Goal: Task Accomplishment & Management: Use online tool/utility

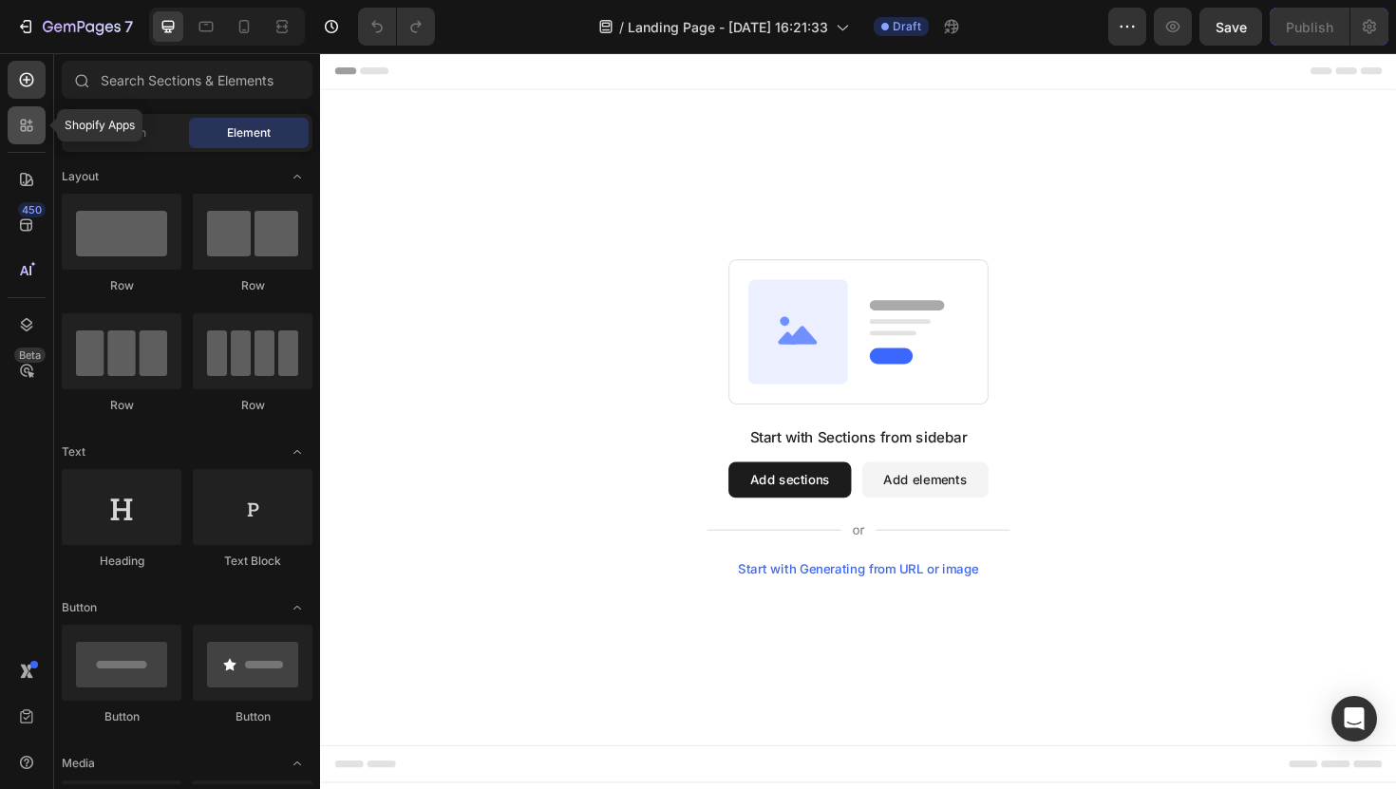
click at [22, 123] on icon at bounding box center [24, 123] width 6 height 6
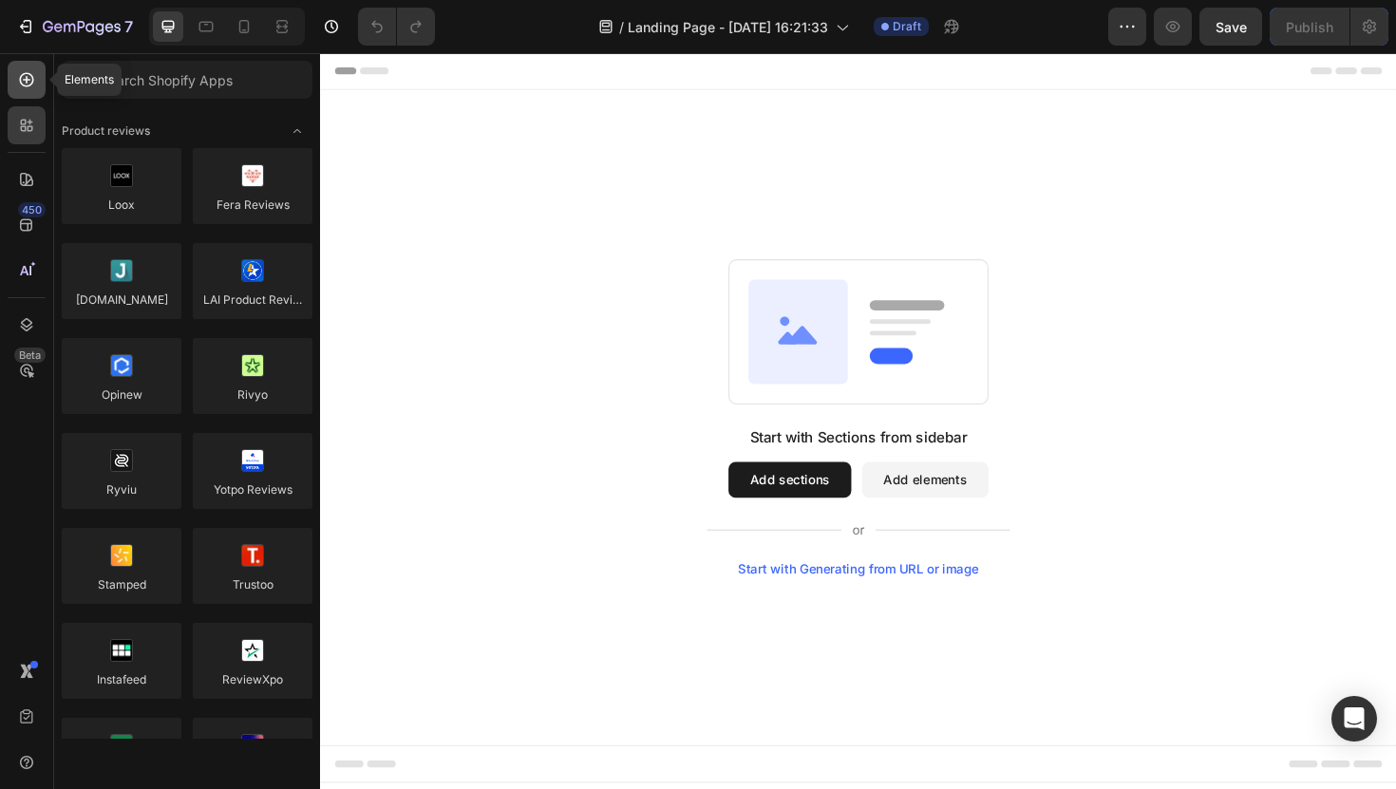
click at [24, 87] on icon at bounding box center [26, 79] width 19 height 19
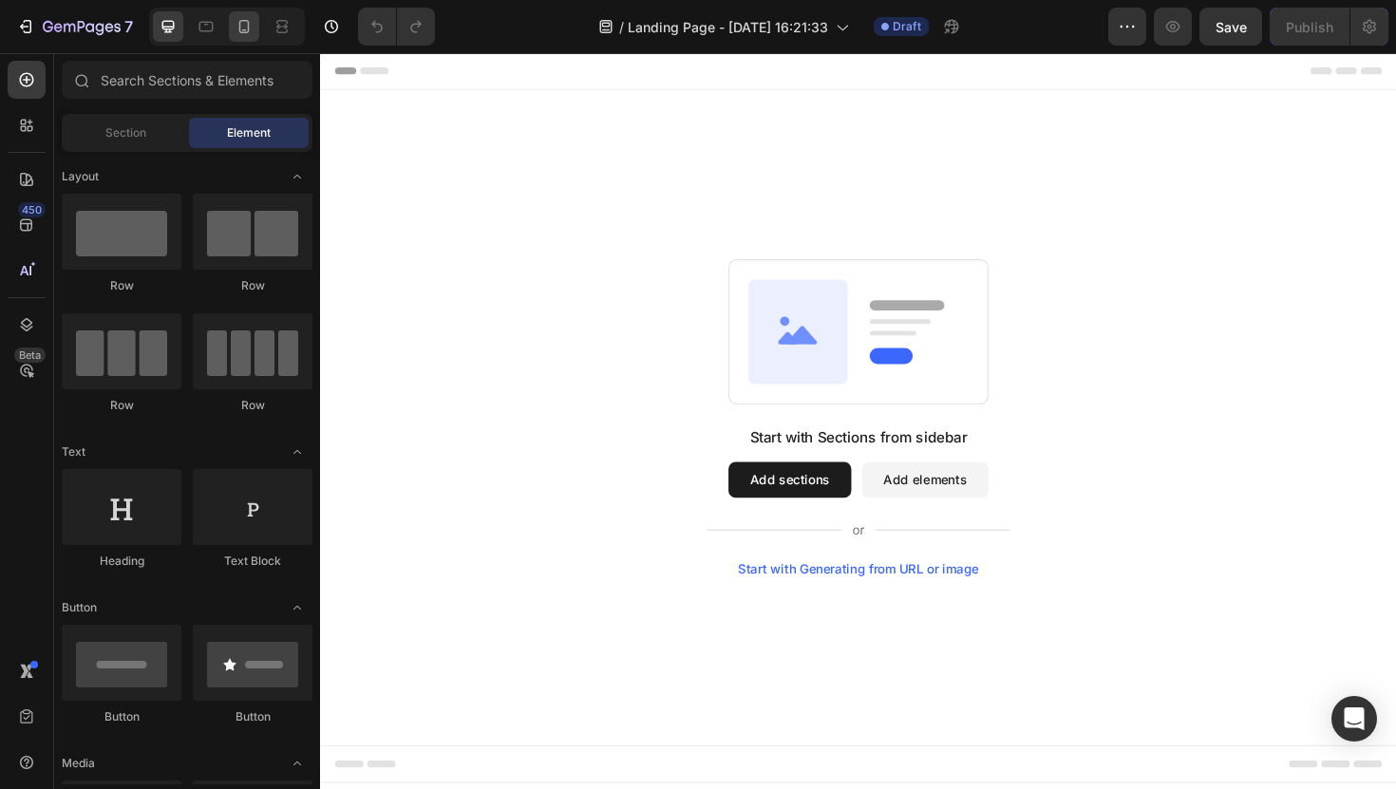
click at [250, 27] on icon at bounding box center [244, 26] width 19 height 19
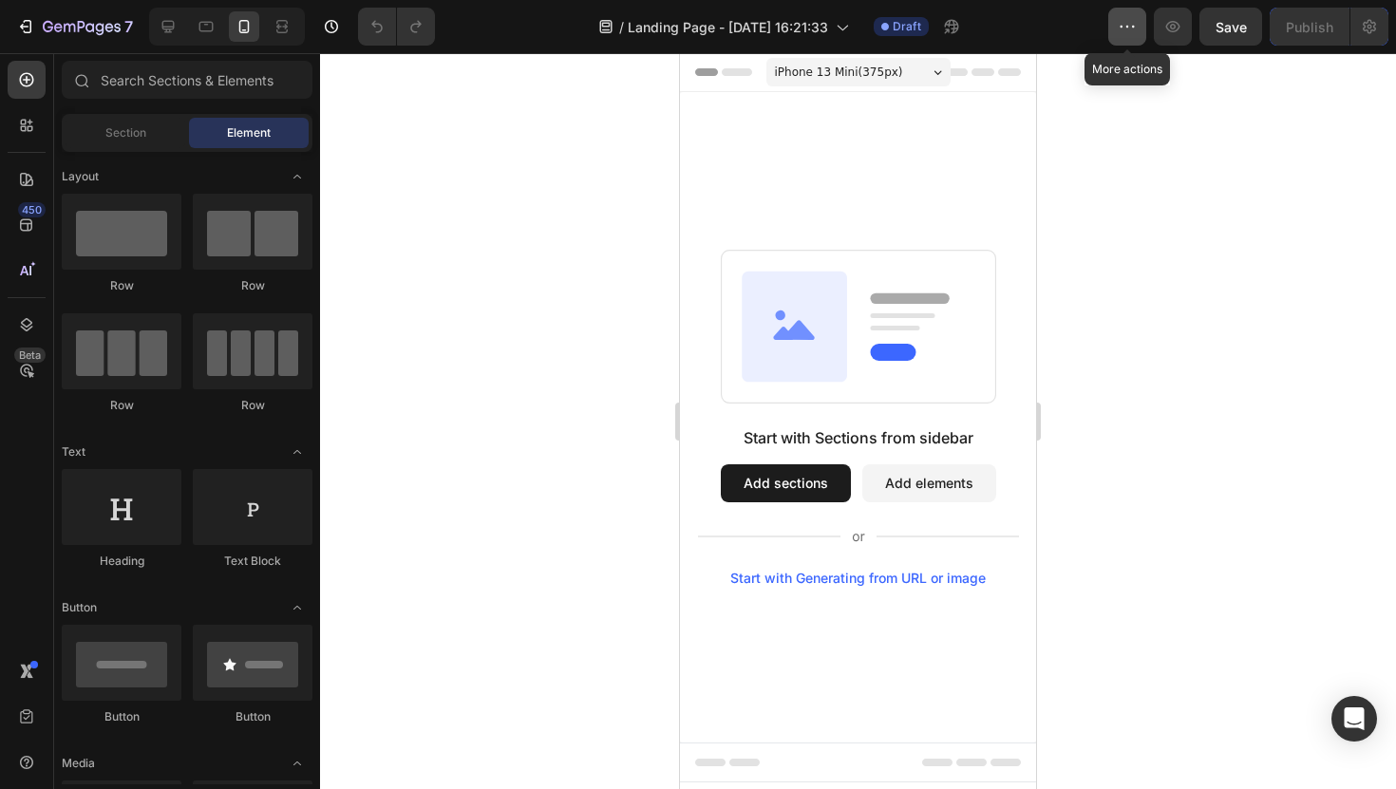
click at [1118, 39] on button "button" at bounding box center [1127, 27] width 38 height 38
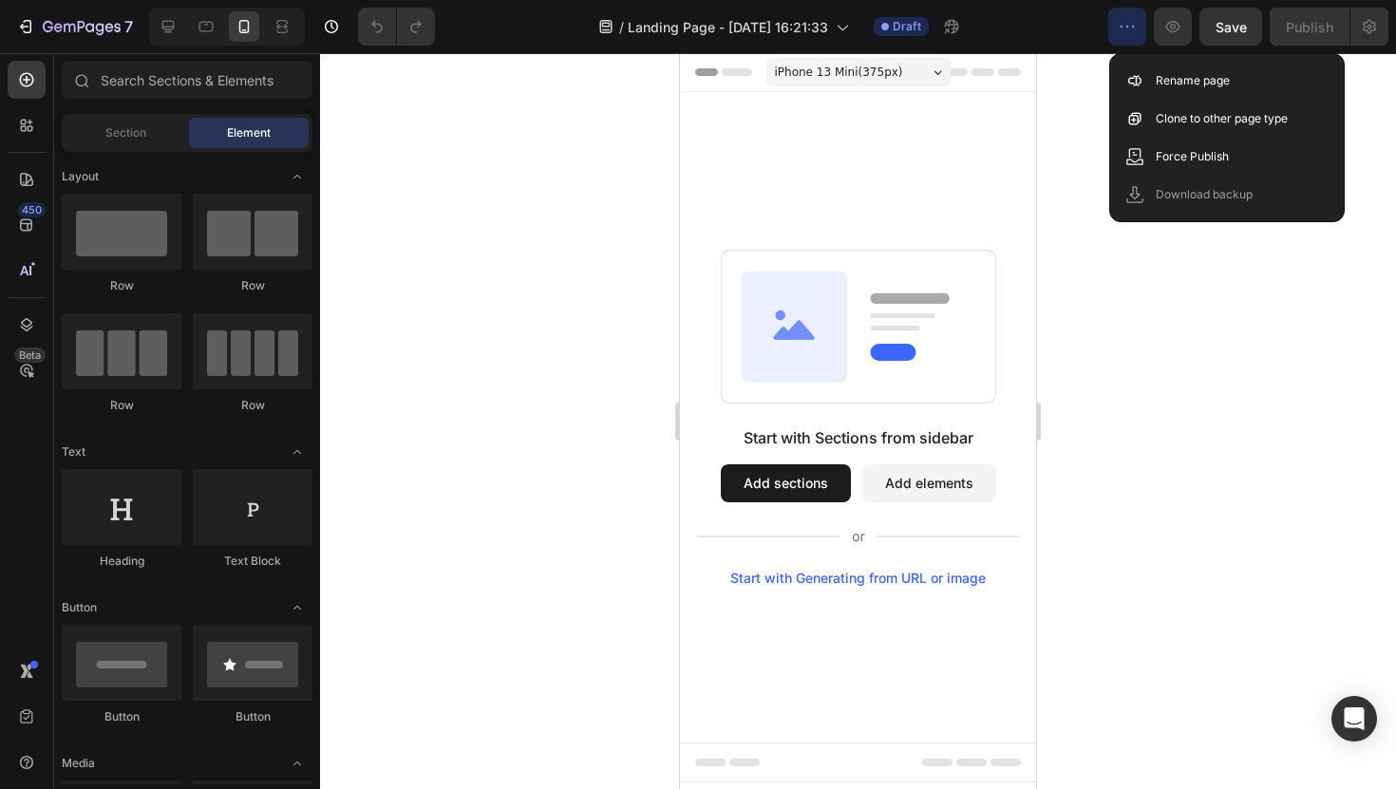
click at [1118, 39] on button "button" at bounding box center [1127, 27] width 38 height 38
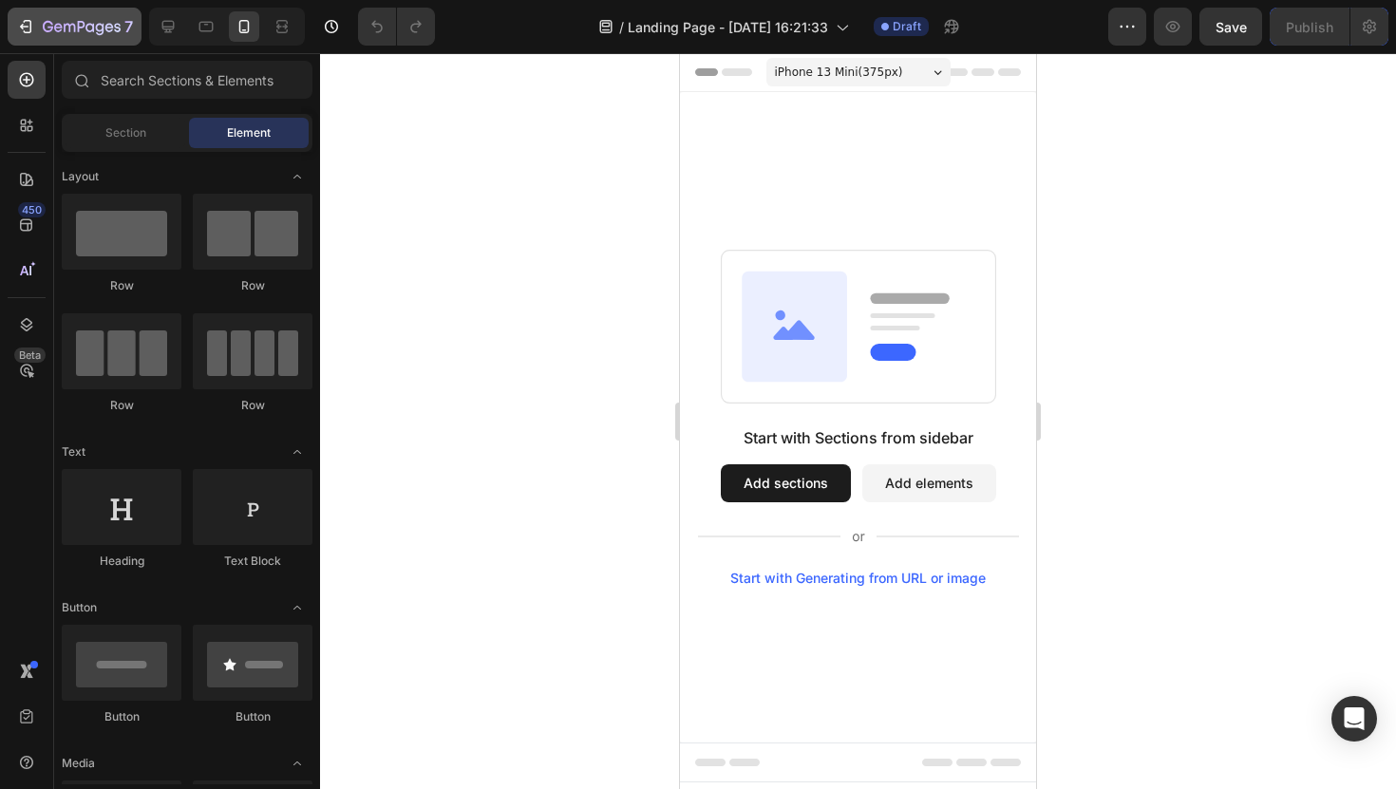
click at [75, 36] on div "7" at bounding box center [88, 26] width 90 height 23
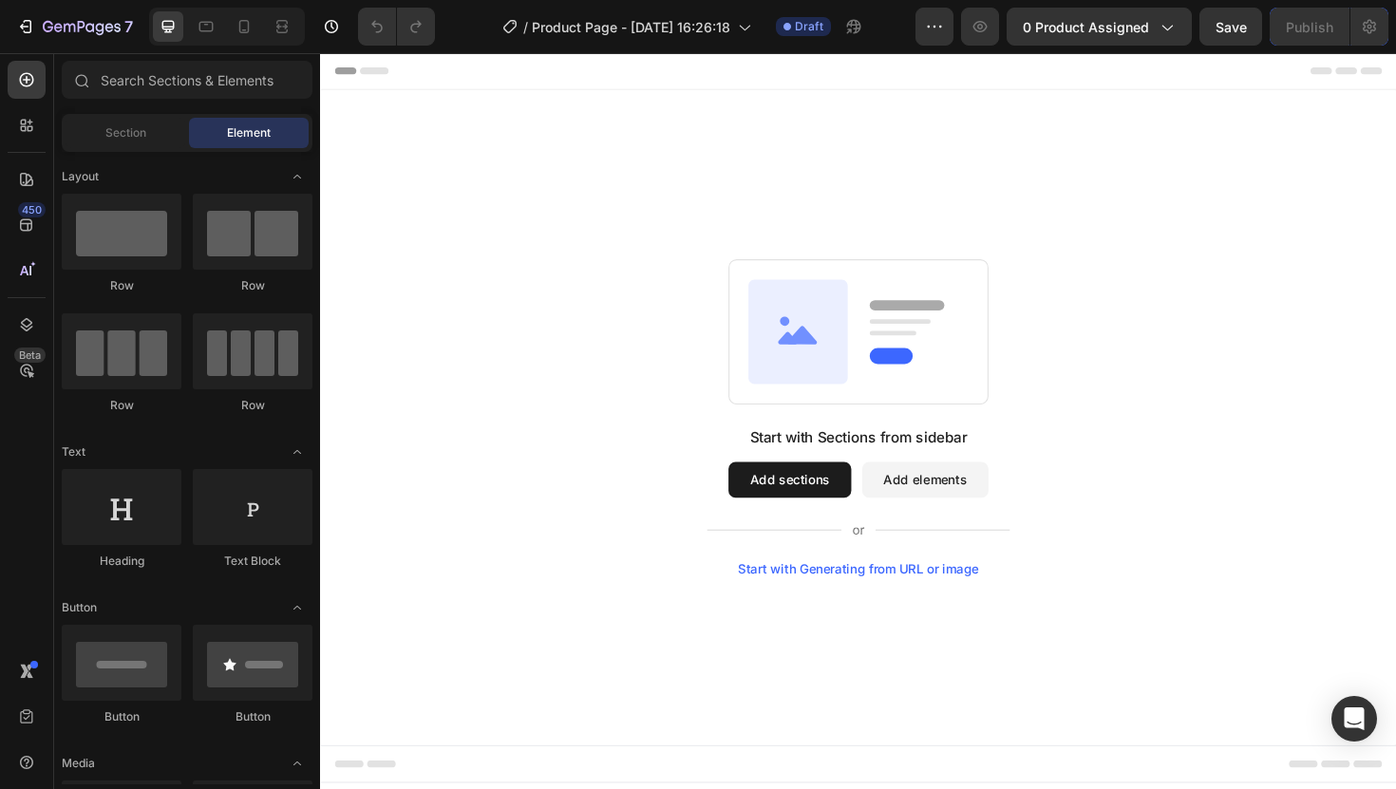
click at [231, 47] on div "7 Version history / Product Page - [DATE] 16:26:18 Draft Preview 0 product assi…" at bounding box center [698, 27] width 1396 height 54
click at [251, 30] on icon at bounding box center [244, 26] width 19 height 19
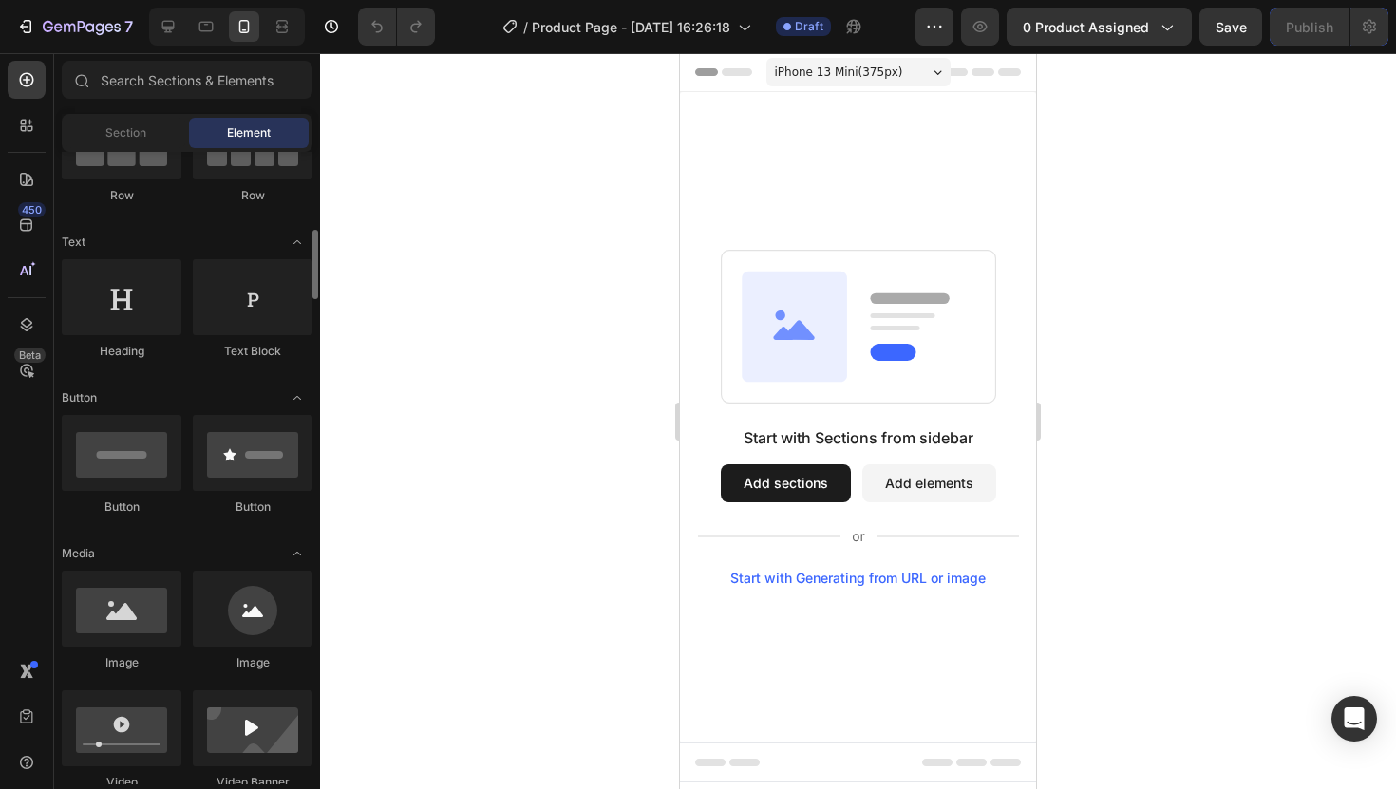
scroll to position [259, 0]
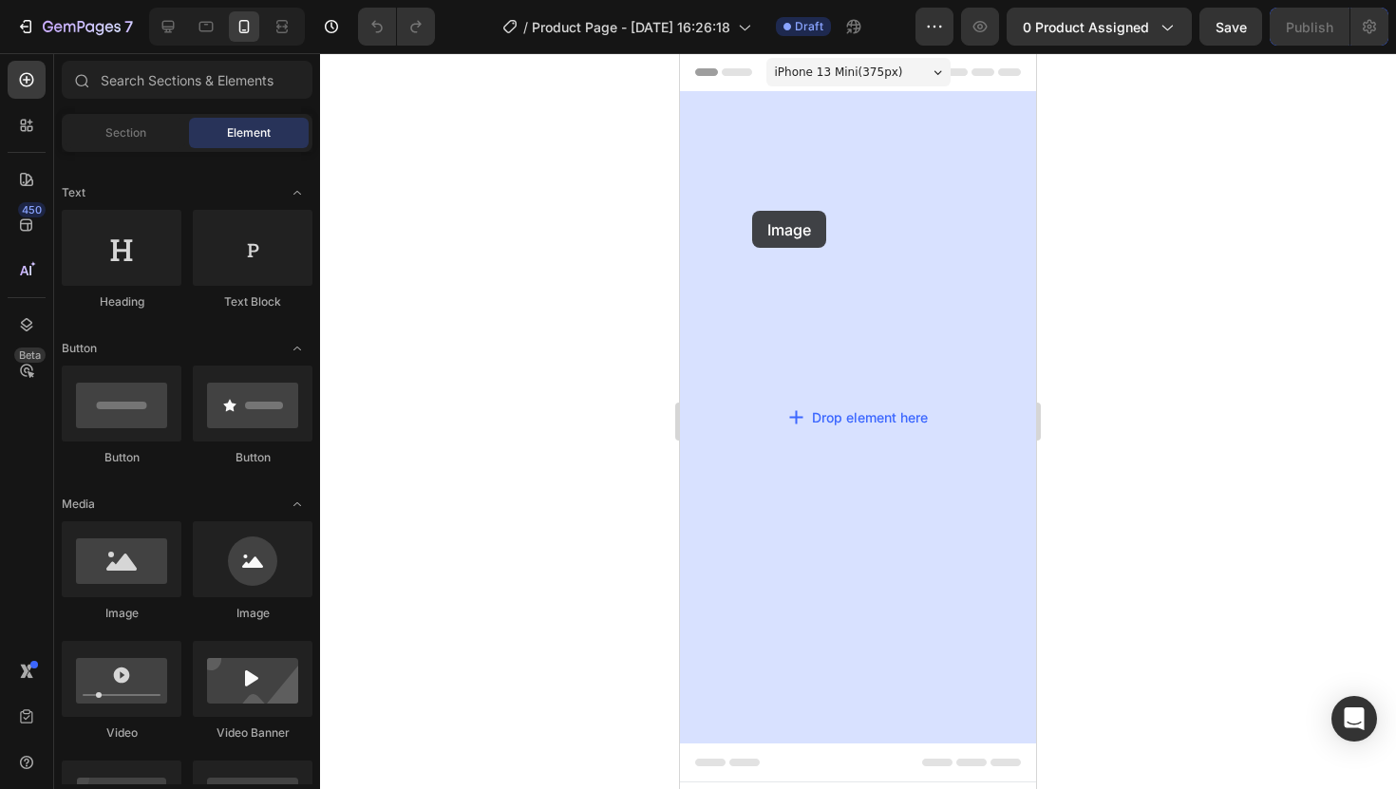
drag, startPoint x: 818, startPoint y: 595, endPoint x: 779, endPoint y: 171, distance: 425.4
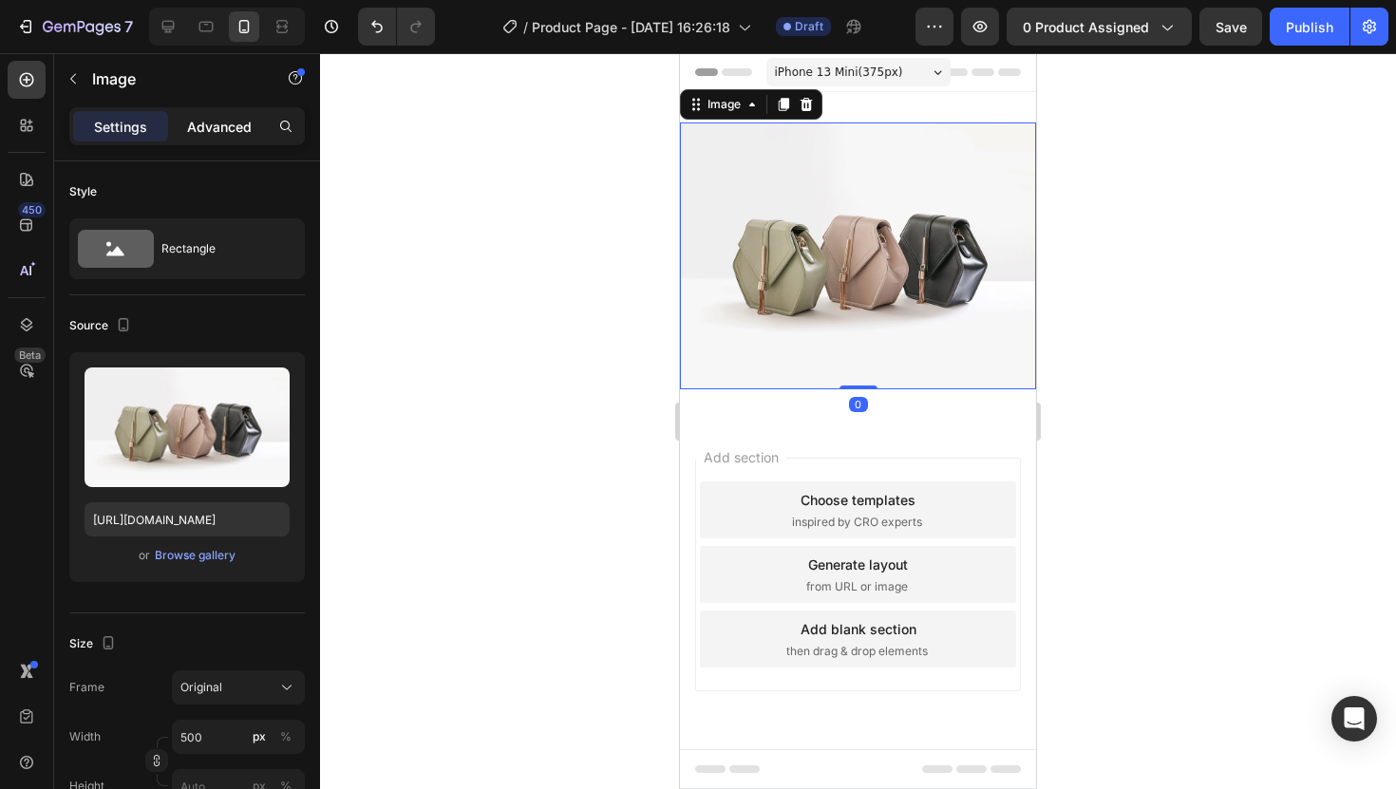
click at [230, 138] on div "Advanced" at bounding box center [219, 126] width 95 height 30
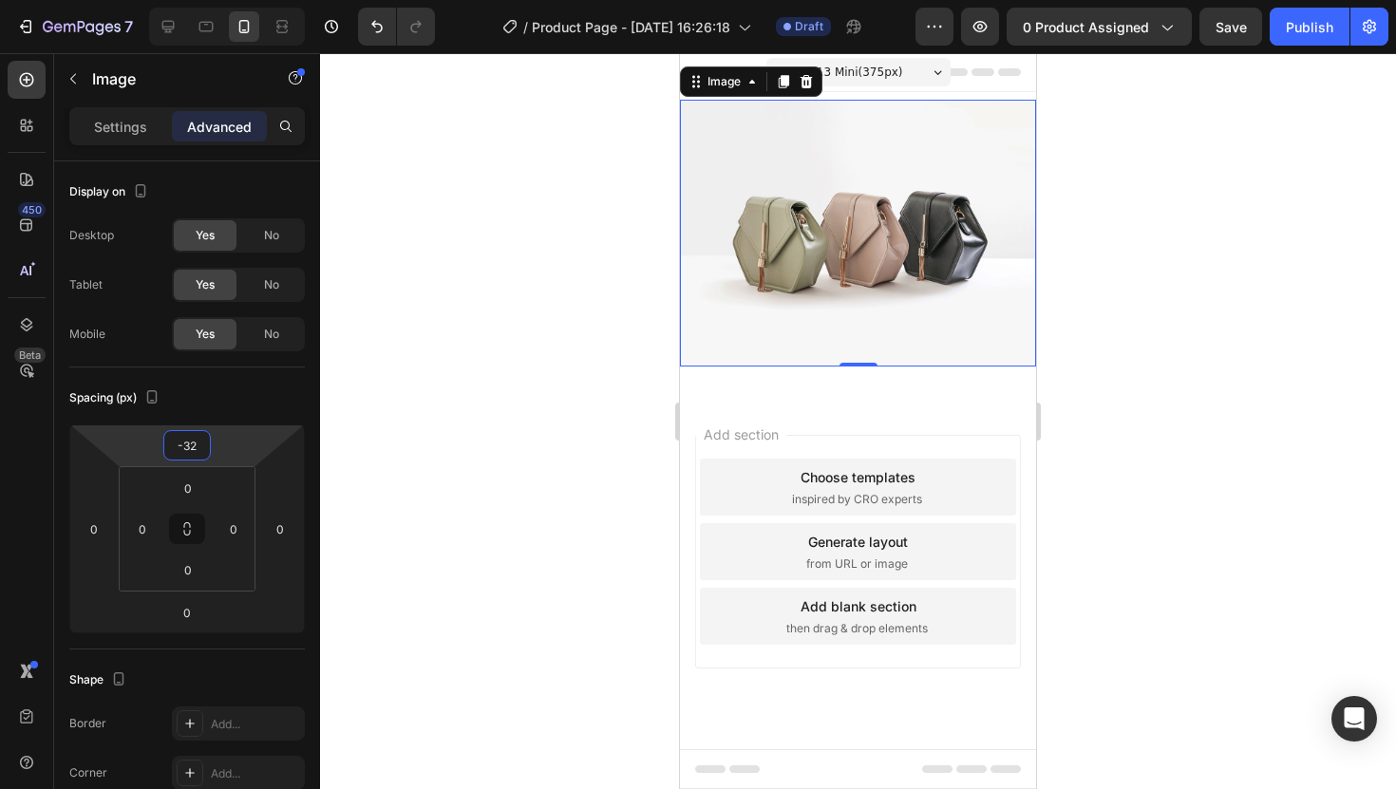
type input "-34"
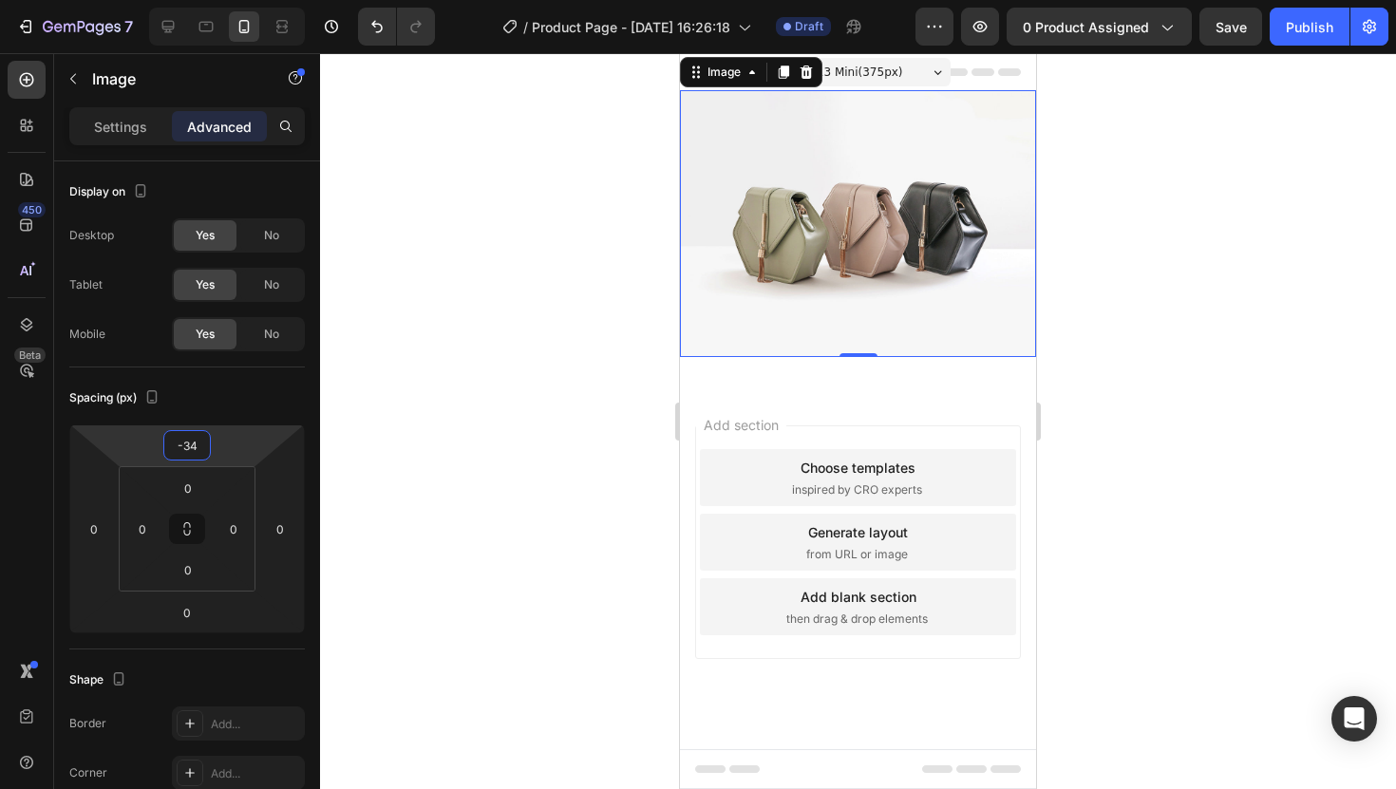
drag, startPoint x: 230, startPoint y: 445, endPoint x: 232, endPoint y: 461, distance: 16.3
click at [232, 0] on html "7 Version history / Product Page - Aug 26, 16:26:18 Draft Preview 0 product ass…" at bounding box center [698, 0] width 1396 height 0
click at [737, 232] on img at bounding box center [858, 223] width 356 height 267
click at [77, 87] on button "button" at bounding box center [73, 79] width 30 height 30
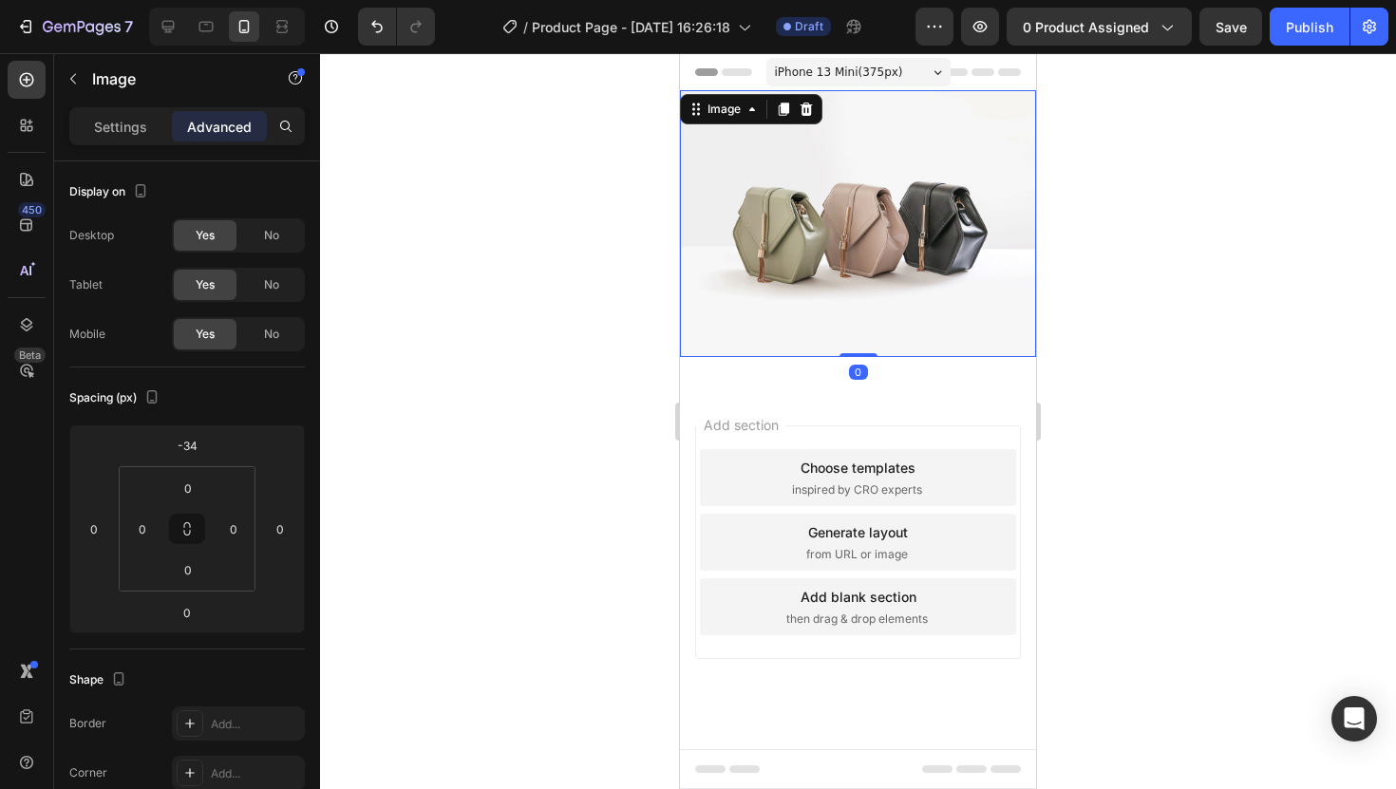
click at [708, 293] on img at bounding box center [858, 223] width 356 height 267
click at [142, 142] on div "Settings Advanced" at bounding box center [187, 126] width 236 height 38
click at [140, 142] on div "Settings Advanced" at bounding box center [187, 126] width 236 height 38
click at [140, 139] on div "Settings" at bounding box center [120, 126] width 95 height 30
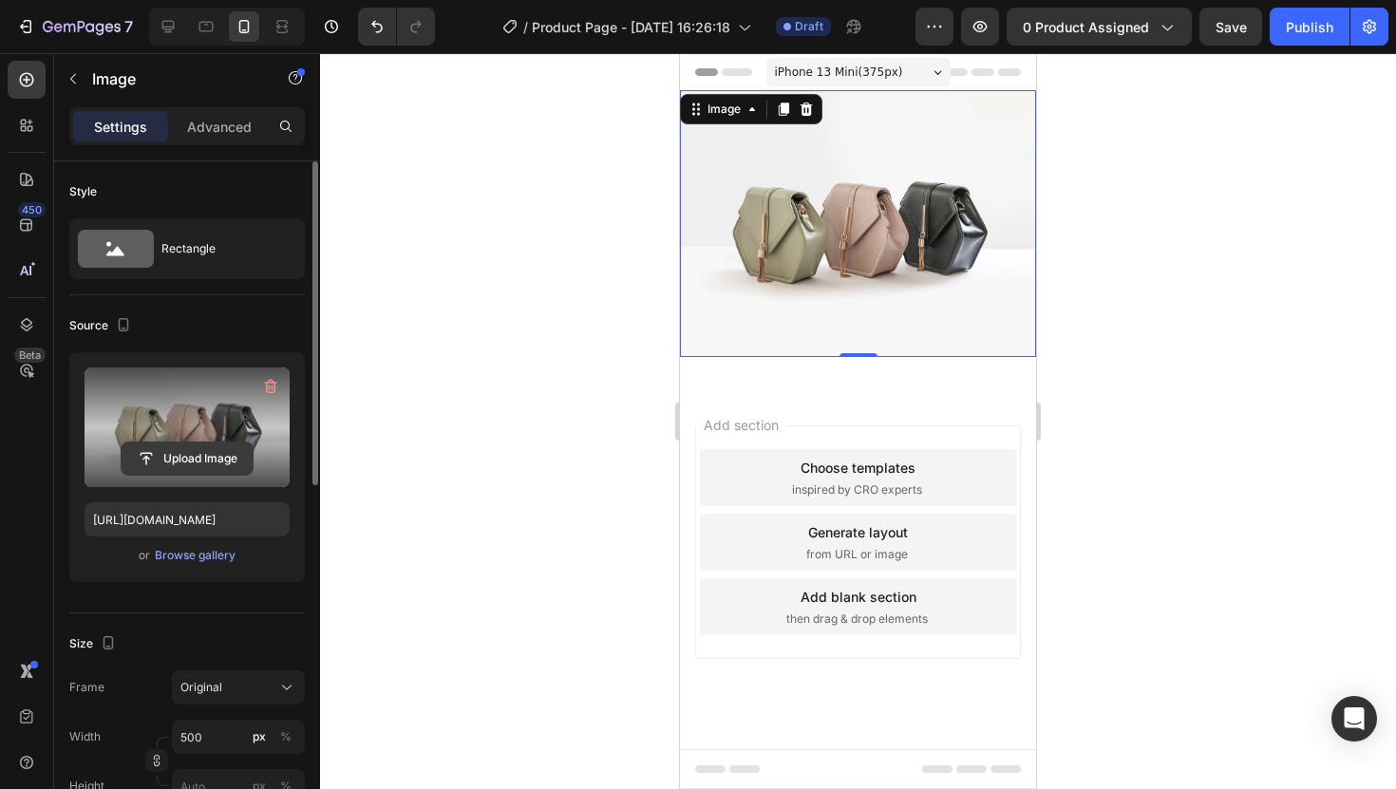
click at [187, 444] on input "file" at bounding box center [187, 459] width 131 height 32
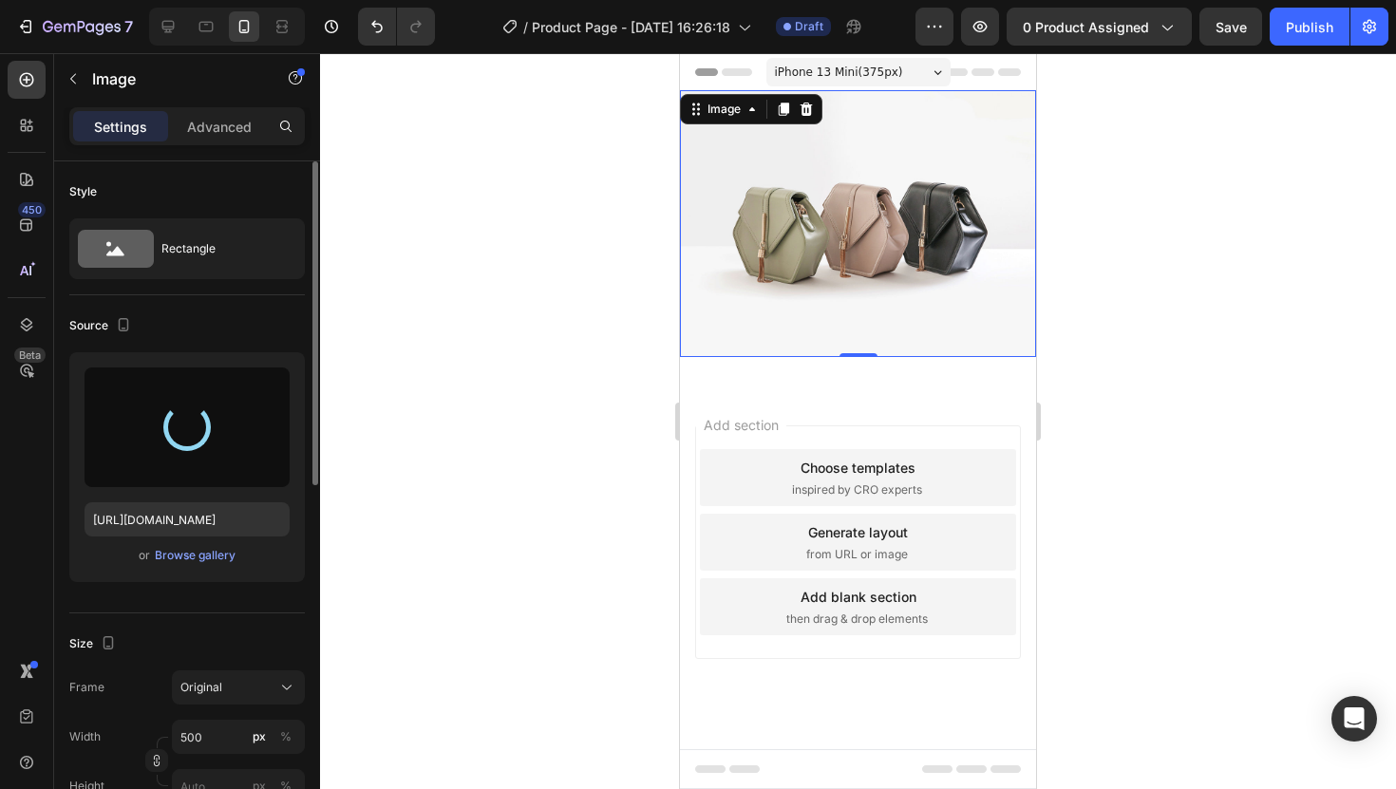
type input "https://cdn.shopify.com/s/files/1/0904/2254/2678/files/gempages_569451424715375…"
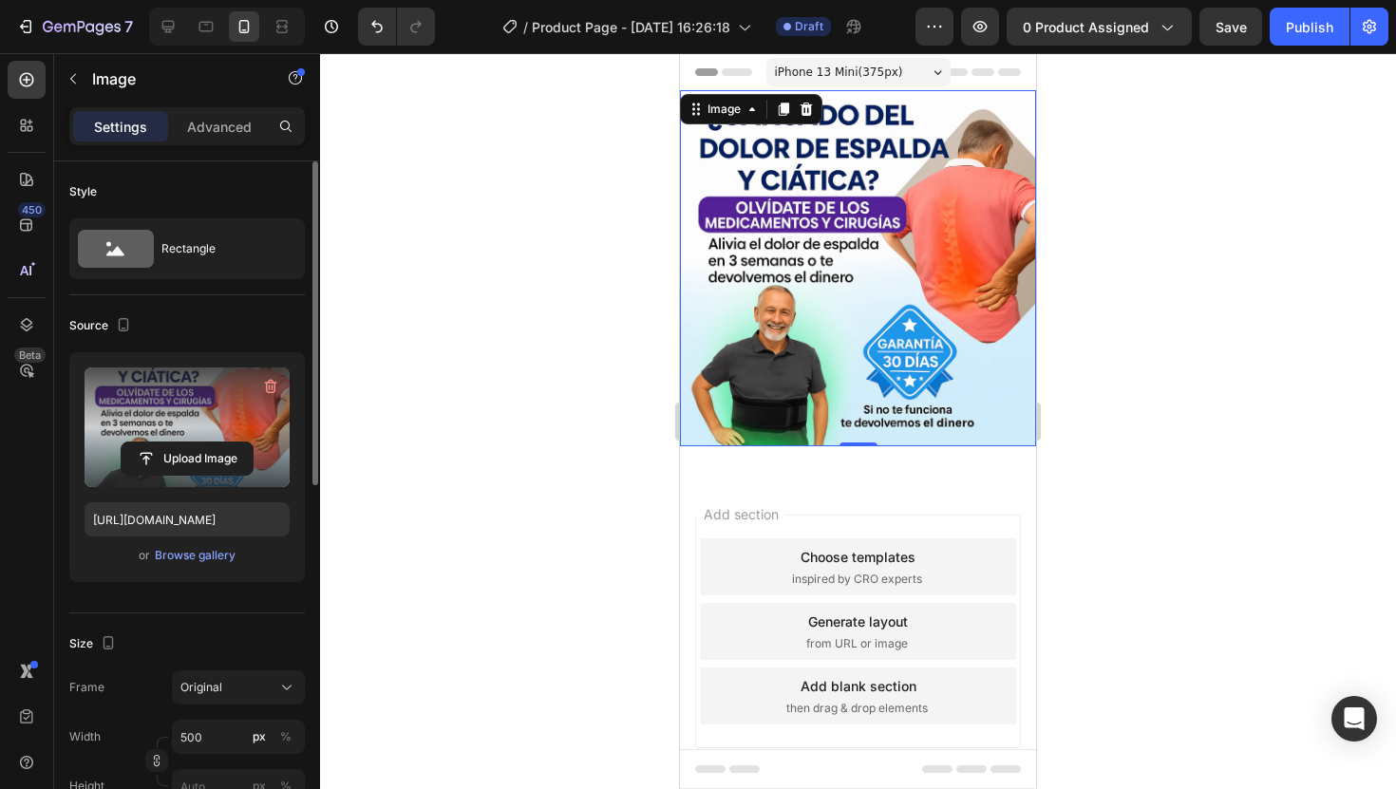
click at [1098, 445] on div at bounding box center [858, 421] width 1076 height 736
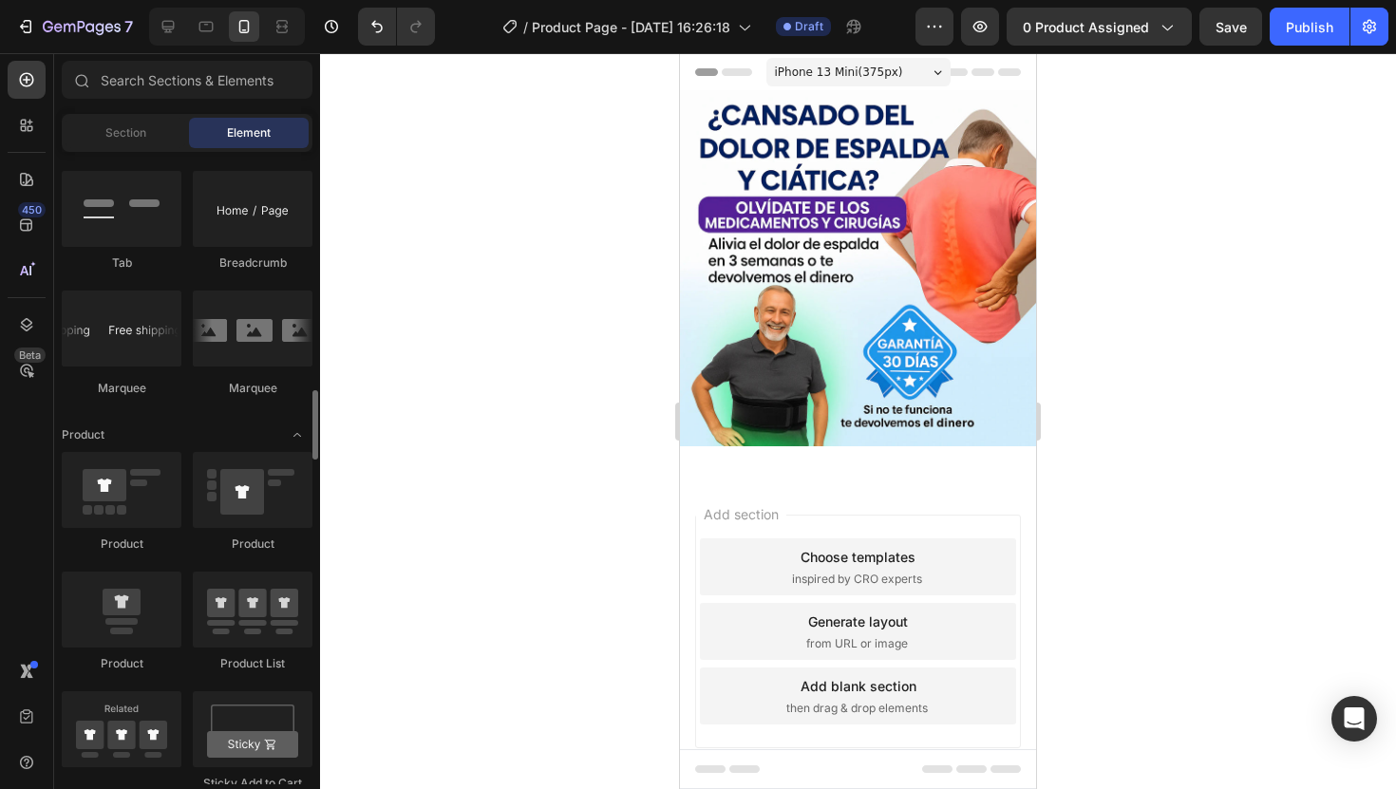
scroll to position [2166, 0]
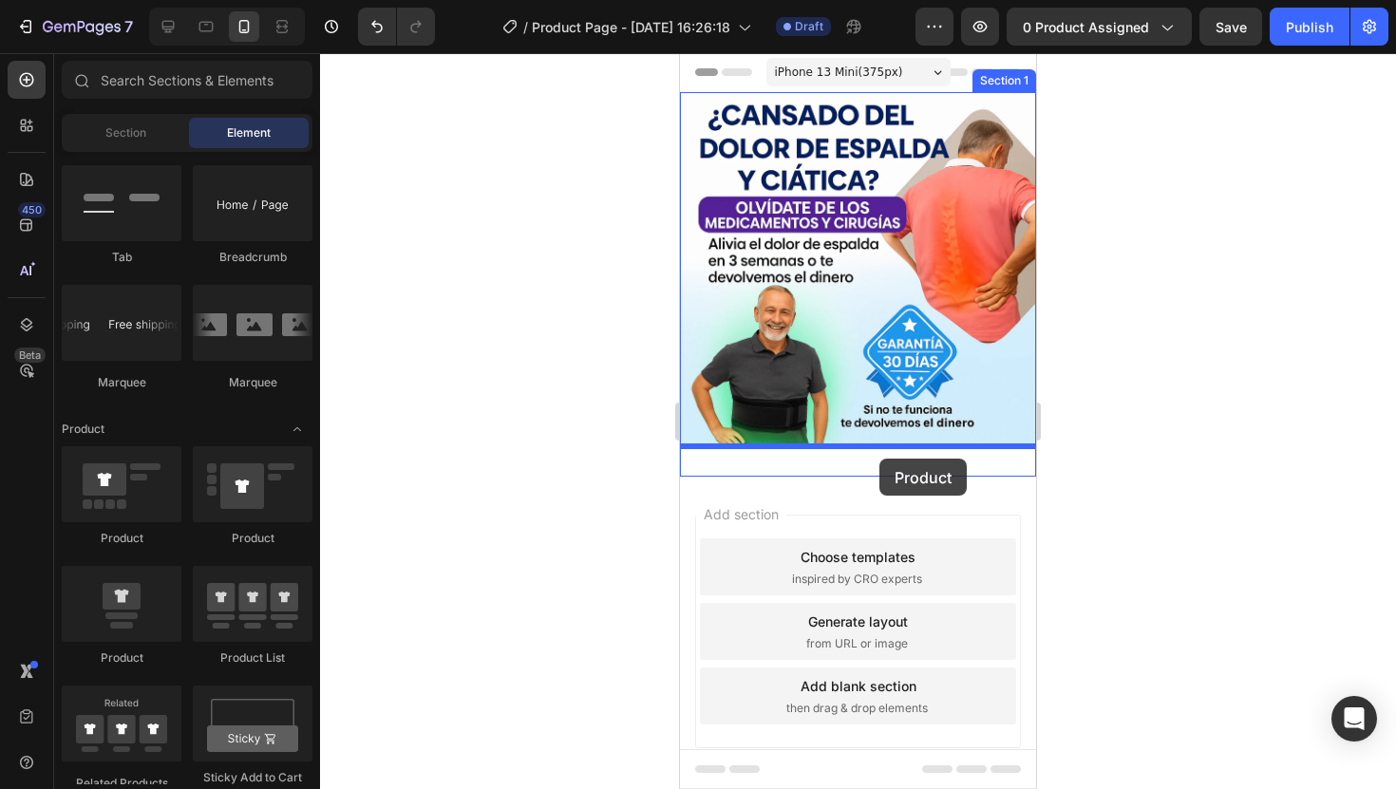
drag, startPoint x: 807, startPoint y: 550, endPoint x: 880, endPoint y: 458, distance: 117.0
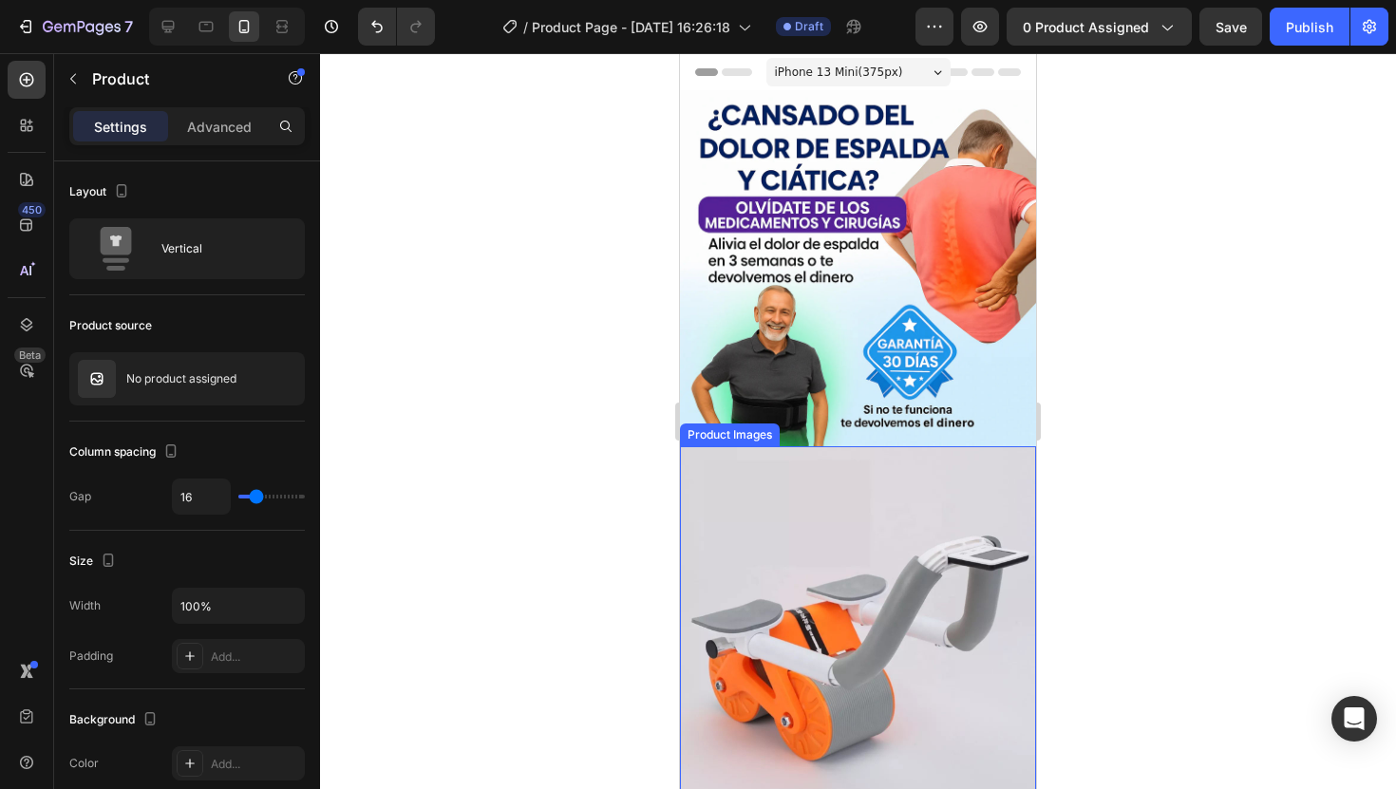
click at [881, 533] on img at bounding box center [858, 624] width 356 height 356
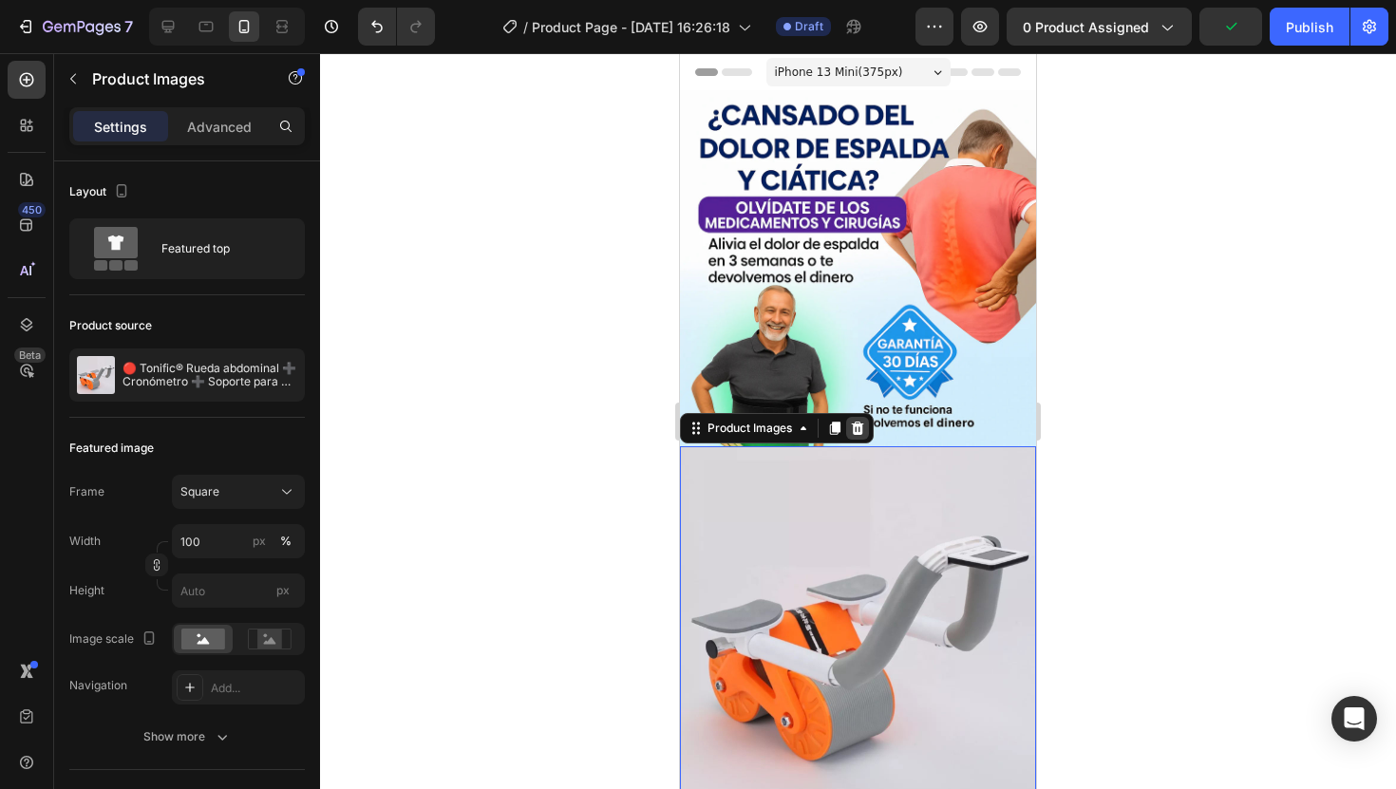
click at [865, 435] on icon at bounding box center [857, 428] width 15 height 15
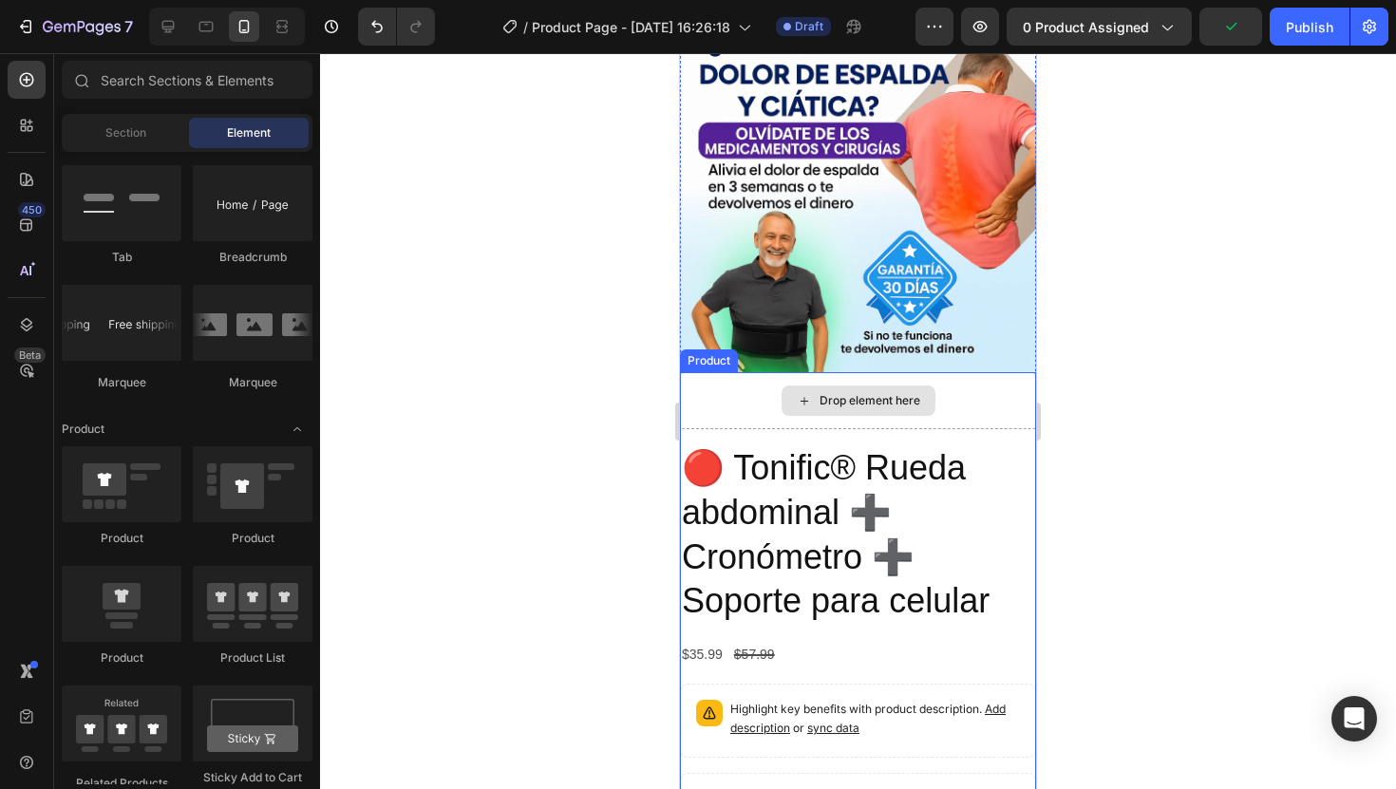
scroll to position [114, 0]
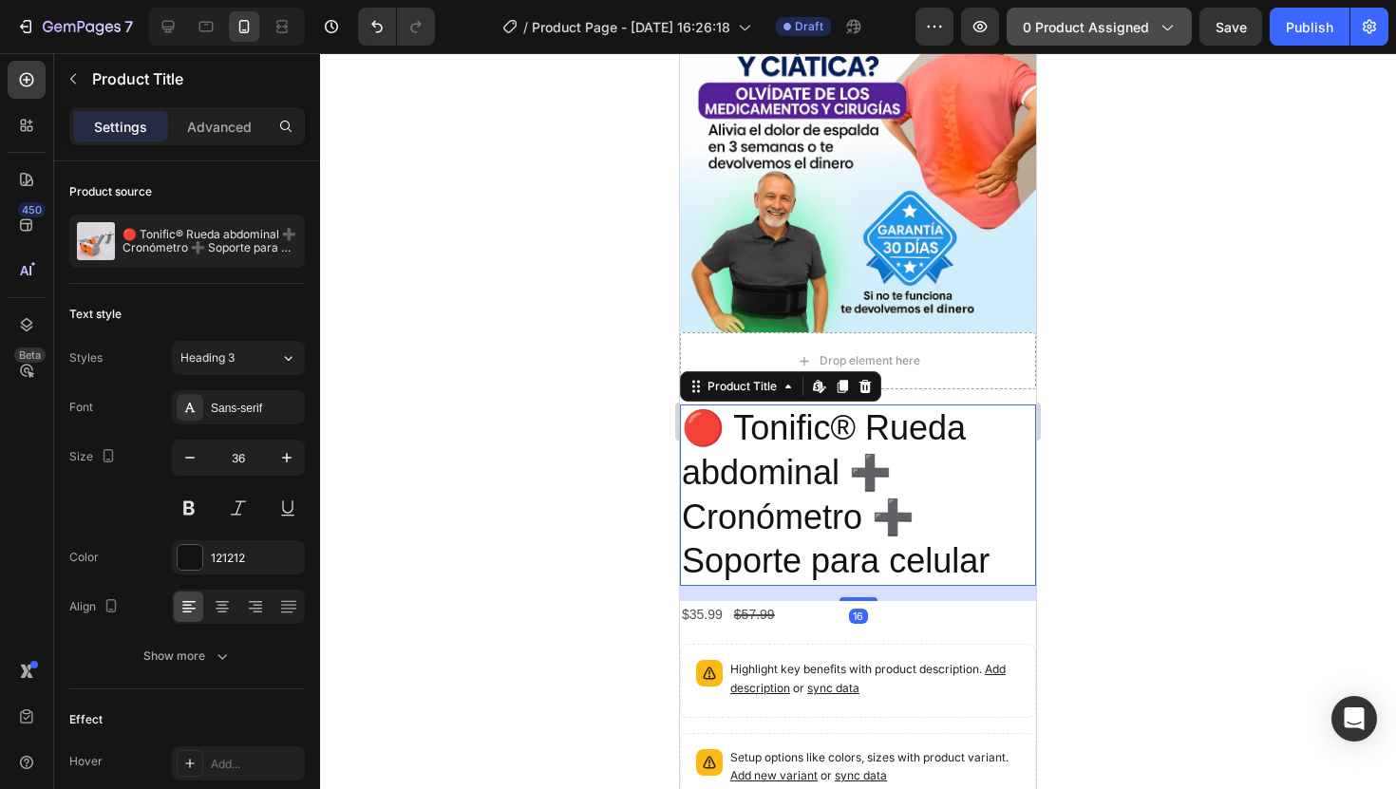
click at [1058, 19] on span "0 product assigned" at bounding box center [1086, 27] width 126 height 20
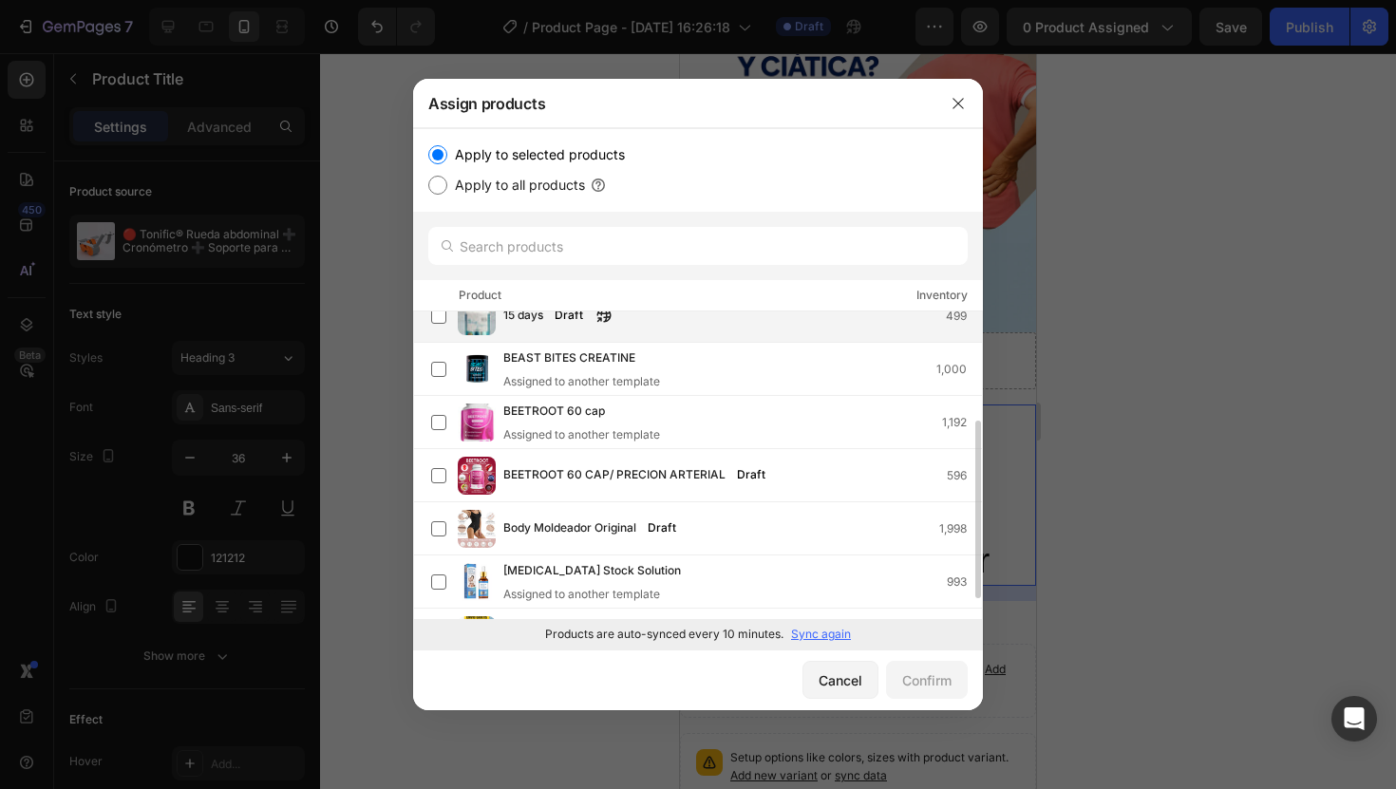
scroll to position [0, 0]
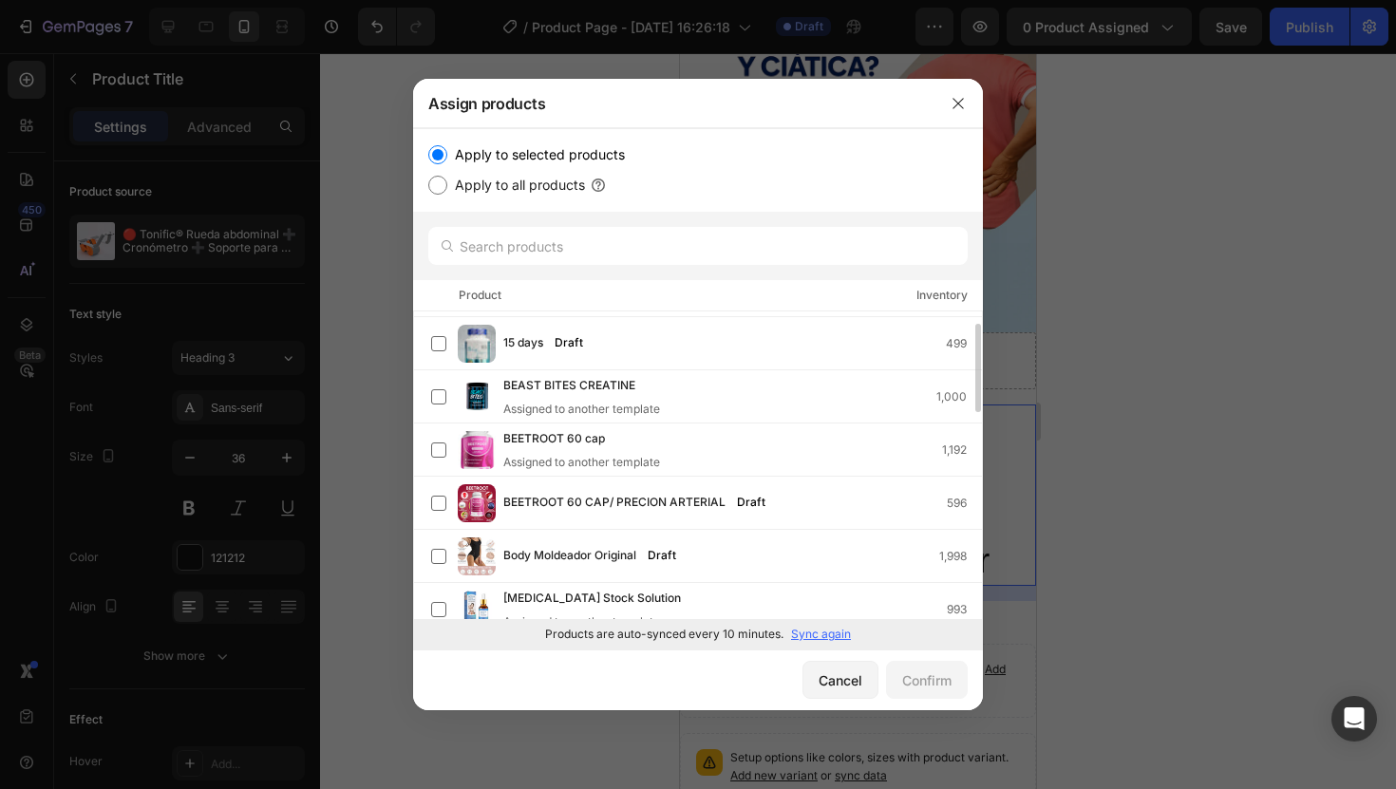
scroll to position [39, 0]
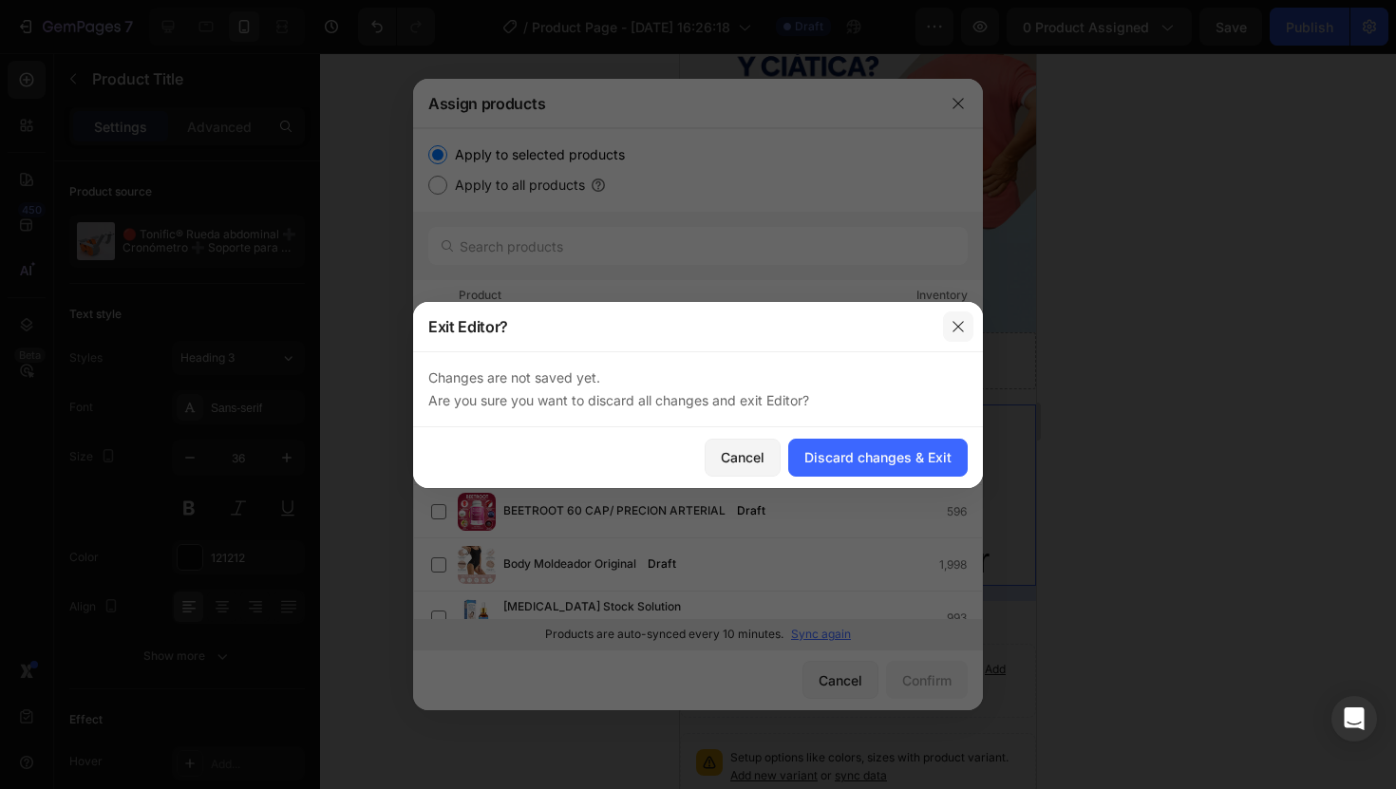
click at [960, 320] on icon "button" at bounding box center [958, 326] width 15 height 15
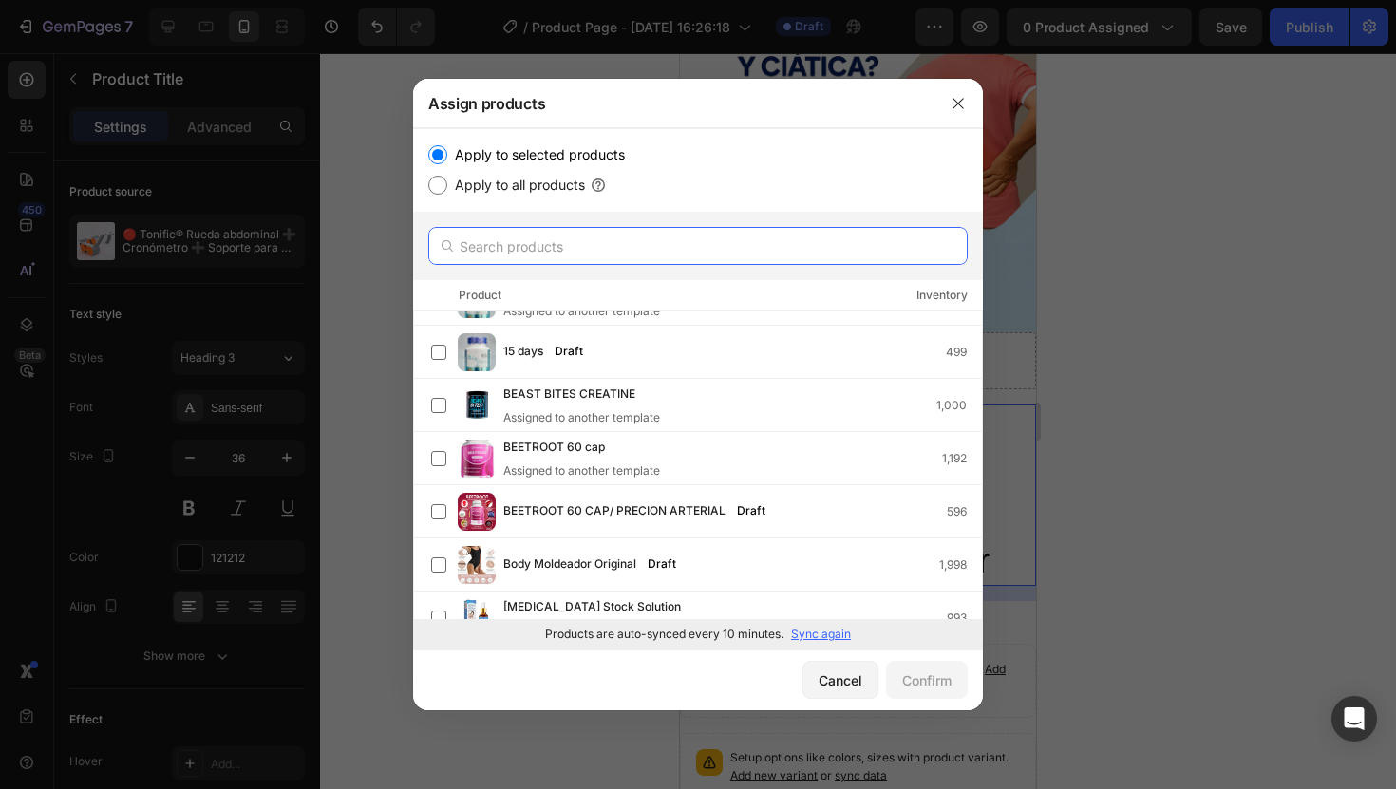
click at [796, 240] on input "text" at bounding box center [698, 246] width 540 height 38
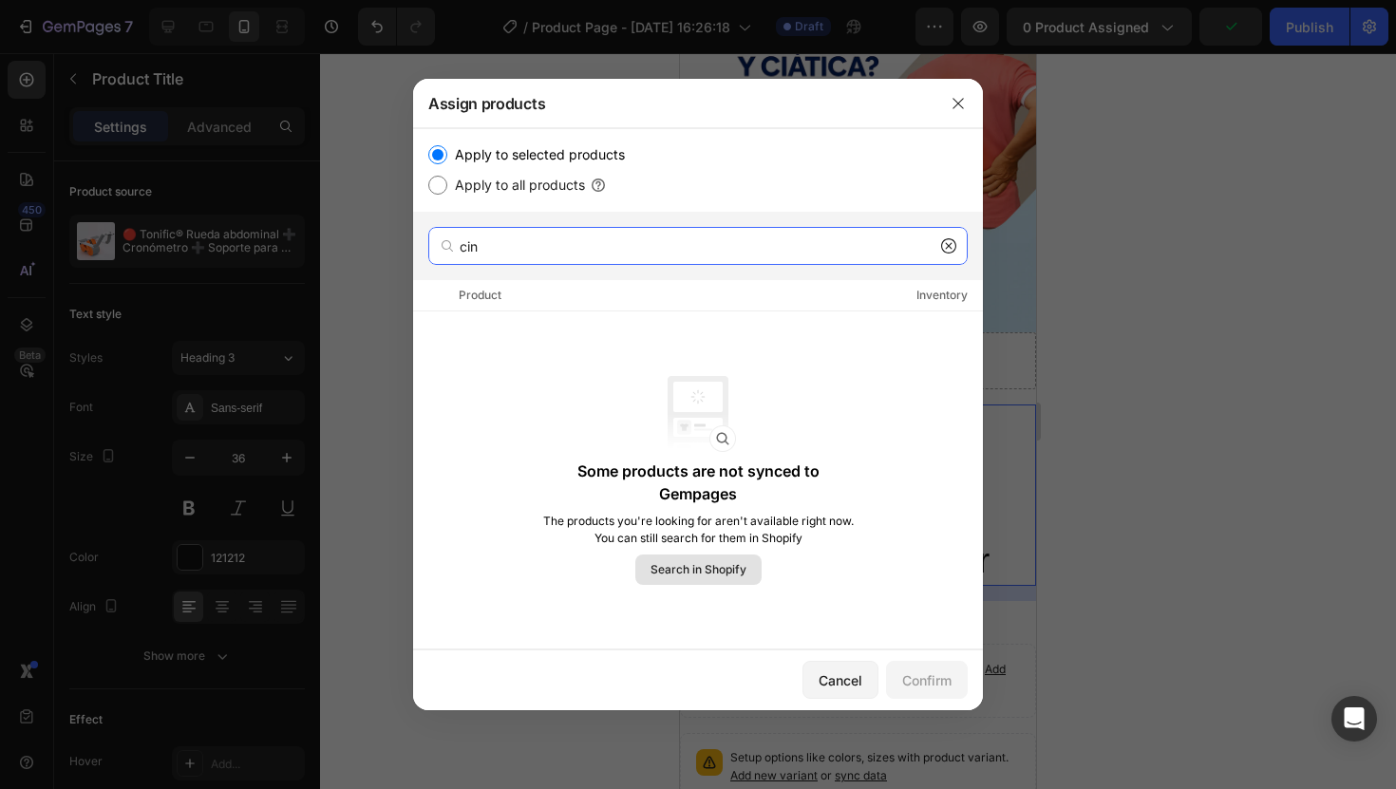
type input "cin"
click at [735, 585] on button "Search in Shopify" at bounding box center [698, 570] width 126 height 30
click at [951, 234] on input "cin" at bounding box center [698, 246] width 540 height 38
click at [951, 252] on icon at bounding box center [948, 245] width 15 height 15
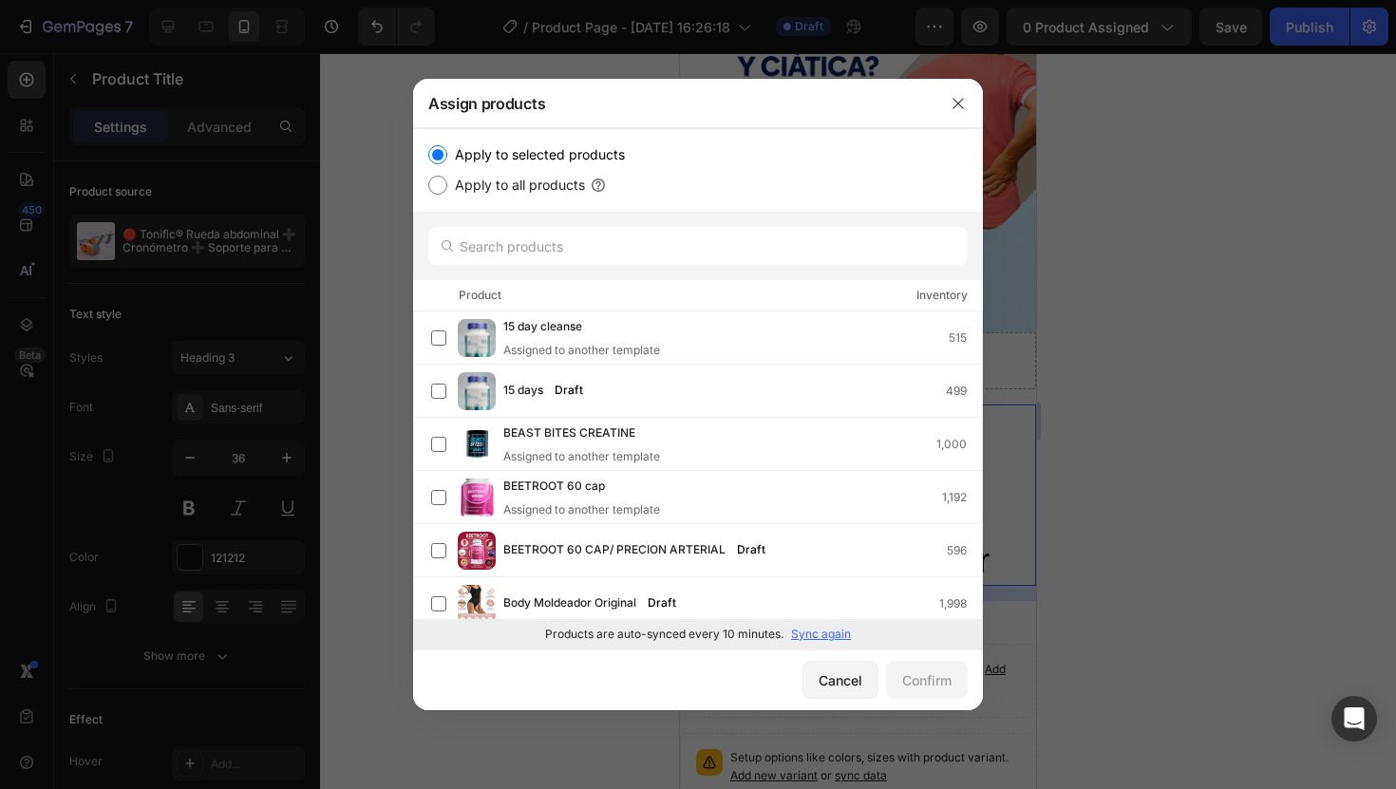
click at [828, 645] on div "Products are auto-synced every 10 minutes. Sync again" at bounding box center [698, 634] width 570 height 30
click at [825, 641] on p "Sync again" at bounding box center [821, 634] width 60 height 17
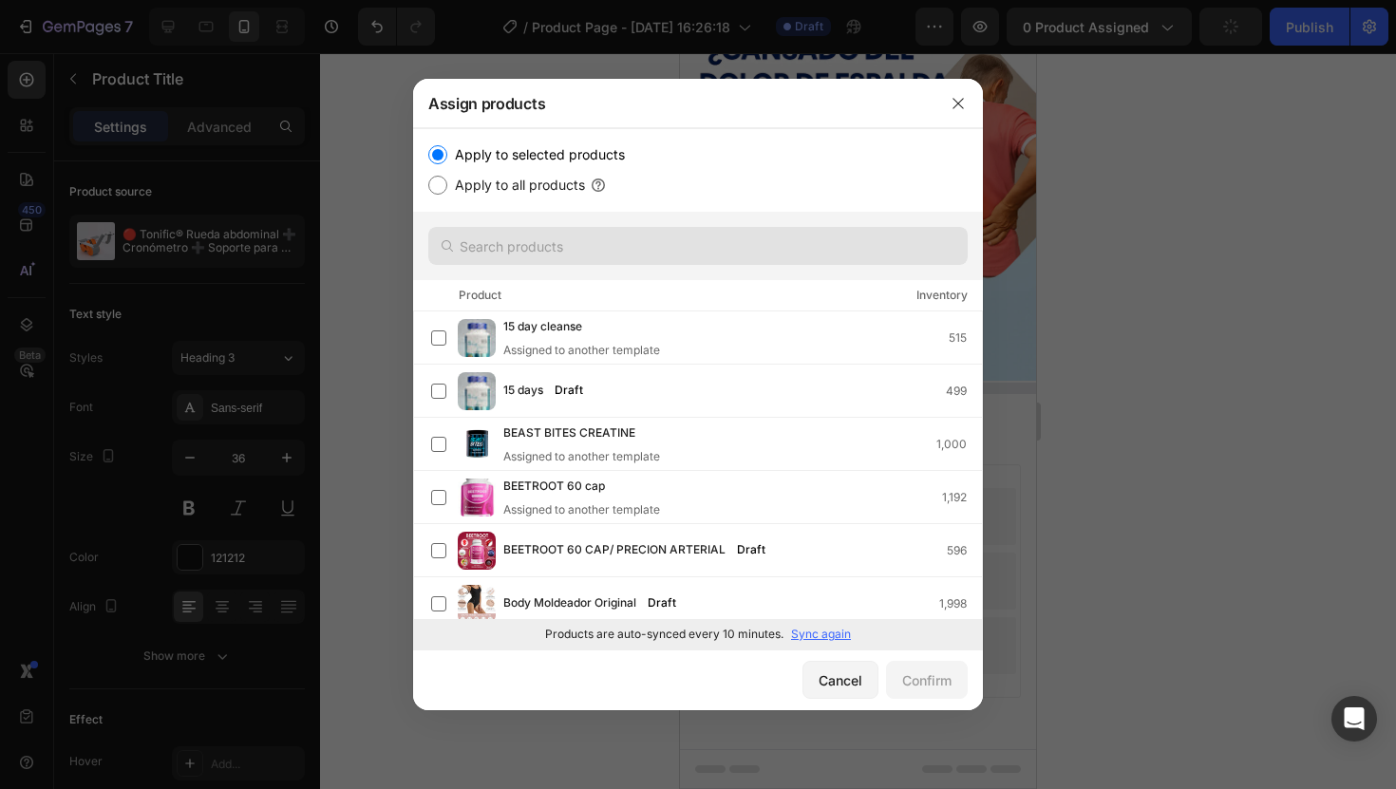
scroll to position [66, 0]
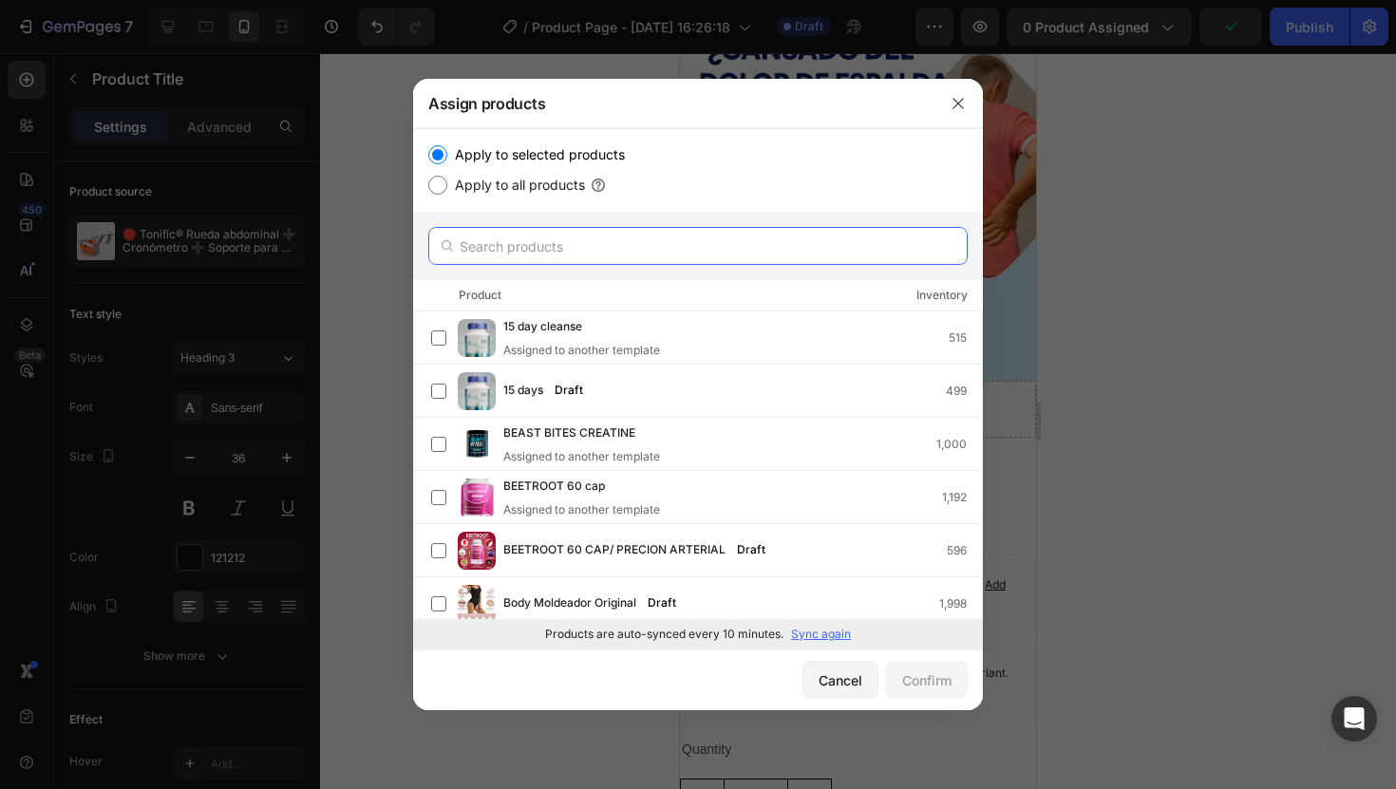
click at [742, 253] on input "text" at bounding box center [698, 246] width 540 height 38
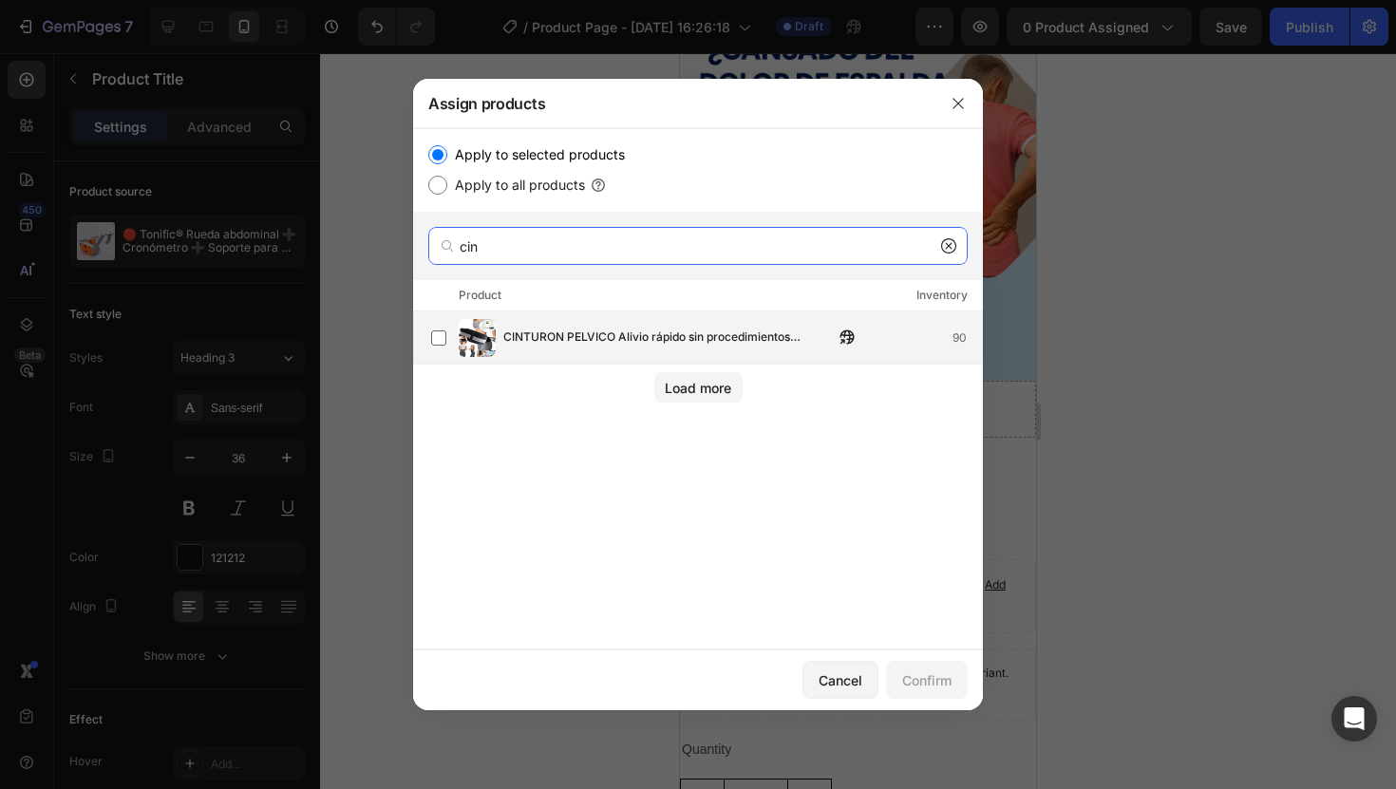
type input "cin"
click at [724, 334] on span "CINTURON PELVICO Alivio rápido sin procedimientos invasivos ni terapias prolong…" at bounding box center [668, 338] width 331 height 21
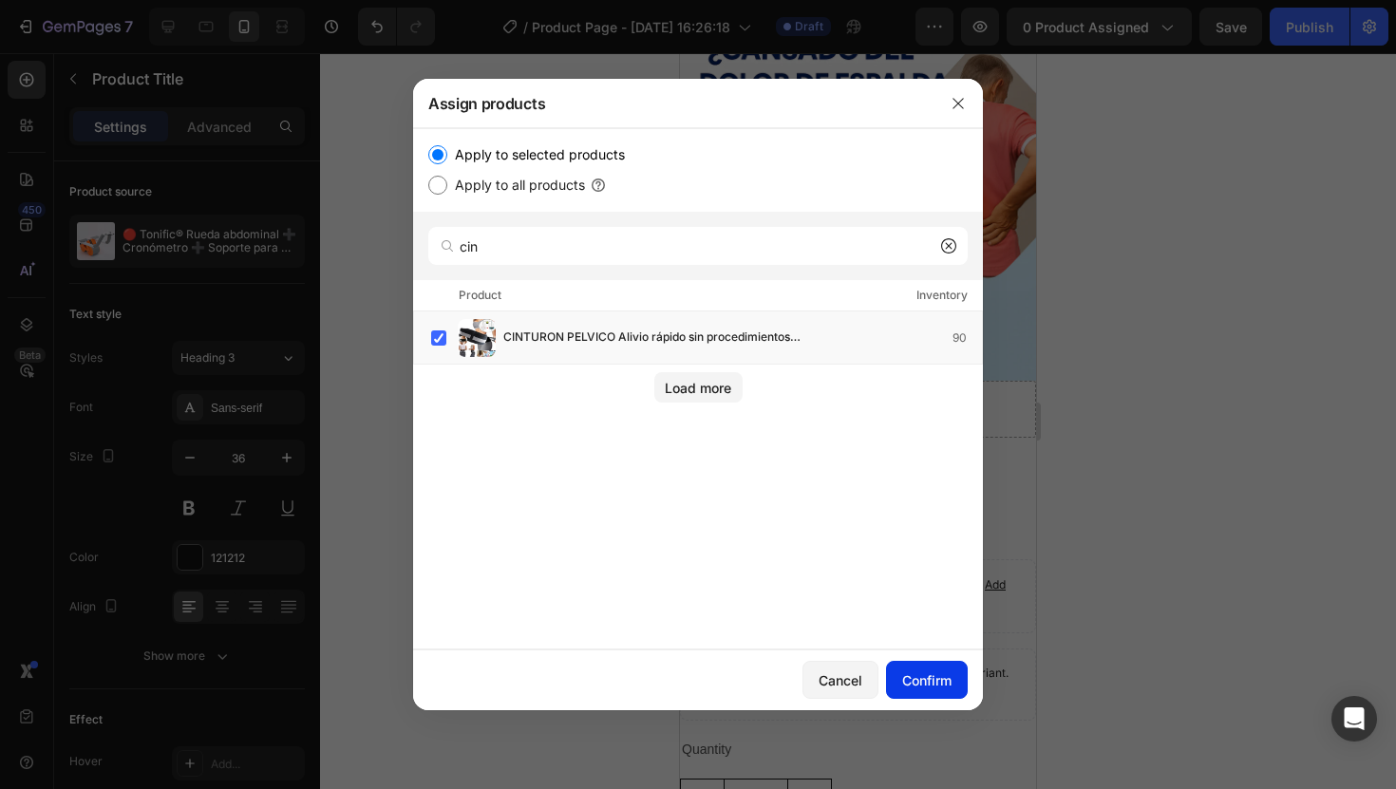
click at [954, 681] on button "Confirm" at bounding box center [927, 680] width 82 height 38
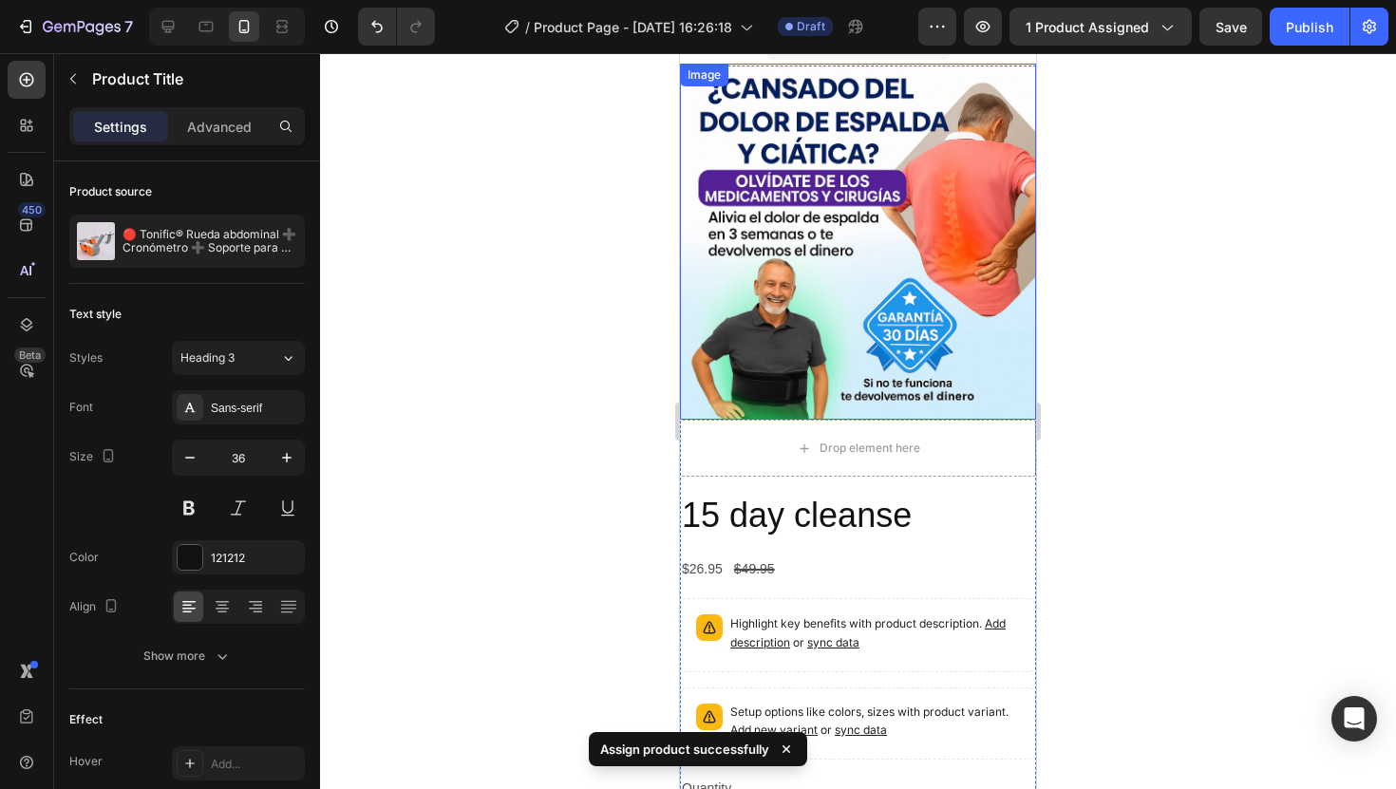
scroll to position [9, 0]
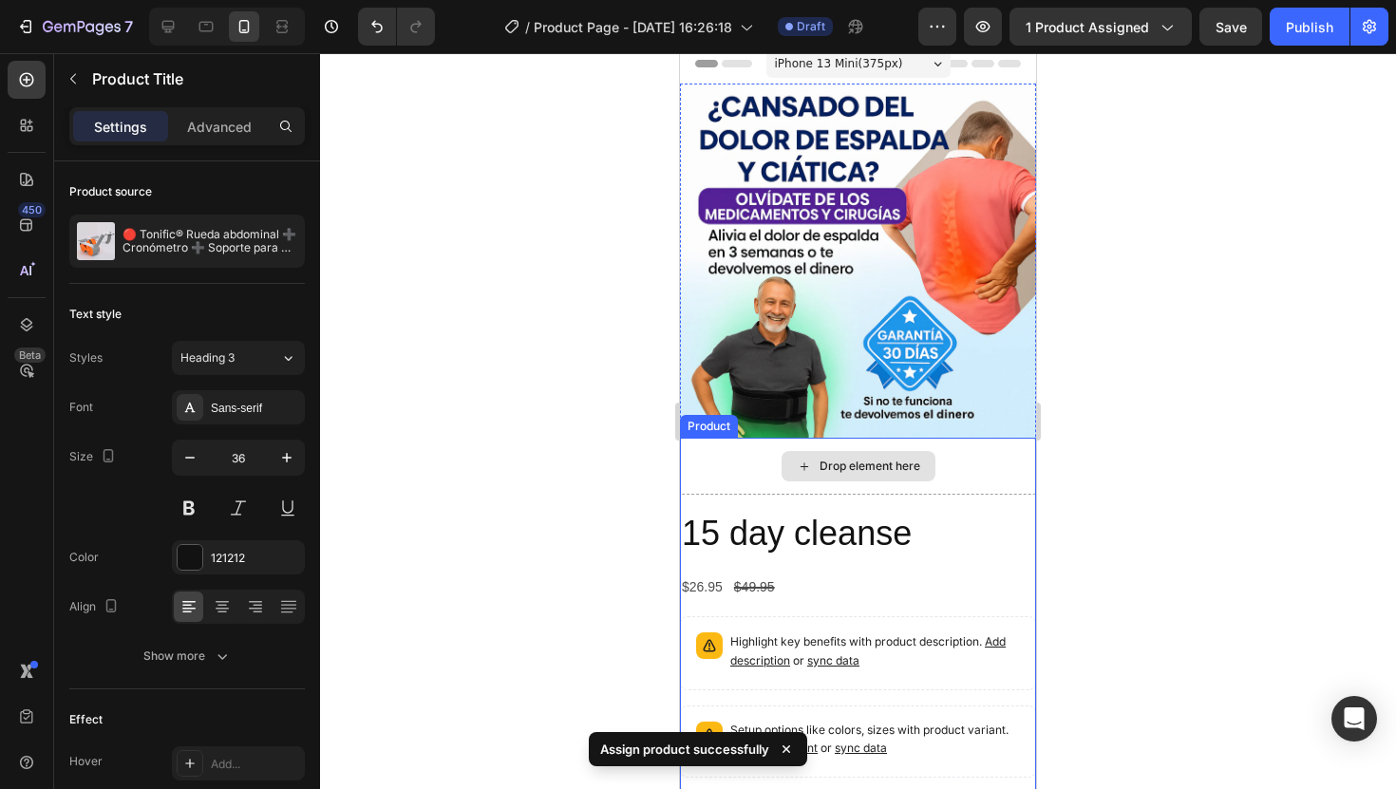
click at [917, 476] on div "Drop element here" at bounding box center [859, 466] width 154 height 30
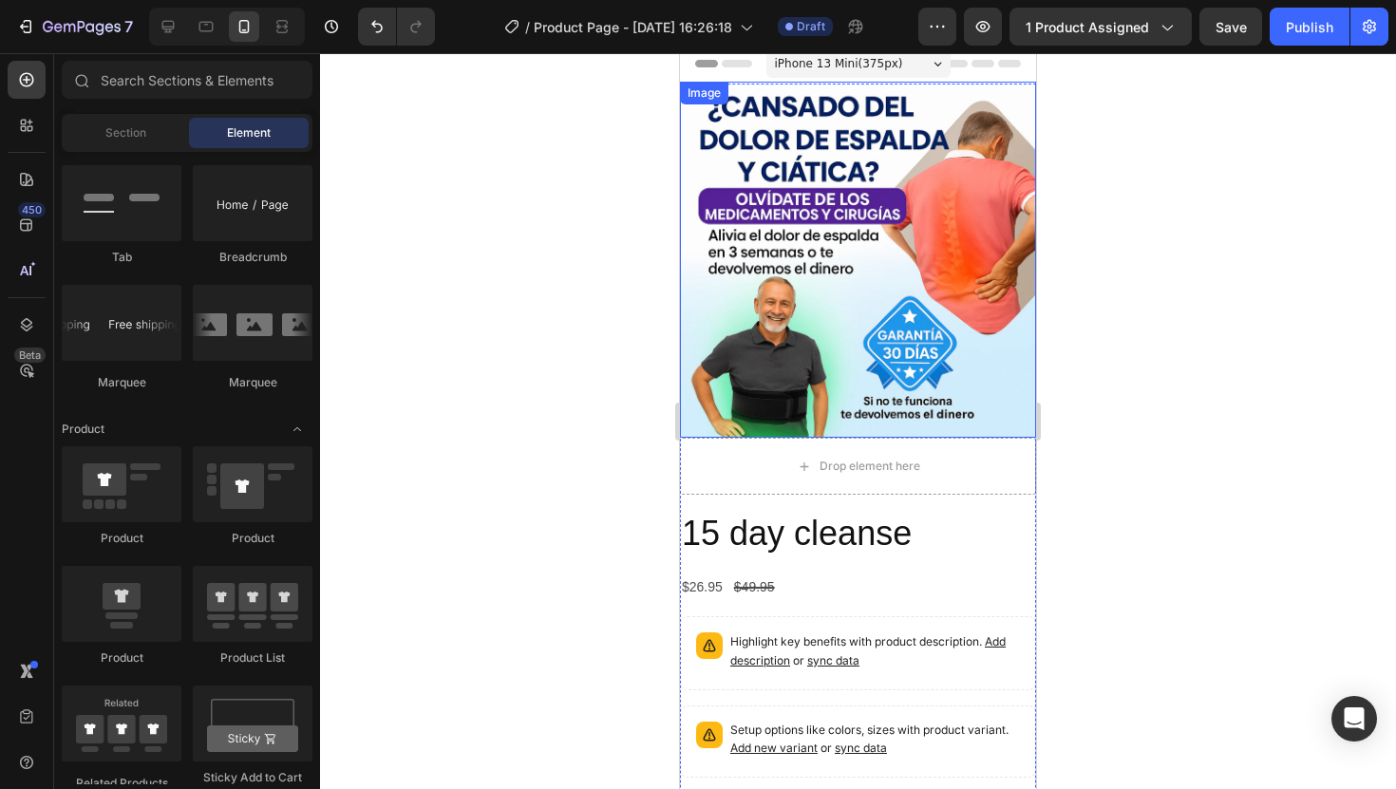
scroll to position [0, 0]
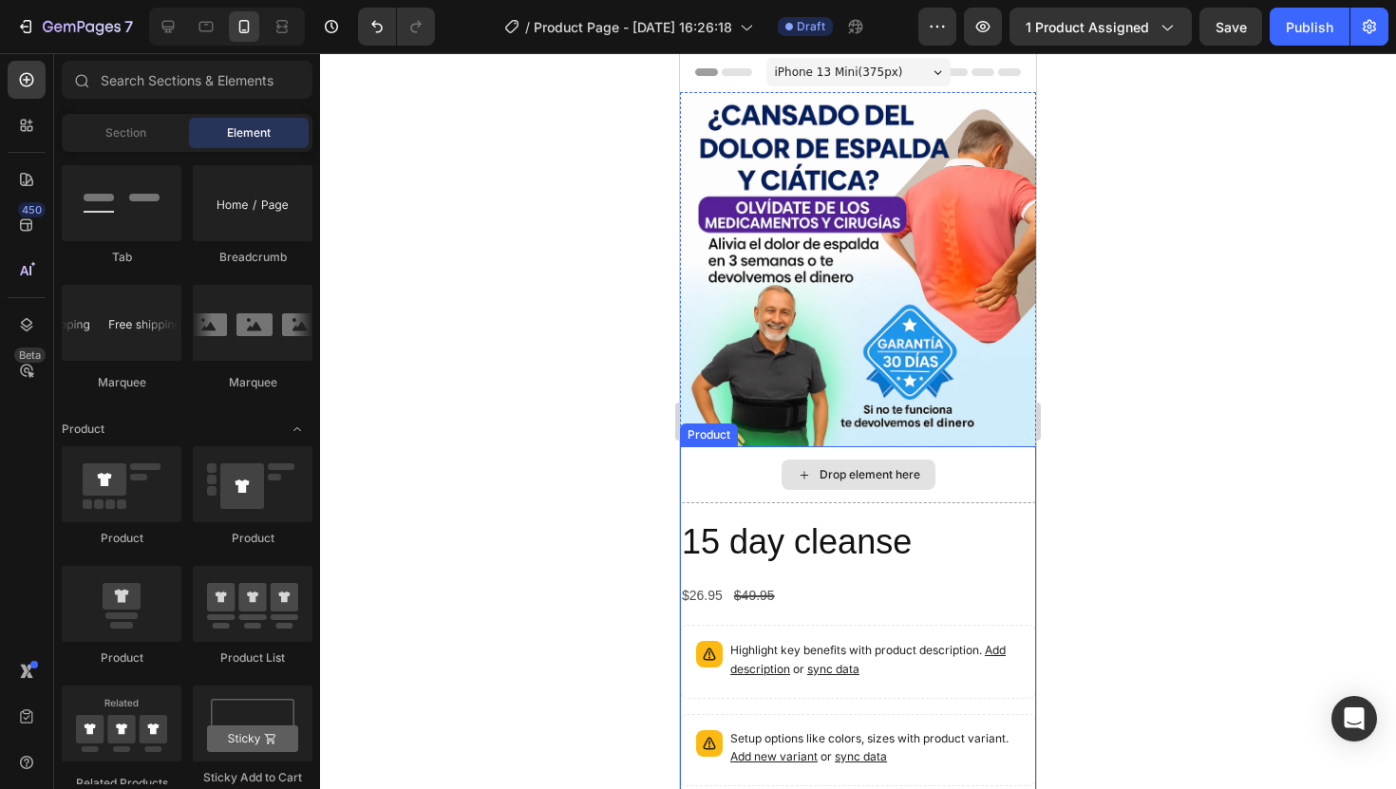
click at [757, 487] on div "Drop element here" at bounding box center [858, 474] width 356 height 57
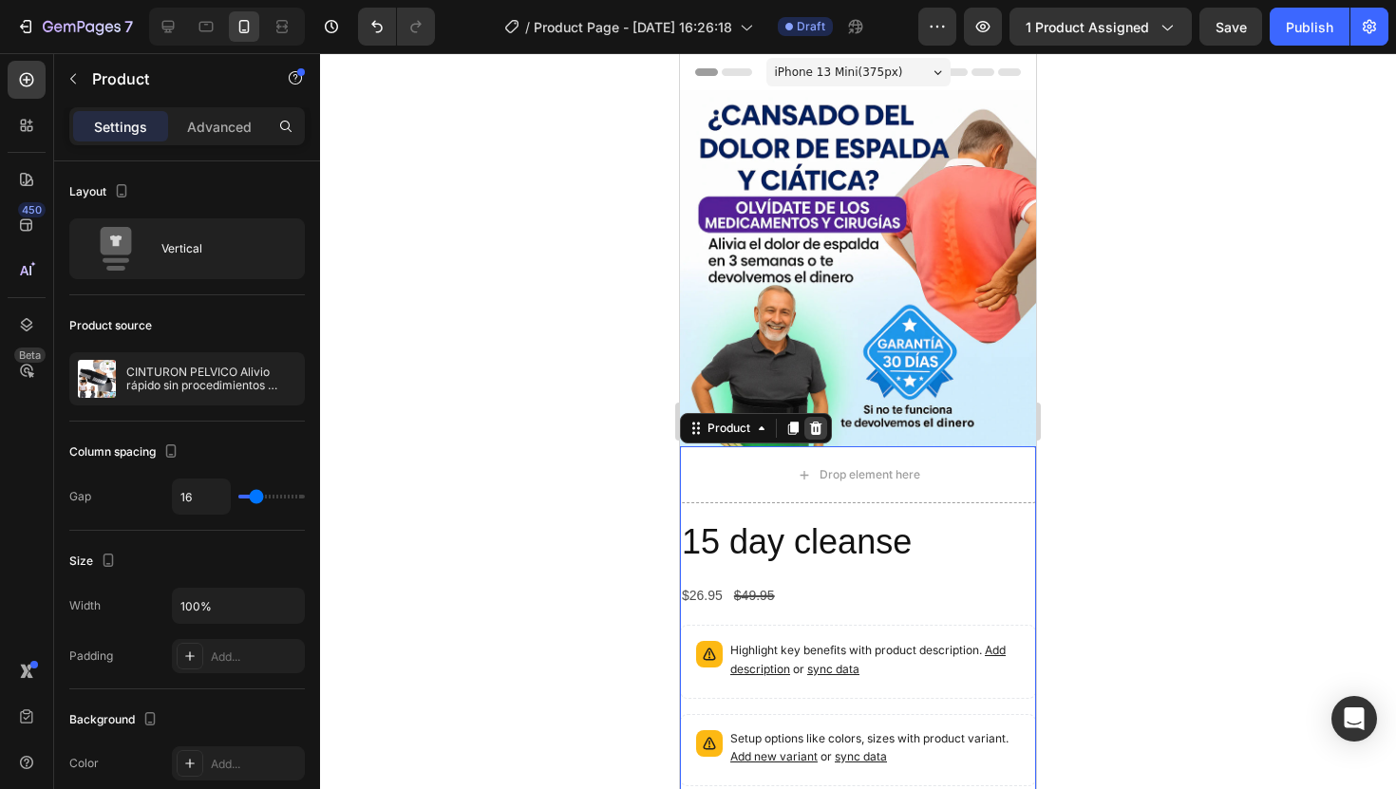
click at [817, 432] on icon at bounding box center [816, 428] width 12 height 13
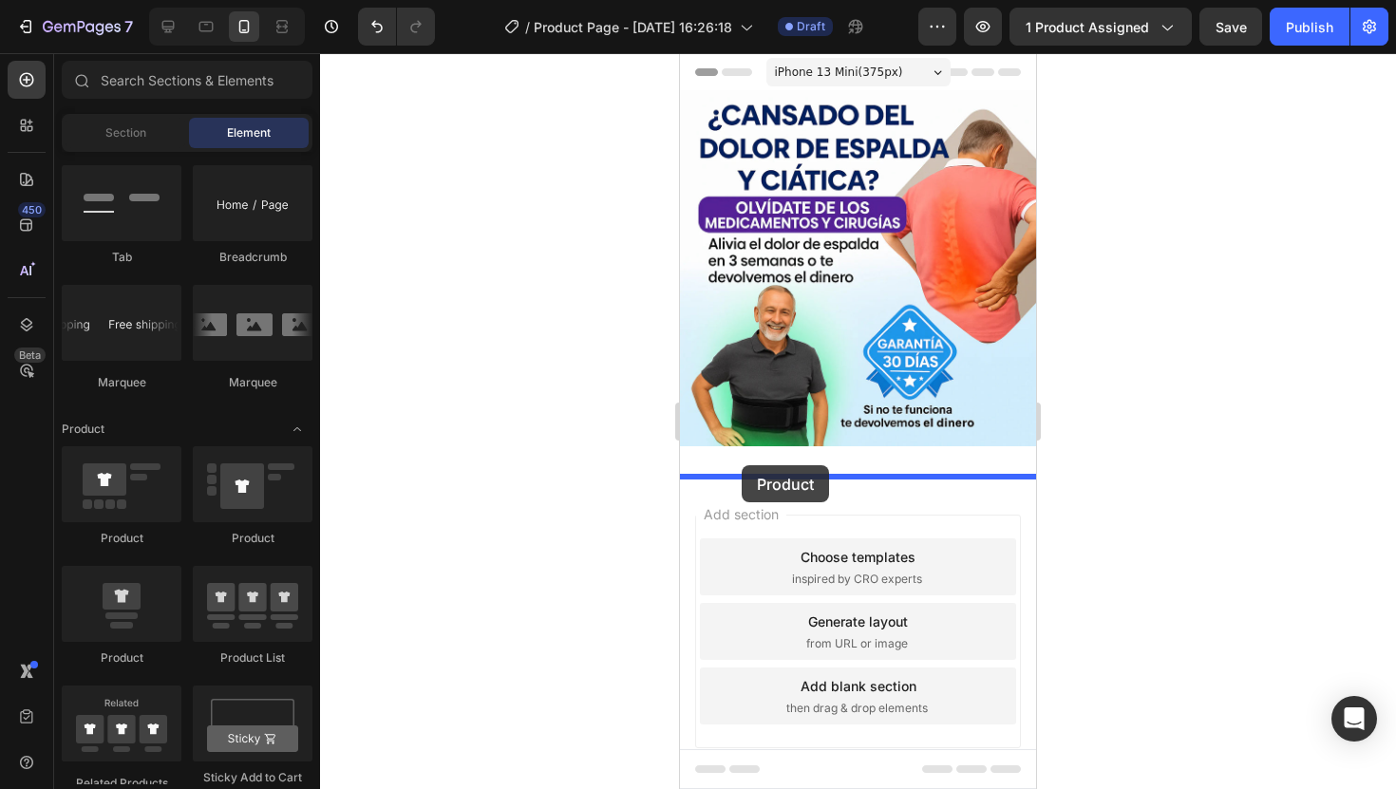
drag, startPoint x: 795, startPoint y: 552, endPoint x: 759, endPoint y: 461, distance: 98.1
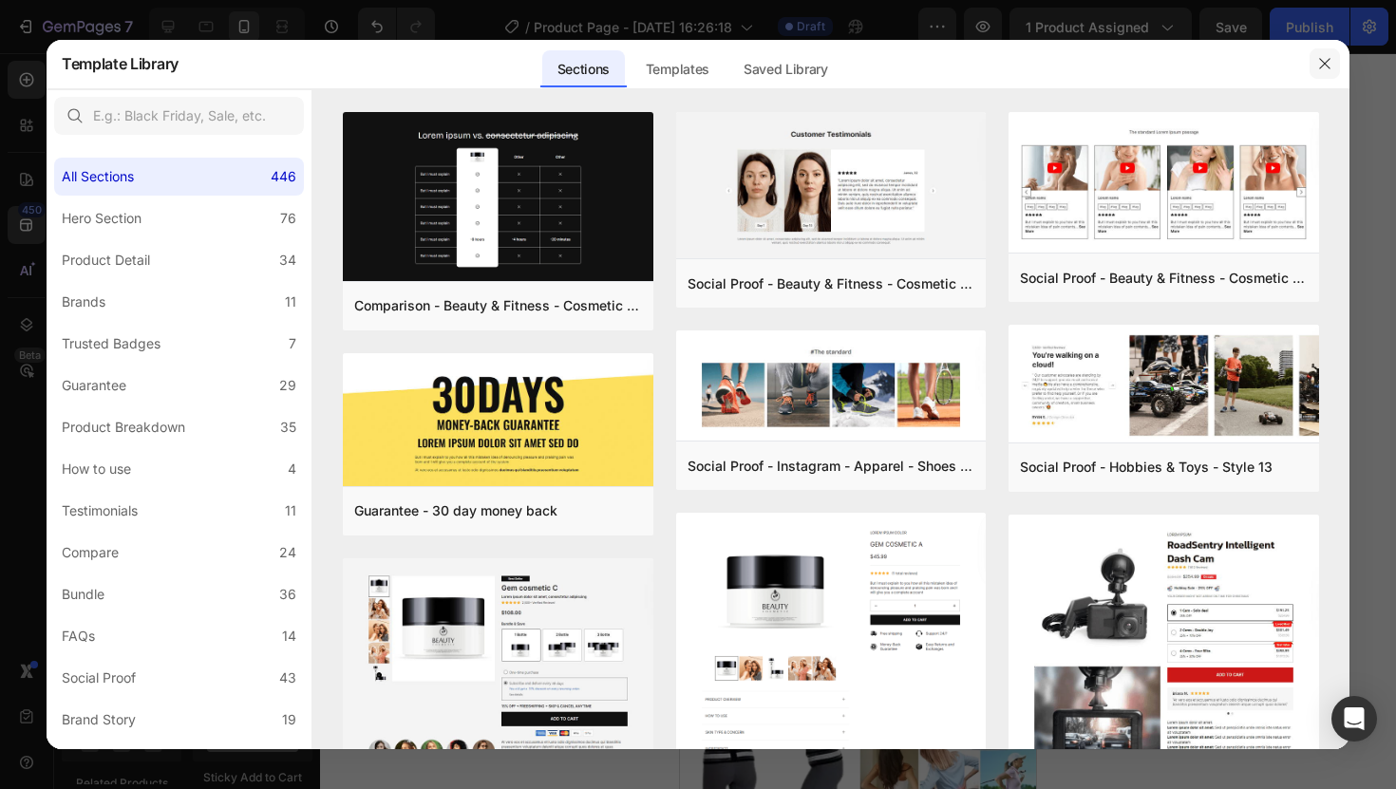
click at [1337, 56] on button "button" at bounding box center [1325, 63] width 30 height 30
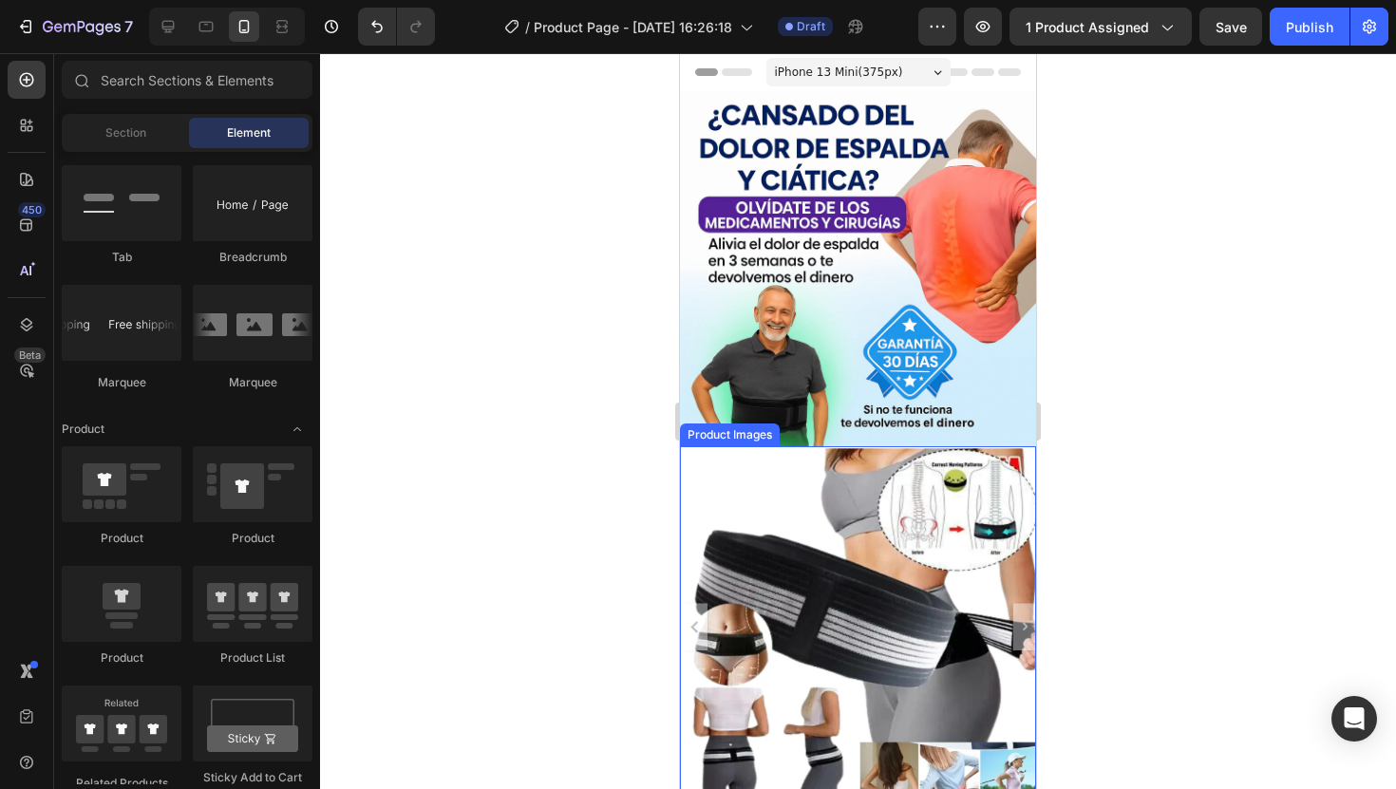
click at [770, 645] on img at bounding box center [858, 624] width 356 height 356
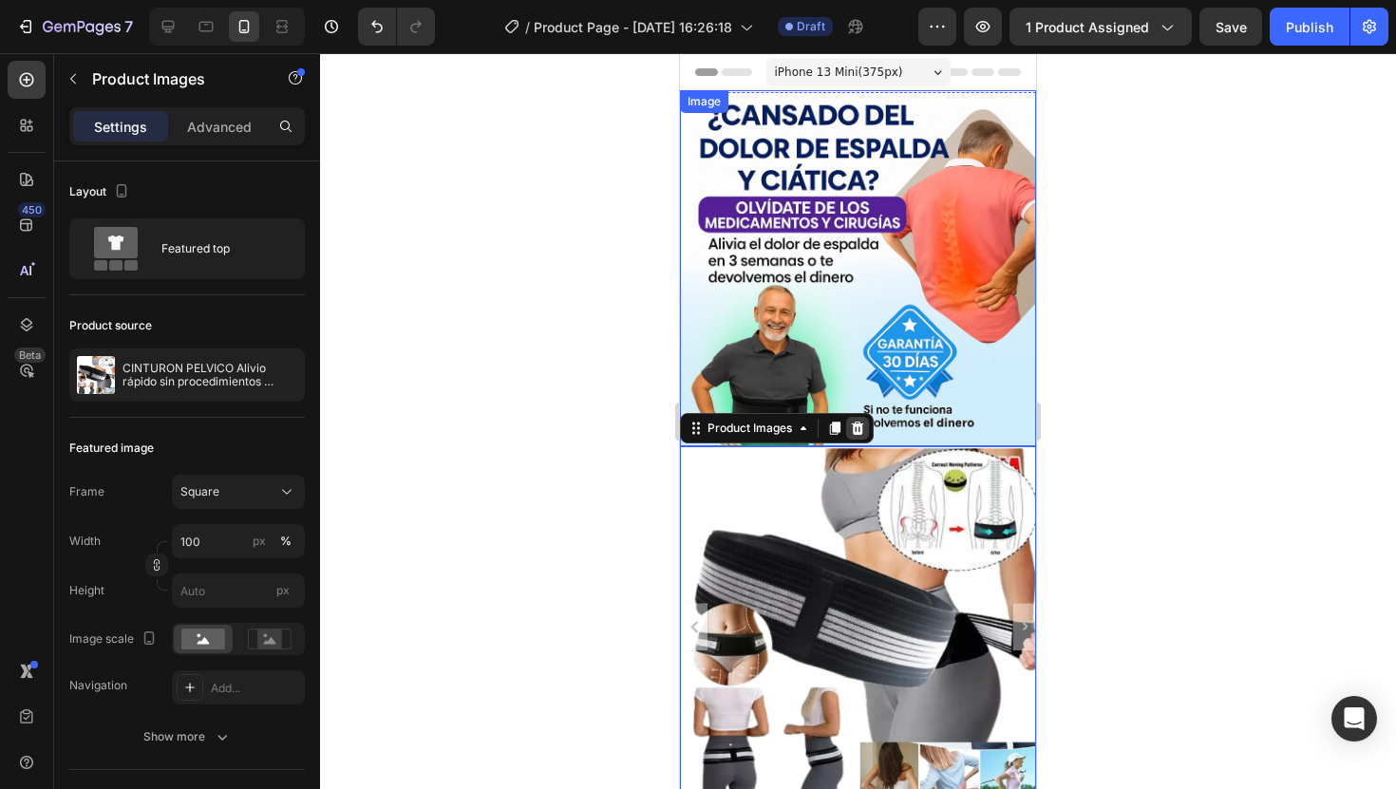
click at [868, 420] on div at bounding box center [857, 428] width 23 height 23
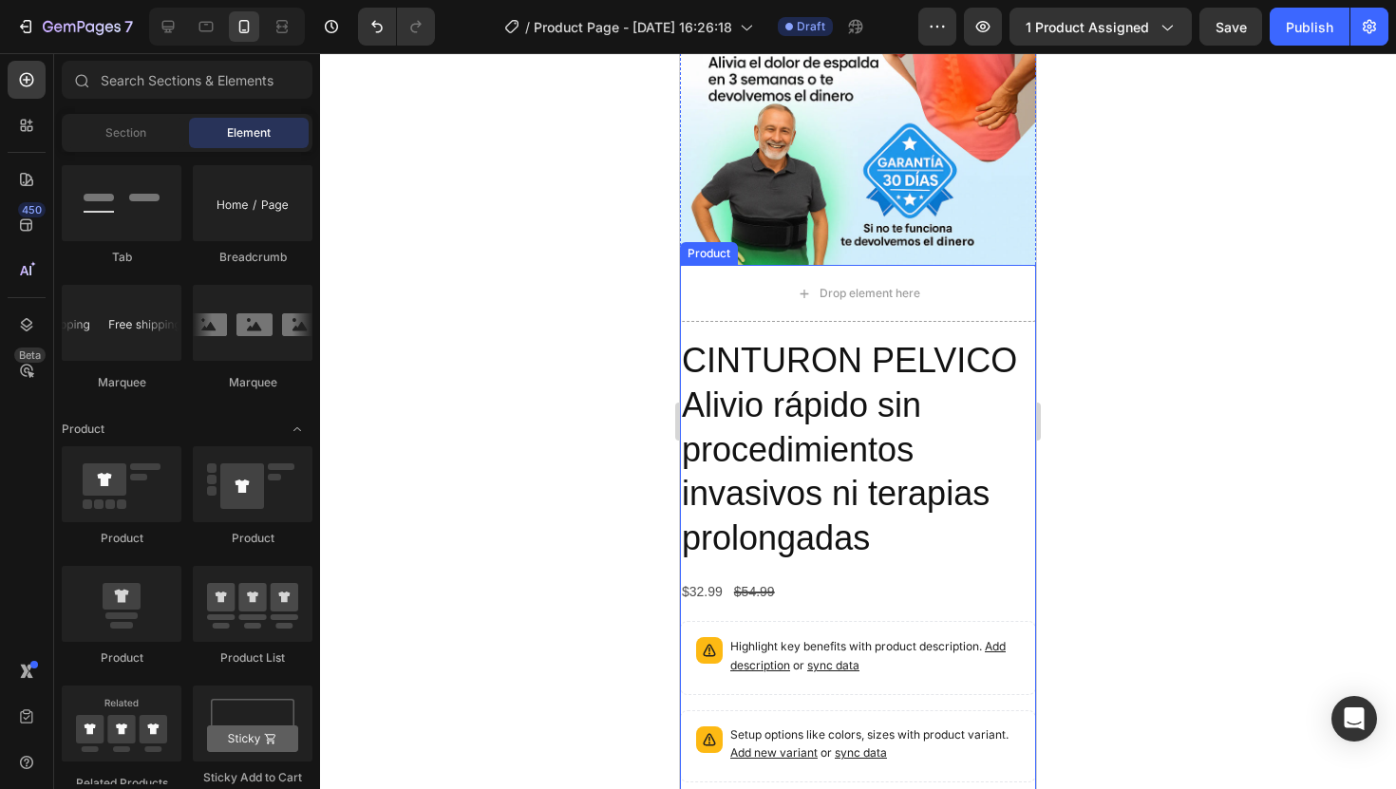
scroll to position [228, 0]
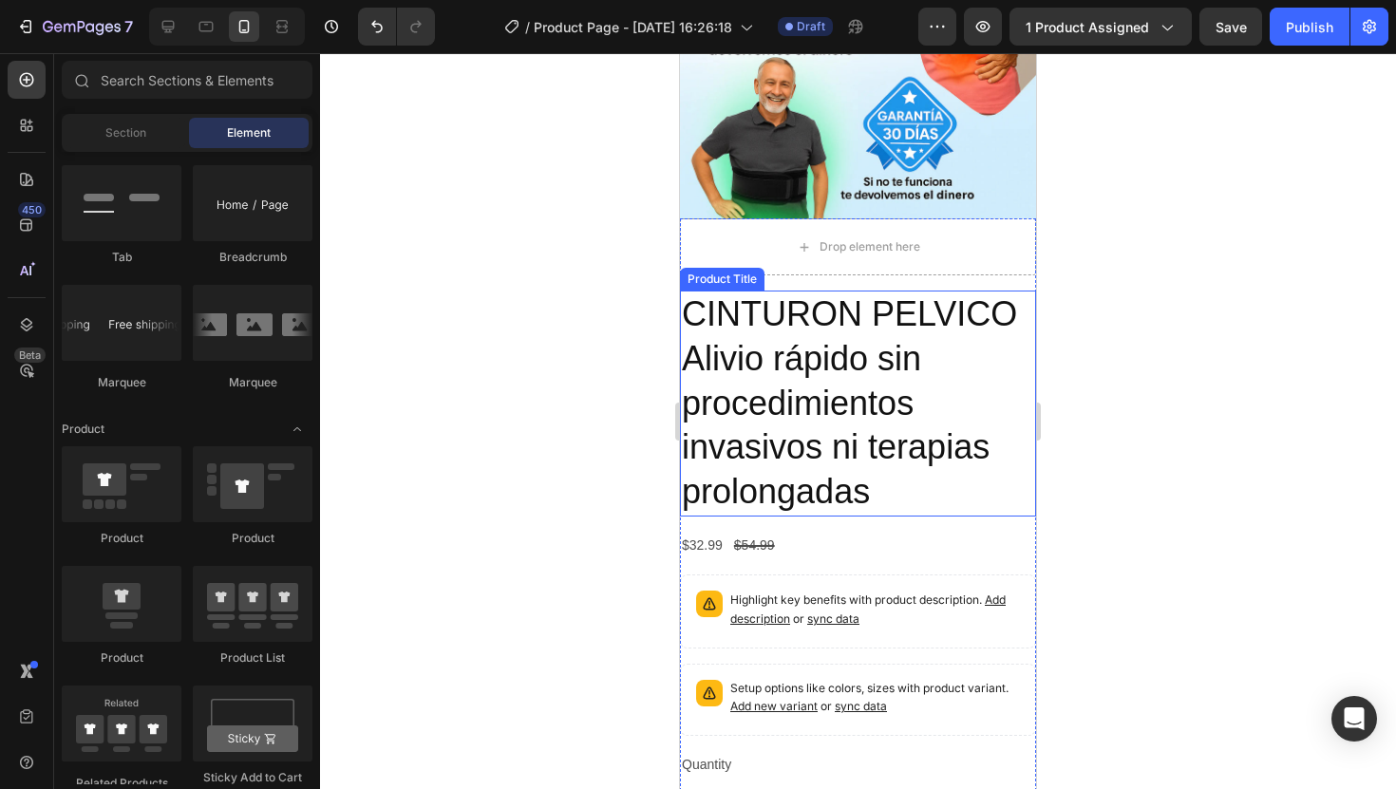
click at [924, 403] on h2 "CINTURON PELVICO Alivio rápido sin procedimientos invasivos ni terapias prolong…" at bounding box center [858, 404] width 356 height 226
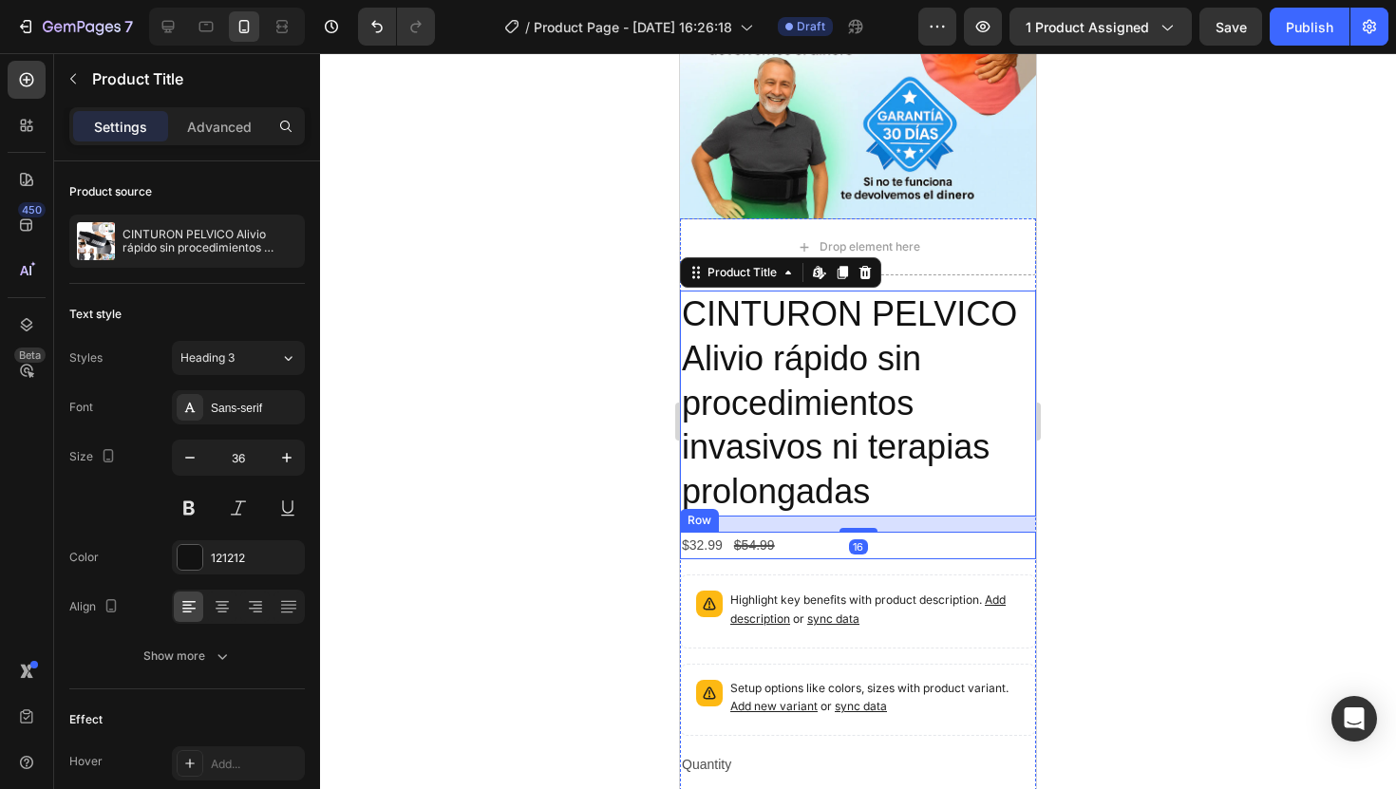
click at [866, 533] on div "$32.99 Product Price Product Price $54.99 Product Price Product Price Row" at bounding box center [858, 546] width 356 height 28
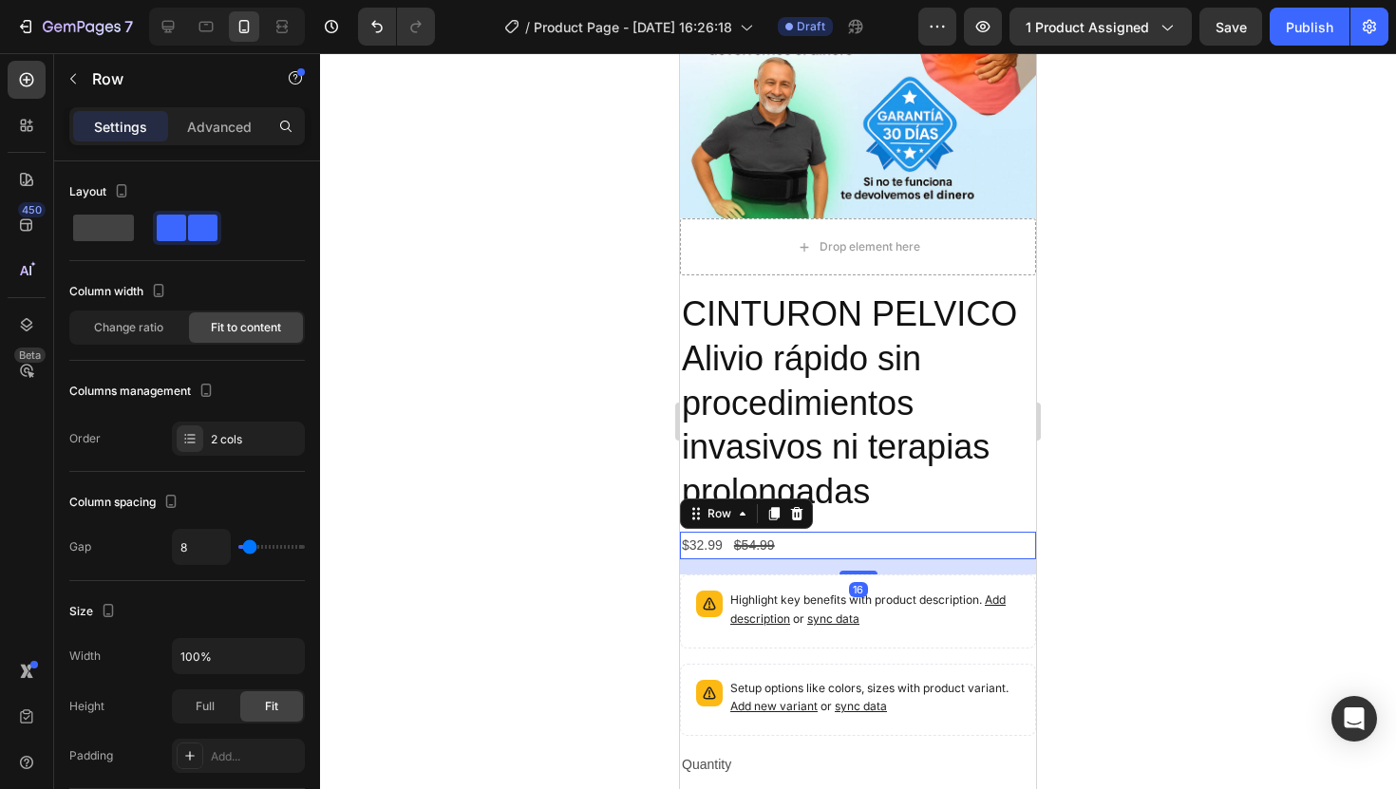
click at [861, 496] on h2 "CINTURON PELVICO Alivio rápido sin procedimientos invasivos ni terapias prolong…" at bounding box center [858, 404] width 356 height 226
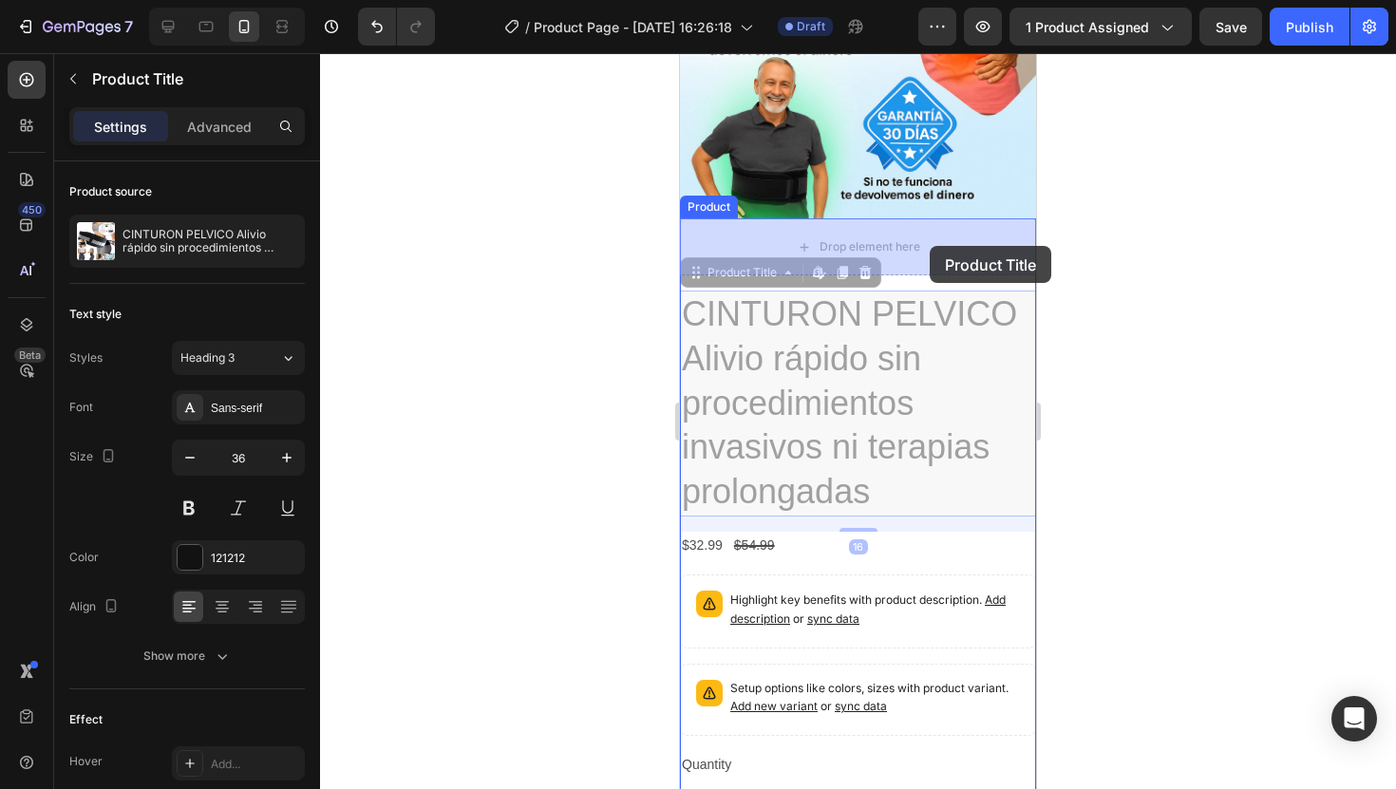
drag, startPoint x: 973, startPoint y: 443, endPoint x: 929, endPoint y: 246, distance: 201.4
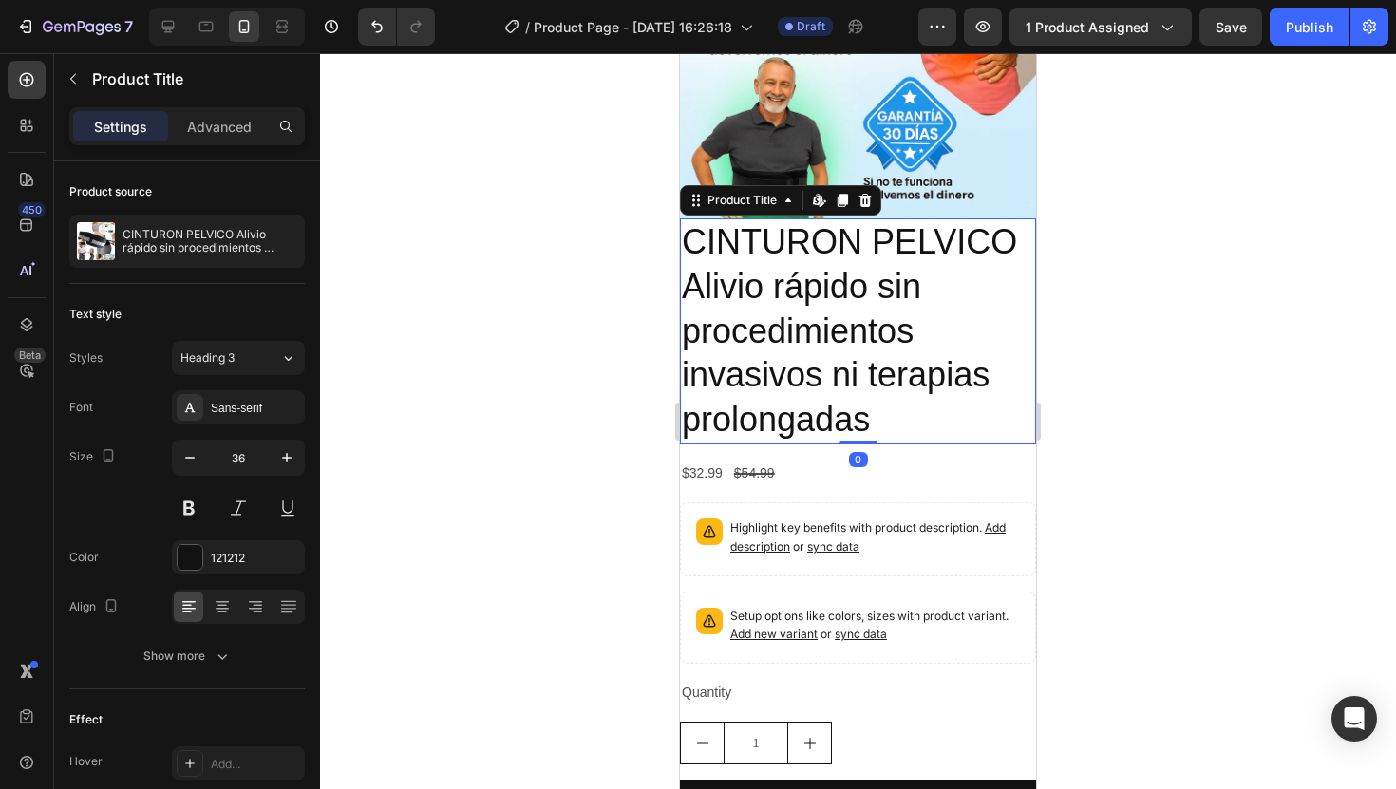
drag, startPoint x: 868, startPoint y: 441, endPoint x: 872, endPoint y: 395, distance: 45.7
click at [872, 395] on div "CINTURON PELVICO Alivio rápido sin procedimientos invasivos ni terapias prolong…" at bounding box center [858, 331] width 356 height 226
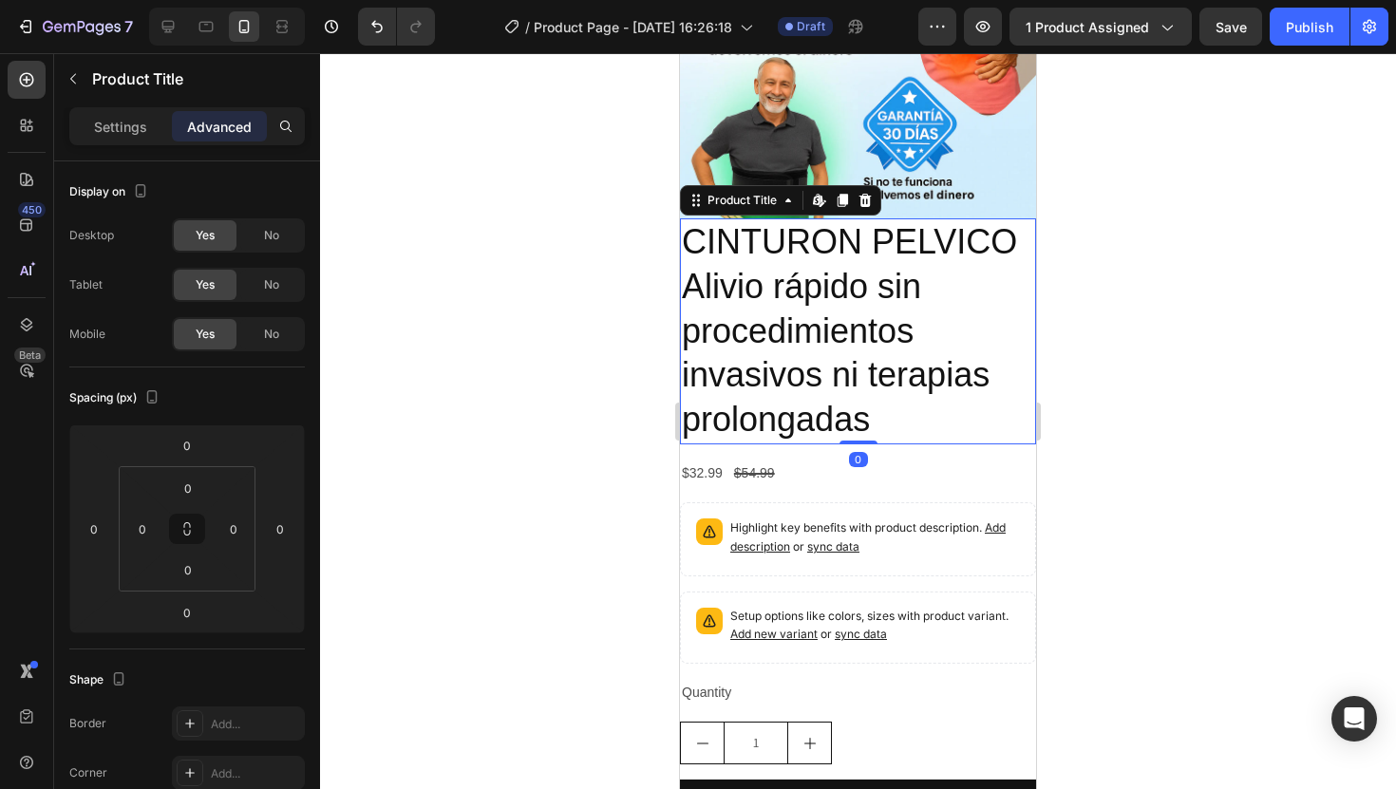
click at [986, 319] on h2 "CINTURON PELVICO Alivio rápido sin procedimientos invasivos ni terapias prolong…" at bounding box center [858, 331] width 356 height 226
click at [131, 119] on p "Settings" at bounding box center [120, 127] width 53 height 20
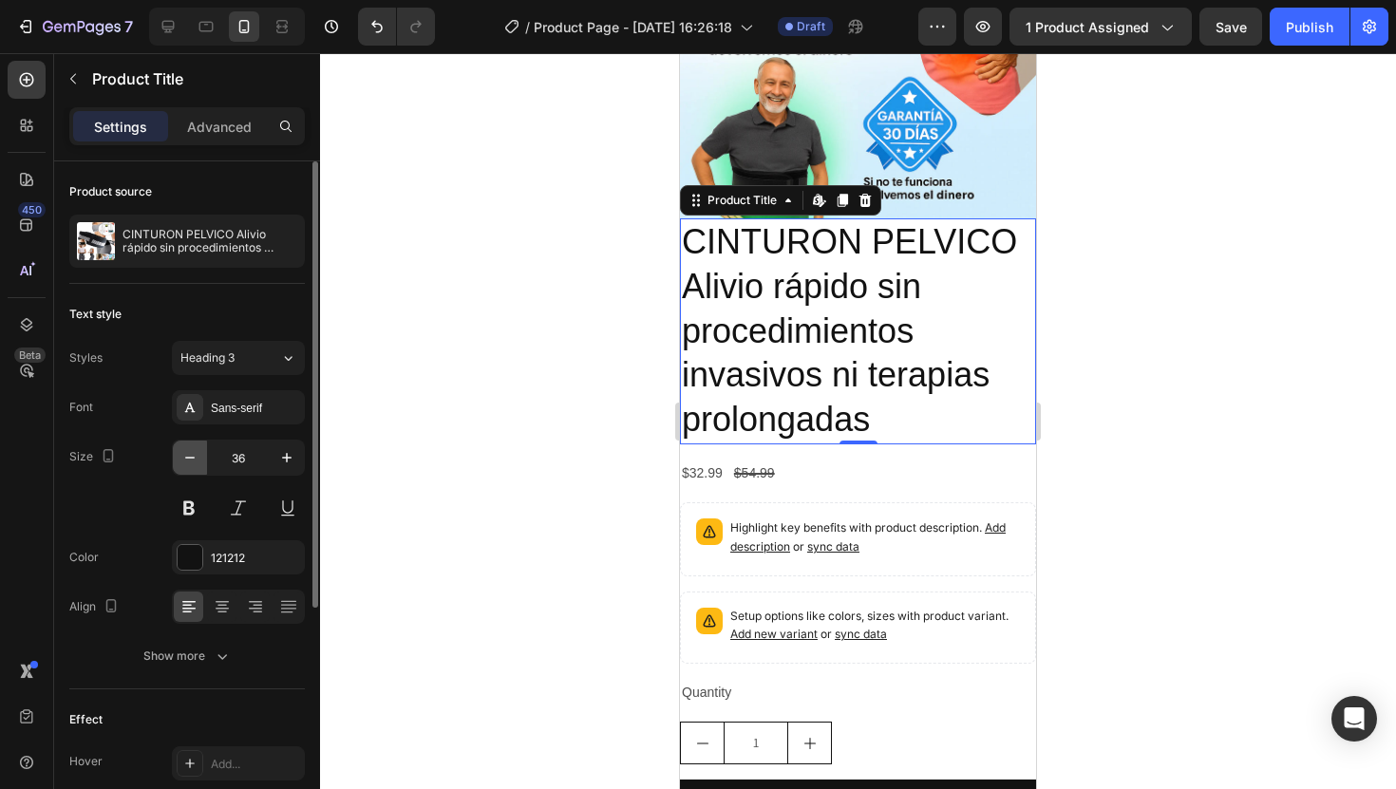
click at [196, 460] on icon "button" at bounding box center [189, 457] width 19 height 19
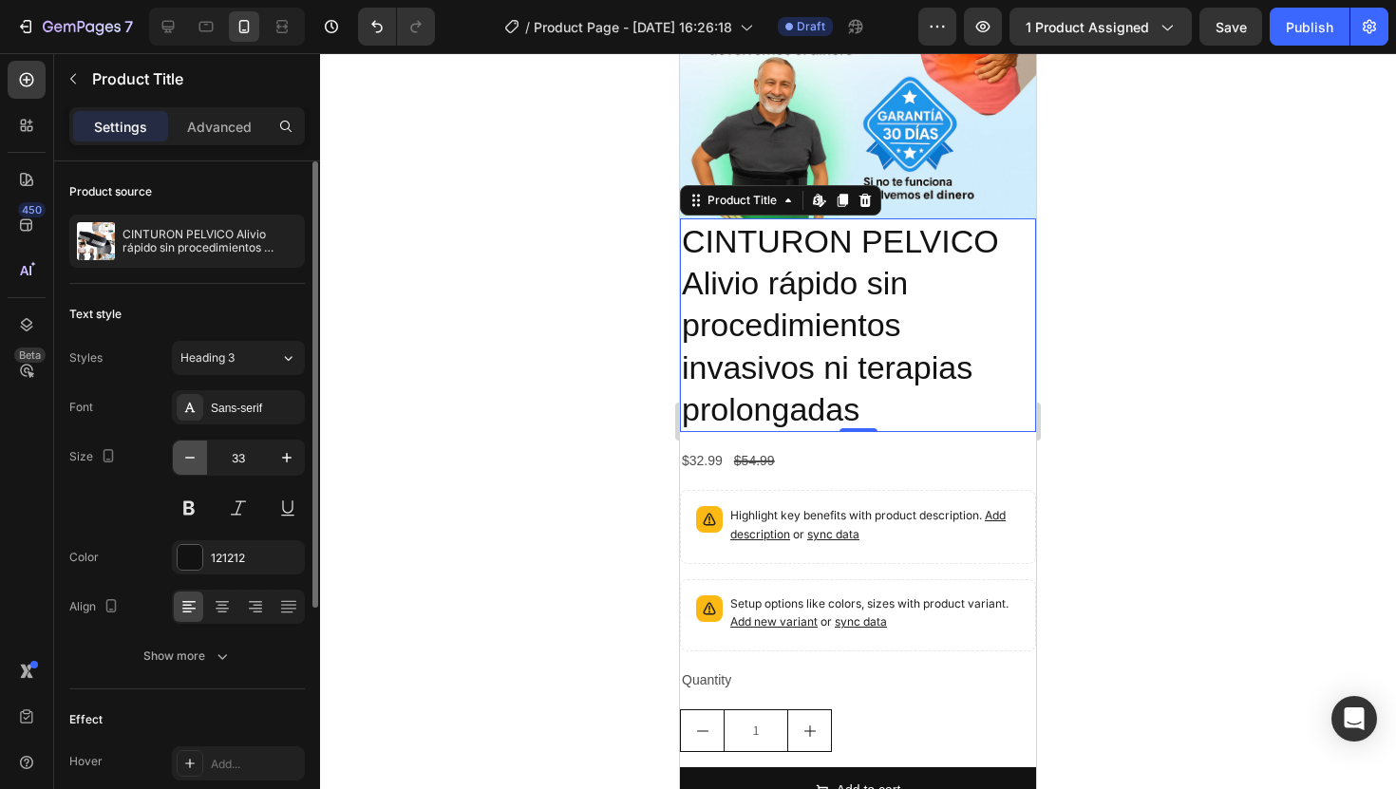
click at [196, 460] on icon "button" at bounding box center [189, 457] width 19 height 19
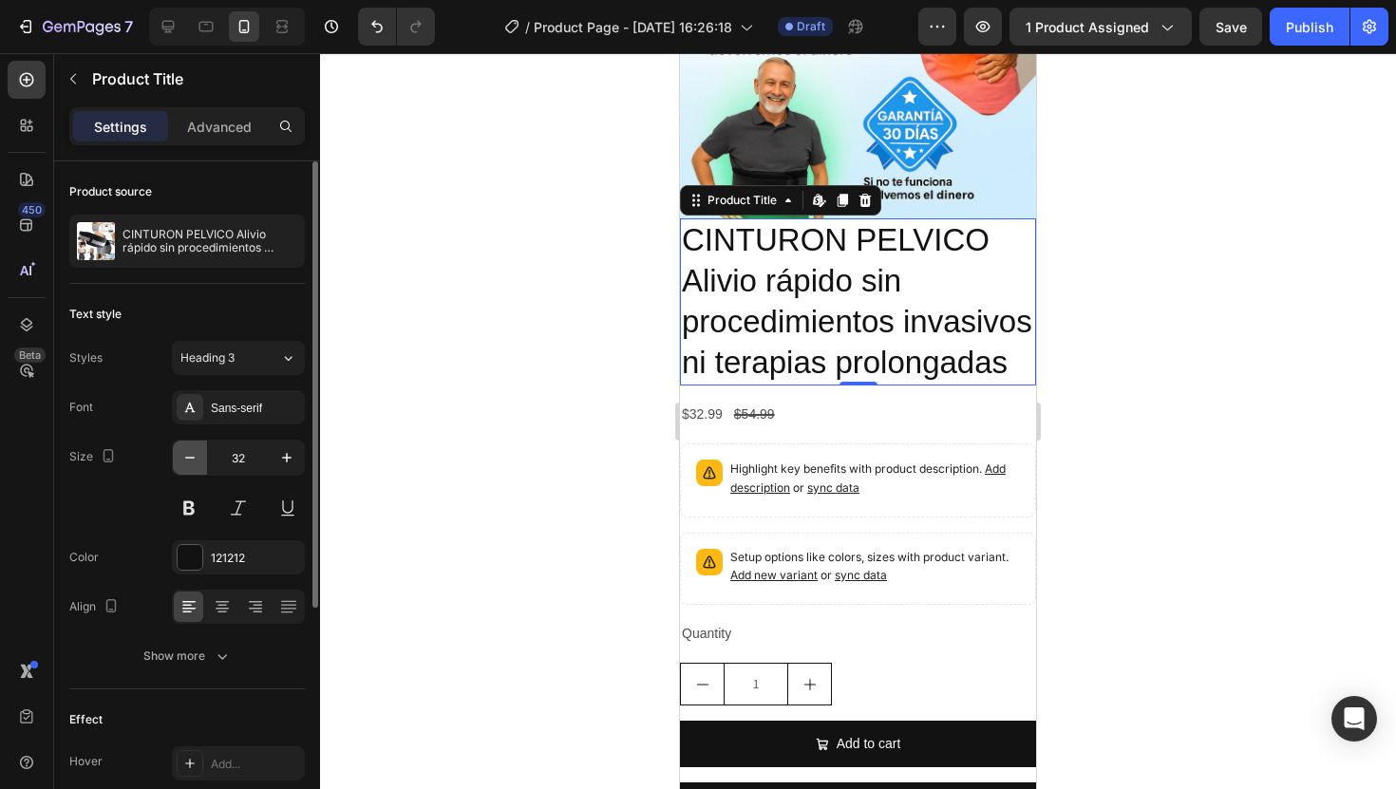
click at [196, 460] on icon "button" at bounding box center [189, 457] width 19 height 19
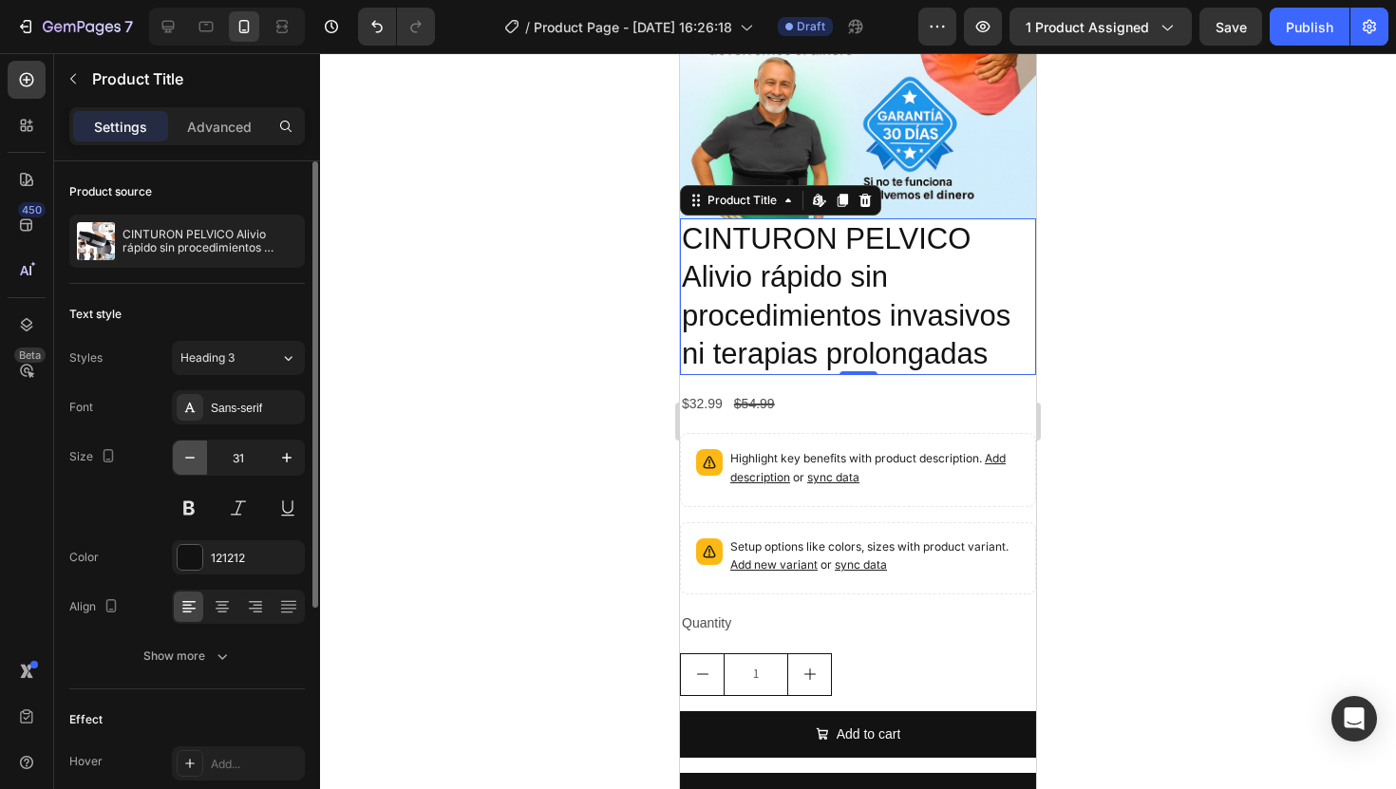
click at [196, 460] on icon "button" at bounding box center [189, 457] width 19 height 19
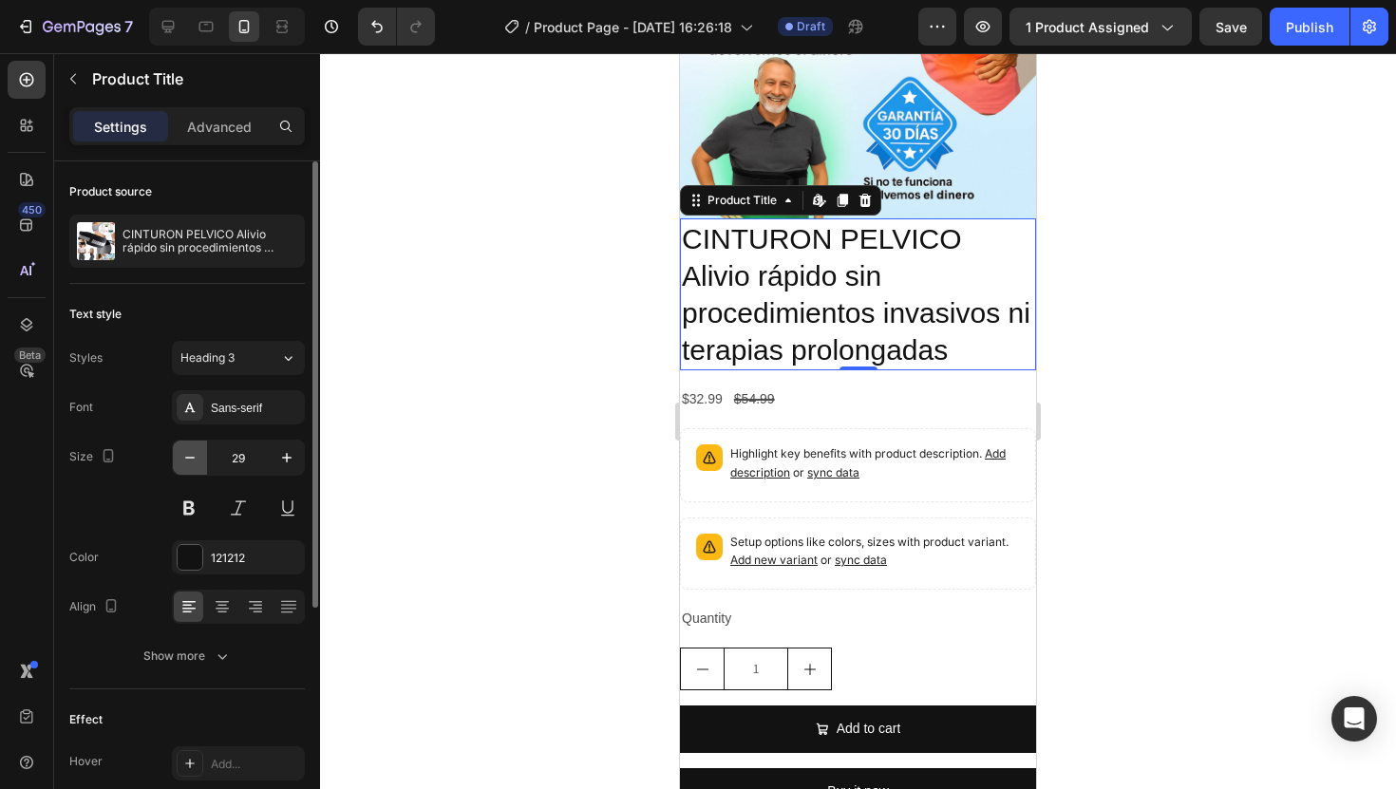
click at [196, 460] on icon "button" at bounding box center [189, 457] width 19 height 19
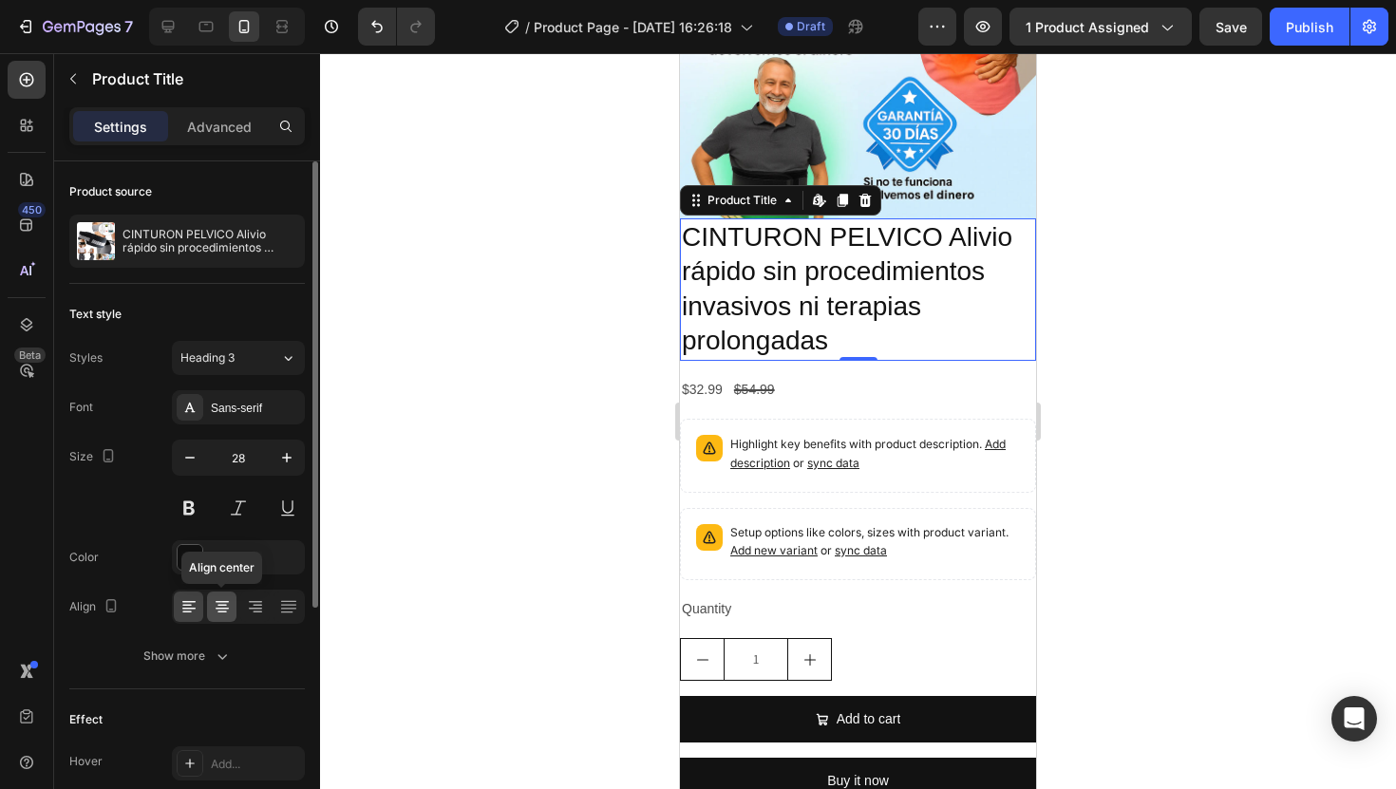
click at [228, 604] on icon at bounding box center [222, 606] width 19 height 19
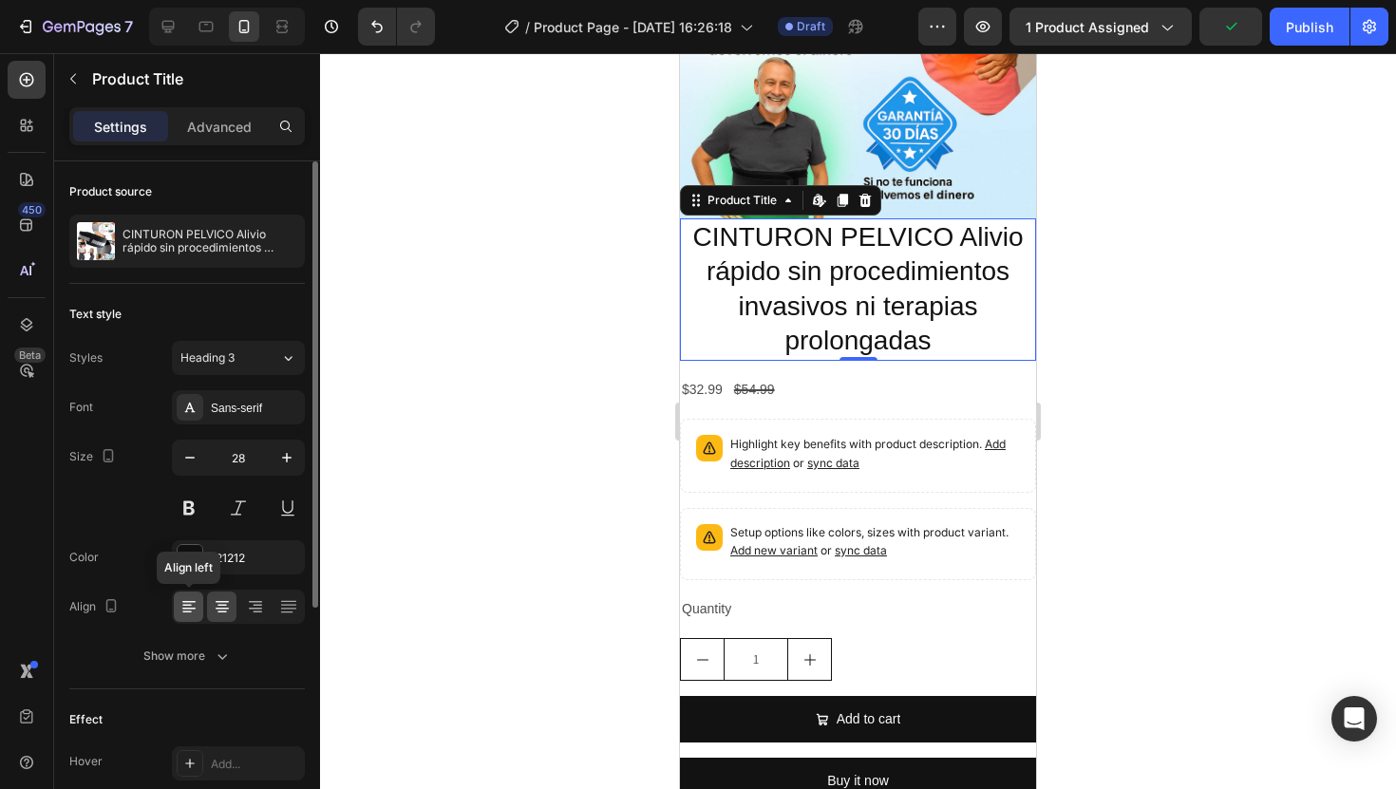
click at [199, 605] on div at bounding box center [188, 607] width 29 height 30
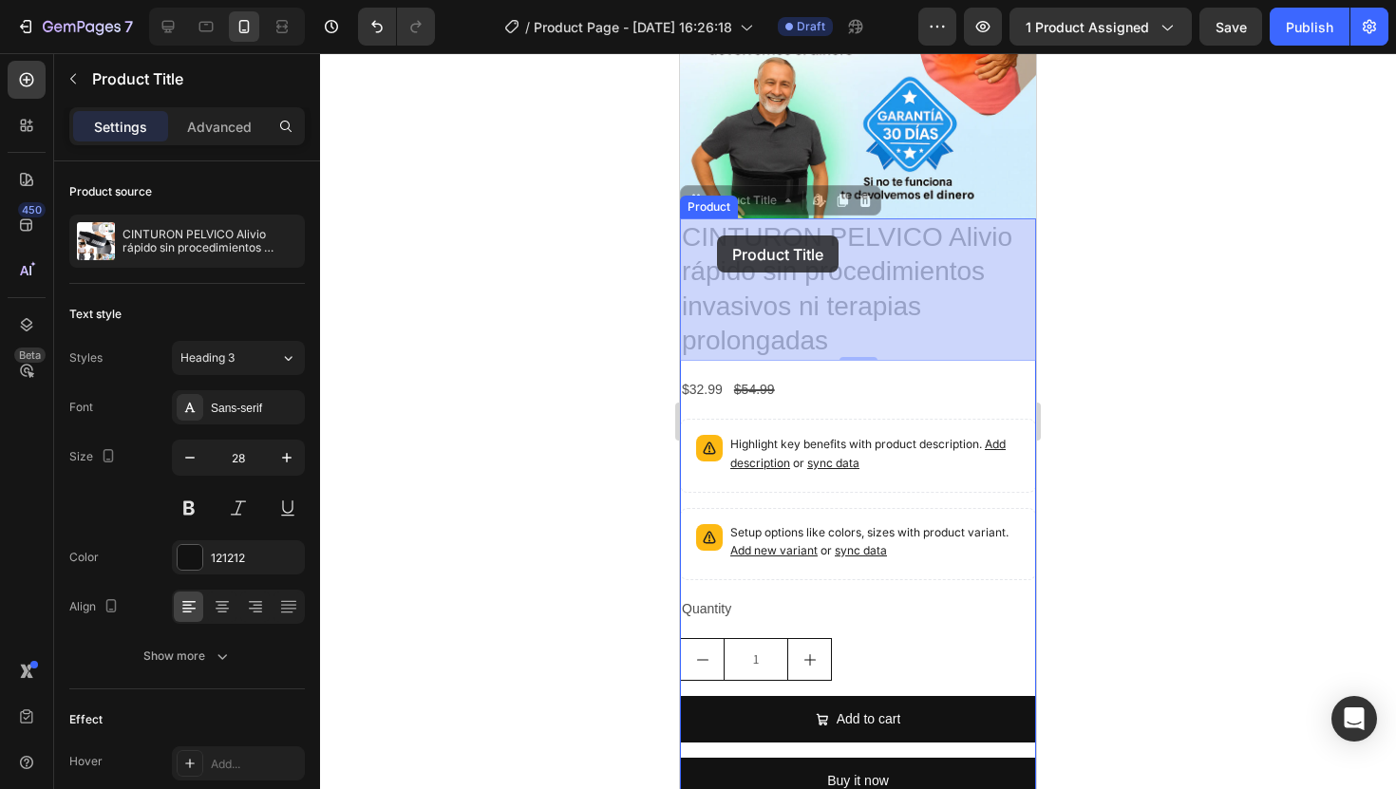
drag, startPoint x: 937, startPoint y: 323, endPoint x: 721, endPoint y: 237, distance: 233.2
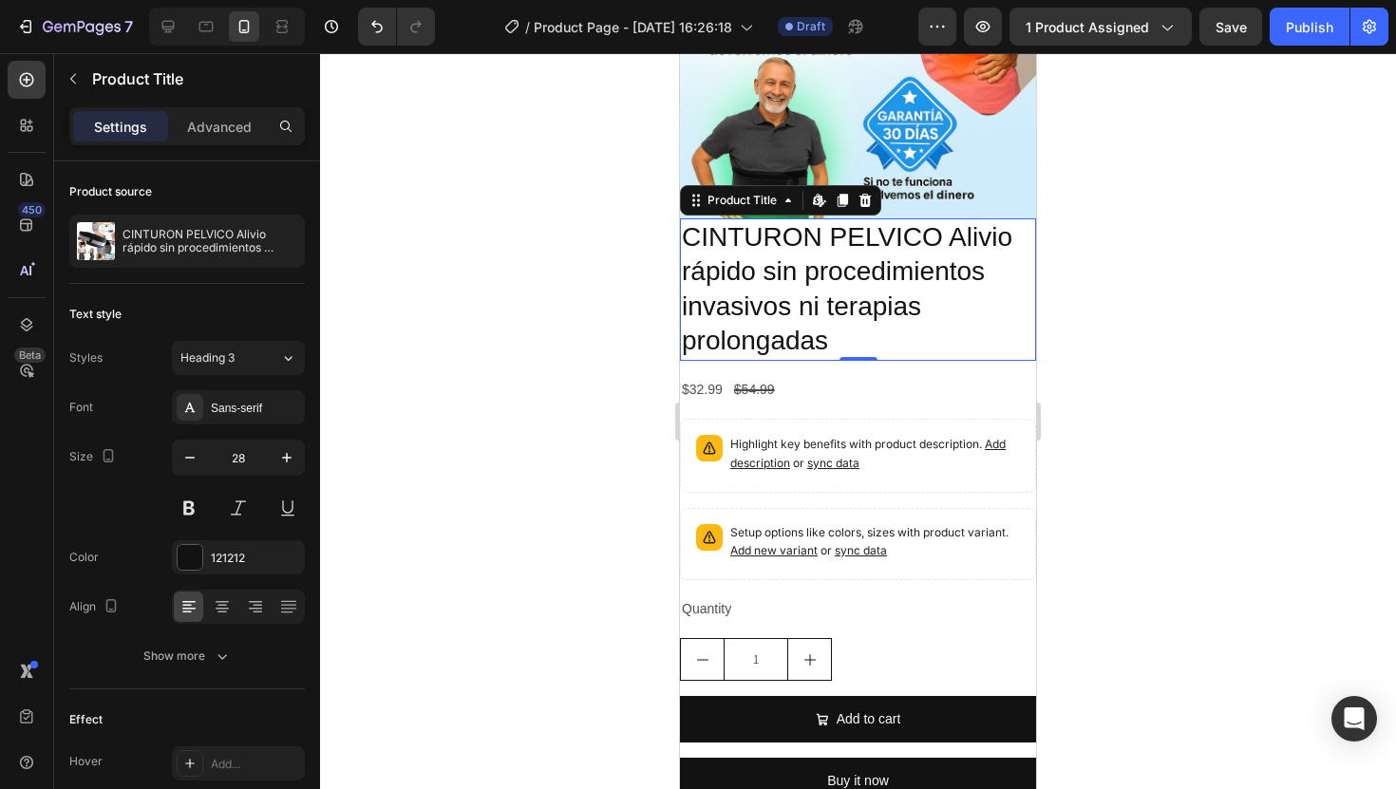
click at [827, 285] on h2 "CINTURON PELVICO Alivio rápido sin procedimientos invasivos ni terapias prolong…" at bounding box center [858, 289] width 356 height 142
click at [880, 310] on h2 "CINTURON PELVICO Alivio rápido sin procedimientos invasivos ni terapias prolong…" at bounding box center [858, 289] width 356 height 142
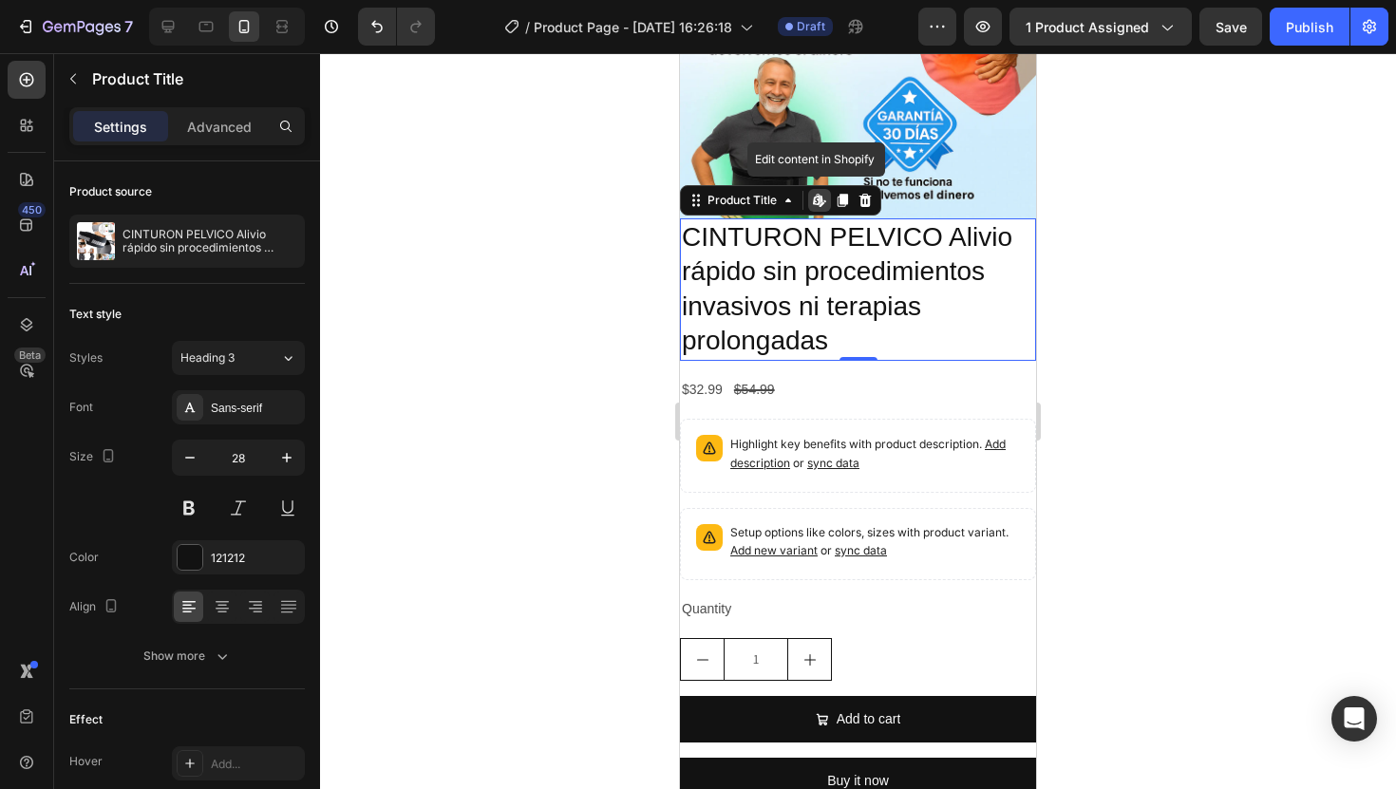
click at [832, 342] on h2 "CINTURON PELVICO Alivio rápido sin procedimientos invasivos ni terapias prolong…" at bounding box center [858, 289] width 356 height 142
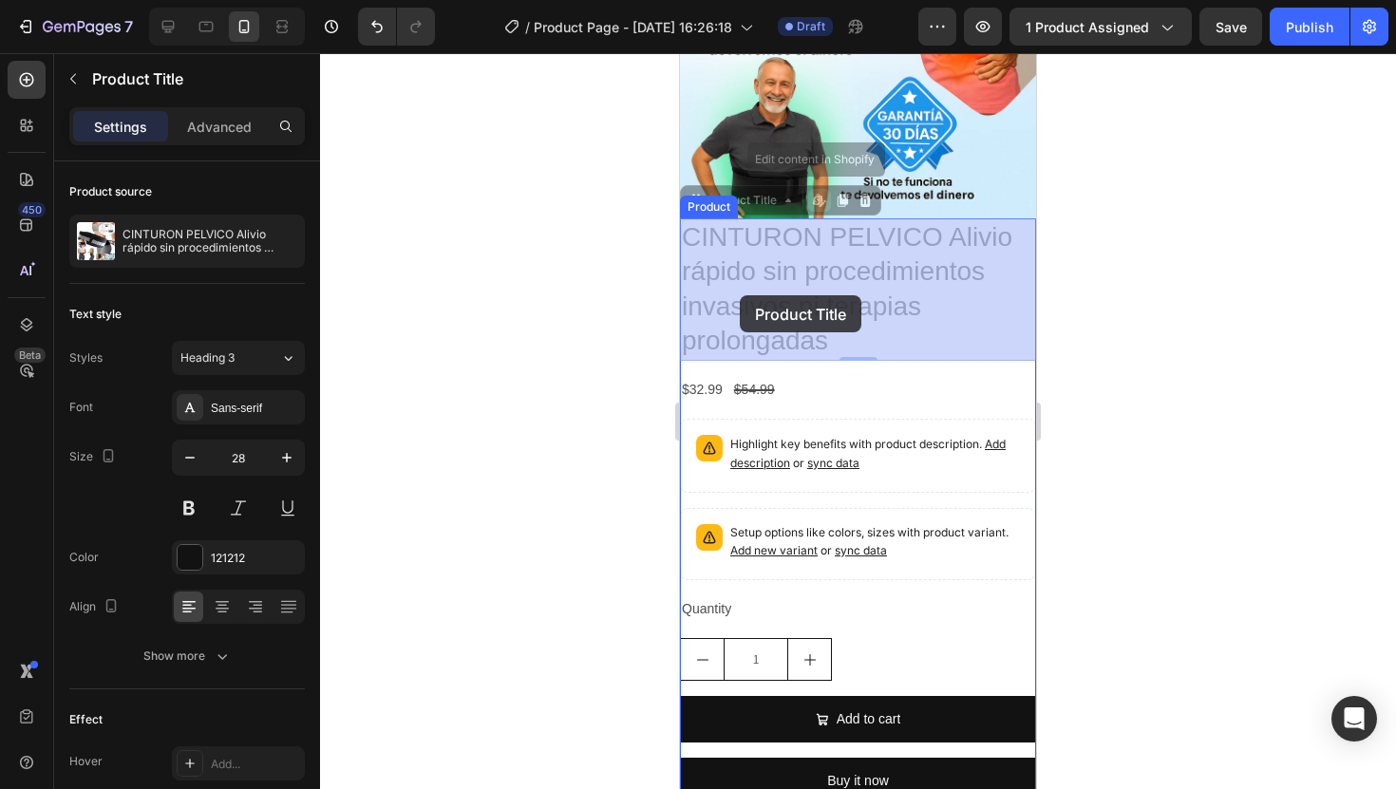
drag, startPoint x: 866, startPoint y: 341, endPoint x: 741, endPoint y: 295, distance: 133.4
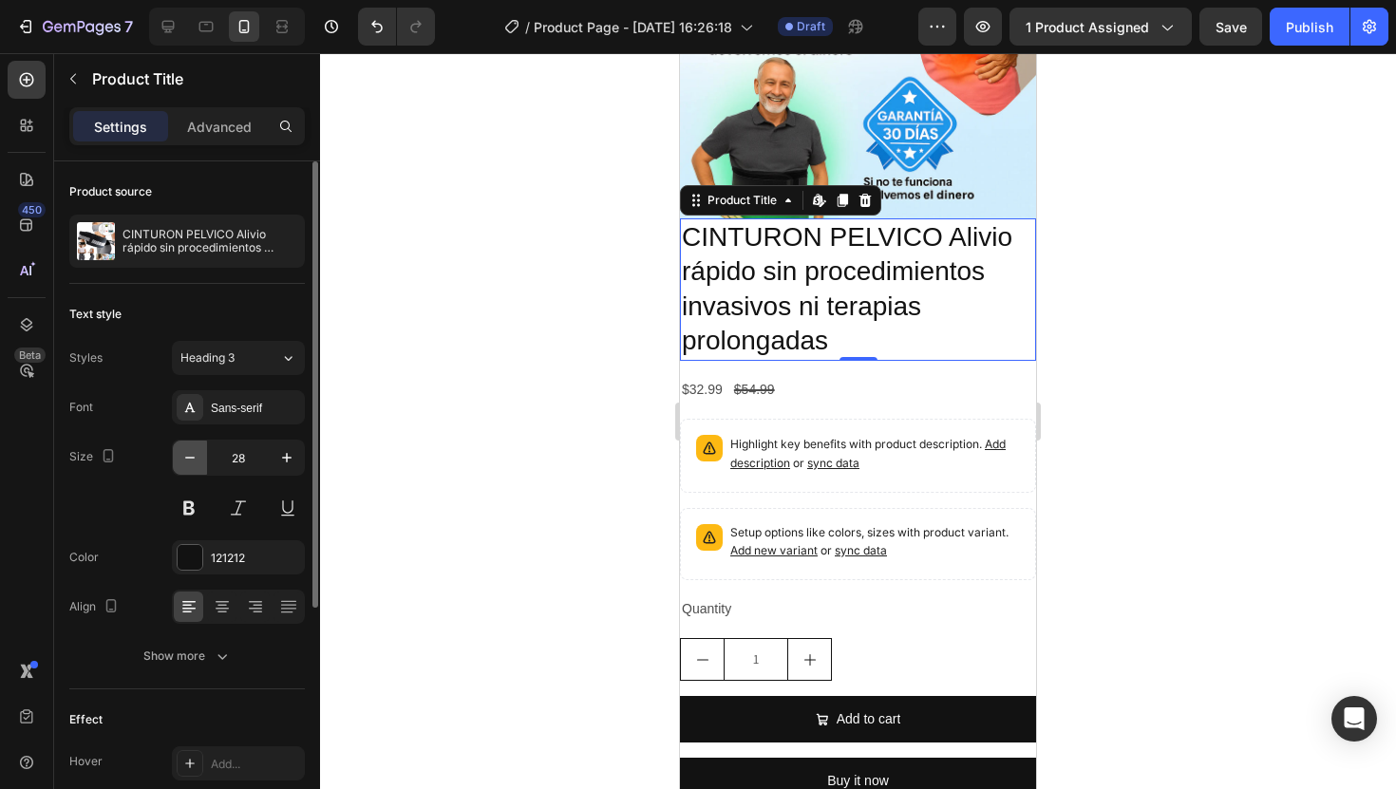
click at [190, 456] on icon "button" at bounding box center [189, 457] width 19 height 19
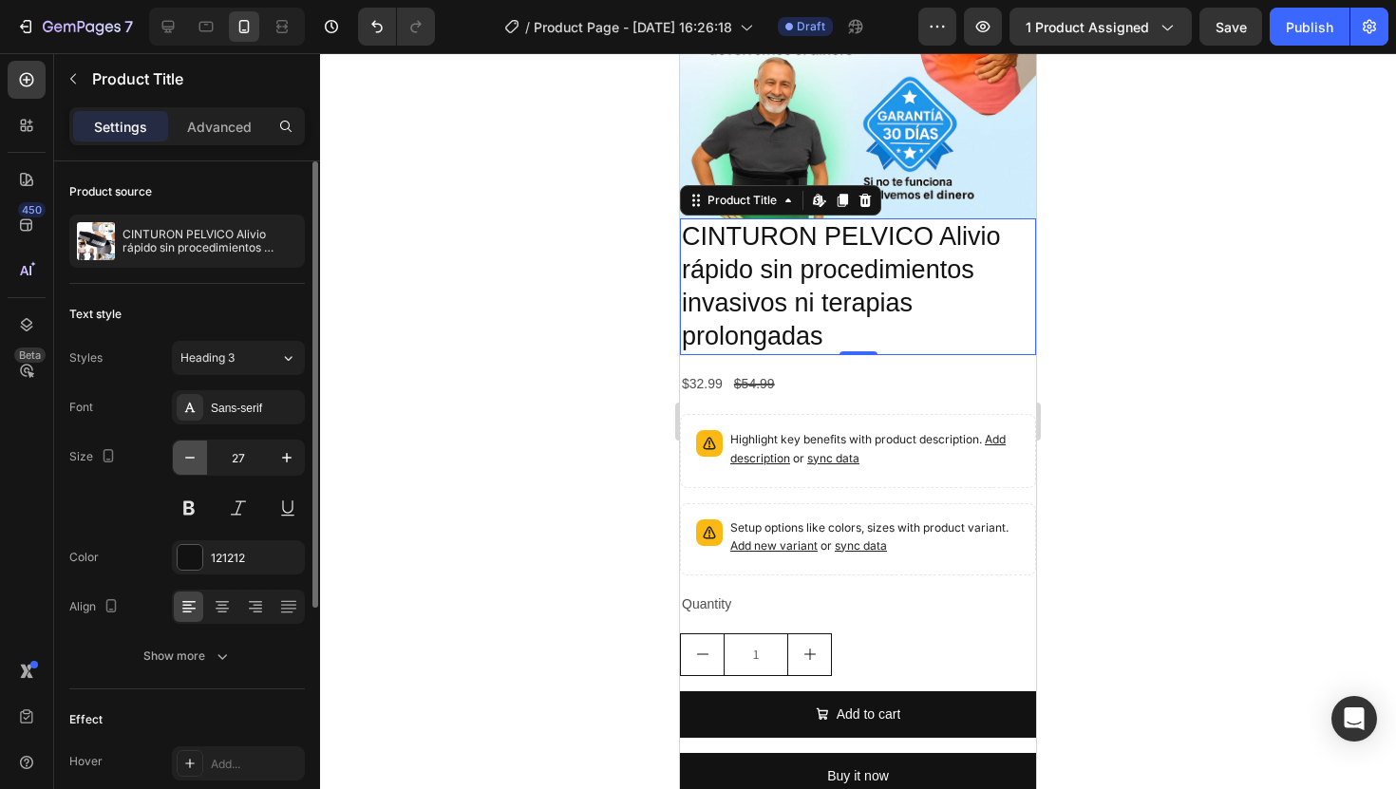
click at [190, 456] on icon "button" at bounding box center [189, 457] width 19 height 19
type input "25"
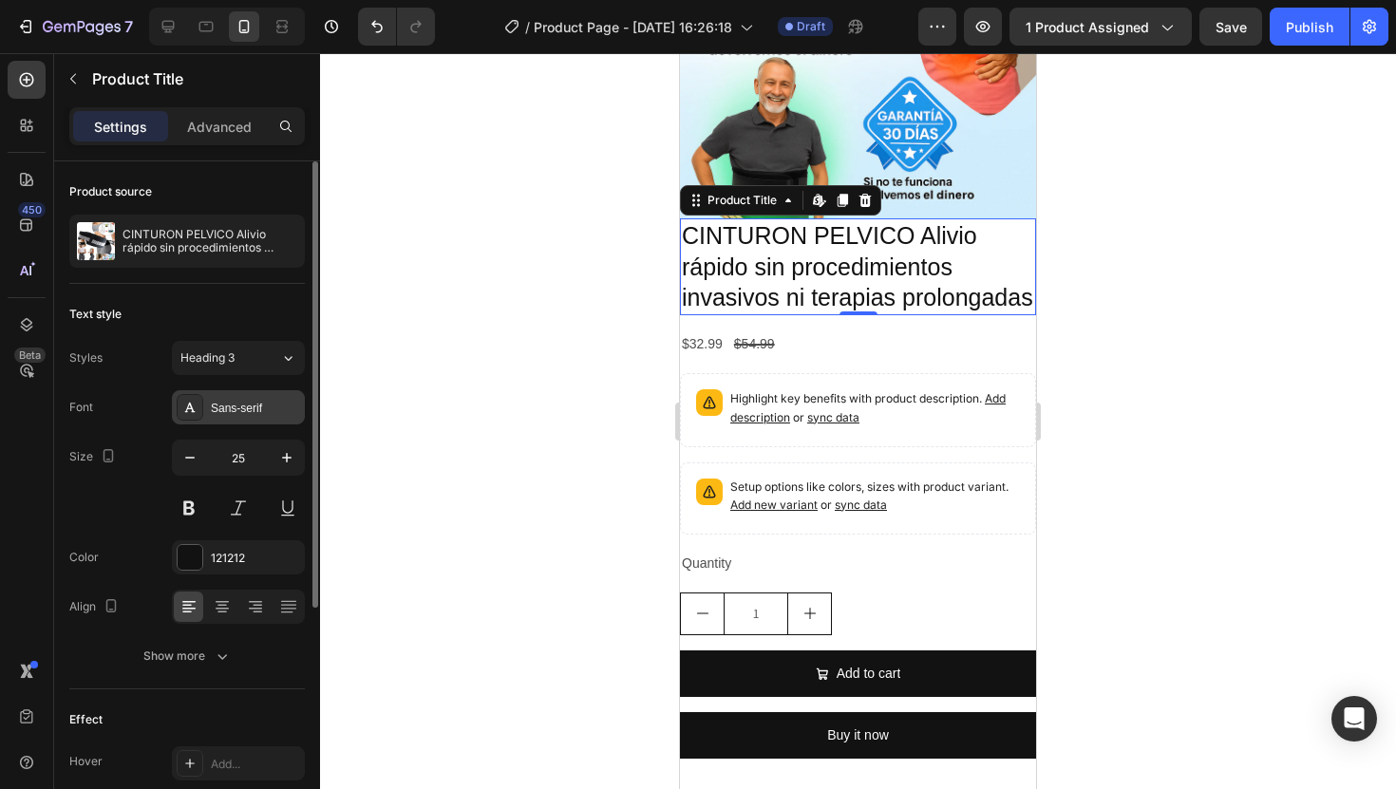
click at [241, 414] on div "Sans-serif" at bounding box center [255, 408] width 89 height 17
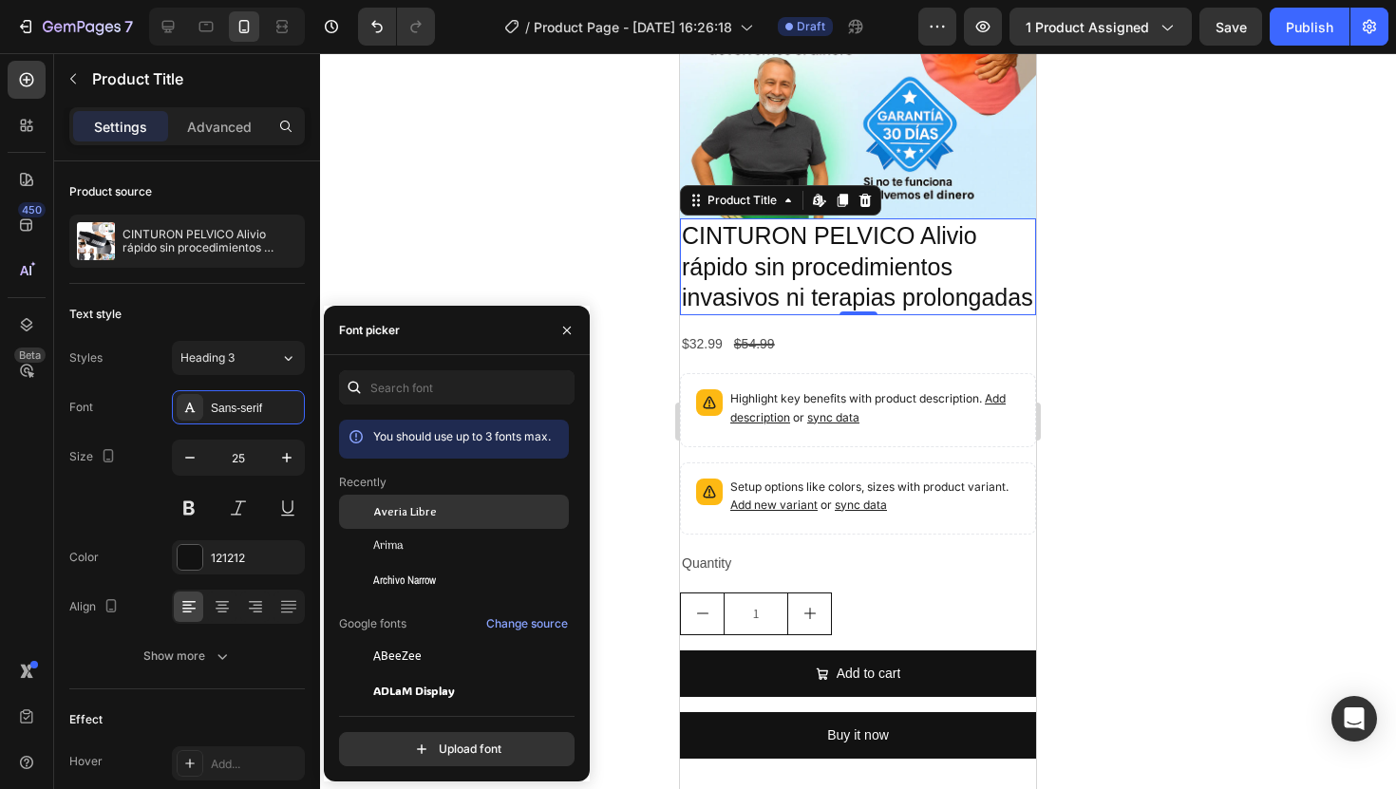
click at [449, 639] on div "Averia Libre" at bounding box center [454, 656] width 230 height 34
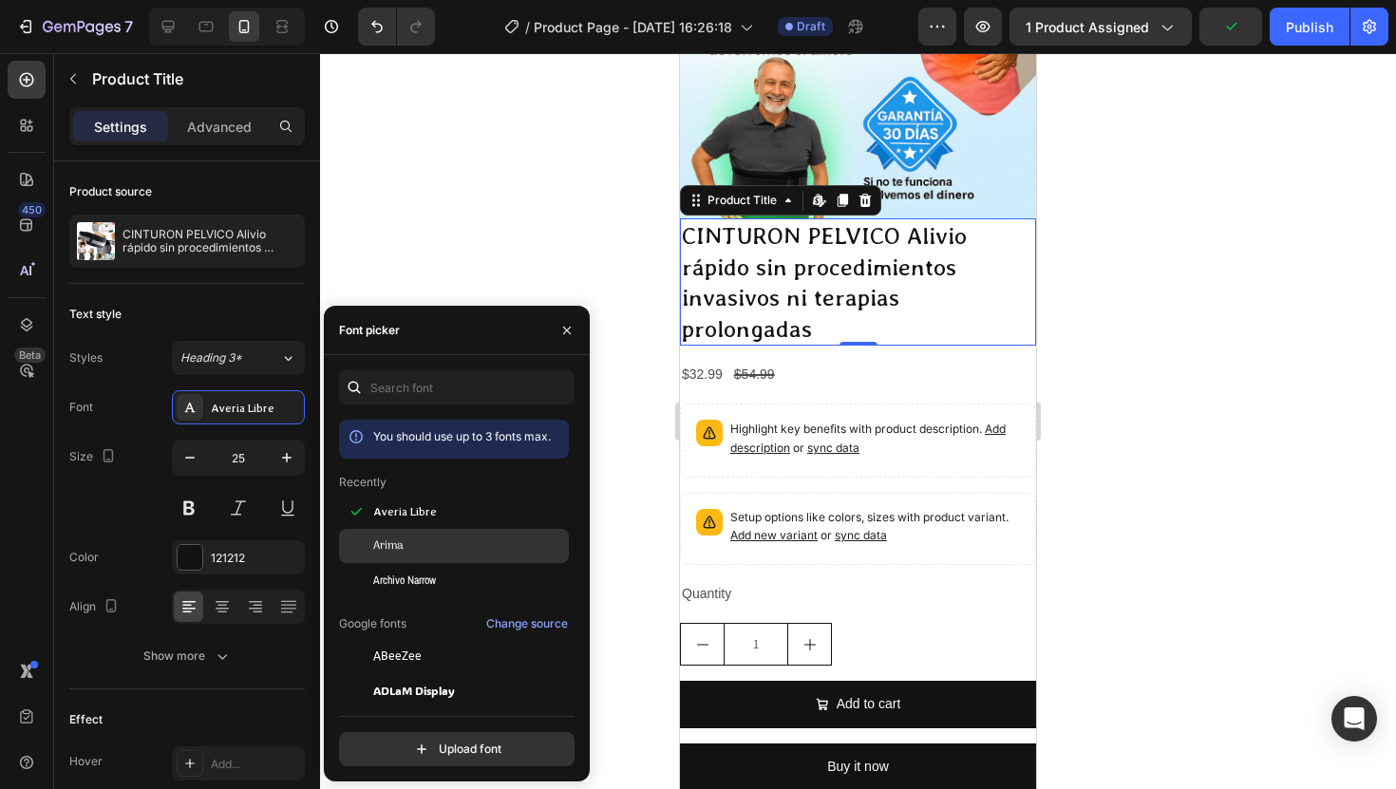
click at [455, 544] on div "Arima" at bounding box center [469, 546] width 192 height 17
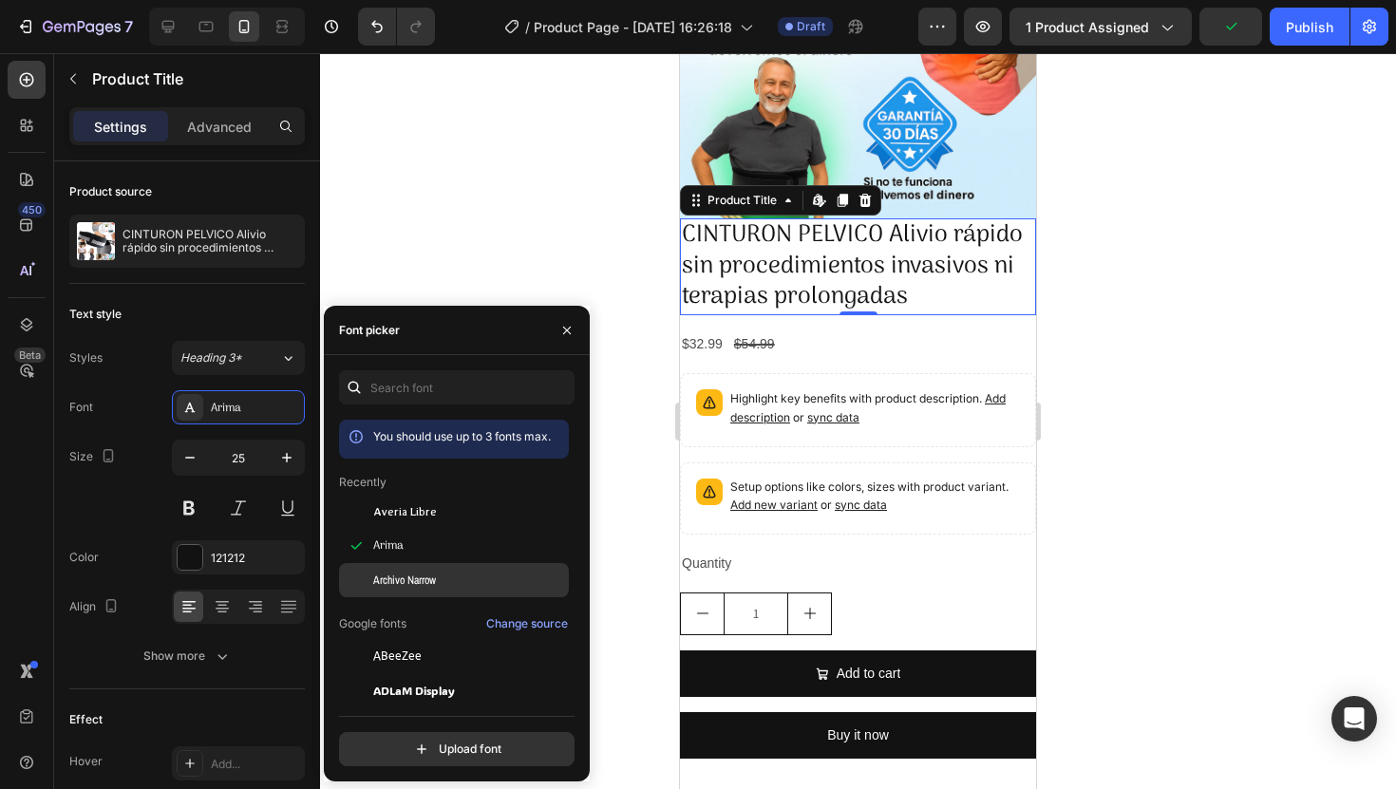
click at [465, 573] on div "Archivo Narrow" at bounding box center [469, 580] width 192 height 17
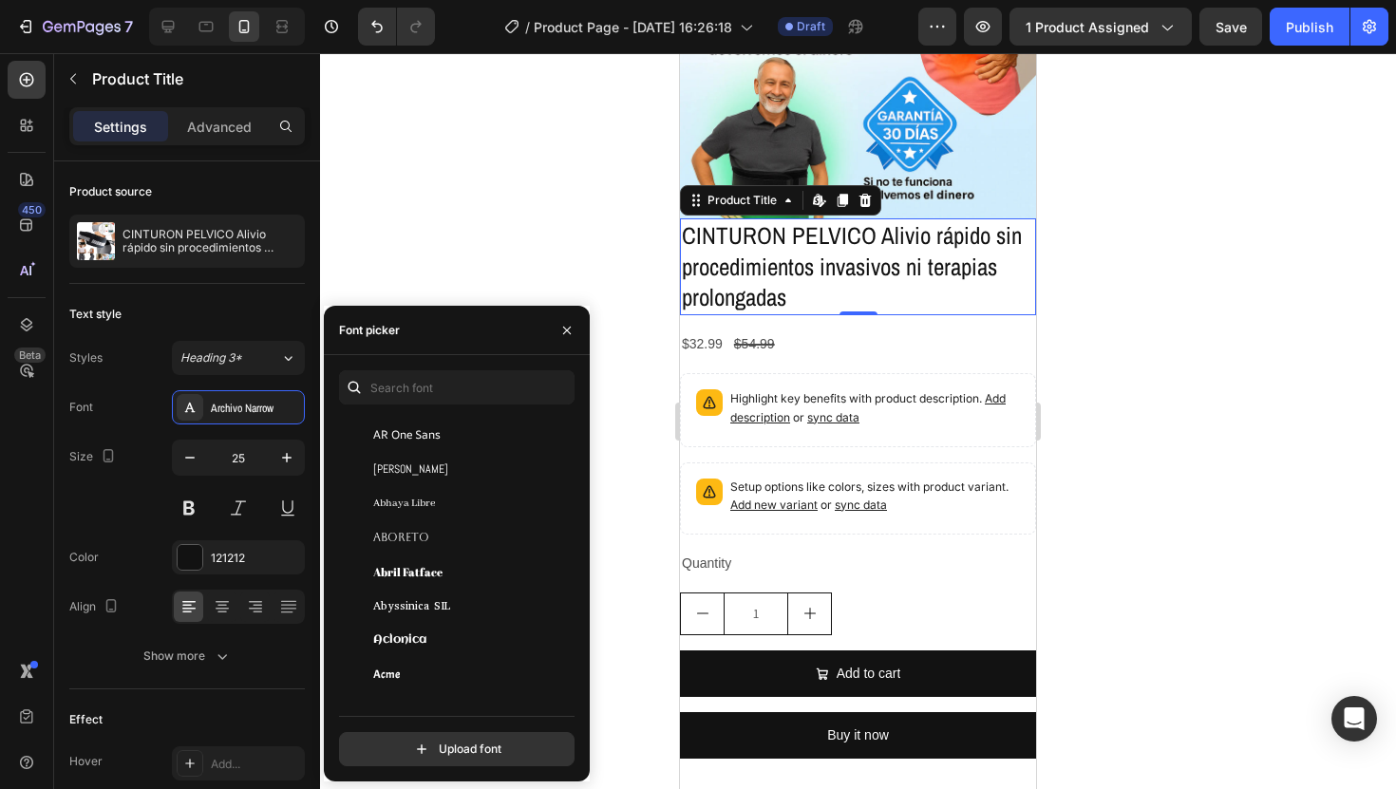
scroll to position [322, 0]
click at [465, 531] on div "Abril Fatface" at bounding box center [469, 539] width 192 height 17
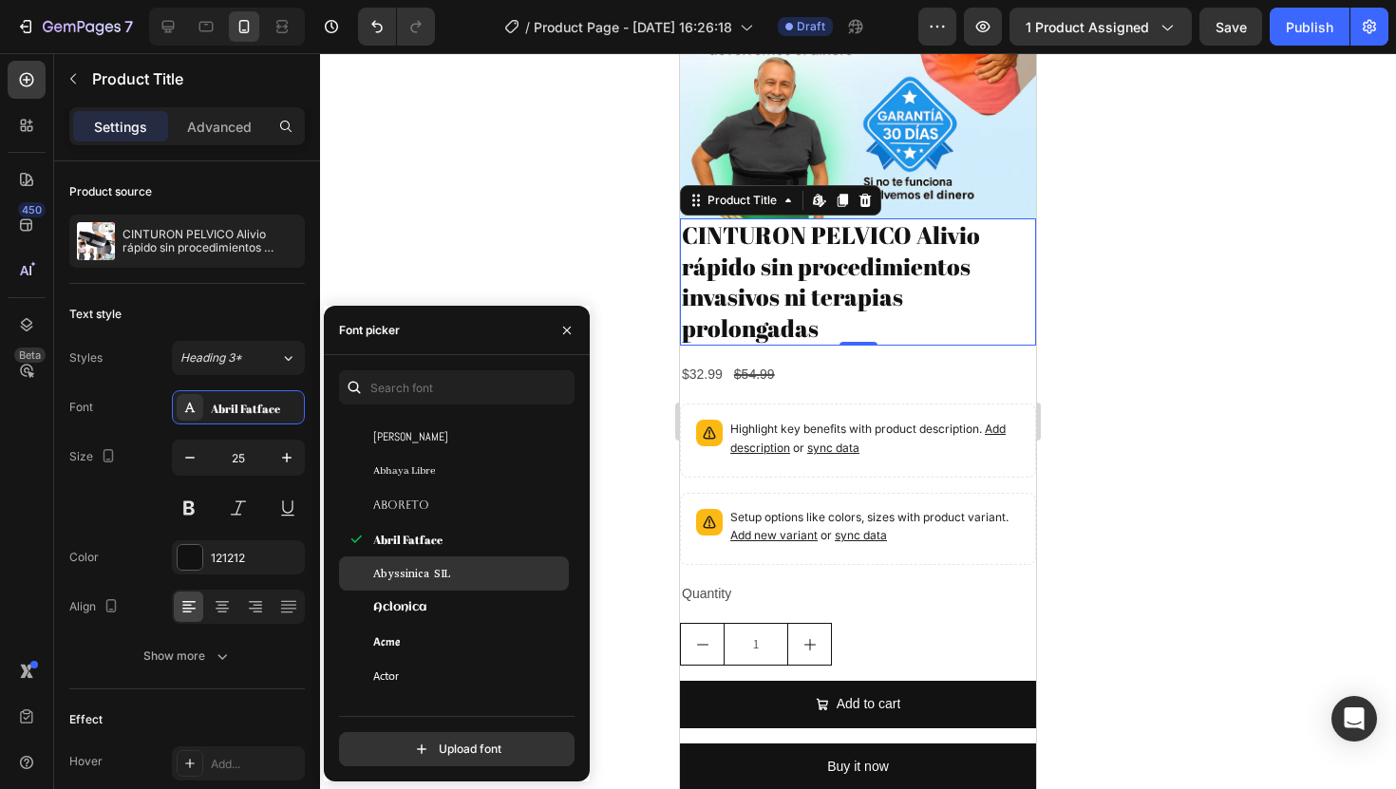
click at [471, 558] on div "Abyssinica SIL" at bounding box center [454, 574] width 230 height 34
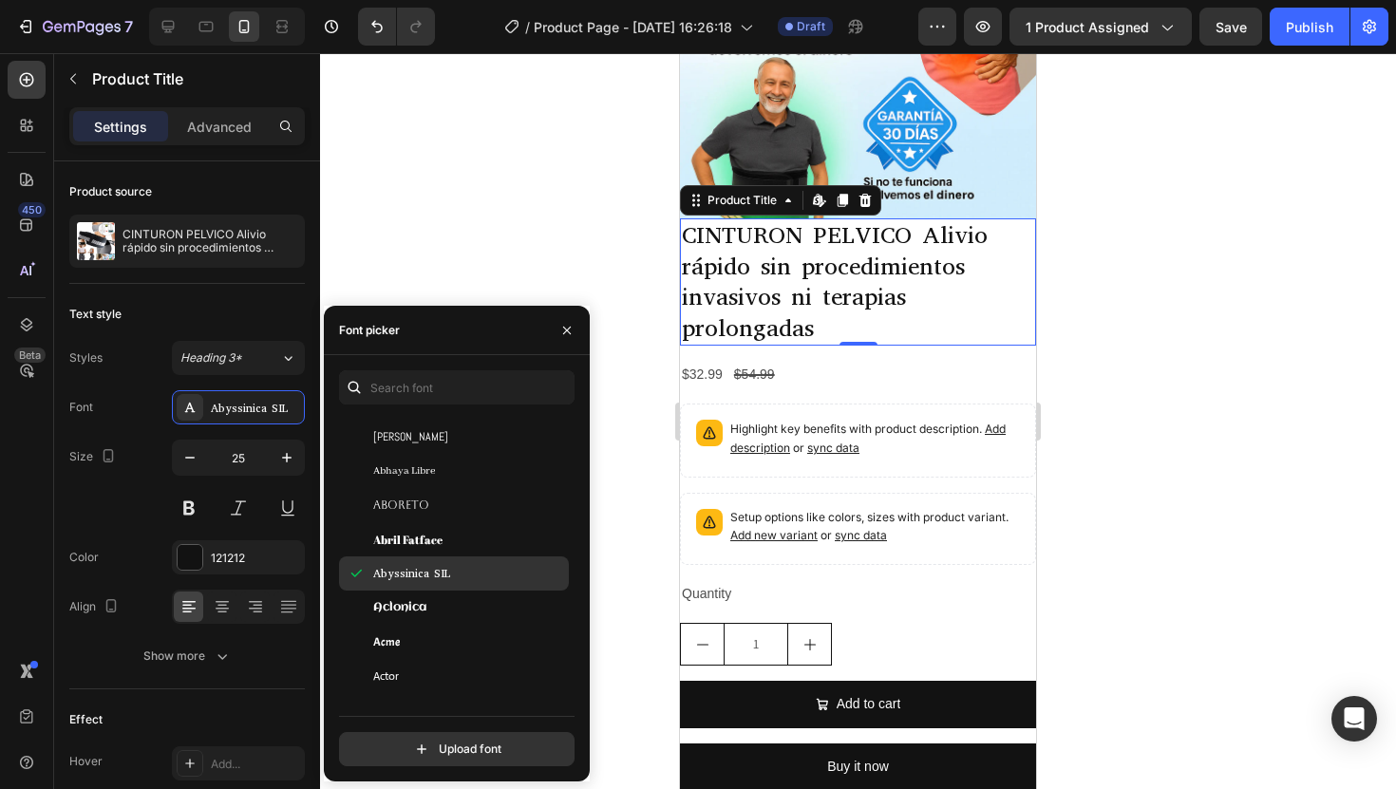
click at [472, 580] on div "Abyssinica SIL" at bounding box center [469, 573] width 192 height 17
click at [472, 589] on div "Abyssinica SIL" at bounding box center [454, 574] width 230 height 34
click at [472, 607] on div "Aclonica" at bounding box center [469, 607] width 192 height 17
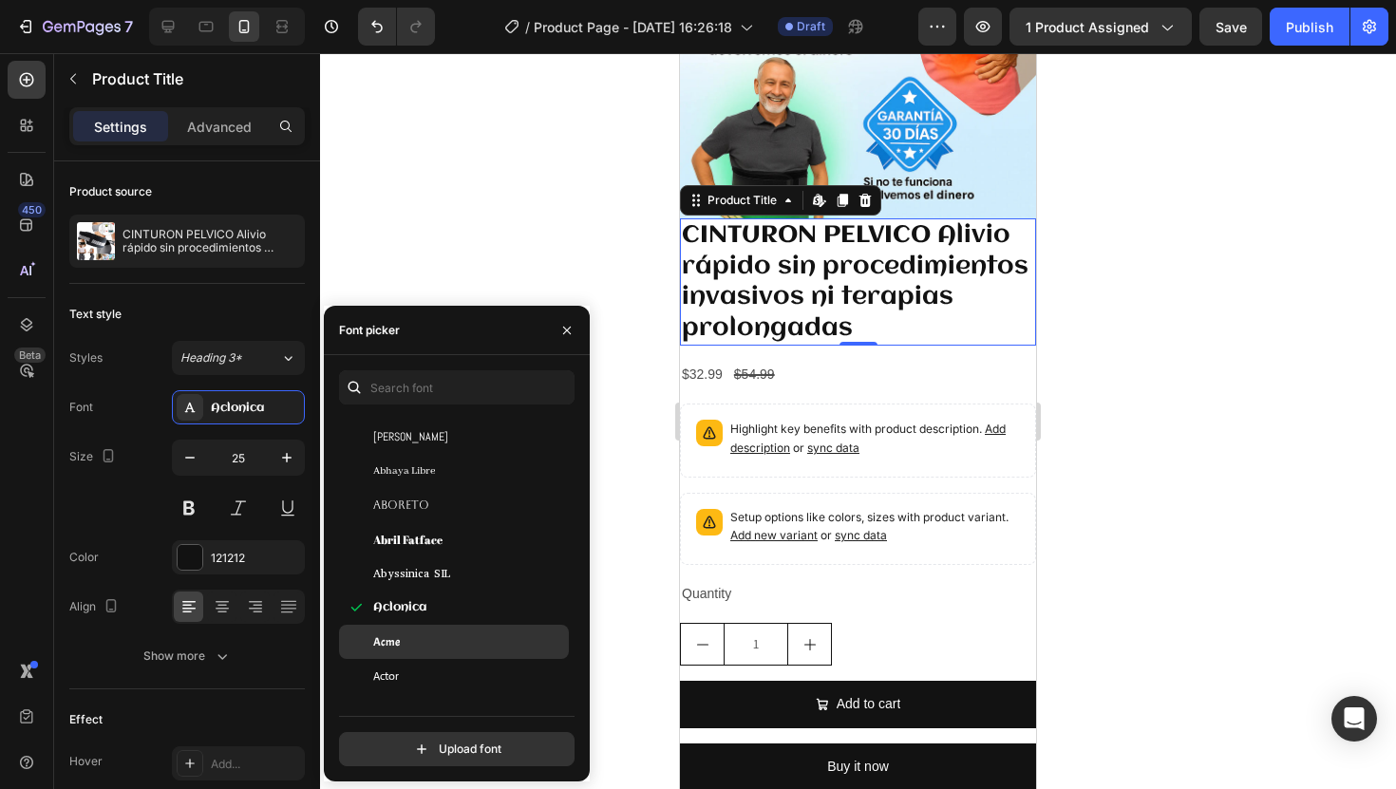
click at [470, 636] on div "Acme" at bounding box center [469, 642] width 192 height 17
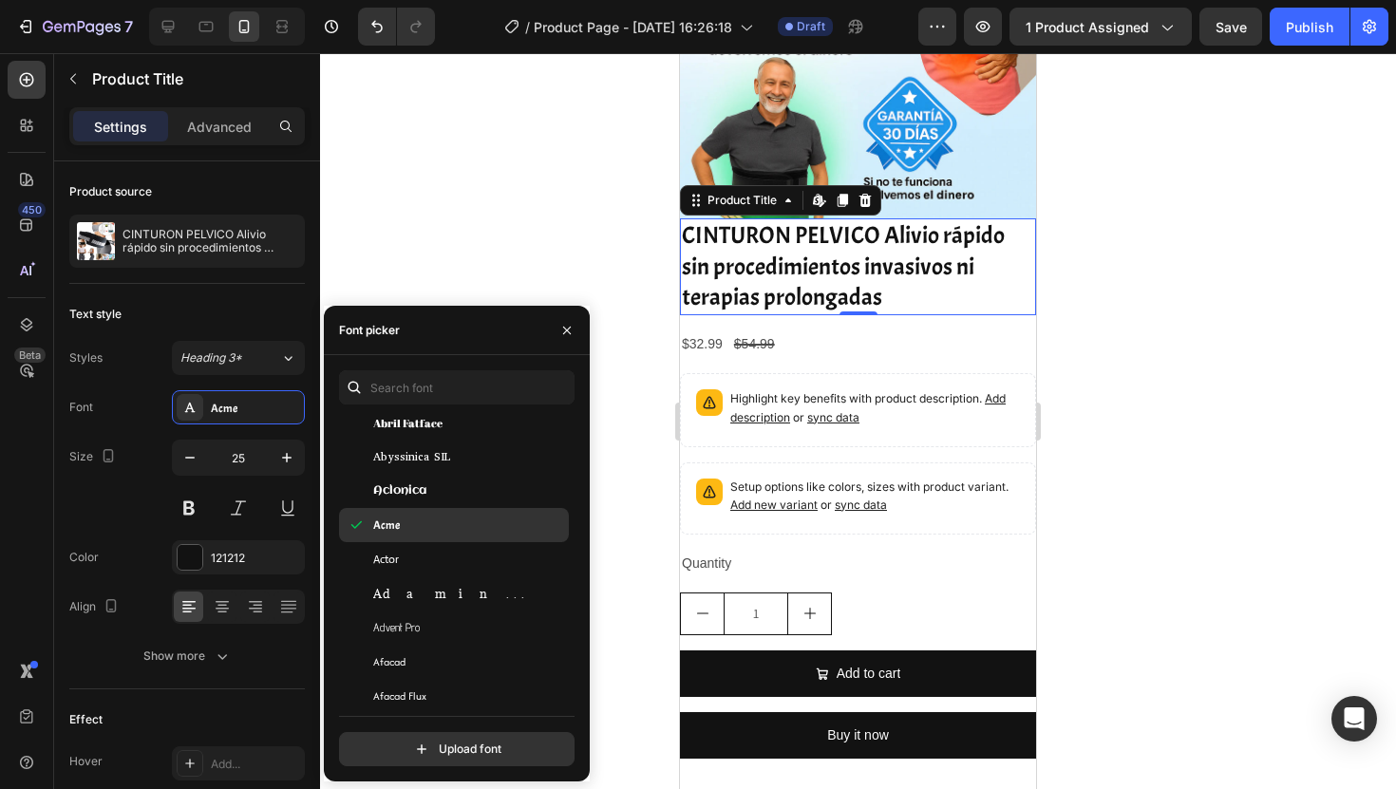
scroll to position [534, 0]
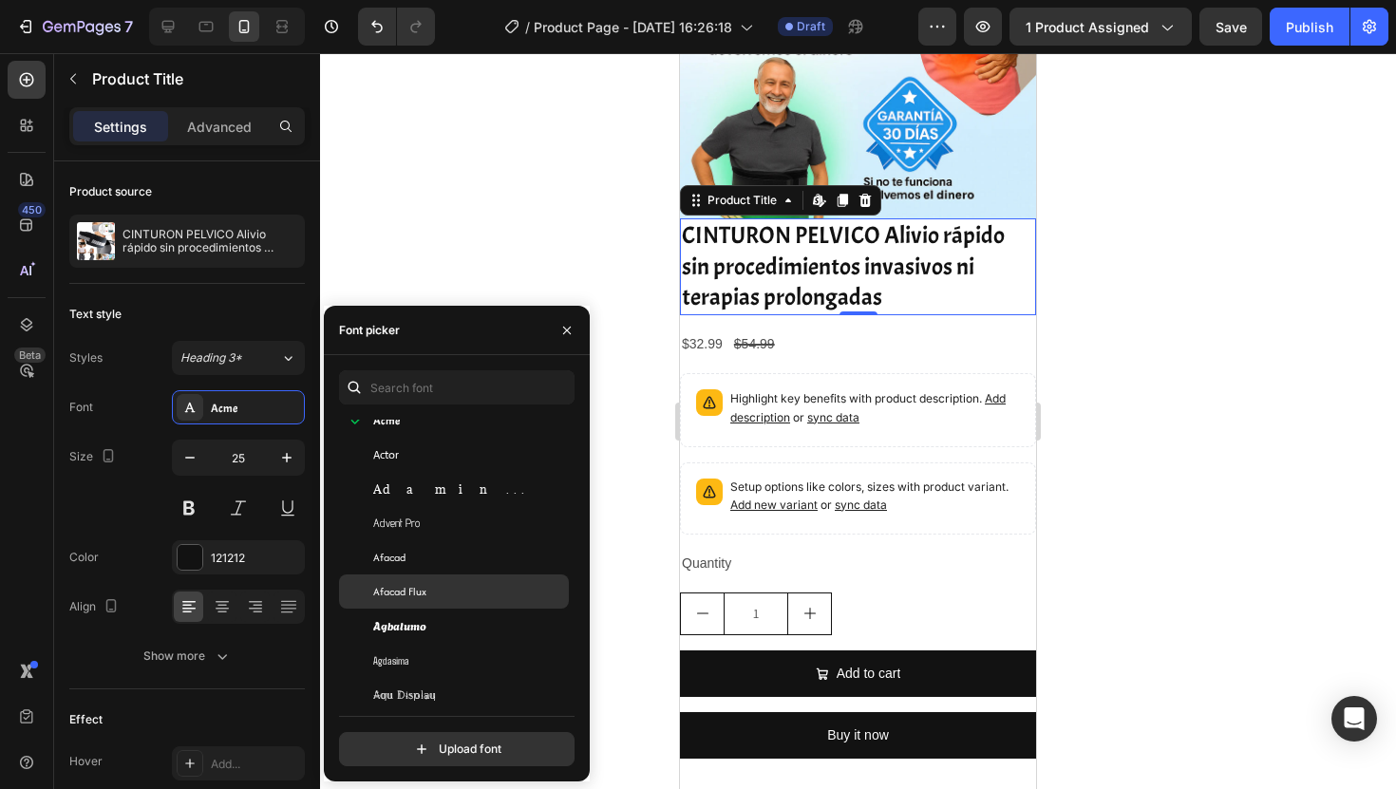
click at [470, 598] on div "Afacad Flux" at bounding box center [469, 591] width 192 height 17
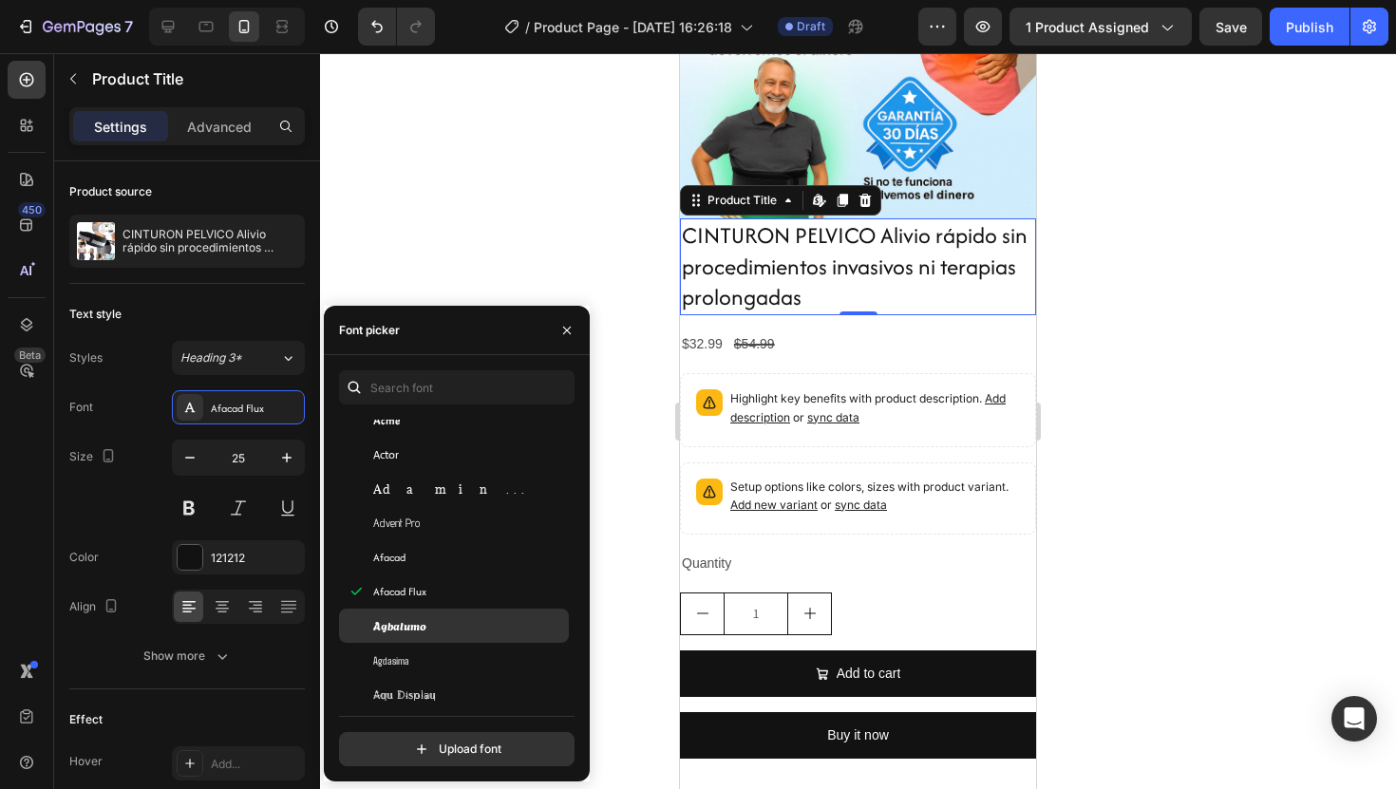
click at [470, 623] on div "Agbalumo" at bounding box center [469, 625] width 192 height 17
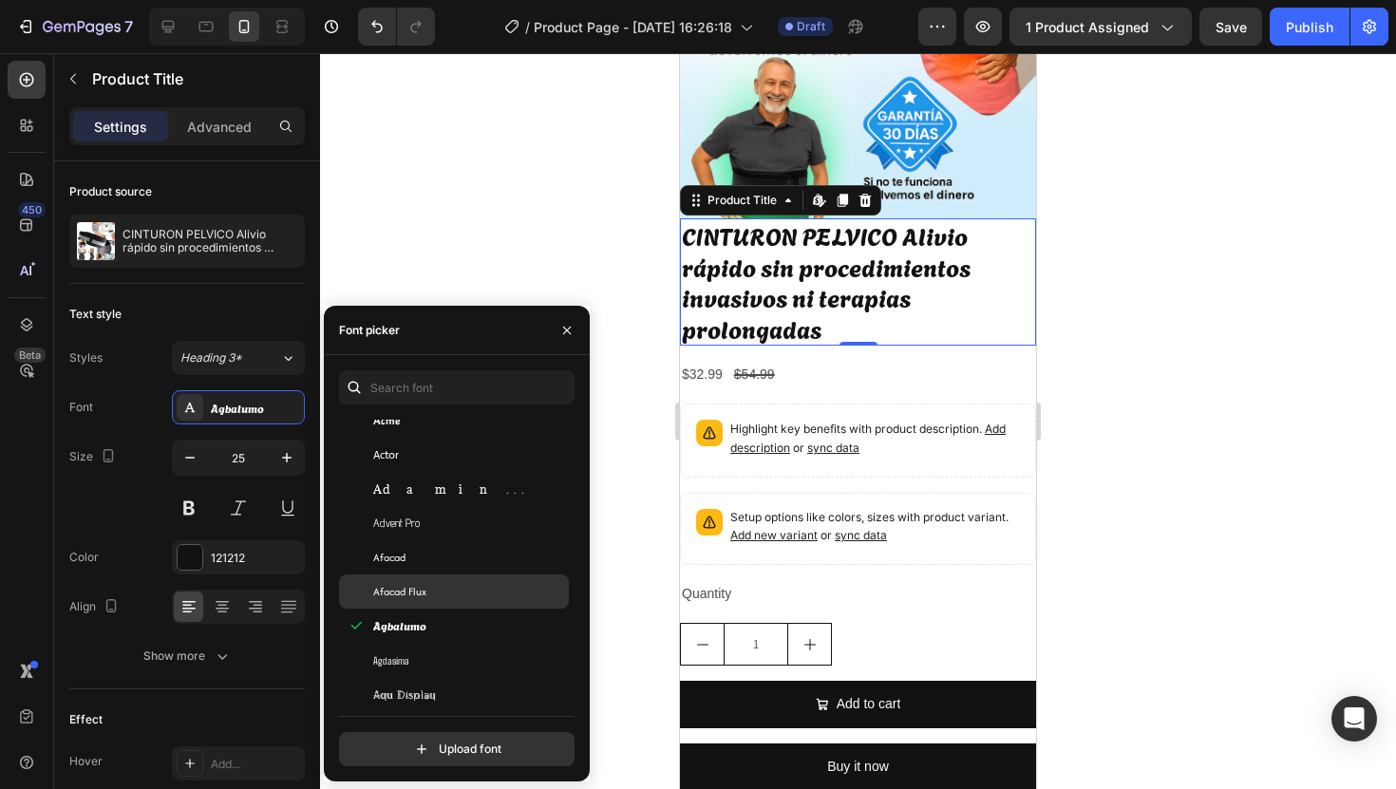
click at [472, 587] on div "Afacad Flux" at bounding box center [469, 591] width 192 height 17
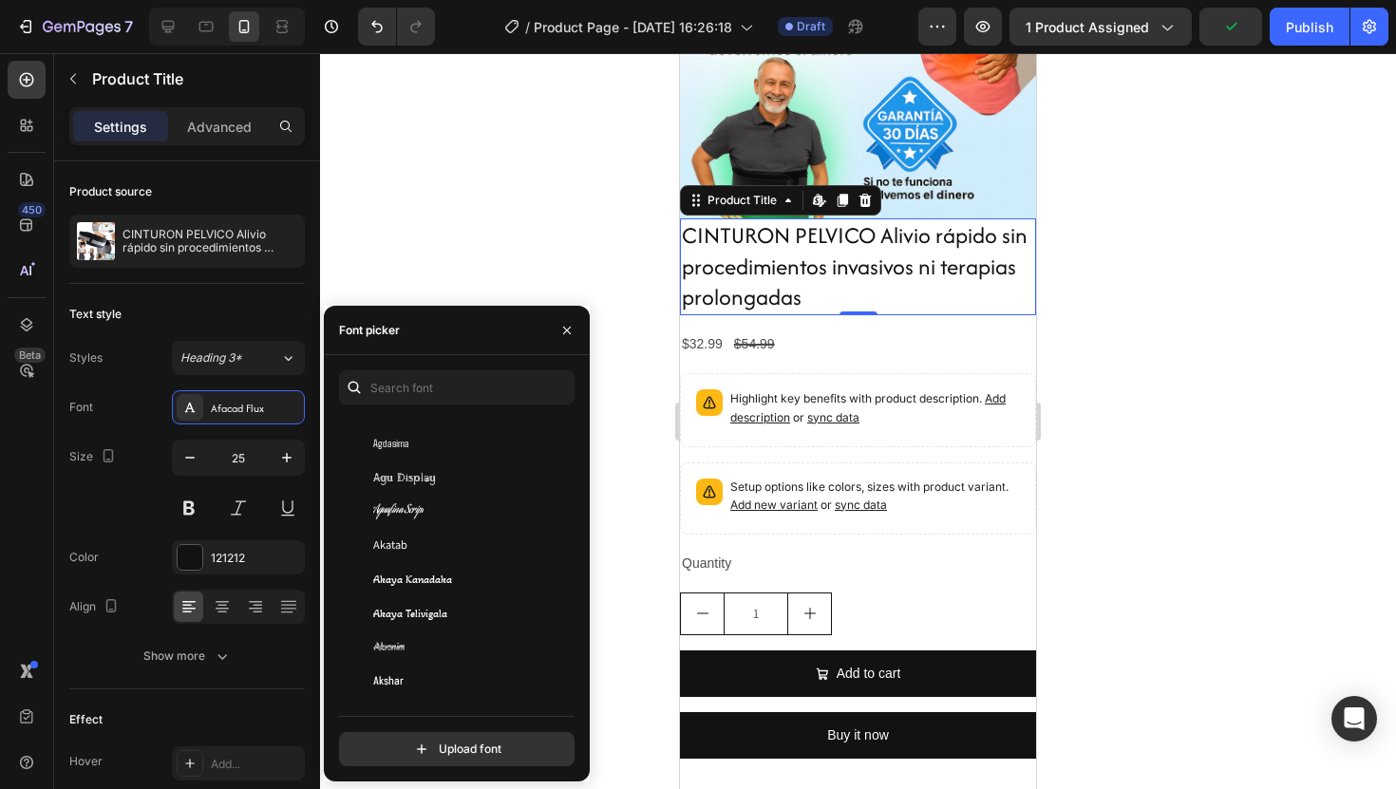
scroll to position [763, 0]
click at [879, 232] on h2 "CINTURON PELVICO Alivio rápido sin procedimientos invasivos ni terapias prolong…" at bounding box center [858, 266] width 356 height 97
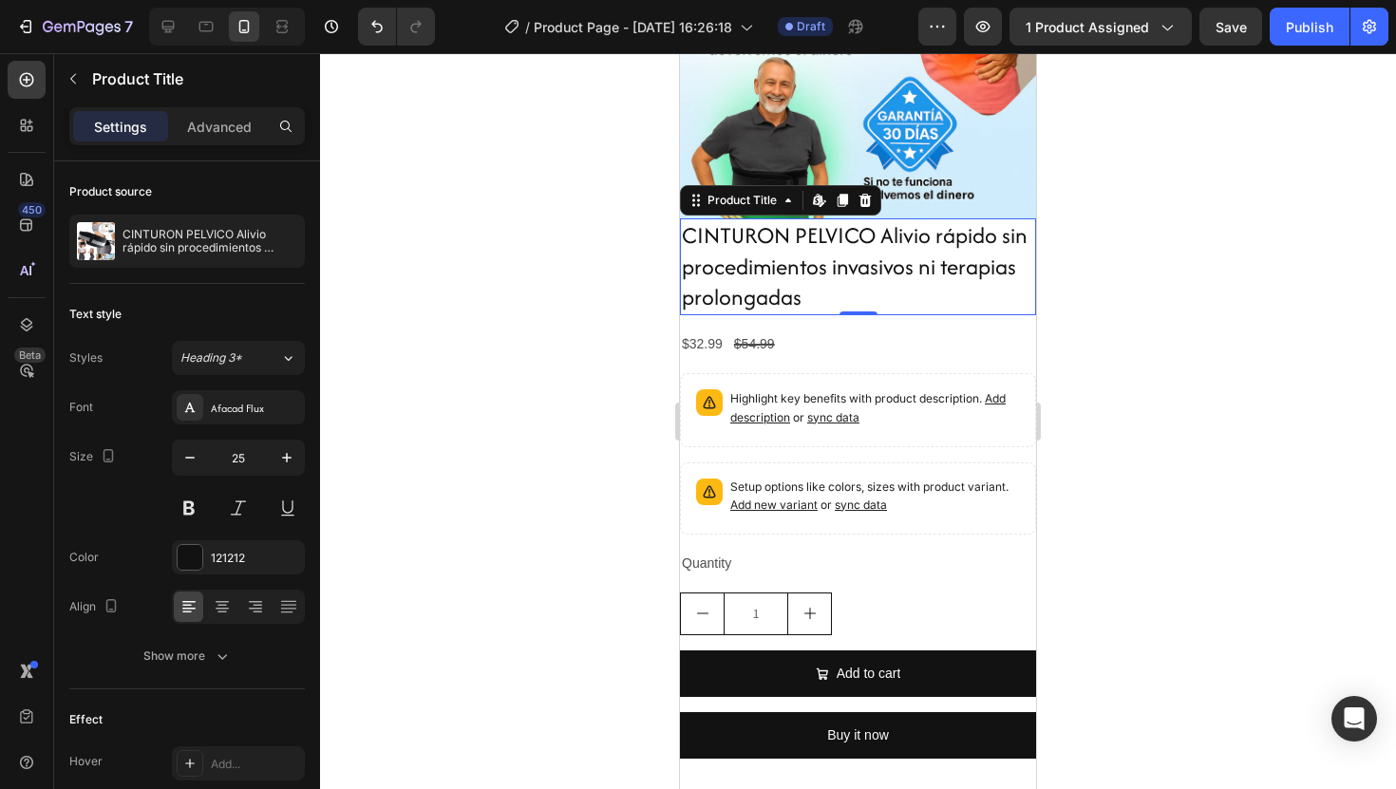
click at [877, 233] on h2 "CINTURON PELVICO Alivio rápido sin procedimientos invasivos ni terapias prolong…" at bounding box center [858, 266] width 356 height 97
click at [875, 229] on h2 "CINTURON PELVICO Alivio rápido sin procedimientos invasivos ni terapias prolong…" at bounding box center [858, 266] width 356 height 97
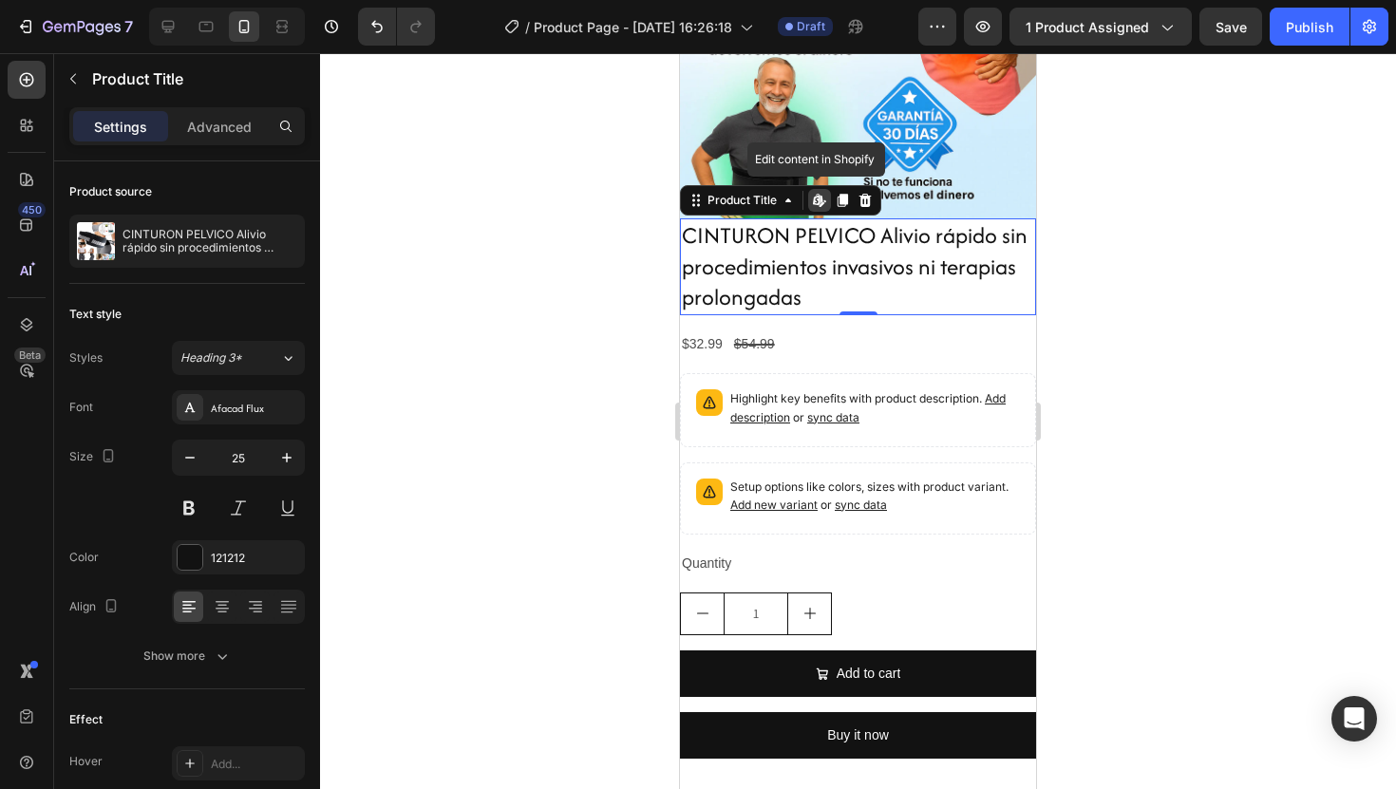
click at [875, 229] on h2 "CINTURON PELVICO Alivio rápido sin procedimientos invasivos ni terapias prolong…" at bounding box center [858, 266] width 356 height 97
click at [875, 347] on div "$32.99 Product Price Product Price $54.99 Product Price Product Price Row" at bounding box center [858, 345] width 356 height 28
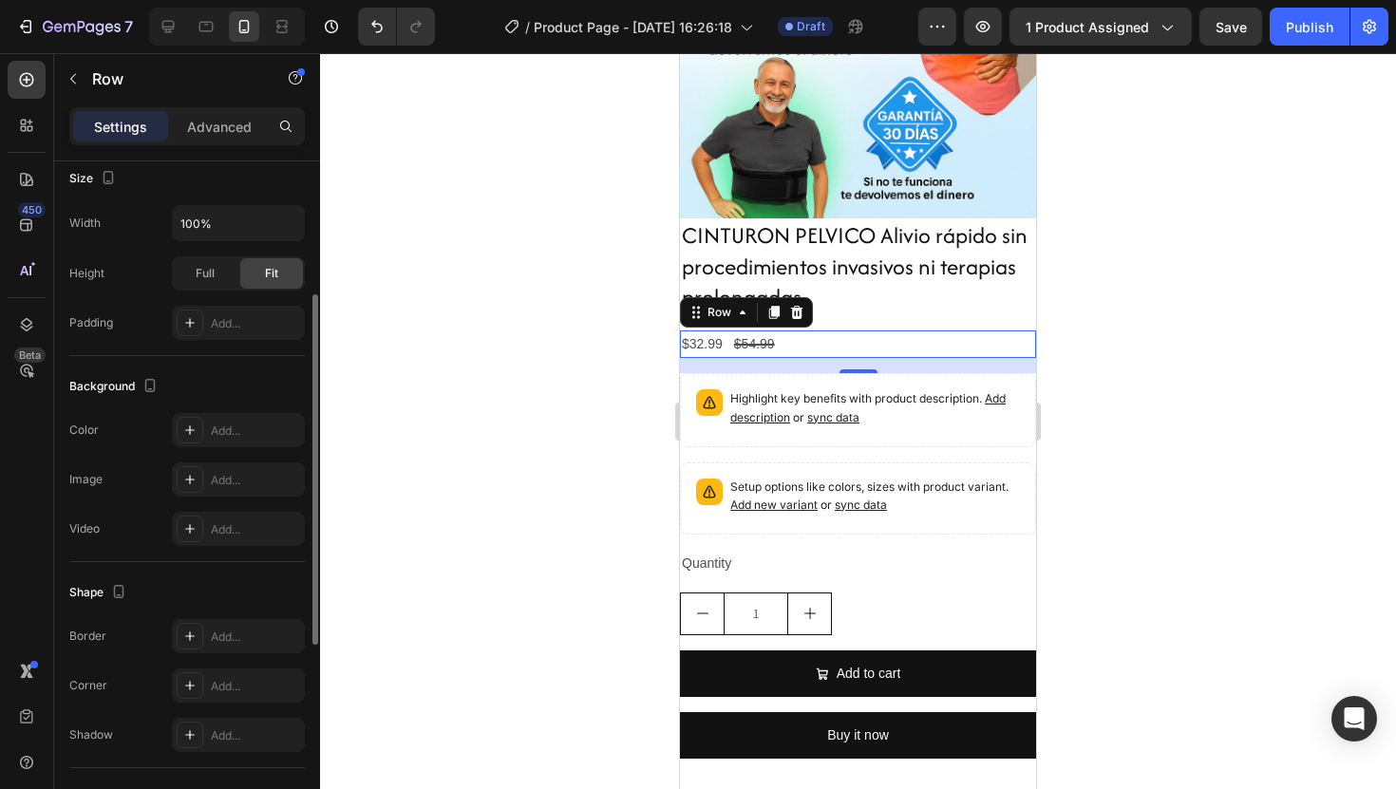
scroll to position [644, 0]
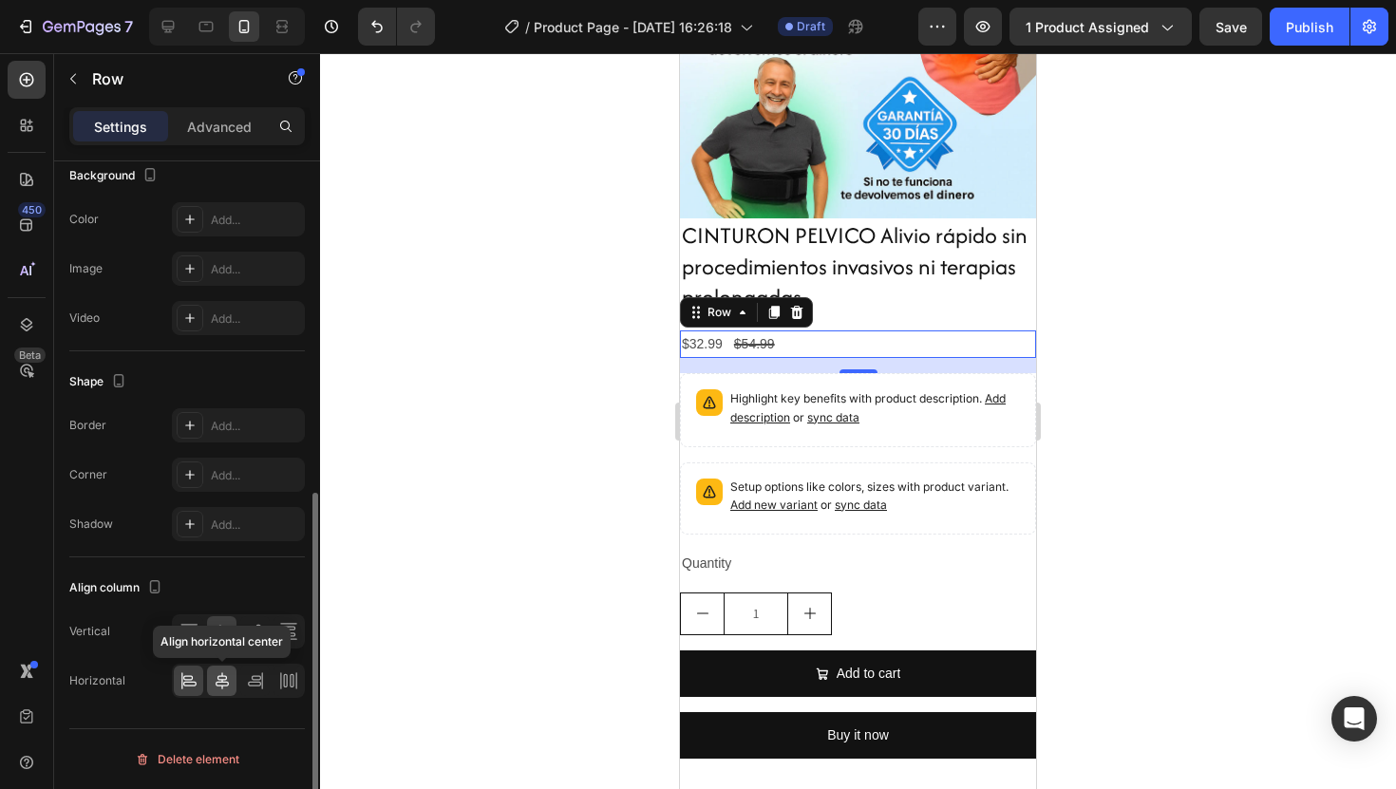
click at [226, 677] on icon at bounding box center [222, 681] width 19 height 19
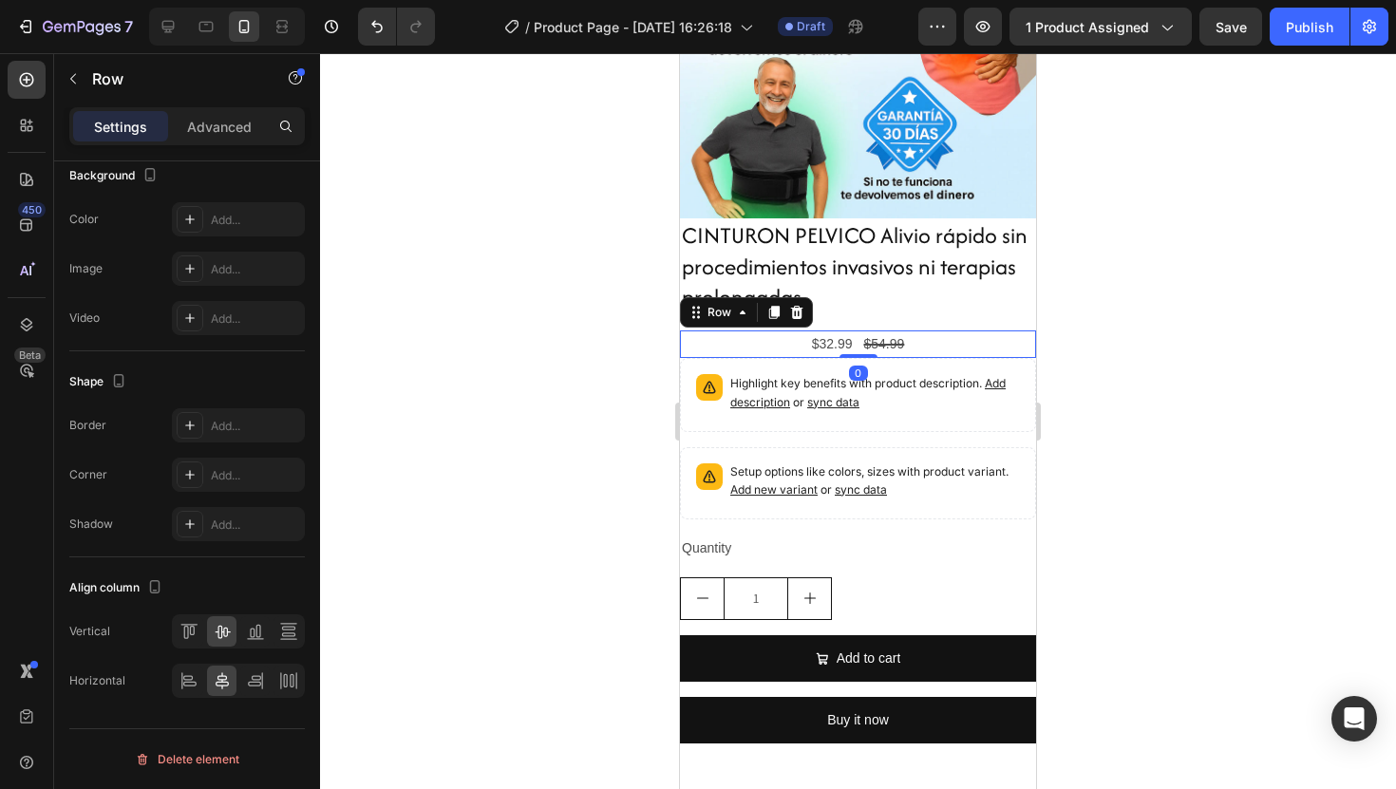
drag, startPoint x: 872, startPoint y: 369, endPoint x: 872, endPoint y: 339, distance: 29.4
click at [872, 340] on div "$32.99 Product Price Product Price $54.99 Product Price Product Price Row 0" at bounding box center [858, 345] width 356 height 28
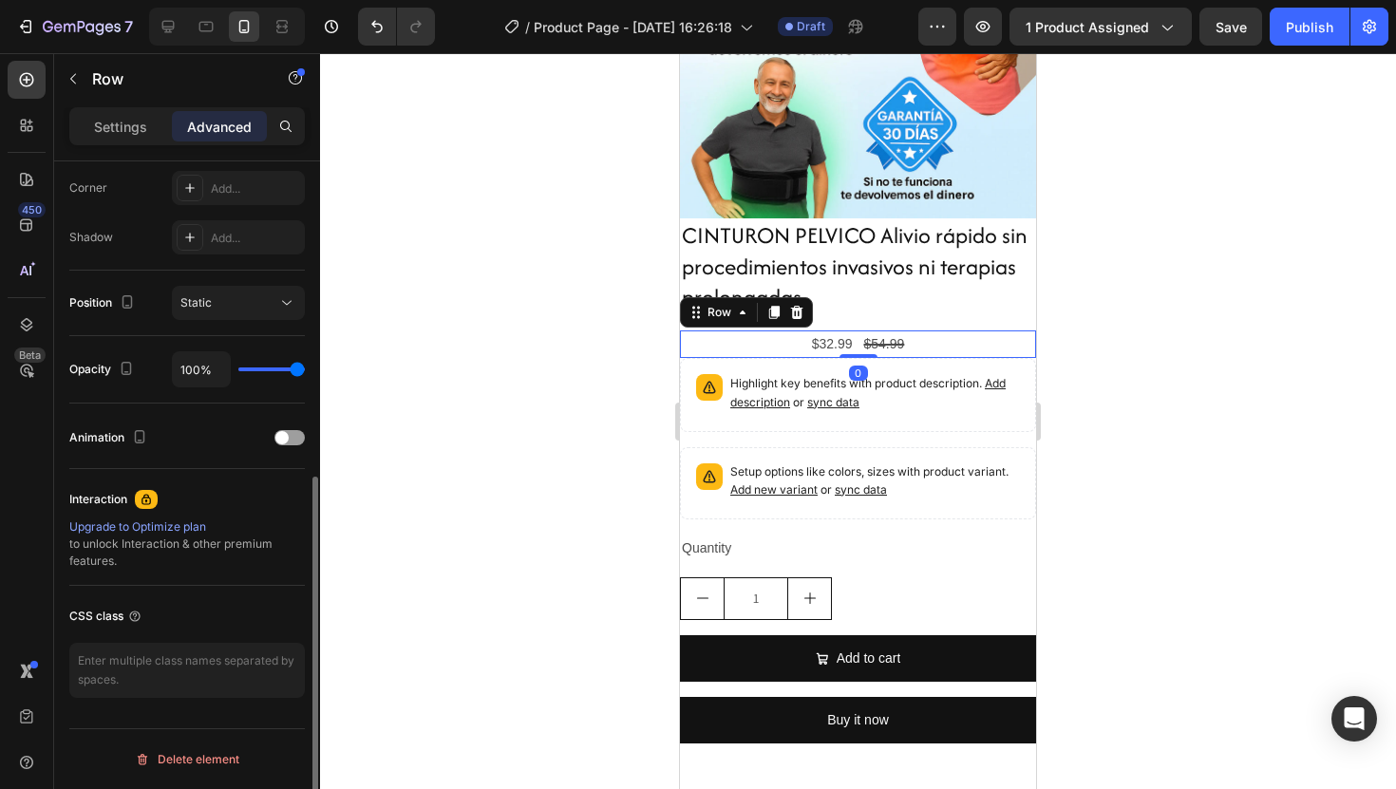
scroll to position [585, 0]
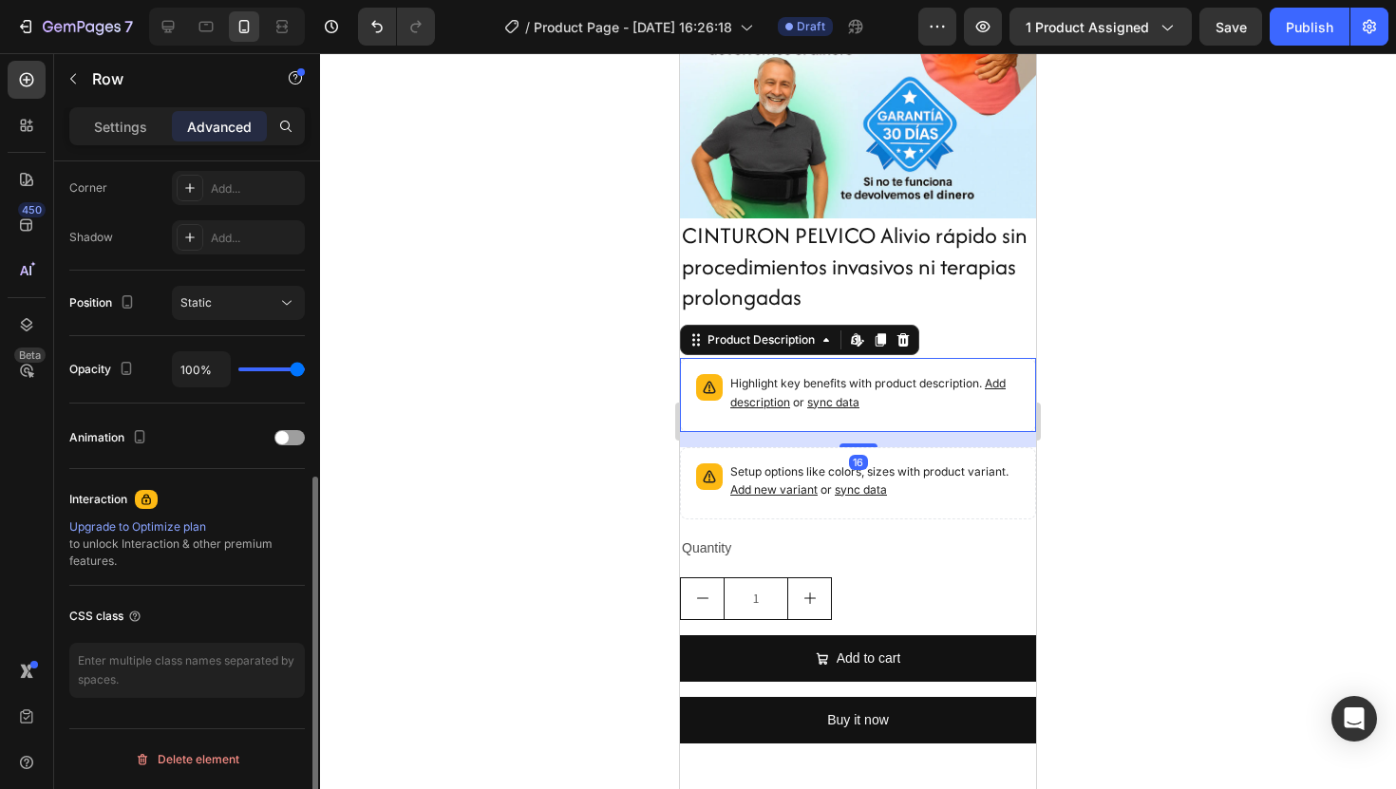
click at [924, 390] on p "Highlight key benefits with product description. Add description or sync data" at bounding box center [875, 393] width 290 height 38
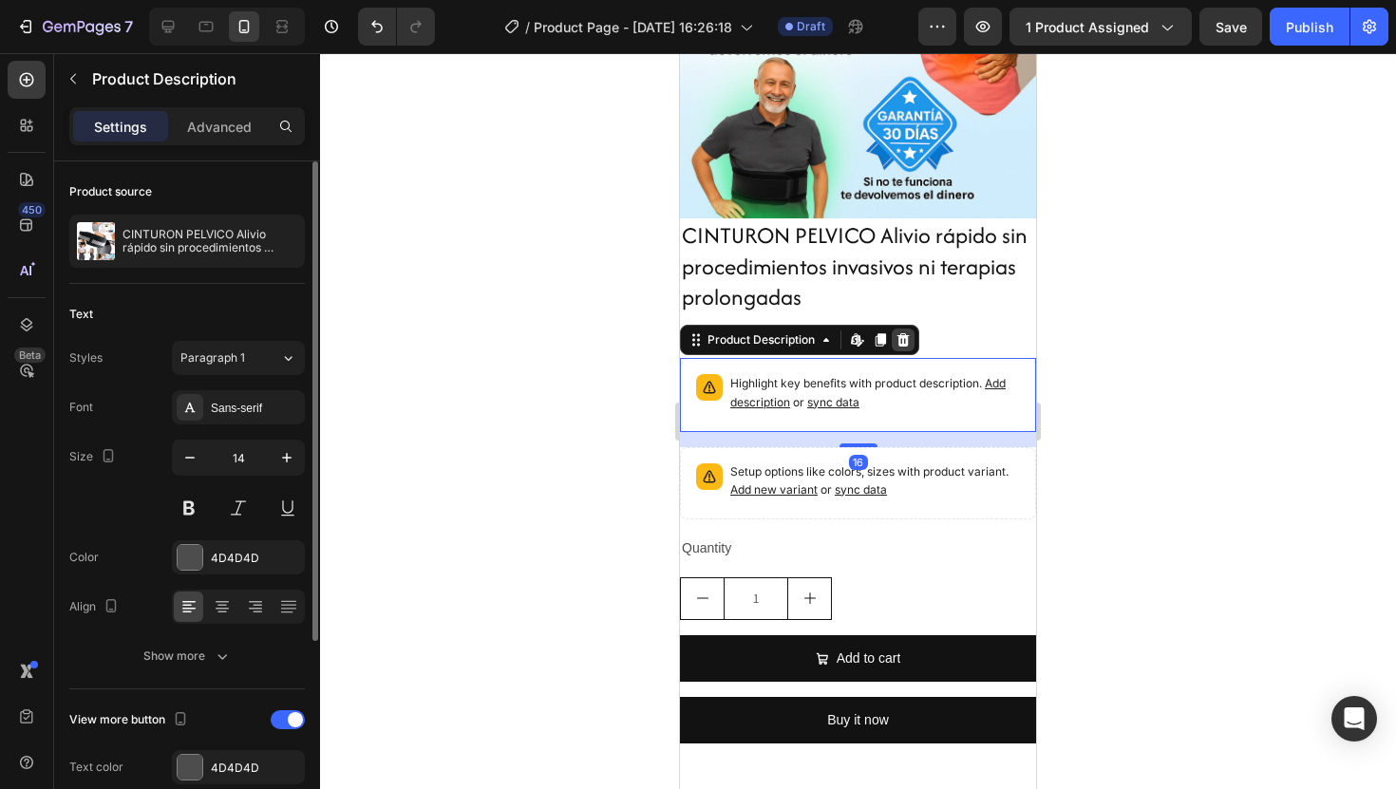
click at [904, 340] on icon at bounding box center [904, 339] width 12 height 13
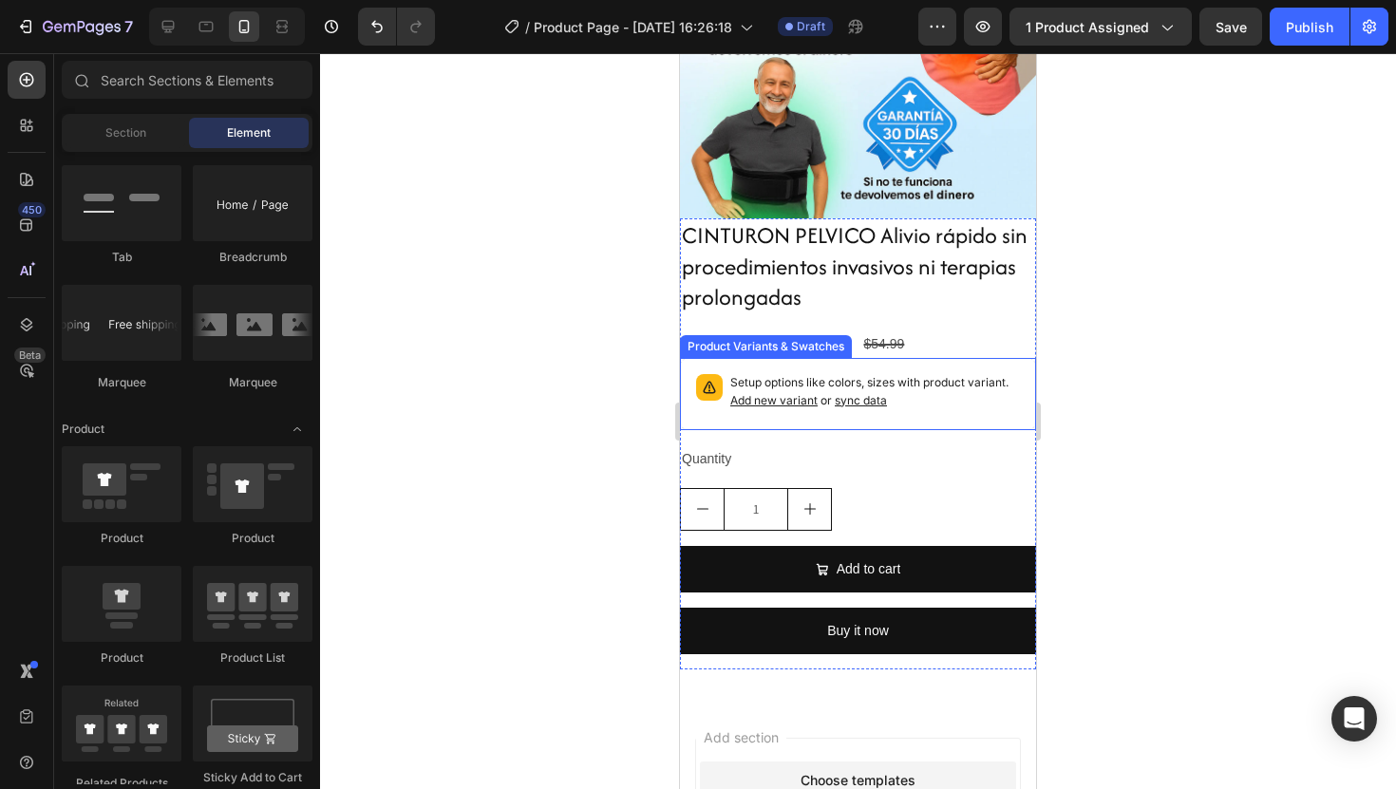
click at [928, 407] on p "Setup options like colors, sizes with product variant. Add new variant or sync …" at bounding box center [875, 392] width 290 height 36
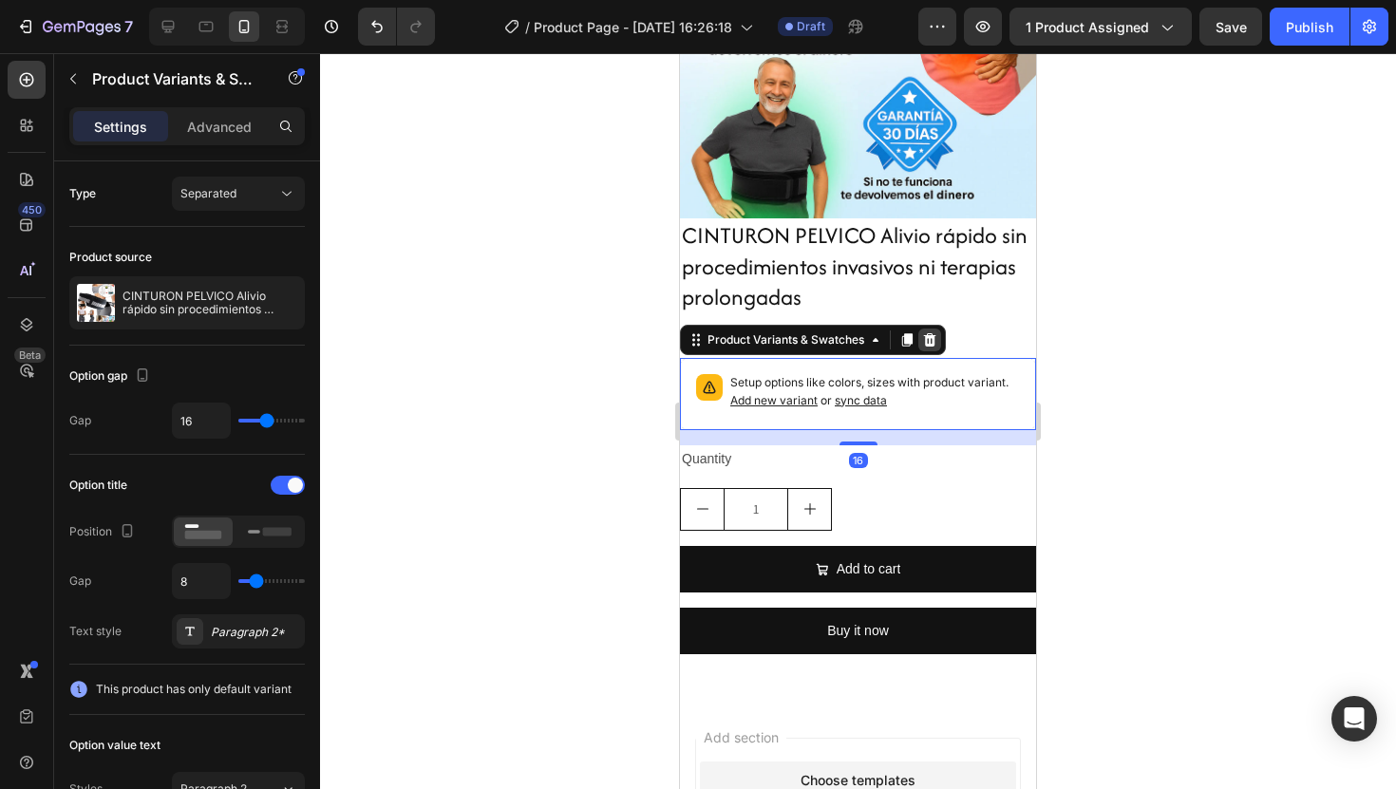
click at [921, 339] on div at bounding box center [929, 340] width 23 height 23
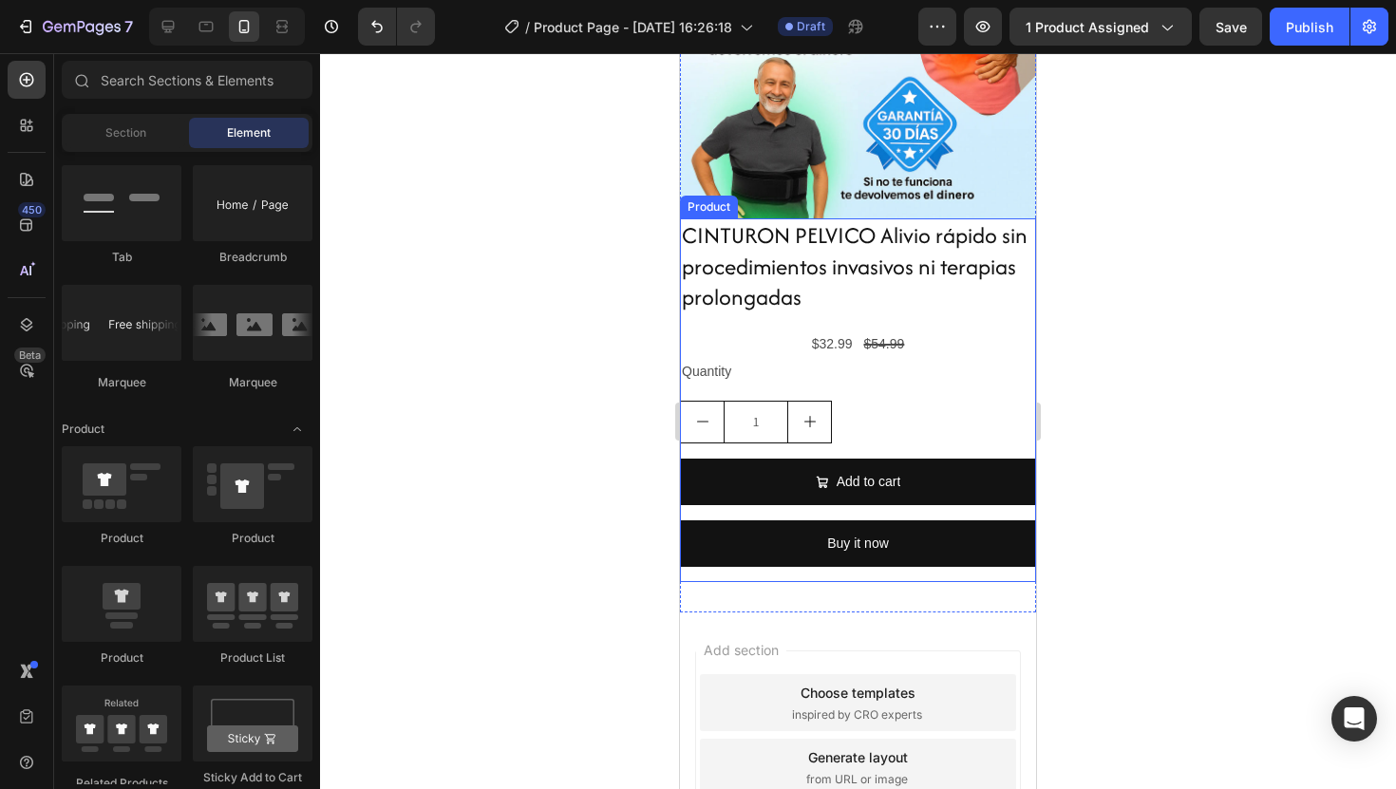
click at [1138, 351] on div at bounding box center [858, 421] width 1076 height 736
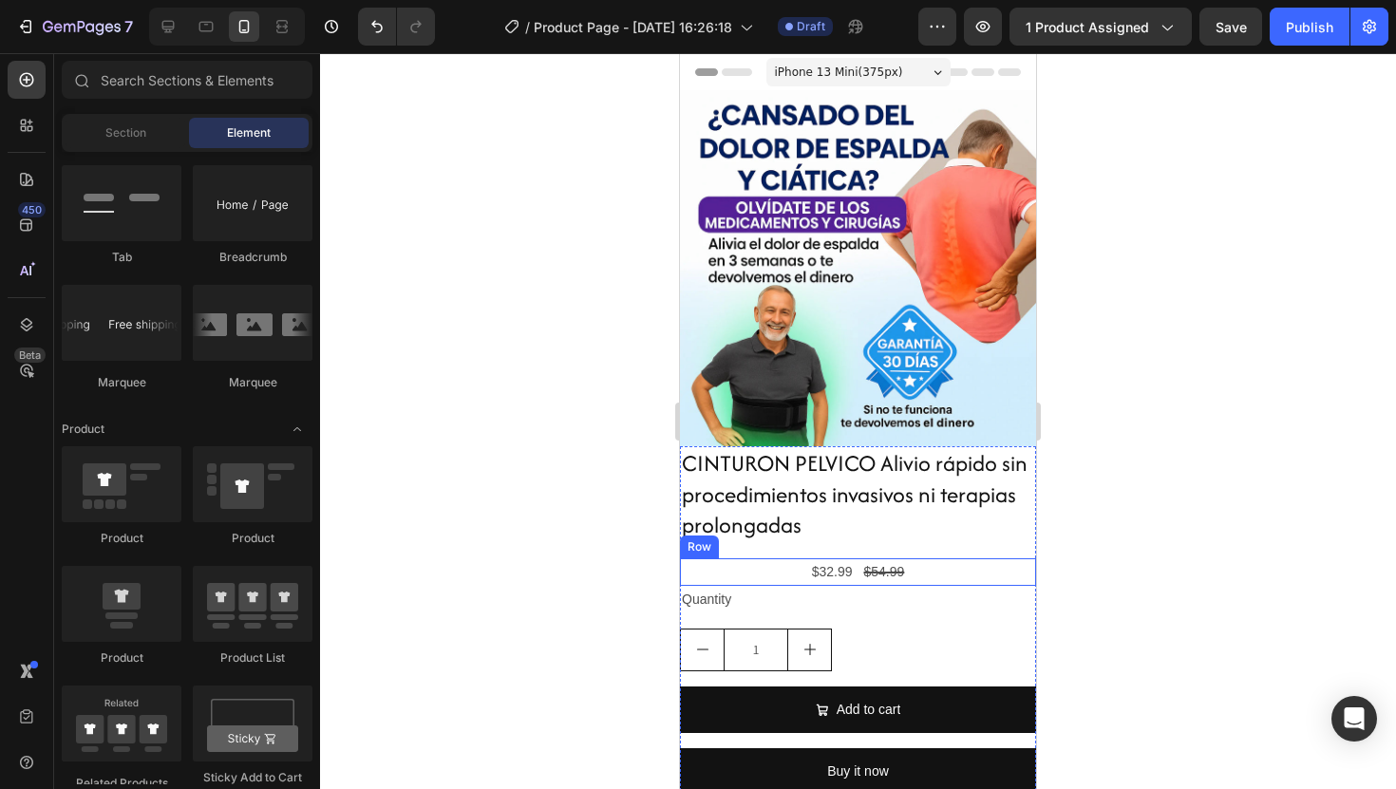
click at [932, 568] on div "$32.99 Product Price Product Price $54.99 Product Price Product Price Row" at bounding box center [858, 572] width 356 height 28
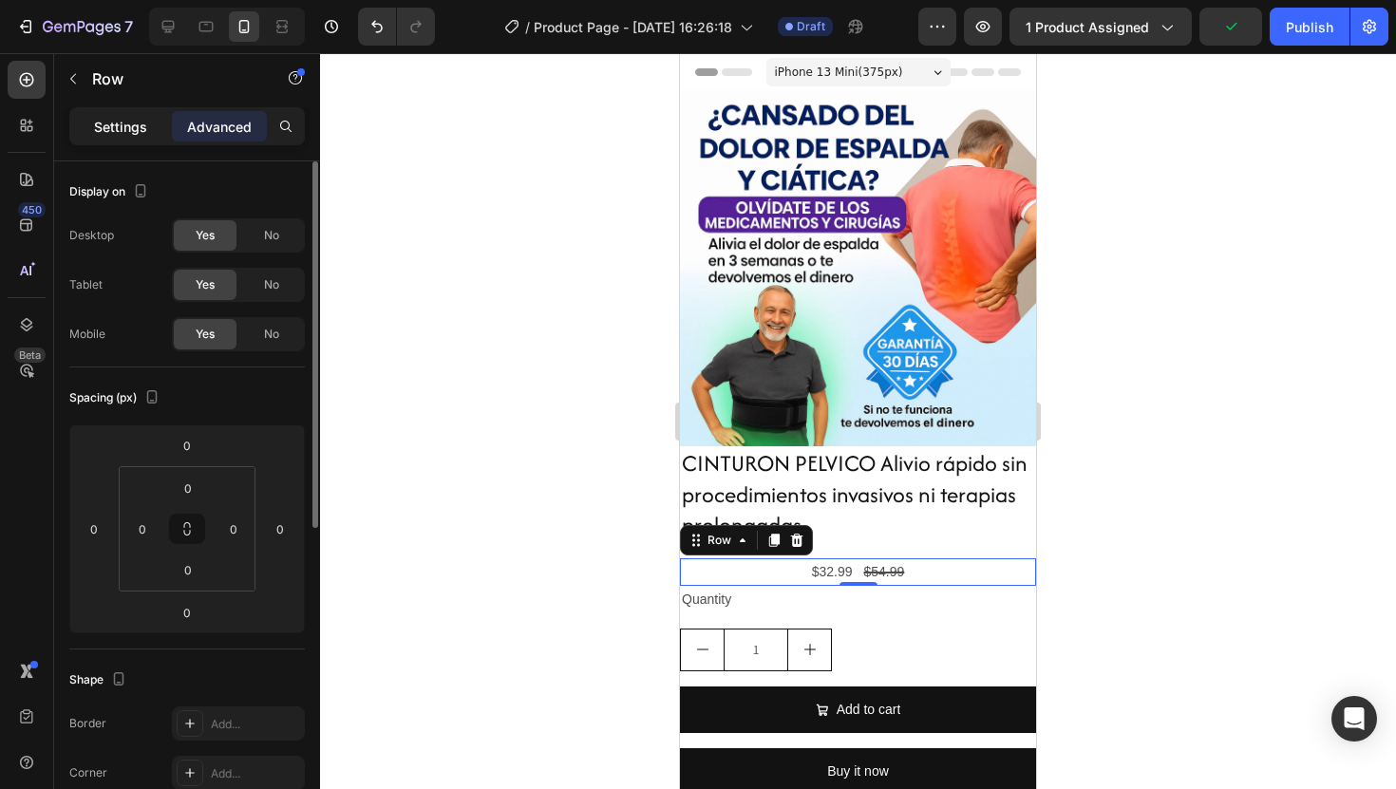
click at [152, 122] on div "Settings" at bounding box center [120, 126] width 95 height 30
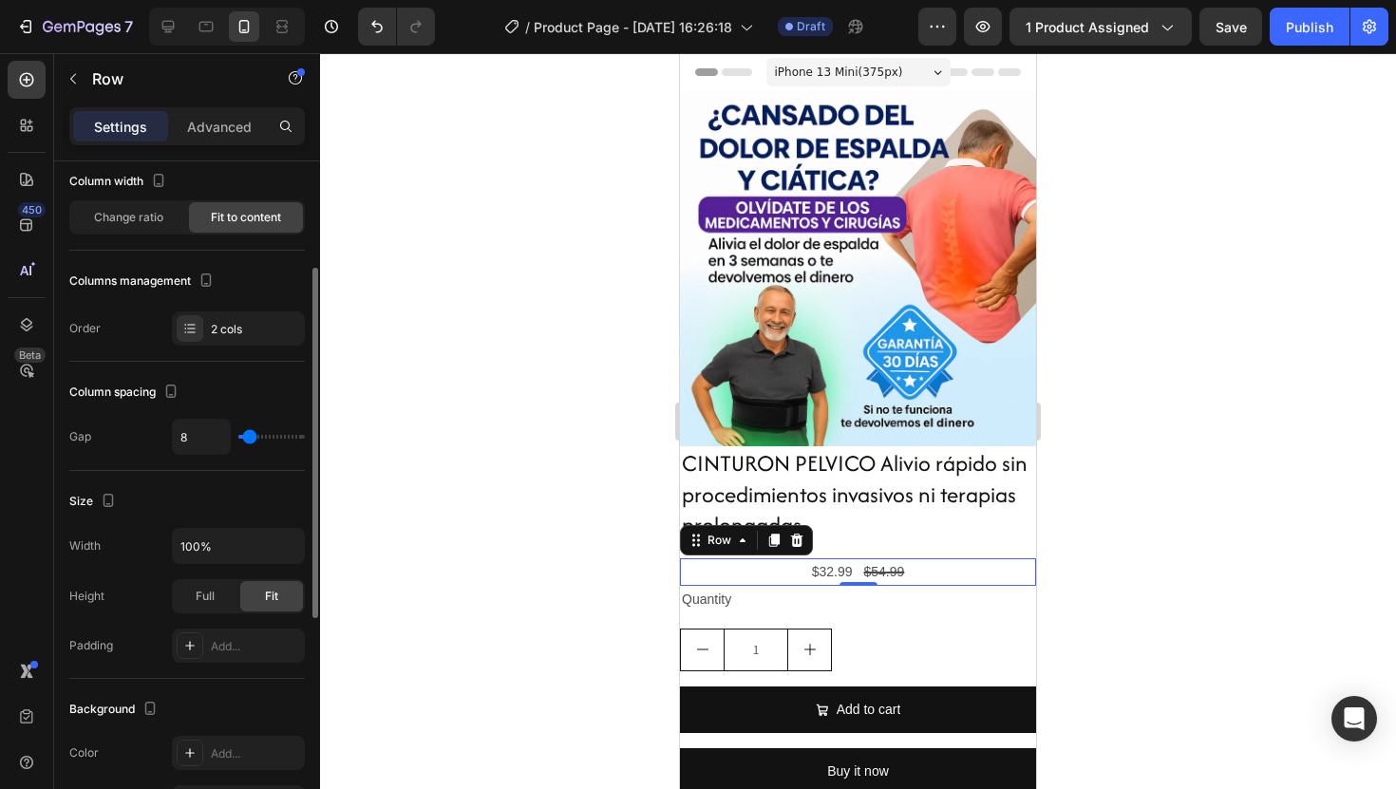
scroll to position [143, 0]
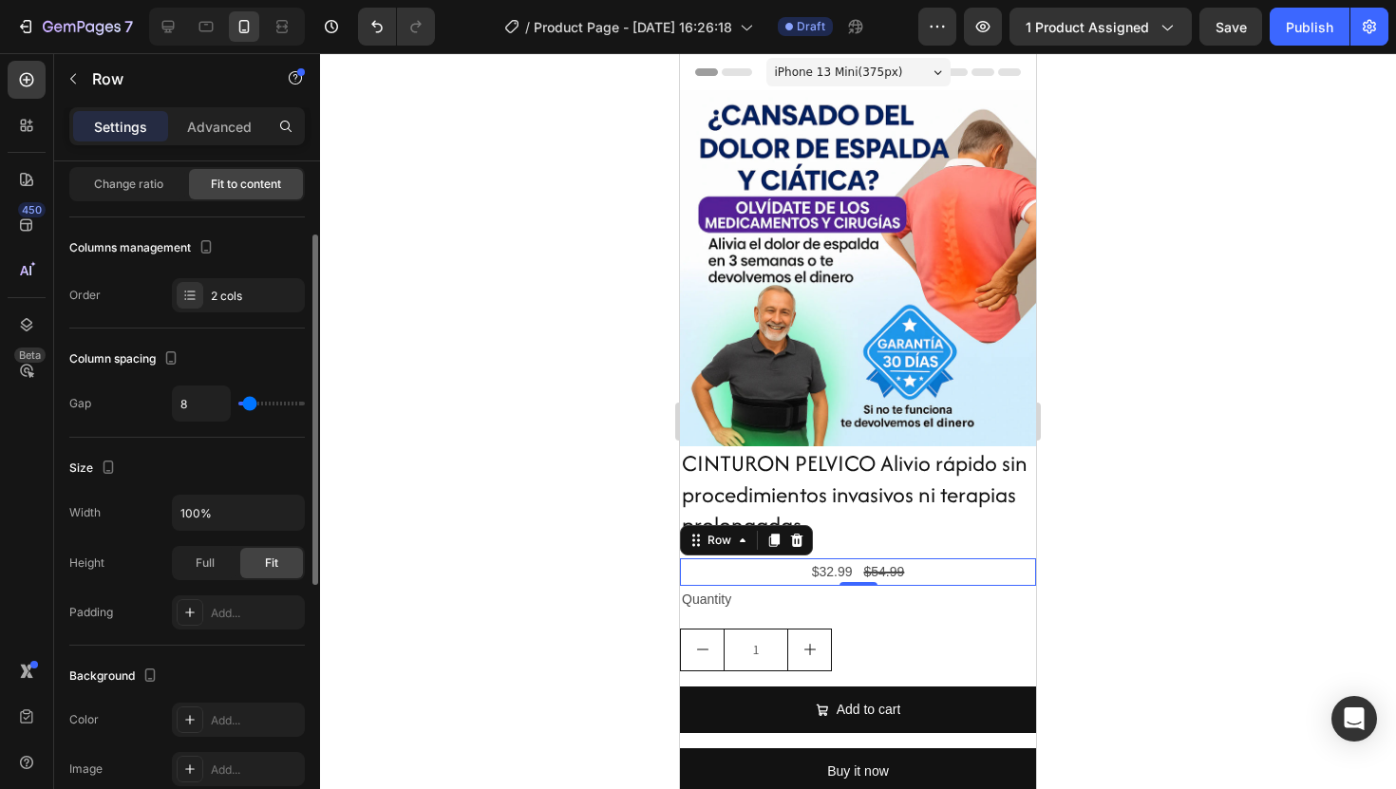
type input "37"
click at [261, 402] on input "range" at bounding box center [271, 404] width 66 height 4
type input "57"
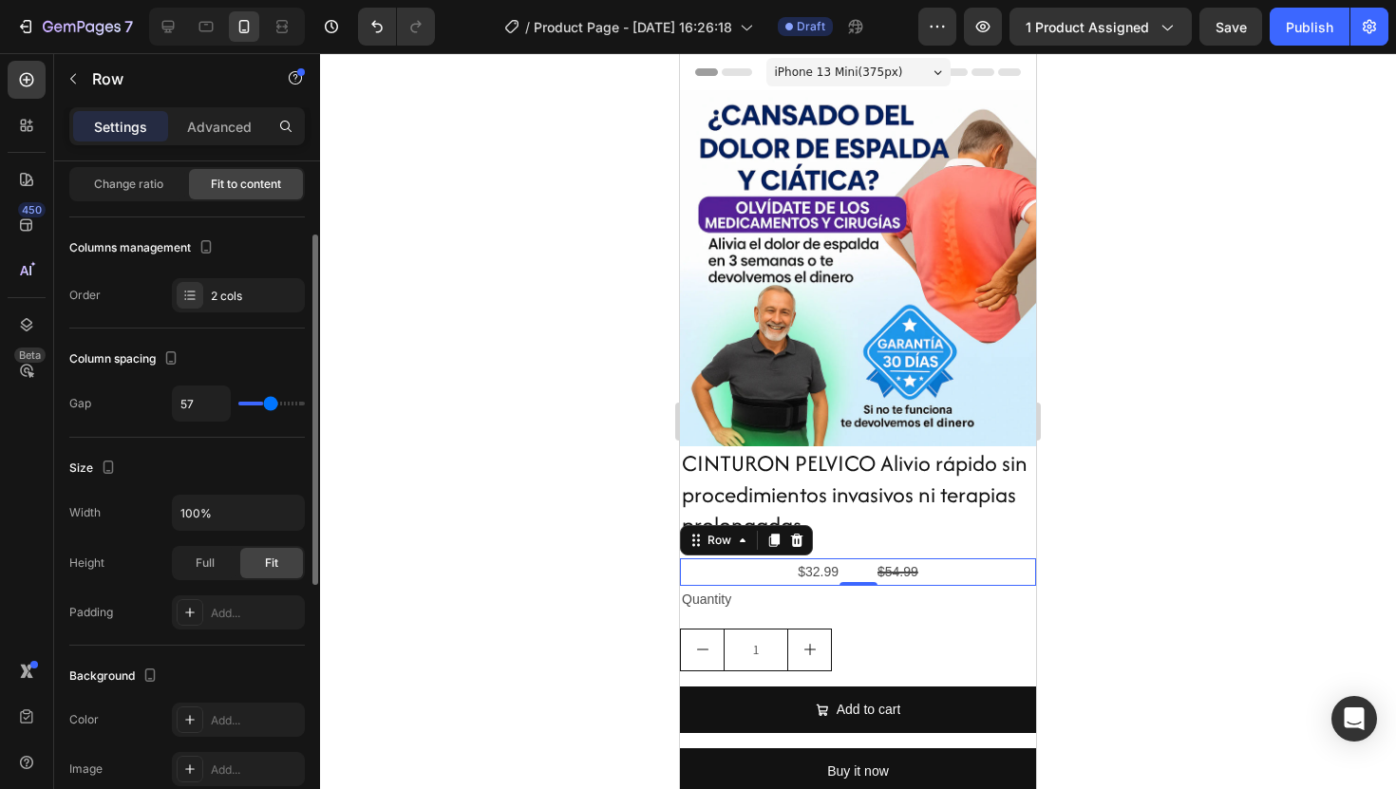
type input "58"
click at [270, 402] on input "range" at bounding box center [271, 404] width 66 height 4
type input "32"
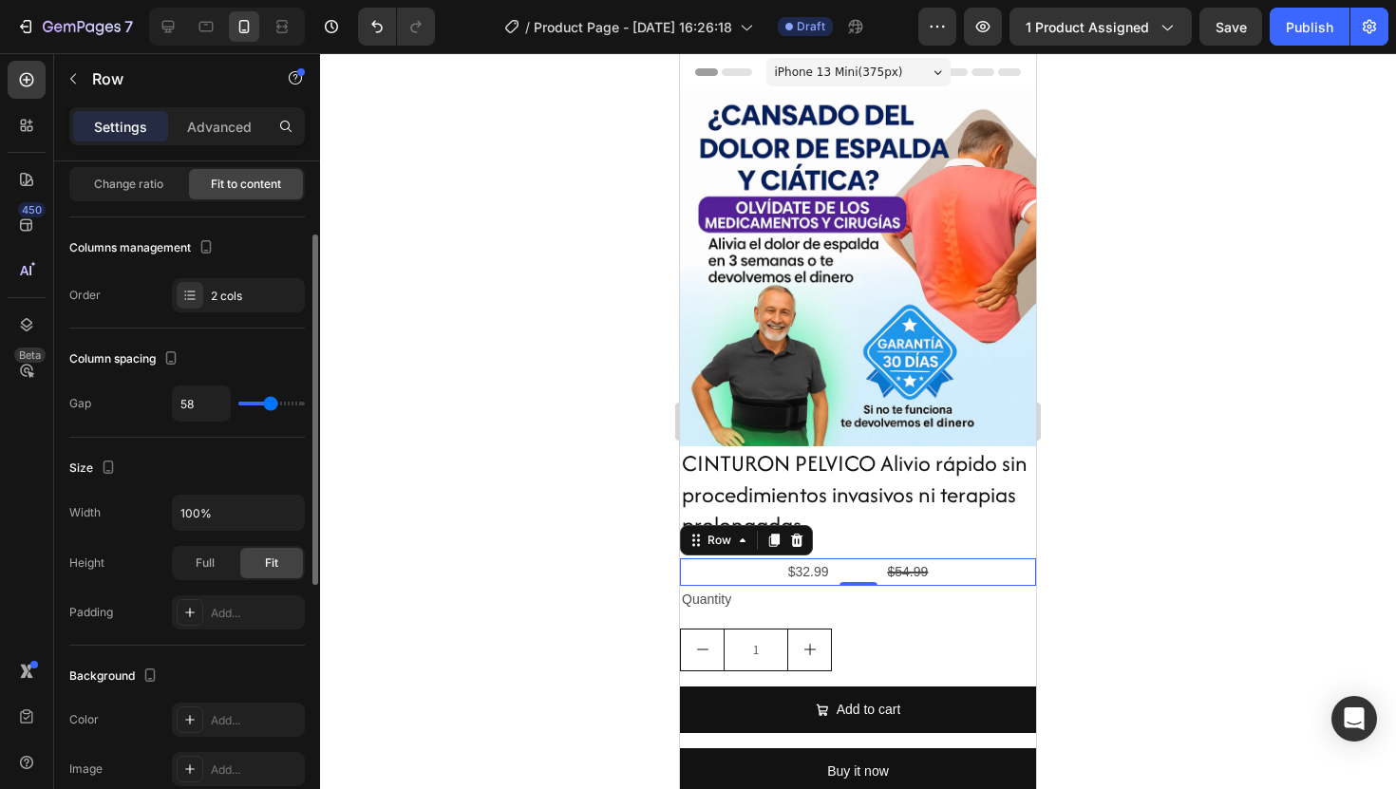
type input "32"
type input "30"
type input "29"
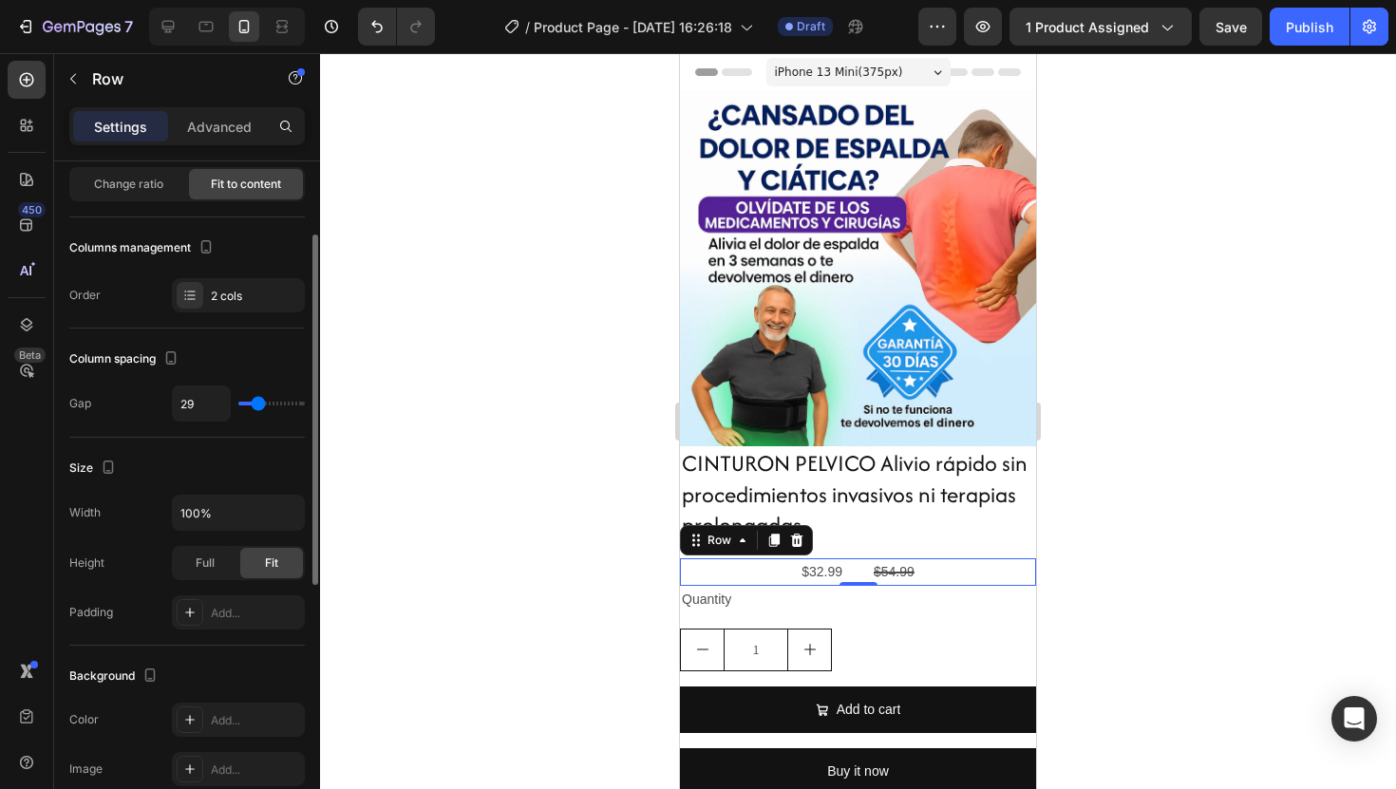
type input "27"
type input "26"
type input "24"
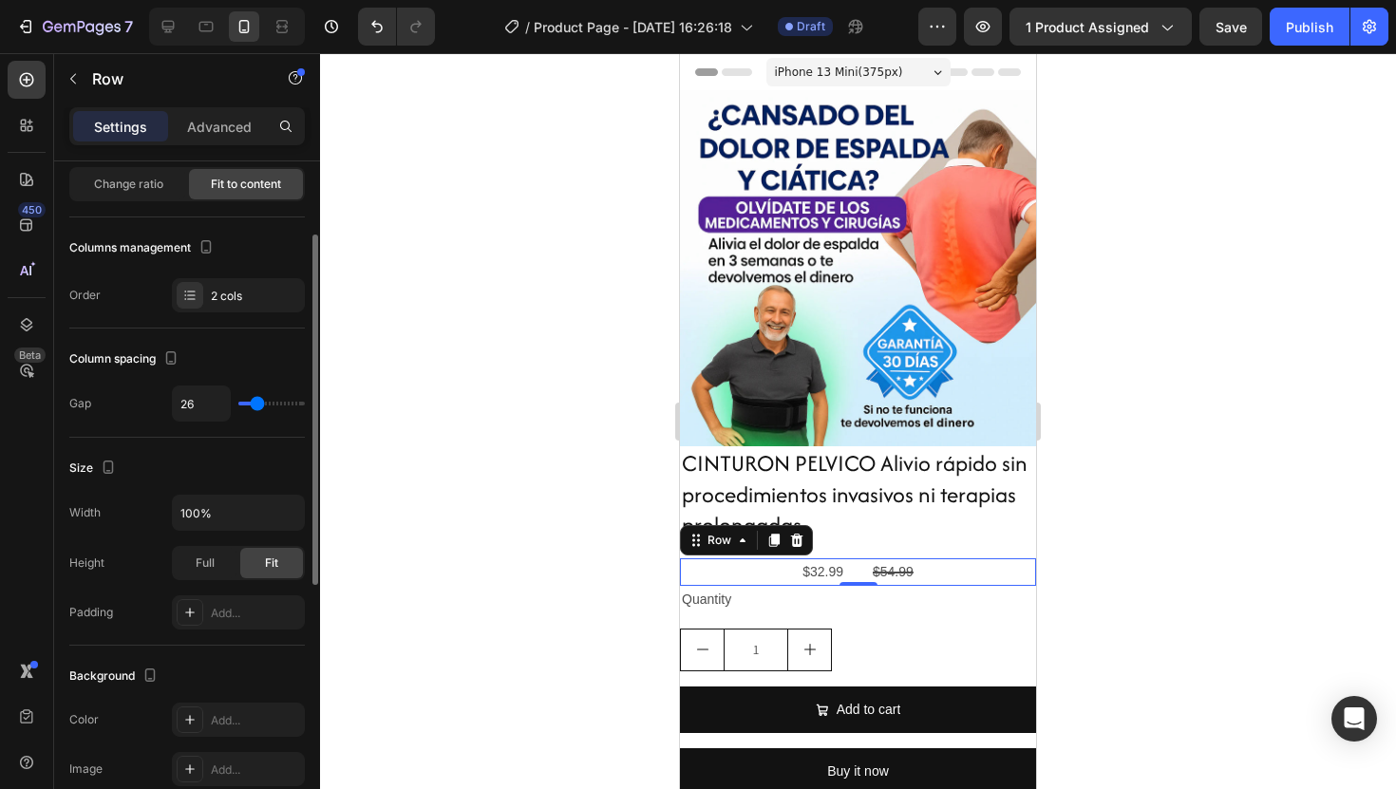
type input "24"
type input "20"
type input "18"
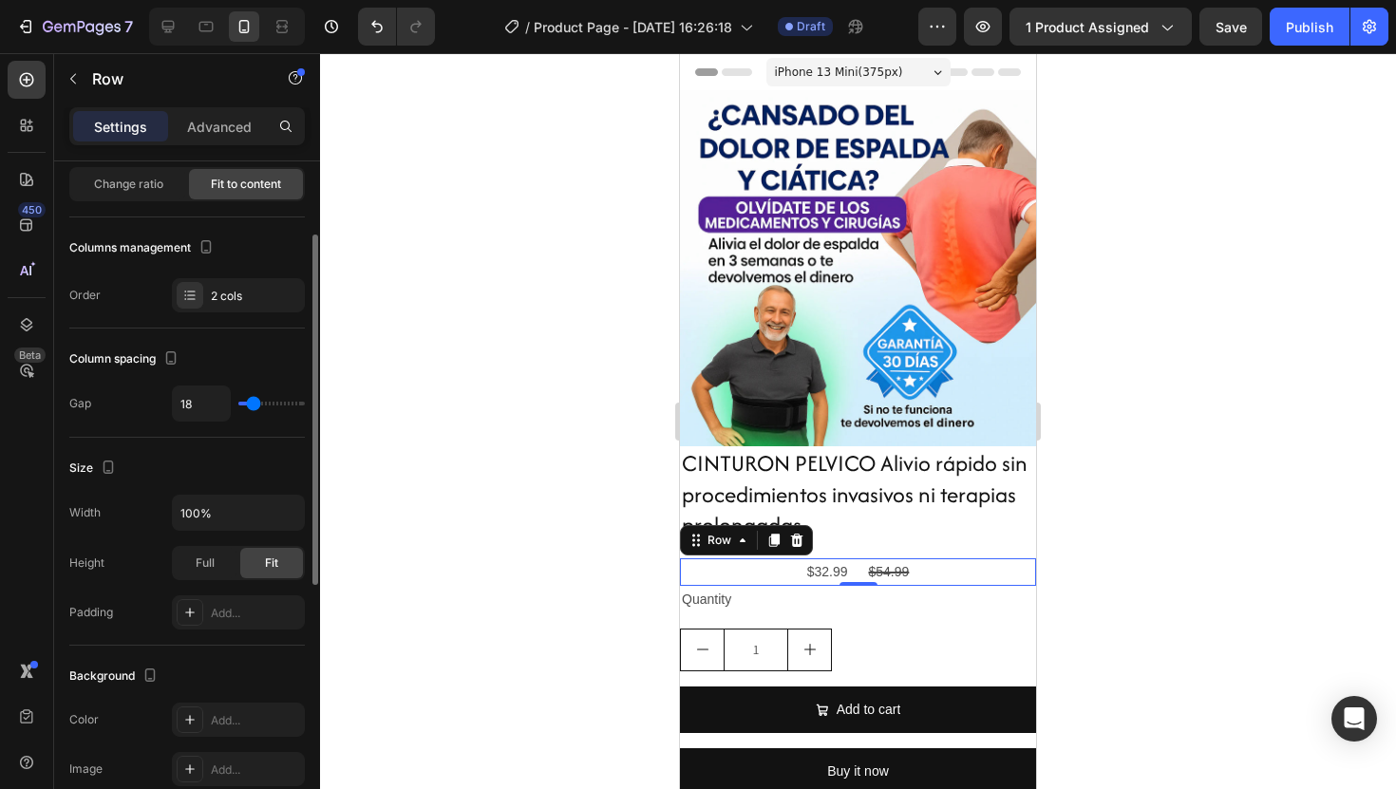
type input "16"
type input "15"
type input "14"
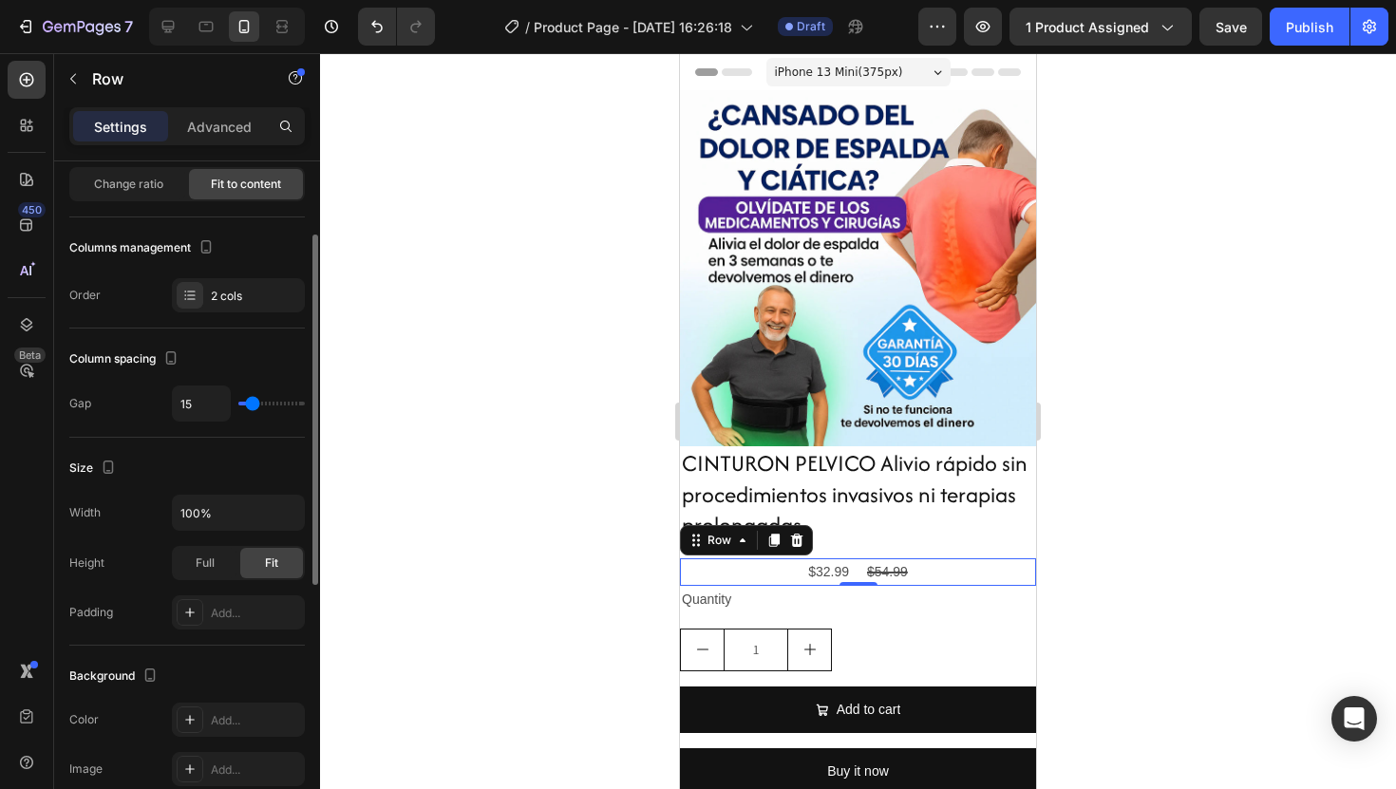
type input "14"
type input "13"
type input "12"
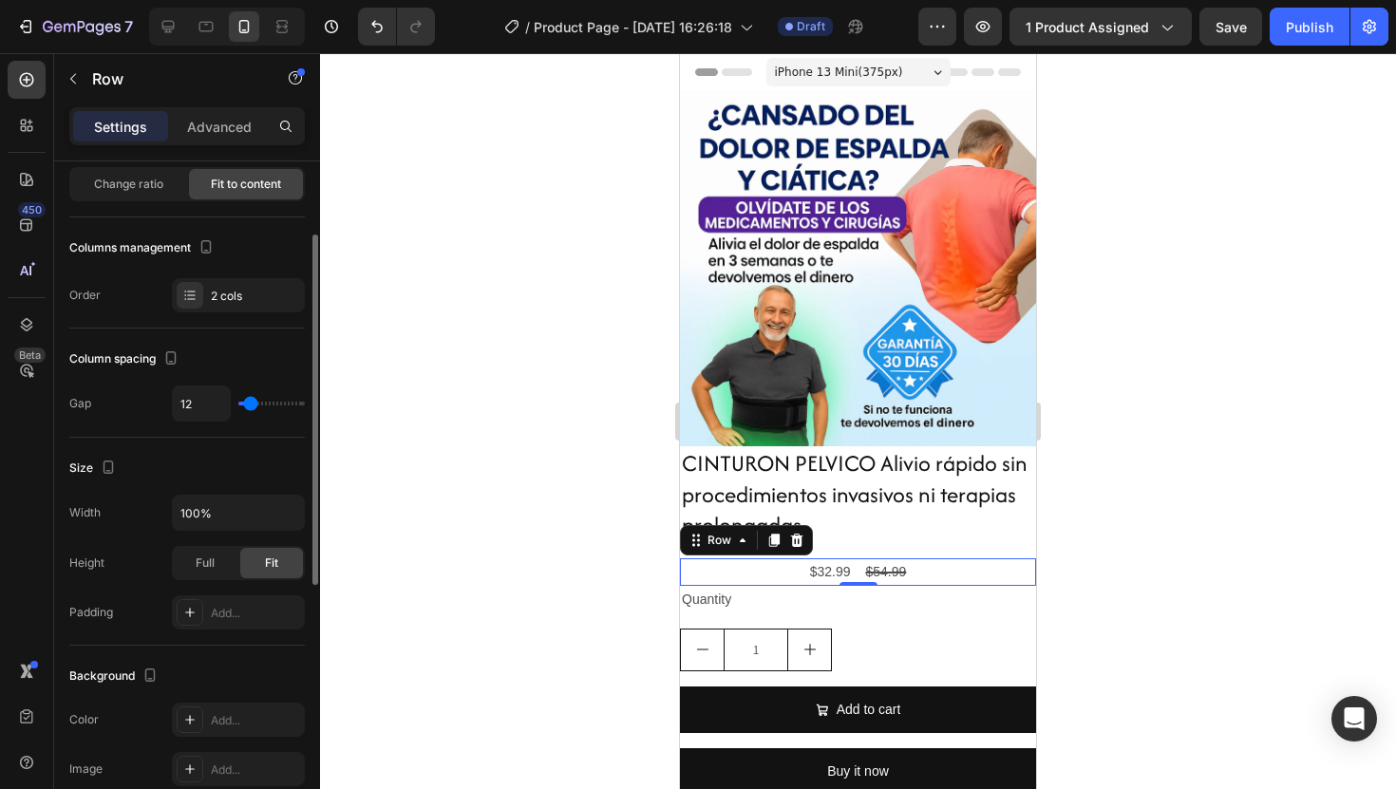
type input "9"
type input "8"
type input "7"
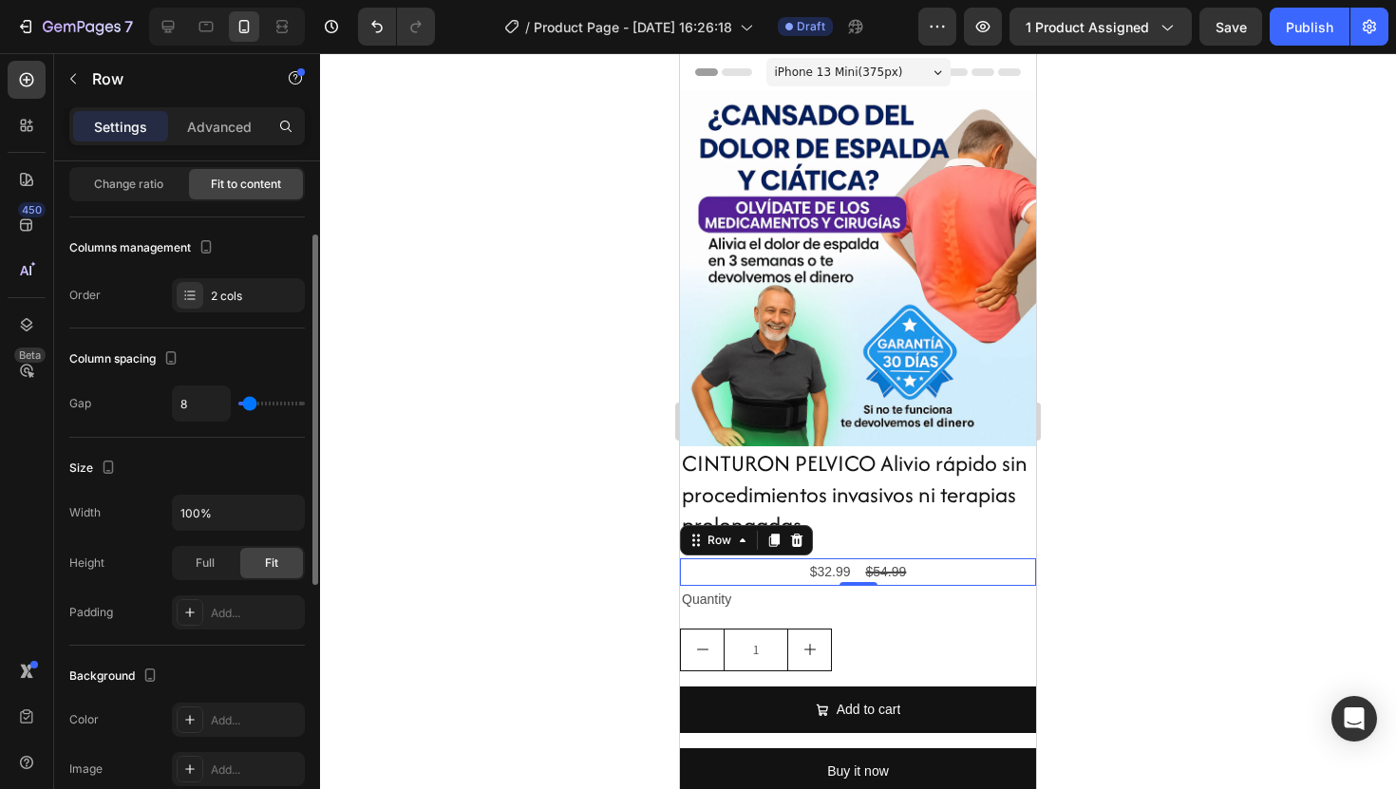
type input "7"
type input "5"
type input "2"
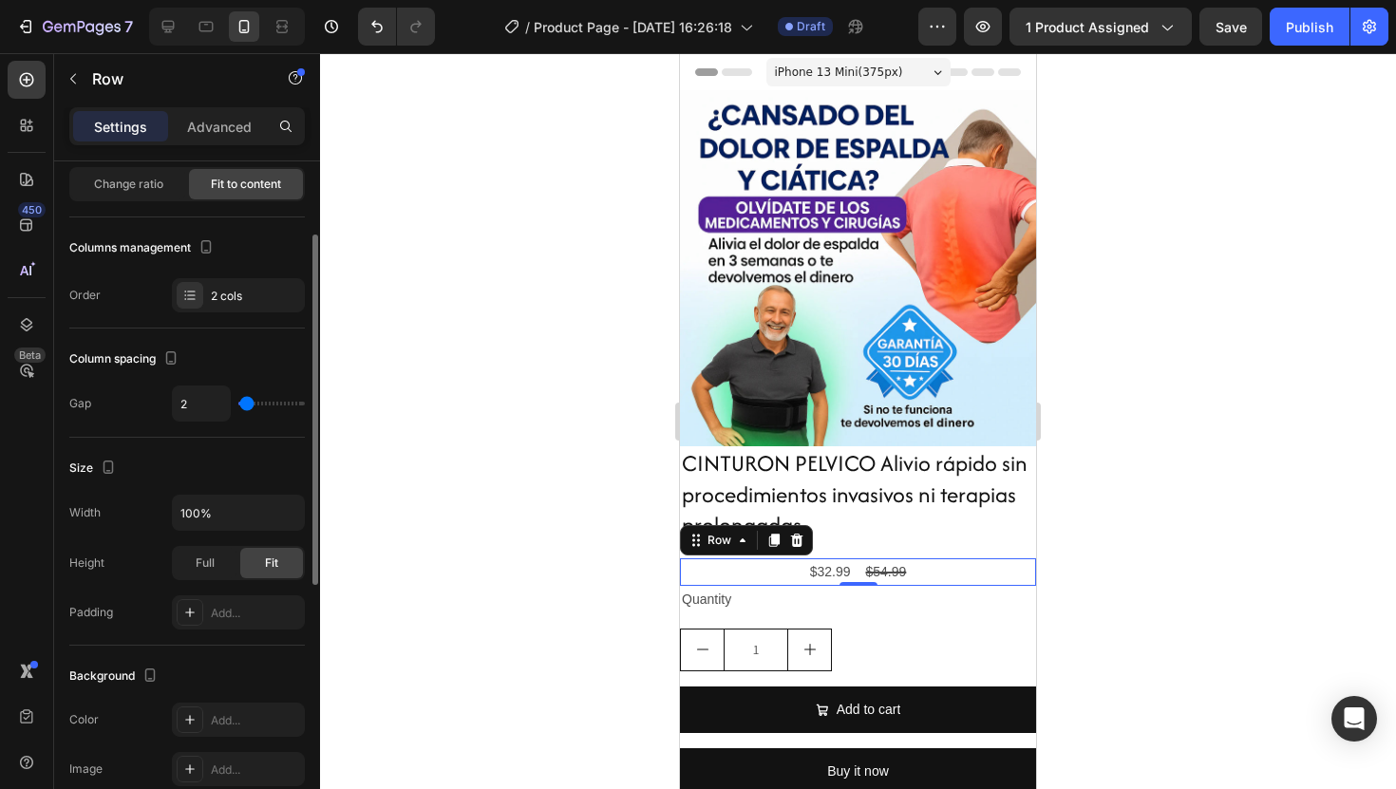
type input "1"
drag, startPoint x: 259, startPoint y: 402, endPoint x: 246, endPoint y: 402, distance: 13.3
type input "1"
click at [246, 402] on input "range" at bounding box center [271, 404] width 66 height 4
click at [239, 500] on input "100%" at bounding box center [238, 513] width 131 height 34
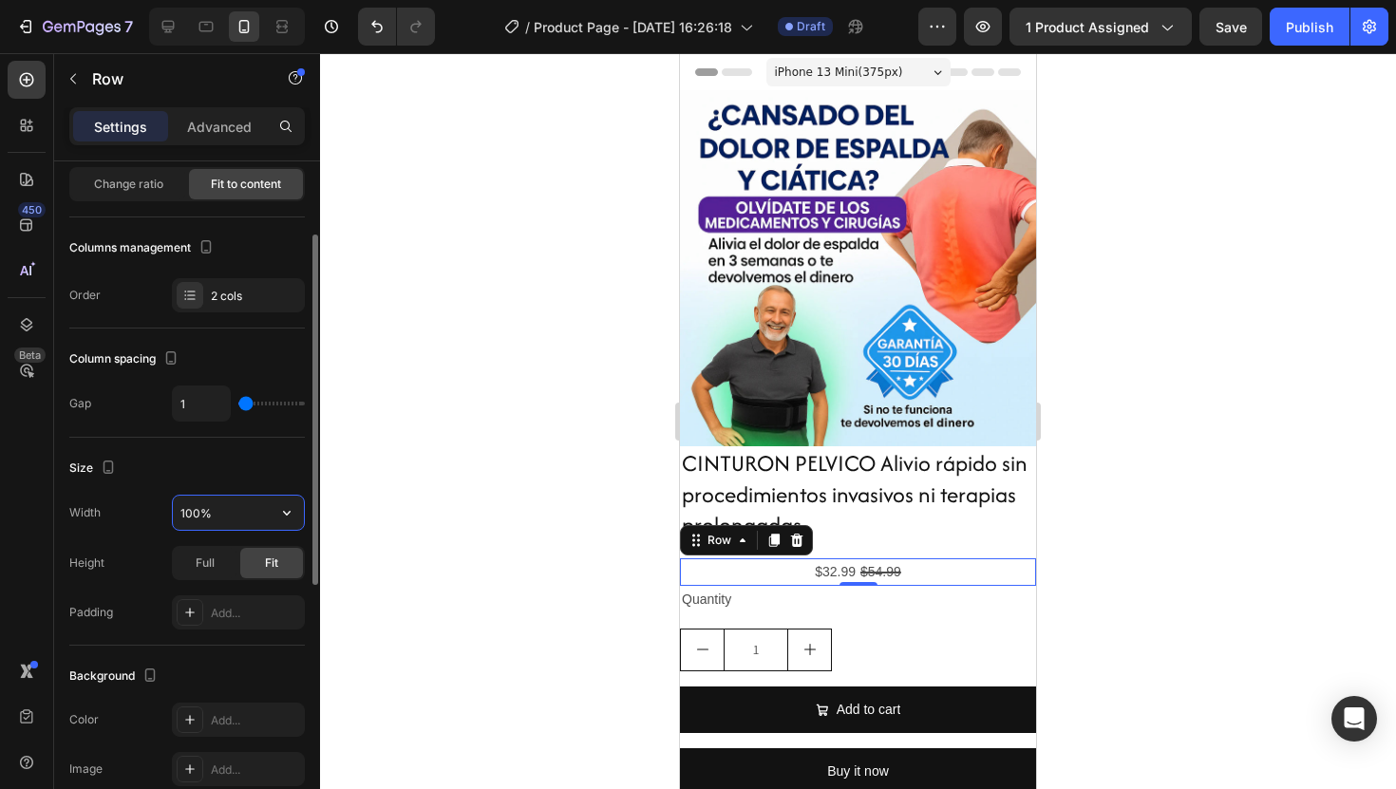
click at [255, 513] on input "100%" at bounding box center [238, 513] width 131 height 34
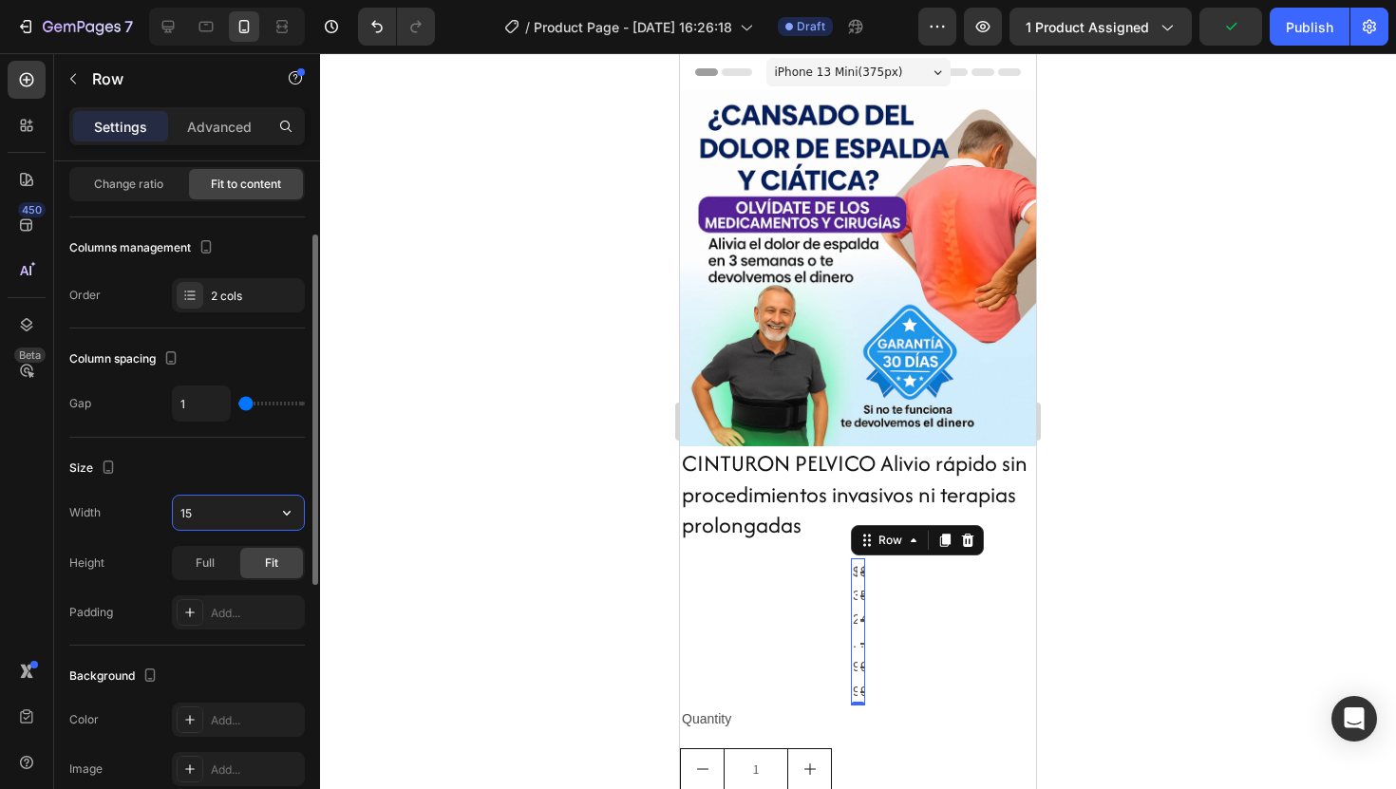
type input "150"
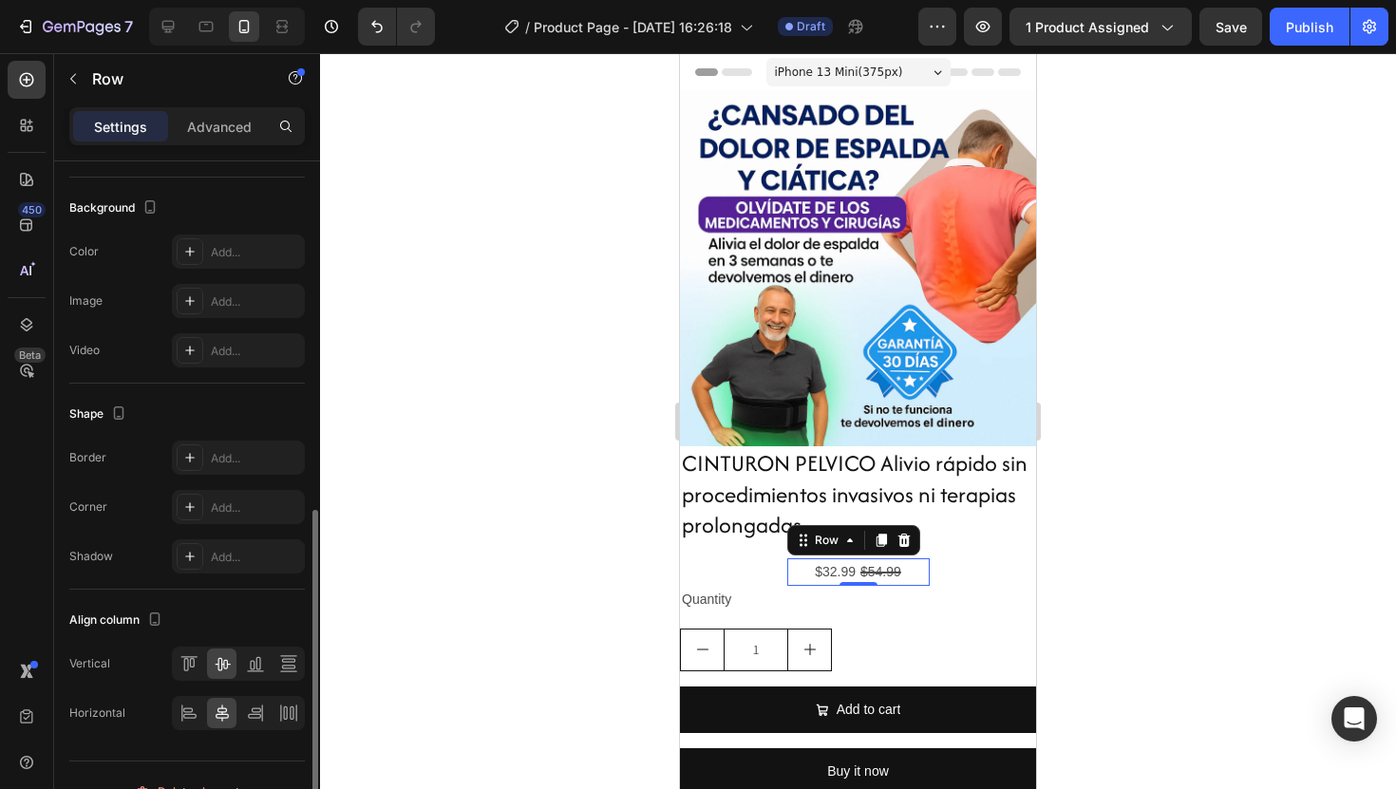
scroll to position [644, 0]
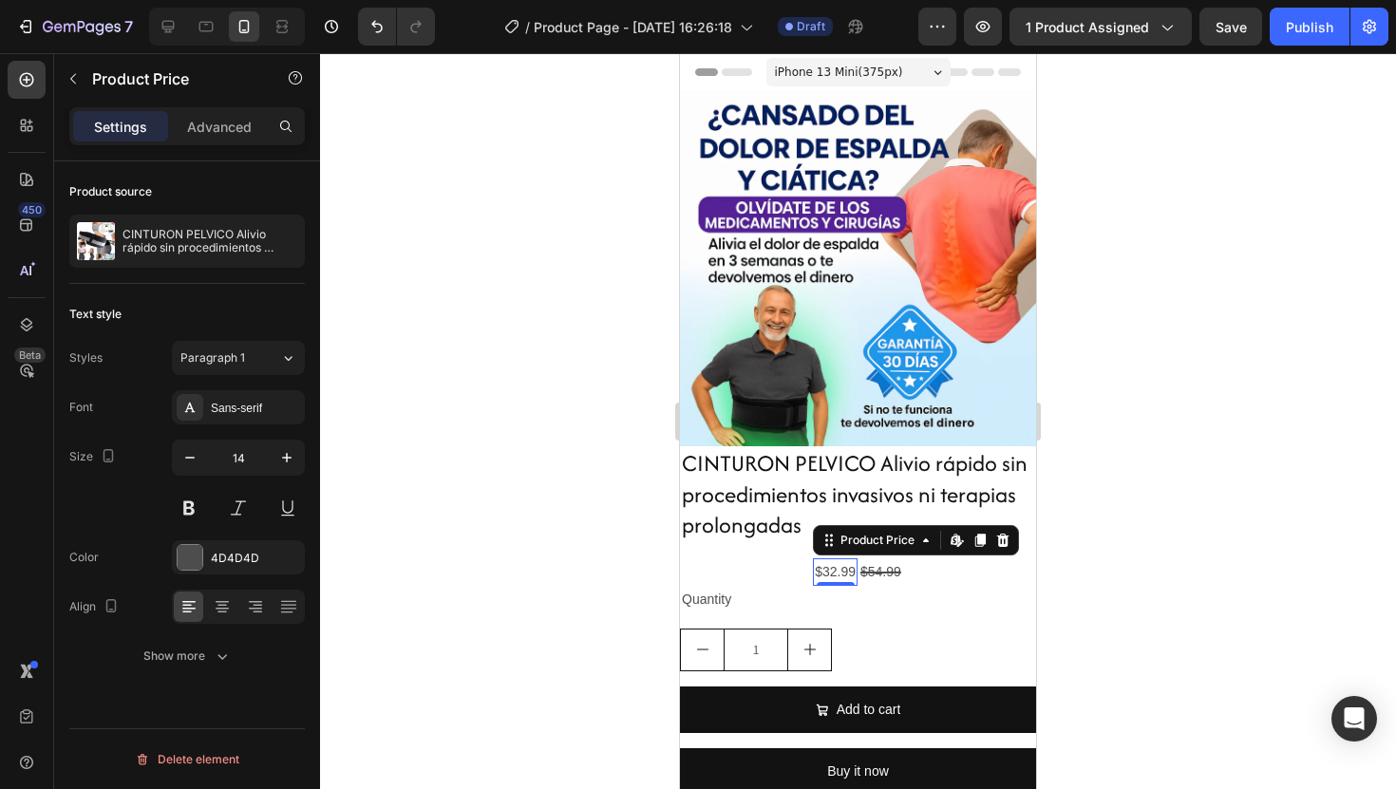
click at [838, 566] on div "$32.99" at bounding box center [835, 572] width 45 height 28
click at [283, 450] on icon "button" at bounding box center [286, 457] width 19 height 19
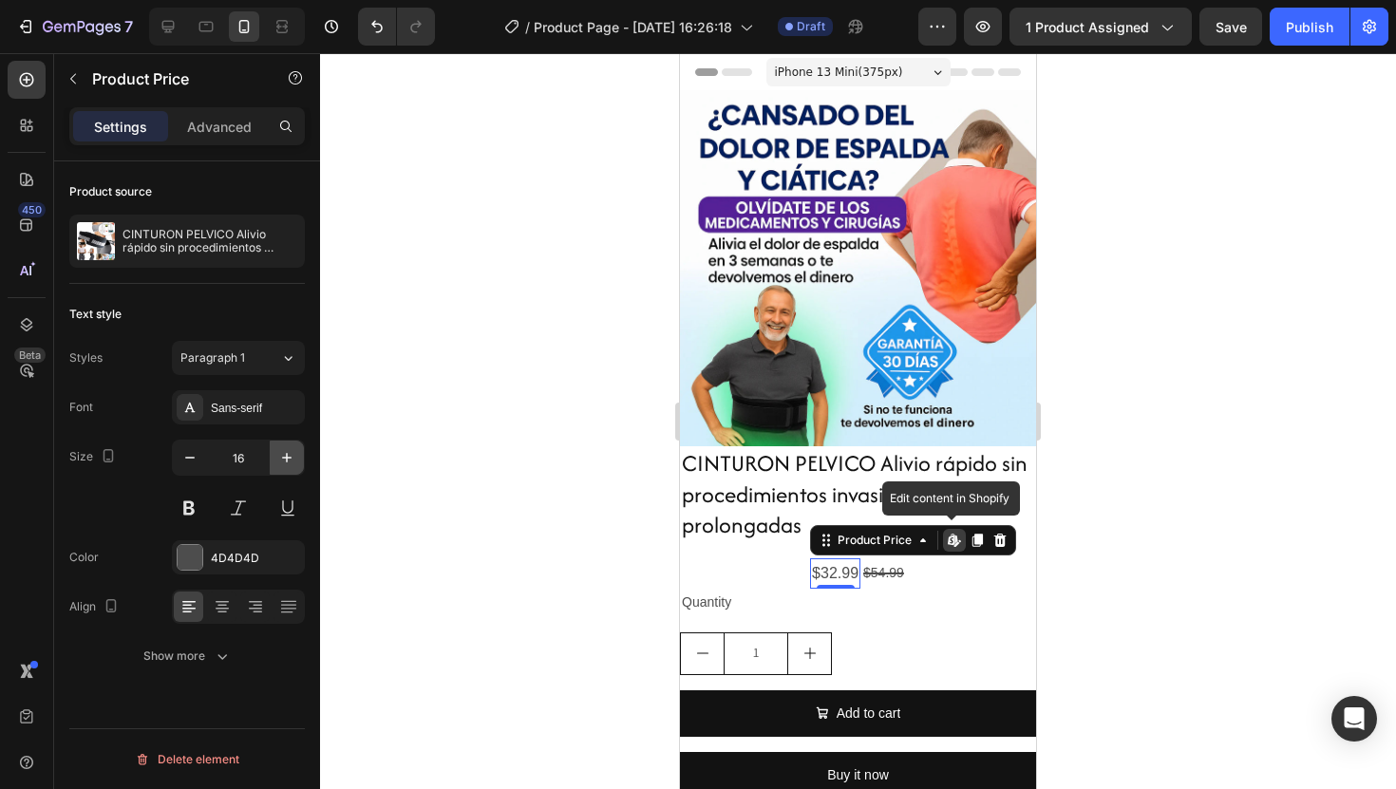
click at [283, 450] on icon "button" at bounding box center [286, 457] width 19 height 19
type input "17"
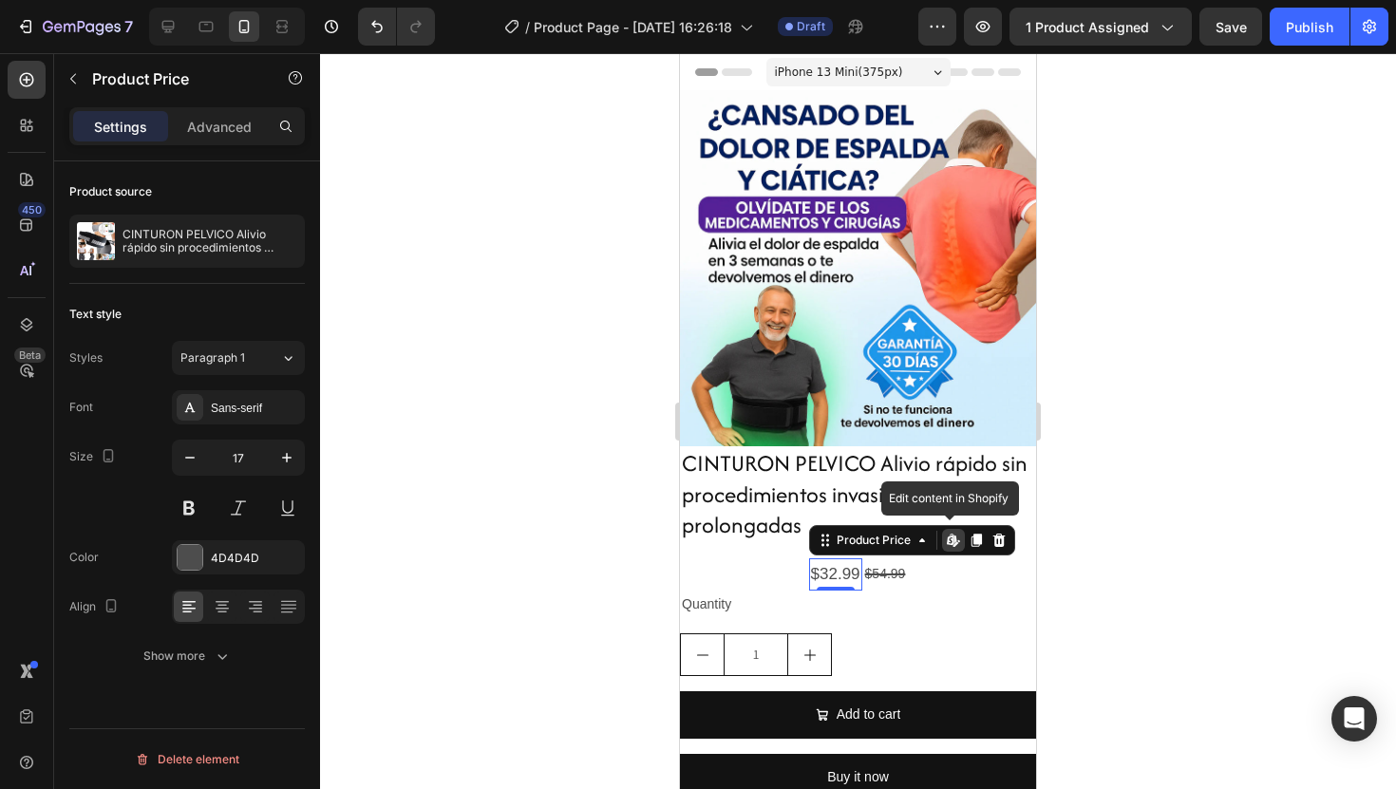
click at [1196, 536] on div at bounding box center [858, 421] width 1076 height 736
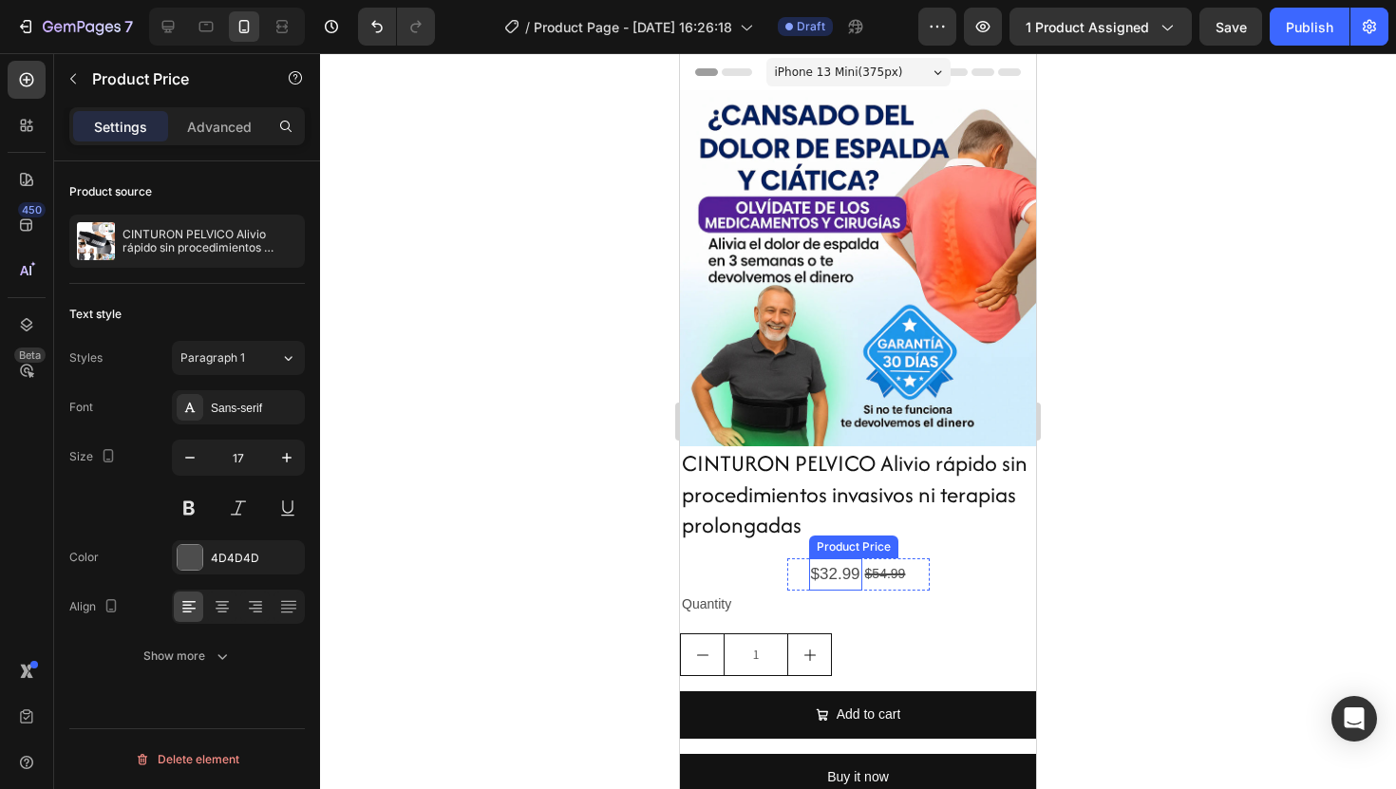
click at [851, 577] on div "$32.99" at bounding box center [835, 574] width 53 height 33
click at [1120, 559] on div at bounding box center [858, 421] width 1076 height 736
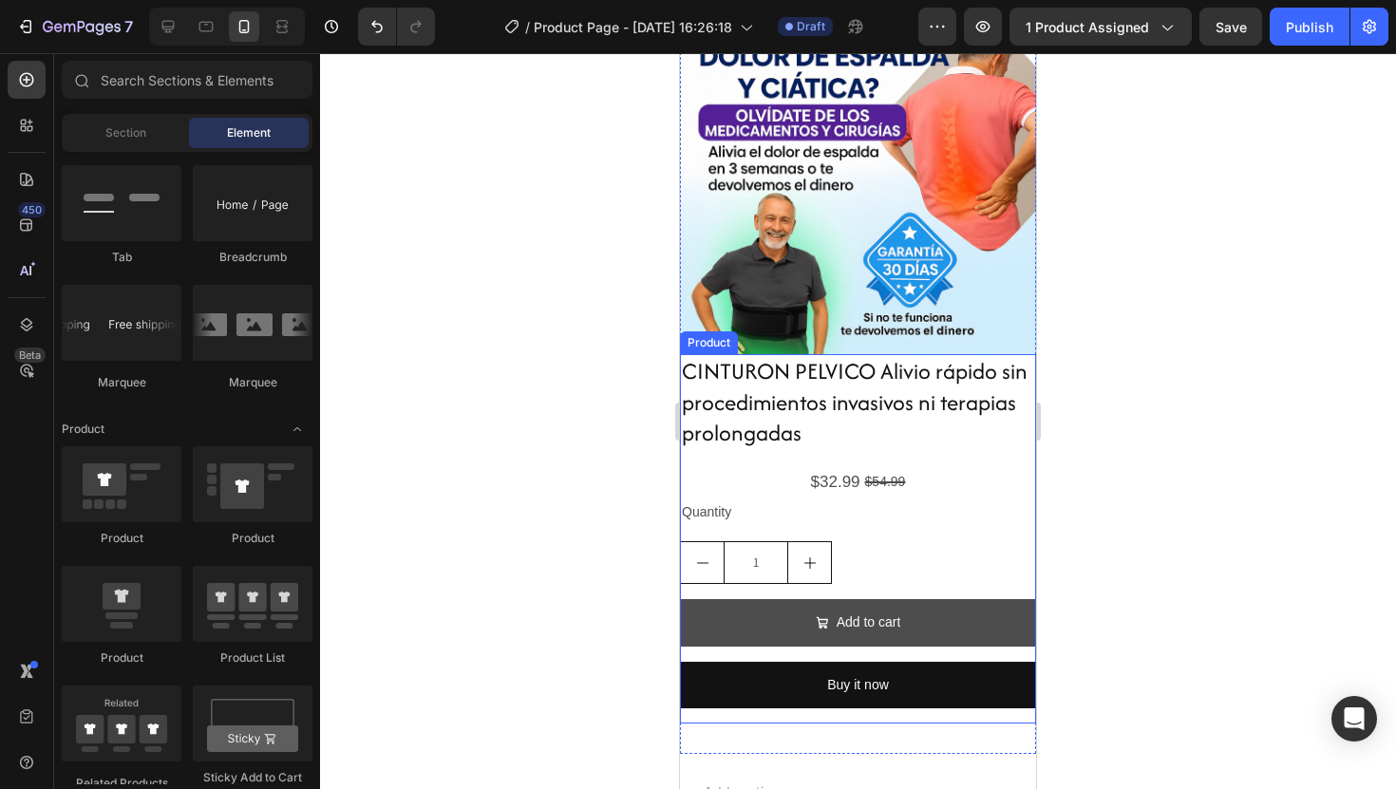
scroll to position [182, 0]
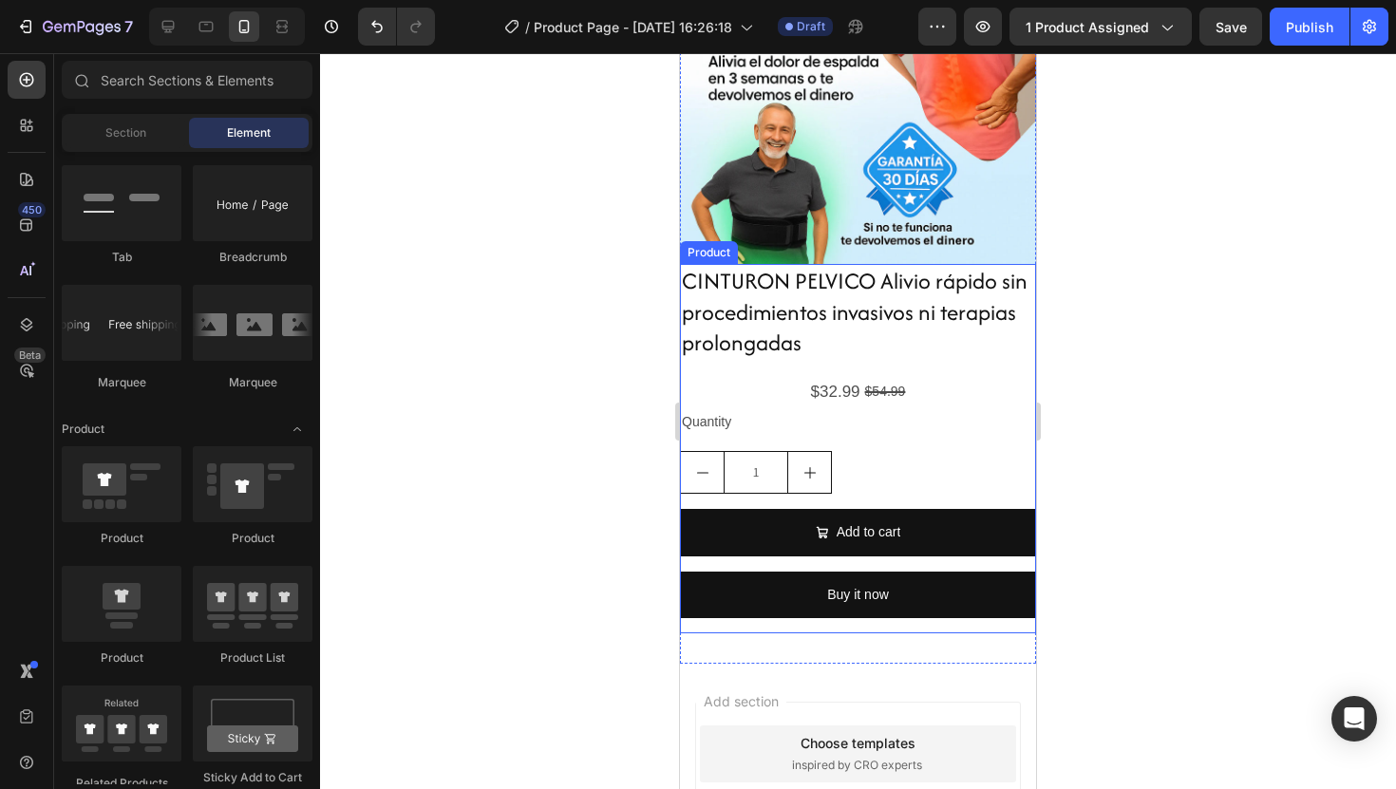
click at [934, 419] on div "Quantity" at bounding box center [858, 422] width 356 height 28
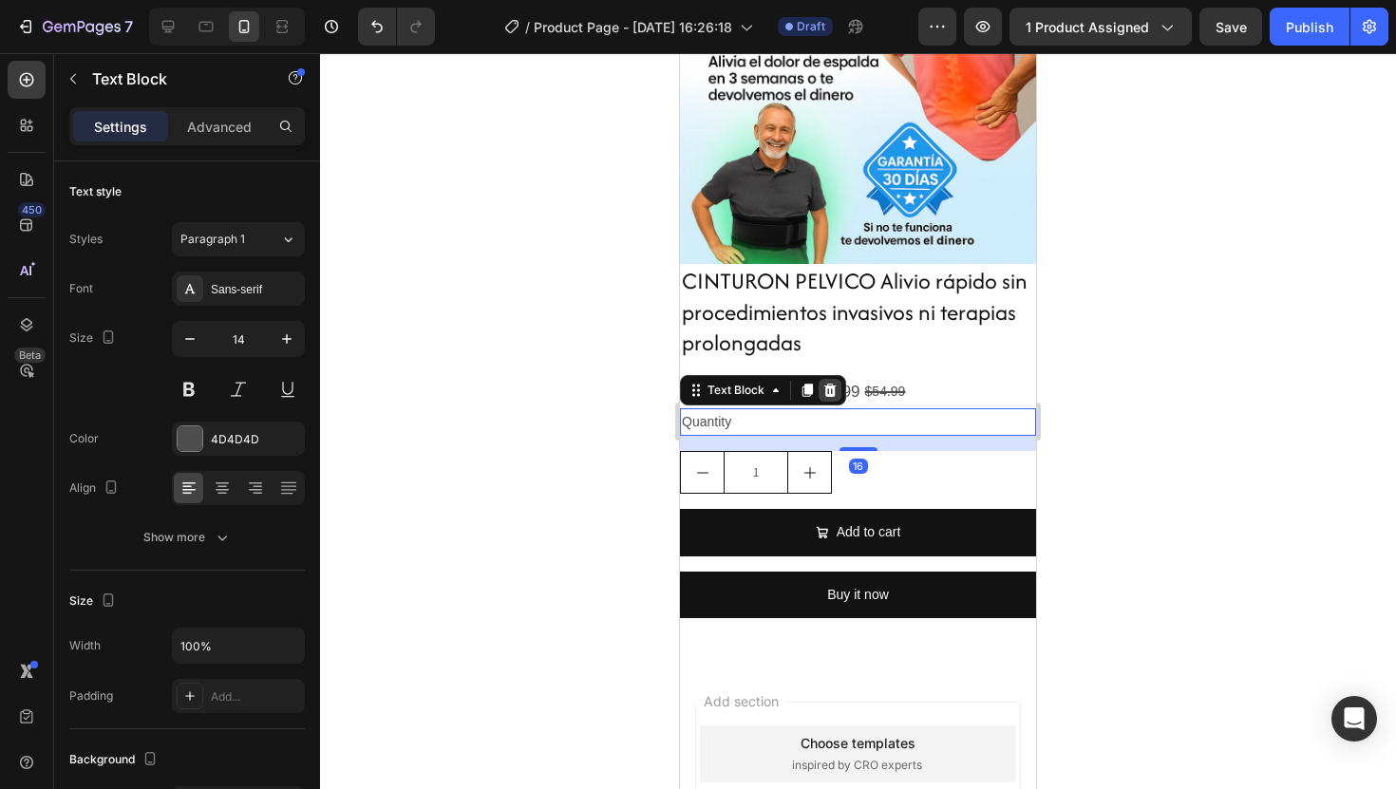
click at [827, 387] on icon at bounding box center [830, 390] width 12 height 13
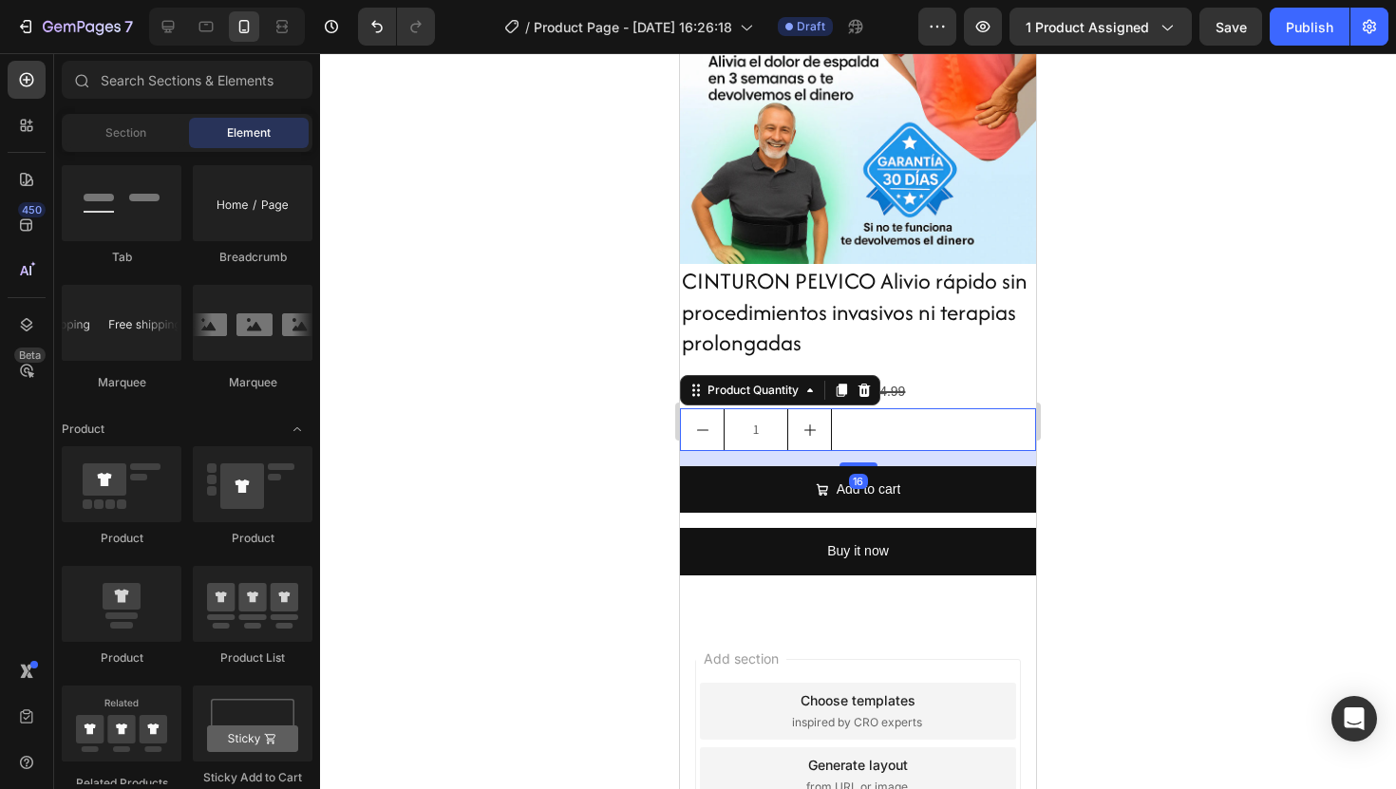
click at [898, 423] on div "1" at bounding box center [858, 429] width 356 height 43
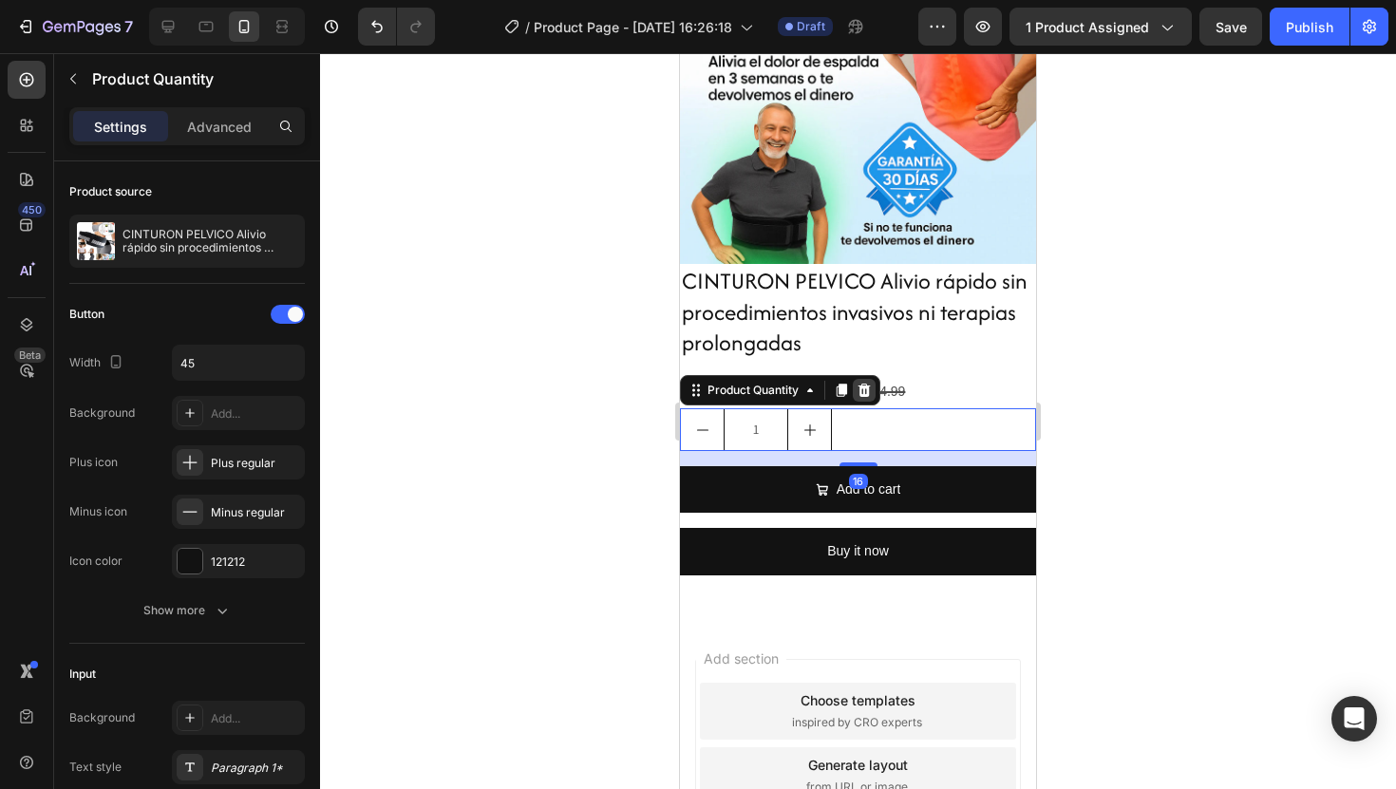
click at [871, 398] on icon at bounding box center [864, 390] width 15 height 15
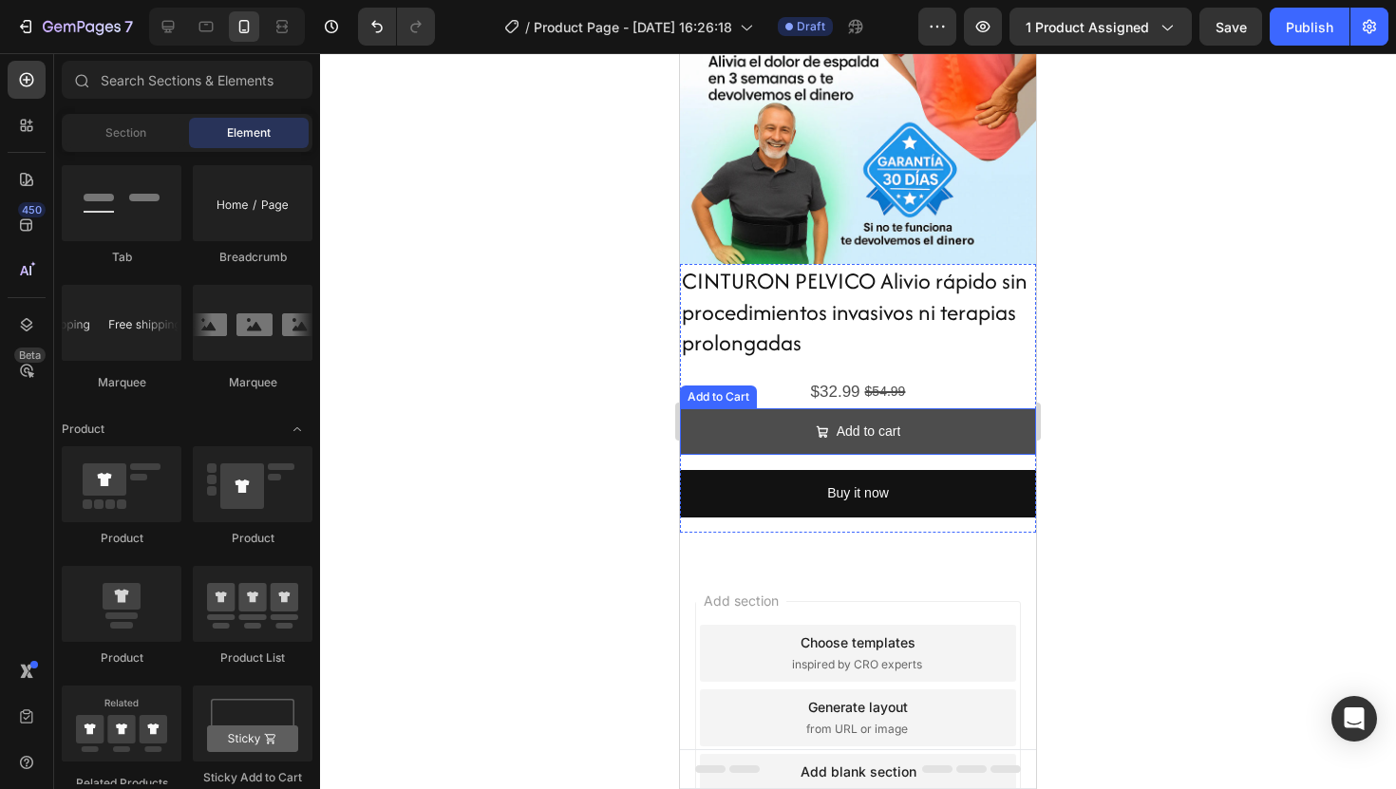
click at [943, 419] on button "Add to cart" at bounding box center [858, 431] width 356 height 47
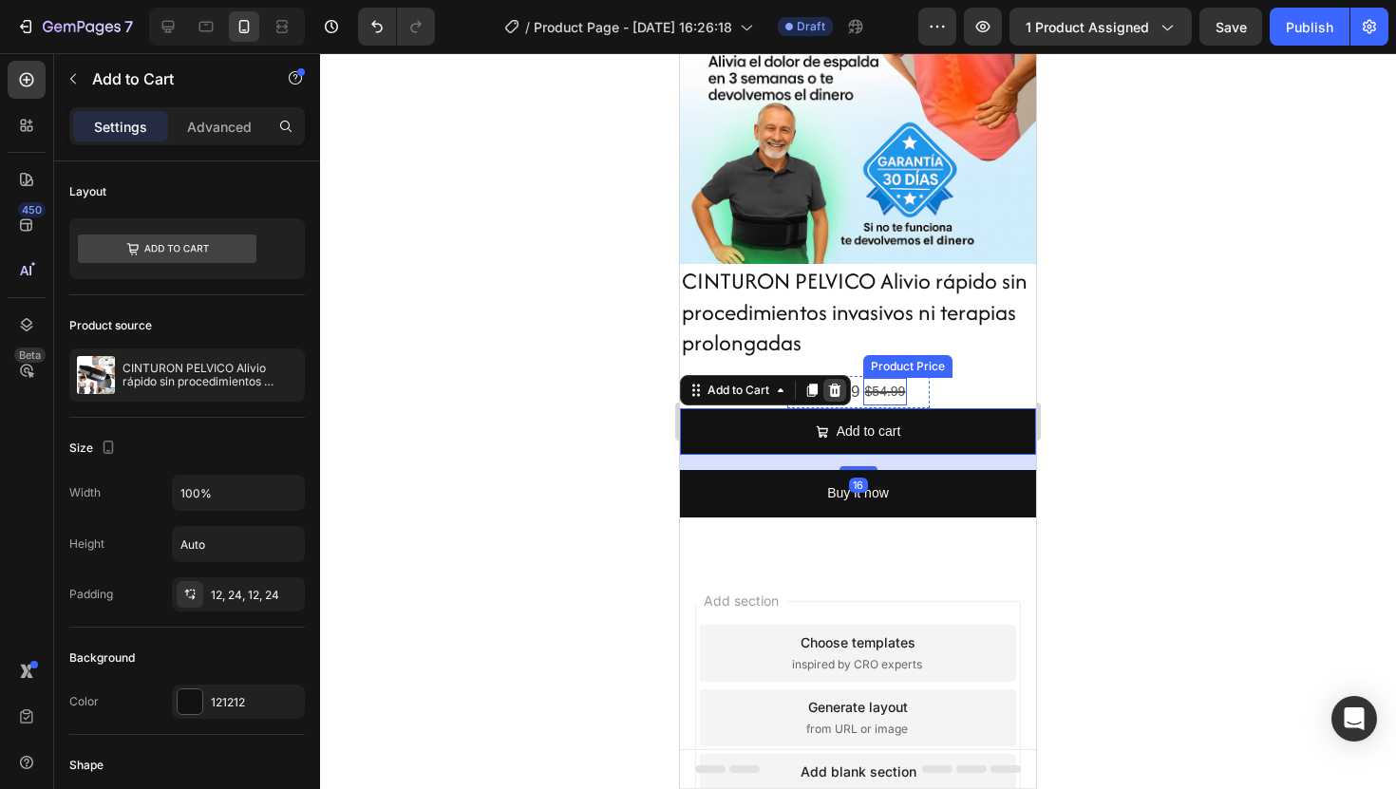
click at [836, 389] on icon at bounding box center [834, 390] width 15 height 15
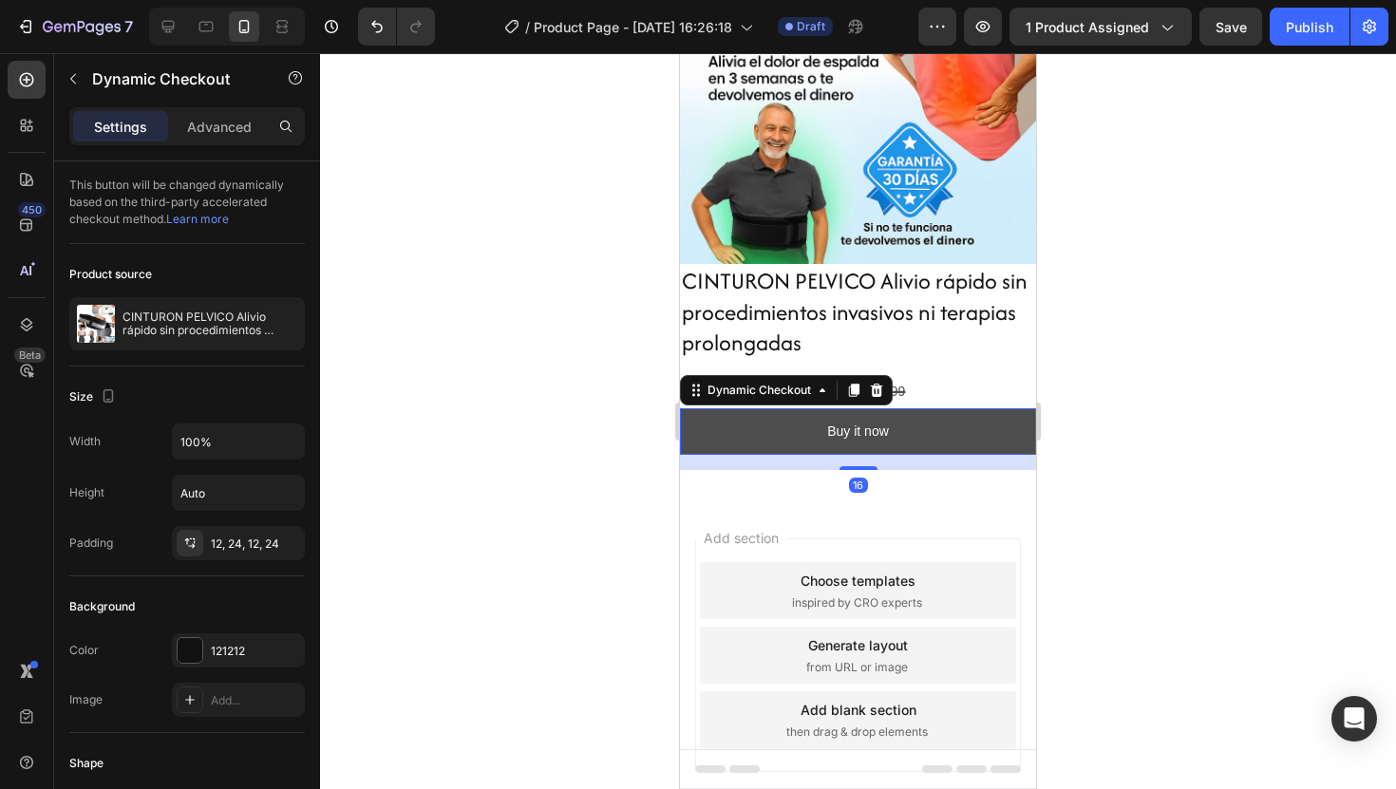
click at [960, 431] on button "Buy it now" at bounding box center [858, 431] width 356 height 47
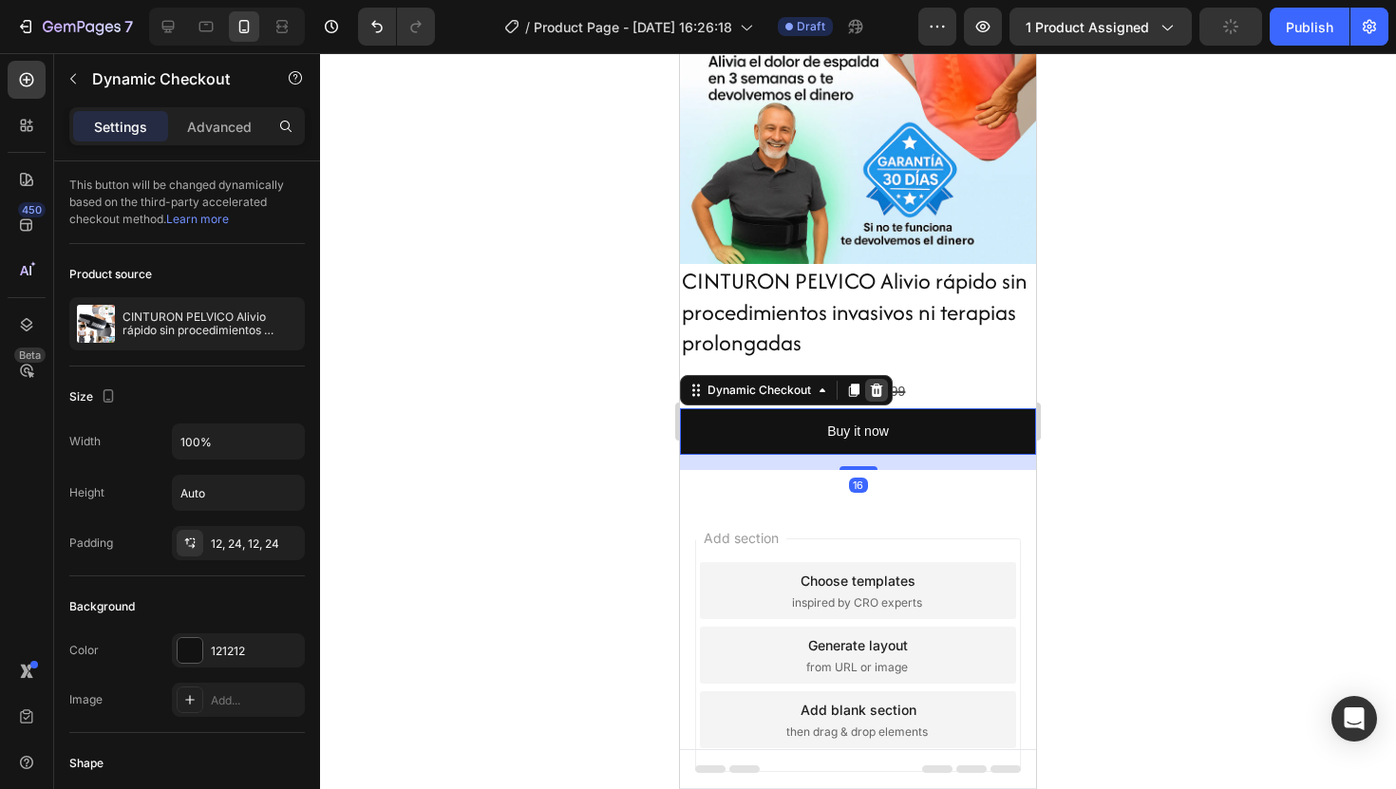
click at [885, 392] on div at bounding box center [876, 390] width 23 height 23
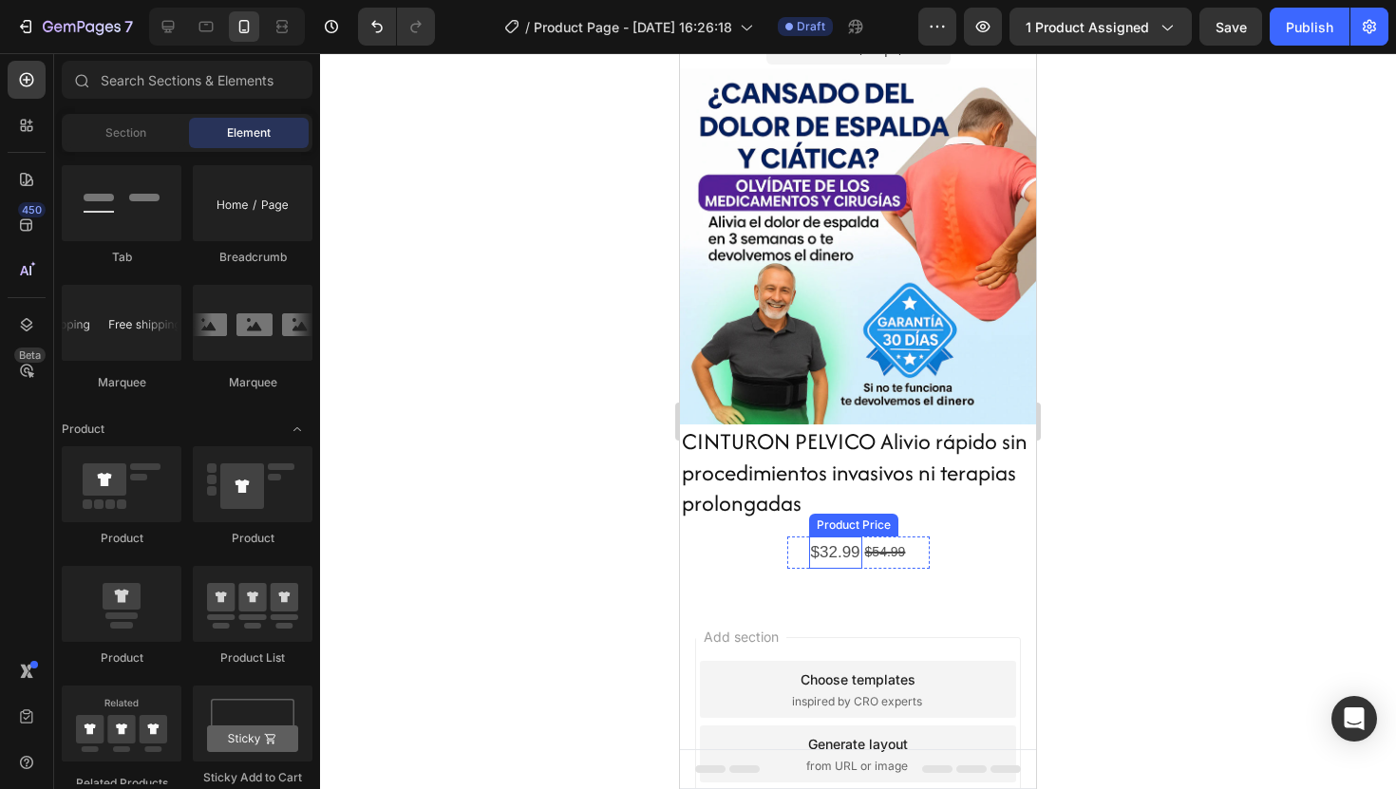
scroll to position [6, 0]
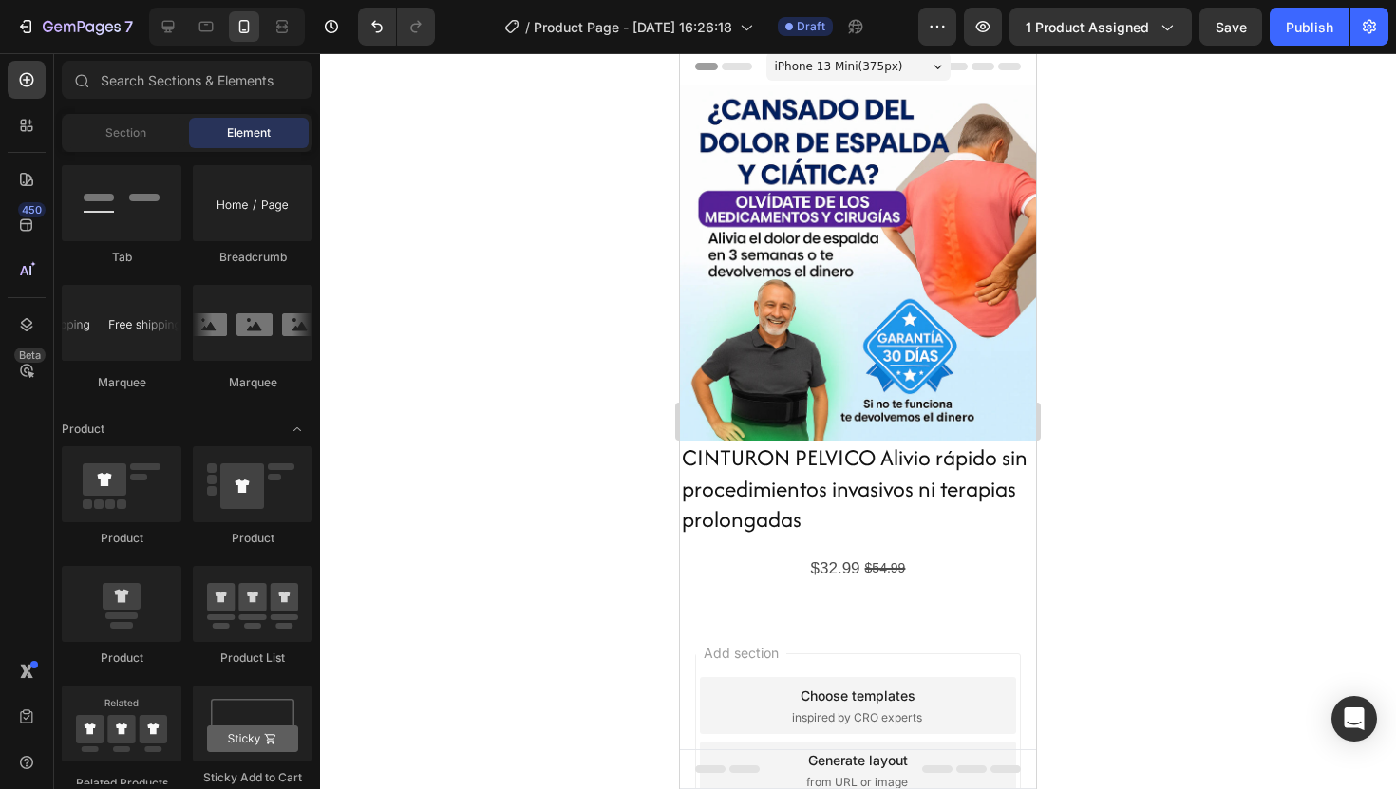
click at [1095, 378] on div at bounding box center [858, 421] width 1076 height 736
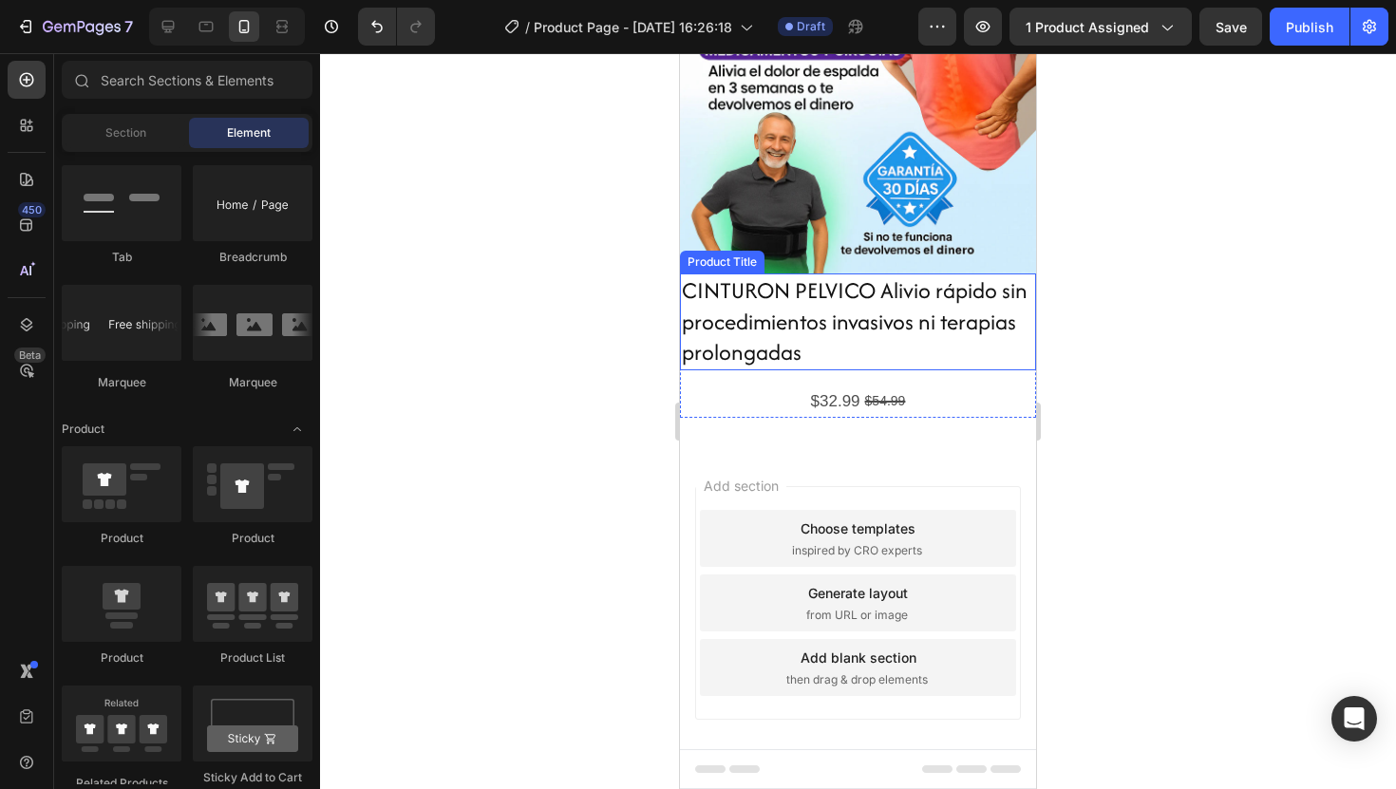
scroll to position [195, 0]
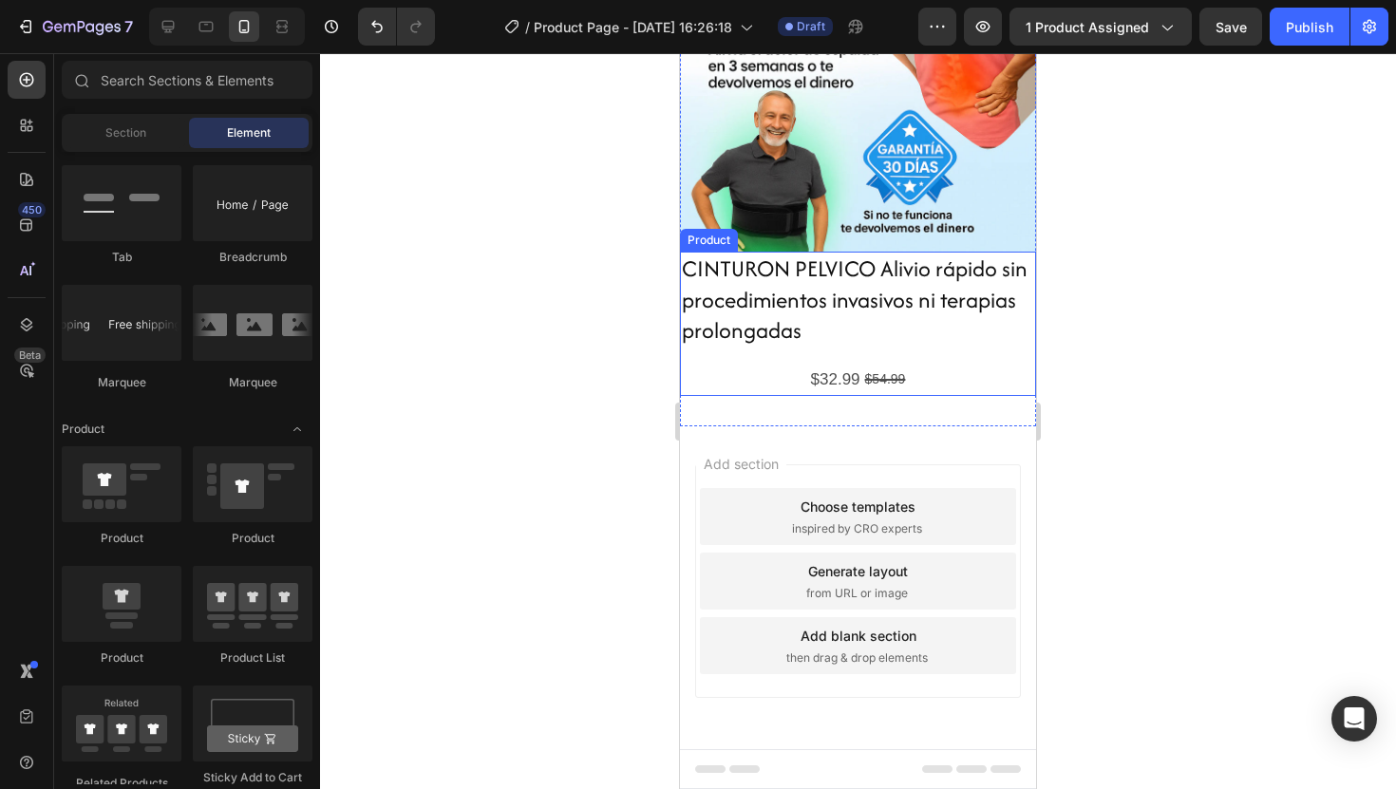
click at [994, 375] on div "$32.99 Product Price Product Price $54.99 Product Price Product Price Row" at bounding box center [858, 380] width 356 height 33
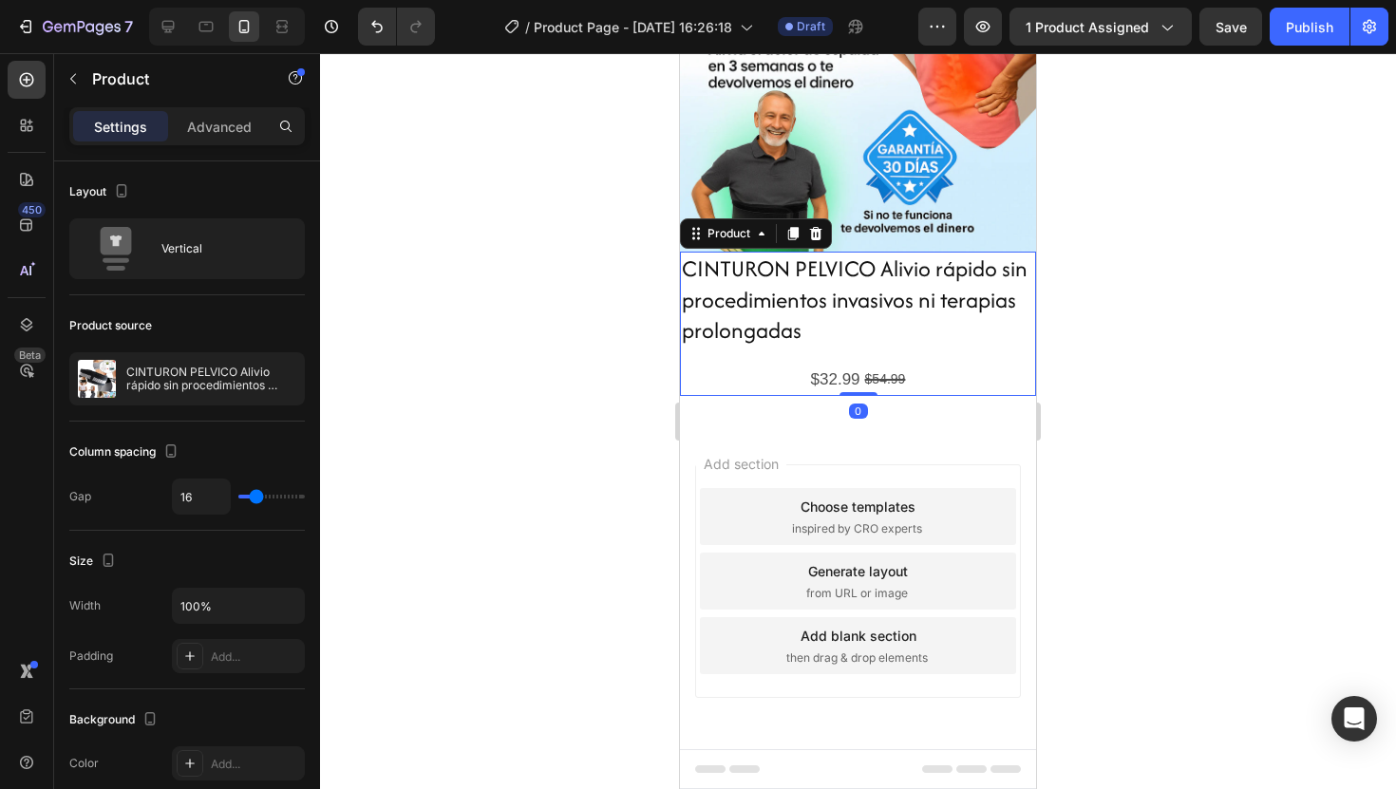
click at [974, 391] on div "$32.99 Product Price Product Price $54.99 Product Price Product Price Row" at bounding box center [858, 380] width 356 height 33
click at [922, 375] on div "$32.99 Product Price Product Price $54.99 Product Price Product Price Row" at bounding box center [858, 380] width 142 height 33
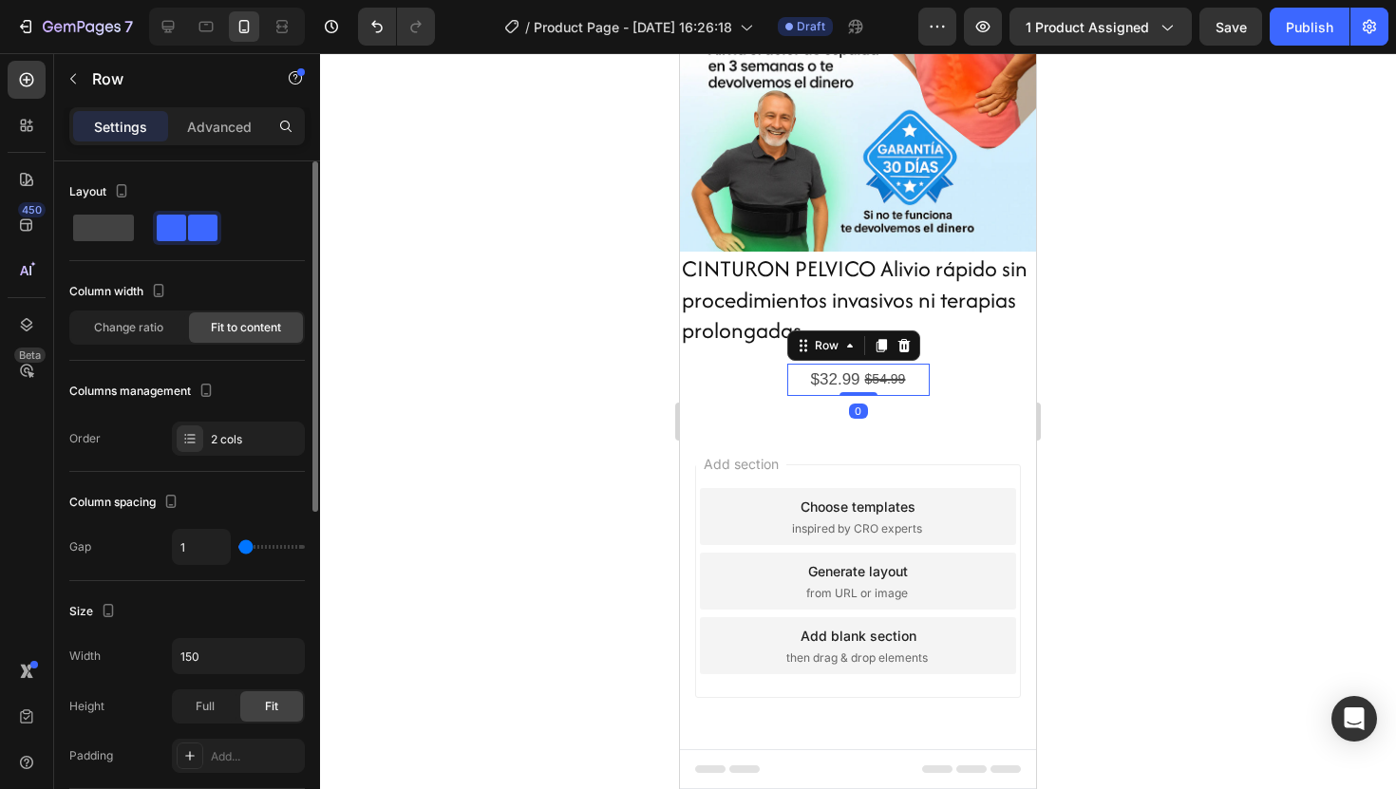
scroll to position [644, 0]
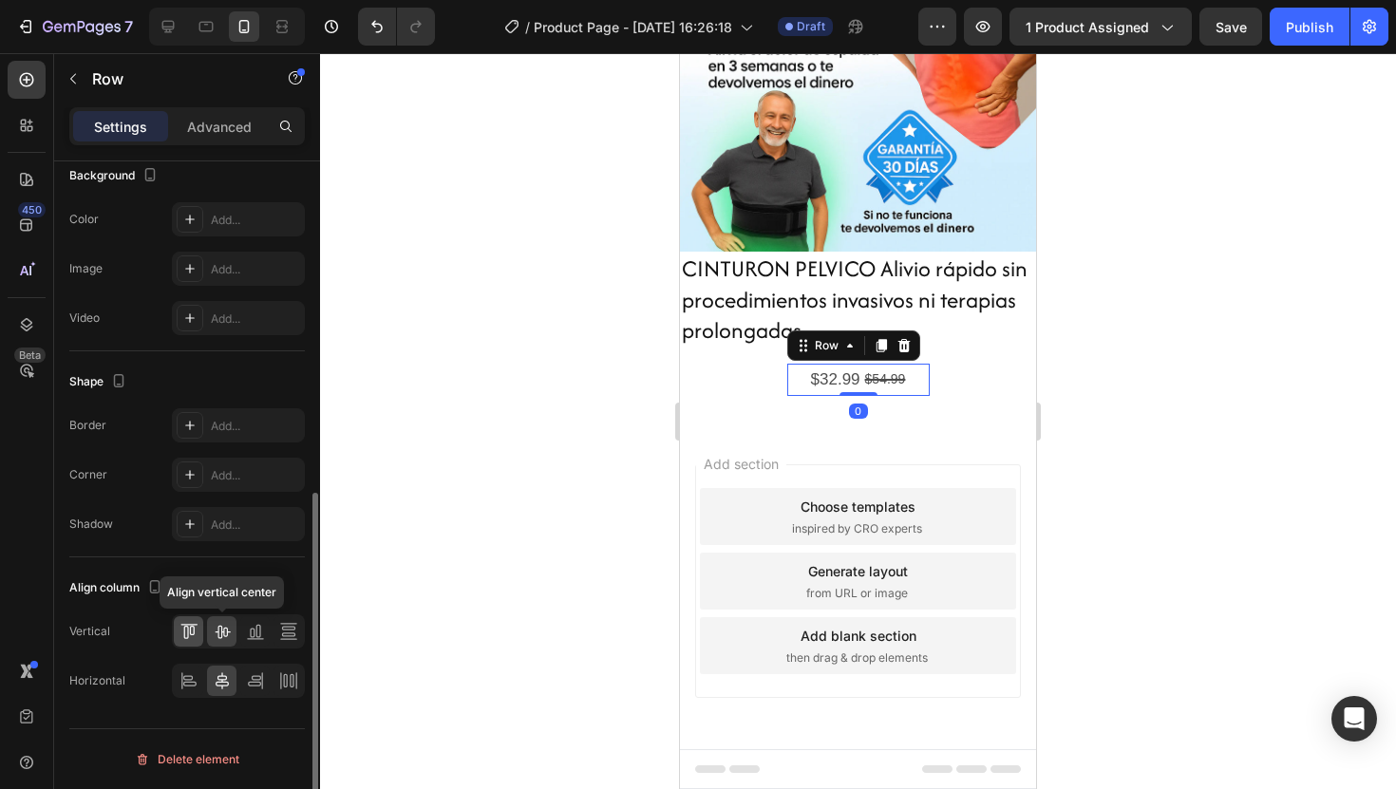
click at [200, 628] on div at bounding box center [188, 631] width 29 height 30
click at [192, 628] on icon at bounding box center [189, 631] width 19 height 19
click at [188, 630] on icon at bounding box center [189, 631] width 19 height 19
click at [193, 682] on icon at bounding box center [189, 684] width 13 height 5
click at [202, 640] on div at bounding box center [188, 631] width 29 height 30
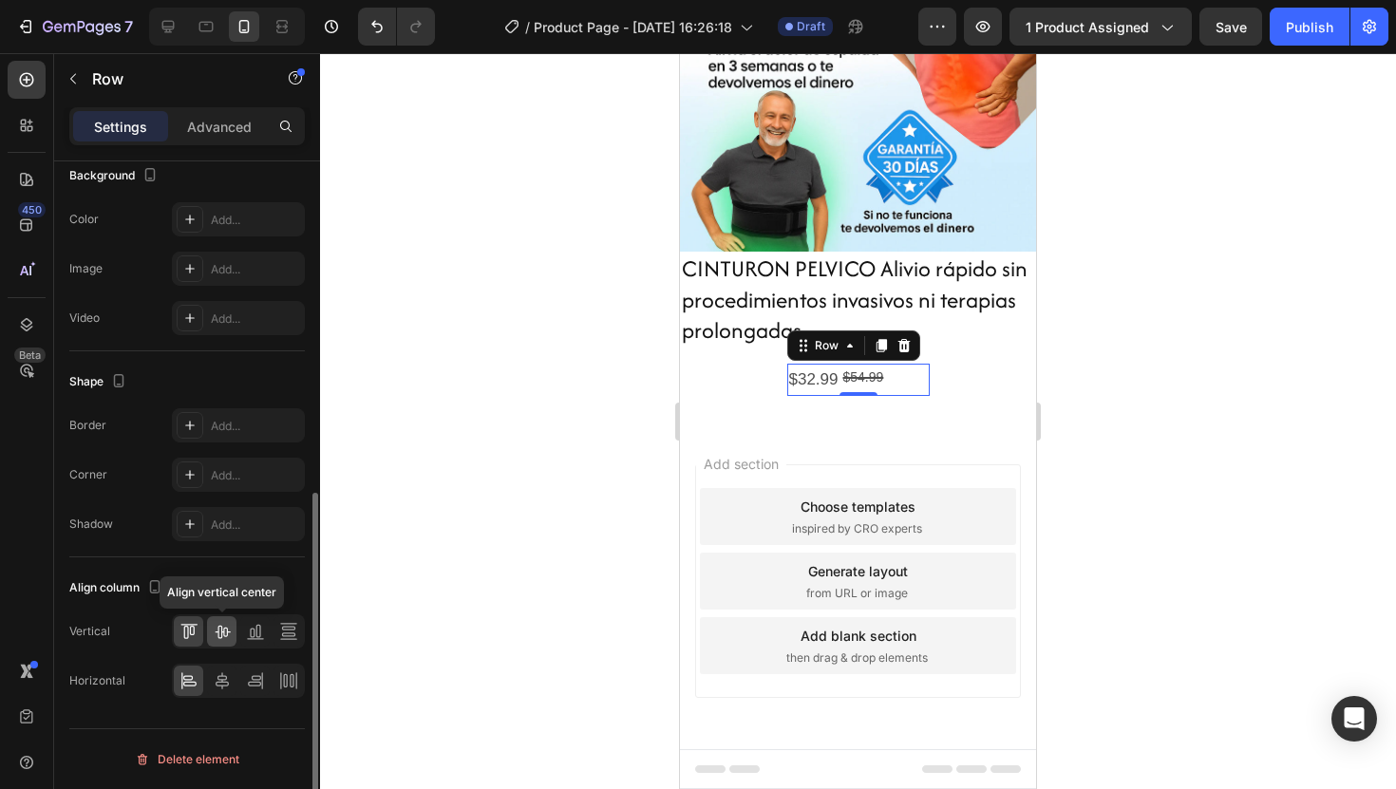
click at [224, 640] on icon at bounding box center [222, 631] width 19 height 19
click at [232, 680] on div at bounding box center [221, 681] width 29 height 30
click at [256, 680] on icon at bounding box center [255, 677] width 9 height 5
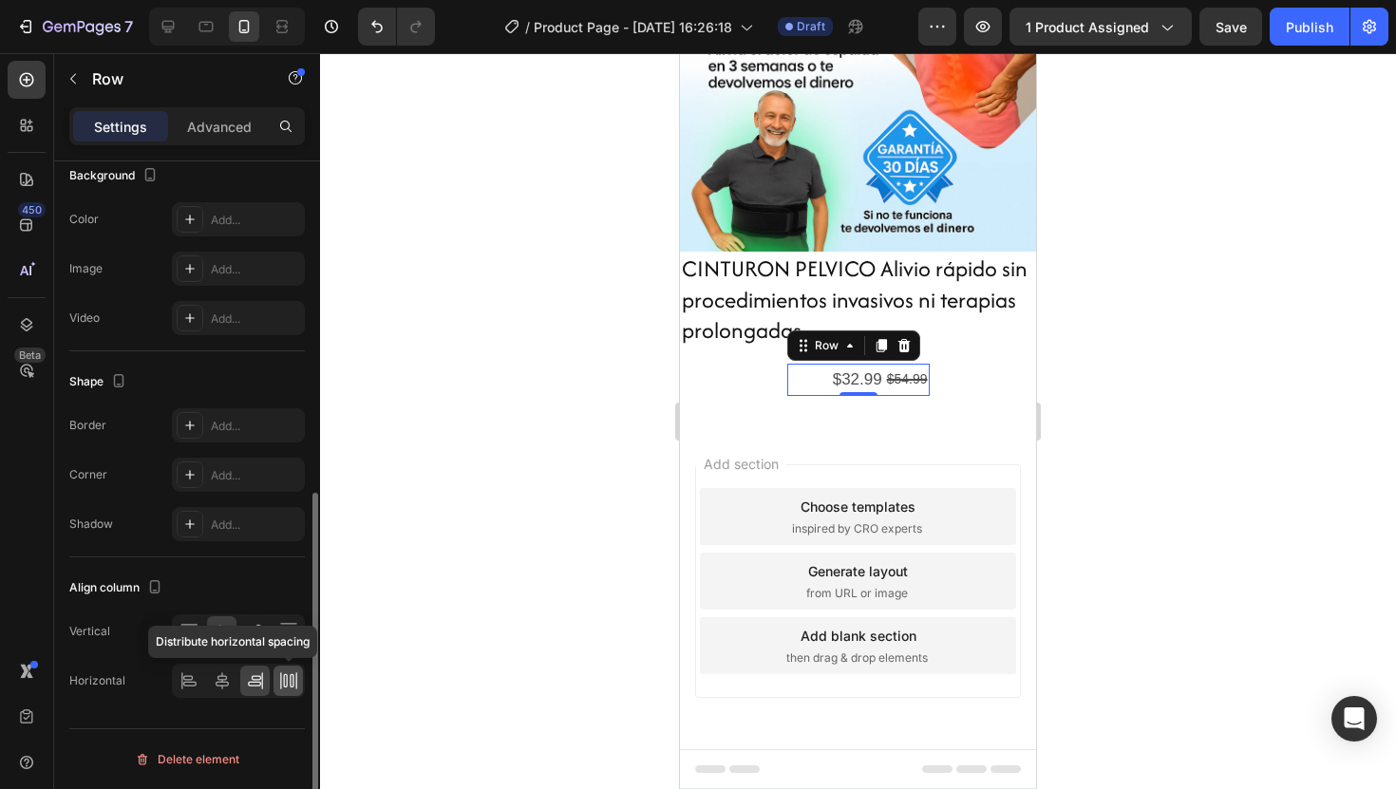
click at [274, 680] on div at bounding box center [288, 681] width 29 height 30
click at [195, 630] on icon at bounding box center [189, 631] width 19 height 19
click at [218, 659] on div "Vertical Horizontal" at bounding box center [187, 657] width 236 height 84
click at [218, 672] on icon at bounding box center [222, 681] width 19 height 19
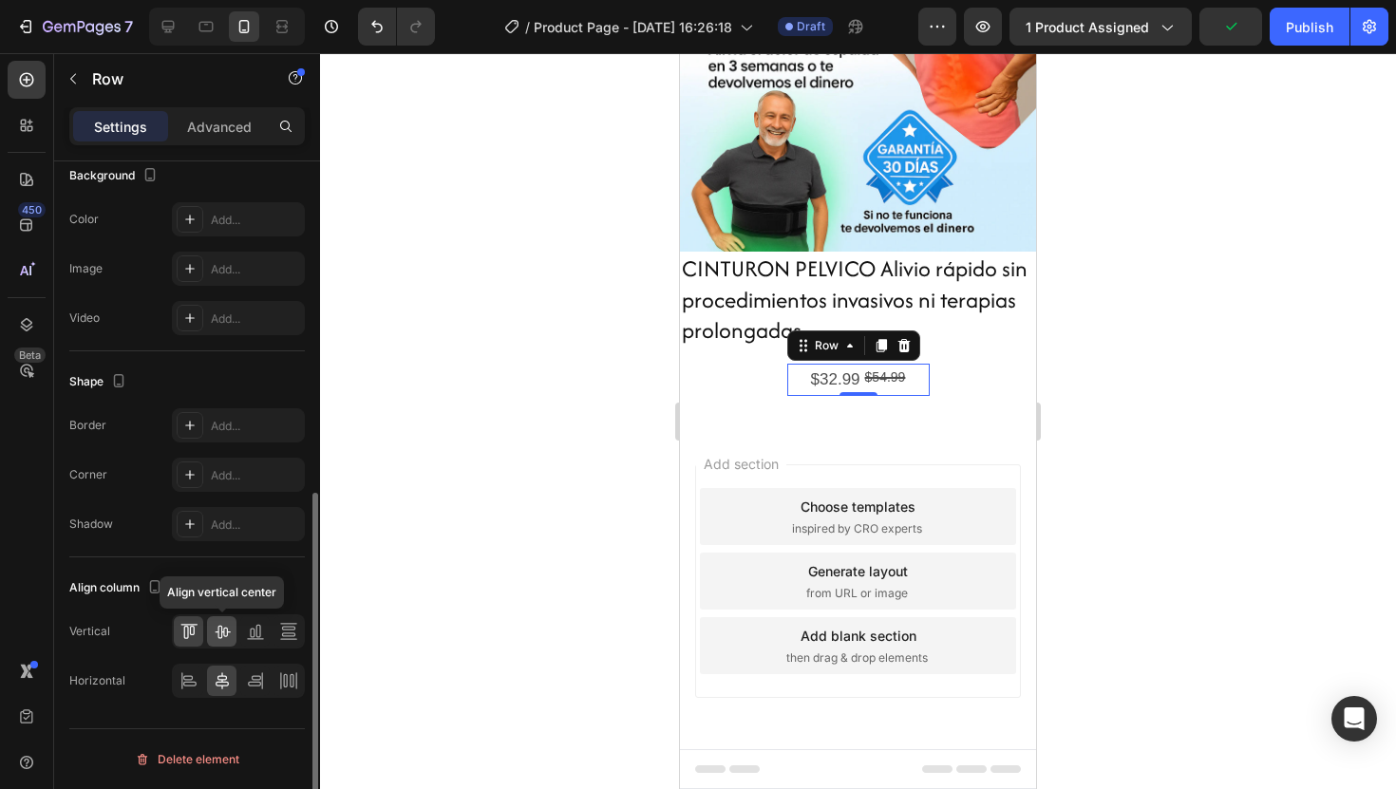
click at [219, 635] on icon at bounding box center [222, 631] width 19 height 19
click at [251, 624] on icon at bounding box center [255, 631] width 19 height 19
click at [223, 626] on icon at bounding box center [222, 631] width 19 height 19
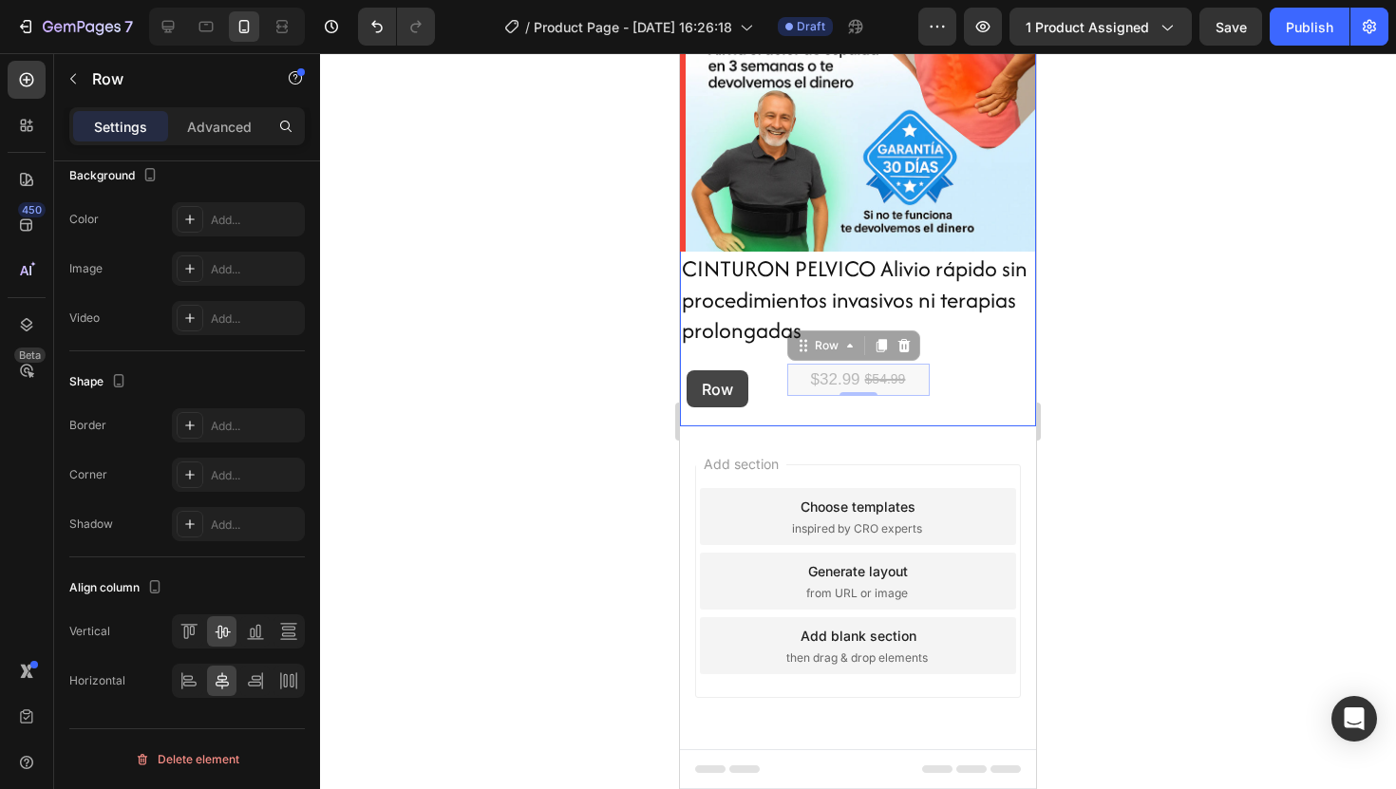
drag, startPoint x: 800, startPoint y: 380, endPoint x: 692, endPoint y: 368, distance: 108.0
click at [691, 368] on div "iPhone 13 Mini ( 375 px) iPhone 13 Mini iPhone 13 Pro iPhone 11 Pro Max iPhone …" at bounding box center [858, 323] width 356 height 931
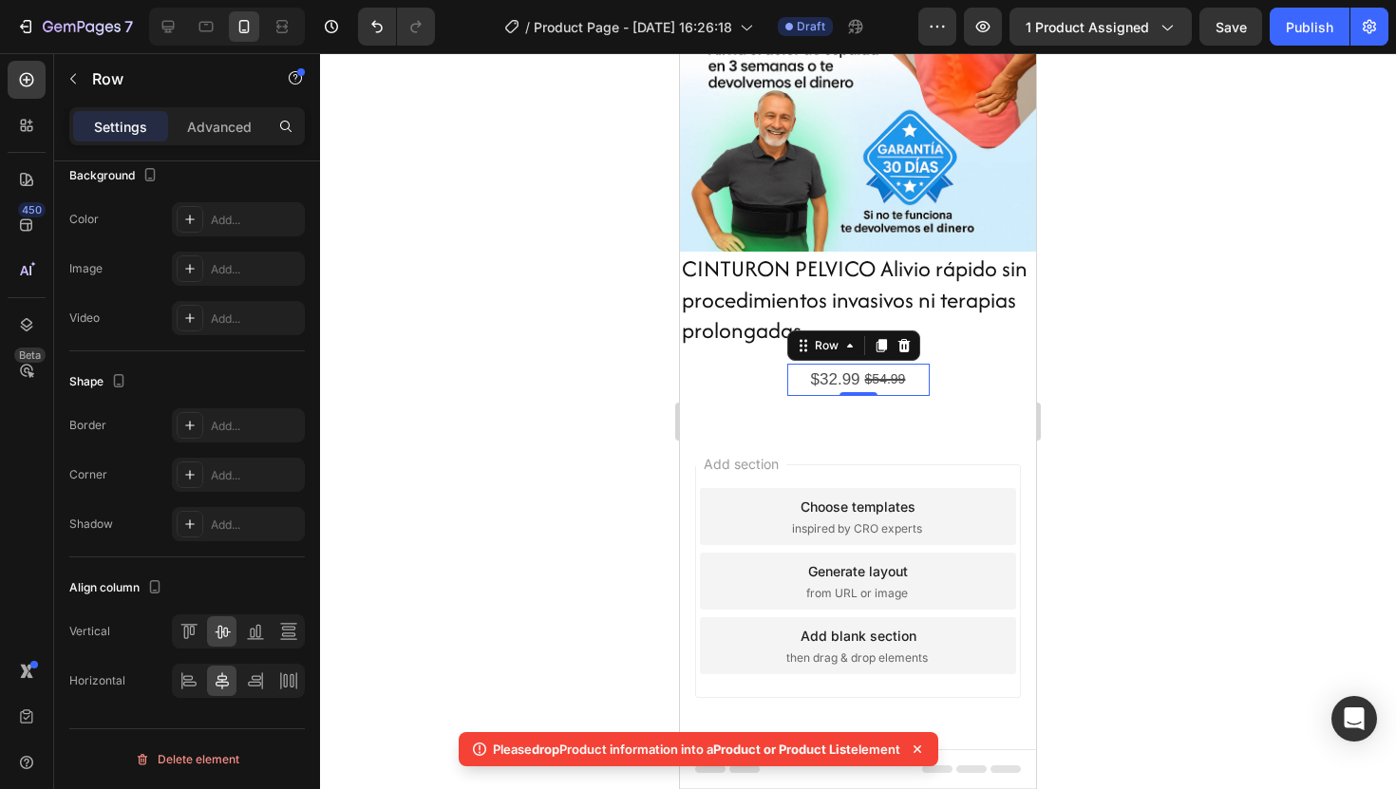
click at [1148, 333] on div at bounding box center [858, 421] width 1076 height 736
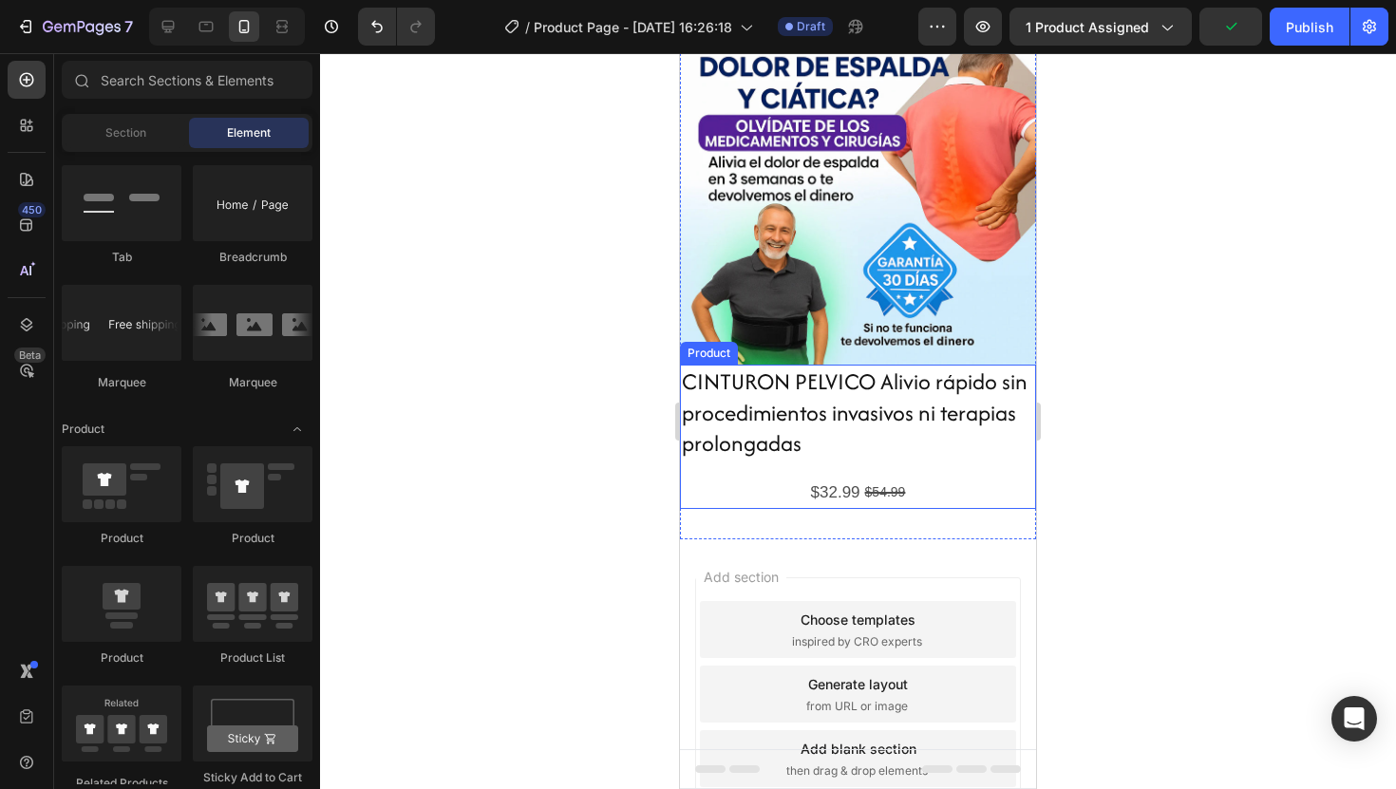
scroll to position [70, 0]
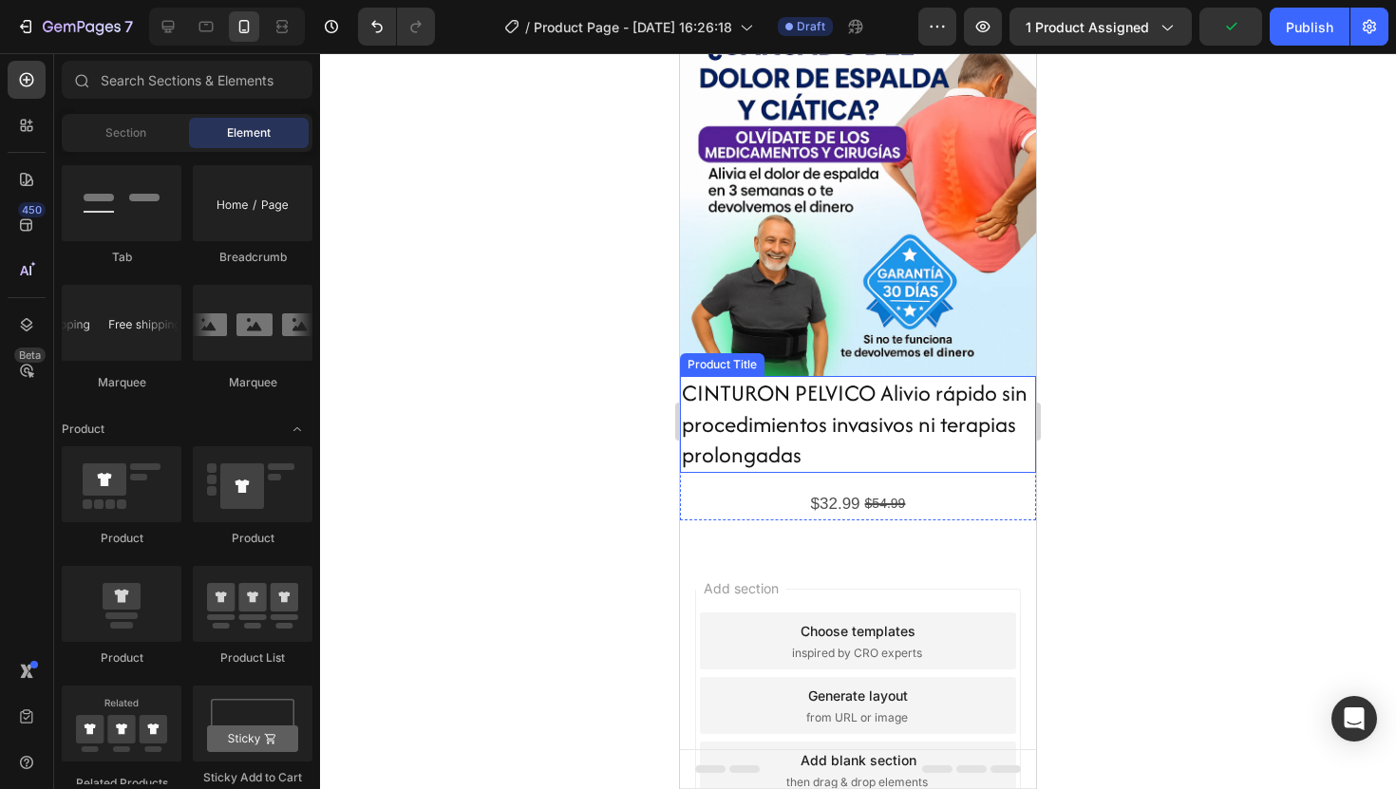
click at [921, 444] on h2 "CINTURON PELVICO Alivio rápido sin procedimientos invasivos ni terapias prolong…" at bounding box center [858, 424] width 356 height 97
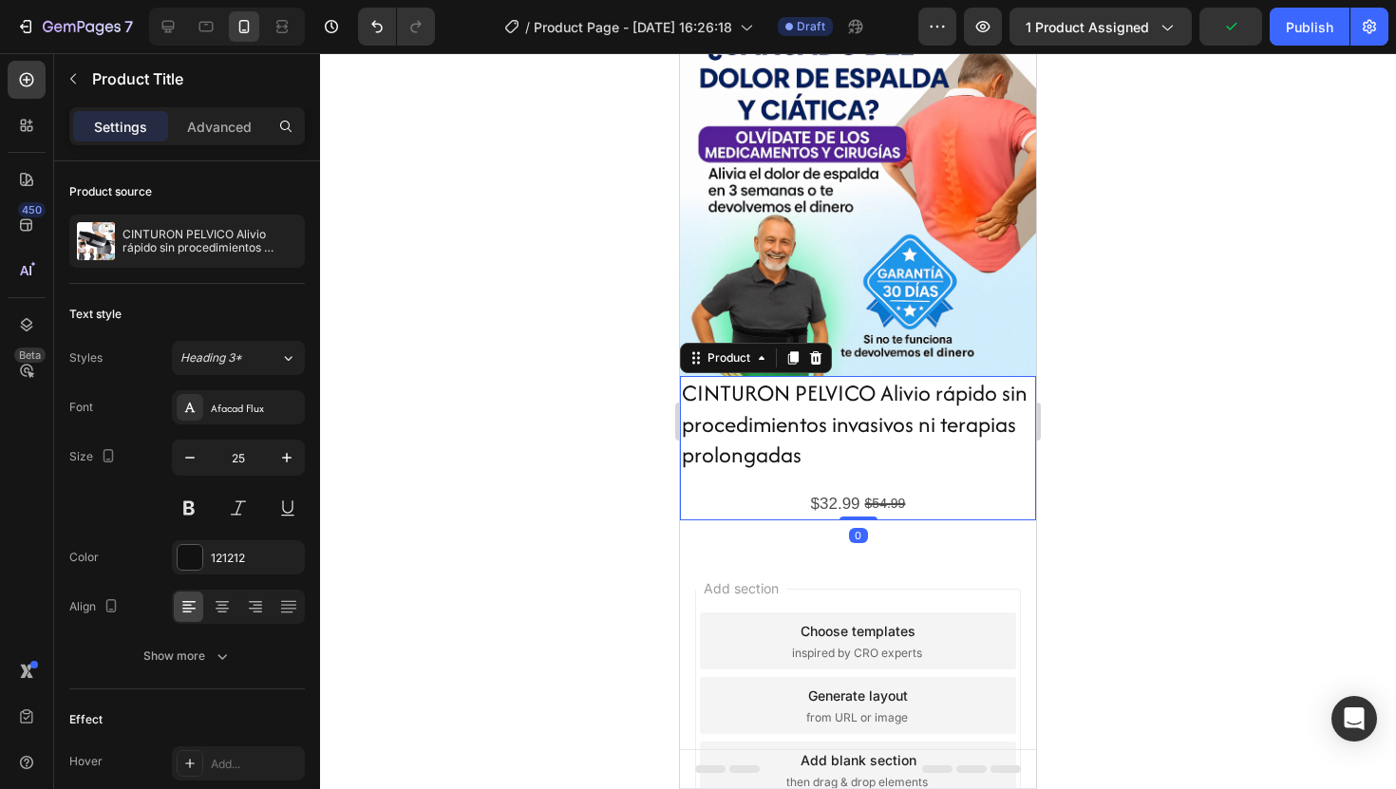
click at [936, 494] on div "$32.99 Product Price Product Price $54.99 Product Price Product Price Row" at bounding box center [858, 504] width 356 height 33
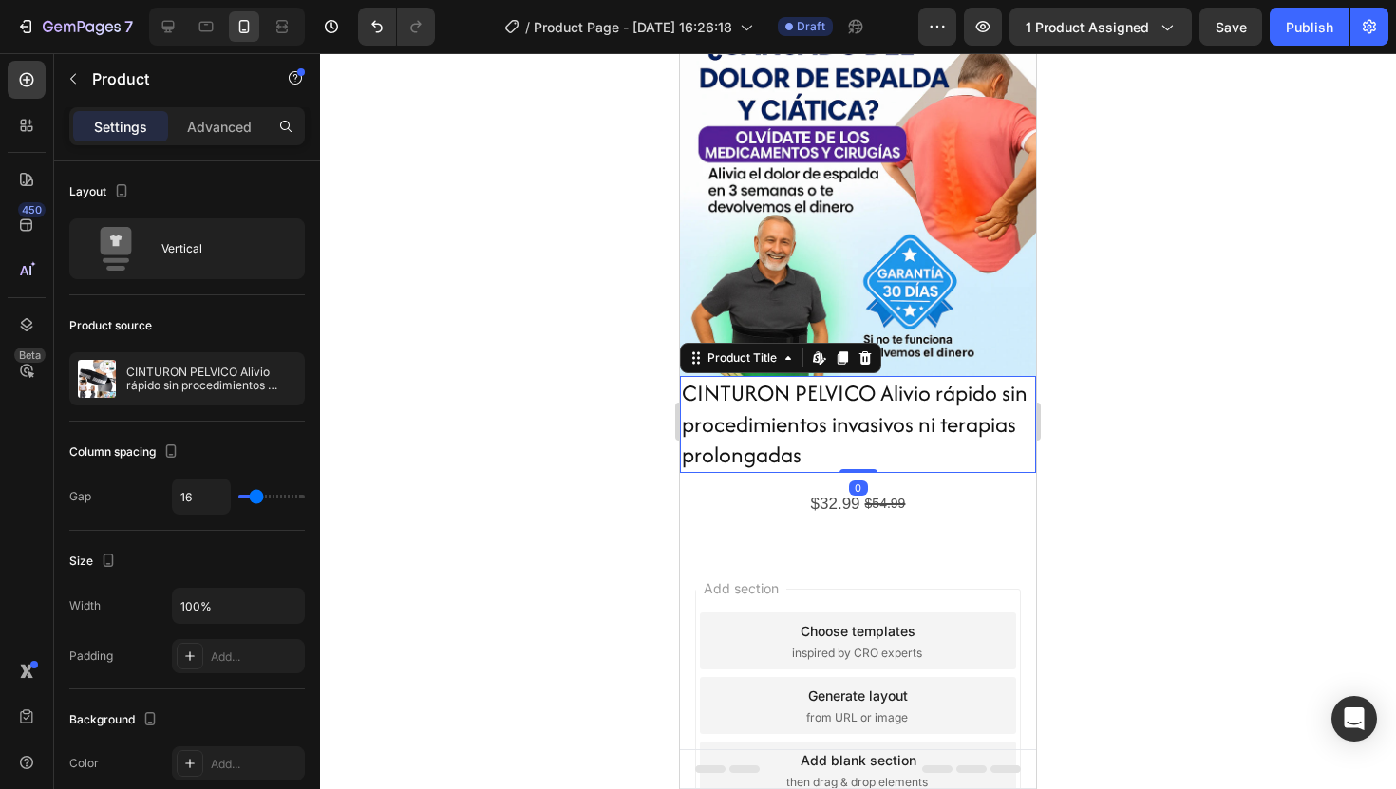
click at [942, 467] on h2 "CINTURON PELVICO Alivio rápido sin procedimientos invasivos ni terapias prolong…" at bounding box center [858, 424] width 356 height 97
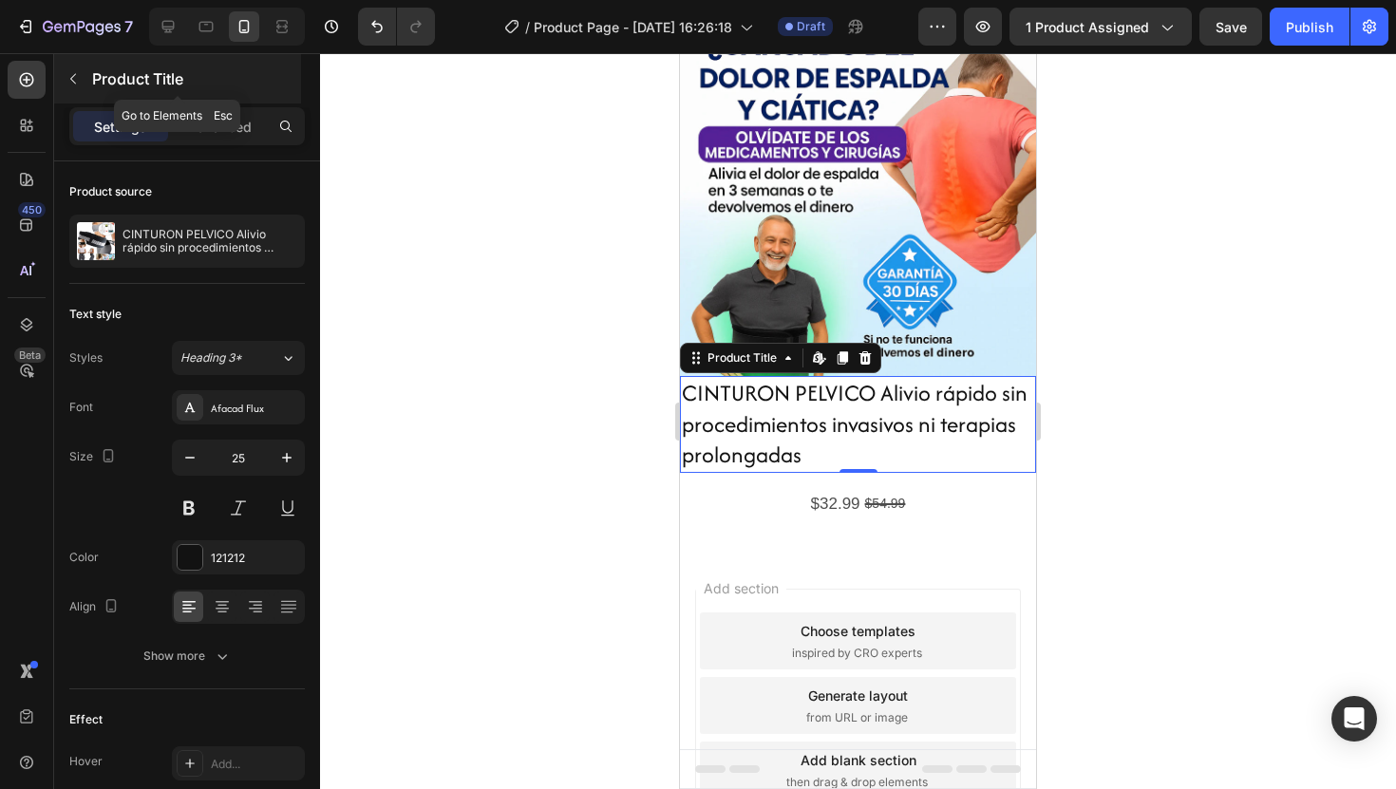
click at [85, 101] on div "Product Title" at bounding box center [177, 78] width 247 height 49
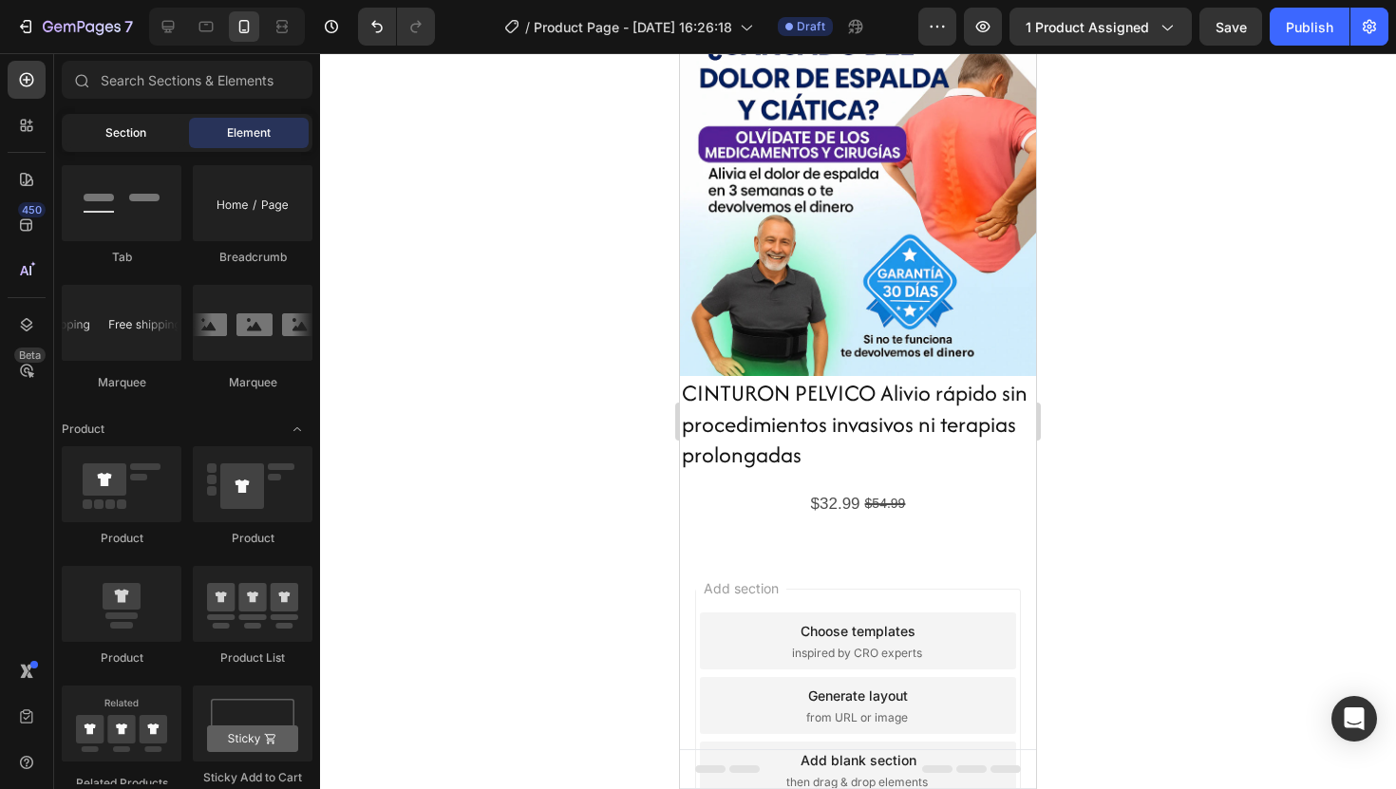
click at [125, 131] on span "Section" at bounding box center [125, 132] width 41 height 17
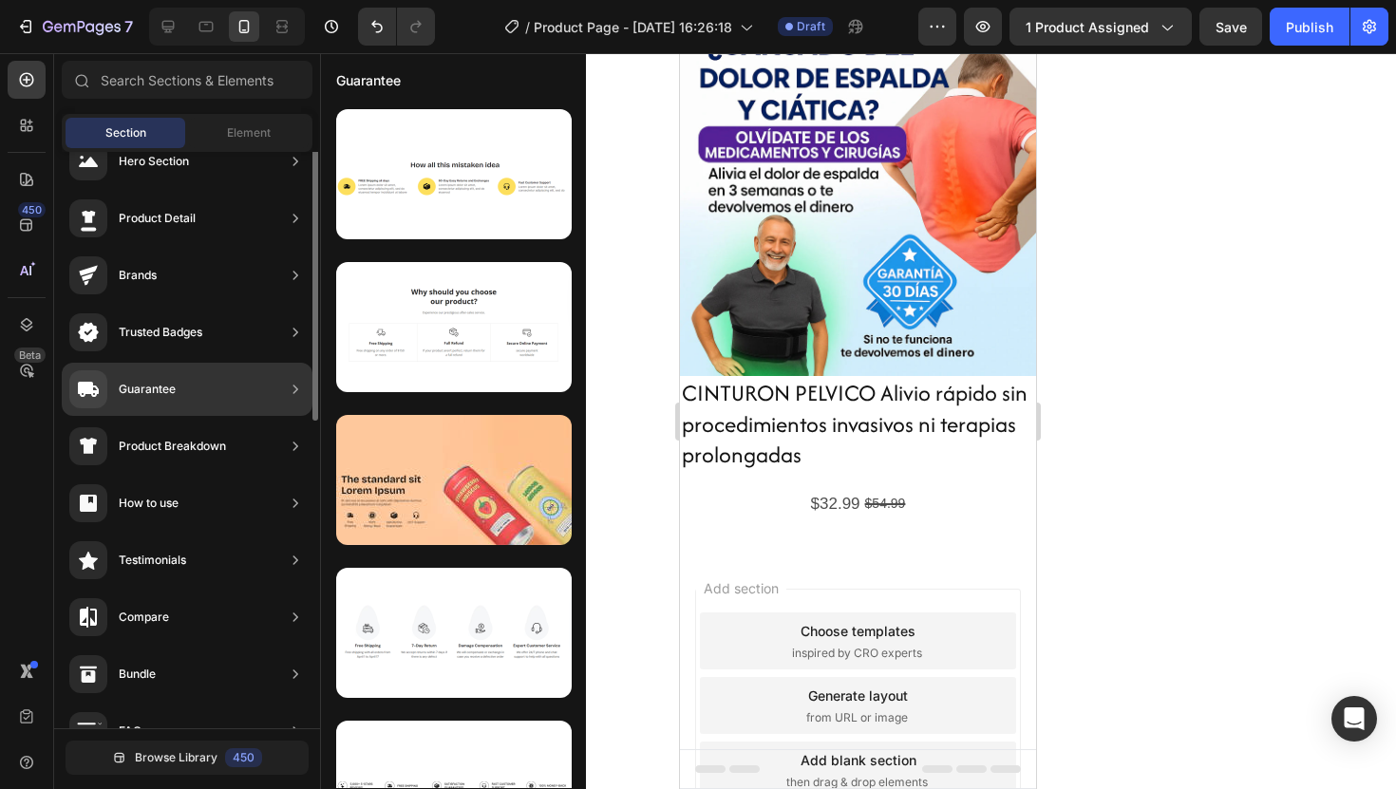
scroll to position [0, 0]
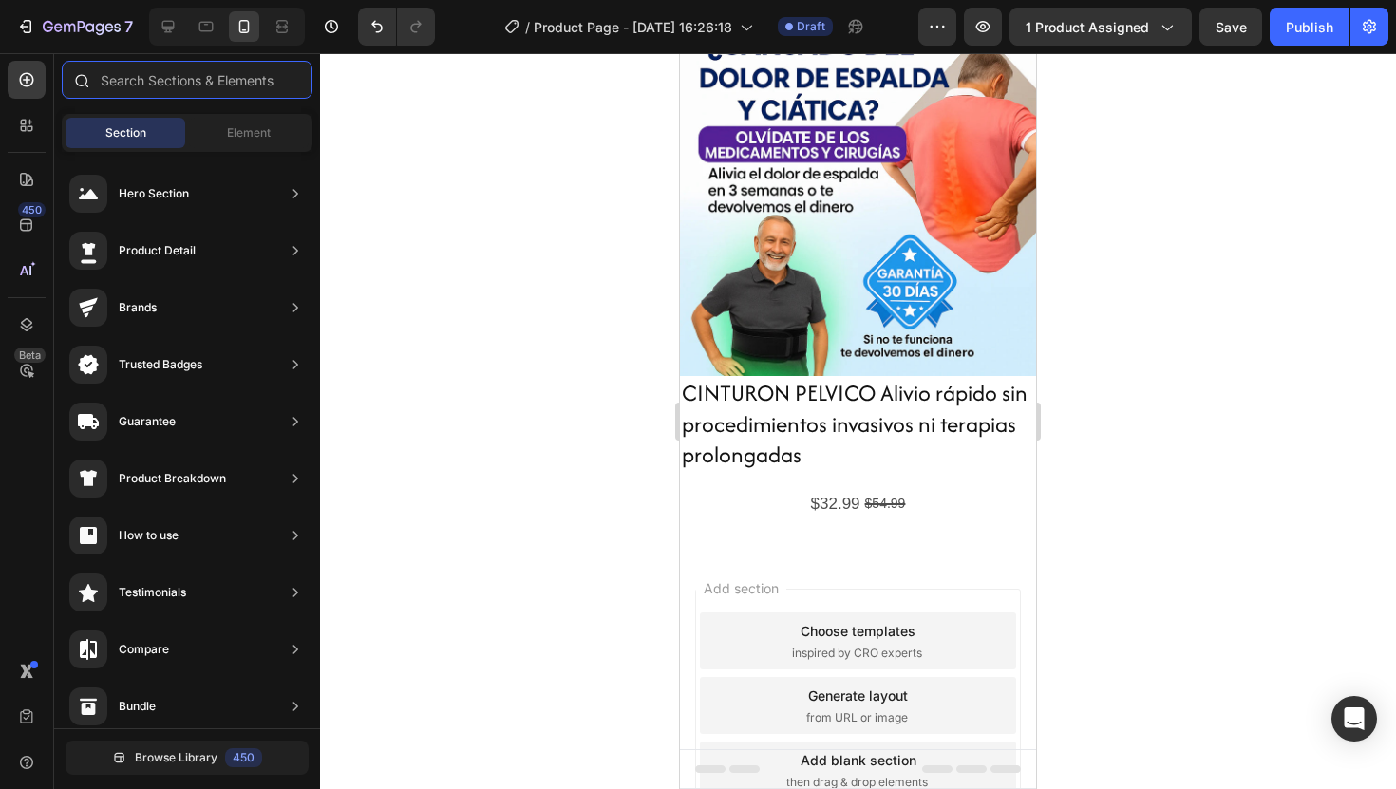
click at [216, 92] on input "text" at bounding box center [187, 80] width 251 height 38
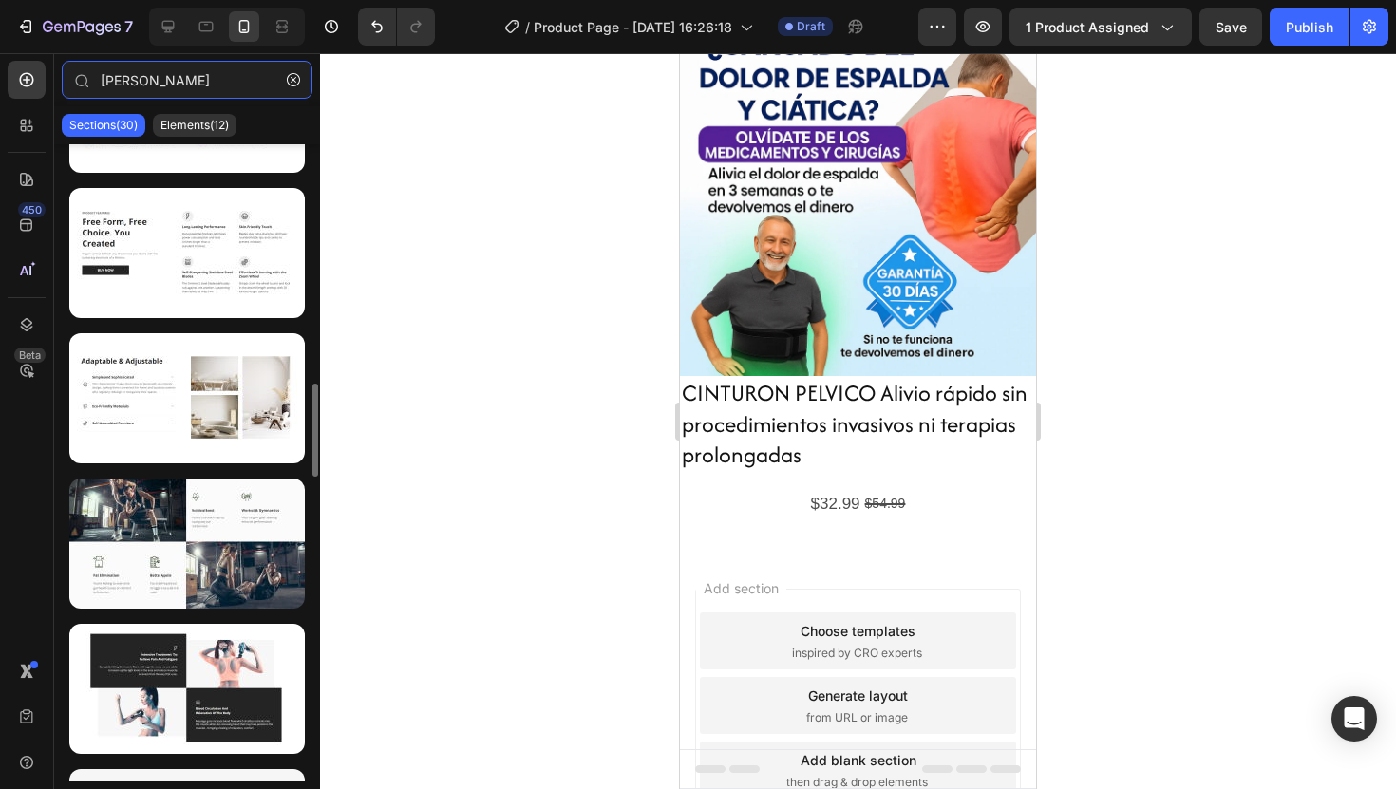
scroll to position [1326, 0]
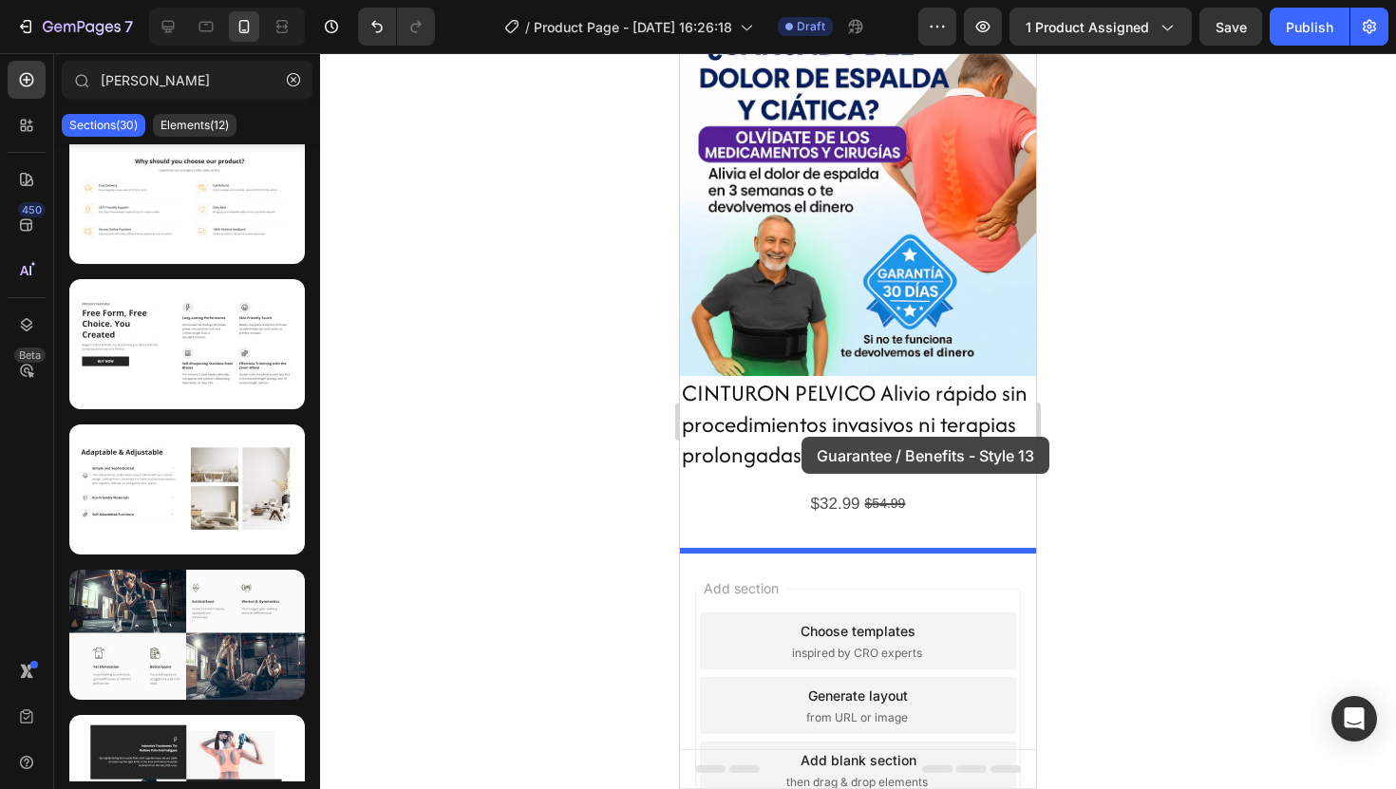
drag, startPoint x: 842, startPoint y: 264, endPoint x: 801, endPoint y: 437, distance: 177.8
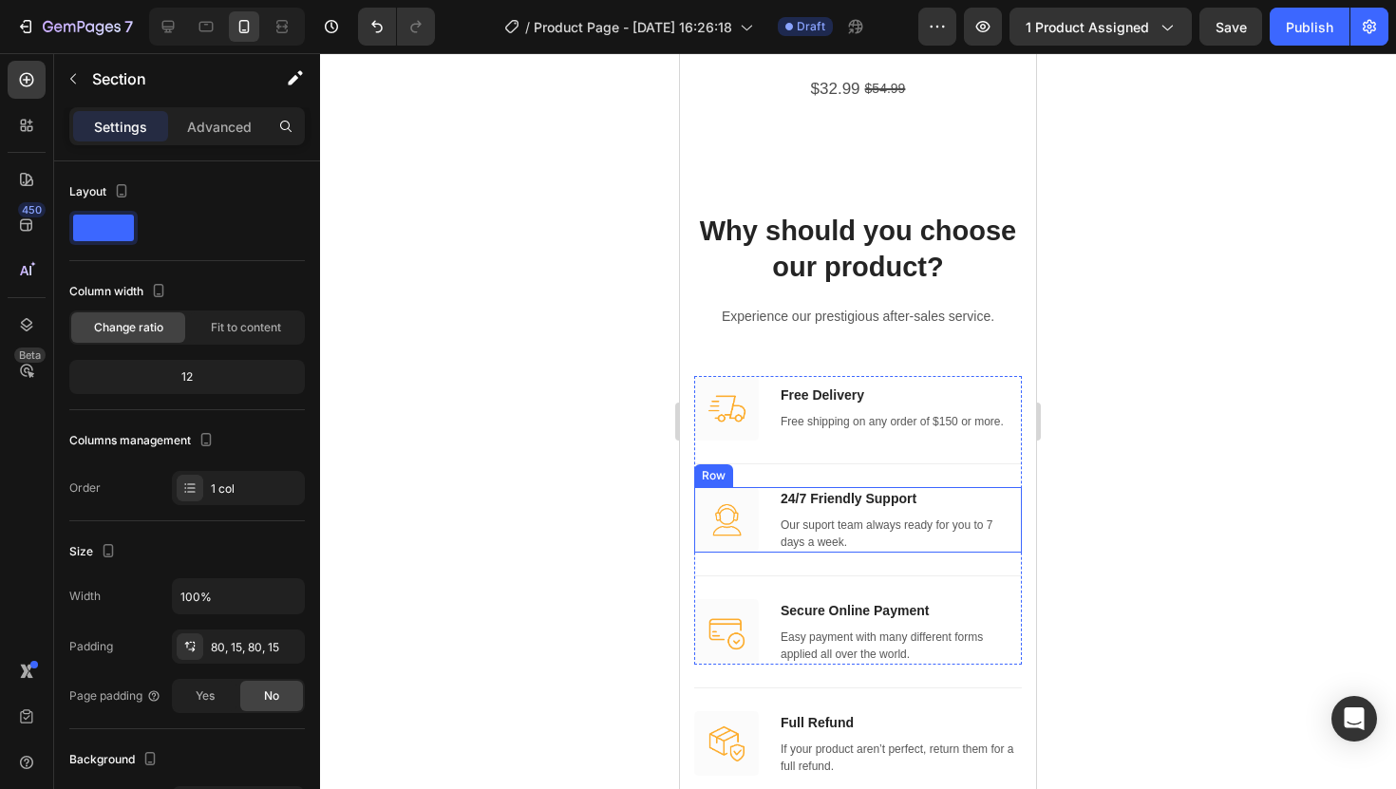
scroll to position [502, 0]
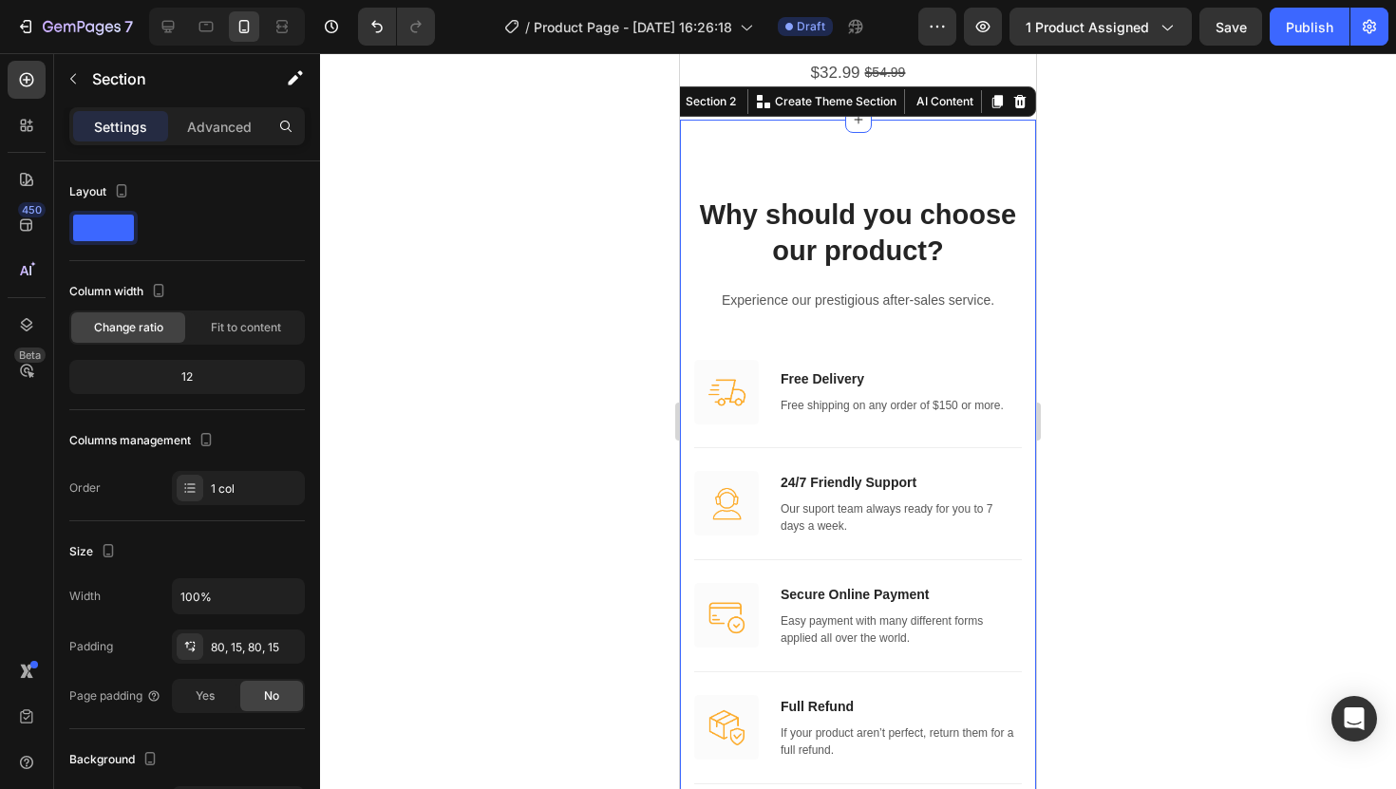
click at [994, 163] on div "Why should you choose our product? Heading Experience our prestigious after-sal…" at bounding box center [858, 590] width 356 height 941
click at [1024, 104] on icon at bounding box center [1020, 101] width 12 height 13
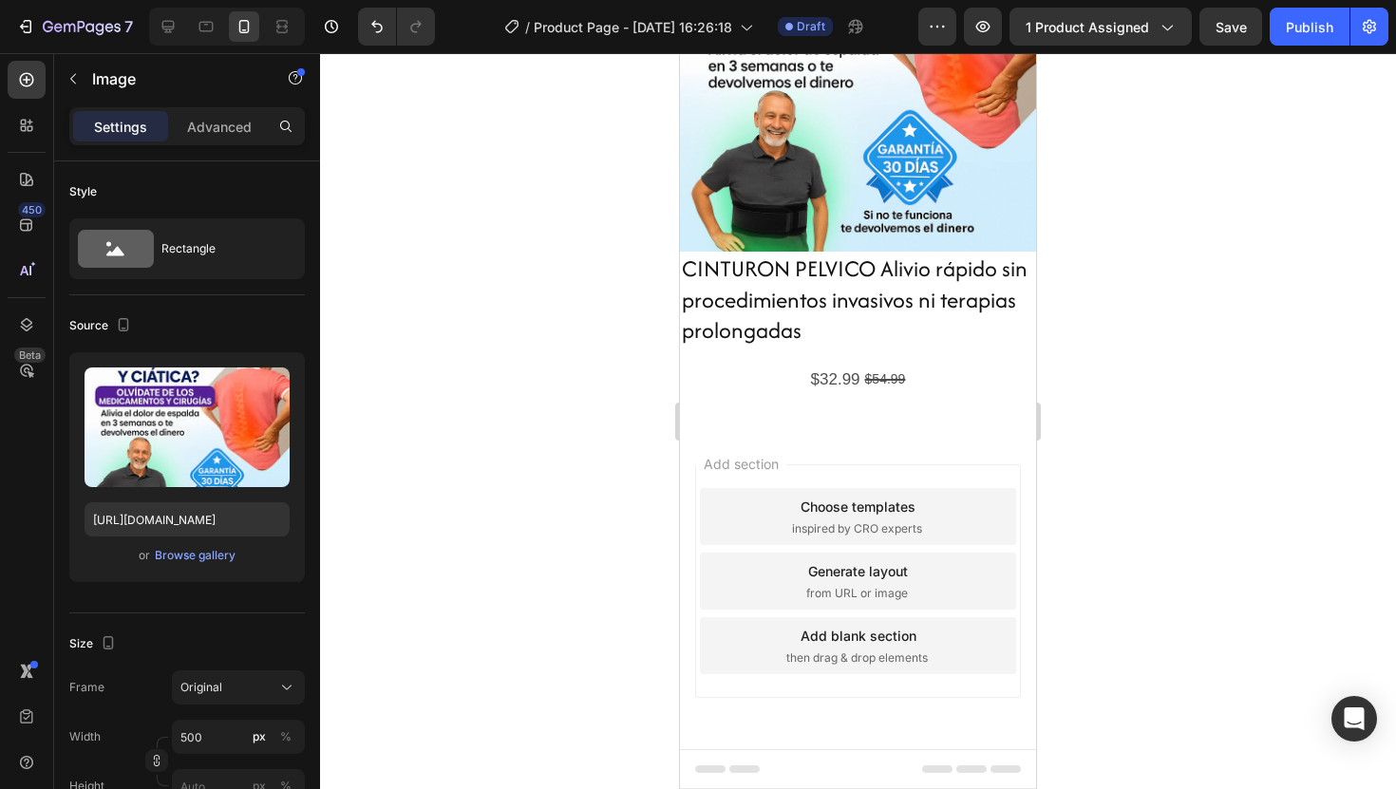
scroll to position [195, 0]
click at [1024, 104] on img at bounding box center [858, 74] width 356 height 356
click at [113, 86] on p "Image" at bounding box center [172, 78] width 161 height 23
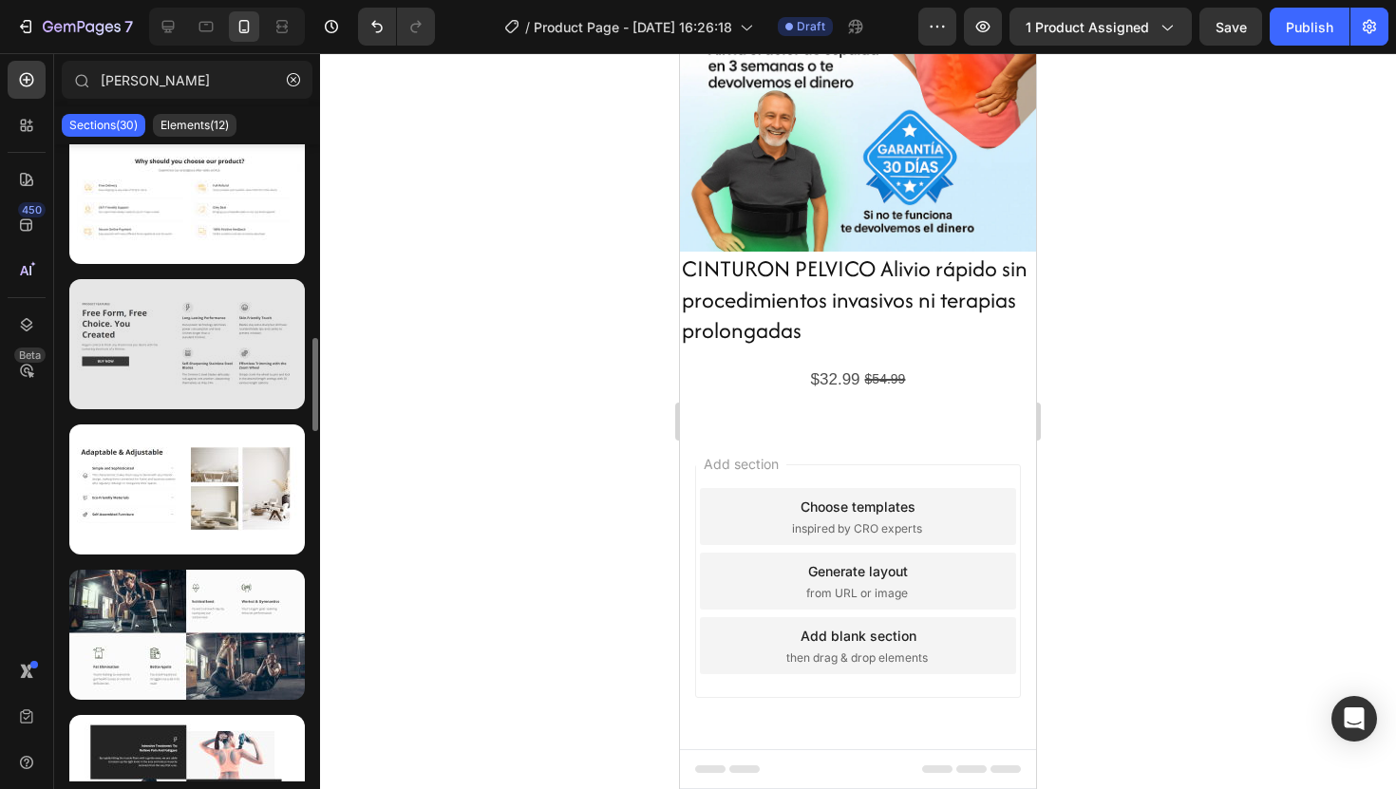
scroll to position [1316, 0]
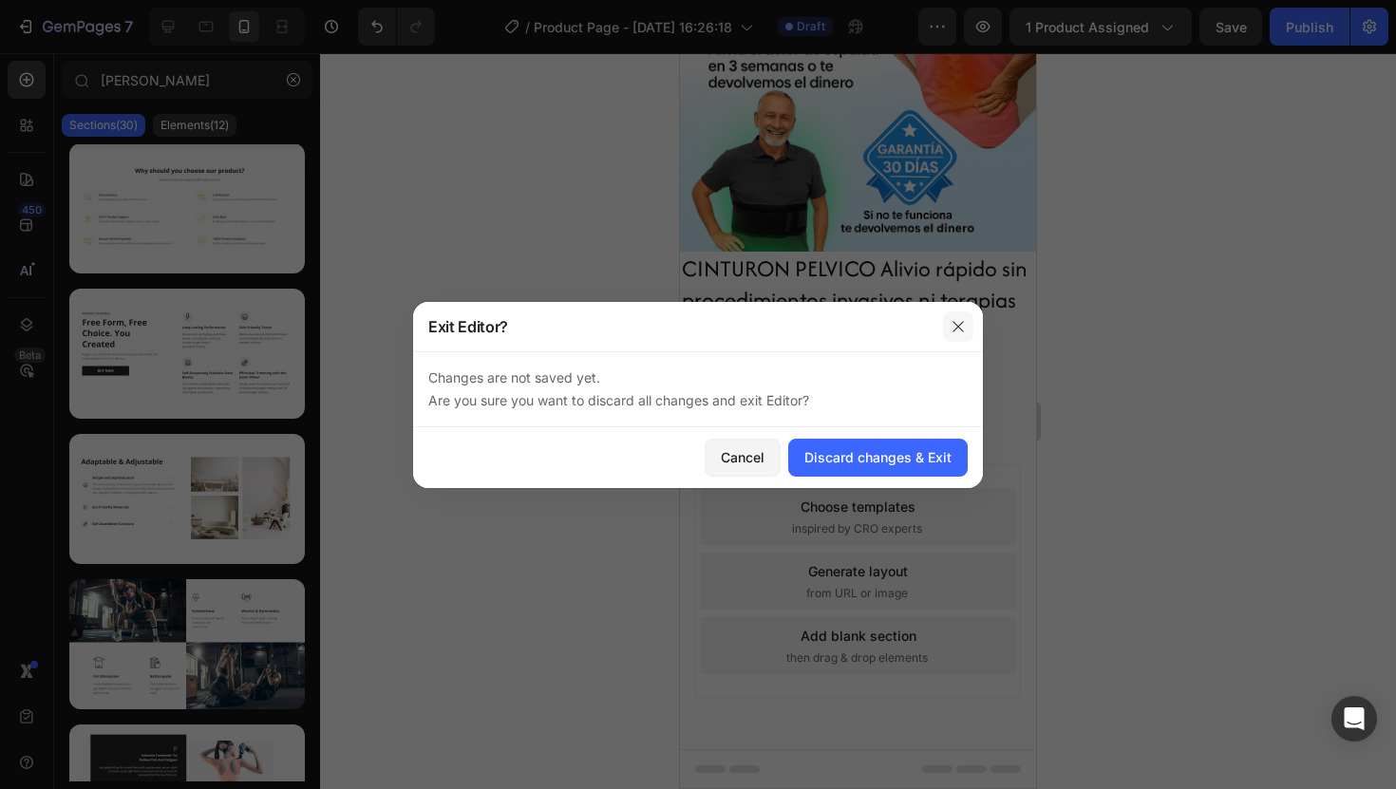
click at [950, 322] on button "button" at bounding box center [958, 327] width 30 height 30
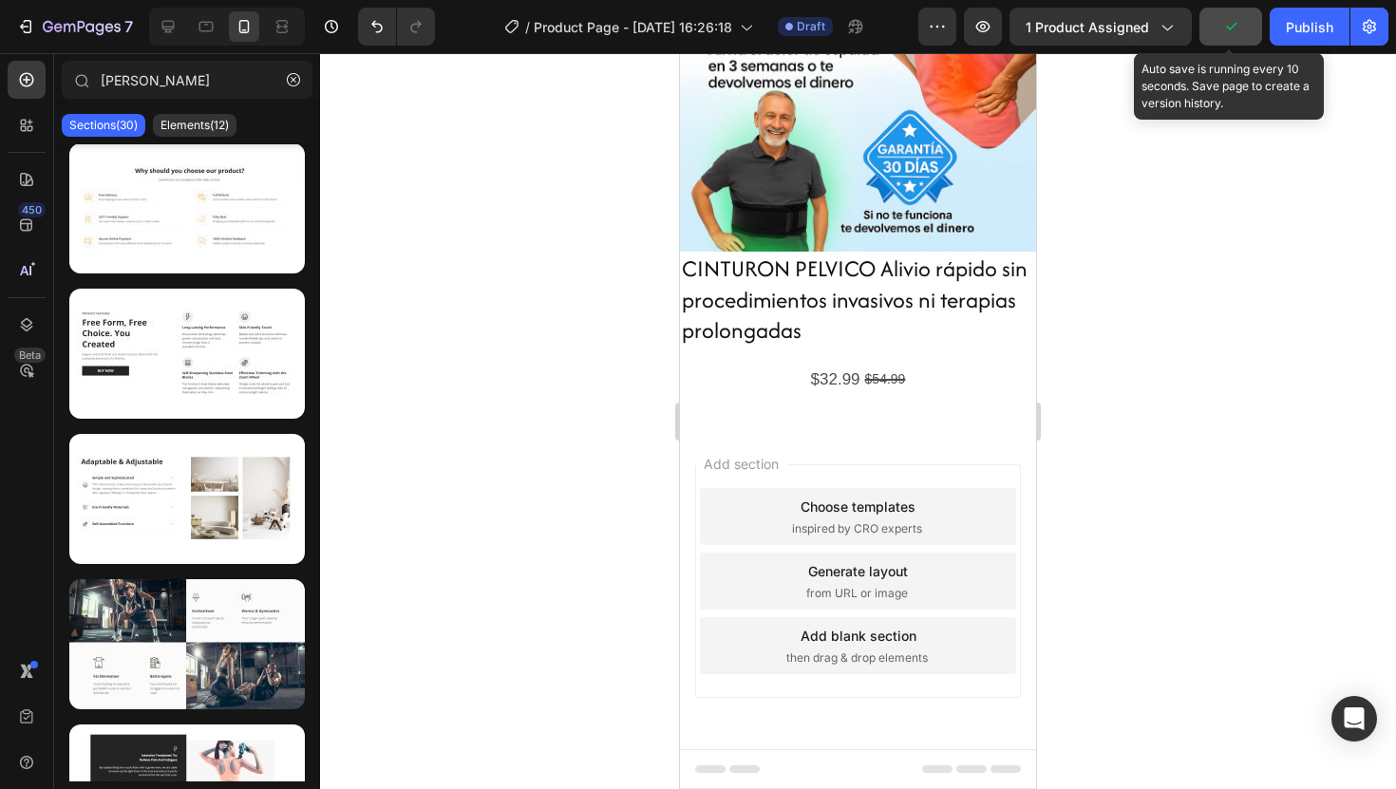
click at [1233, 28] on icon "button" at bounding box center [1231, 27] width 10 height 8
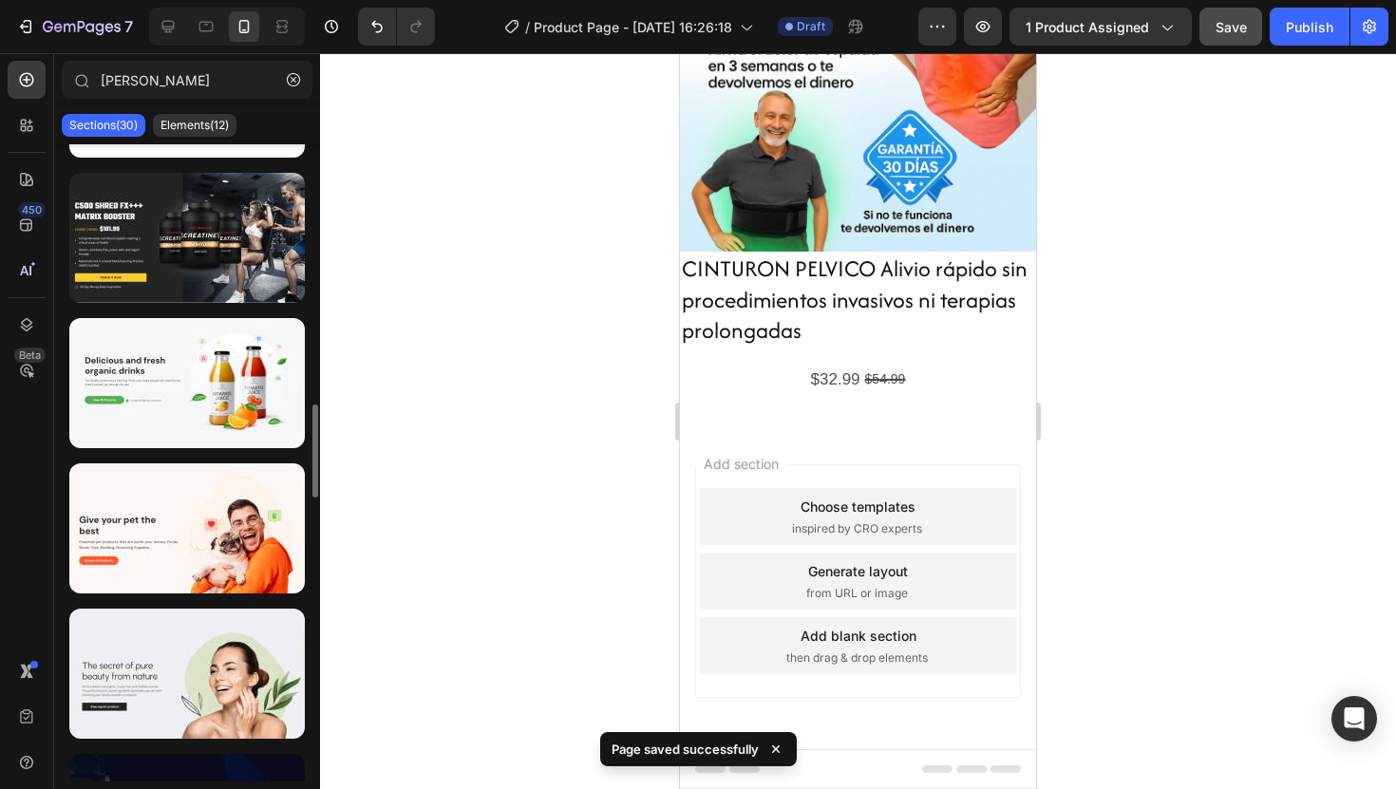
scroll to position [2684, 0]
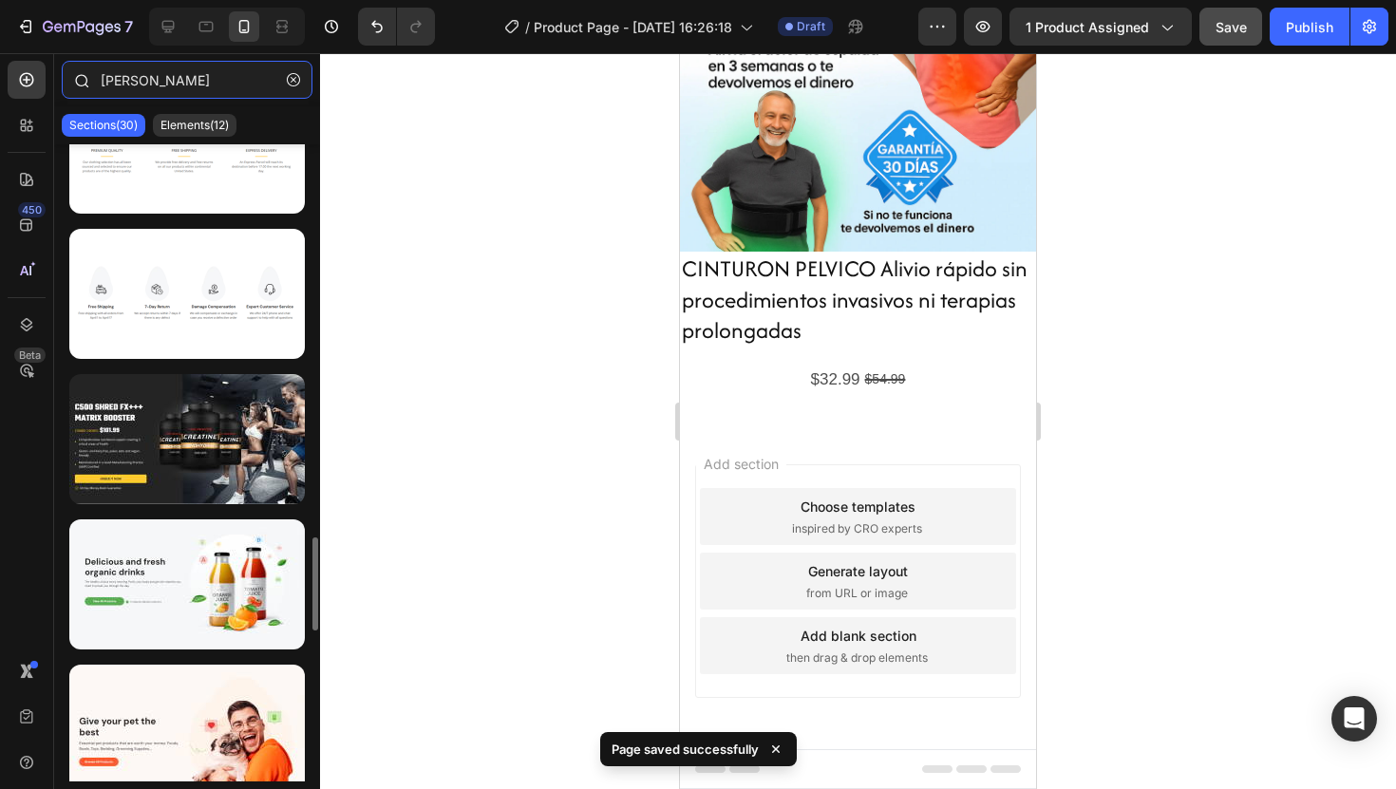
click at [189, 62] on input "ben" at bounding box center [187, 80] width 251 height 38
click at [189, 73] on input "ben" at bounding box center [187, 80] width 251 height 38
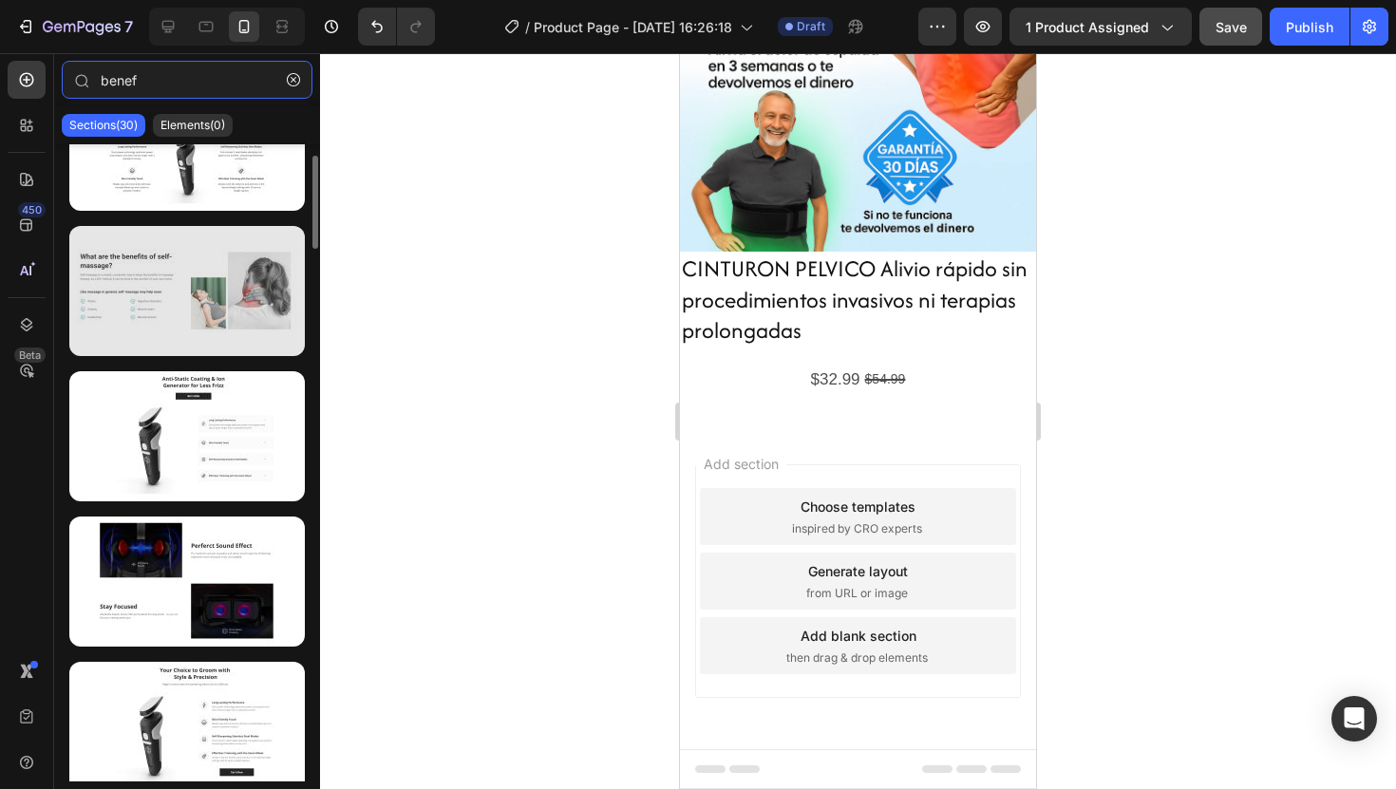
scroll to position [72, 0]
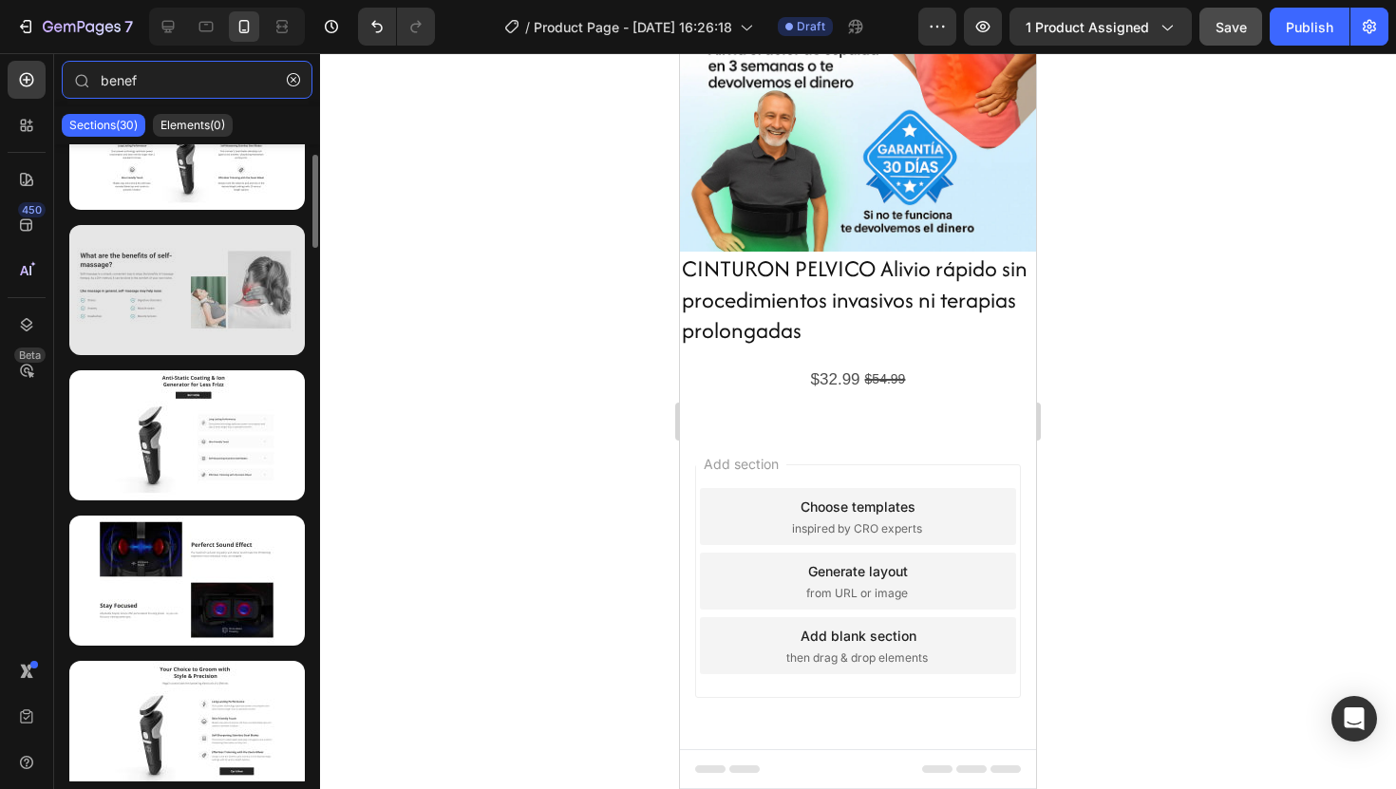
type input "benef"
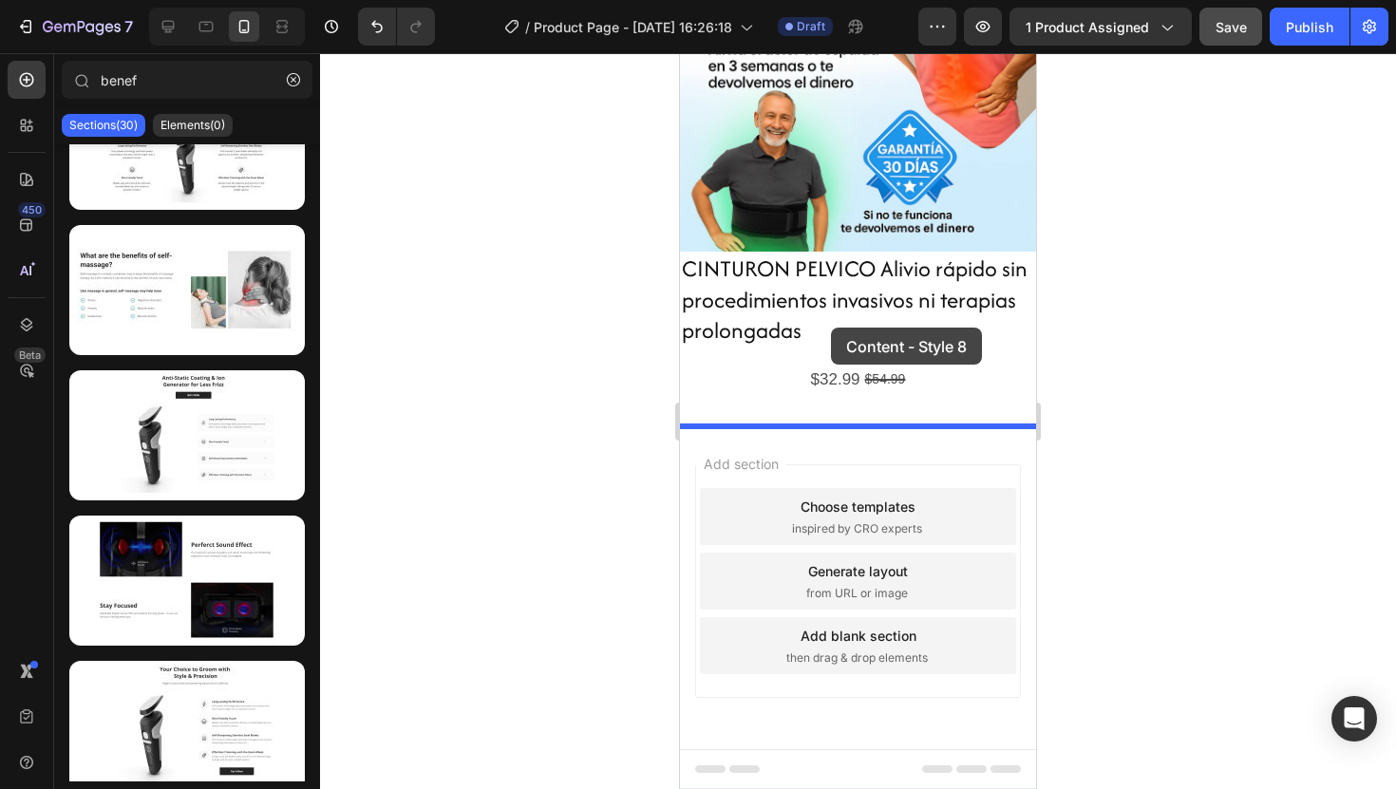
drag, startPoint x: 889, startPoint y: 381, endPoint x: 832, endPoint y: 331, distance: 76.0
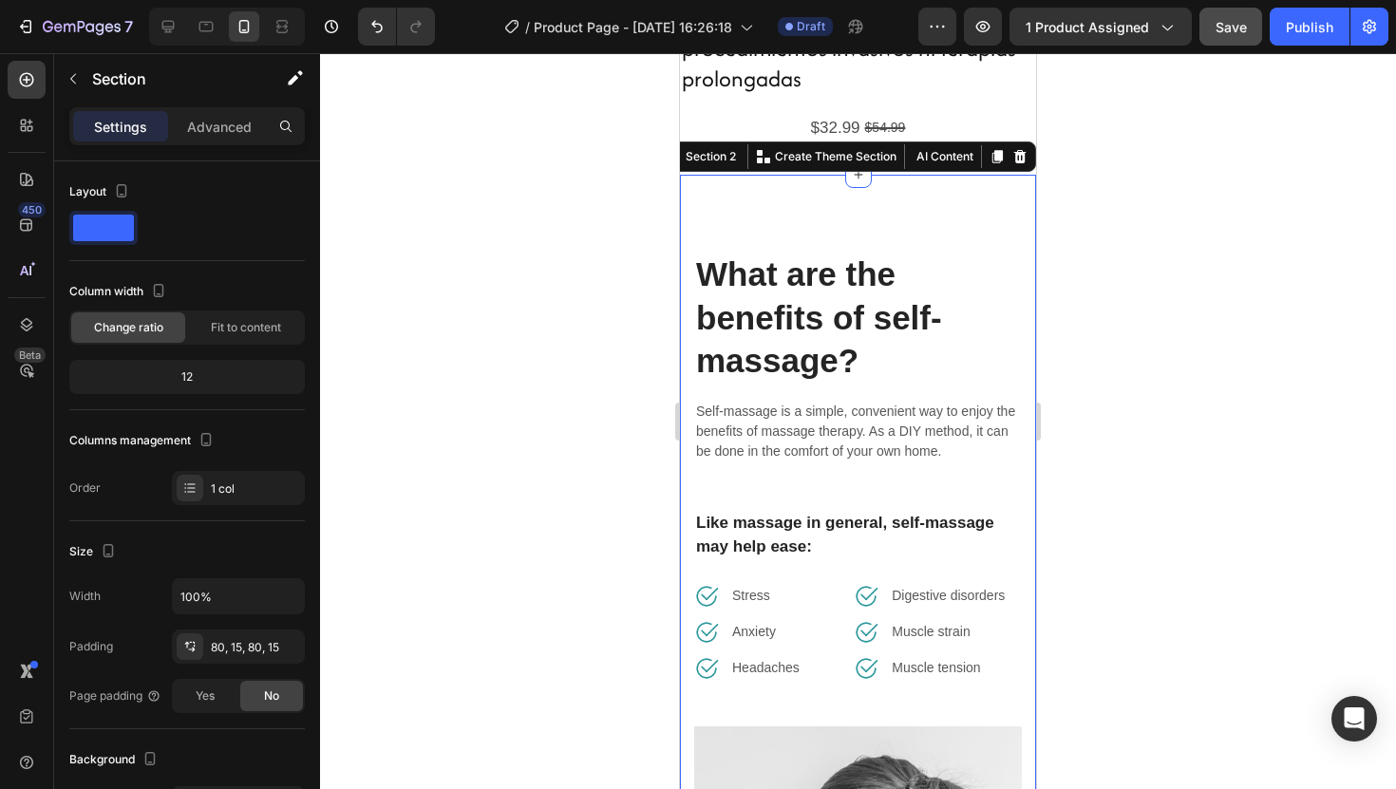
scroll to position [502, 0]
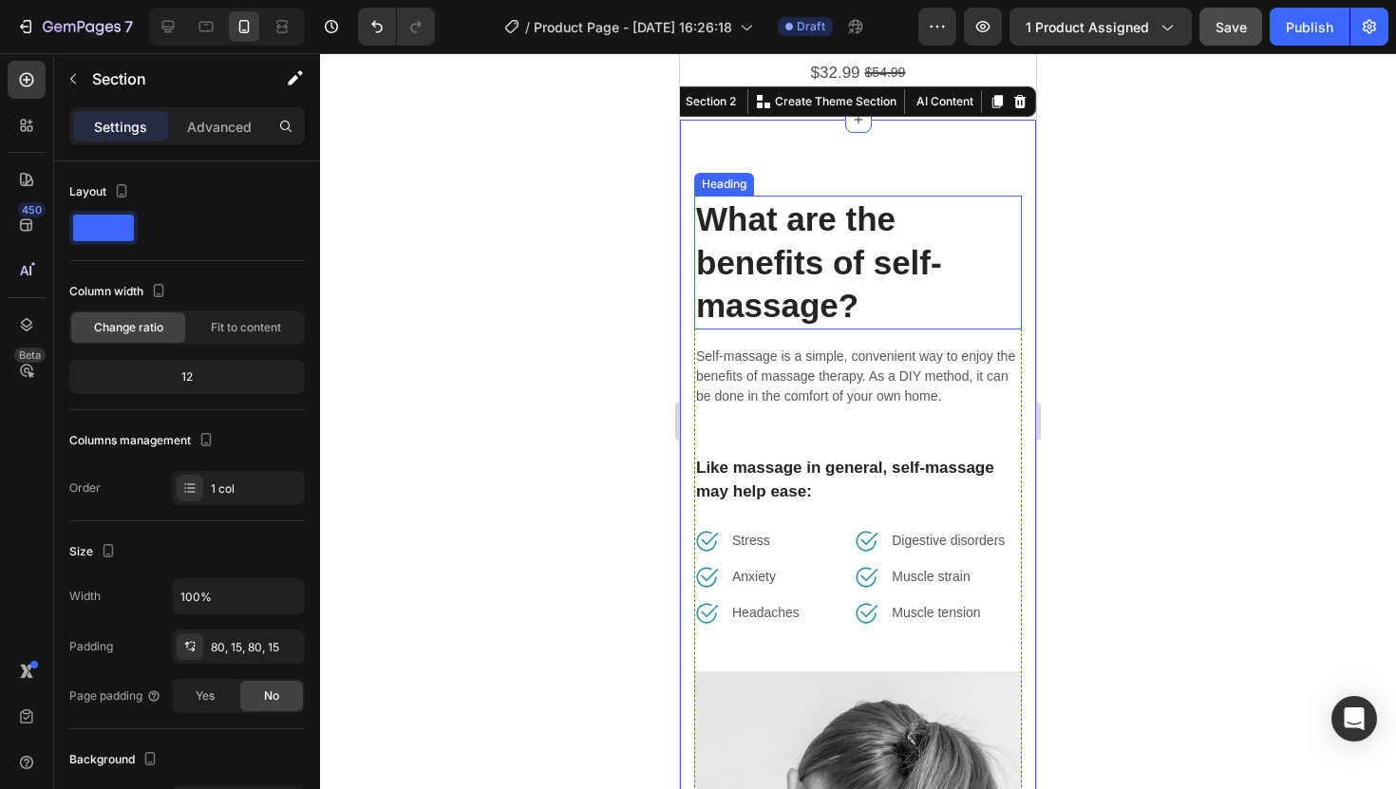
click at [956, 237] on p "What are the benefits of self-massage?" at bounding box center [858, 263] width 324 height 130
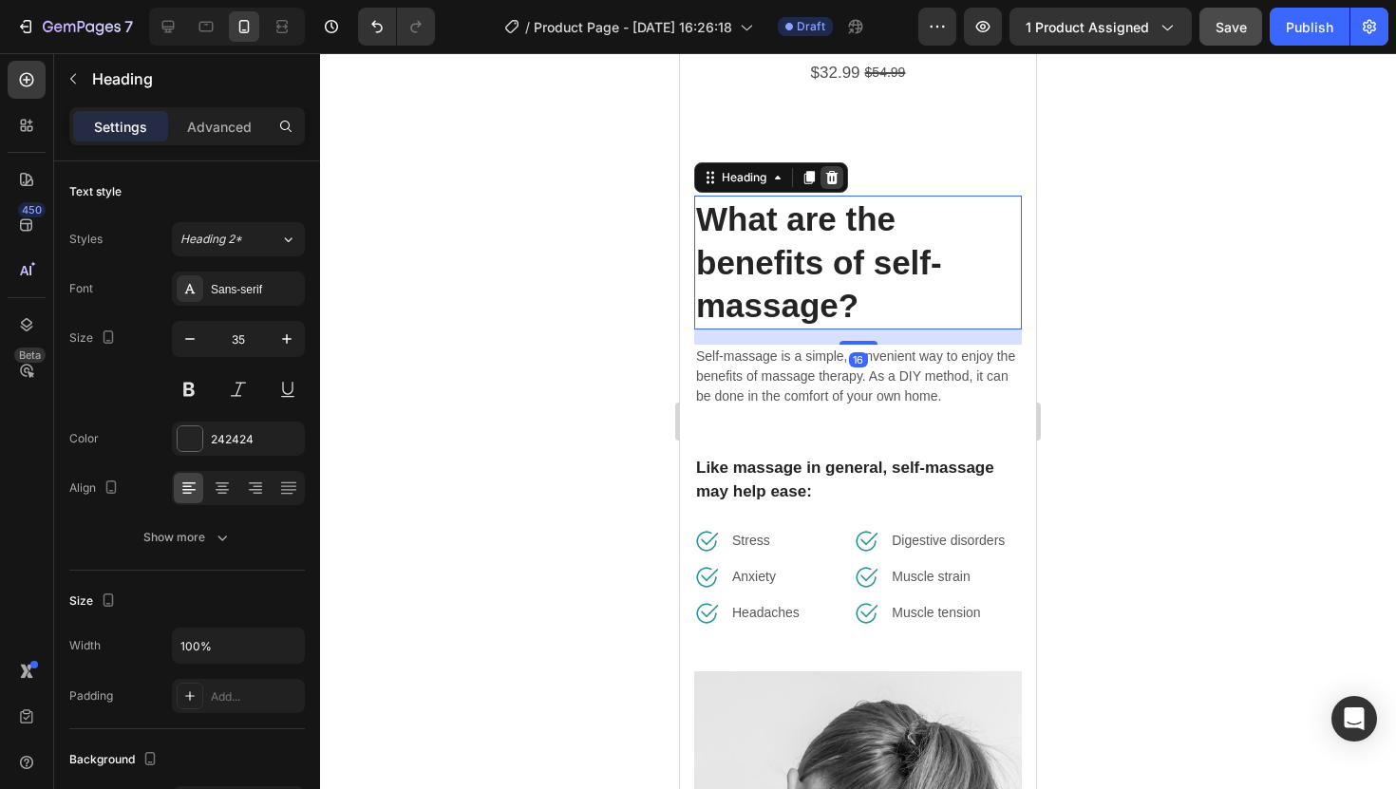
click at [829, 175] on icon at bounding box center [832, 177] width 12 height 13
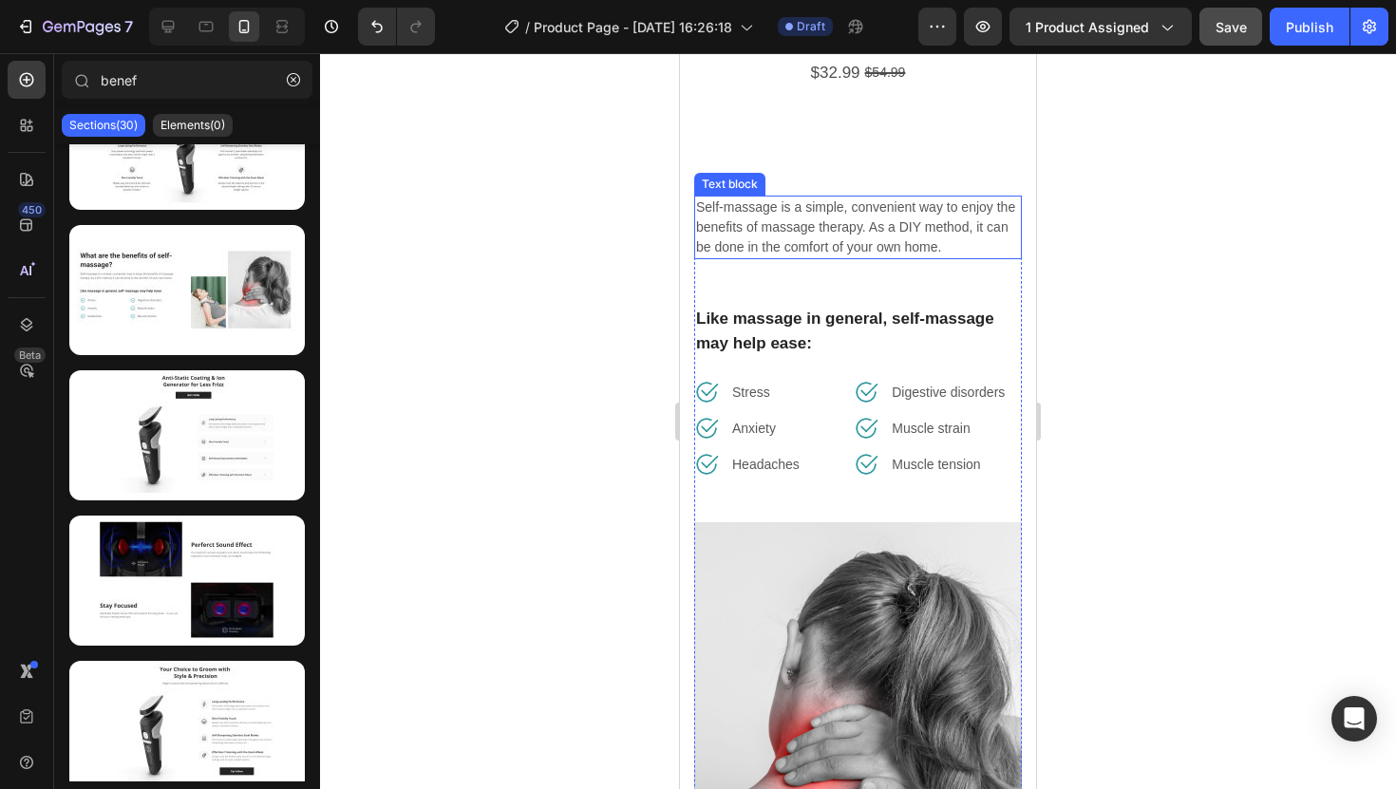
click at [956, 245] on p "Self-massage is a simple, convenient way to enjoy the benefits of massage thera…" at bounding box center [858, 228] width 324 height 60
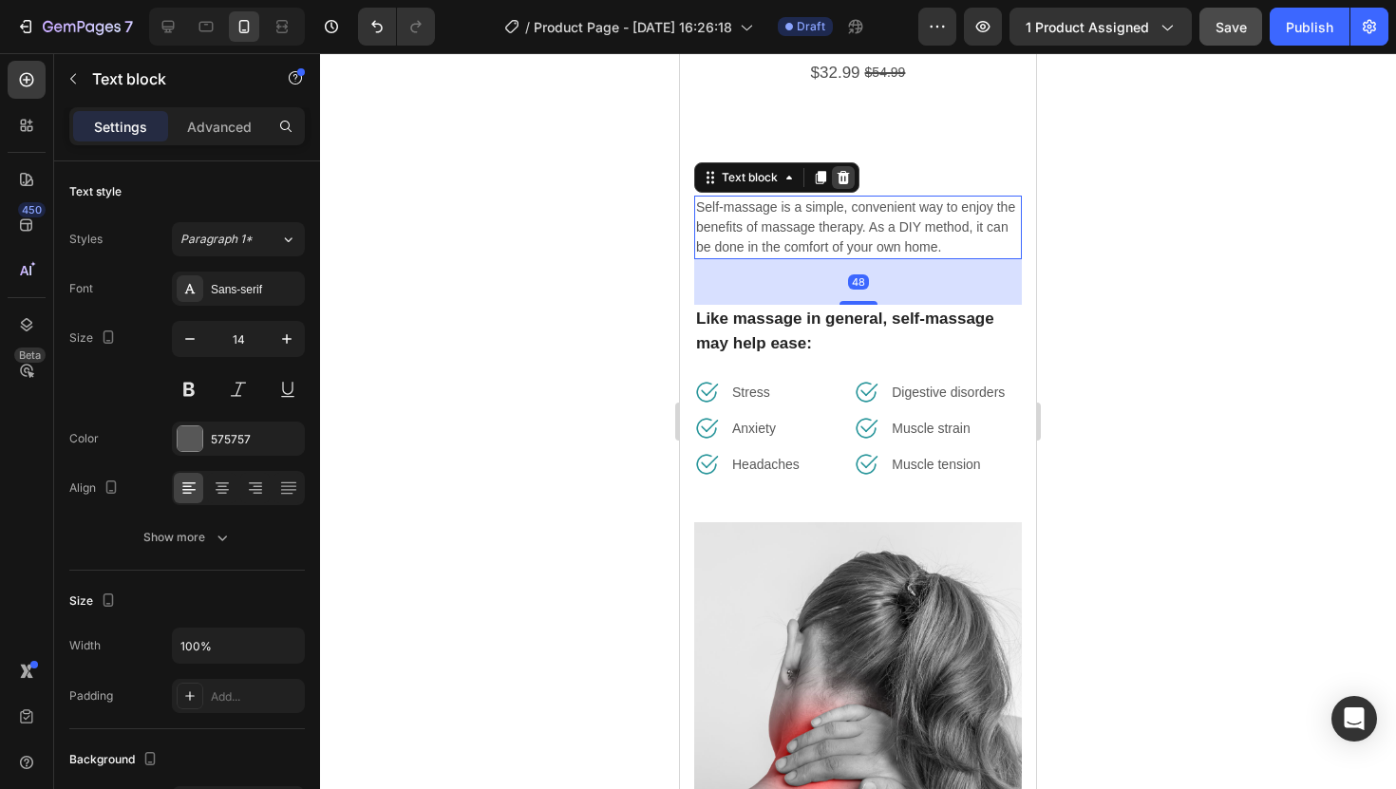
click at [843, 174] on icon at bounding box center [844, 177] width 12 height 13
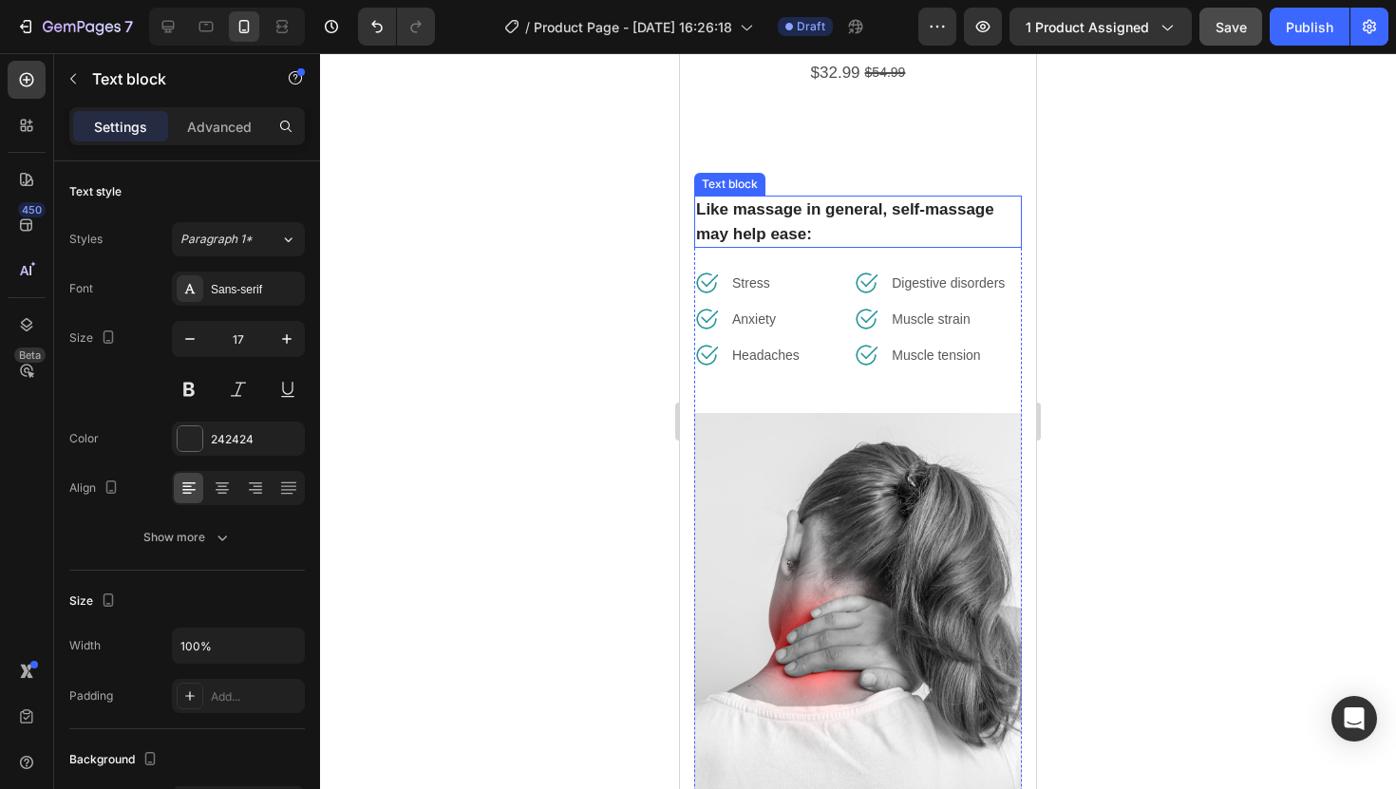
click at [940, 222] on p "Like massage in general, self-massage may help ease:" at bounding box center [858, 222] width 324 height 48
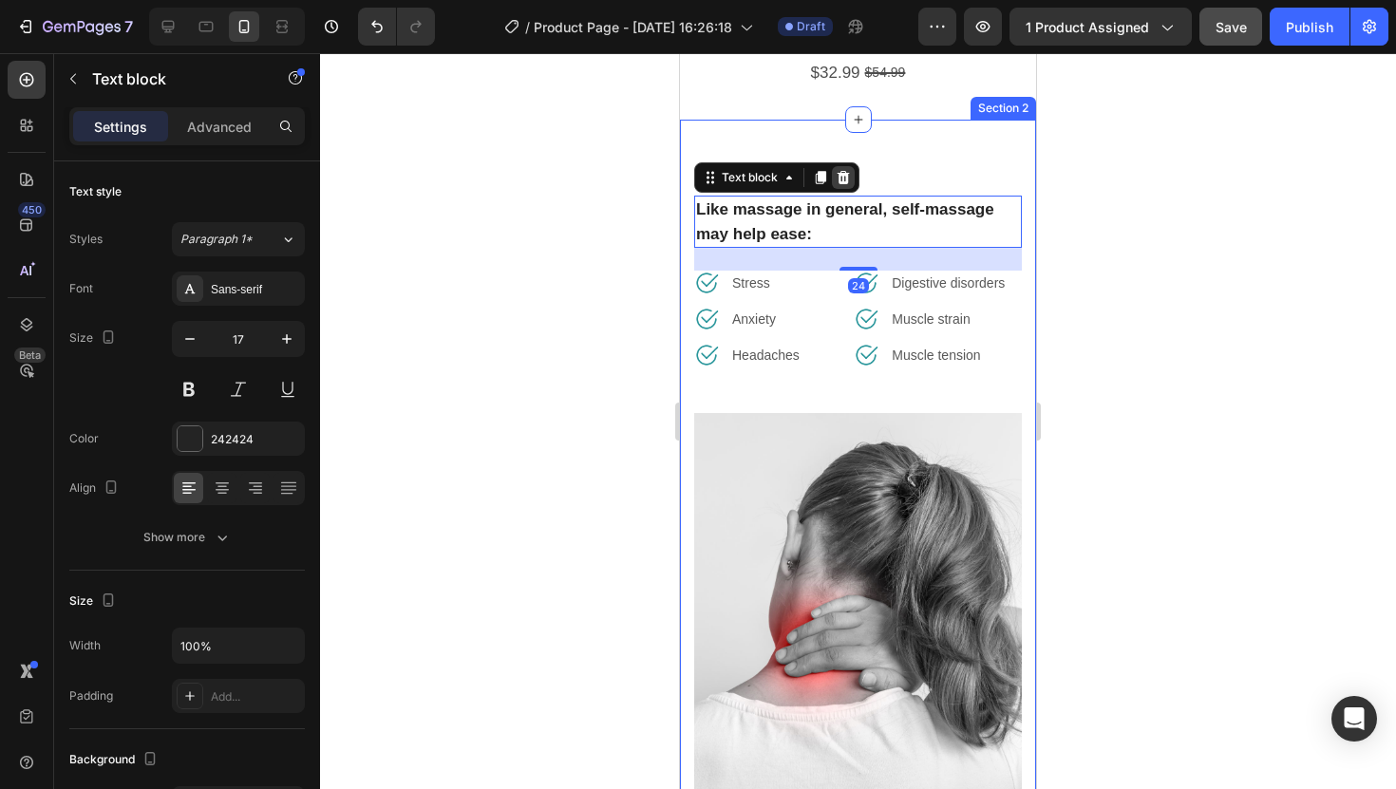
click at [842, 172] on icon at bounding box center [843, 177] width 15 height 15
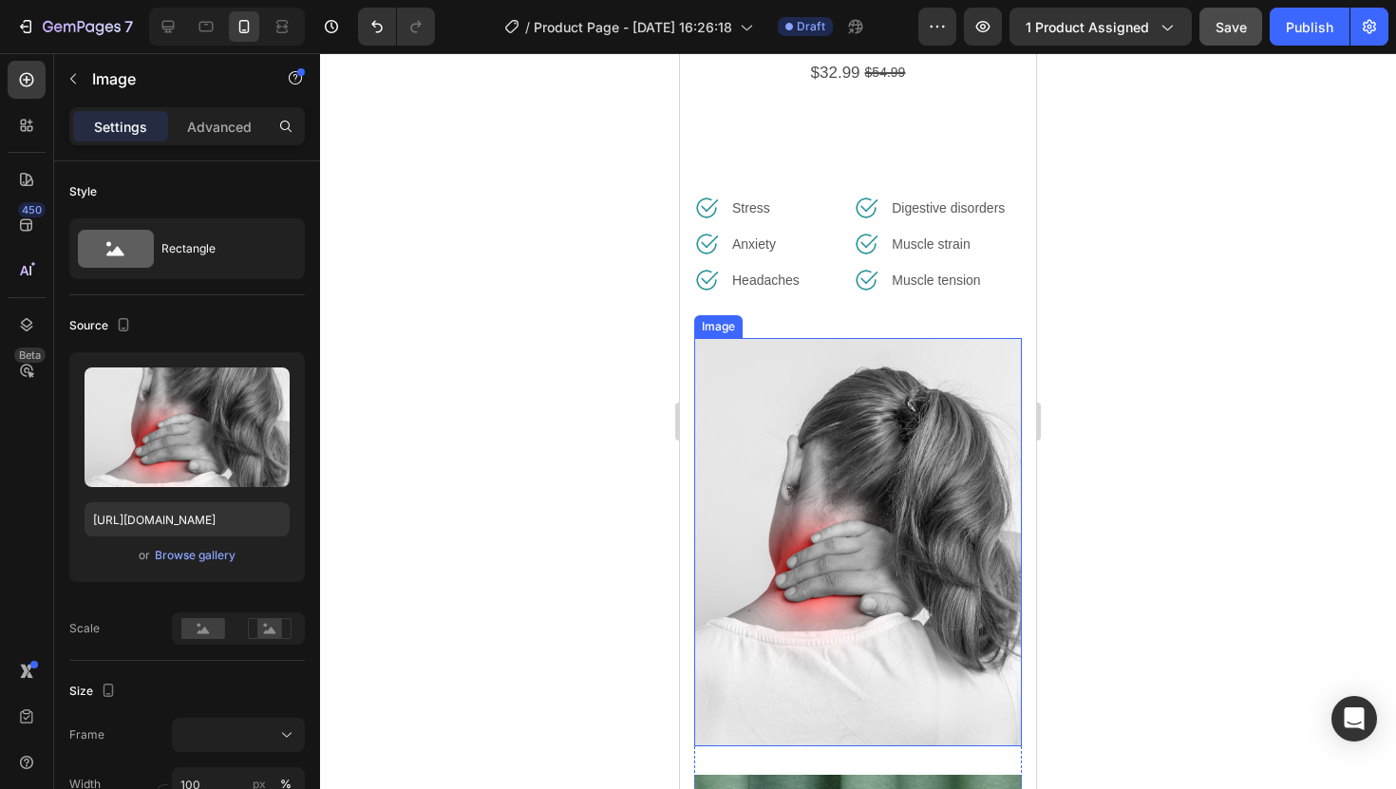
click at [980, 388] on img at bounding box center [858, 542] width 328 height 408
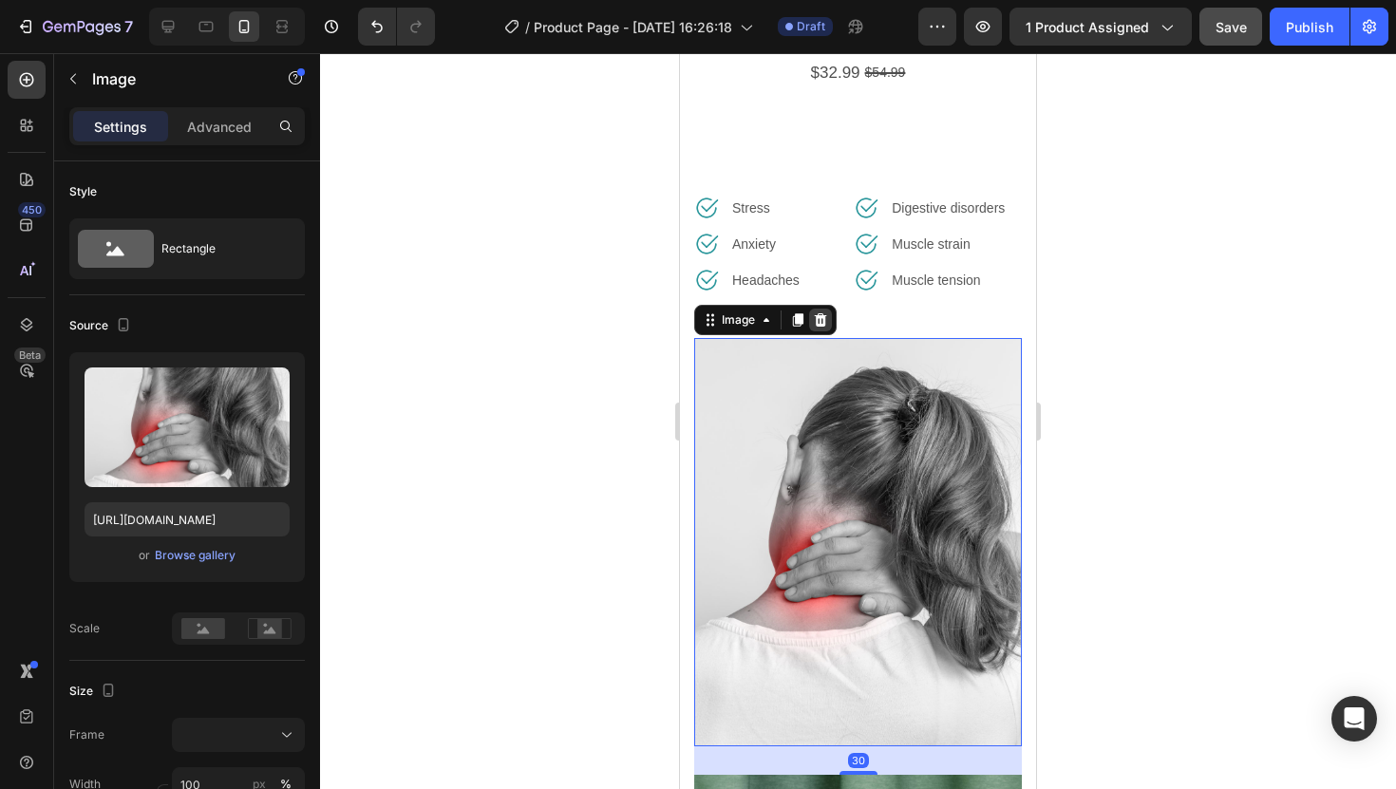
click at [824, 322] on icon at bounding box center [821, 319] width 12 height 13
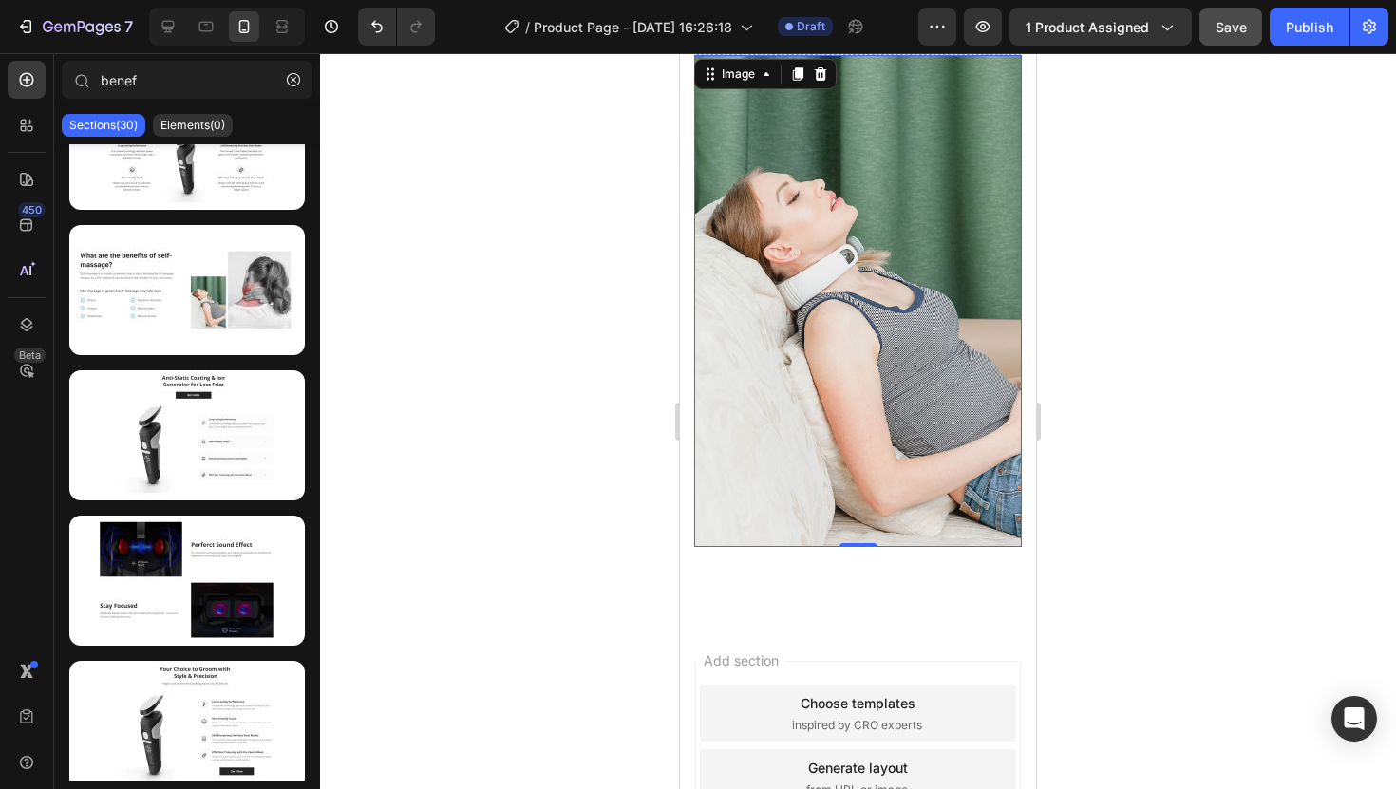
click at [944, 302] on img at bounding box center [858, 301] width 328 height 492
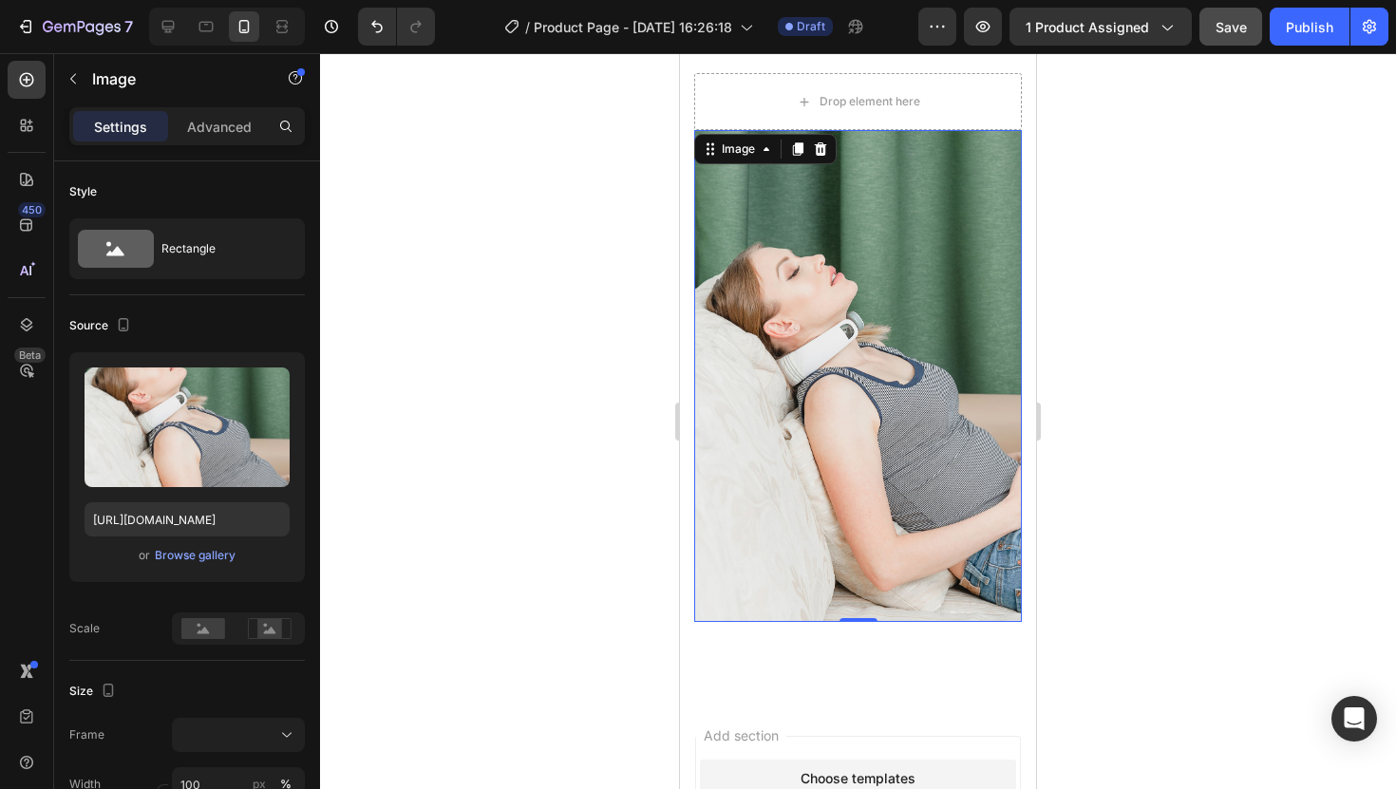
scroll to position [605, 0]
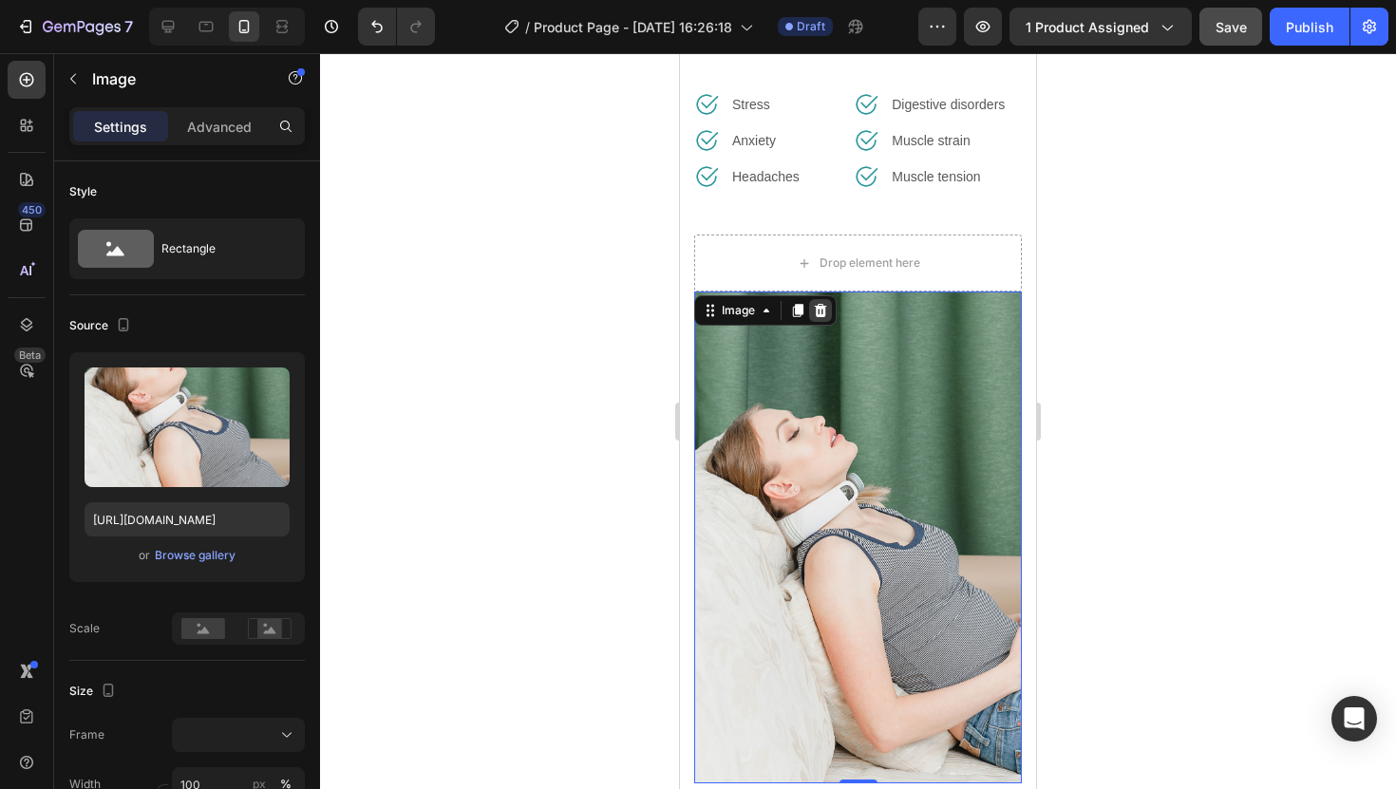
click at [822, 308] on icon at bounding box center [821, 310] width 12 height 13
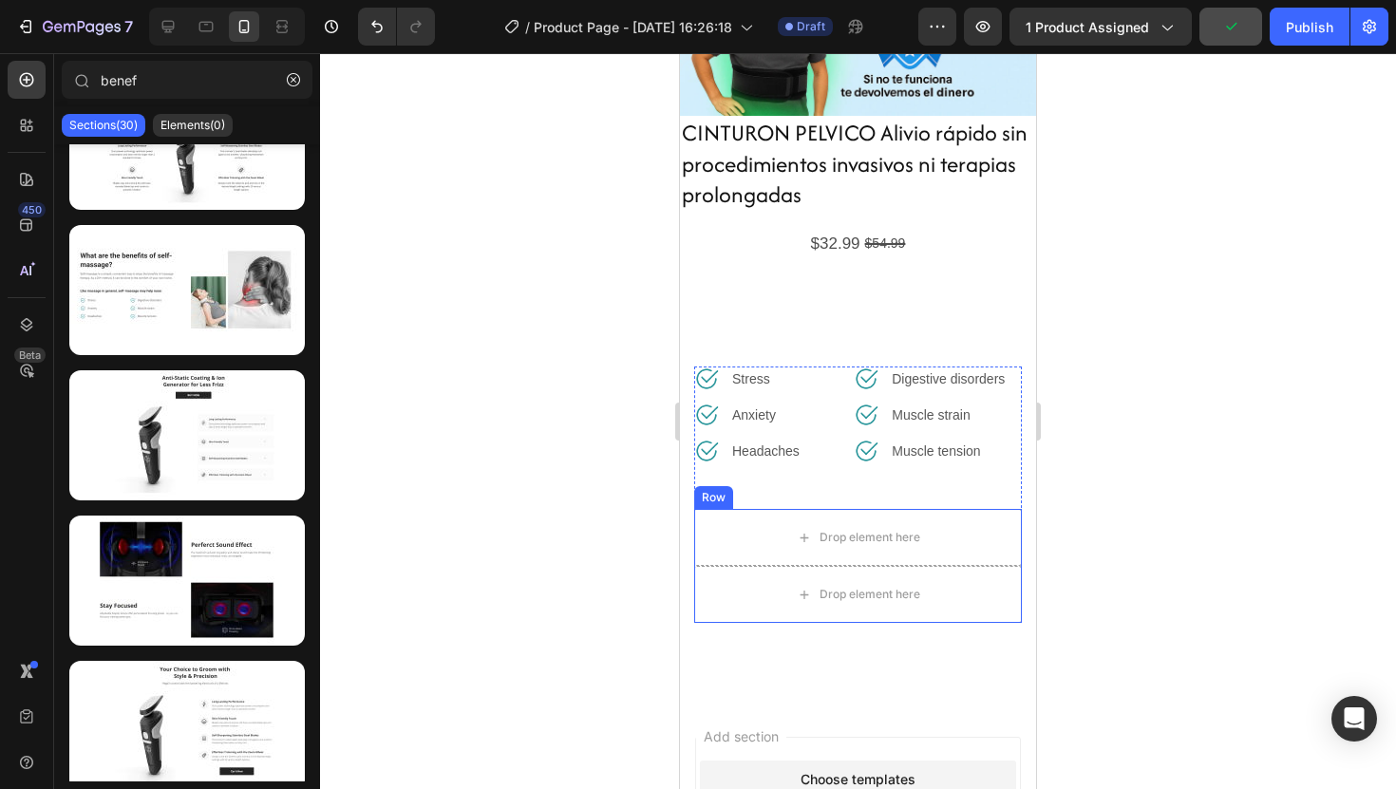
scroll to position [225, 0]
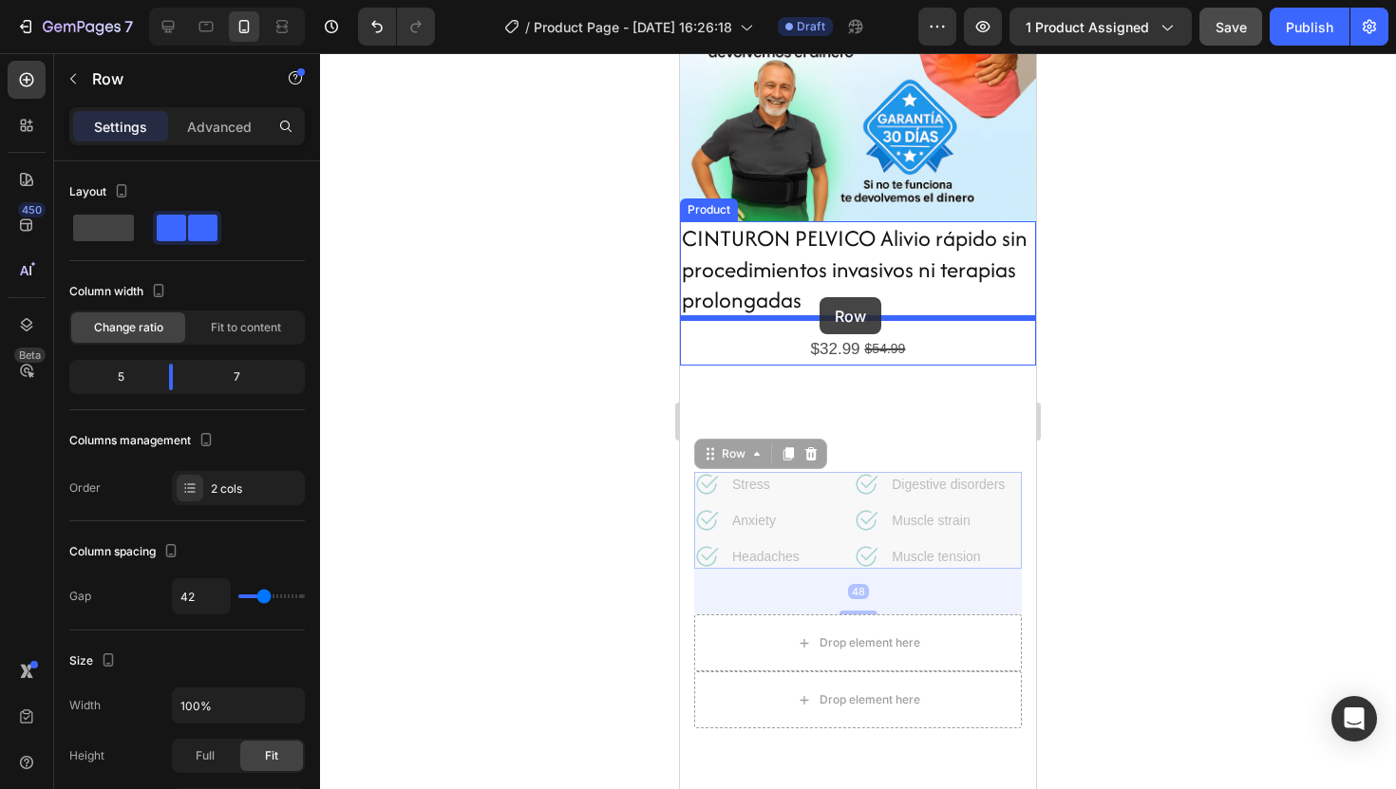
drag, startPoint x: 839, startPoint y: 492, endPoint x: 820, endPoint y: 299, distance: 193.7
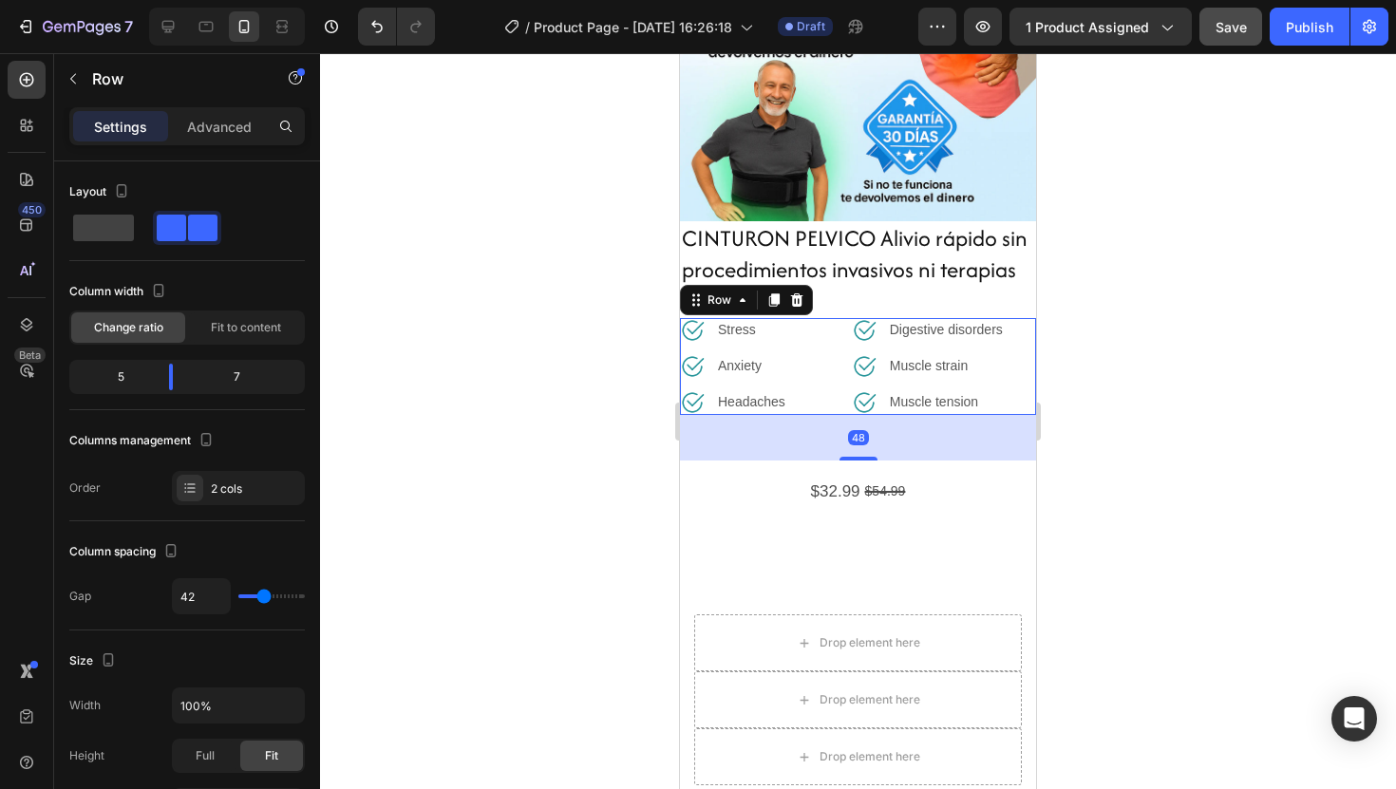
click at [1097, 318] on div at bounding box center [858, 421] width 1076 height 736
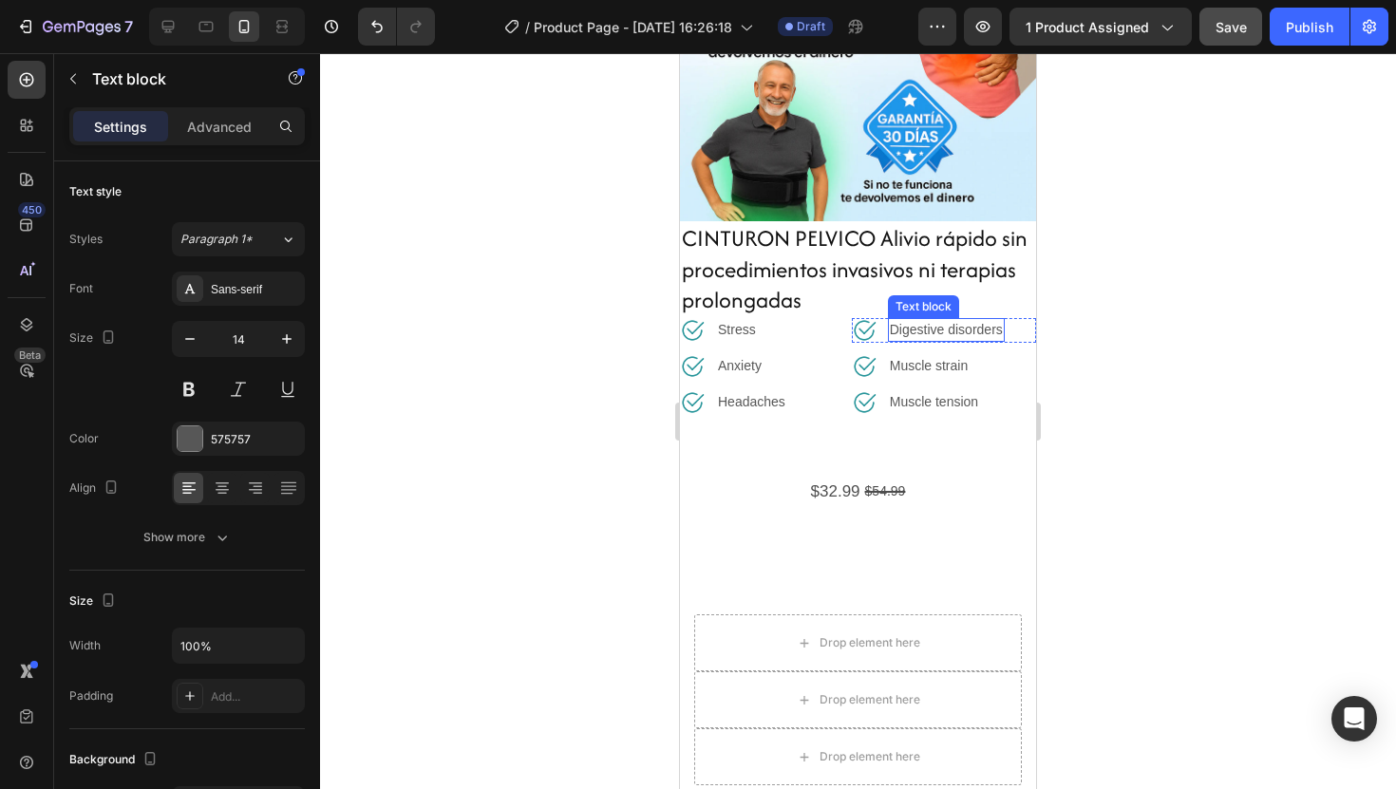
click at [947, 302] on div "Text block" at bounding box center [924, 306] width 64 height 17
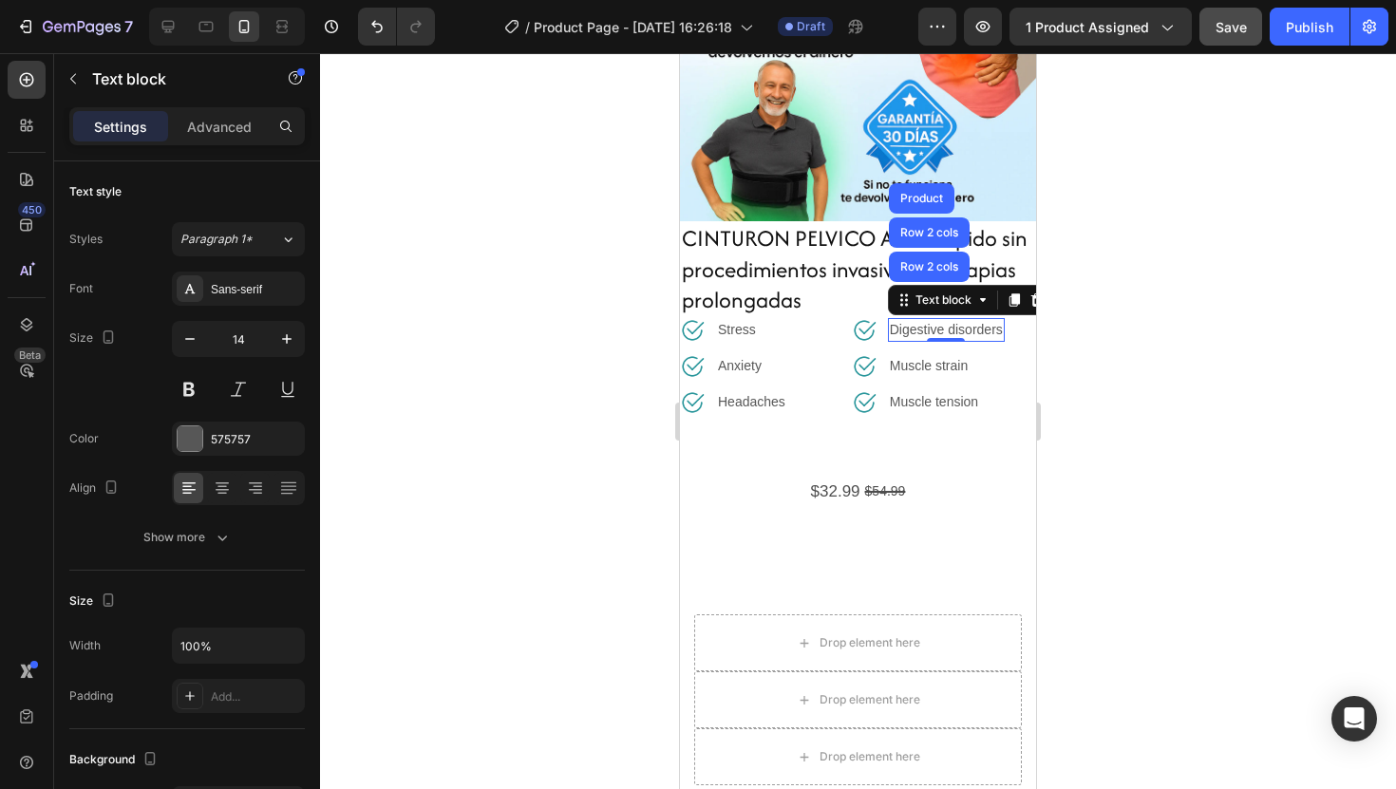
click at [882, 290] on h2 "CINTURON PELVICO Alivio rápido sin procedimientos invasivos ni terapias prolong…" at bounding box center [858, 269] width 356 height 97
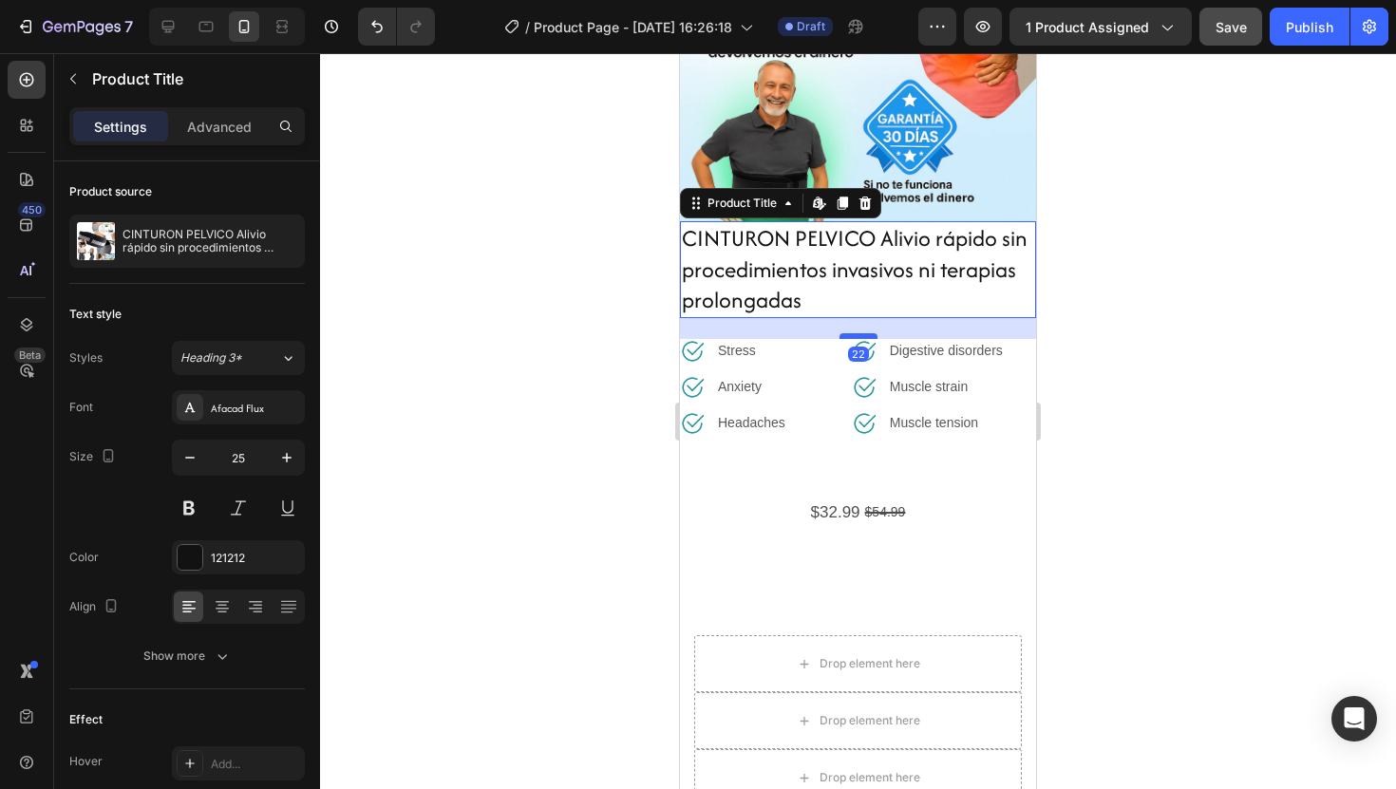
drag, startPoint x: 863, startPoint y: 314, endPoint x: 866, endPoint y: 338, distance: 23.9
click at [866, 338] on div at bounding box center [859, 336] width 38 height 6
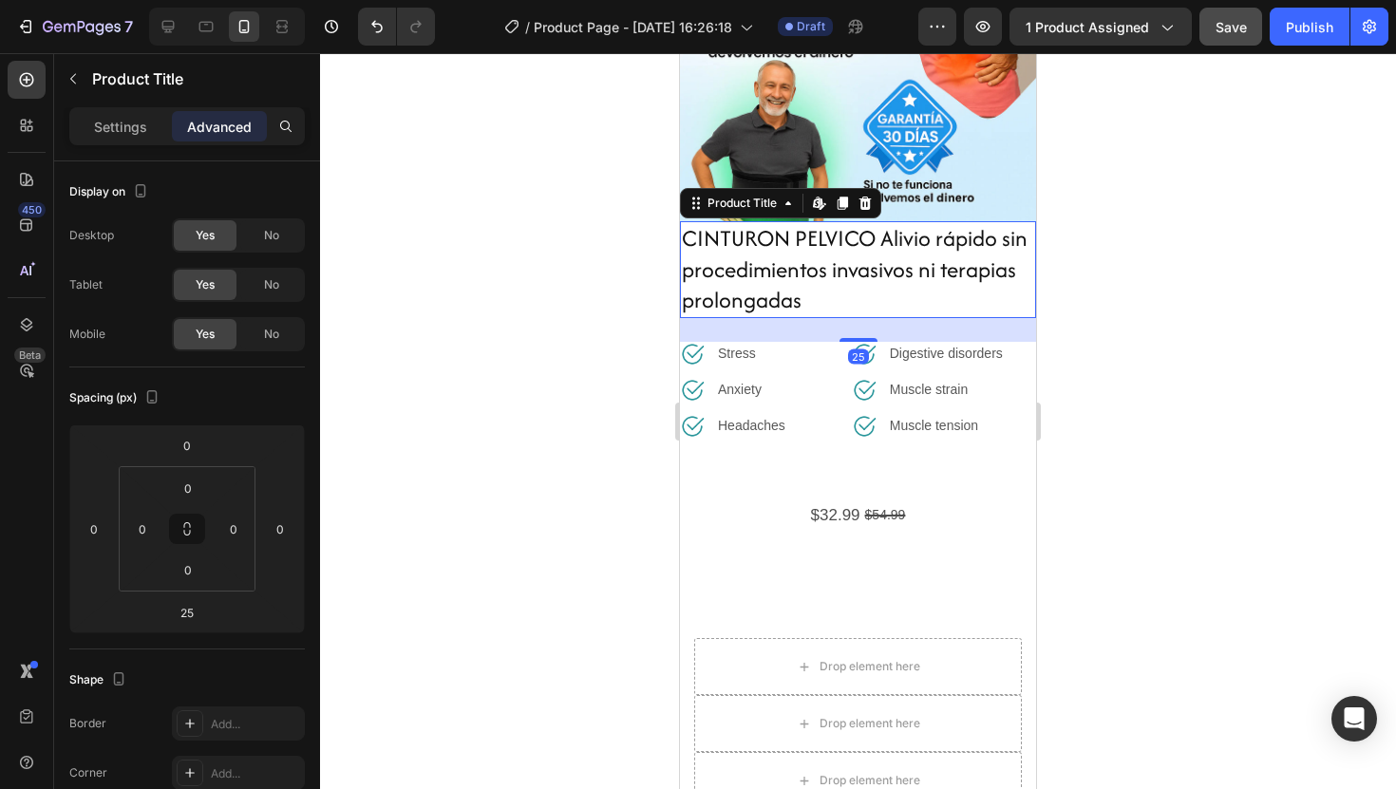
click at [1127, 281] on div at bounding box center [858, 421] width 1076 height 736
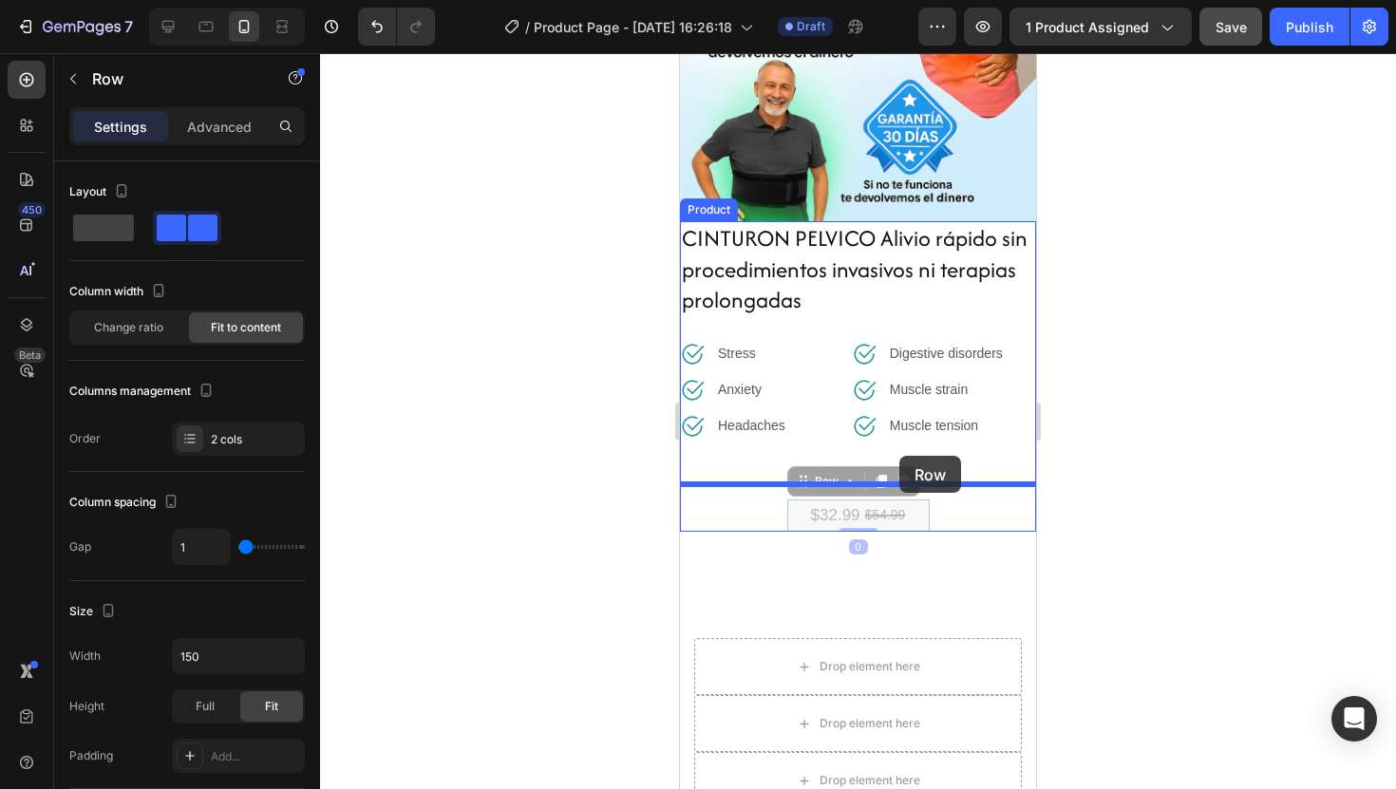
drag, startPoint x: 923, startPoint y: 517, endPoint x: 899, endPoint y: 456, distance: 65.3
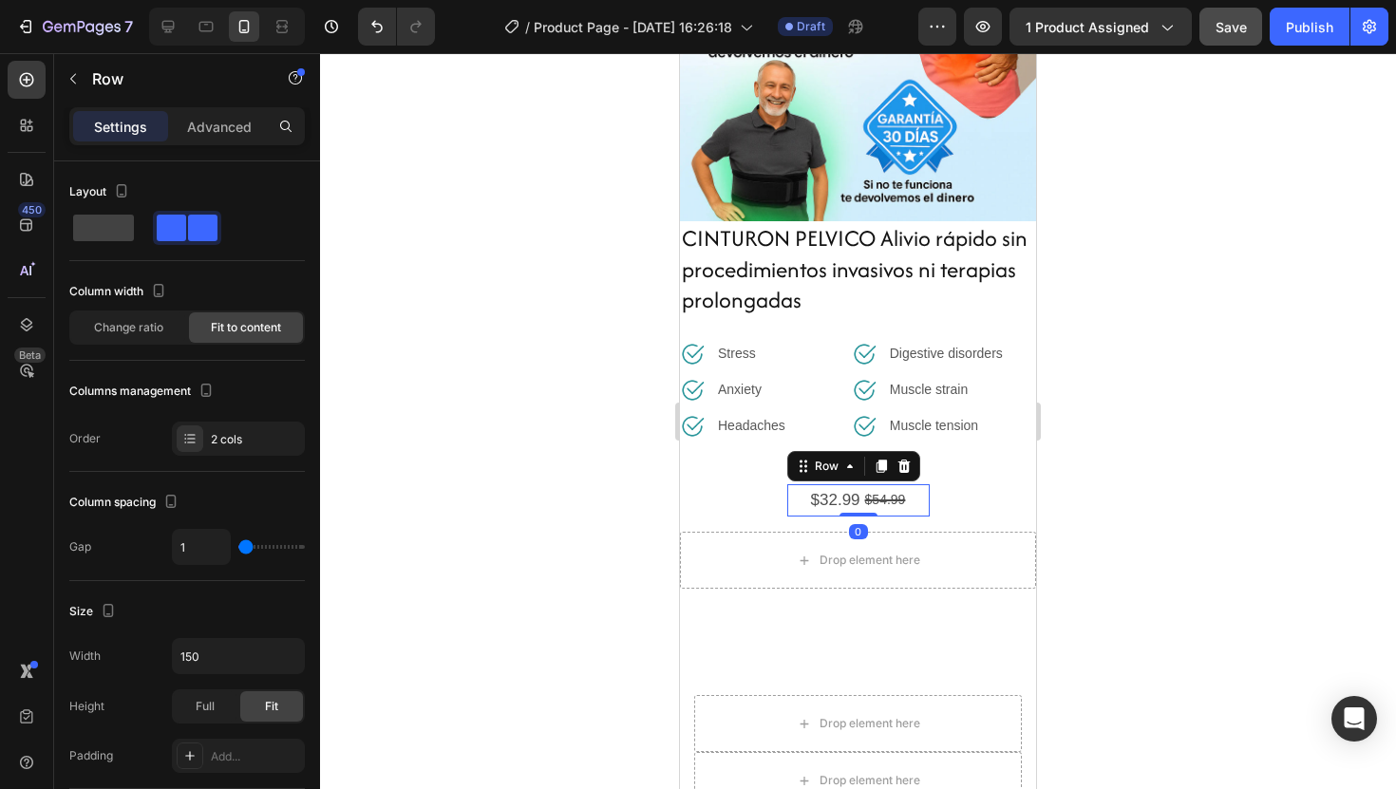
click at [1187, 460] on div at bounding box center [858, 421] width 1076 height 736
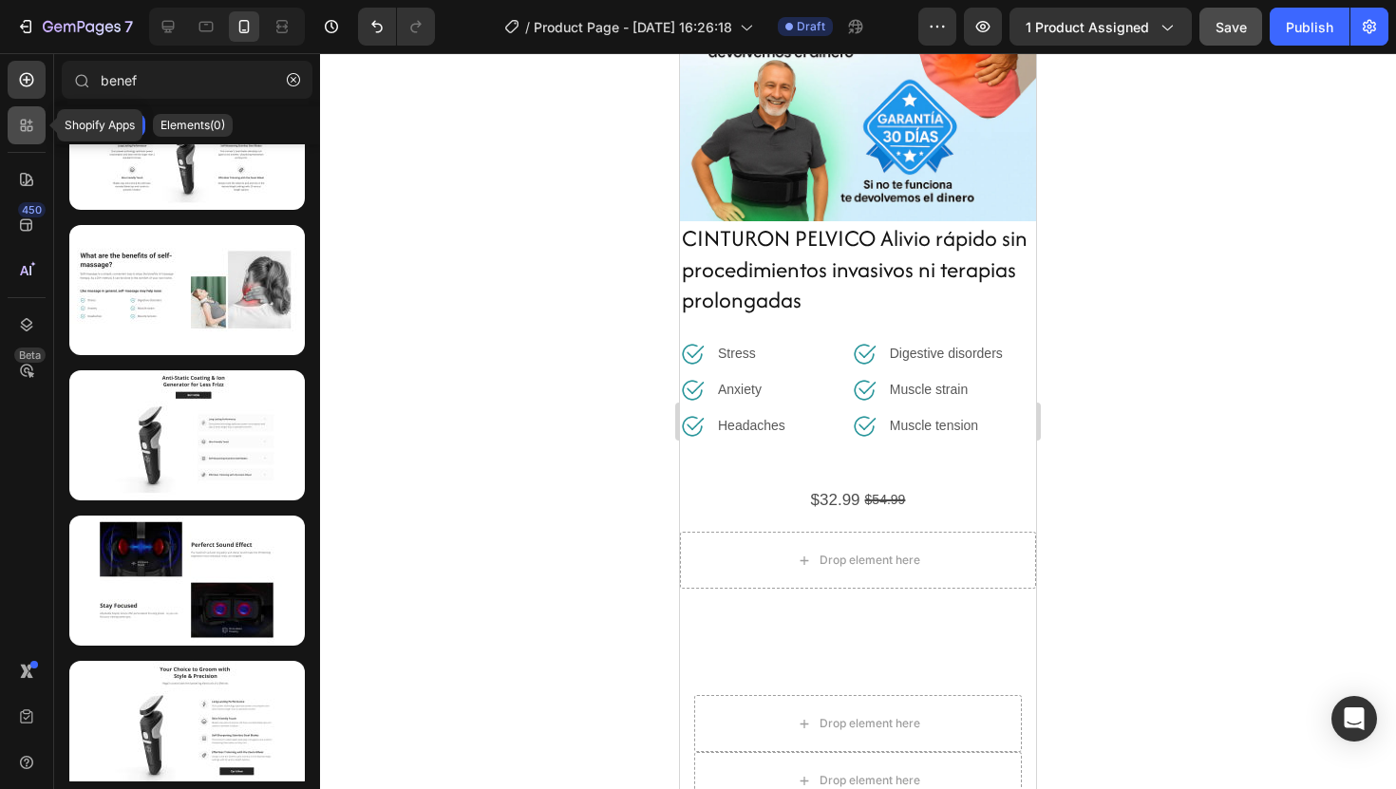
click at [33, 110] on div at bounding box center [27, 125] width 38 height 38
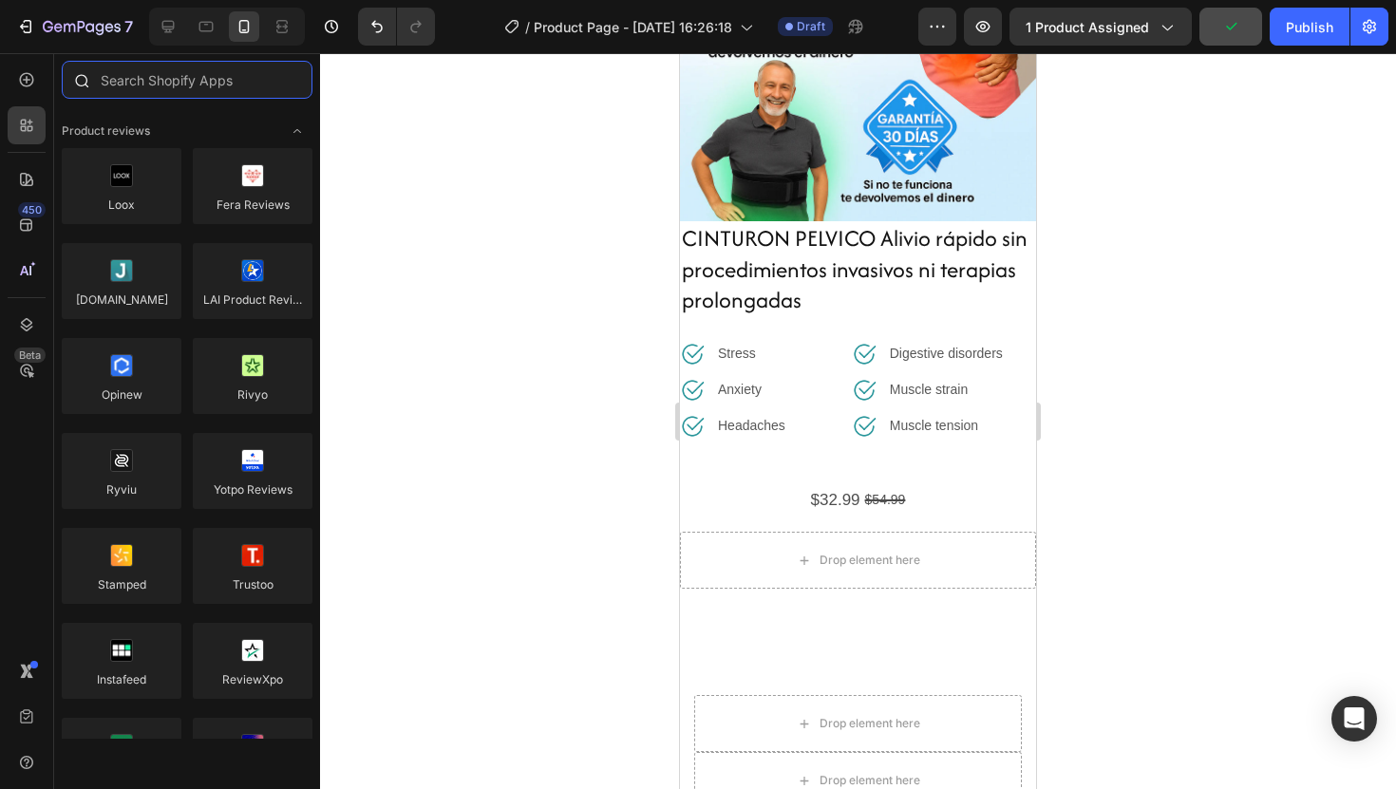
click at [136, 85] on input "text" at bounding box center [187, 80] width 251 height 38
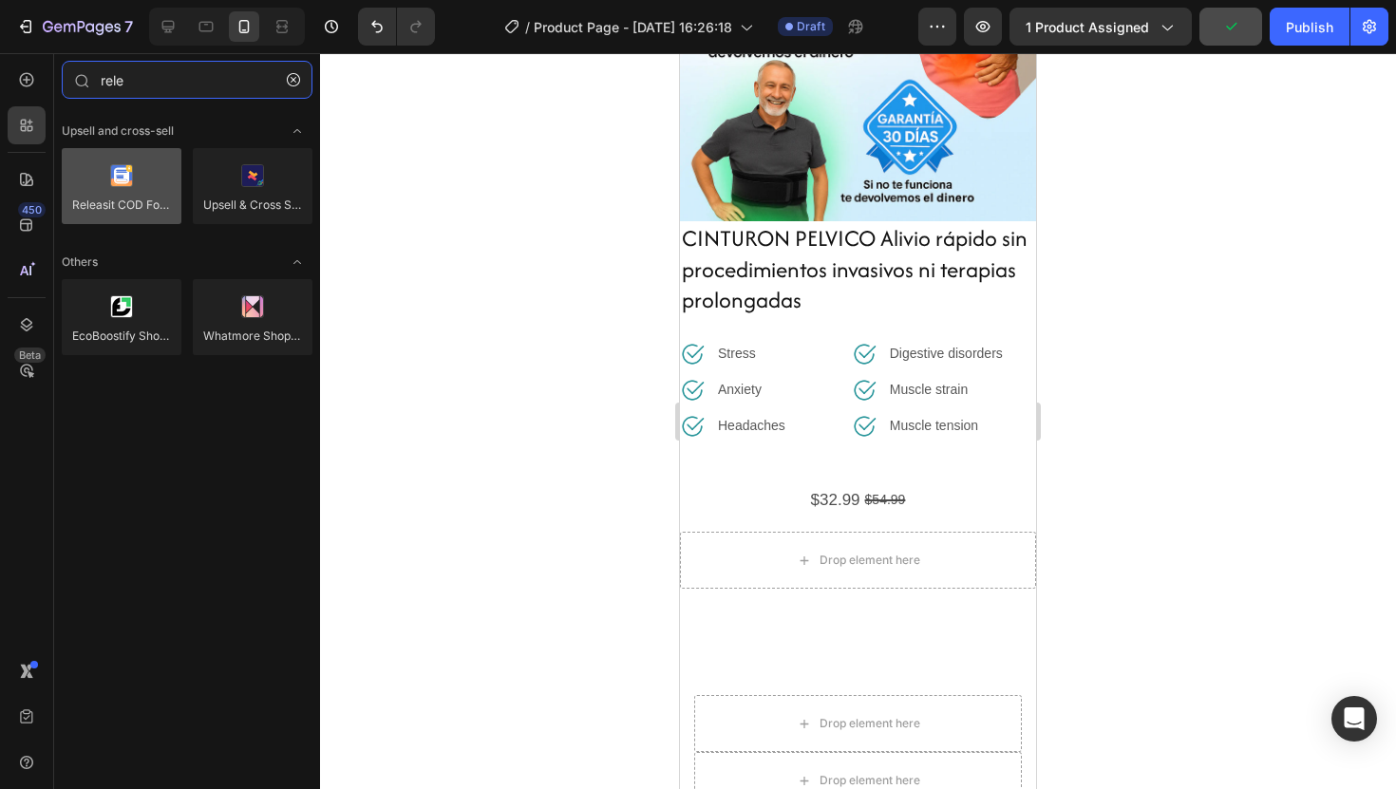
type input "rele"
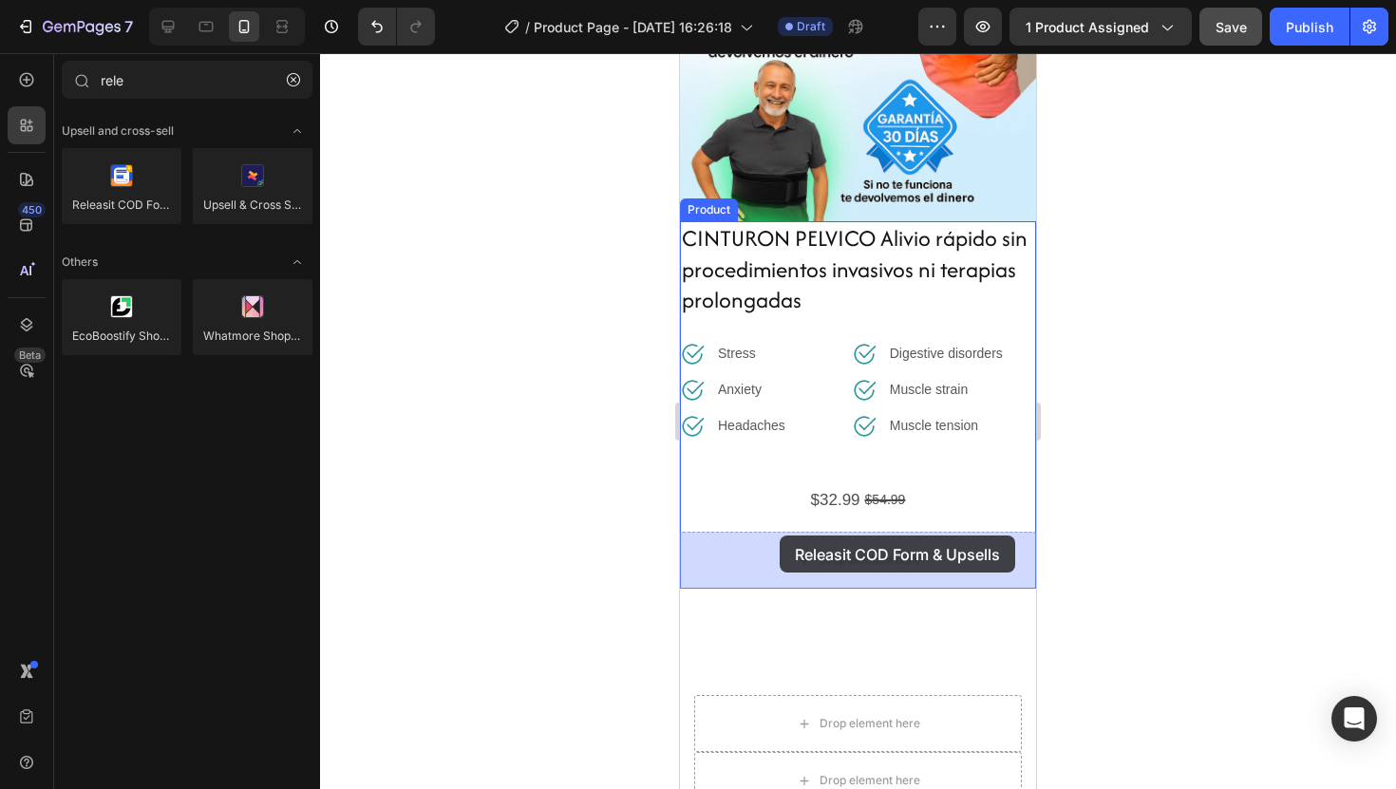
drag, startPoint x: 831, startPoint y: 229, endPoint x: 777, endPoint y: 536, distance: 311.5
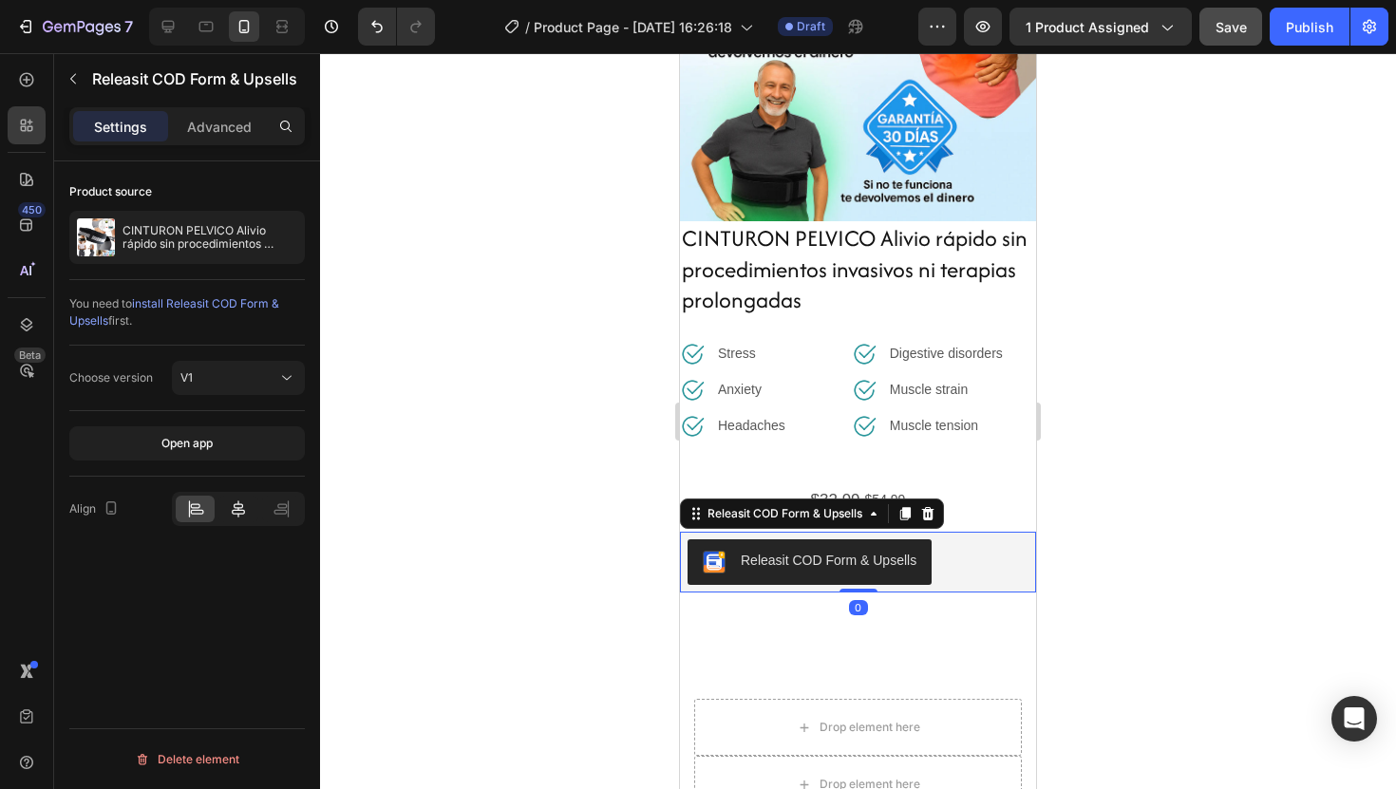
click at [236, 513] on icon at bounding box center [238, 509] width 19 height 19
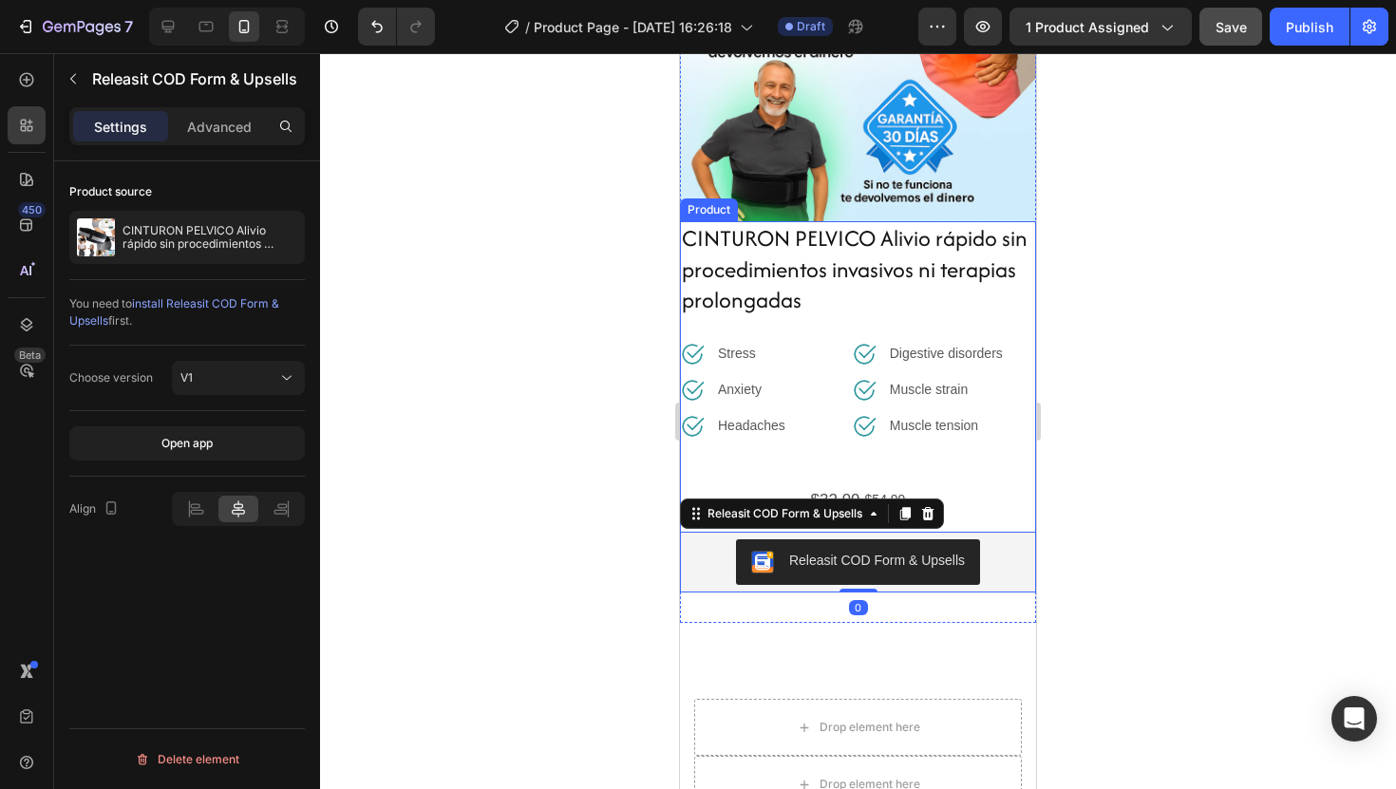
click at [1196, 520] on div at bounding box center [858, 421] width 1076 height 736
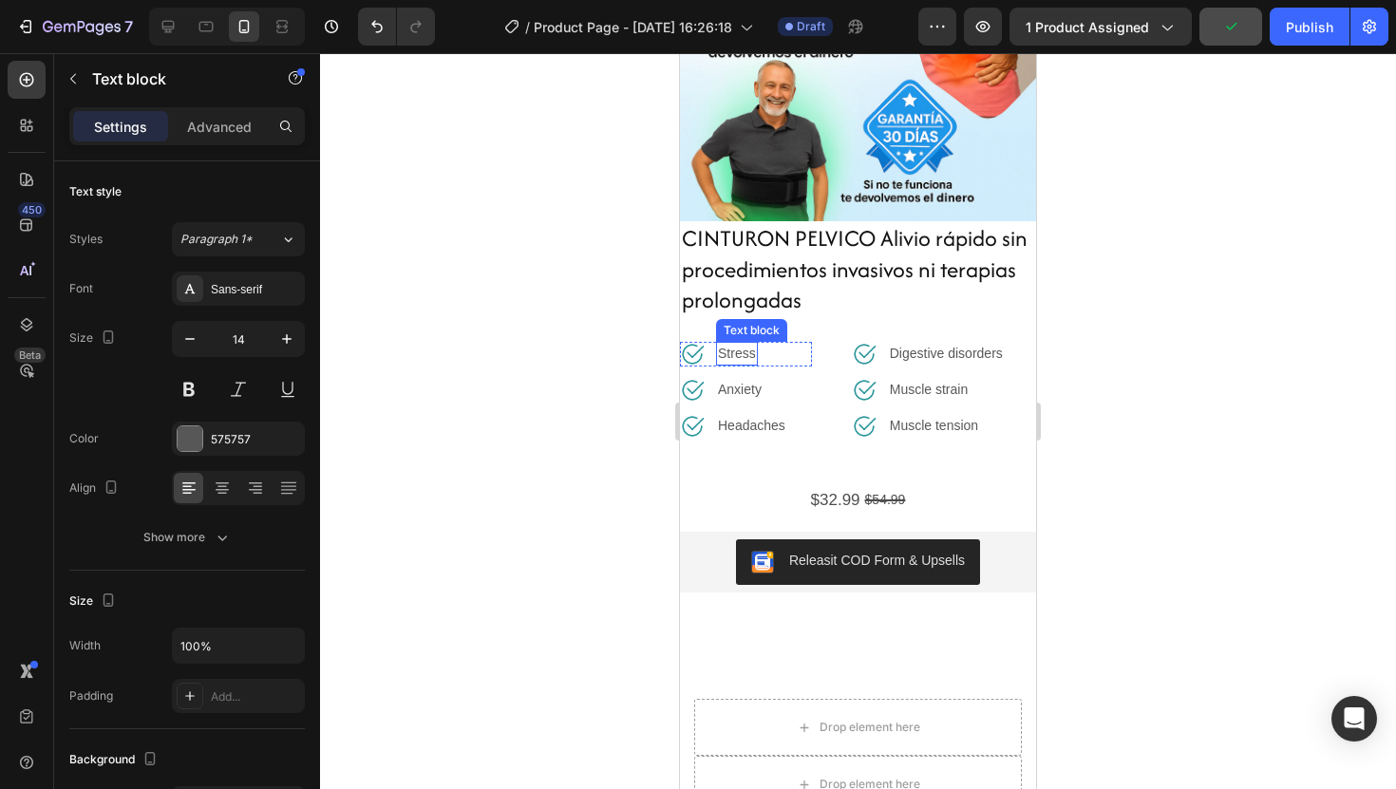
click at [740, 353] on p "Stress" at bounding box center [737, 354] width 38 height 20
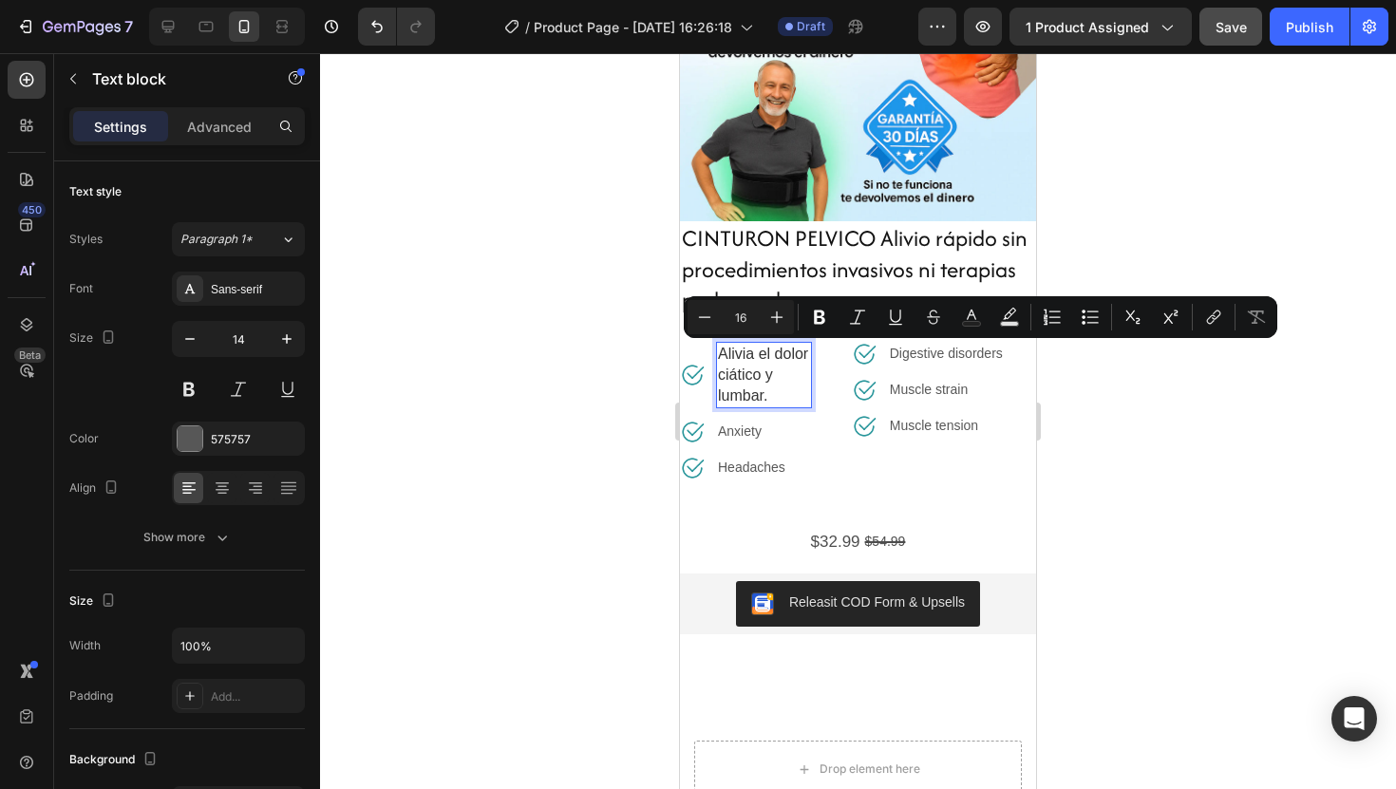
scroll to position [224, 0]
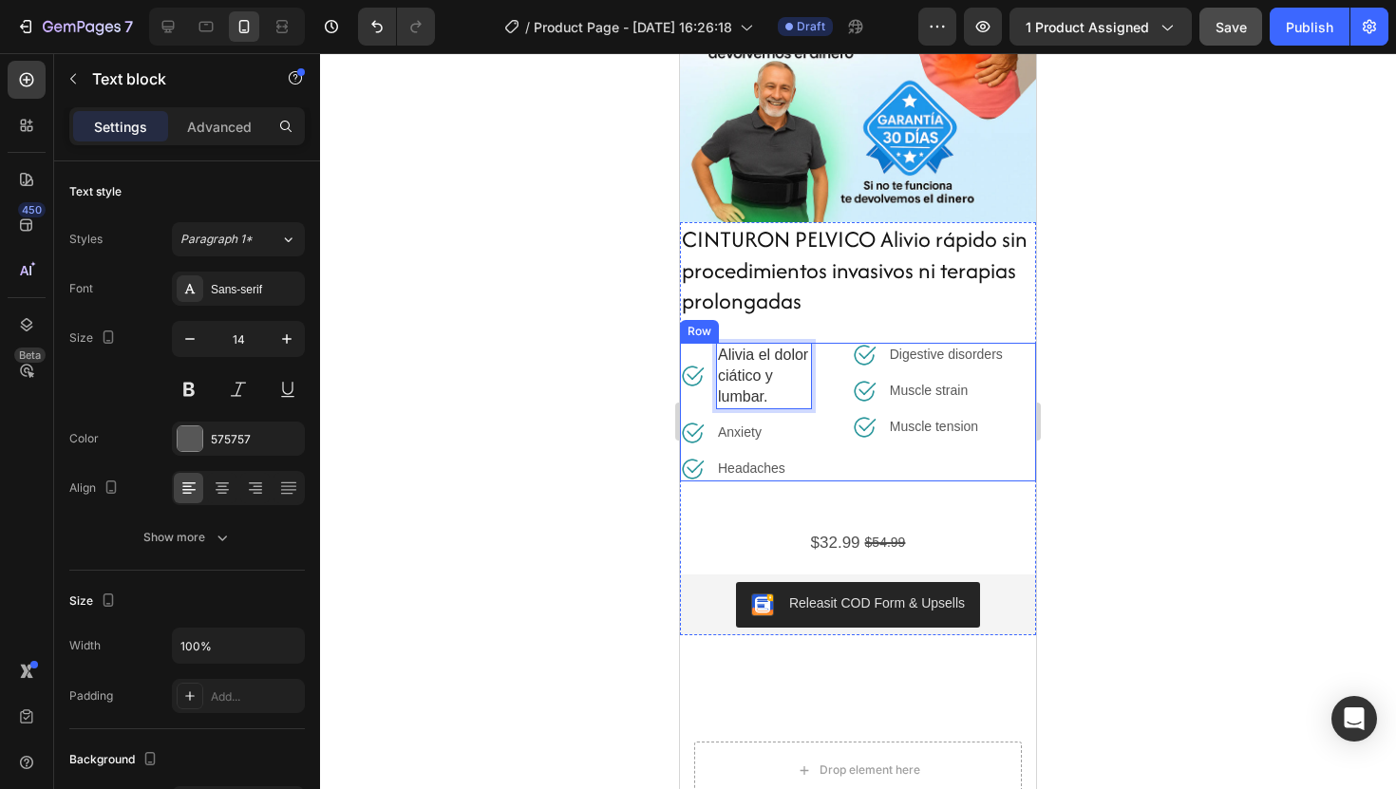
click at [1116, 400] on div at bounding box center [858, 421] width 1076 height 736
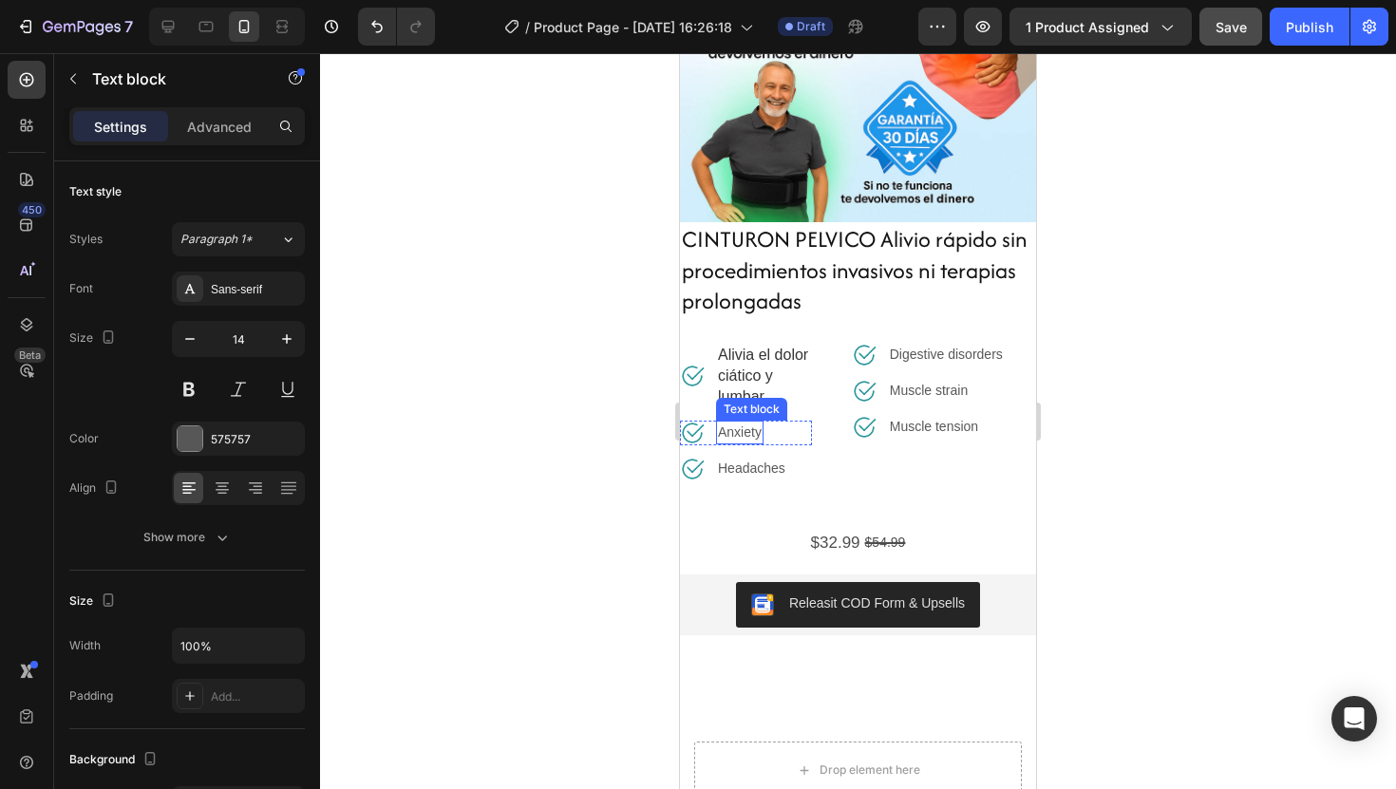
click at [777, 403] on div "Text block" at bounding box center [752, 409] width 64 height 17
click at [1151, 368] on div at bounding box center [858, 421] width 1076 height 736
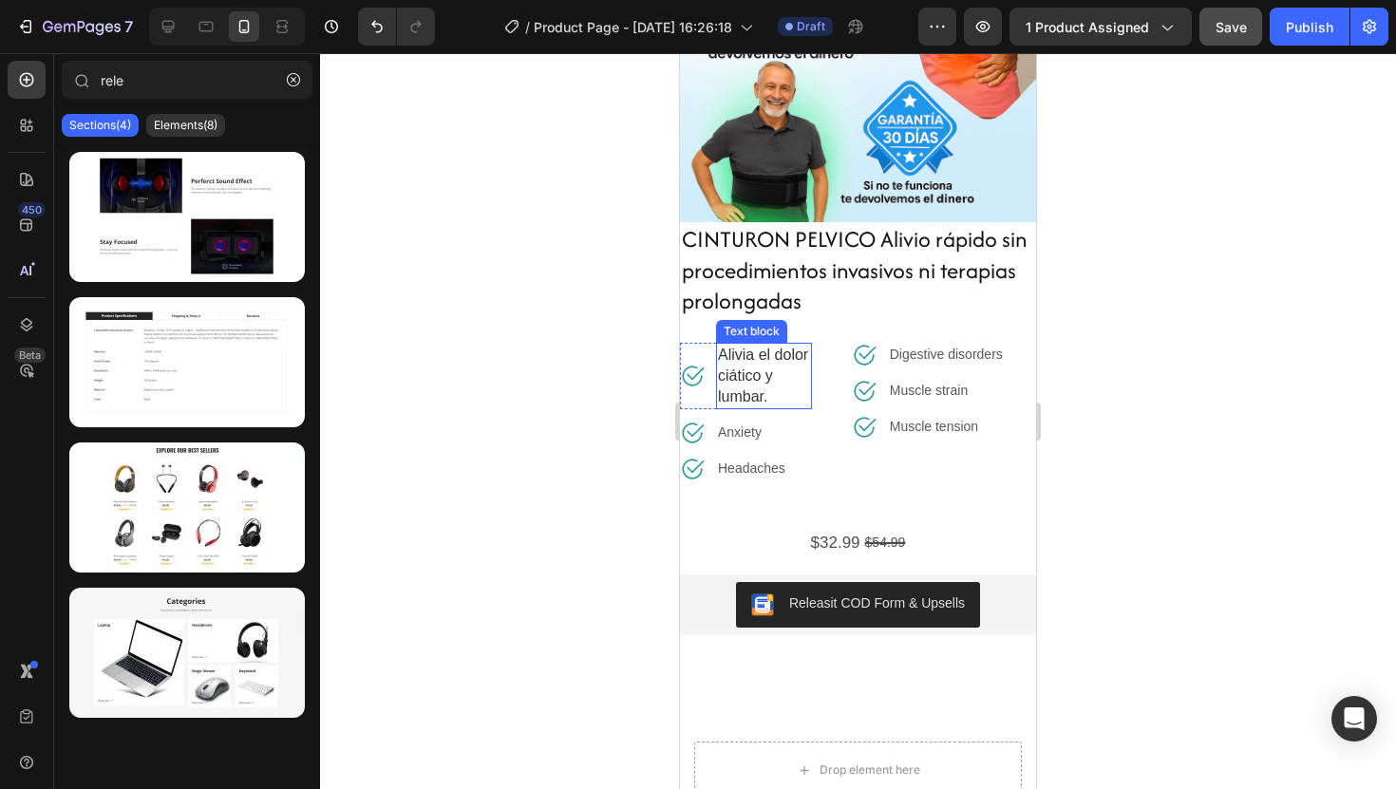
click at [779, 390] on p "Alivia el dolor ciático y lumbar." at bounding box center [764, 376] width 92 height 63
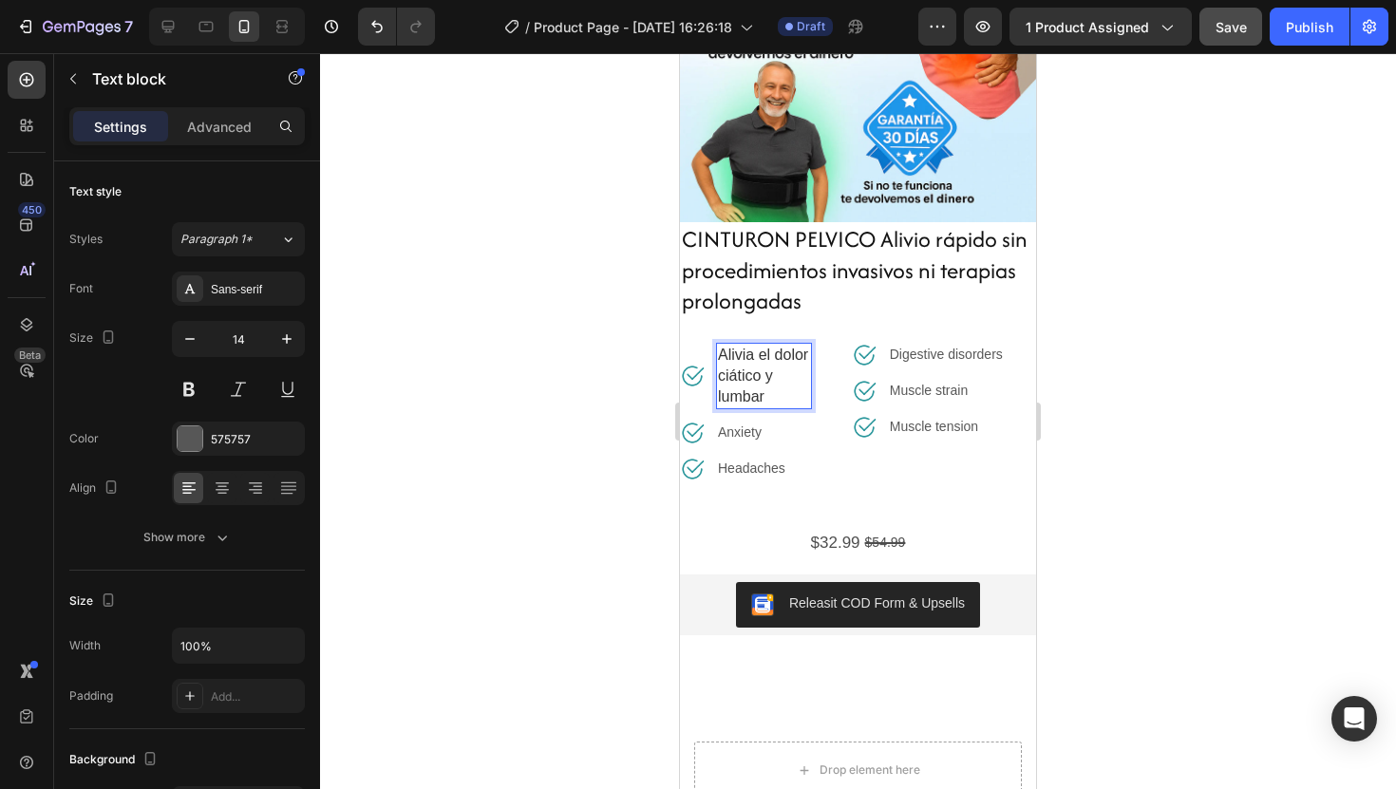
click at [1164, 286] on div at bounding box center [858, 421] width 1076 height 736
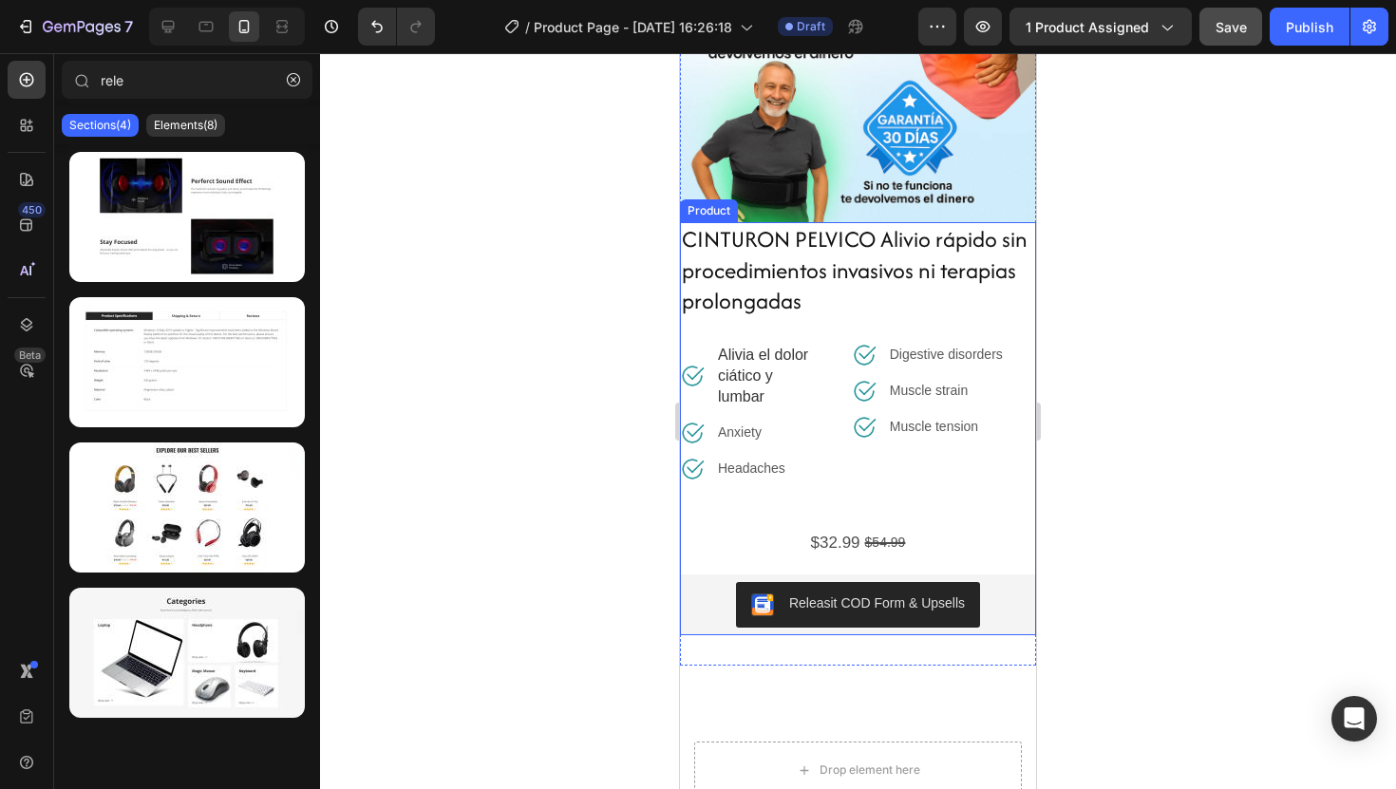
scroll to position [199, 0]
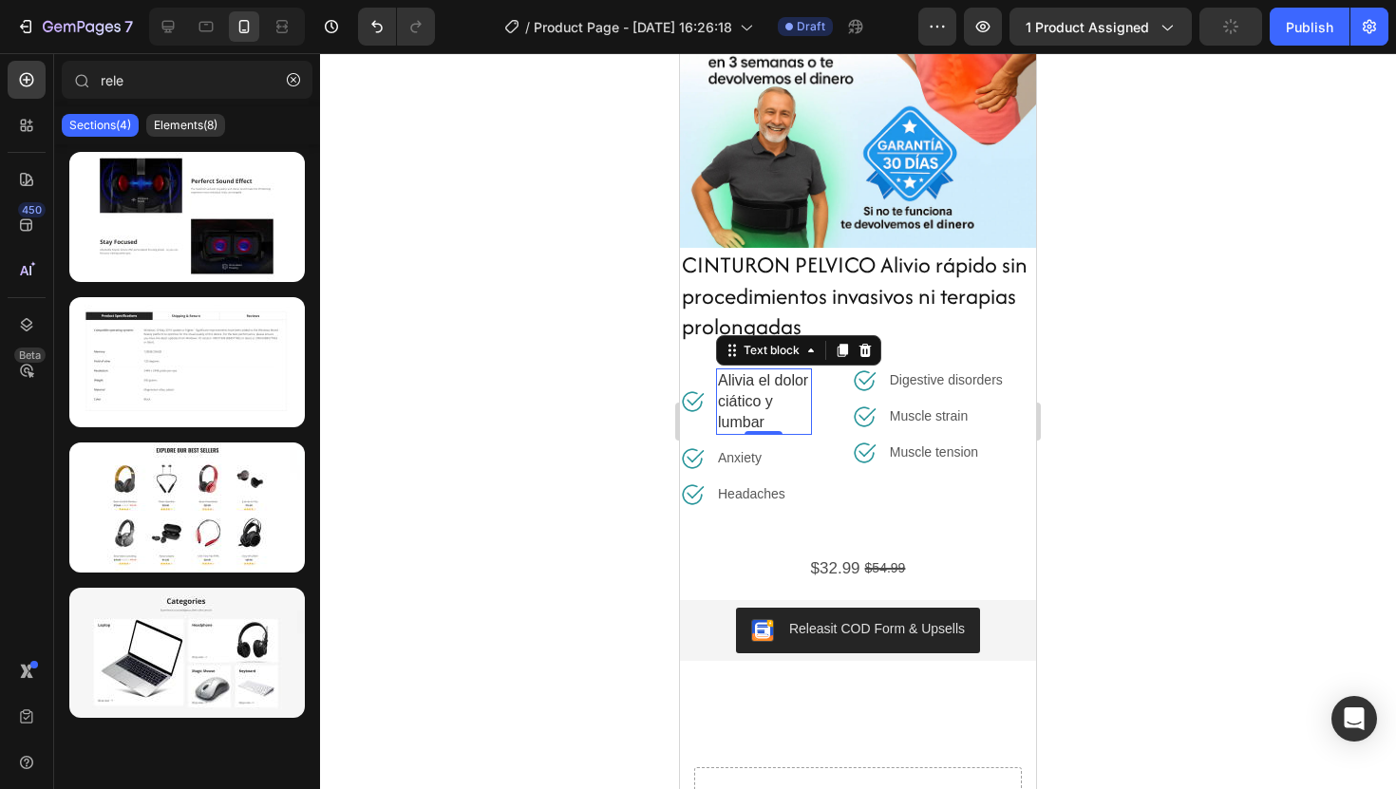
click at [808, 401] on p "Alivia el dolor ciático y lumbar" at bounding box center [764, 401] width 92 height 63
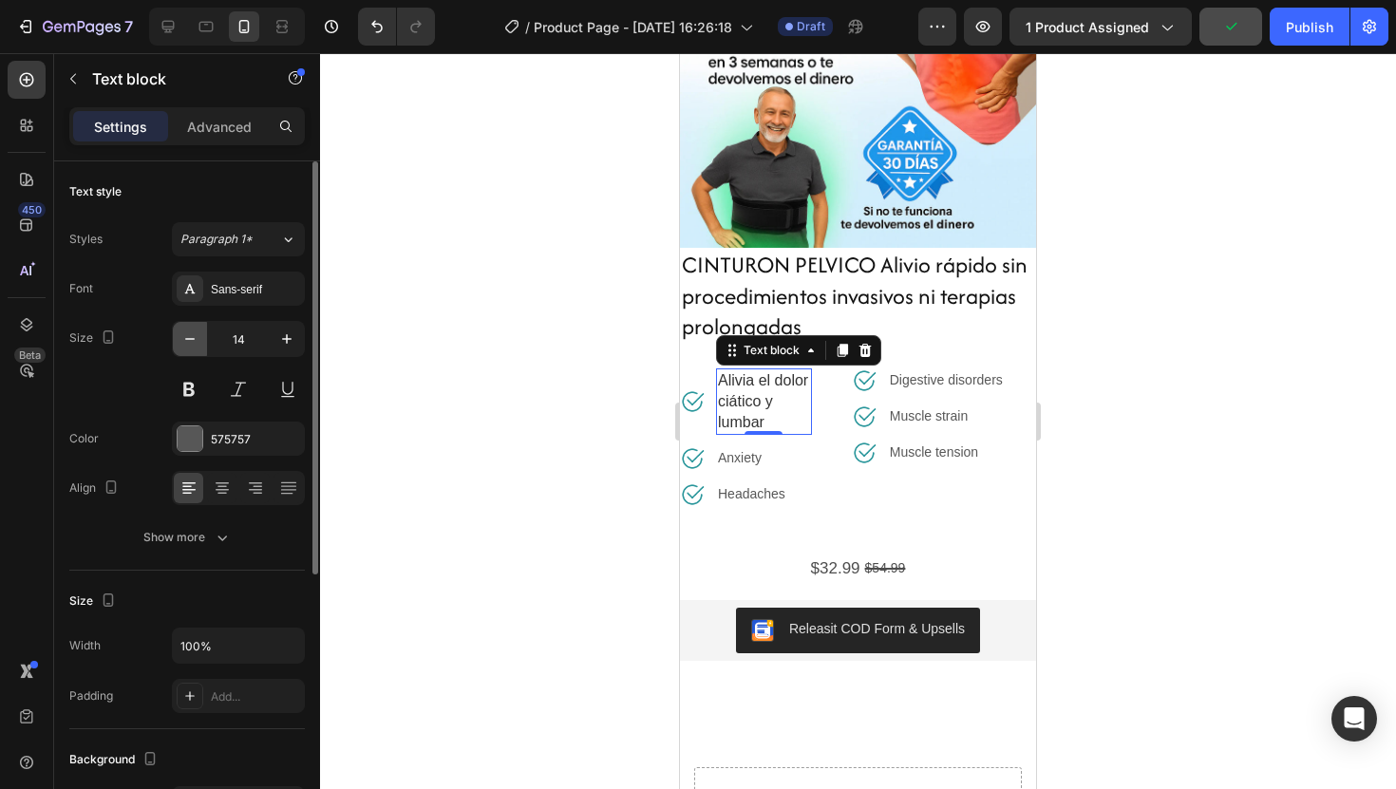
click at [195, 349] on button "button" at bounding box center [190, 339] width 34 height 34
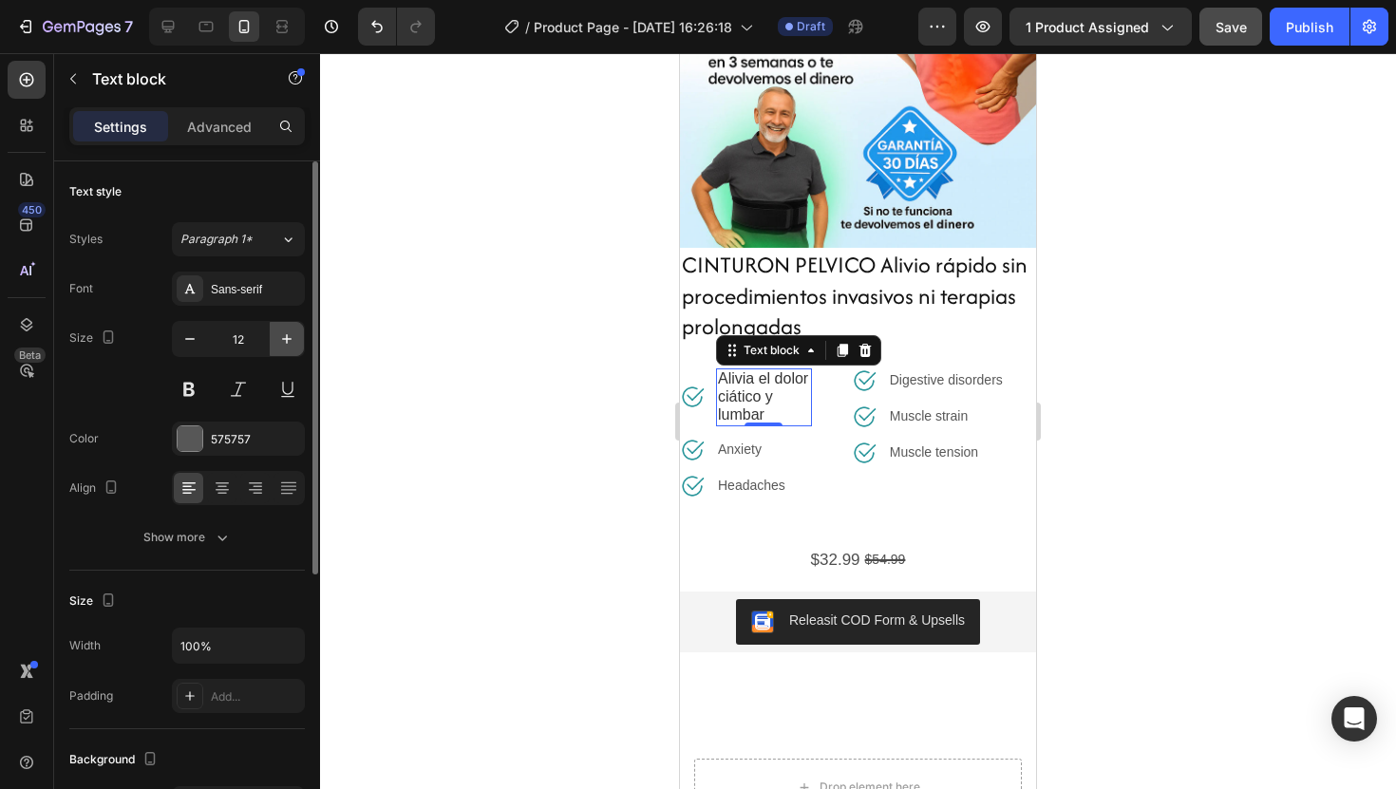
click at [289, 337] on icon "button" at bounding box center [286, 339] width 19 height 19
type input "13"
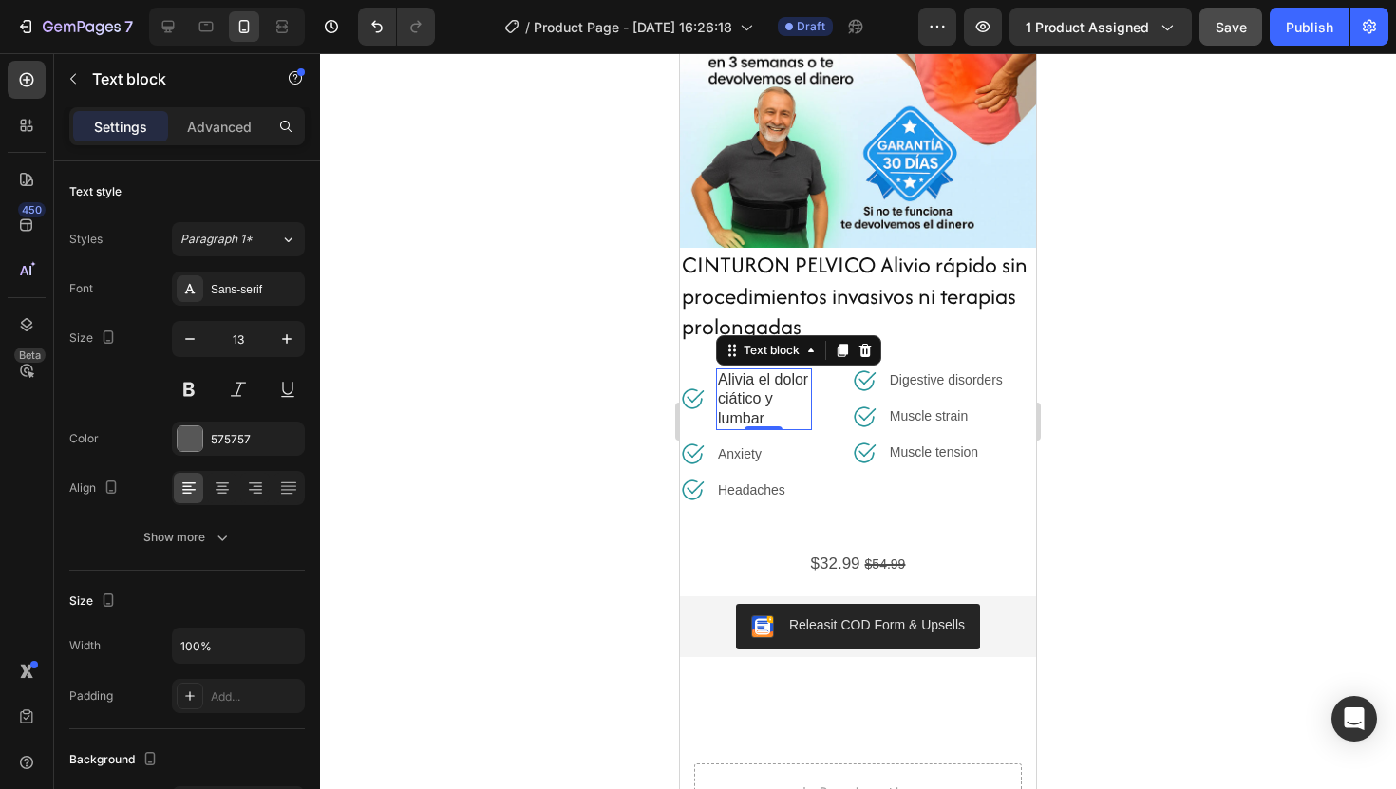
click at [759, 402] on span "Alivia el dolor ciático y lumbar" at bounding box center [763, 398] width 90 height 55
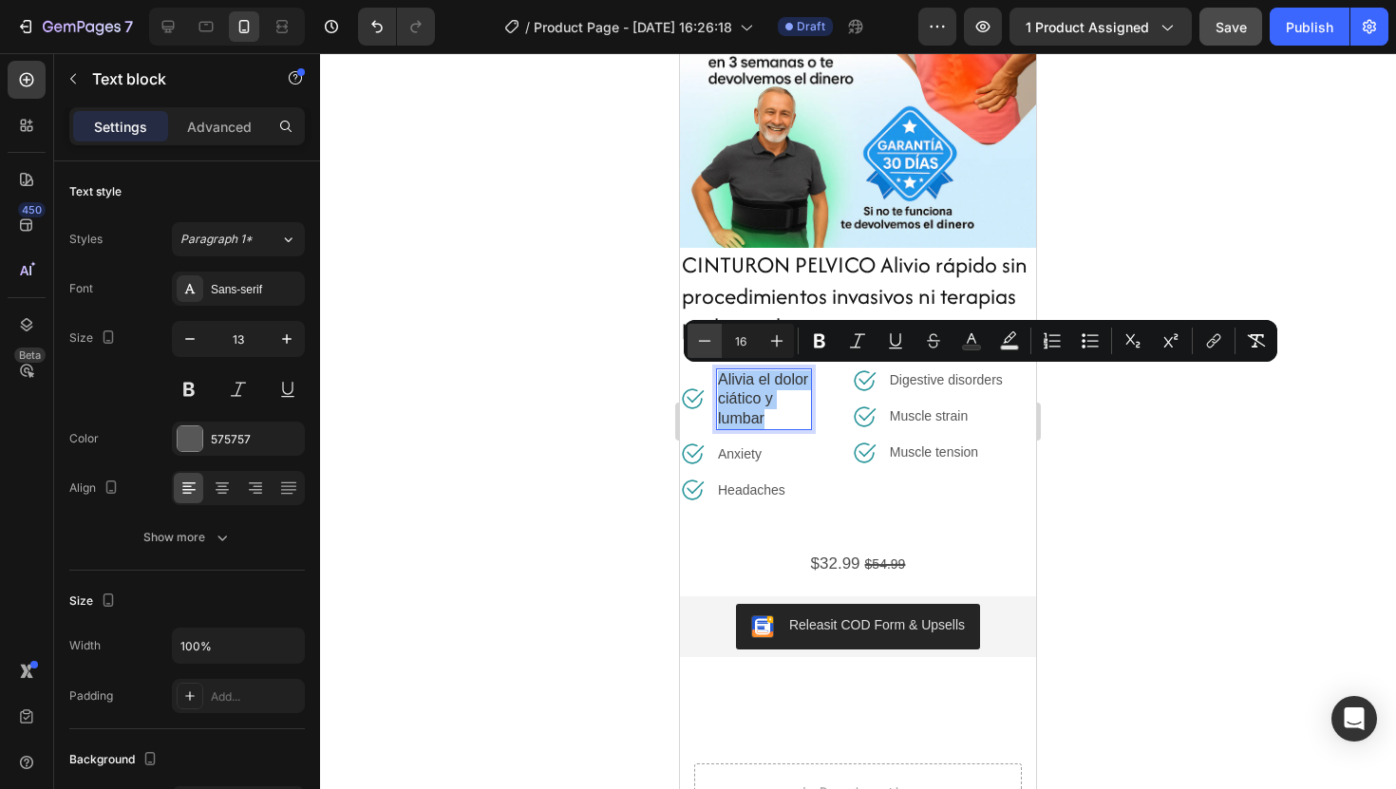
click at [694, 350] on button "Minus" at bounding box center [705, 341] width 34 height 34
type input "15"
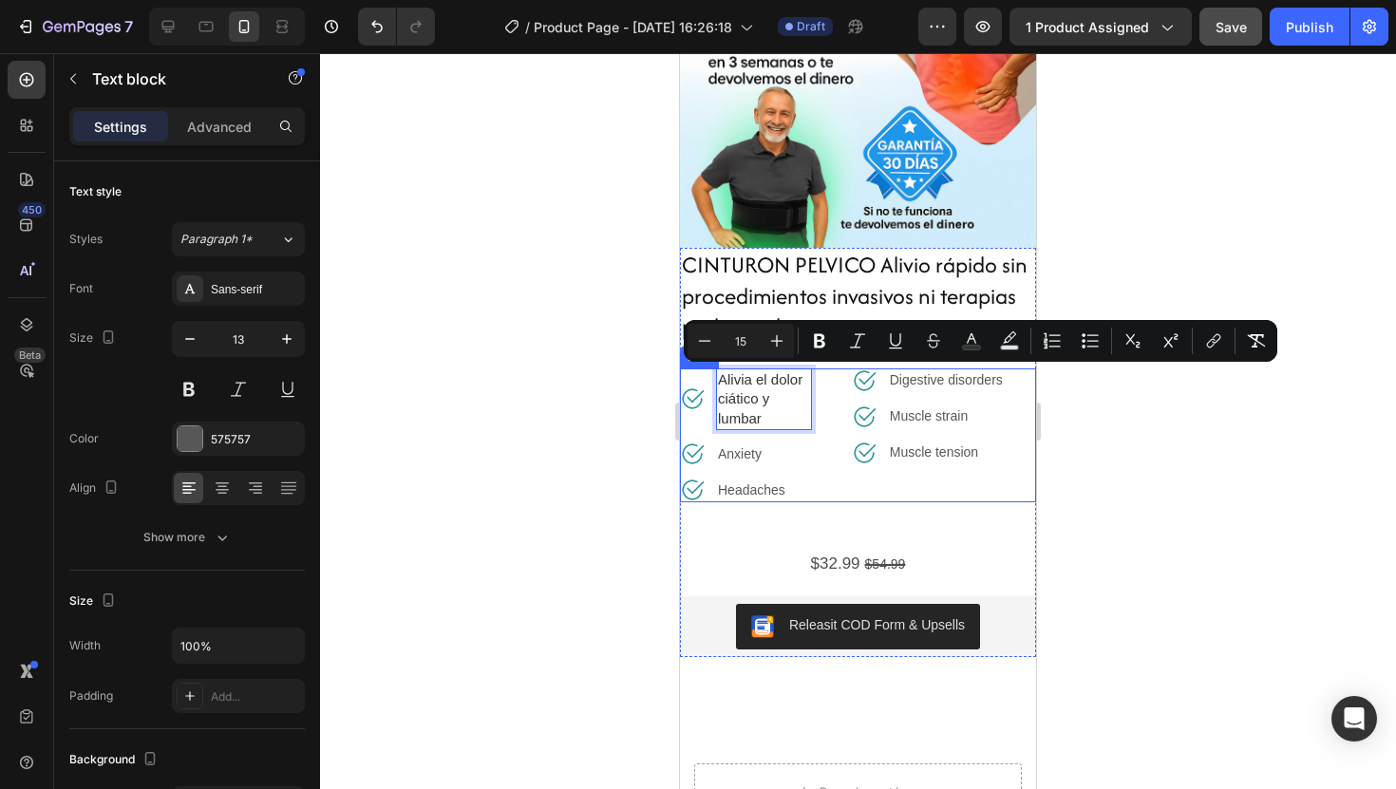
click at [1126, 459] on div at bounding box center [858, 421] width 1076 height 736
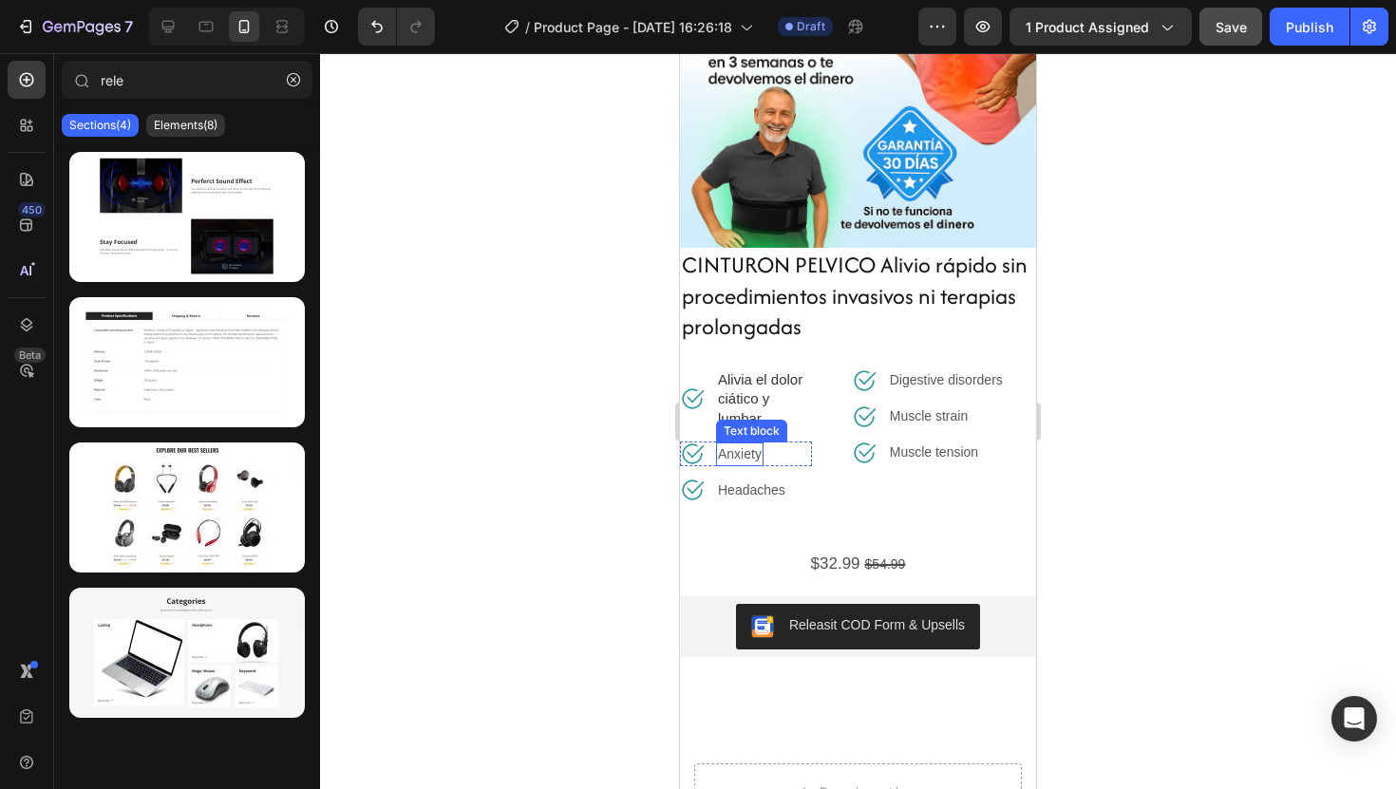
click at [756, 449] on p "Anxiety" at bounding box center [740, 455] width 44 height 20
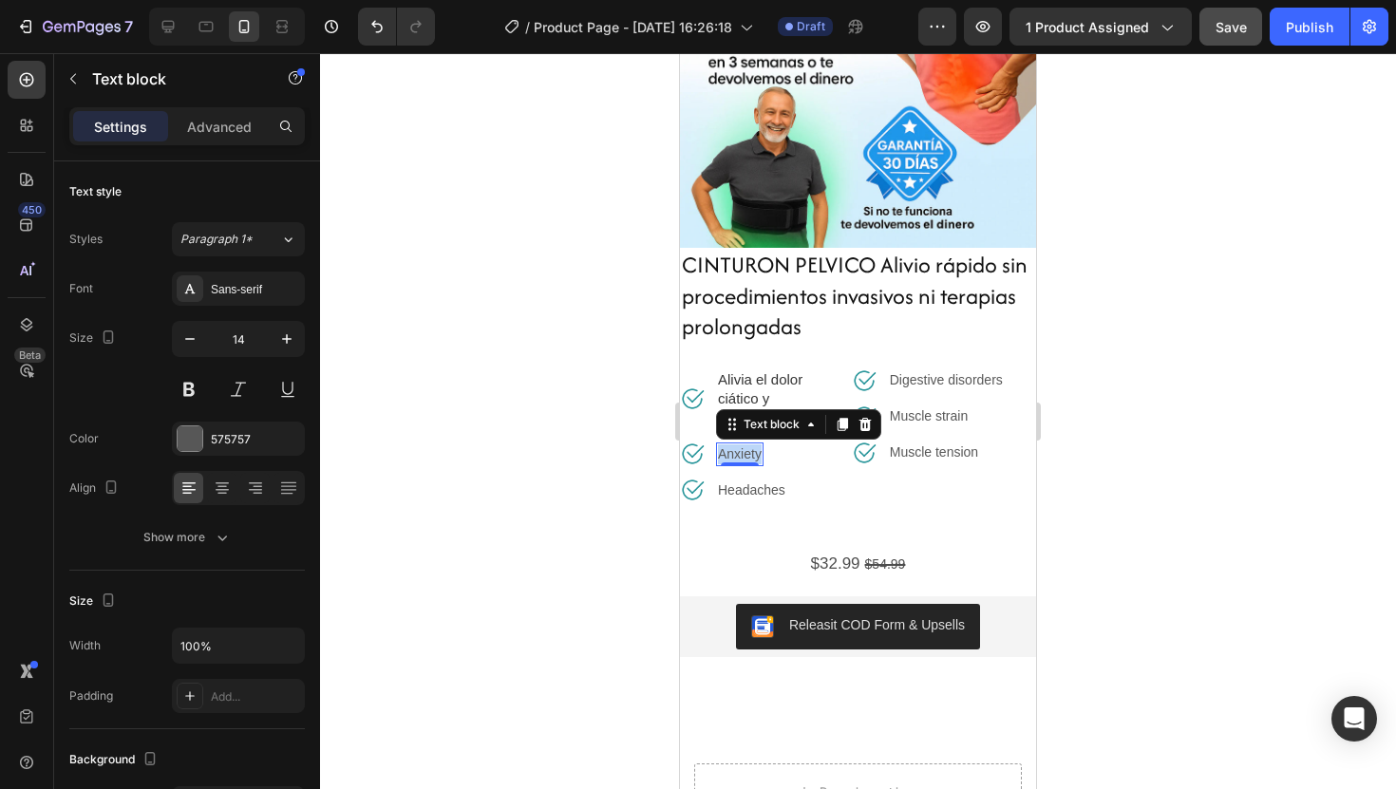
click at [756, 449] on p "Anxiety" at bounding box center [740, 455] width 44 height 20
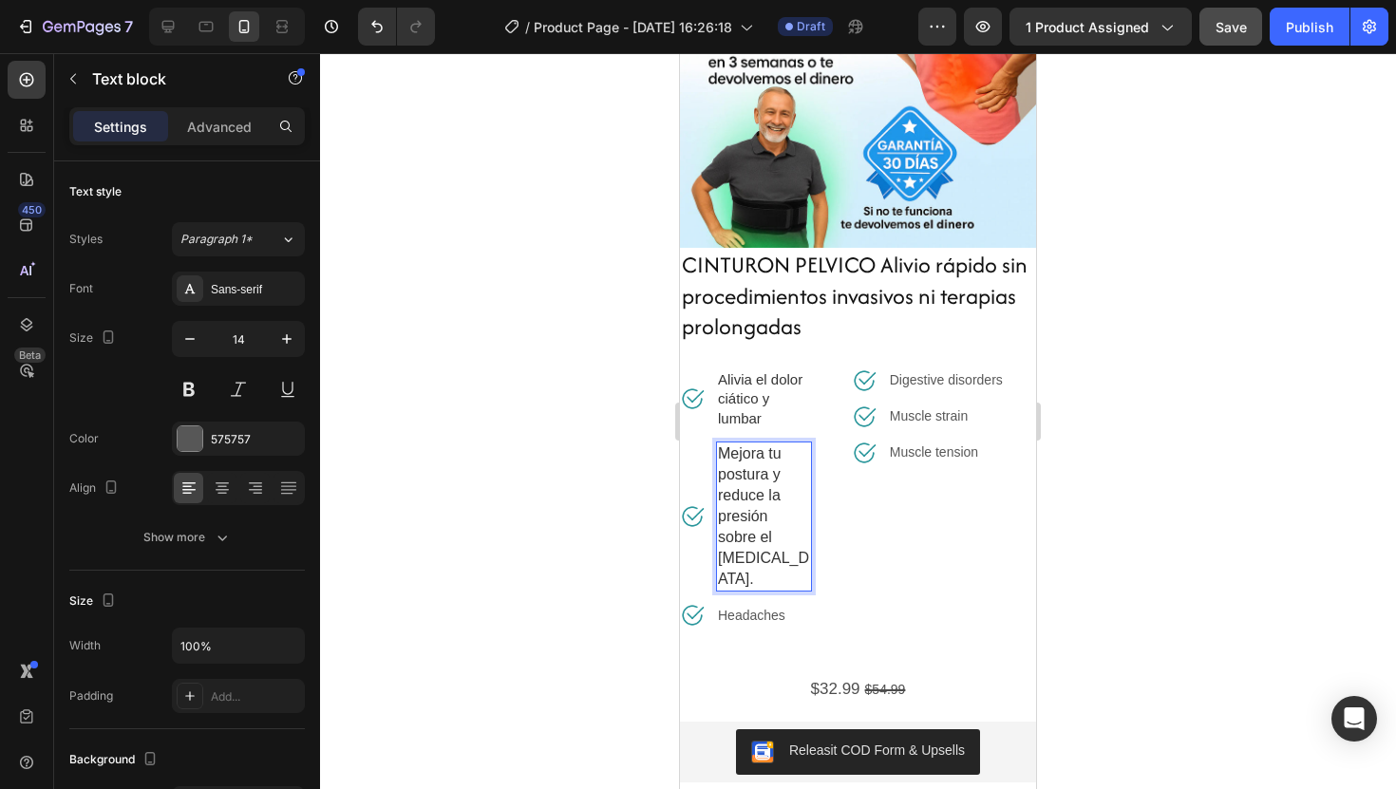
click at [1088, 520] on div at bounding box center [858, 421] width 1076 height 736
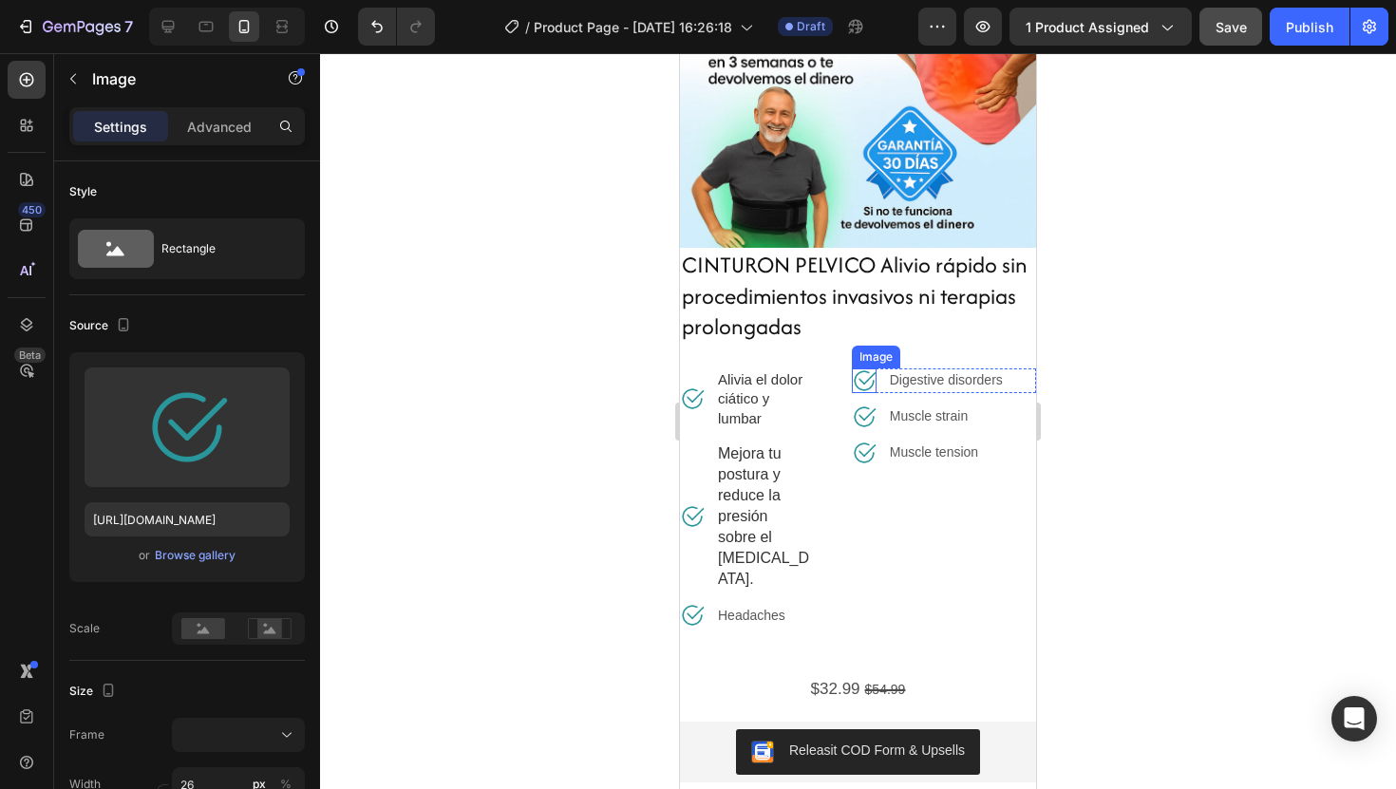
click at [870, 385] on img at bounding box center [864, 381] width 25 height 25
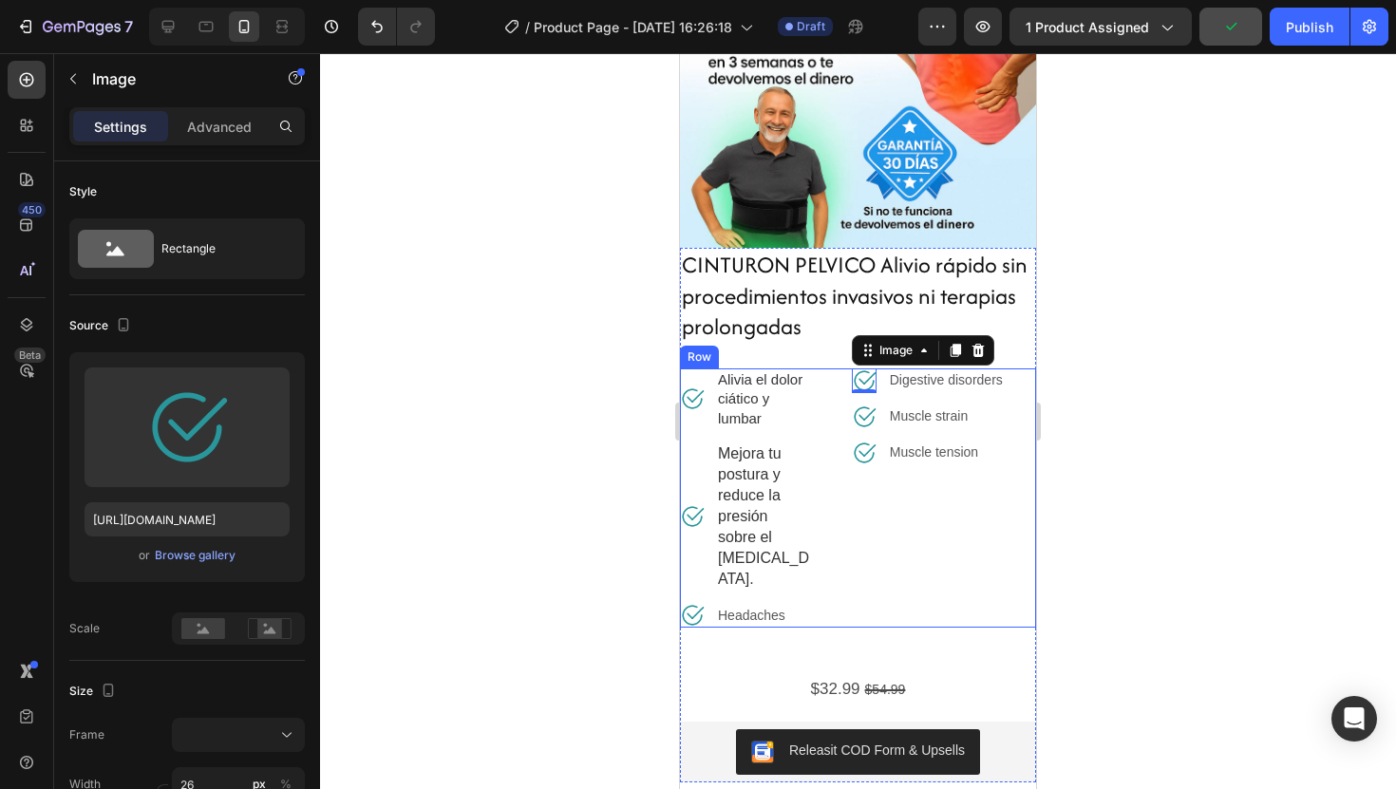
click at [819, 386] on div "Image Alivia el dolor ciático y lumbar Text block Row Image Mejora tu postura y…" at bounding box center [858, 499] width 356 height 260
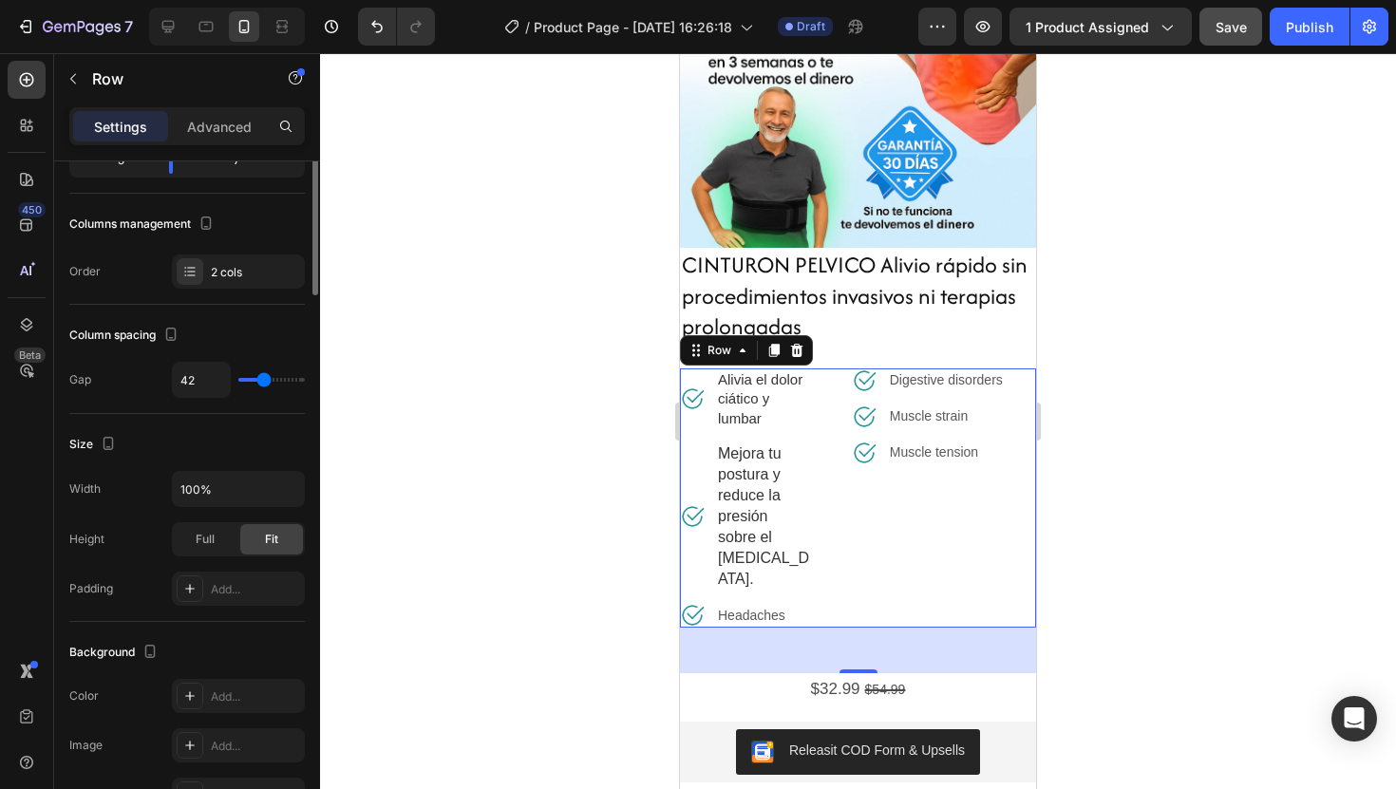
scroll to position [0, 0]
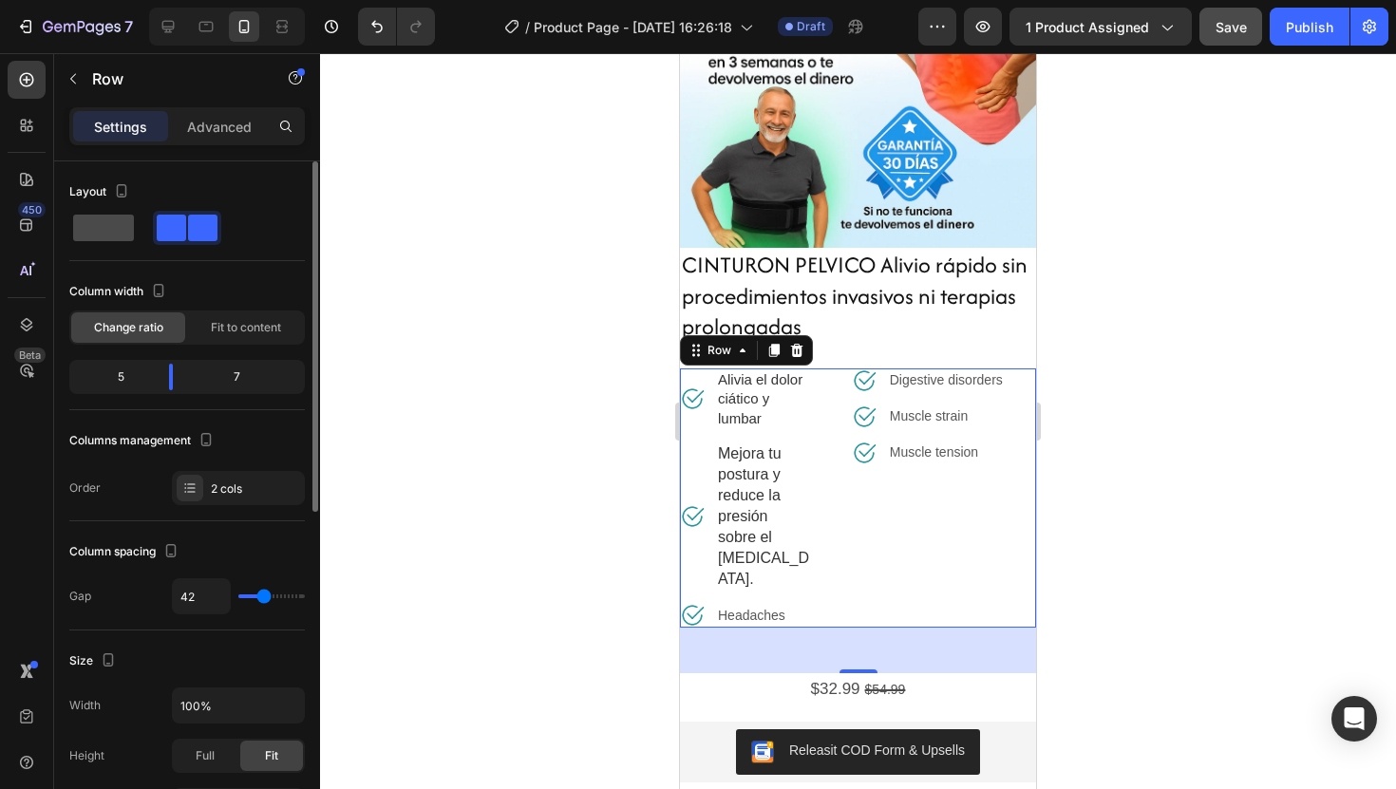
click at [122, 230] on span at bounding box center [103, 228] width 61 height 27
type input "0"
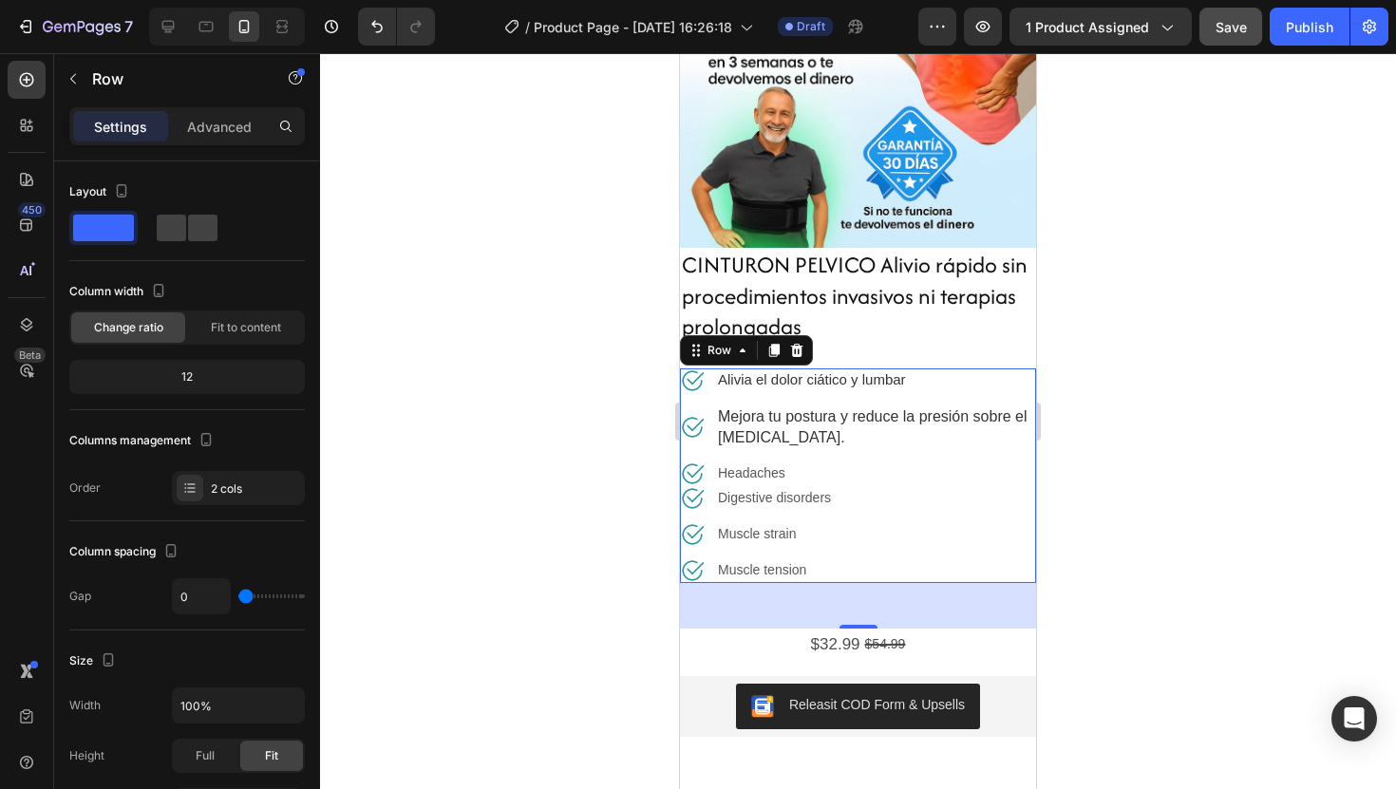
click at [1247, 415] on div at bounding box center [858, 421] width 1076 height 736
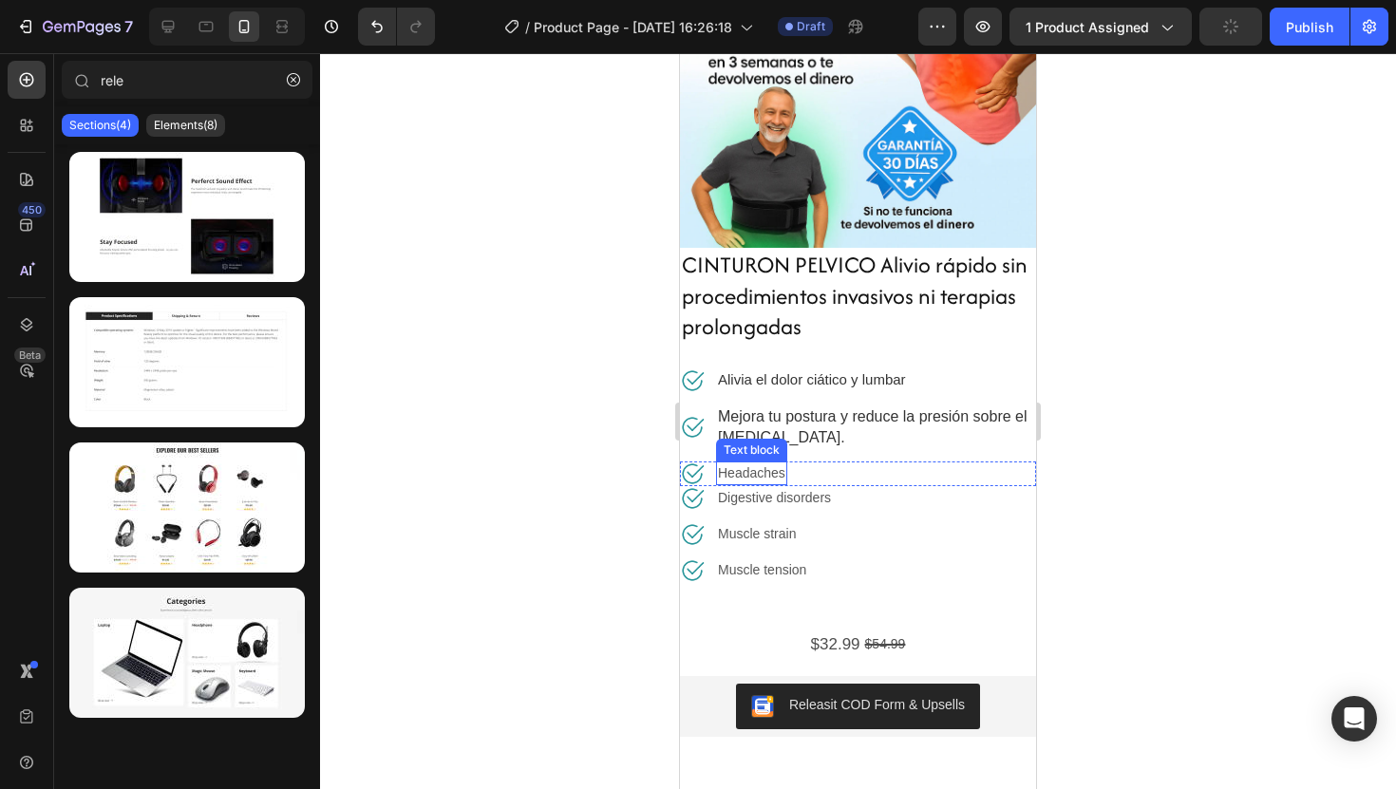
click at [772, 467] on p "Headaches" at bounding box center [751, 474] width 67 height 20
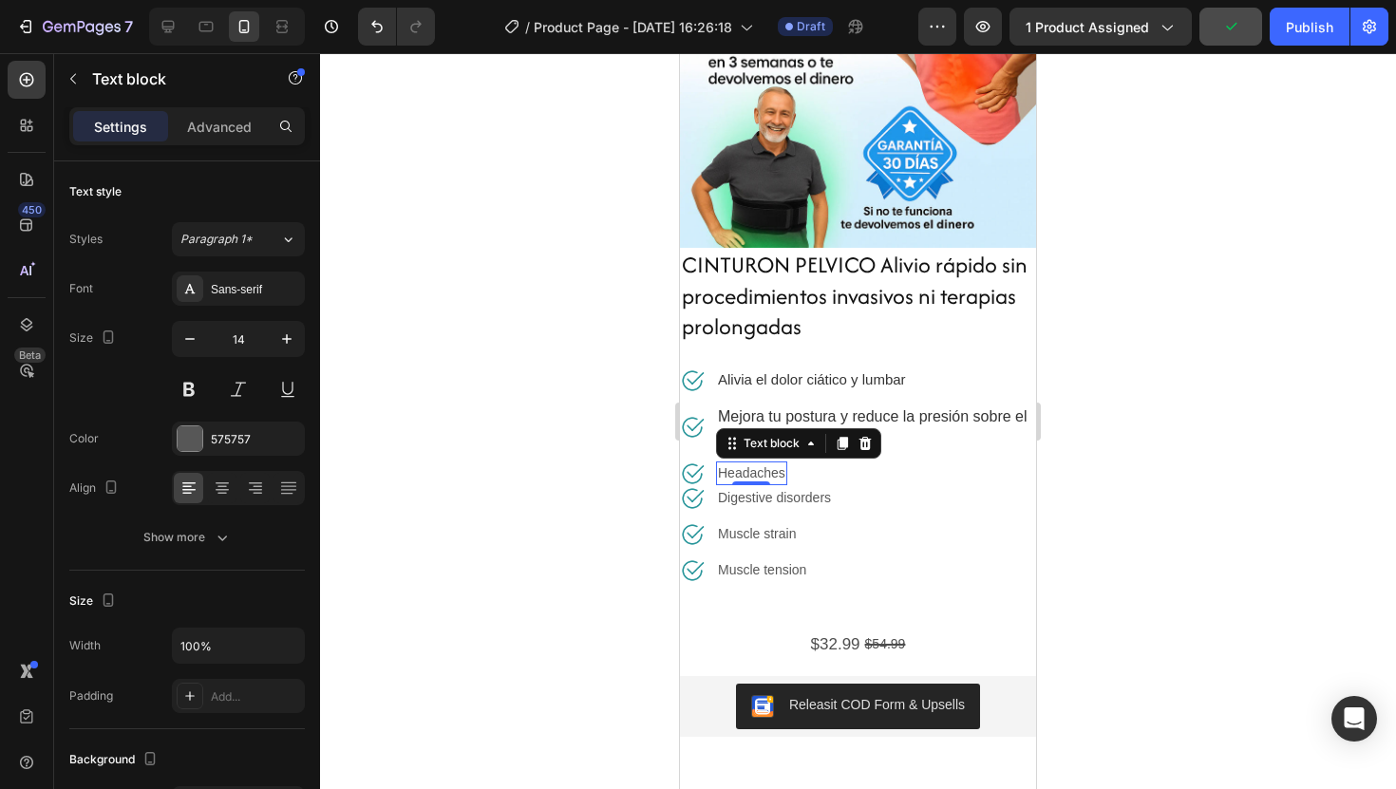
click at [772, 467] on p "Headaches" at bounding box center [751, 474] width 67 height 20
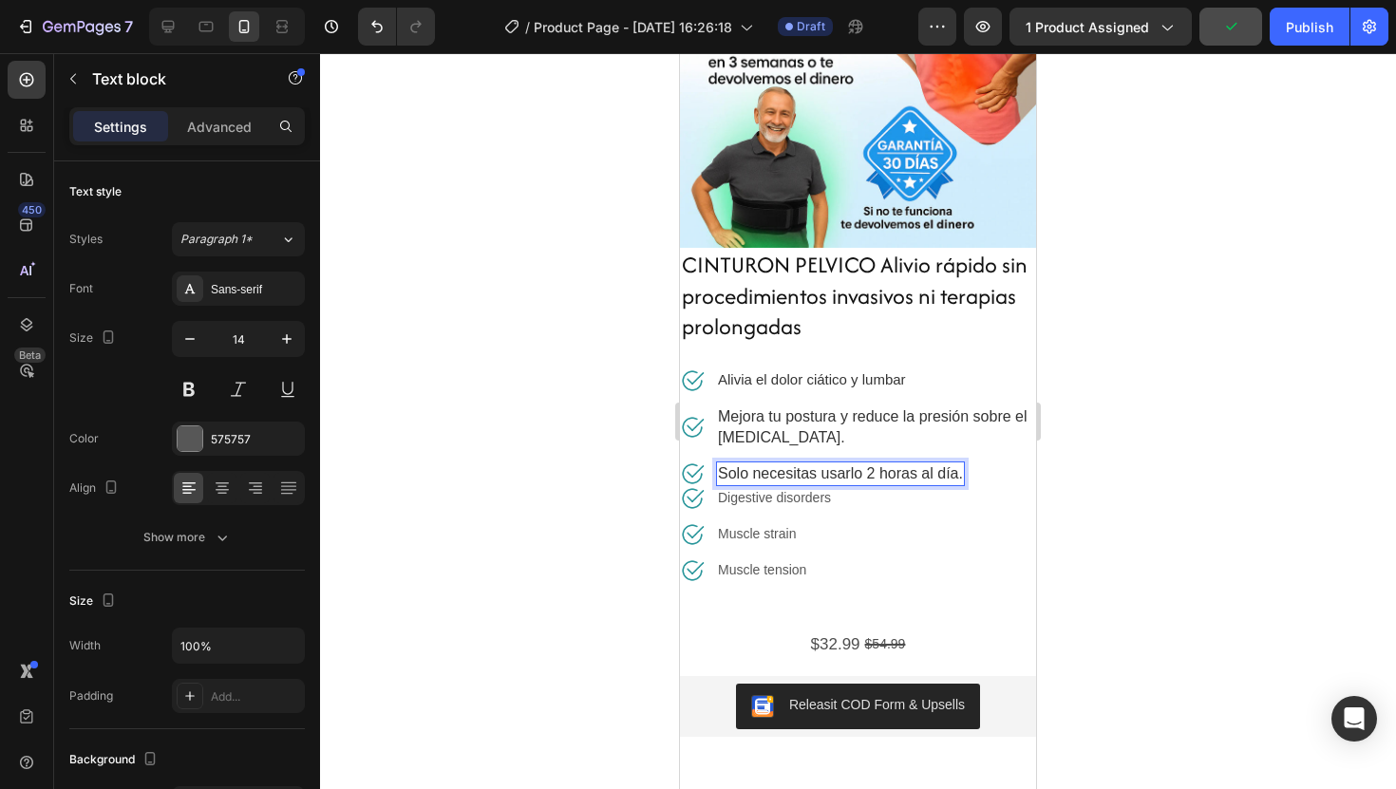
click at [1159, 480] on div at bounding box center [858, 421] width 1076 height 736
click at [956, 471] on span "Solo necesitas usarlo 2 horas al día." at bounding box center [840, 473] width 245 height 16
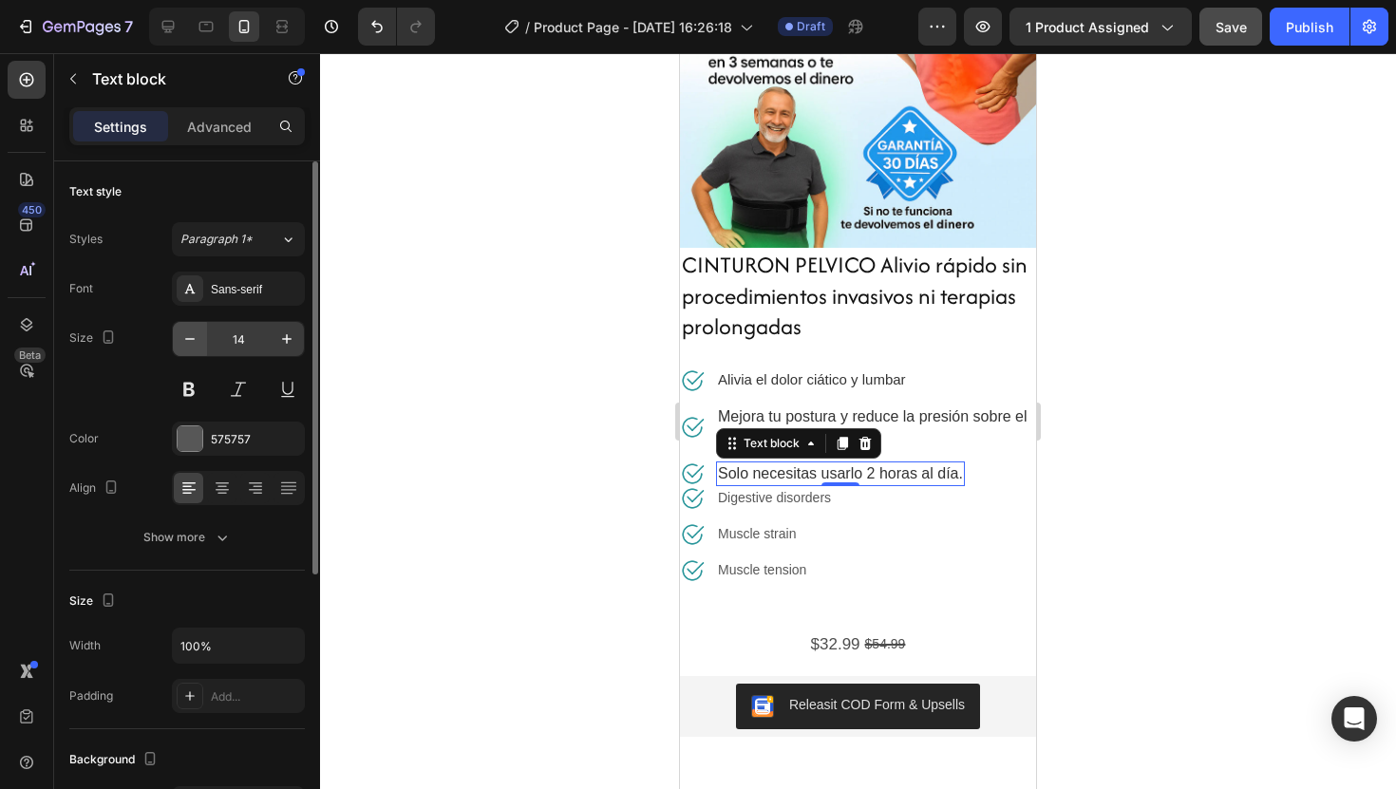
click at [195, 338] on icon "button" at bounding box center [189, 339] width 19 height 19
type input "13"
click at [845, 470] on span "Solo necesitas usarlo 2 horas al día." at bounding box center [840, 472] width 245 height 16
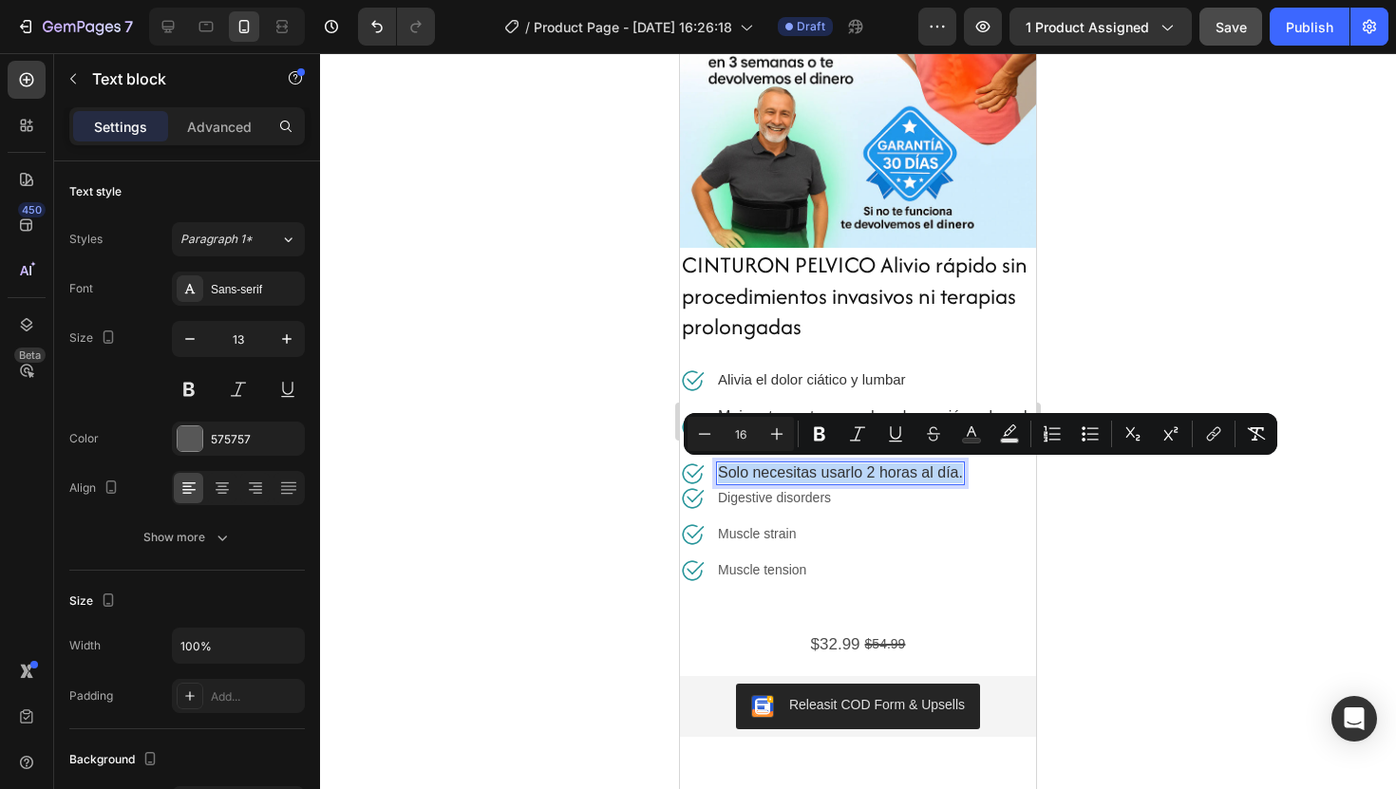
click at [845, 470] on span "Solo necesitas usarlo 2 horas al día." at bounding box center [840, 472] width 245 height 16
click at [699, 435] on icon "Editor contextual toolbar" at bounding box center [704, 434] width 19 height 19
type input "15"
click at [1069, 527] on div at bounding box center [858, 421] width 1076 height 736
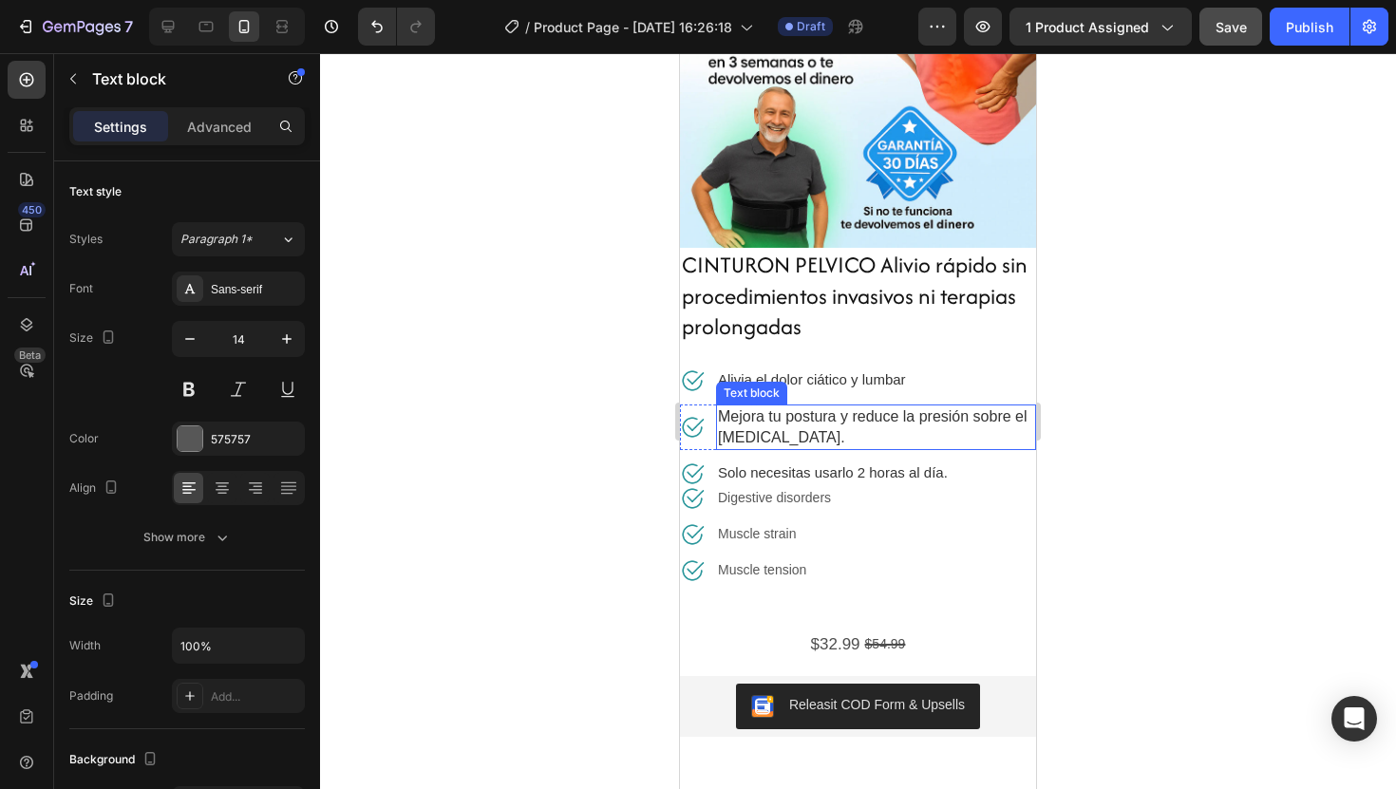
click at [906, 422] on span "Mejora tu postura y reduce la presión sobre el nervio ciático." at bounding box center [873, 426] width 310 height 37
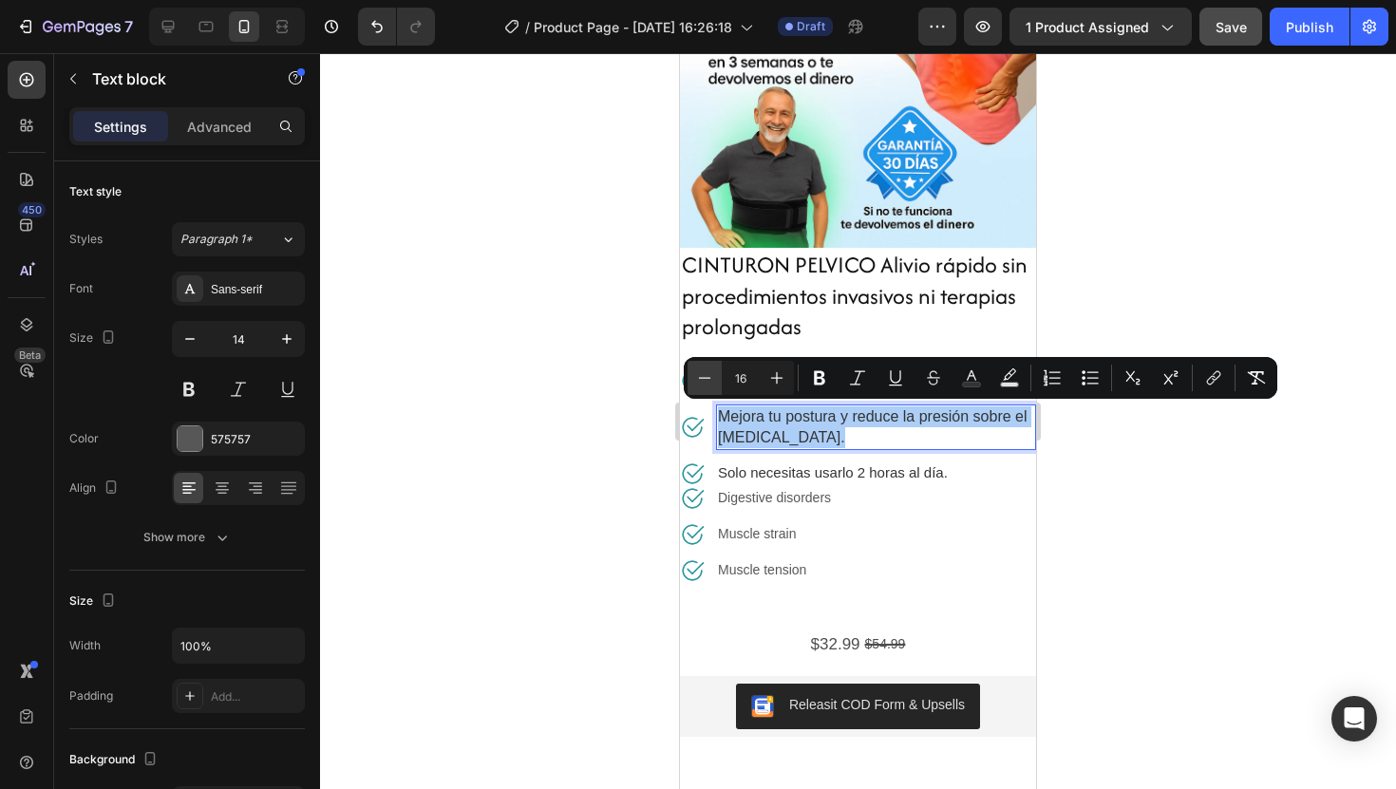
click at [710, 382] on icon "Editor contextual toolbar" at bounding box center [704, 378] width 19 height 19
type input "15"
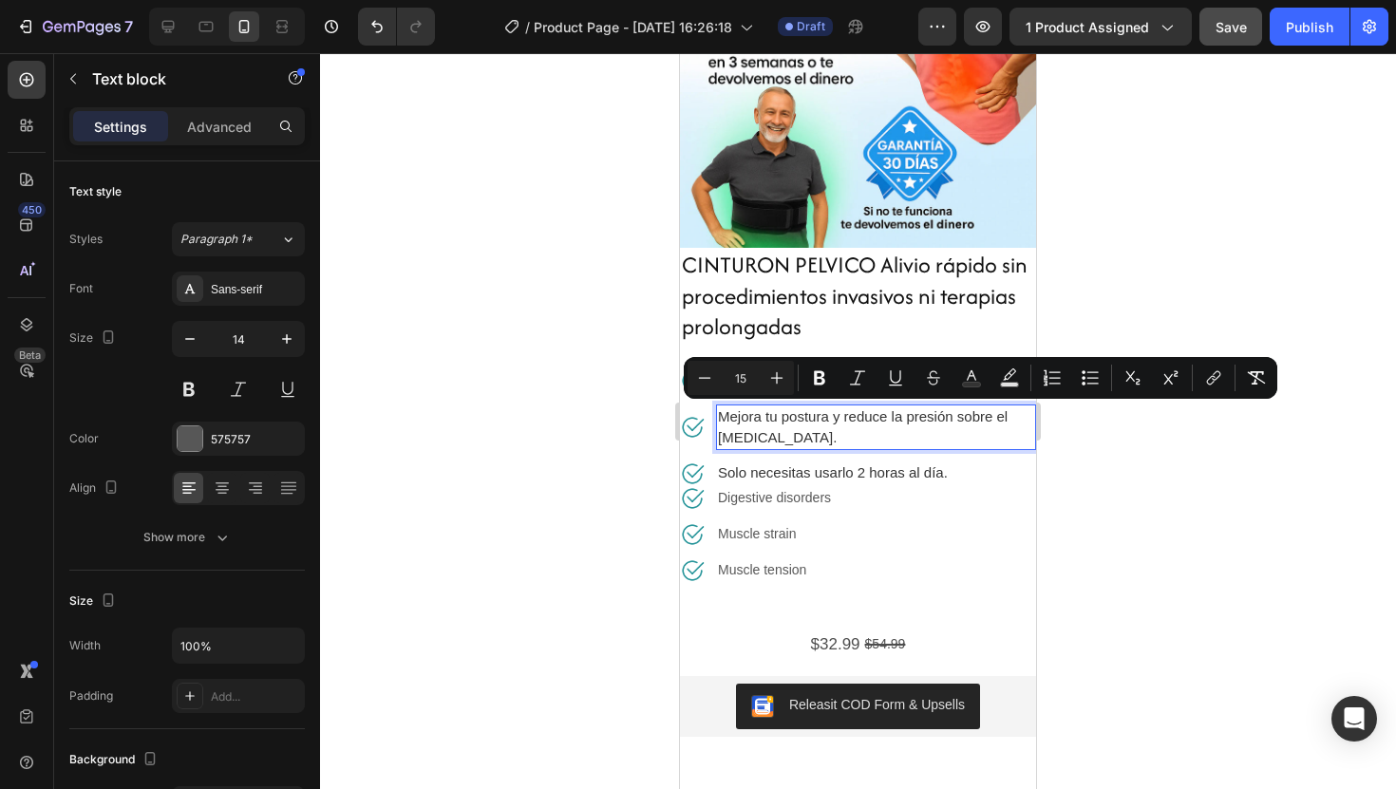
click at [1190, 488] on div at bounding box center [858, 421] width 1076 height 736
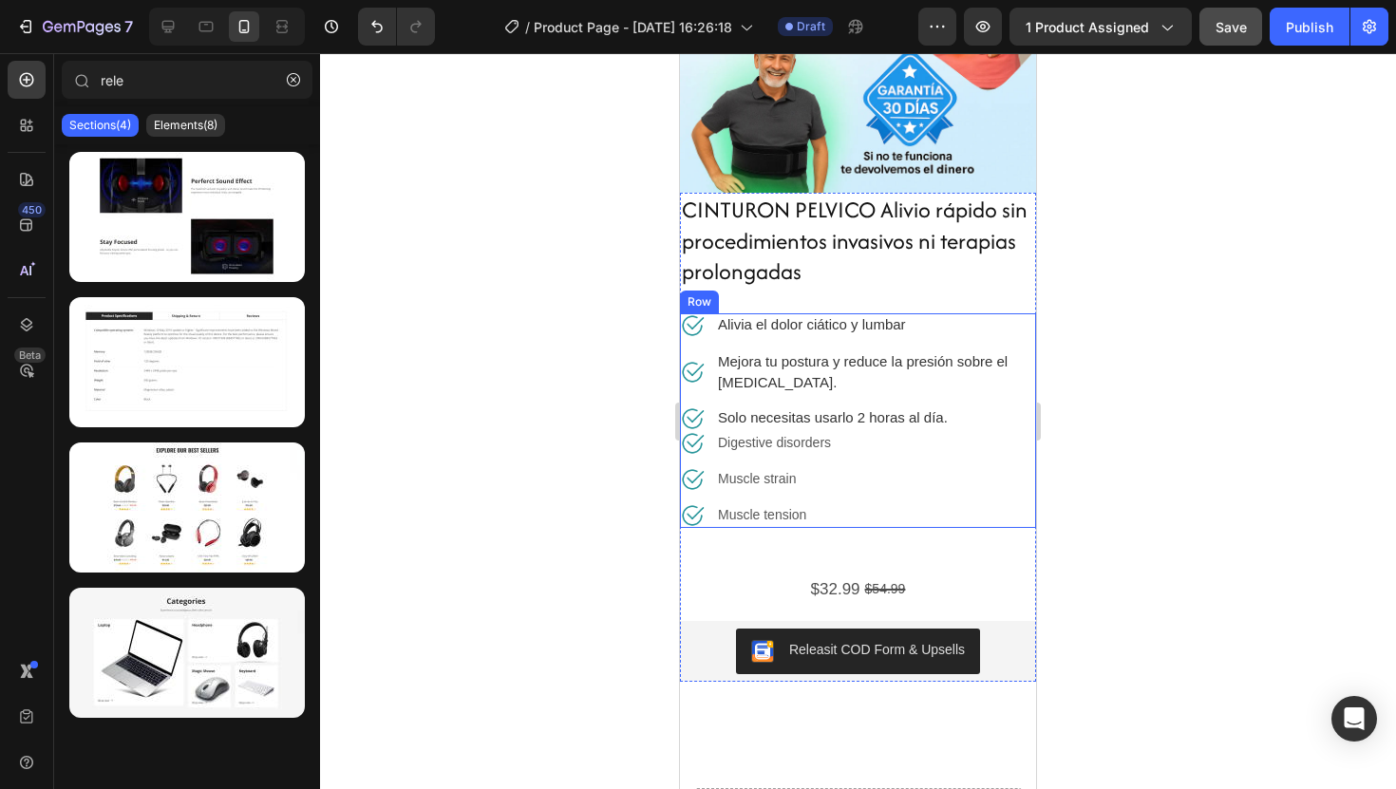
scroll to position [282, 0]
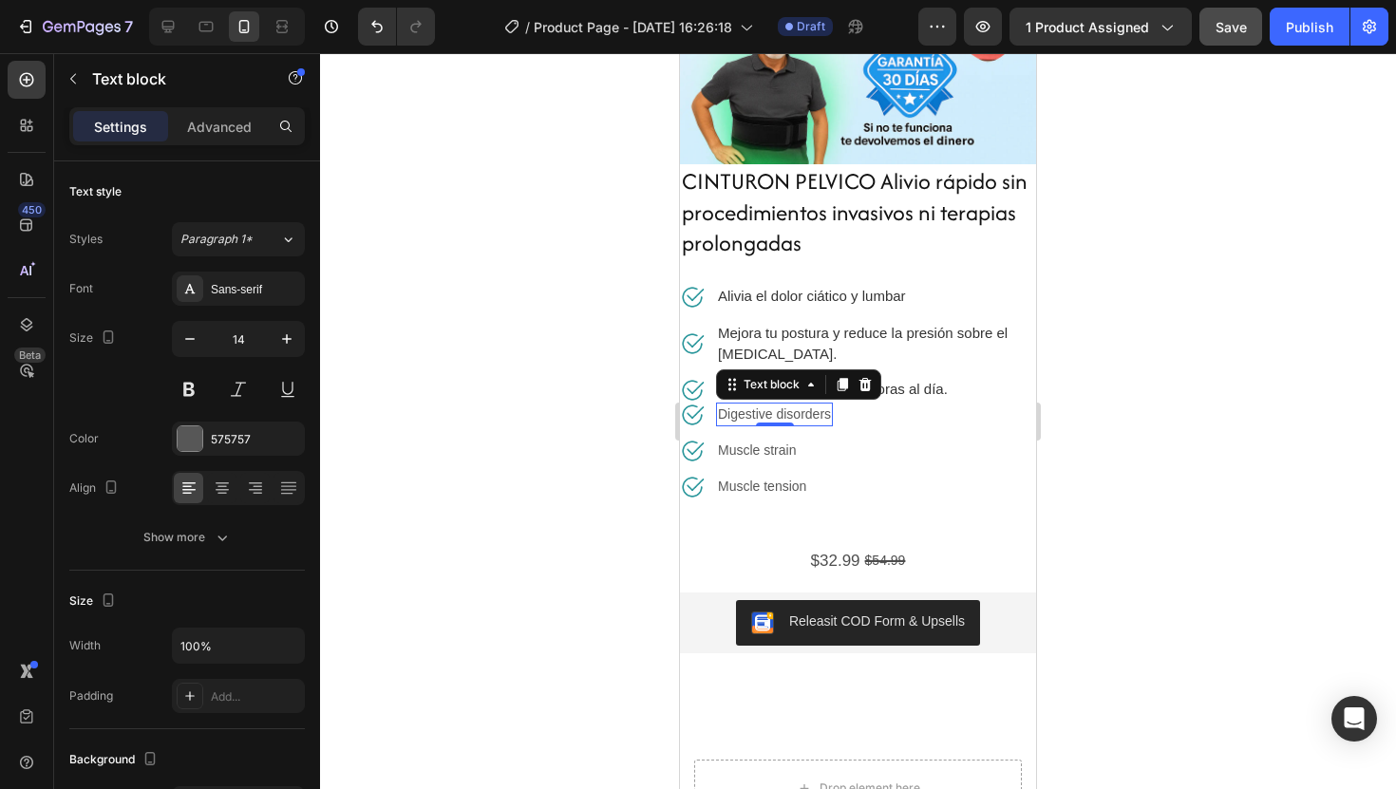
click at [819, 411] on p "Digestive disorders" at bounding box center [774, 415] width 113 height 20
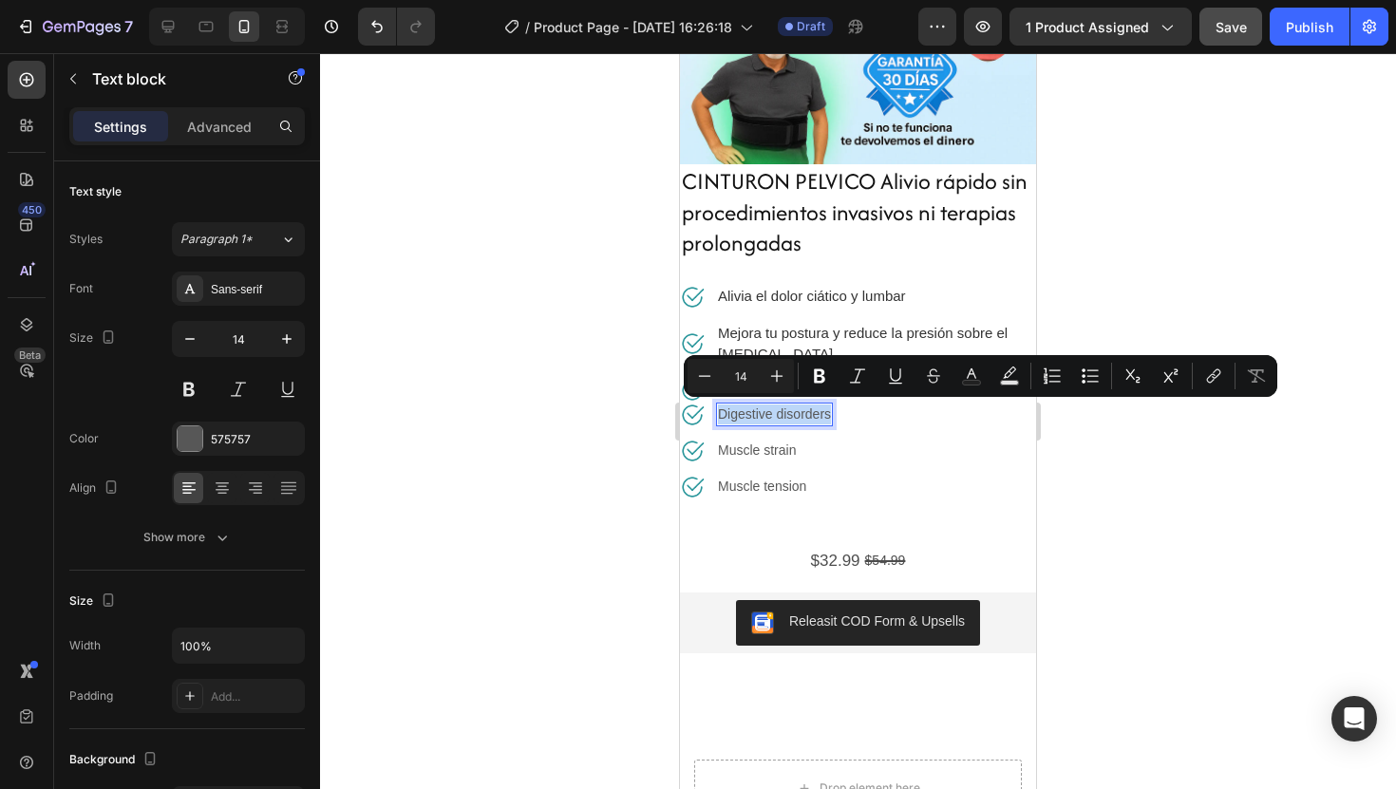
scroll to position [281, 0]
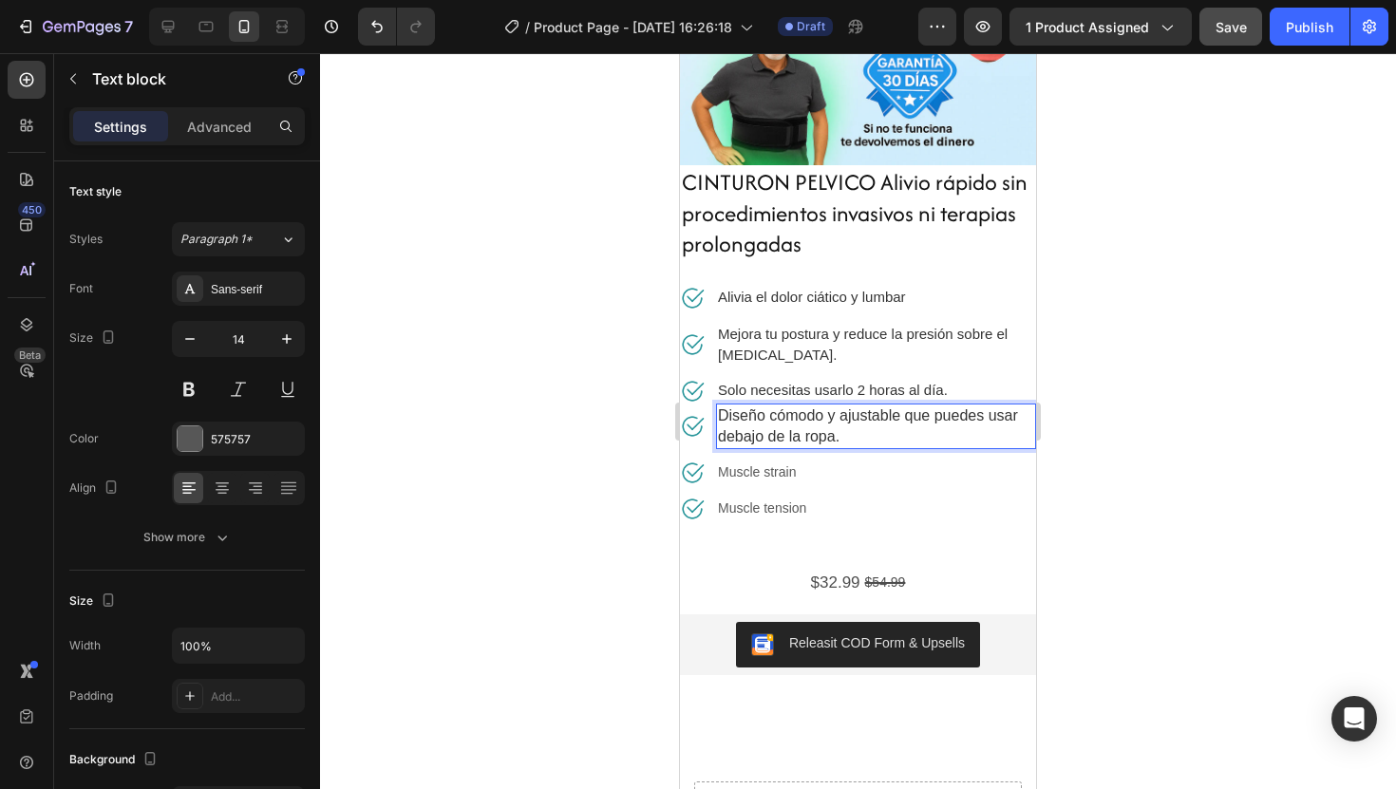
click at [1115, 432] on div at bounding box center [858, 421] width 1076 height 736
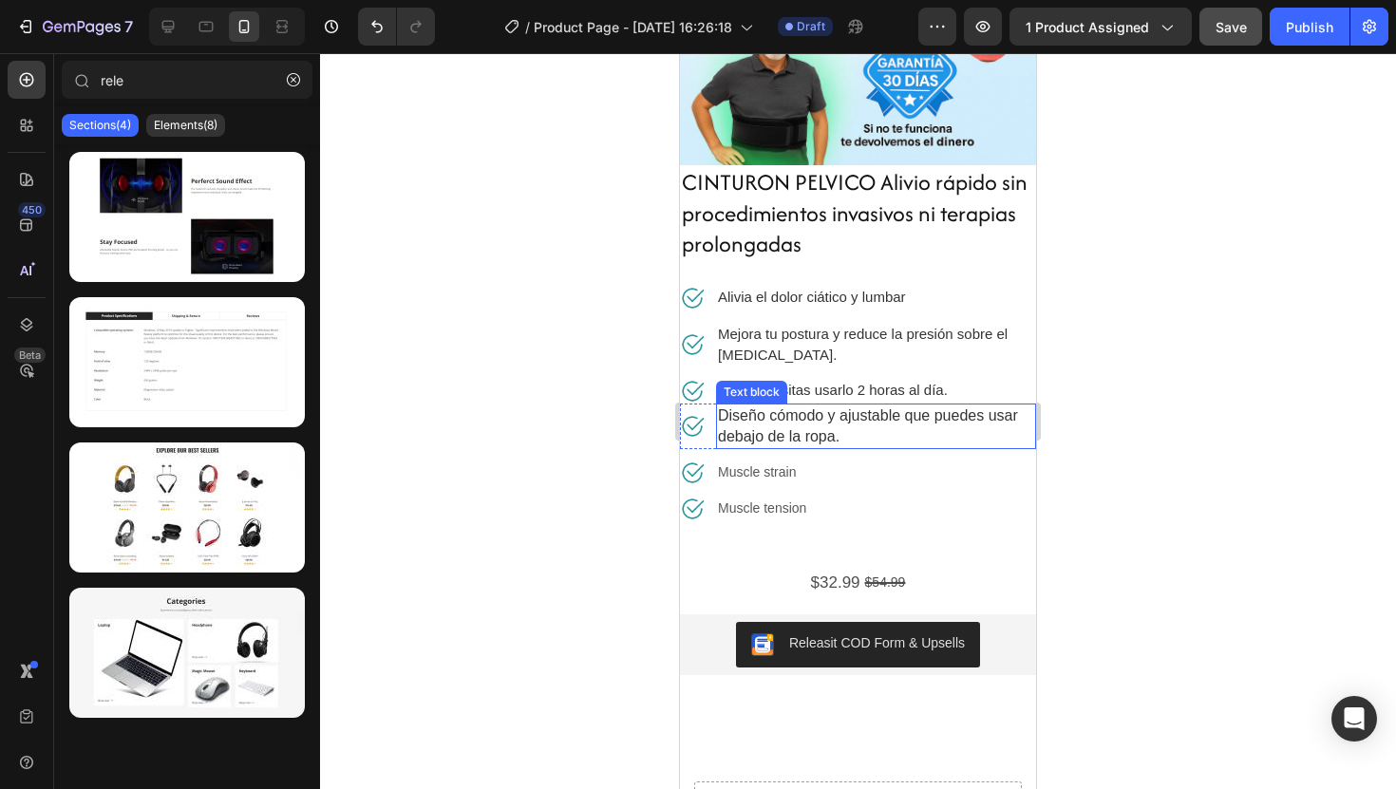
click at [958, 422] on p "Diseño cómodo y ajustable que puedes usar debajo de la ropa." at bounding box center [876, 427] width 316 height 42
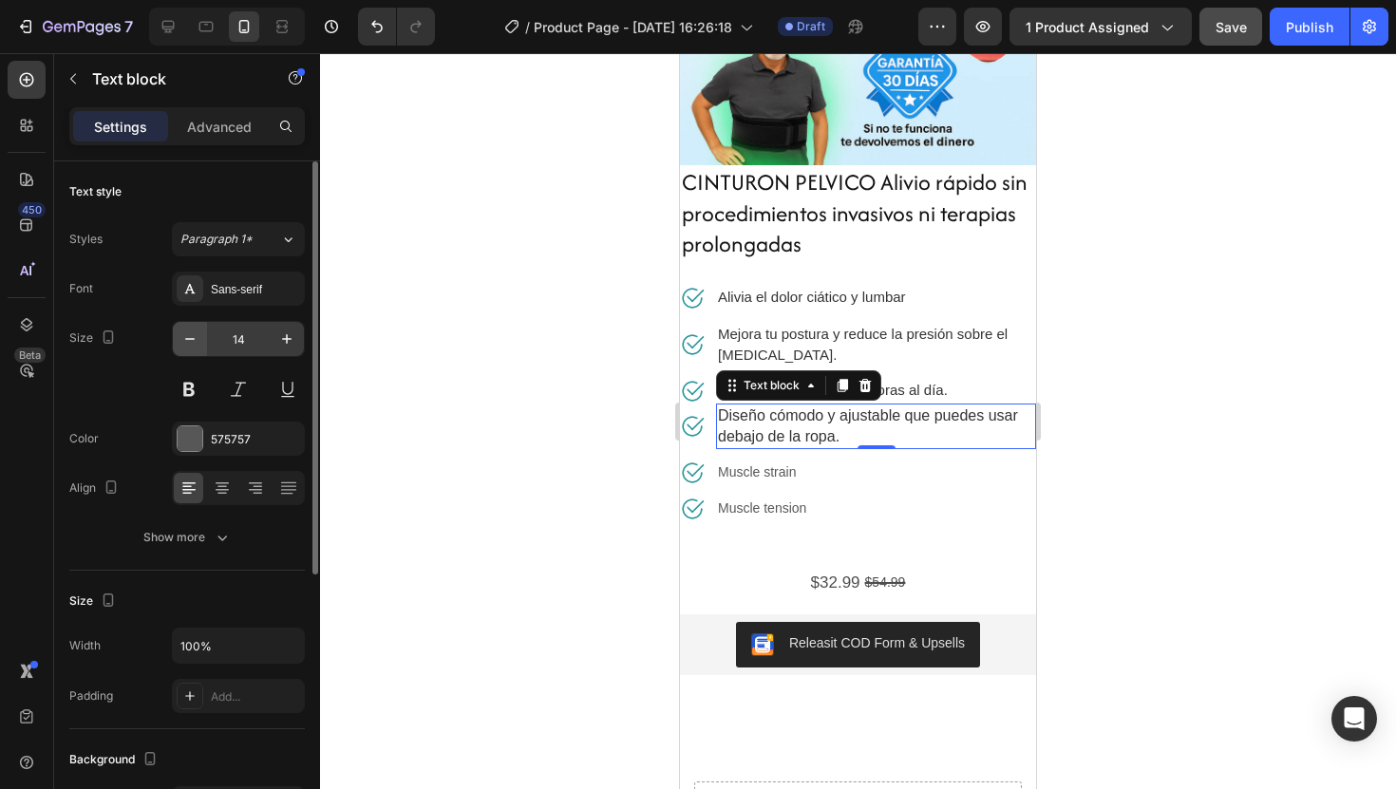
click at [196, 340] on icon "button" at bounding box center [189, 339] width 19 height 19
type input "13"
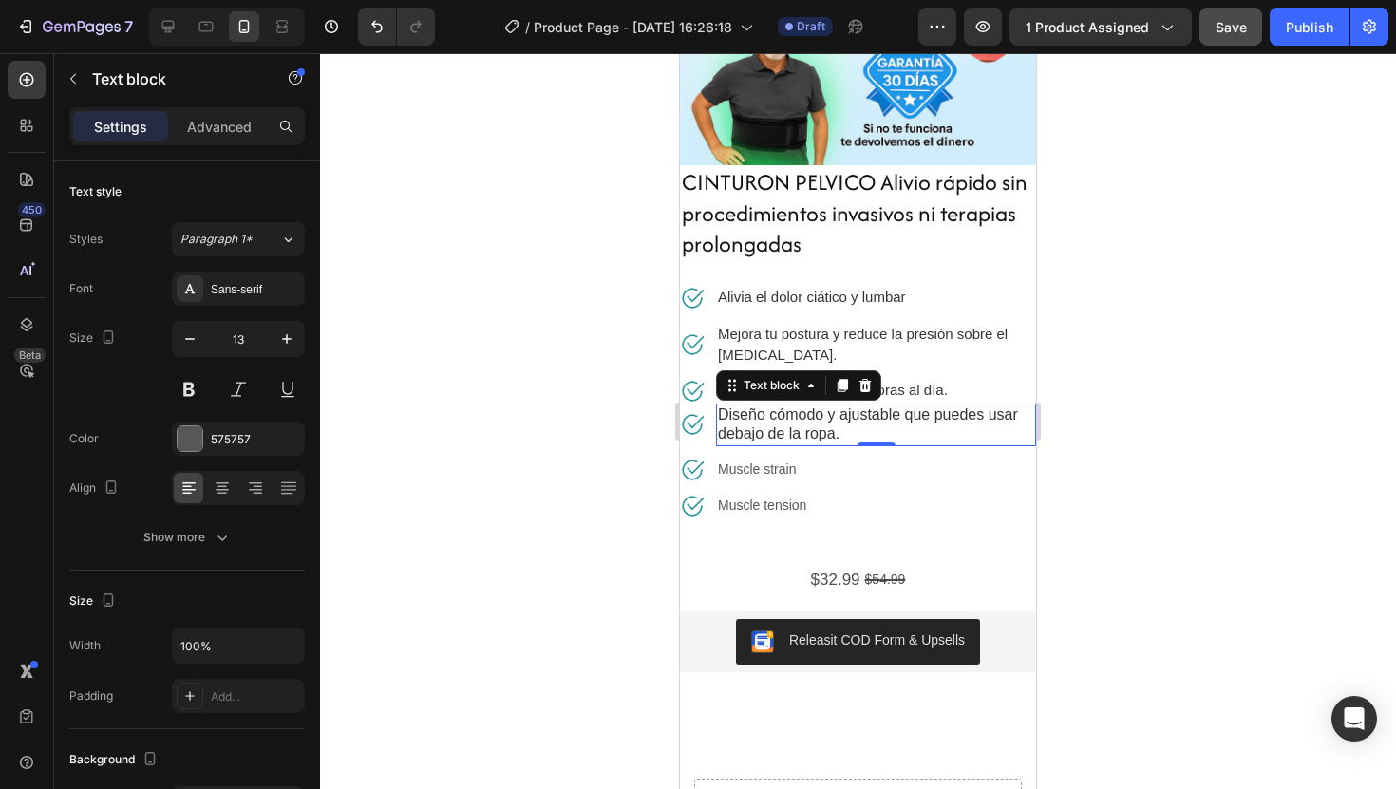
click at [837, 424] on span "Diseño cómodo y ajustable que puedes usar debajo de la ropa." at bounding box center [868, 425] width 300 height 36
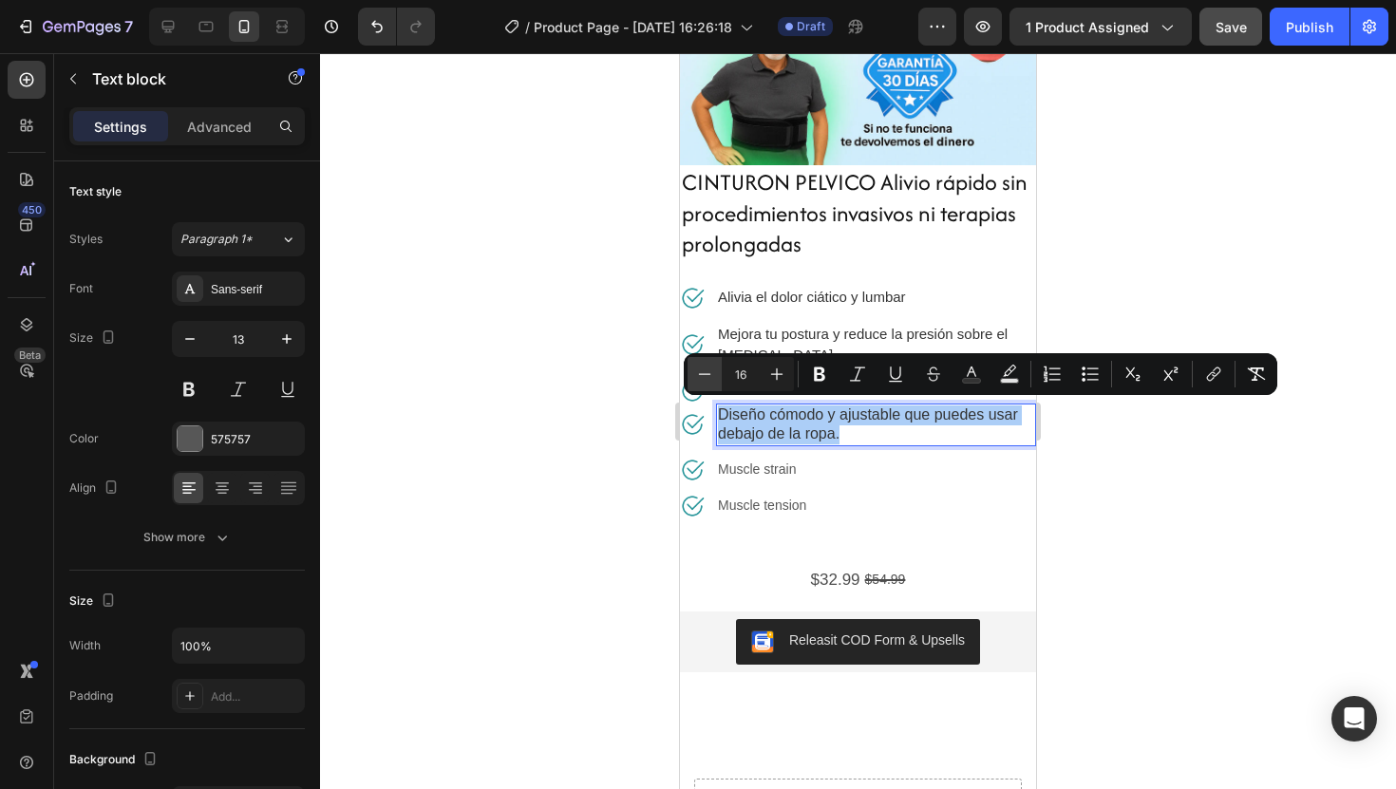
click at [698, 365] on icon "Editor contextual toolbar" at bounding box center [704, 374] width 19 height 19
click at [710, 369] on icon "Editor contextual toolbar" at bounding box center [704, 374] width 19 height 19
type input "14"
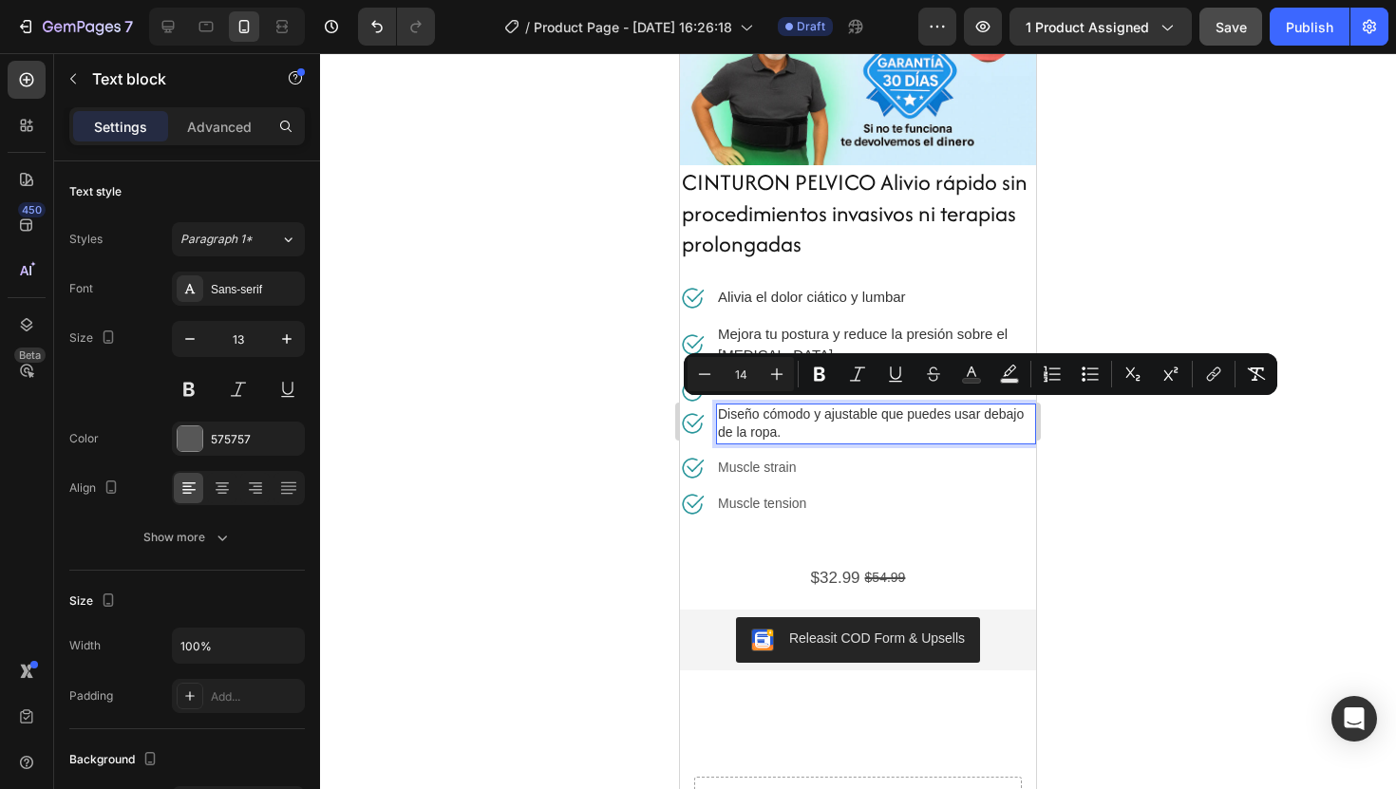
click at [1162, 510] on div at bounding box center [858, 421] width 1076 height 736
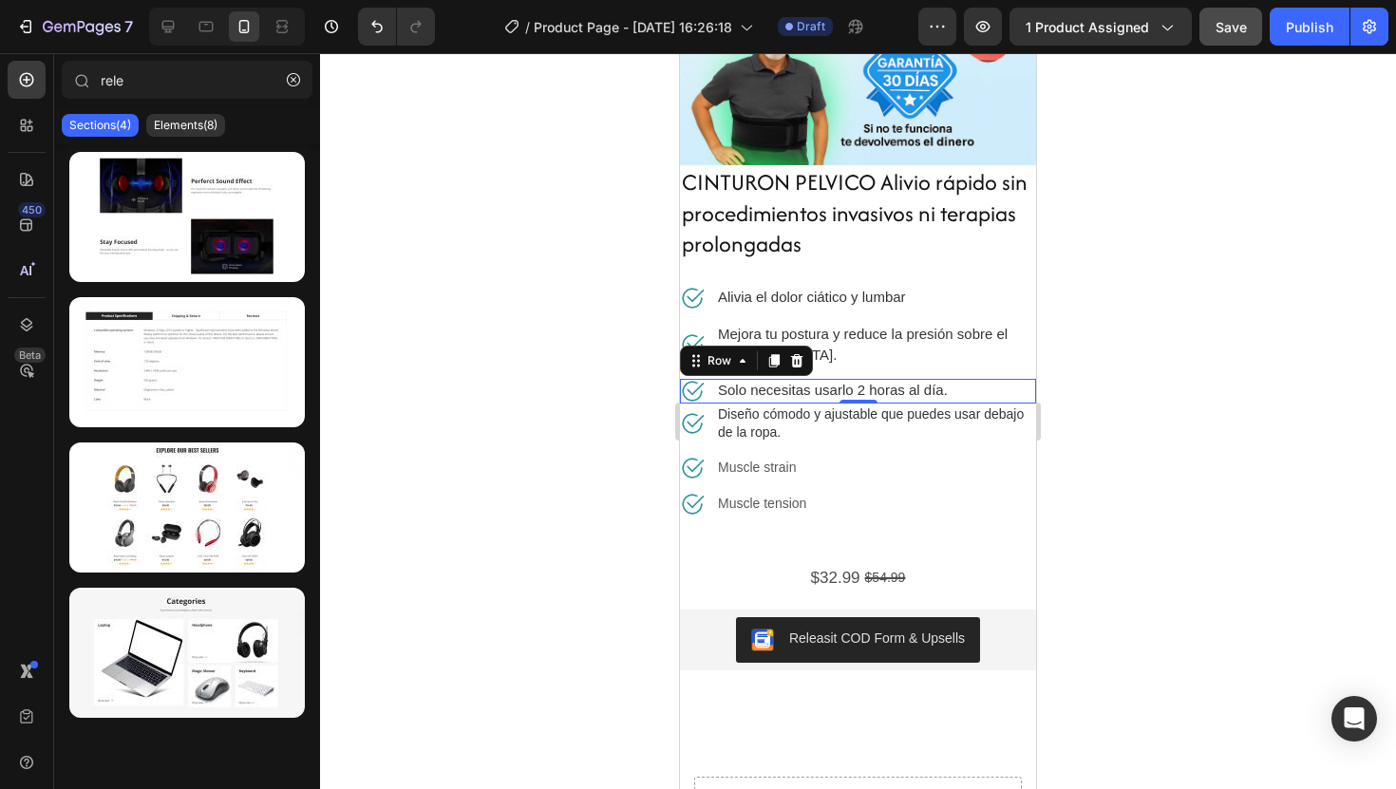
click at [992, 398] on div "Image Solo necesitas usarlo 2 horas al día. Text block Row 0" at bounding box center [858, 391] width 356 height 25
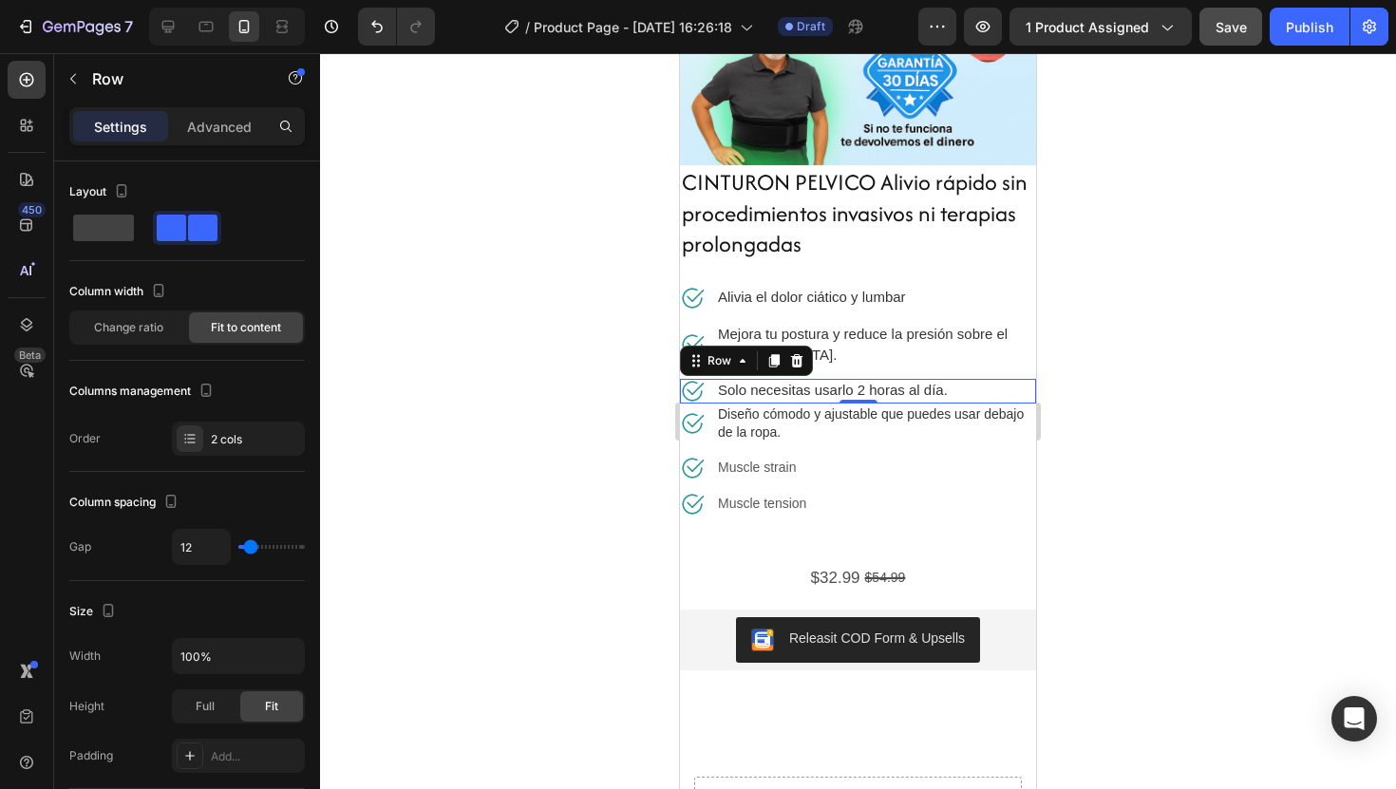
click at [992, 392] on div "Image Solo necesitas usarlo 2 horas al día. Text block Row 0" at bounding box center [858, 391] width 356 height 25
click at [989, 392] on div "Image Solo necesitas usarlo 2 horas al día. Text block Row 0" at bounding box center [858, 391] width 356 height 25
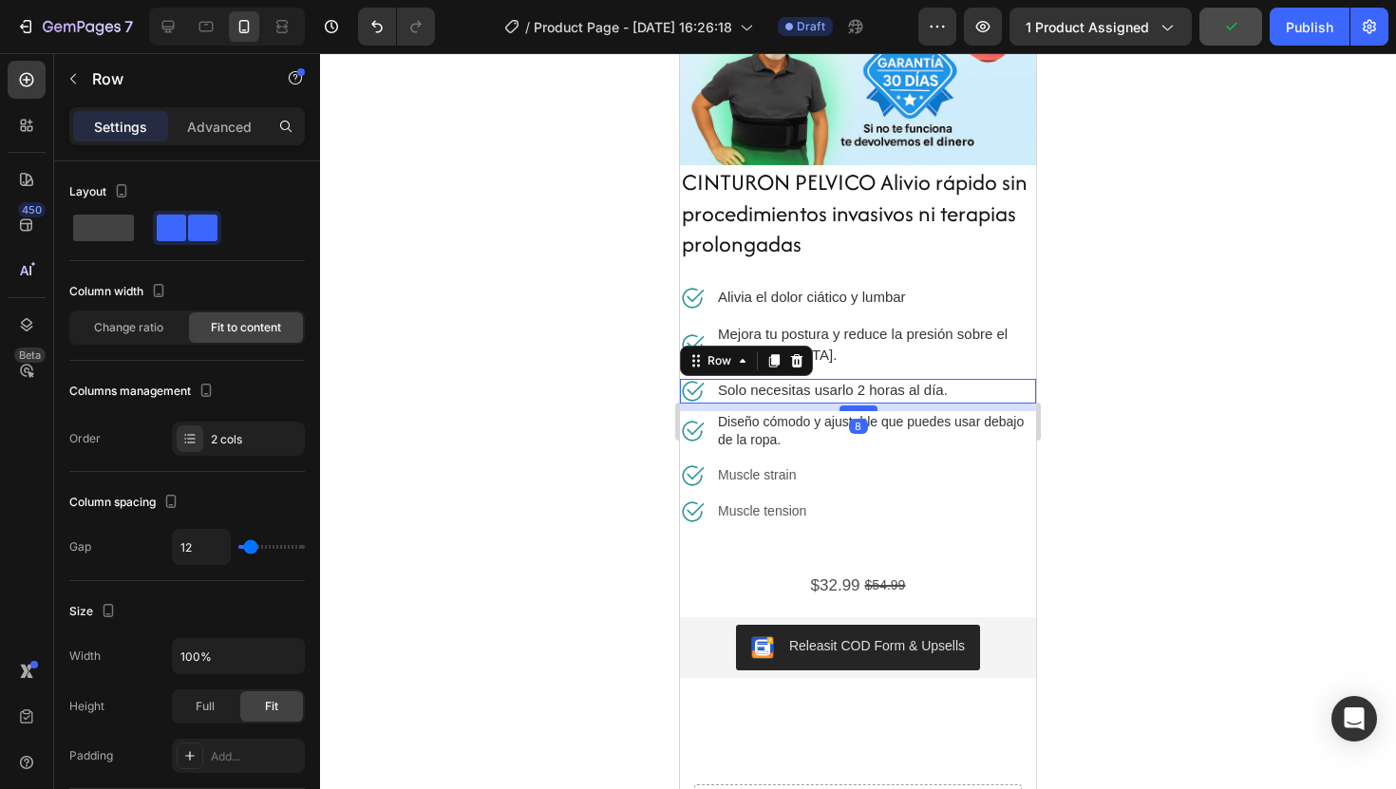
click at [861, 406] on div at bounding box center [859, 409] width 38 height 6
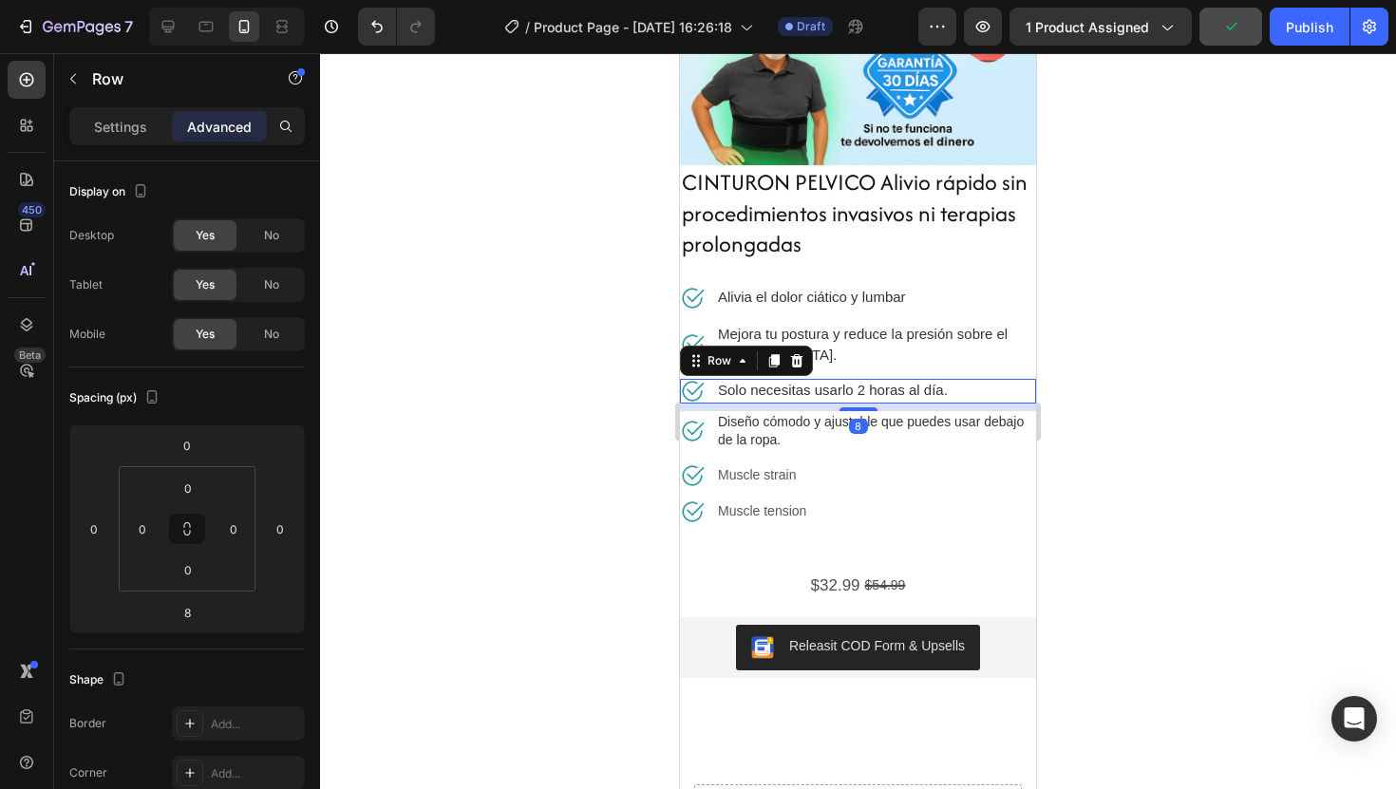
click at [1150, 366] on div at bounding box center [858, 421] width 1076 height 736
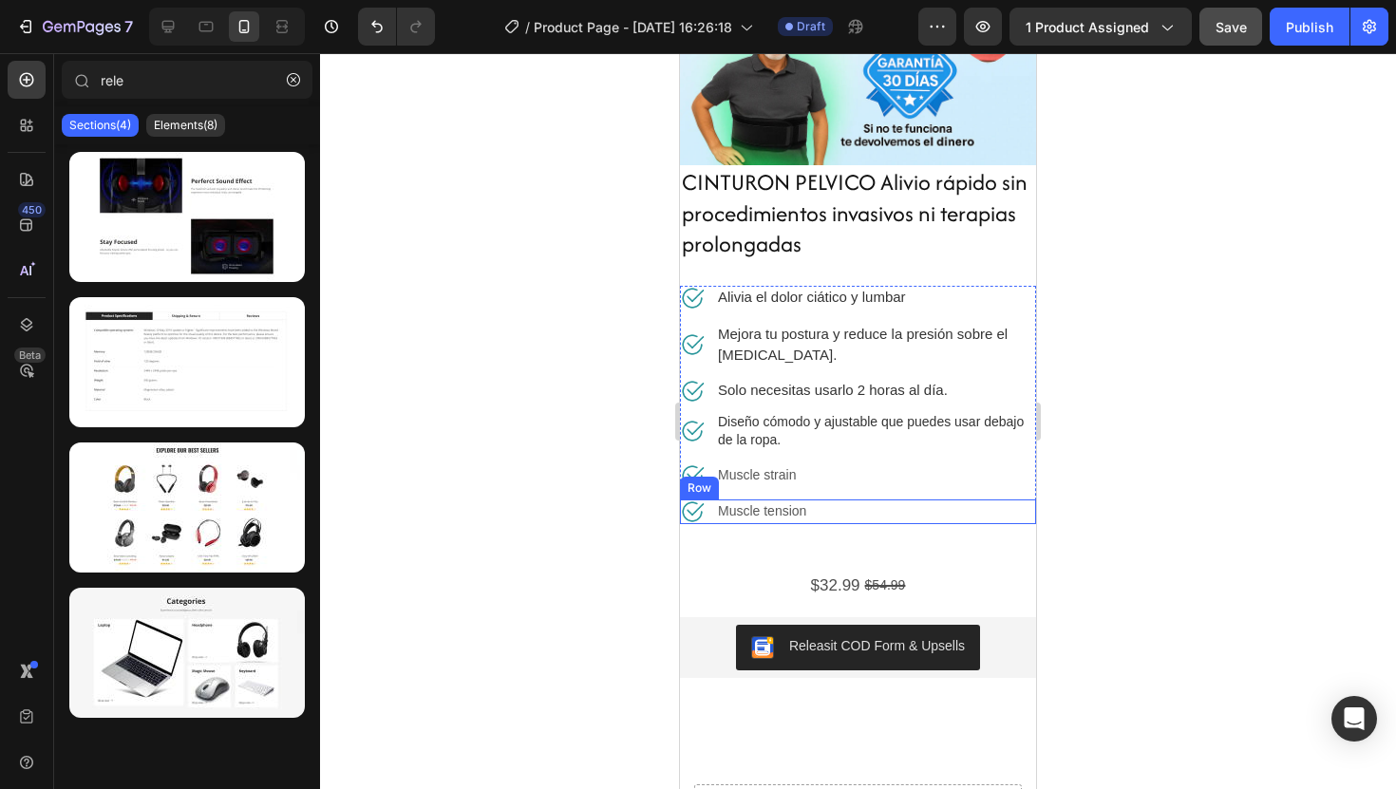
click at [879, 521] on div "Image Muscle tension Text block Row" at bounding box center [858, 512] width 356 height 25
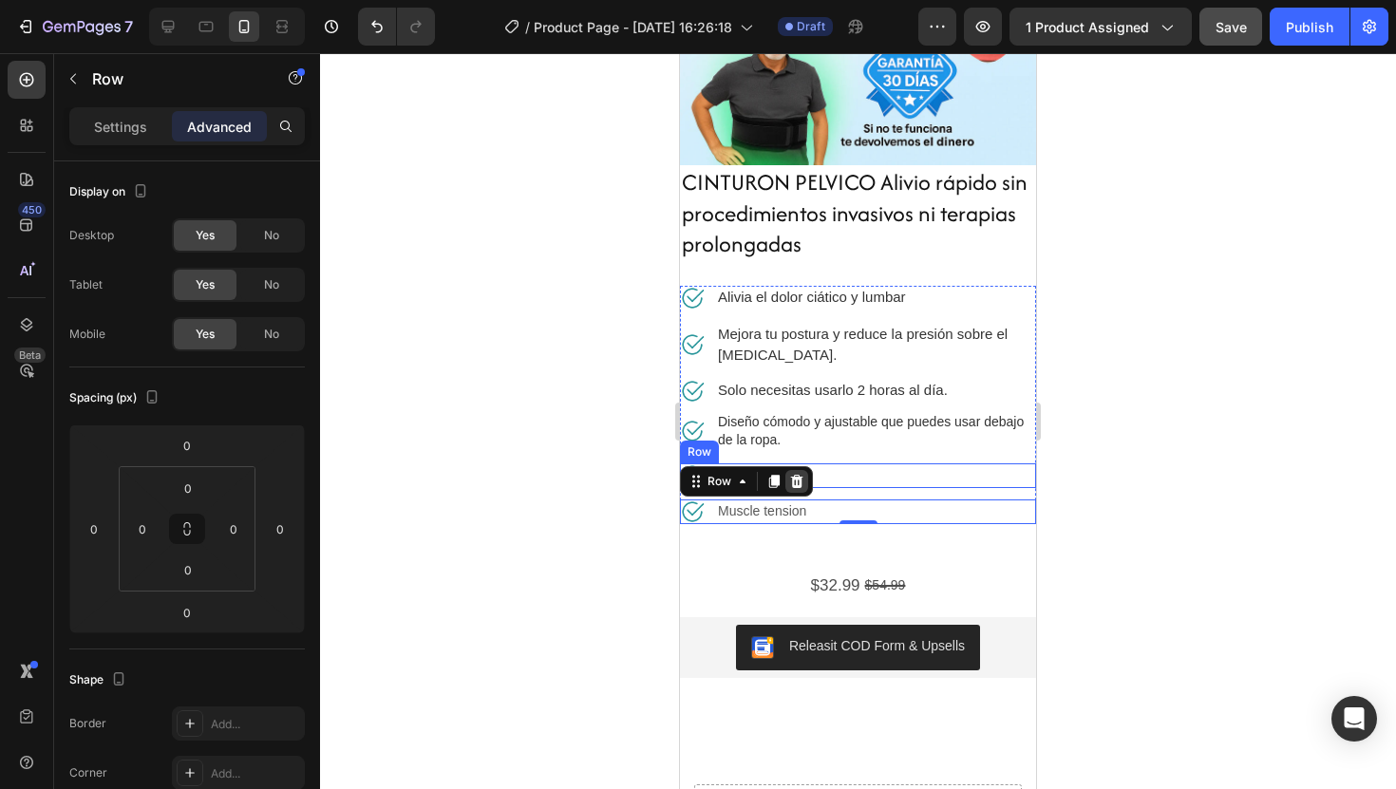
click at [794, 485] on icon at bounding box center [797, 480] width 12 height 13
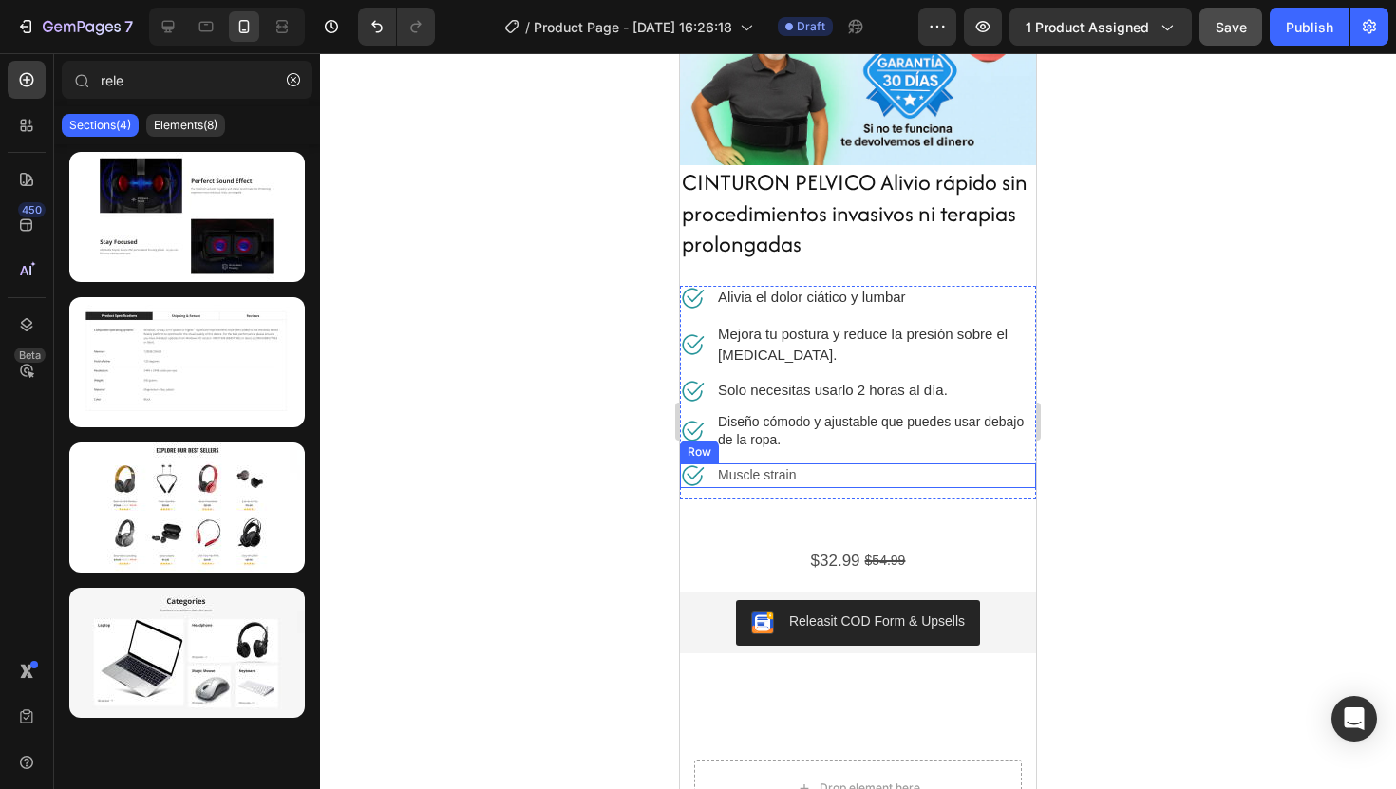
click at [923, 482] on div "Image Muscle strain Text block Row" at bounding box center [858, 476] width 356 height 25
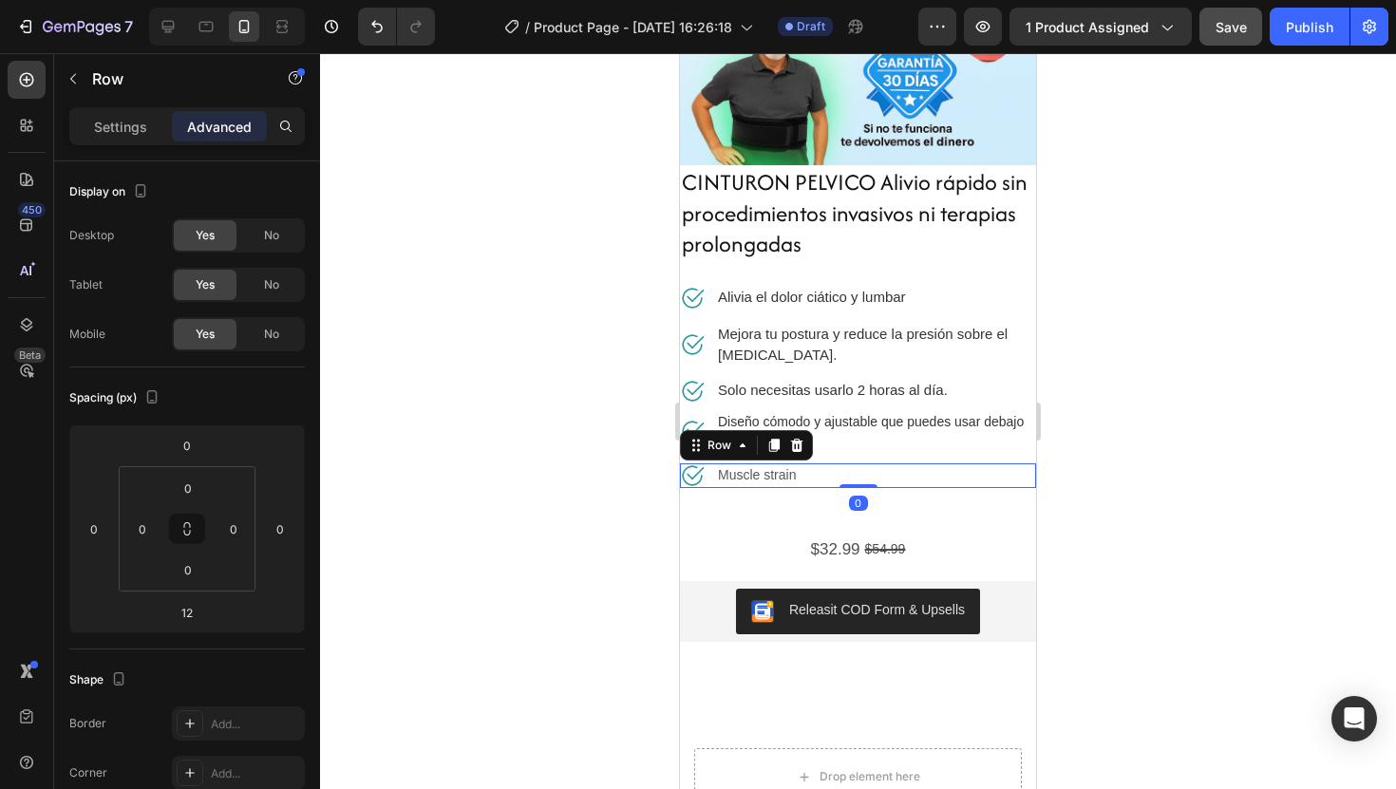
drag, startPoint x: 861, startPoint y: 496, endPoint x: 870, endPoint y: 420, distance: 76.6
click at [870, 420] on div "Image Diseño cómodo y ajustable que puedes usar debajo de la ropa. Text block R…" at bounding box center [858, 449] width 356 height 77
type input "0"
click at [1213, 483] on div at bounding box center [858, 421] width 1076 height 736
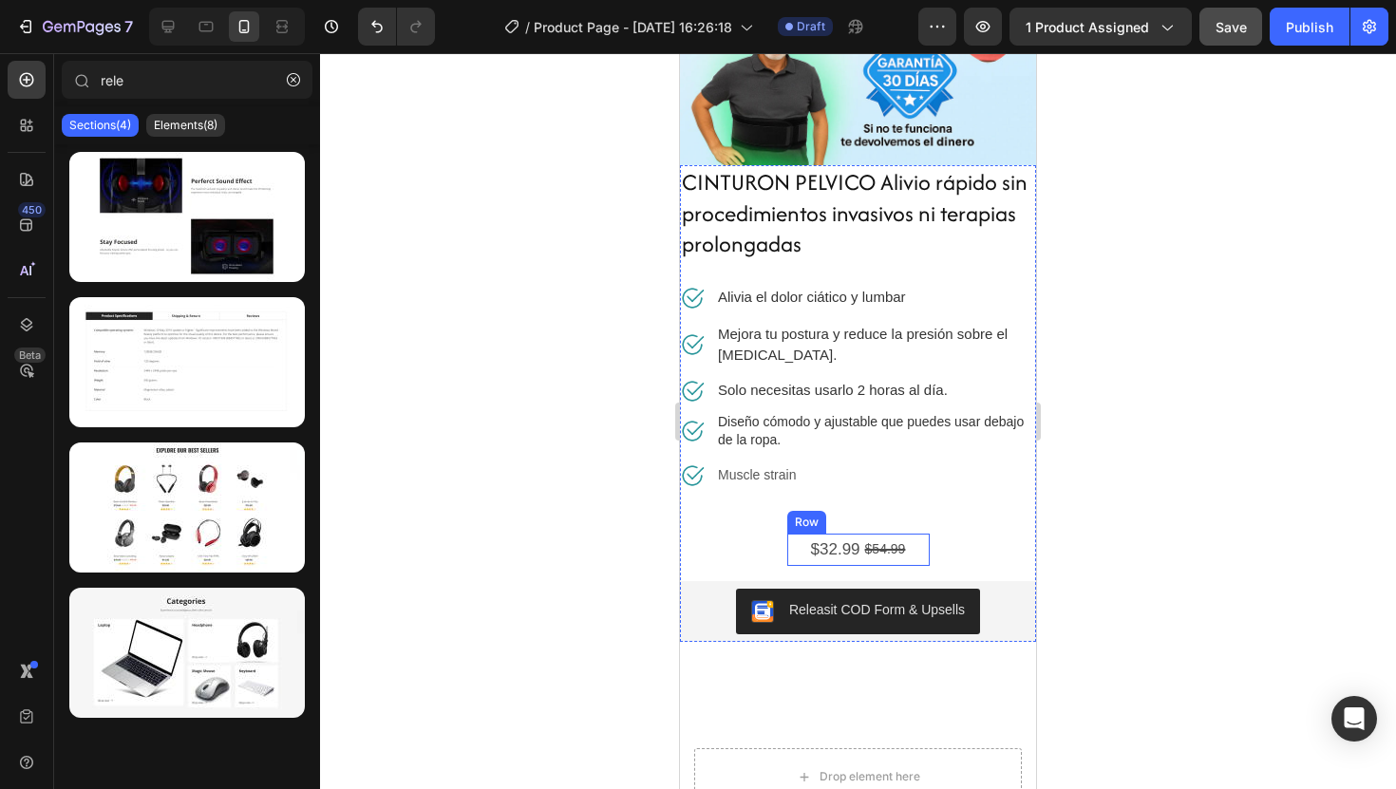
click at [923, 551] on div "$32.99 Product Price Product Price $54.99 Product Price Product Price Row" at bounding box center [858, 550] width 142 height 33
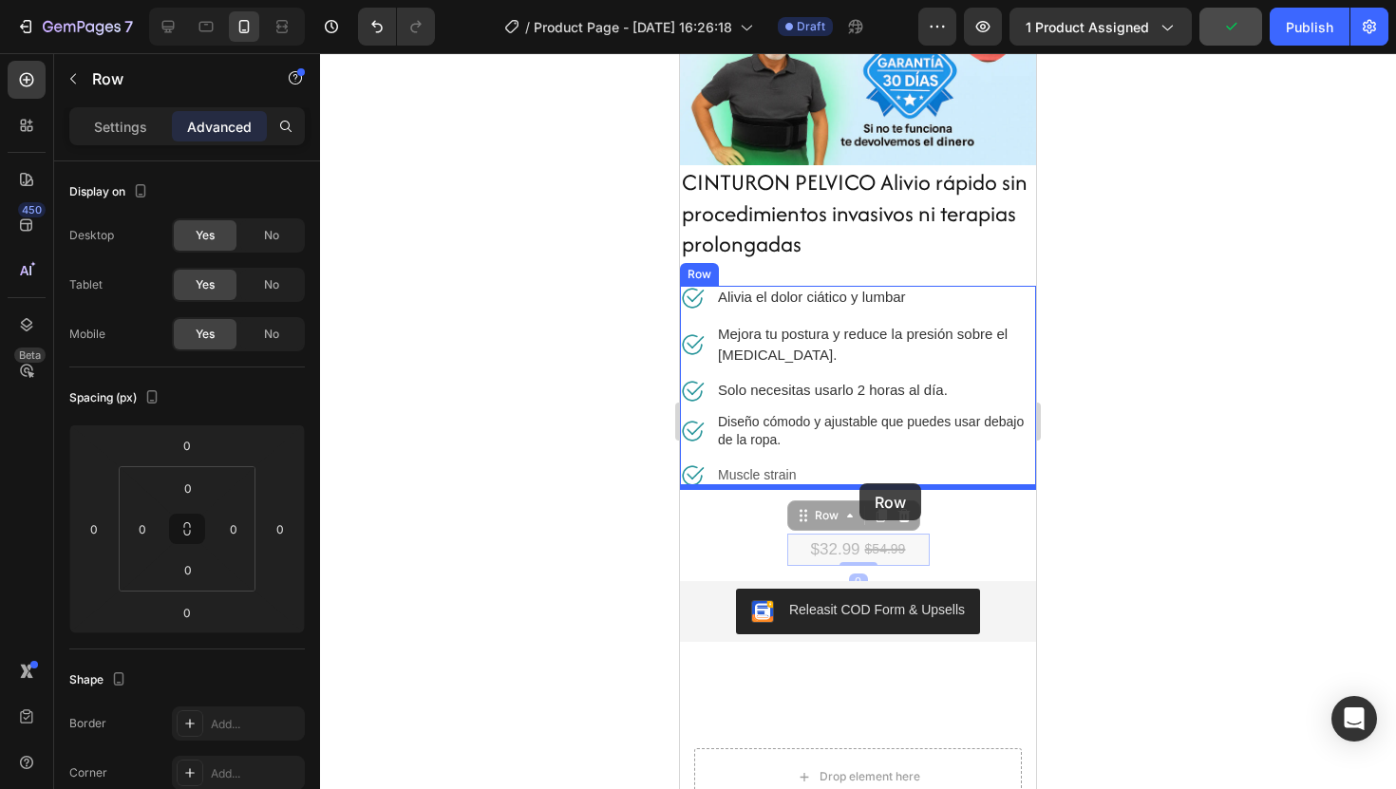
drag, startPoint x: 923, startPoint y: 544, endPoint x: 860, endPoint y: 483, distance: 88.0
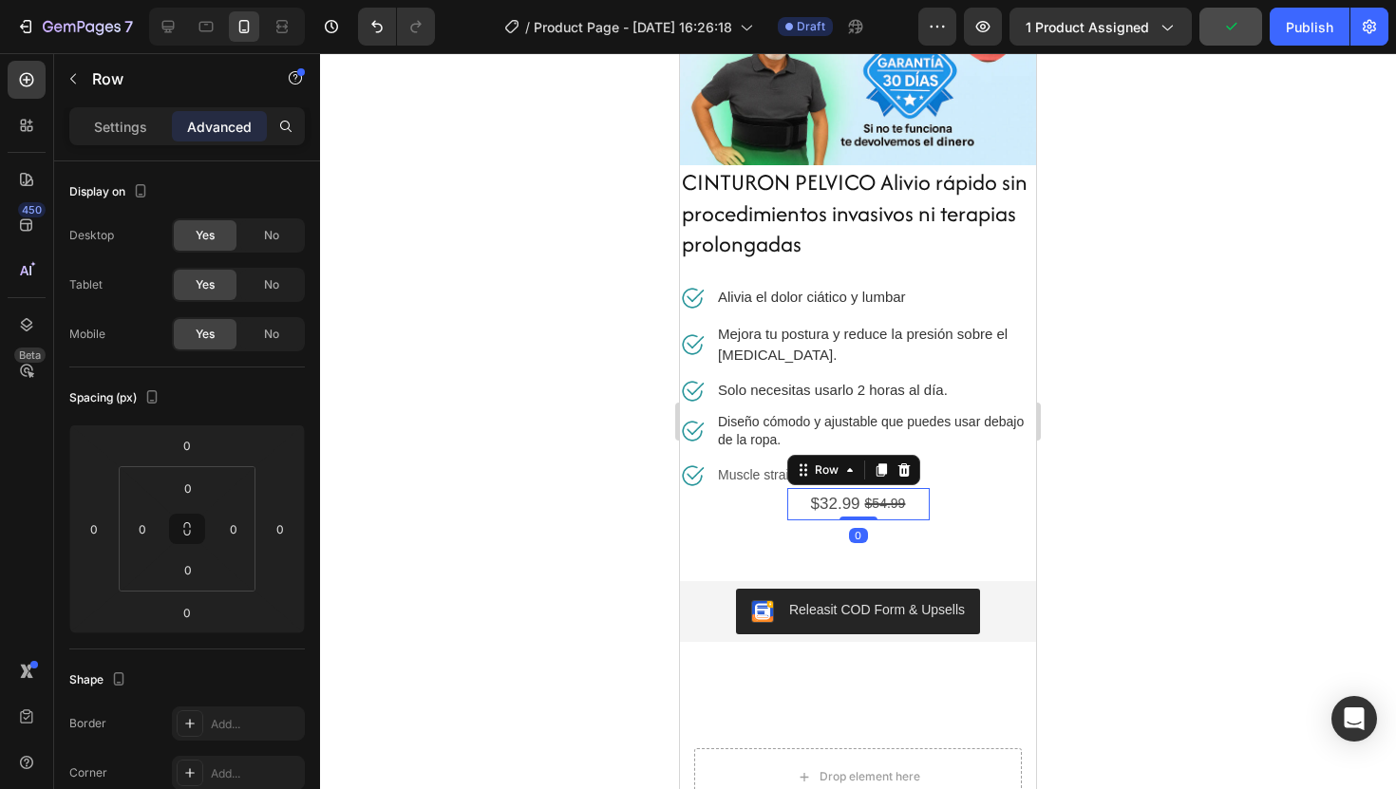
click at [1150, 532] on div at bounding box center [858, 421] width 1076 height 736
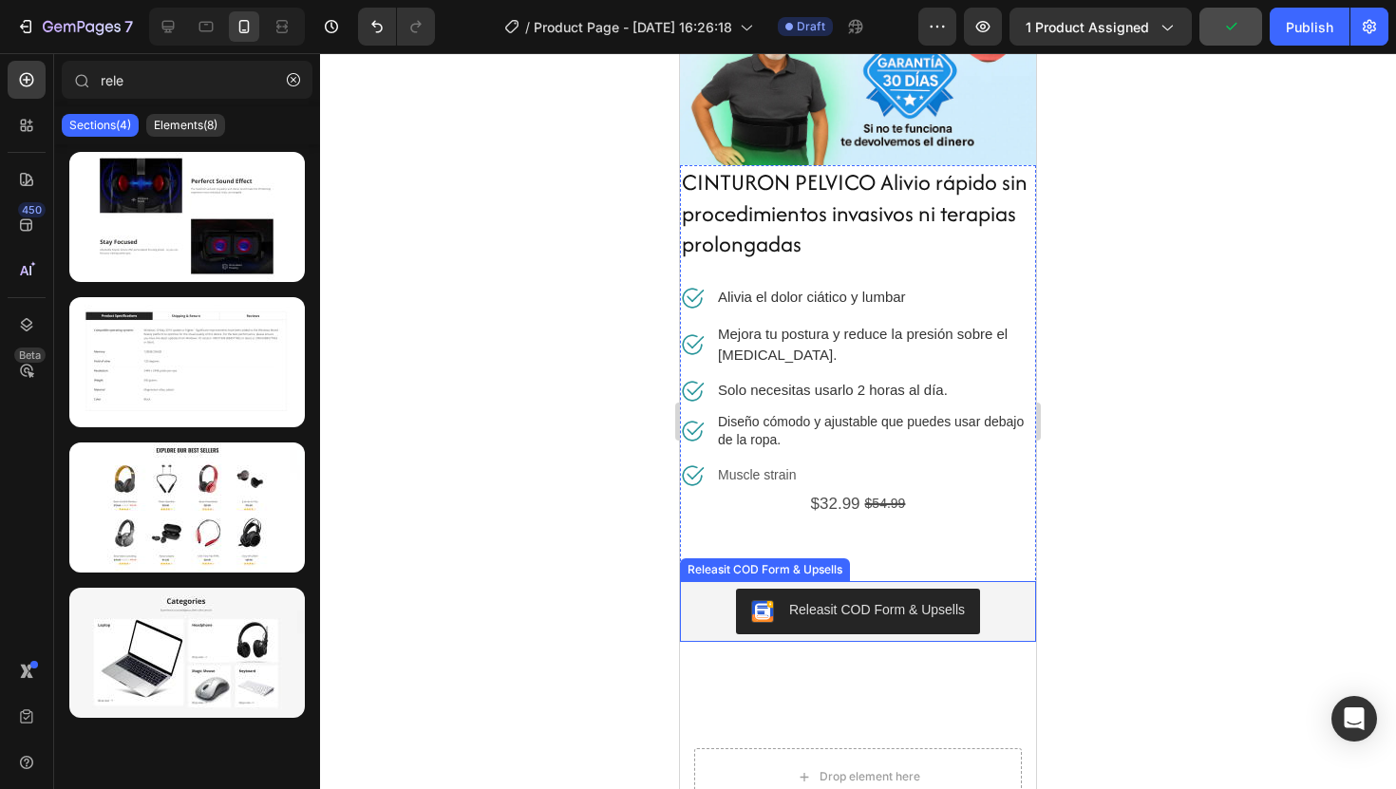
click at [1010, 595] on div "Releasit COD Form & Upsells" at bounding box center [858, 612] width 341 height 46
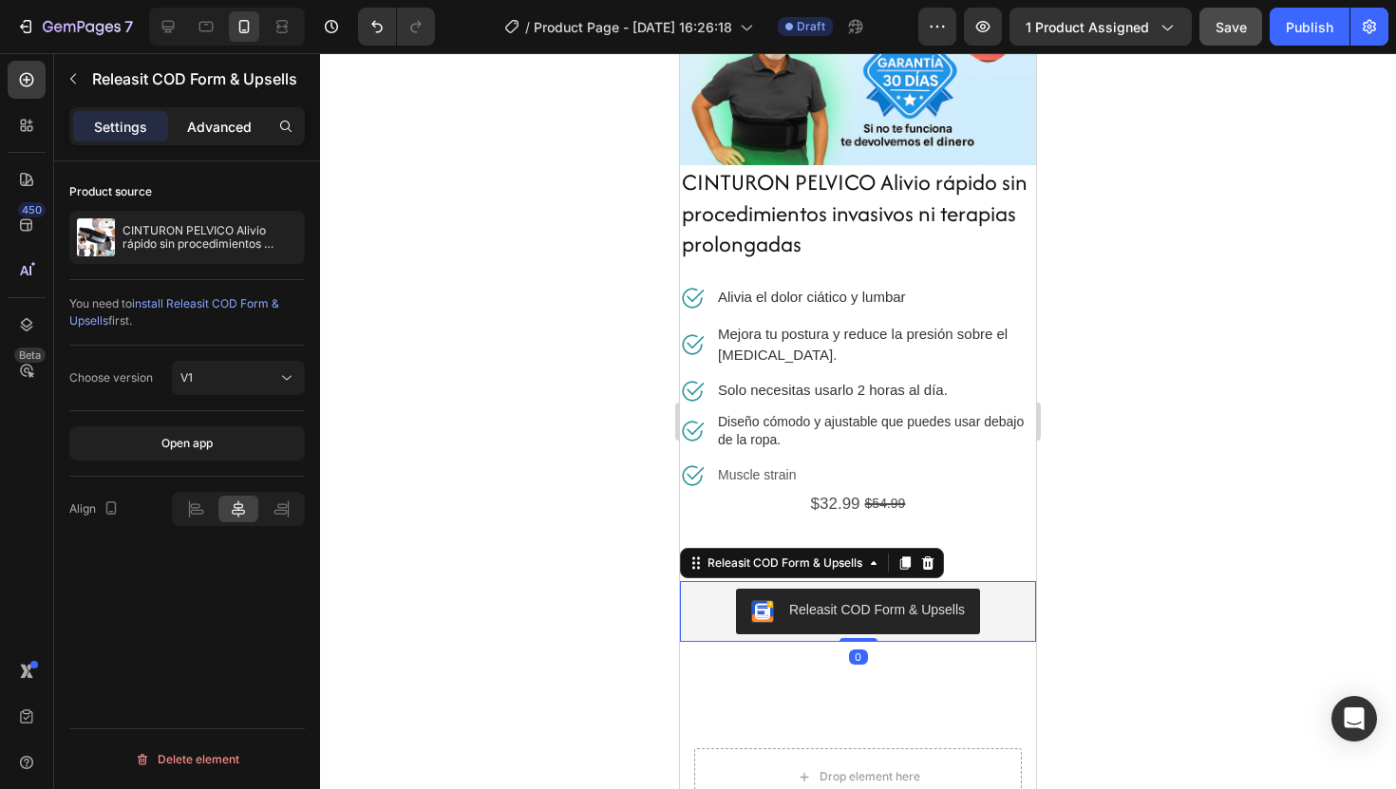
click at [227, 125] on p "Advanced" at bounding box center [219, 127] width 65 height 20
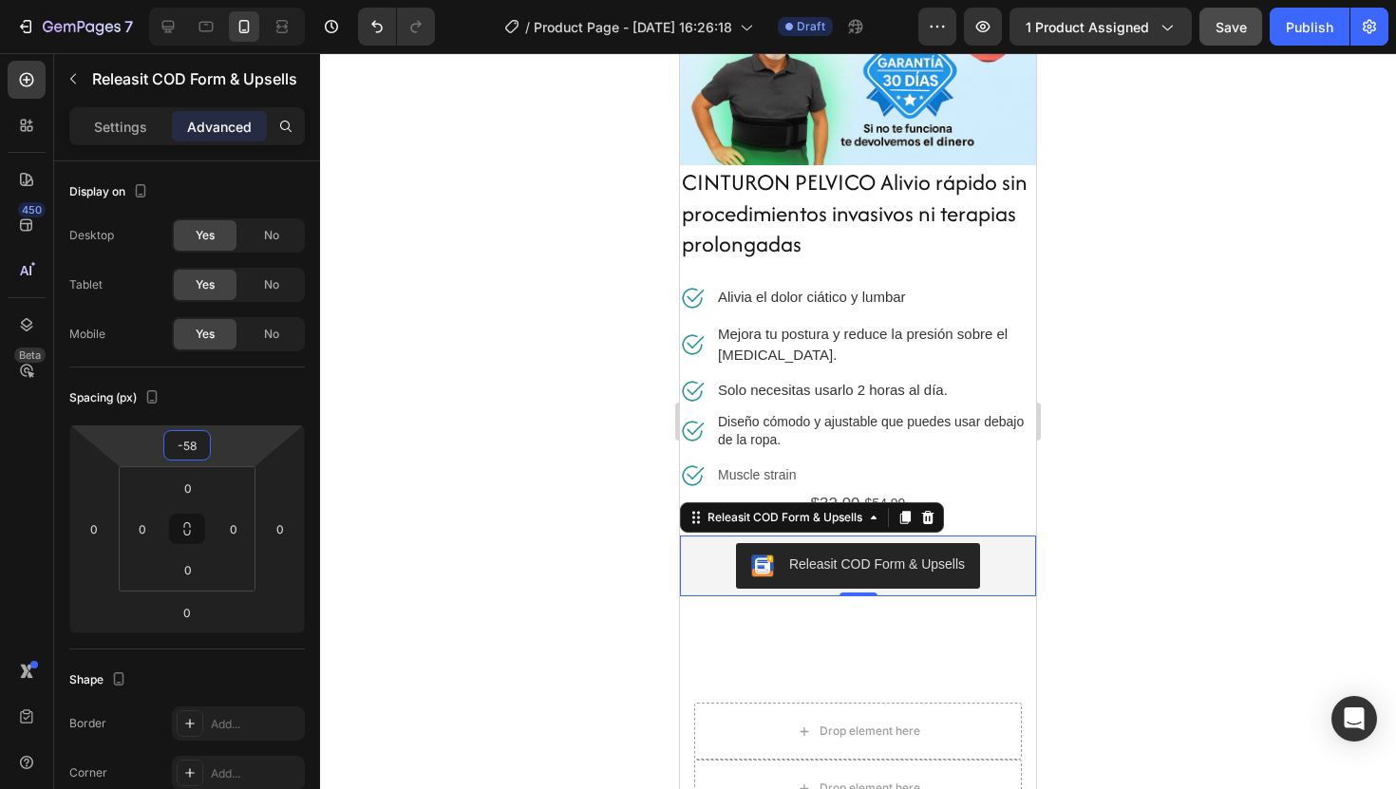
type input "-60"
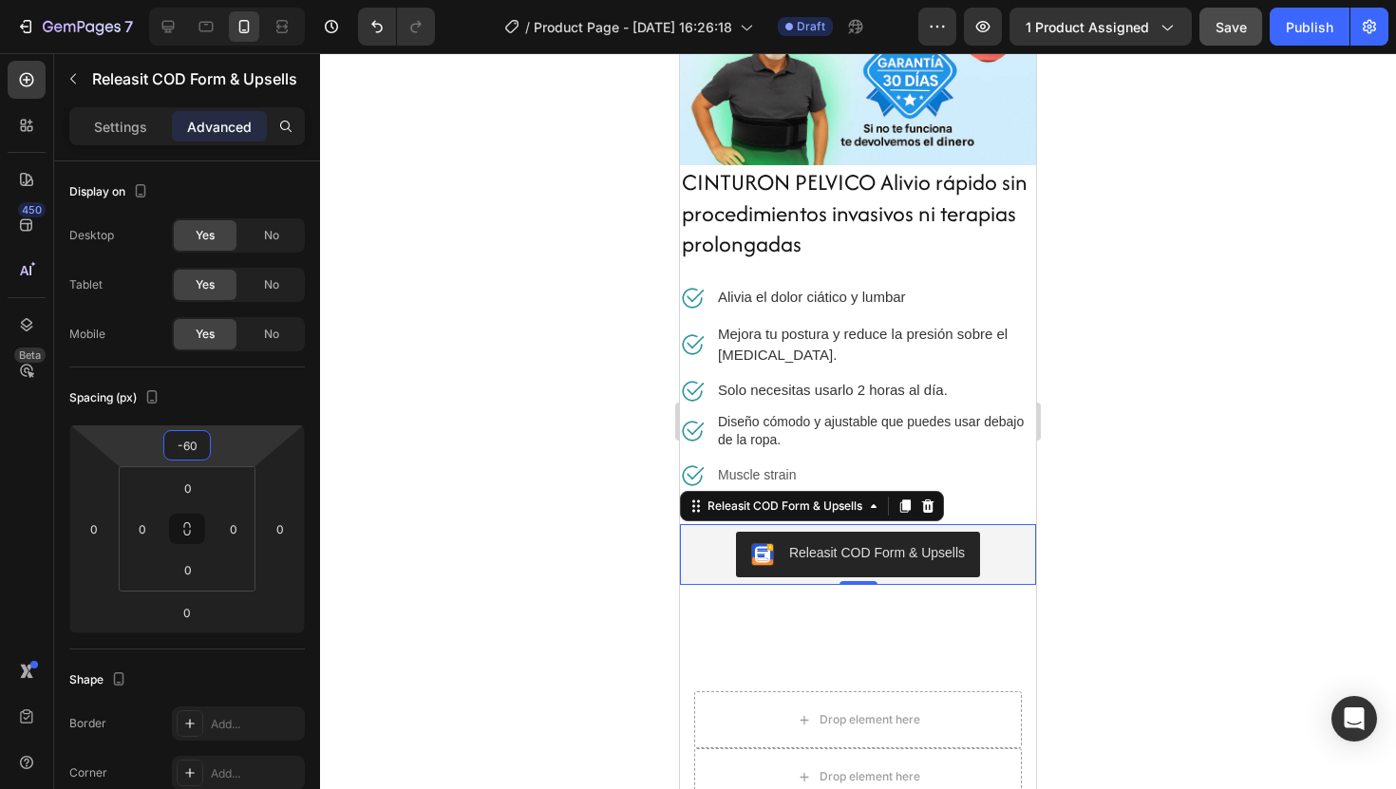
drag, startPoint x: 219, startPoint y: 442, endPoint x: 222, endPoint y: 470, distance: 28.6
click at [222, 0] on html "7 Version history / Product Page - Aug 26, 16:26:18 Draft Preview 1 product ass…" at bounding box center [698, 0] width 1396 height 0
click at [1095, 437] on div at bounding box center [858, 421] width 1076 height 736
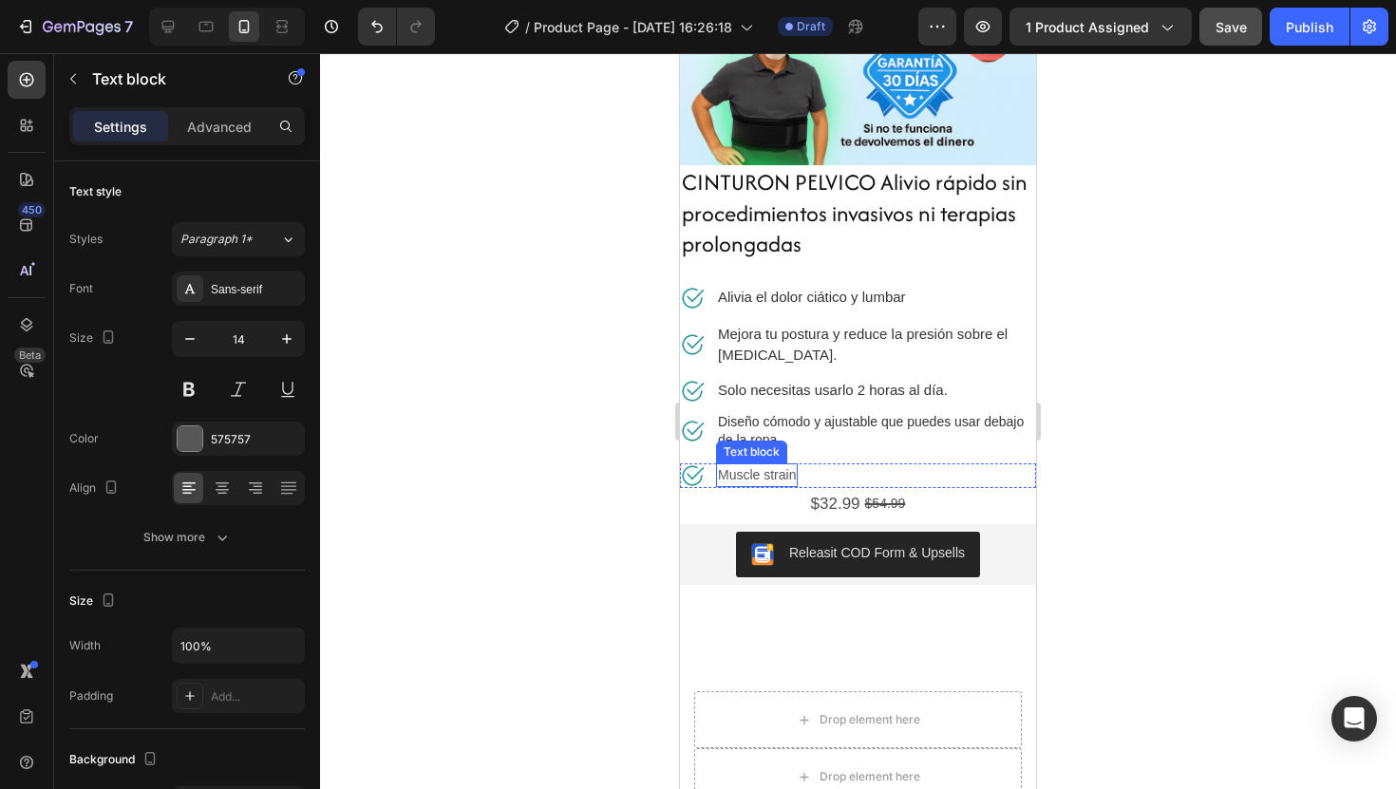
click at [762, 469] on p "Muscle strain" at bounding box center [757, 475] width 78 height 20
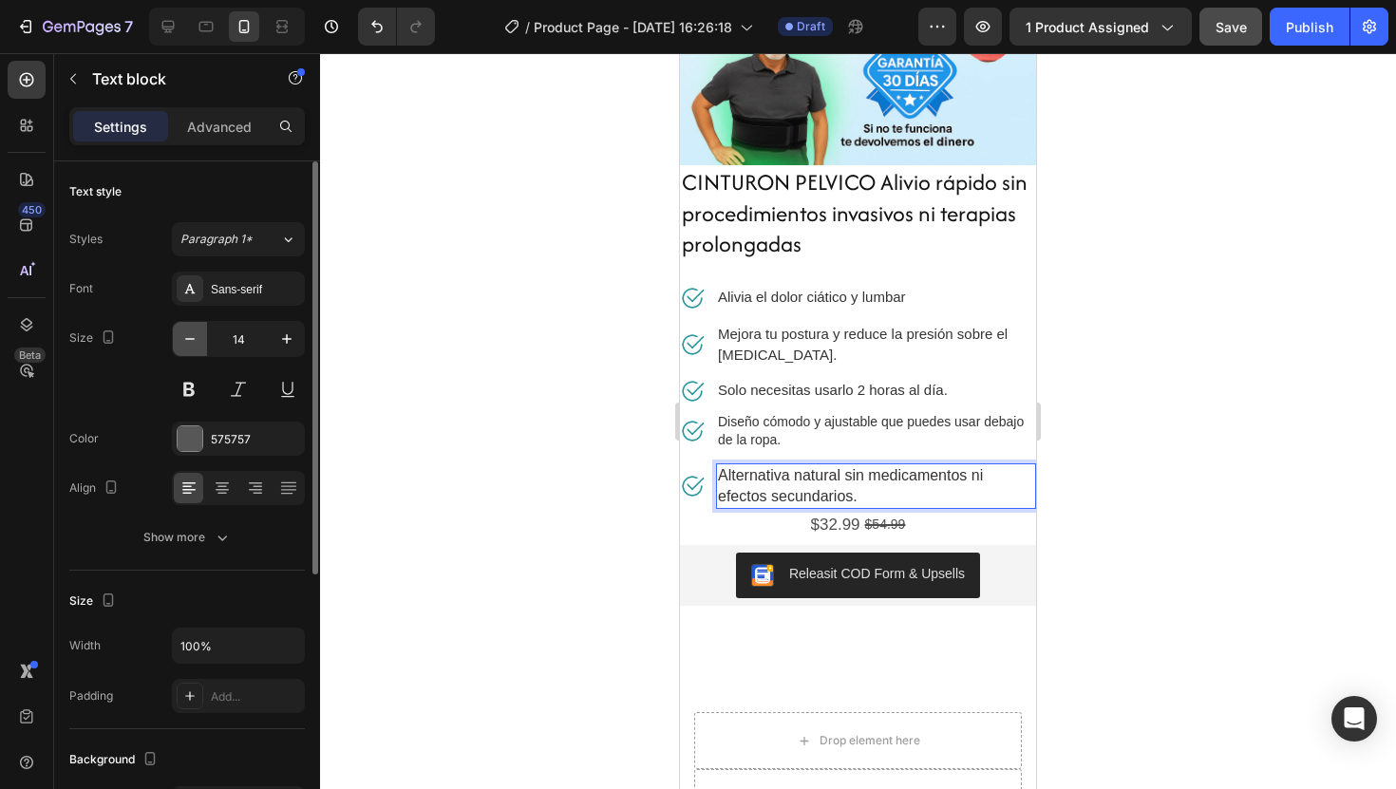
click at [188, 339] on icon "button" at bounding box center [189, 339] width 19 height 19
type input "13"
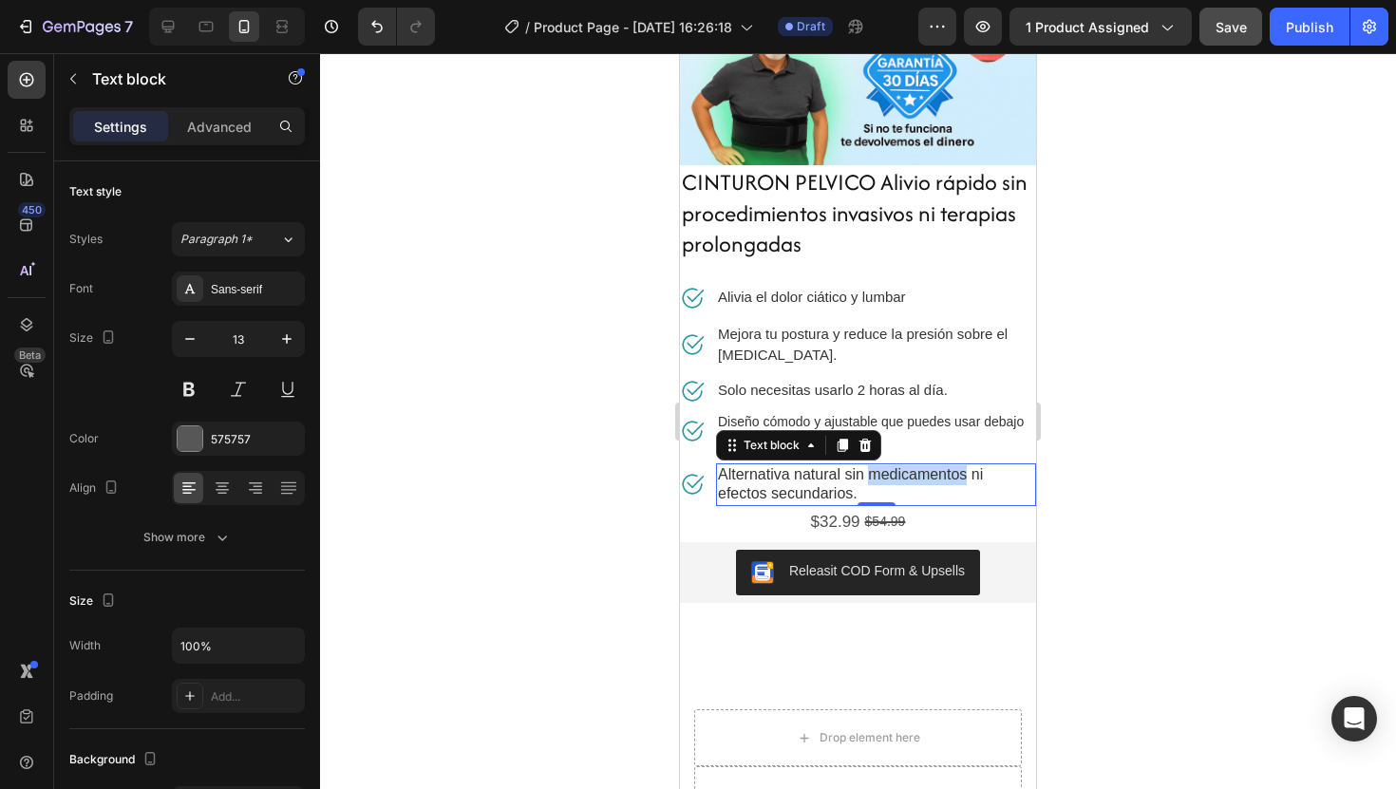
click at [892, 469] on span "Alternativa natural sin medicamentos ni efectos secundarios." at bounding box center [850, 484] width 265 height 36
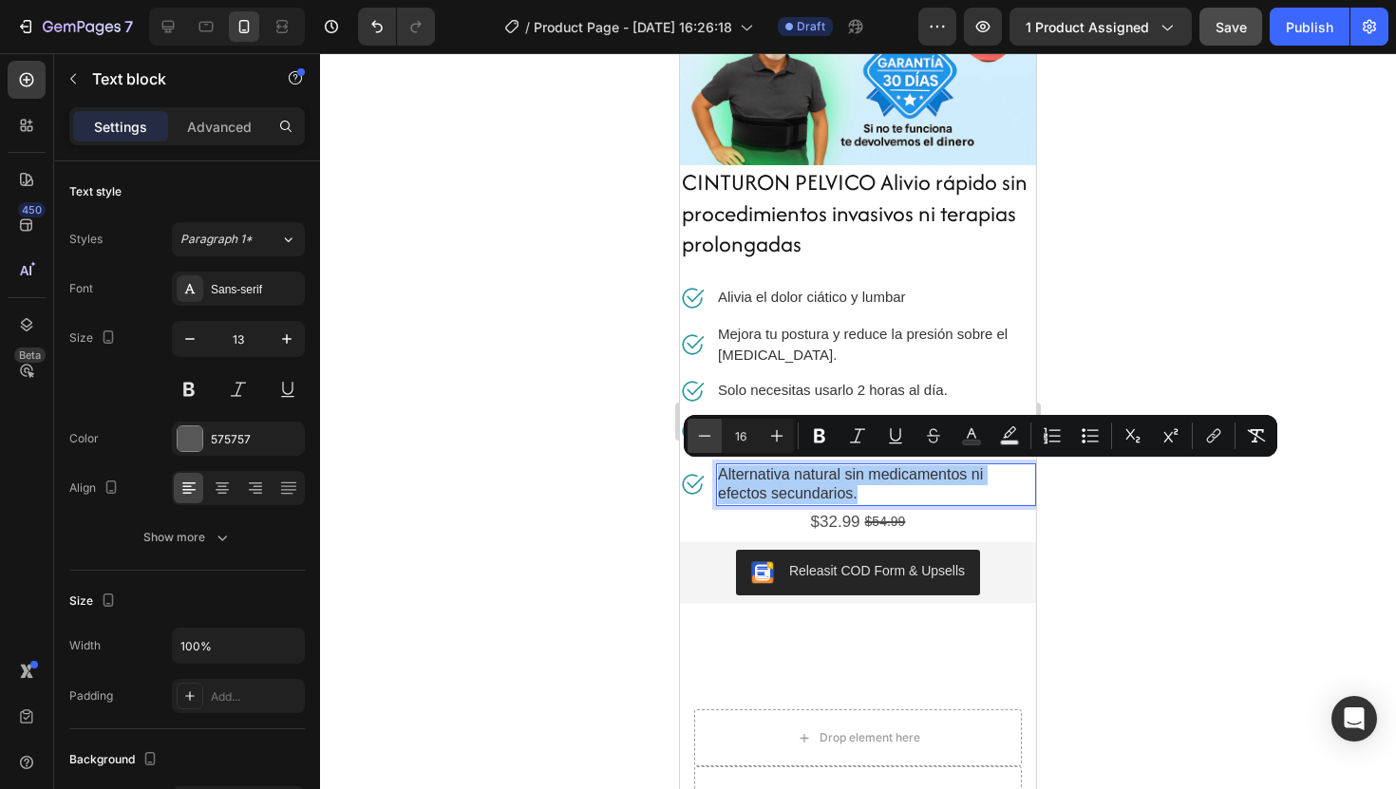
click at [703, 432] on icon "Editor contextual toolbar" at bounding box center [704, 435] width 19 height 19
type input "15"
click at [1146, 519] on div at bounding box center [858, 421] width 1076 height 736
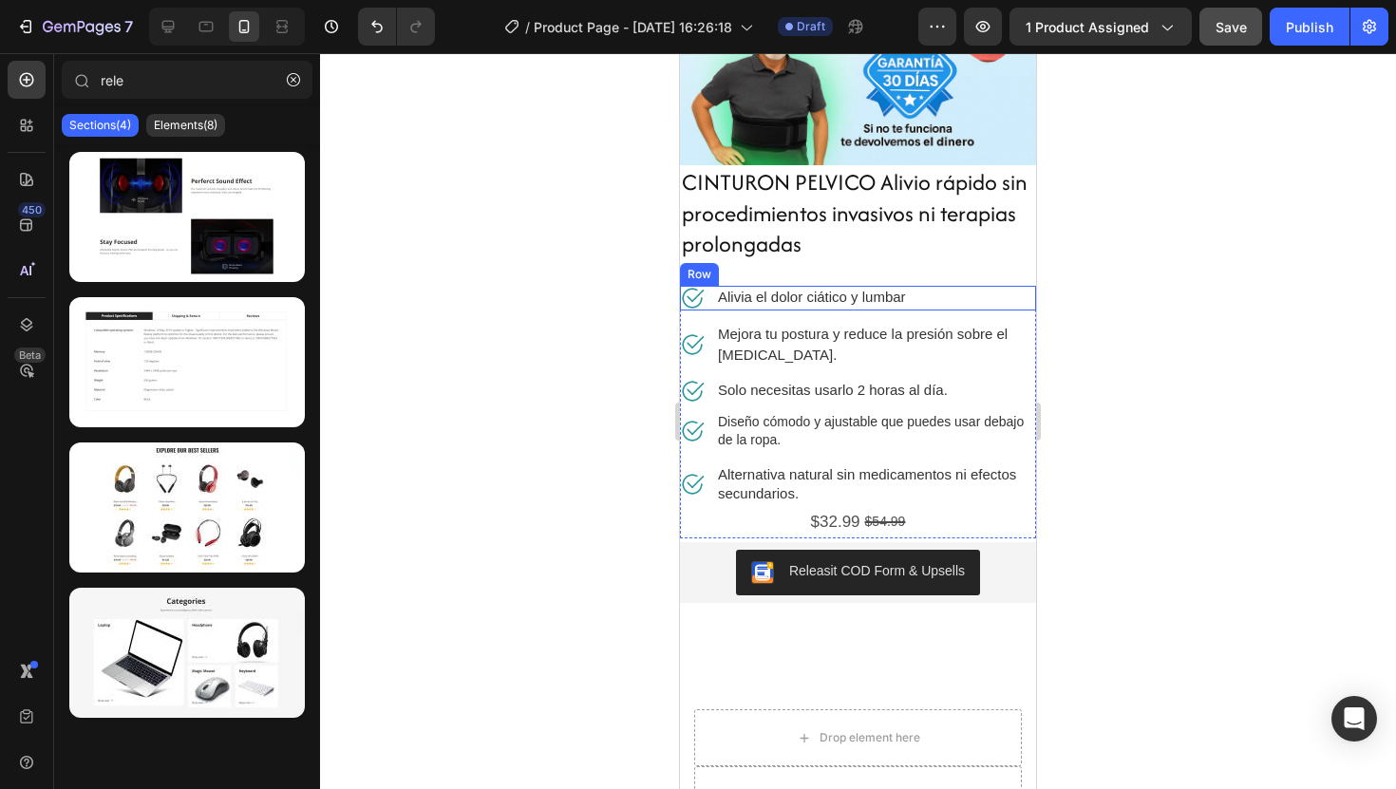
click at [977, 293] on div "Image Alivia el dolor ciático y lumbar Text block Row" at bounding box center [858, 298] width 356 height 25
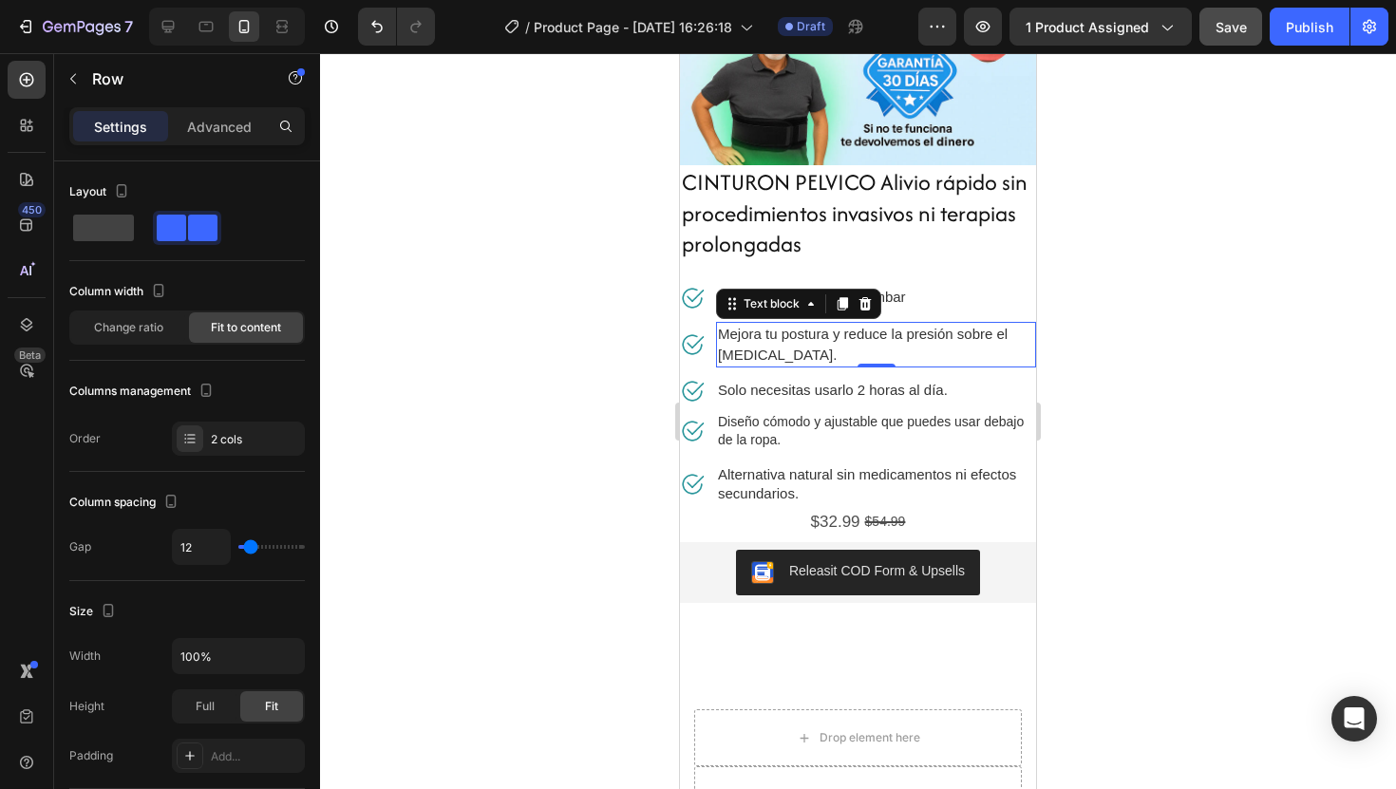
click at [987, 344] on p "Mejora tu postura y reduce la presión sobre el nervio ciático." at bounding box center [876, 345] width 316 height 42
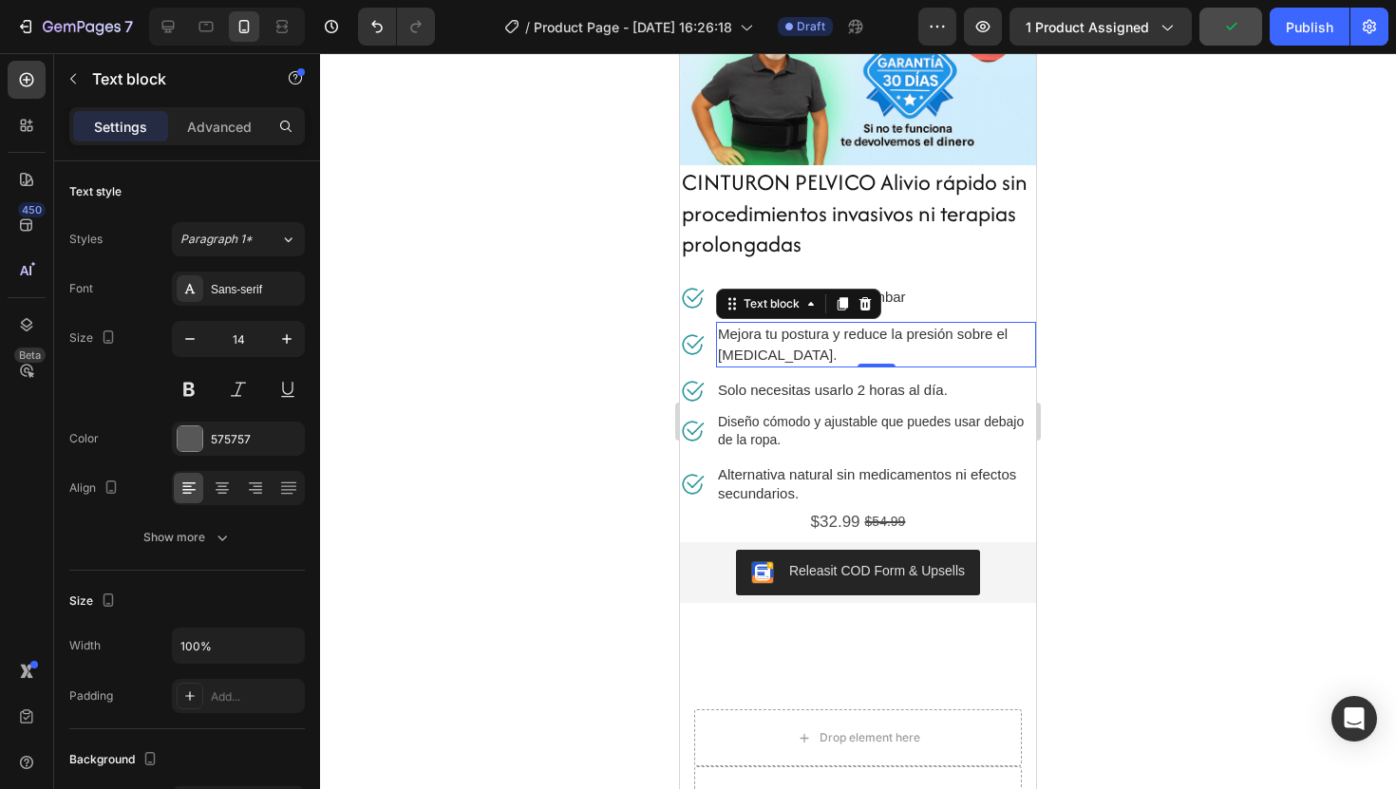
click at [879, 365] on div "0" at bounding box center [876, 367] width 19 height 15
click at [884, 382] on span "Solo necesitas usarlo 2 horas al día." at bounding box center [833, 390] width 230 height 16
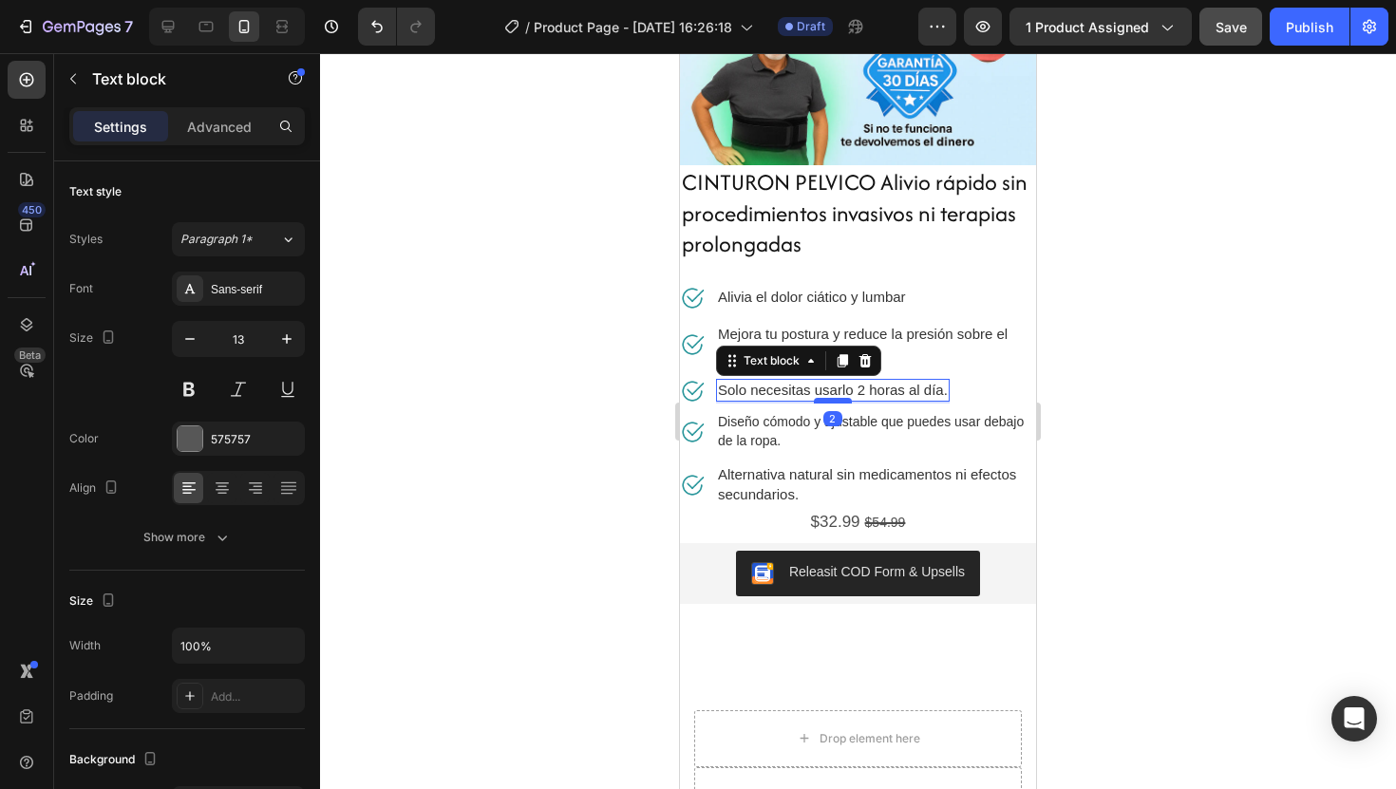
click at [844, 398] on div at bounding box center [833, 401] width 38 height 6
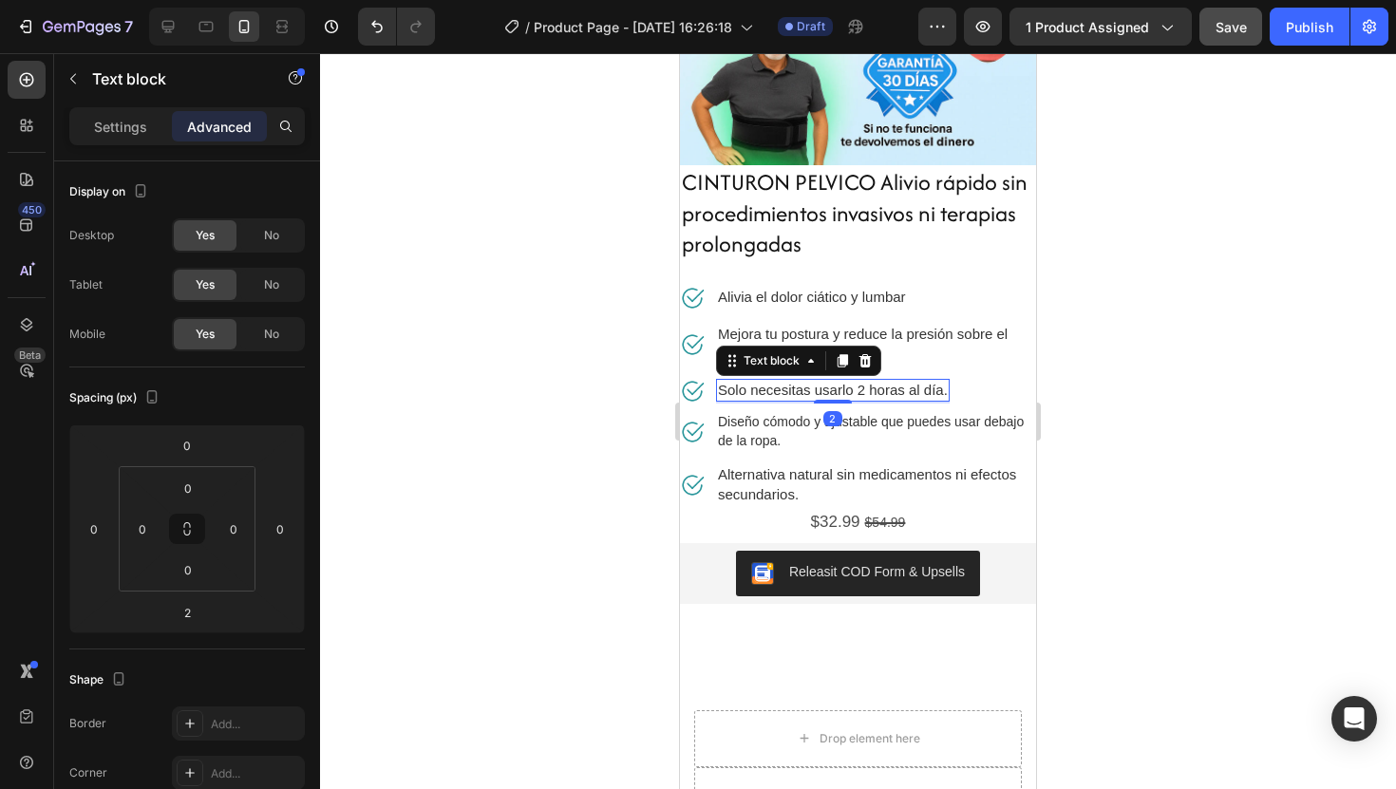
click at [1204, 435] on div at bounding box center [858, 421] width 1076 height 736
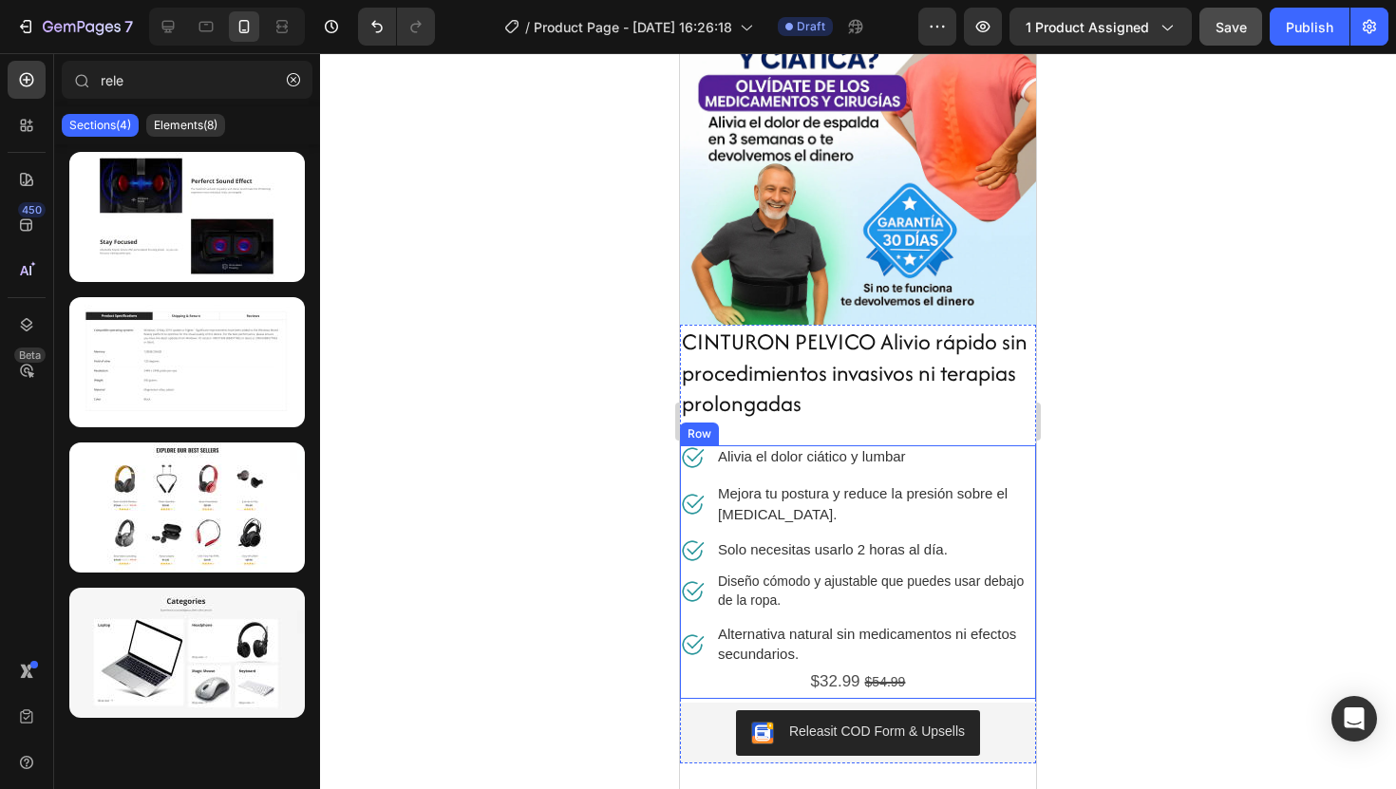
scroll to position [266, 0]
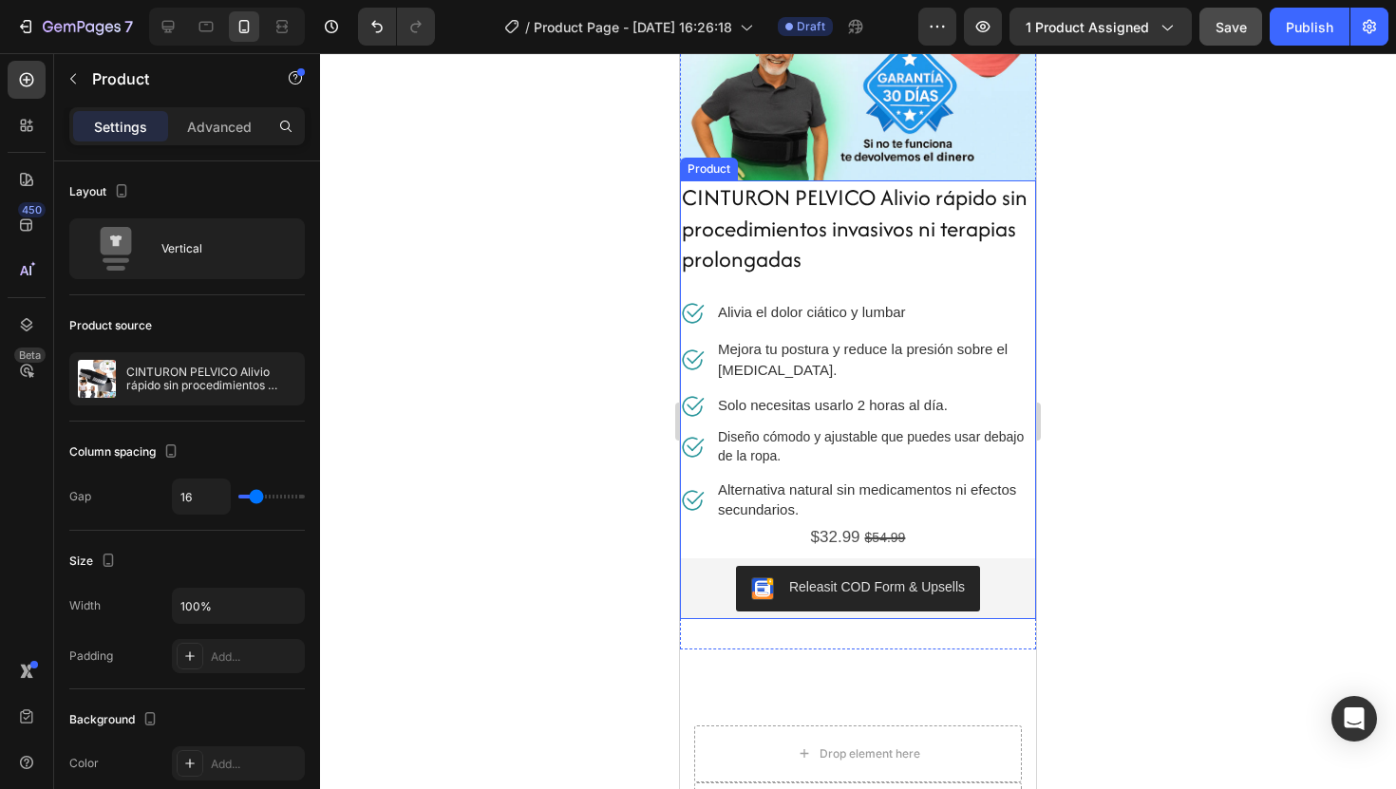
click at [886, 285] on div "CINTURON PELVICO Alivio rápido sin procedimientos invasivos ni terapias prolong…" at bounding box center [858, 390] width 356 height 420
click at [886, 279] on div "CINTURON PELVICO Alivio rápido sin procedimientos invasivos ni terapias prolong…" at bounding box center [858, 390] width 356 height 420
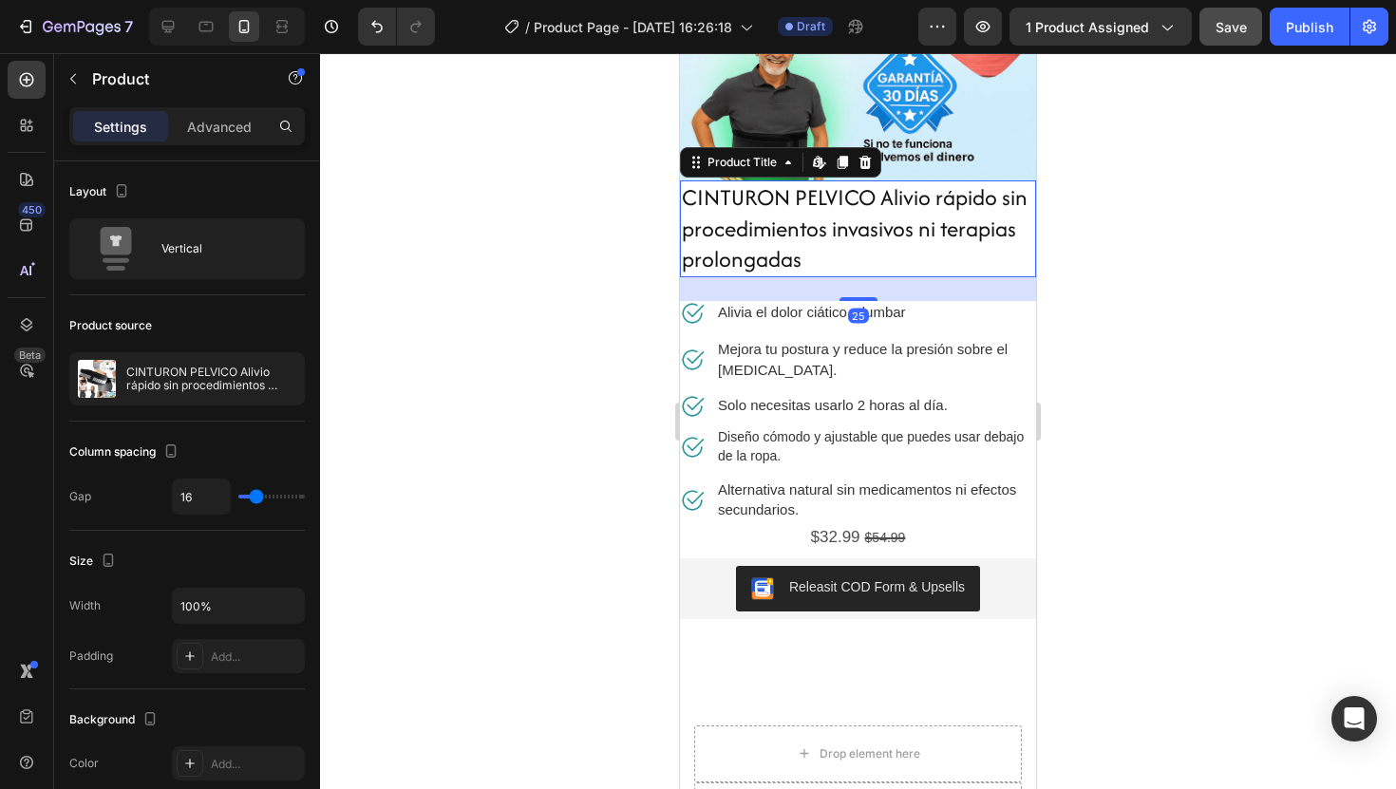
click at [883, 261] on h2 "CINTURON PELVICO Alivio rápido sin procedimientos invasivos ni terapias prolong…" at bounding box center [858, 228] width 356 height 97
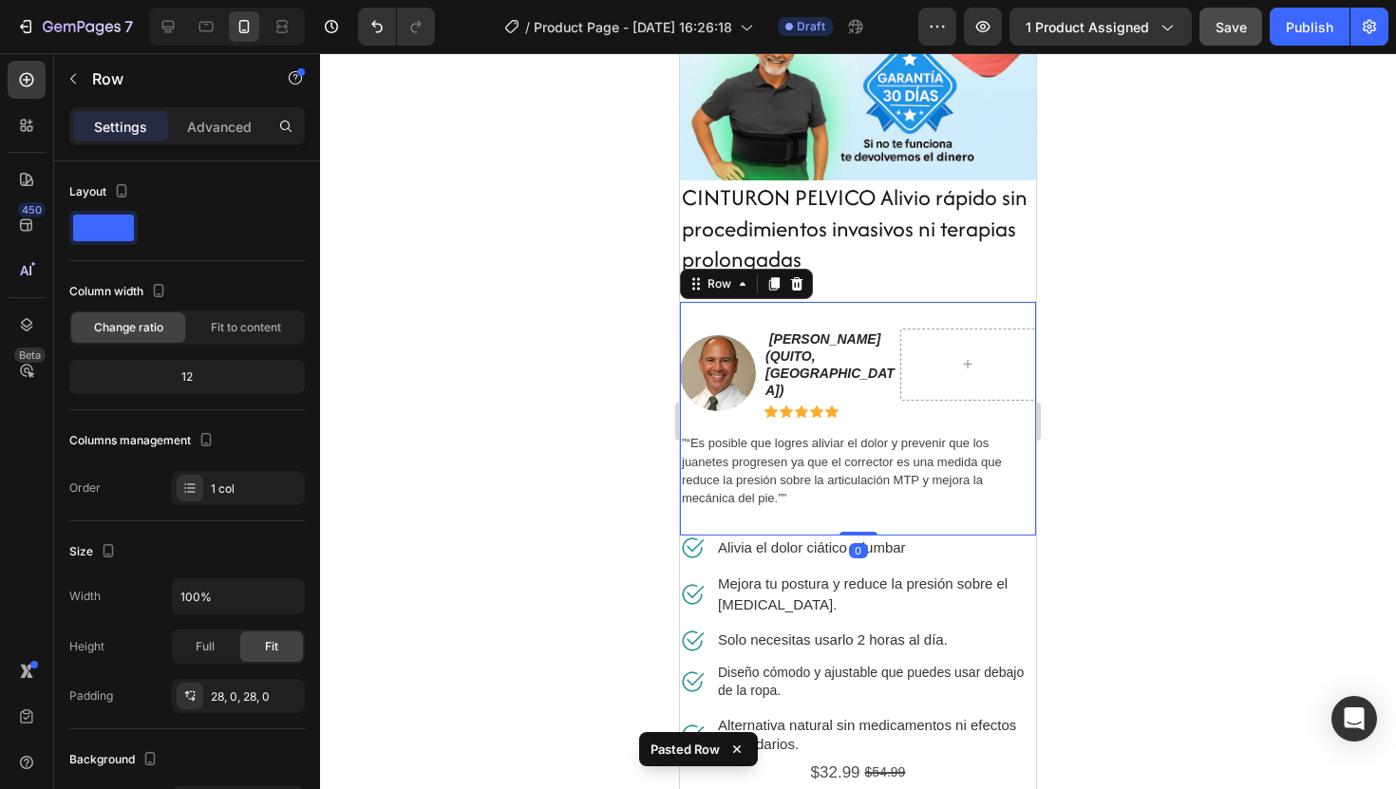
click at [1155, 414] on div at bounding box center [858, 421] width 1076 height 736
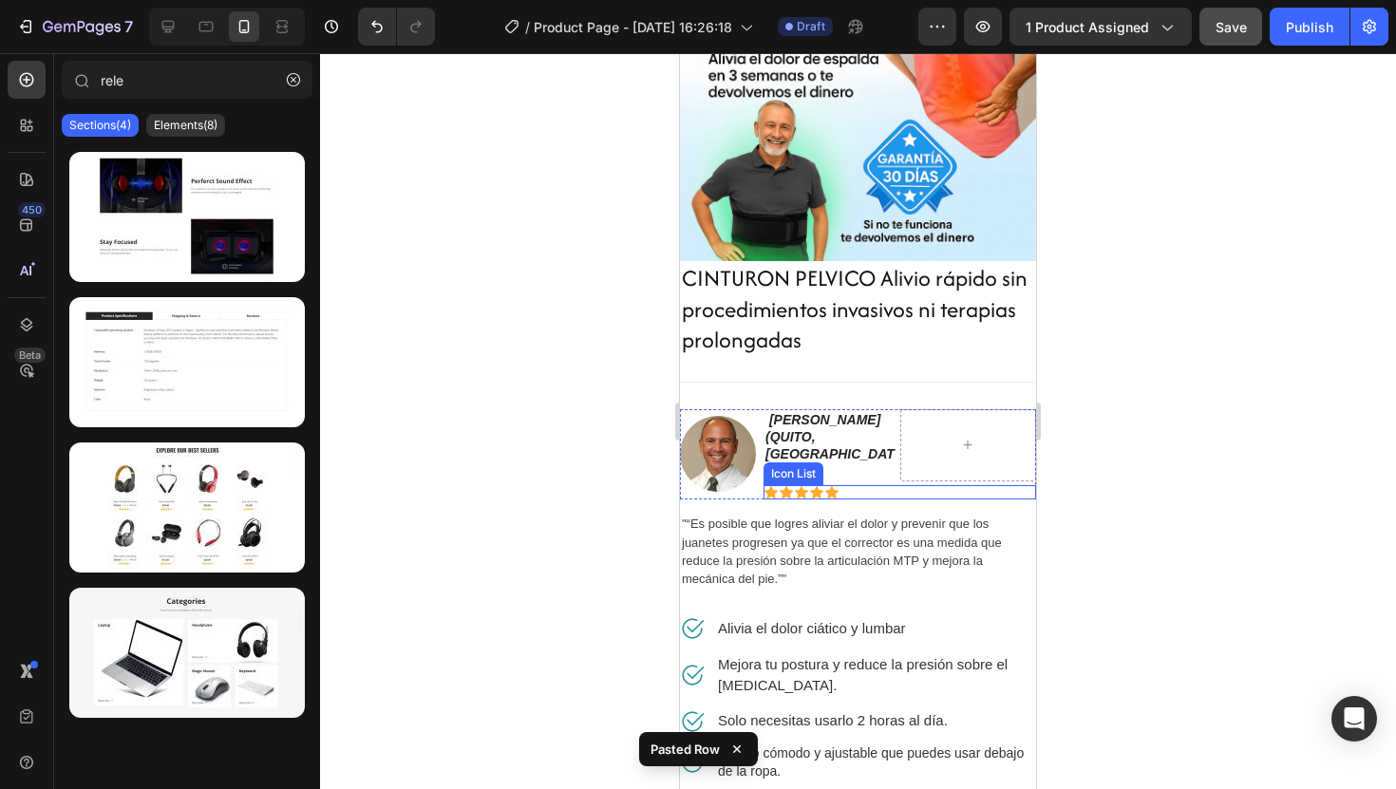
scroll to position [0, 0]
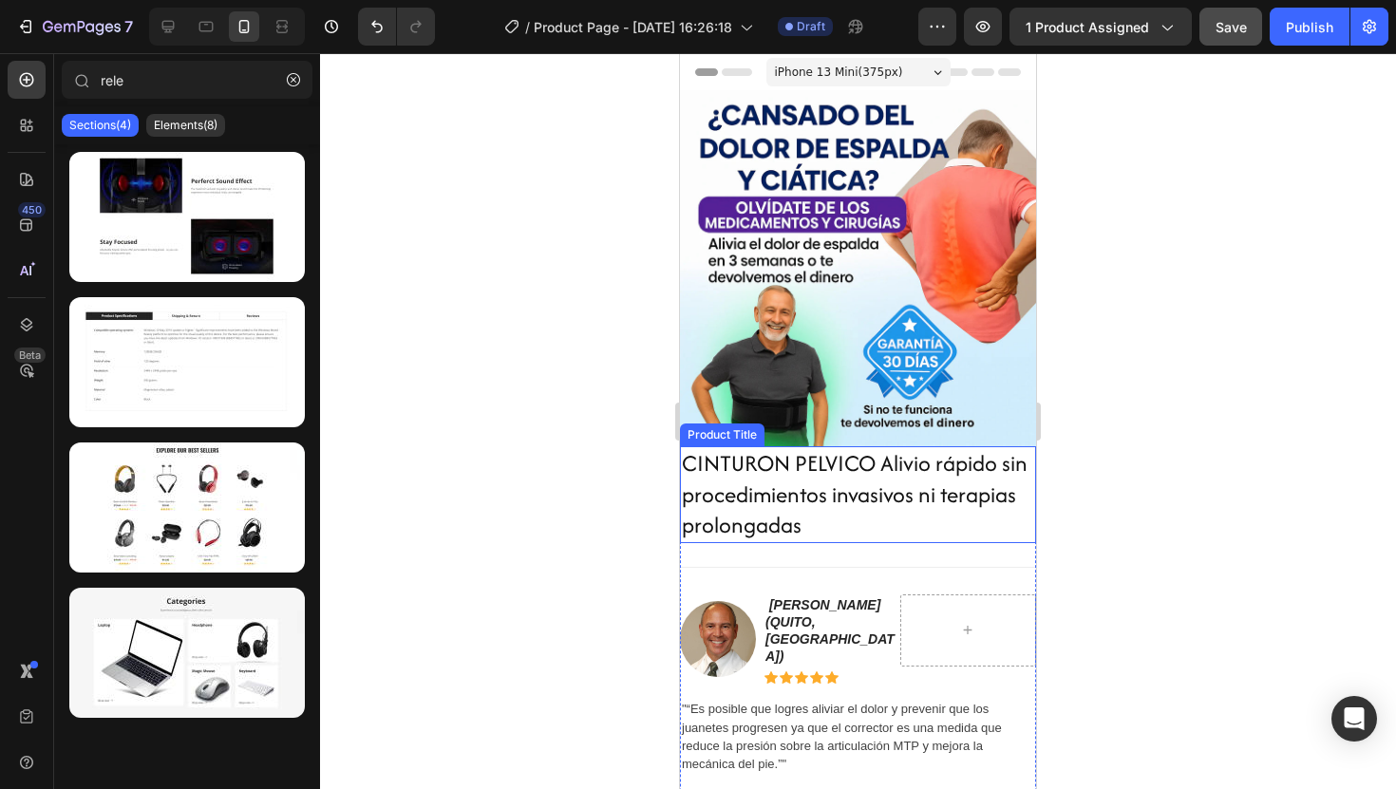
click at [881, 460] on h2 "CINTURON PELVICO Alivio rápido sin procedimientos invasivos ni terapias prolong…" at bounding box center [858, 494] width 356 height 97
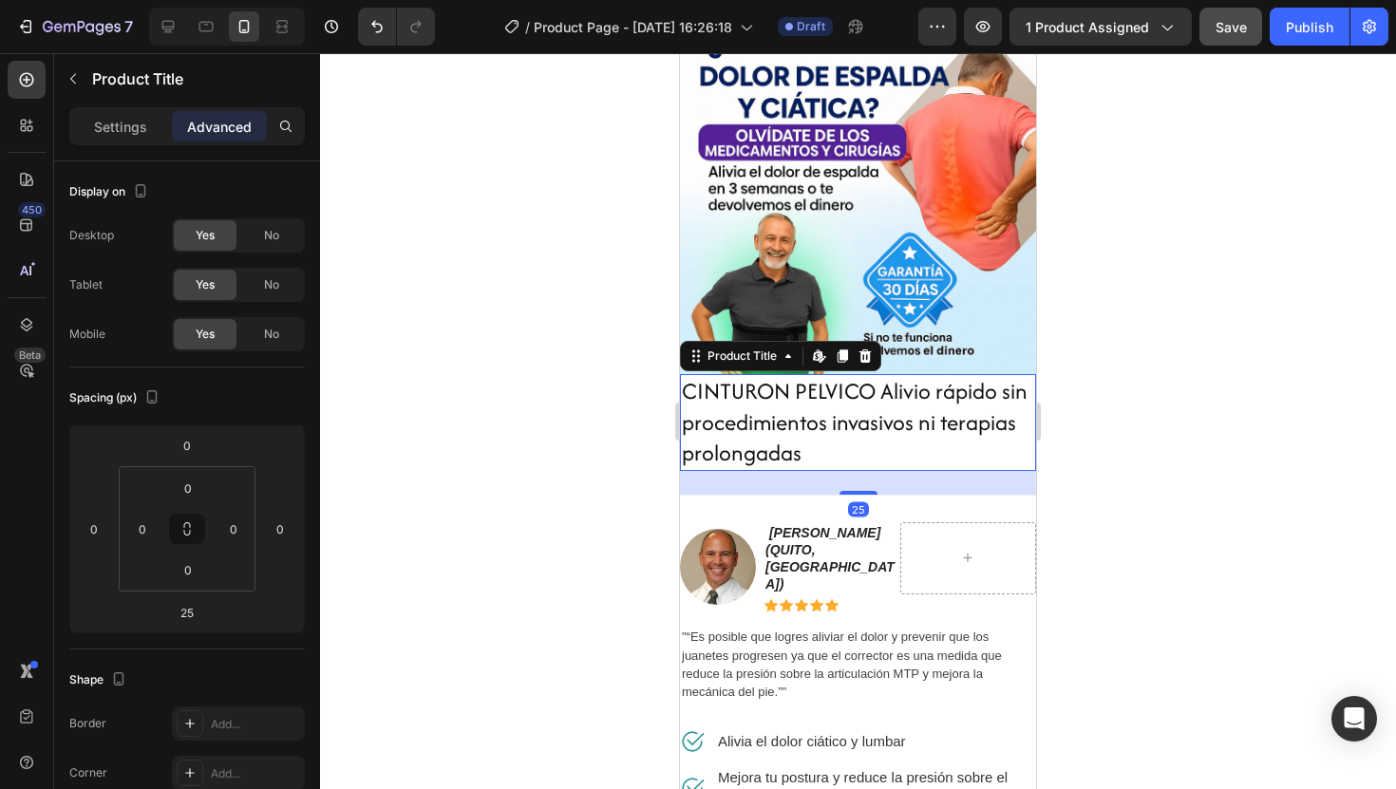
scroll to position [89, 0]
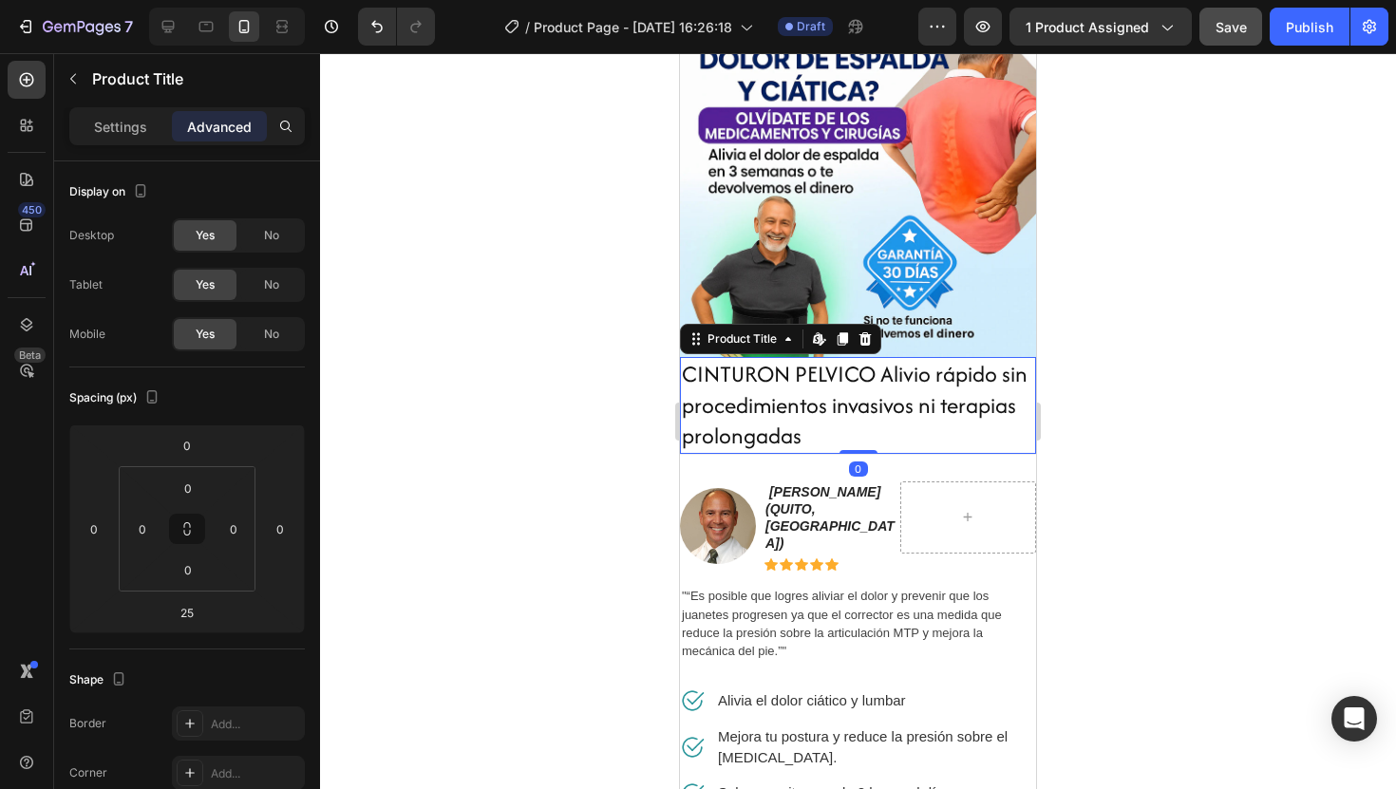
drag, startPoint x: 866, startPoint y: 476, endPoint x: 879, endPoint y: 391, distance: 85.4
click at [879, 391] on div "CINTURON PELVICO Alivio rápido sin procedimientos invasivos ni terapias prolong…" at bounding box center [858, 405] width 356 height 97
type input "0"
click at [1187, 482] on div at bounding box center [858, 421] width 1076 height 736
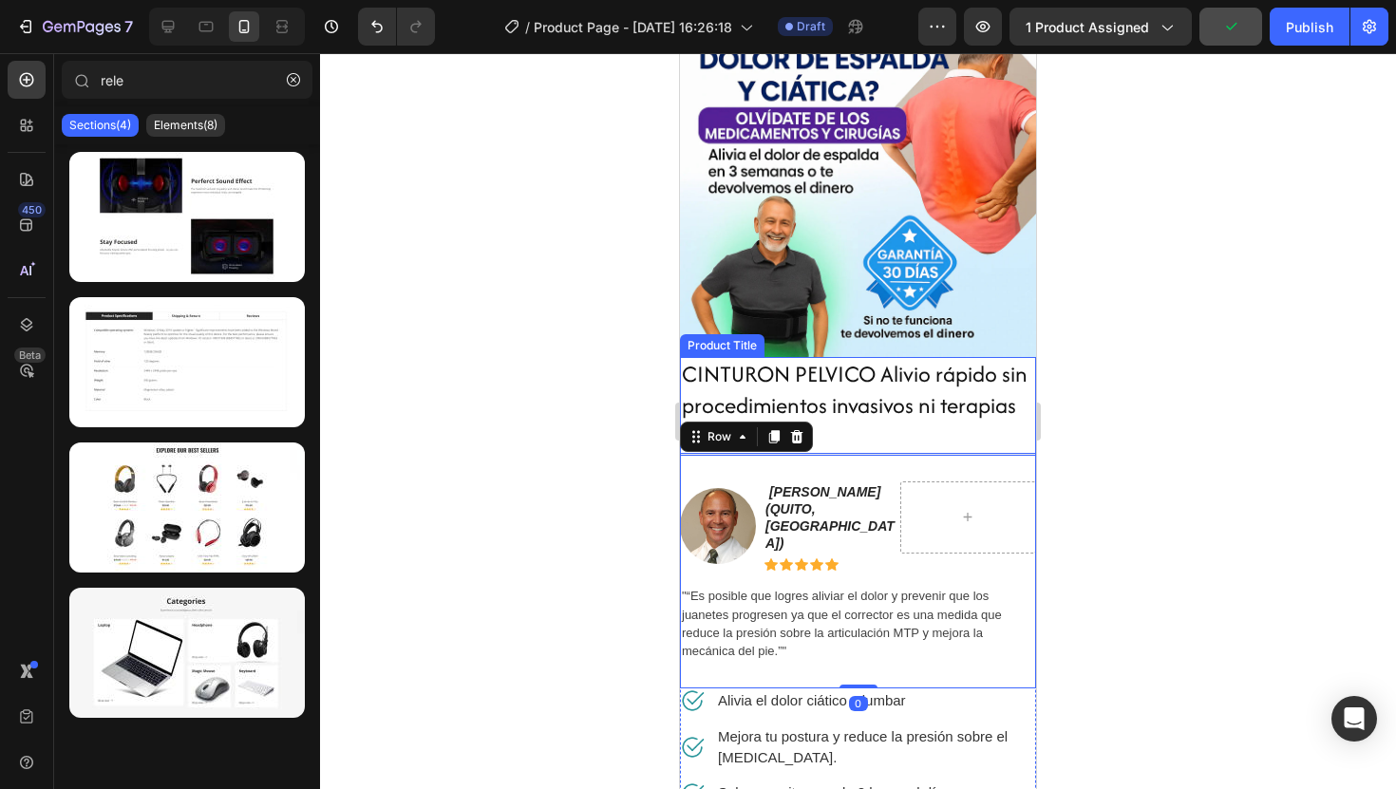
click at [888, 452] on div "CINTURON PELVICO Alivio rápido sin procedimientos invasivos ni terapias prolong…" at bounding box center [858, 672] width 356 height 631
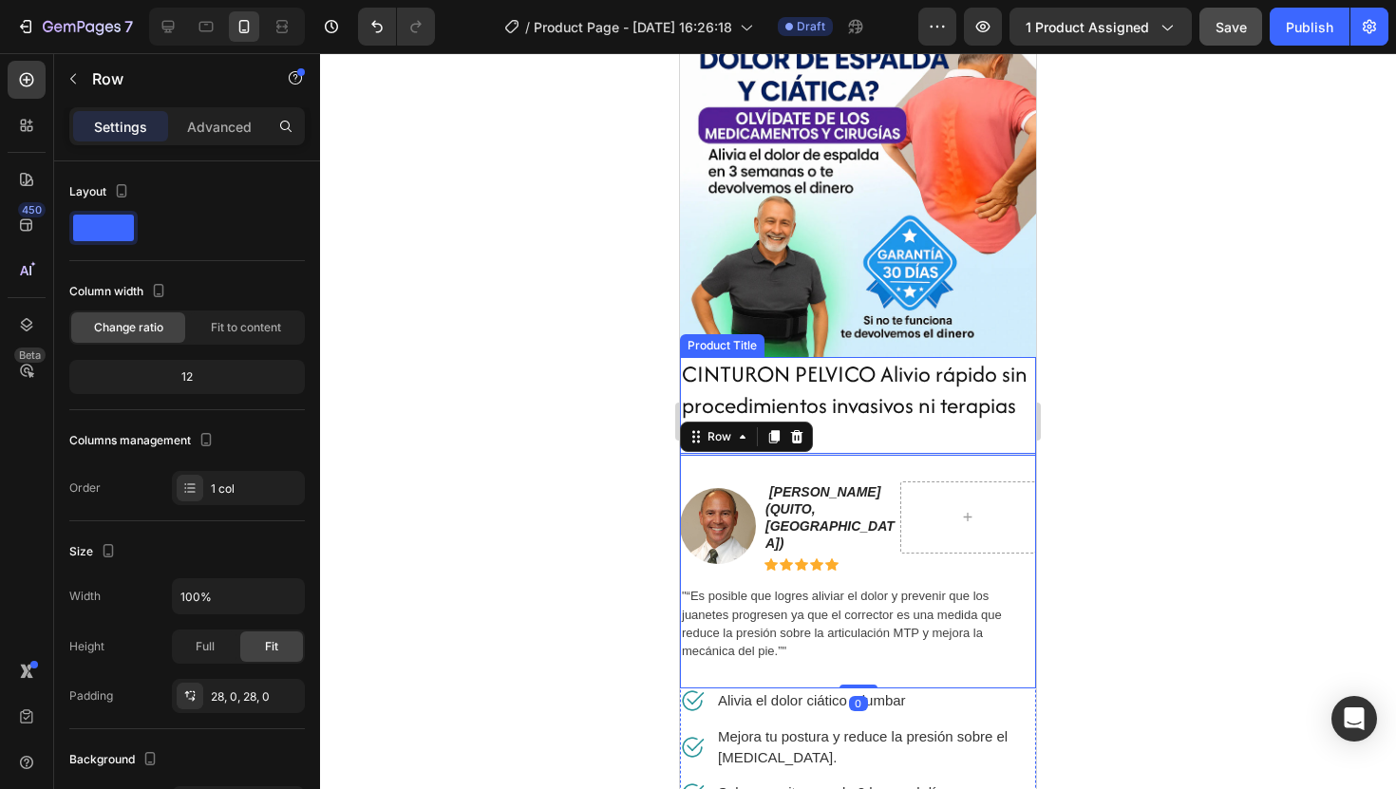
click at [873, 440] on h2 "CINTURON PELVICO Alivio rápido sin procedimientos invasivos ni terapias prolong…" at bounding box center [858, 405] width 356 height 97
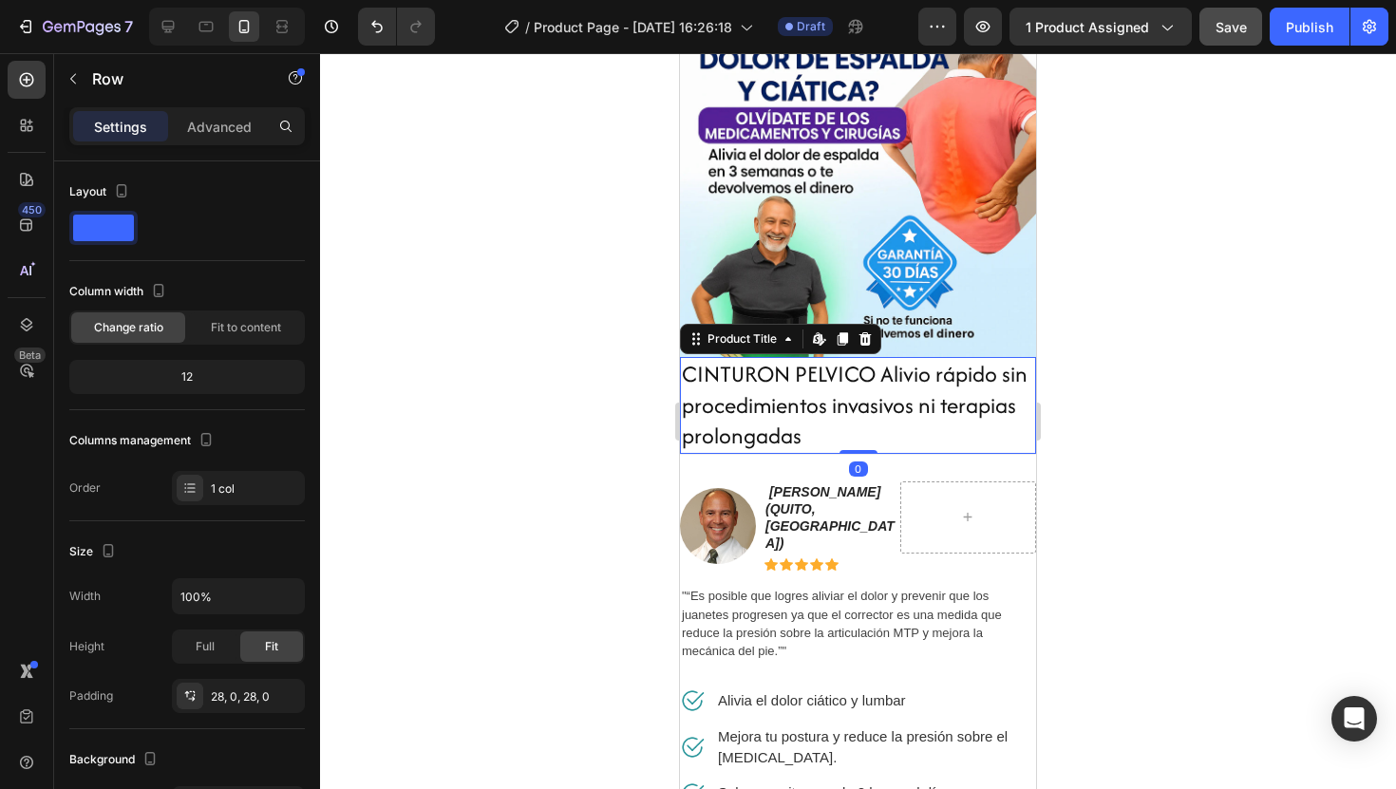
click at [868, 445] on h2 "CINTURON PELVICO Alivio rápido sin procedimientos invasivos ni terapias prolong…" at bounding box center [858, 405] width 356 height 97
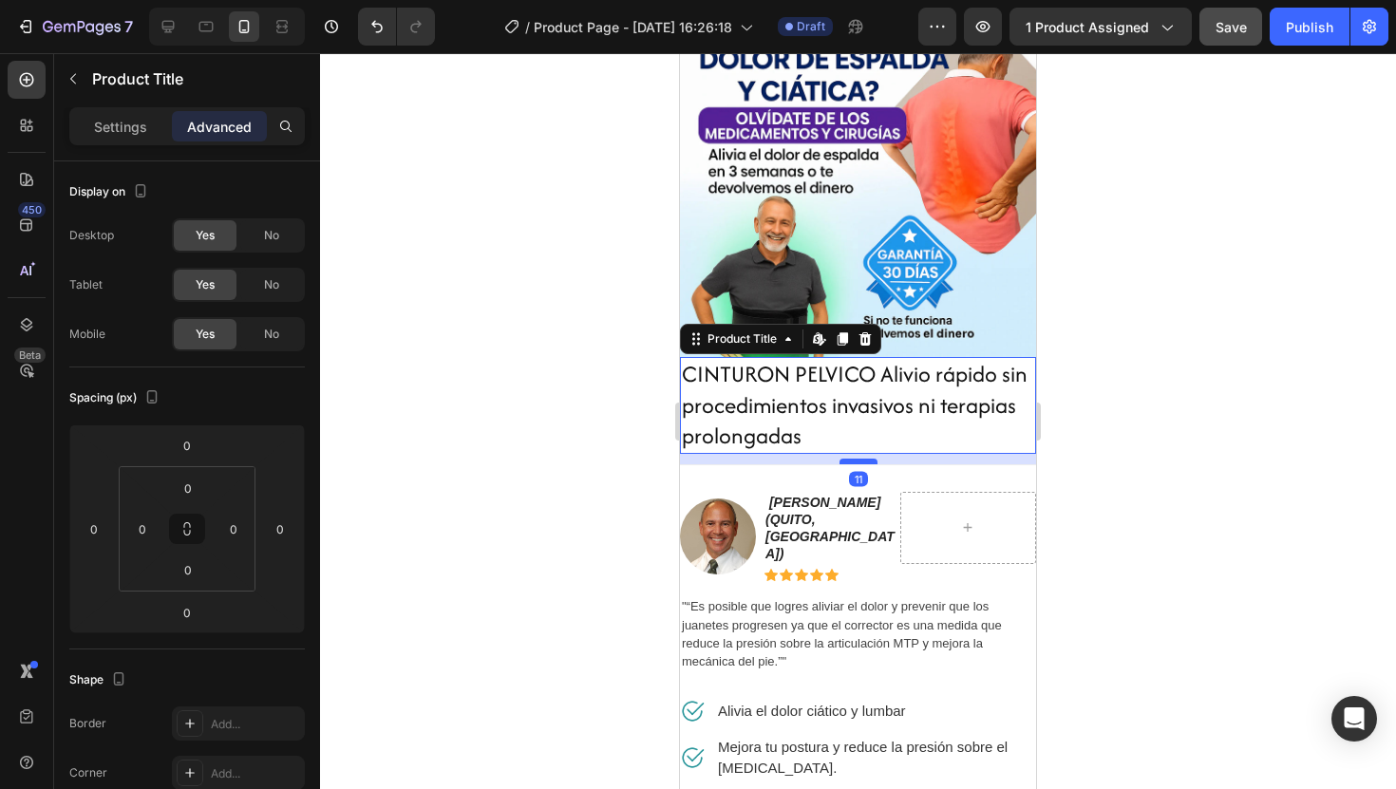
drag, startPoint x: 866, startPoint y: 451, endPoint x: 866, endPoint y: 462, distance: 10.4
click at [866, 462] on div at bounding box center [859, 462] width 38 height 6
type input "11"
click at [1183, 488] on div at bounding box center [858, 421] width 1076 height 736
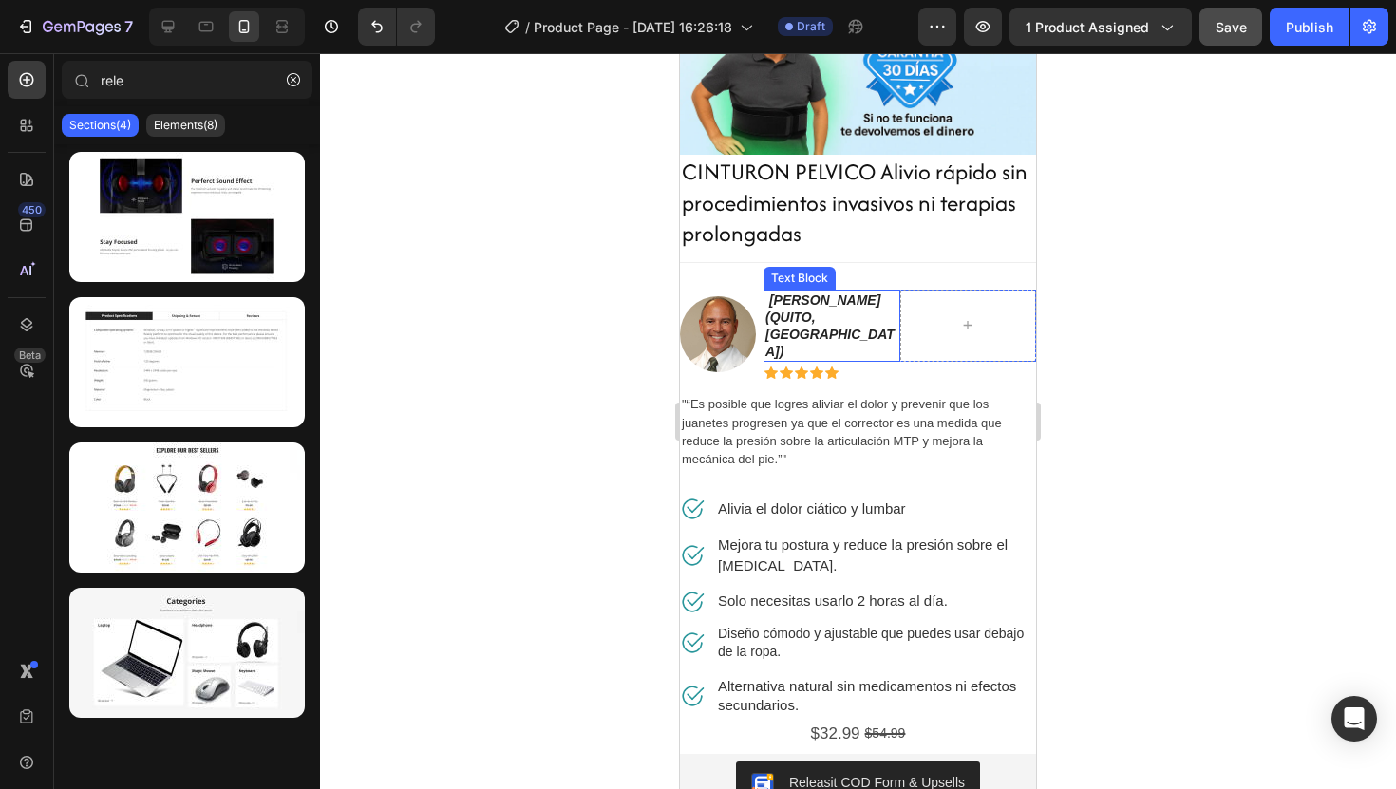
scroll to position [302, 0]
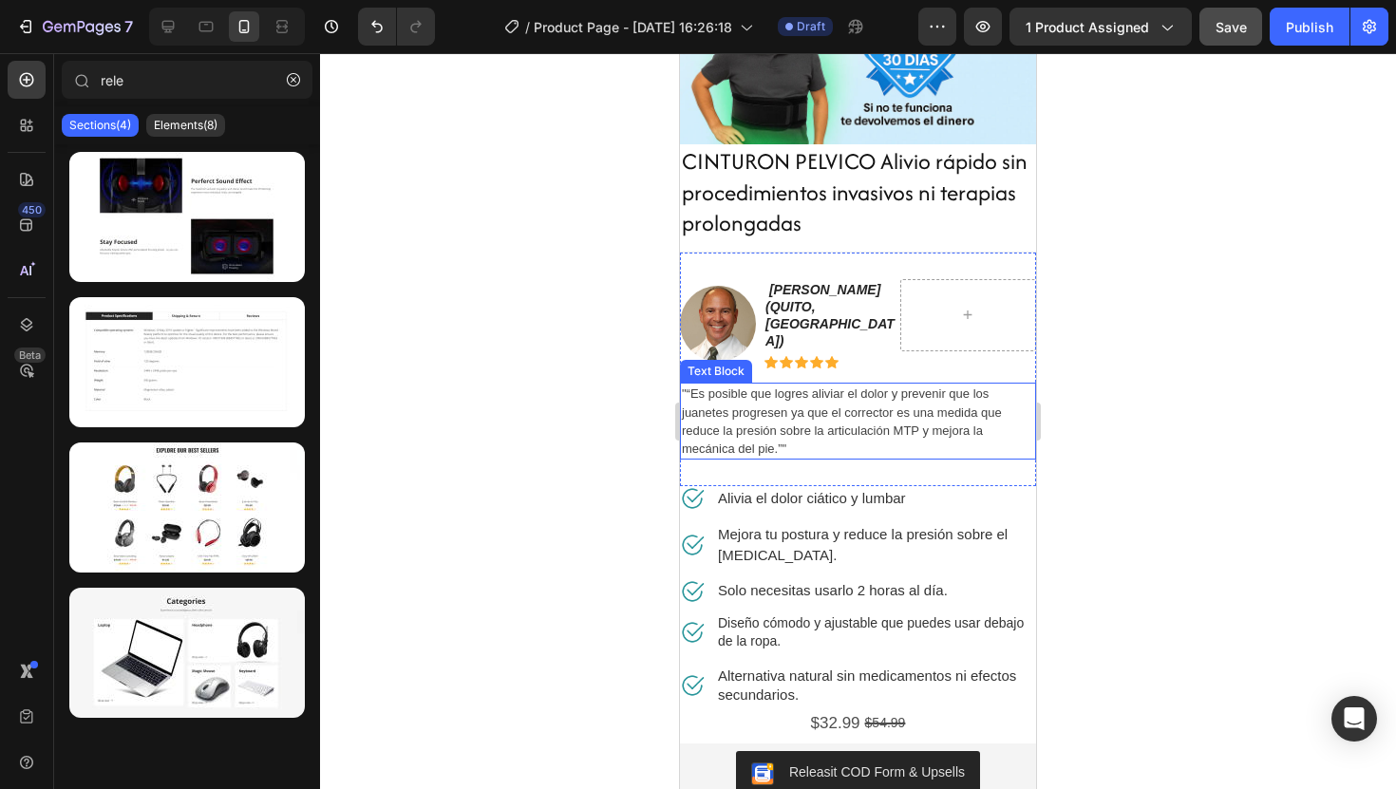
click at [767, 408] on span ""“Es posible que logres aliviar el dolor y prevenir que los juanetes progresen …" at bounding box center [842, 421] width 320 height 69
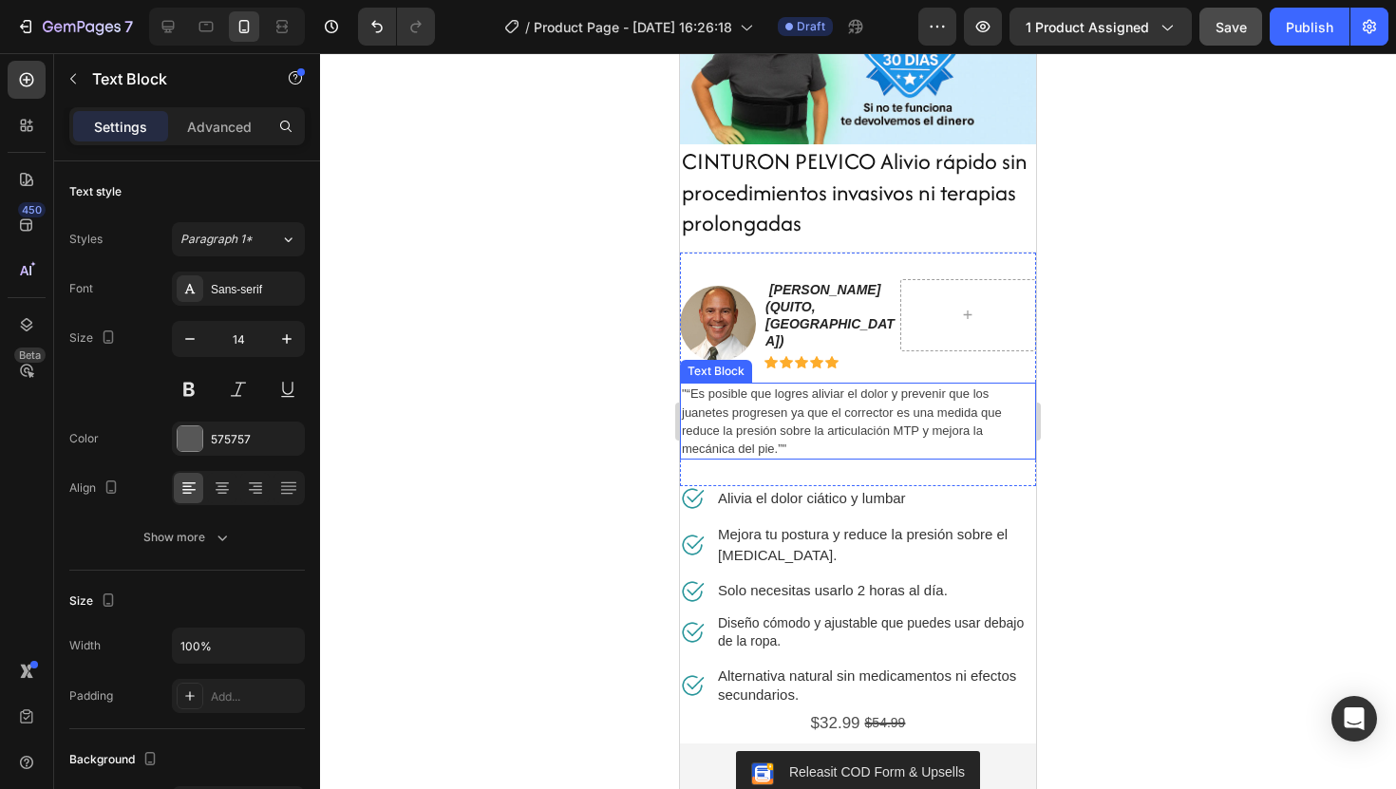
click at [767, 408] on span ""“Es posible que logres aliviar el dolor y prevenir que los juanetes progresen …" at bounding box center [842, 421] width 320 height 69
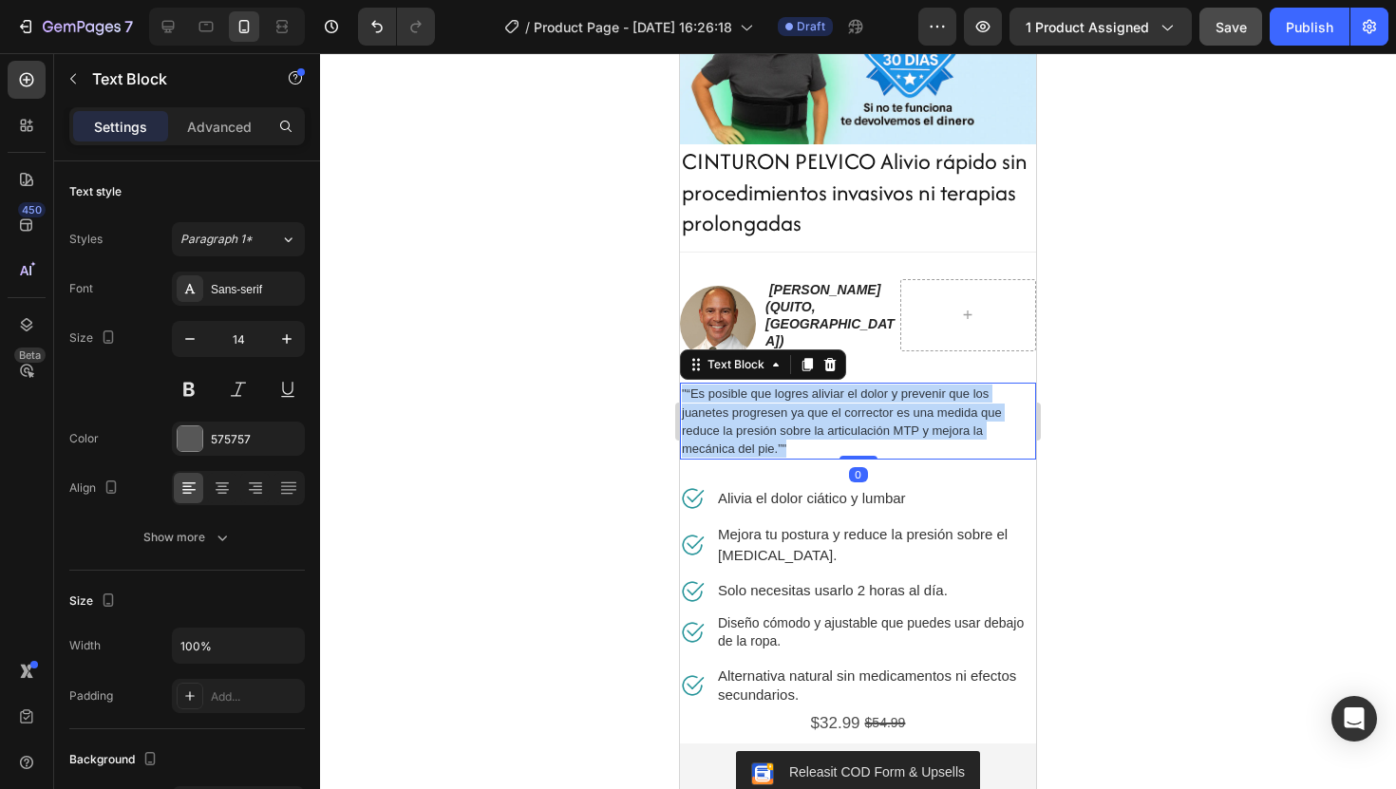
click at [767, 408] on span ""“Es posible que logres aliviar el dolor y prevenir que los juanetes progresen …" at bounding box center [842, 421] width 320 height 69
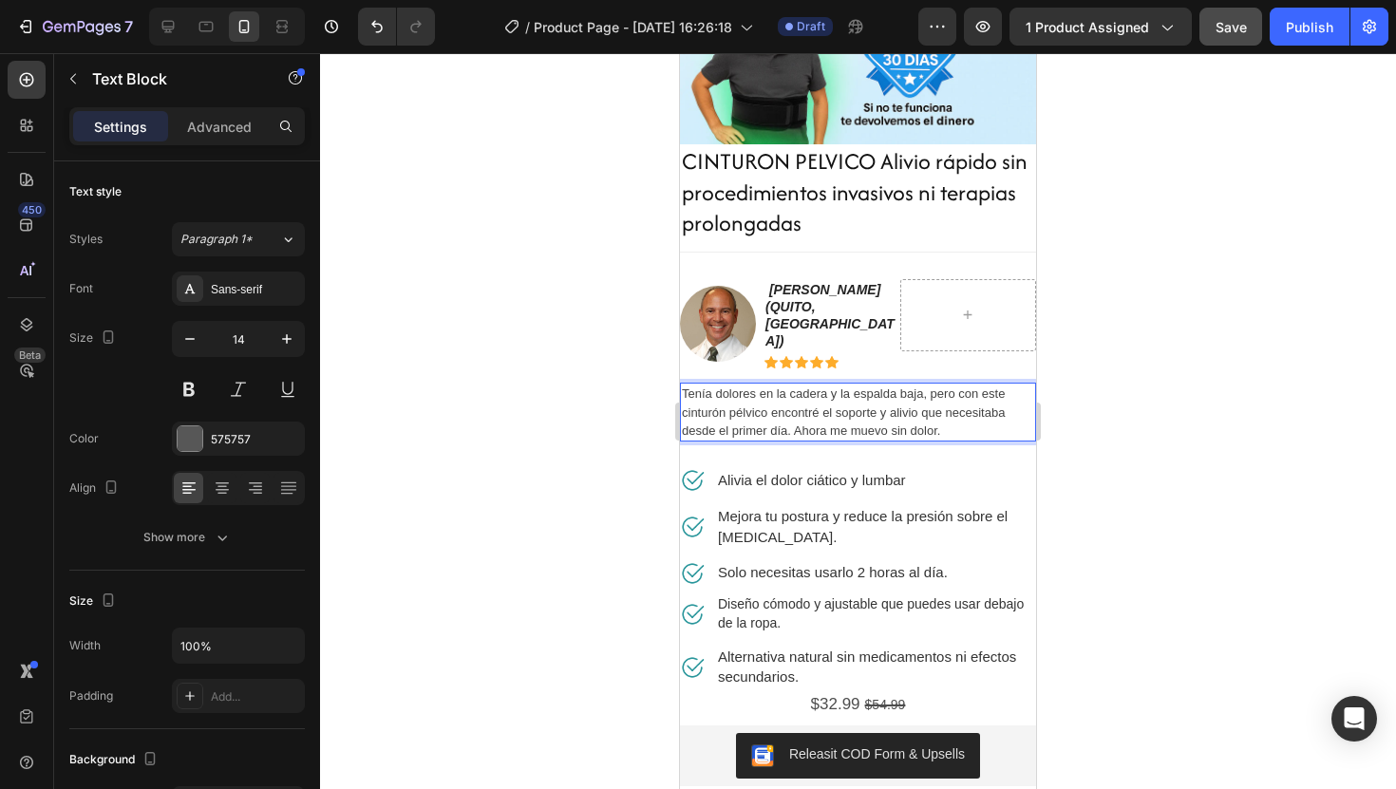
click at [1150, 411] on div at bounding box center [858, 421] width 1076 height 736
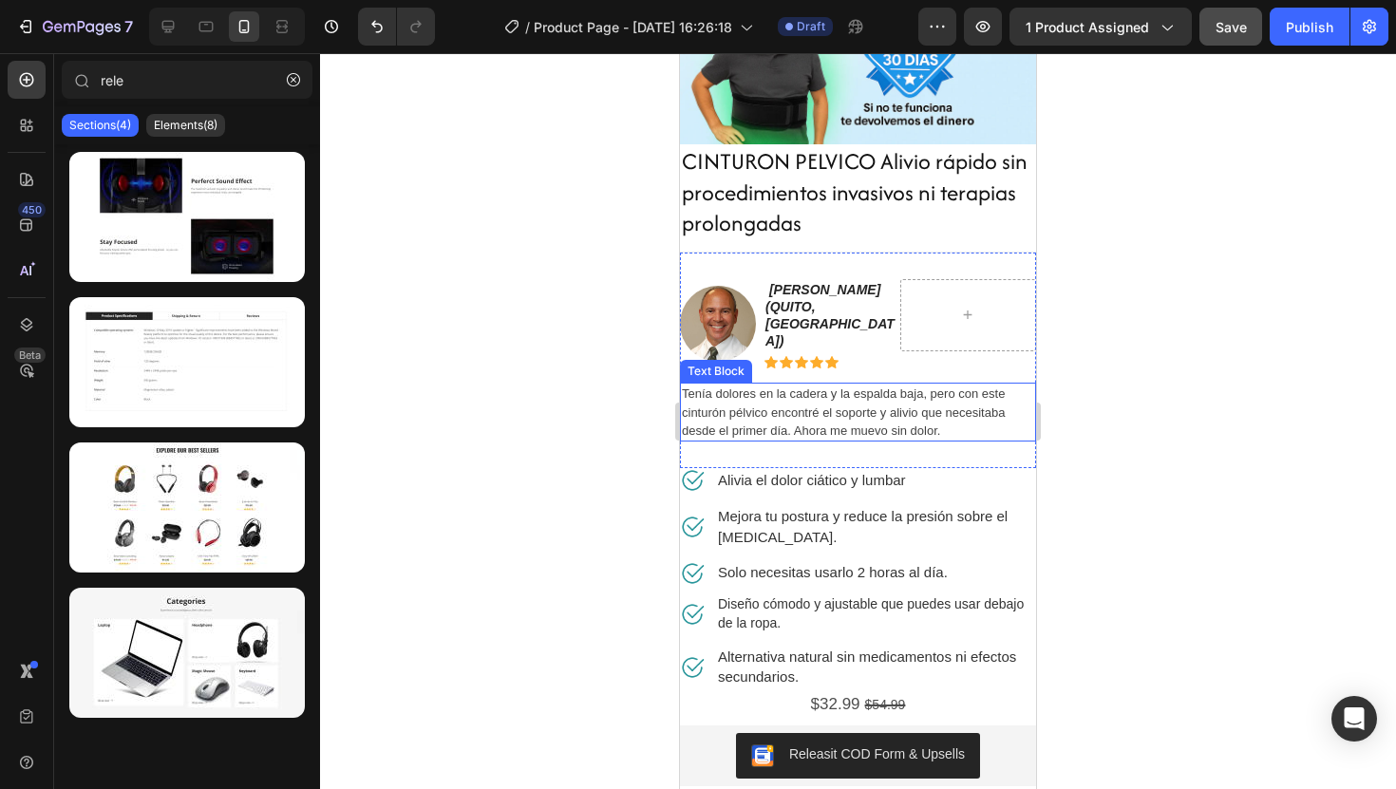
click at [755, 391] on span "Tenía dolores en la cadera y la espalda baja, pero con este cinturón pélvico en…" at bounding box center [843, 412] width 323 height 50
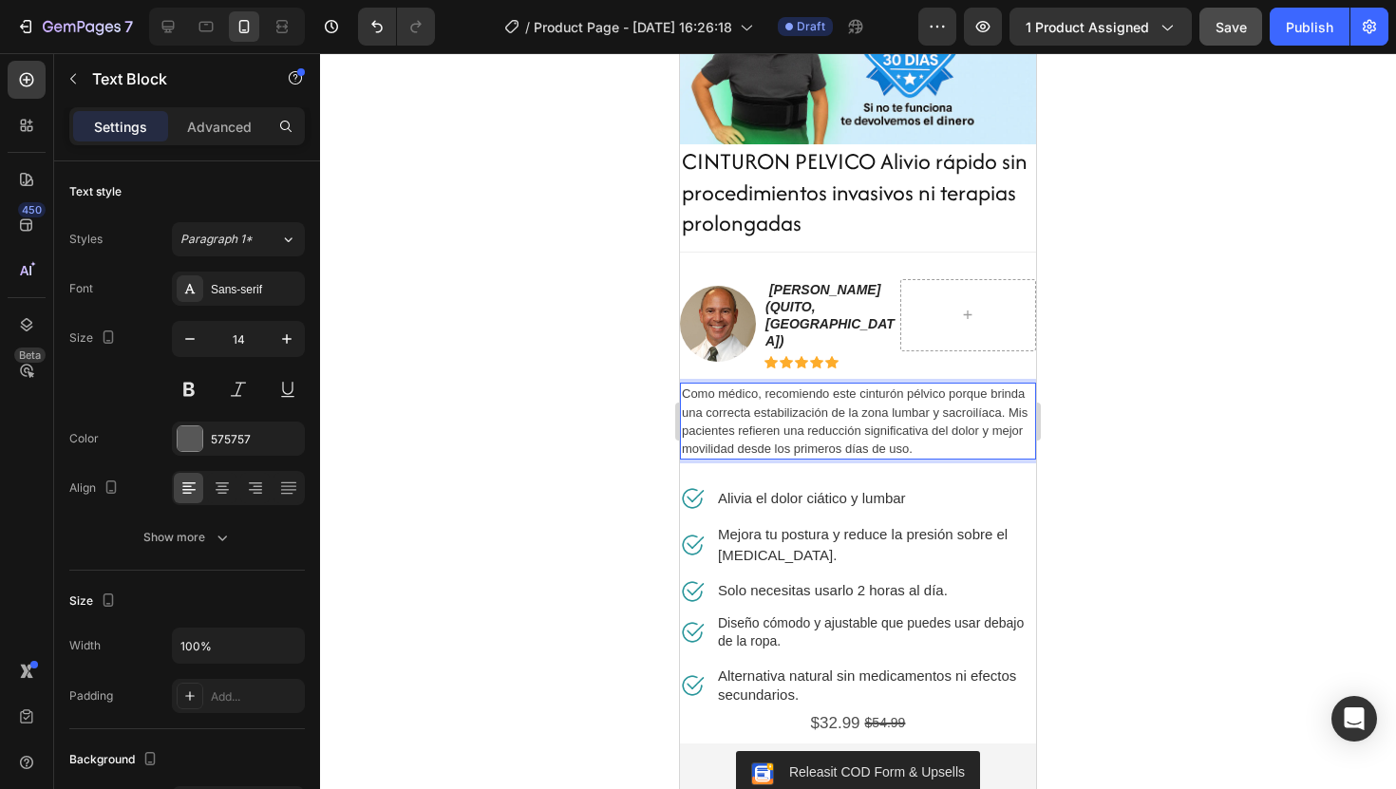
click at [1175, 494] on div at bounding box center [858, 421] width 1076 height 736
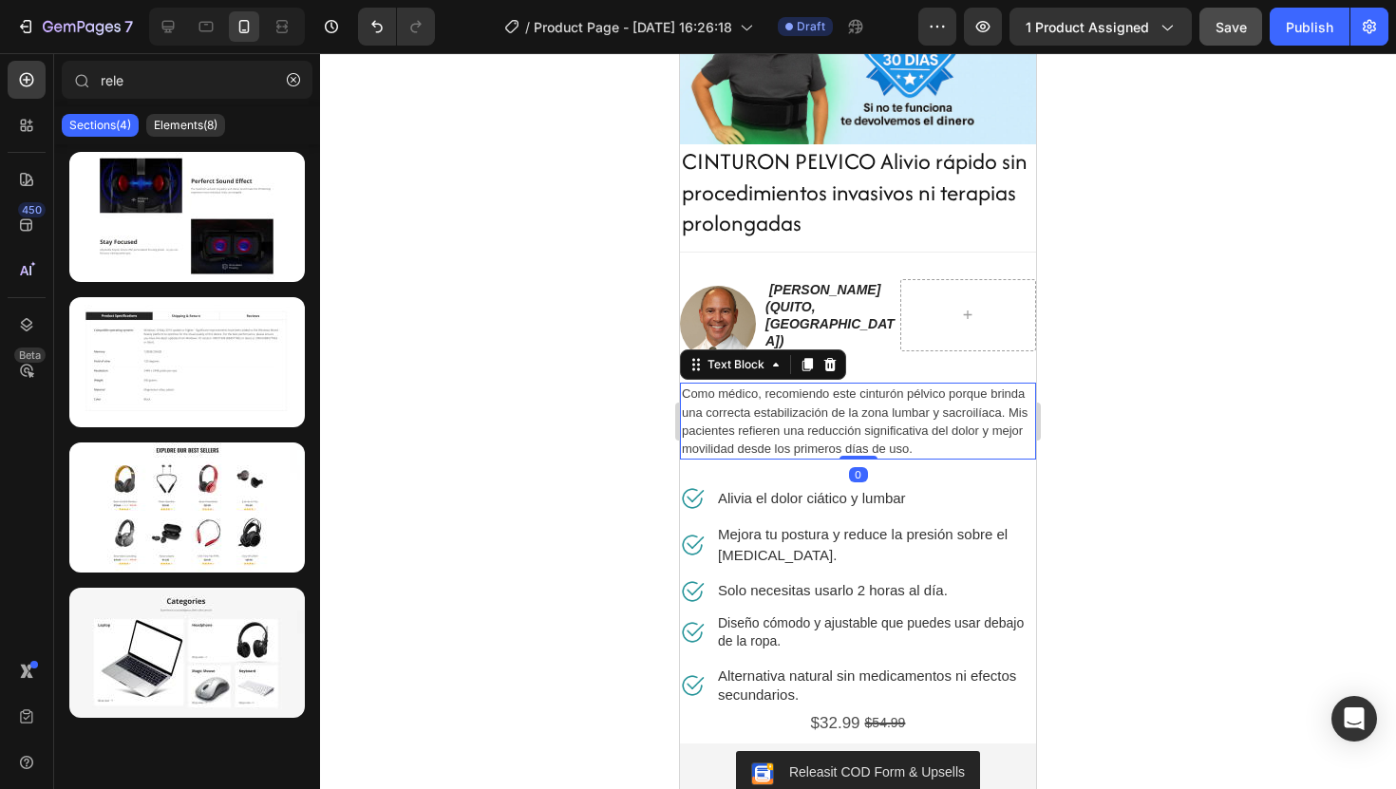
click at [903, 393] on span "Como médico, recomiendo este cinturón pélvico porque brinda una correcta estabi…" at bounding box center [855, 421] width 346 height 69
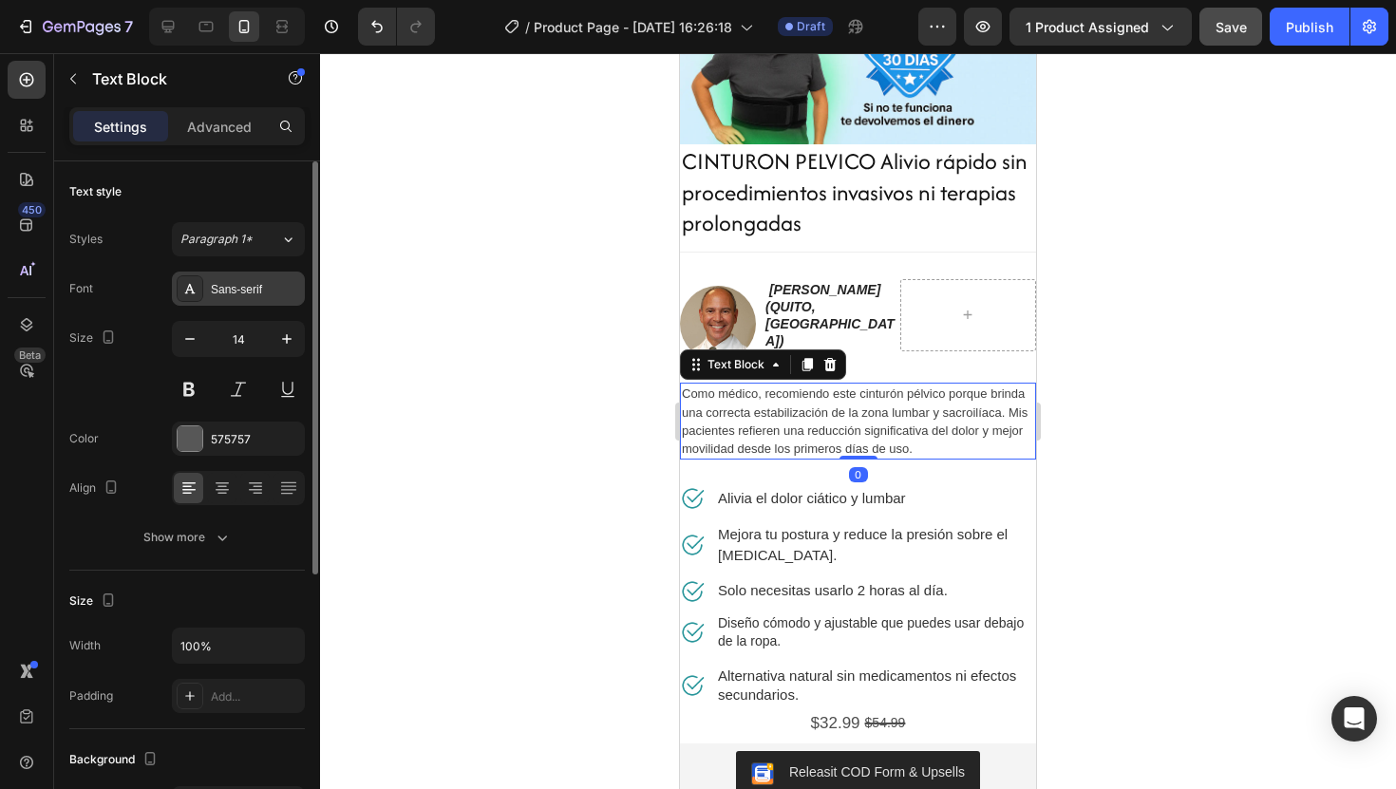
click at [267, 287] on div "Sans-serif" at bounding box center [255, 289] width 89 height 17
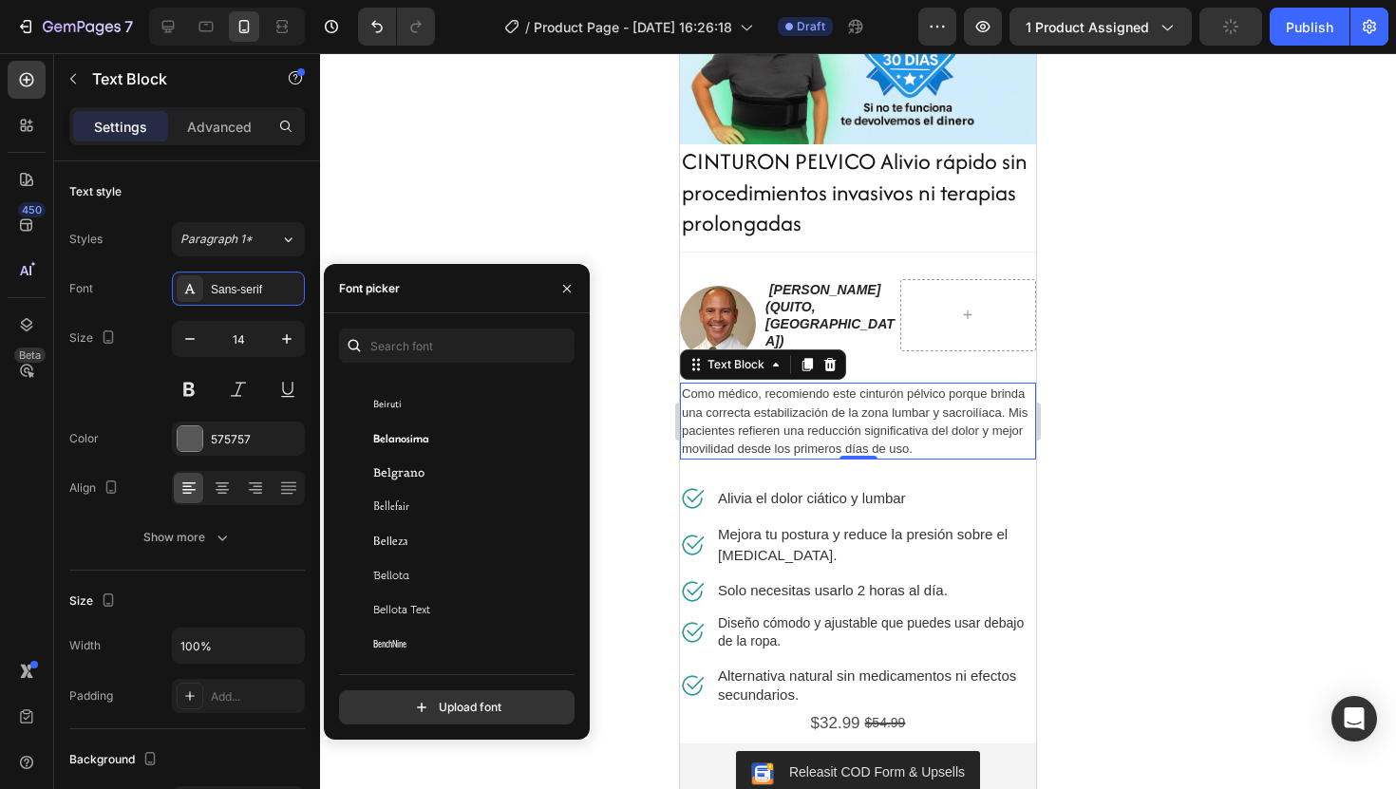
scroll to position [6332, 0]
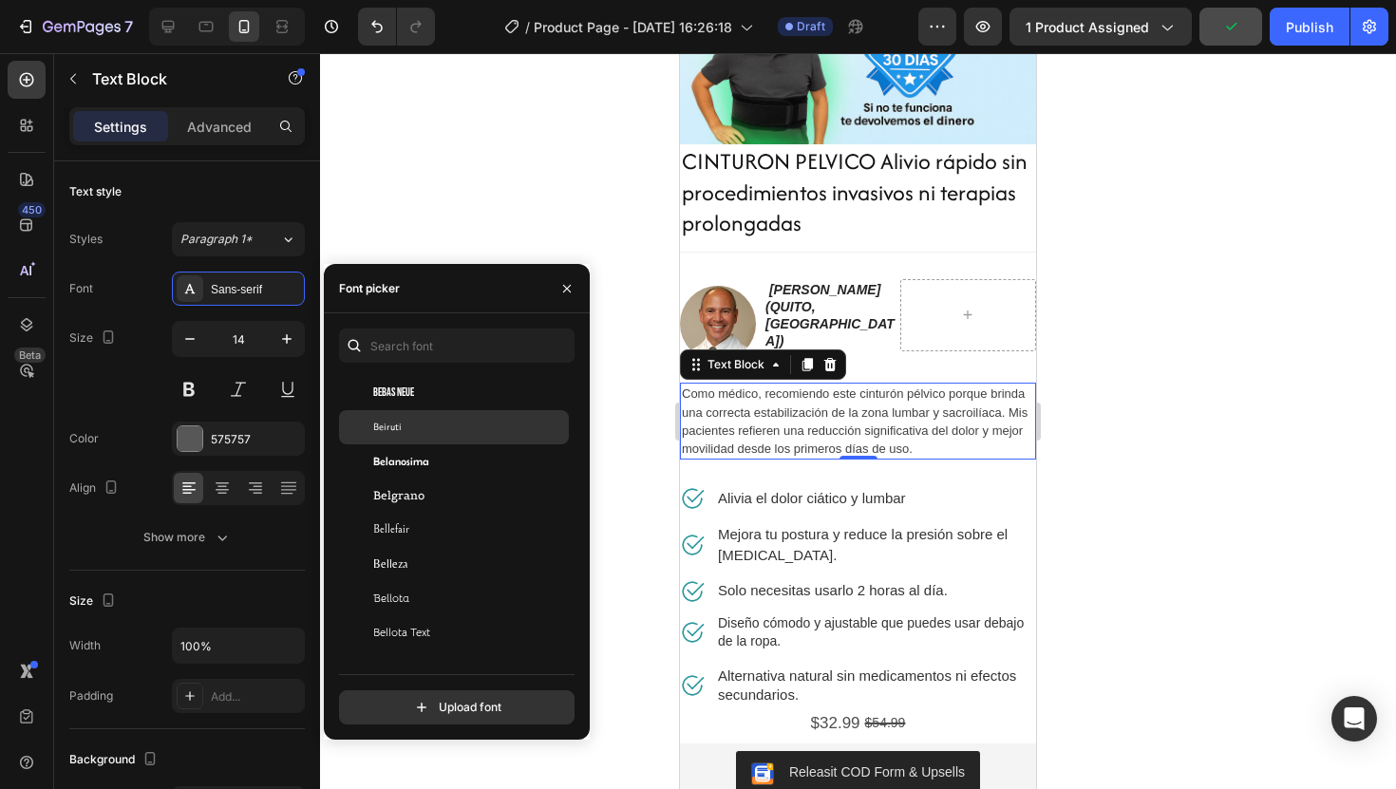
click at [460, 424] on div "Beiruti" at bounding box center [469, 427] width 192 height 17
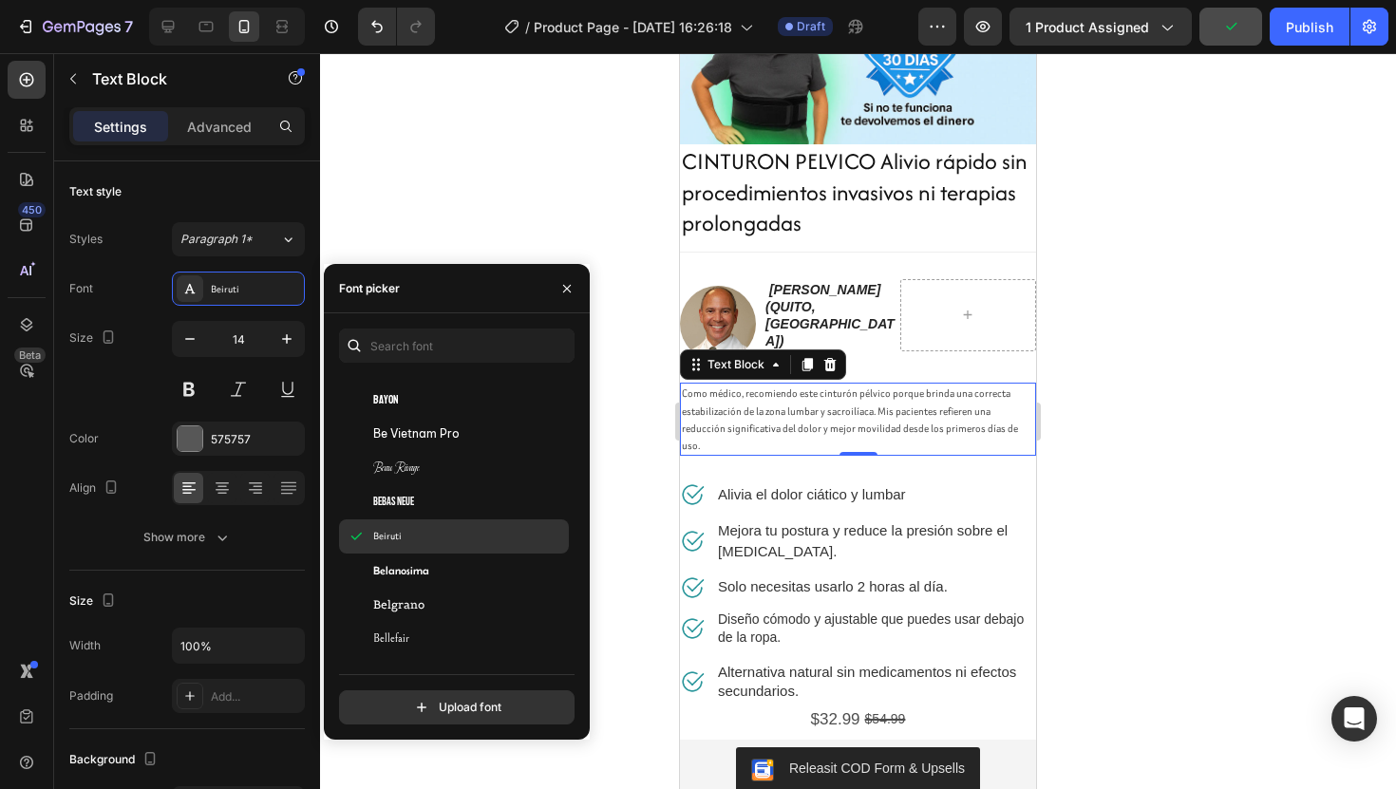
scroll to position [6209, 0]
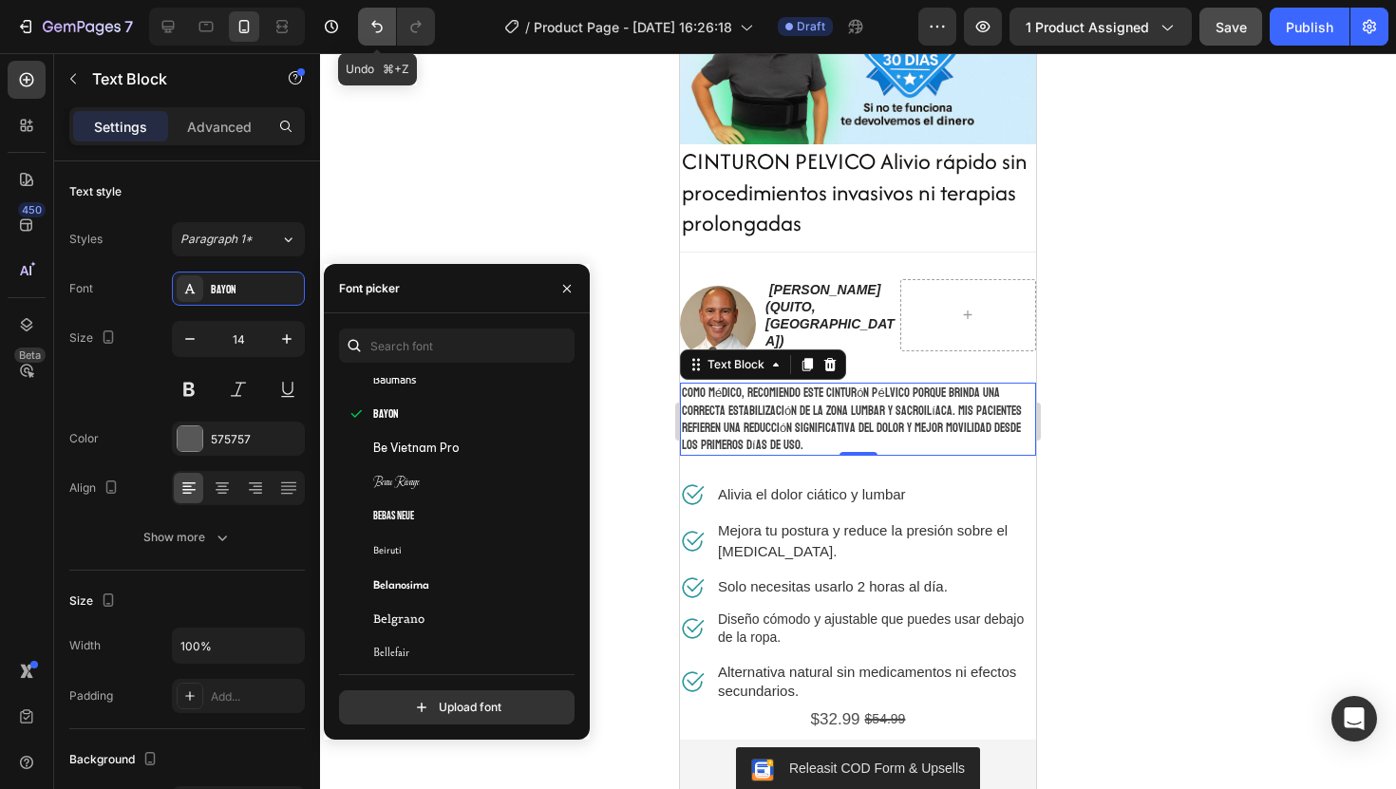
click at [375, 33] on icon "Undo/Redo" at bounding box center [377, 26] width 19 height 19
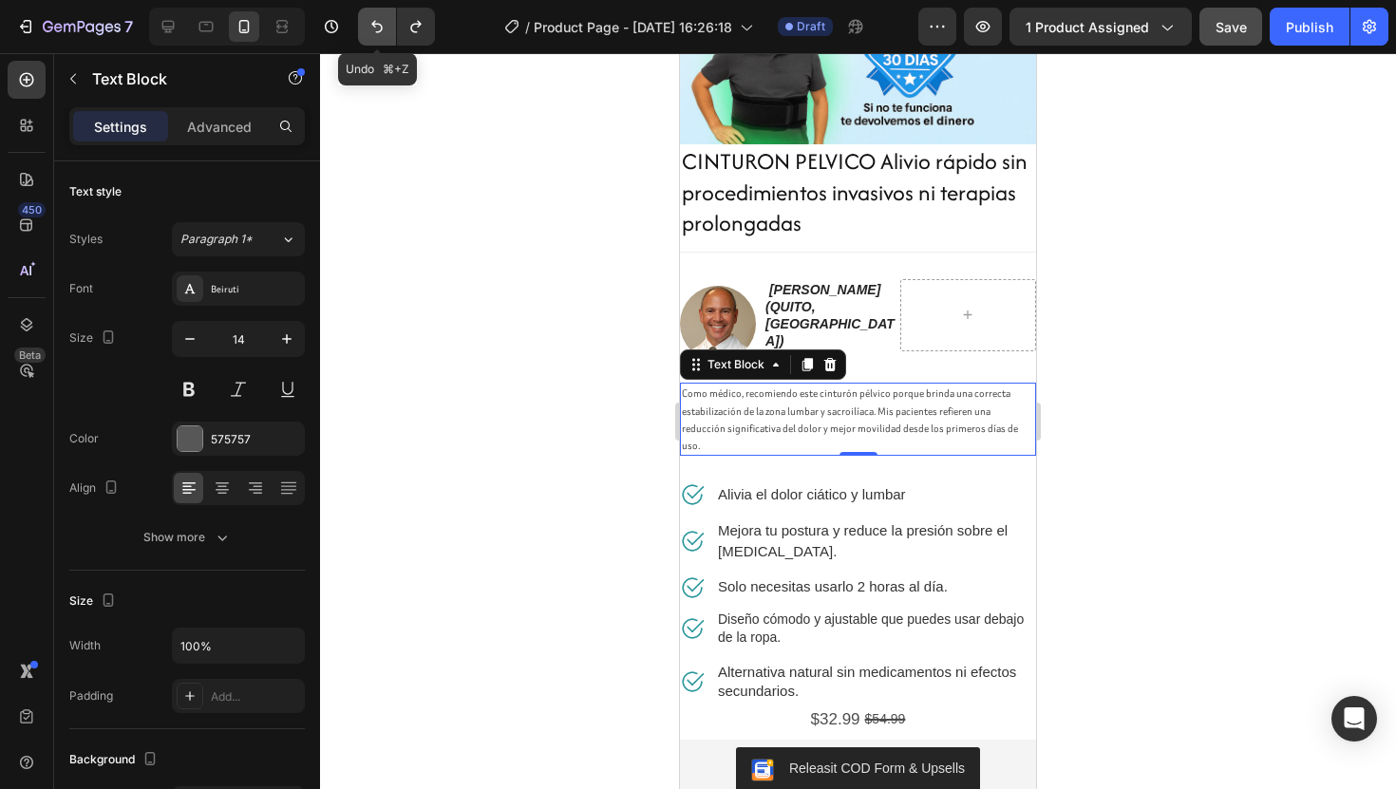
click at [375, 33] on icon "Undo/Redo" at bounding box center [377, 26] width 19 height 19
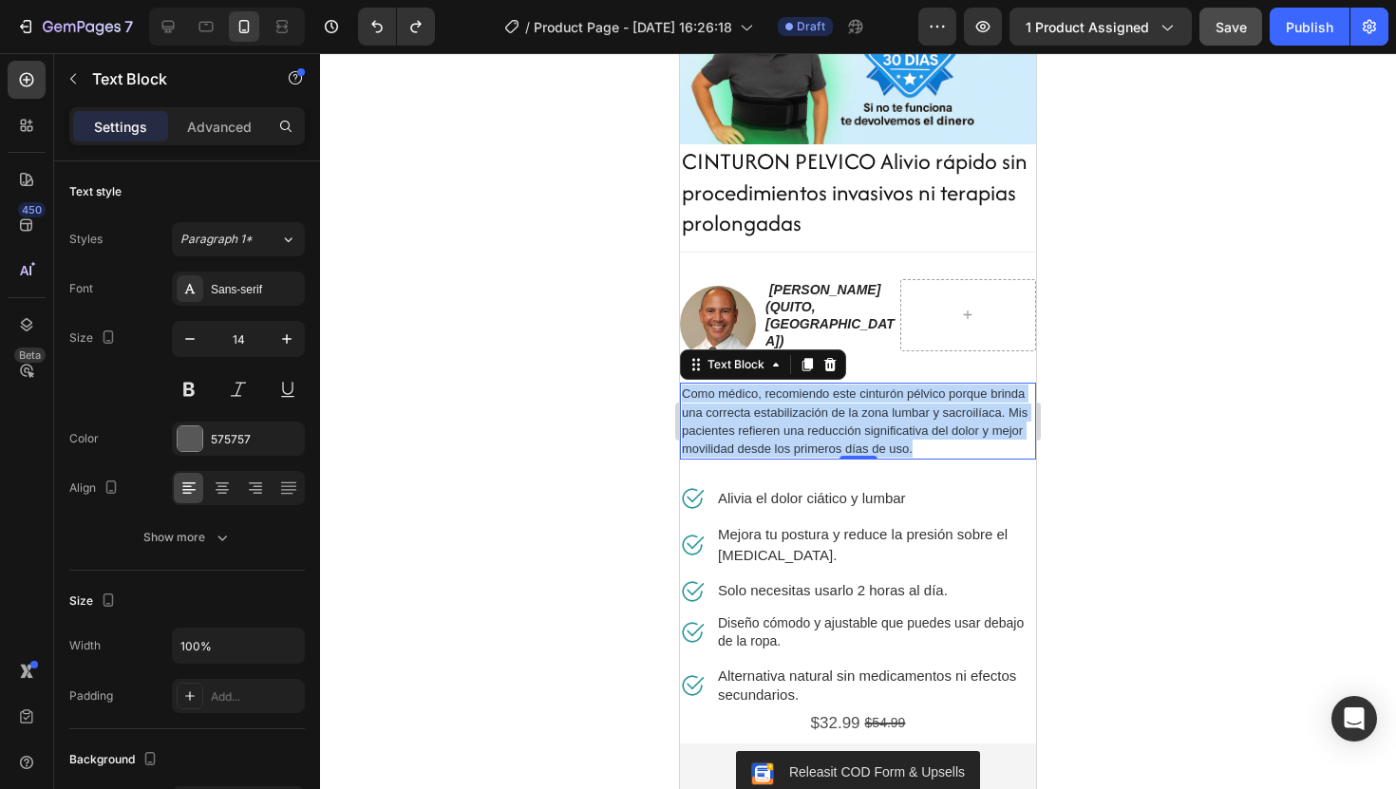
click at [895, 416] on span "Como médico, recomiendo este cinturón pélvico porque brinda una correcta estabi…" at bounding box center [855, 421] width 346 height 69
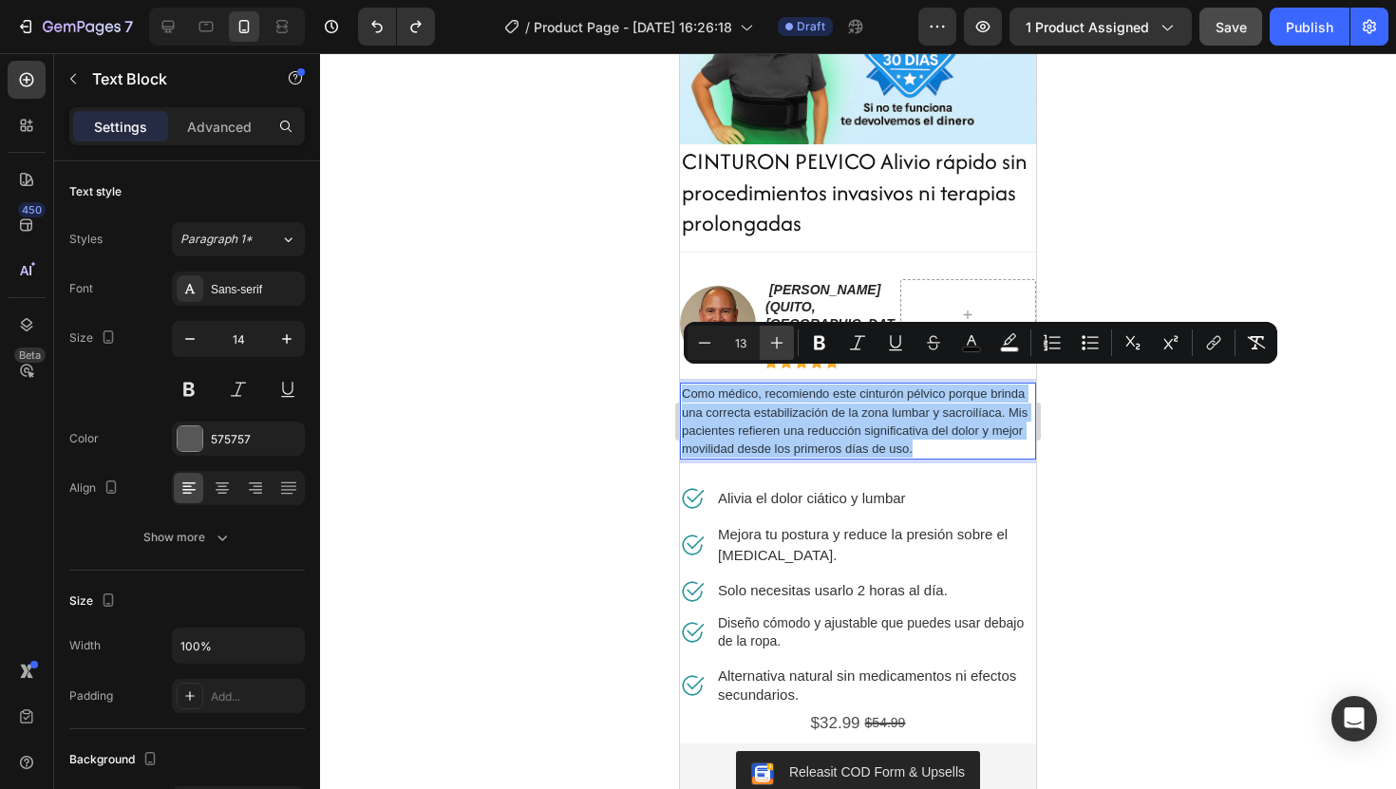
click at [774, 334] on icon "Editor contextual toolbar" at bounding box center [776, 342] width 19 height 19
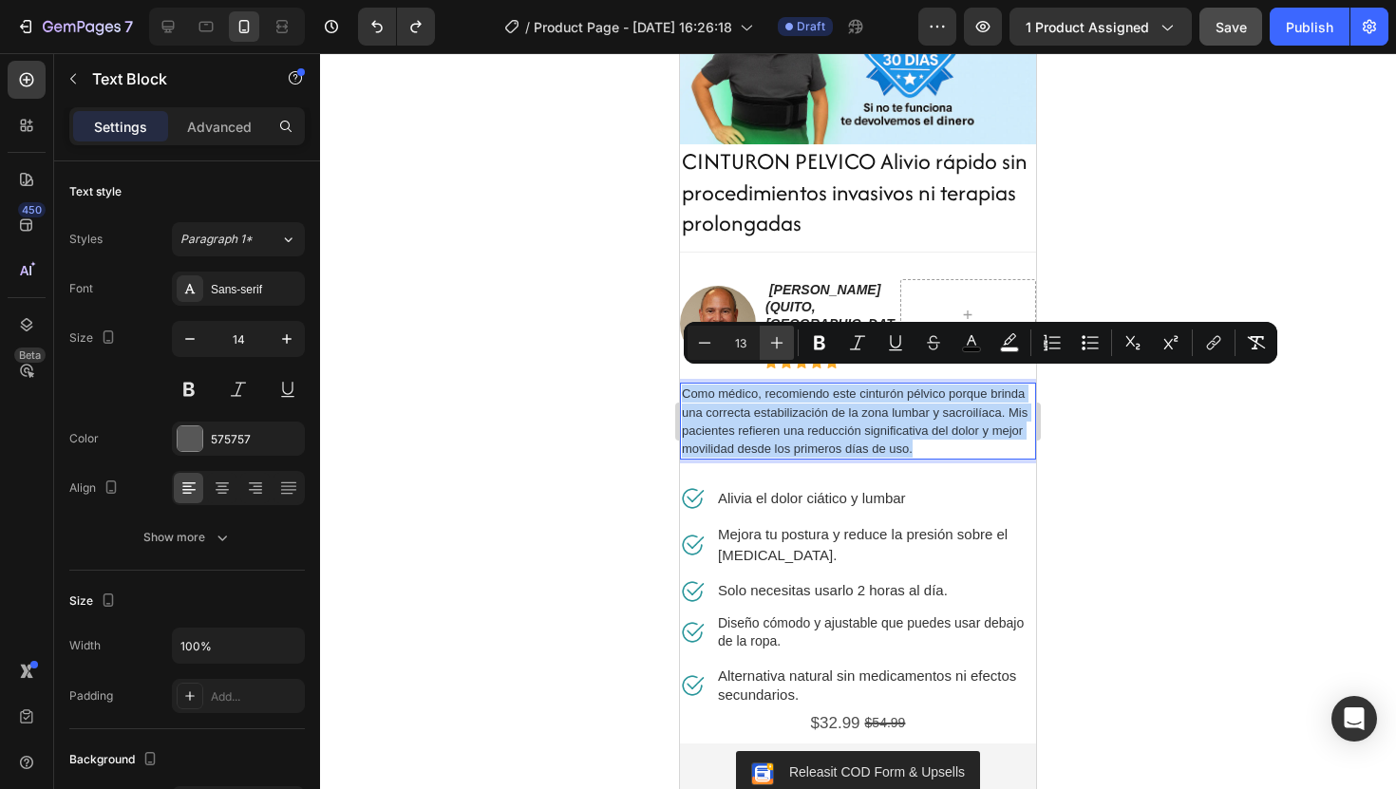
type input "14"
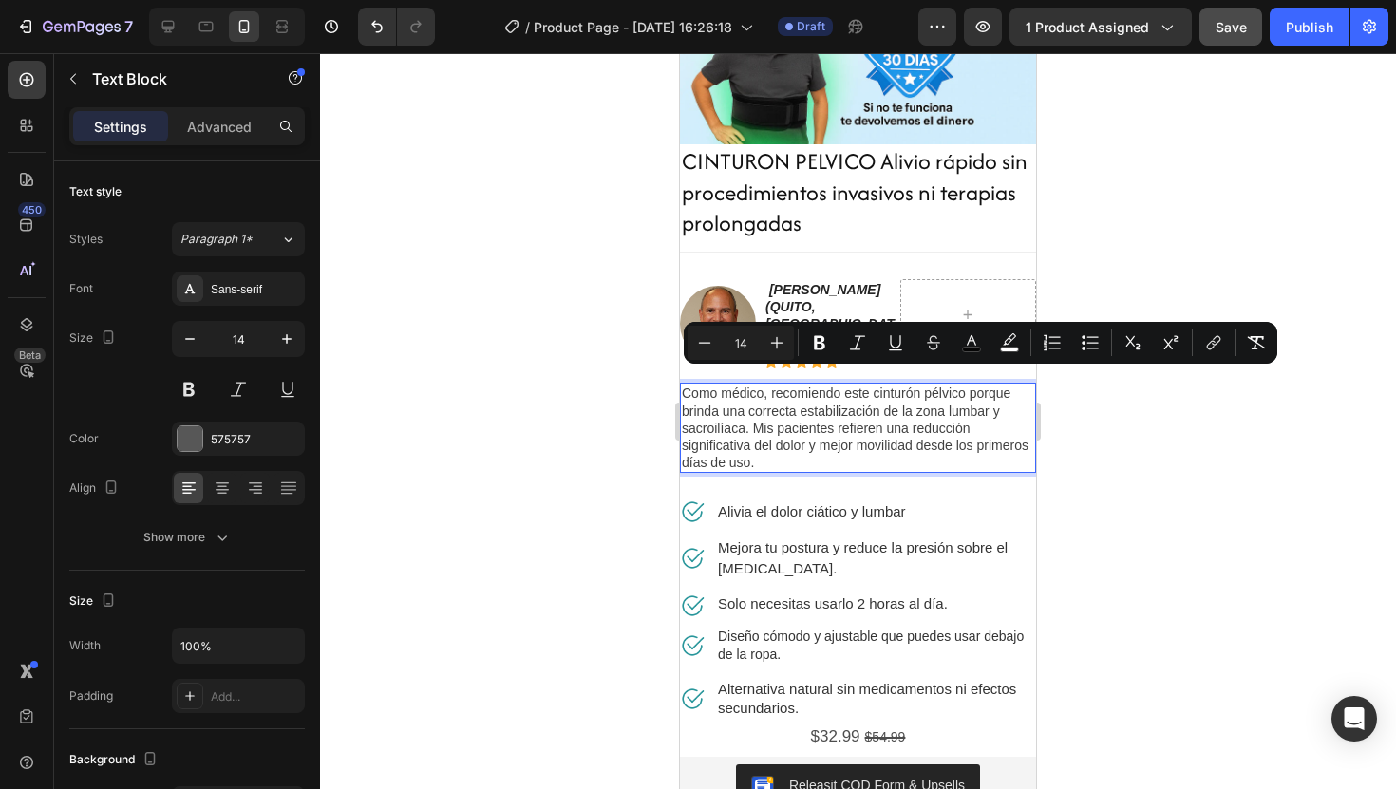
click at [1114, 464] on div at bounding box center [858, 421] width 1076 height 736
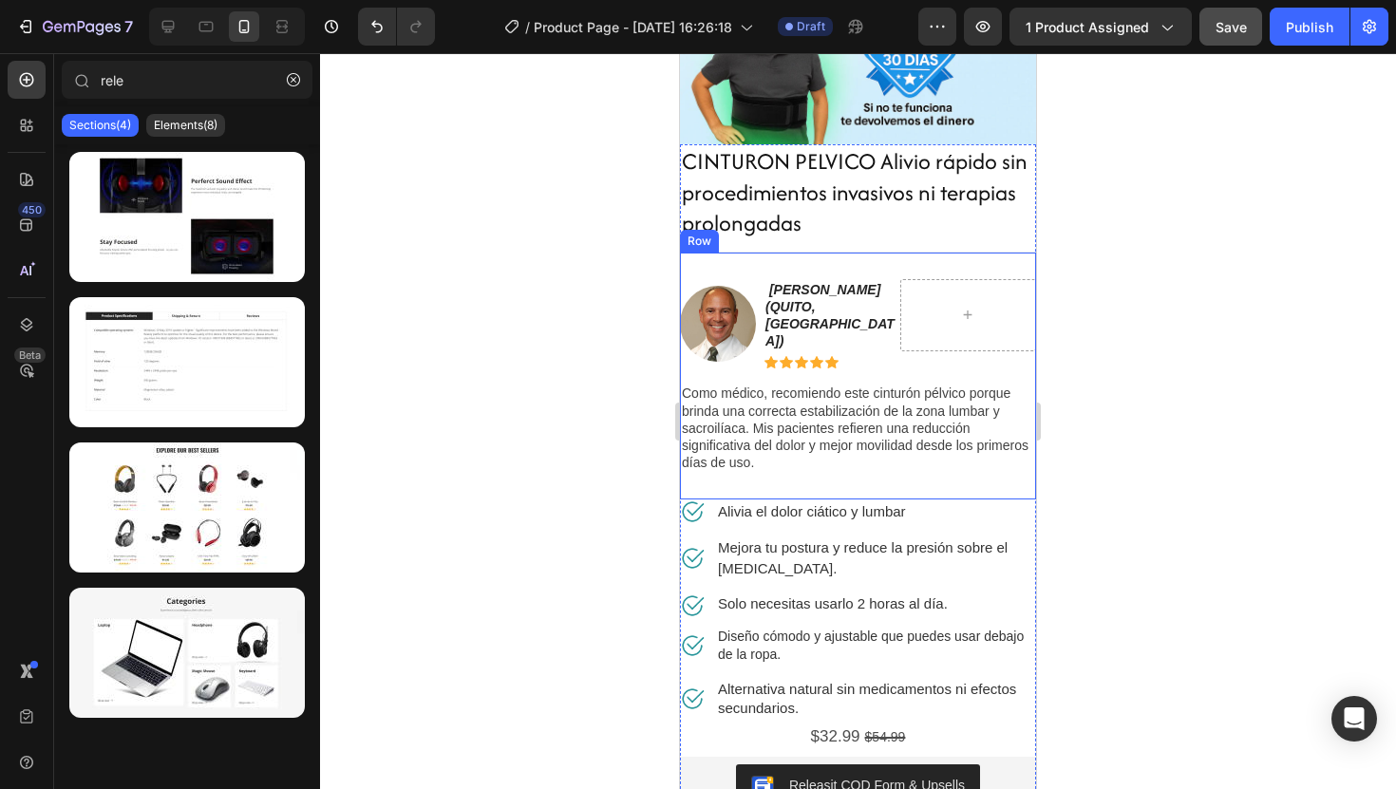
click at [907, 433] on span "Como médico, recomiendo este cinturón pélvico porque brinda una correcta estabi…" at bounding box center [855, 428] width 347 height 85
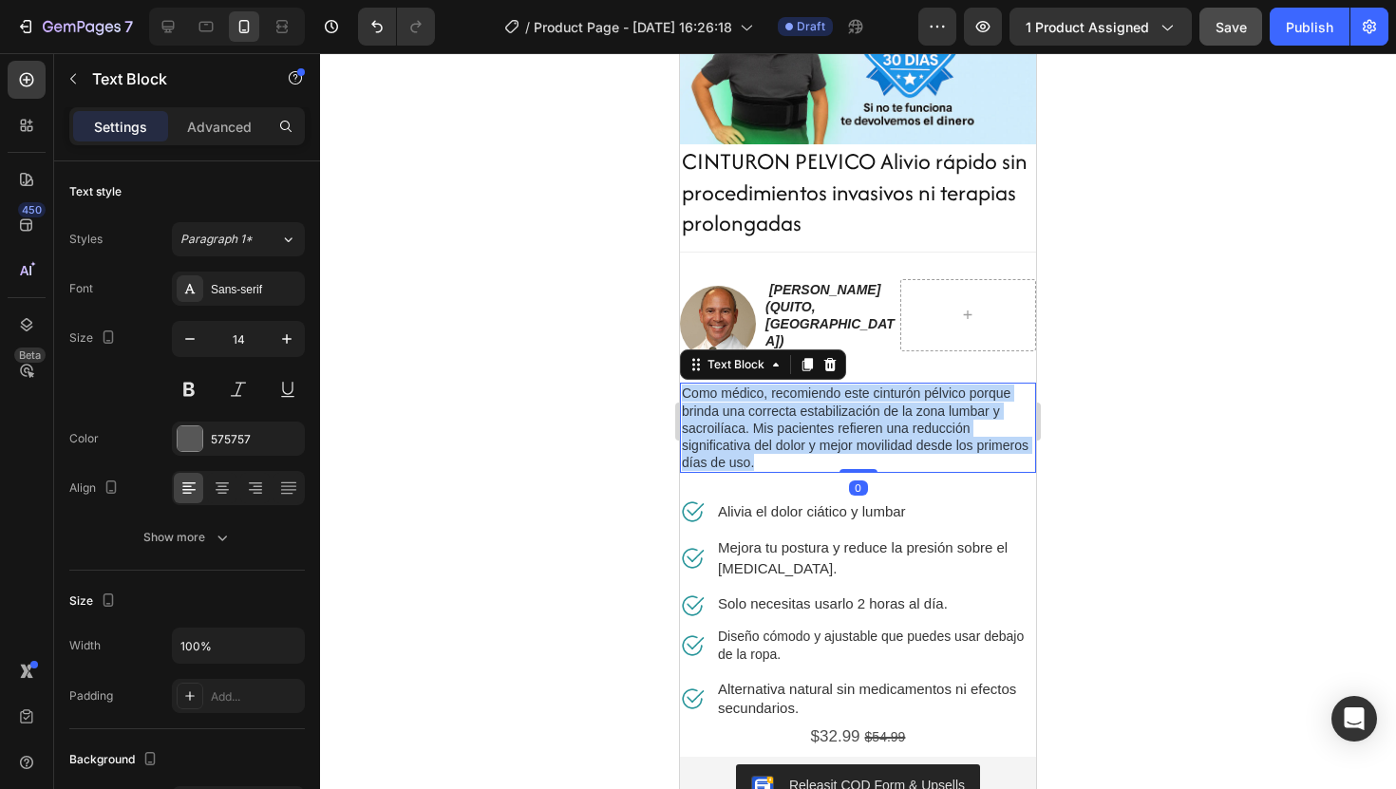
click at [907, 433] on span "Como médico, recomiendo este cinturón pélvico porque brinda una correcta estabi…" at bounding box center [855, 428] width 347 height 85
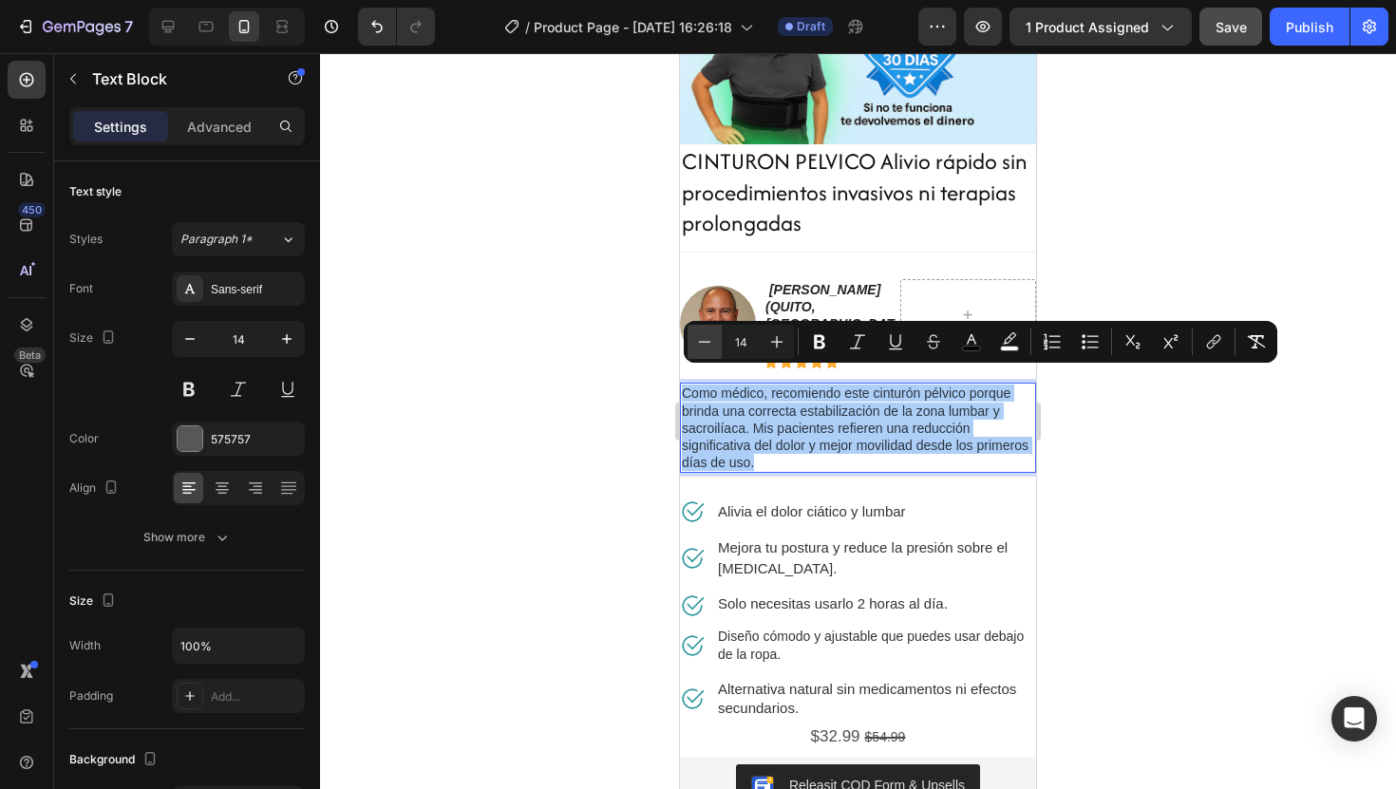
click at [708, 339] on icon "Editor contextual toolbar" at bounding box center [704, 341] width 19 height 19
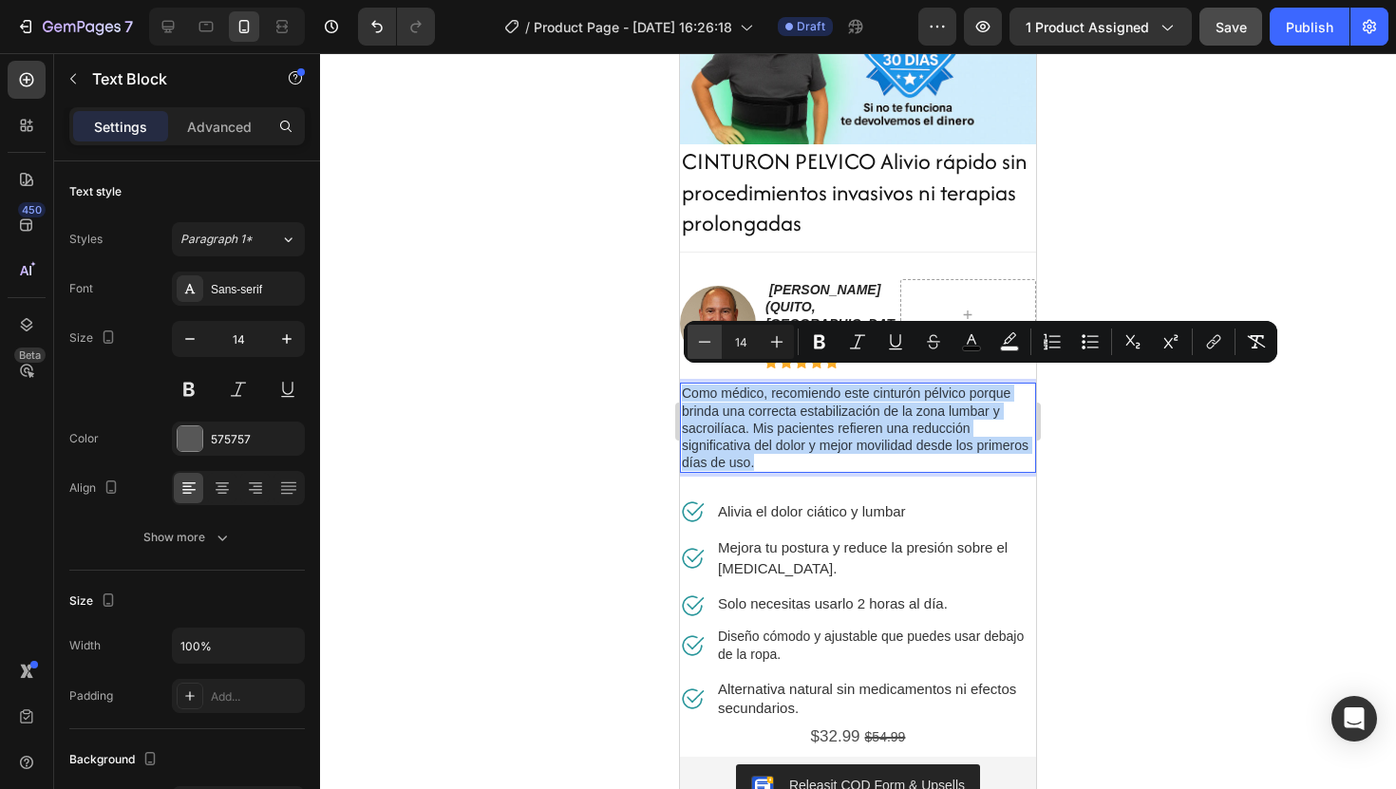
type input "13"
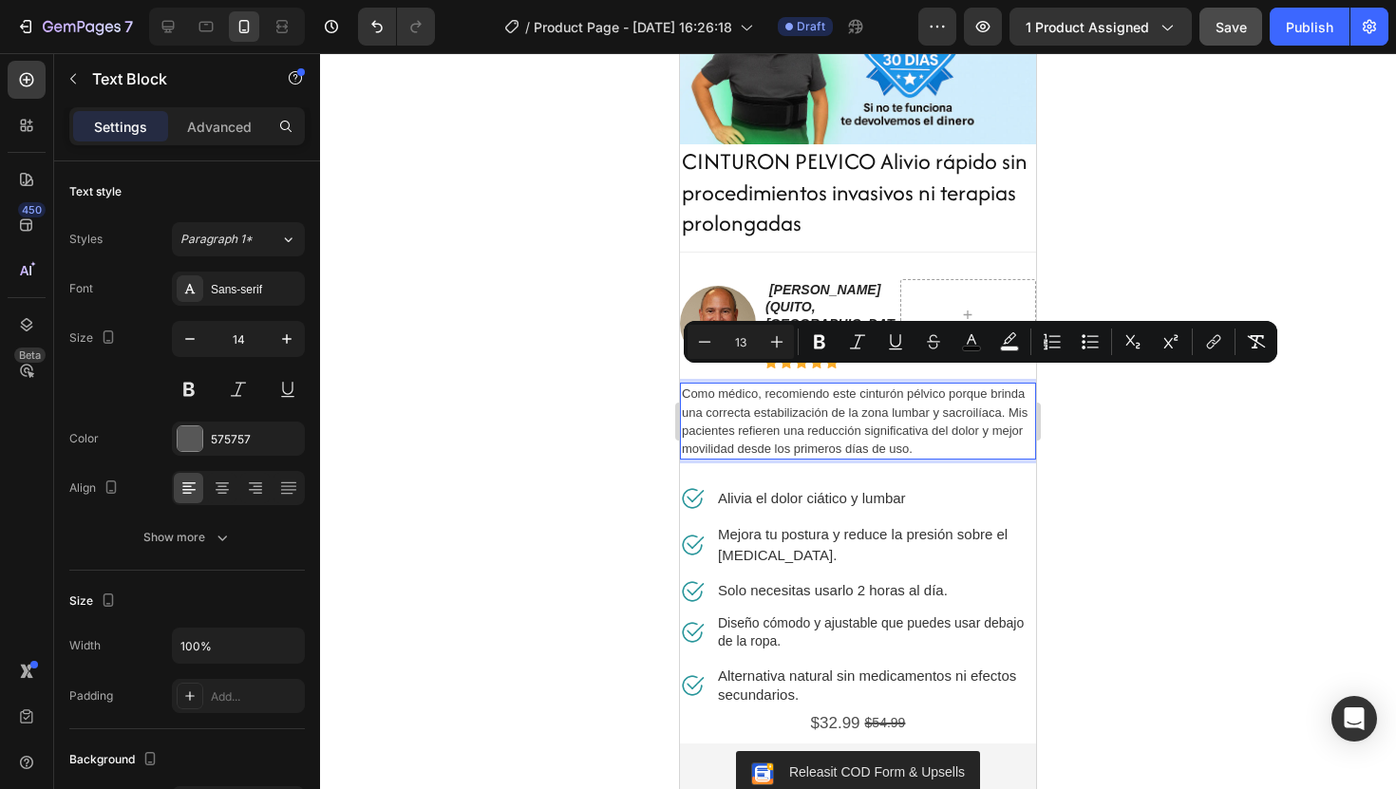
click at [1137, 472] on div at bounding box center [858, 421] width 1076 height 736
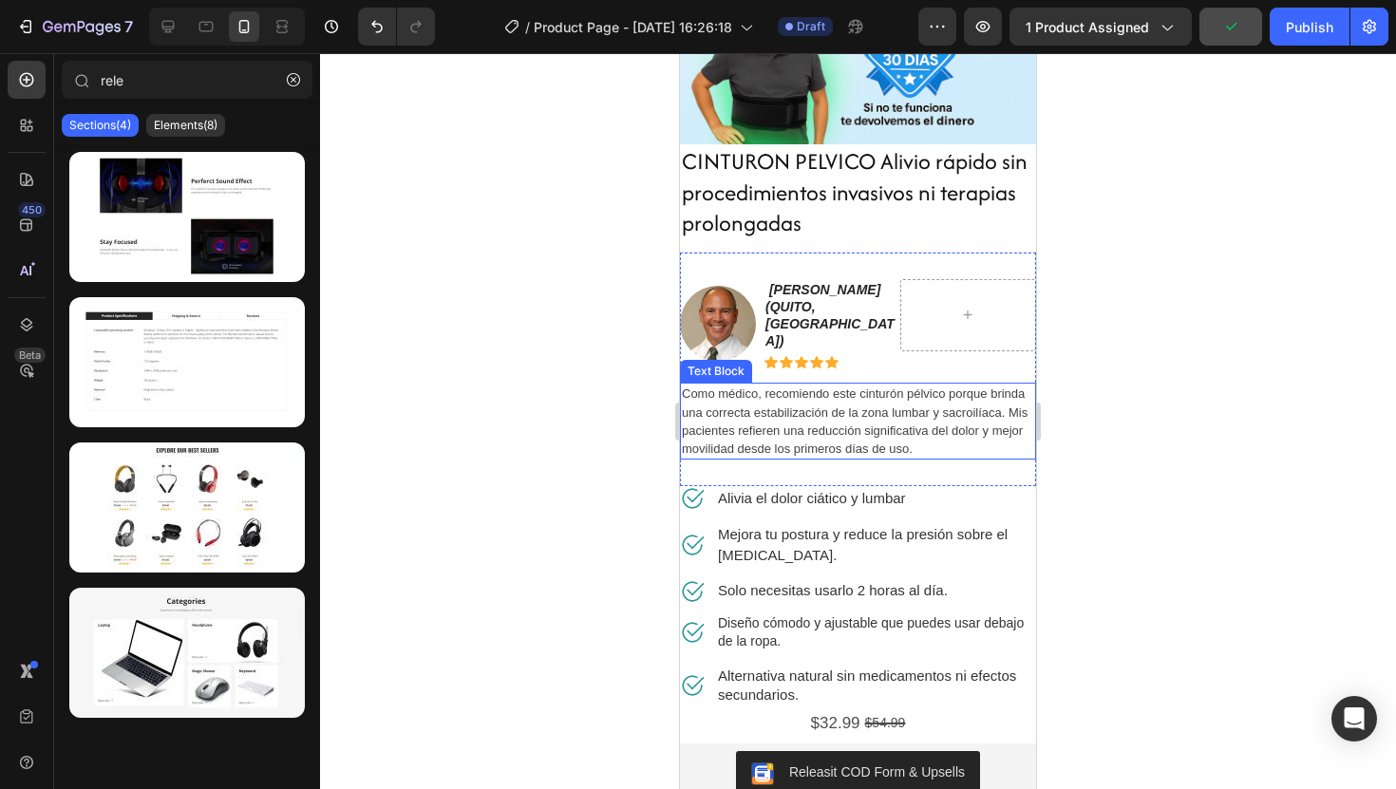
click at [839, 401] on span "Como médico, recomiendo este cinturón pélvico porque brinda una correcta estabi…" at bounding box center [855, 421] width 346 height 69
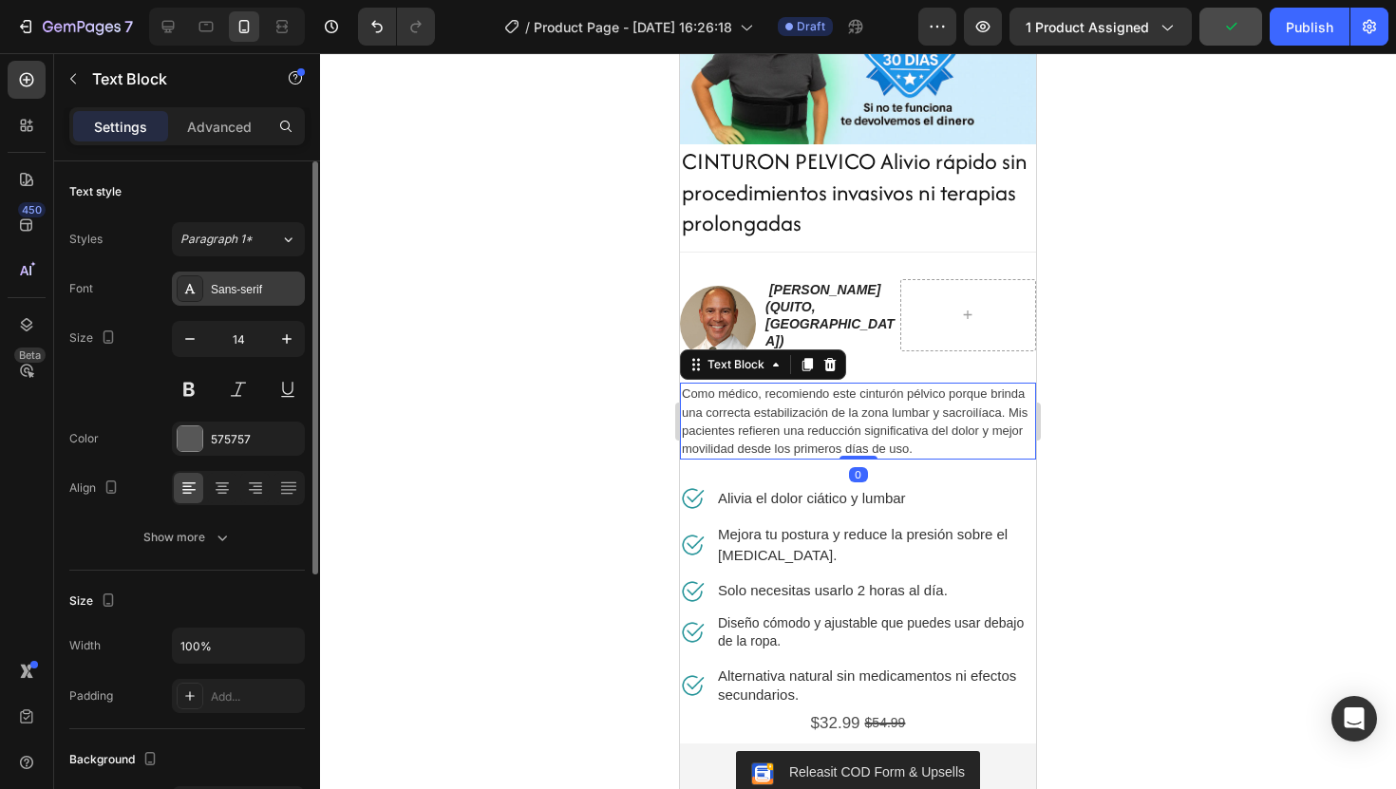
click at [249, 281] on div "Sans-serif" at bounding box center [255, 289] width 89 height 17
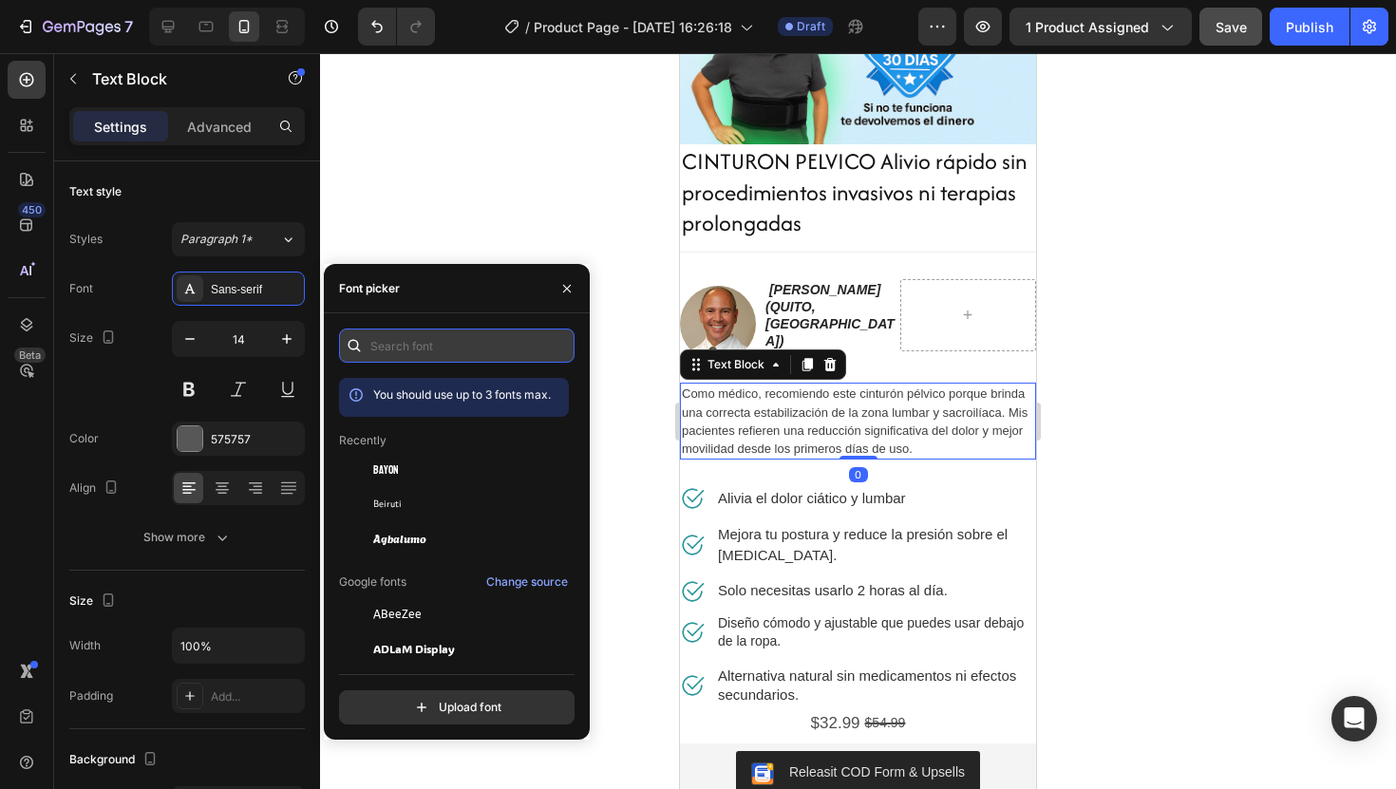
click at [451, 336] on input "text" at bounding box center [457, 346] width 236 height 34
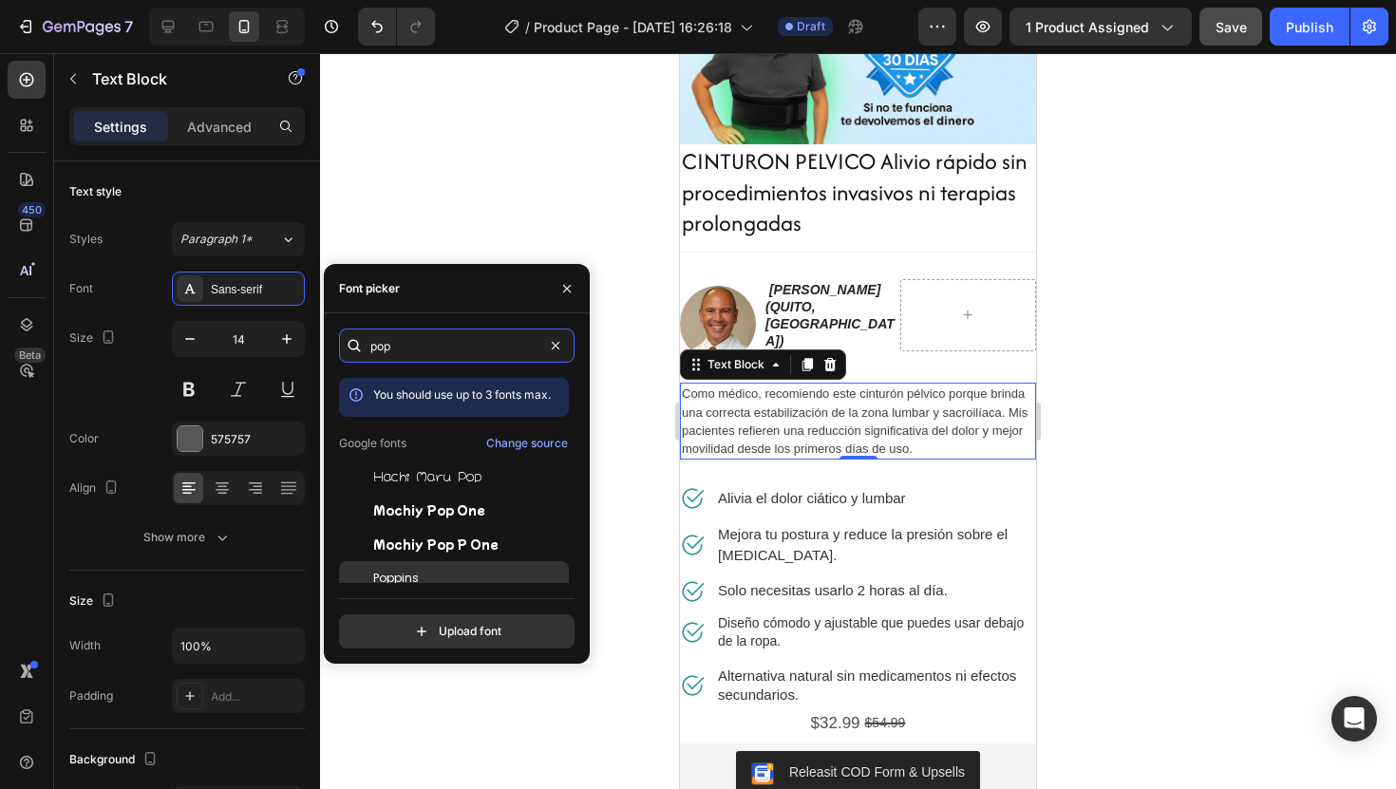
type input "pop"
click at [458, 577] on div "Poppins" at bounding box center [469, 578] width 192 height 17
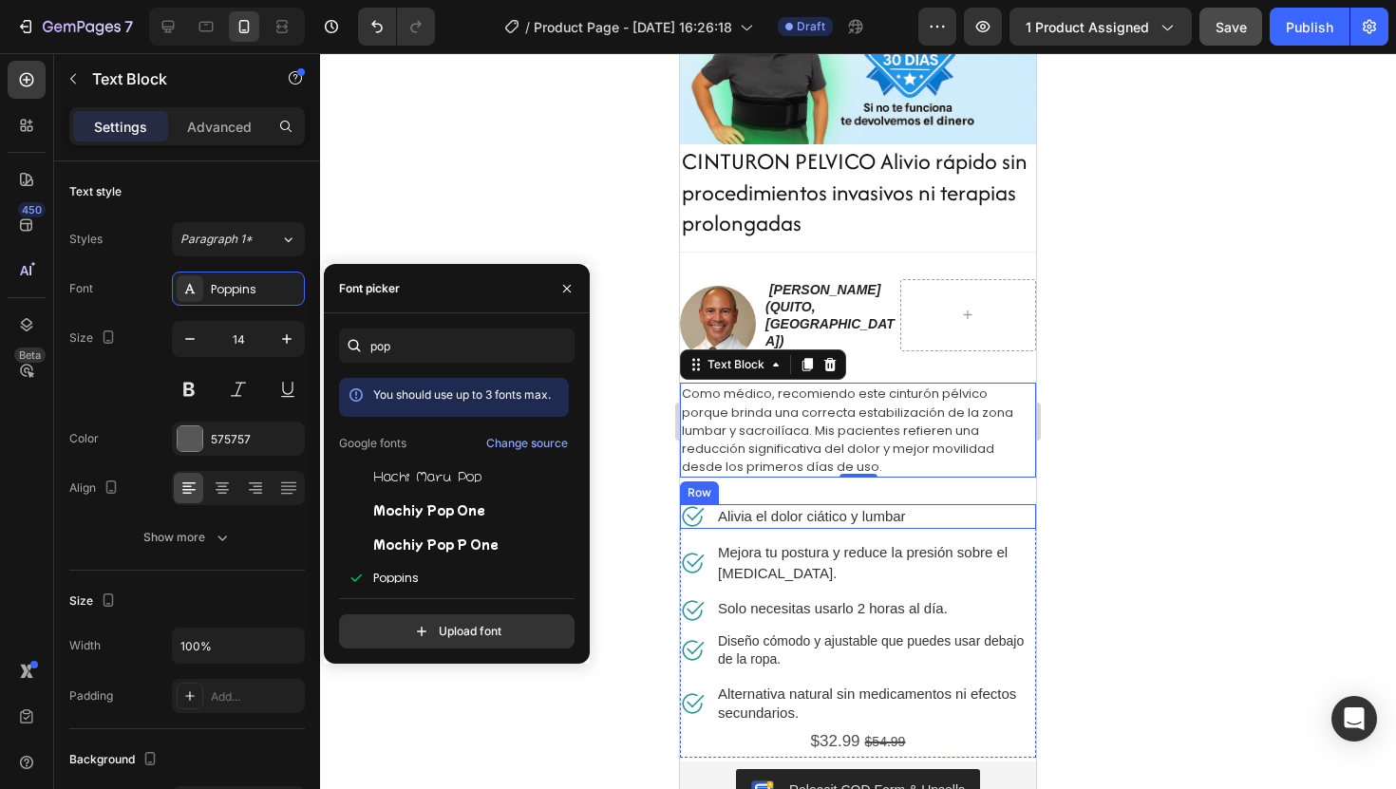
click at [1125, 452] on div at bounding box center [858, 421] width 1076 height 736
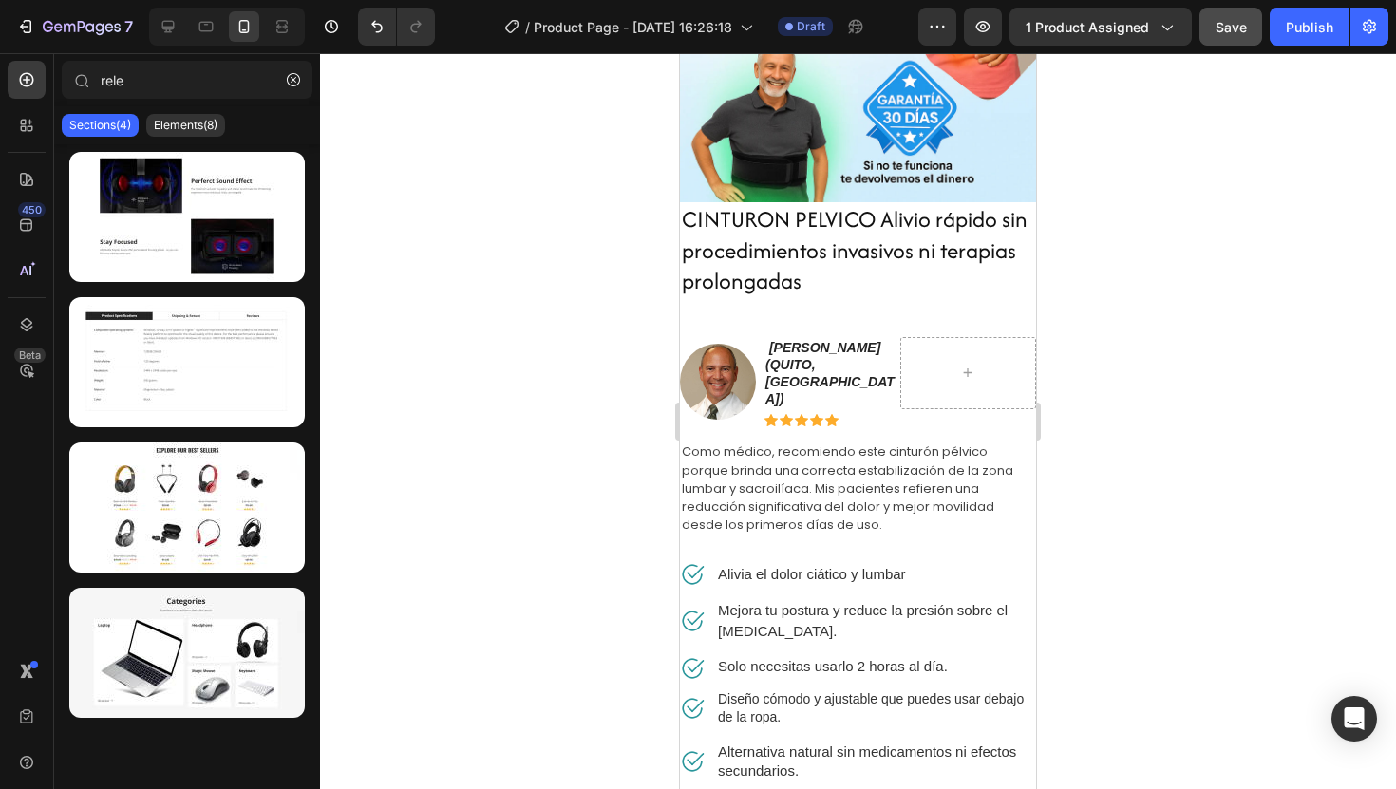
click at [1163, 511] on div at bounding box center [858, 421] width 1076 height 736
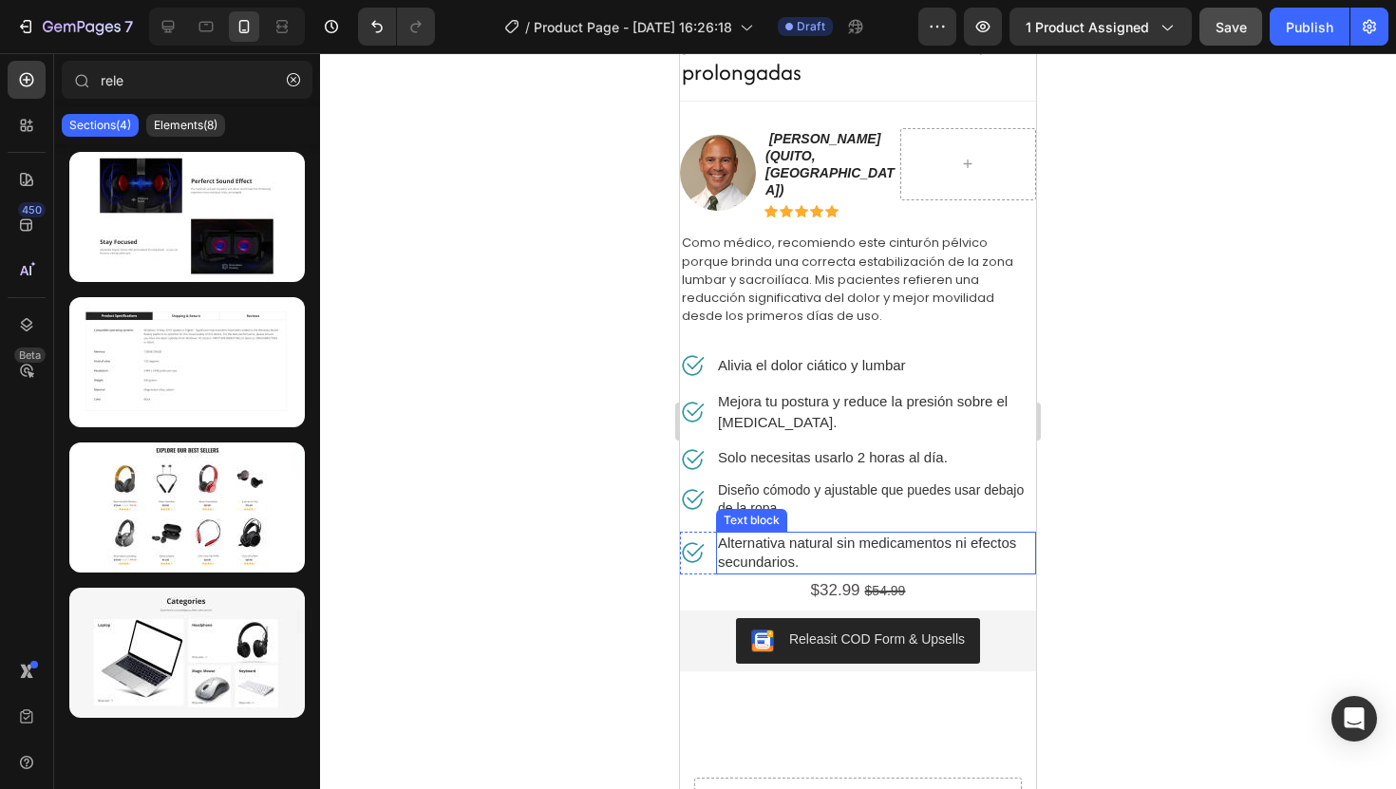
scroll to position [401, 0]
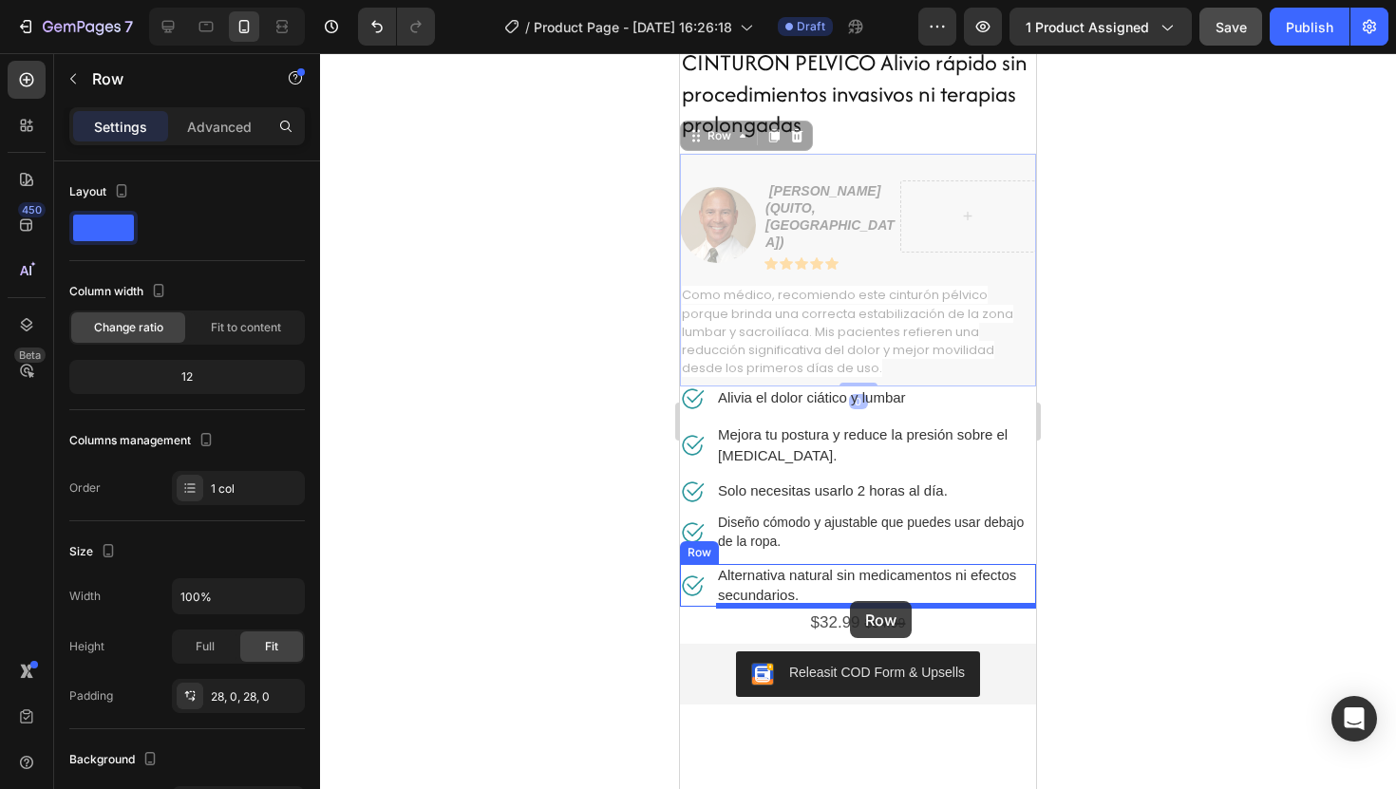
drag, startPoint x: 866, startPoint y: 164, endPoint x: 850, endPoint y: 601, distance: 437.2
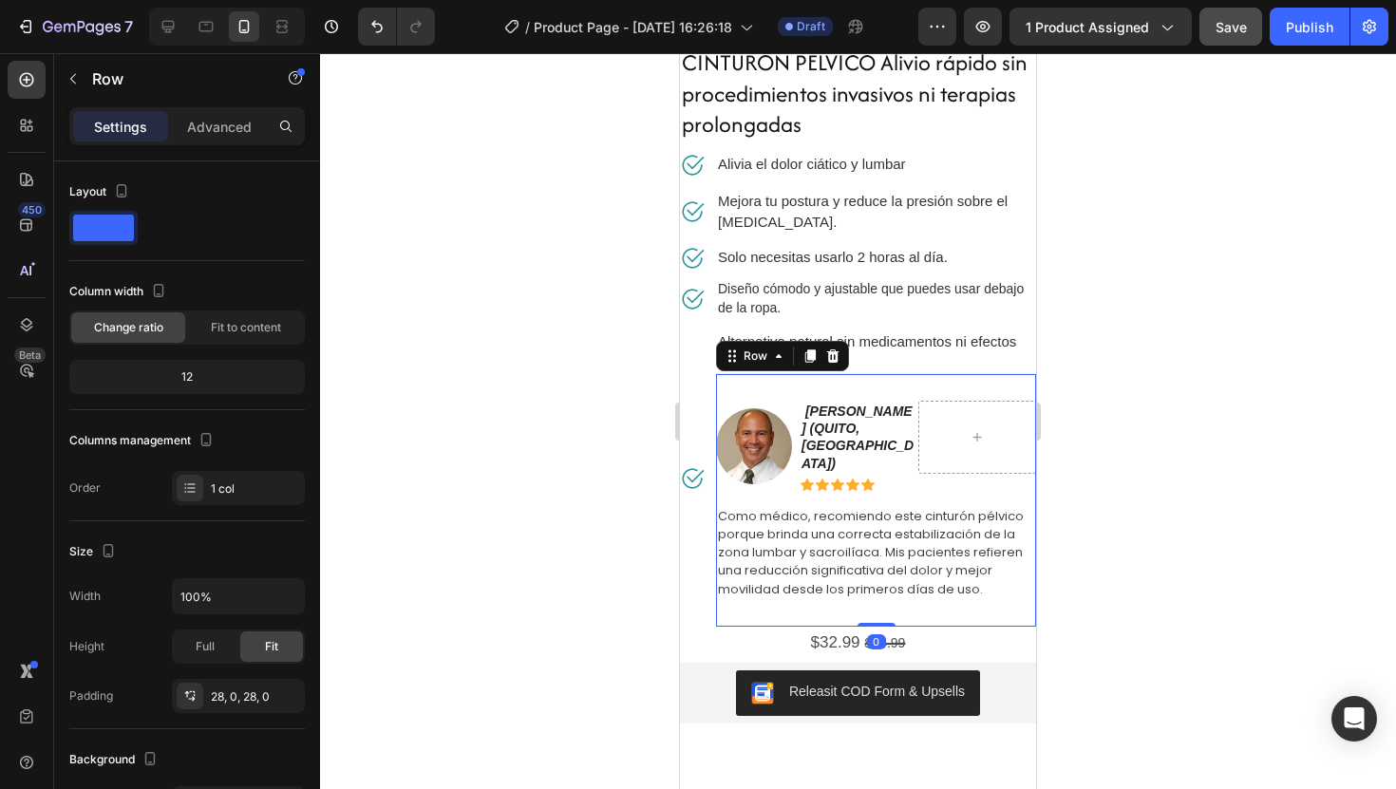
click at [1150, 426] on div at bounding box center [858, 421] width 1076 height 736
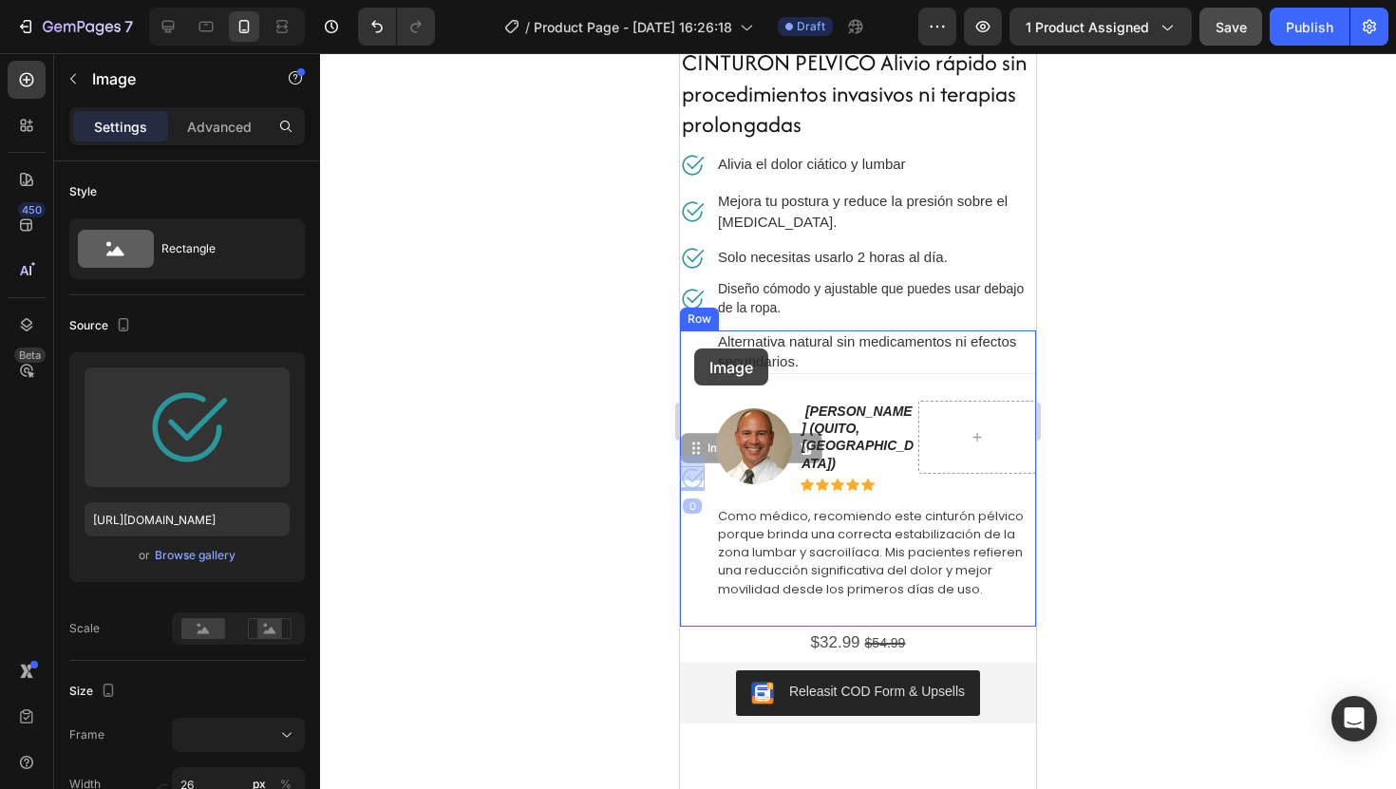
drag, startPoint x: 696, startPoint y: 464, endPoint x: 694, endPoint y: 348, distance: 115.9
click at [694, 348] on div "iPhone 13 Mini ( 375 px) iPhone 13 Mini iPhone 13 Pro iPhone 11 Pro Max iPhone …" at bounding box center [858, 565] width 356 height 1827
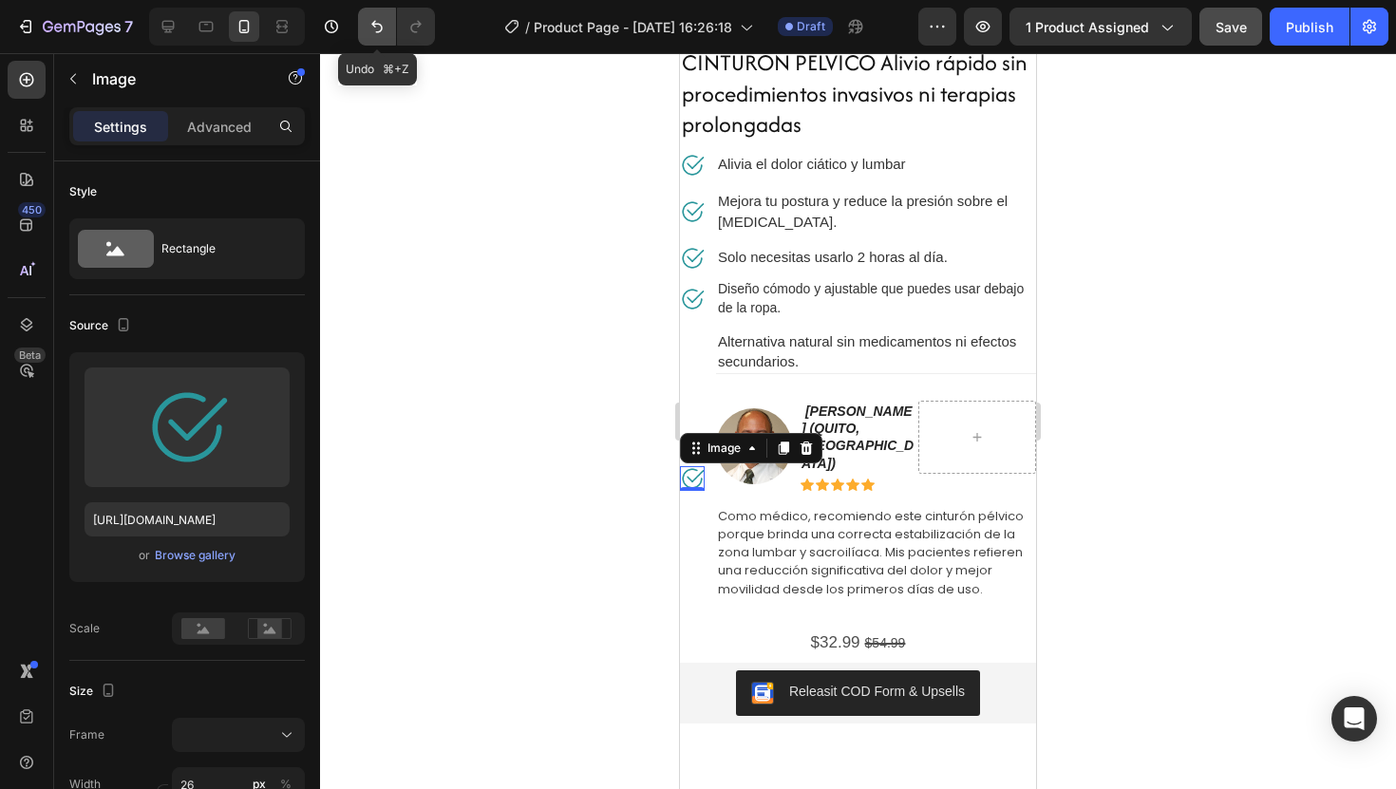
click at [372, 28] on icon "Undo/Redo" at bounding box center [377, 26] width 19 height 19
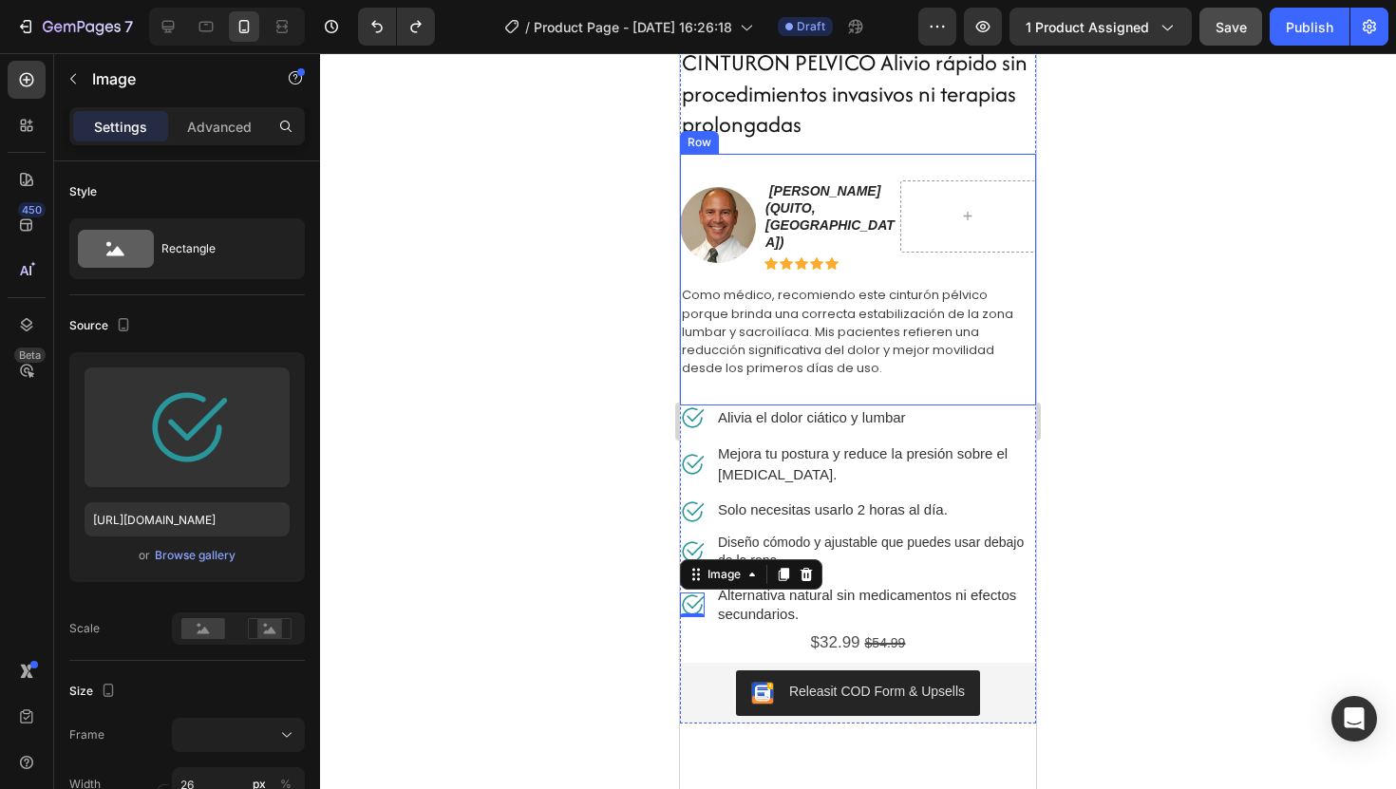
click at [853, 158] on div "Image Howard E. LeWine (qUITO, ECUADOR) Text Block Row Icon Icon Icon Icon Icon…" at bounding box center [858, 280] width 356 height 254
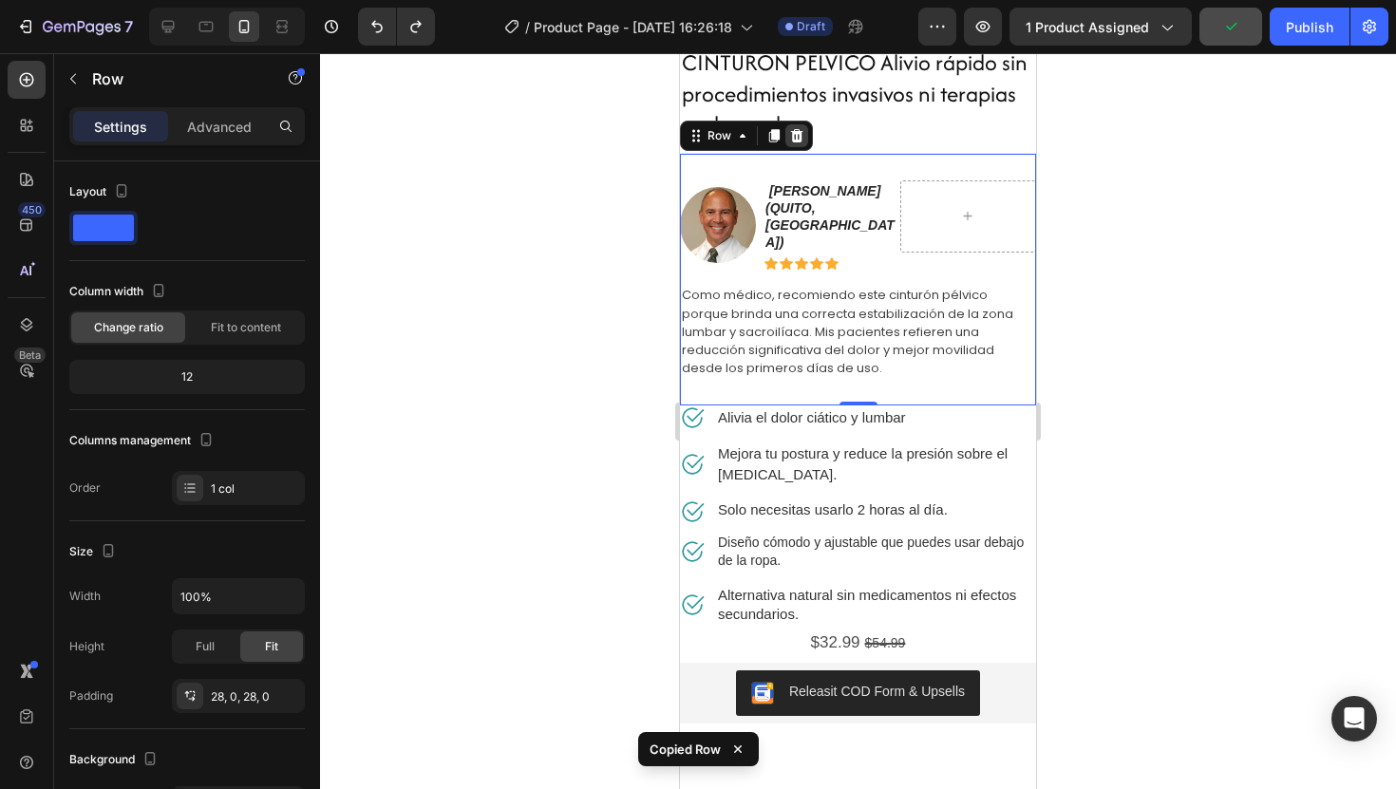
click at [797, 132] on icon at bounding box center [797, 134] width 12 height 13
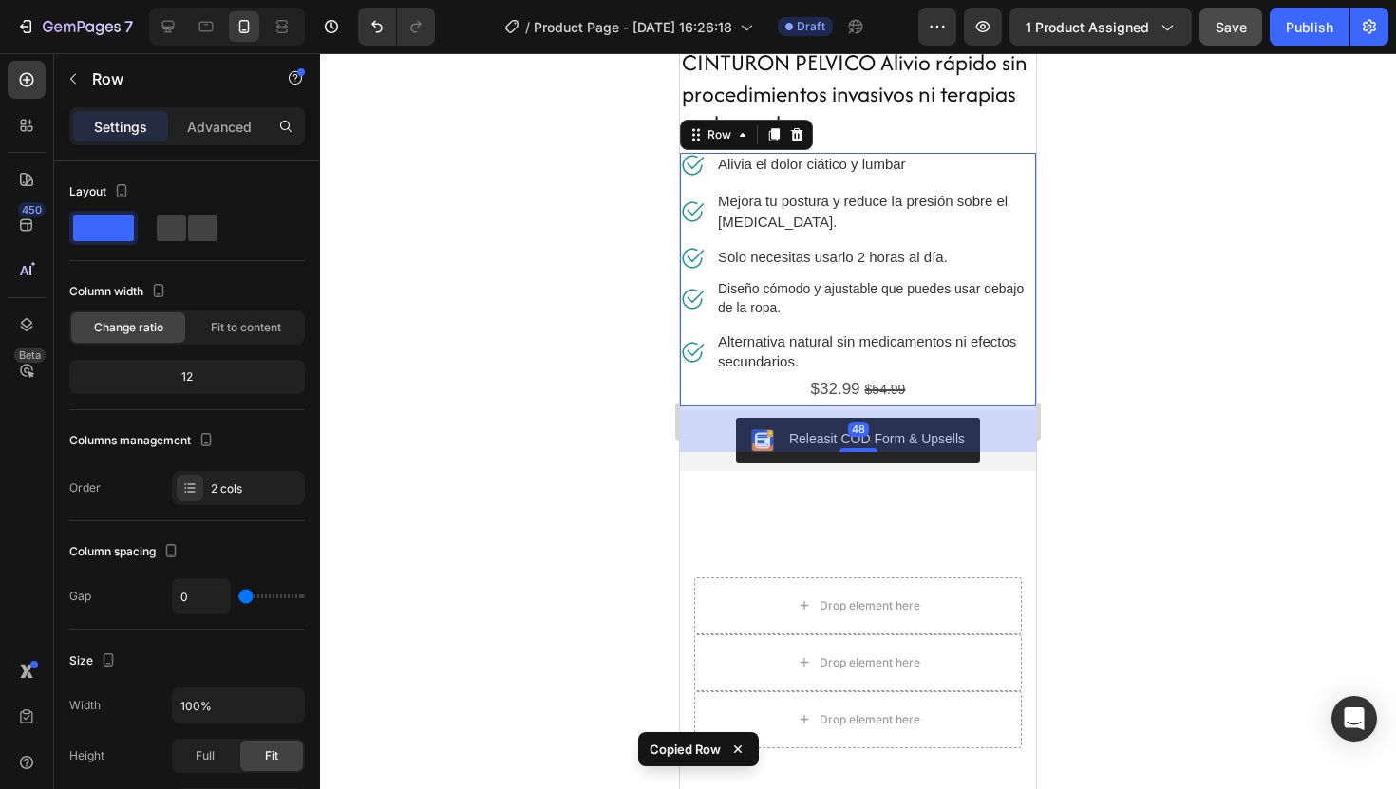
click at [977, 376] on div "Image Diseño cómodo y ajustable que puedes usar debajo de la ropa. Text block R…" at bounding box center [858, 342] width 356 height 128
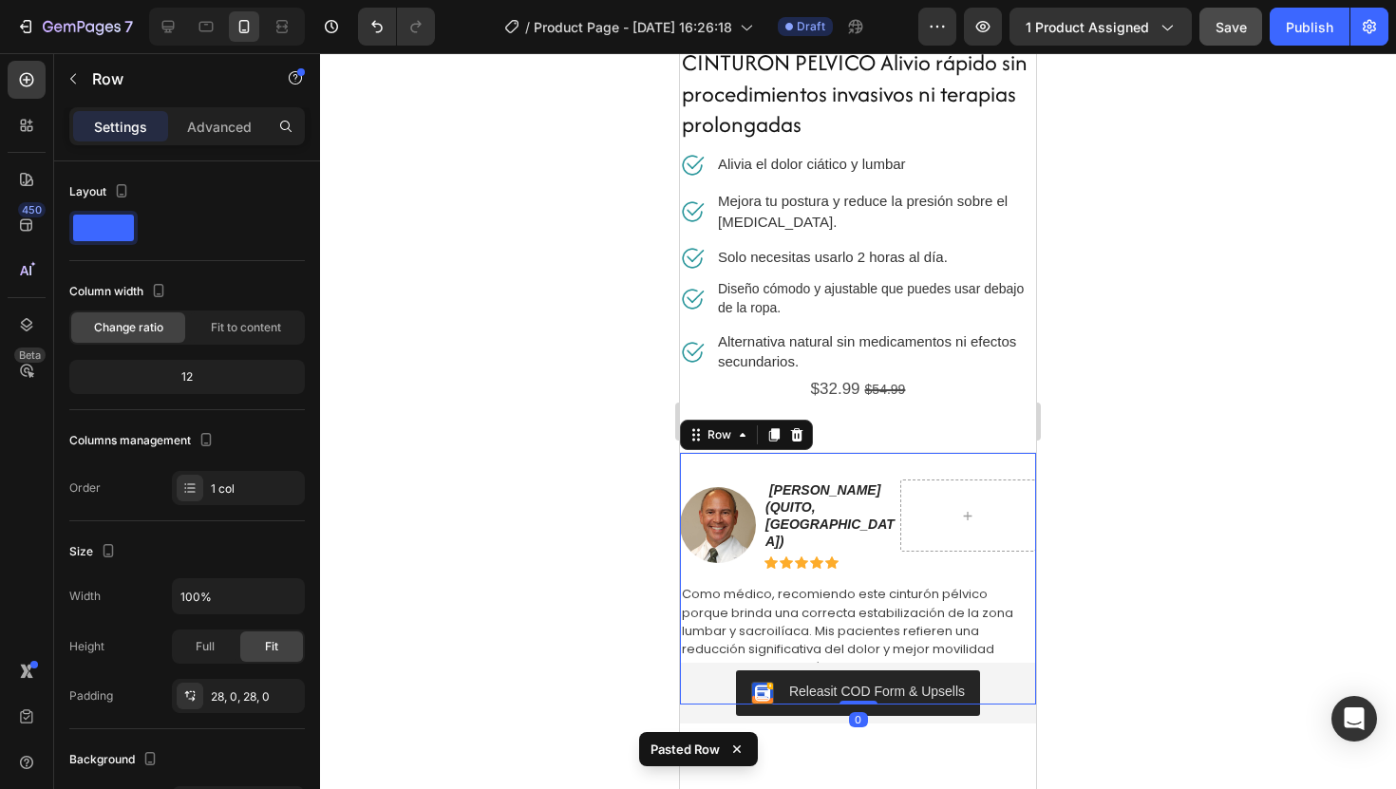
click at [1120, 444] on div at bounding box center [858, 421] width 1076 height 736
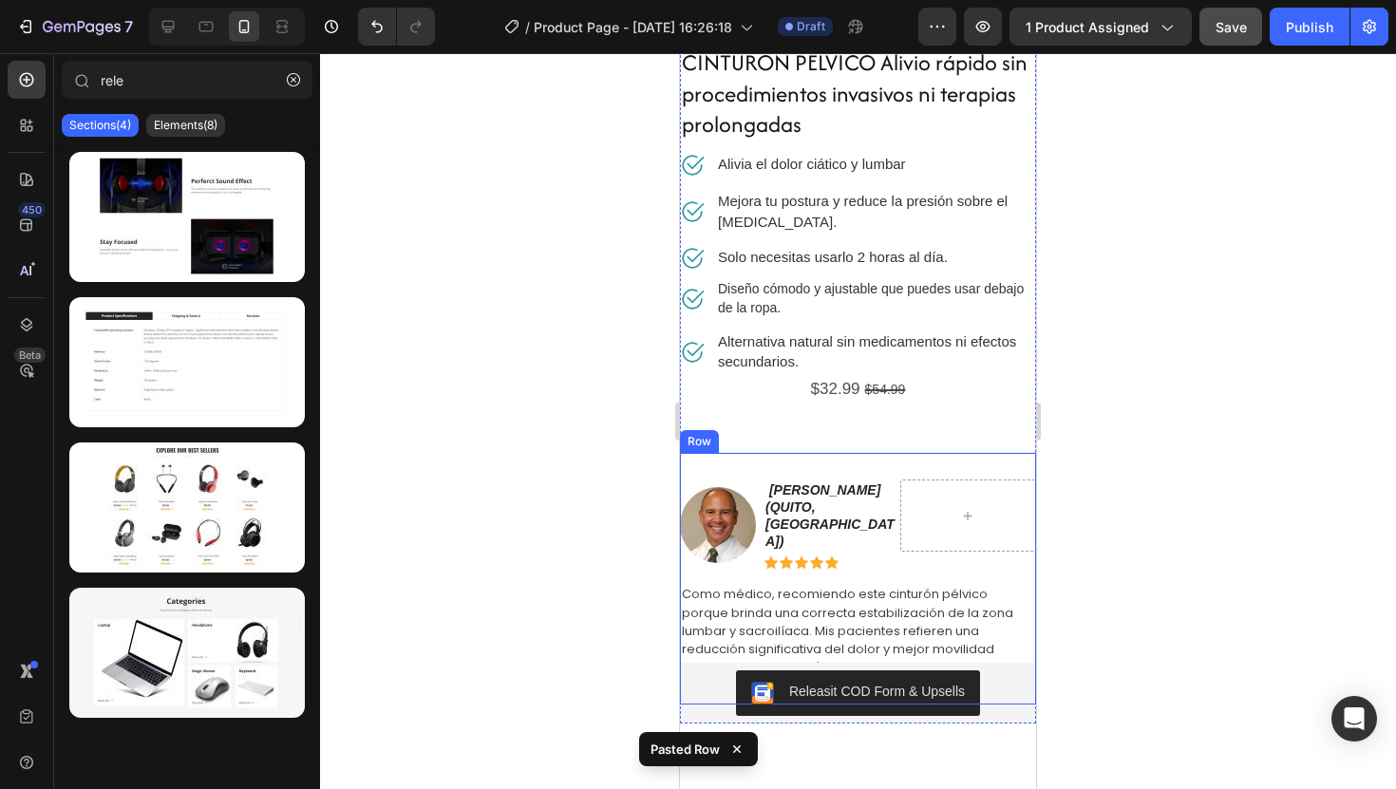
click at [913, 458] on div "Image Howard E. LeWine (qUITO, ECUADOR) Text Block Row Icon Icon Icon Icon Icon…" at bounding box center [858, 579] width 356 height 254
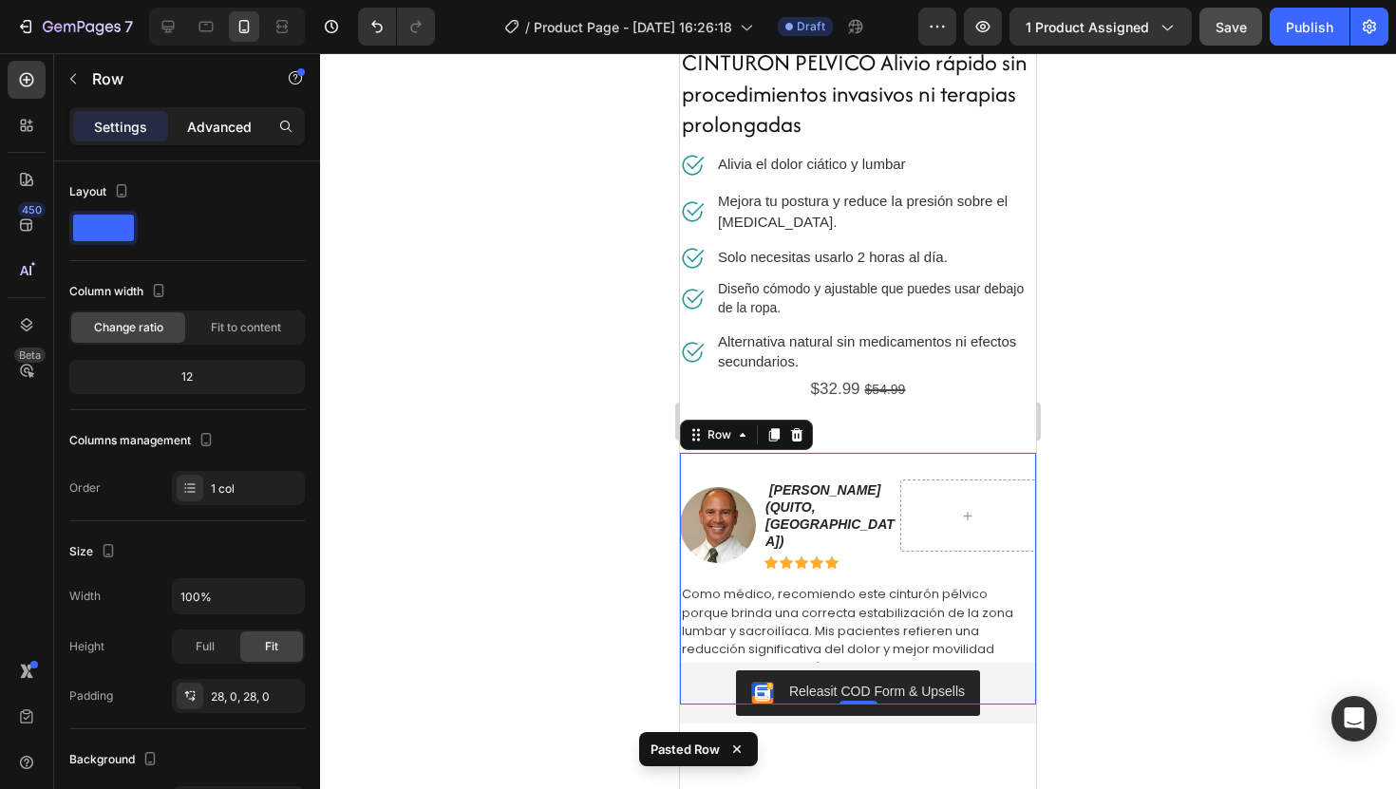
click at [228, 131] on p "Advanced" at bounding box center [219, 127] width 65 height 20
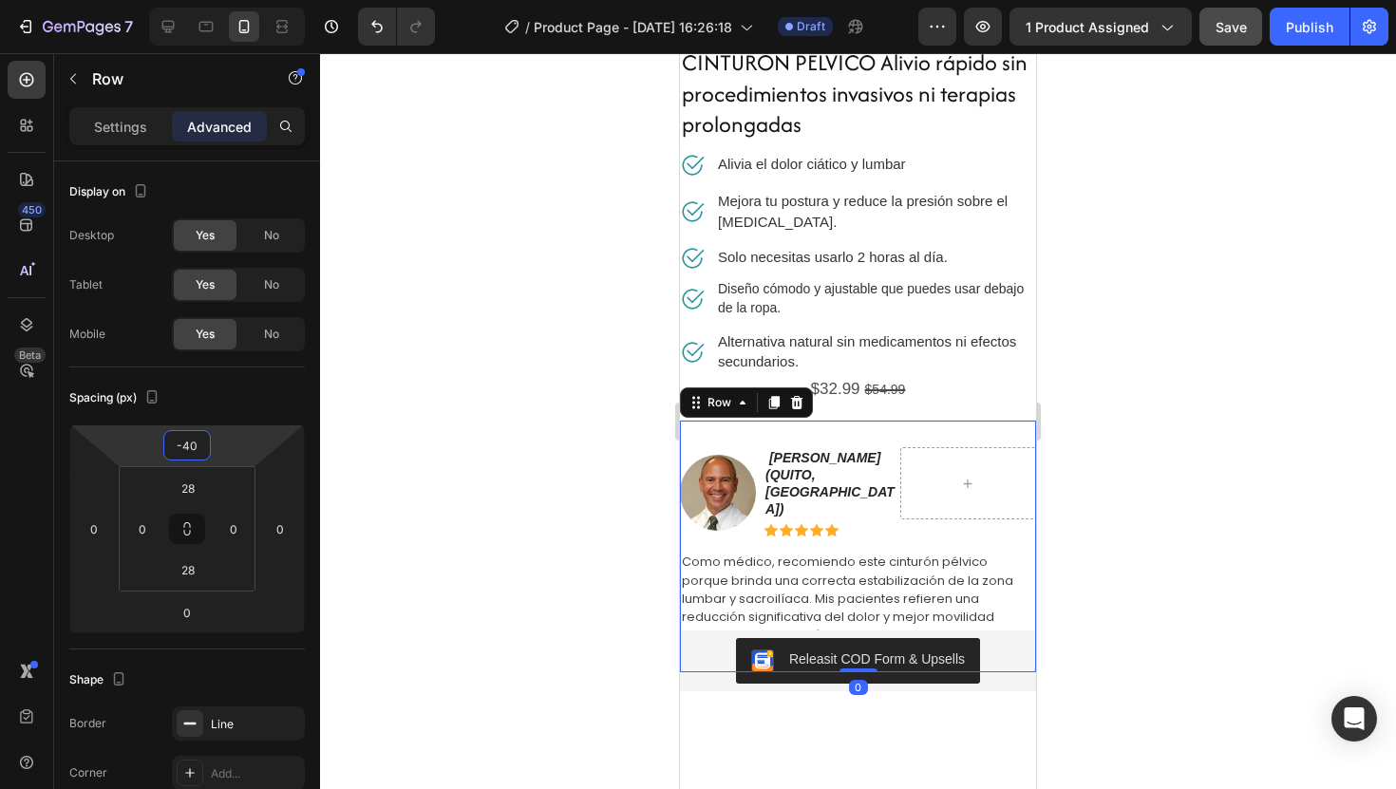
type input "-42"
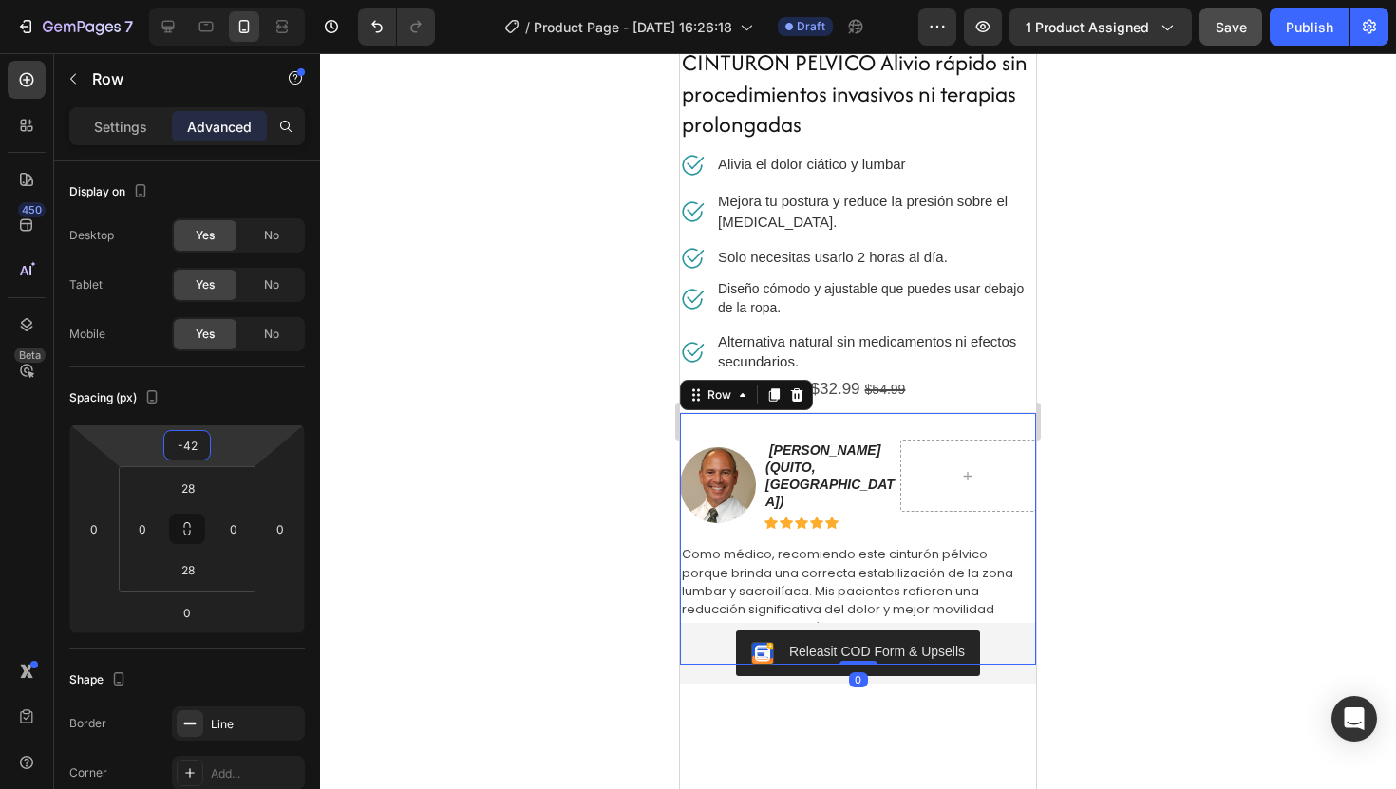
drag, startPoint x: 245, startPoint y: 438, endPoint x: 246, endPoint y: 458, distance: 20.0
click at [246, 0] on html "7 Version history / Product Page - Aug 26, 16:26:18 Draft Preview 1 product ass…" at bounding box center [698, 0] width 1396 height 0
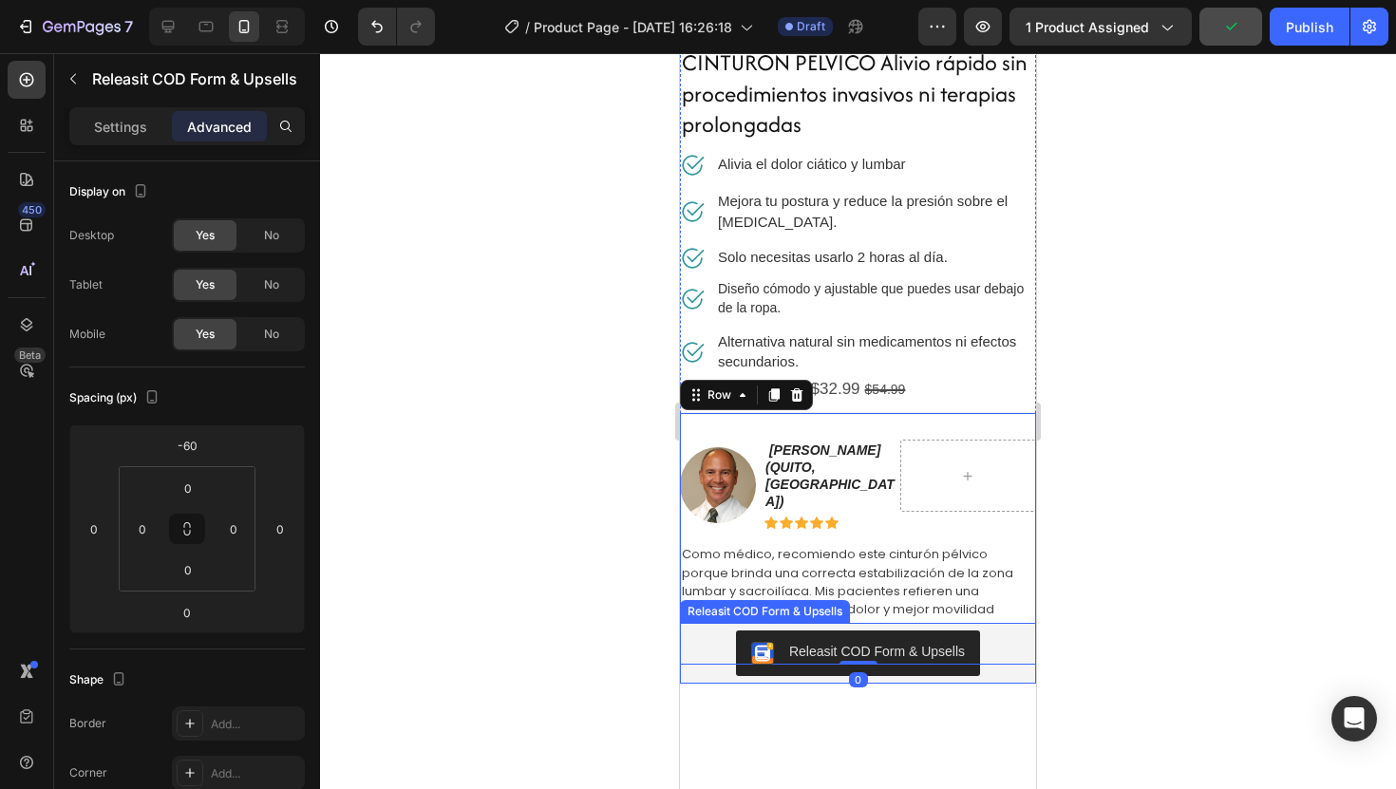
click at [1018, 660] on div "Releasit COD Form & Upsells" at bounding box center [858, 653] width 356 height 61
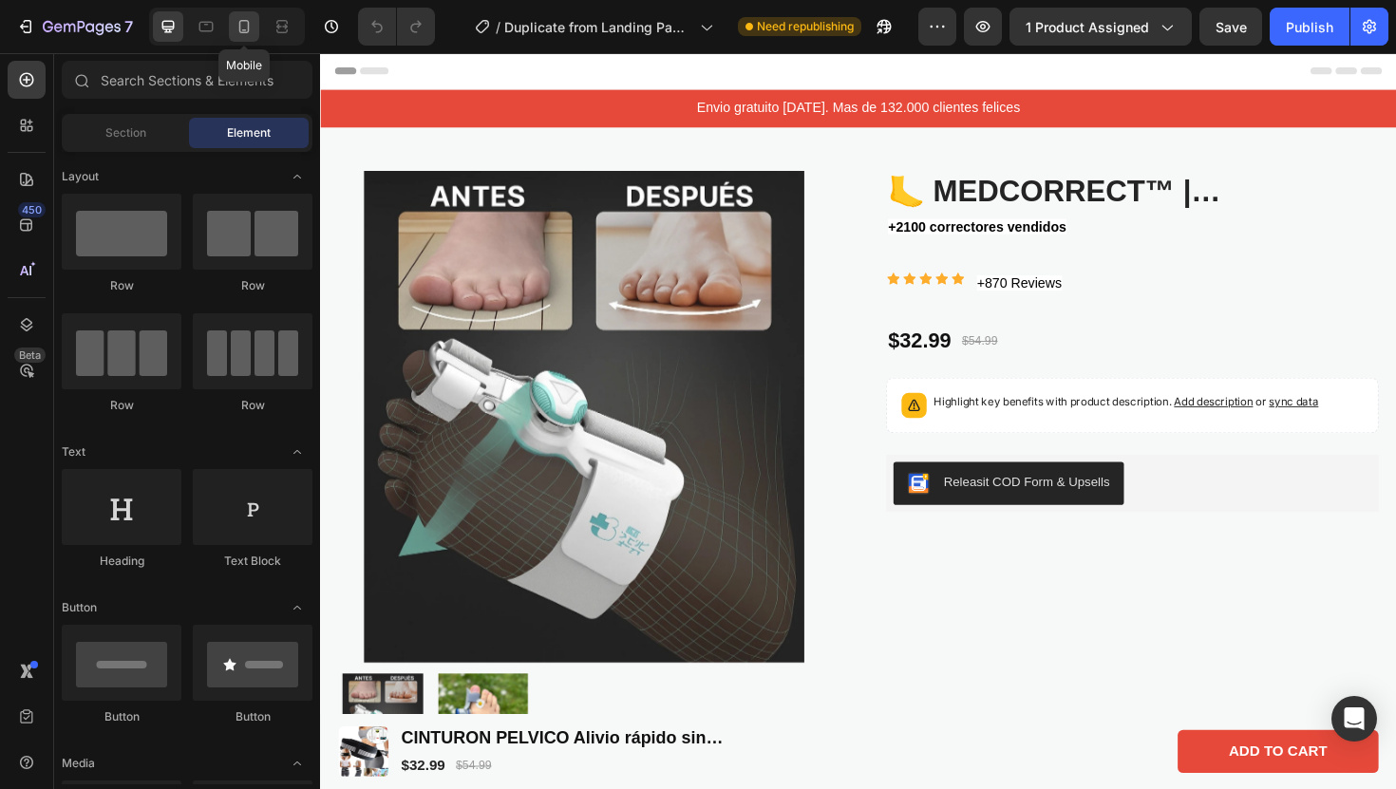
click at [243, 34] on icon at bounding box center [244, 26] width 19 height 19
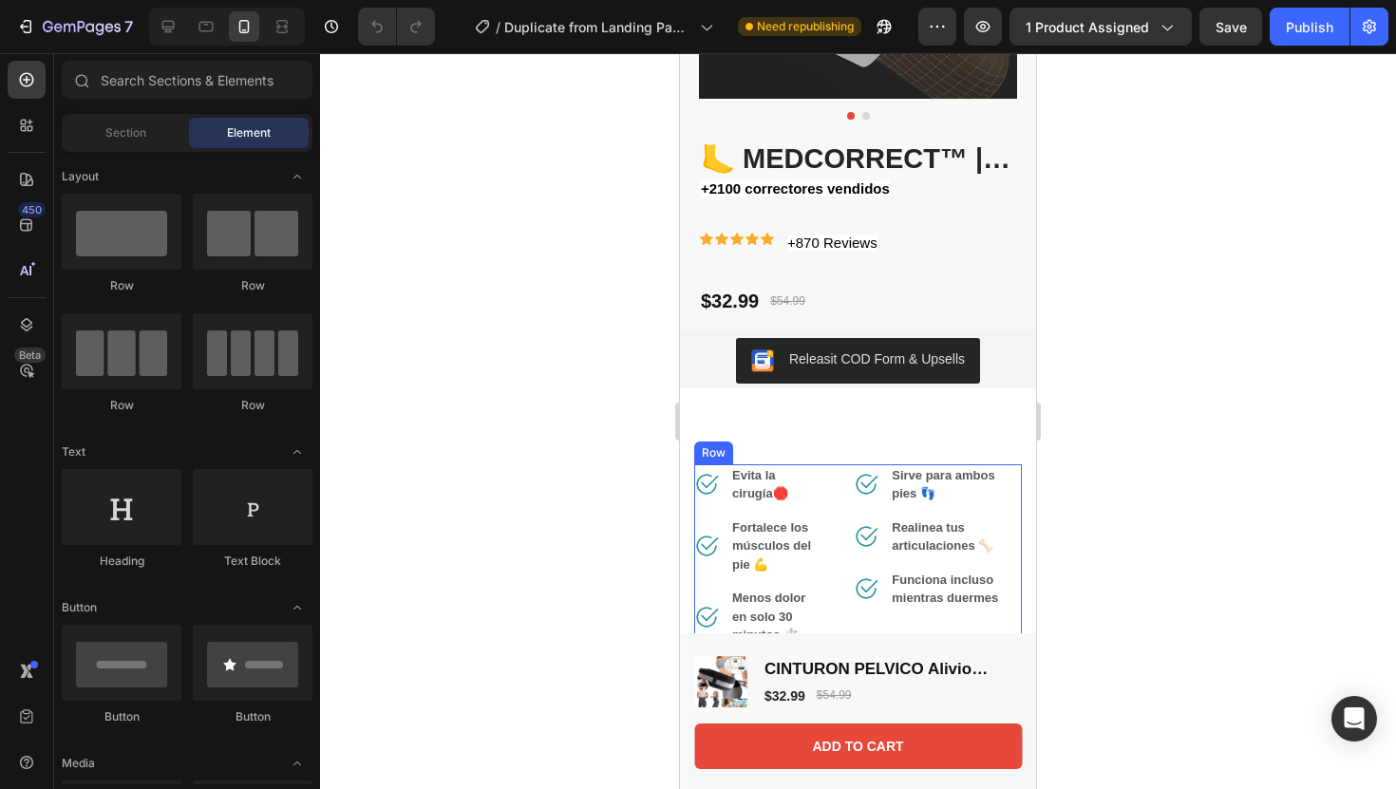
scroll to position [403, 0]
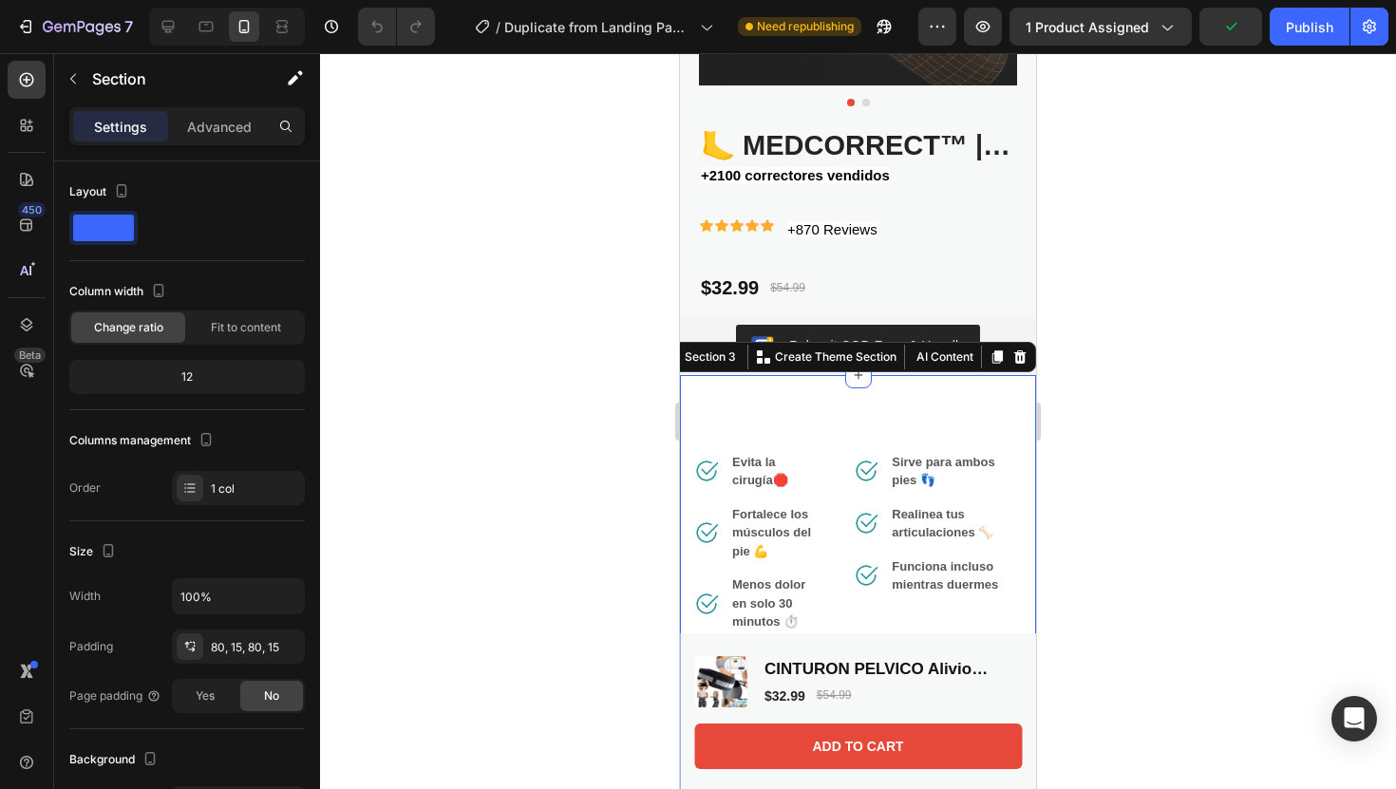
click at [1110, 418] on div at bounding box center [858, 421] width 1076 height 736
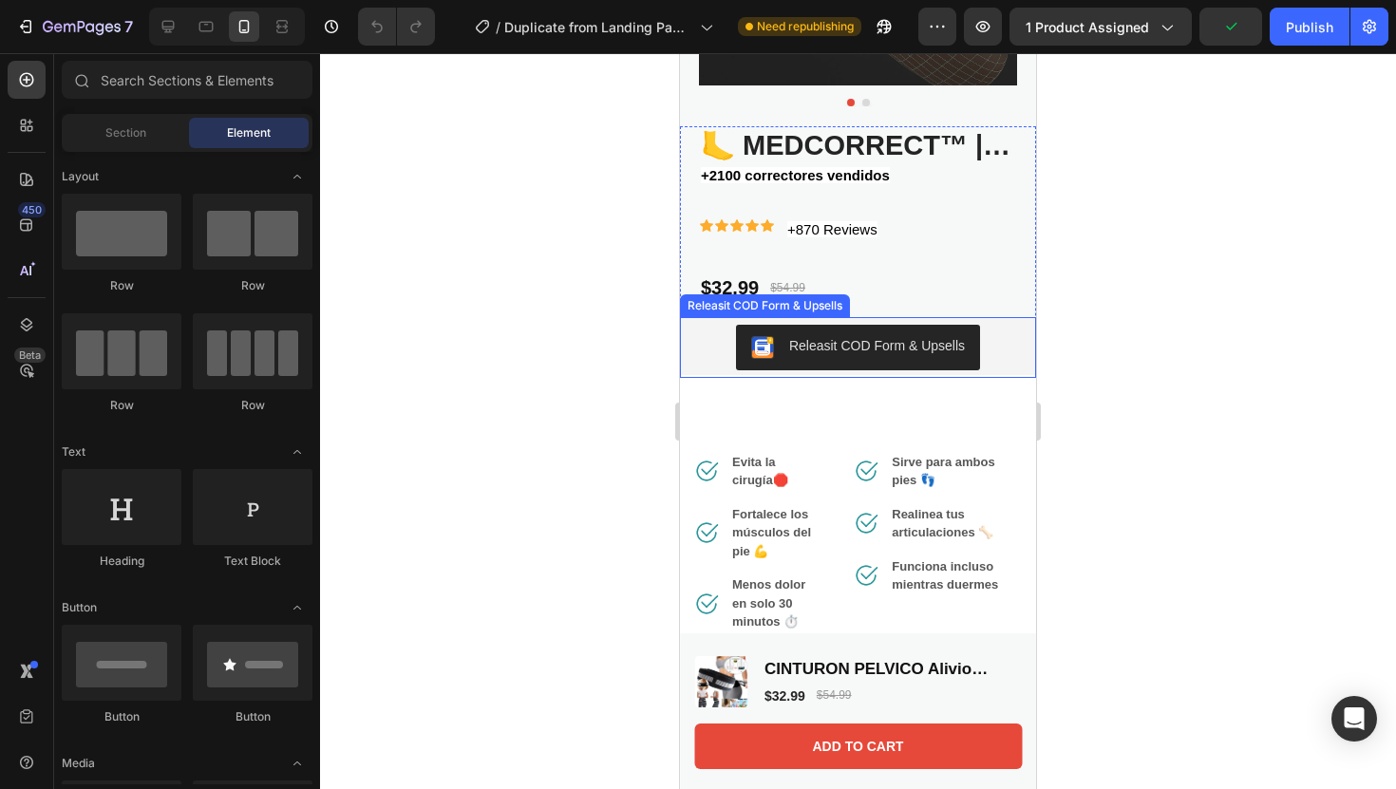
click at [995, 350] on div "Releasit COD Form & Upsells" at bounding box center [858, 348] width 341 height 46
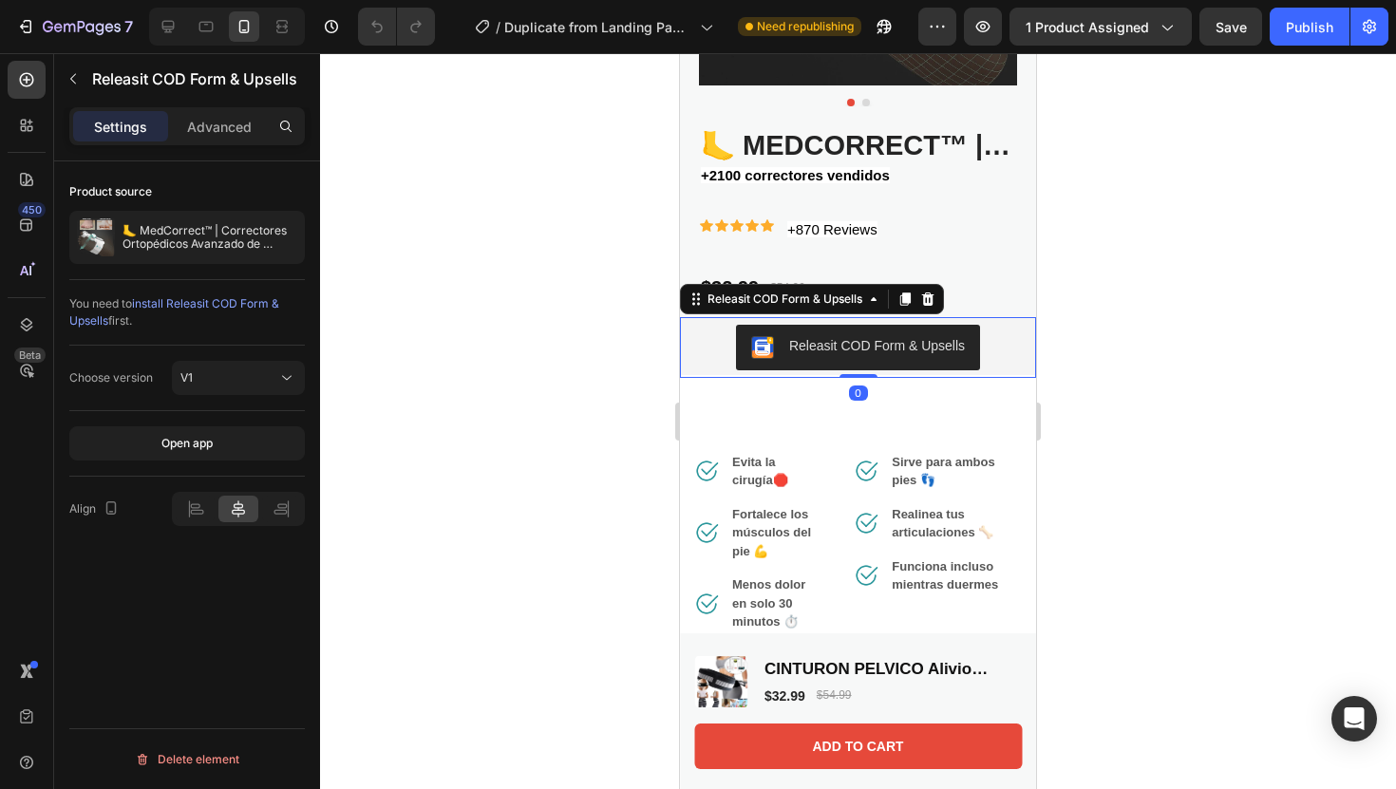
click at [1115, 369] on div at bounding box center [858, 421] width 1076 height 736
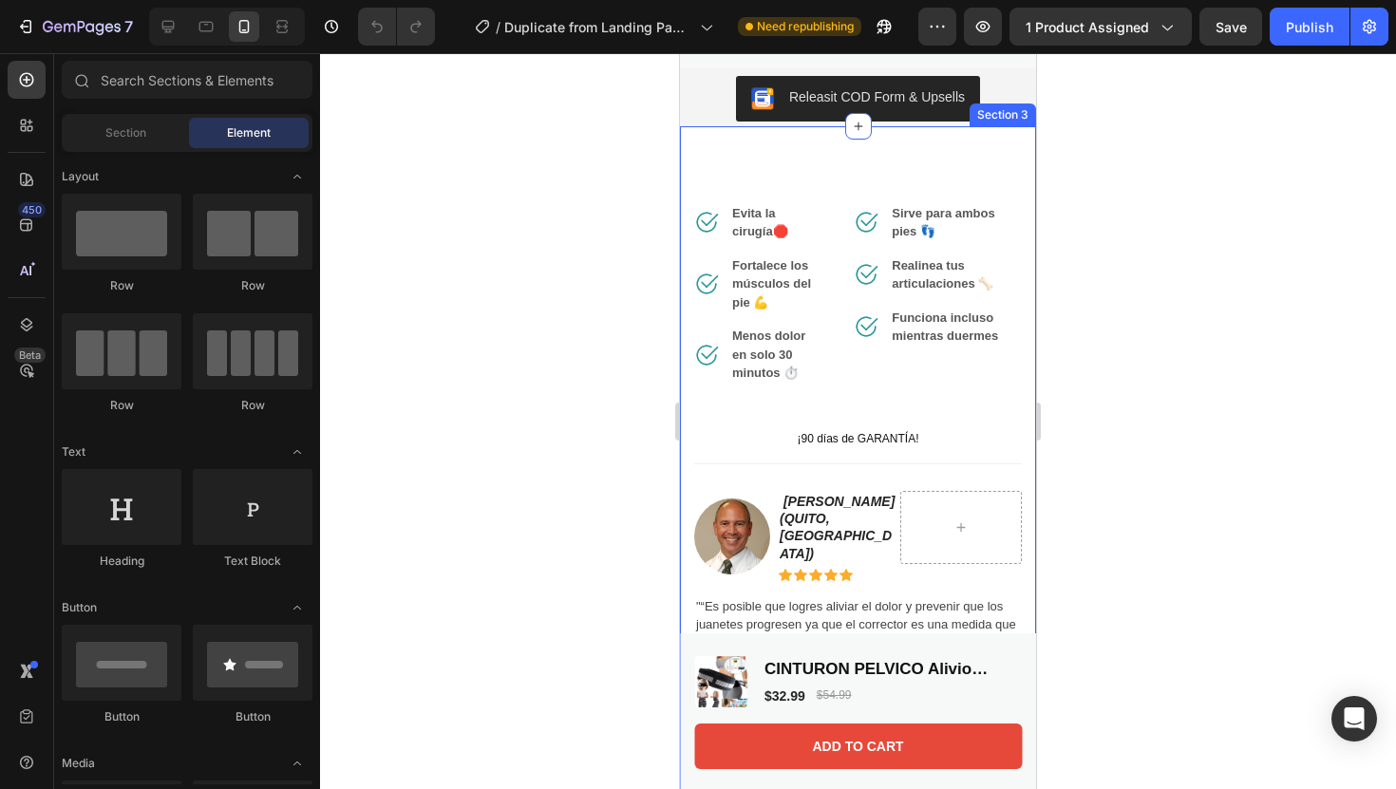
scroll to position [655, 0]
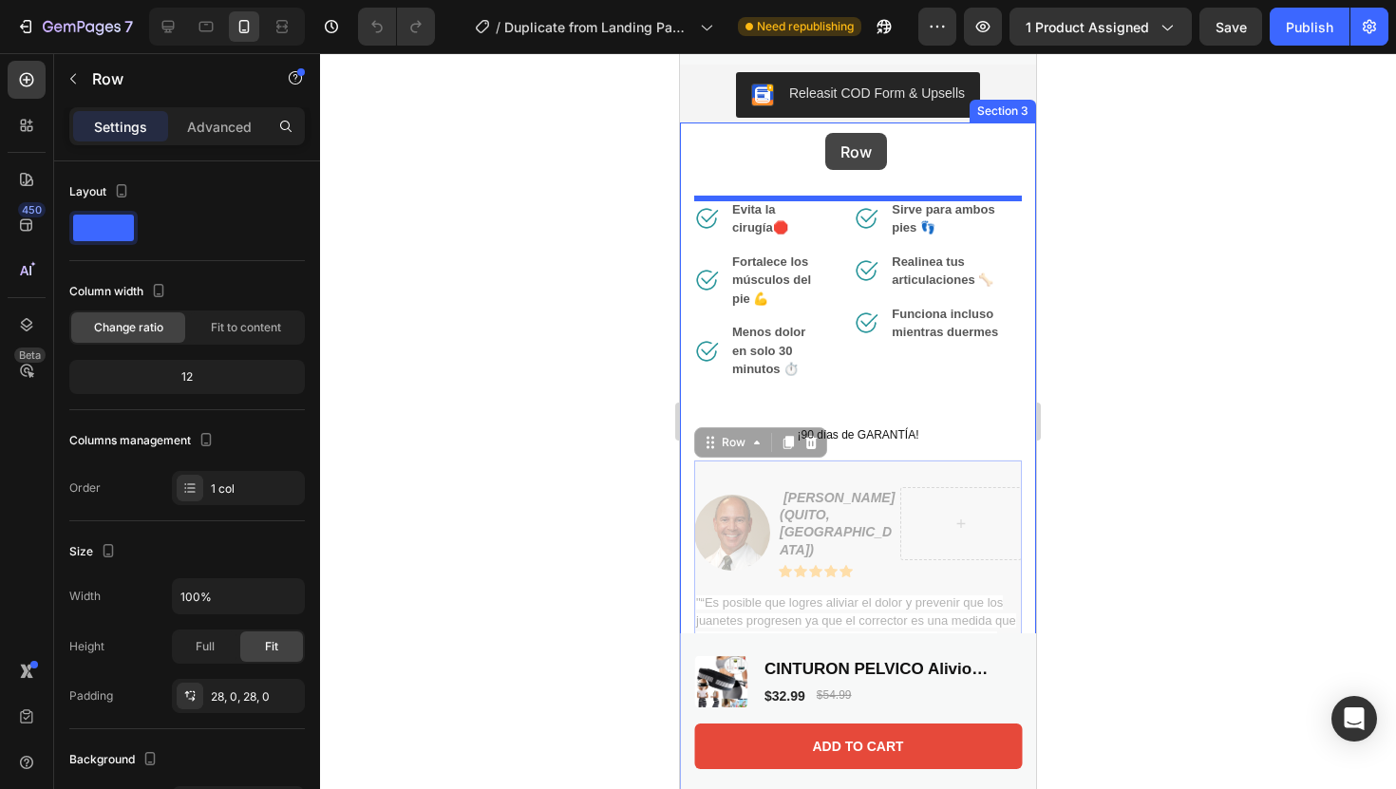
drag, startPoint x: 774, startPoint y: 474, endPoint x: 825, endPoint y: 133, distance: 344.8
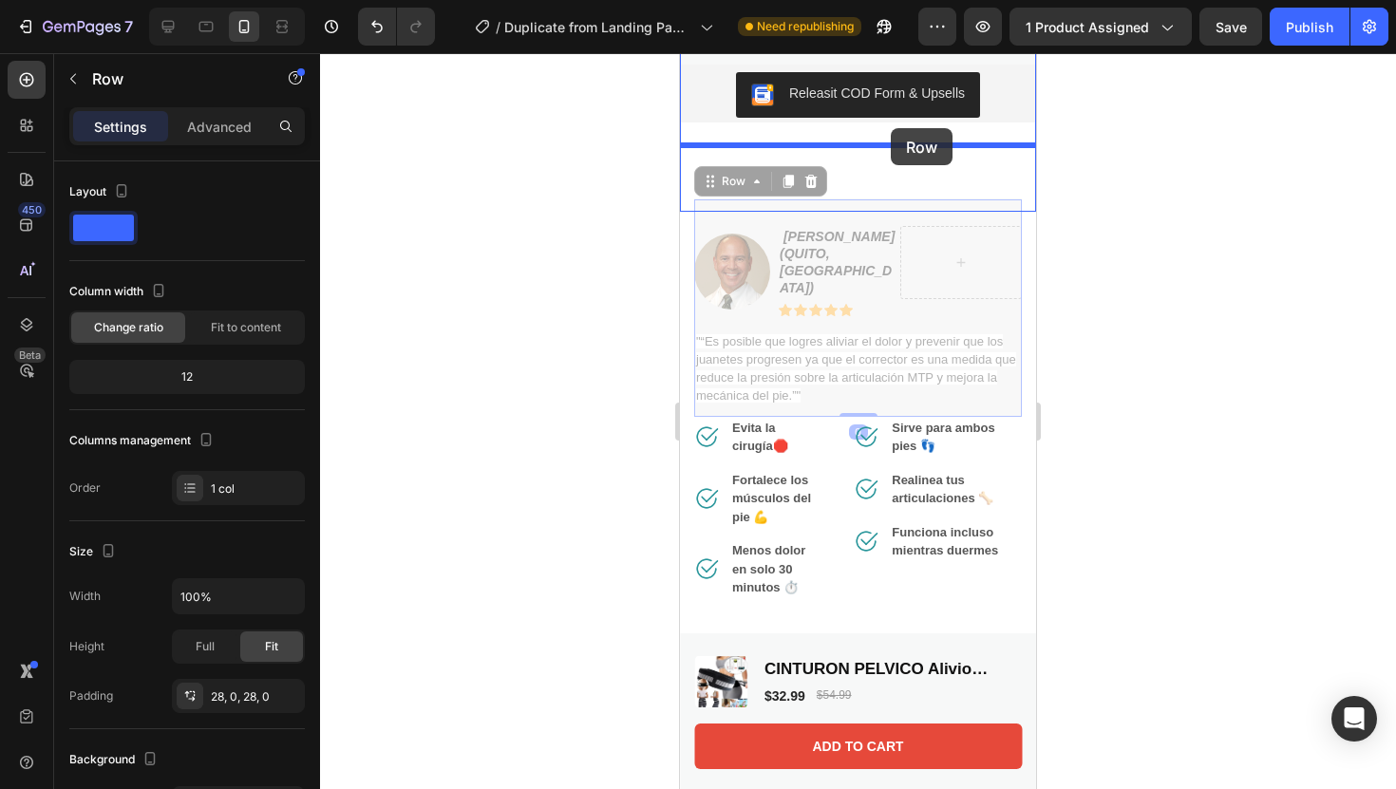
drag, startPoint x: 894, startPoint y: 214, endPoint x: 891, endPoint y: 129, distance: 84.6
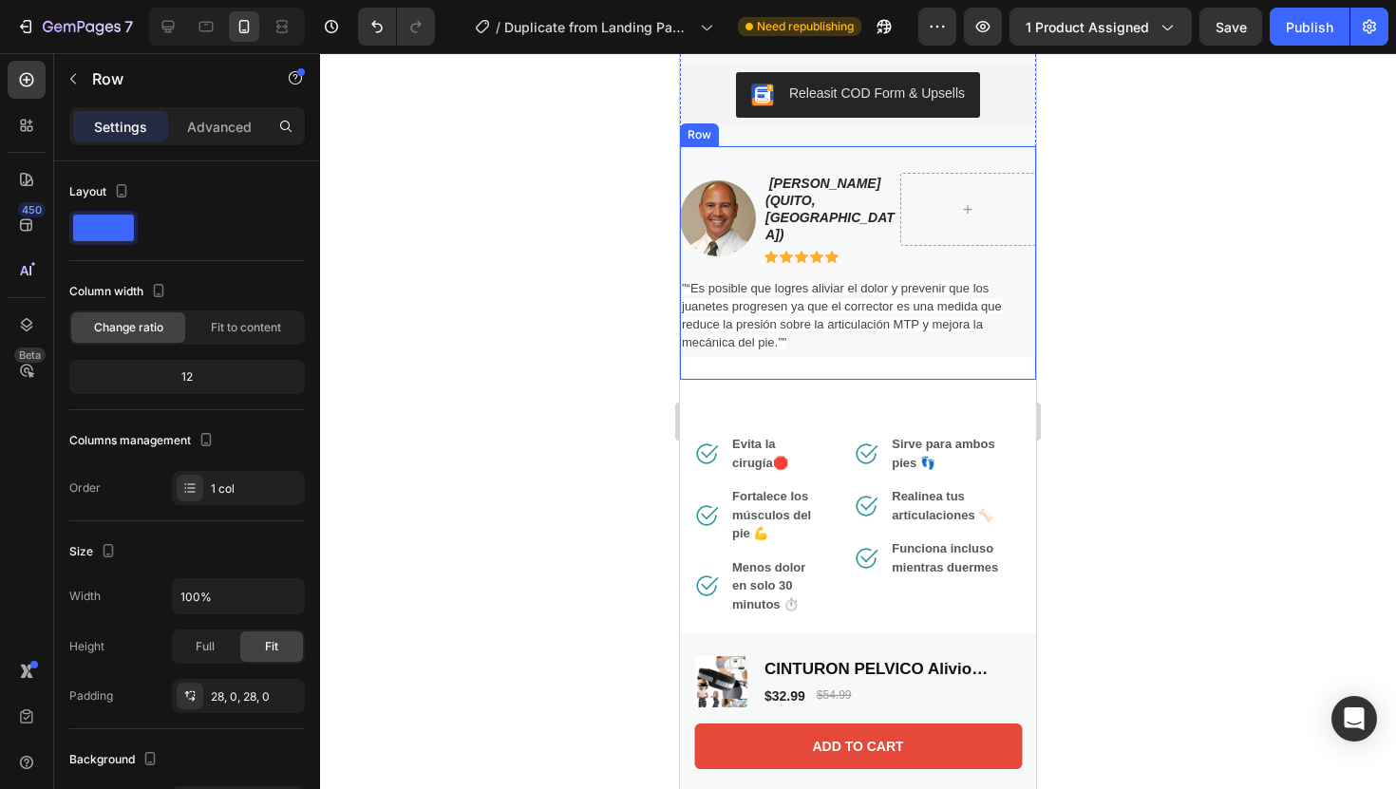
click at [1138, 189] on div at bounding box center [858, 421] width 1076 height 736
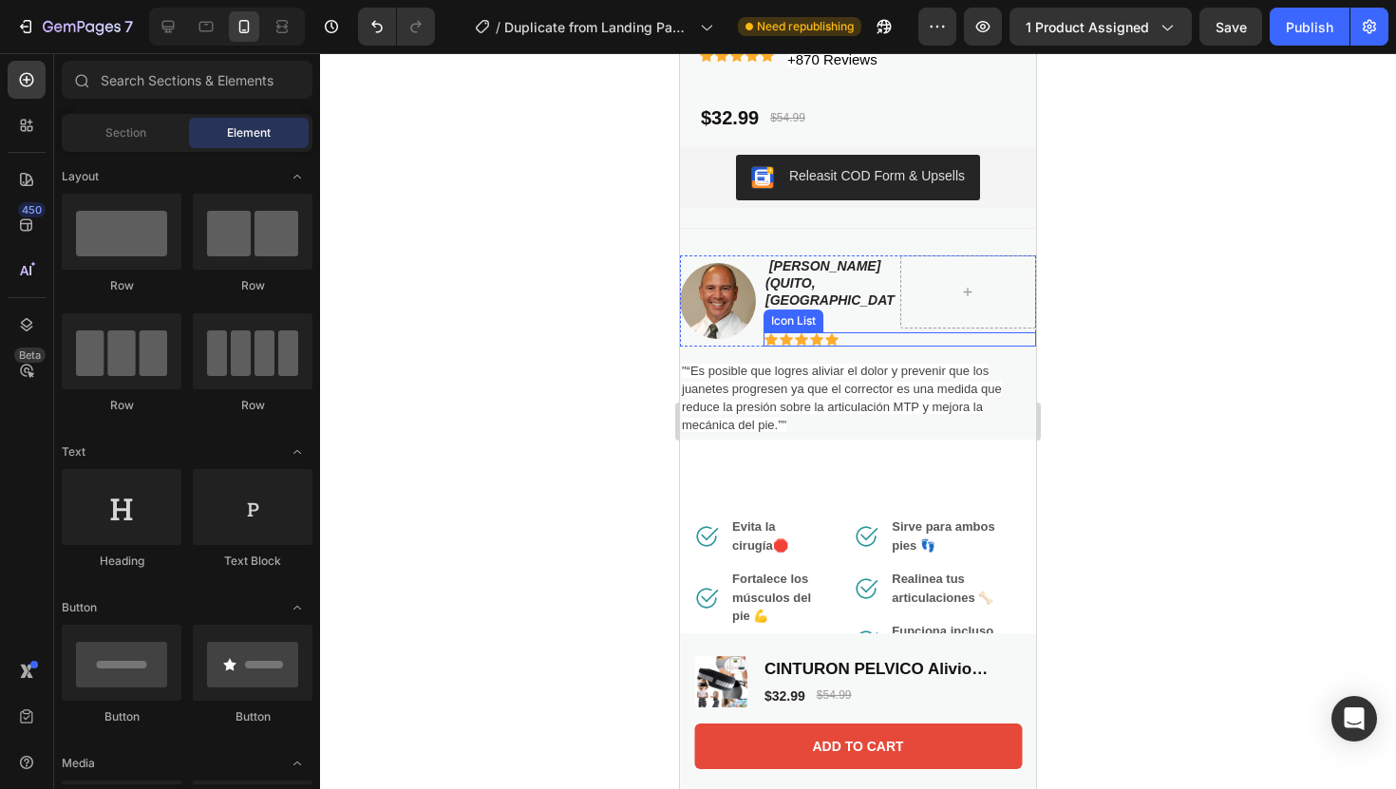
click at [1190, 351] on div at bounding box center [858, 421] width 1076 height 736
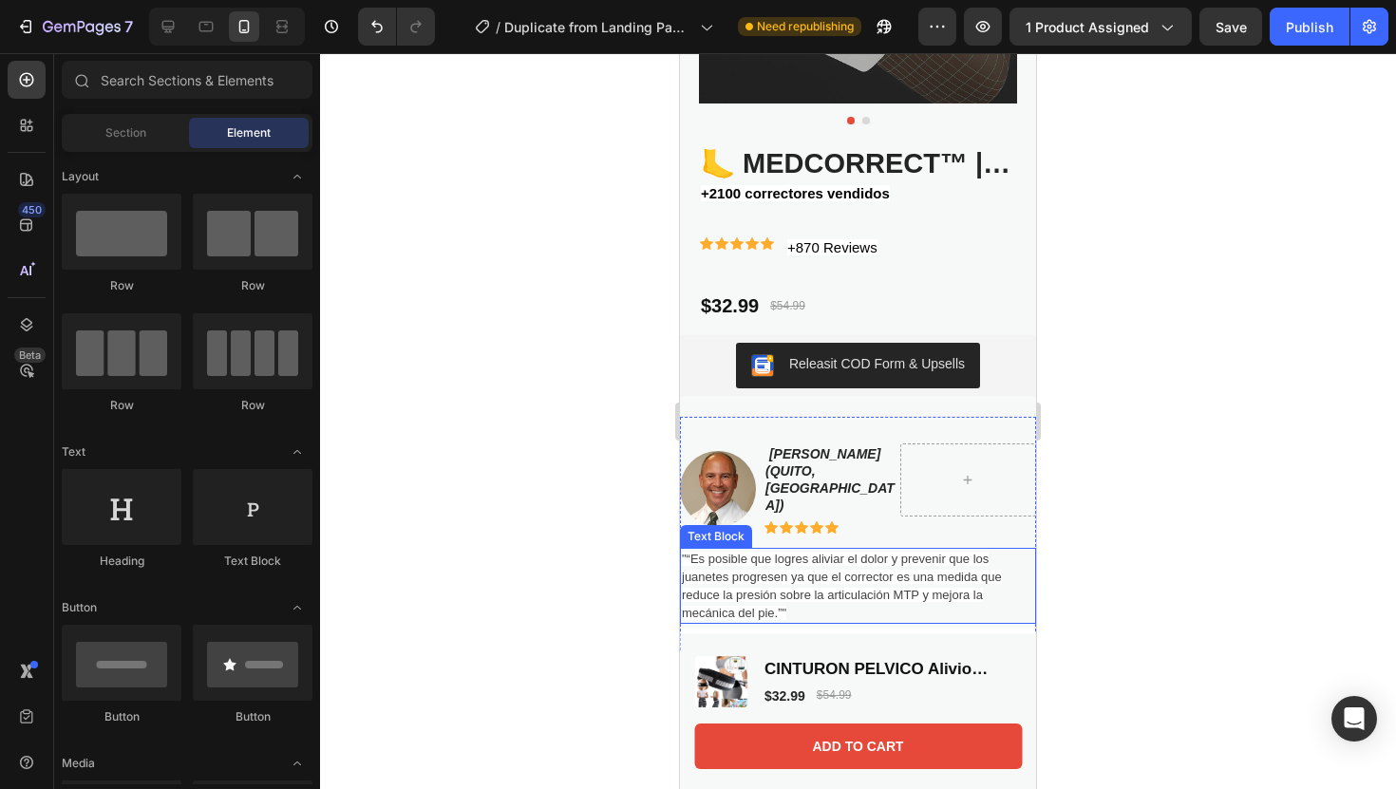
scroll to position [401, 0]
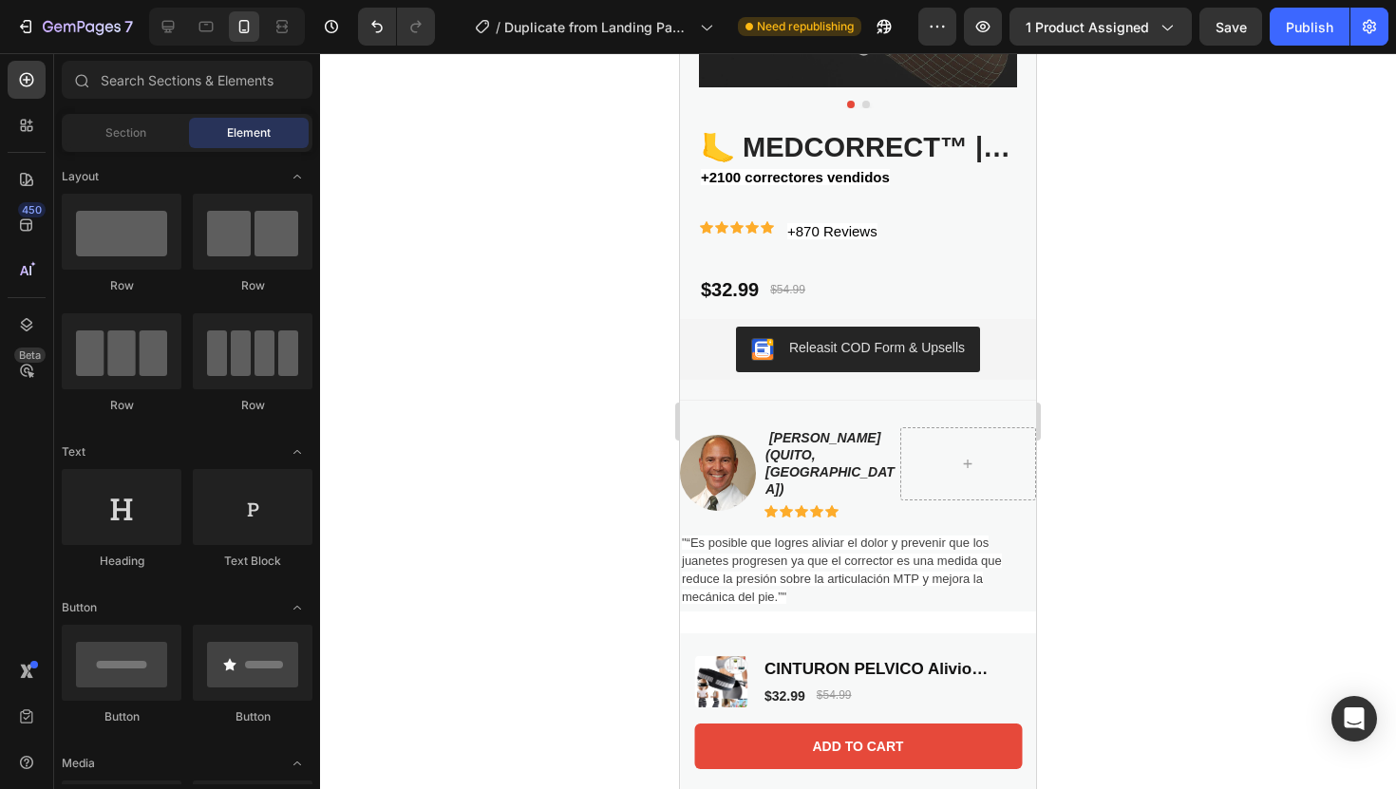
click at [1094, 392] on div at bounding box center [858, 421] width 1076 height 736
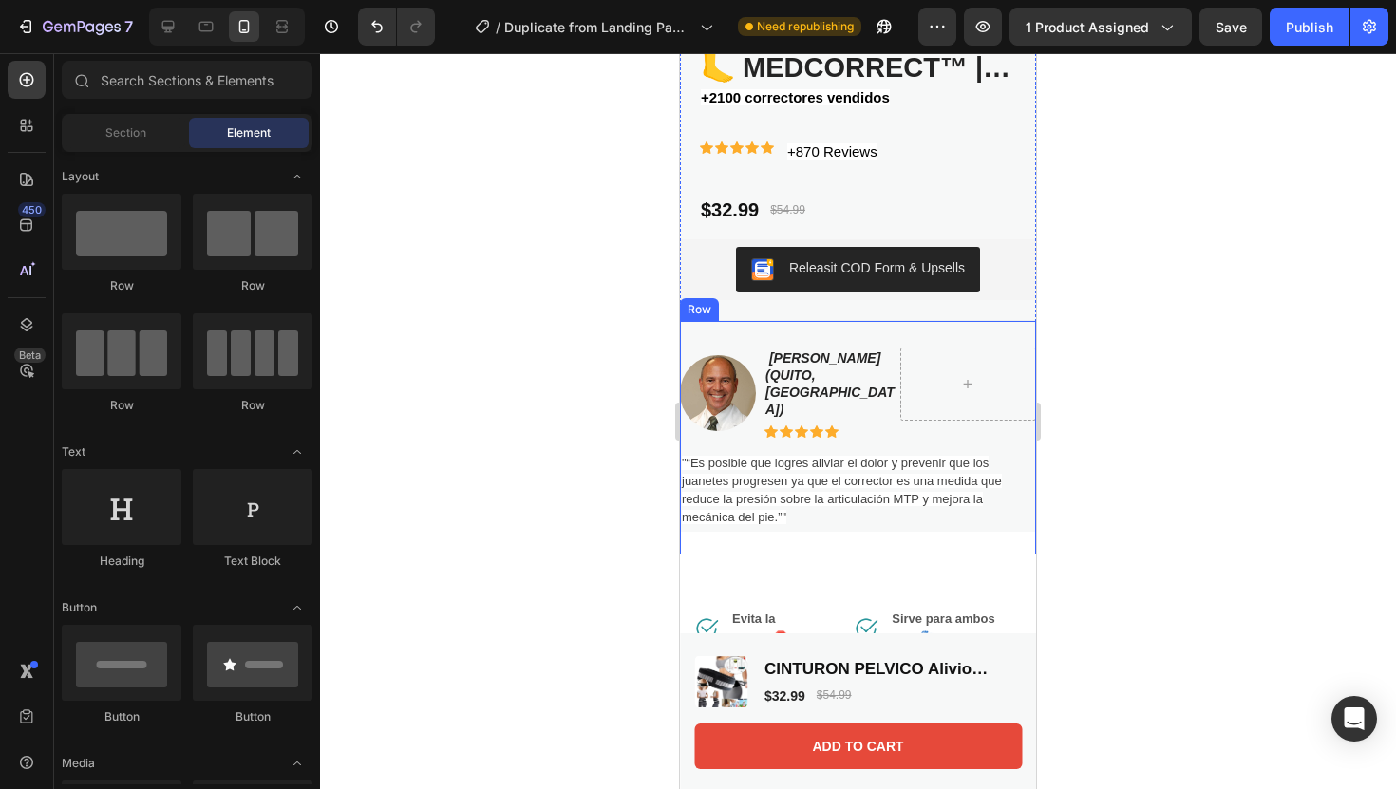
scroll to position [469, 0]
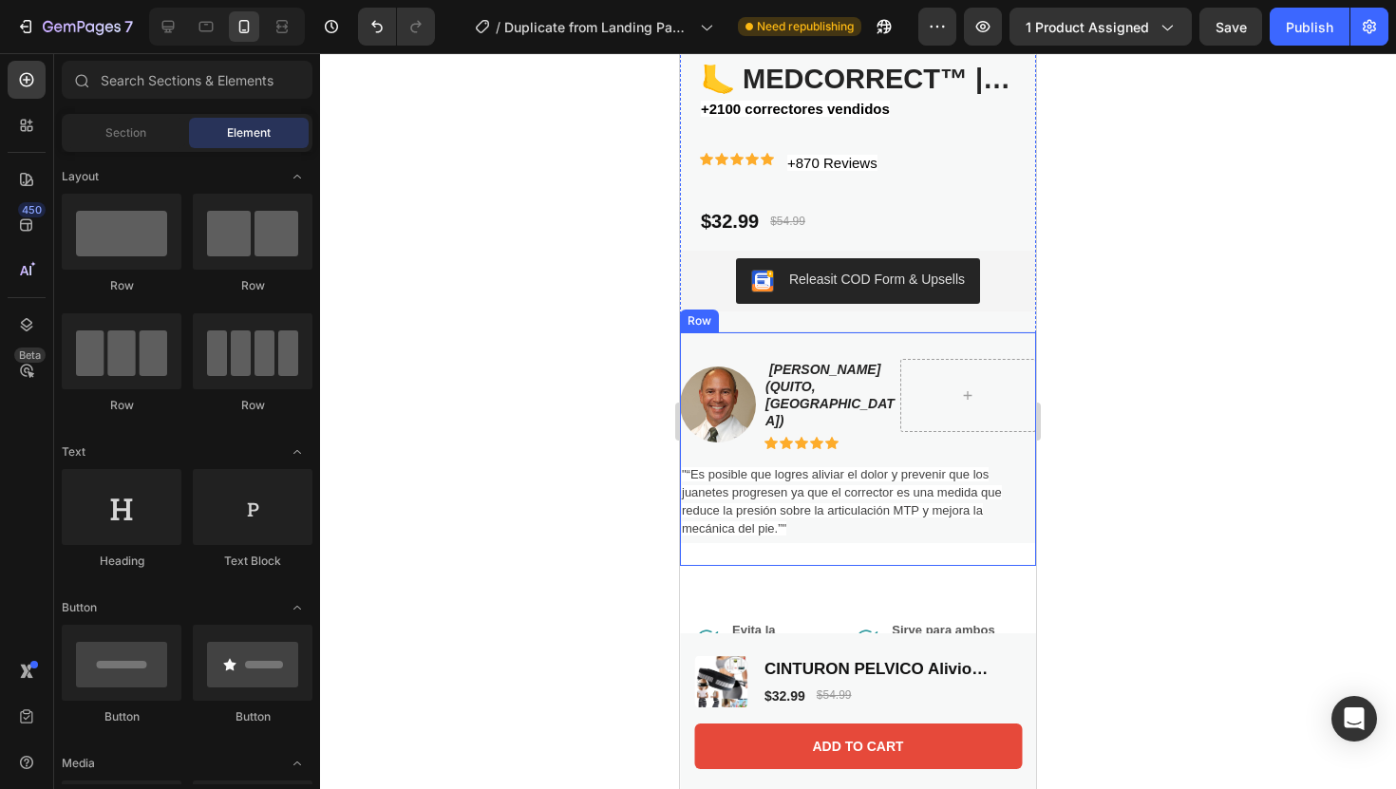
click at [868, 340] on div "Image Howard E. LeWine (qUITO, ECUADOR) Text Block Row Icon Icon Icon Icon Icon…" at bounding box center [858, 449] width 356 height 236
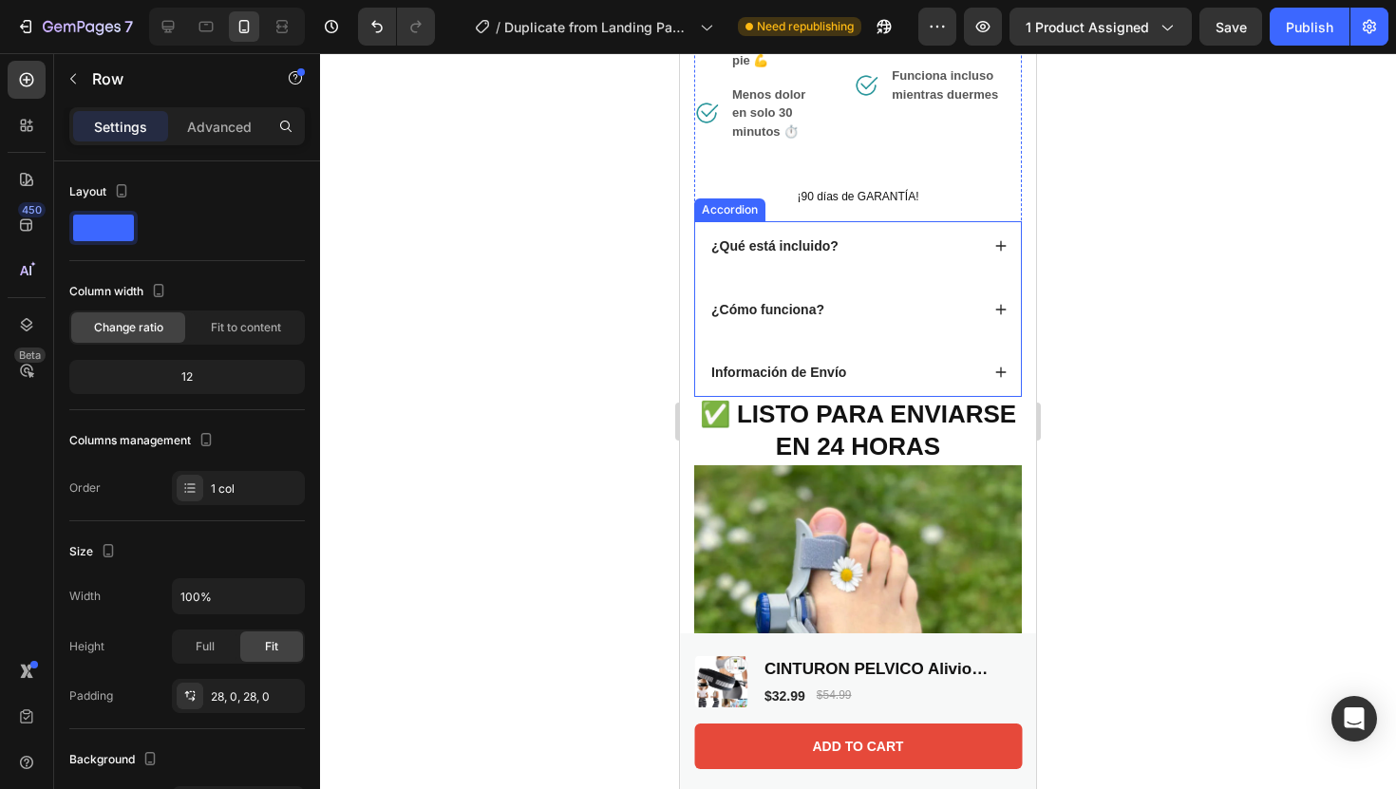
scroll to position [1118, 0]
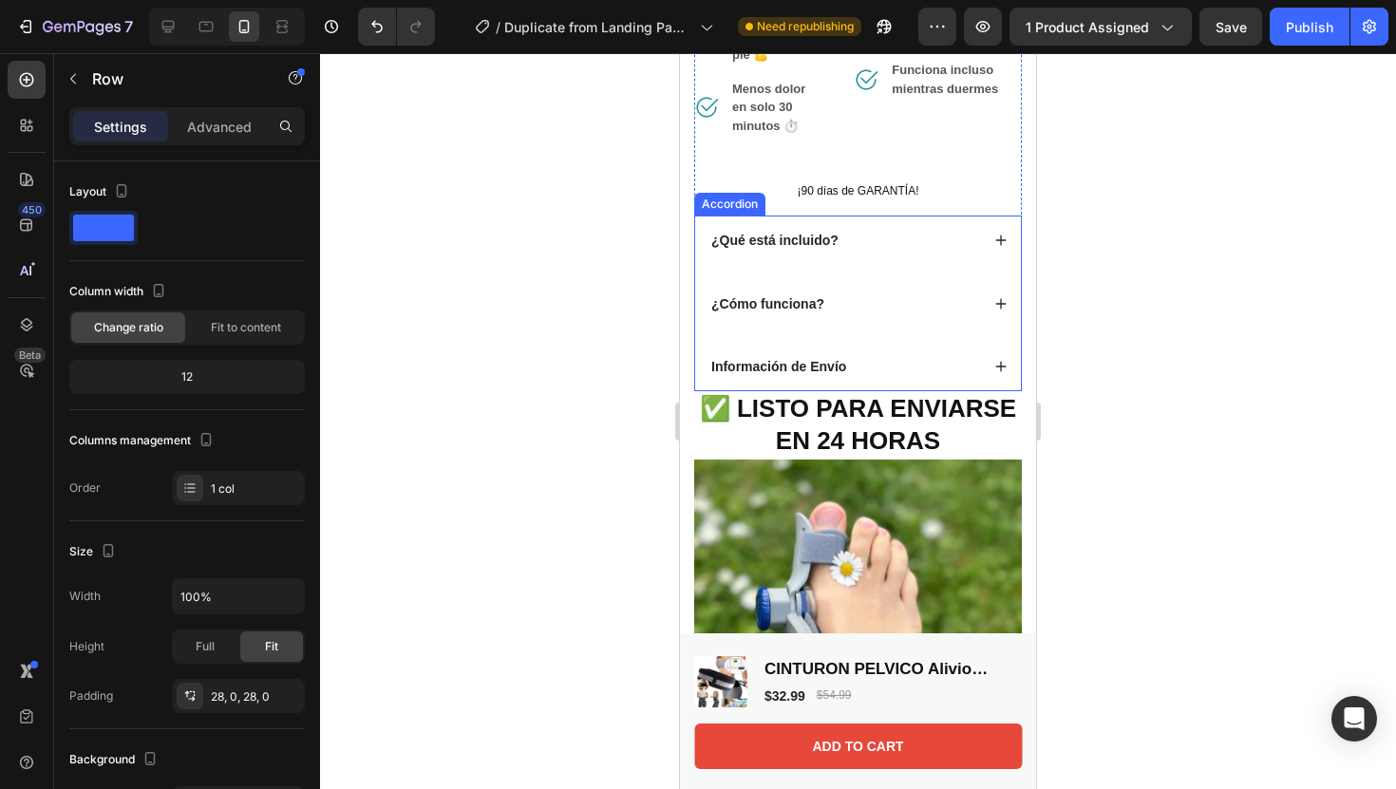
click at [975, 232] on div "¿Qué está incluido?" at bounding box center [844, 240] width 271 height 23
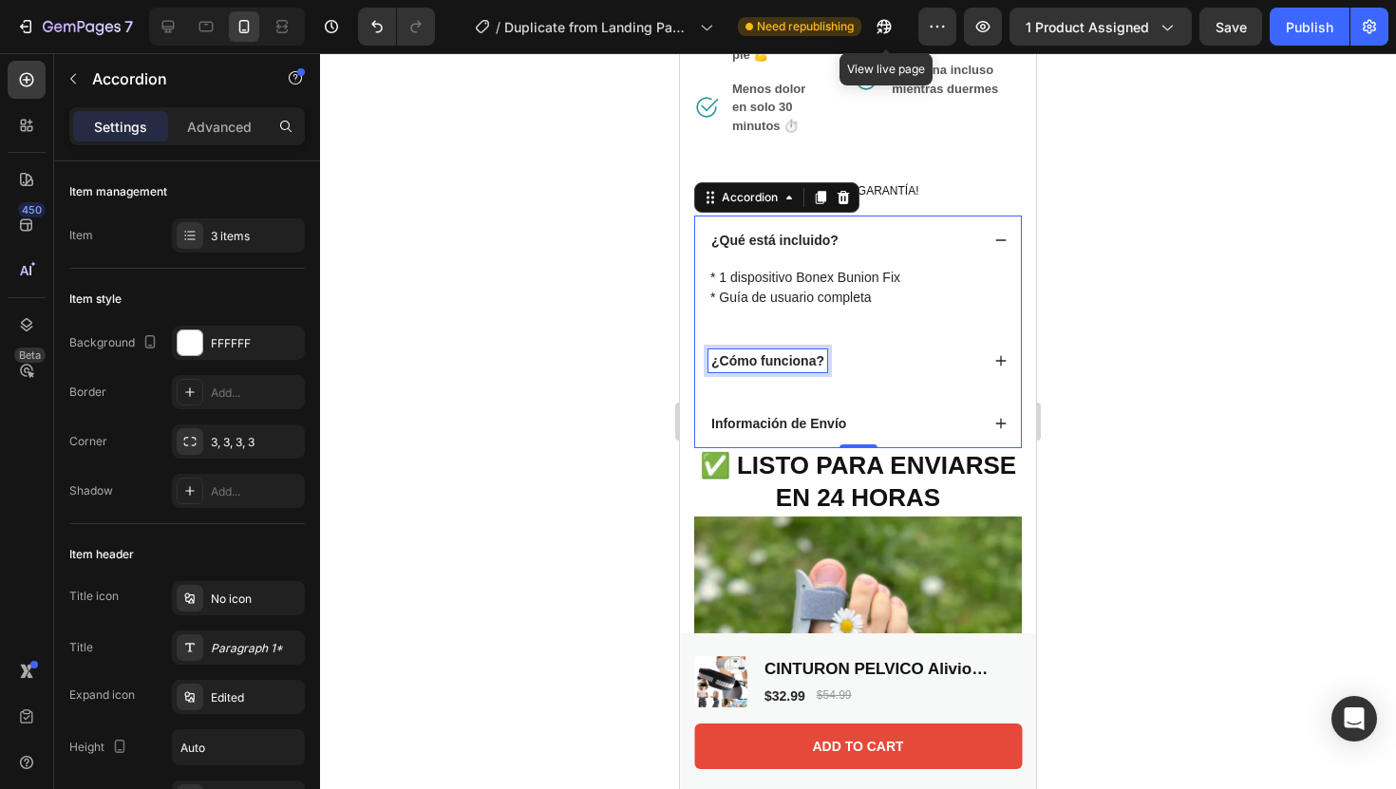
click at [821, 361] on strong "¿Cómo funciona?" at bounding box center [767, 360] width 113 height 15
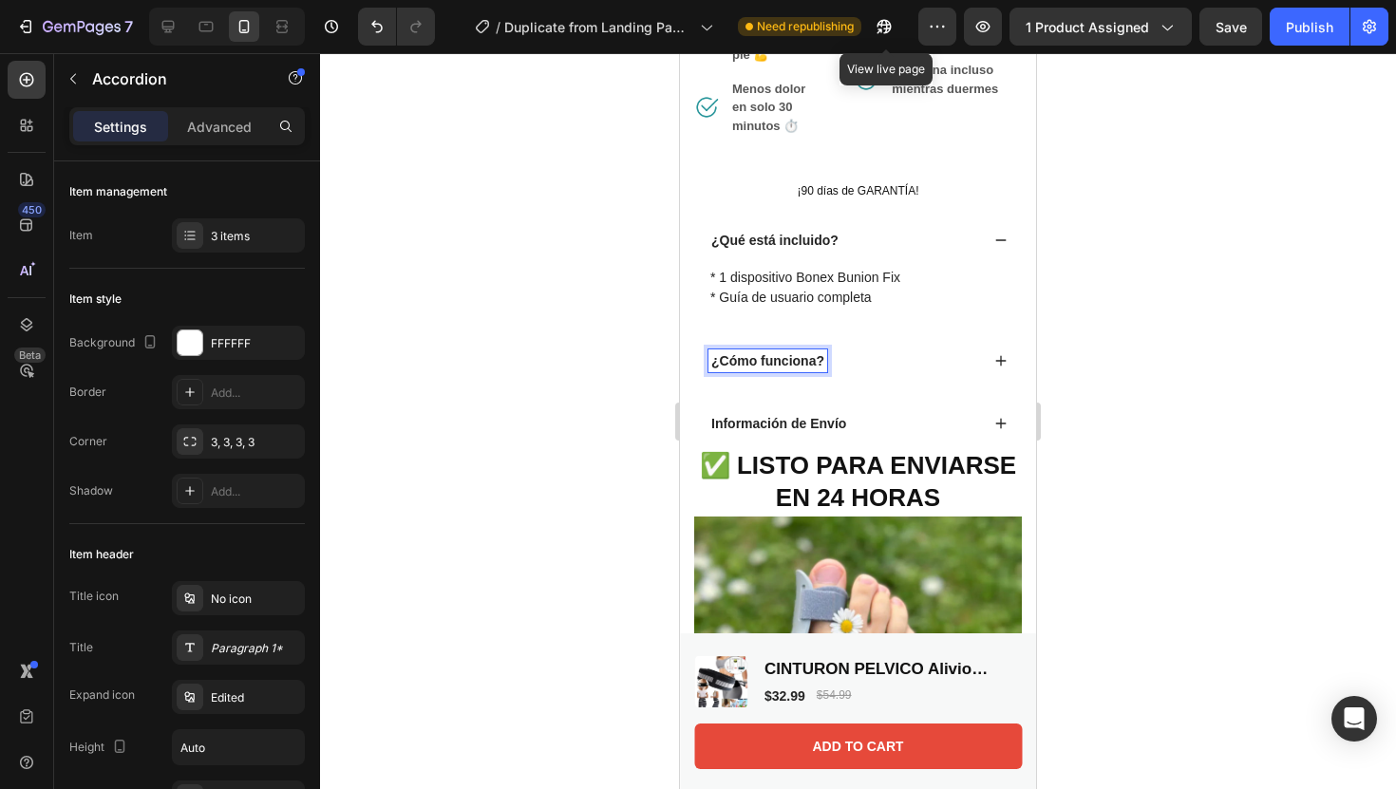
click at [821, 361] on strong "¿Cómo funciona?" at bounding box center [767, 360] width 113 height 15
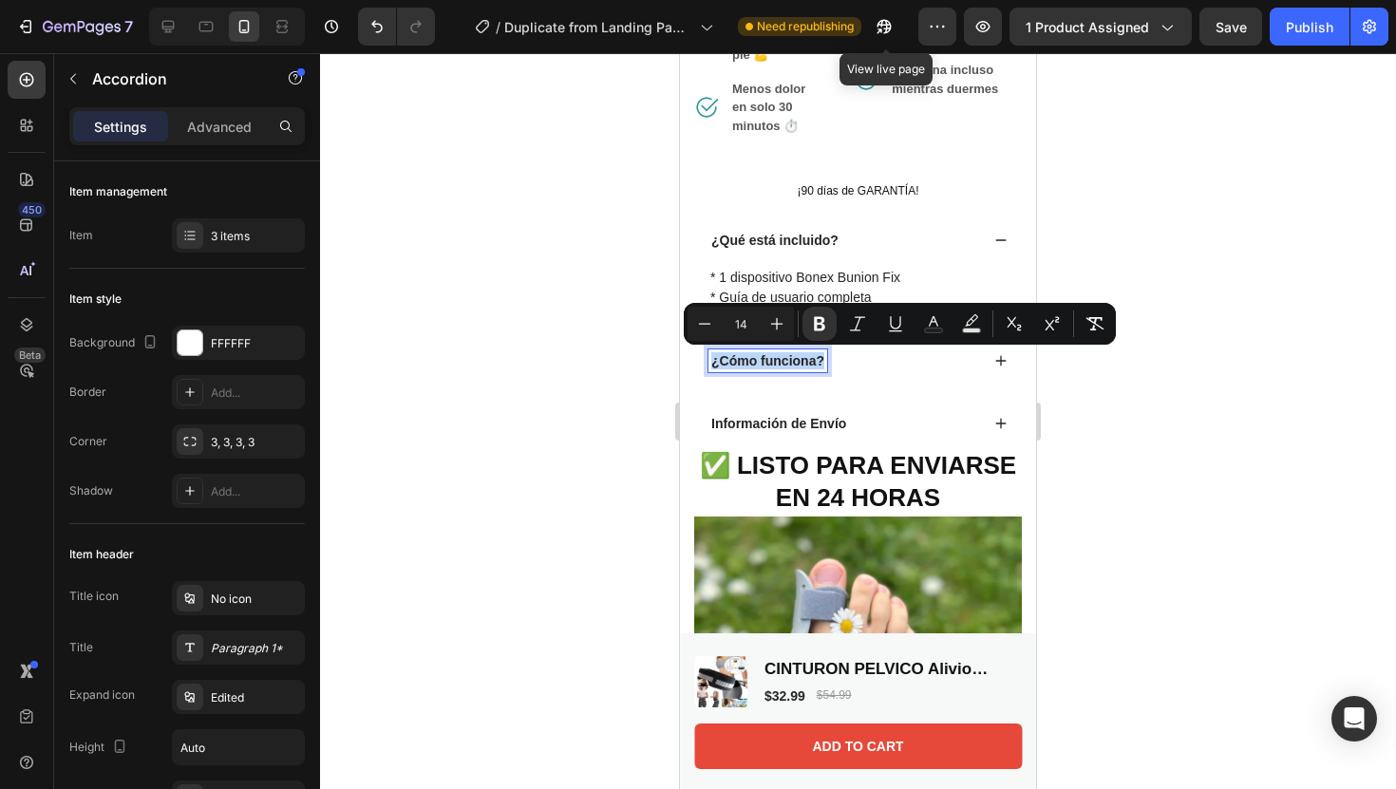
copy strong "¿Cómo funciona?"
click at [901, 358] on div "¿Cómo funciona?" at bounding box center [844, 361] width 271 height 23
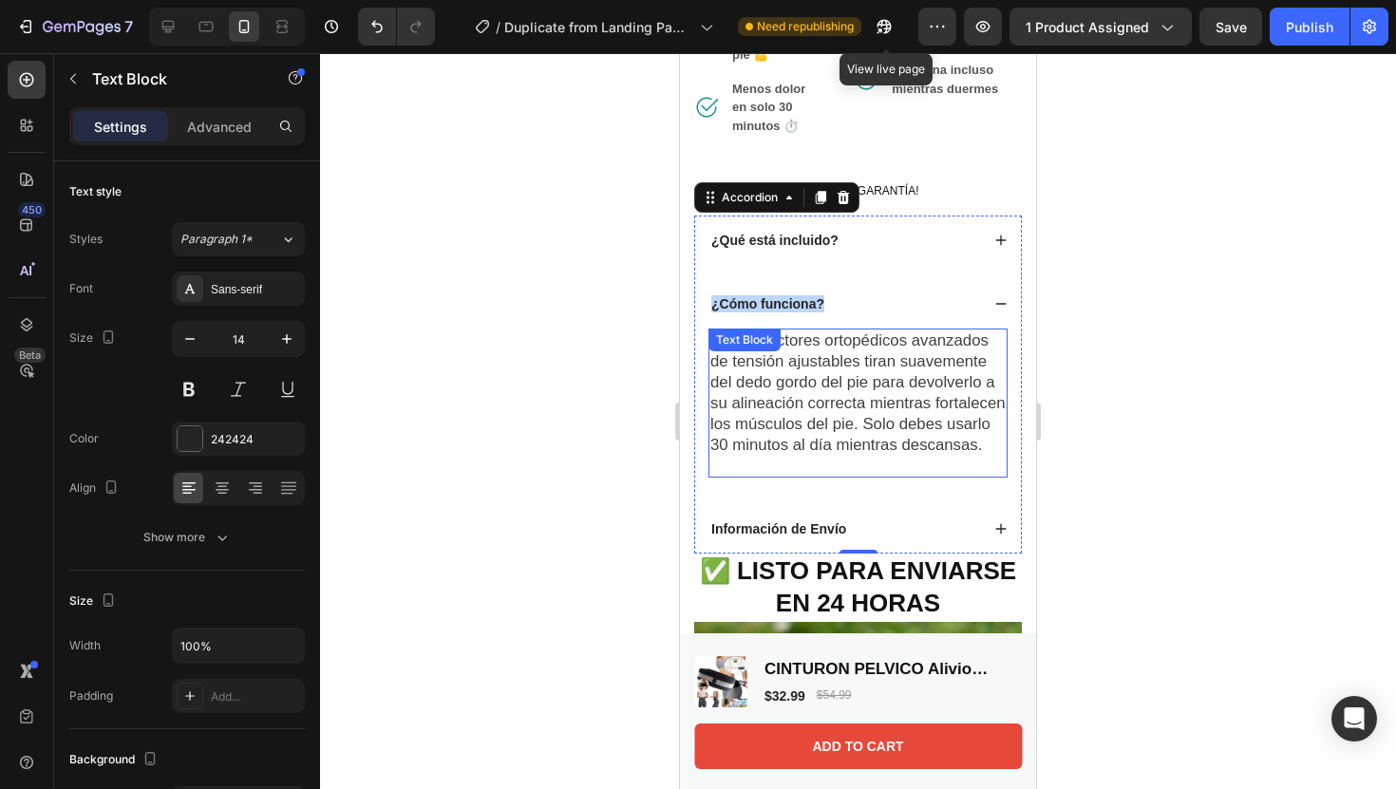
click at [914, 433] on span "Los correctores ortopédicos avanzados de tensión ajustables tiran suavemente de…" at bounding box center [857, 392] width 295 height 123
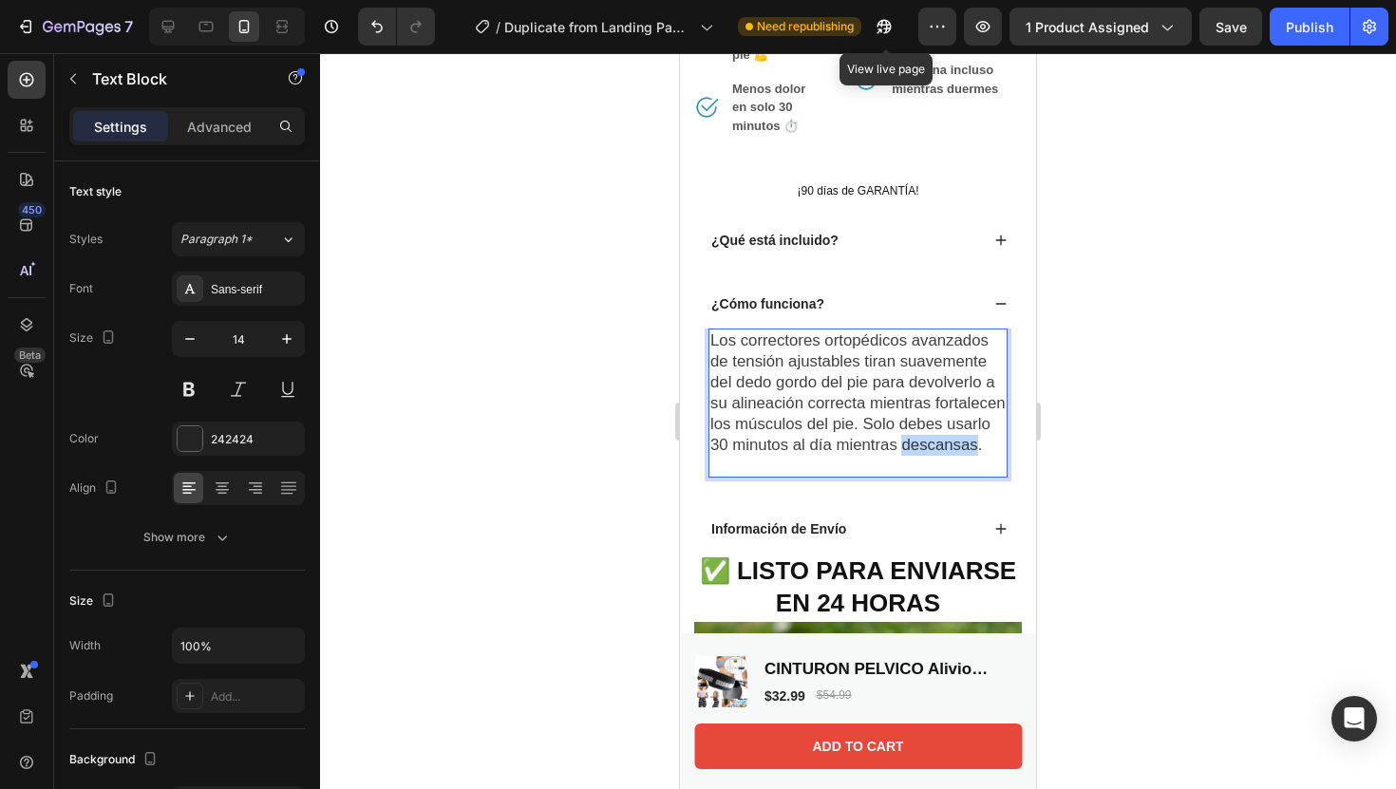
click at [914, 433] on span "Los correctores ortopédicos avanzados de tensión ajustables tiran suavemente de…" at bounding box center [857, 392] width 295 height 123
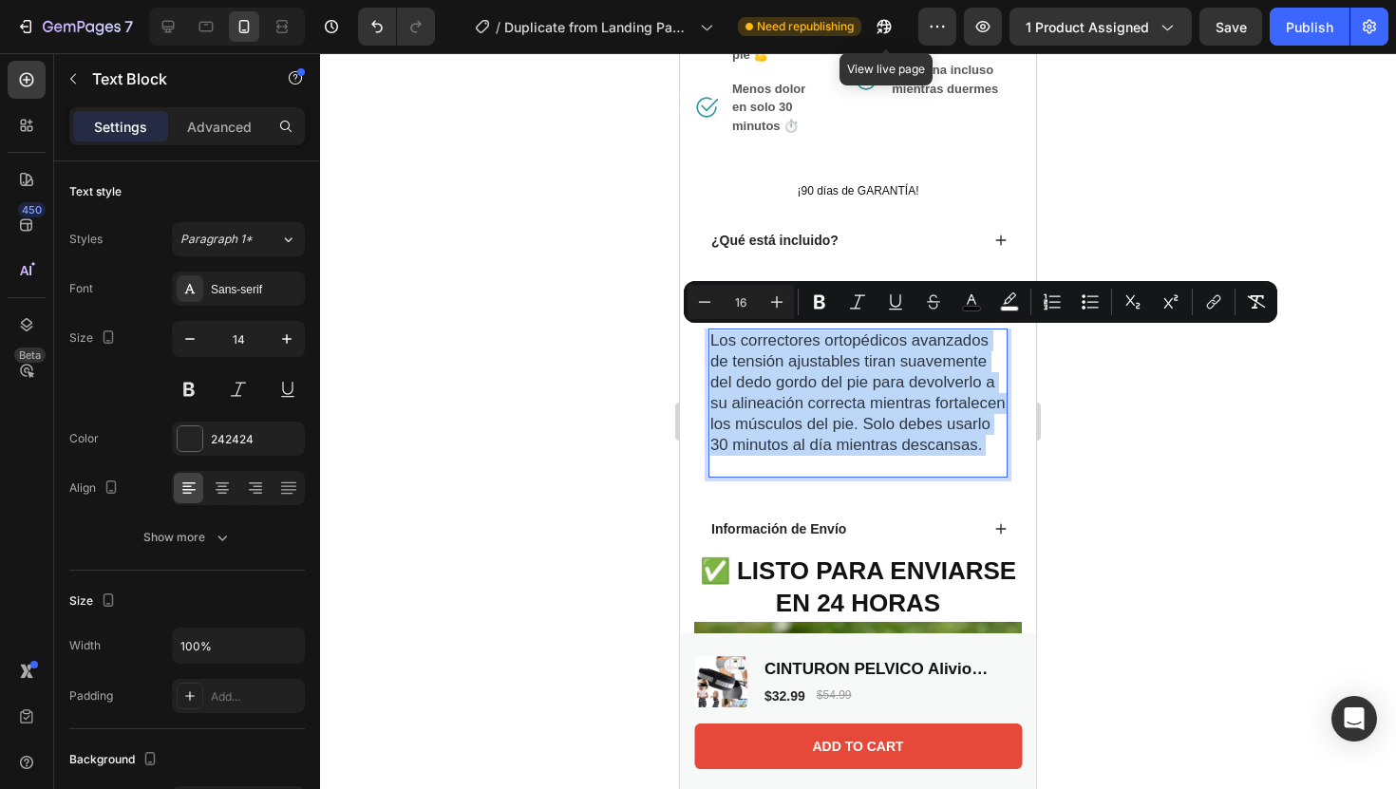
copy p "Los correctores ortopédicos avanzados de tensión ajustables tiran suavemente de…"
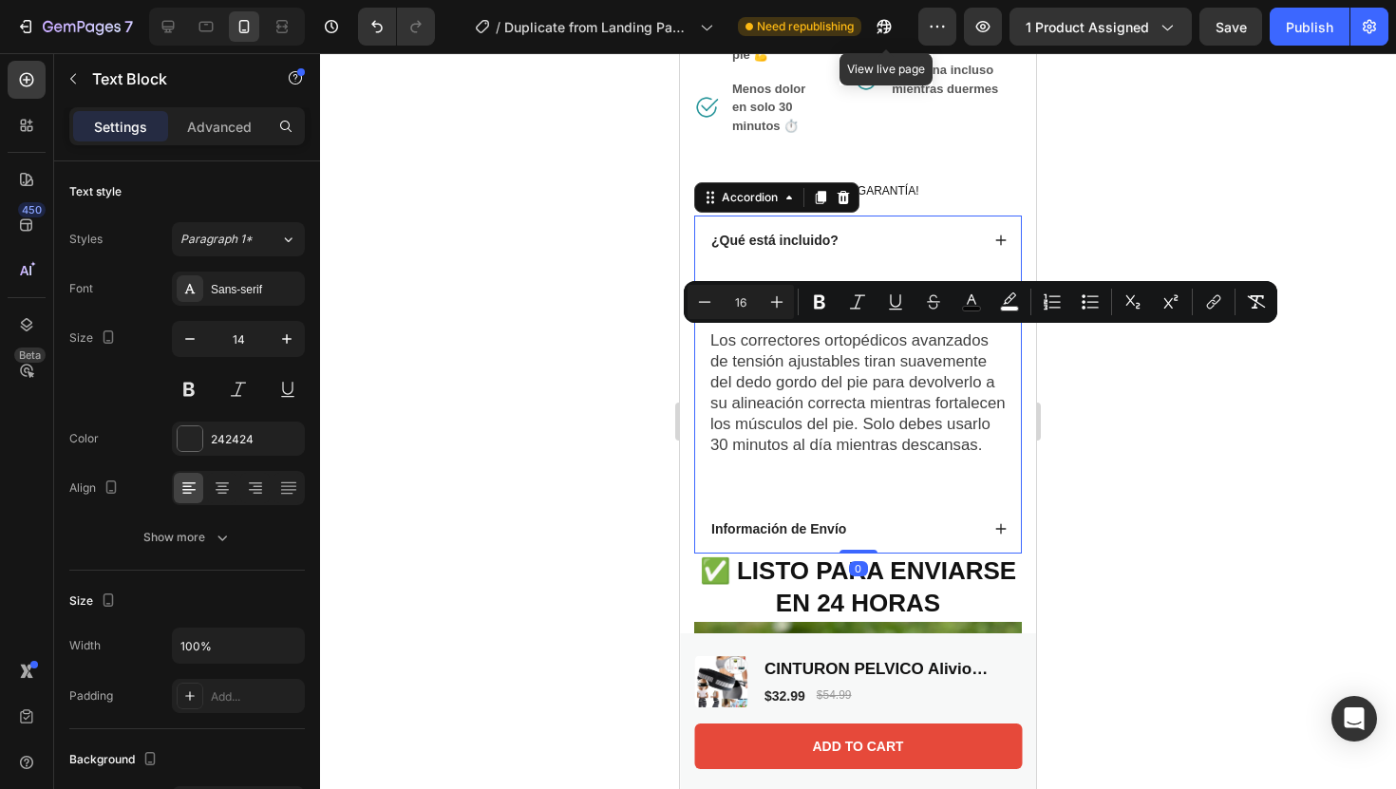
click at [961, 539] on div "Información de Envío" at bounding box center [858, 528] width 326 height 49
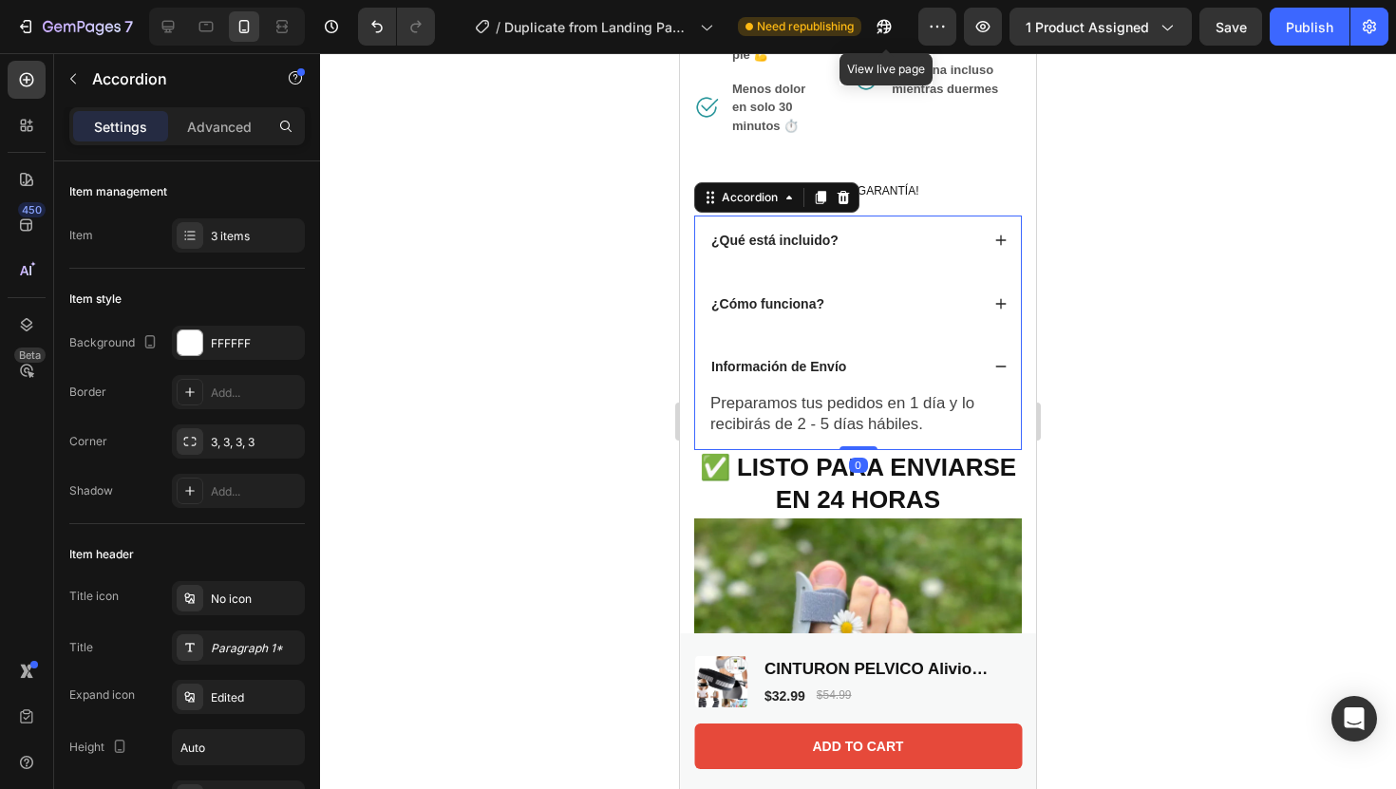
click at [1140, 497] on div at bounding box center [858, 421] width 1076 height 736
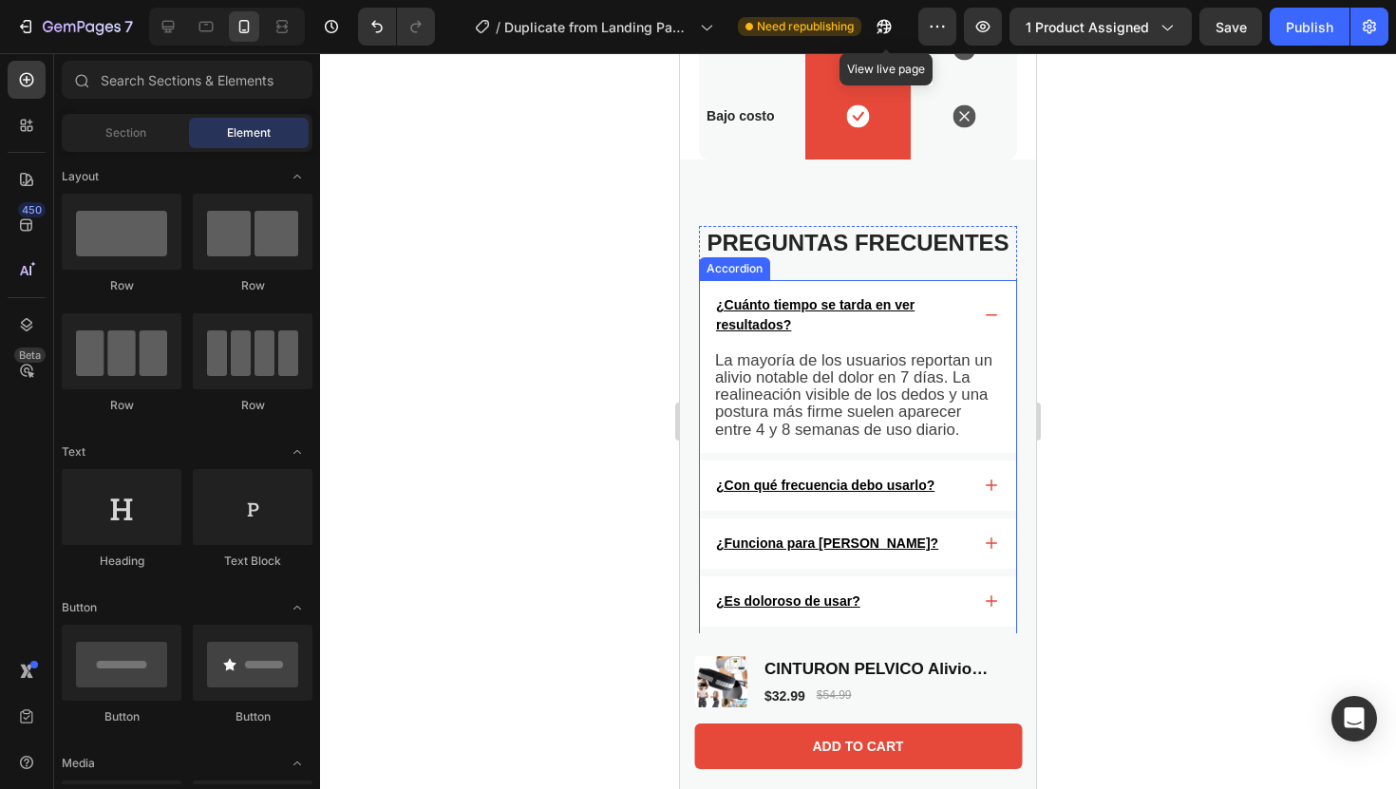
scroll to position [8313, 0]
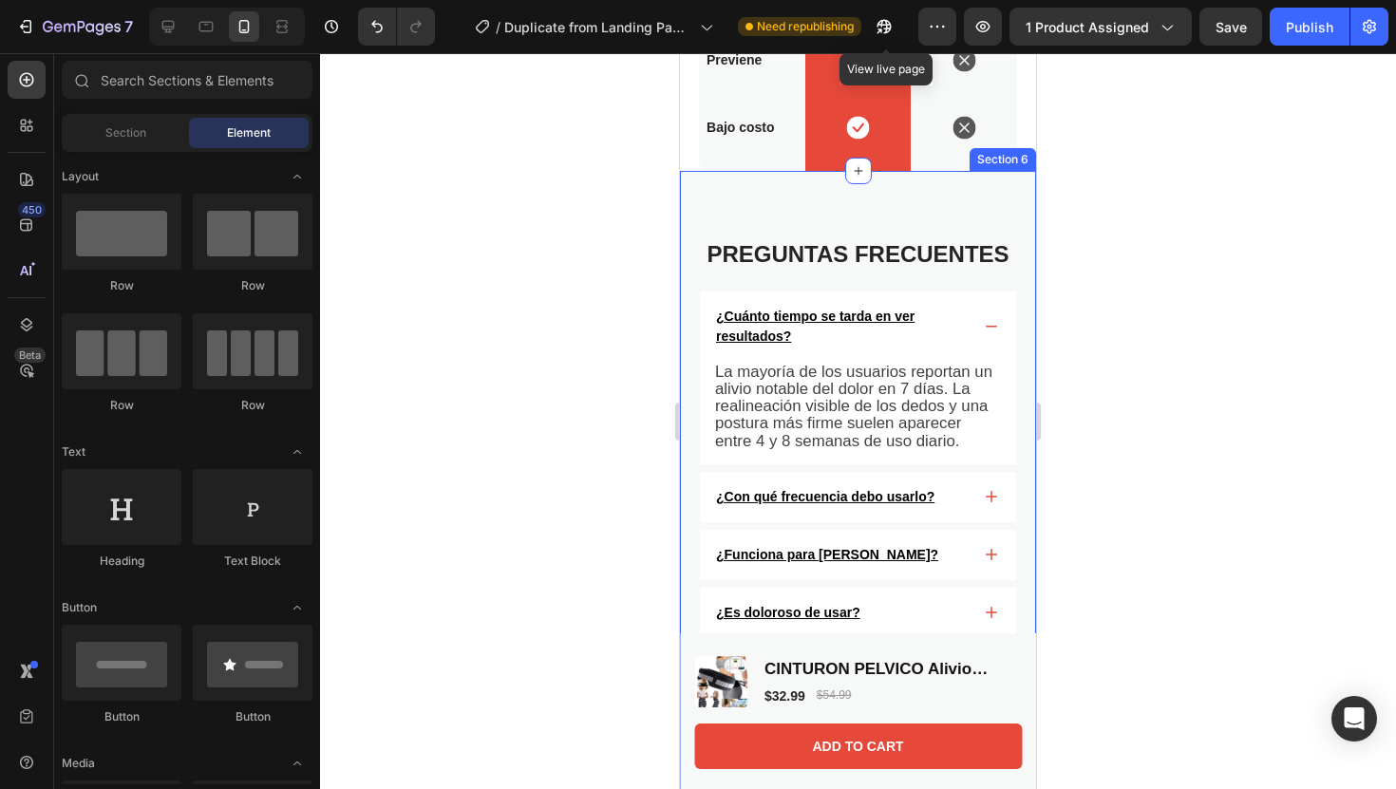
click at [948, 223] on div "Preguntas Frecuentes Heading ¿Cuánto tiempo se tarda en ver resultados? La mayo…" at bounding box center [858, 508] width 356 height 675
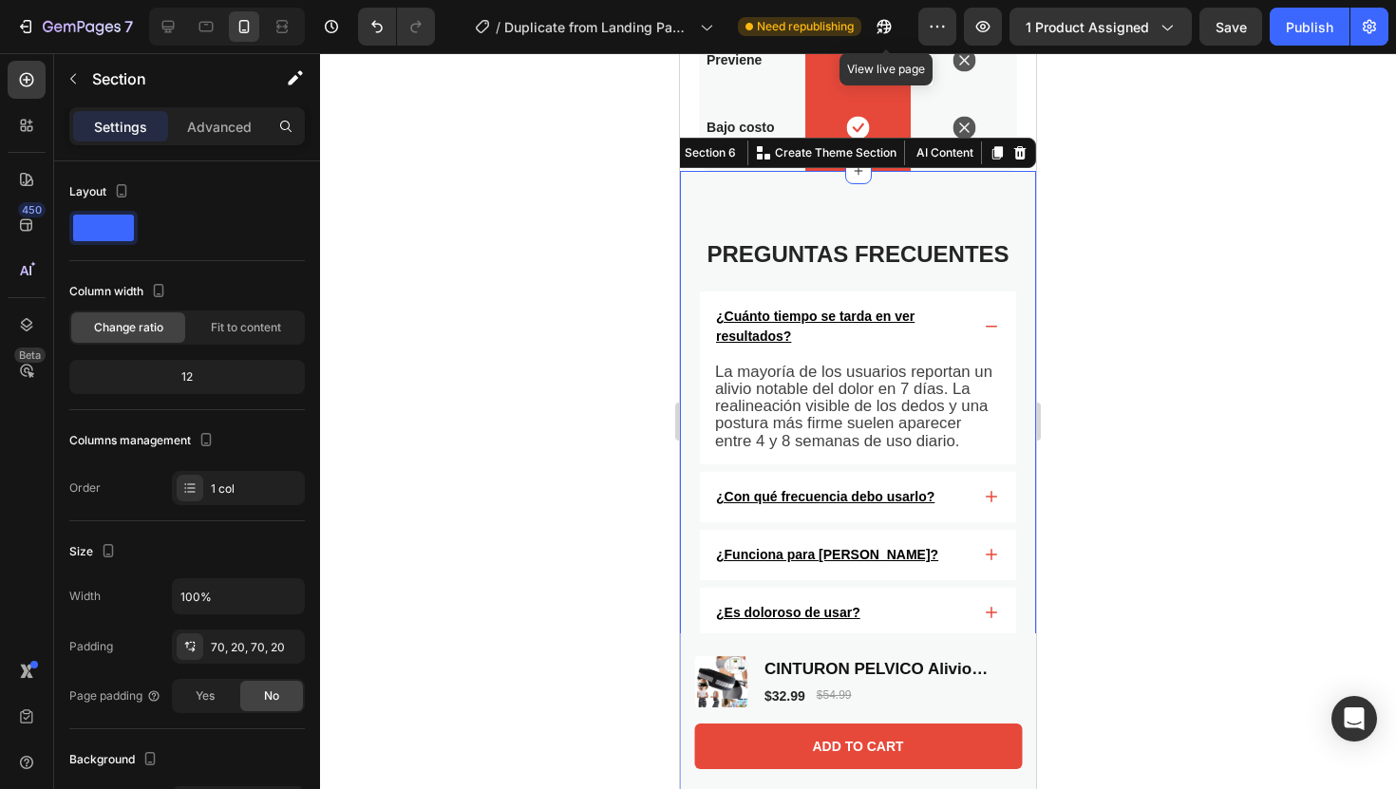
copy p "Los correctores ortopédicos avanzados de tensión ajustables tiran suavemente de…"
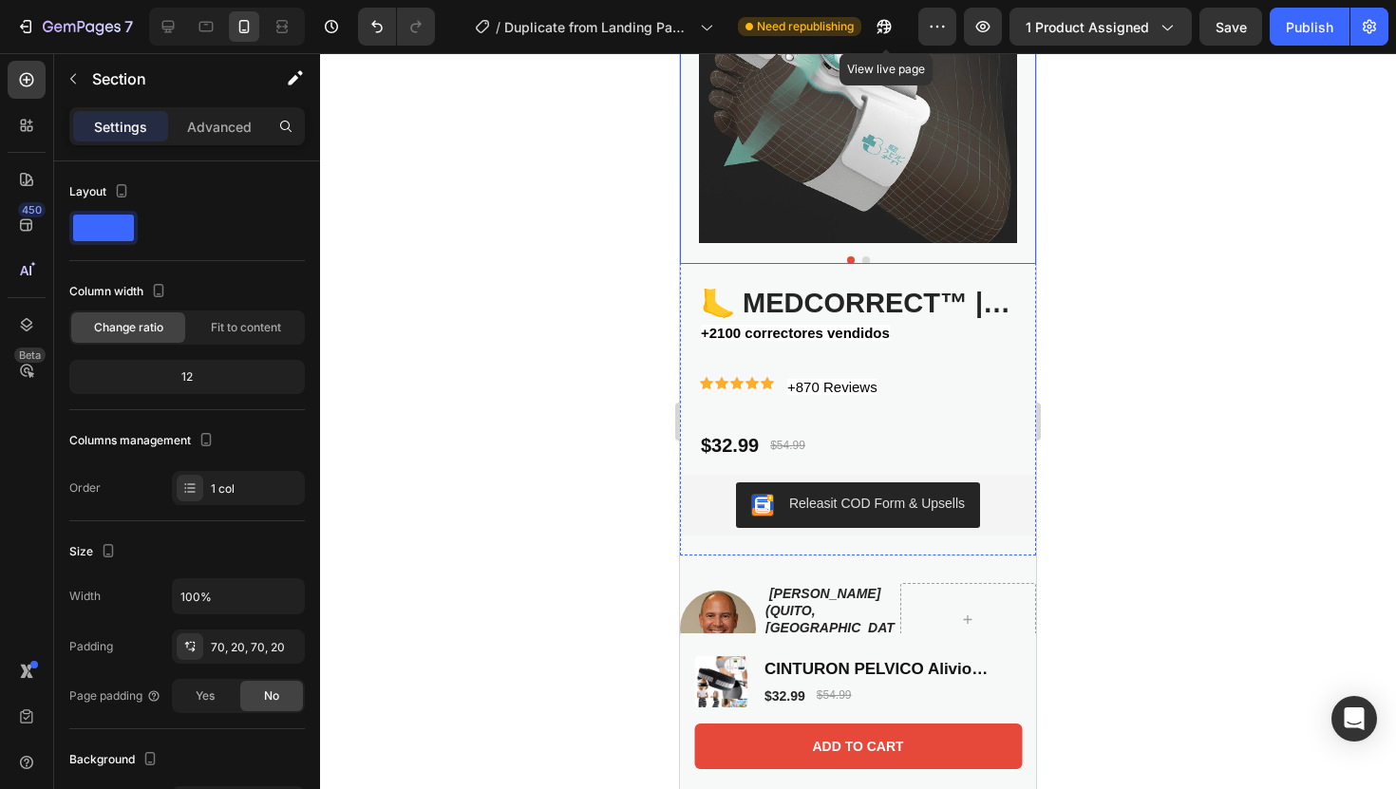
scroll to position [0, 0]
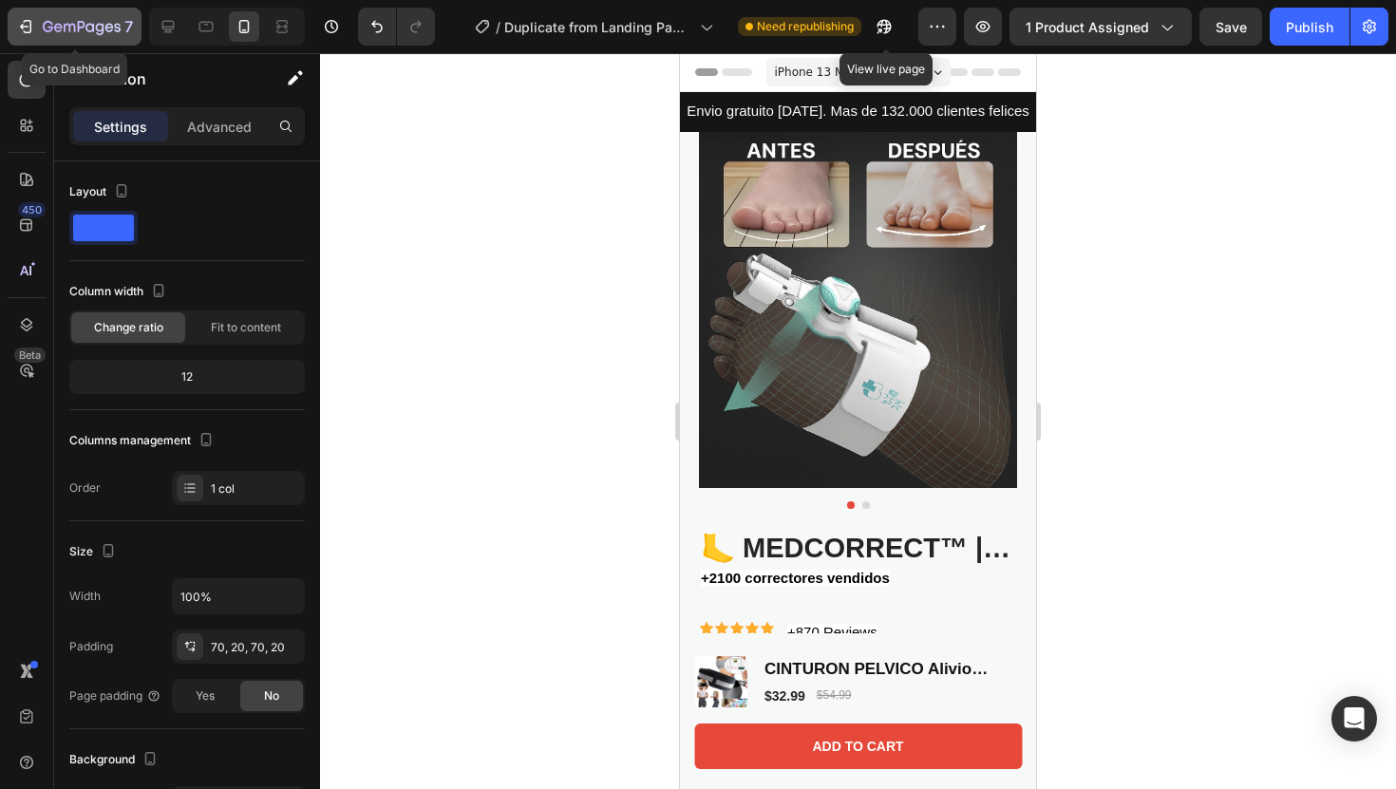
click at [98, 35] on icon "button" at bounding box center [82, 28] width 78 height 16
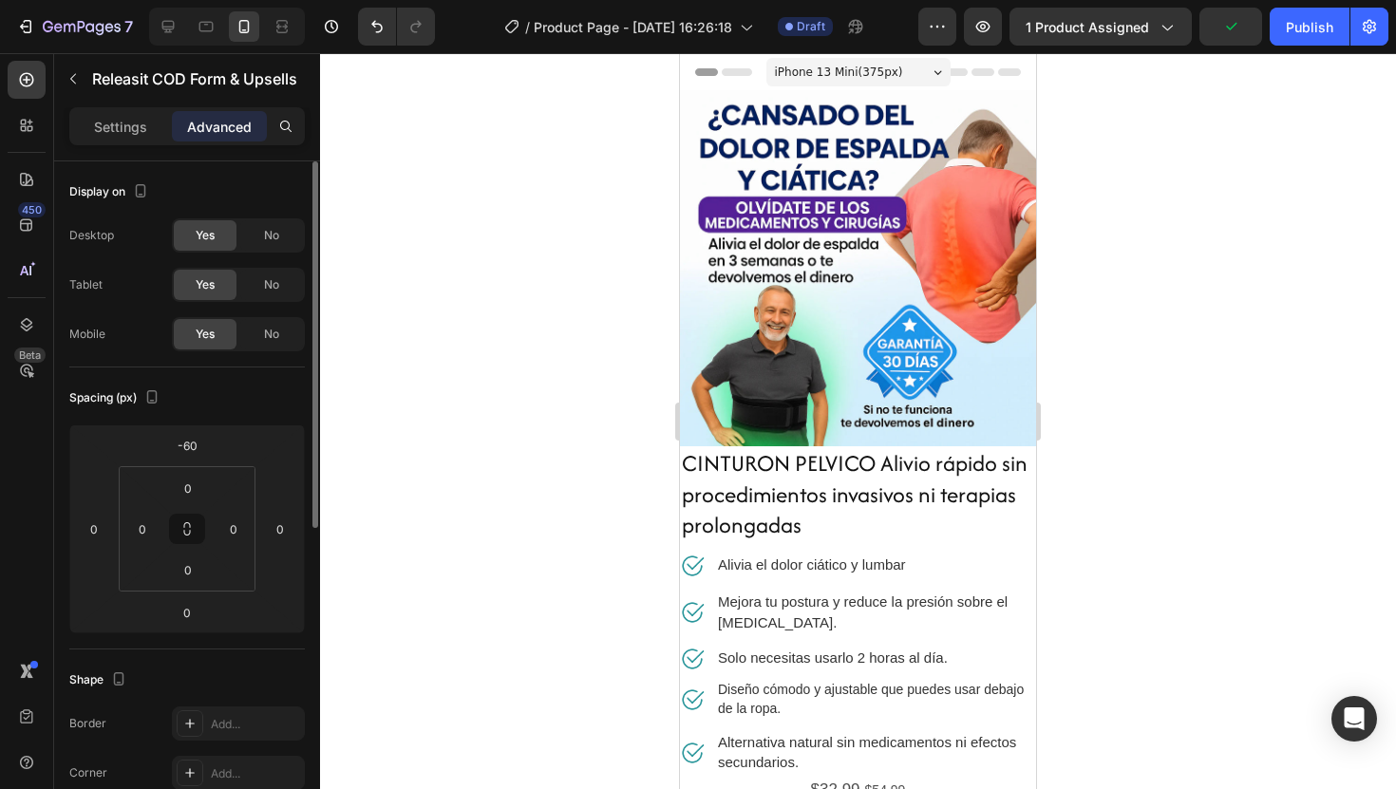
scroll to position [401, 0]
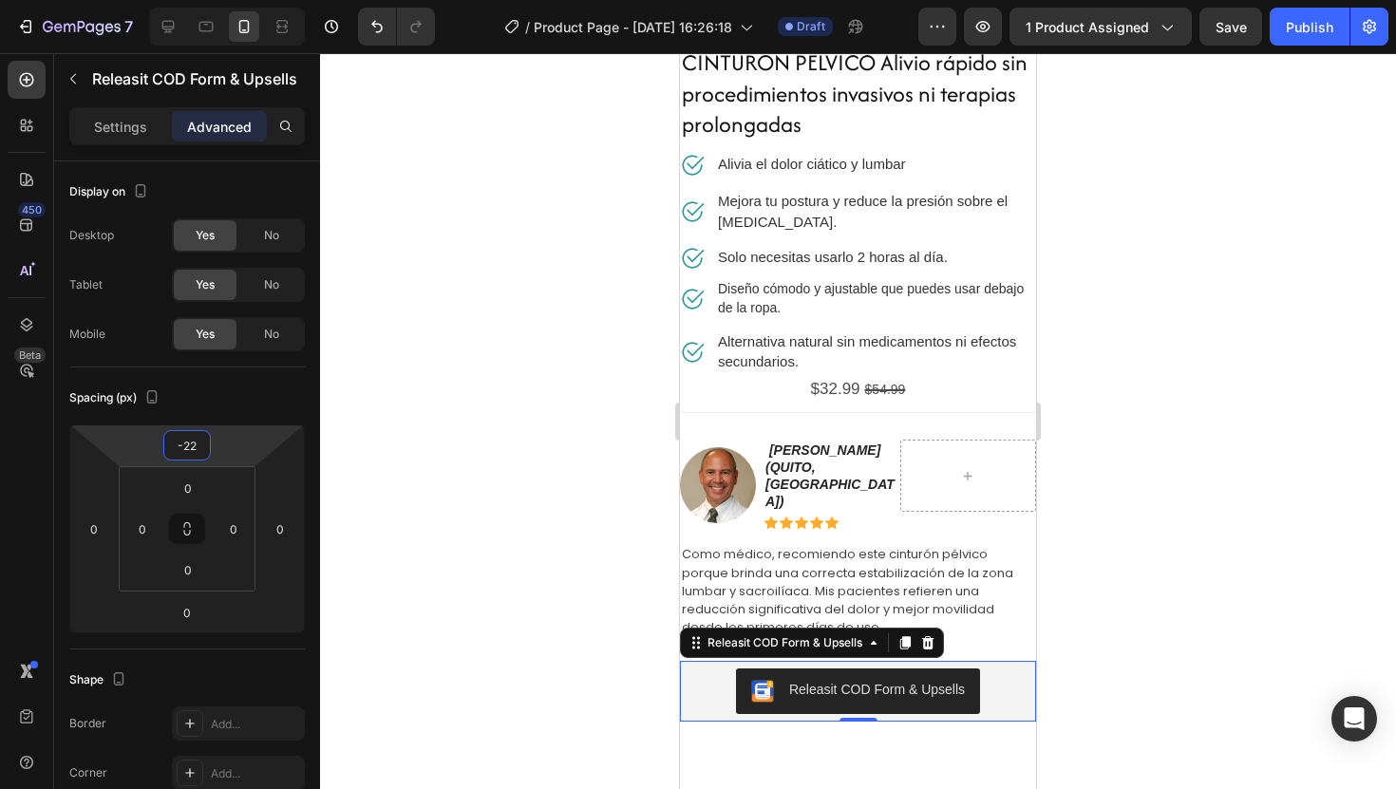
type input "-26"
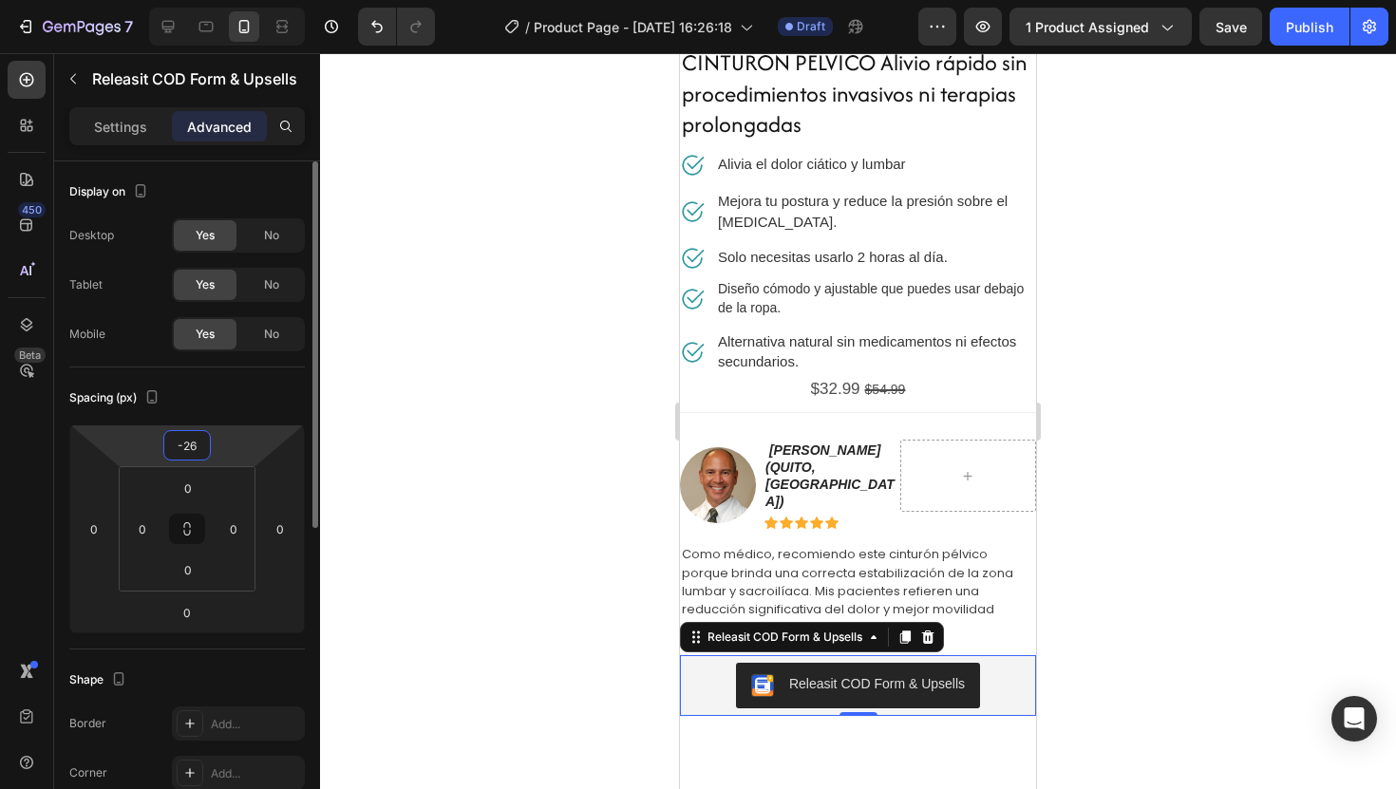
drag, startPoint x: 232, startPoint y: 444, endPoint x: 239, endPoint y: 427, distance: 17.8
click at [240, 0] on html "7 Version history / Product Page - Aug 26, 16:26:18 Draft Preview 1 product ass…" at bounding box center [698, 0] width 1396 height 0
click at [1198, 361] on div at bounding box center [858, 421] width 1076 height 736
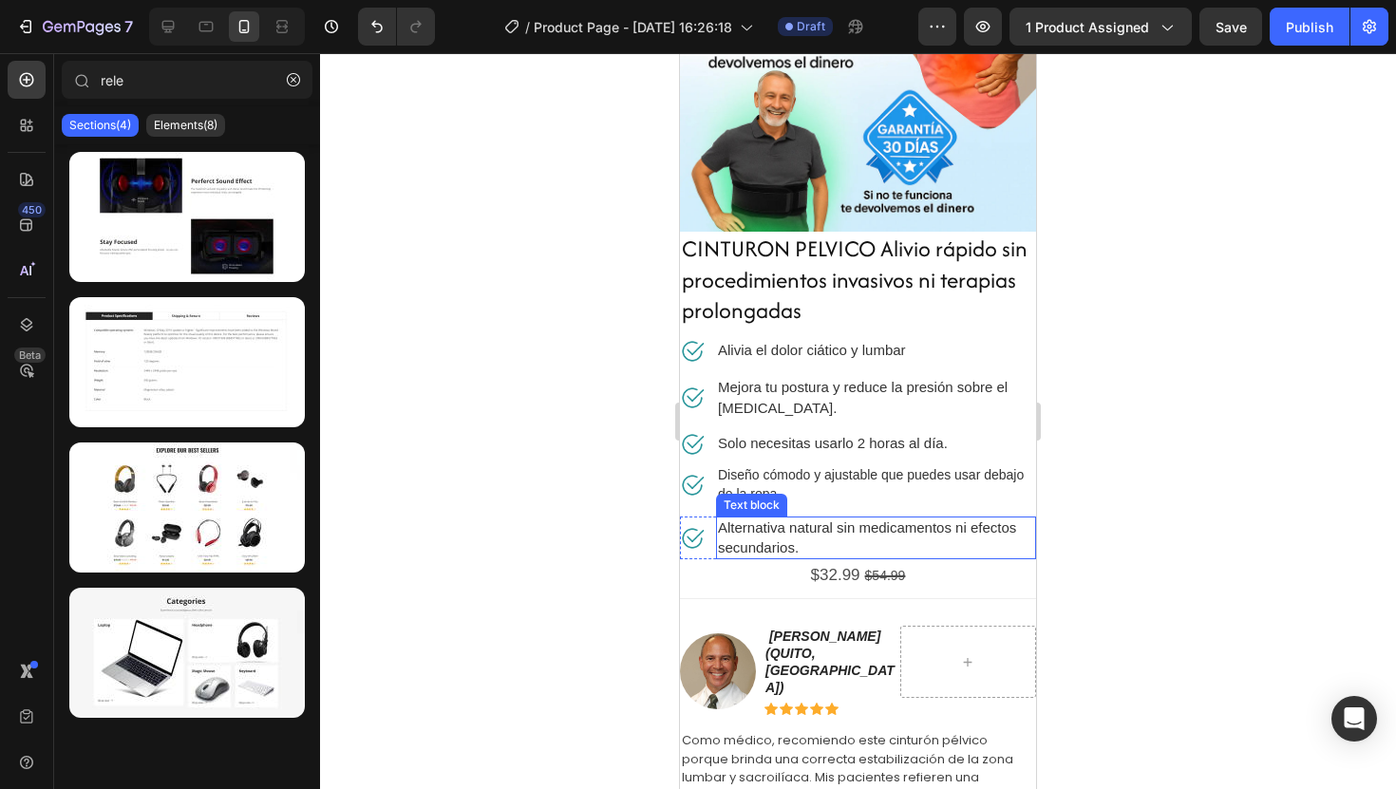
scroll to position [262, 0]
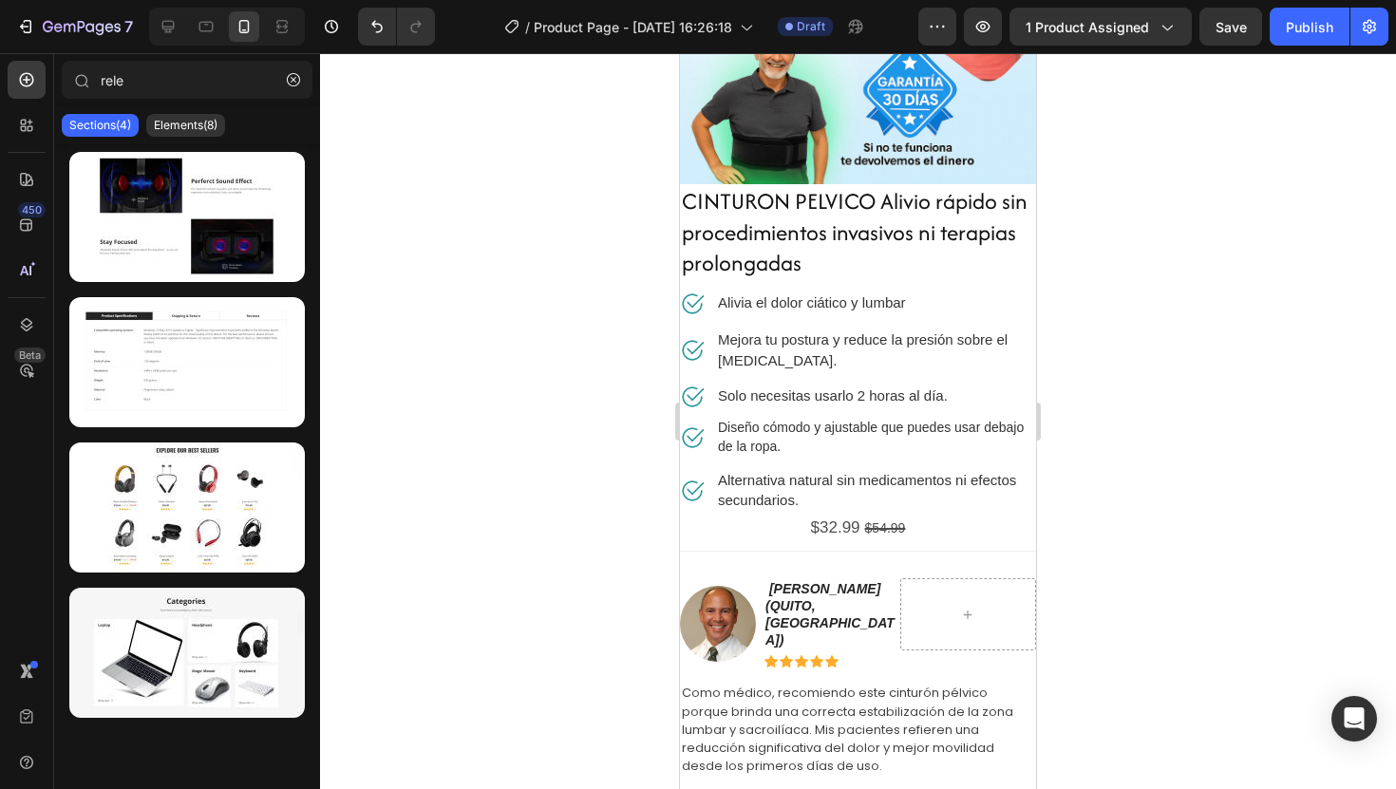
click at [1181, 367] on div at bounding box center [858, 421] width 1076 height 736
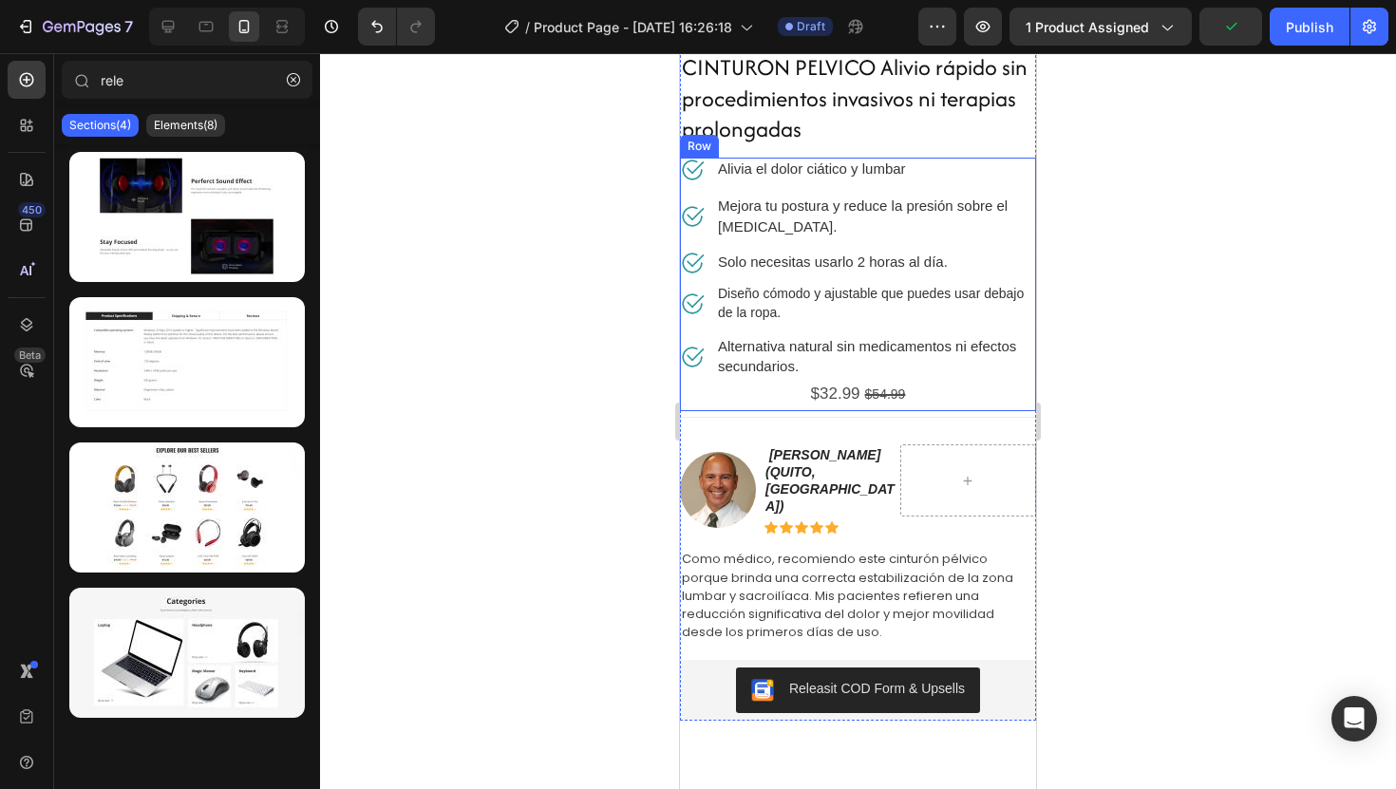
scroll to position [410, 0]
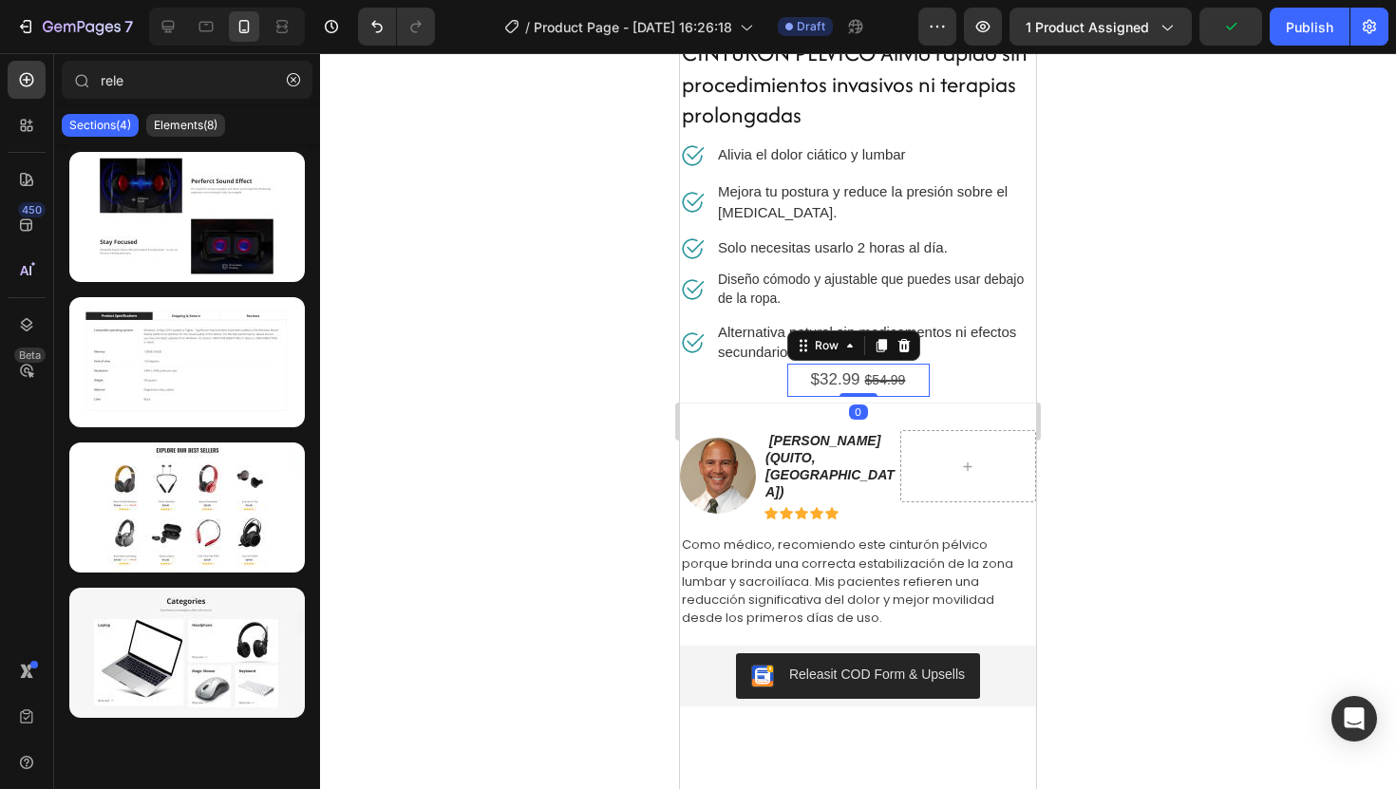
click at [923, 382] on div "$32.99 Product Price Product Price $54.99 Product Price Product Price Row 0" at bounding box center [858, 380] width 142 height 33
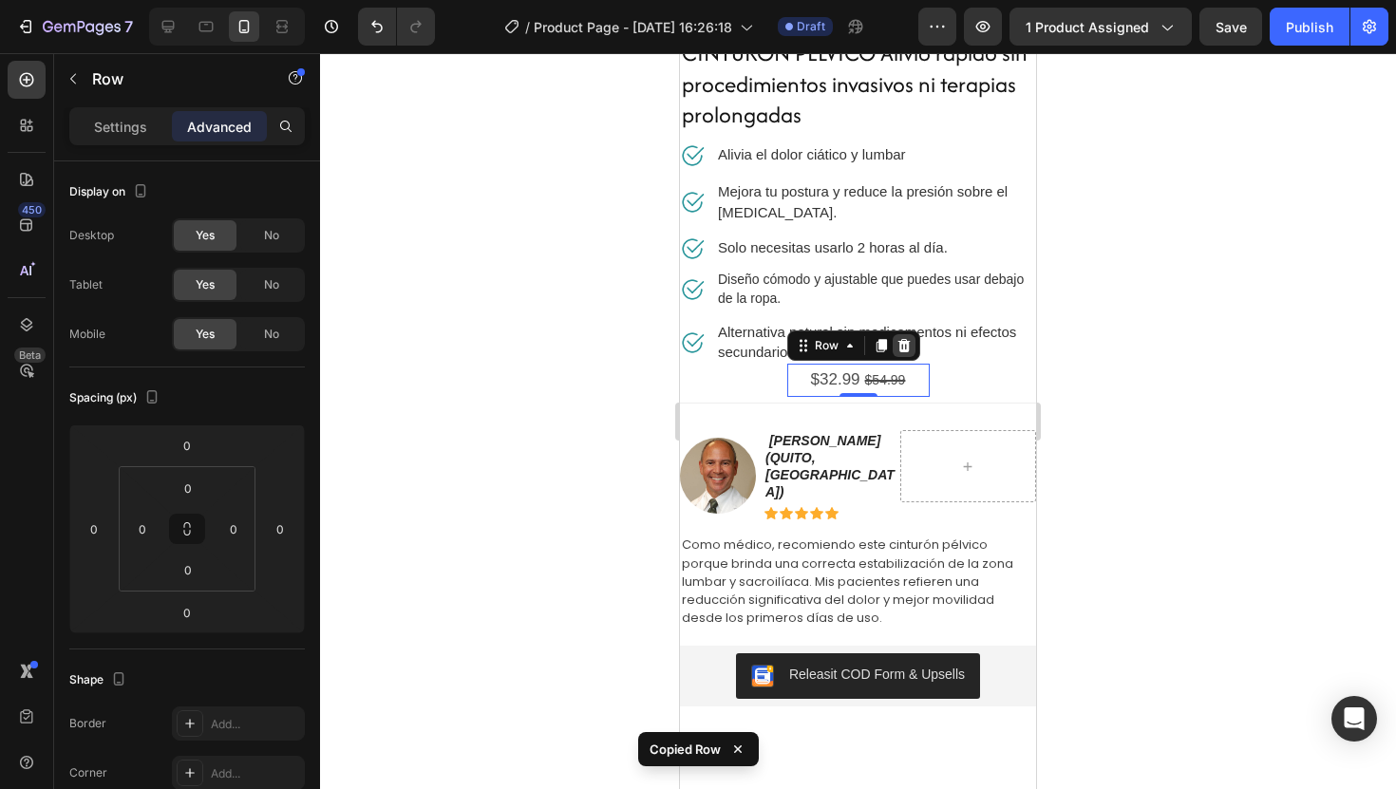
click at [908, 344] on icon at bounding box center [904, 345] width 15 height 15
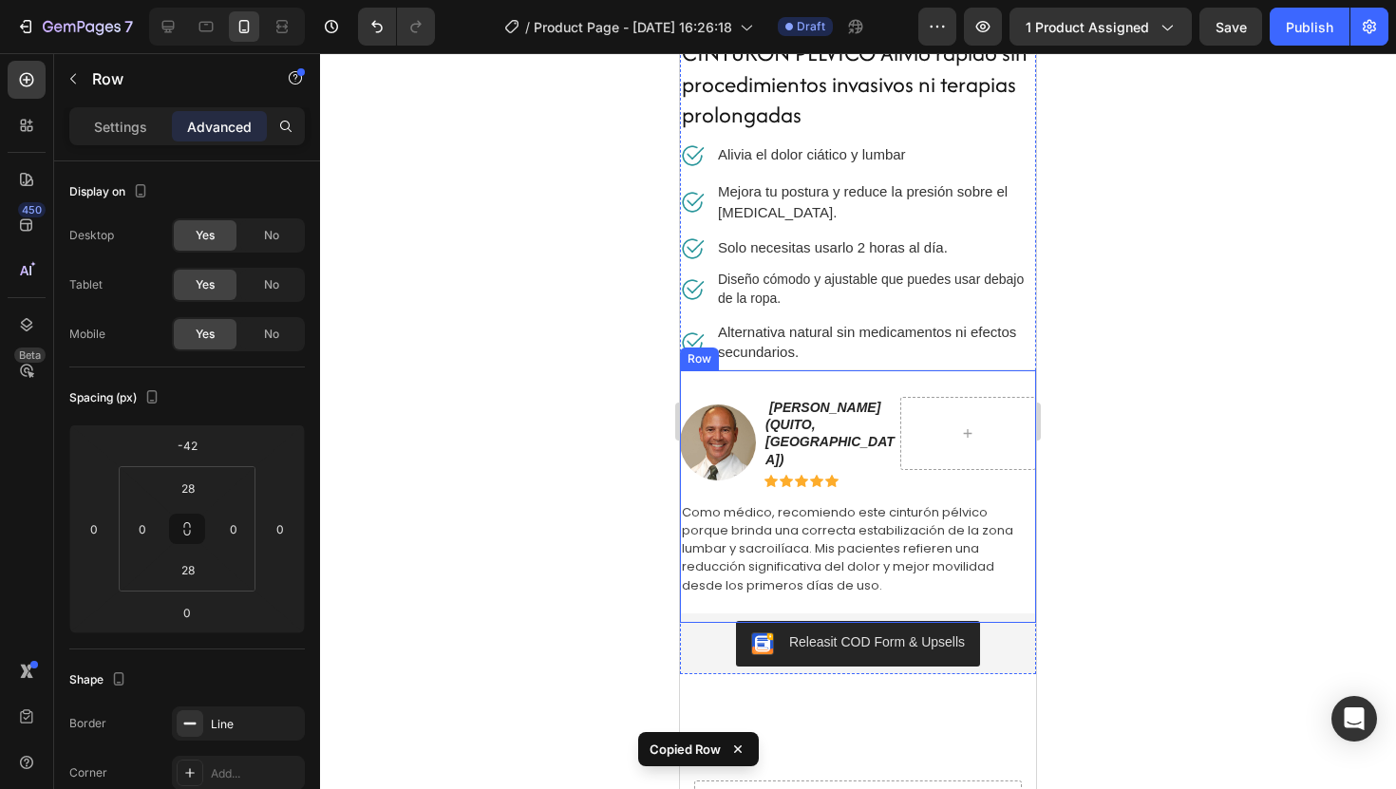
click at [860, 587] on div "Image Howard E. LeWine (qUITO, ECUADOR) Text Block Row Icon Icon Icon Icon Icon…" at bounding box center [858, 496] width 356 height 254
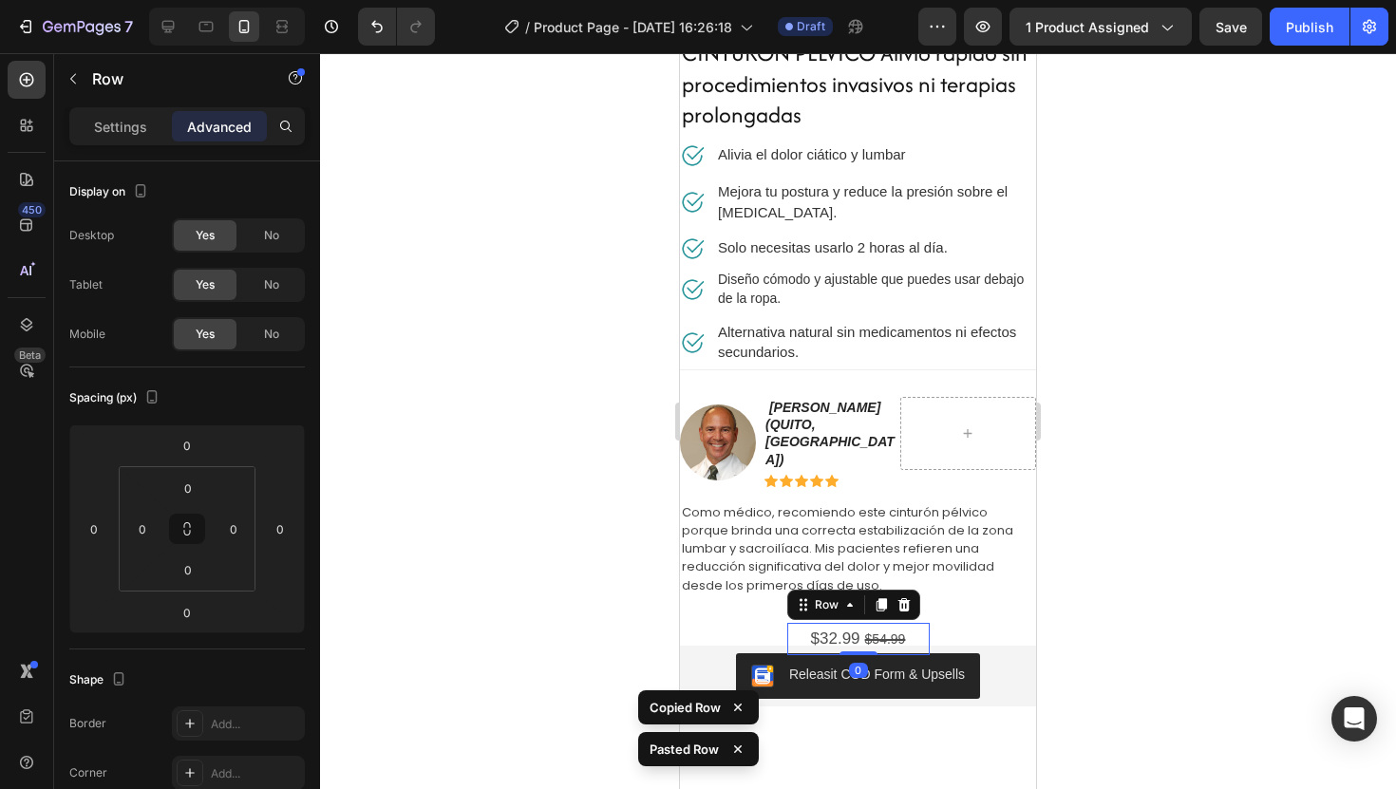
click at [1153, 584] on div at bounding box center [858, 421] width 1076 height 736
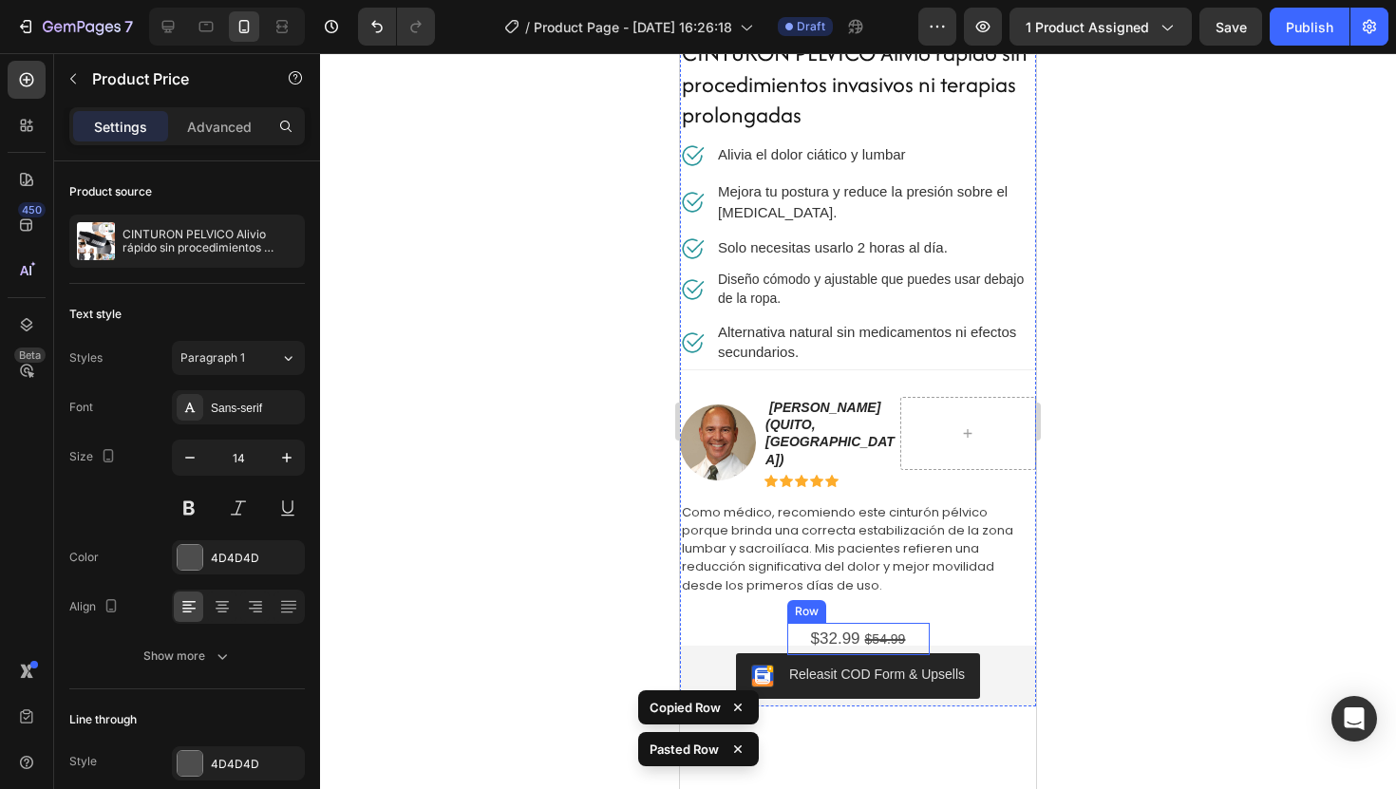
click at [906, 626] on div "$54.99" at bounding box center [885, 640] width 45 height 28
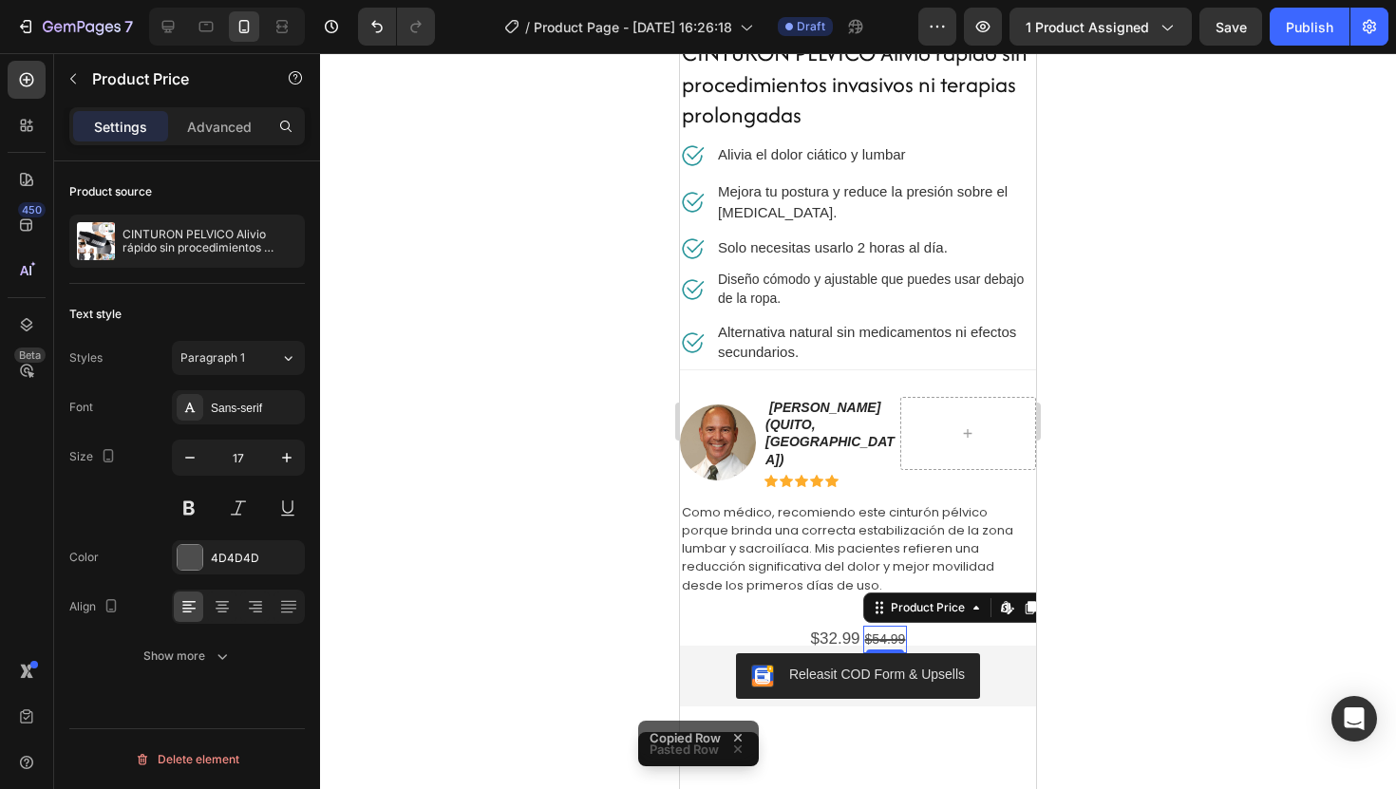
click at [846, 623] on div "$32.99" at bounding box center [835, 639] width 53 height 33
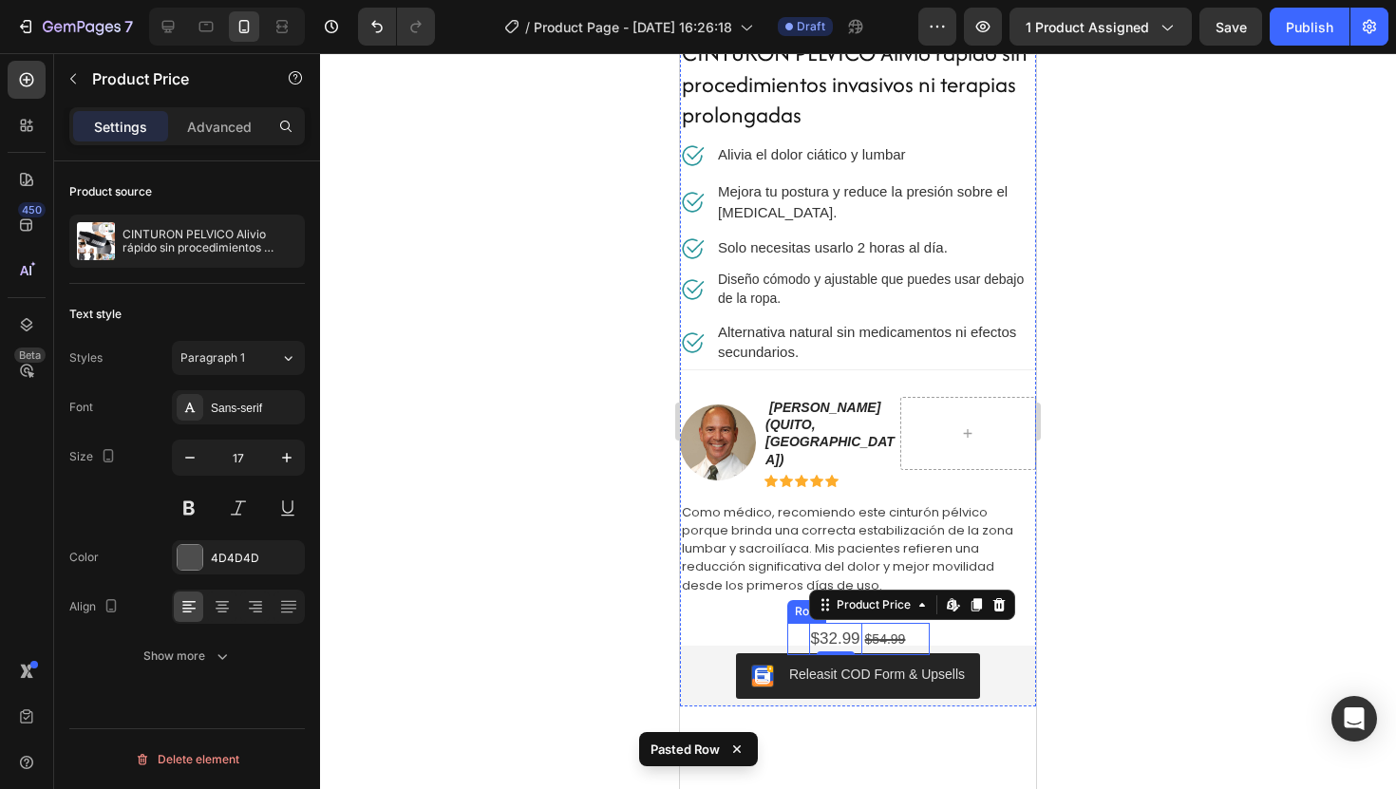
click at [799, 623] on div "$32.99 Product Price Edit content in Shopify 0 Product Price Edit content in Sh…" at bounding box center [858, 639] width 142 height 33
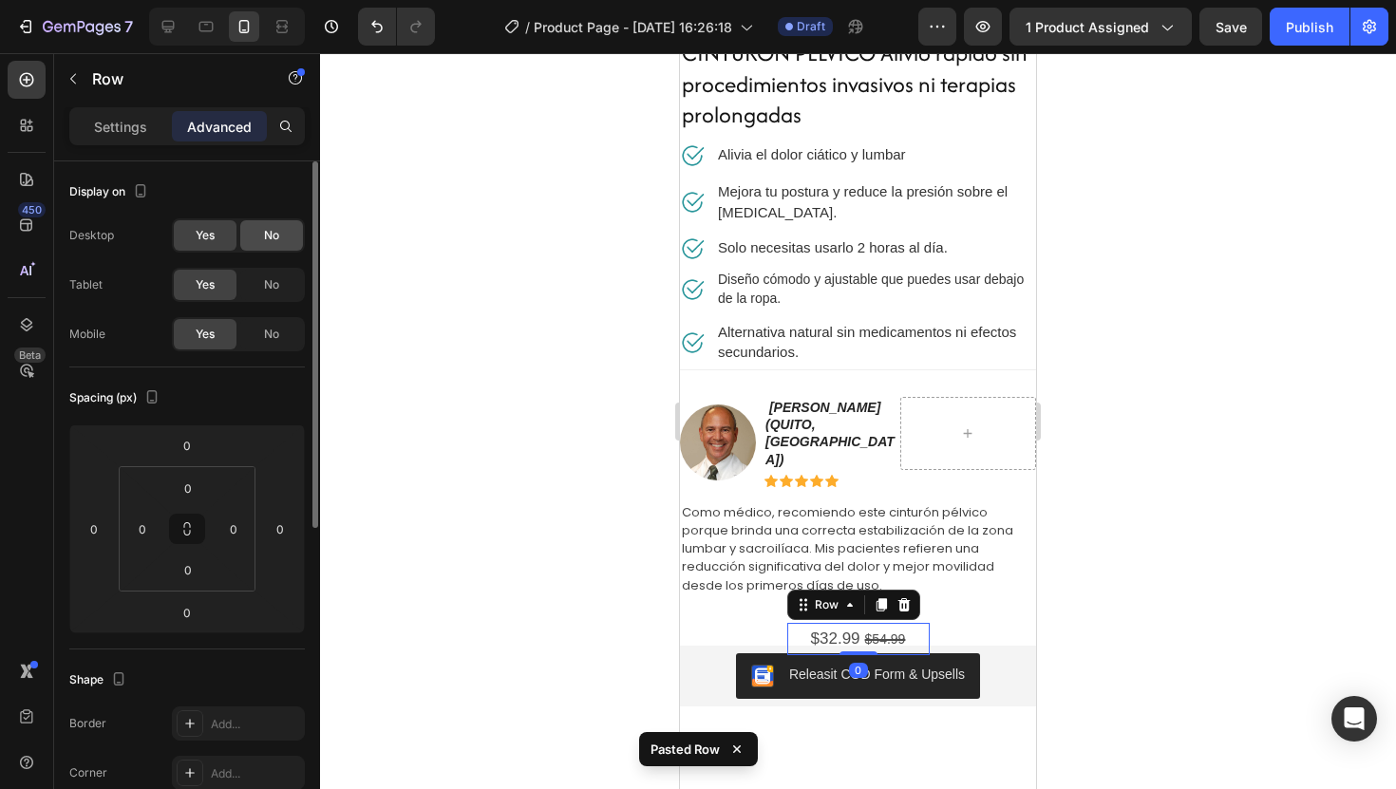
click at [264, 228] on span "No" at bounding box center [271, 235] width 15 height 17
click at [222, 260] on div "Desktop Yes No Tablet Yes No Mobile Yes No" at bounding box center [187, 284] width 236 height 133
click at [212, 250] on div "Yes No" at bounding box center [238, 235] width 133 height 34
click at [266, 286] on span "No" at bounding box center [271, 284] width 15 height 17
click at [202, 287] on span "Yes" at bounding box center [205, 284] width 19 height 17
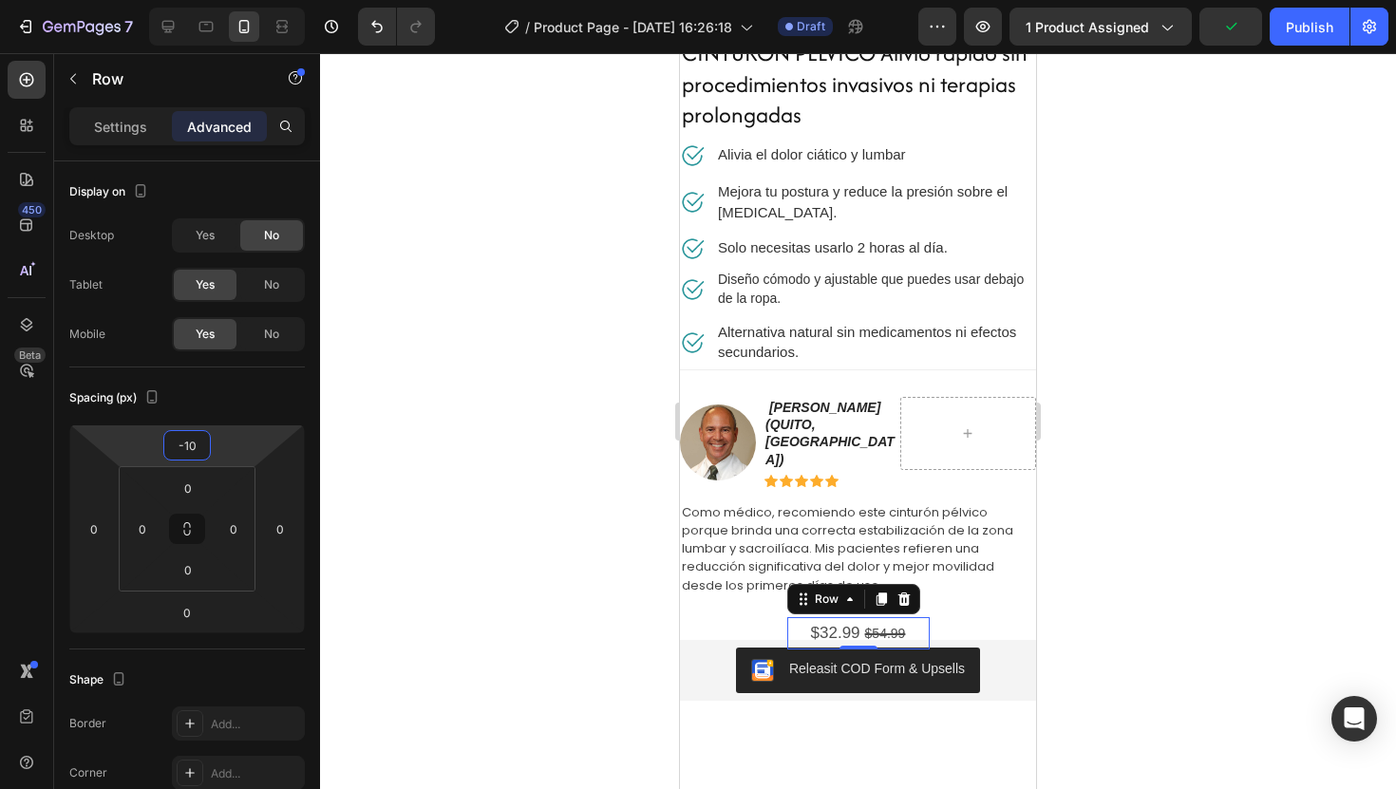
type input "-12"
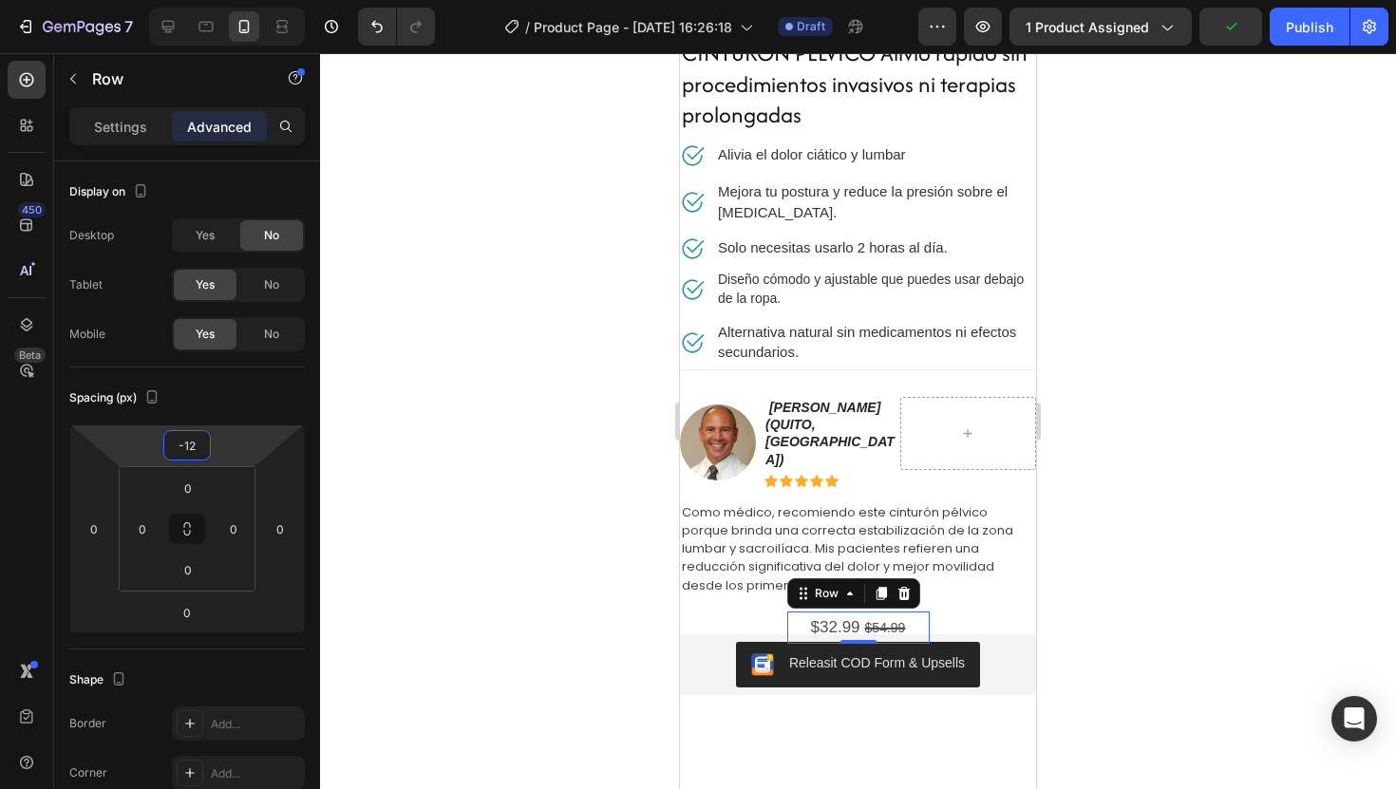
click at [235, 0] on html "7 Version history / Product Page - Aug 26, 16:26:18 Draft Preview 1 product ass…" at bounding box center [698, 0] width 1396 height 0
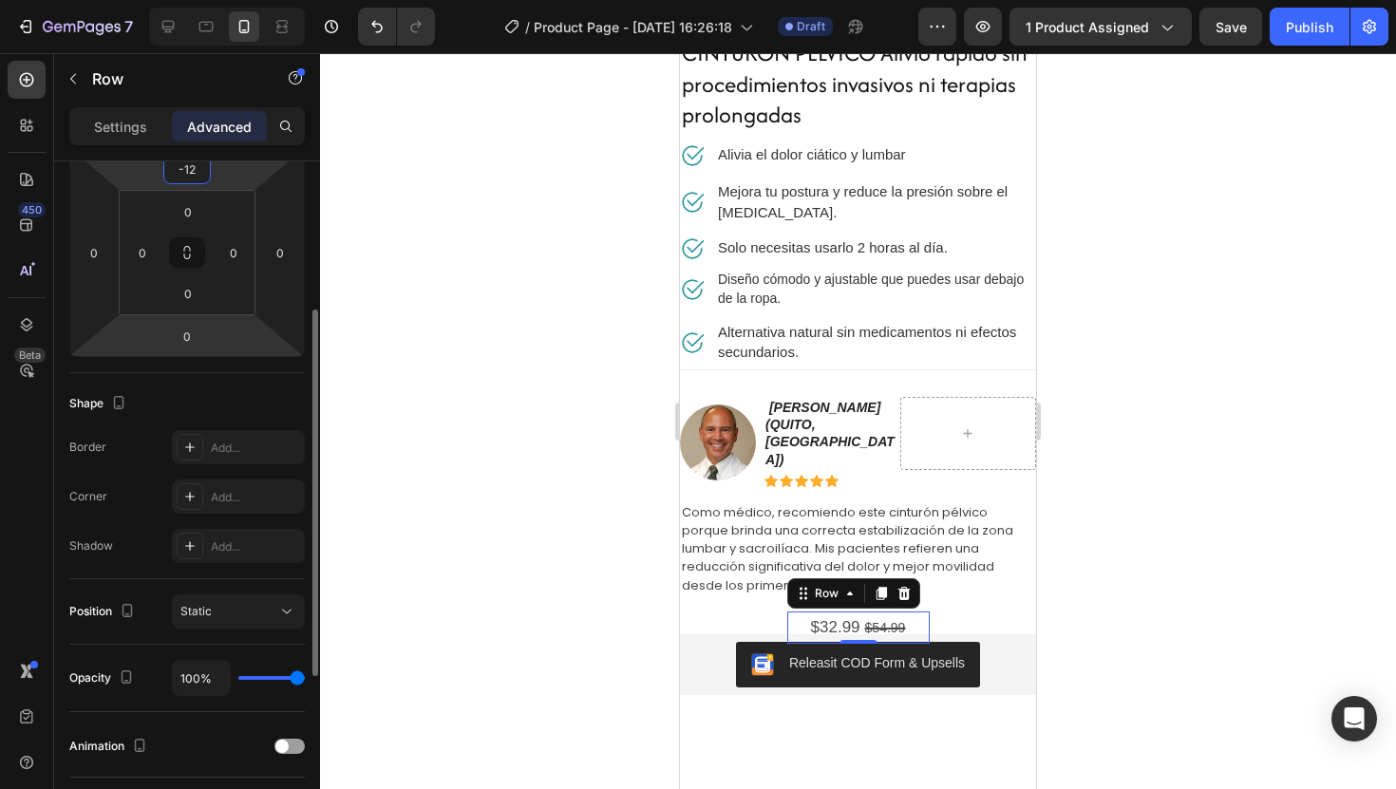
scroll to position [287, 0]
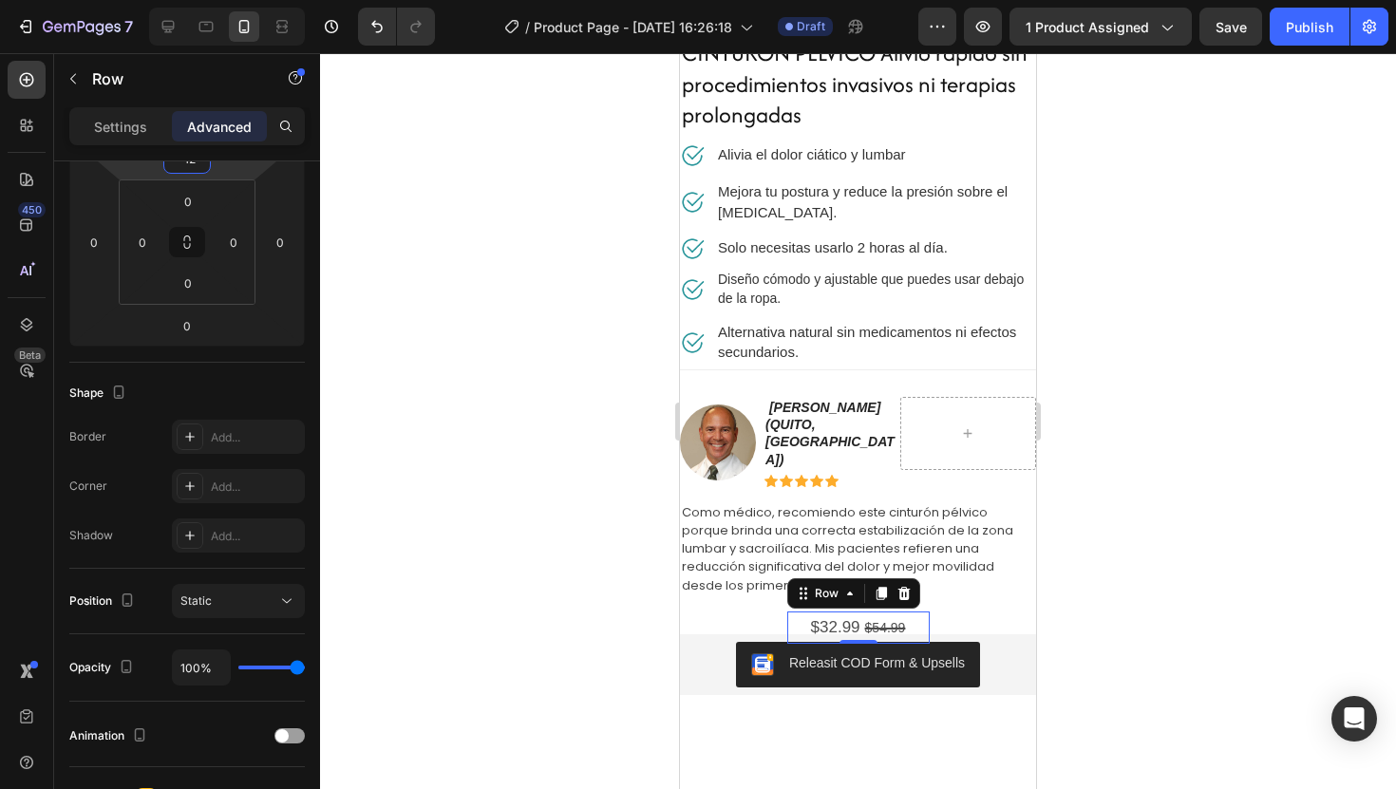
click at [1192, 540] on div at bounding box center [858, 421] width 1076 height 736
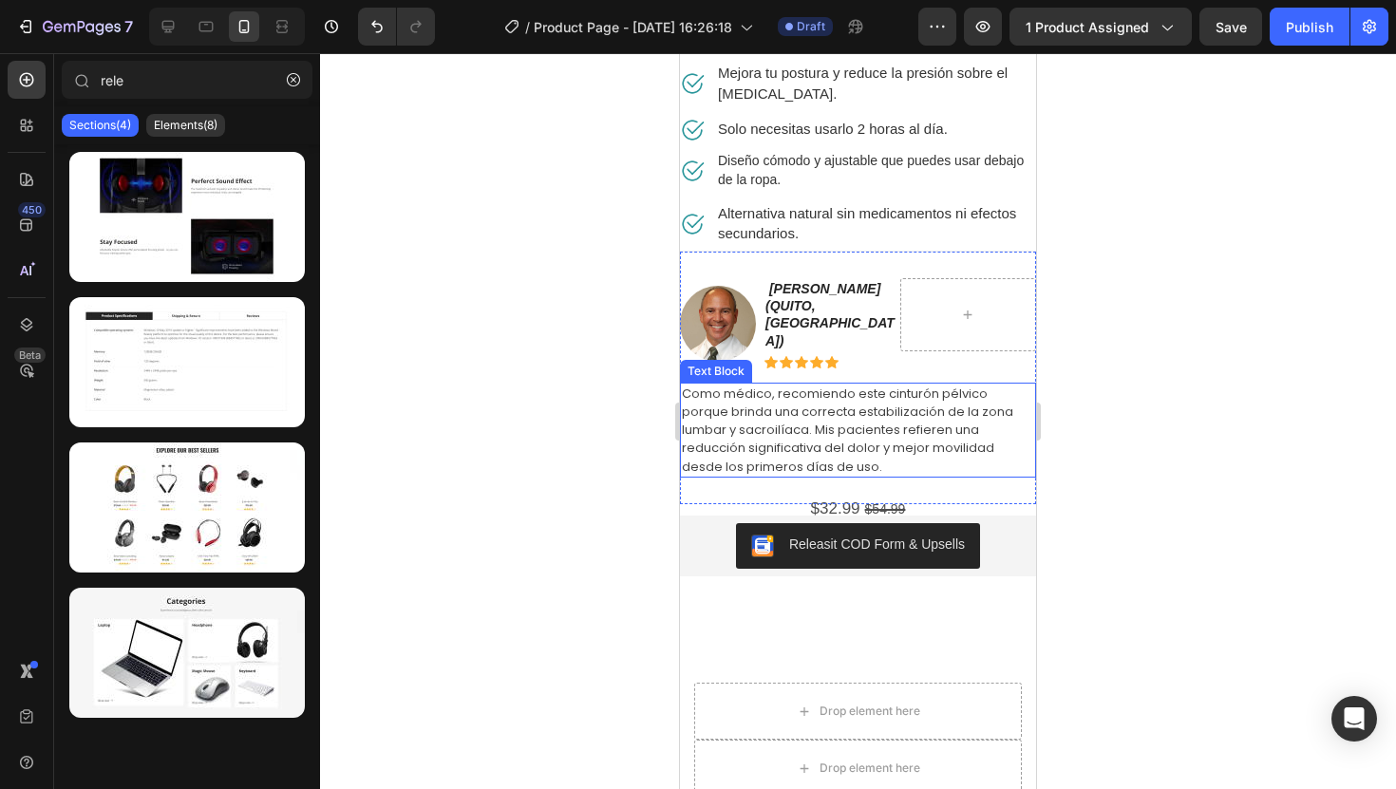
scroll to position [539, 0]
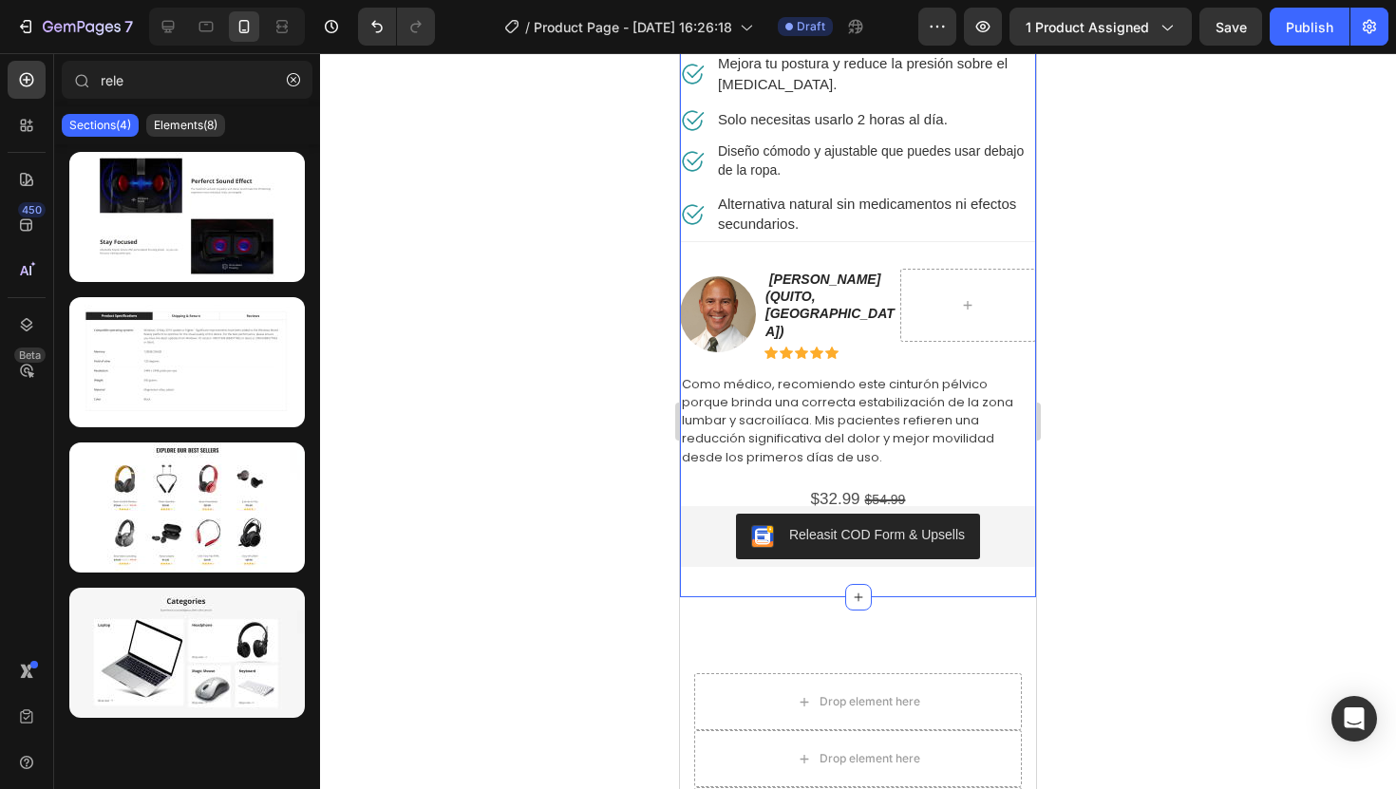
click at [887, 562] on div "Image CINTURON PELVICO Alivio rápido sin procedimientos invasivos ni terapias p…" at bounding box center [858, 76] width 356 height 1044
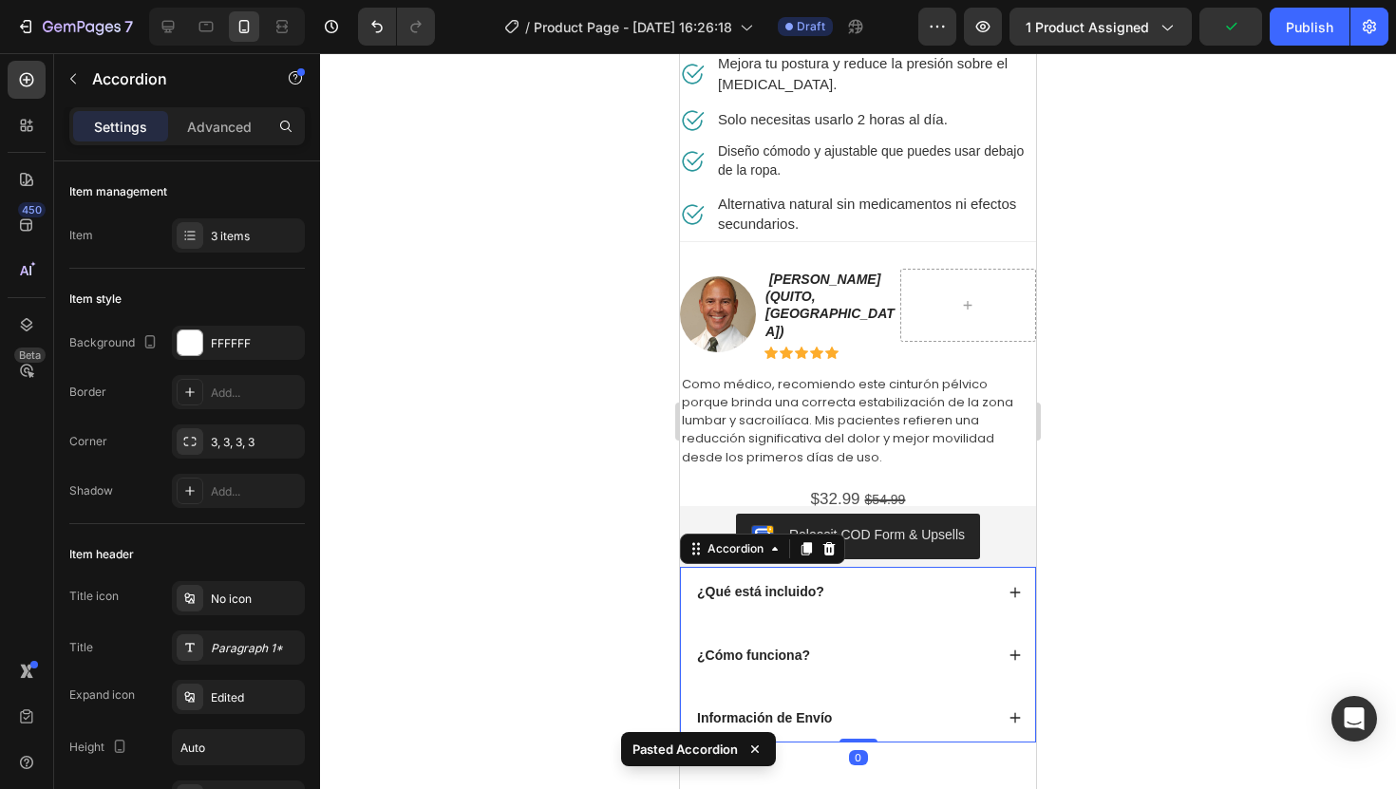
click at [1136, 540] on div at bounding box center [858, 421] width 1076 height 736
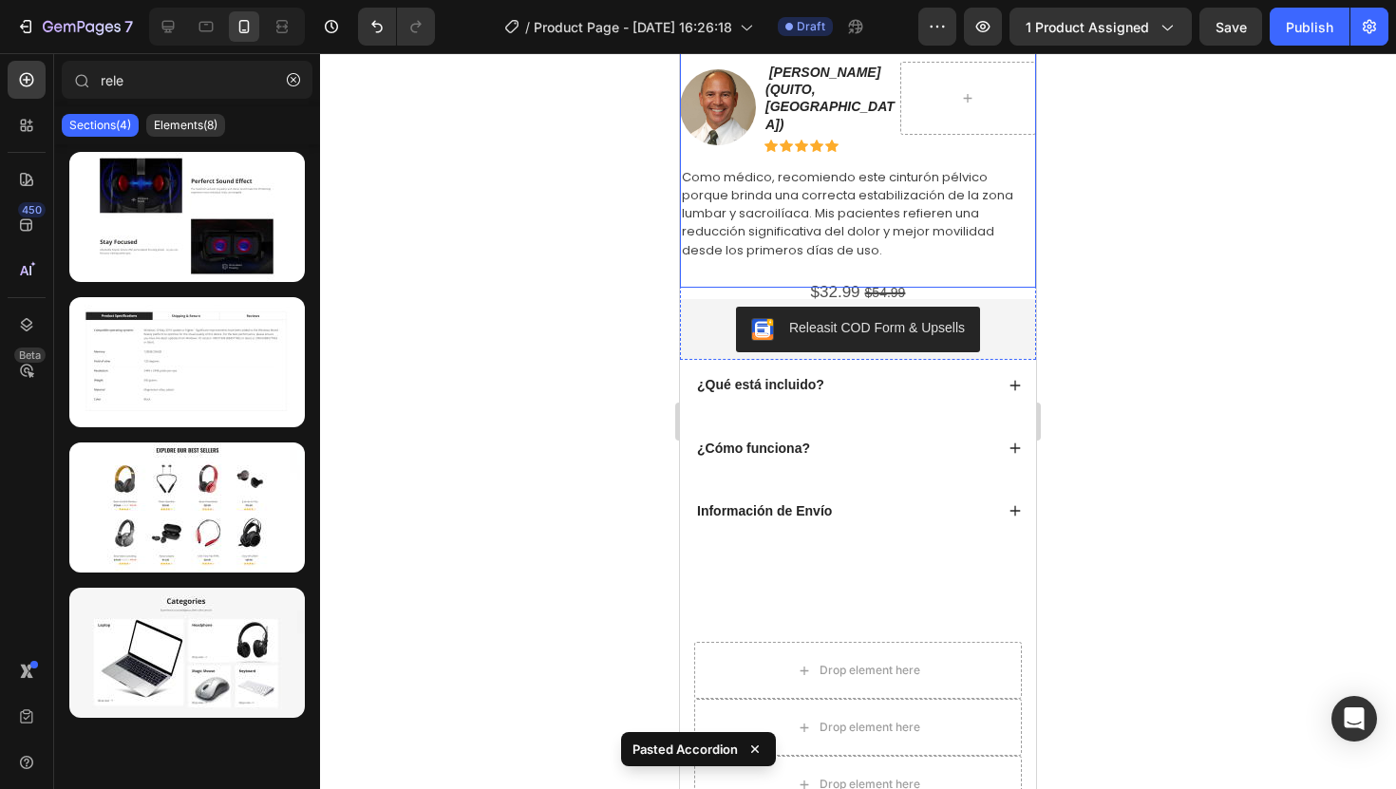
scroll to position [758, 0]
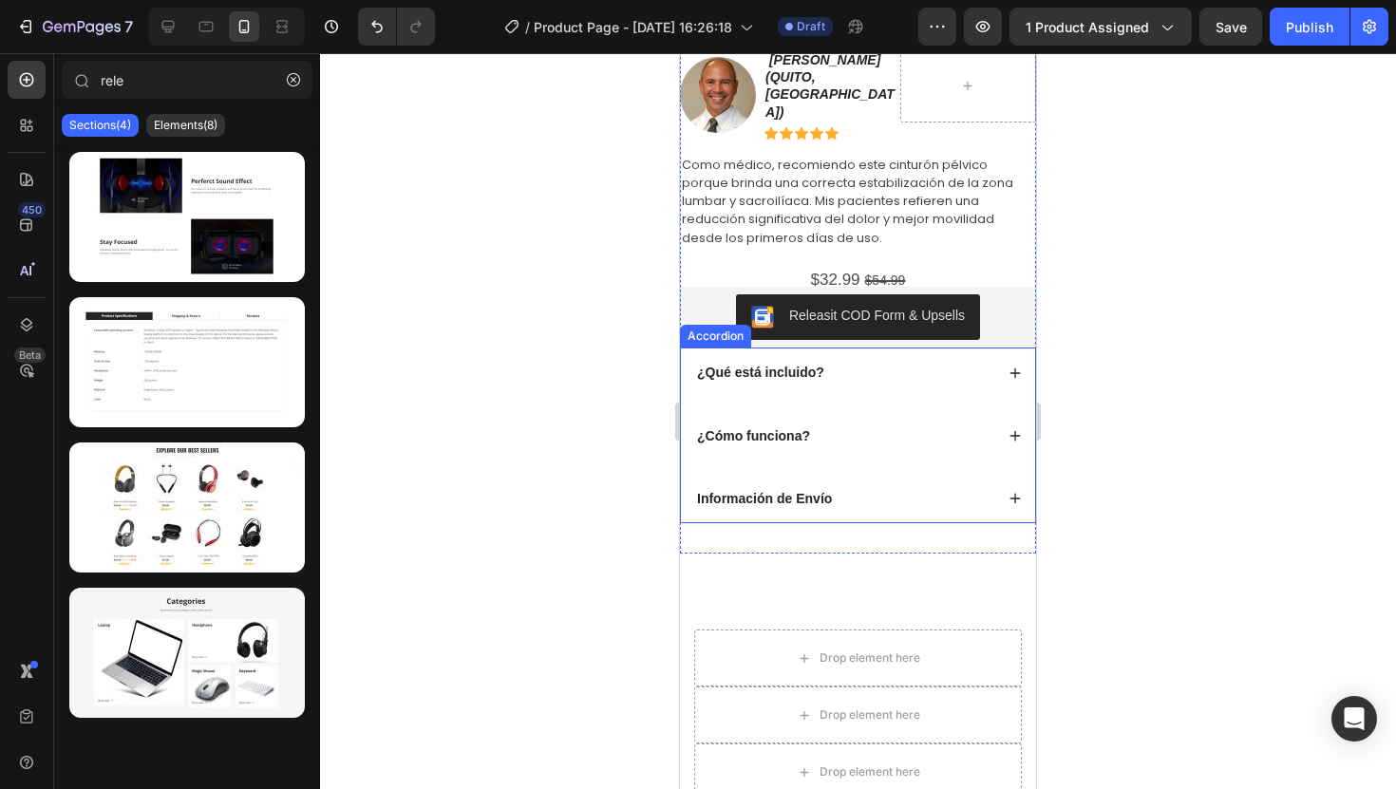
click at [893, 374] on div "¿Qué está incluido?" at bounding box center [858, 372] width 354 height 49
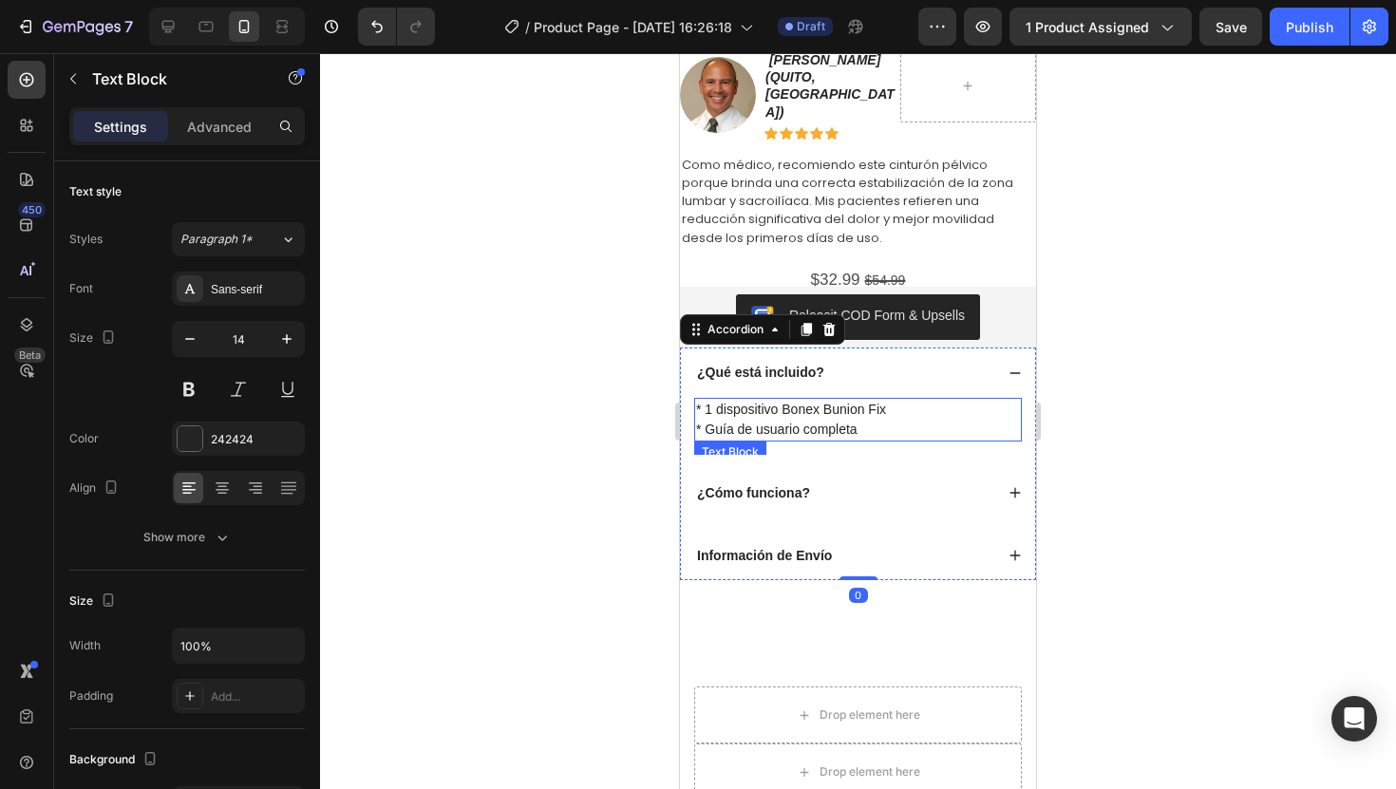
click at [861, 420] on p "* Guía de usuario completa" at bounding box center [858, 430] width 324 height 20
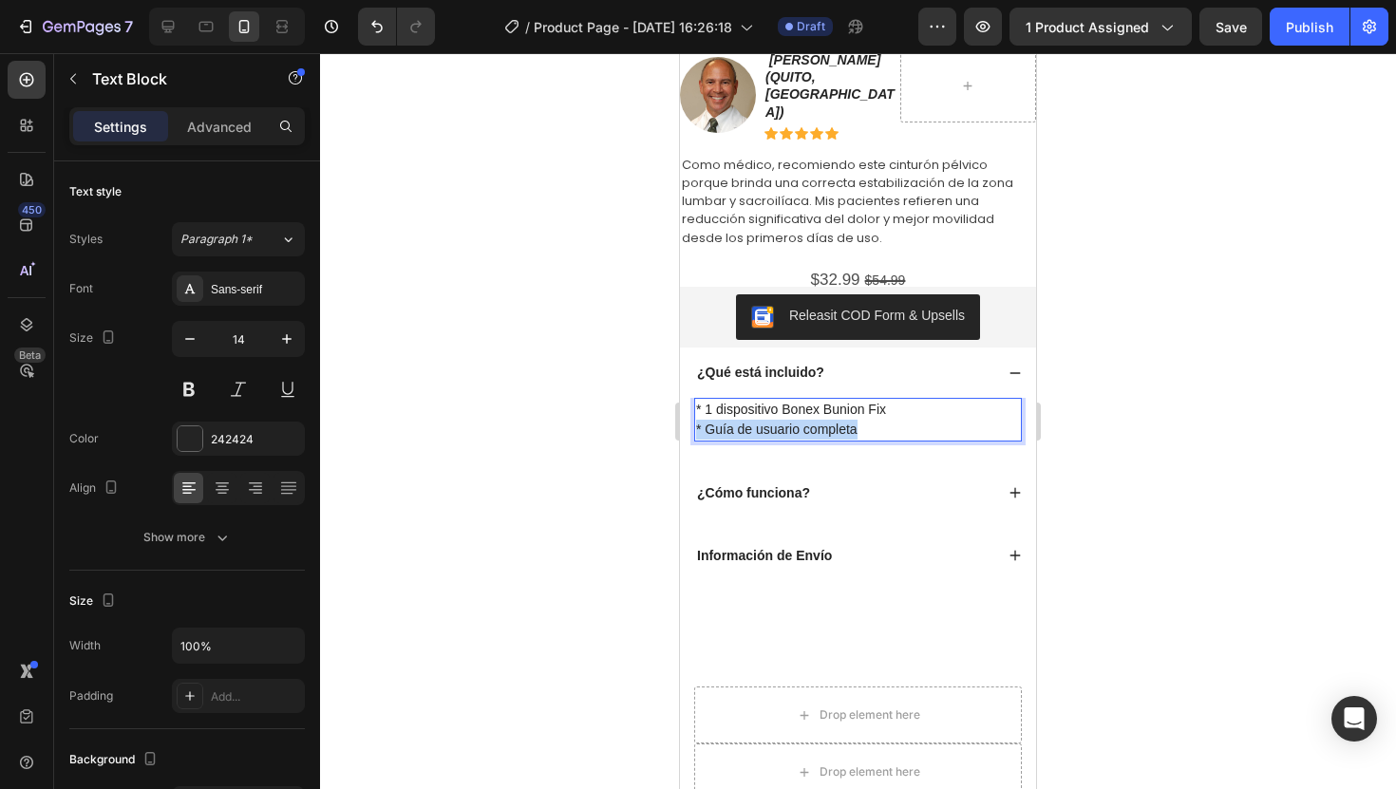
click at [861, 420] on p "* Guía de usuario completa" at bounding box center [858, 430] width 324 height 20
drag, startPoint x: 899, startPoint y: 402, endPoint x: 702, endPoint y: 375, distance: 199.3
click at [702, 375] on div "¿Qué está incluido? * 1 dispositivo Bonex Bunion Fix * Guía de usuario completa…" at bounding box center [858, 401] width 354 height 106
drag, startPoint x: 866, startPoint y: 403, endPoint x: 681, endPoint y: 382, distance: 186.4
click at [681, 398] on div "* 1 dispositivo Bonex Bunion Fix * Guía de usuario completa Text Block 0" at bounding box center [858, 426] width 354 height 57
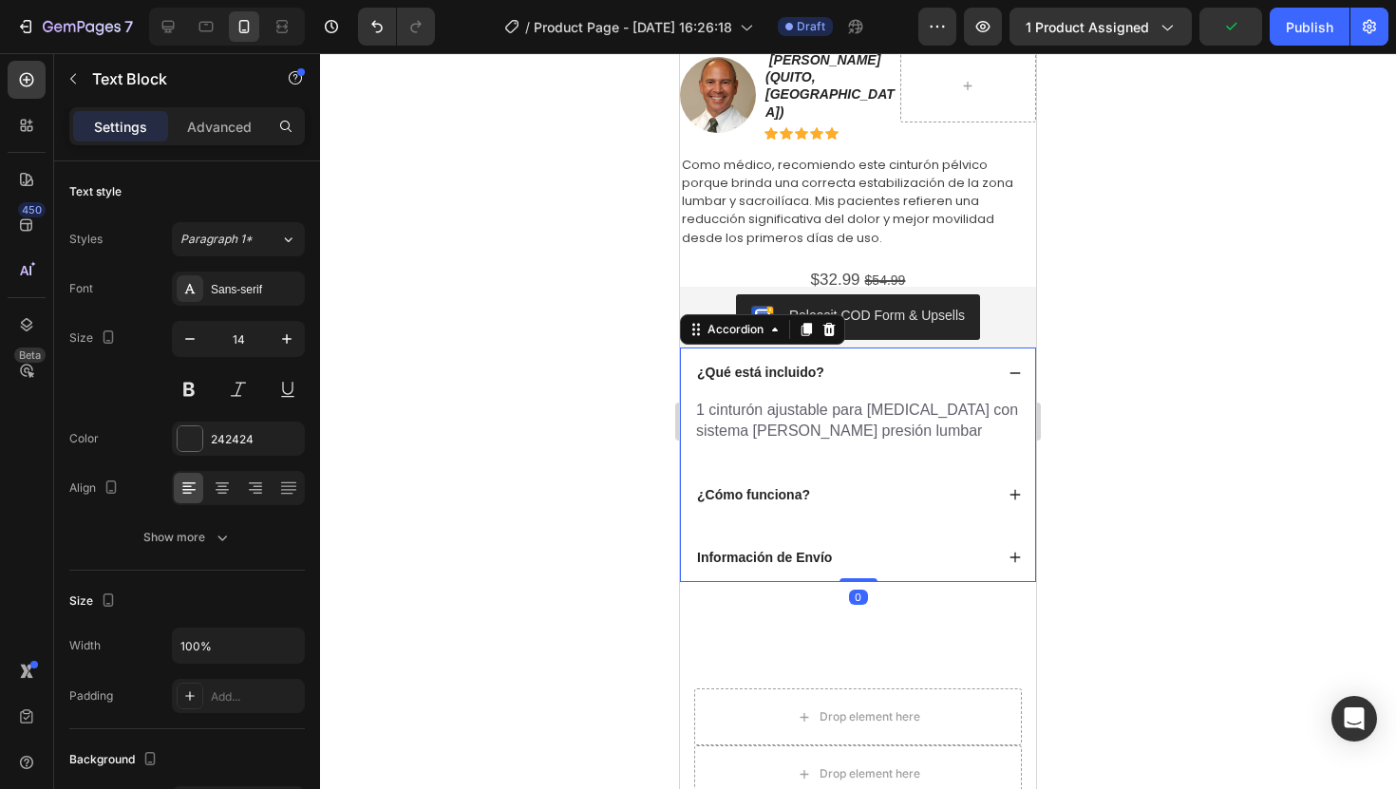
click at [875, 470] on div "¿Cómo funciona?" at bounding box center [858, 494] width 354 height 49
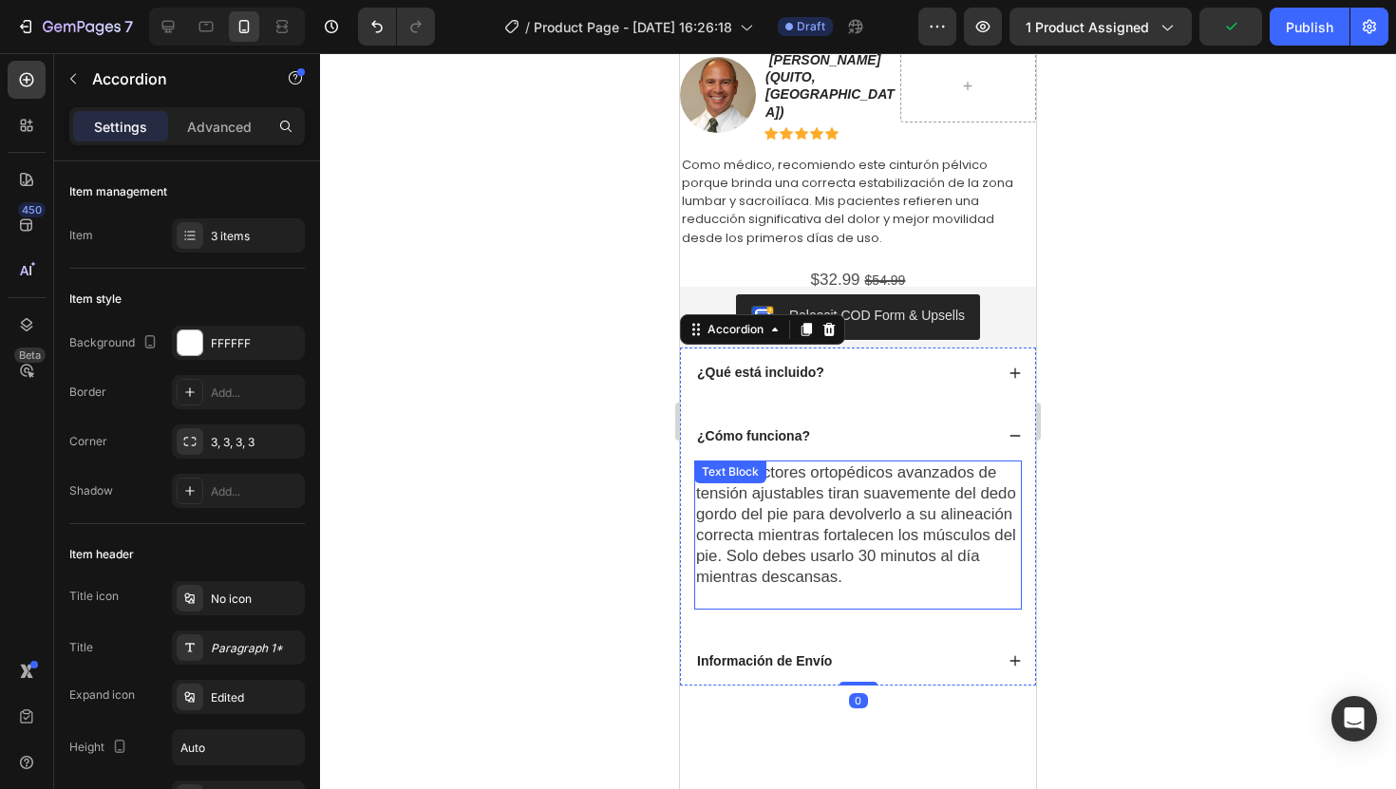
click at [878, 473] on span "Los correctores ortopédicos avanzados de tensión ajustables tiran suavemente de…" at bounding box center [856, 525] width 320 height 123
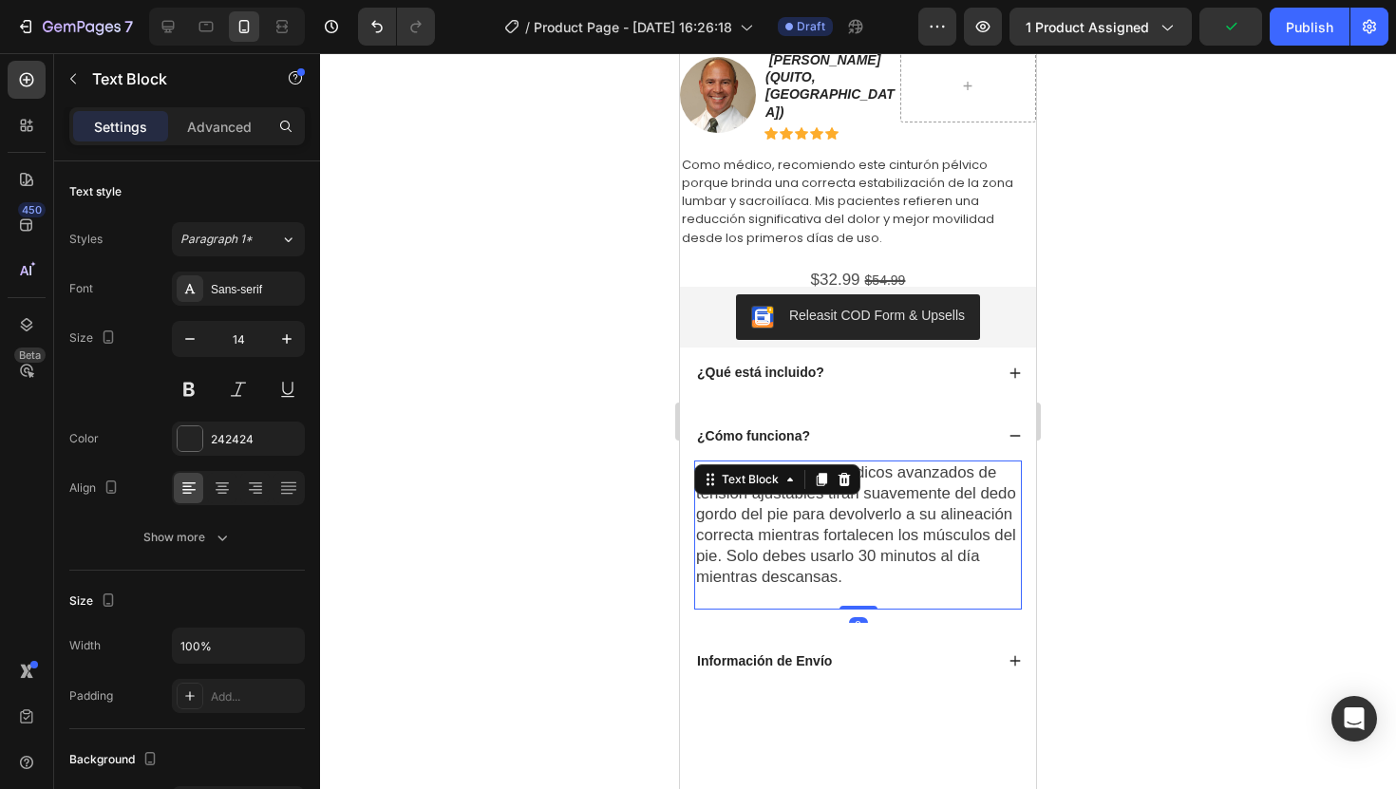
click at [878, 473] on span "Los correctores ortopédicos avanzados de tensión ajustables tiran suavemente de…" at bounding box center [856, 525] width 320 height 123
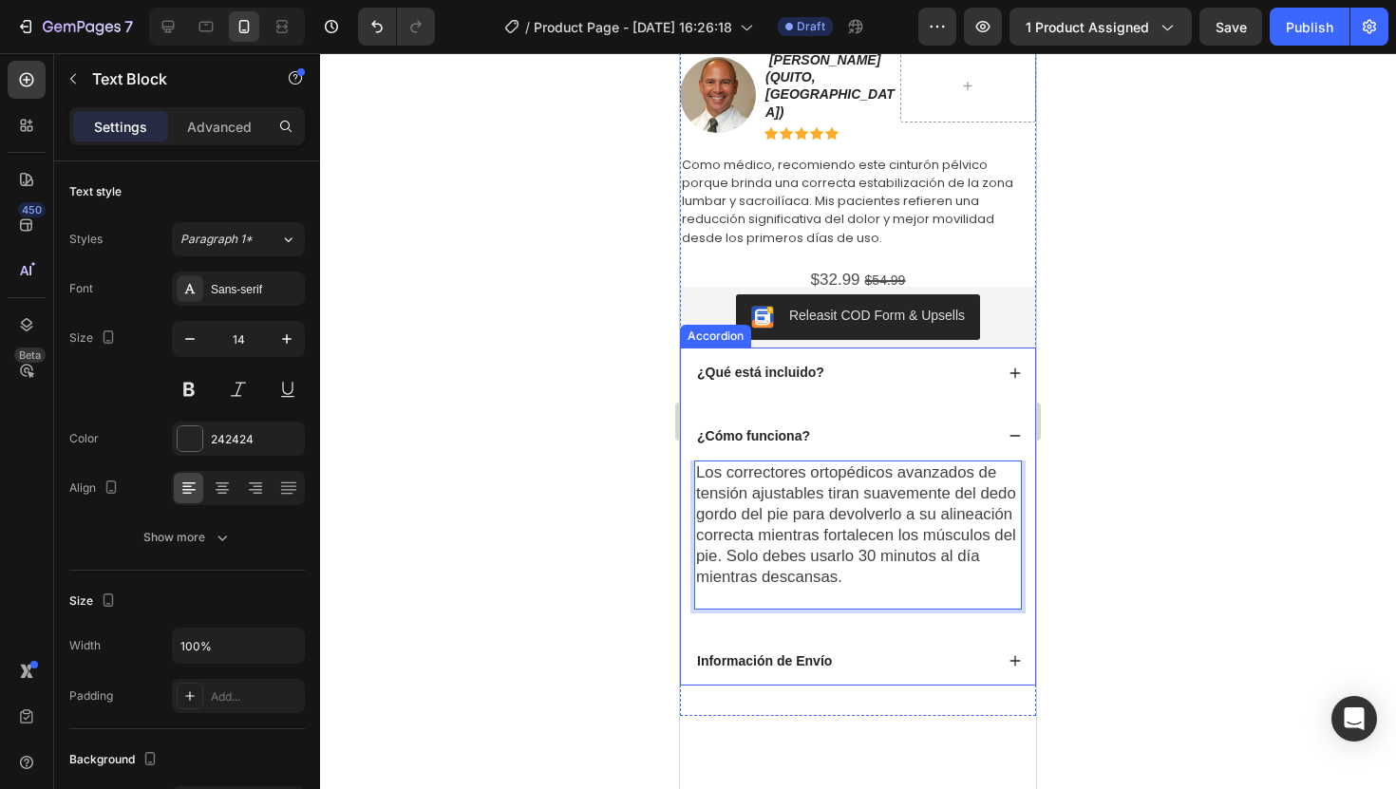
click at [857, 433] on div "¿Cómo funciona?" at bounding box center [858, 435] width 354 height 49
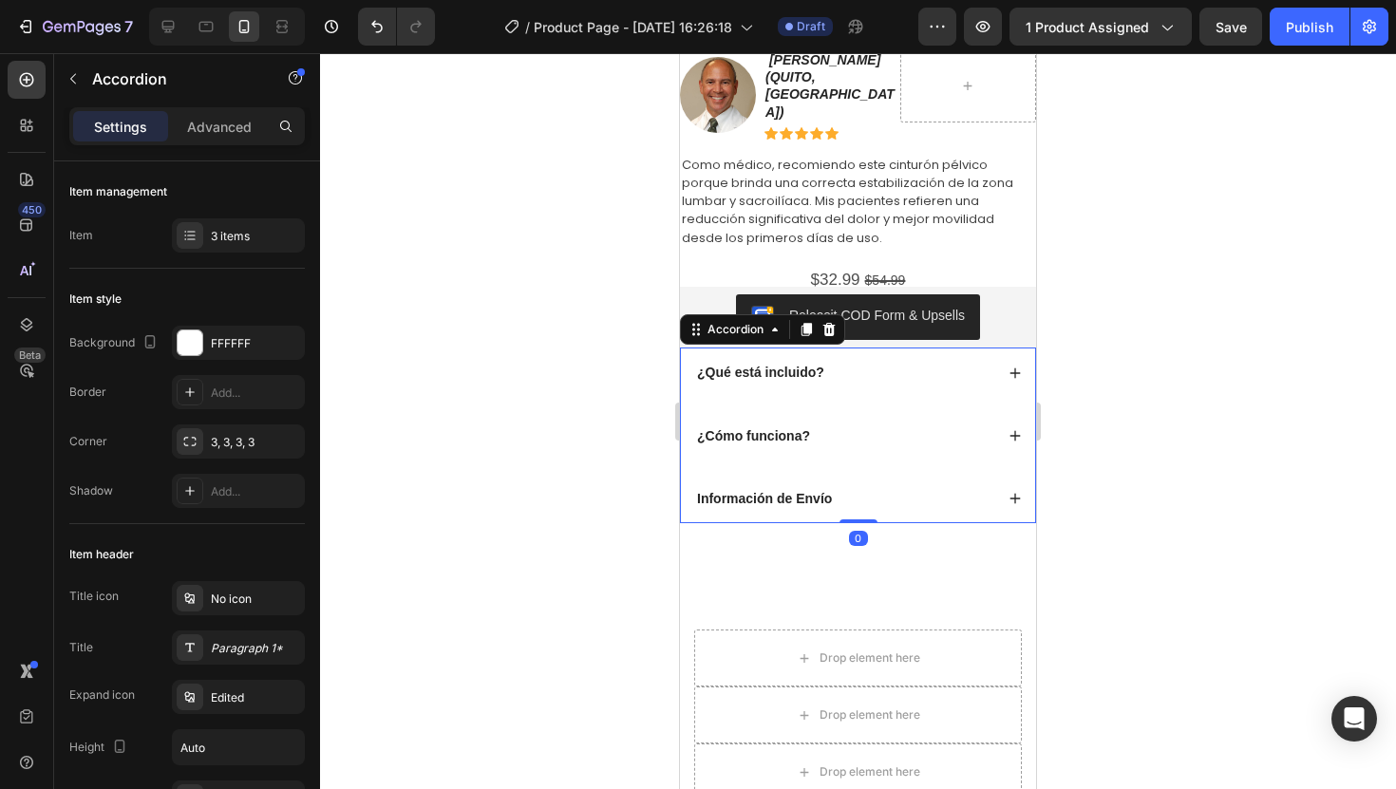
click at [857, 425] on div "¿Cómo funciona?" at bounding box center [843, 436] width 299 height 23
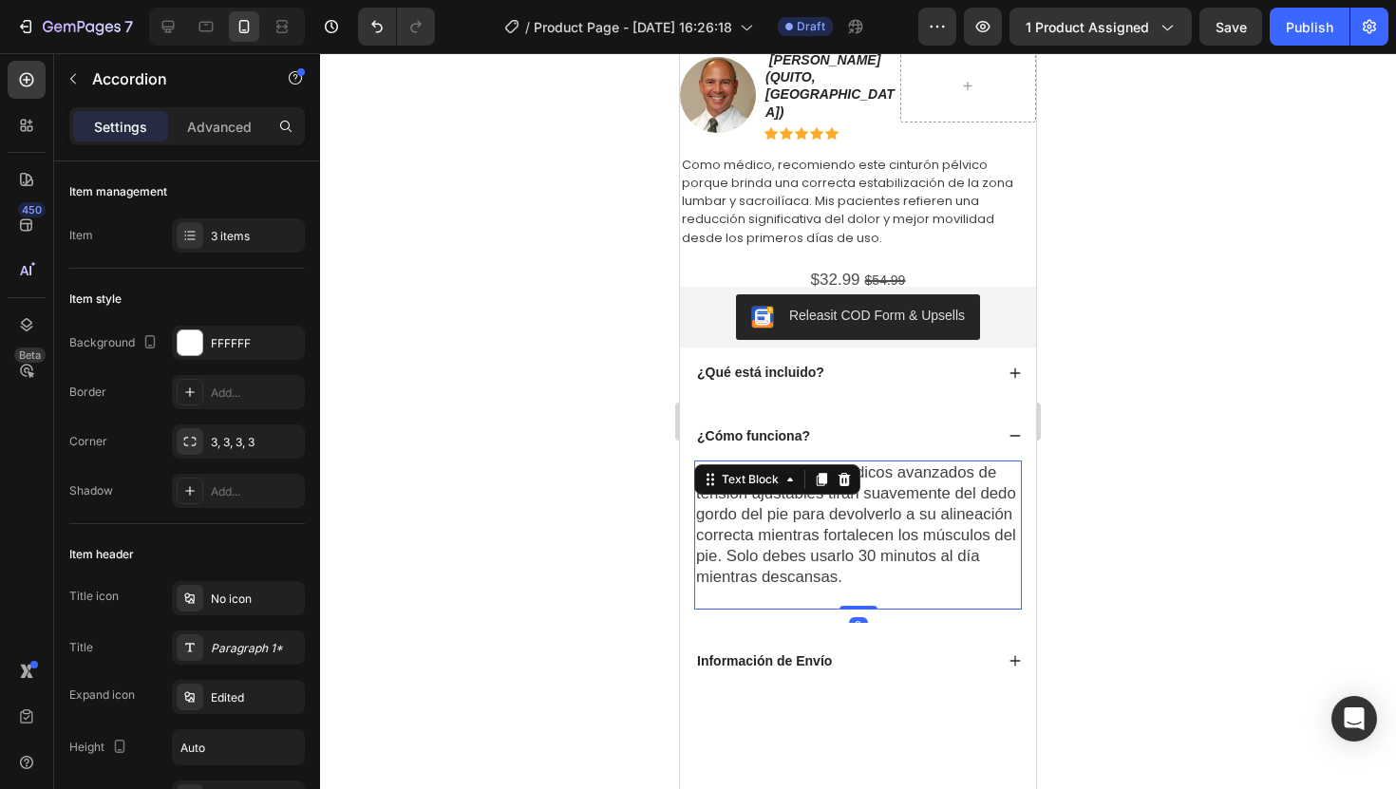
click at [836, 494] on span "Los correctores ortopédicos avanzados de tensión ajustables tiran suavemente de…" at bounding box center [856, 525] width 320 height 123
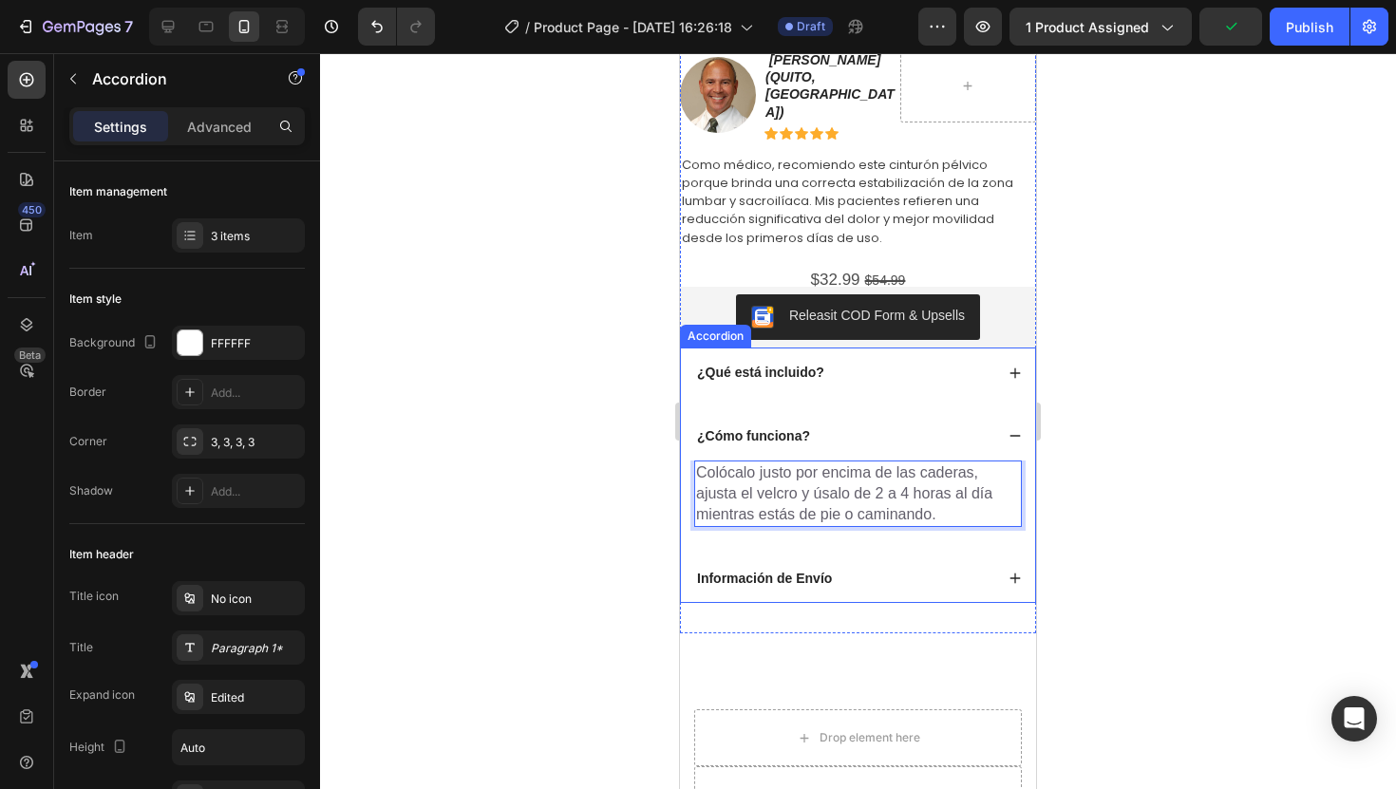
click at [884, 554] on div "Información de Envío" at bounding box center [858, 578] width 354 height 49
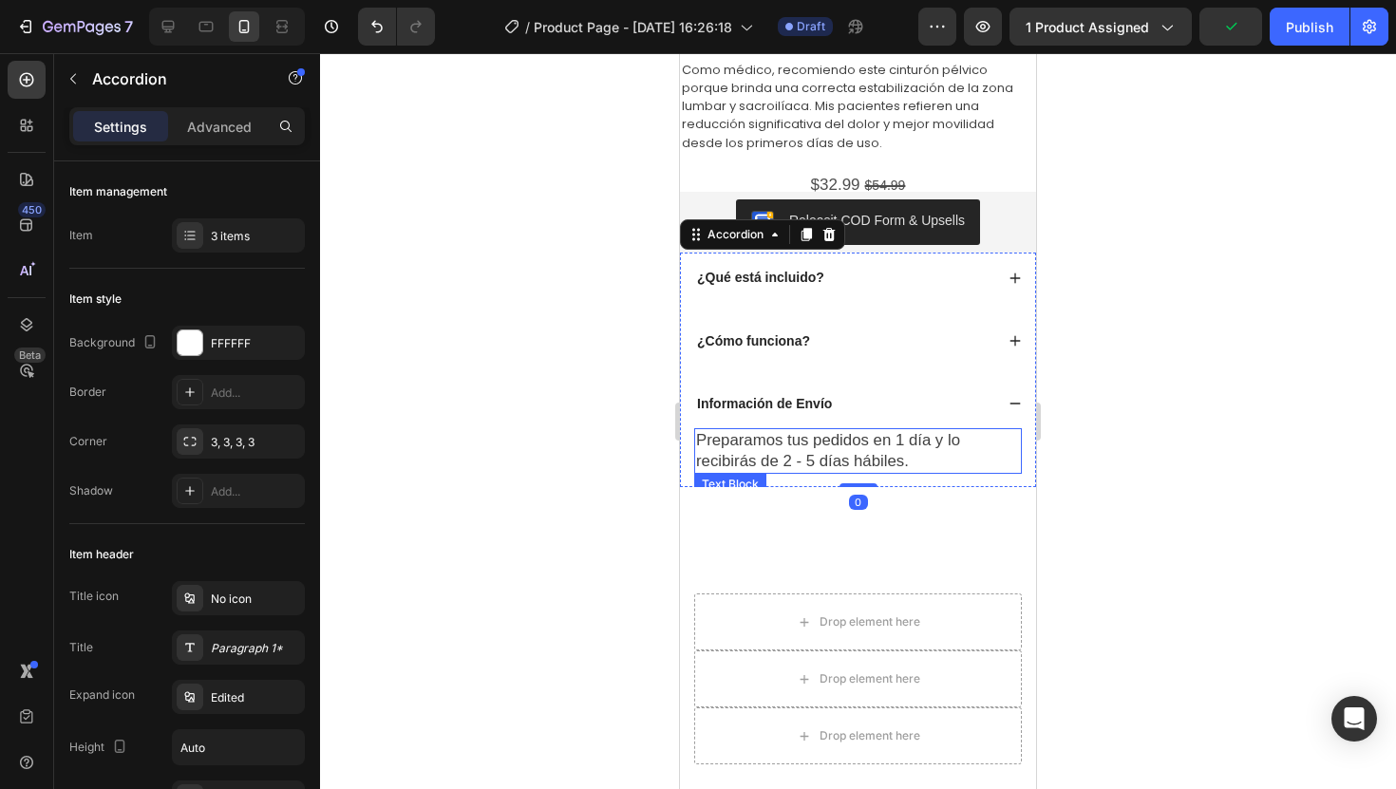
scroll to position [878, 0]
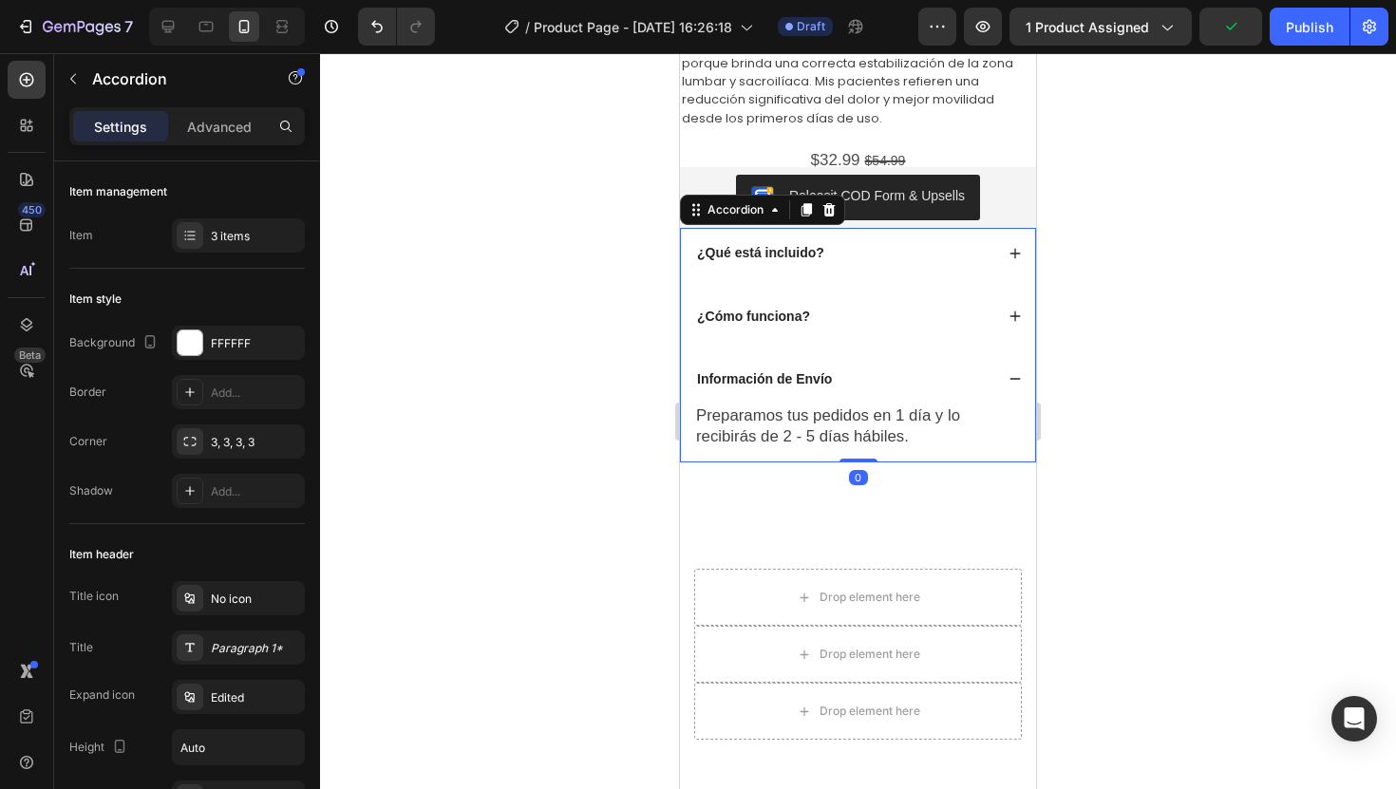
click at [1126, 503] on div at bounding box center [858, 421] width 1076 height 736
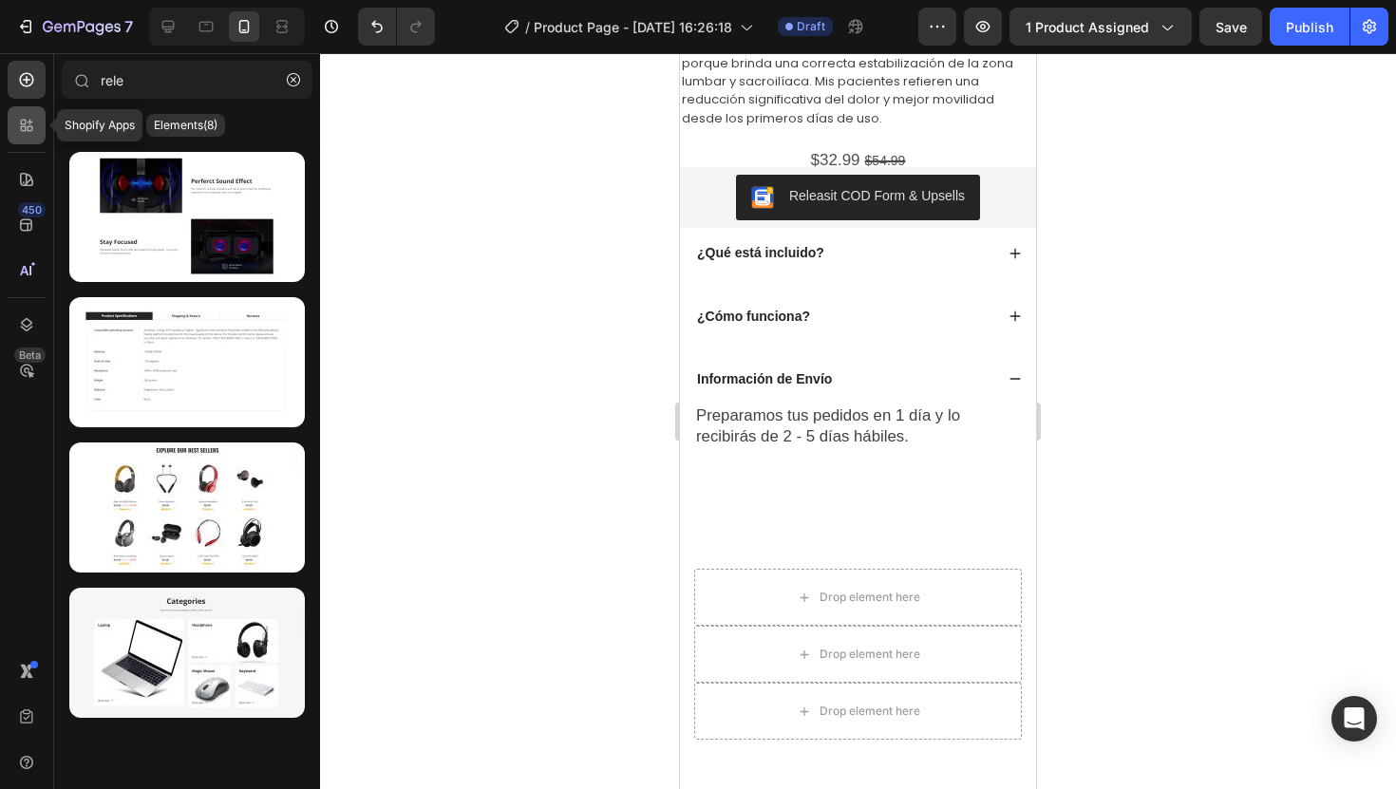
click at [41, 119] on div at bounding box center [27, 125] width 38 height 38
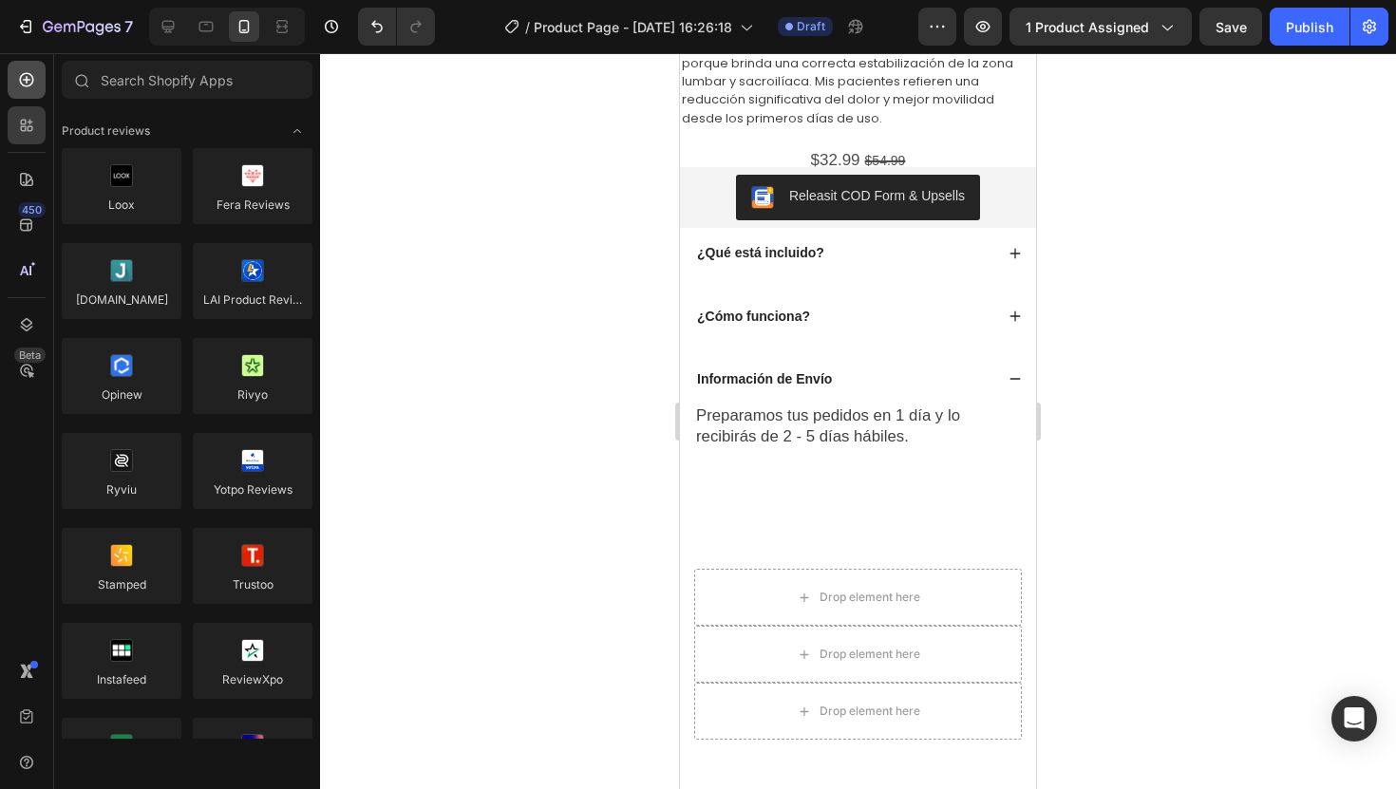
click at [37, 89] on div at bounding box center [27, 80] width 38 height 38
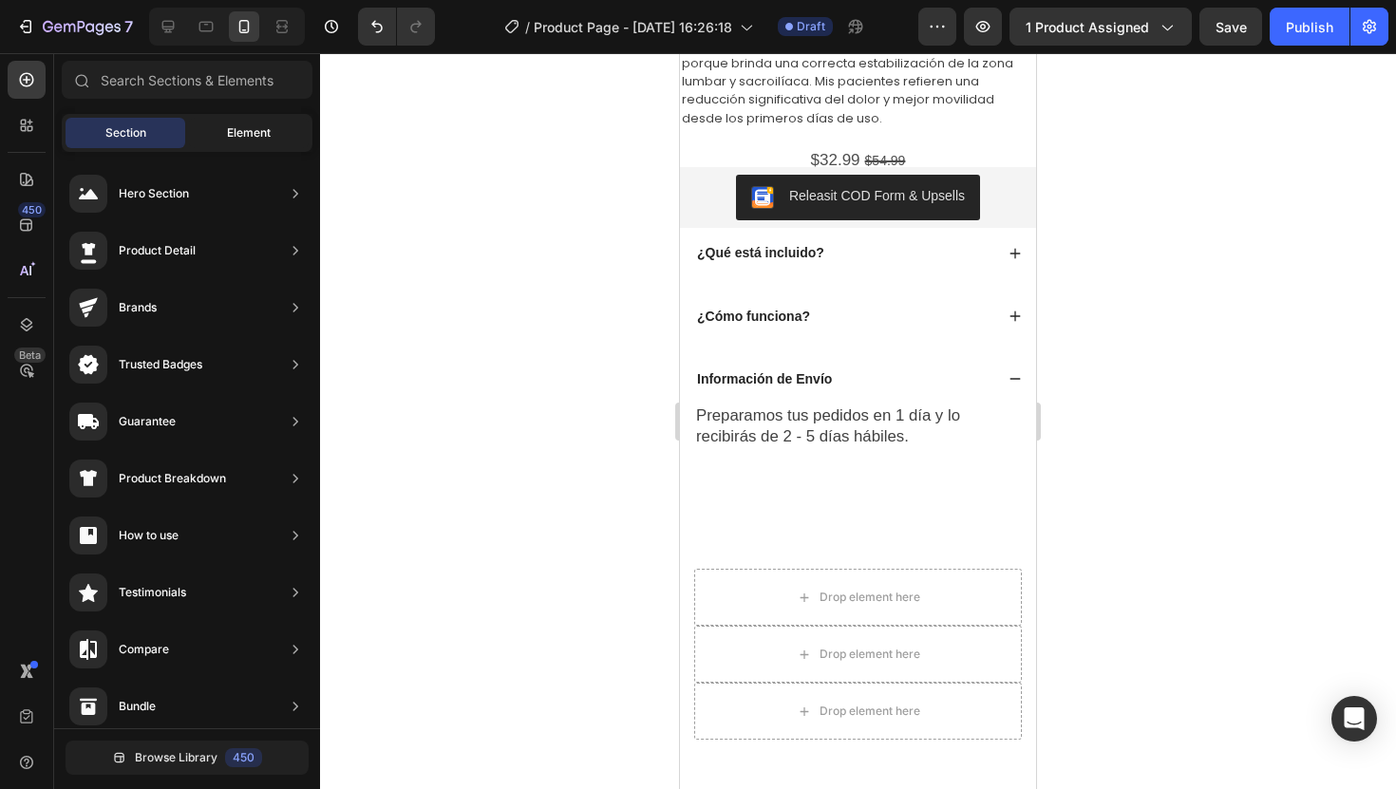
click at [242, 145] on div "Element" at bounding box center [249, 133] width 120 height 30
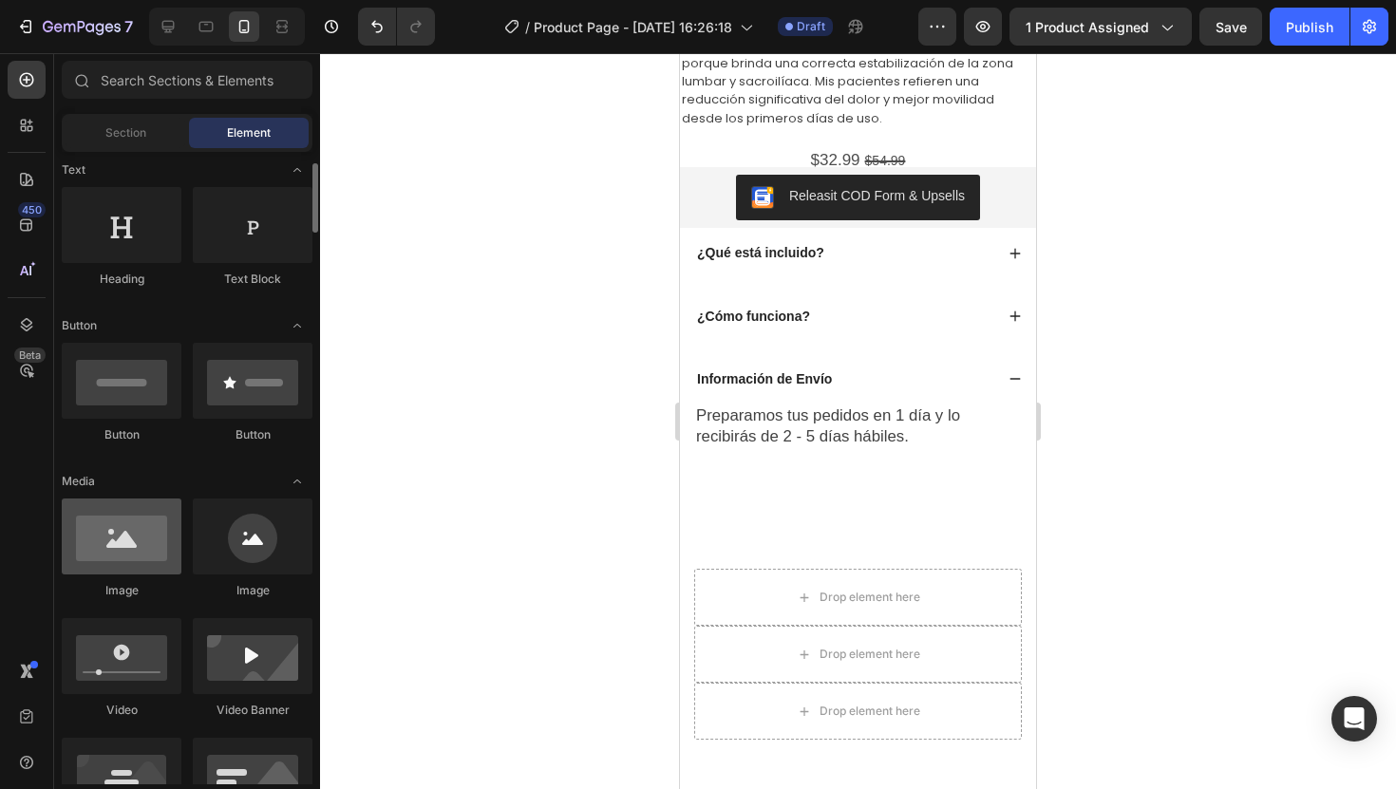
scroll to position [290, 0]
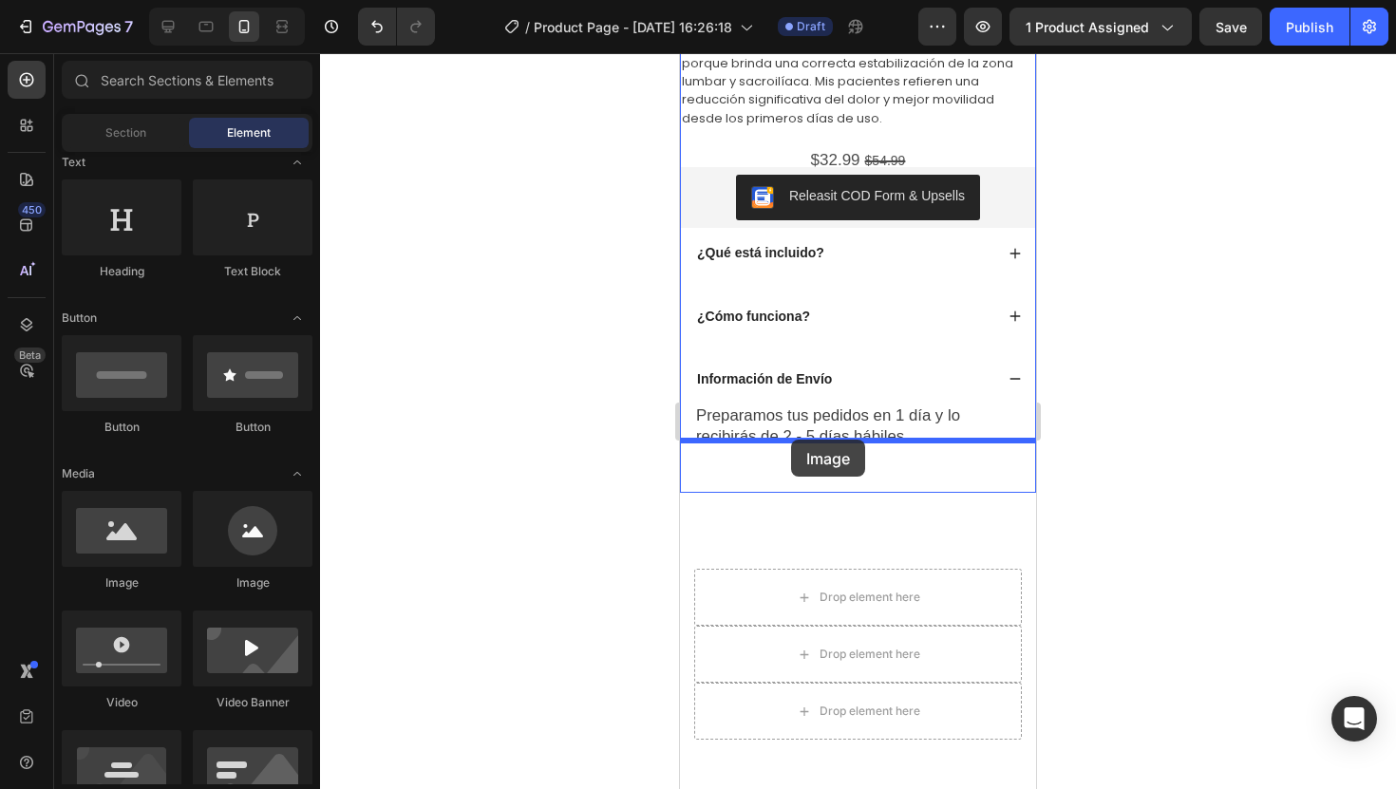
drag, startPoint x: 812, startPoint y: 582, endPoint x: 792, endPoint y: 440, distance: 143.9
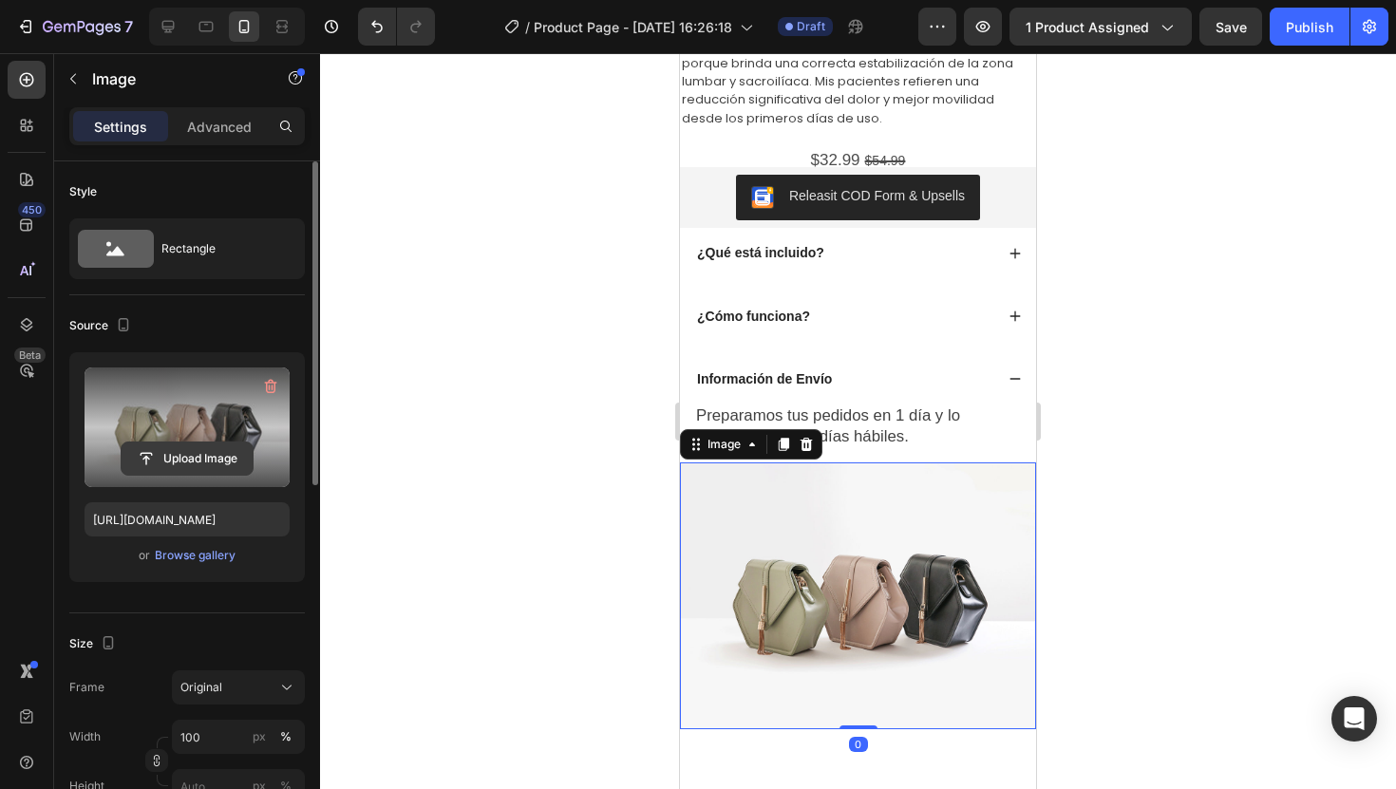
click at [224, 456] on input "file" at bounding box center [187, 459] width 131 height 32
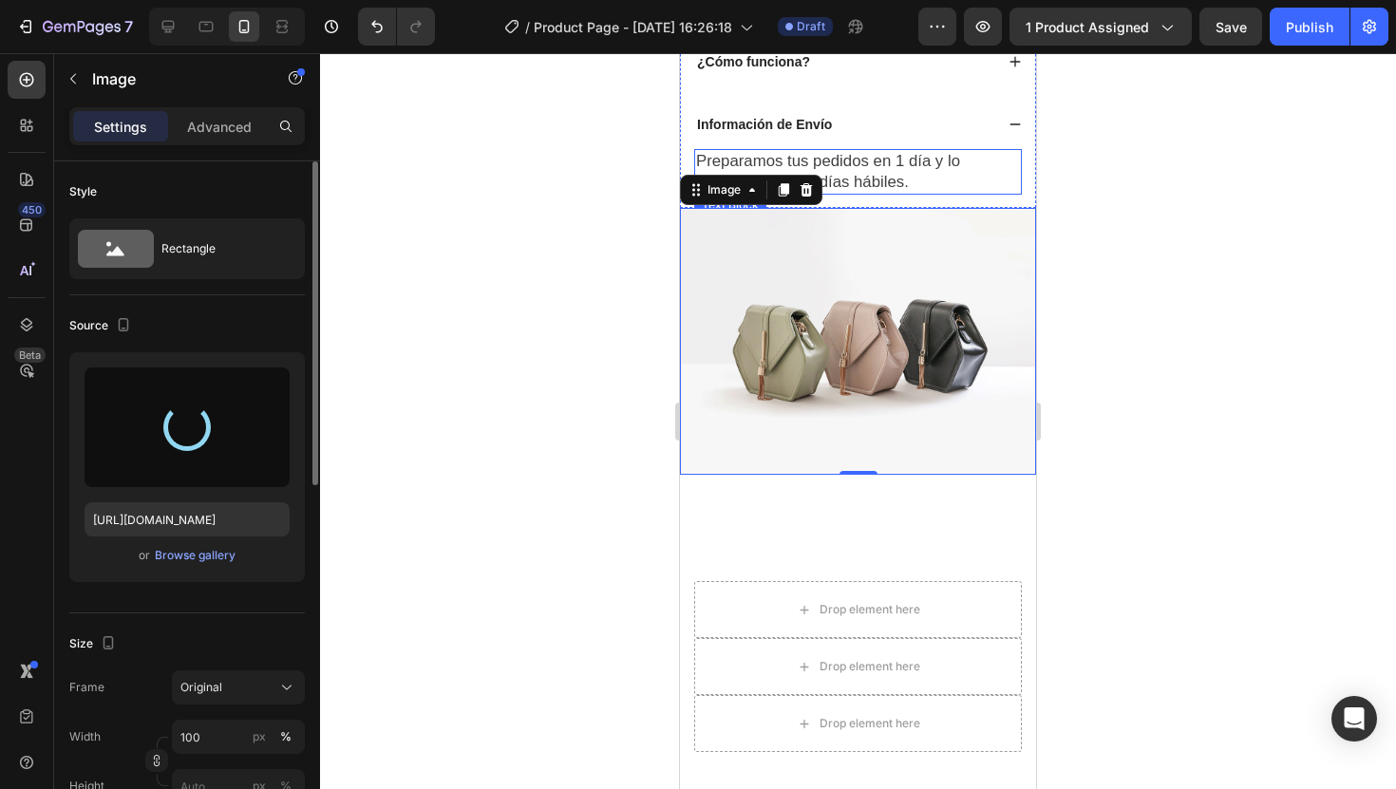
scroll to position [1135, 0]
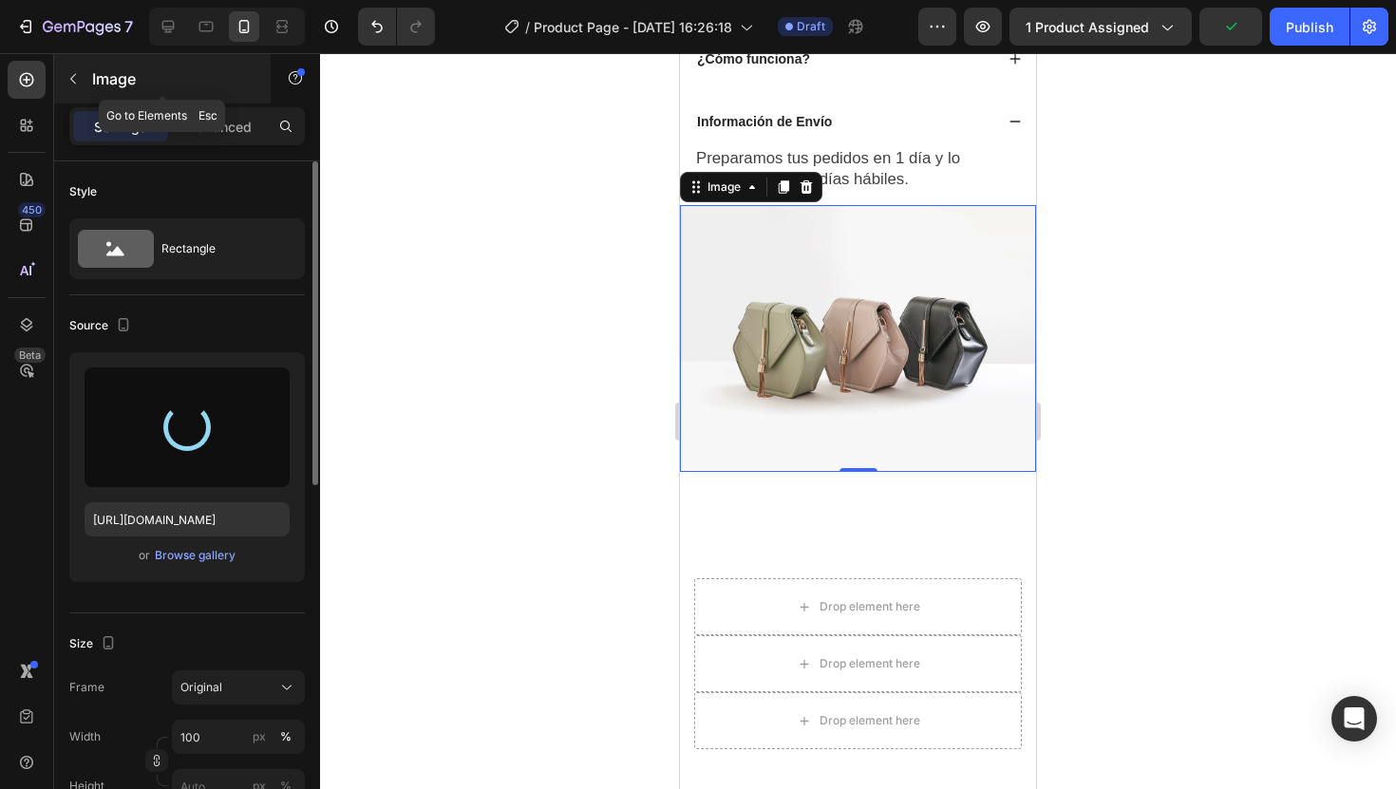
type input "https://cdn.shopify.com/s/files/1/0904/2254/2678/files/gempages_569451424715375…"
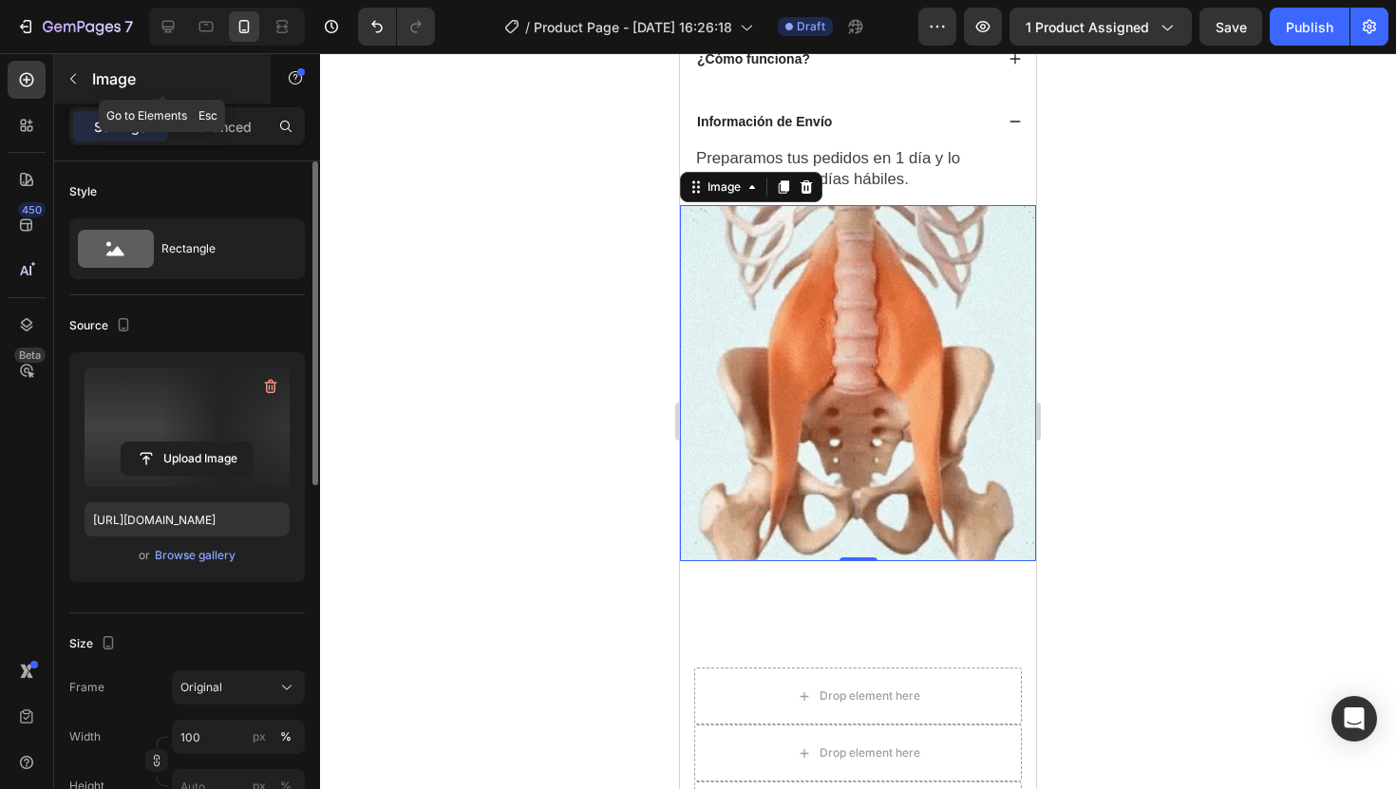
click at [100, 89] on p "Image" at bounding box center [172, 78] width 161 height 23
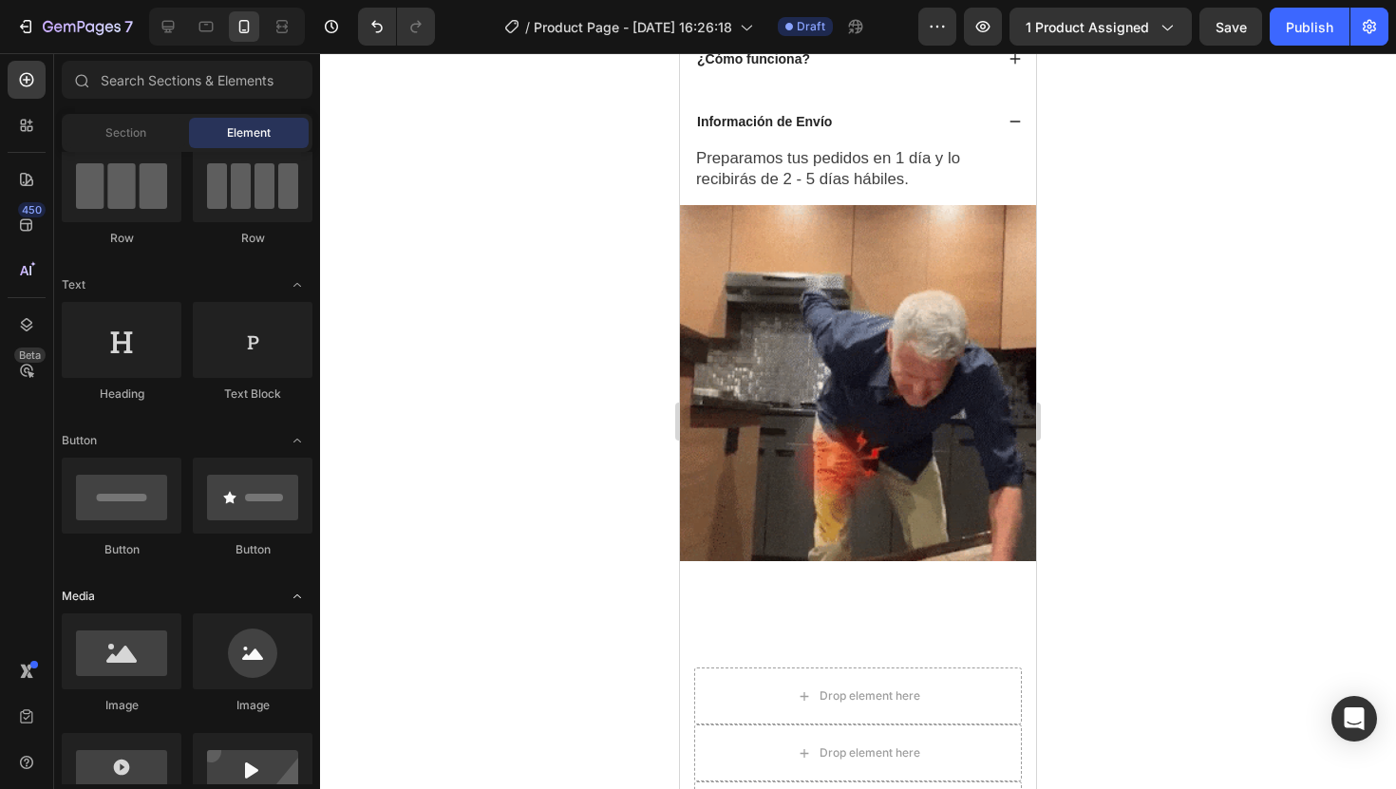
scroll to position [0, 0]
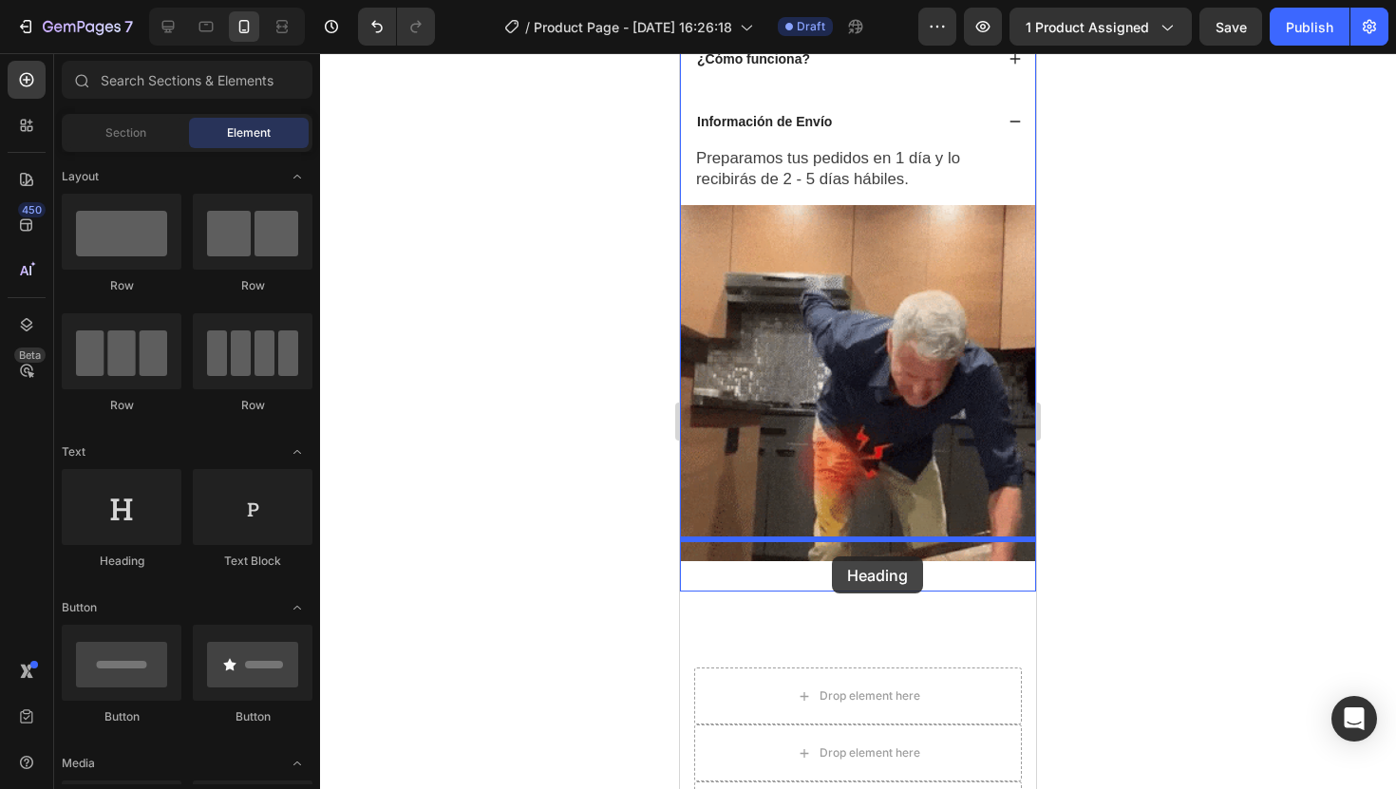
drag, startPoint x: 816, startPoint y: 578, endPoint x: 832, endPoint y: 557, distance: 27.2
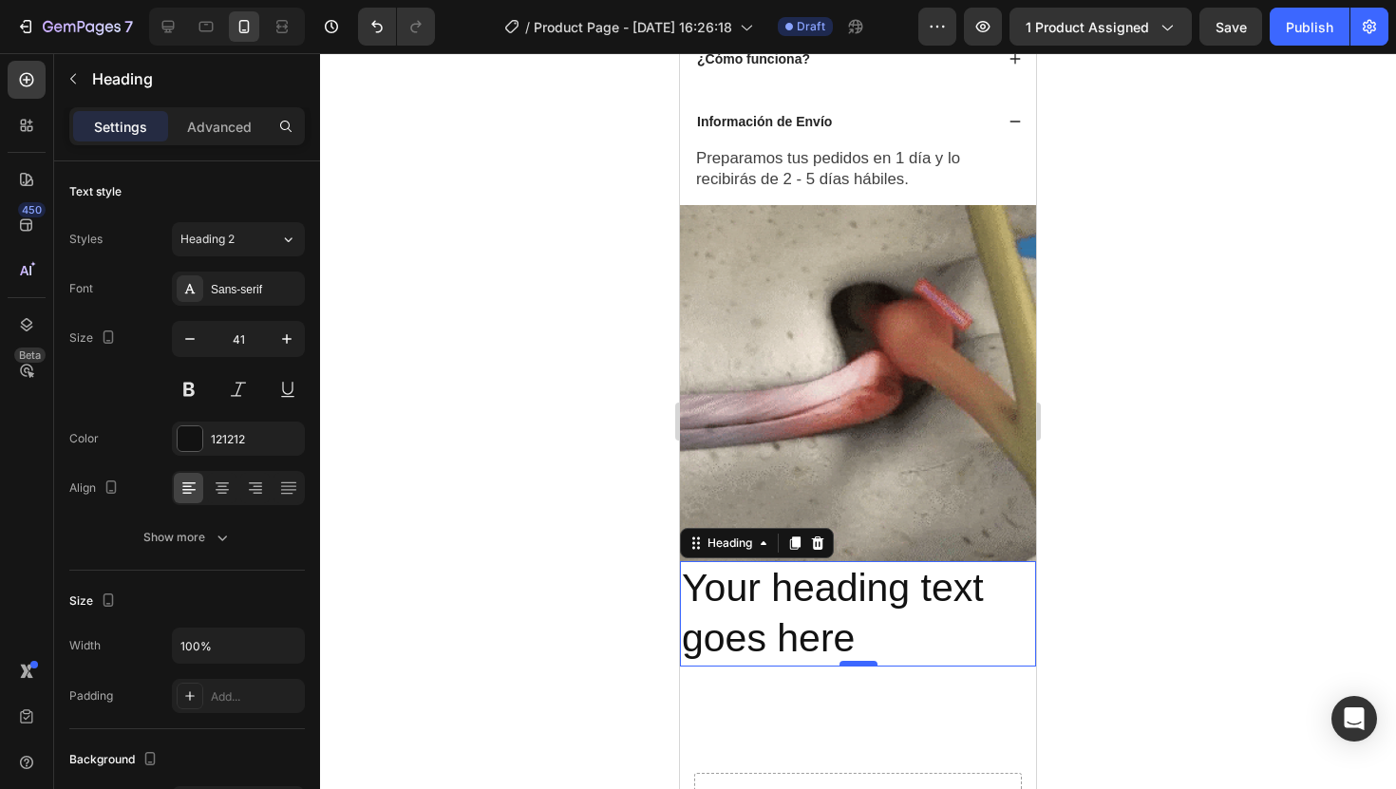
click at [848, 661] on div at bounding box center [859, 664] width 38 height 6
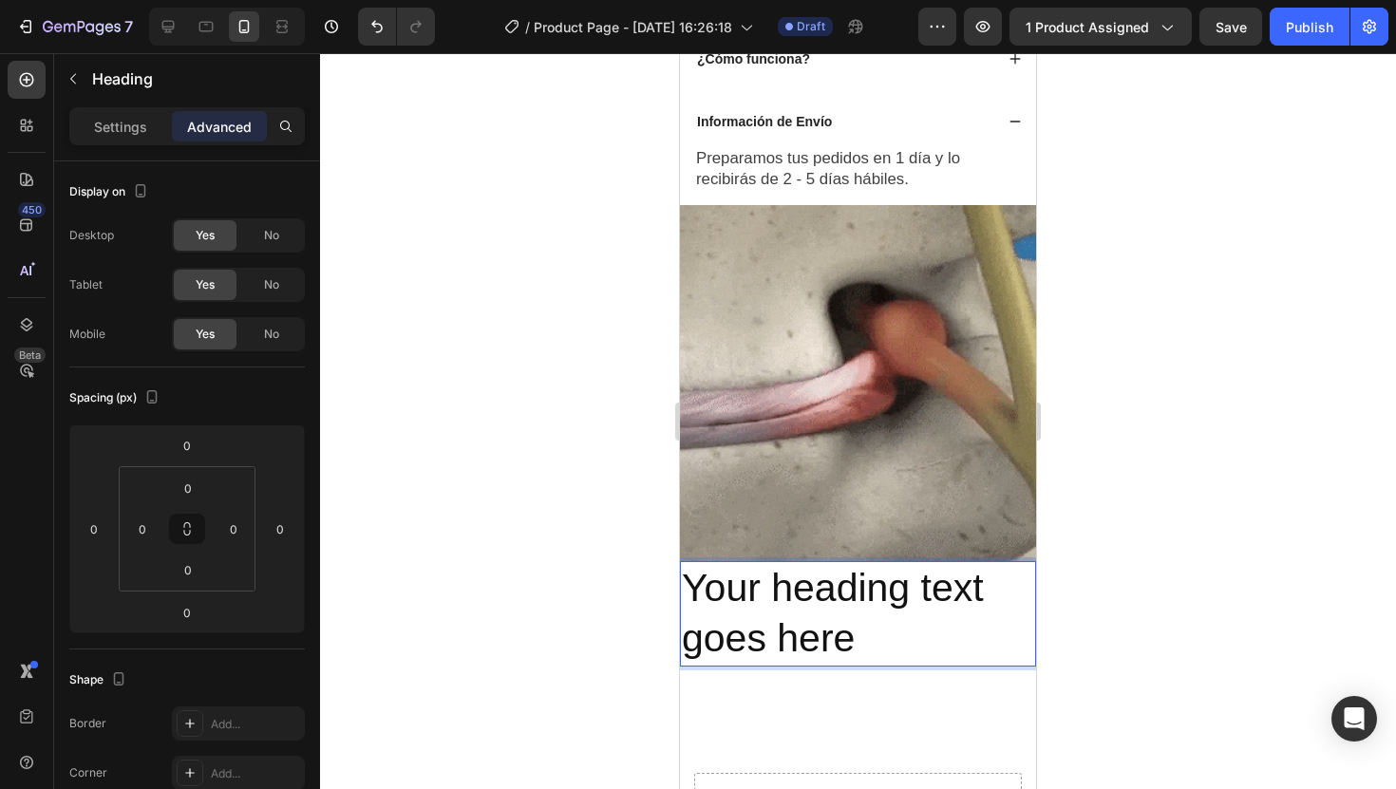
click at [848, 601] on h2 "Your heading text goes here" at bounding box center [858, 613] width 356 height 105
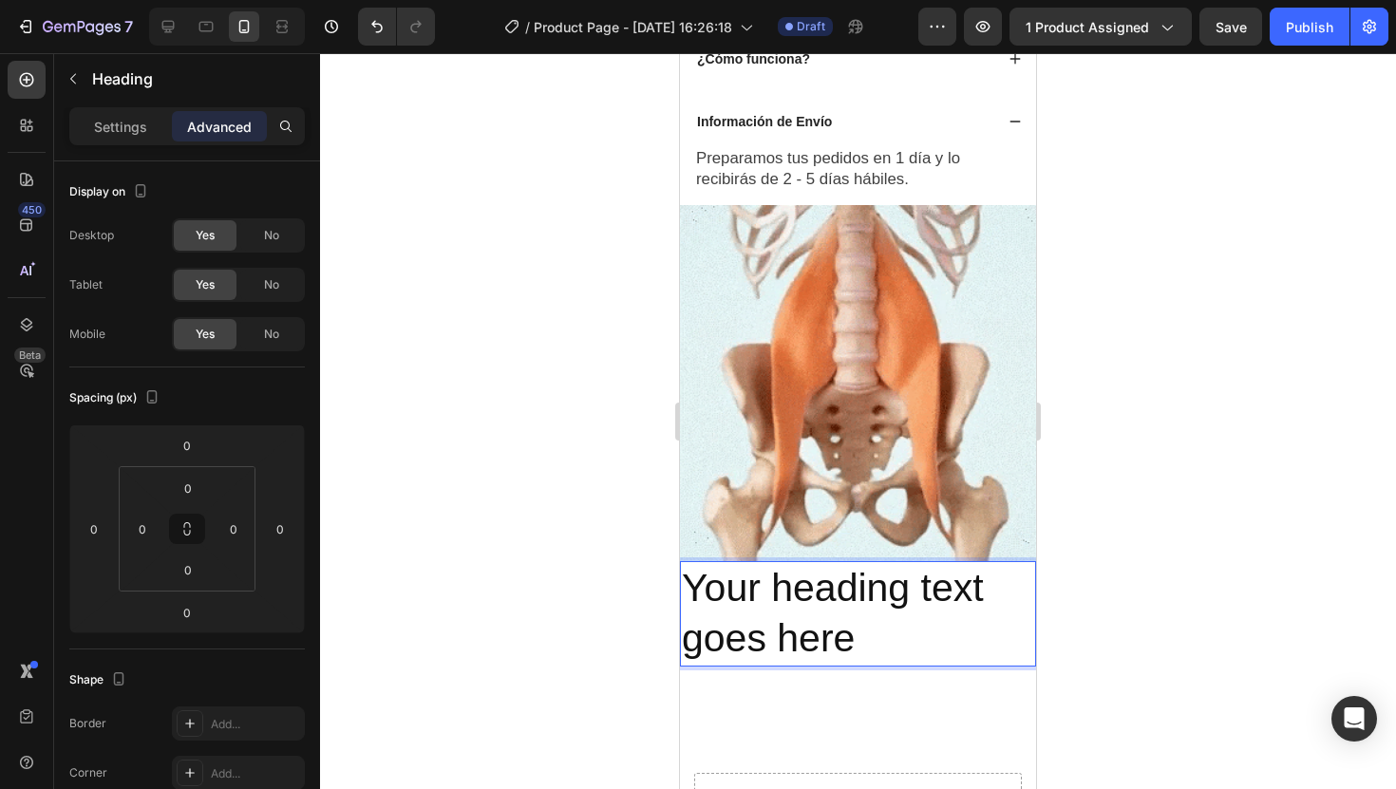
click at [848, 601] on p "Your heading text goes here" at bounding box center [858, 614] width 352 height 102
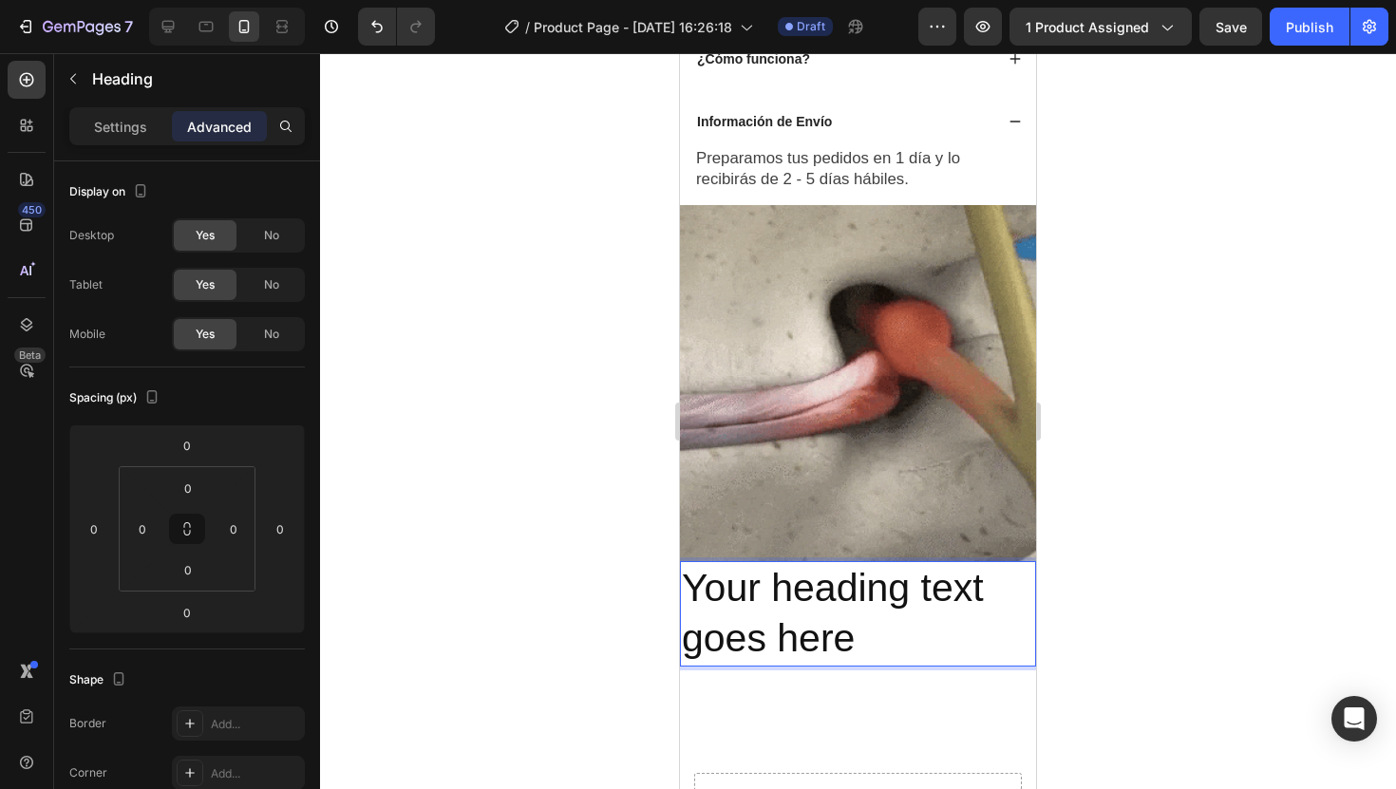
click at [848, 601] on p "Your heading text goes here" at bounding box center [858, 614] width 352 height 102
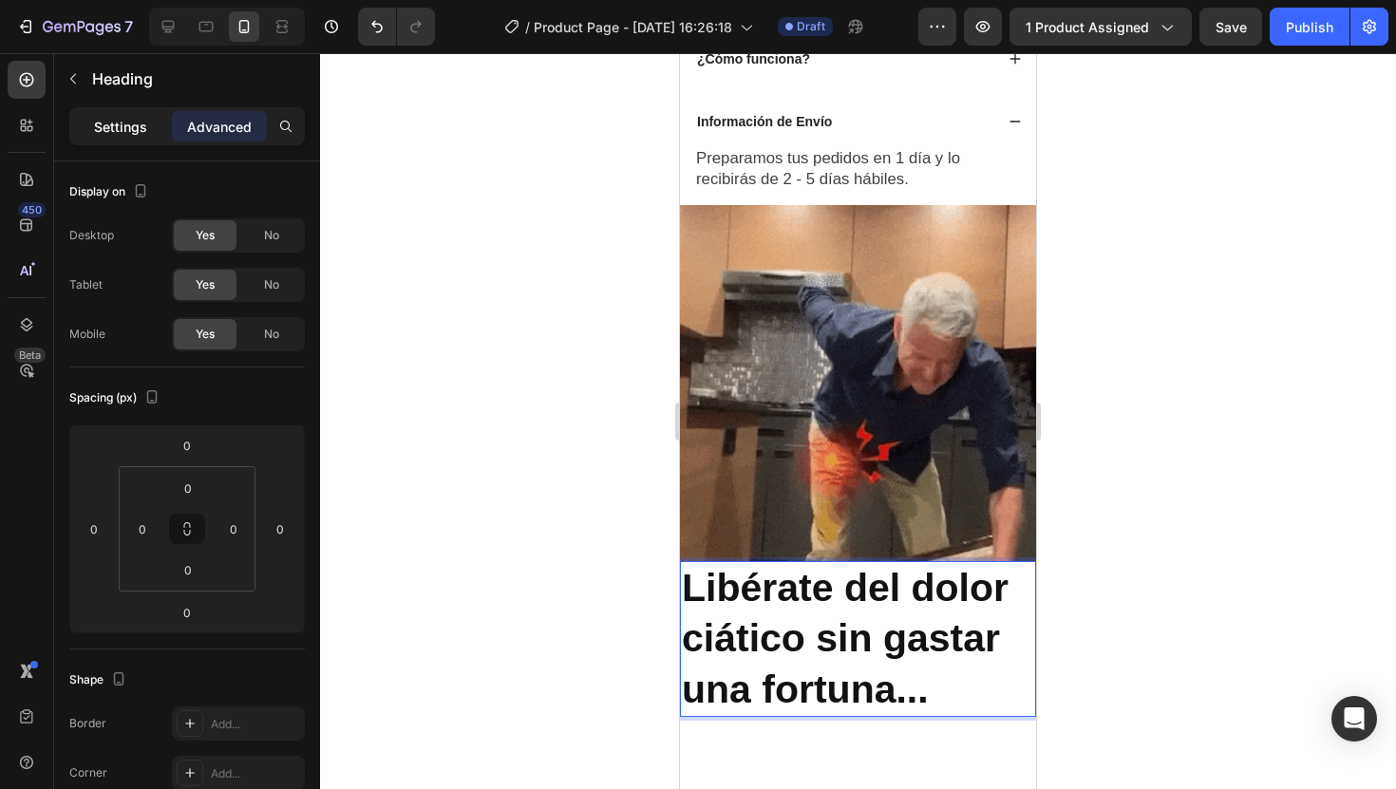
click at [143, 137] on div "Settings" at bounding box center [120, 126] width 95 height 30
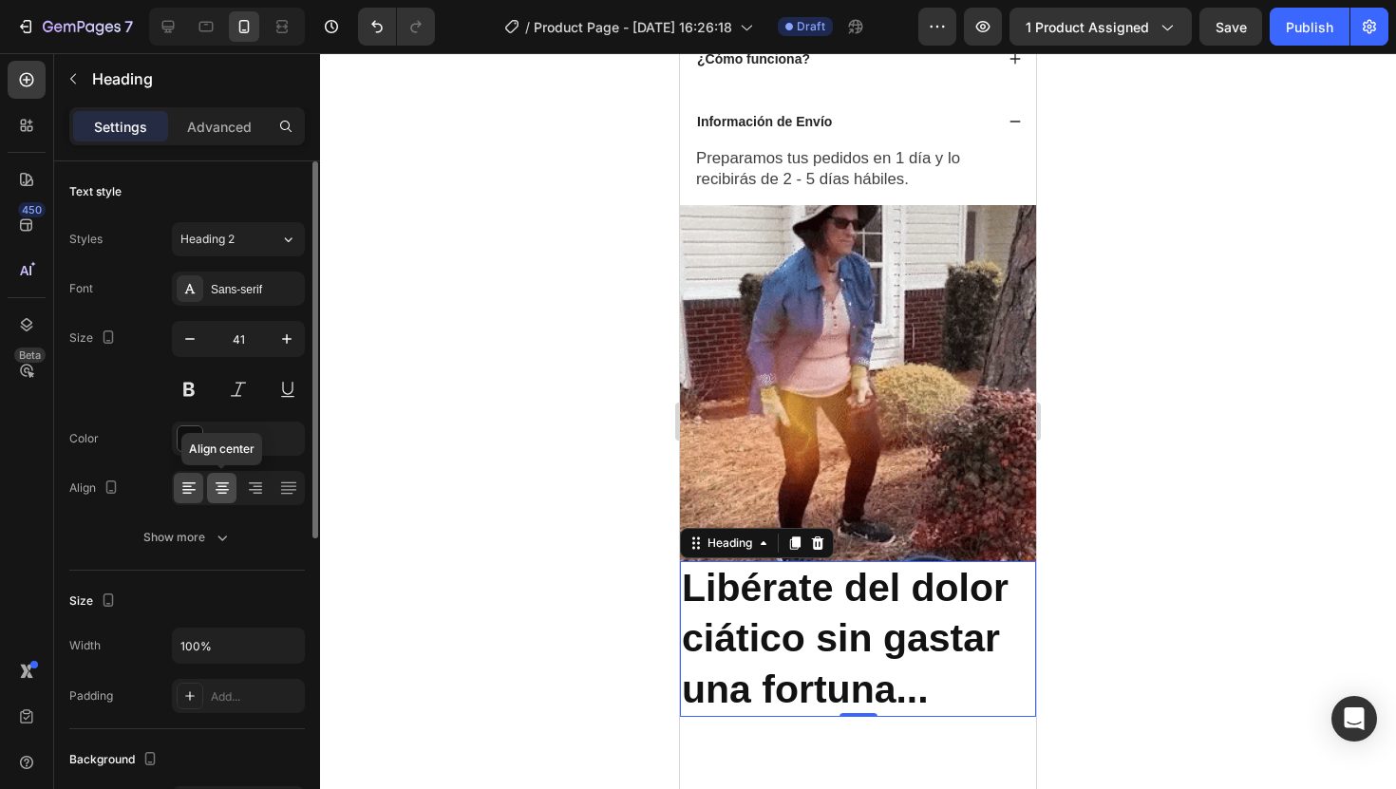
click at [222, 484] on icon at bounding box center [222, 488] width 19 height 19
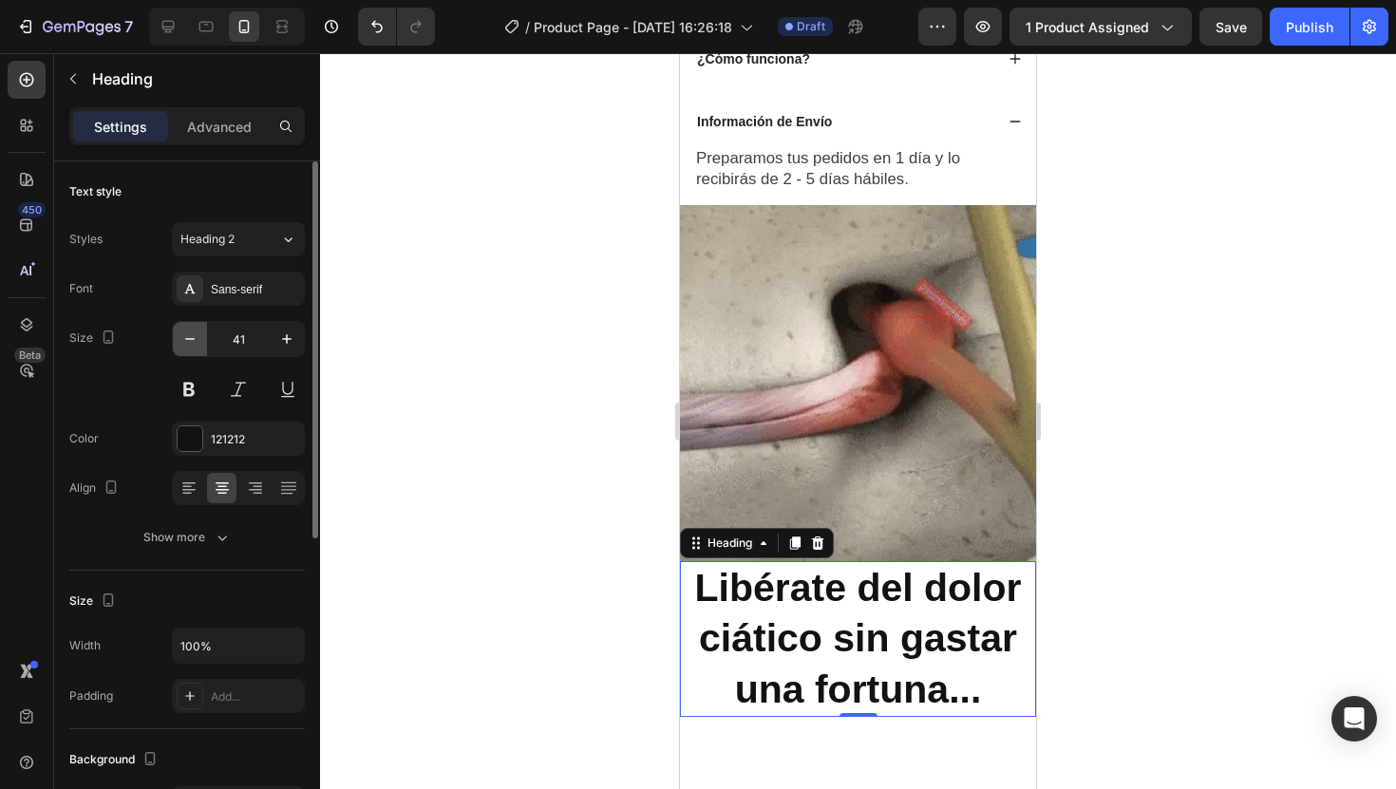
click at [193, 345] on icon "button" at bounding box center [189, 339] width 19 height 19
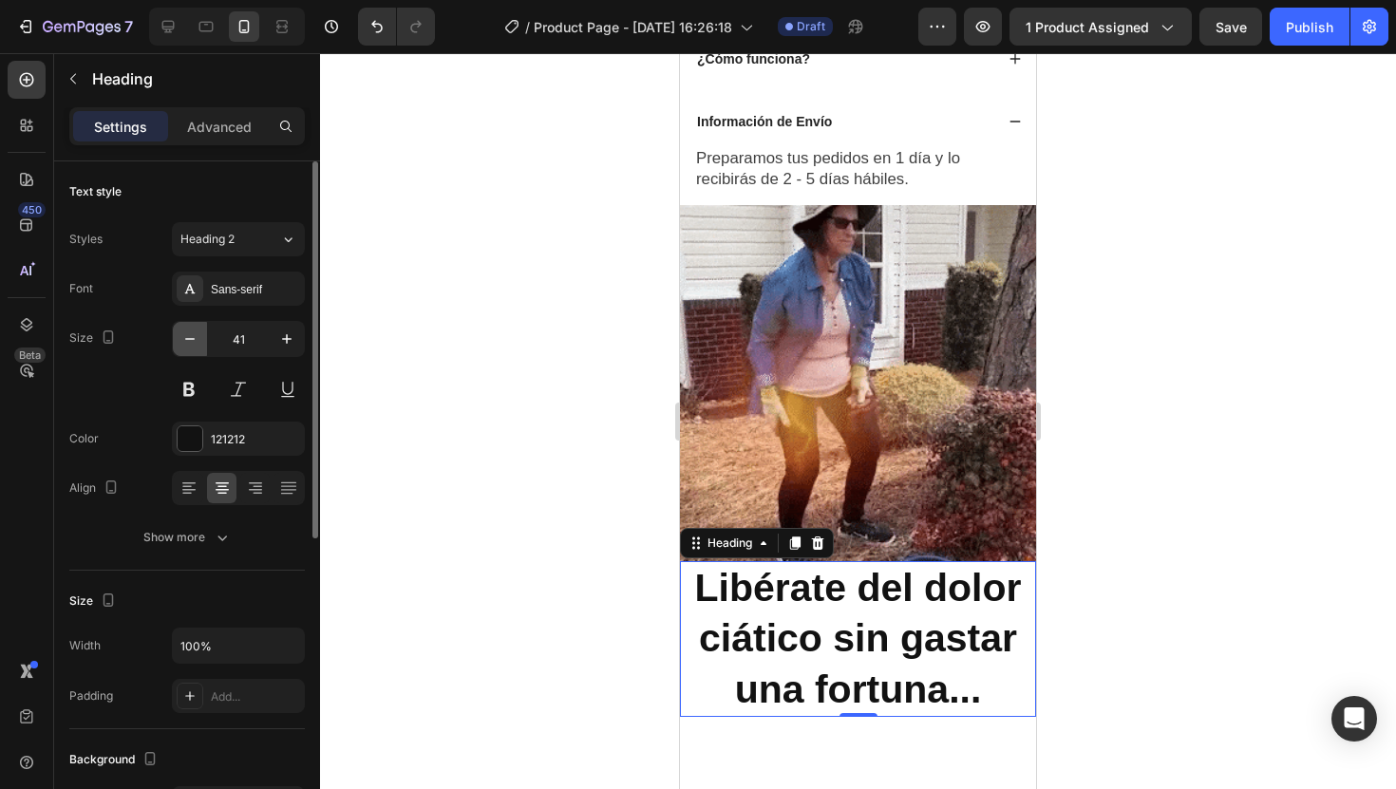
click at [193, 345] on icon "button" at bounding box center [189, 339] width 19 height 19
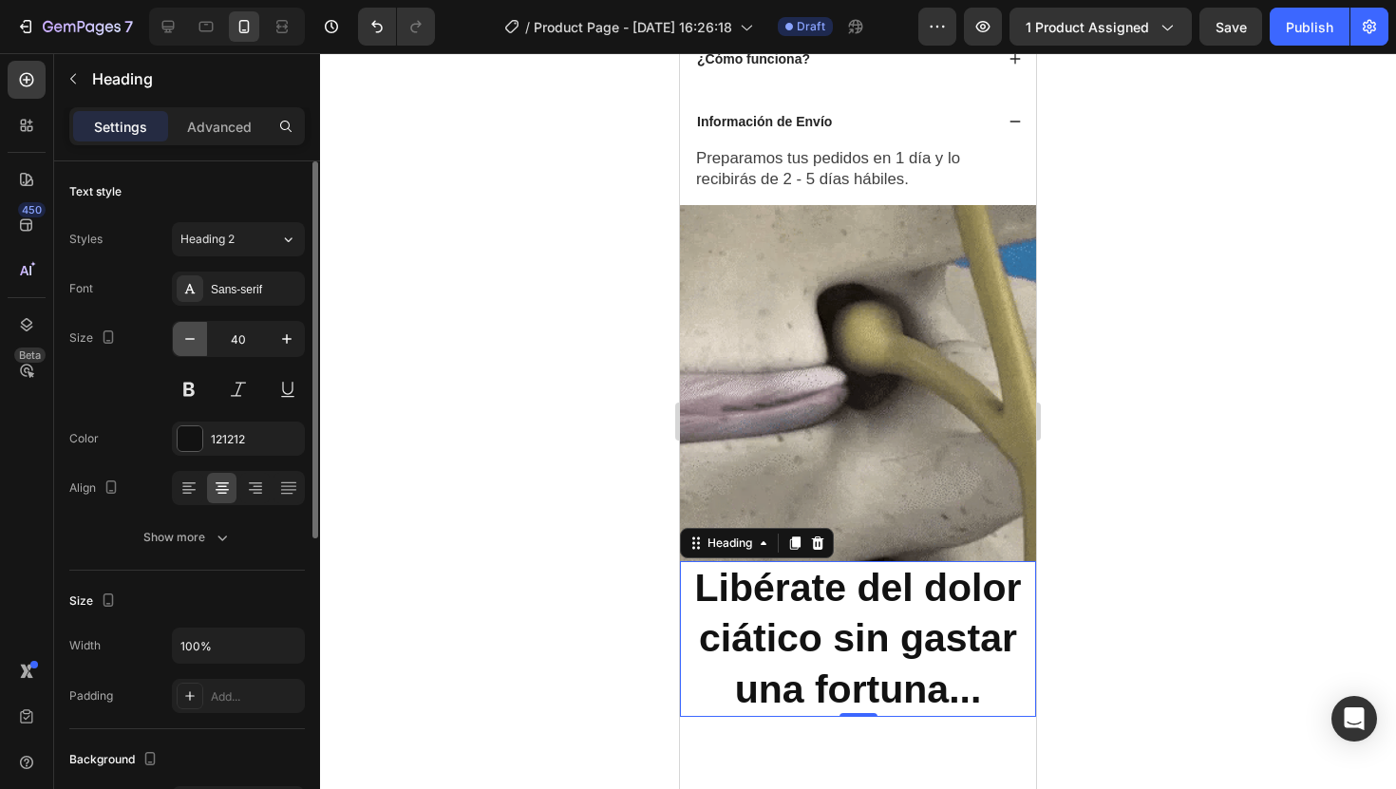
click at [193, 345] on icon "button" at bounding box center [189, 339] width 19 height 19
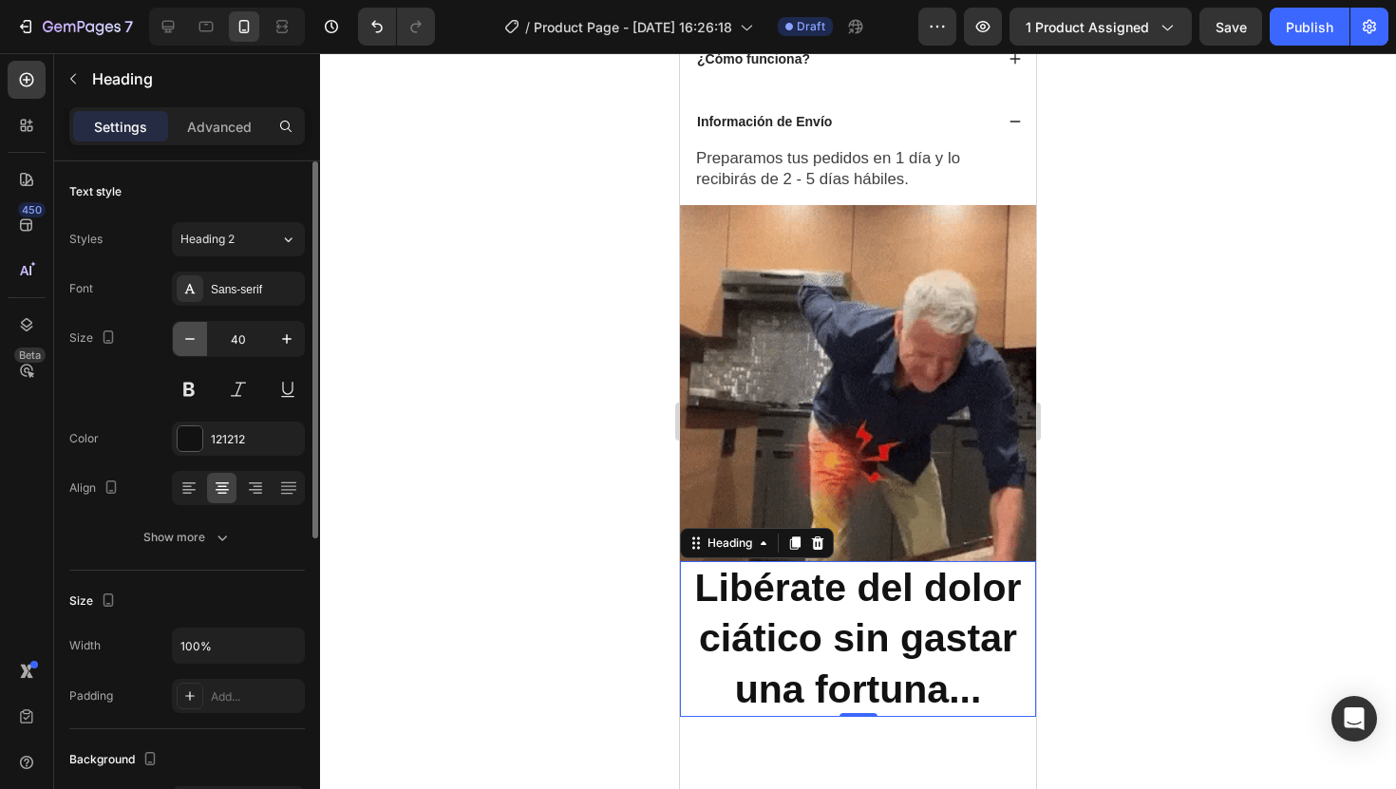
click at [193, 345] on icon "button" at bounding box center [189, 339] width 19 height 19
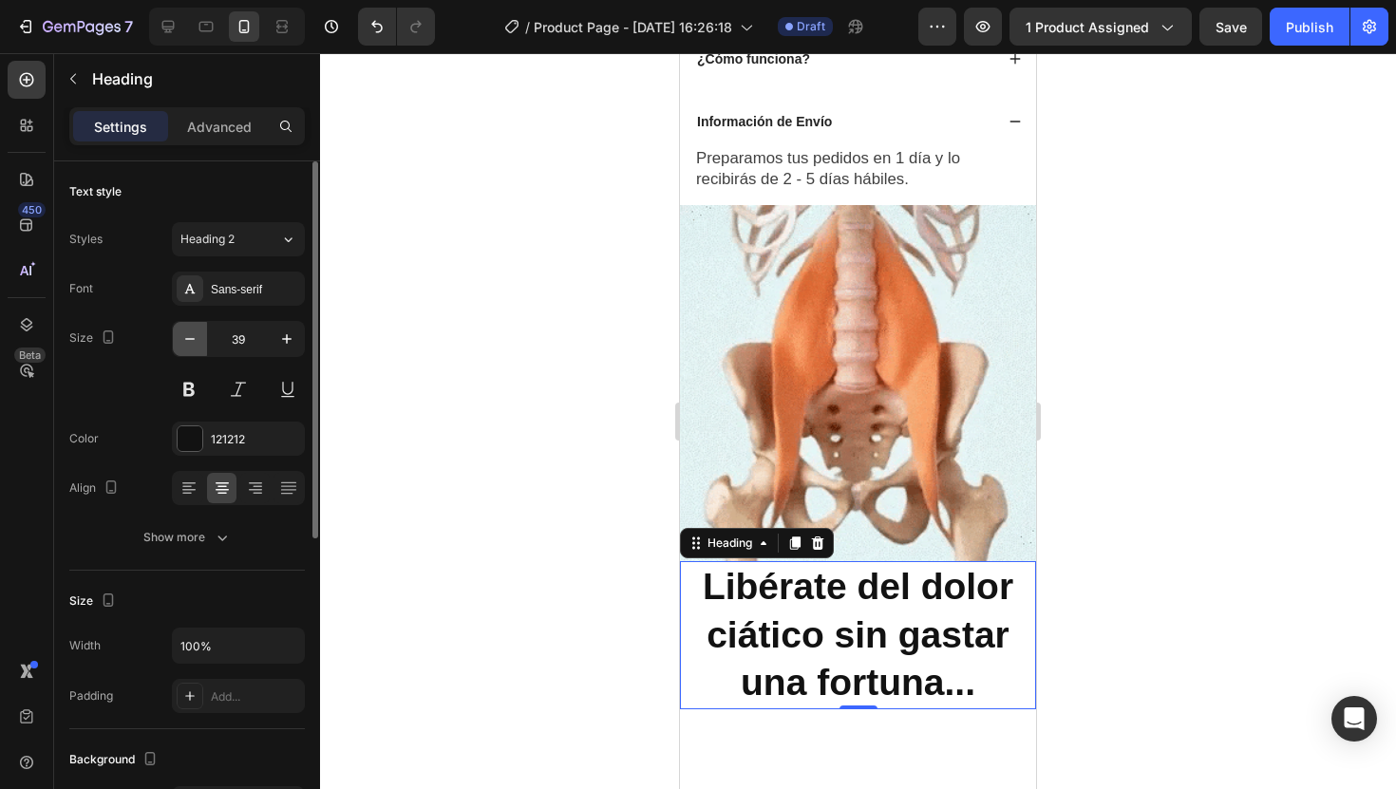
click at [193, 345] on icon "button" at bounding box center [189, 339] width 19 height 19
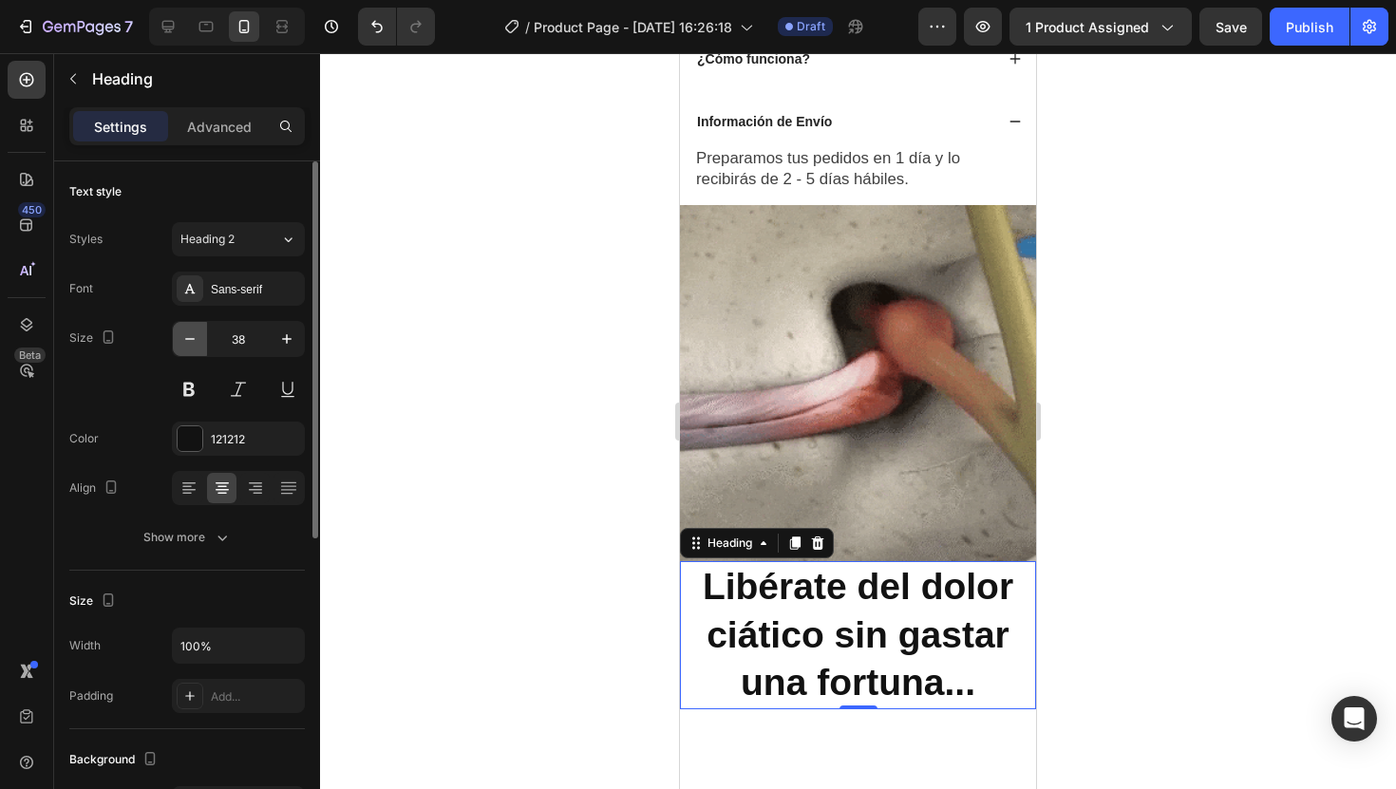
click at [193, 345] on icon "button" at bounding box center [189, 339] width 19 height 19
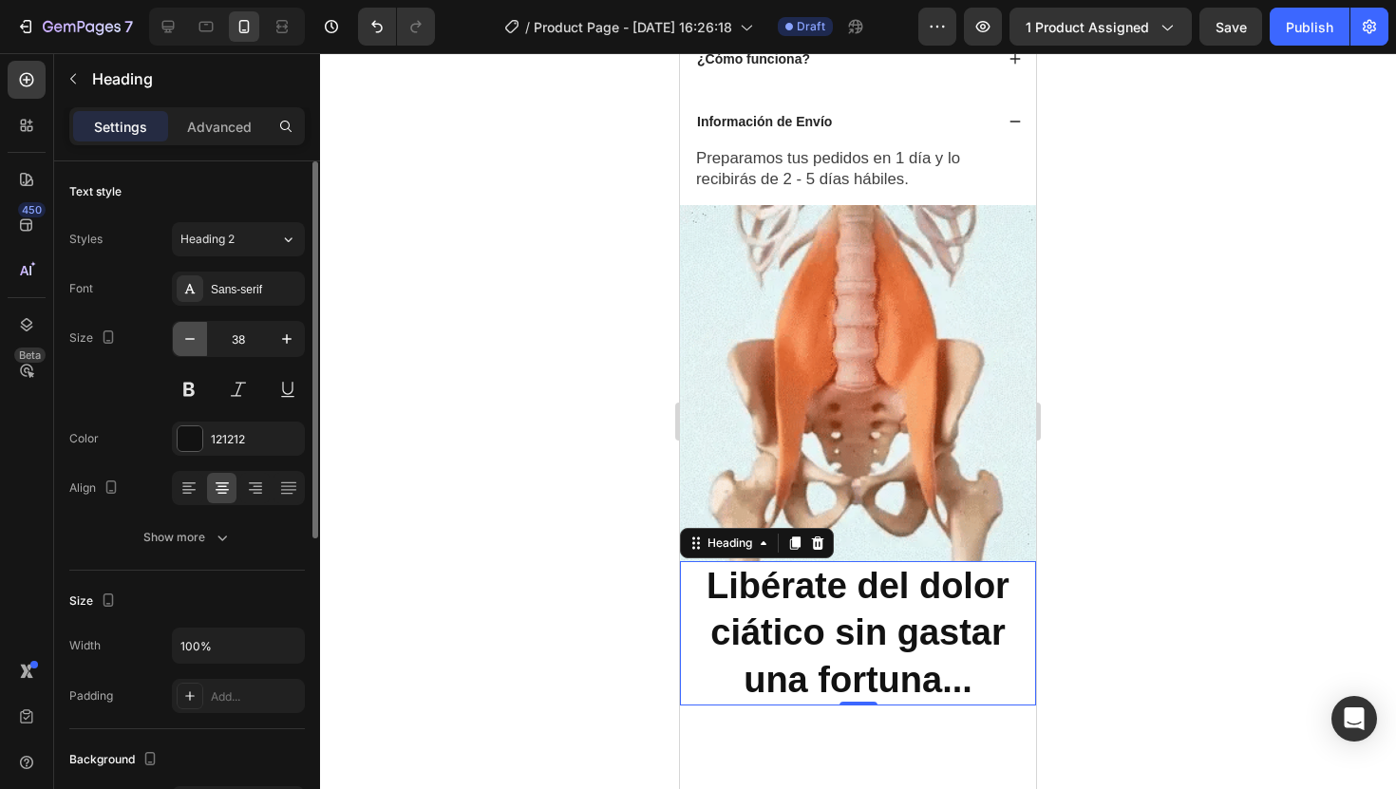
click at [193, 345] on icon "button" at bounding box center [189, 339] width 19 height 19
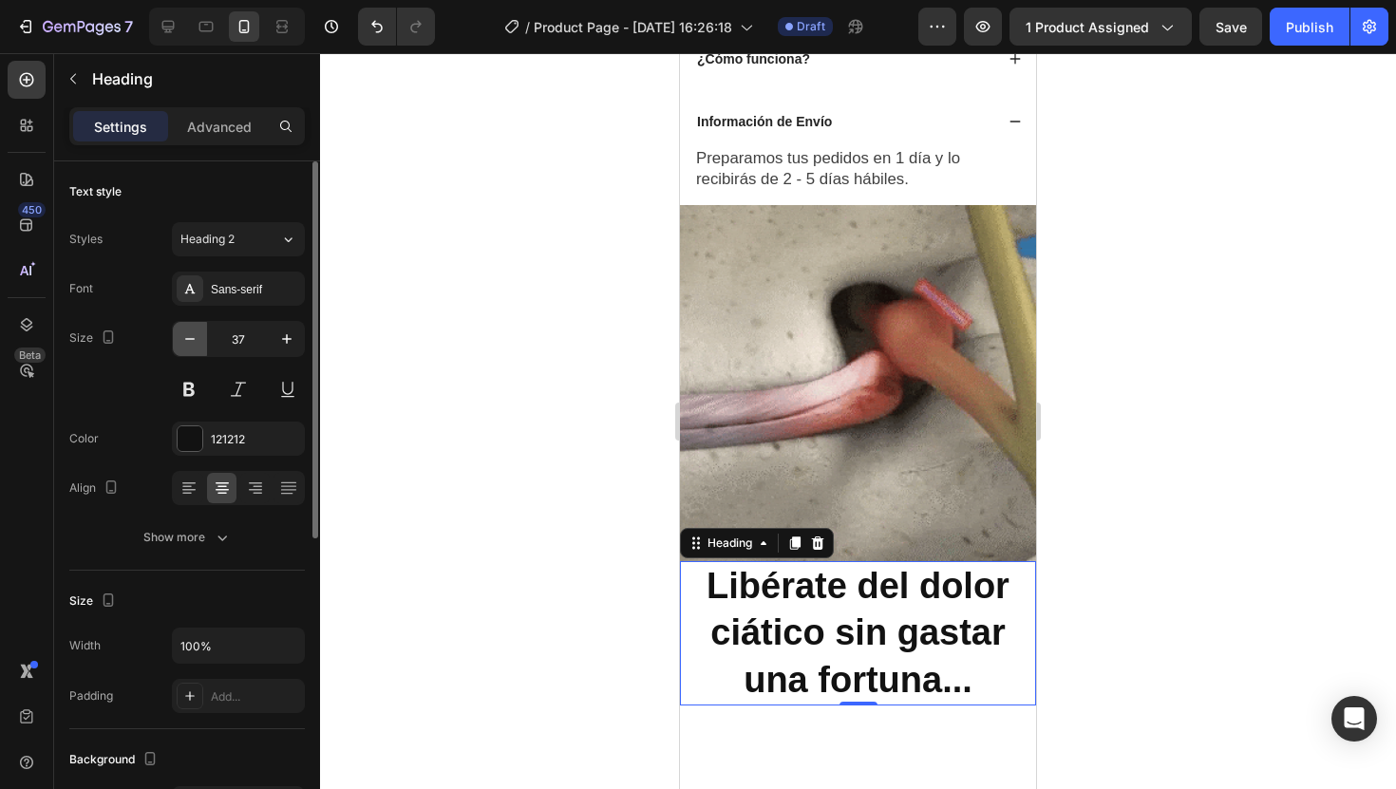
click at [193, 345] on icon "button" at bounding box center [189, 339] width 19 height 19
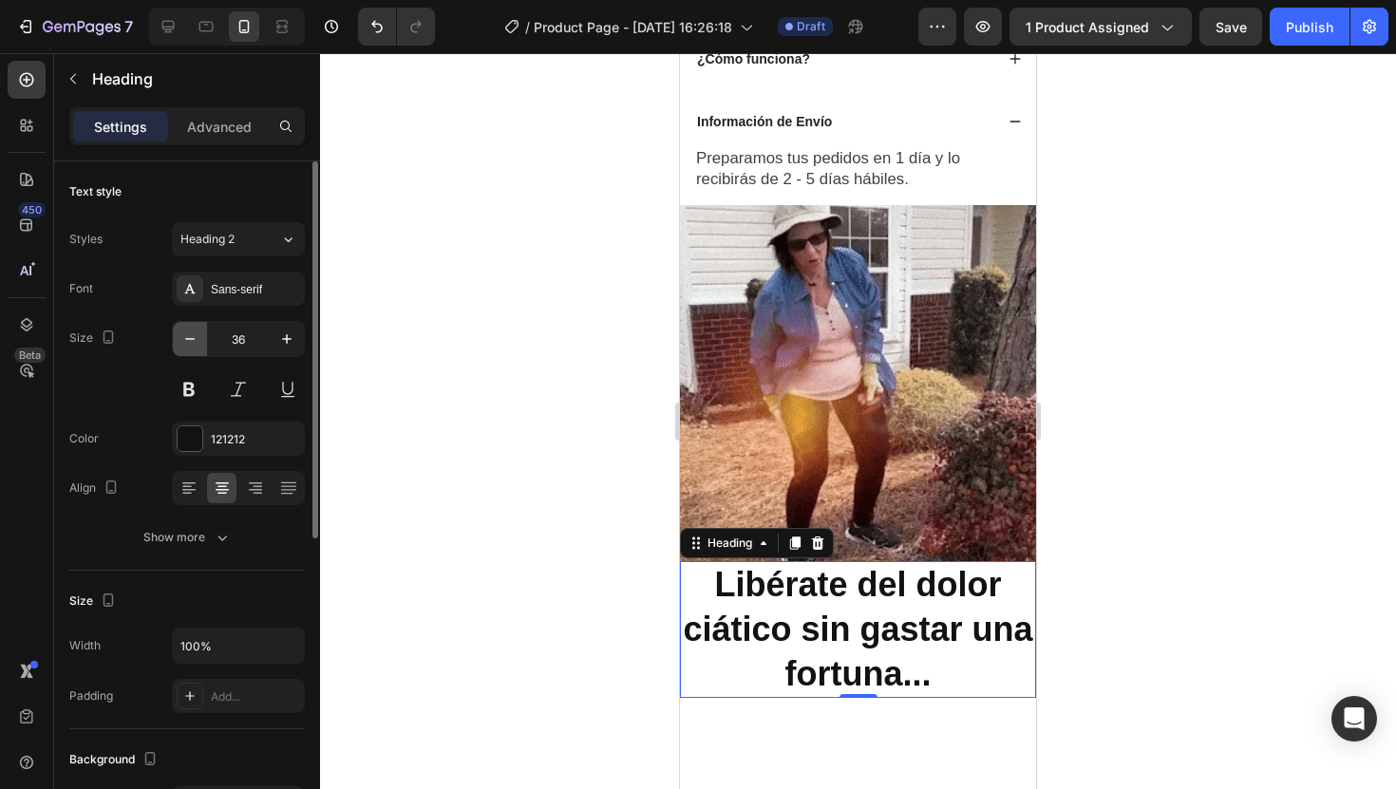
click at [193, 345] on icon "button" at bounding box center [189, 339] width 19 height 19
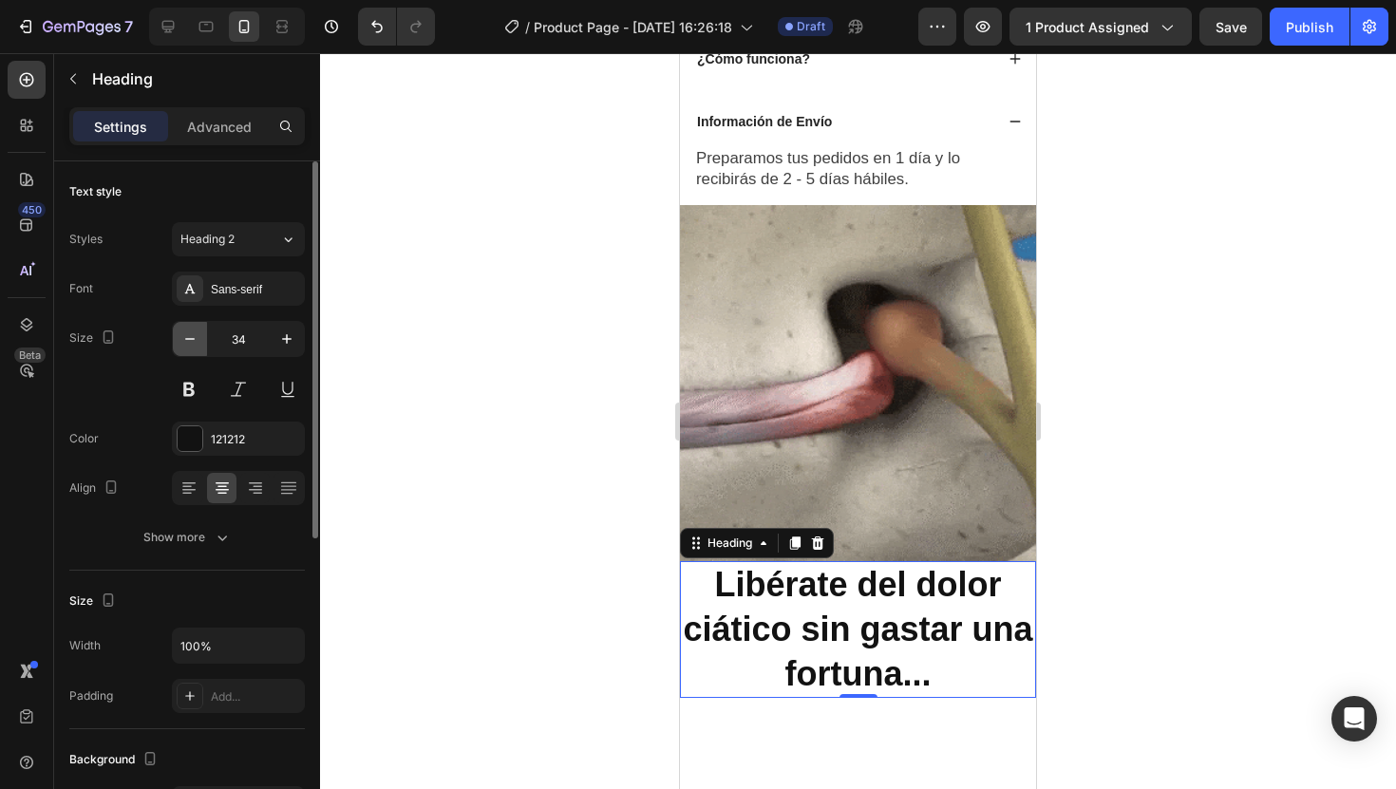
click at [193, 345] on icon "button" at bounding box center [189, 339] width 19 height 19
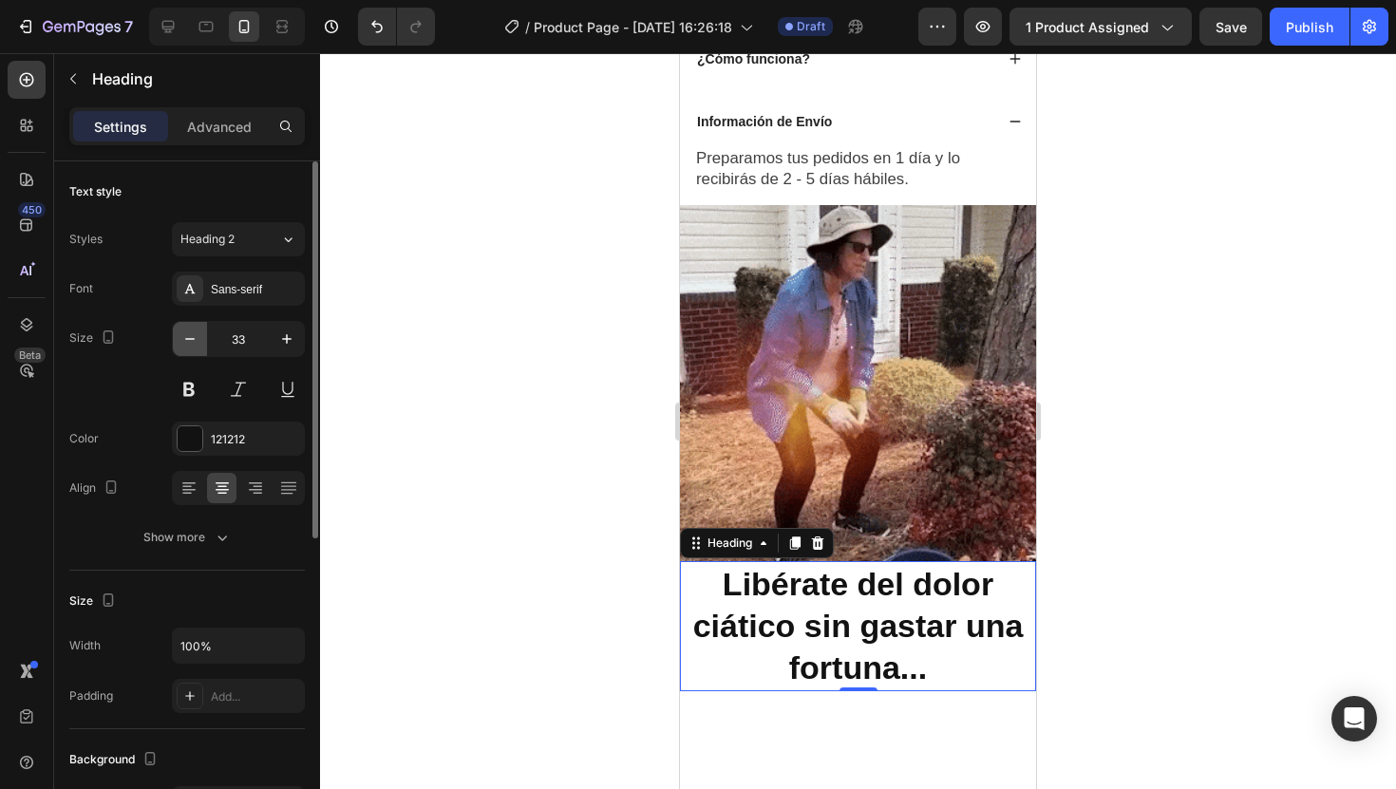
click at [193, 345] on icon "button" at bounding box center [189, 339] width 19 height 19
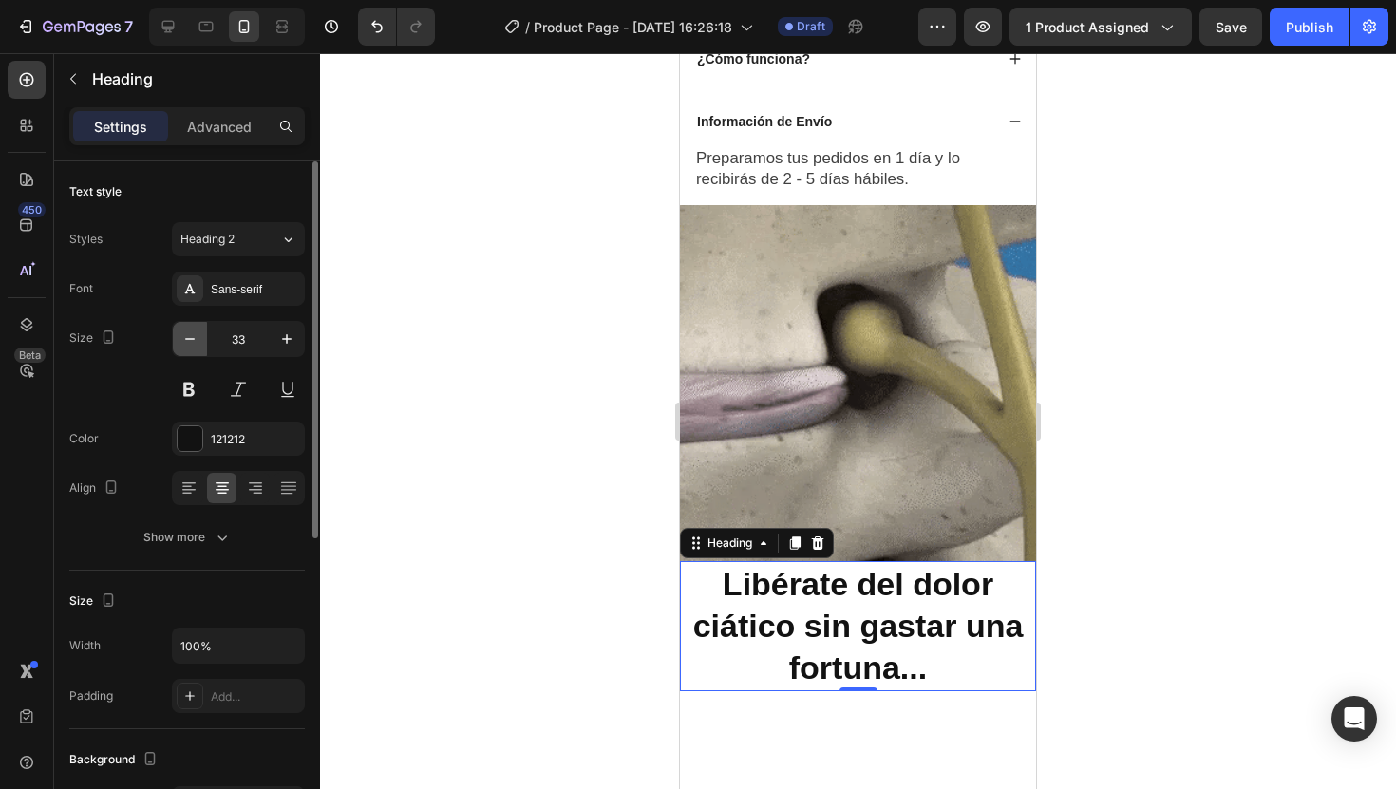
click at [193, 345] on icon "button" at bounding box center [189, 339] width 19 height 19
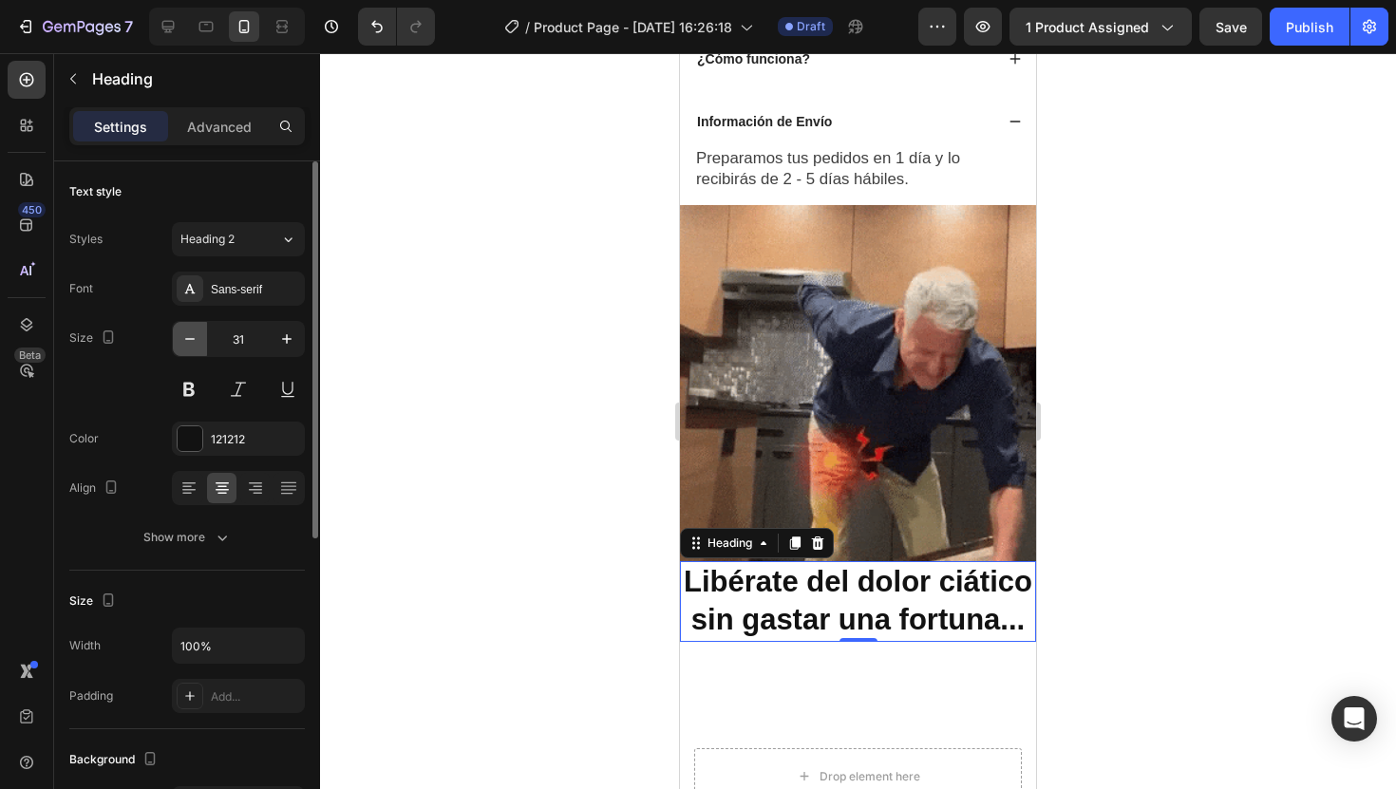
click at [193, 345] on icon "button" at bounding box center [189, 339] width 19 height 19
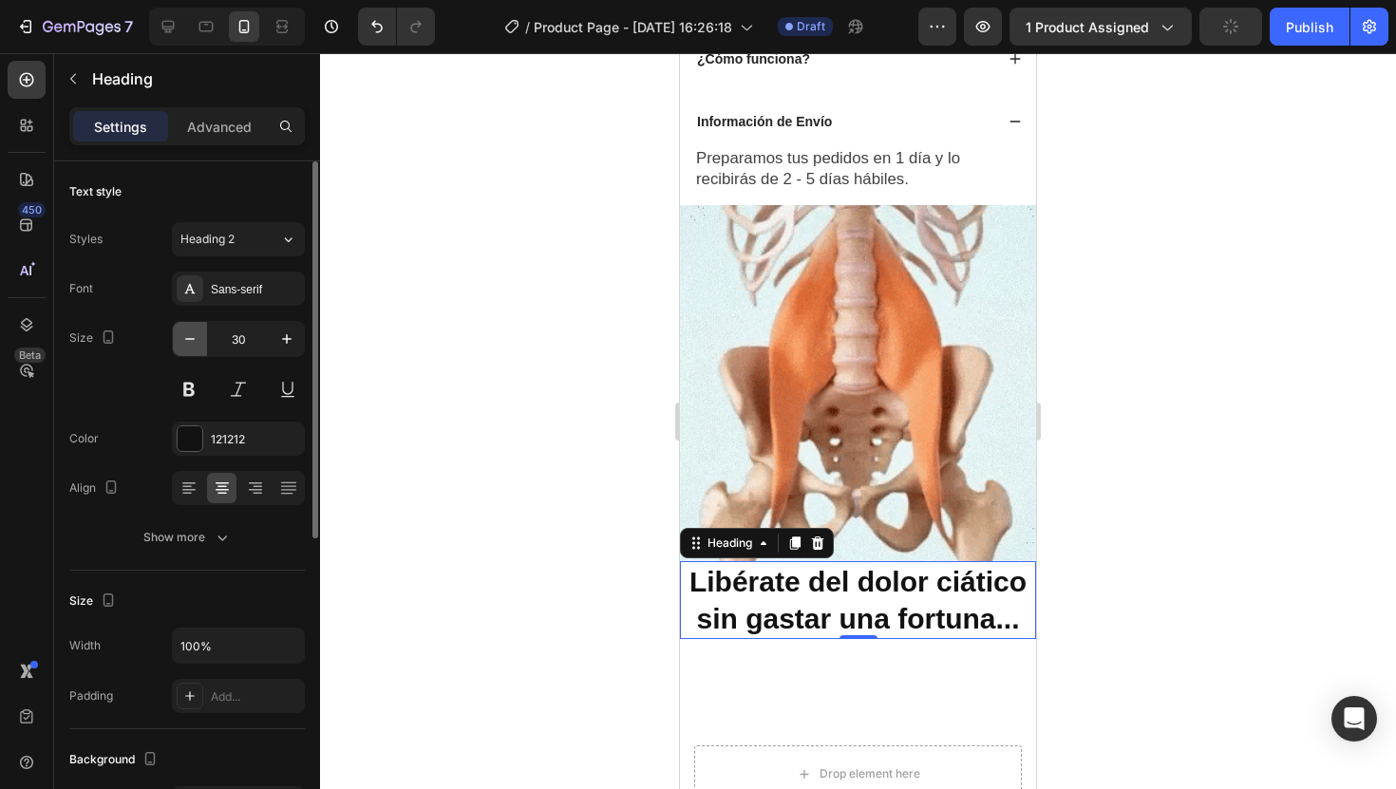
click at [193, 345] on icon "button" at bounding box center [189, 339] width 19 height 19
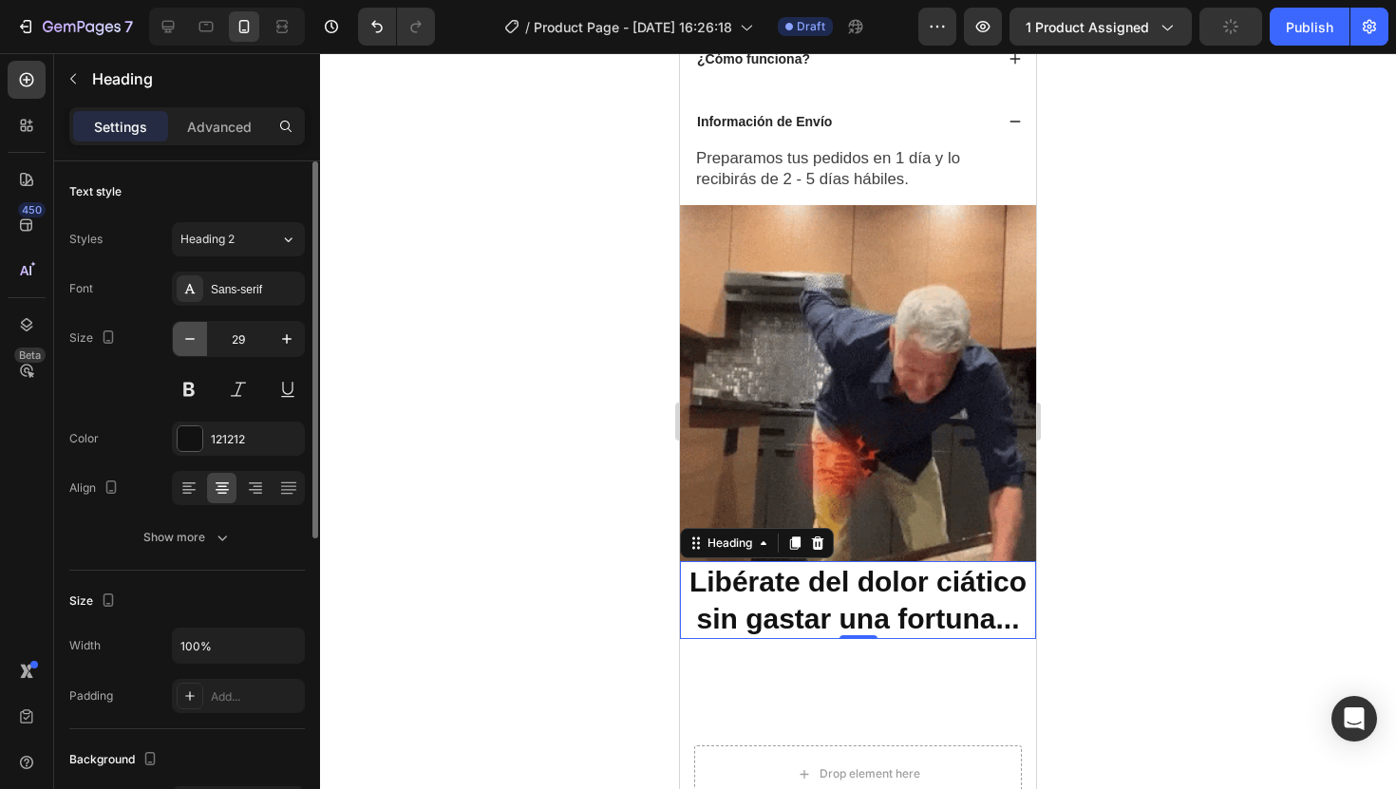
click at [193, 345] on icon "button" at bounding box center [189, 339] width 19 height 19
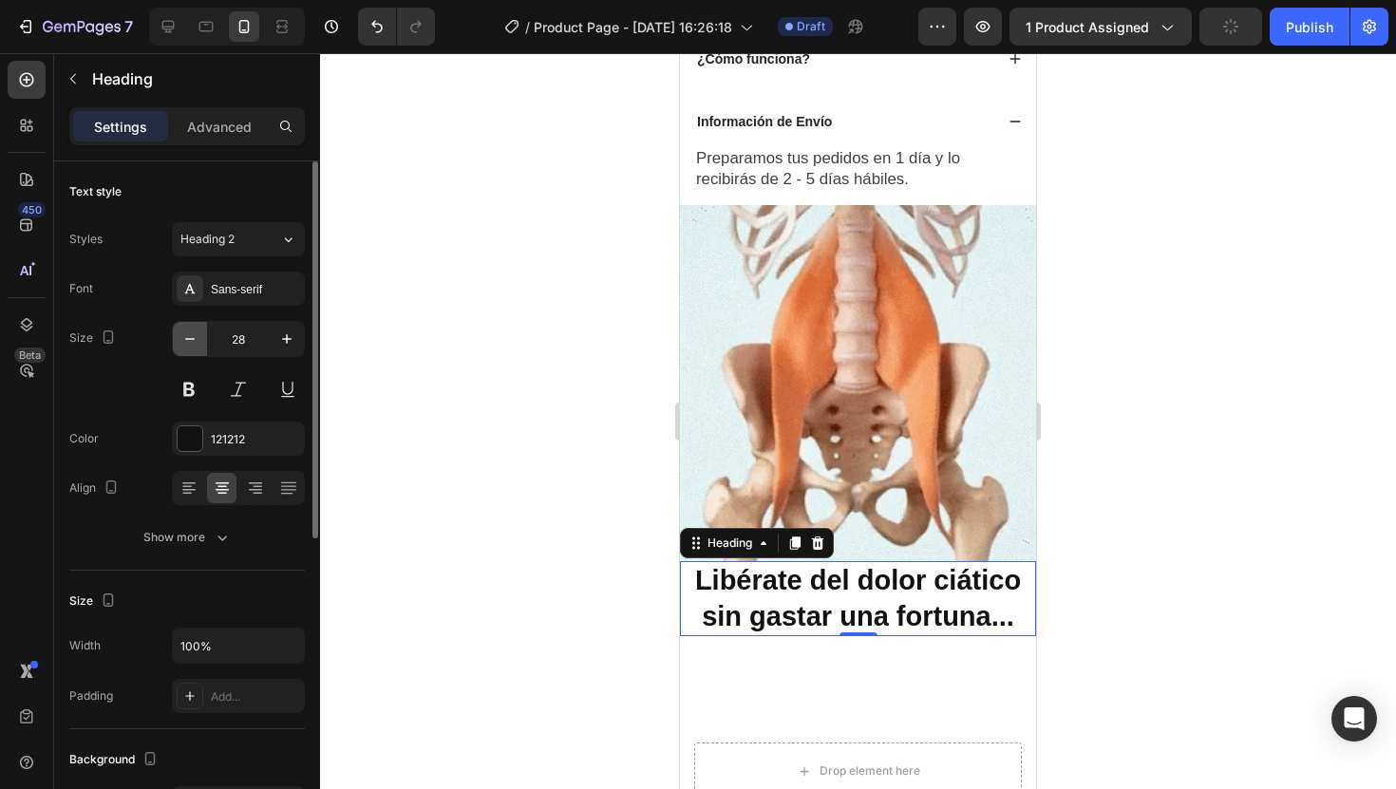
click at [193, 345] on icon "button" at bounding box center [189, 339] width 19 height 19
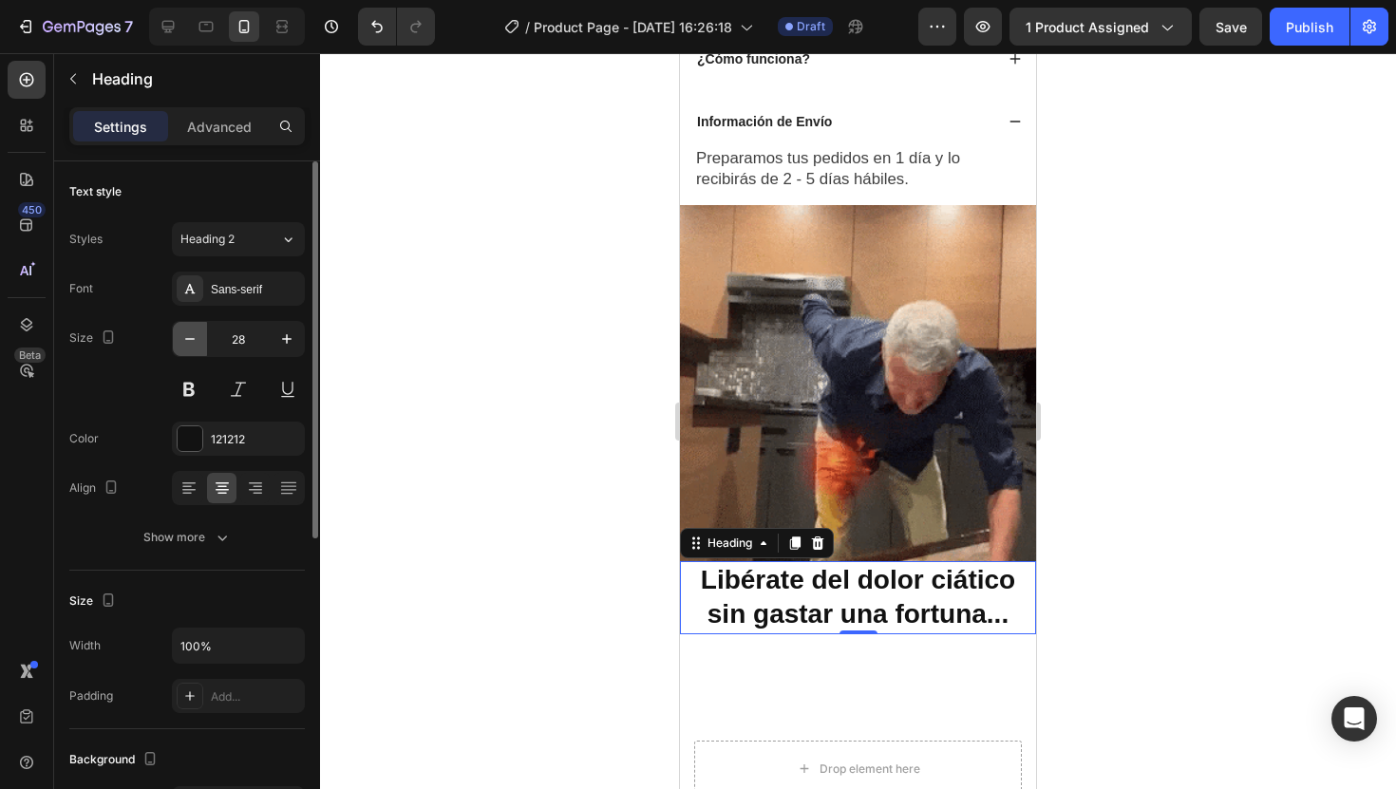
type input "27"
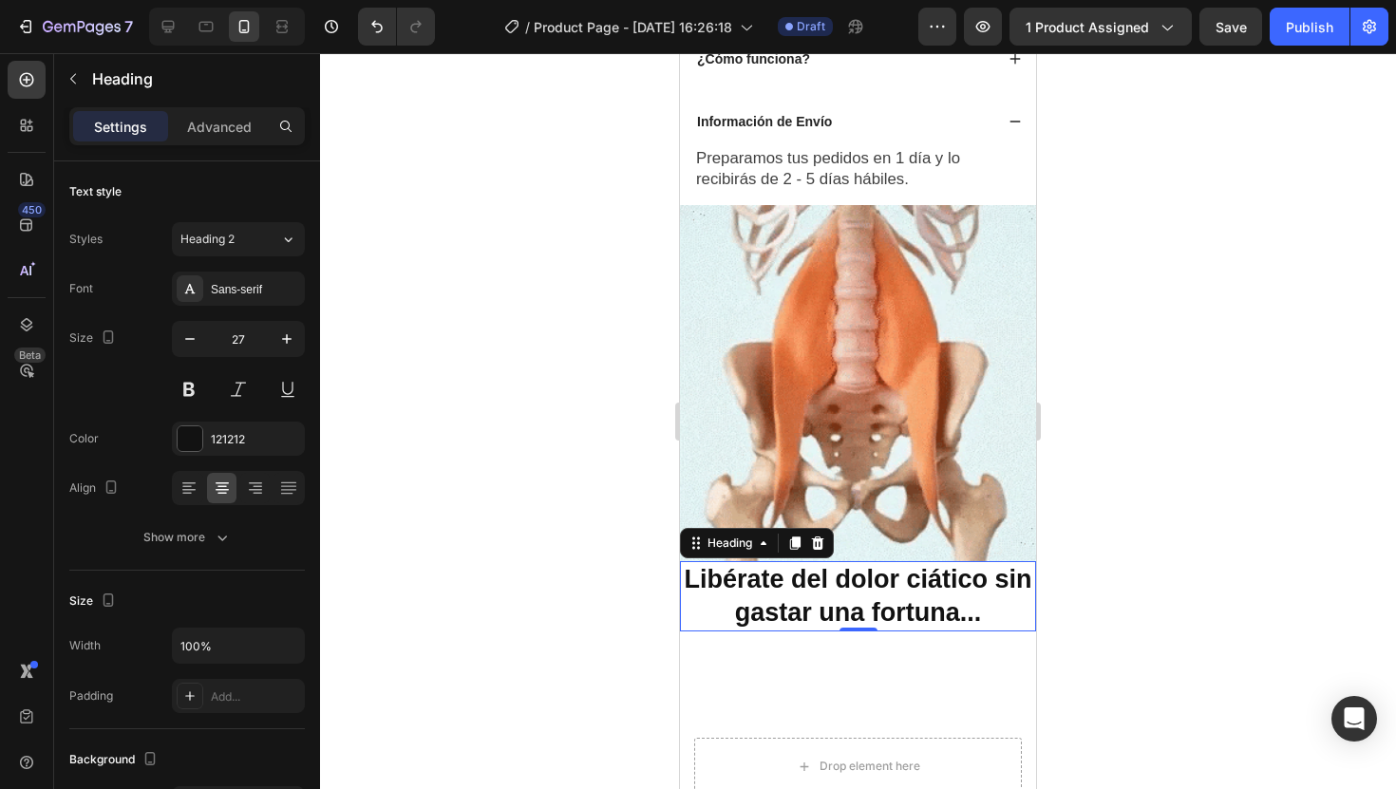
click at [1245, 408] on div at bounding box center [858, 421] width 1076 height 736
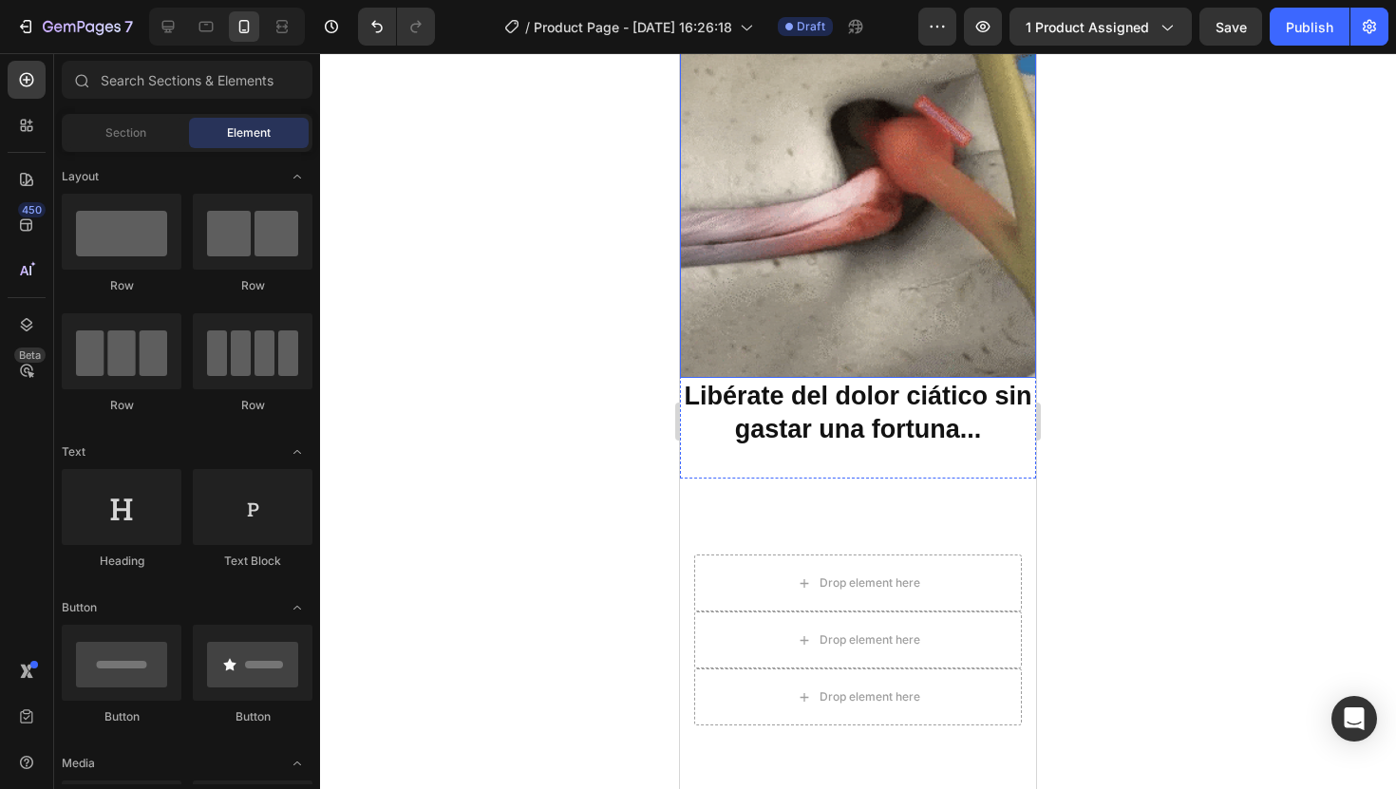
scroll to position [1328, 0]
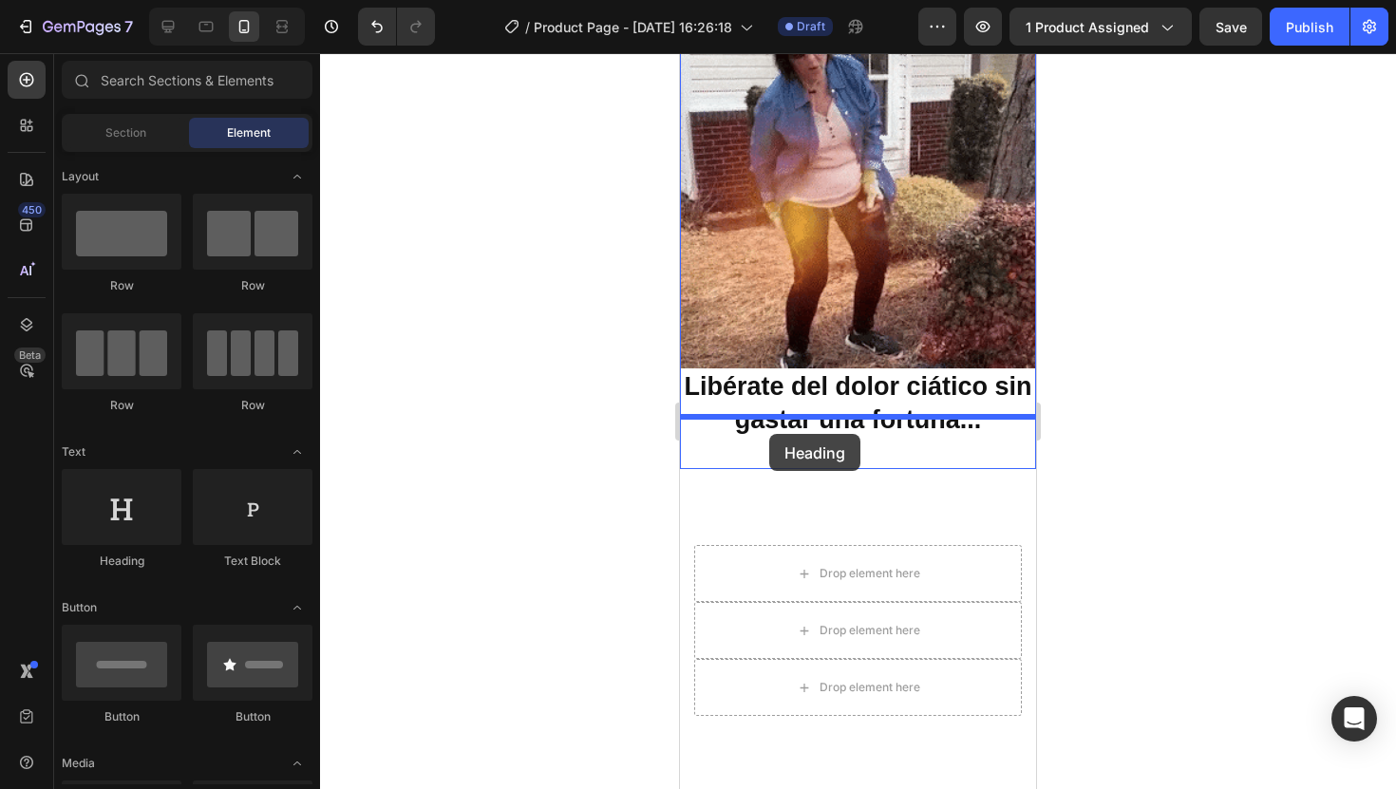
drag, startPoint x: 818, startPoint y: 525, endPoint x: 769, endPoint y: 434, distance: 103.3
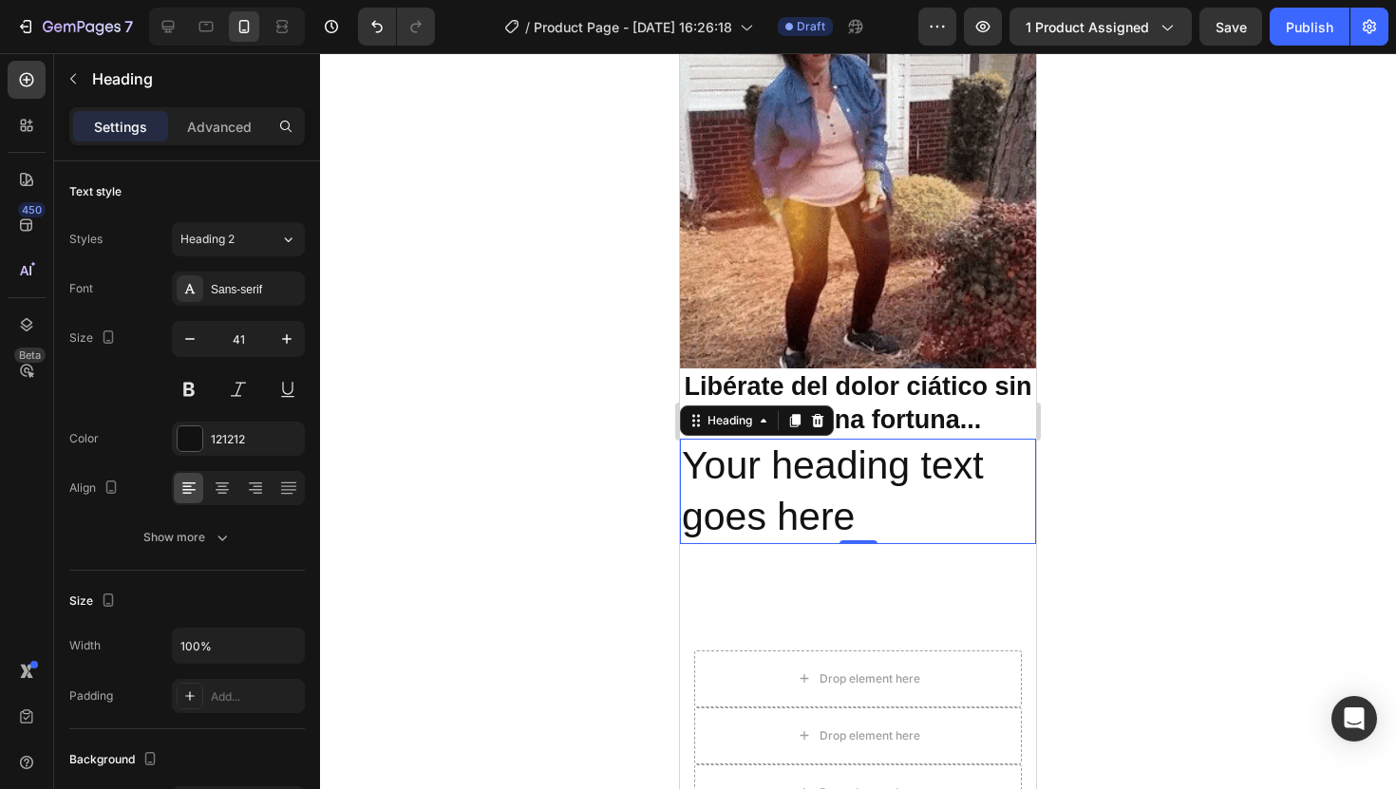
click at [824, 456] on h2 "Your heading text goes here" at bounding box center [858, 491] width 356 height 105
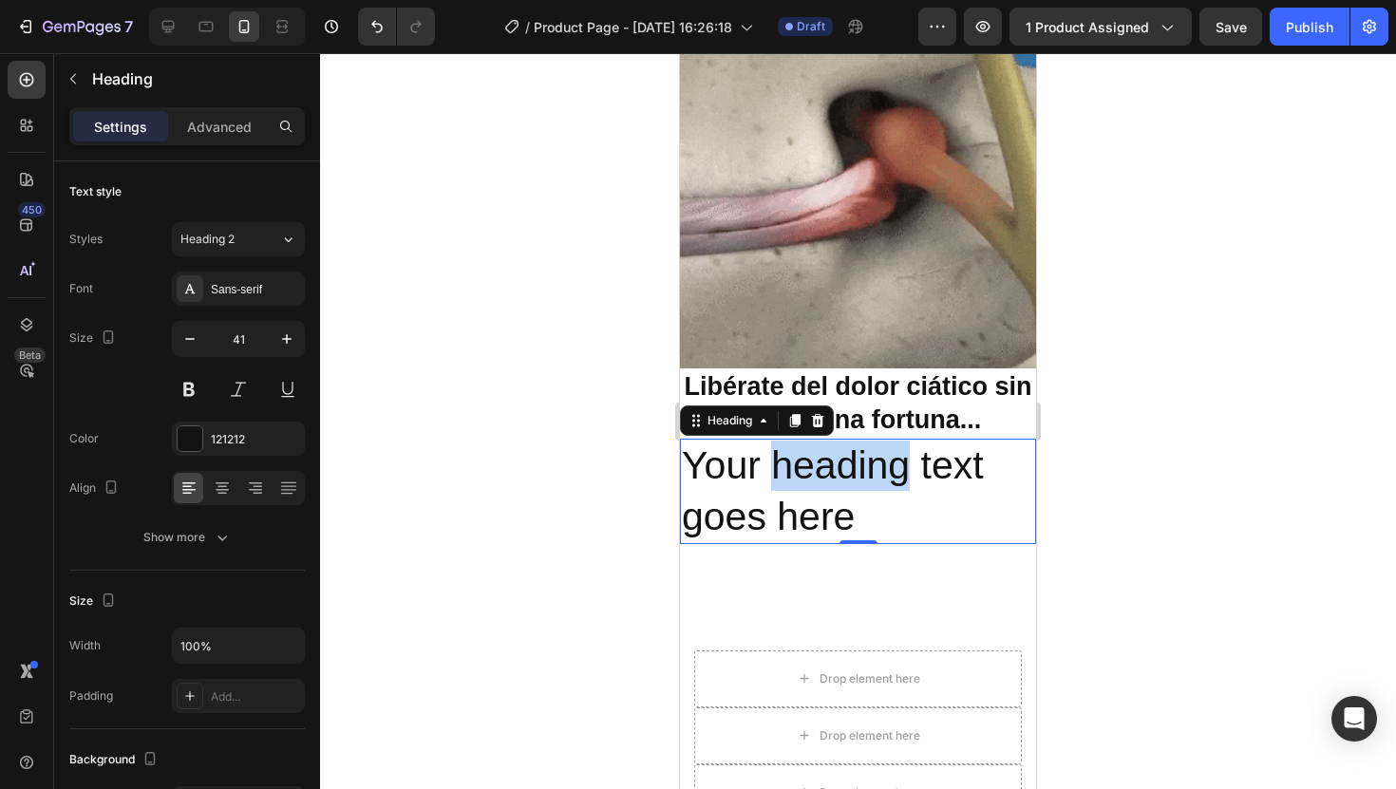
click at [824, 456] on p "Your heading text goes here" at bounding box center [858, 492] width 352 height 102
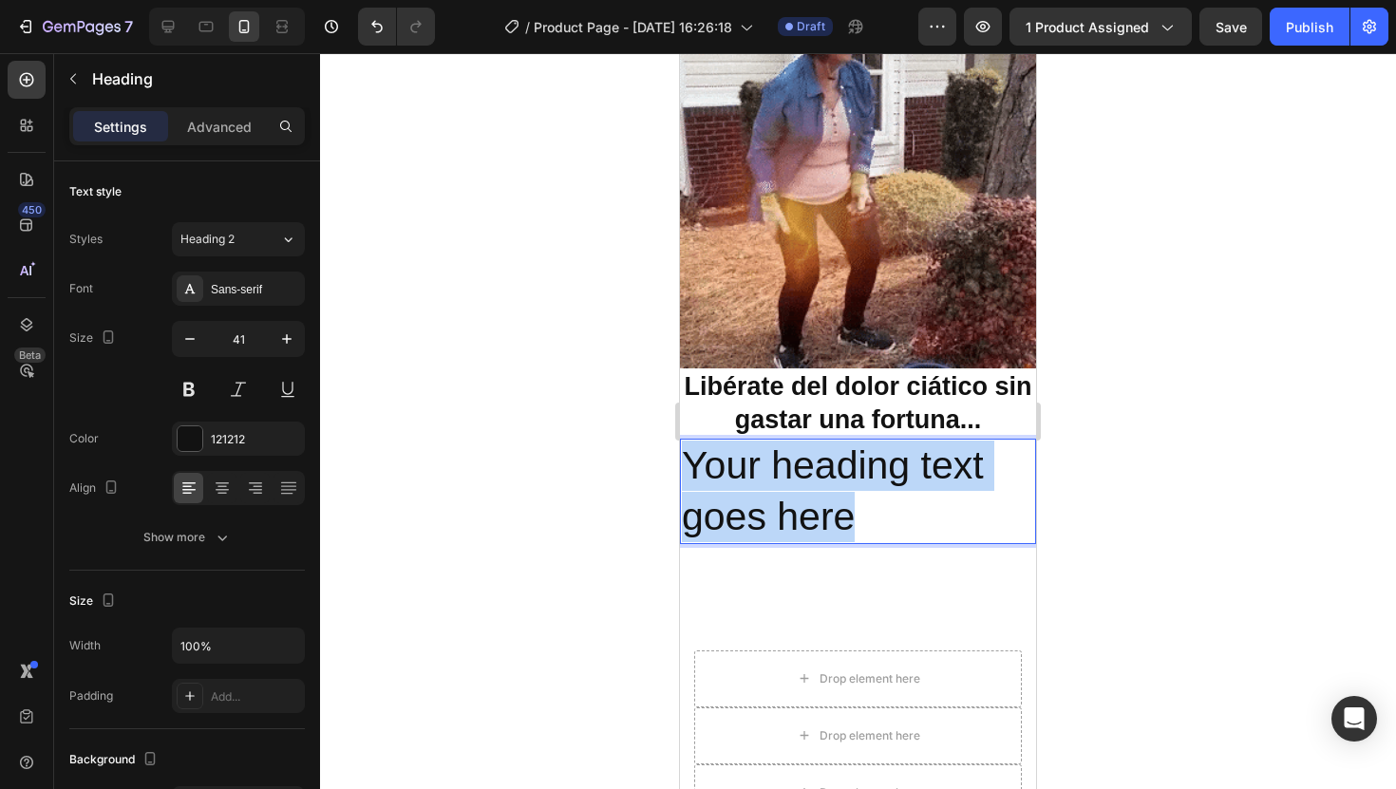
click at [824, 456] on p "Your heading text goes here" at bounding box center [858, 492] width 352 height 102
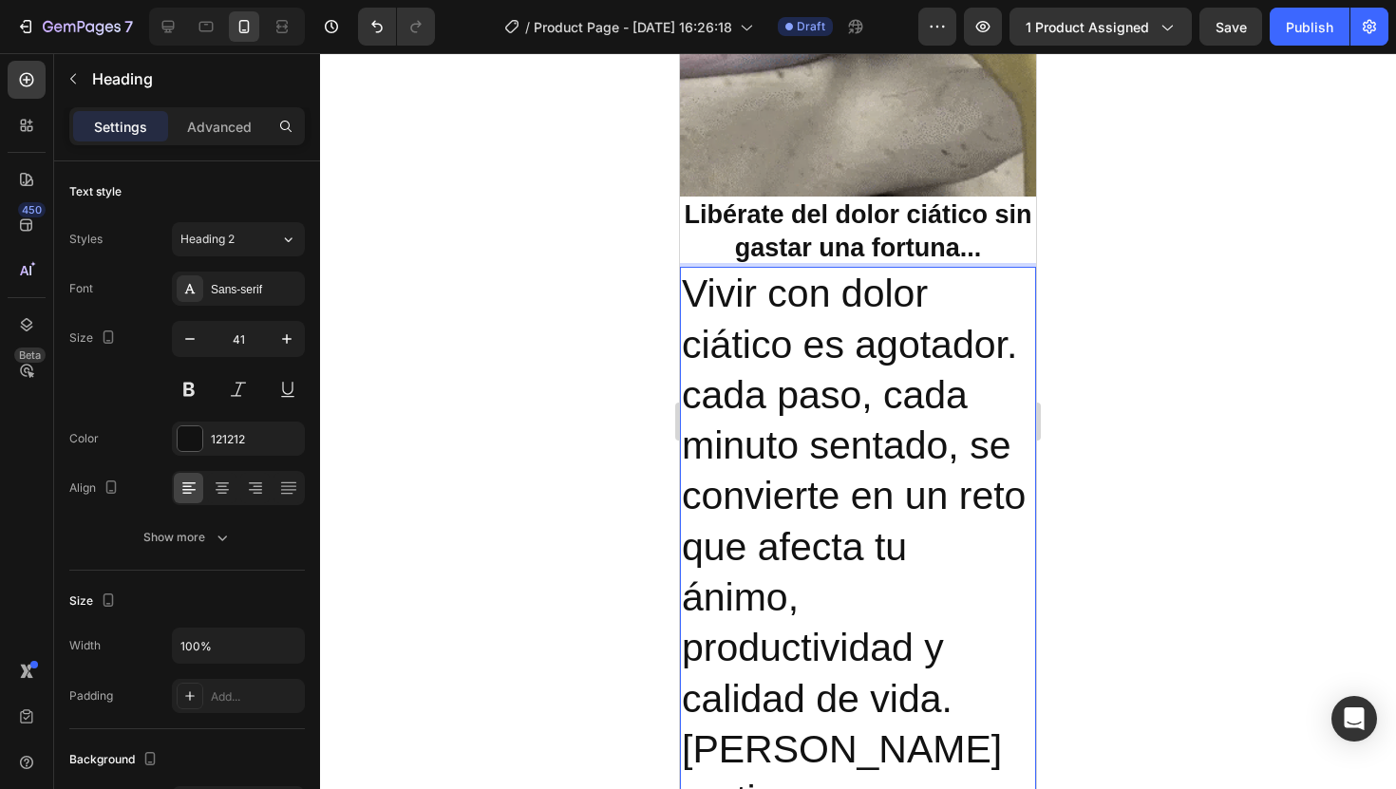
scroll to position [1581, 0]
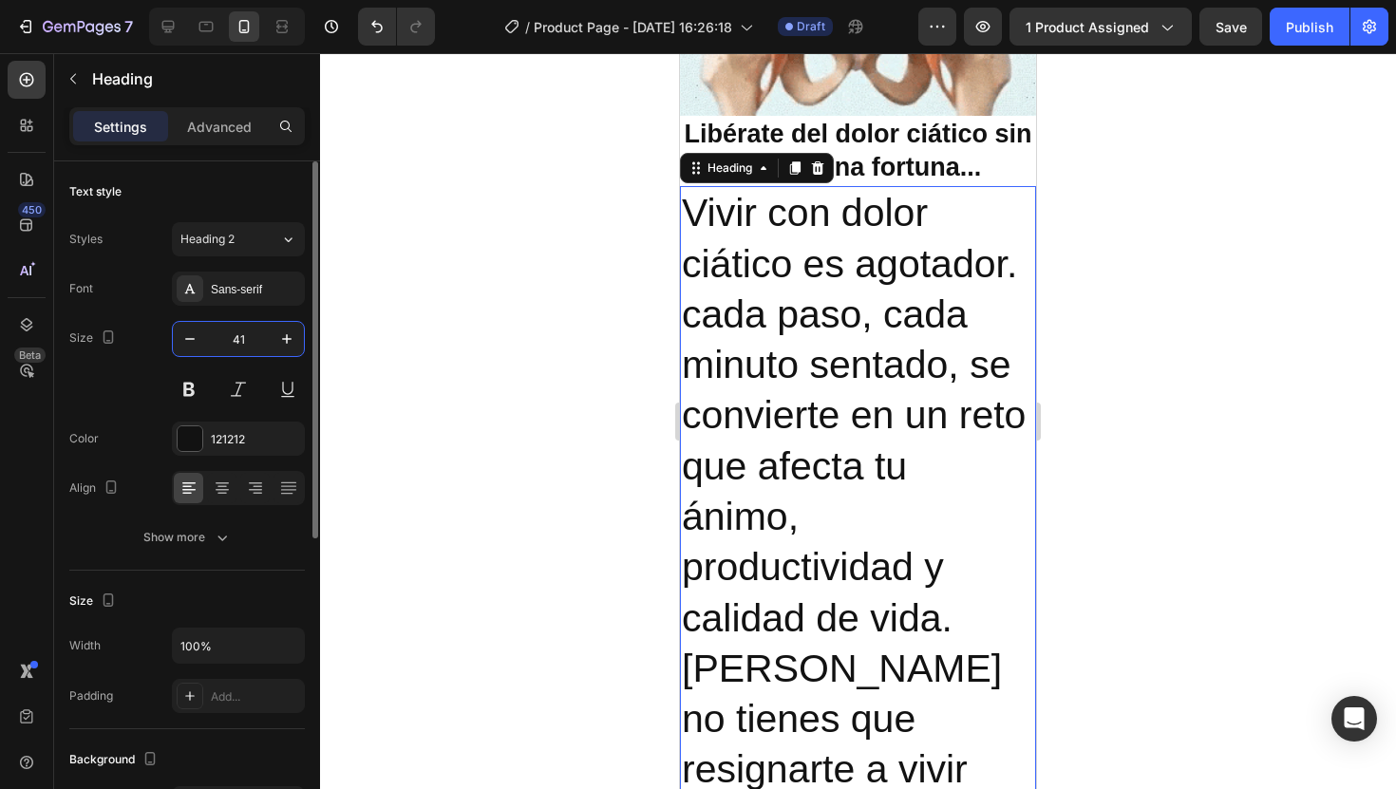
click at [210, 342] on input "41" at bounding box center [238, 339] width 63 height 34
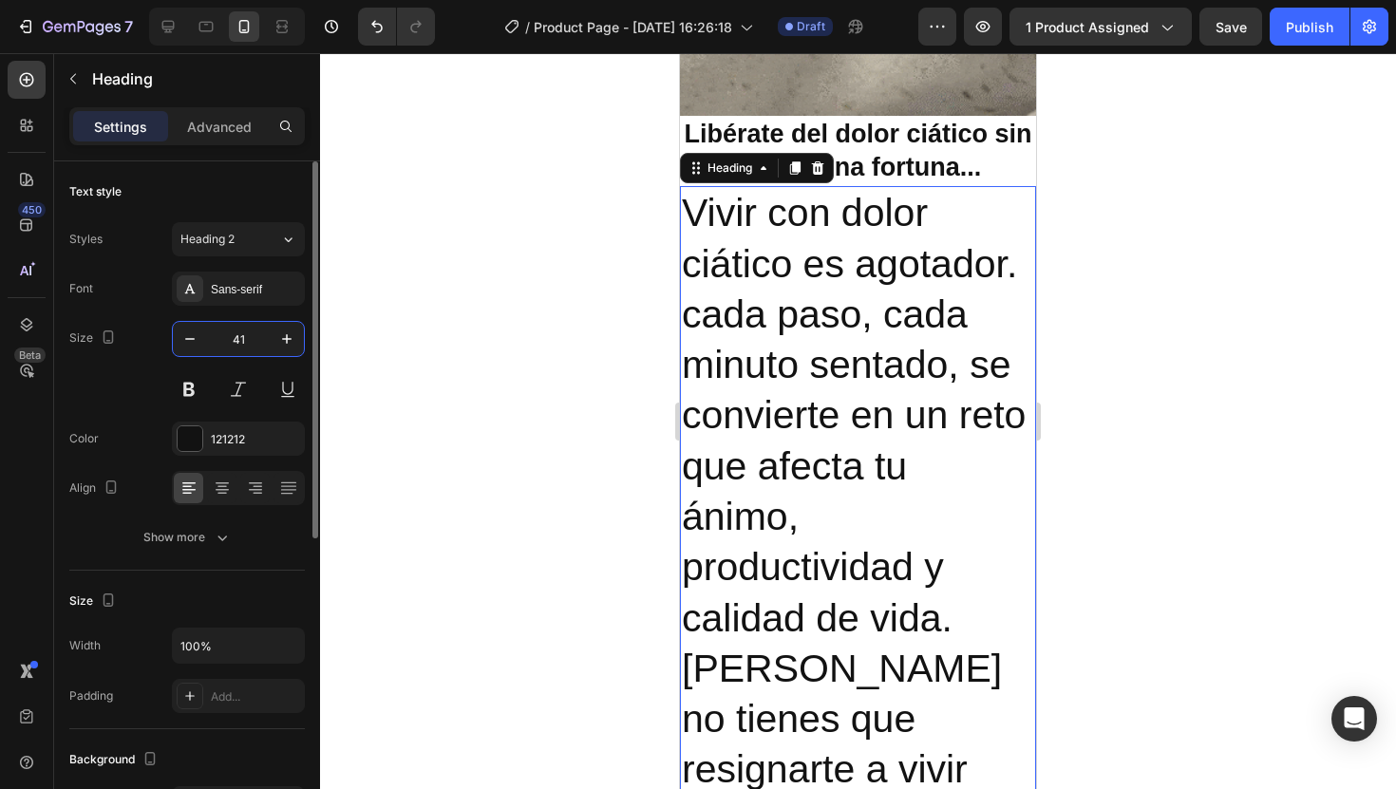
click at [210, 342] on input "41" at bounding box center [238, 339] width 63 height 34
click at [202, 342] on button "button" at bounding box center [190, 339] width 34 height 34
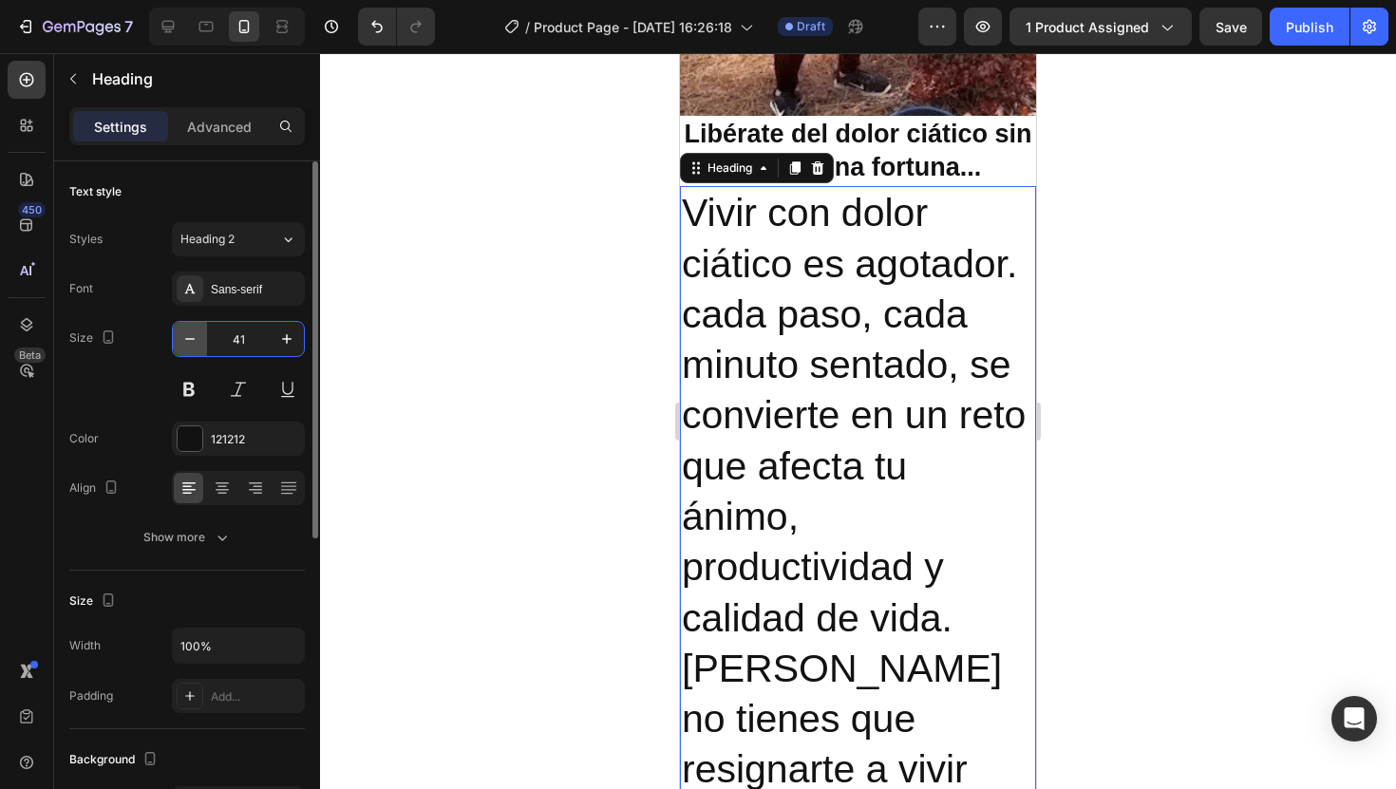
click at [202, 342] on button "button" at bounding box center [190, 339] width 34 height 34
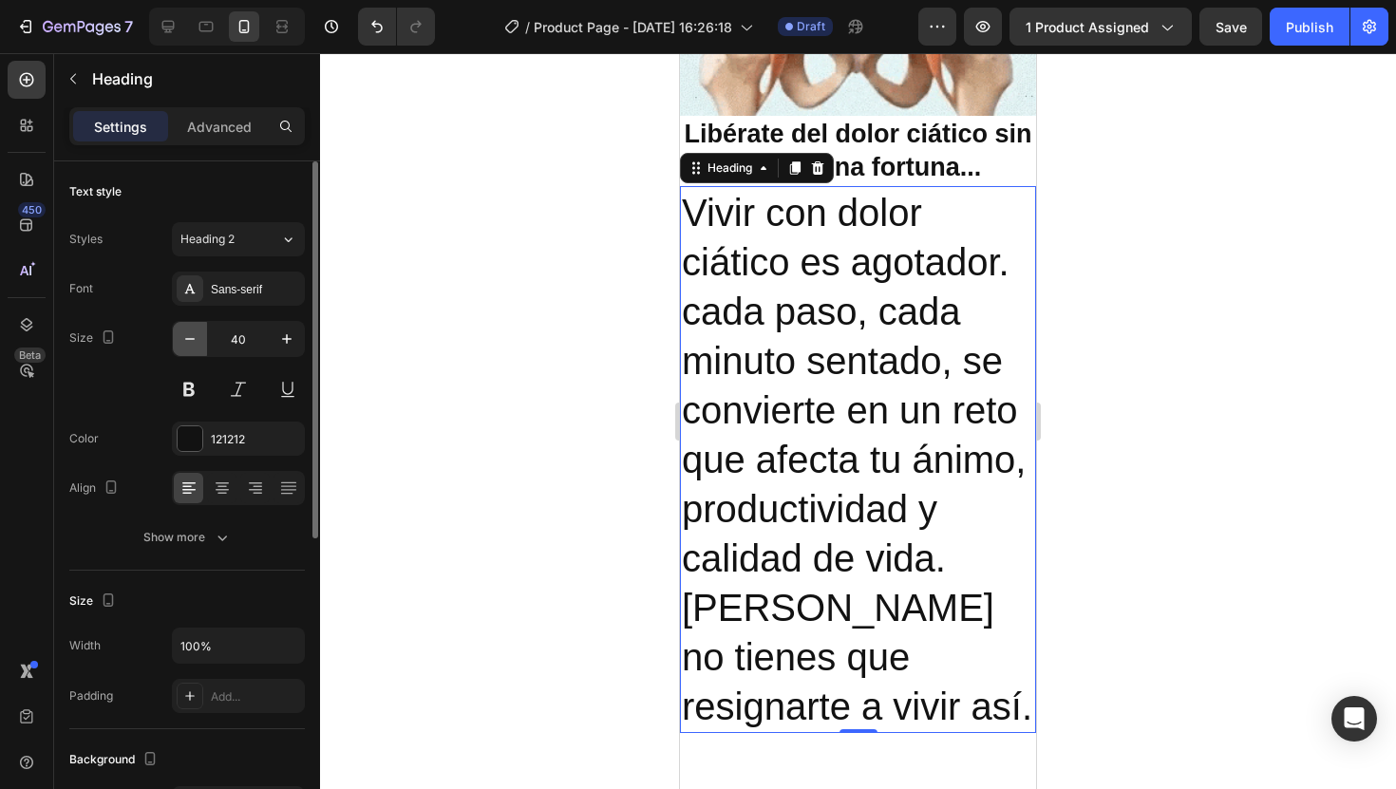
click at [202, 342] on button "button" at bounding box center [190, 339] width 34 height 34
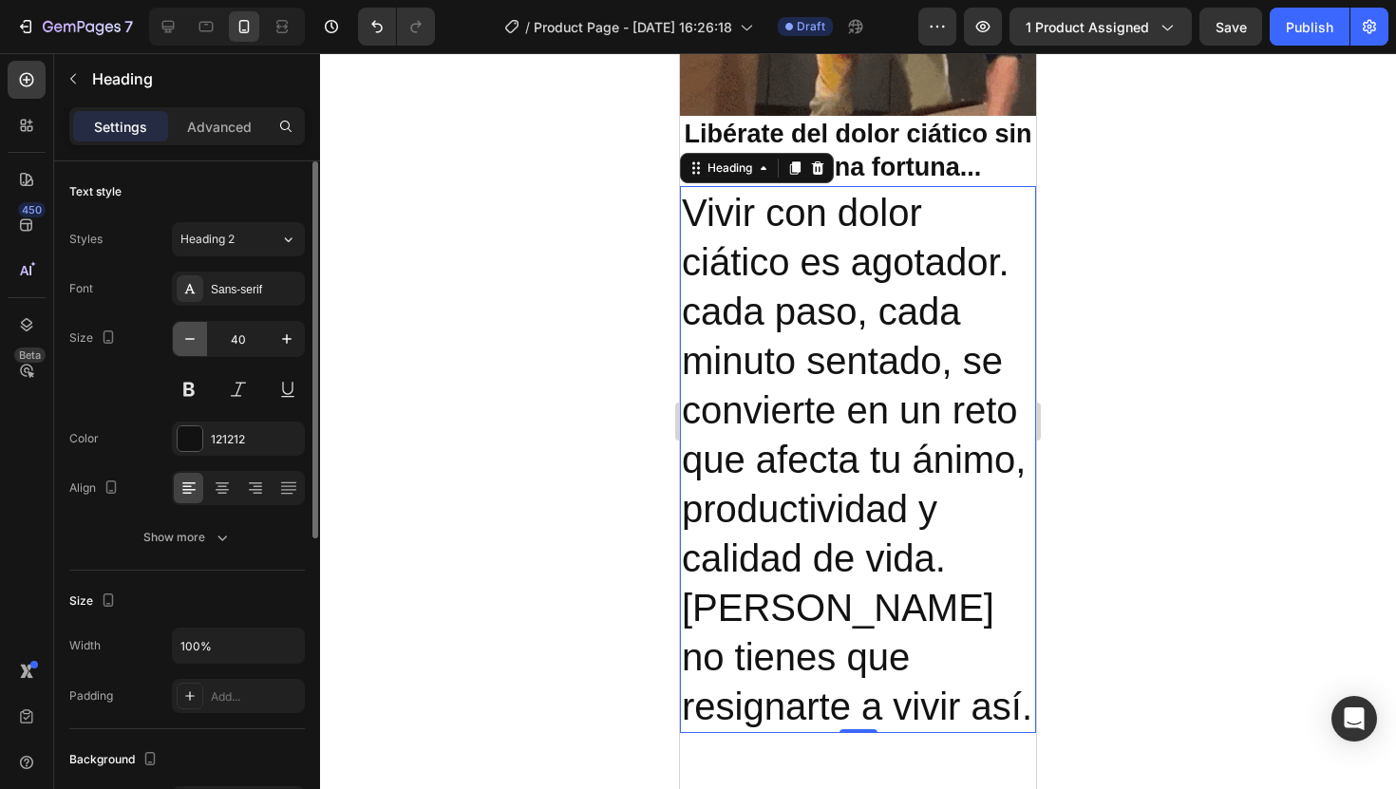
click at [202, 342] on button "button" at bounding box center [190, 339] width 34 height 34
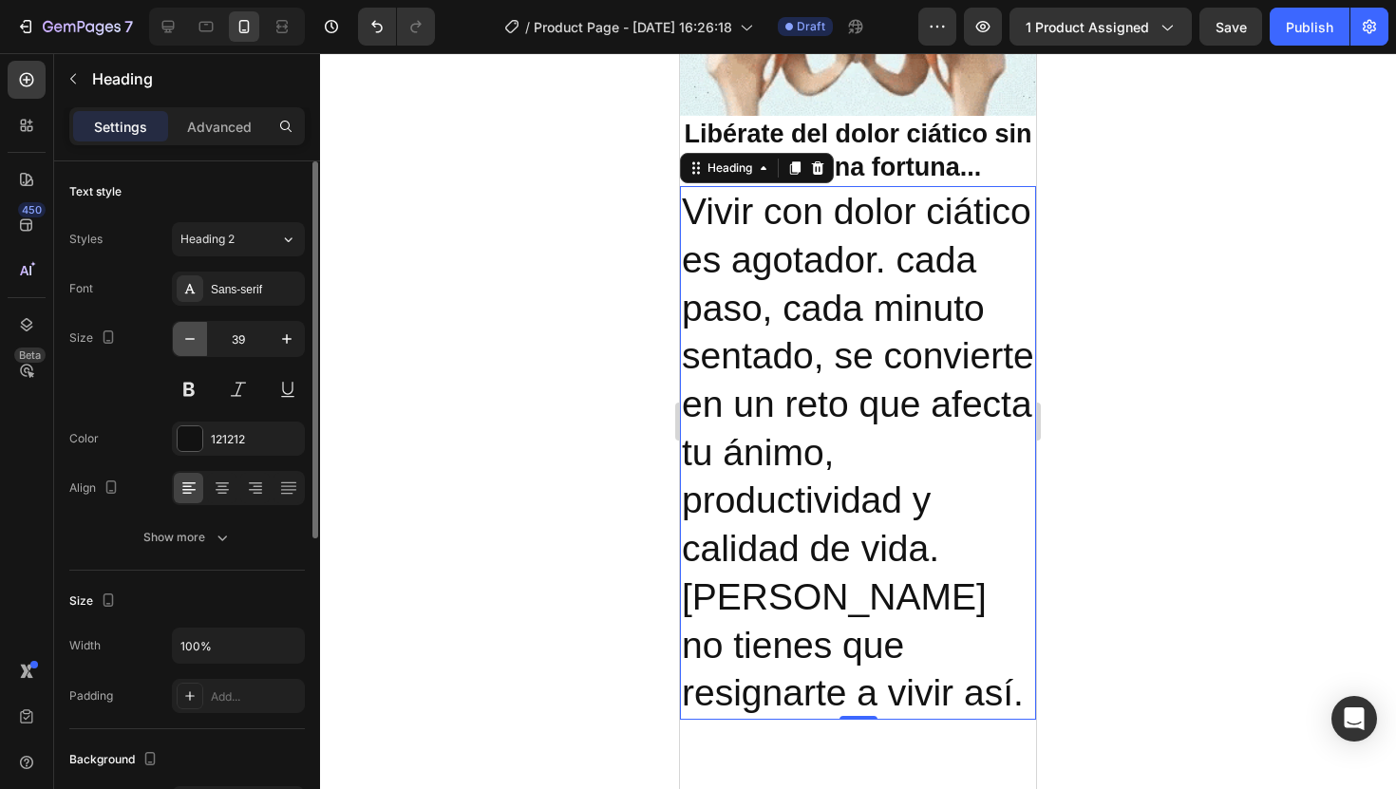
click at [202, 342] on button "button" at bounding box center [190, 339] width 34 height 34
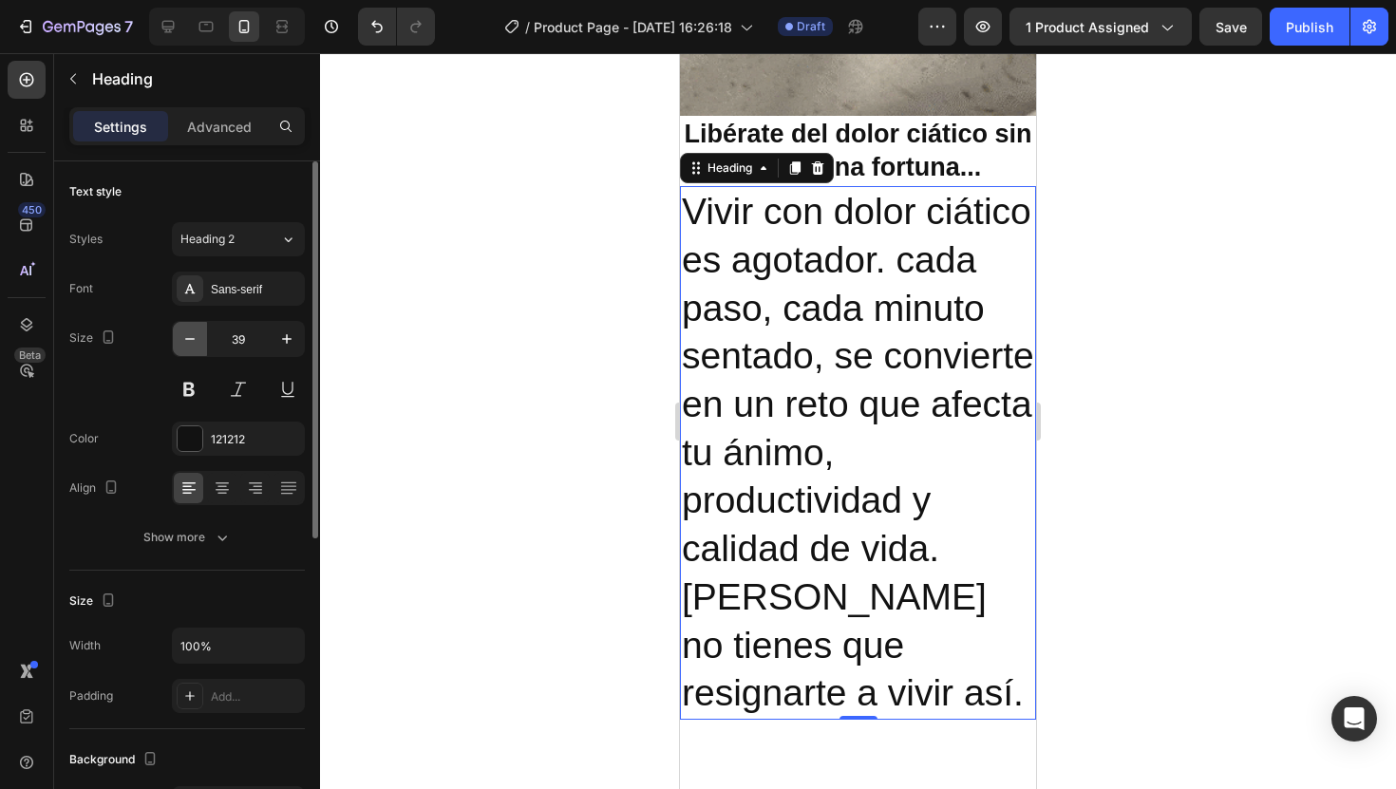
click at [202, 342] on button "button" at bounding box center [190, 339] width 34 height 34
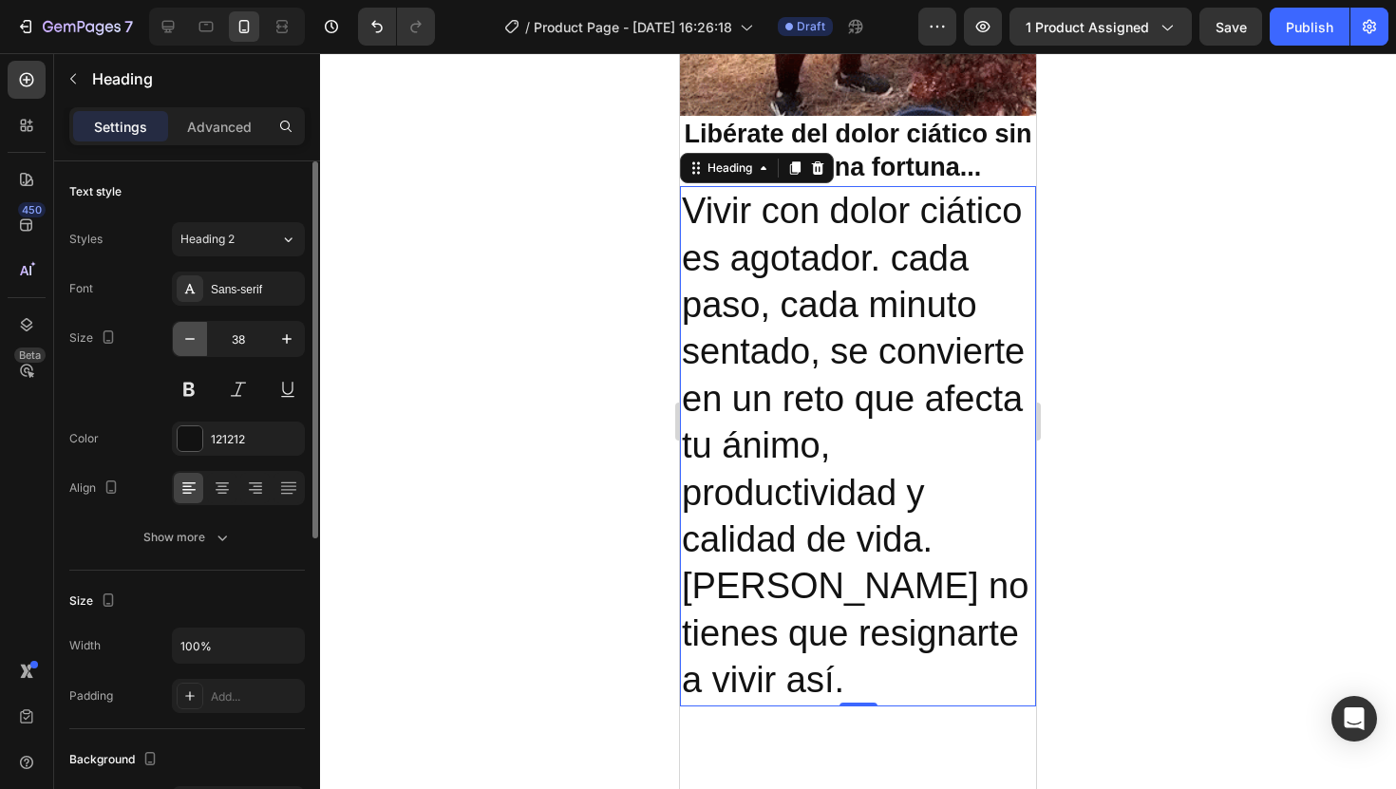
click at [202, 342] on button "button" at bounding box center [190, 339] width 34 height 34
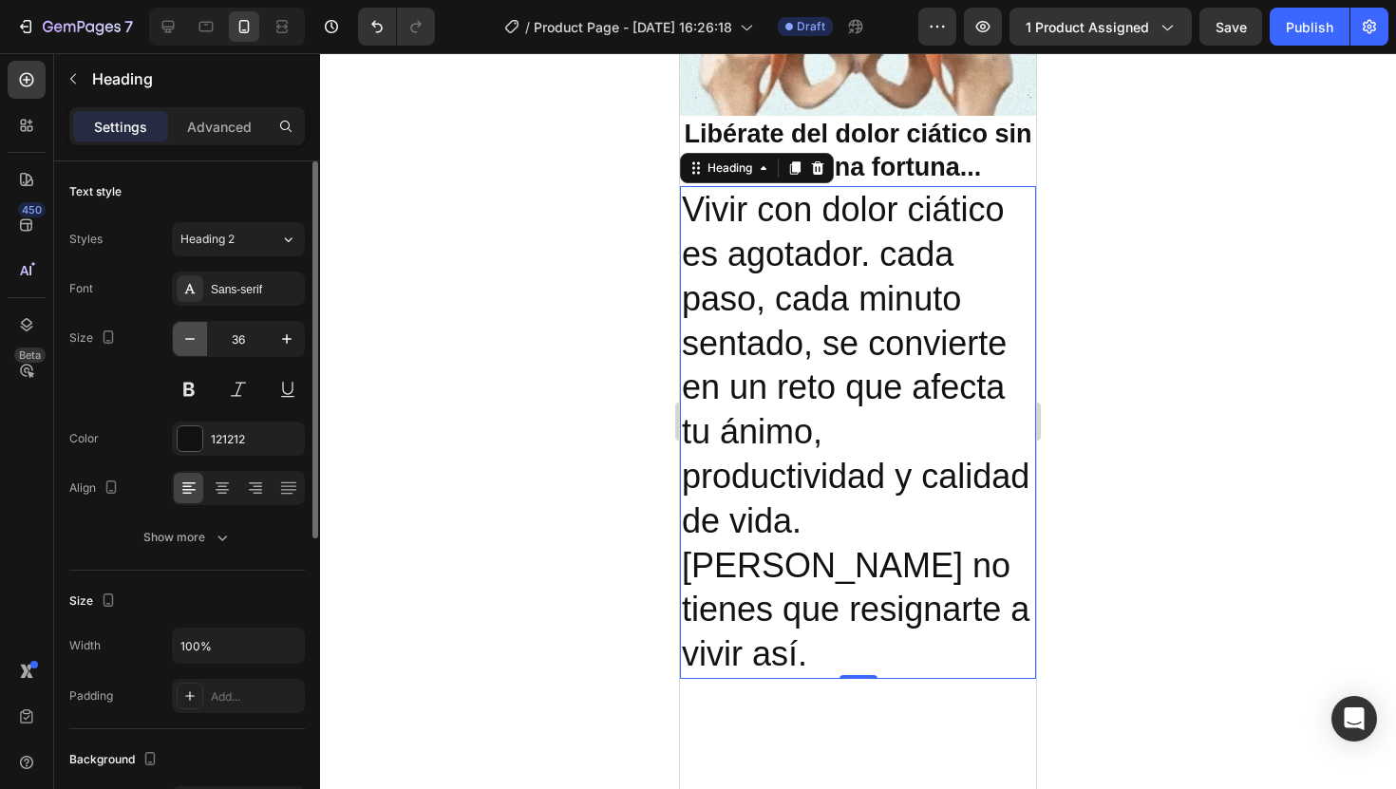
click at [202, 343] on button "button" at bounding box center [190, 339] width 34 height 34
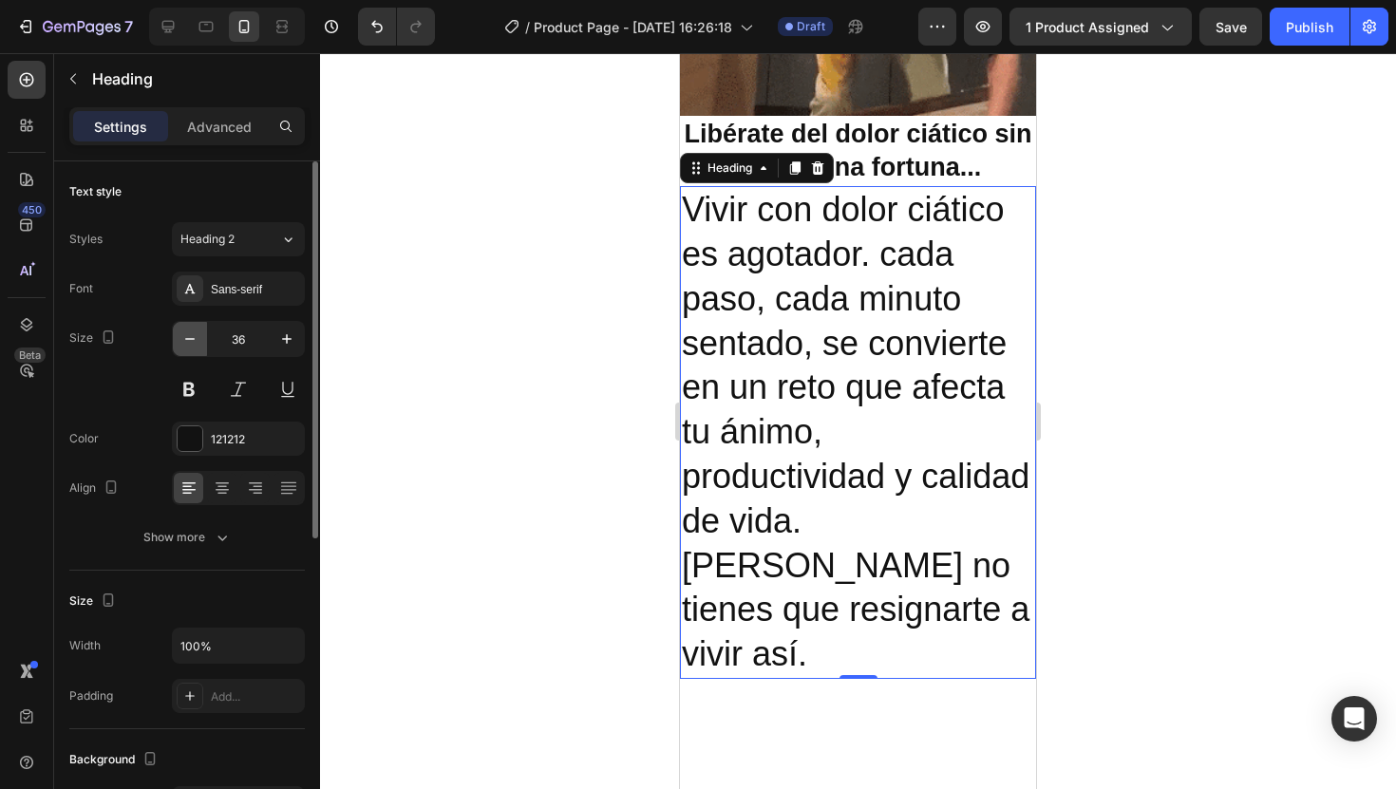
click at [202, 343] on button "button" at bounding box center [190, 339] width 34 height 34
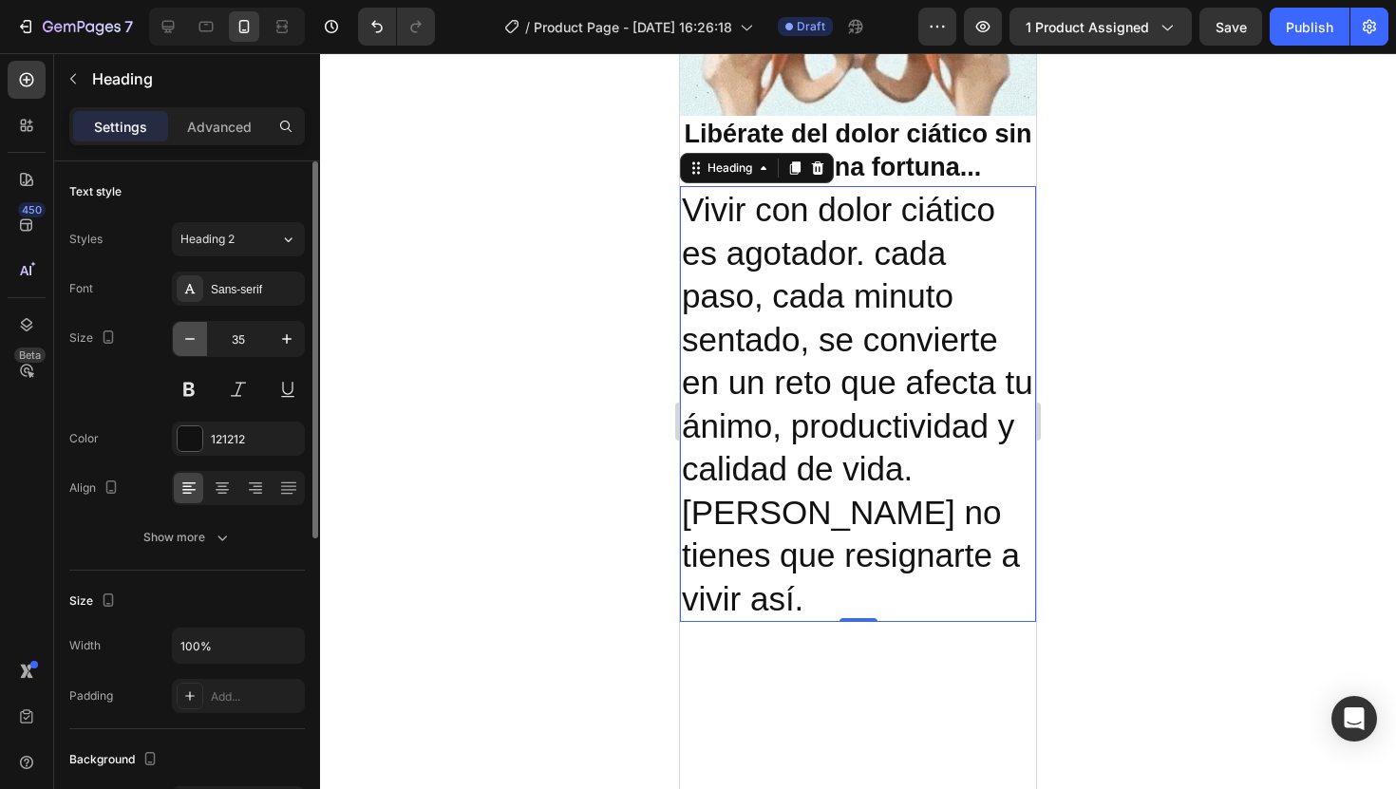
click at [202, 343] on button "button" at bounding box center [190, 339] width 34 height 34
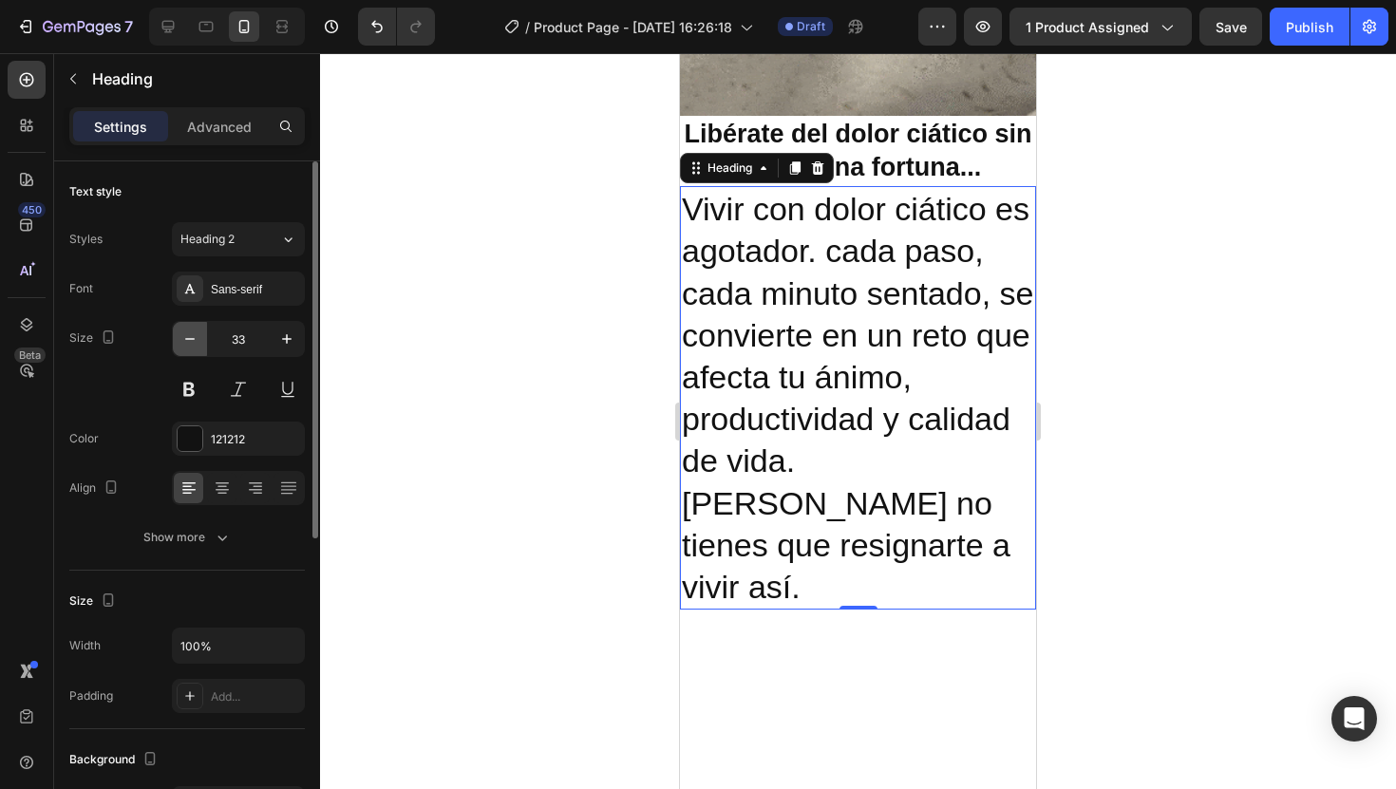
click at [202, 343] on button "button" at bounding box center [190, 339] width 34 height 34
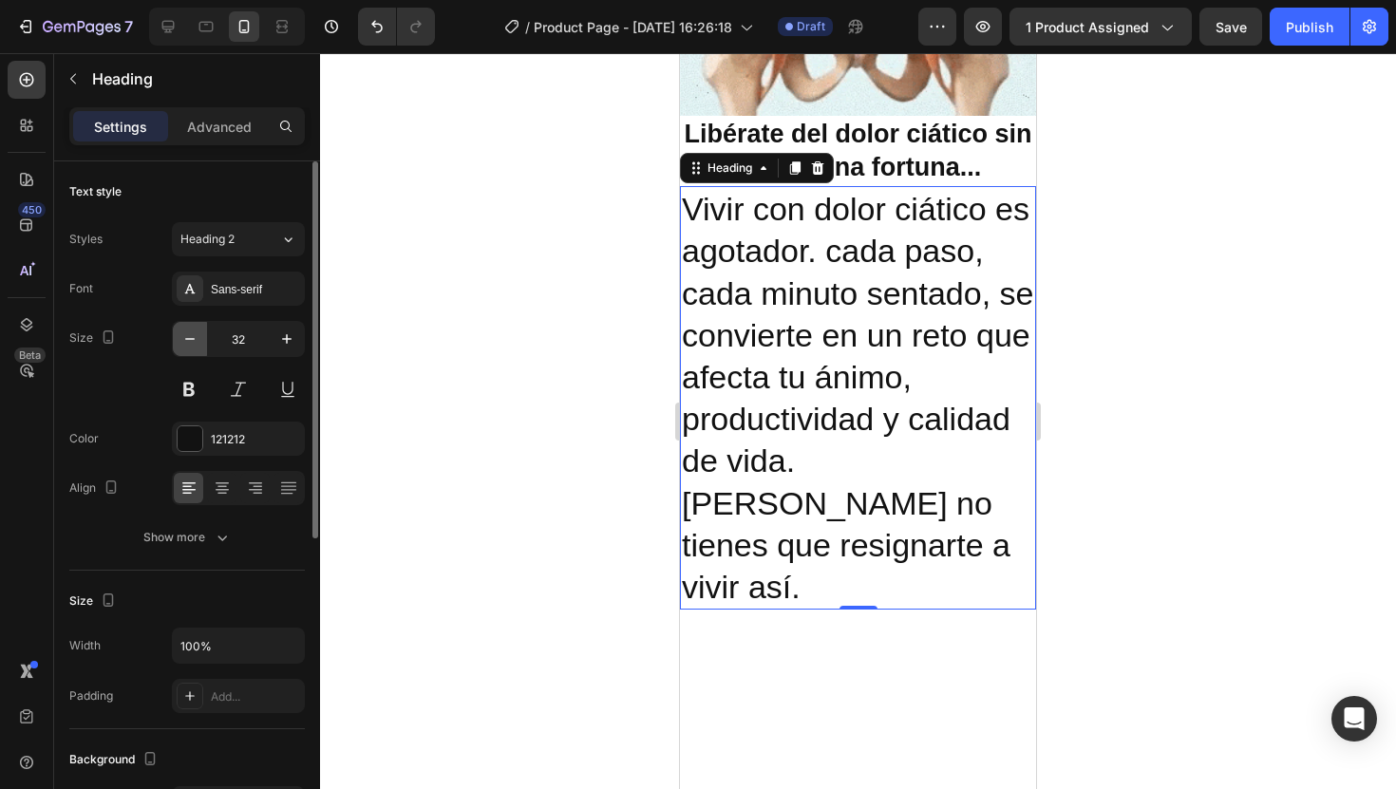
click at [202, 343] on button "button" at bounding box center [190, 339] width 34 height 34
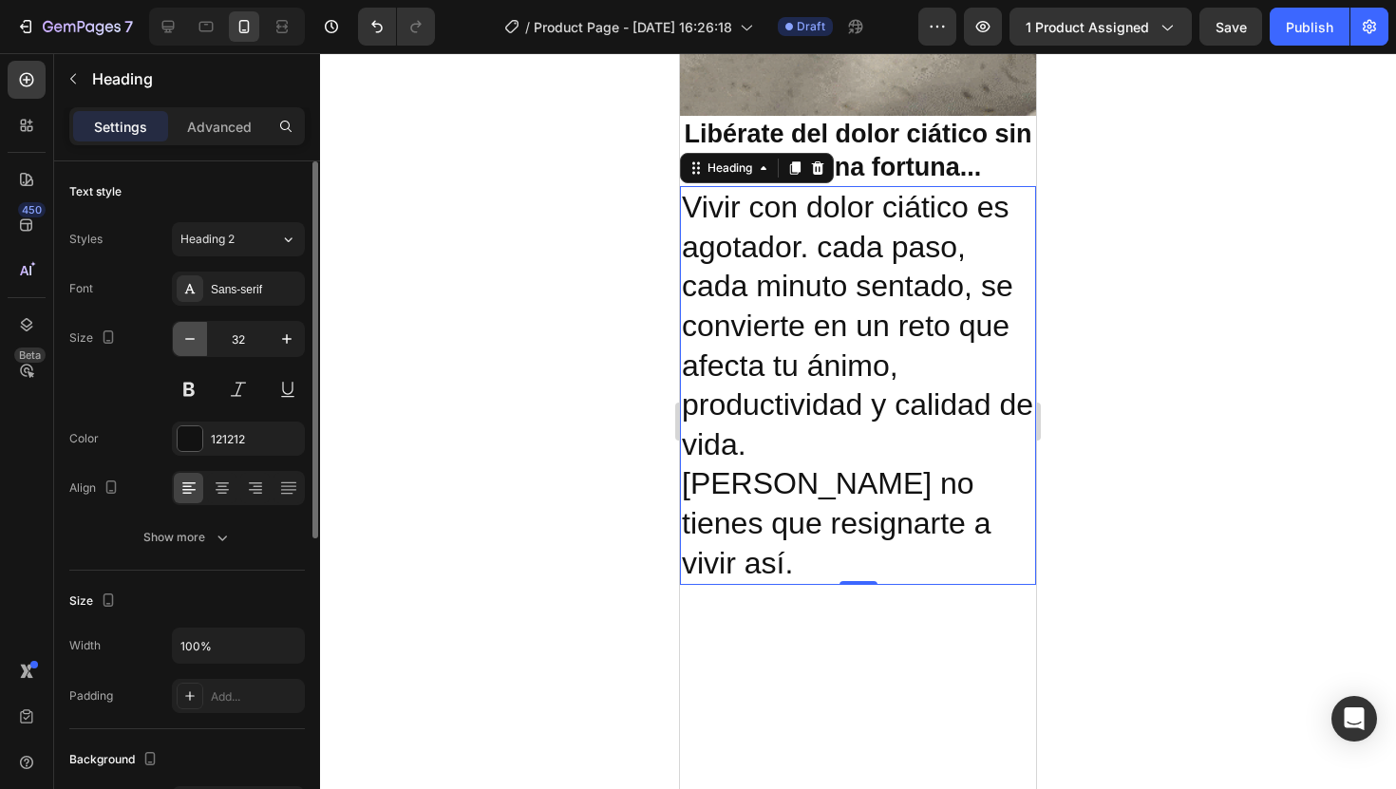
click at [202, 343] on button "button" at bounding box center [190, 339] width 34 height 34
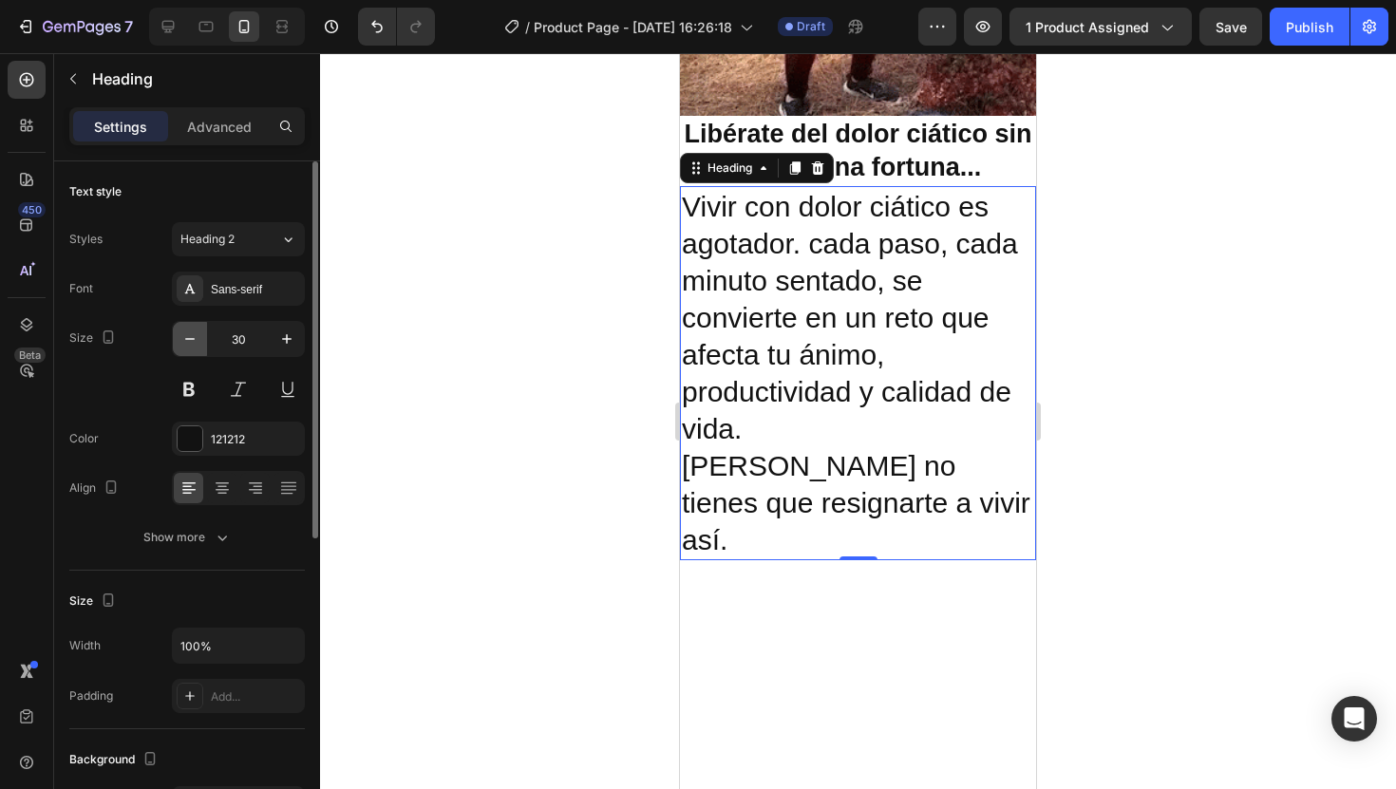
click at [202, 343] on button "button" at bounding box center [190, 339] width 34 height 34
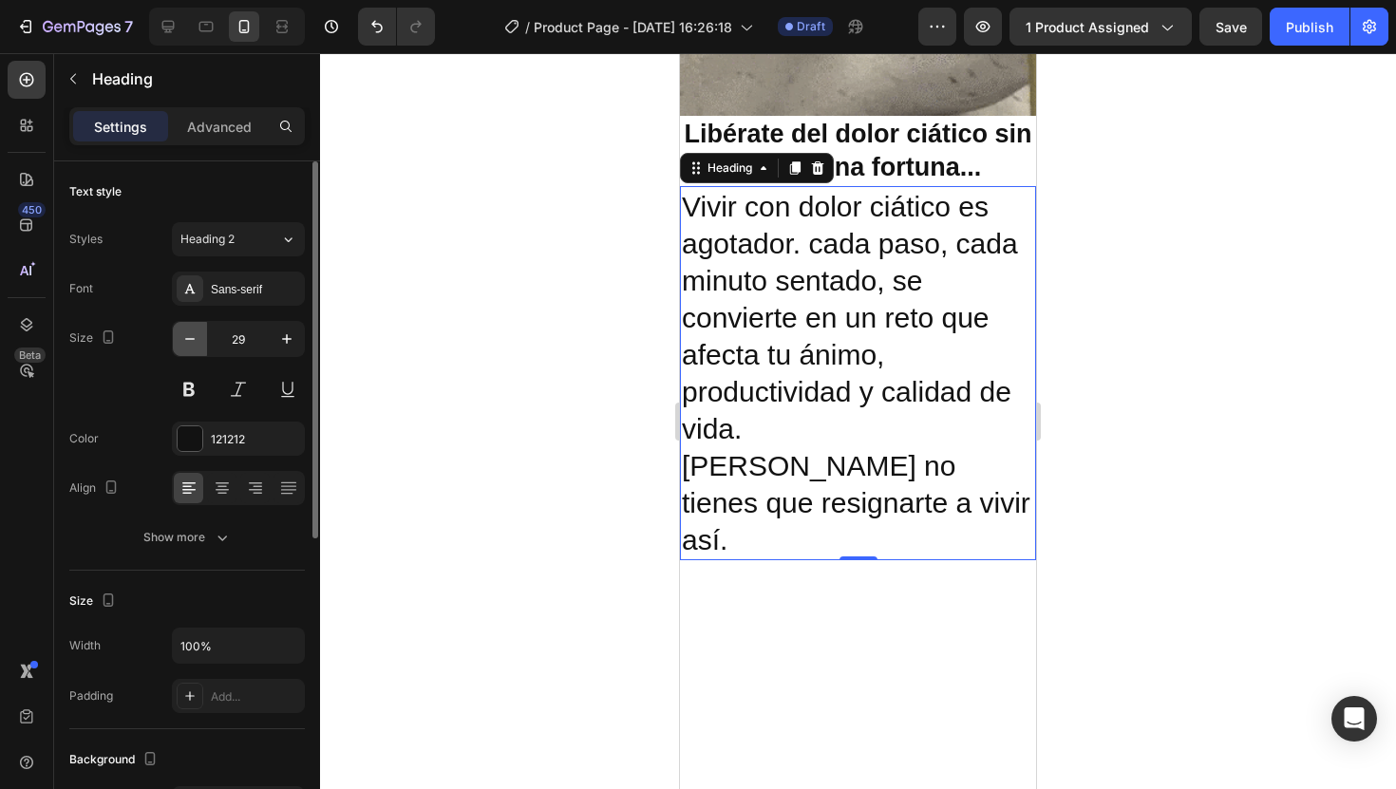
click at [202, 343] on button "button" at bounding box center [190, 339] width 34 height 34
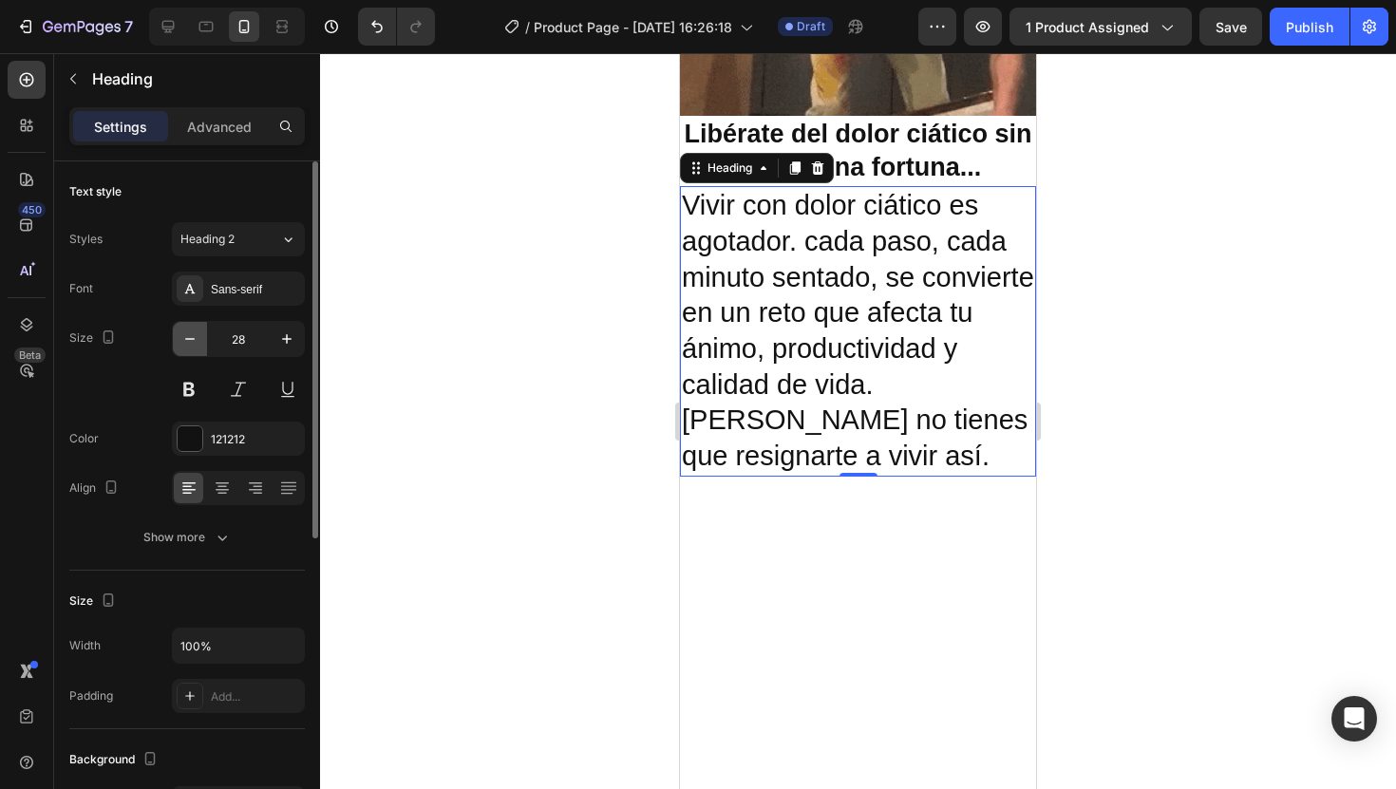
click at [202, 343] on button "button" at bounding box center [190, 339] width 34 height 34
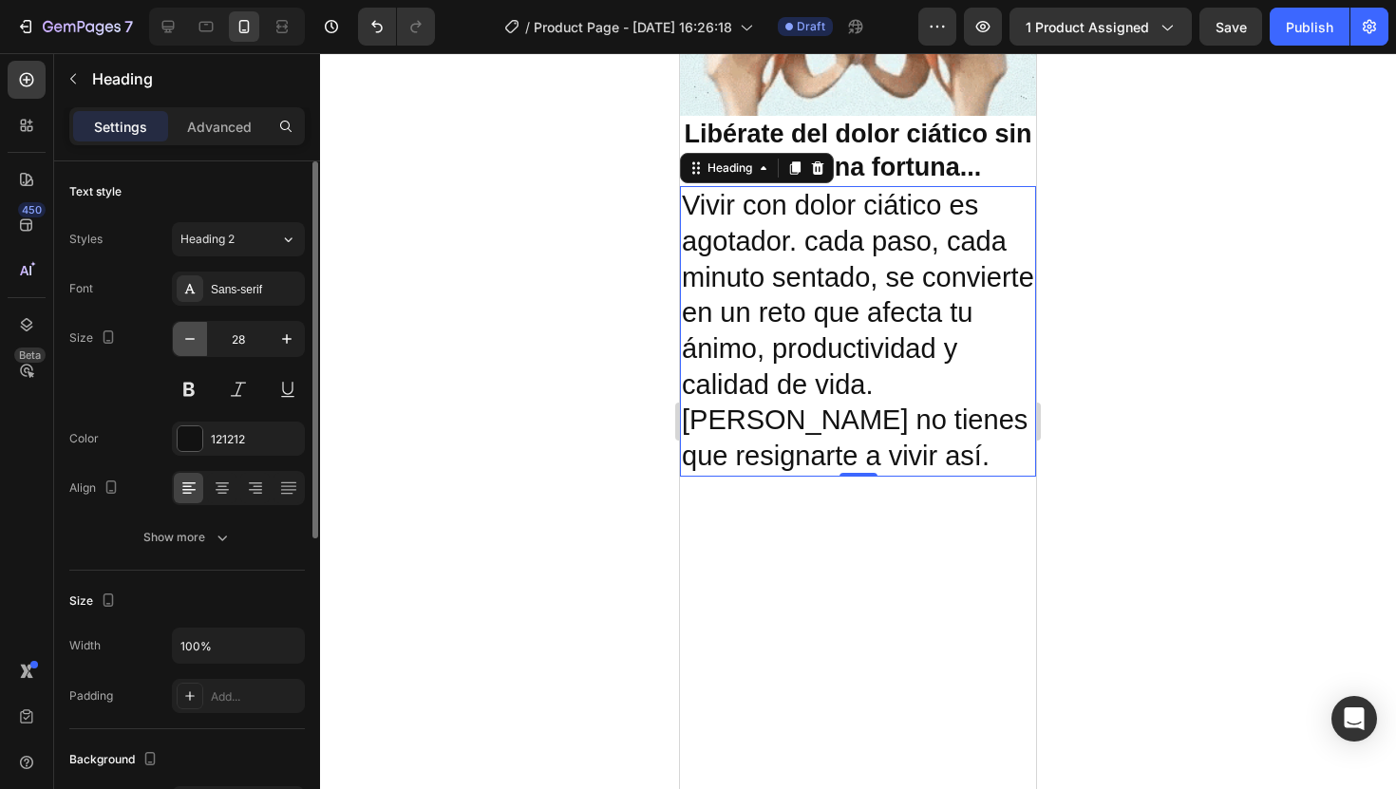
click at [202, 343] on button "button" at bounding box center [190, 339] width 34 height 34
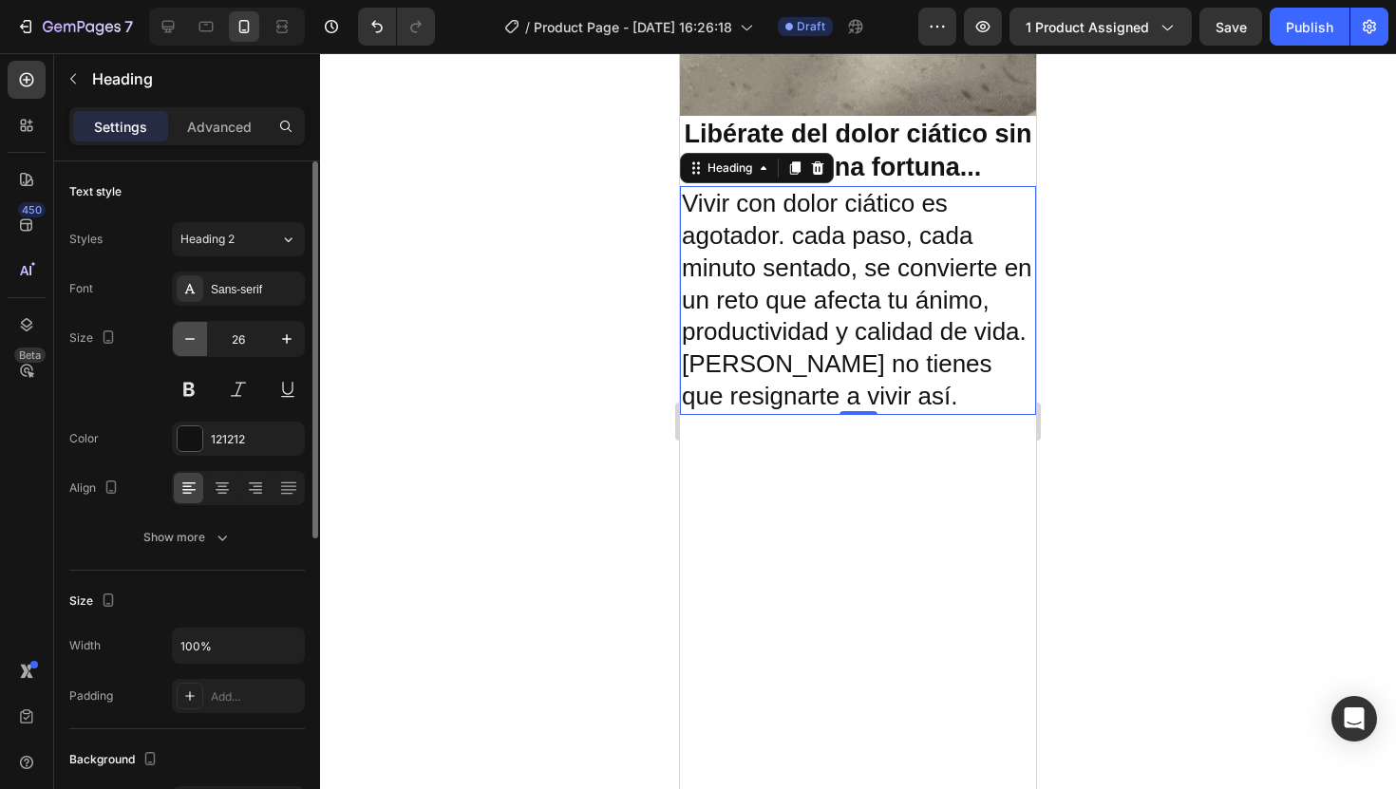
click at [202, 343] on button "button" at bounding box center [190, 339] width 34 height 34
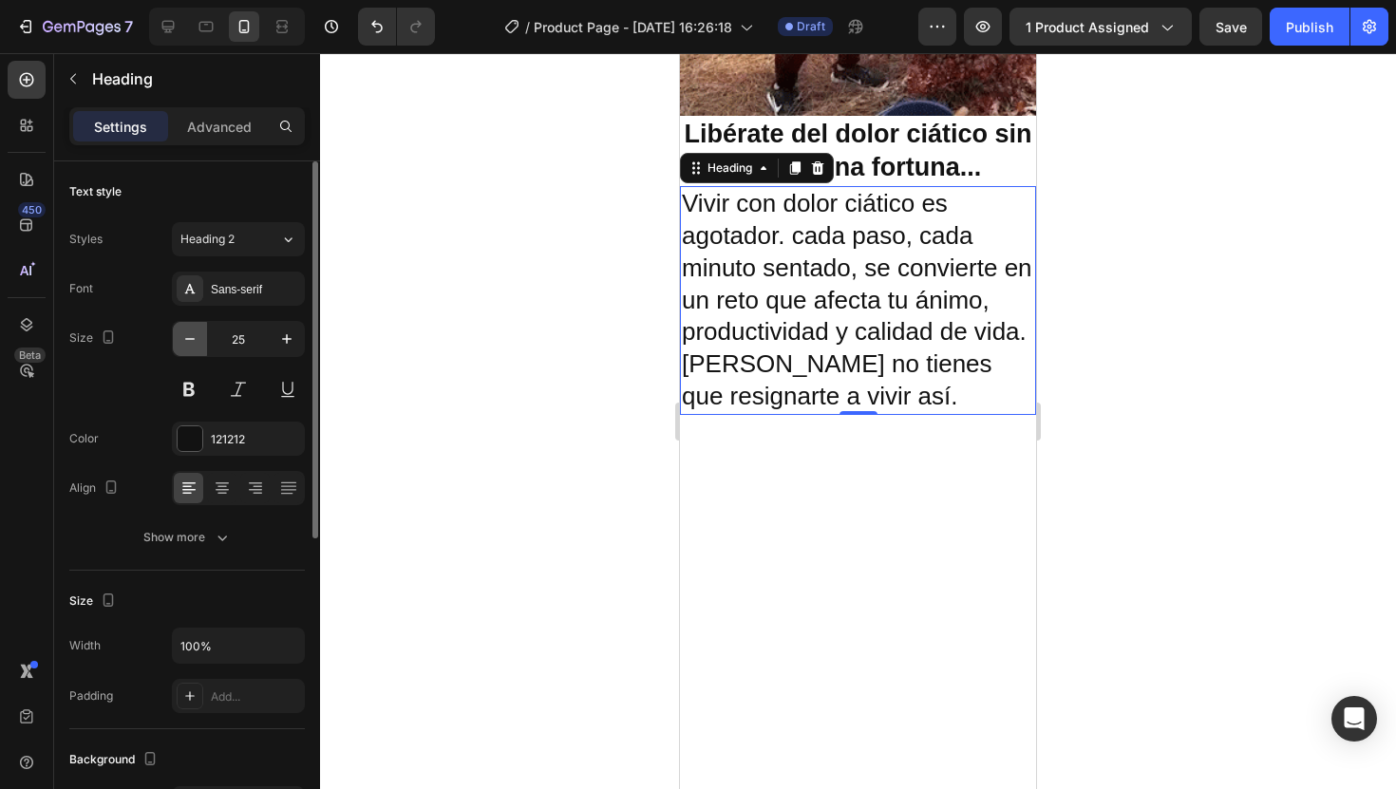
click at [202, 343] on button "button" at bounding box center [190, 339] width 34 height 34
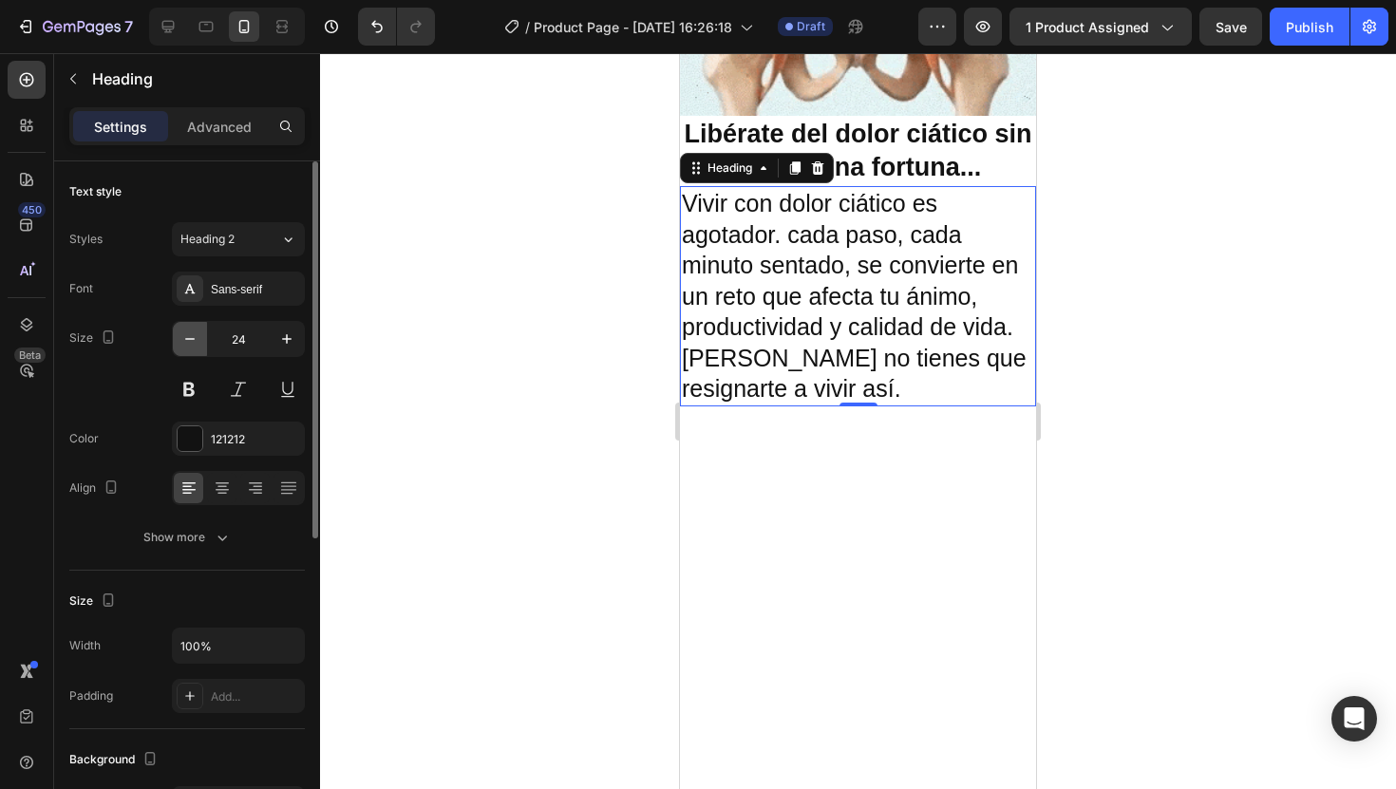
click at [202, 343] on button "button" at bounding box center [190, 339] width 34 height 34
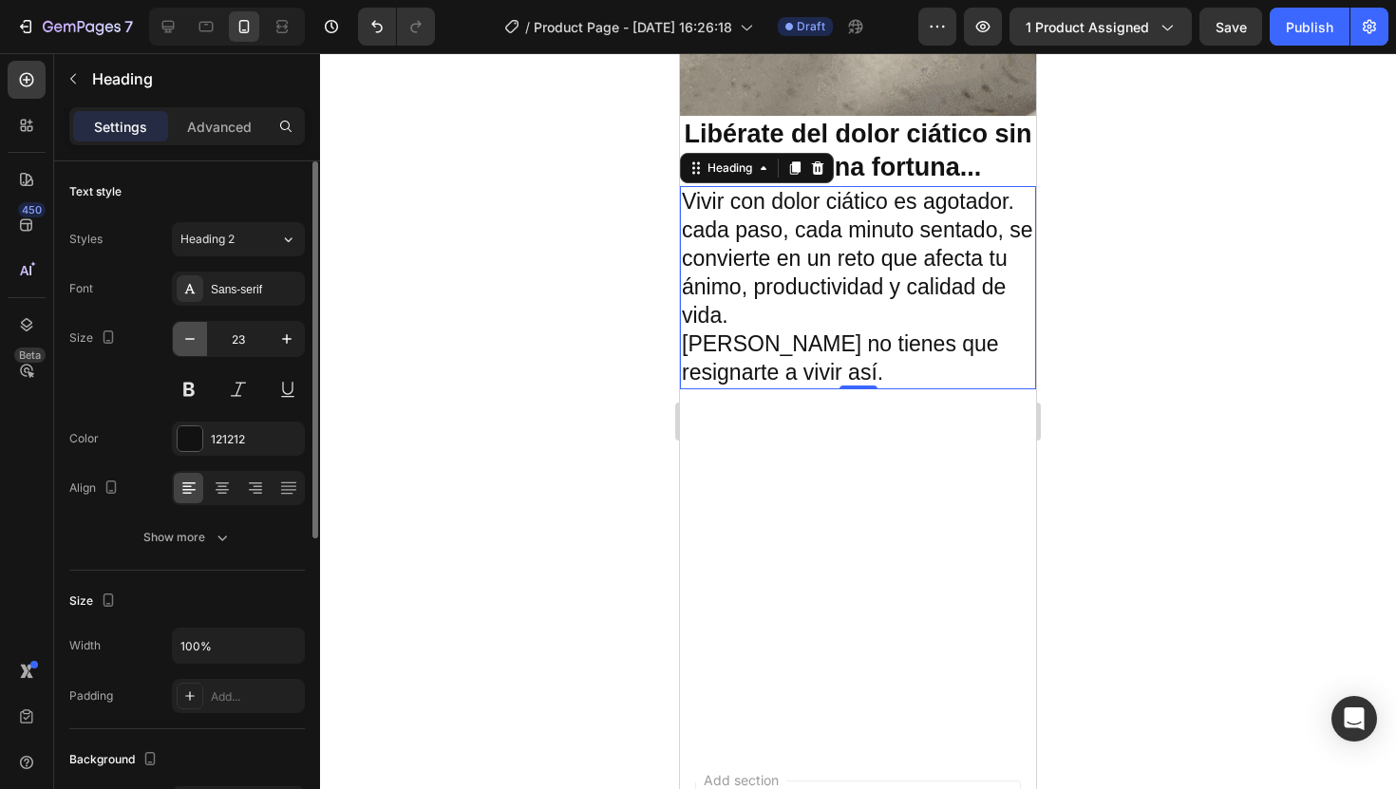
click at [202, 343] on button "button" at bounding box center [190, 339] width 34 height 34
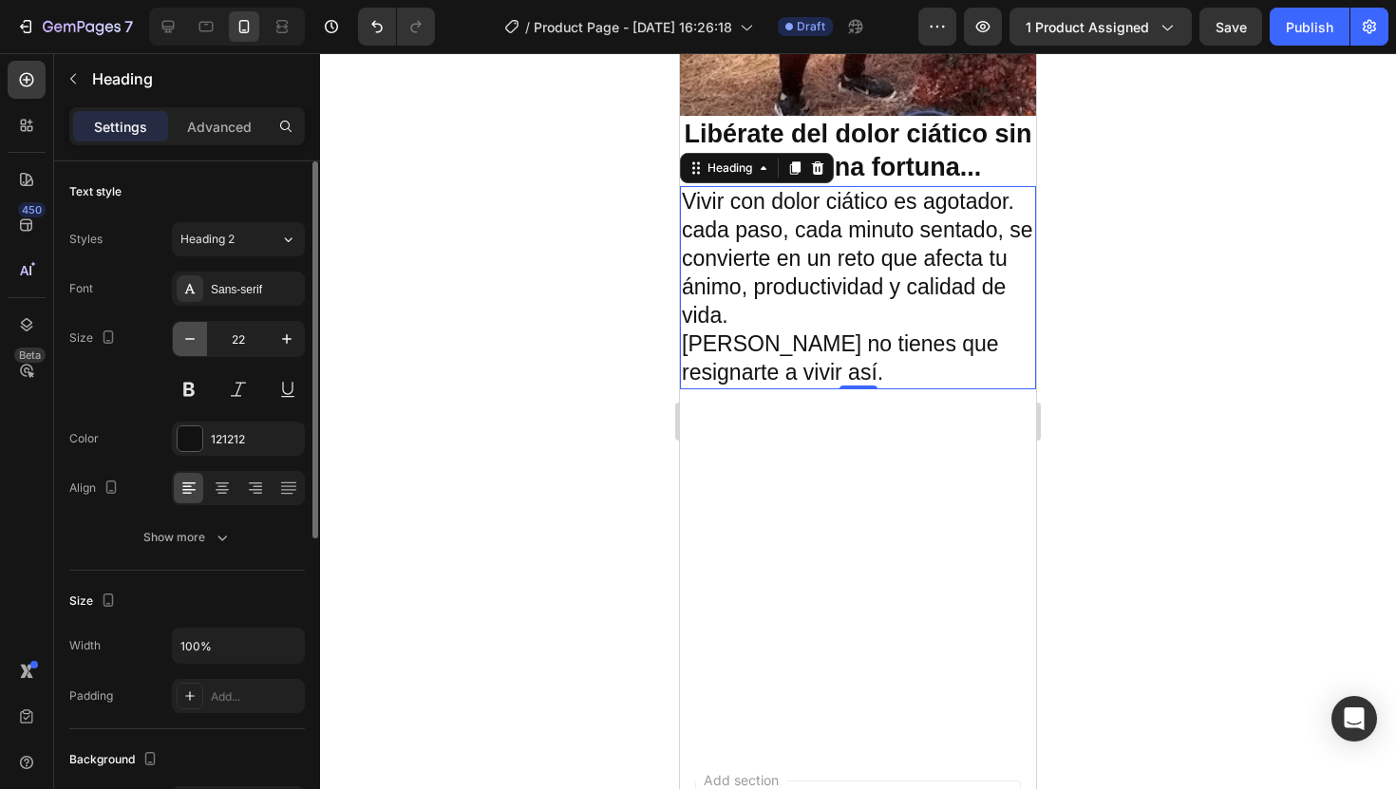
click at [202, 343] on button "button" at bounding box center [190, 339] width 34 height 34
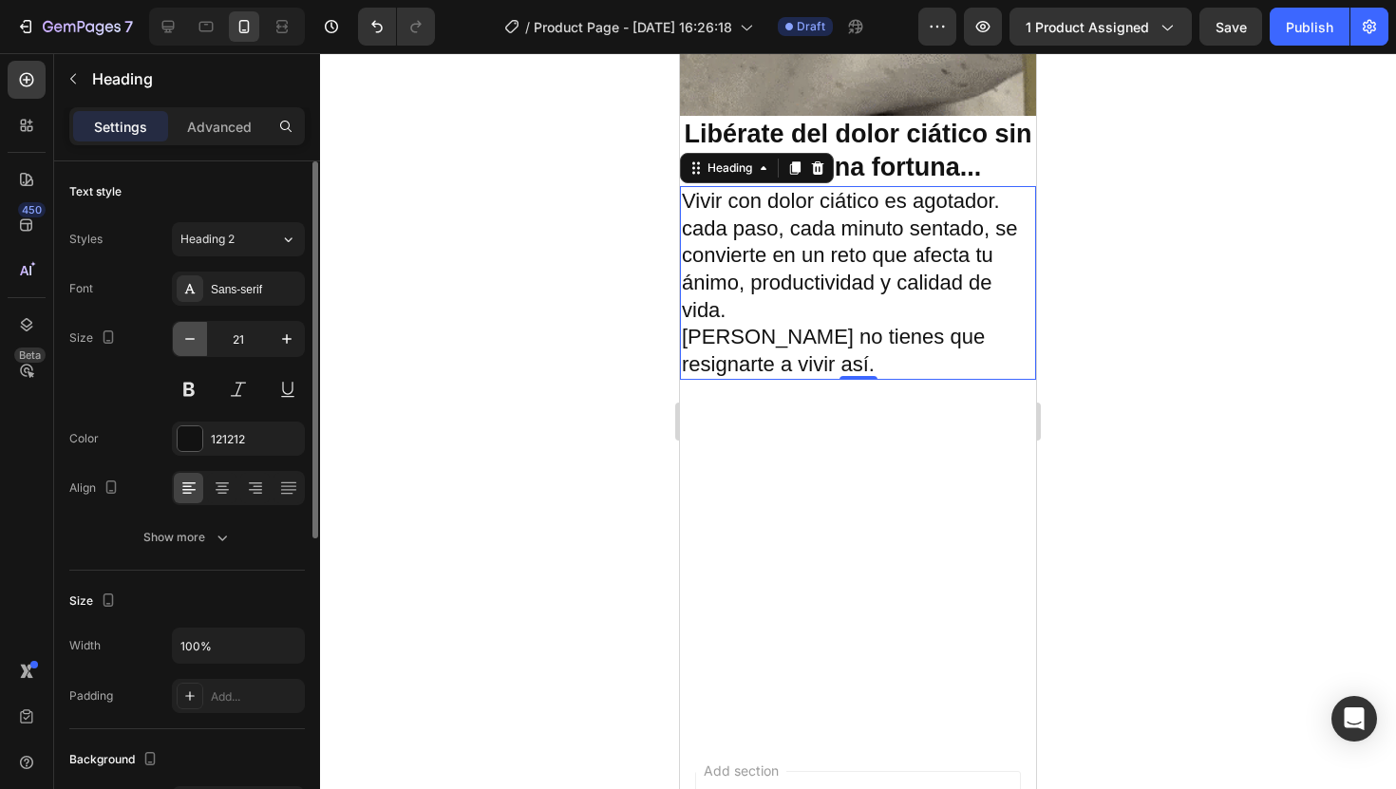
click at [202, 343] on button "button" at bounding box center [190, 339] width 34 height 34
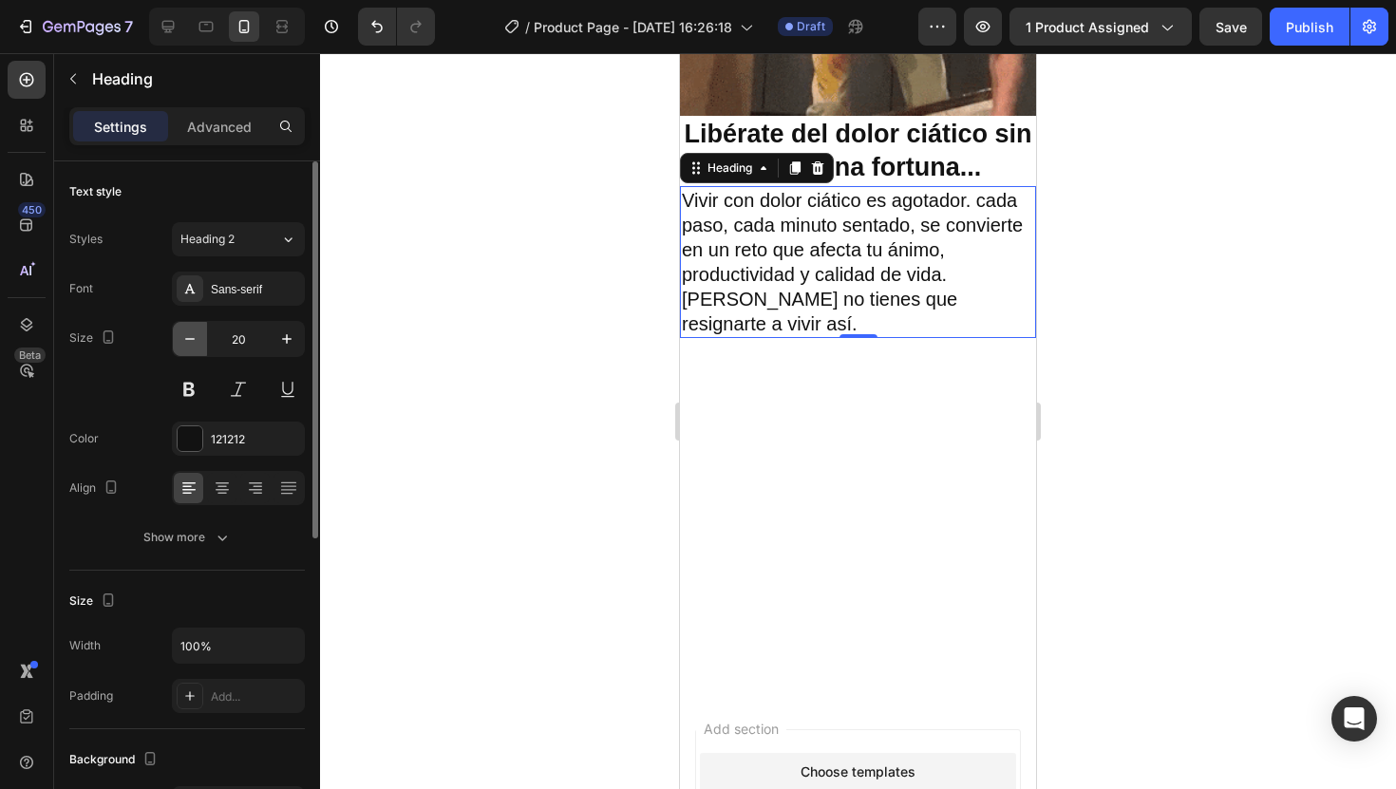
click at [202, 343] on button "button" at bounding box center [190, 339] width 34 height 34
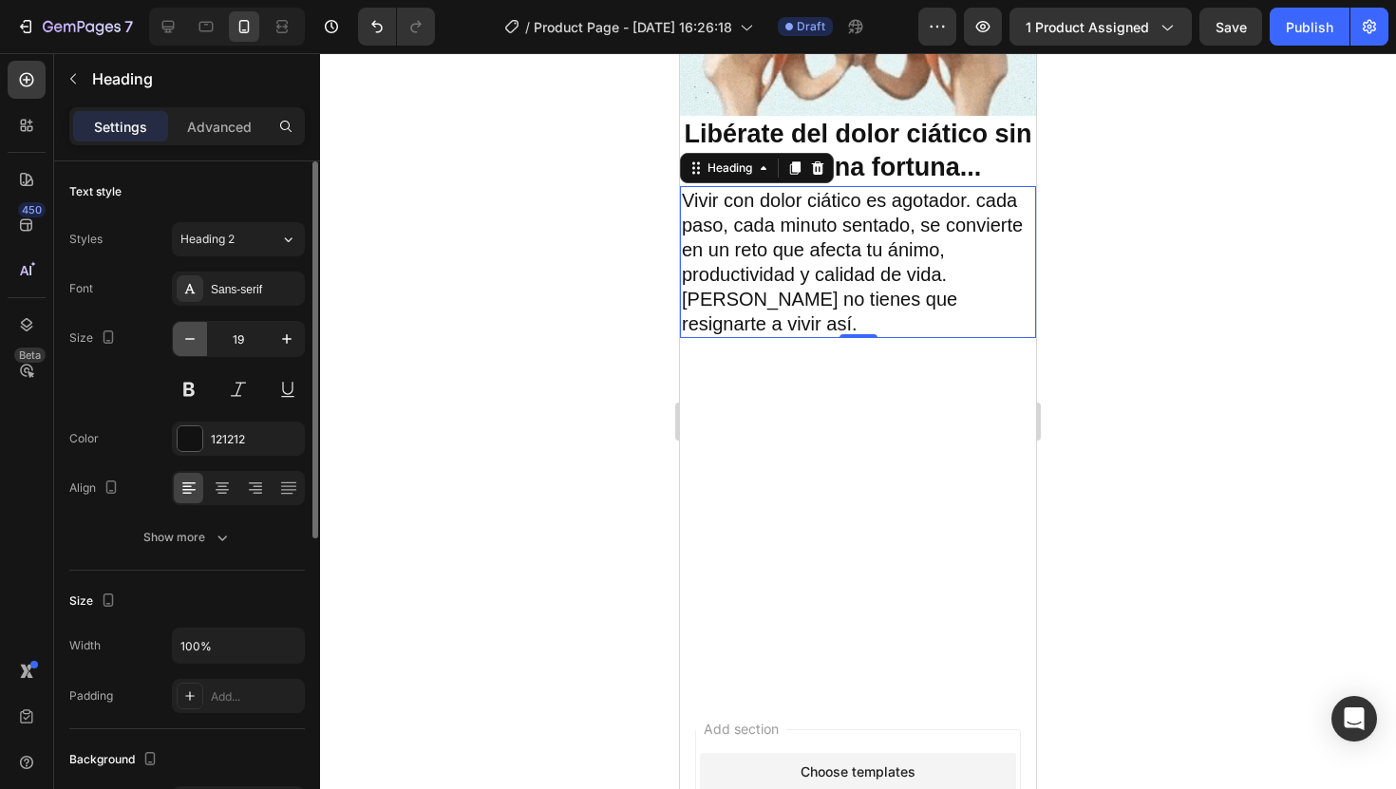
click at [202, 343] on button "button" at bounding box center [190, 339] width 34 height 34
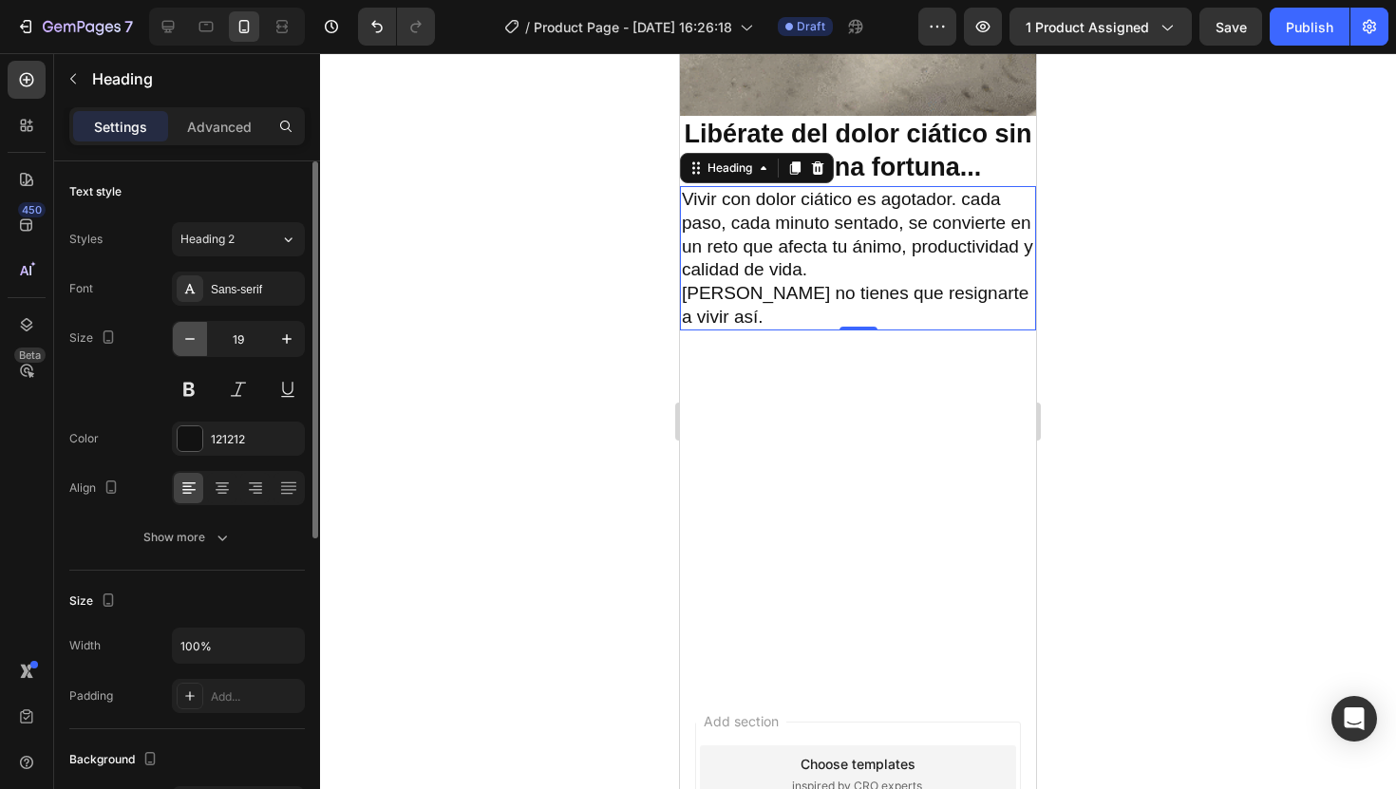
type input "18"
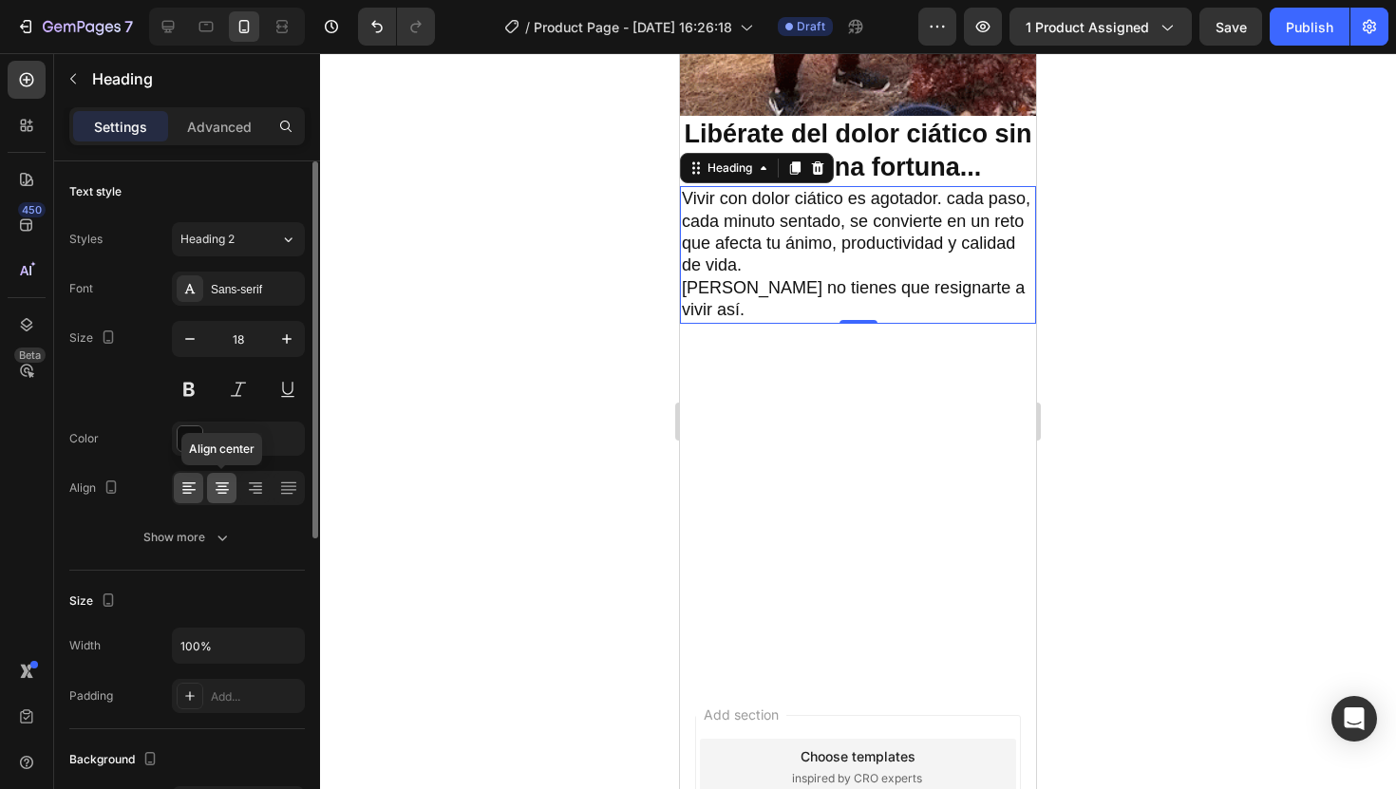
click at [227, 491] on icon at bounding box center [222, 488] width 19 height 19
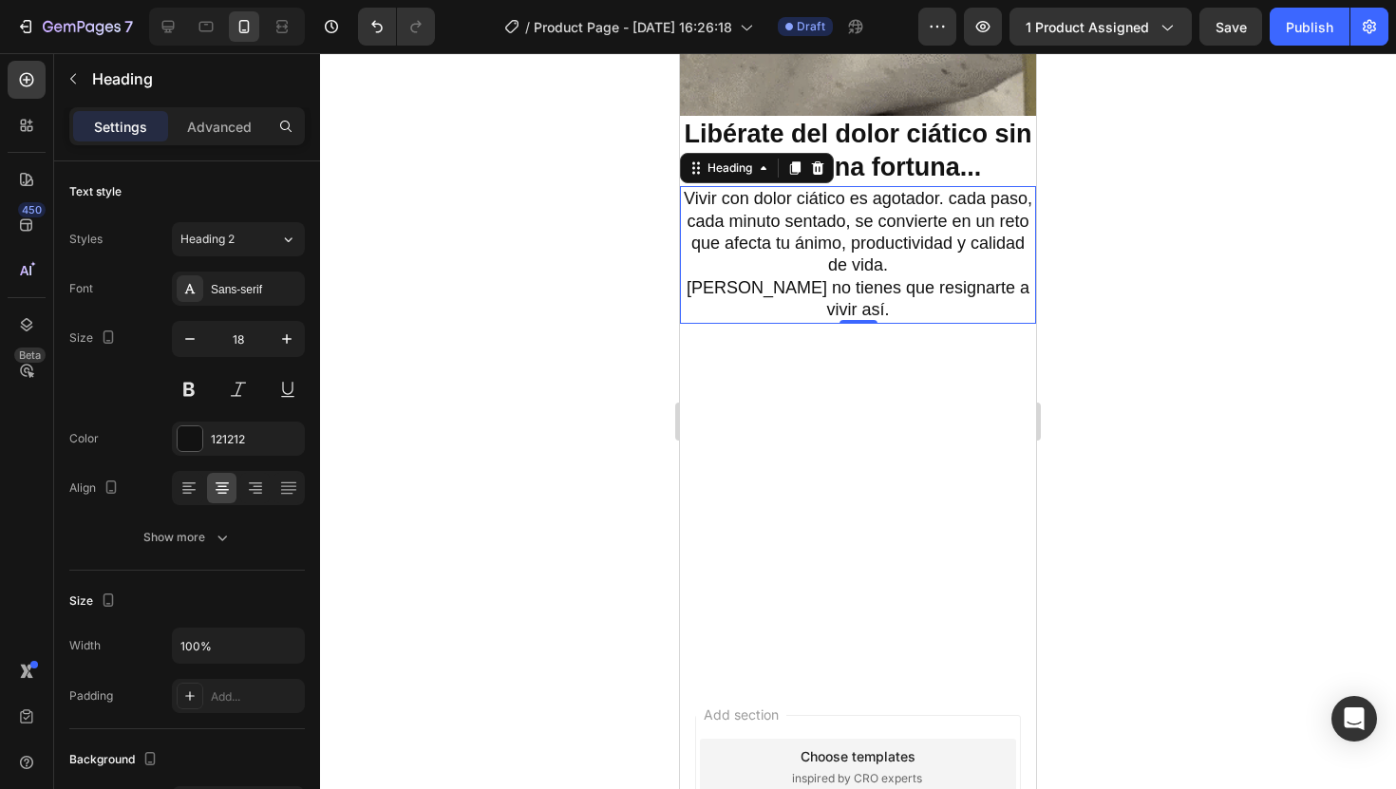
click at [1057, 385] on div at bounding box center [858, 421] width 1076 height 736
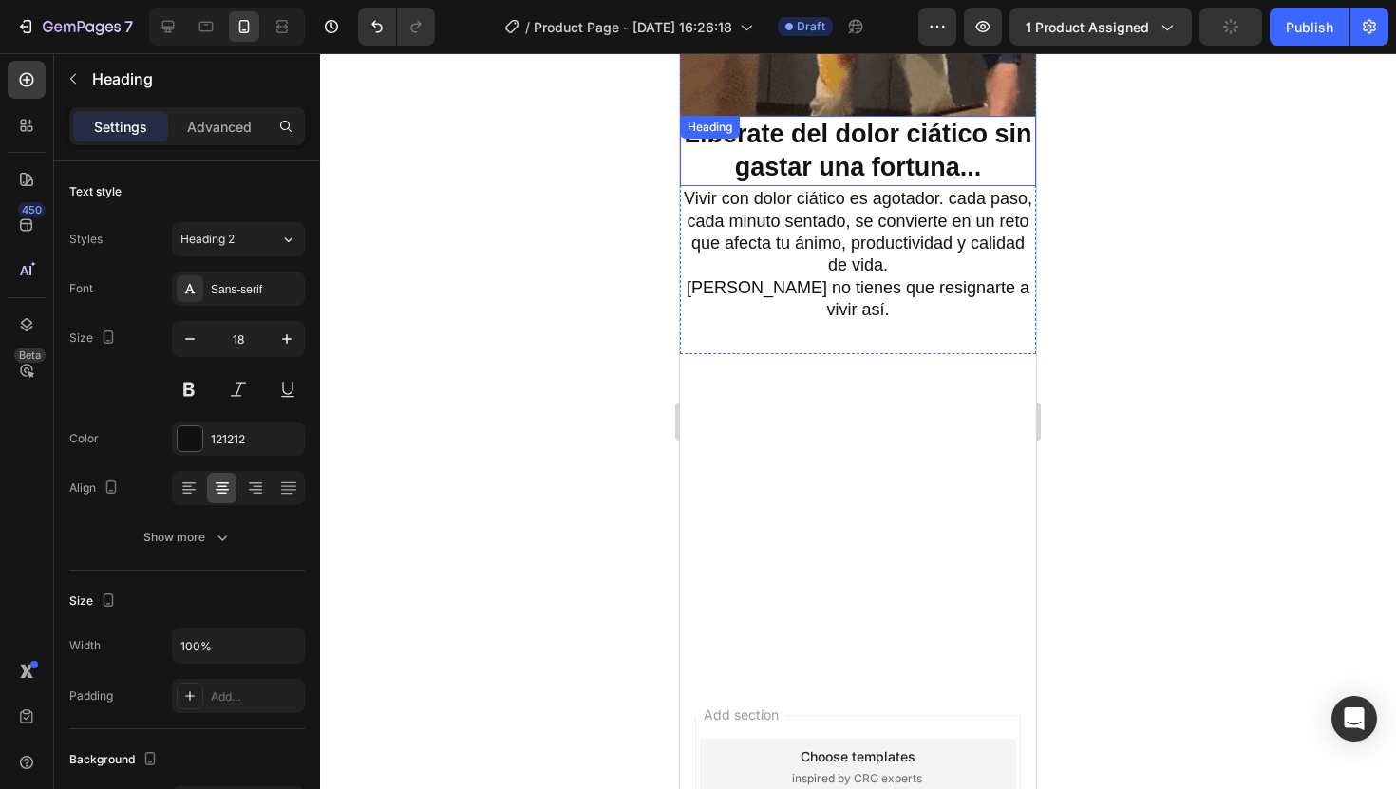
click at [956, 186] on h2 "Vivir con dolor ciático es agotador. cada paso, cada minuto sentado, se convier…" at bounding box center [858, 254] width 356 height 137
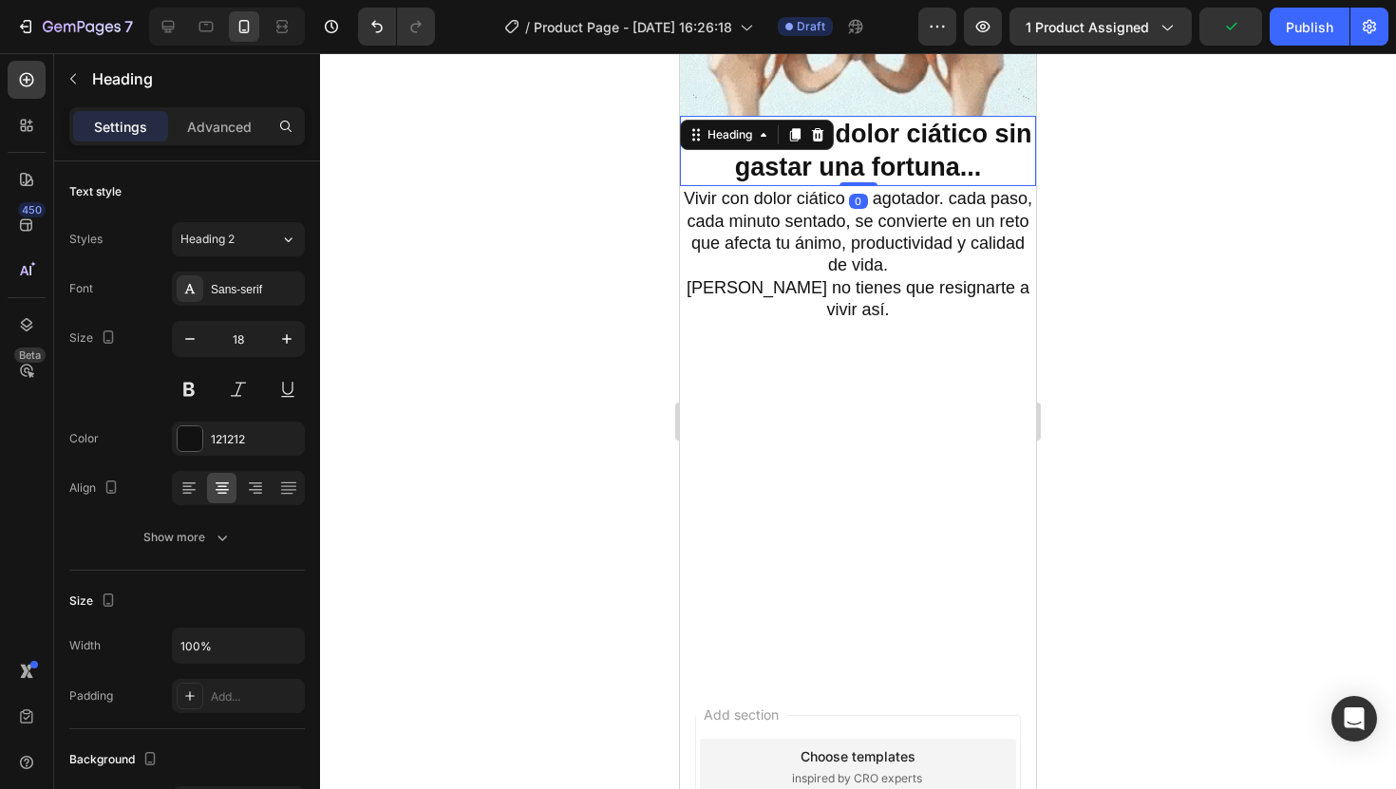
click at [948, 151] on strong "Libérate del dolor ciático sin gastar una fortuna..." at bounding box center [858, 151] width 348 height 62
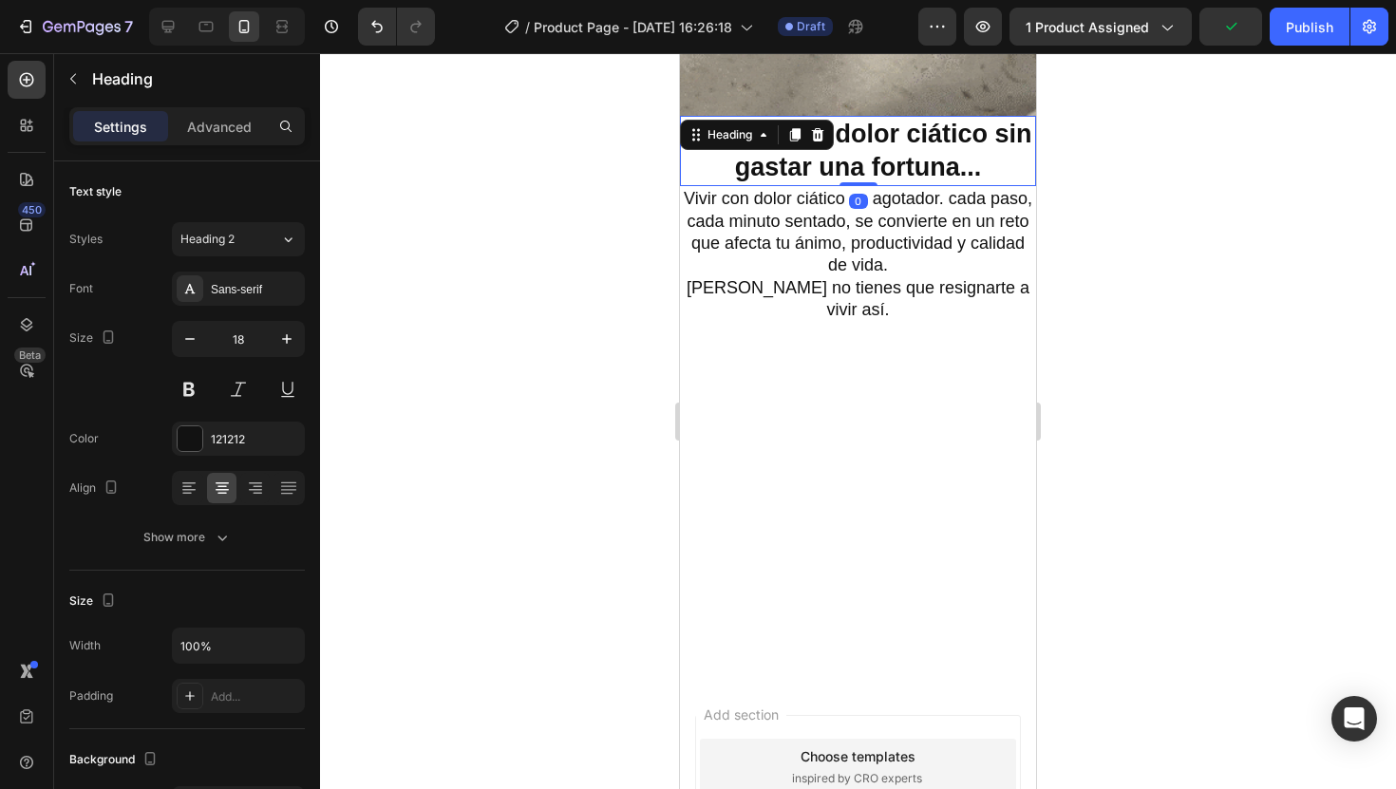
scroll to position [287, 0]
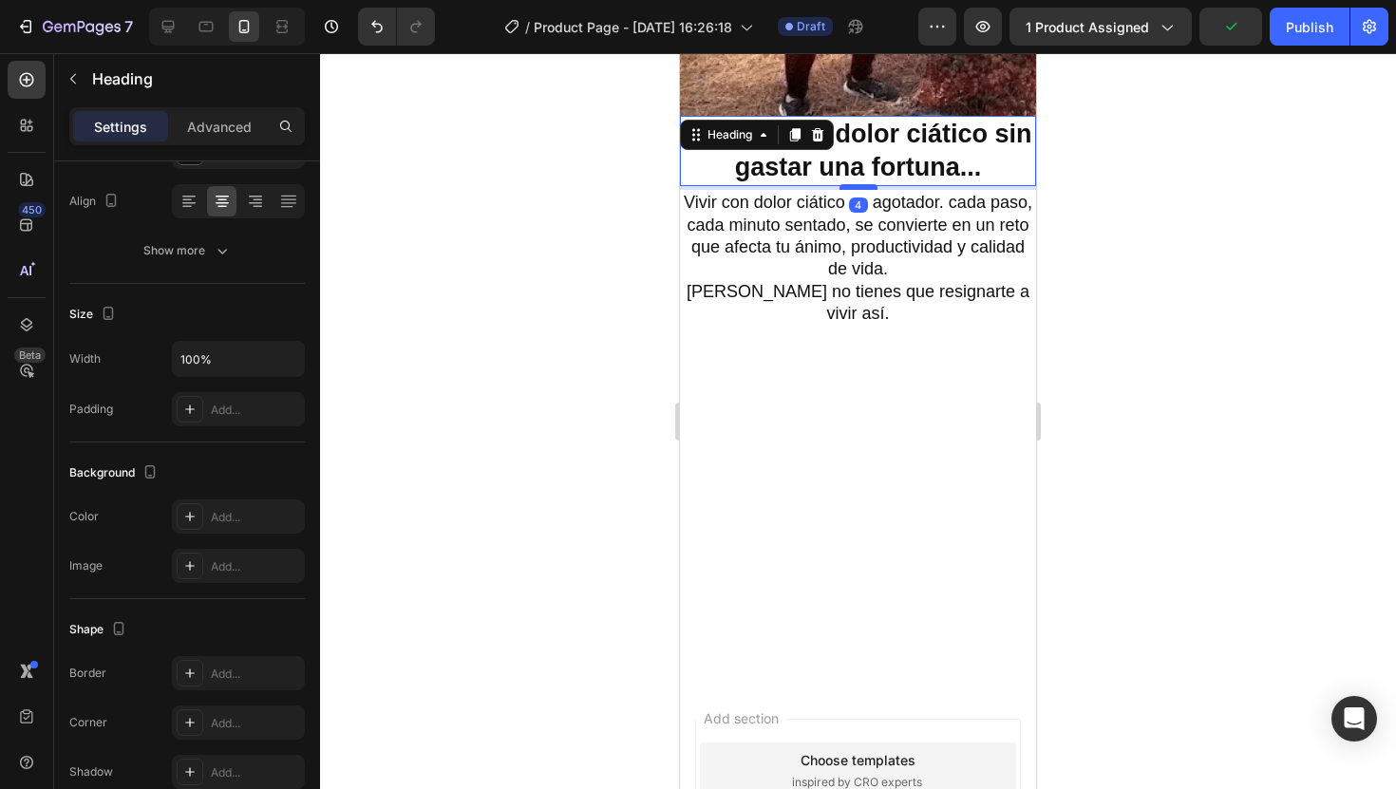
click at [870, 184] on div at bounding box center [859, 187] width 38 height 6
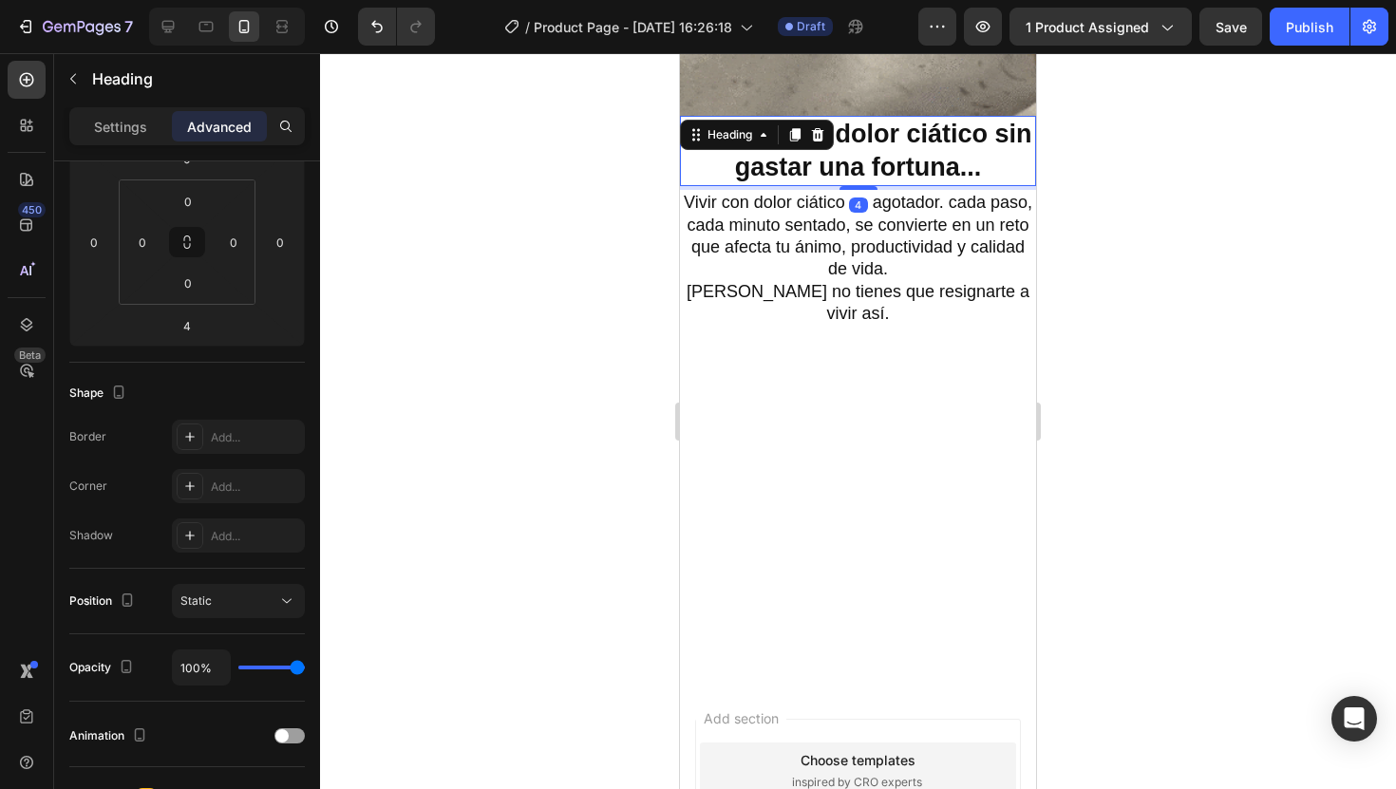
click at [1138, 242] on div at bounding box center [858, 421] width 1076 height 736
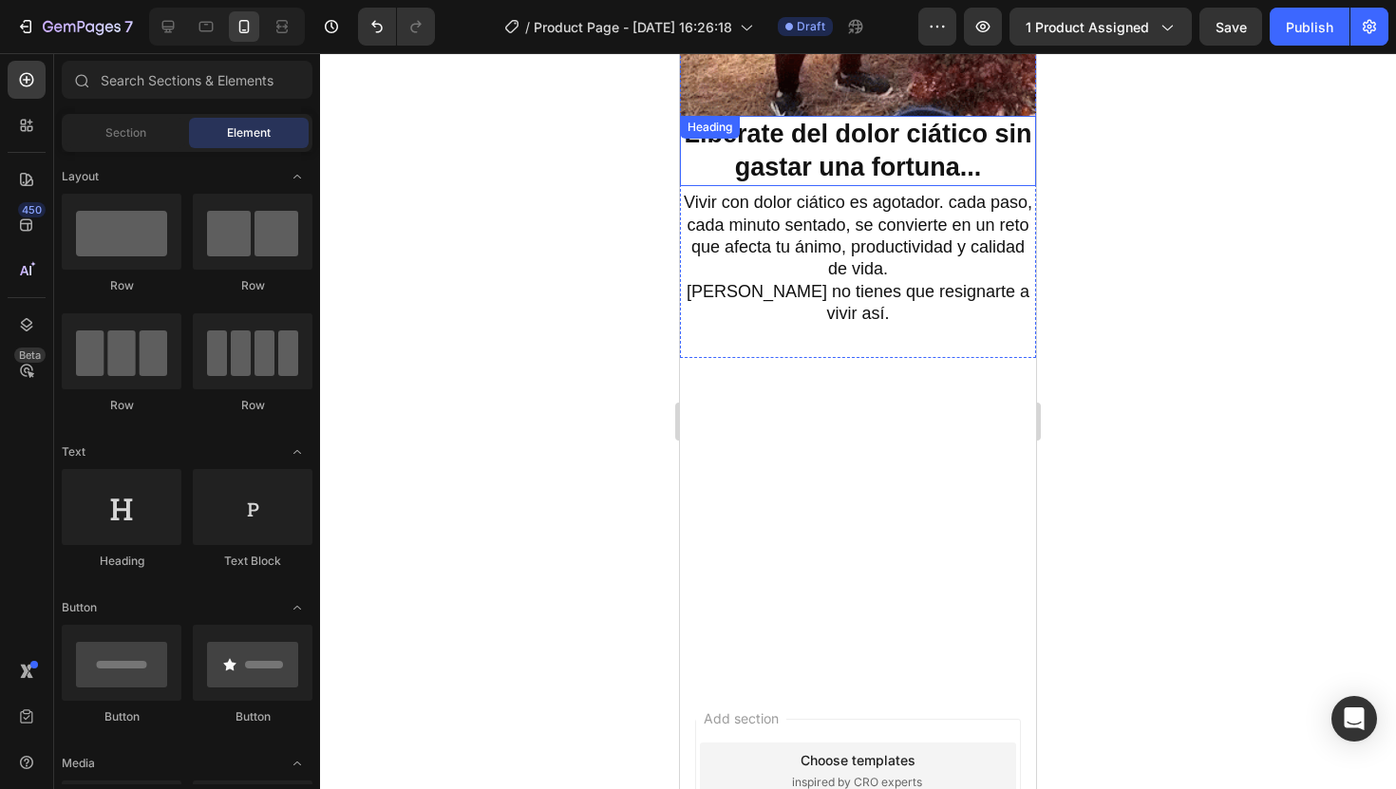
click at [857, 157] on strong "Libérate del dolor ciático sin gastar una fortuna..." at bounding box center [858, 151] width 348 height 62
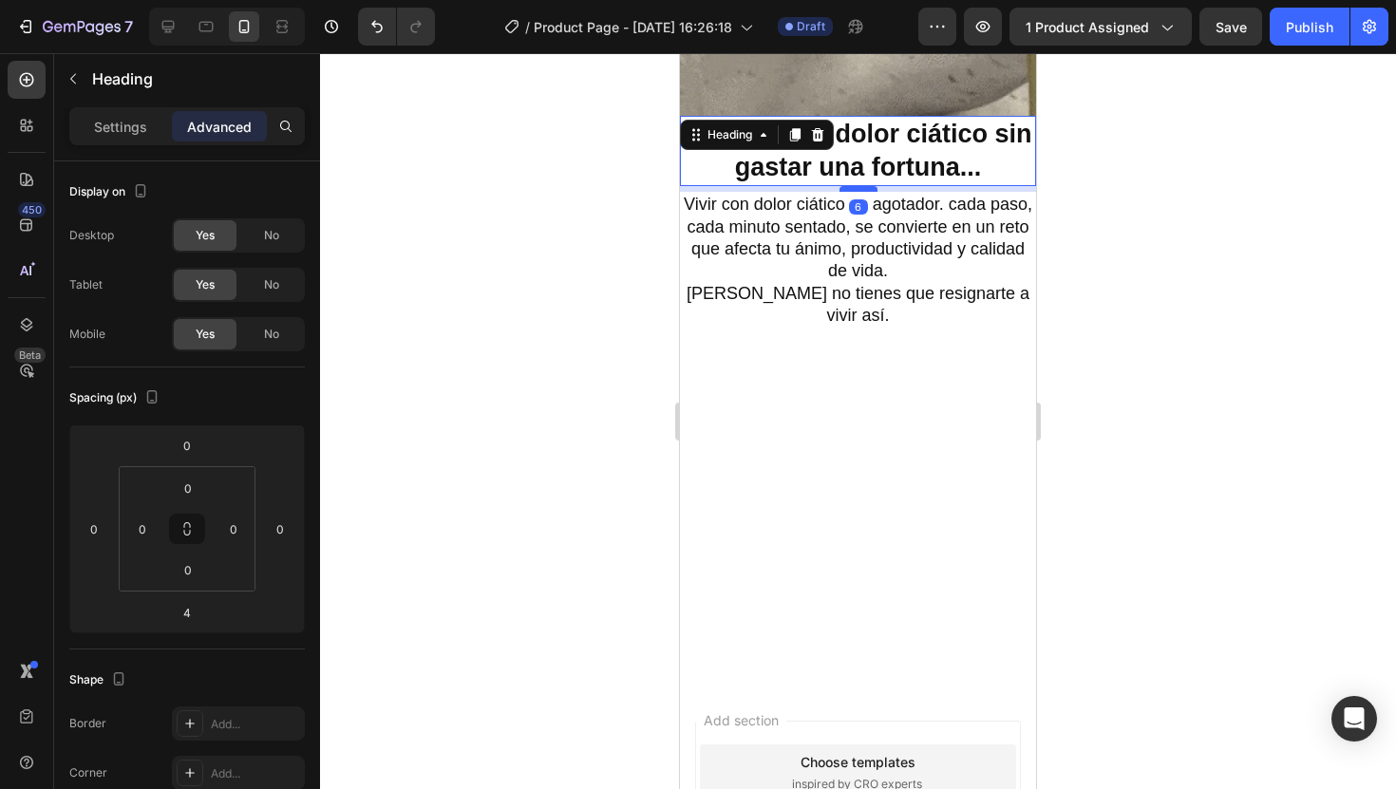
click at [858, 186] on div at bounding box center [859, 189] width 38 height 6
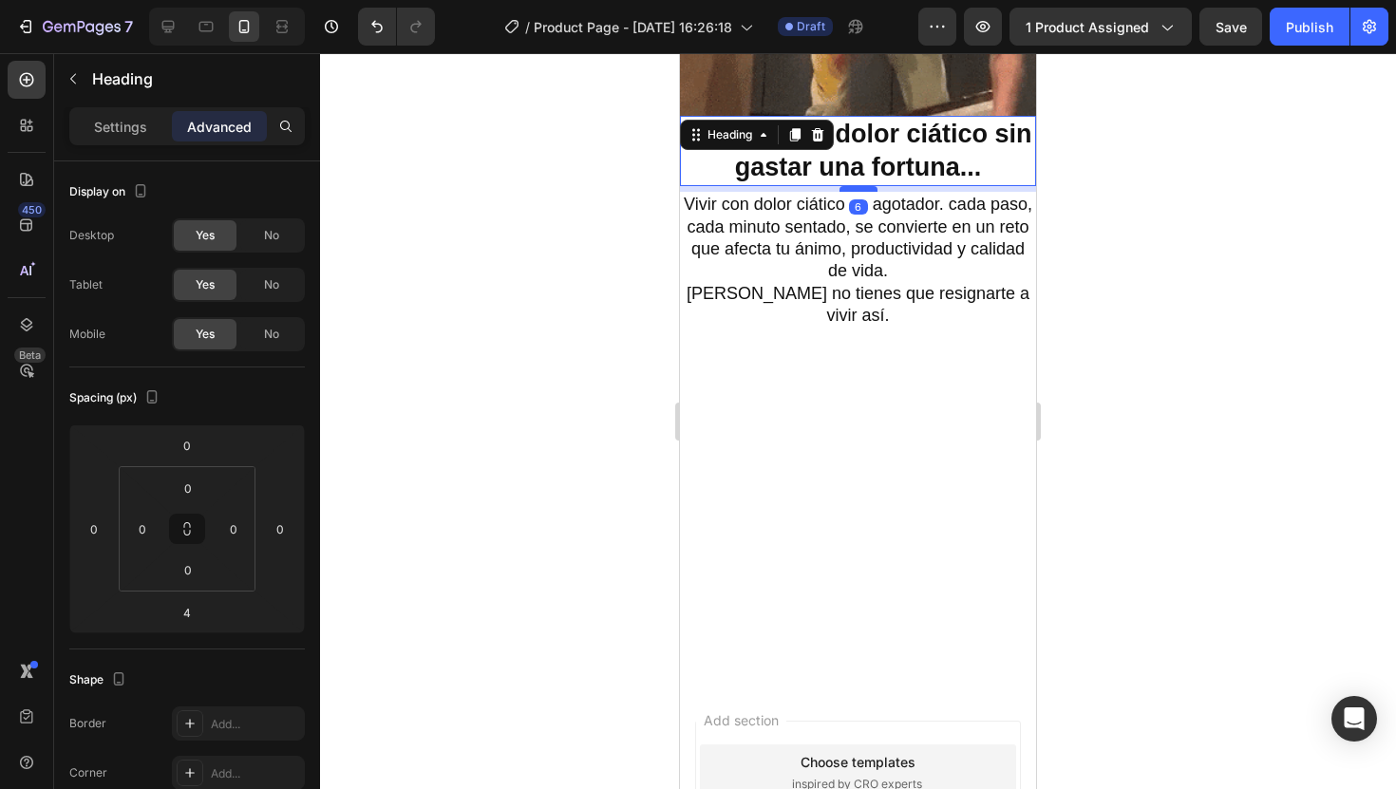
type input "7"
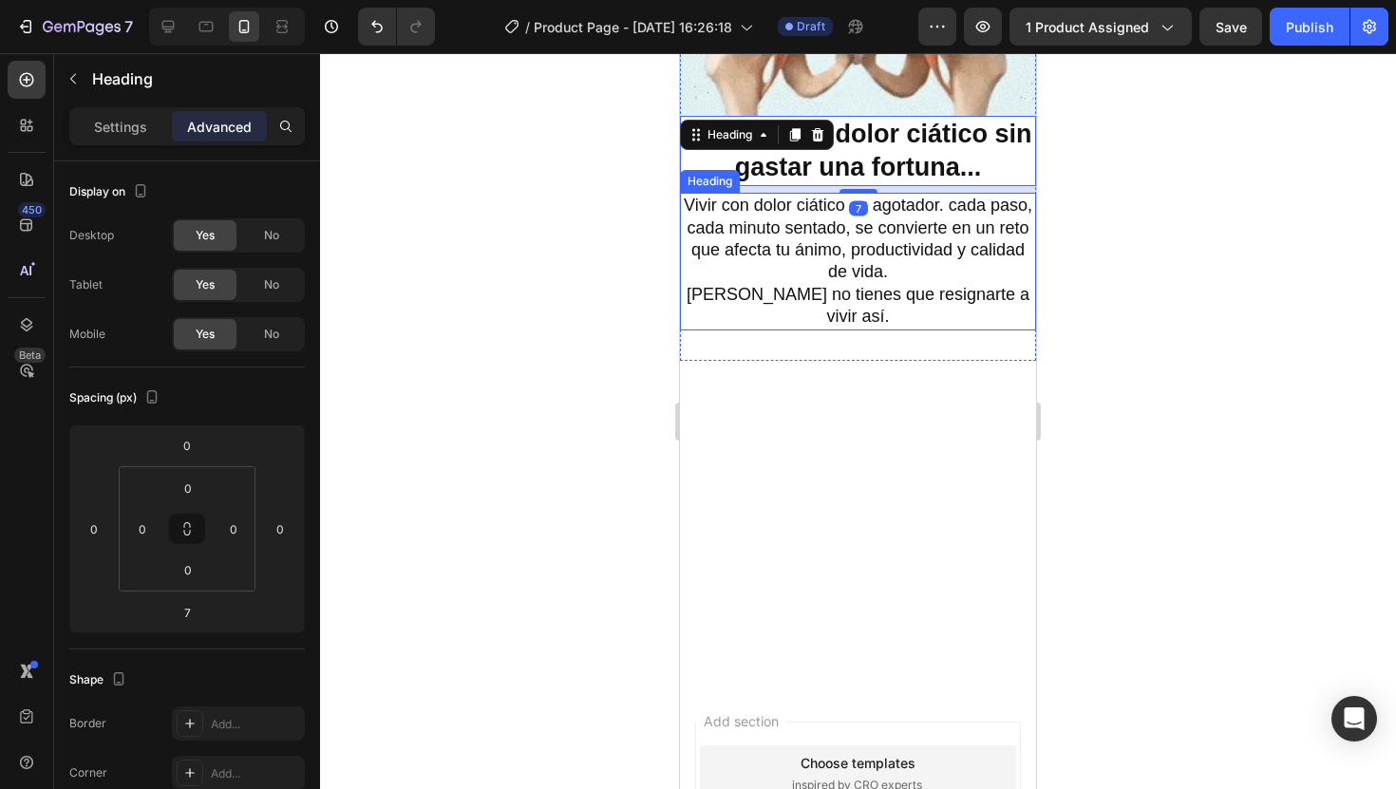
click at [960, 250] on h2 "Vivir con dolor ciático es agotador. cada paso, cada minuto sentado, se convier…" at bounding box center [858, 261] width 356 height 137
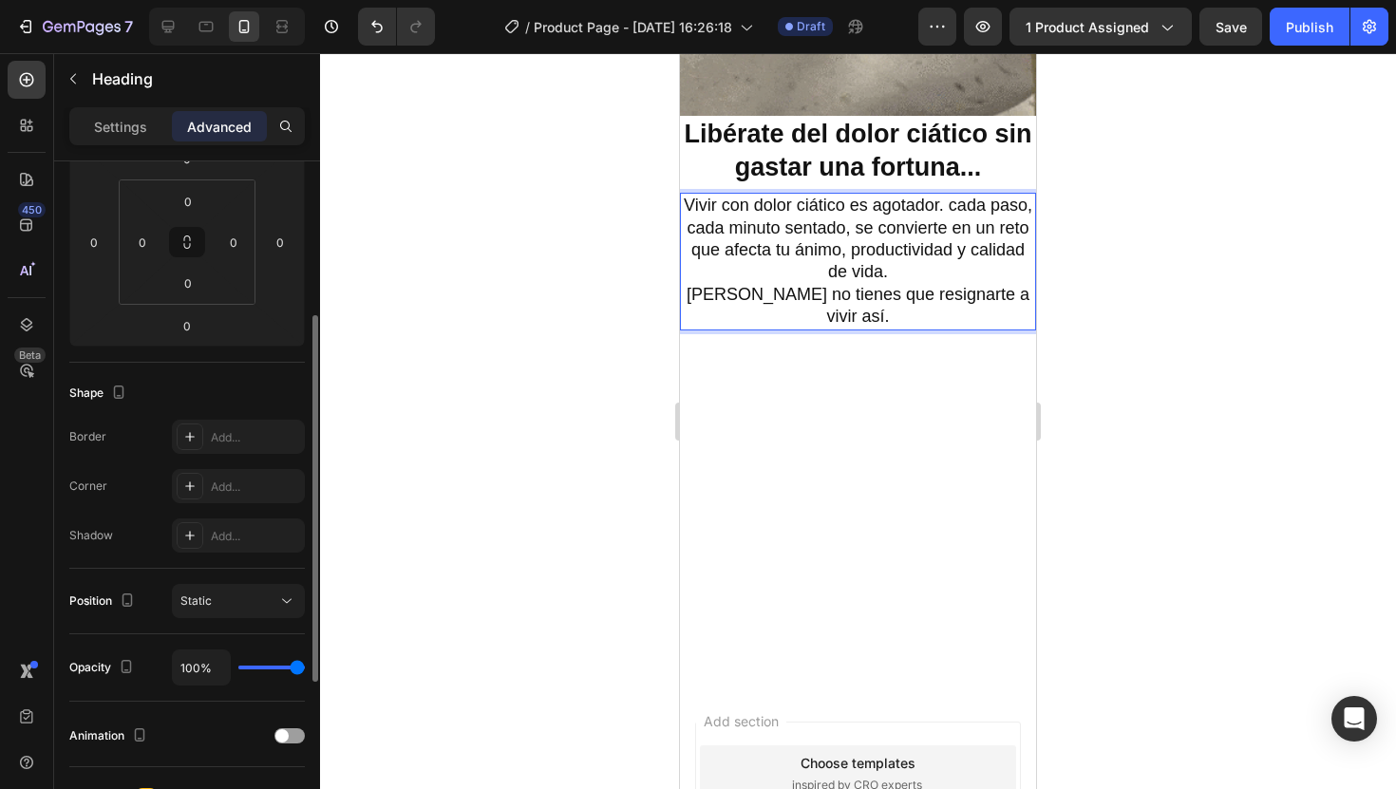
click at [960, 250] on h2 "Vivir con dolor ciático es agotador. cada paso, cada minuto sentado, se convier…" at bounding box center [858, 261] width 356 height 137
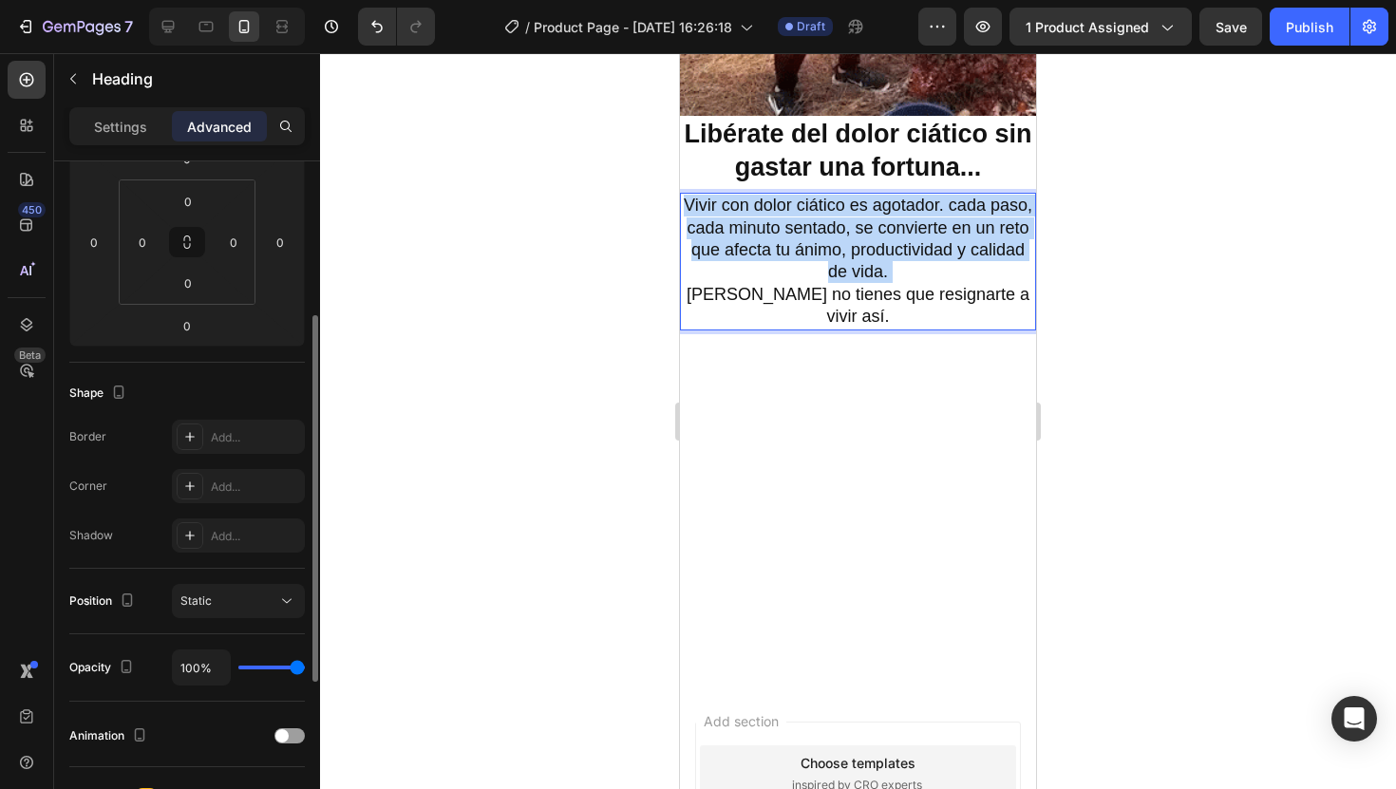
click at [960, 250] on p "Vivir con dolor ciático es agotador. cada paso, cada minuto sentado, se convier…" at bounding box center [858, 261] width 352 height 133
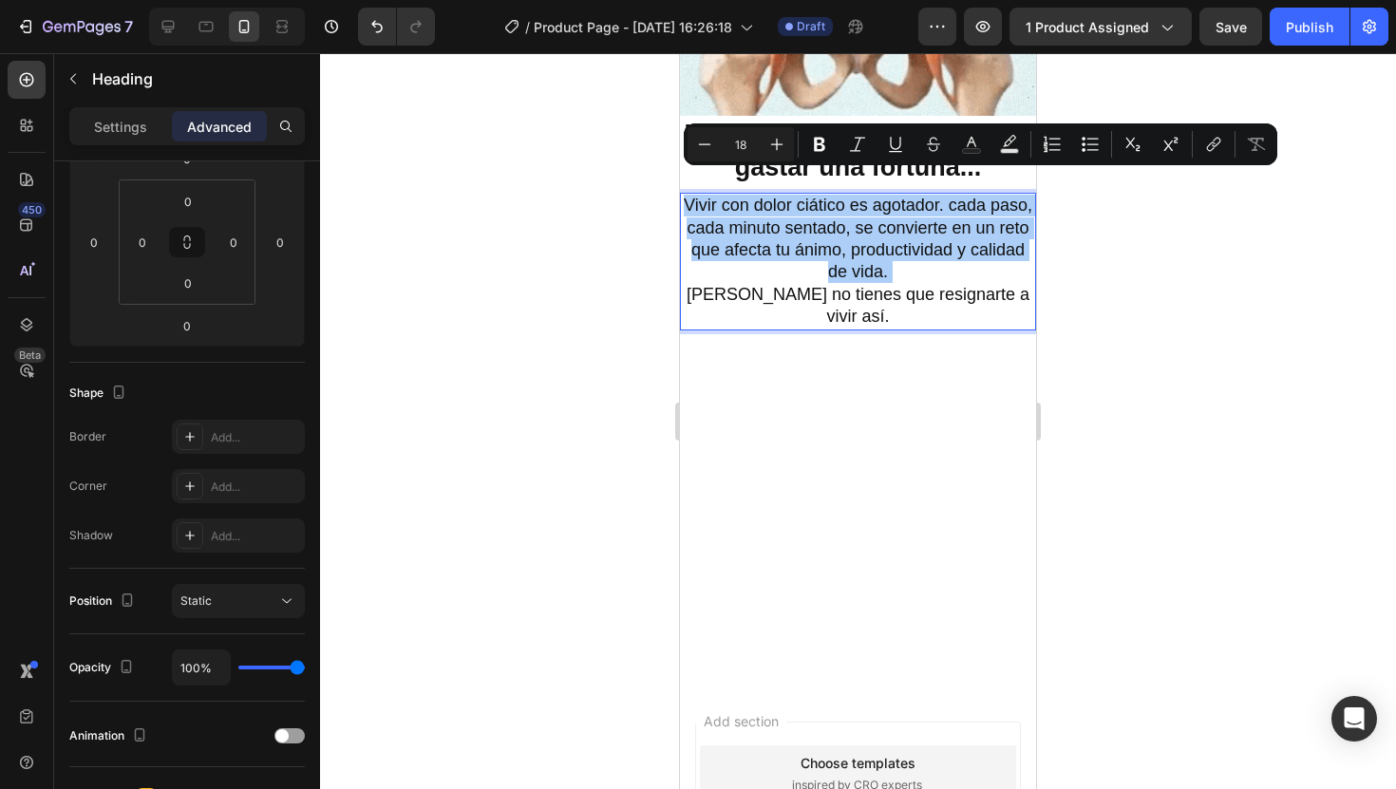
click at [1064, 264] on div at bounding box center [858, 421] width 1076 height 736
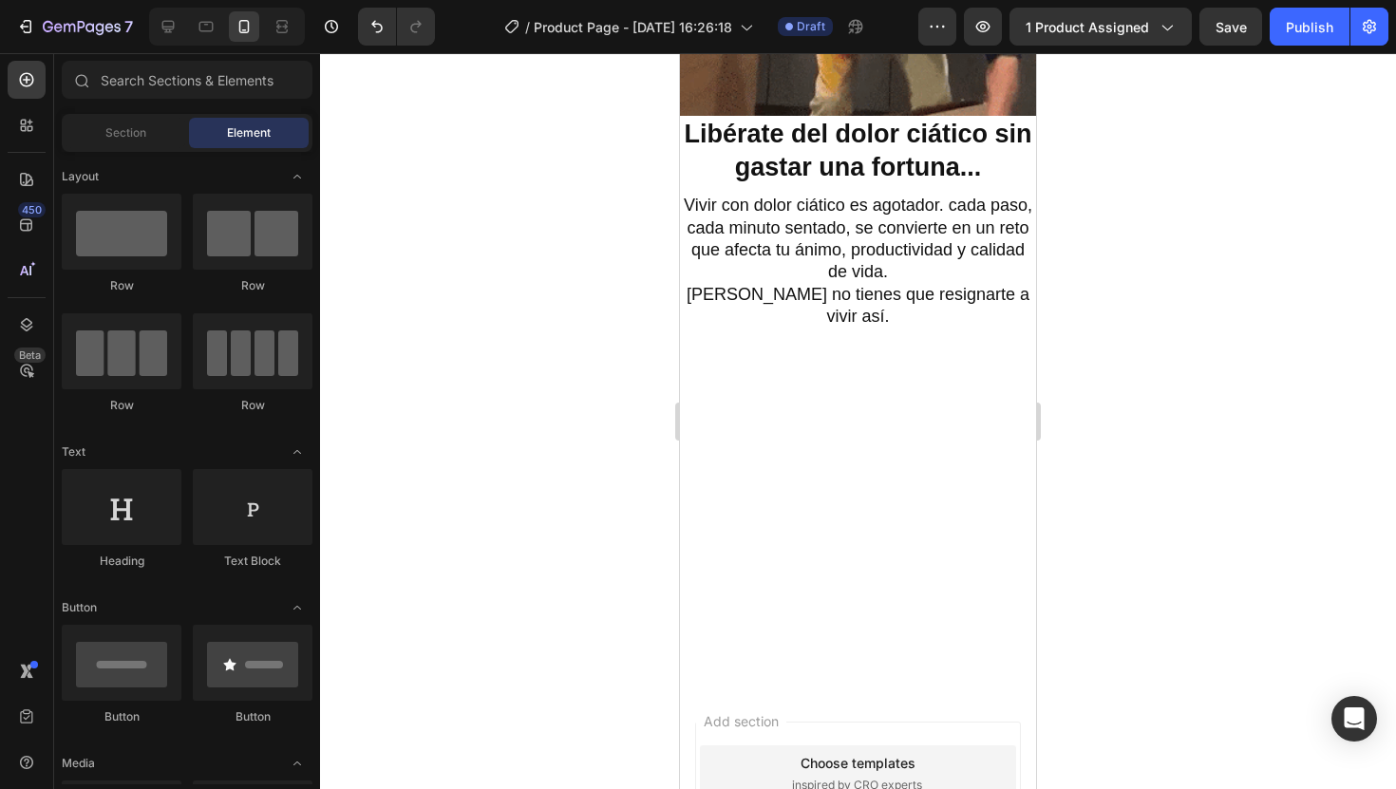
click at [990, 264] on p "Vivir con dolor ciático es agotador. cada paso, cada minuto sentado, se convier…" at bounding box center [858, 261] width 352 height 133
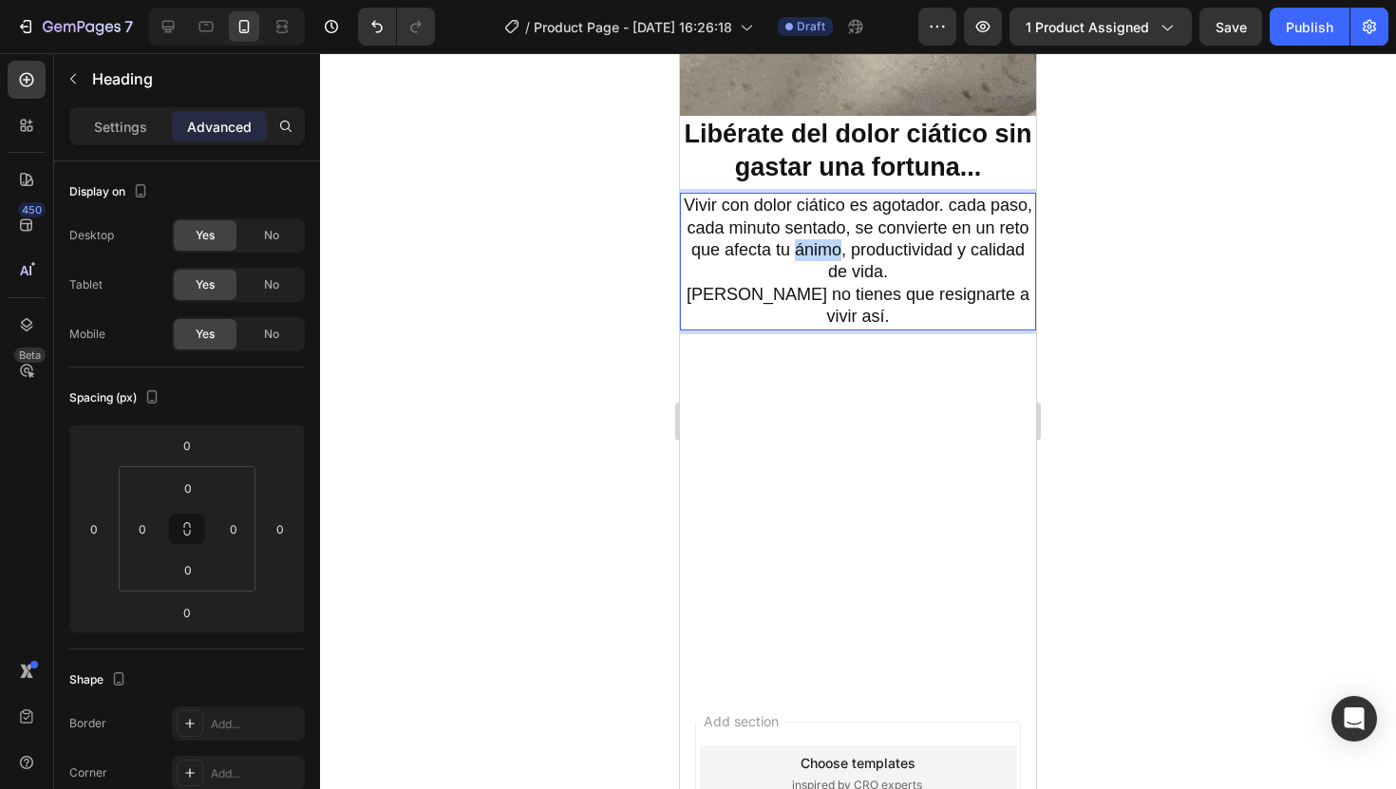
click at [811, 221] on p "Vivir con dolor ciático es agotador. cada paso, cada minuto sentado, se convier…" at bounding box center [858, 261] width 352 height 133
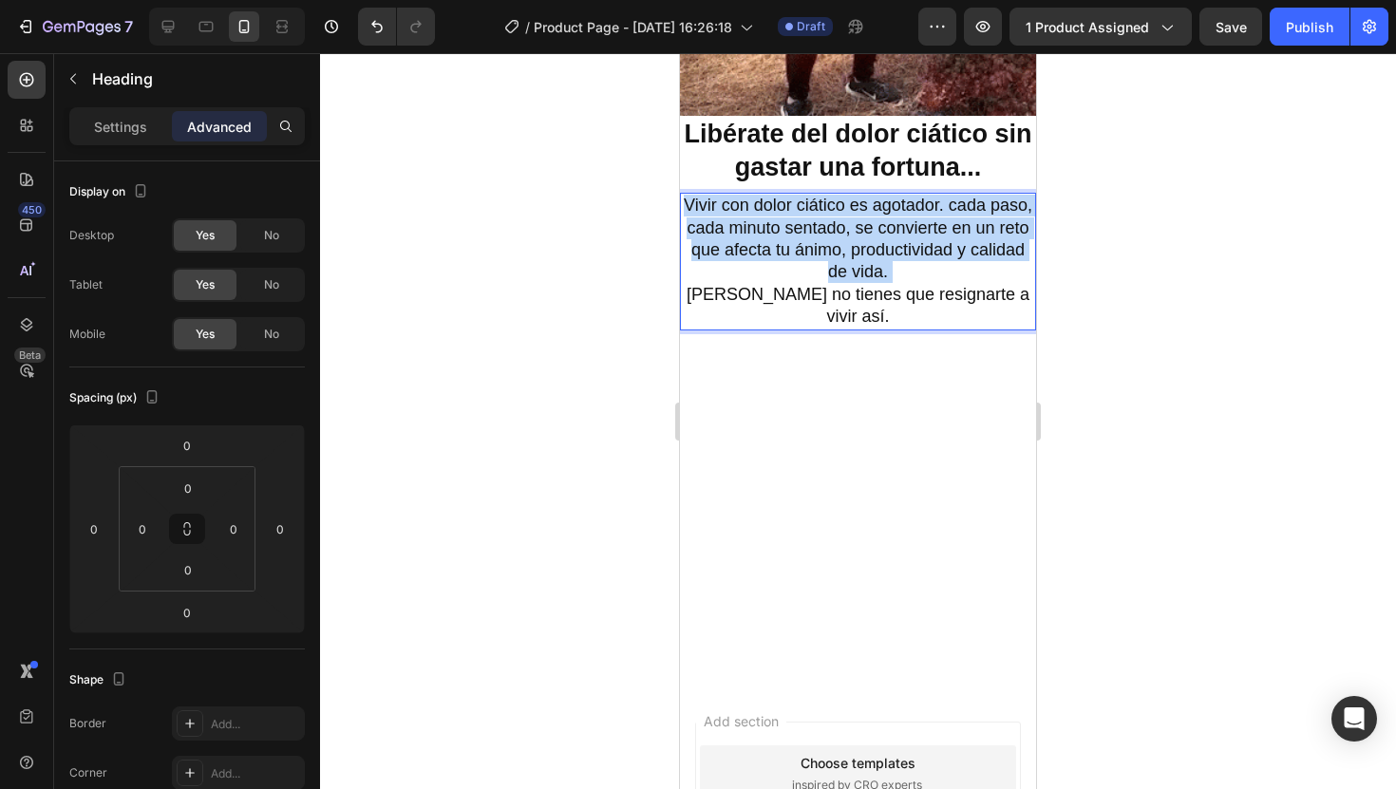
click at [811, 221] on p "Vivir con dolor ciático es agotador. cada paso, cada minuto sentado, se convier…" at bounding box center [858, 261] width 352 height 133
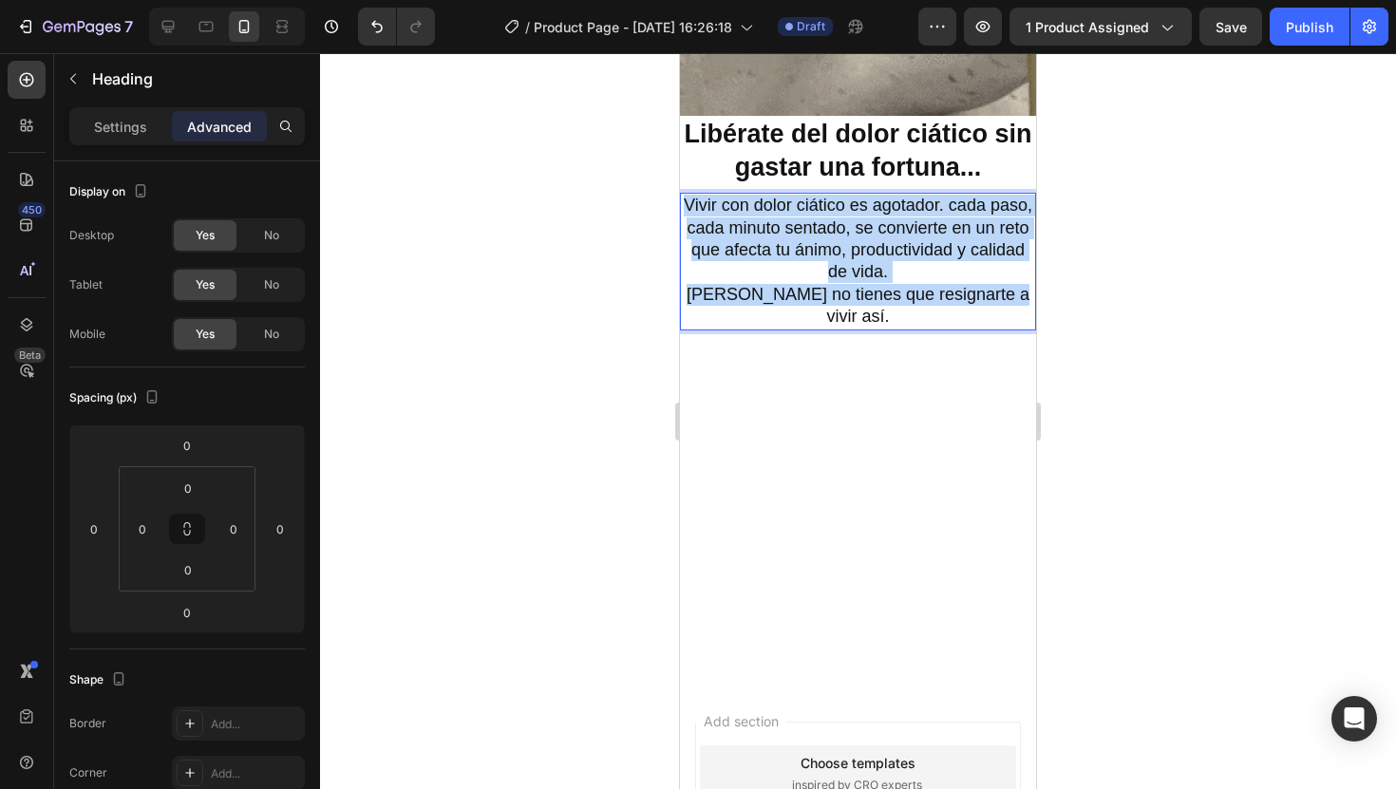
drag, startPoint x: 1014, startPoint y: 272, endPoint x: 657, endPoint y: 167, distance: 372.1
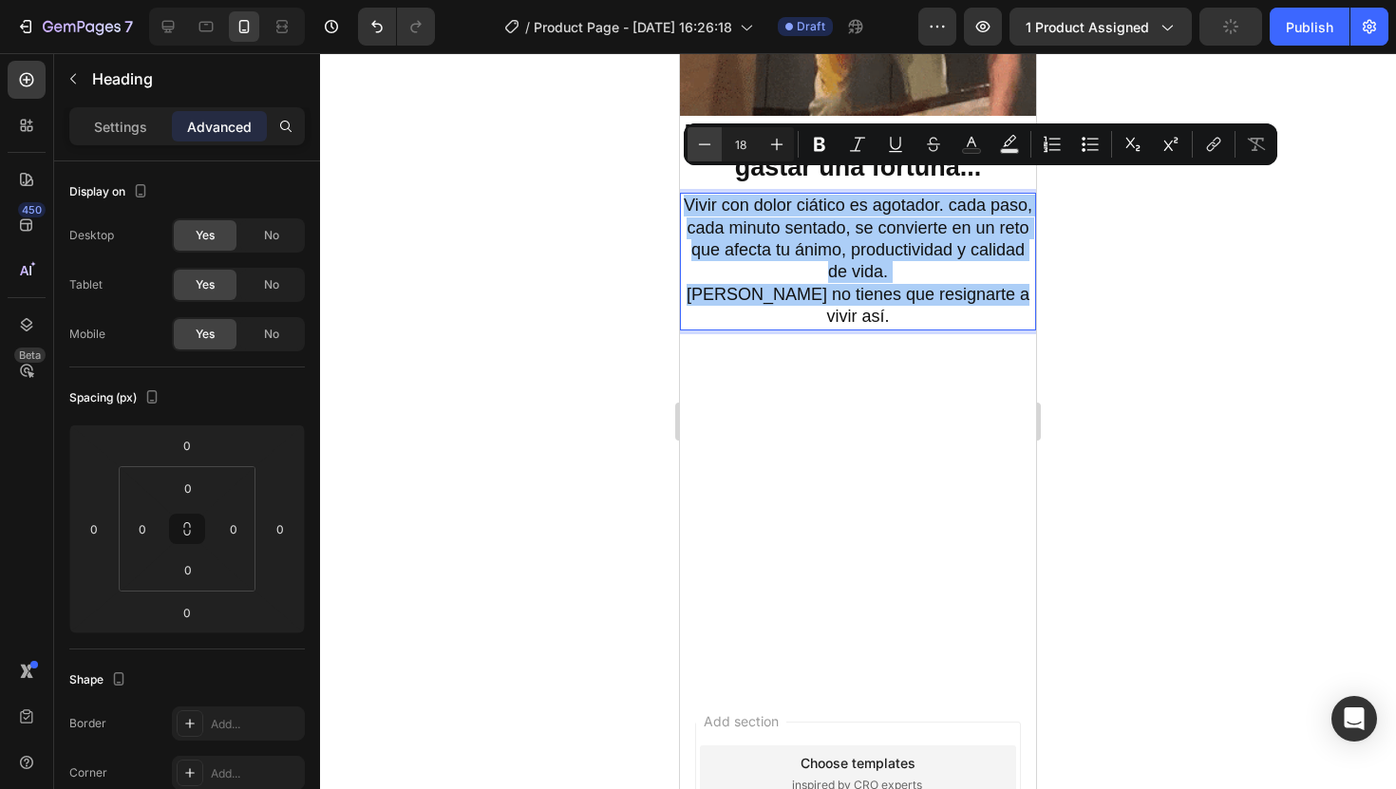
click at [706, 152] on icon "Editor contextual toolbar" at bounding box center [704, 144] width 19 height 19
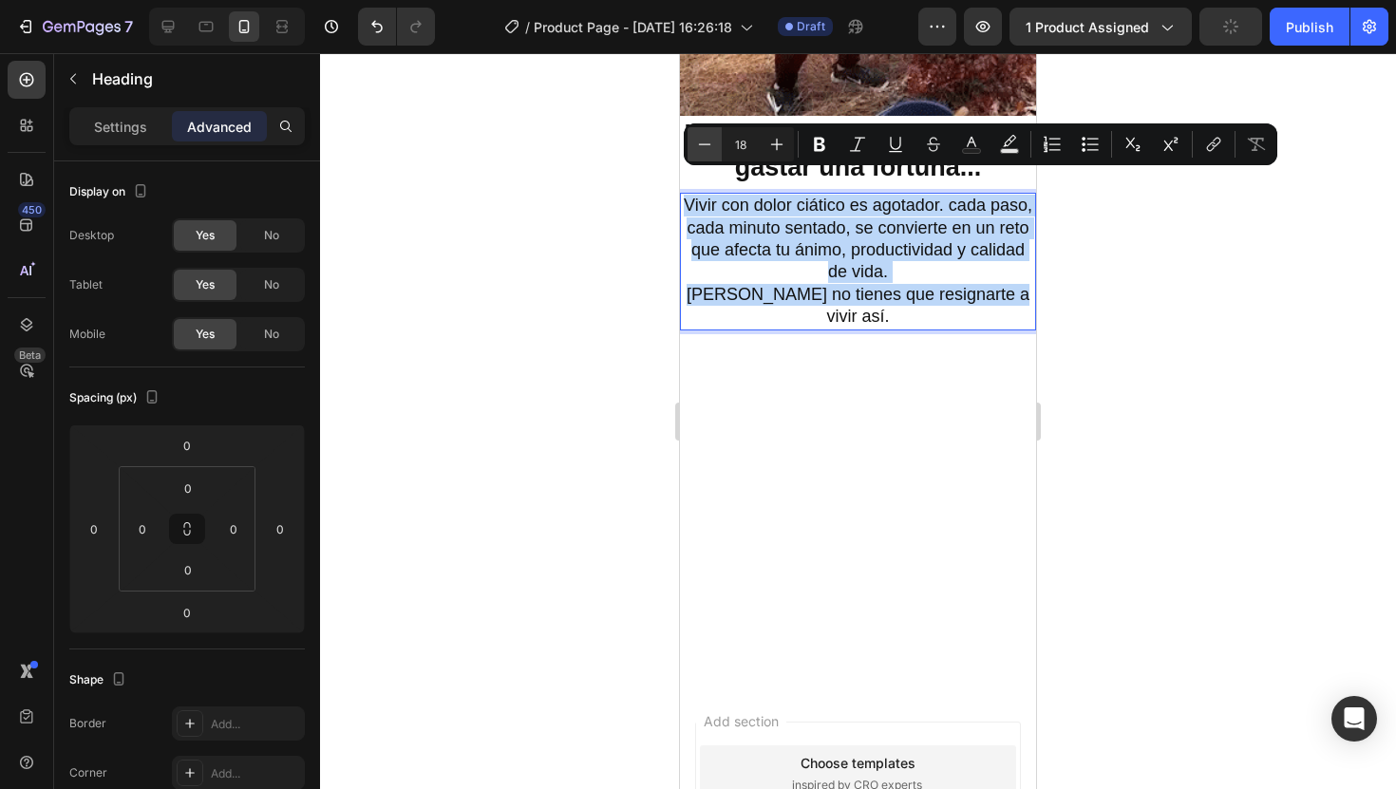
type input "17"
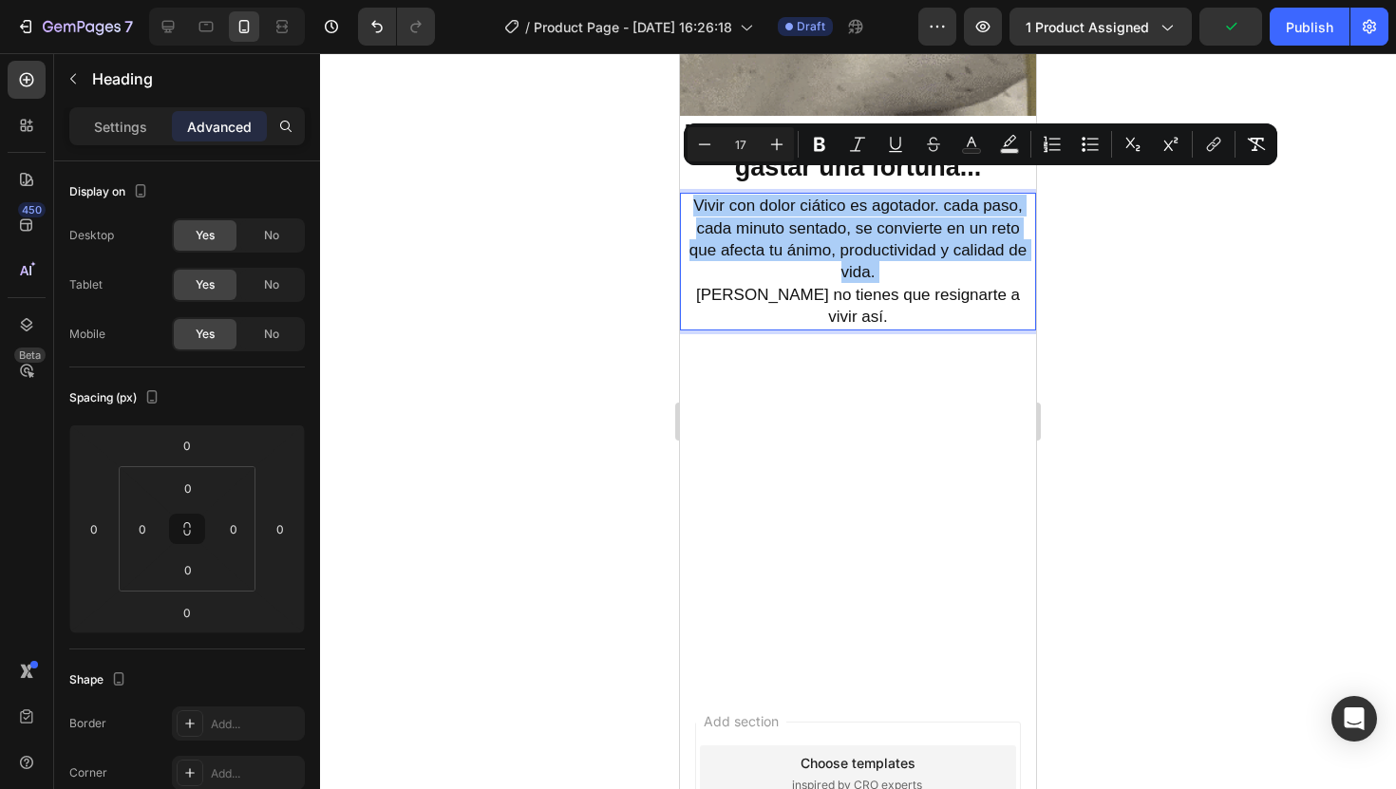
click at [1102, 300] on div at bounding box center [858, 421] width 1076 height 736
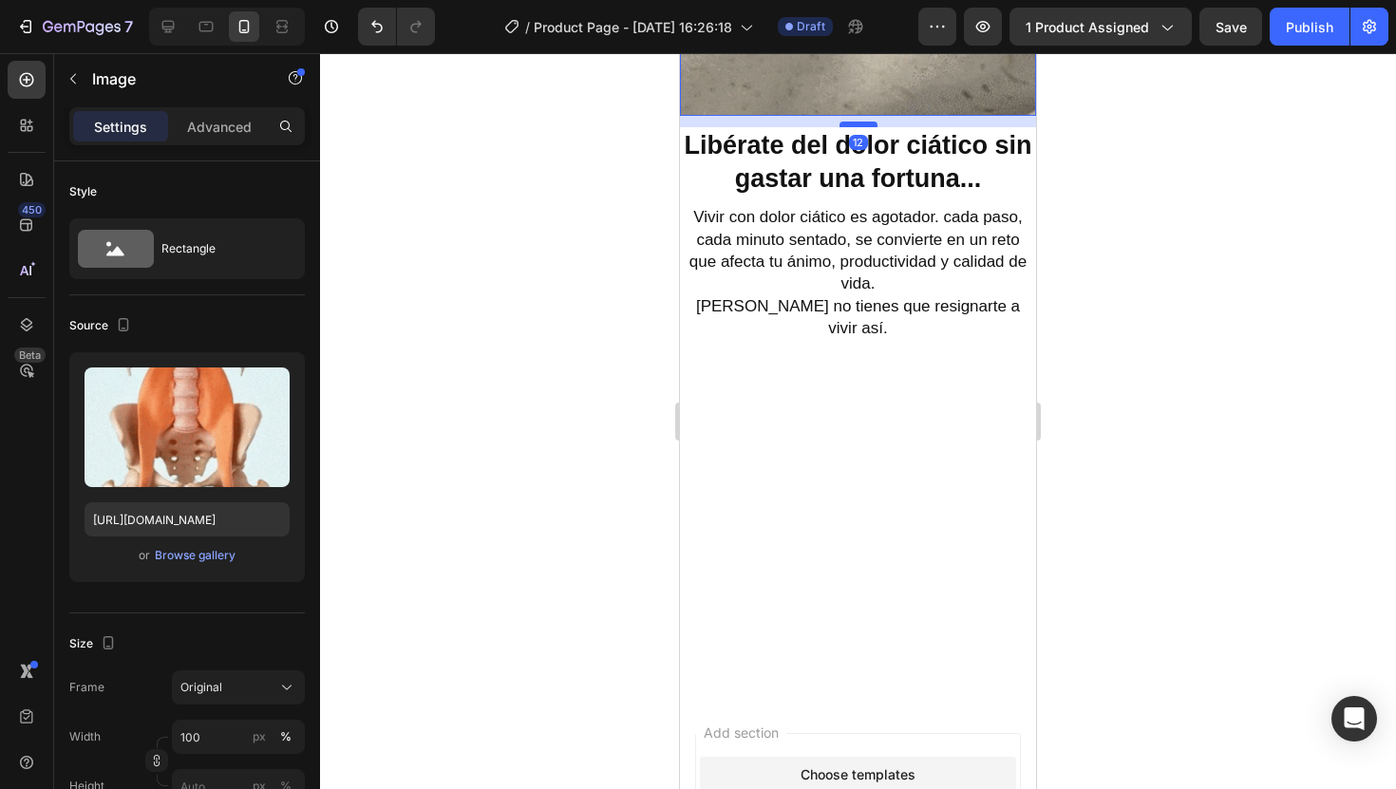
drag, startPoint x: 865, startPoint y: 90, endPoint x: 867, endPoint y: 103, distance: 12.5
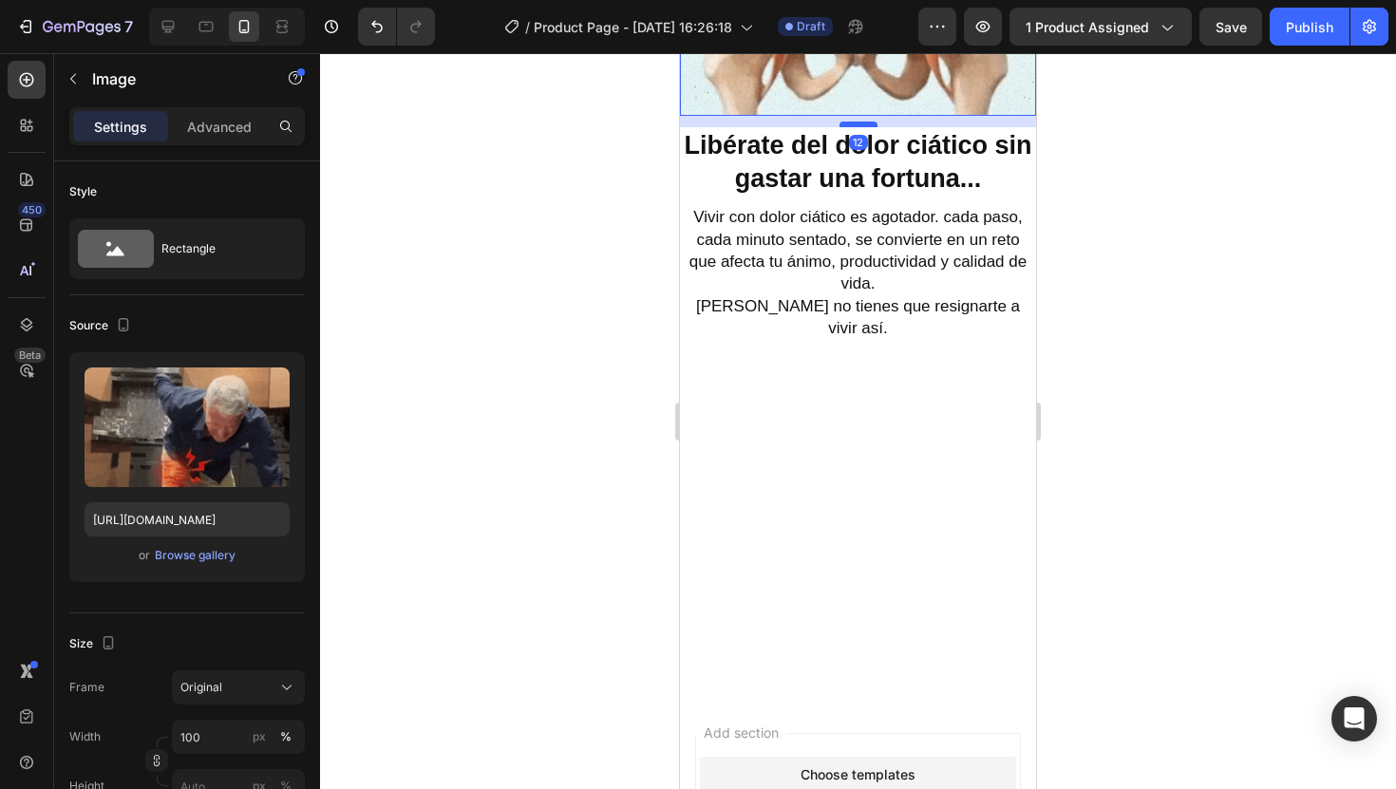
click at [867, 122] on div at bounding box center [859, 125] width 38 height 6
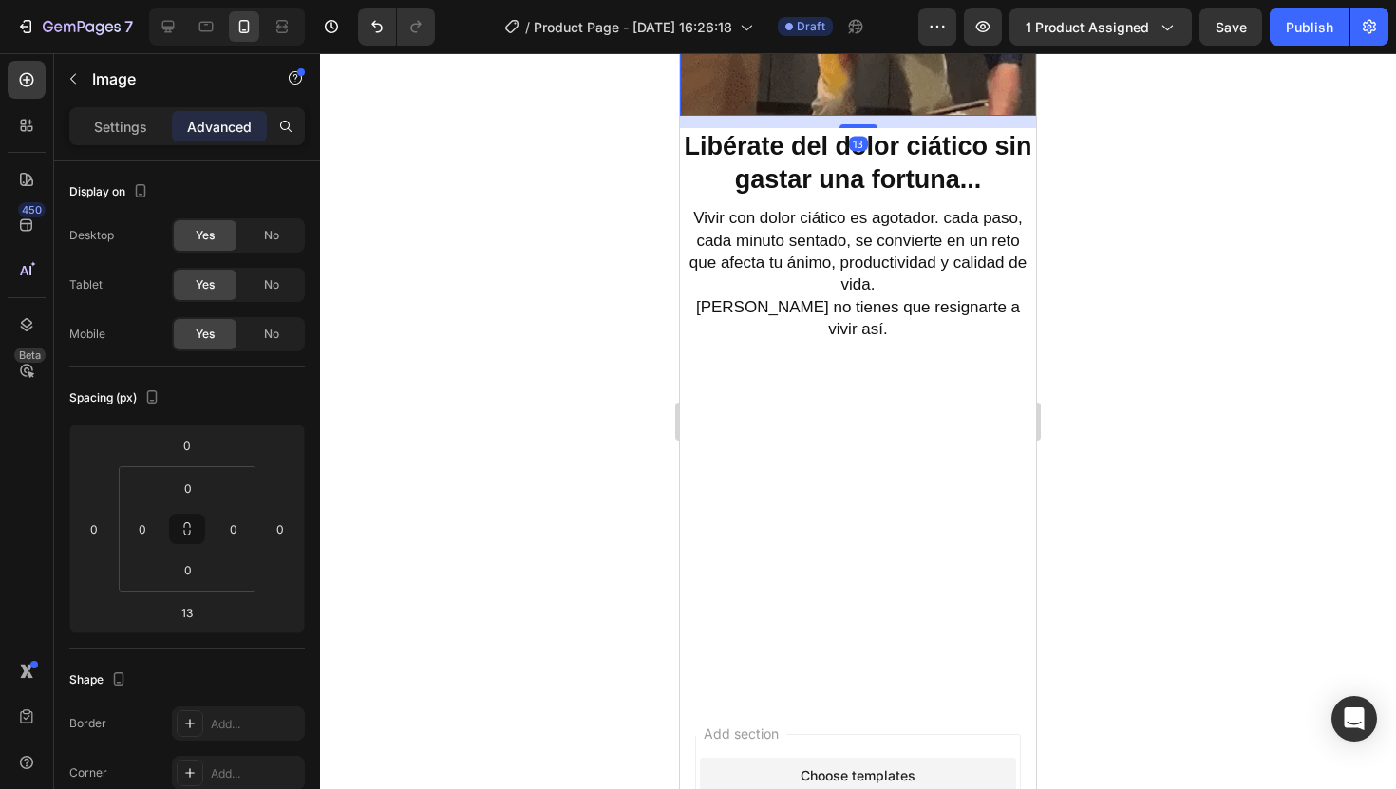
click at [1199, 137] on div at bounding box center [858, 421] width 1076 height 736
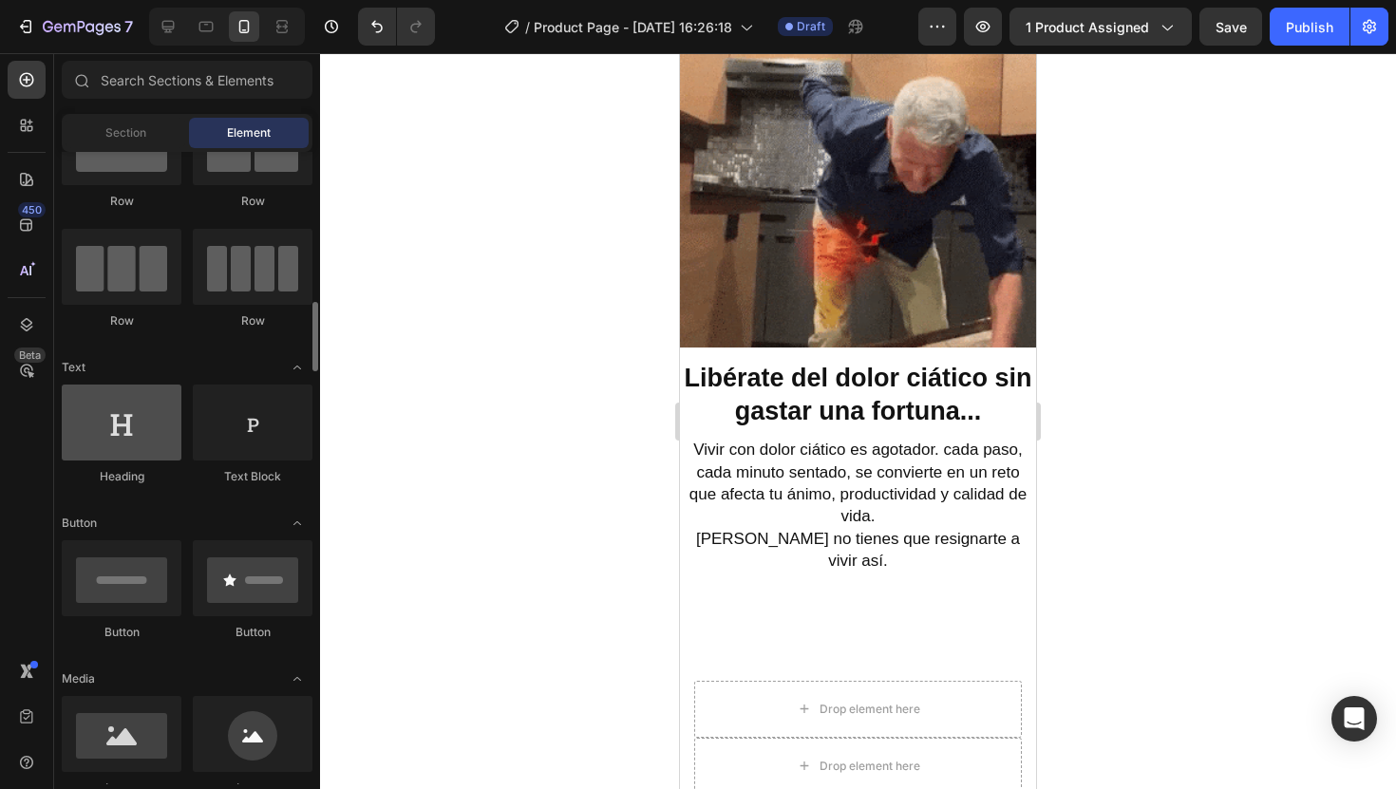
scroll to position [320, 0]
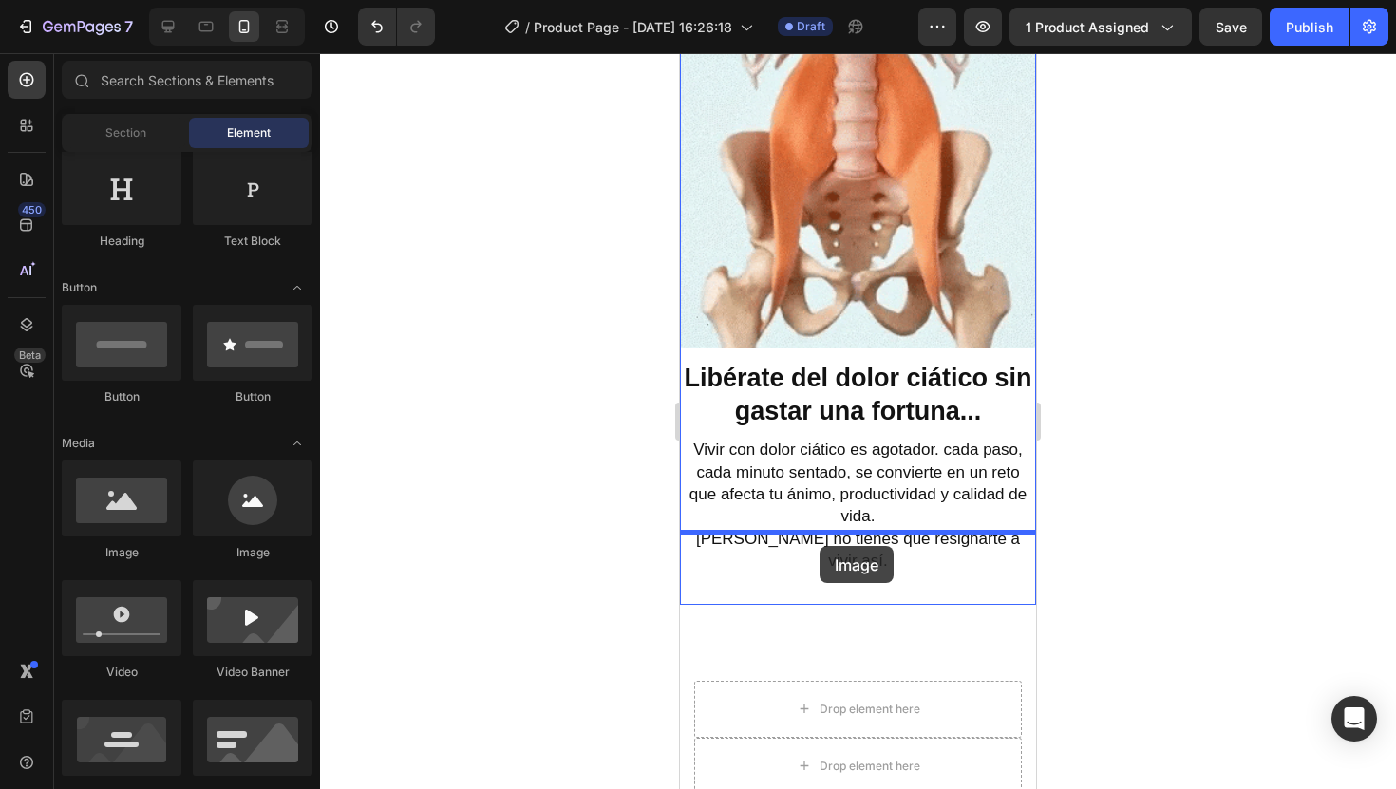
drag, startPoint x: 827, startPoint y: 567, endPoint x: 820, endPoint y: 546, distance: 22.2
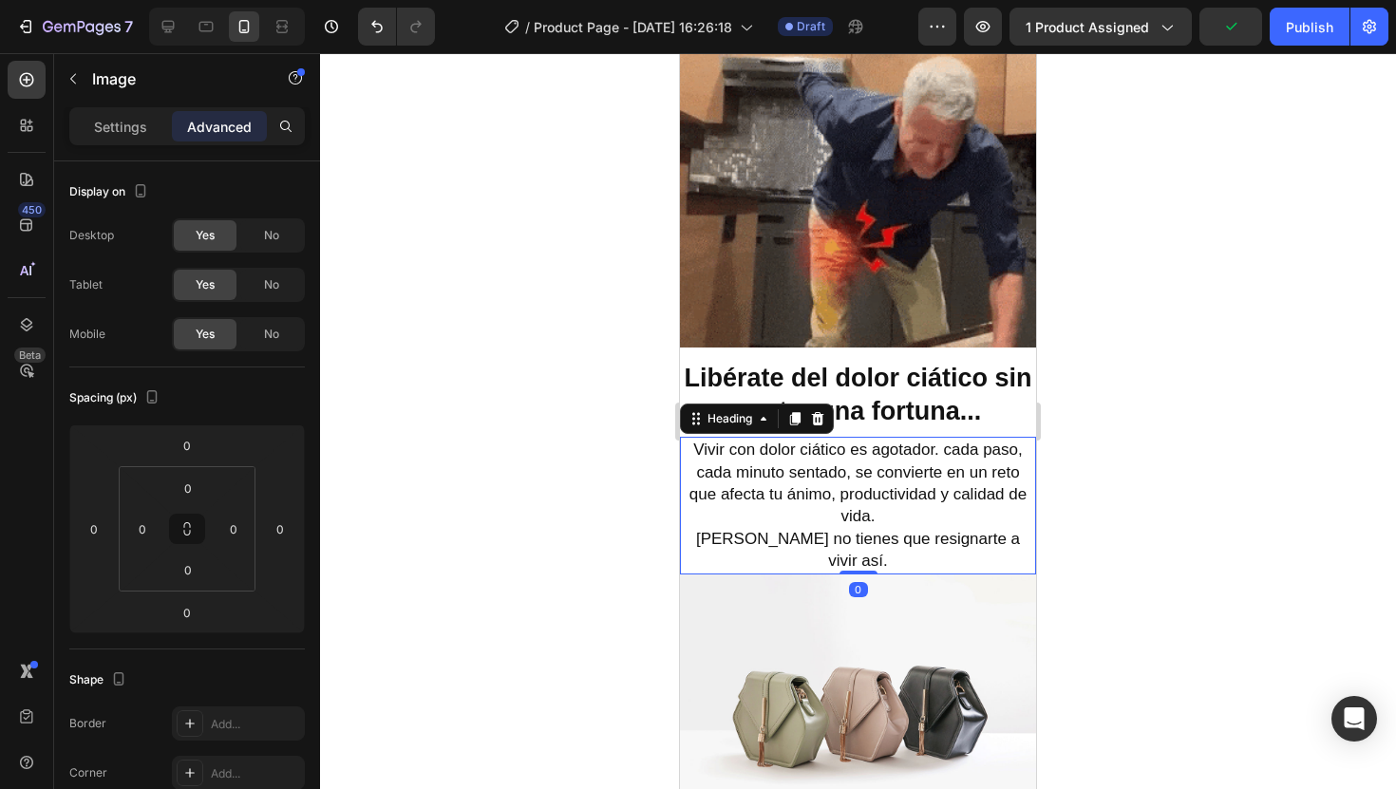
click at [930, 530] on span "Ya no tienes que resignarte a vivir así." at bounding box center [858, 550] width 324 height 40
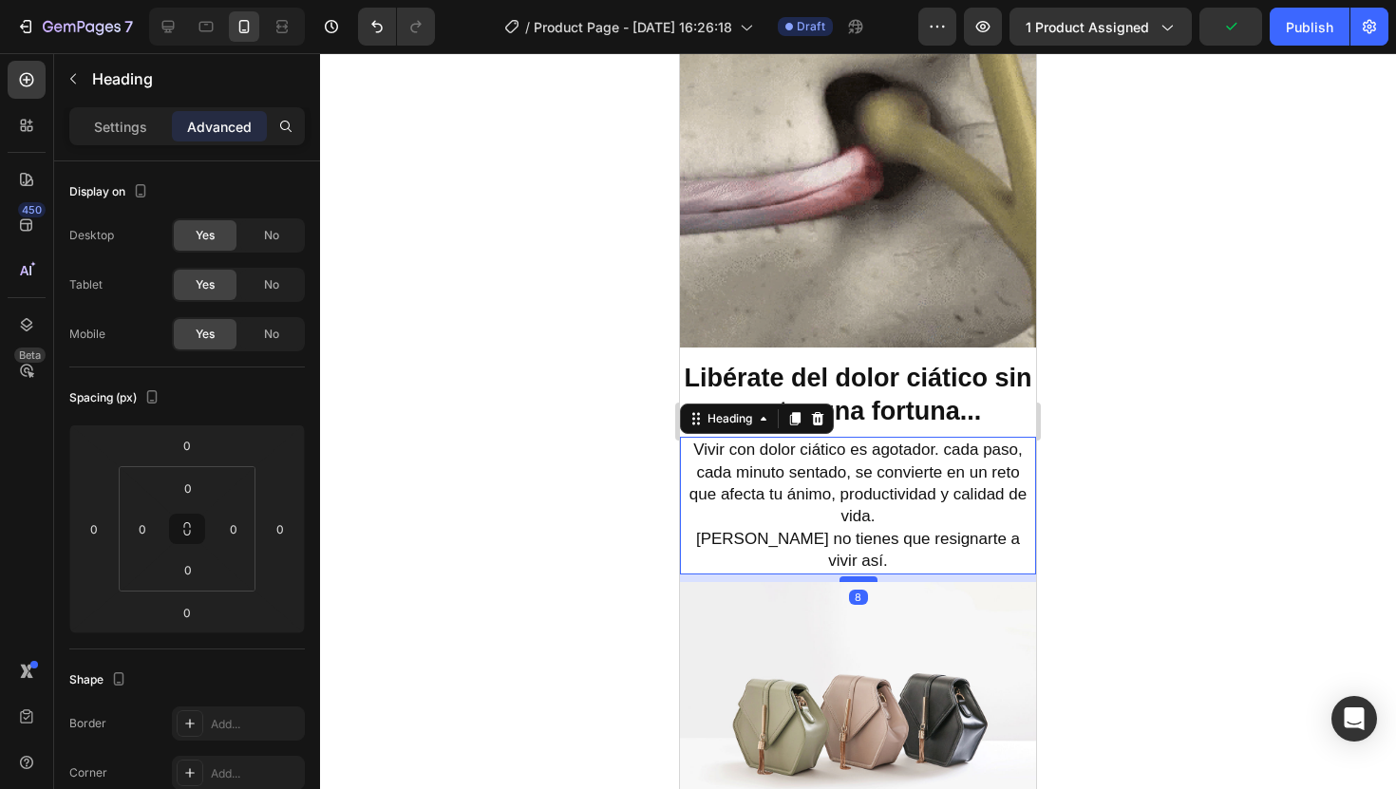
click at [861, 577] on div at bounding box center [859, 580] width 38 height 6
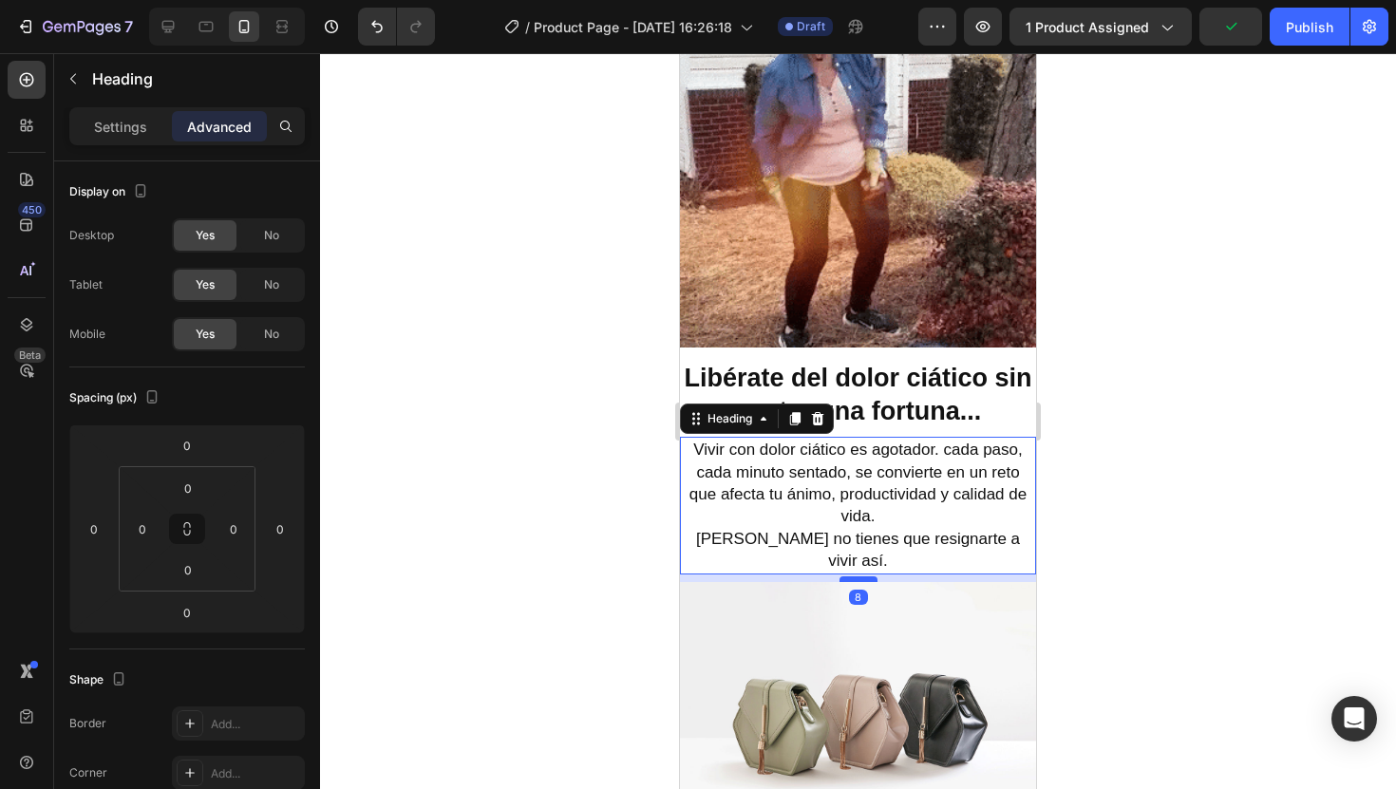
type input "8"
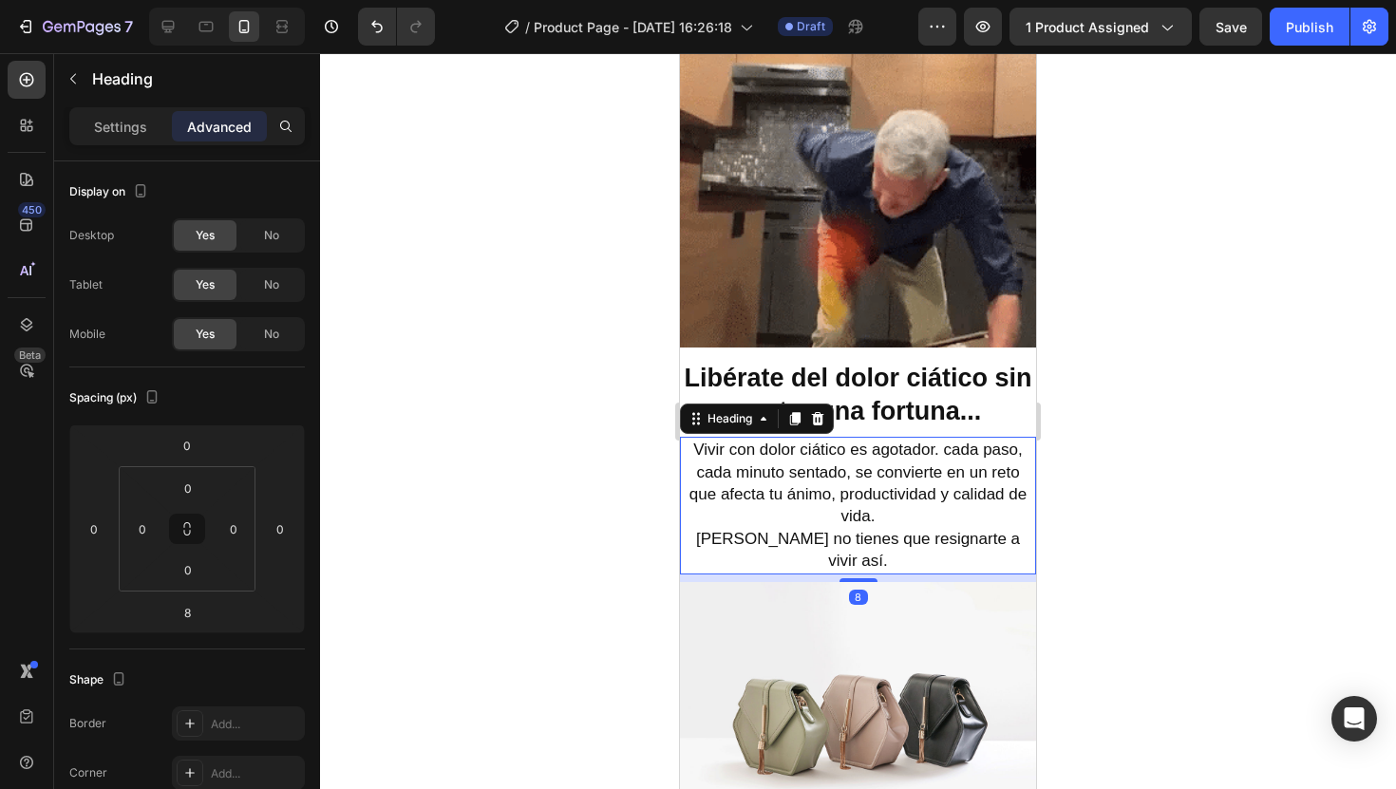
click at [1162, 519] on div at bounding box center [858, 421] width 1076 height 736
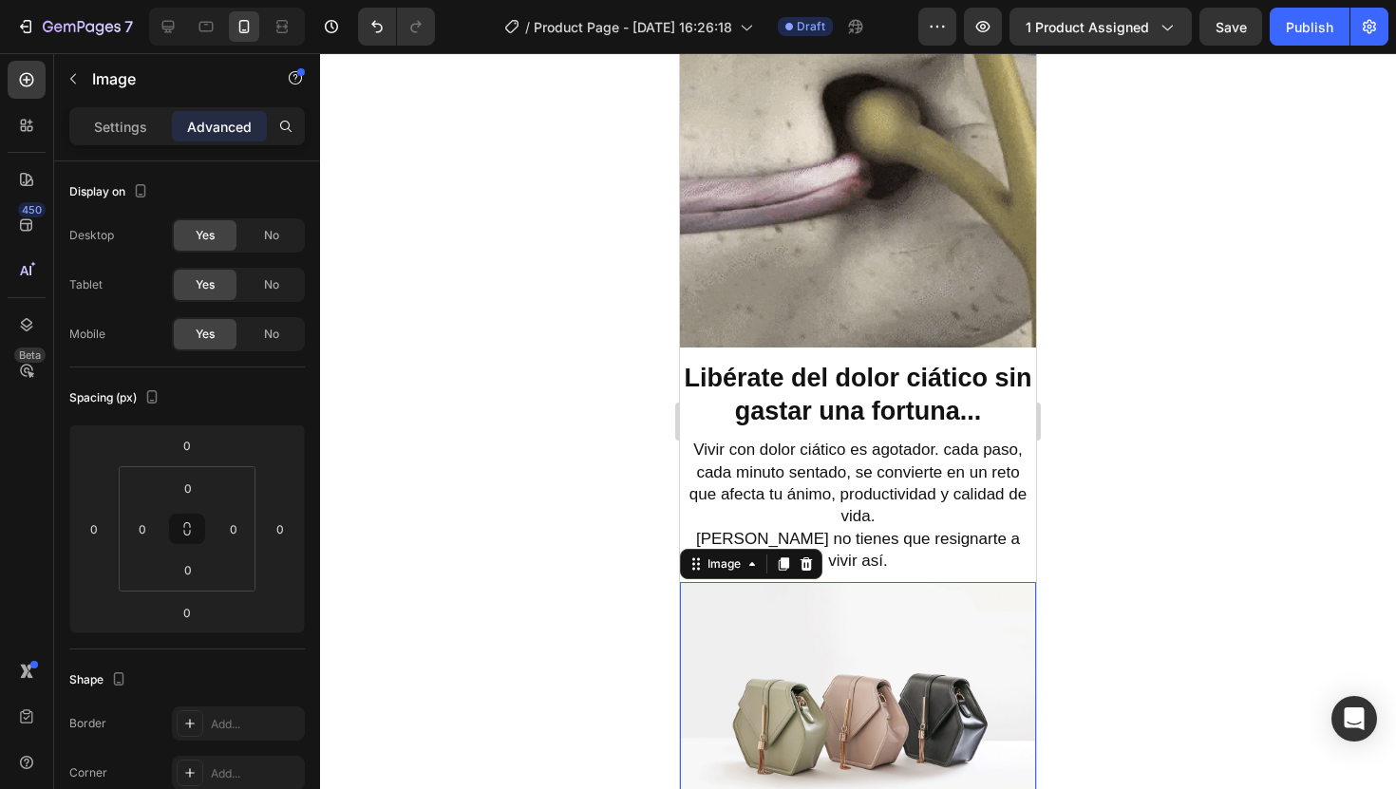
click at [941, 596] on img at bounding box center [858, 715] width 356 height 267
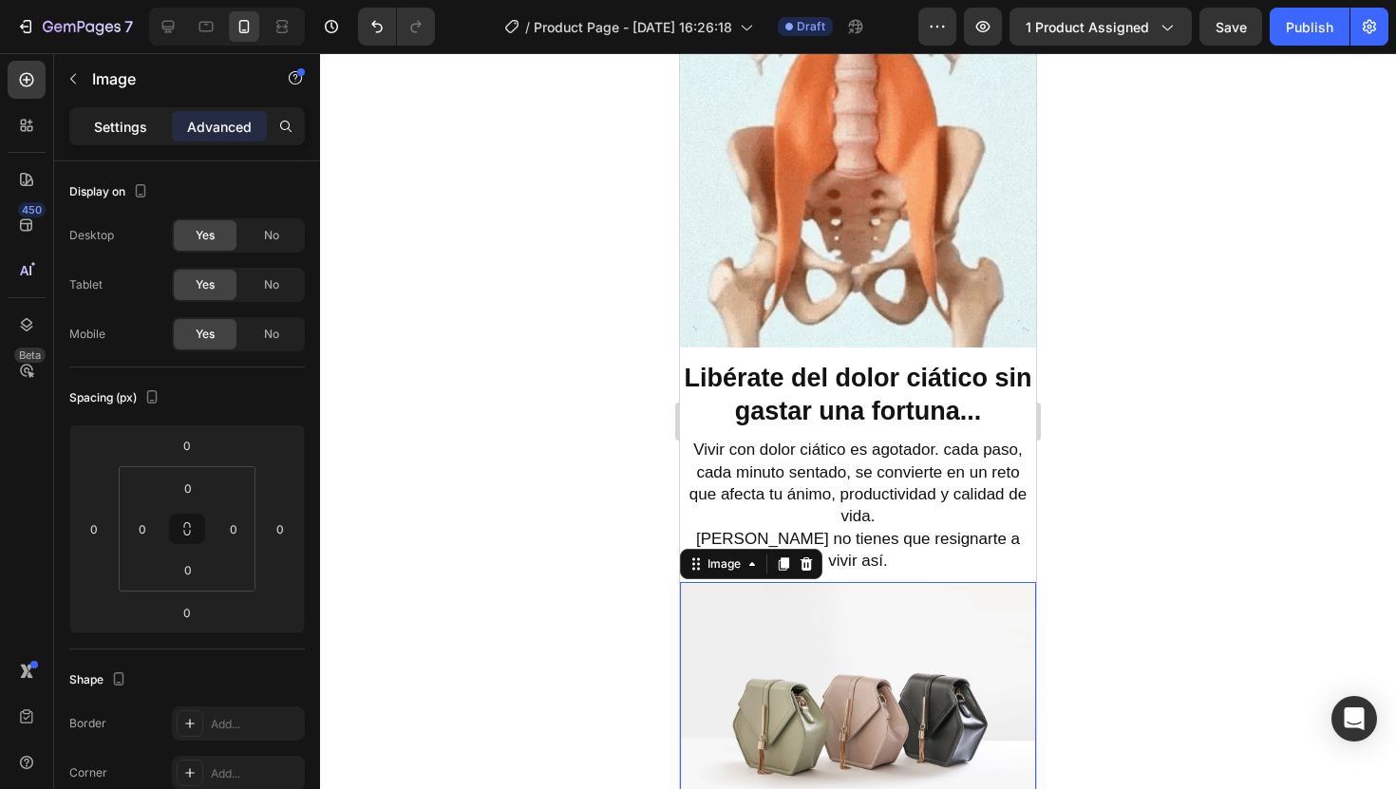
click at [133, 133] on p "Settings" at bounding box center [120, 127] width 53 height 20
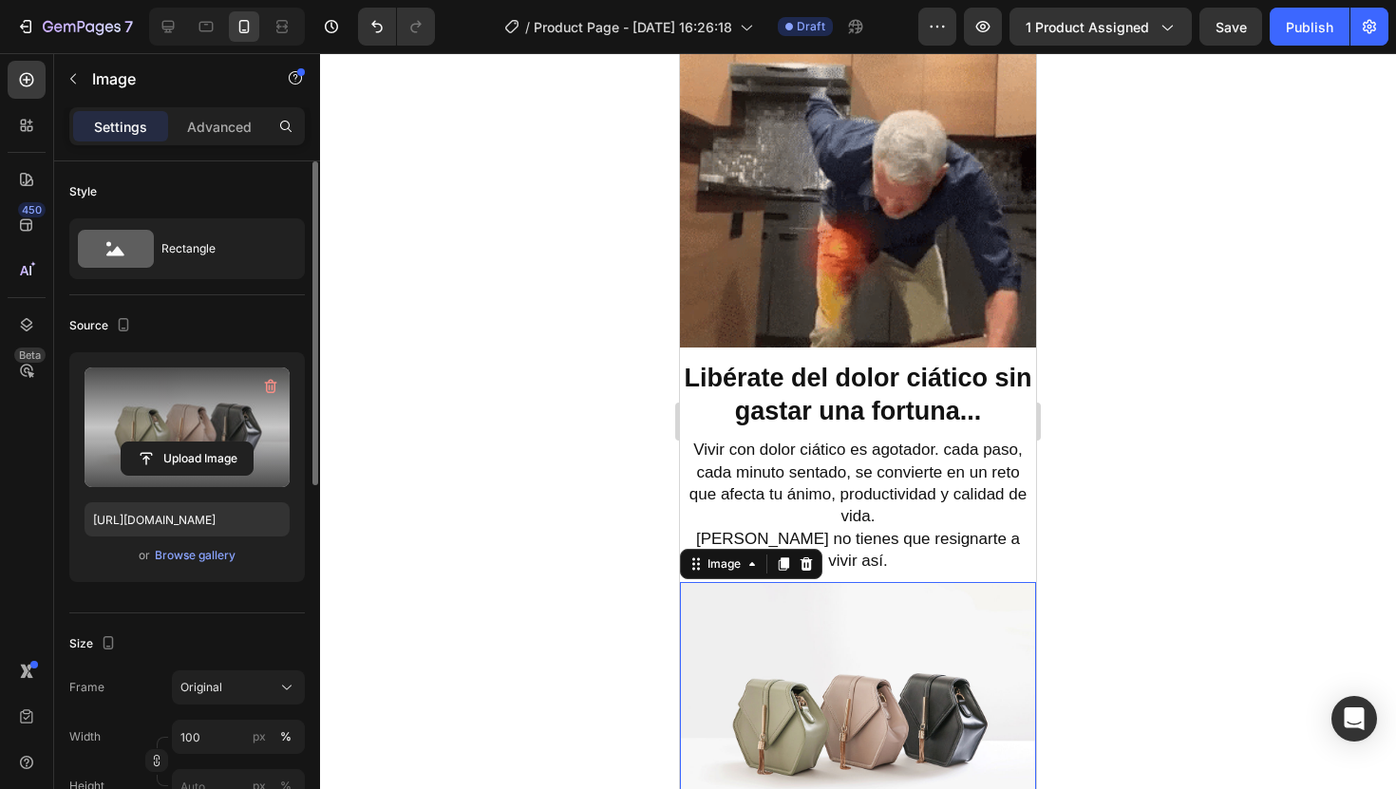
click at [191, 388] on label at bounding box center [187, 428] width 205 height 120
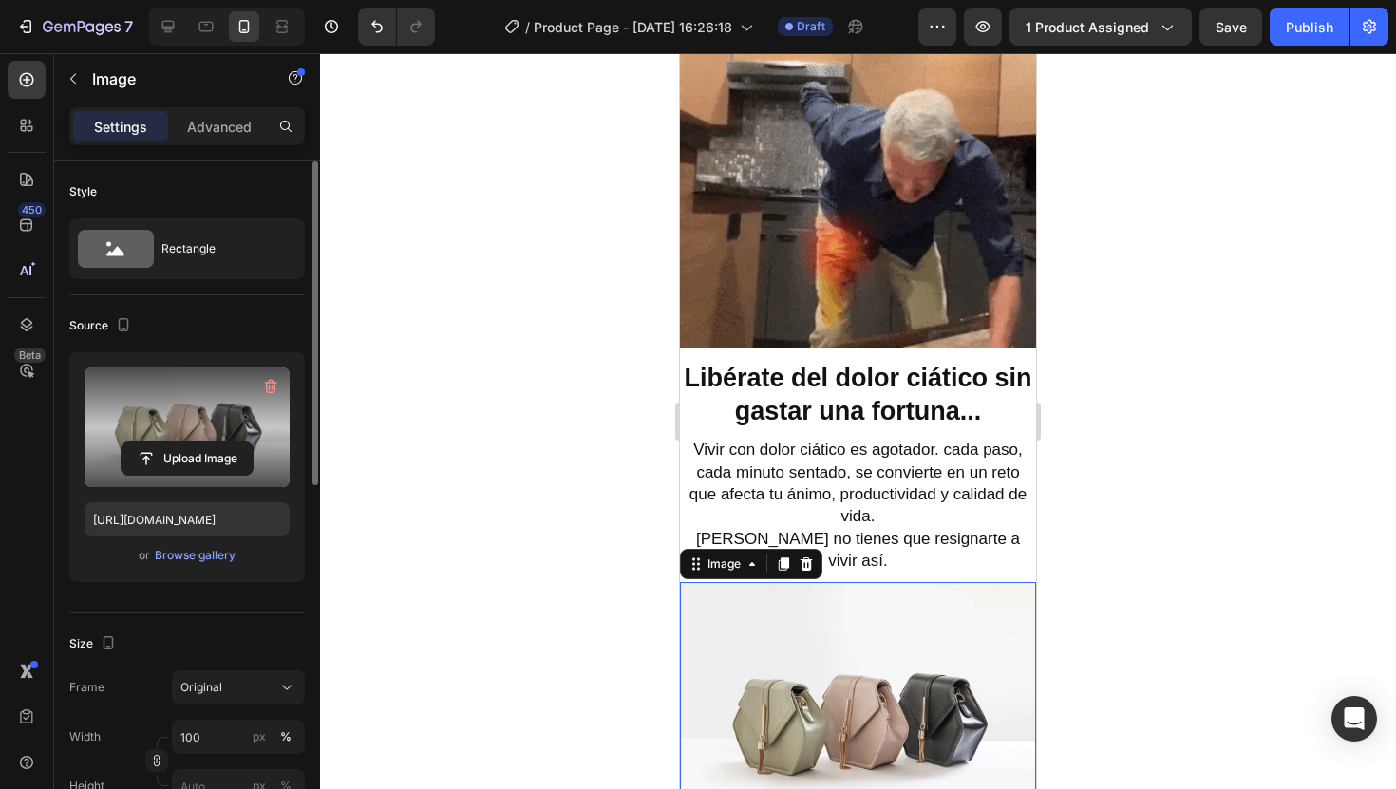
click at [191, 443] on input "file" at bounding box center [187, 459] width 131 height 32
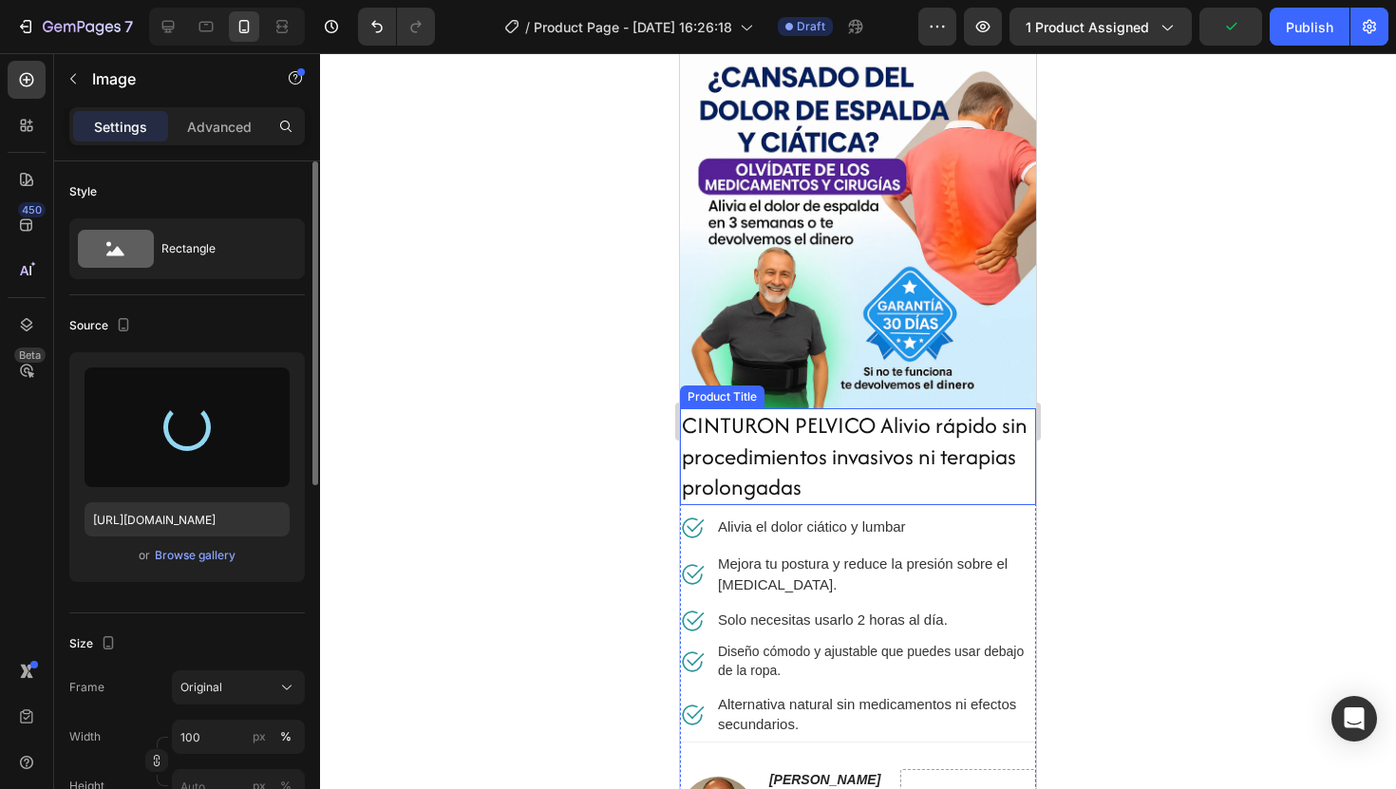
scroll to position [0, 0]
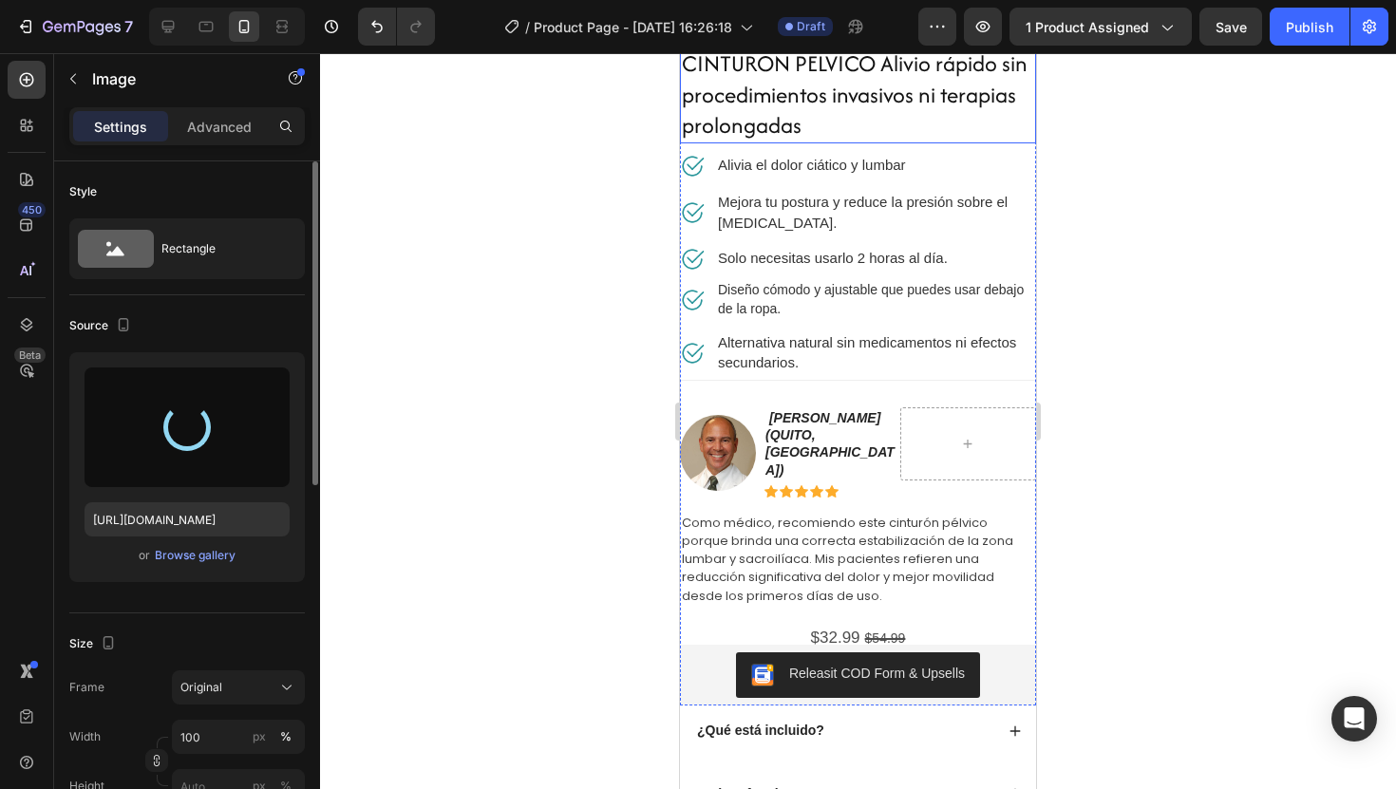
type input "https://cdn.shopify.com/s/files/1/0904/2254/2678/files/gempages_569451424715375…"
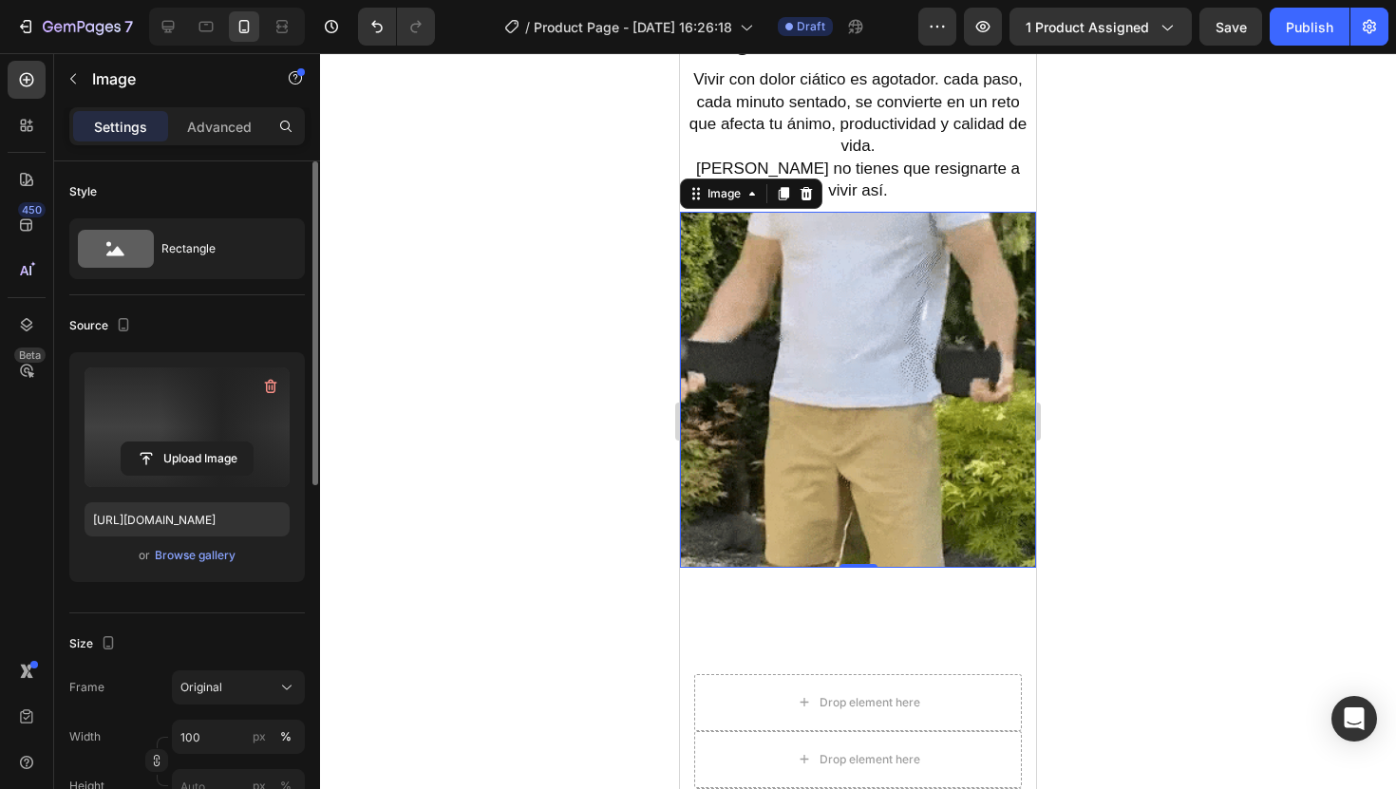
scroll to position [1736, 0]
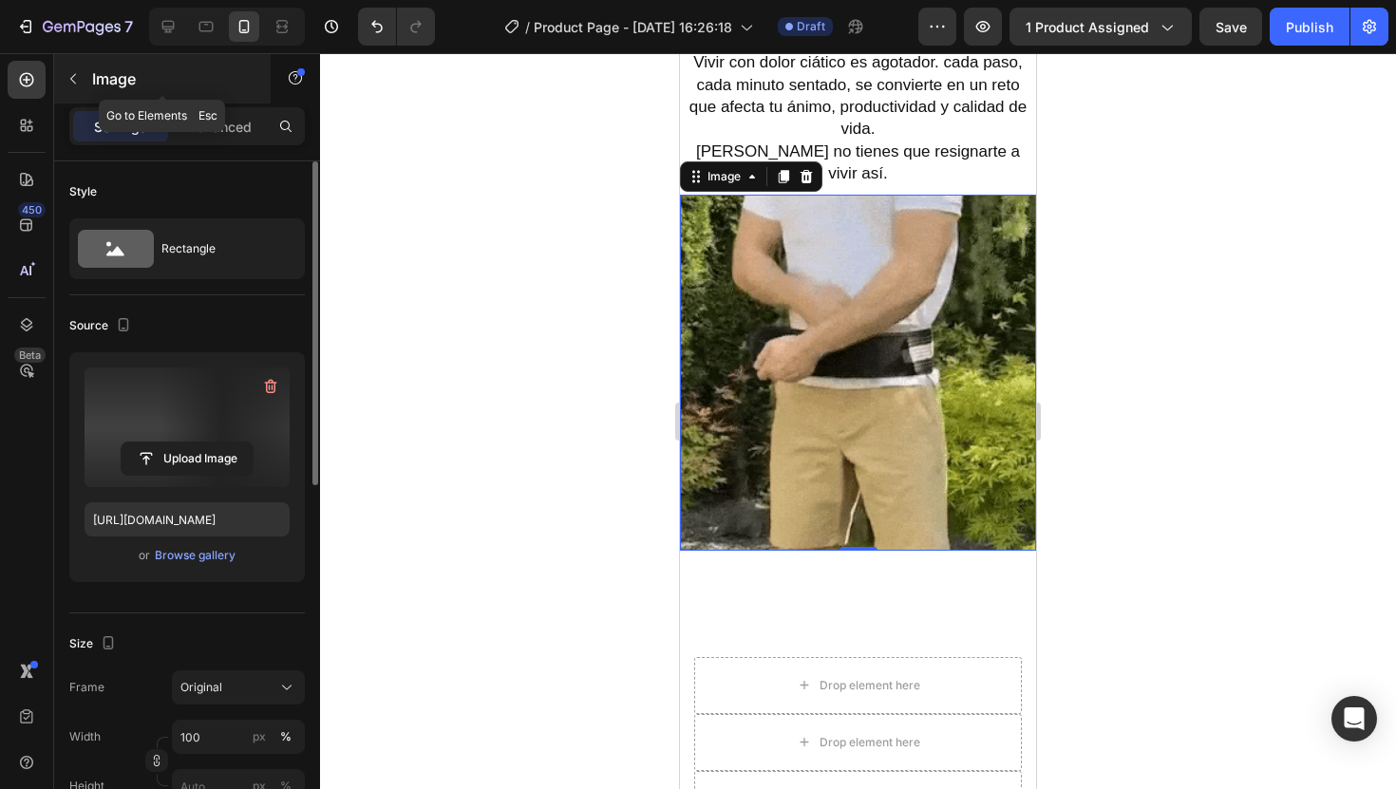
click at [115, 89] on p "Image" at bounding box center [172, 78] width 161 height 23
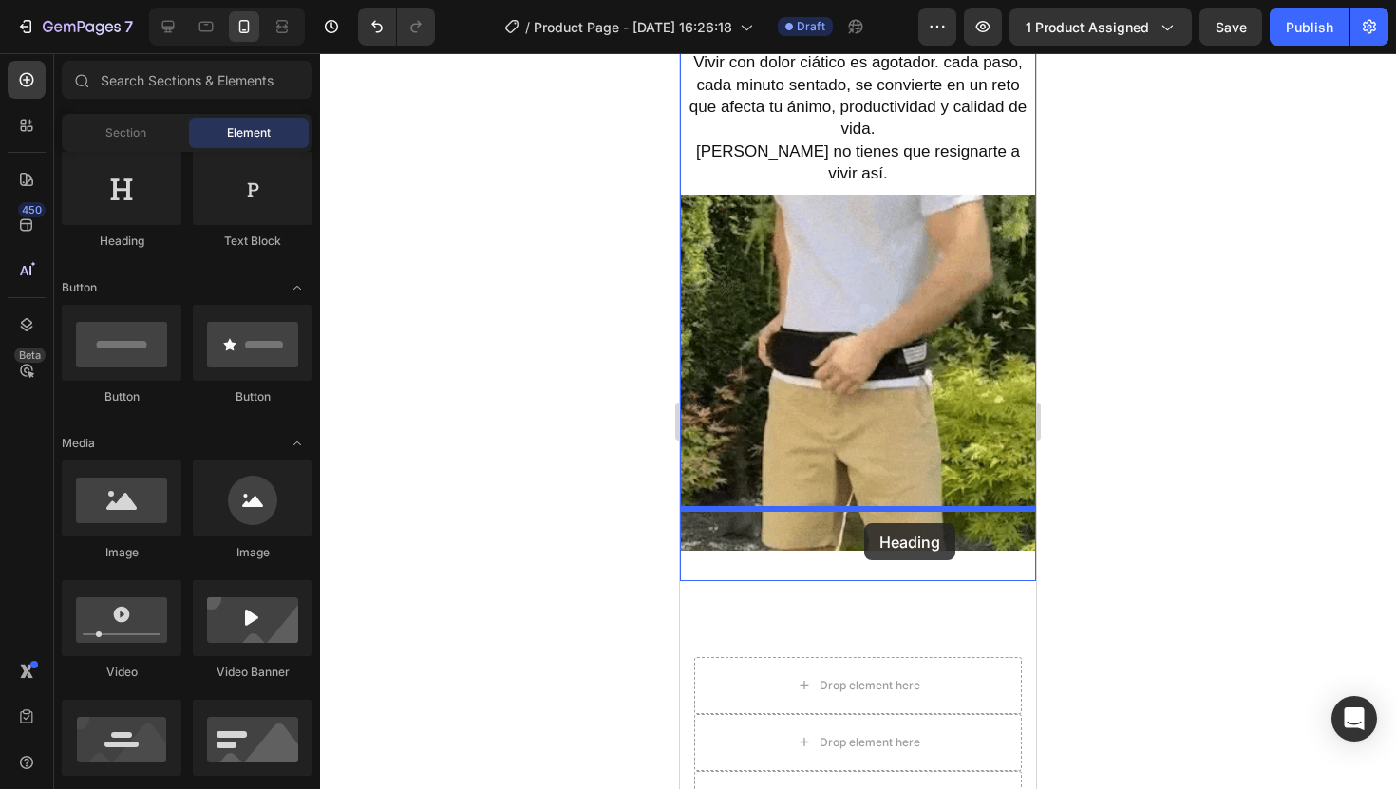
drag, startPoint x: 819, startPoint y: 242, endPoint x: 864, endPoint y: 523, distance: 284.8
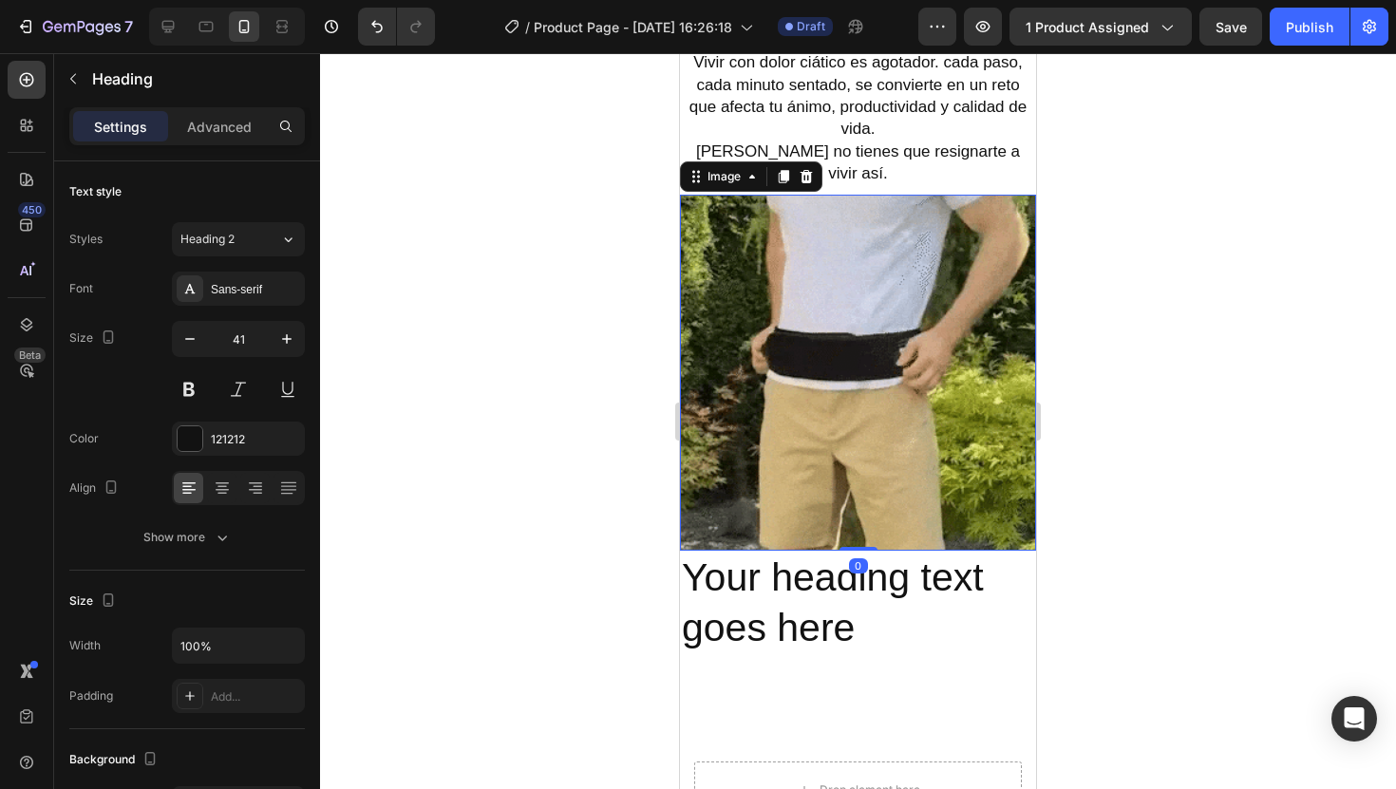
click at [868, 507] on div "Image 0" at bounding box center [858, 373] width 356 height 356
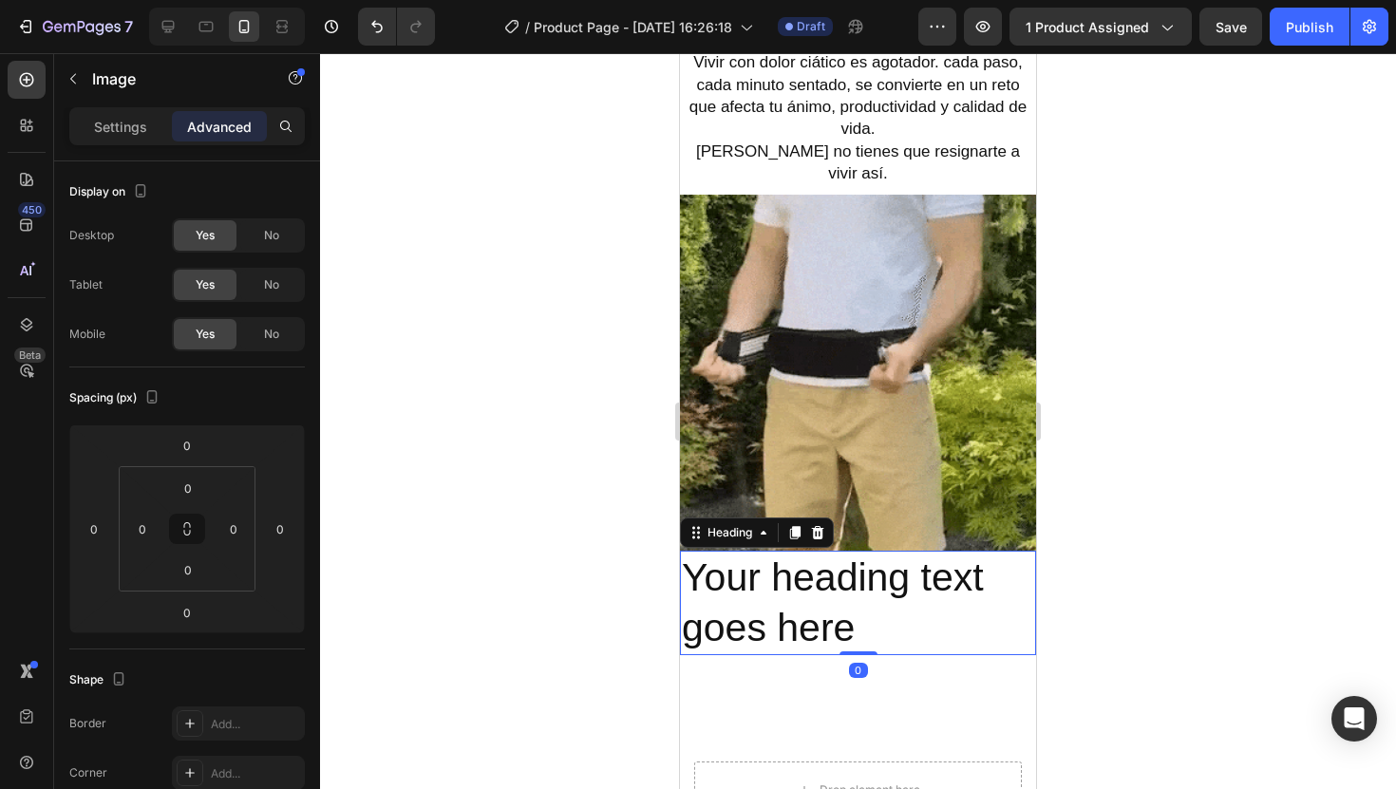
click at [867, 490] on img at bounding box center [858, 373] width 356 height 356
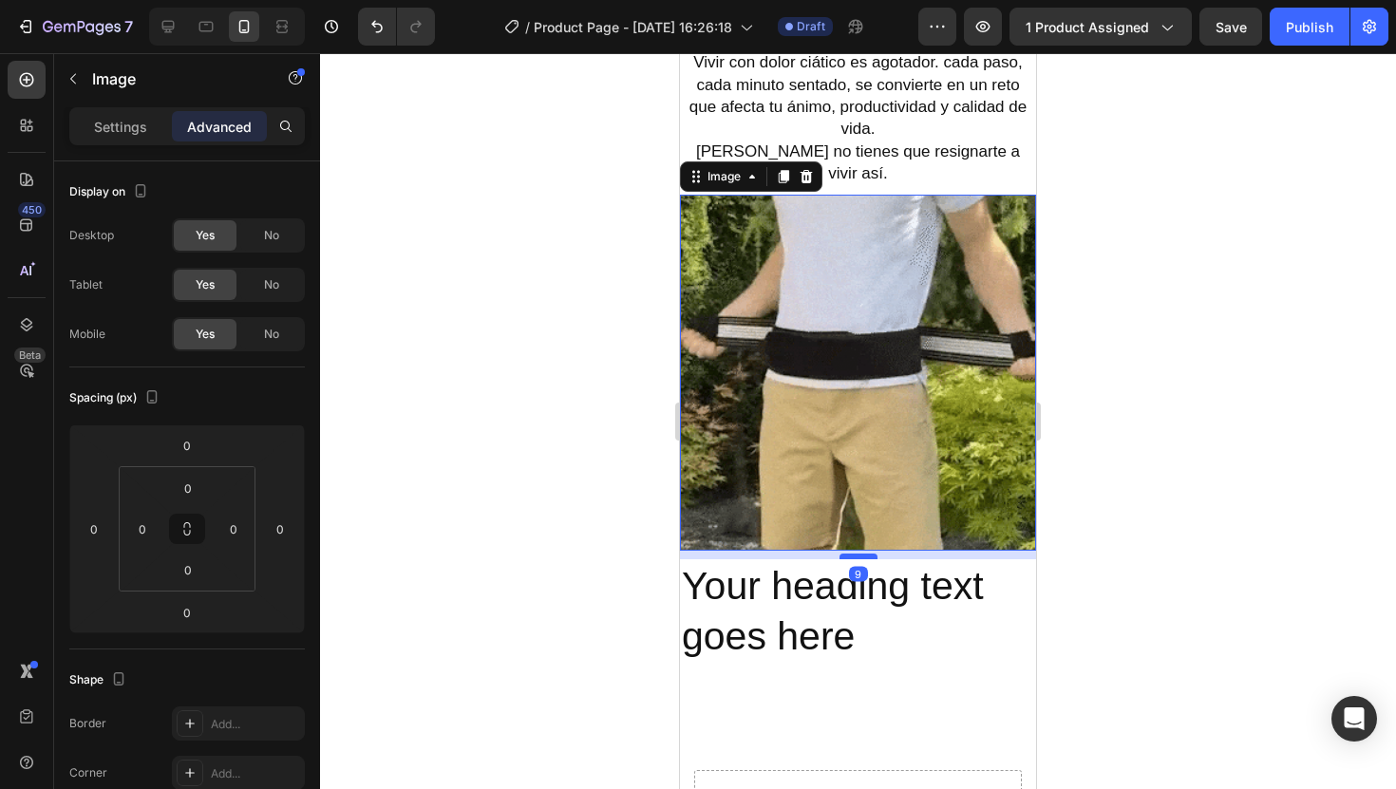
drag, startPoint x: 864, startPoint y: 506, endPoint x: 866, endPoint y: 516, distance: 9.7
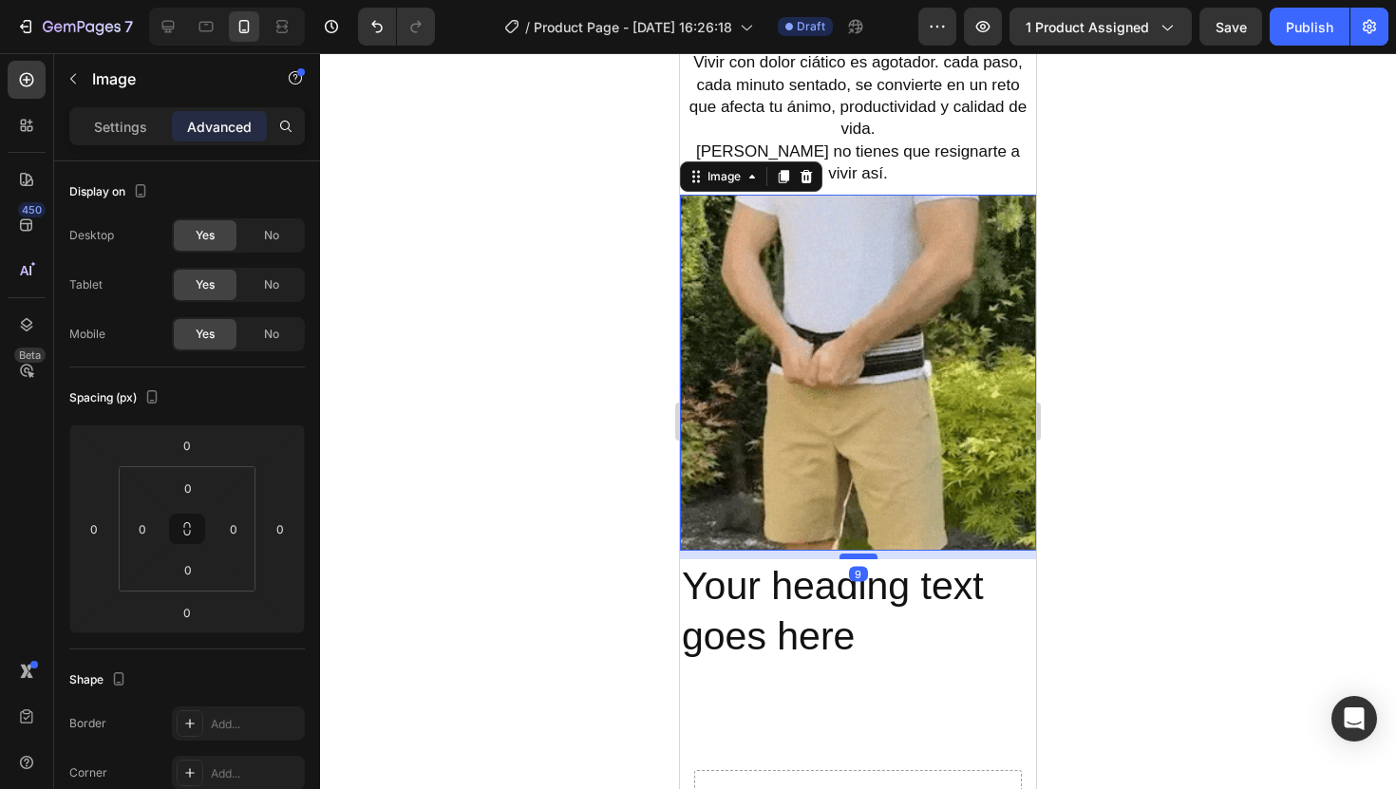
click at [866, 554] on div at bounding box center [859, 557] width 38 height 6
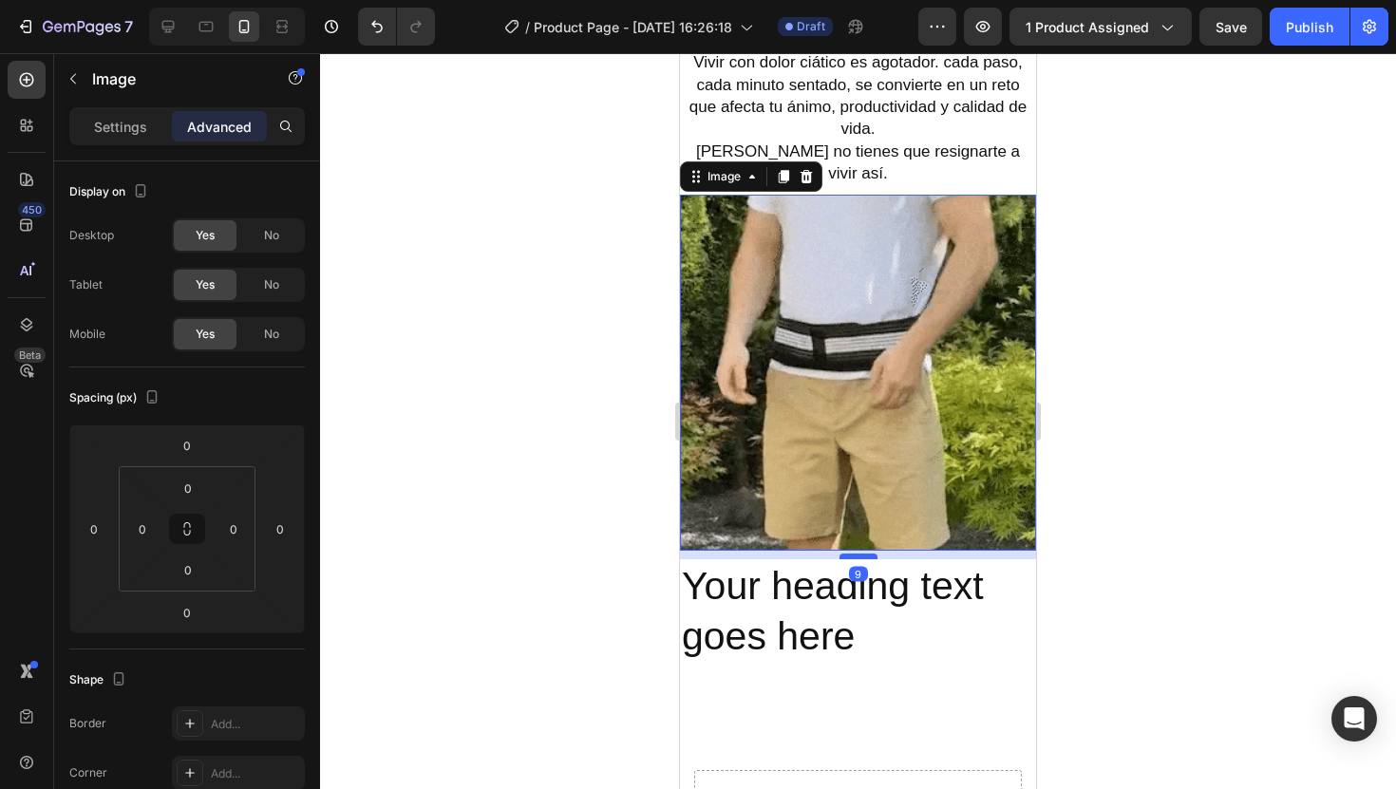
type input "10"
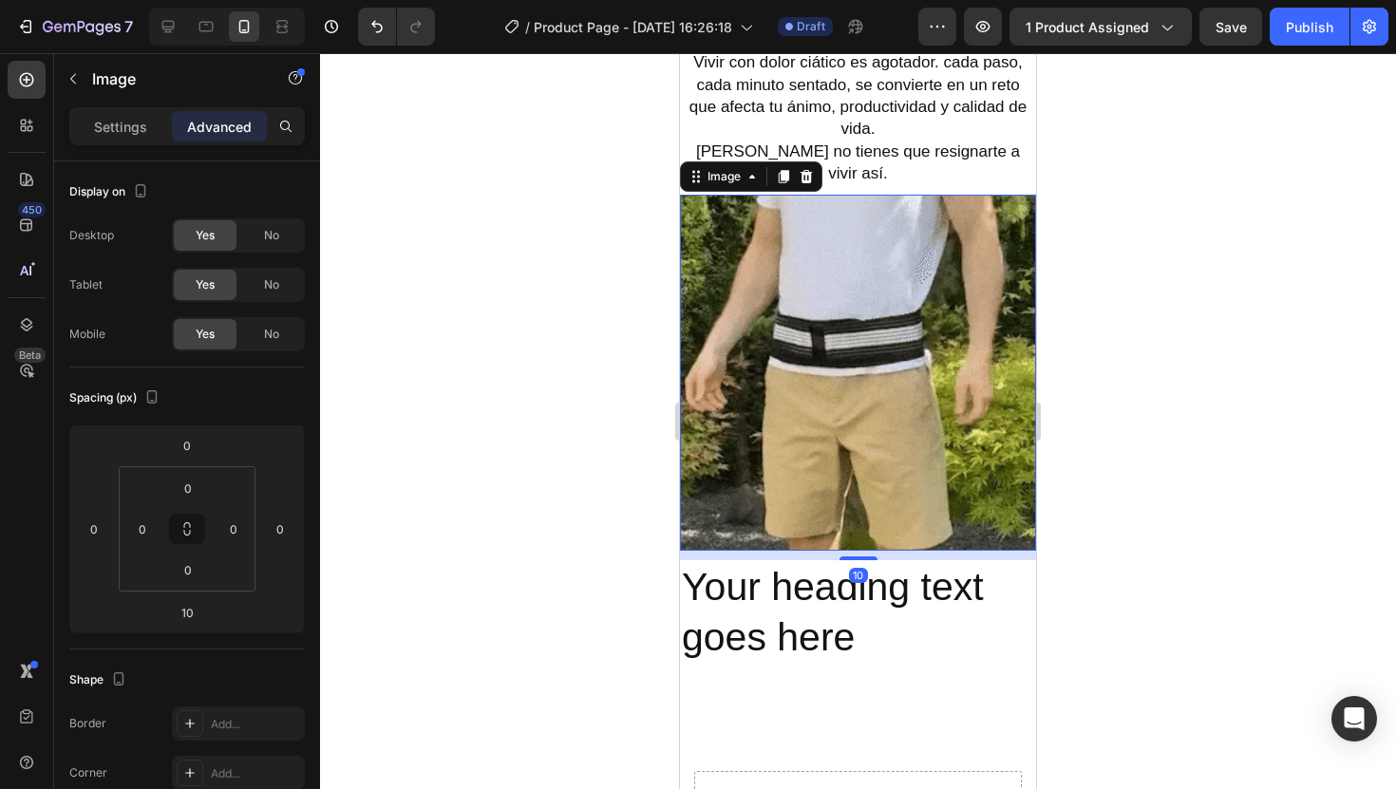
click at [1119, 345] on div at bounding box center [858, 421] width 1076 height 736
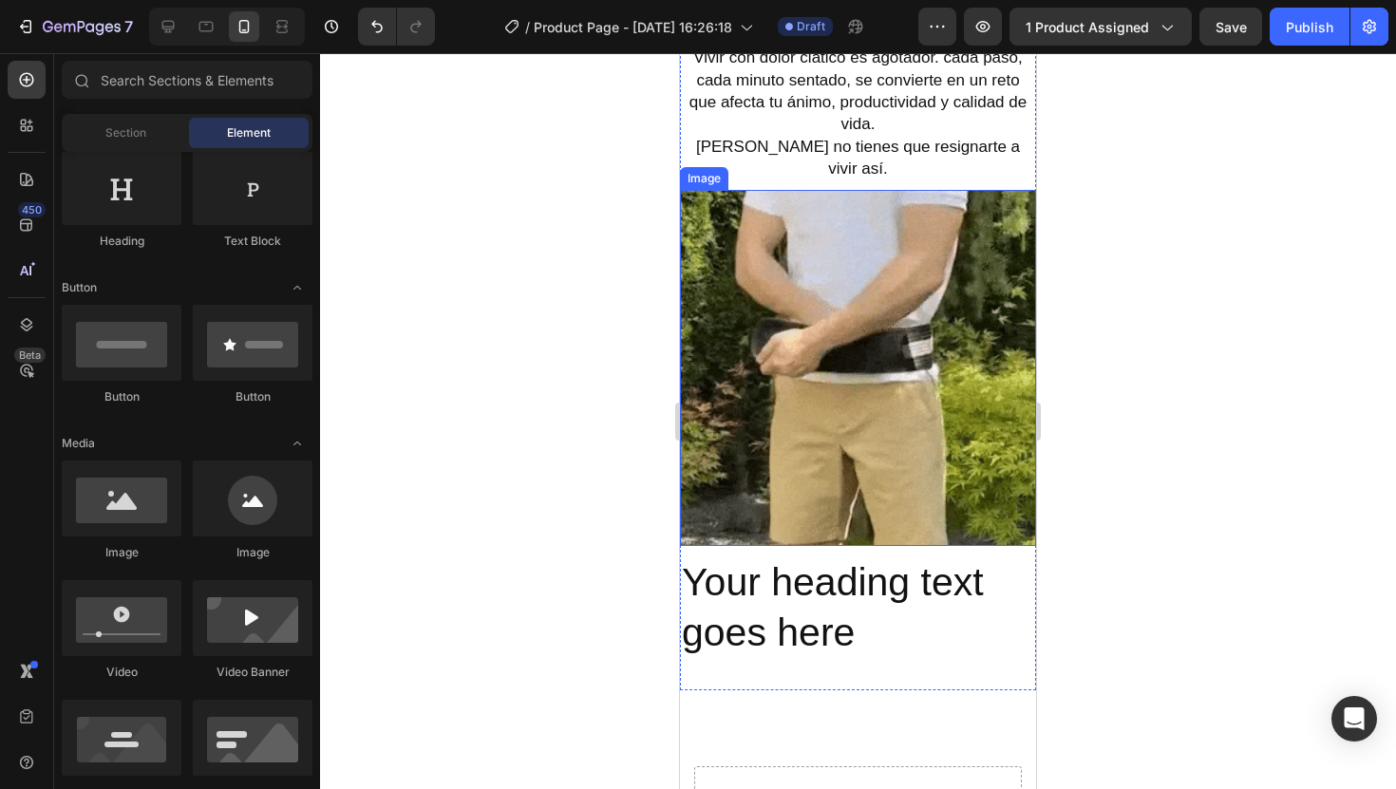
scroll to position [1764, 0]
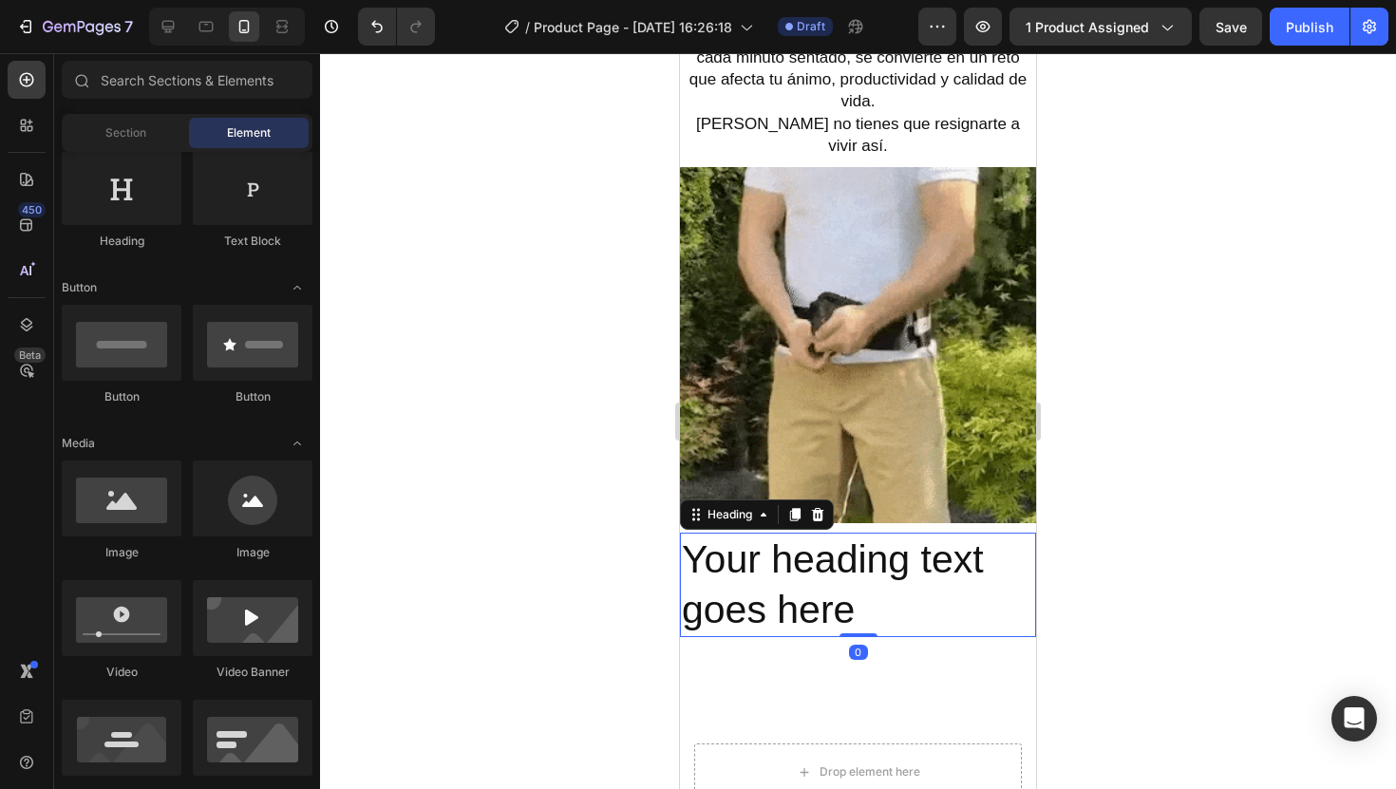
click at [842, 559] on h2 "Your heading text goes here" at bounding box center [858, 585] width 356 height 105
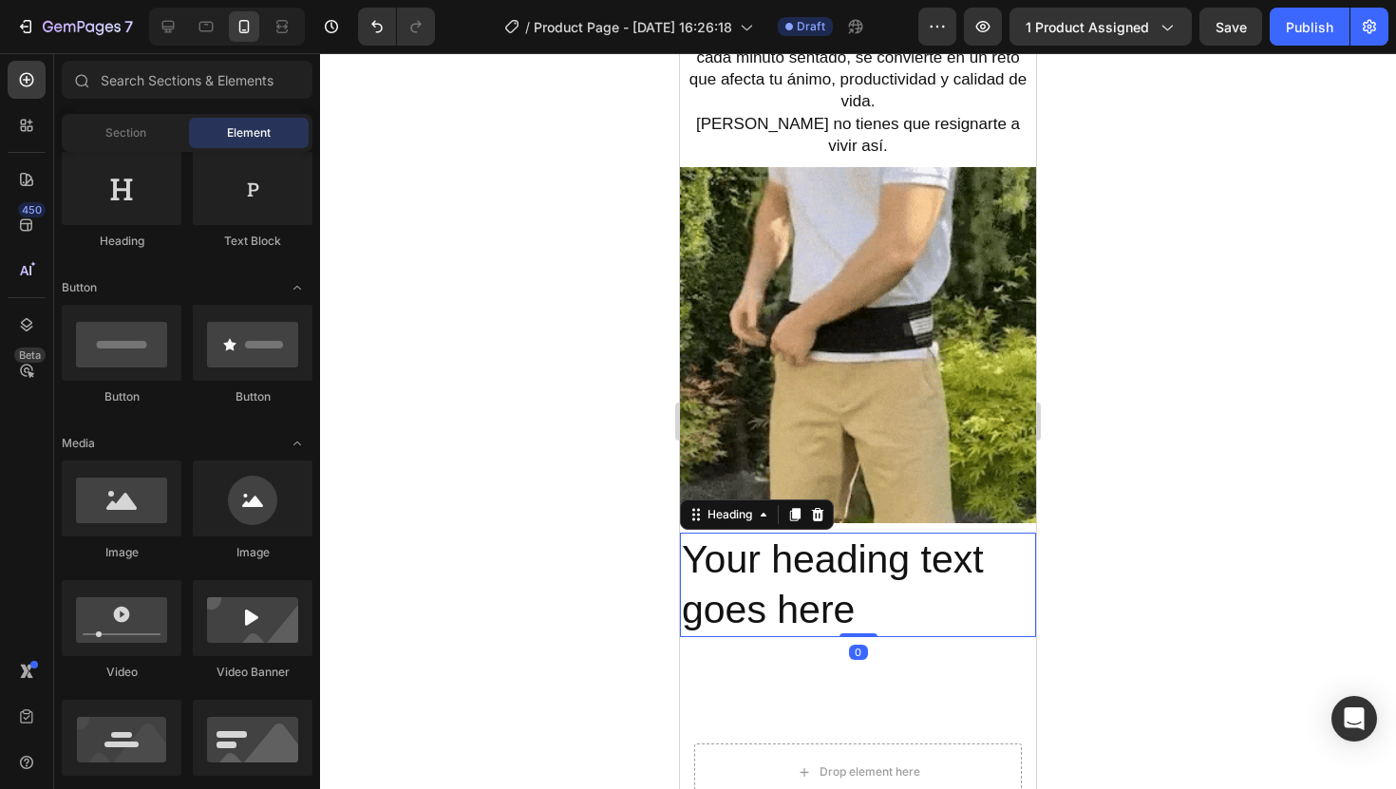
click at [842, 559] on h2 "Your heading text goes here" at bounding box center [858, 585] width 356 height 105
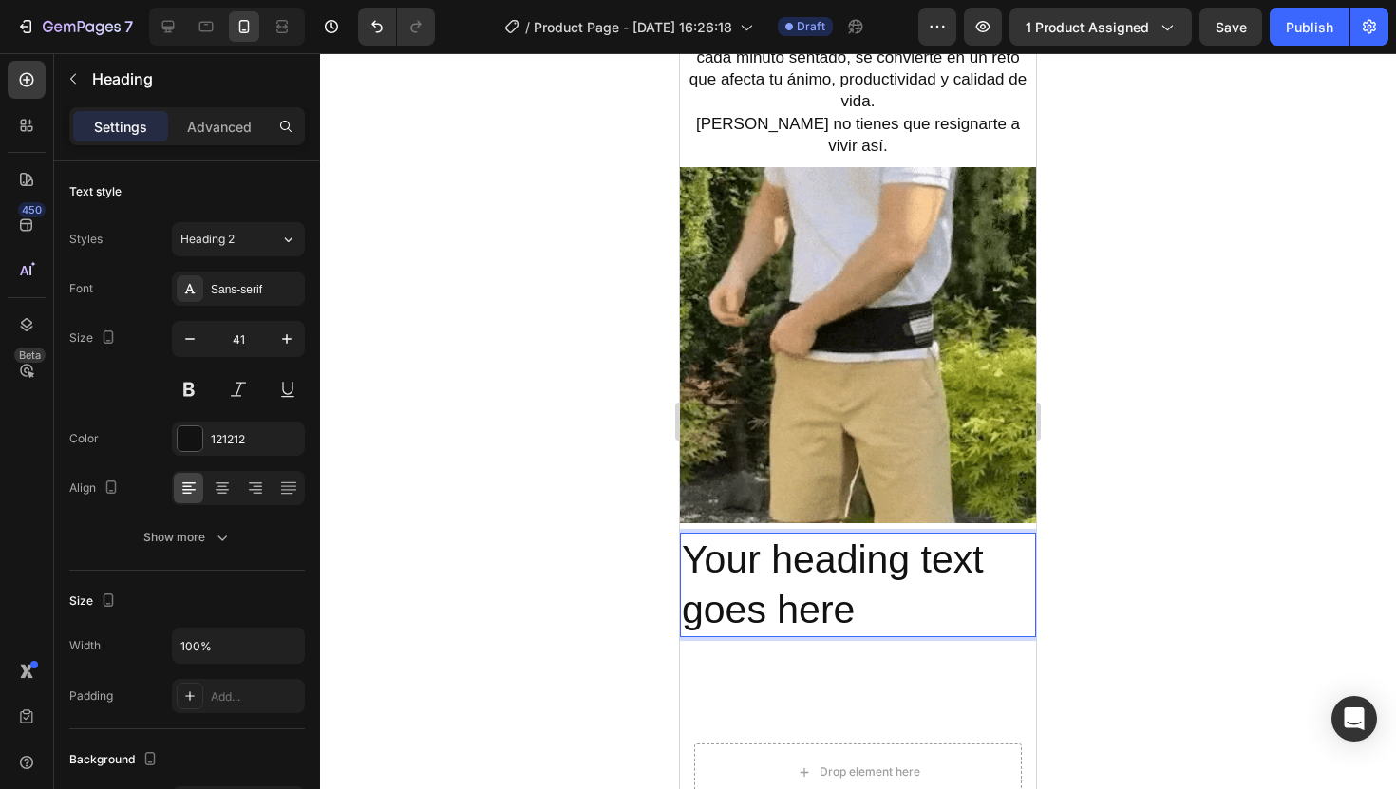
click at [842, 559] on p "Your heading text goes here" at bounding box center [858, 586] width 352 height 102
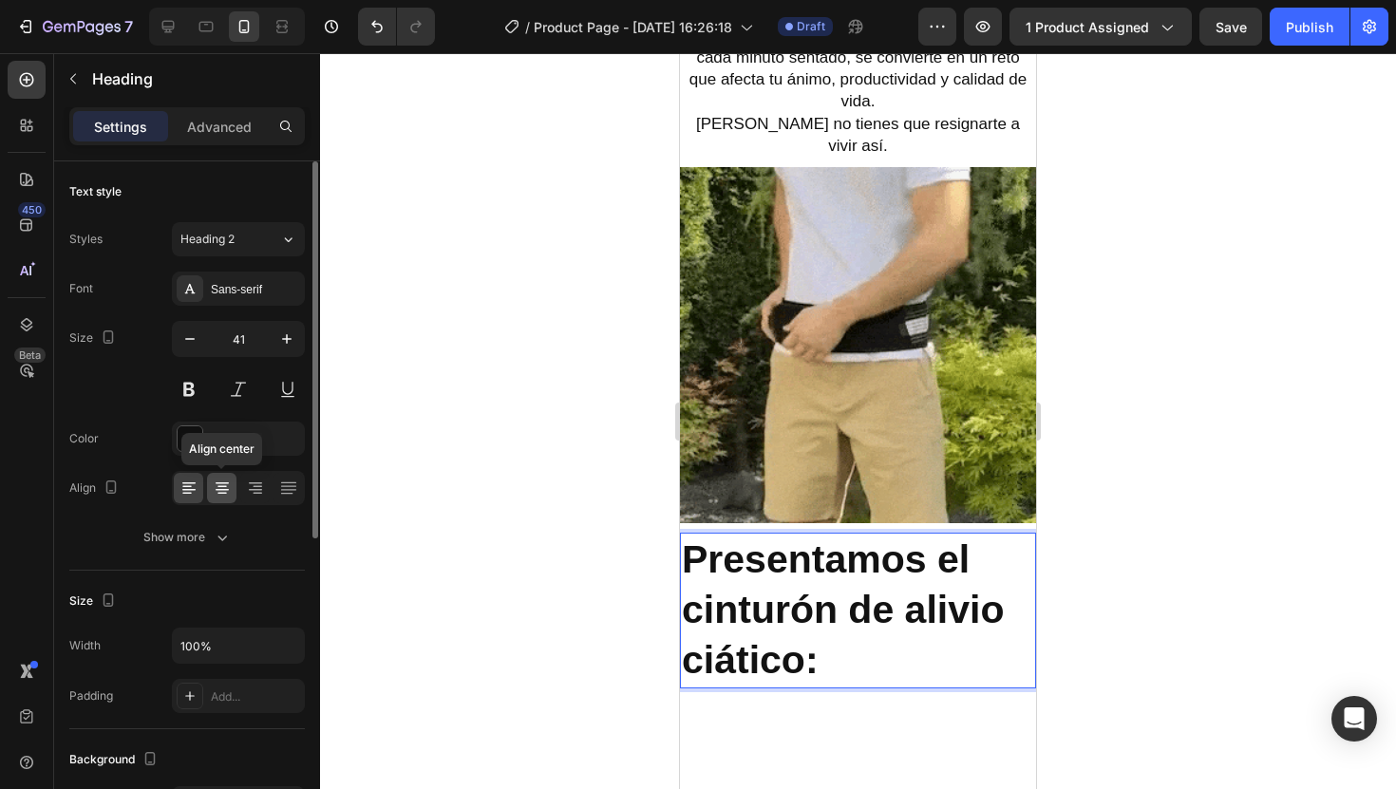
click at [218, 496] on icon at bounding box center [222, 488] width 19 height 19
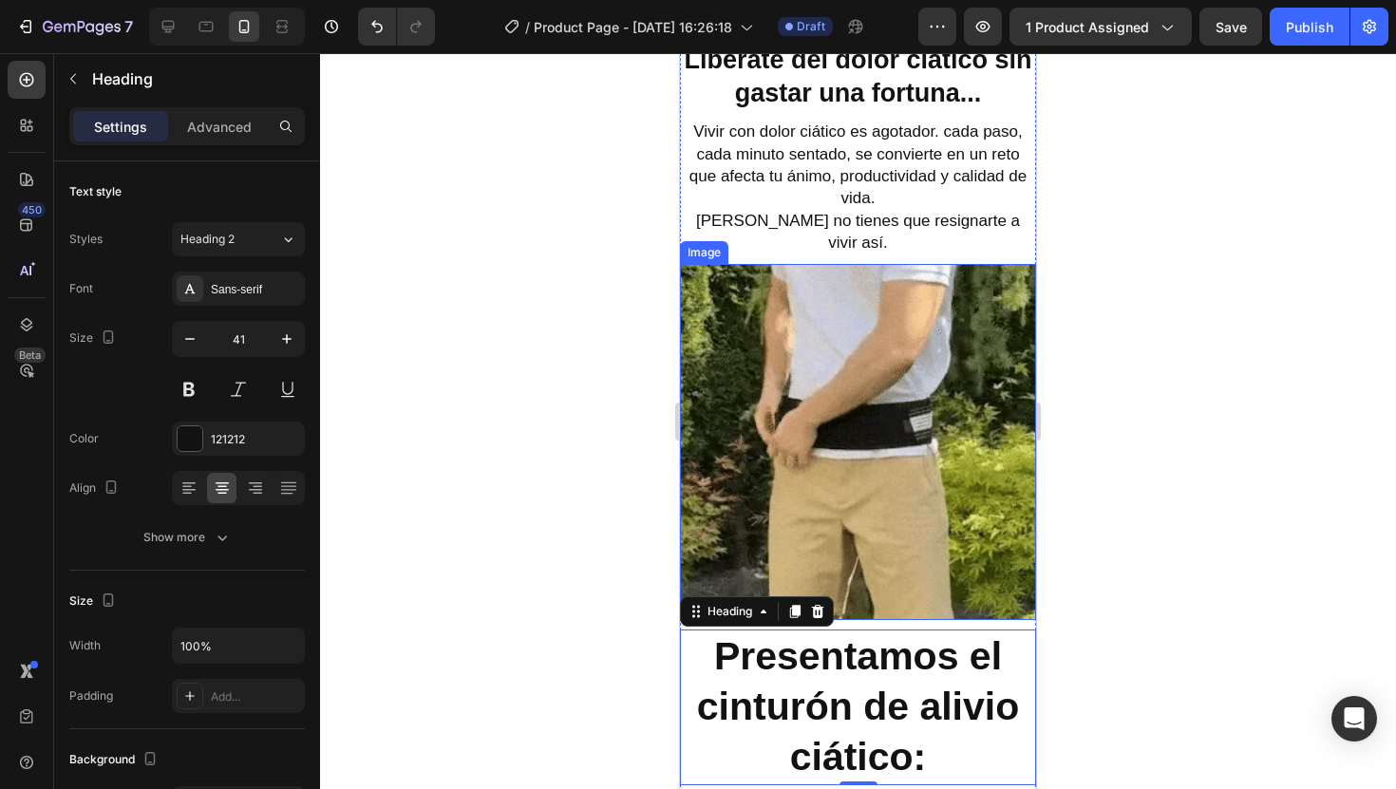
scroll to position [1623, 0]
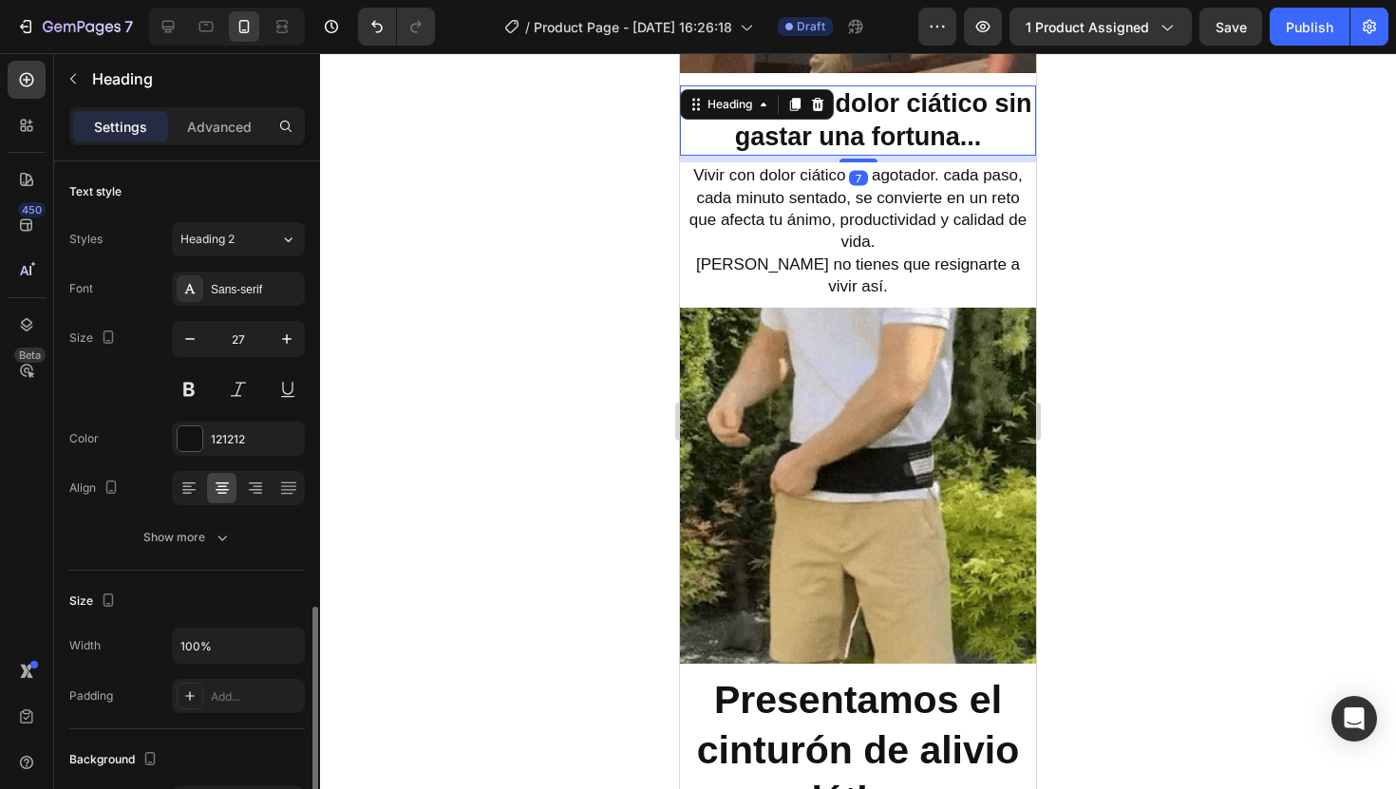
click at [997, 109] on p "⁠⁠⁠⁠⁠⁠⁠ Libérate del dolor ciático sin gastar una fortuna..." at bounding box center [858, 120] width 352 height 66
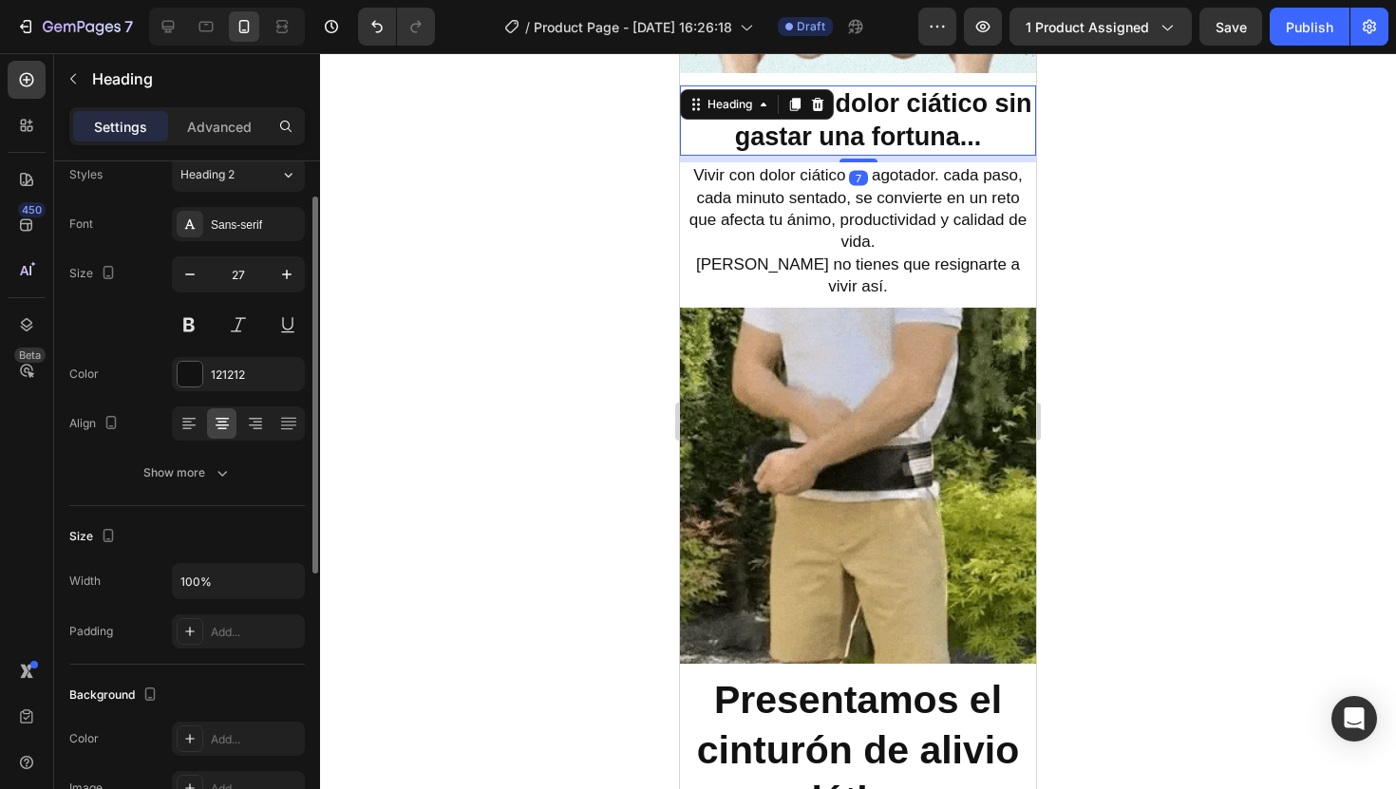
scroll to position [0, 0]
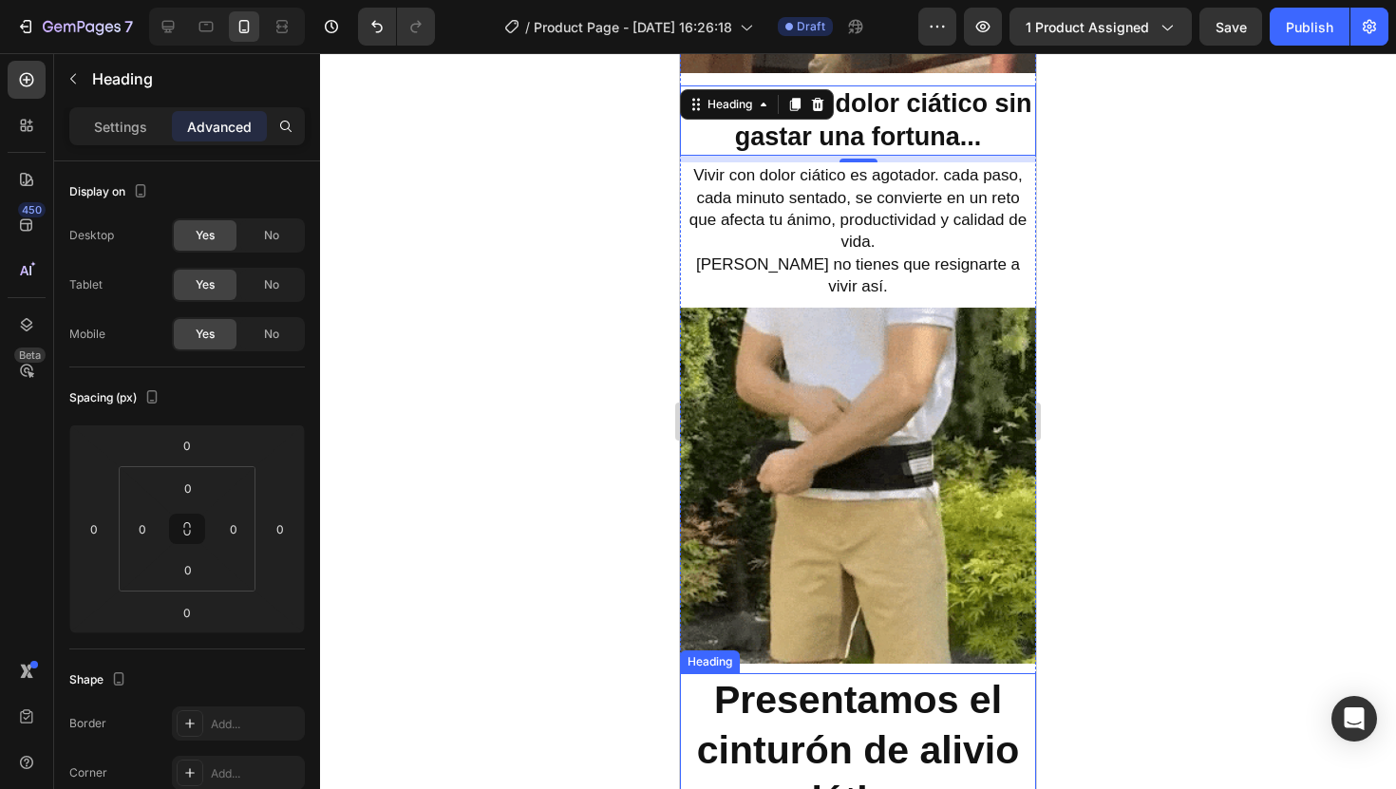
click at [998, 686] on strong "Presentamos el cinturón de alivio ciático:" at bounding box center [858, 750] width 322 height 145
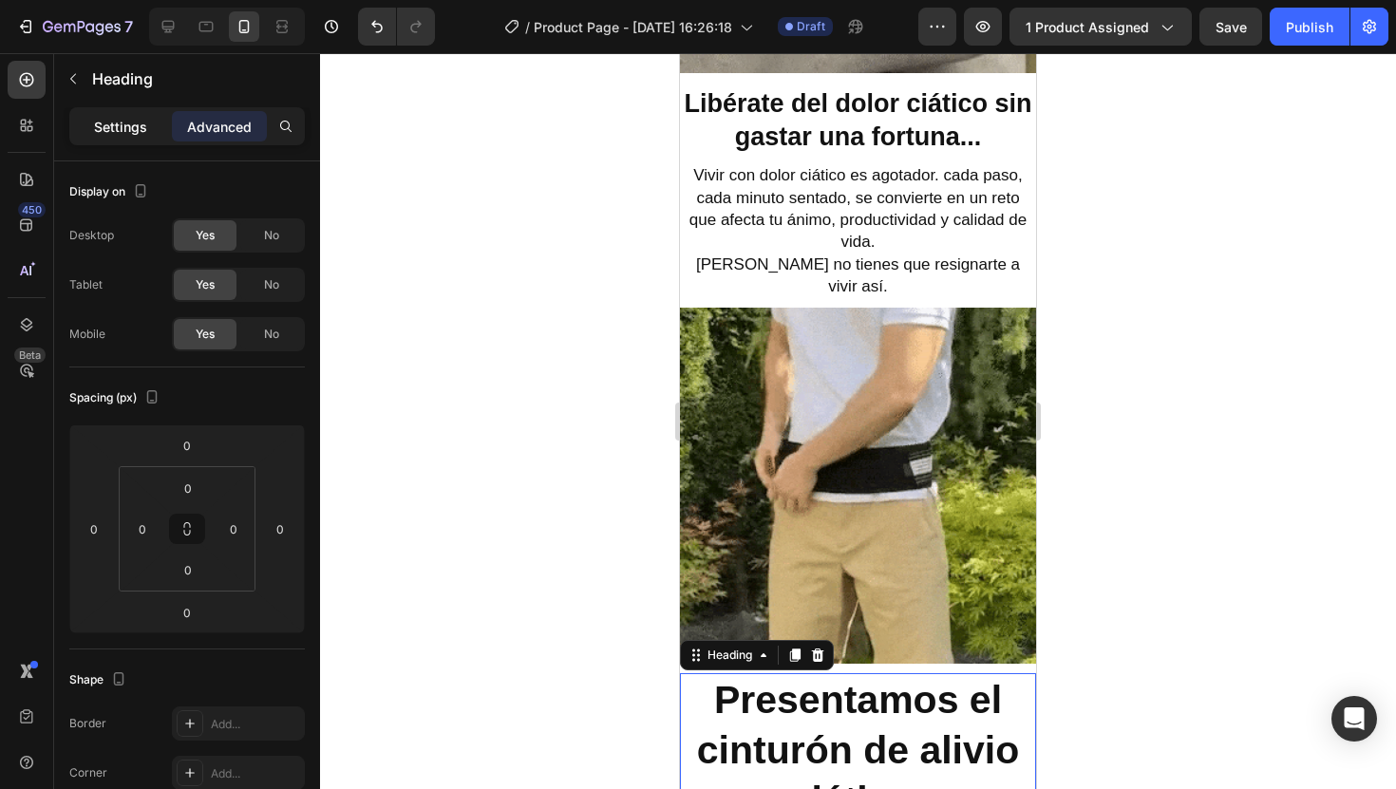
click at [123, 128] on p "Settings" at bounding box center [120, 127] width 53 height 20
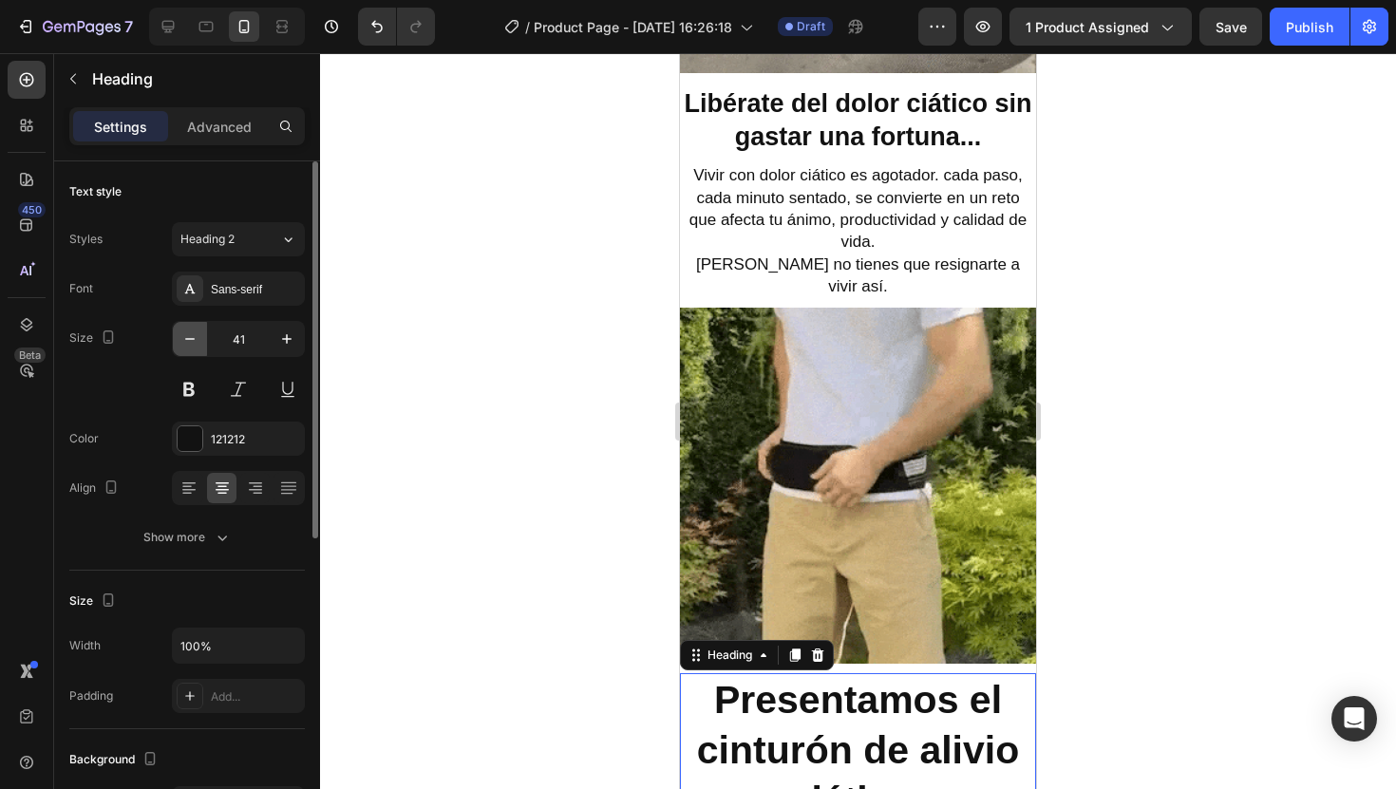
click at [191, 342] on icon "button" at bounding box center [189, 339] width 19 height 19
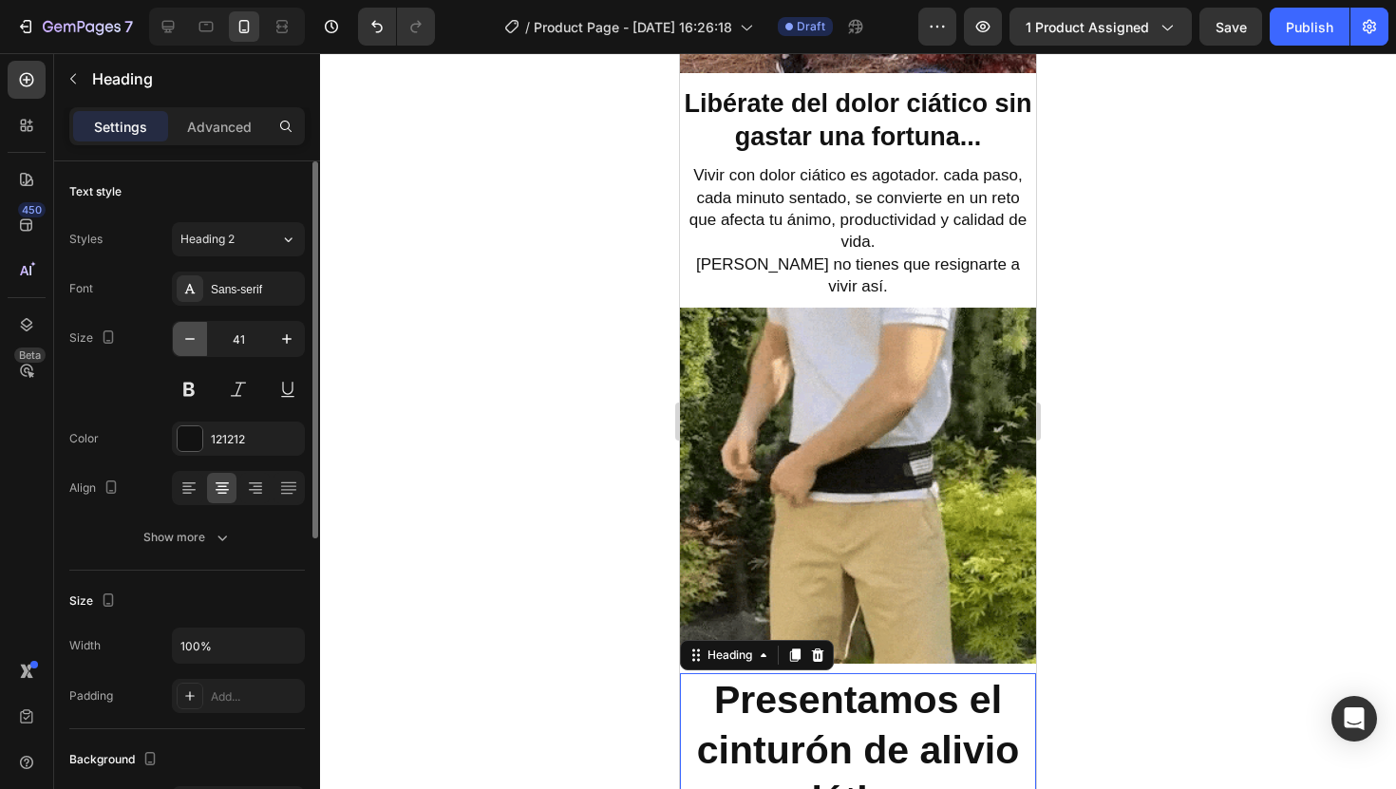
click at [191, 342] on icon "button" at bounding box center [189, 339] width 19 height 19
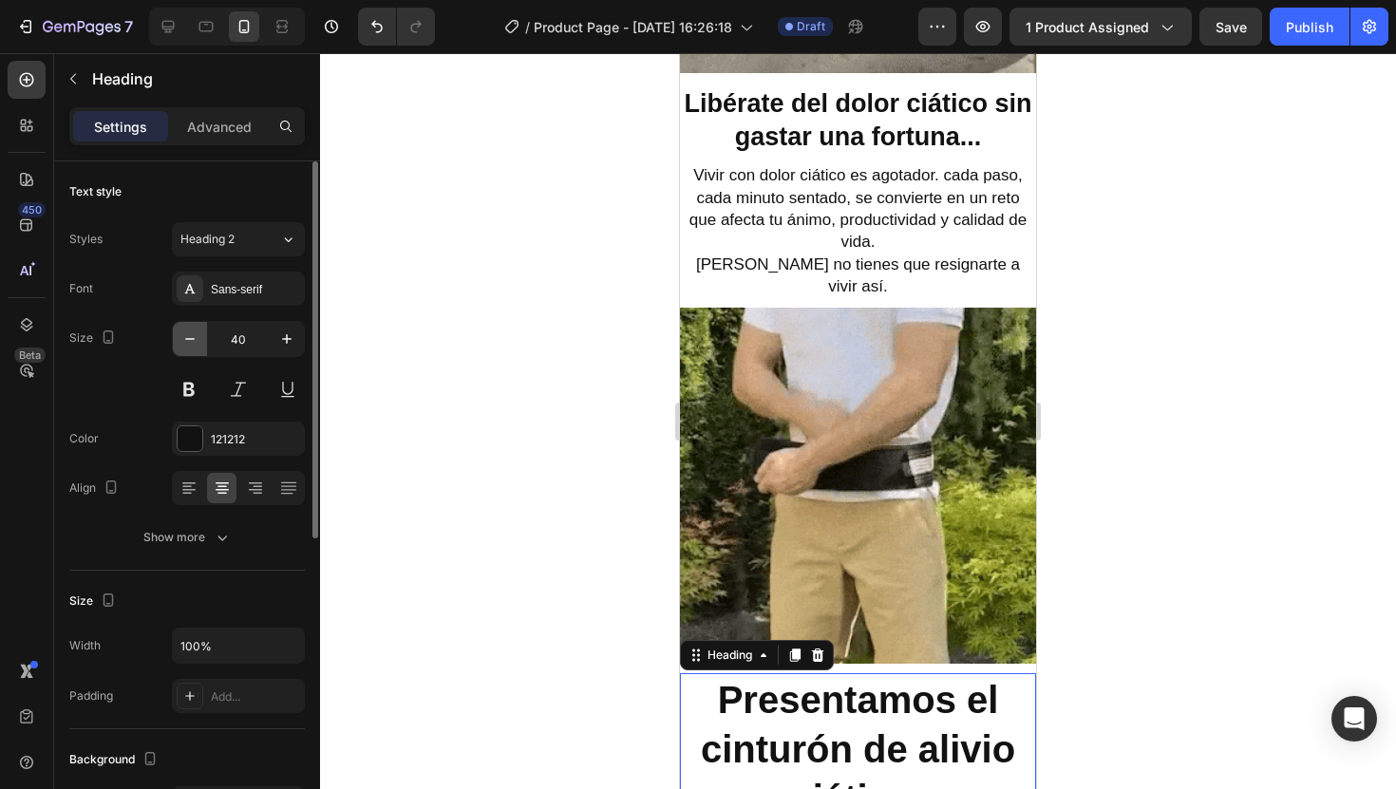
click at [191, 342] on icon "button" at bounding box center [189, 339] width 19 height 19
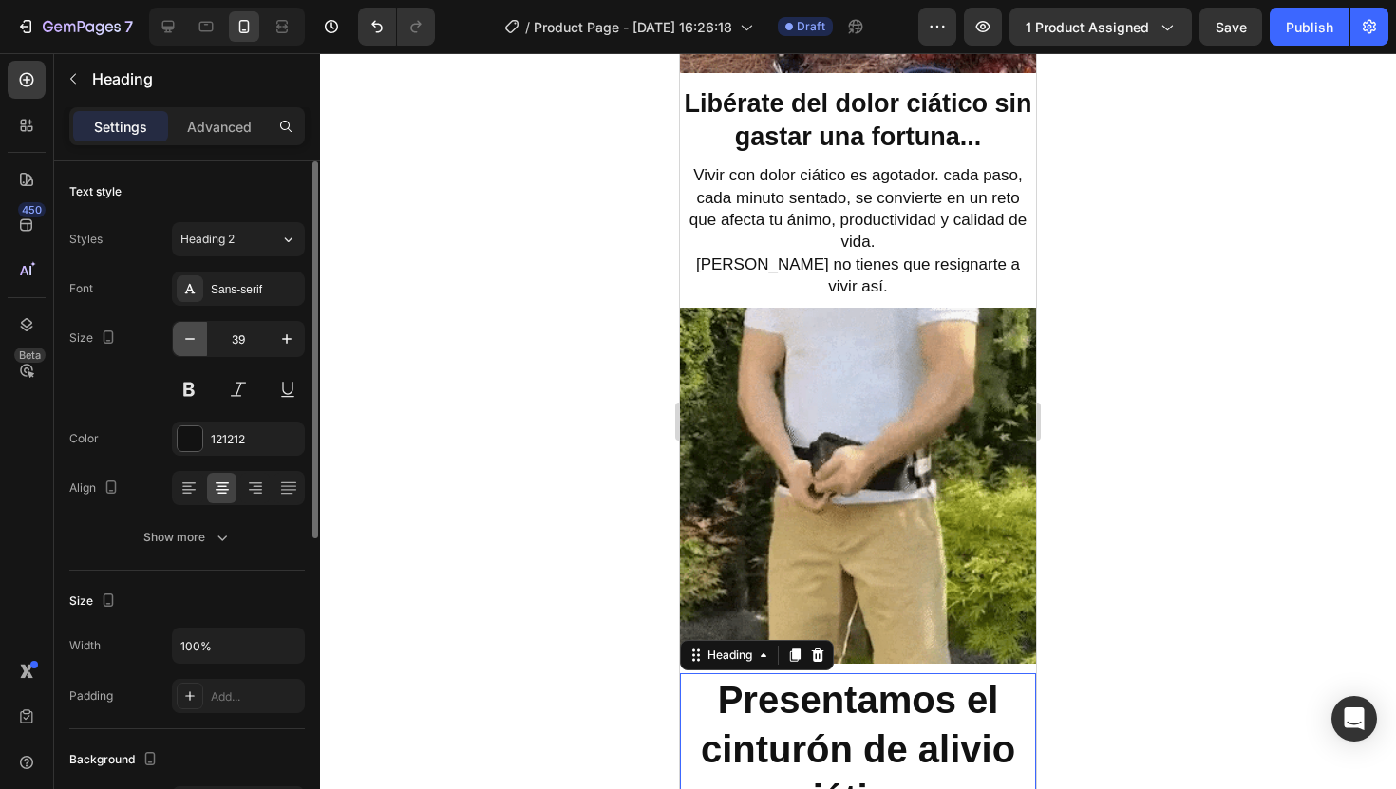
click at [191, 342] on icon "button" at bounding box center [189, 339] width 19 height 19
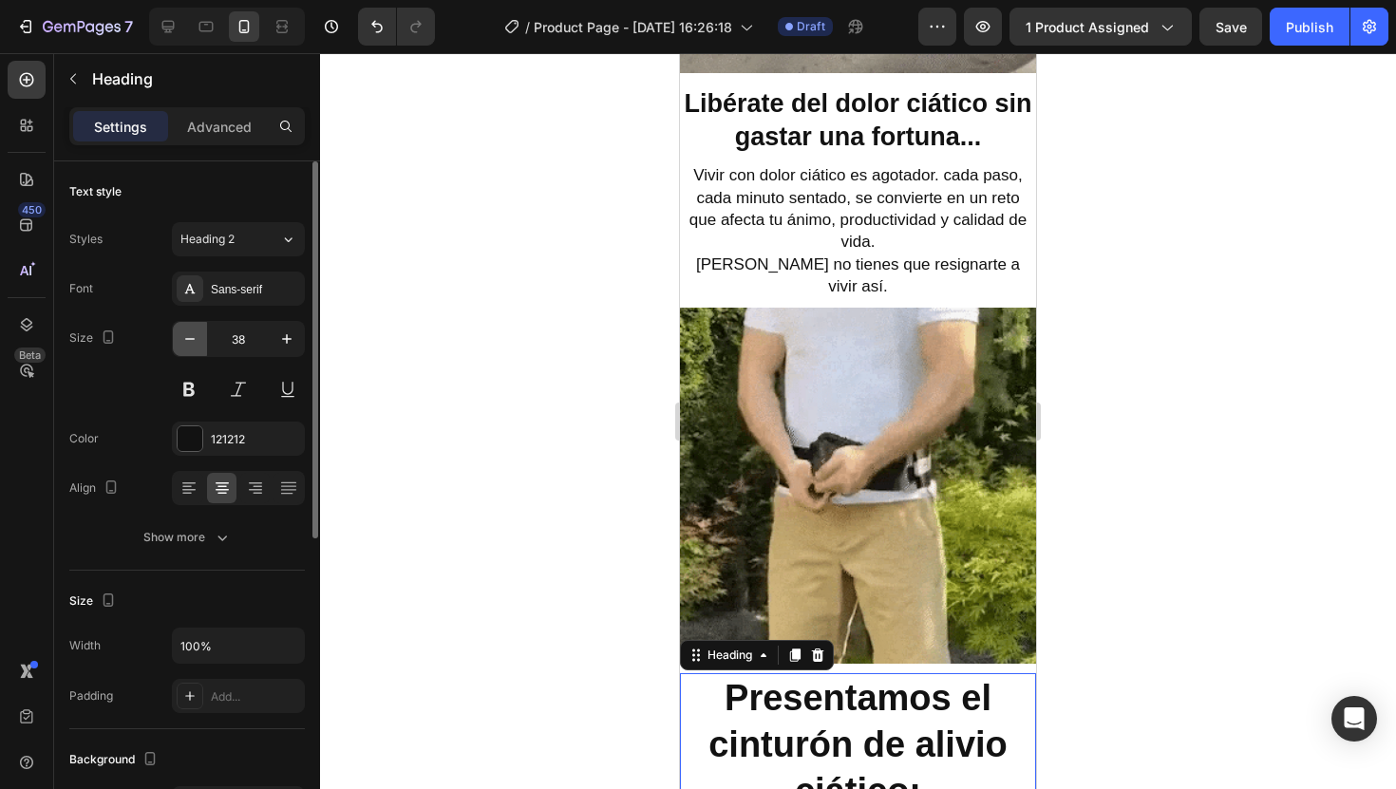
click at [191, 342] on icon "button" at bounding box center [189, 339] width 19 height 19
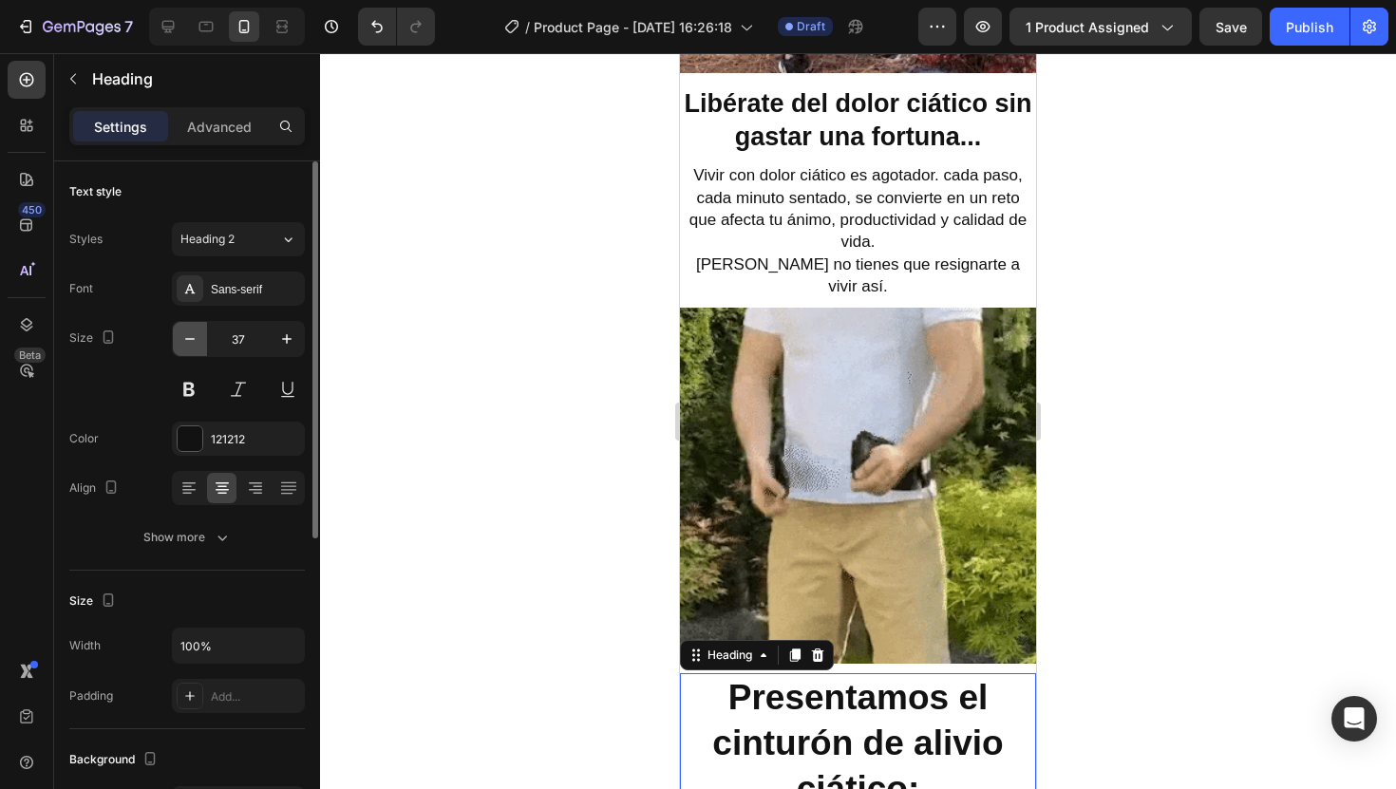
click at [191, 342] on icon "button" at bounding box center [189, 339] width 19 height 19
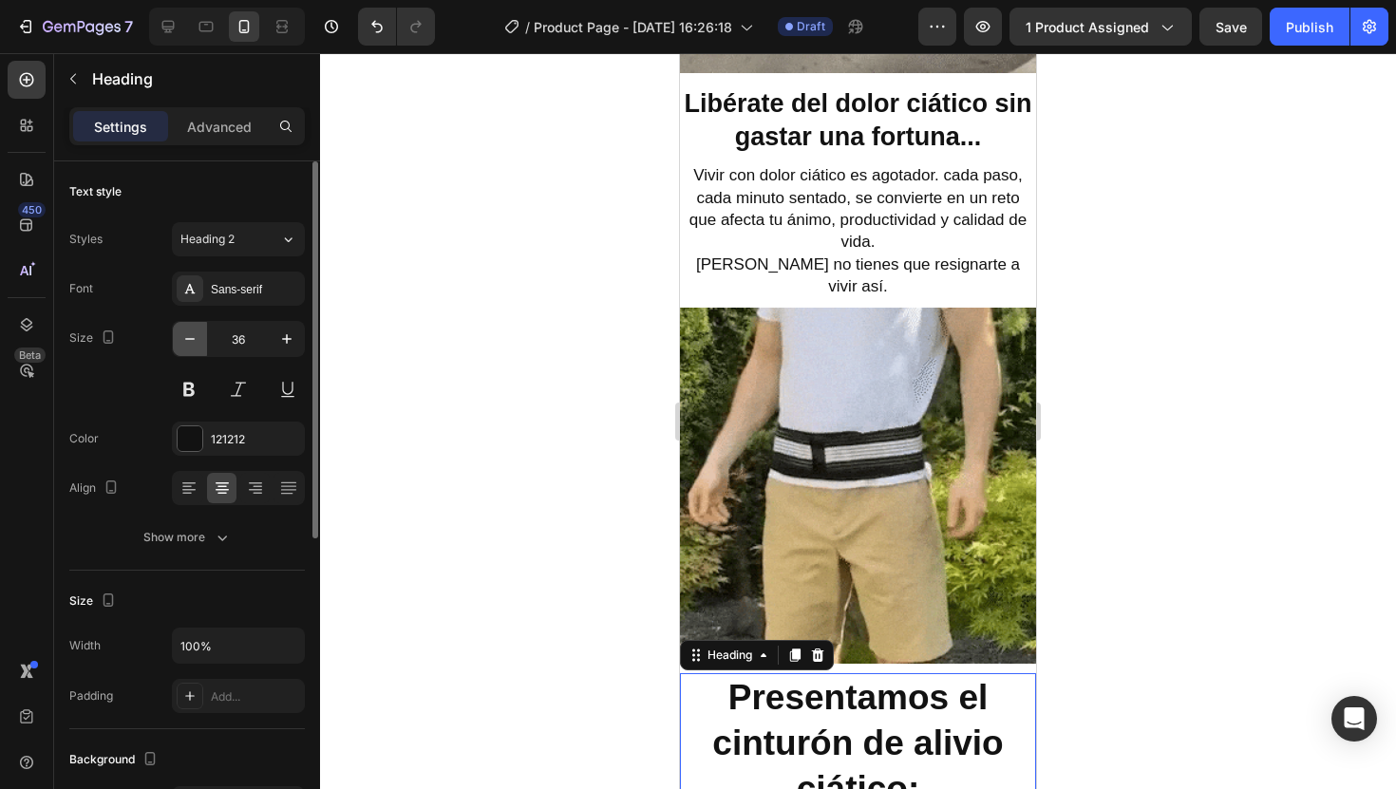
click at [191, 342] on icon "button" at bounding box center [189, 339] width 19 height 19
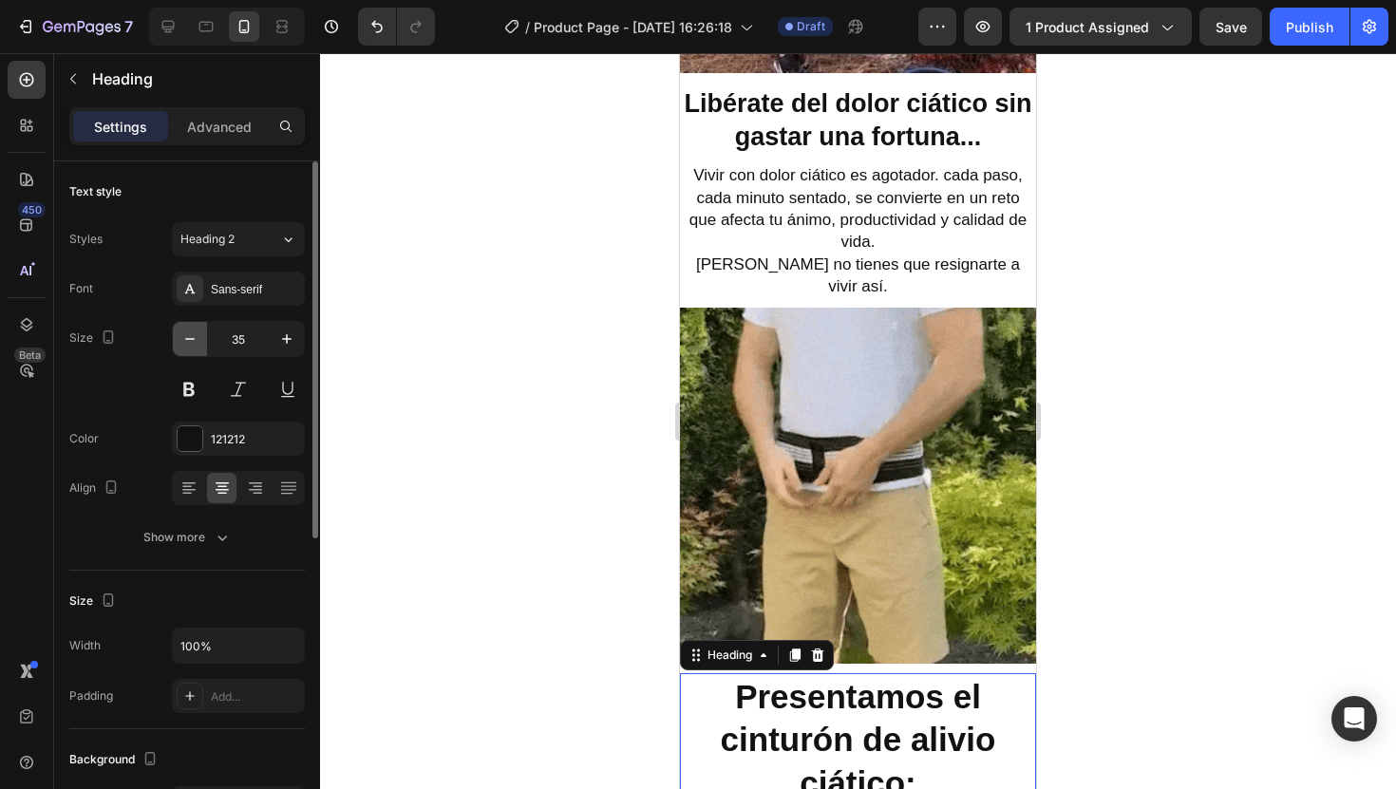
click at [191, 342] on icon "button" at bounding box center [189, 339] width 19 height 19
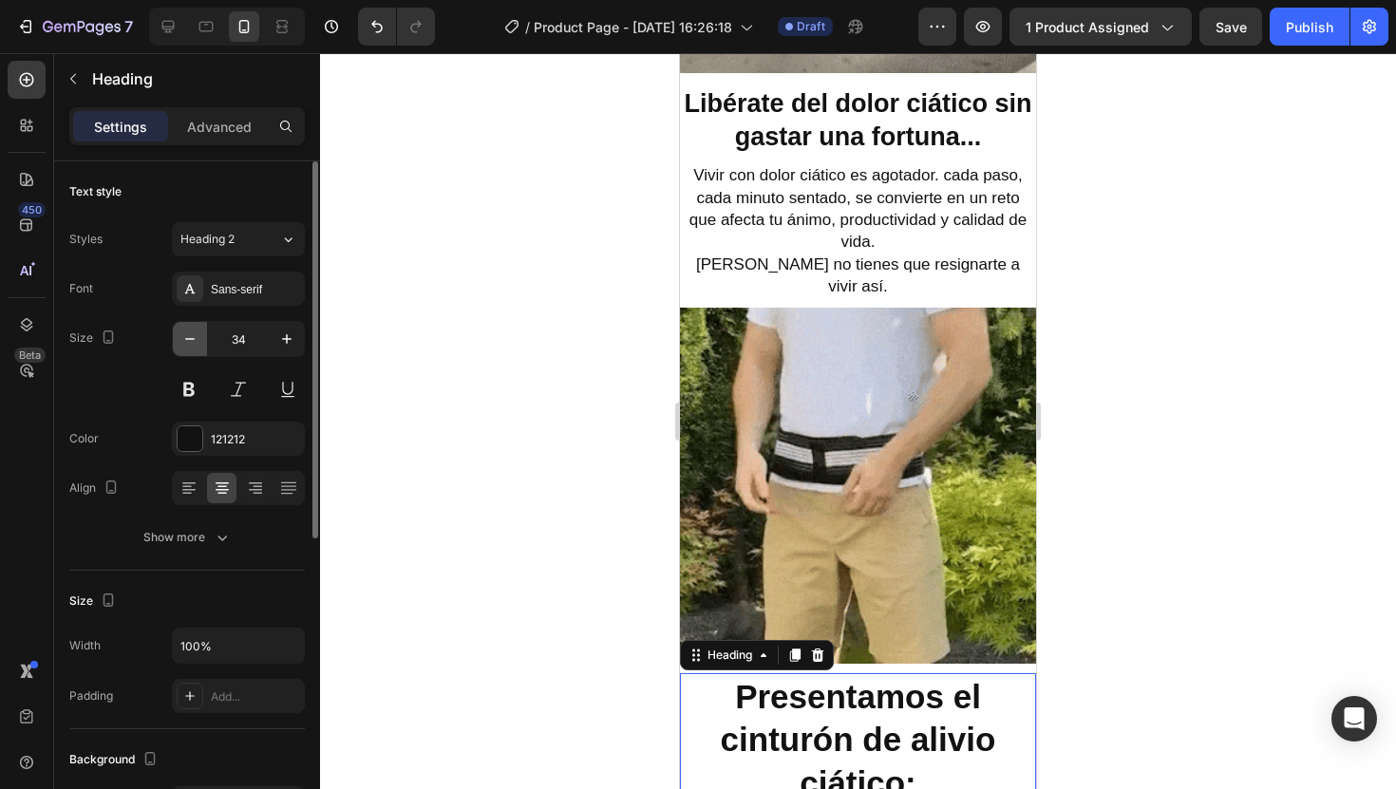
click at [191, 342] on icon "button" at bounding box center [189, 339] width 19 height 19
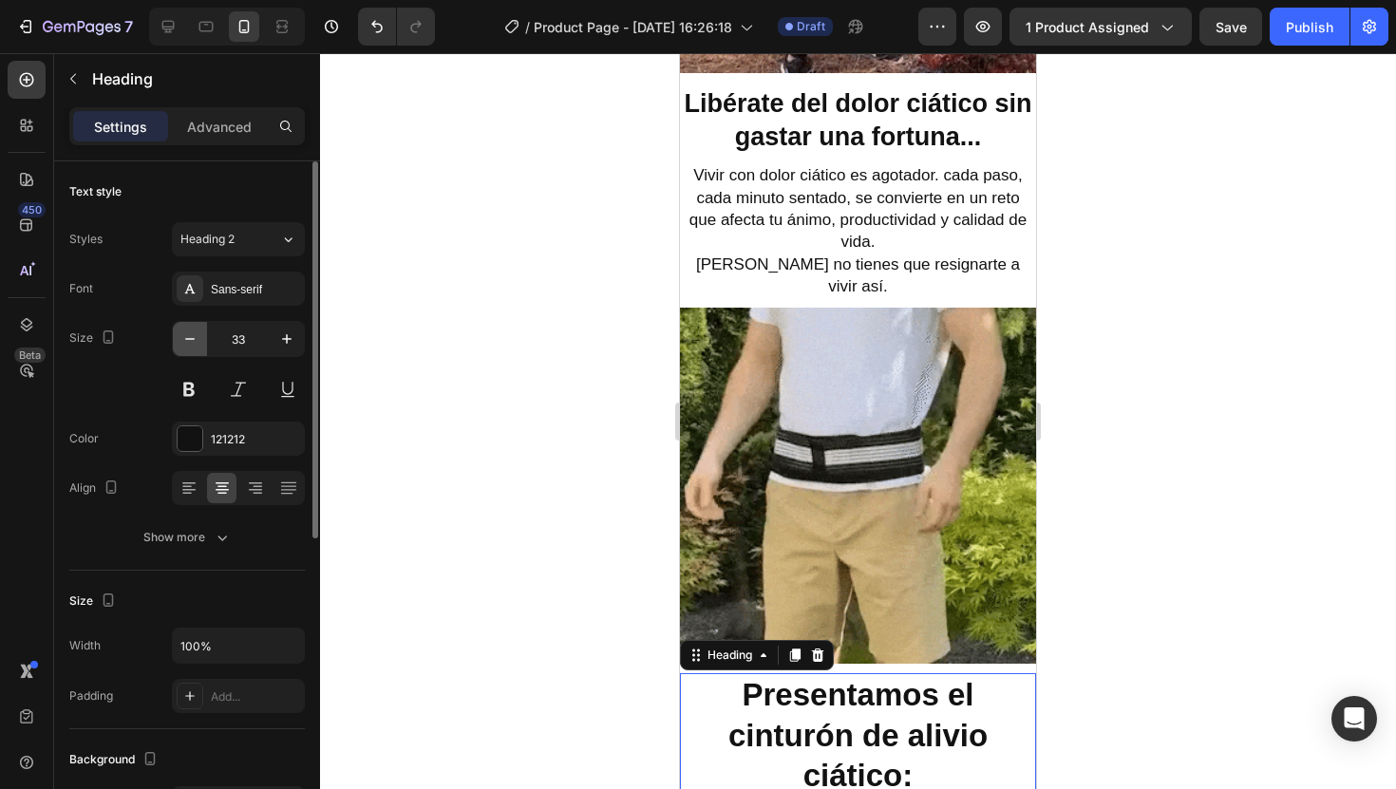
click at [191, 342] on icon "button" at bounding box center [189, 339] width 19 height 19
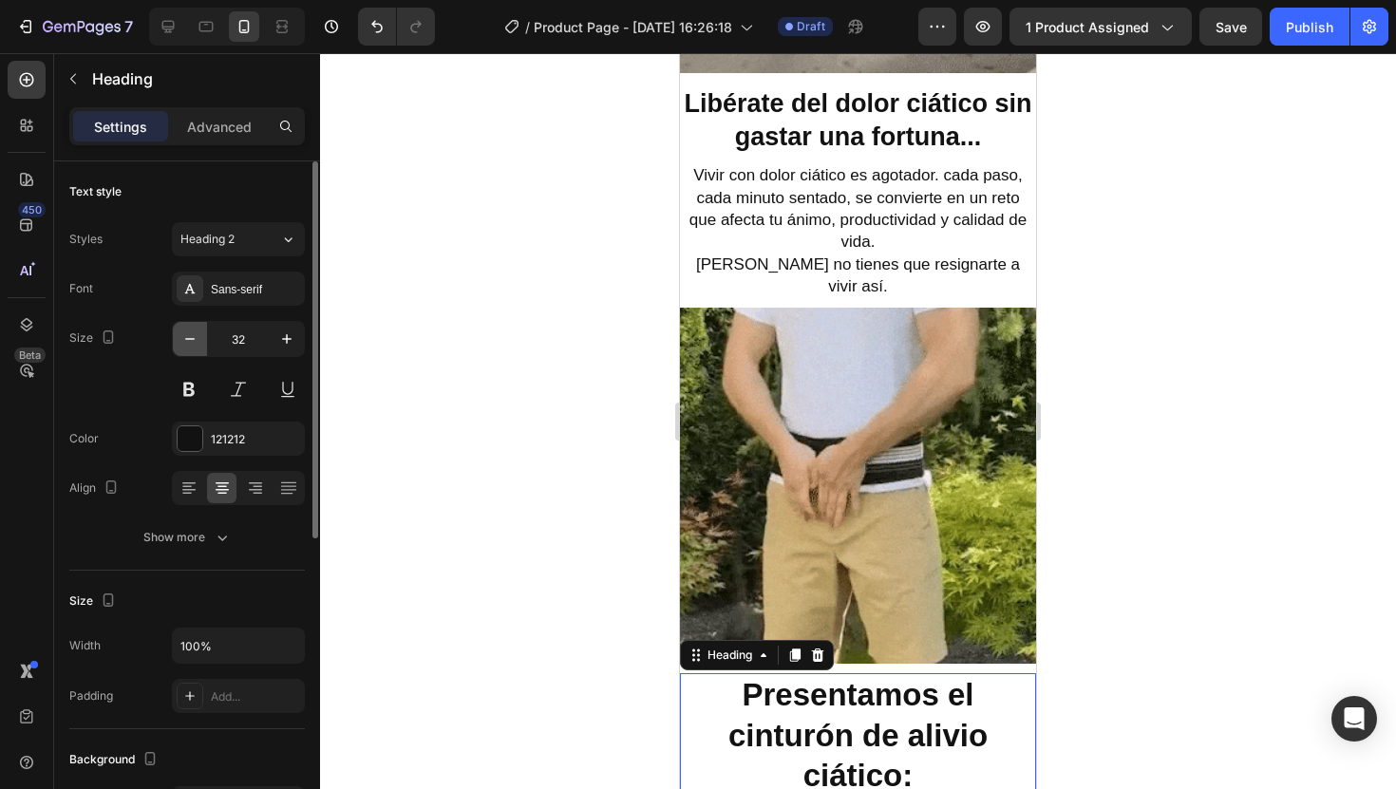
click at [191, 342] on icon "button" at bounding box center [189, 339] width 19 height 19
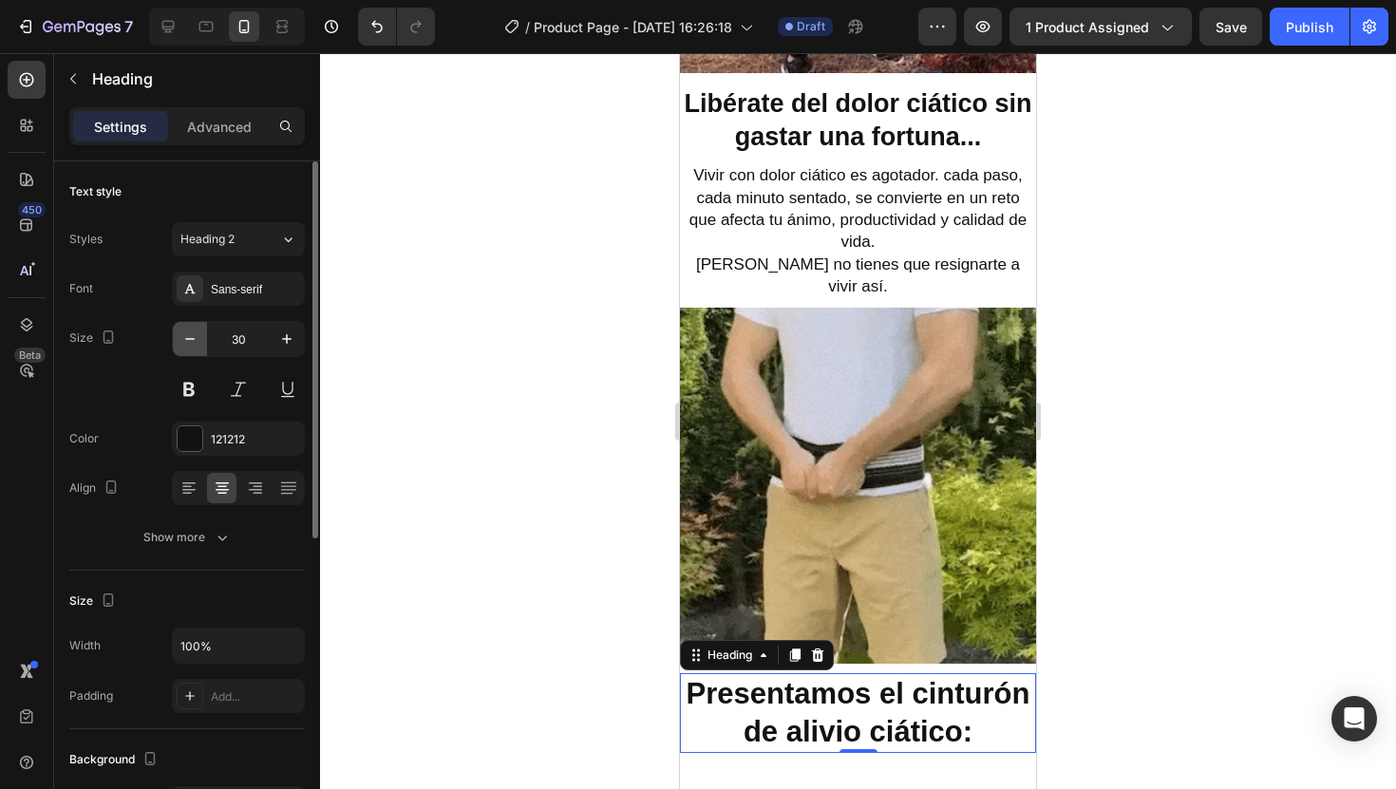
click at [191, 342] on icon "button" at bounding box center [189, 339] width 19 height 19
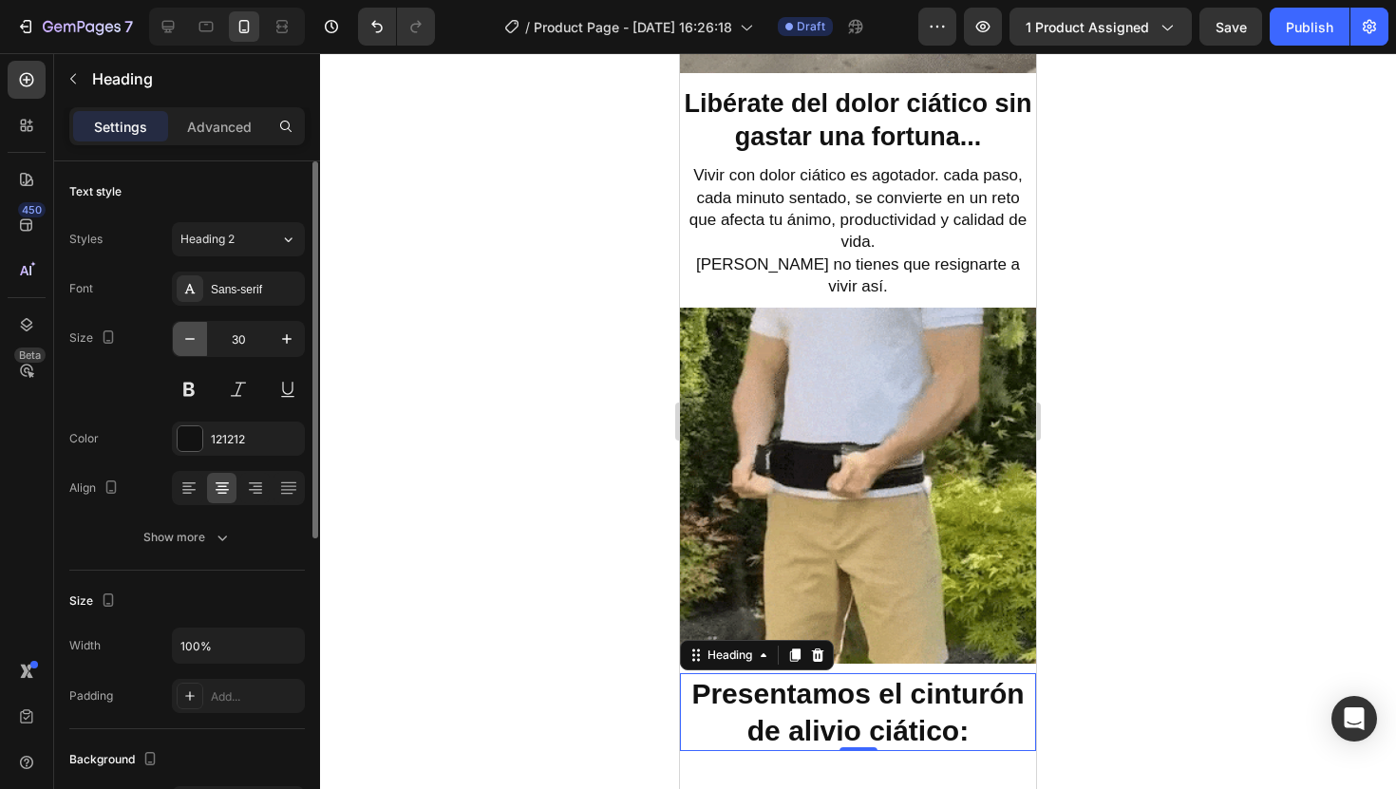
click at [191, 342] on icon "button" at bounding box center [189, 339] width 19 height 19
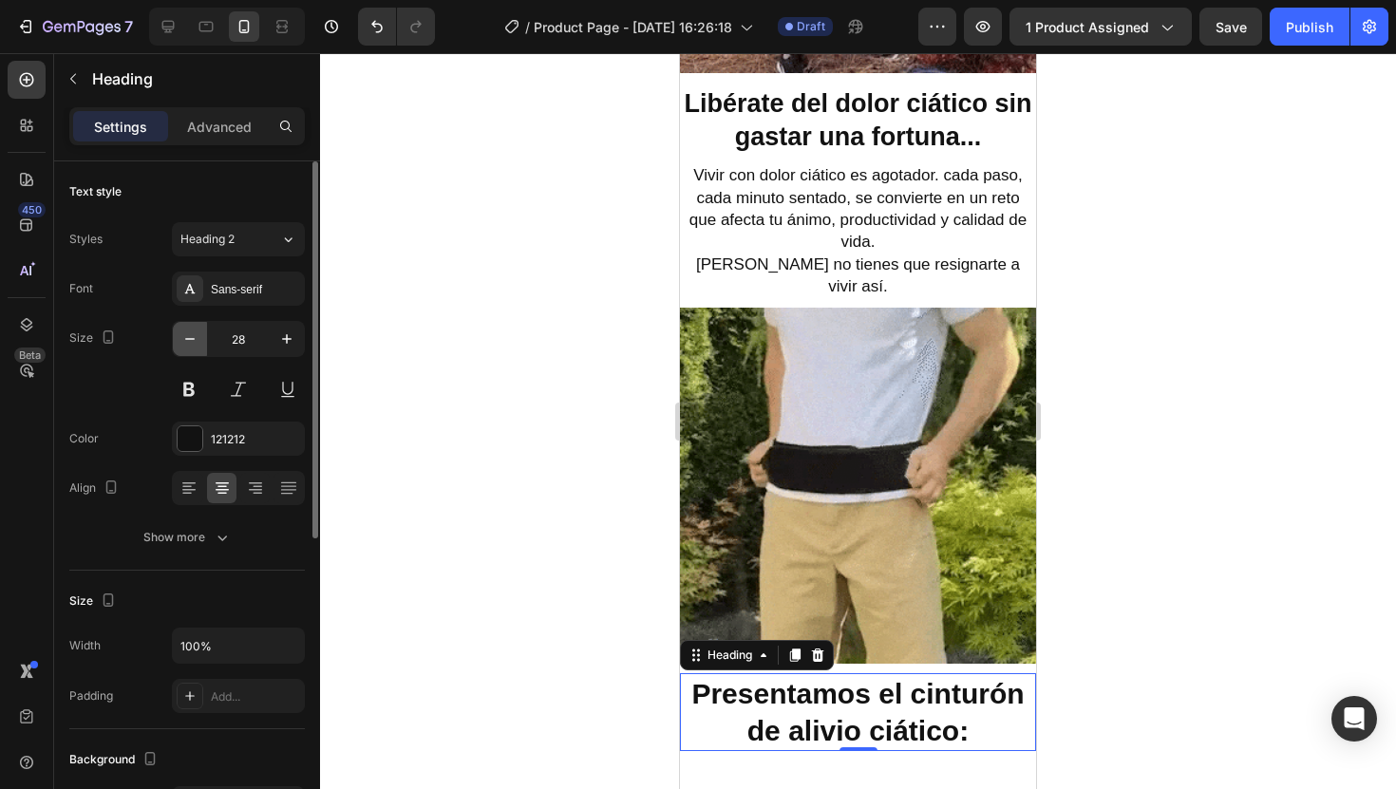
click at [191, 342] on icon "button" at bounding box center [189, 339] width 19 height 19
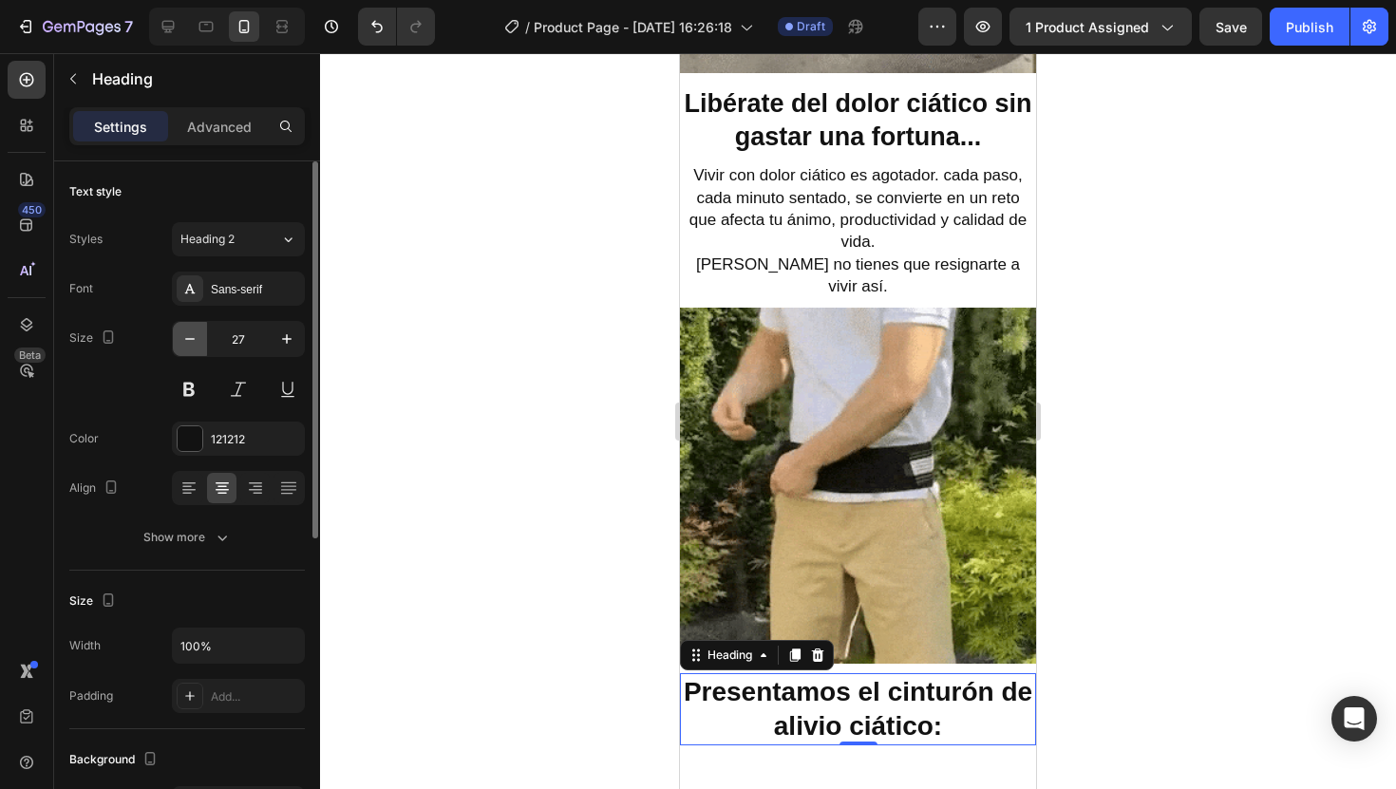
click at [191, 342] on icon "button" at bounding box center [189, 339] width 19 height 19
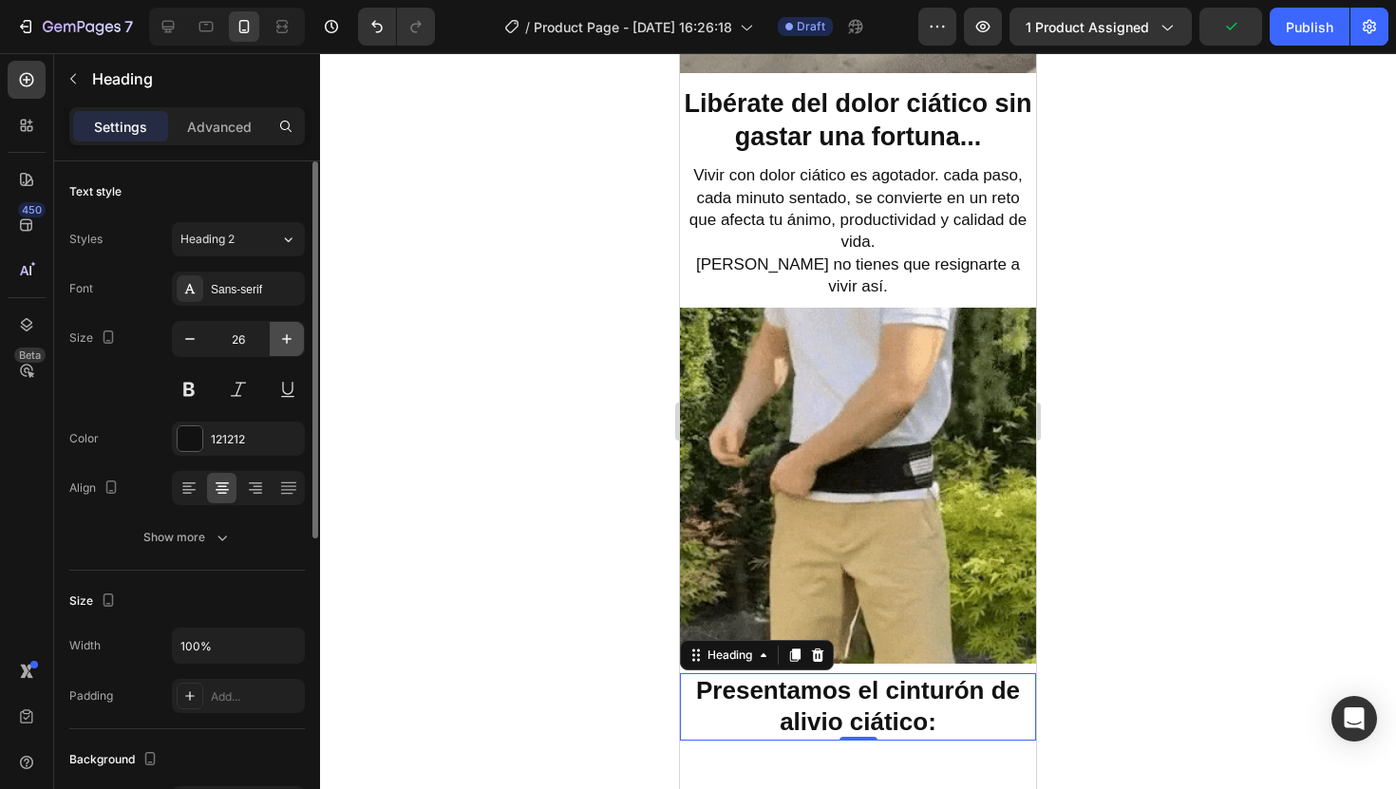
click at [283, 332] on icon "button" at bounding box center [286, 339] width 19 height 19
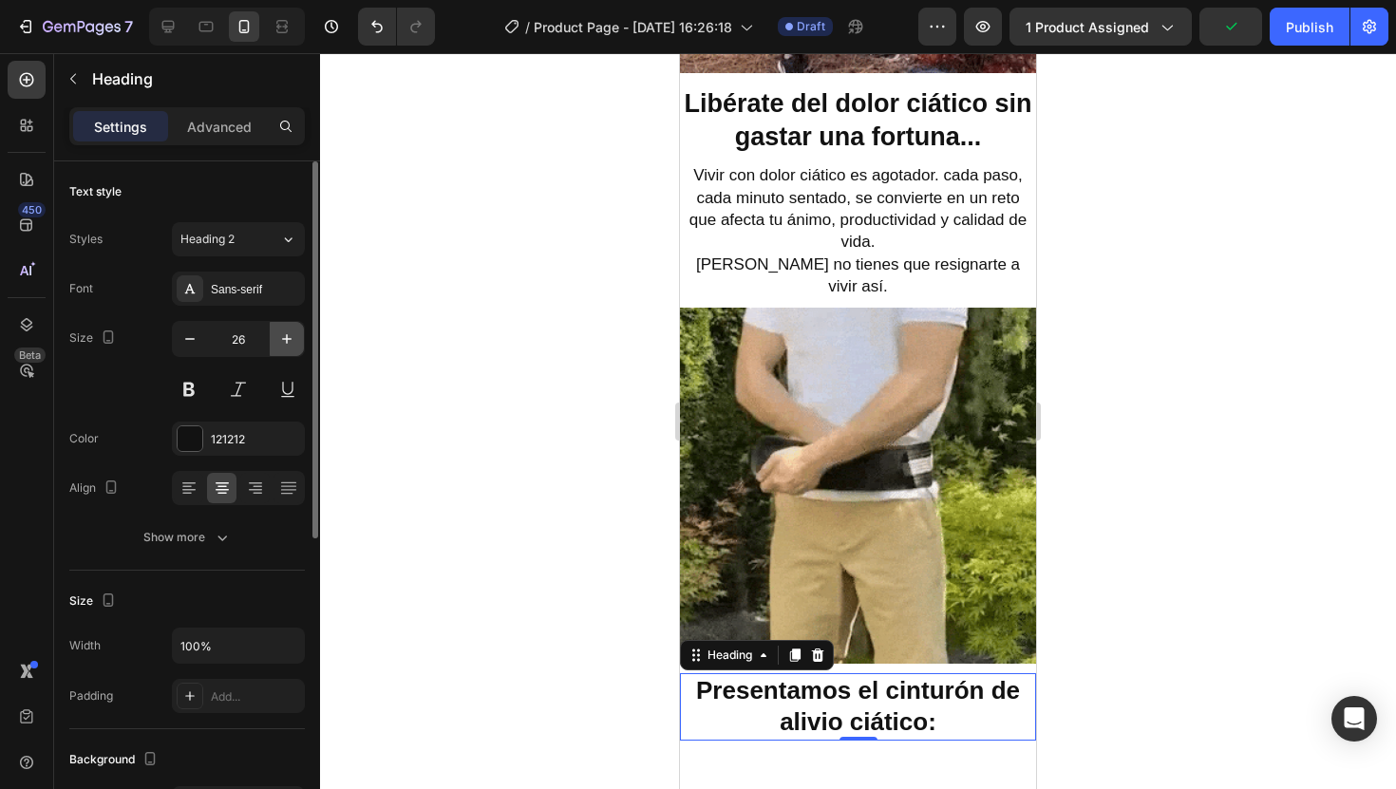
type input "27"
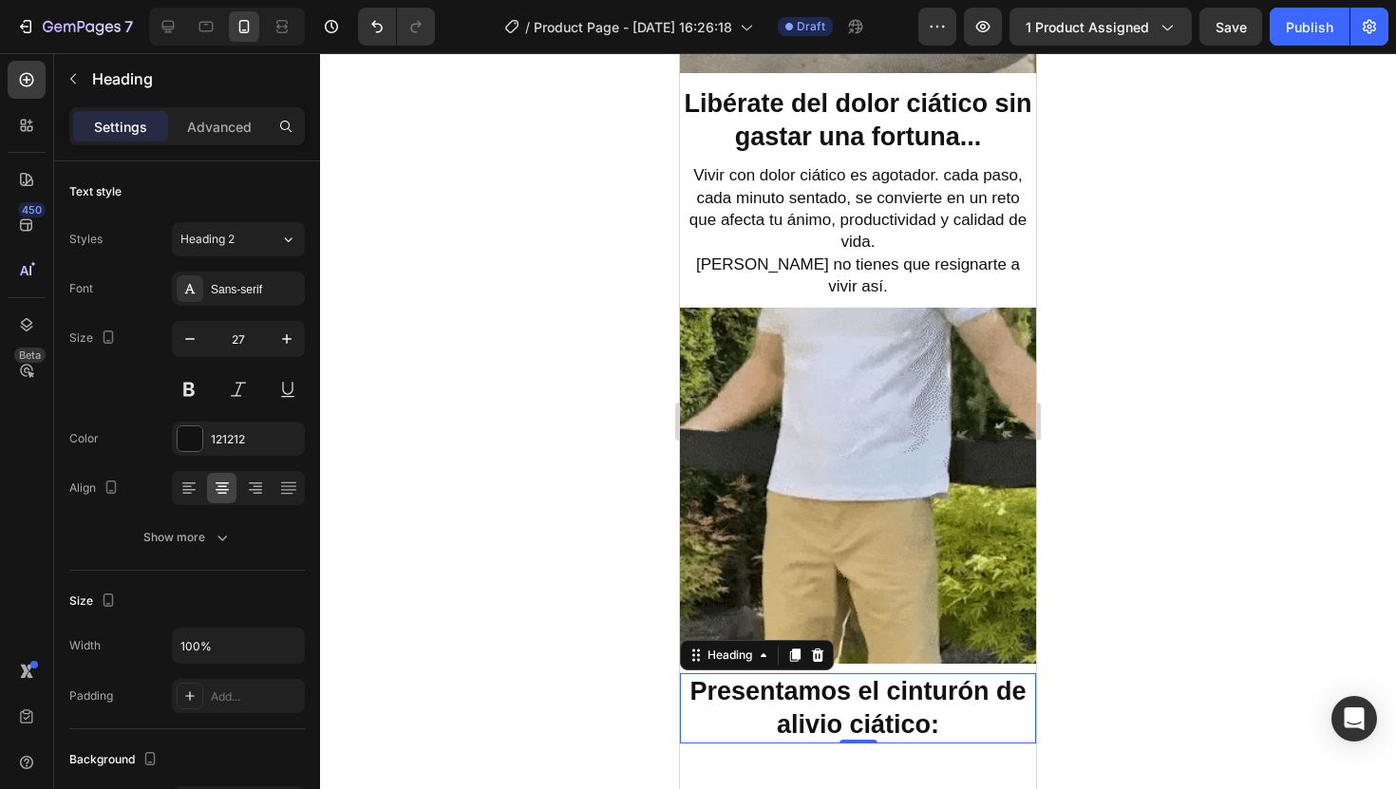
click at [1070, 491] on div at bounding box center [858, 421] width 1076 height 736
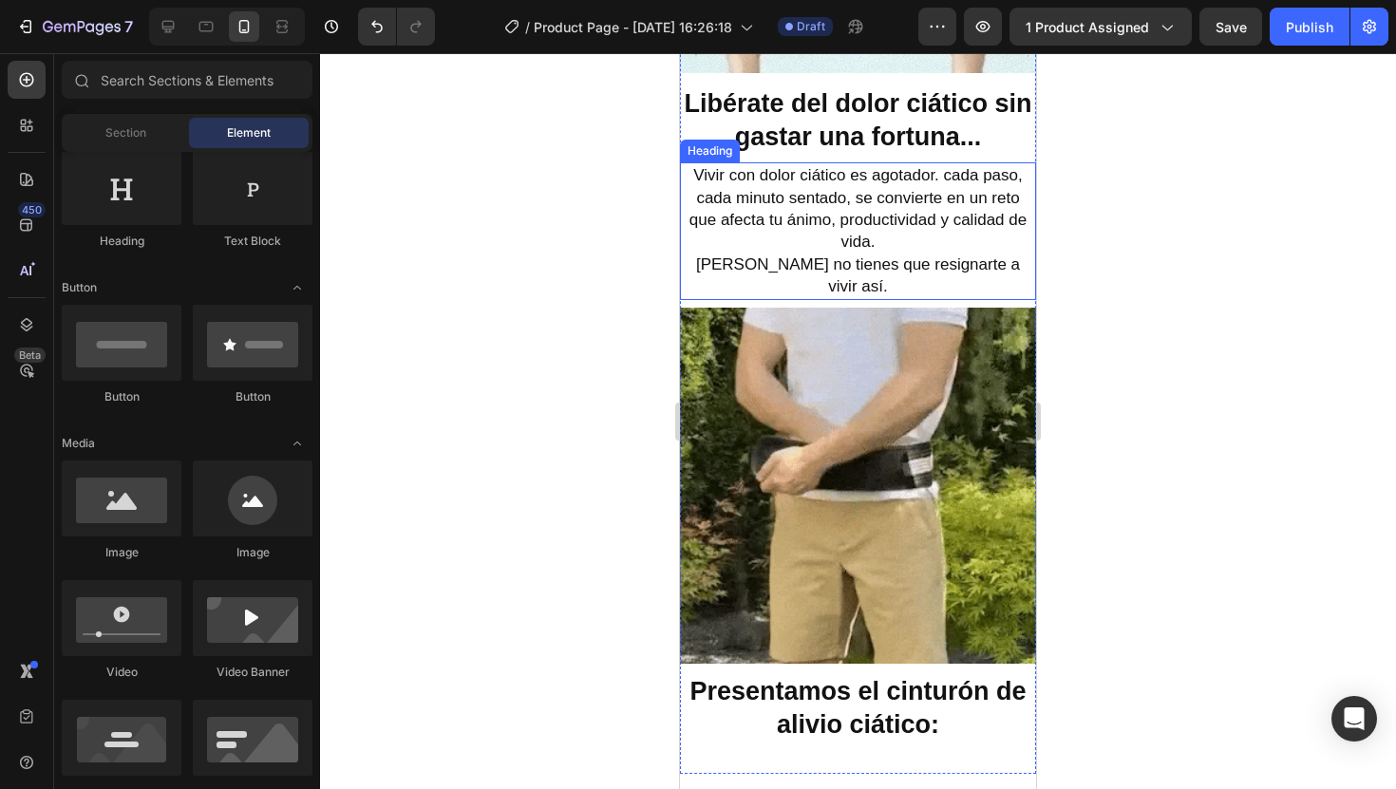
click at [707, 229] on p "⁠⁠⁠⁠⁠⁠⁠ Vivir con dolor ciático es agotador. cada paso, cada minuto sentado, se…" at bounding box center [858, 230] width 352 height 133
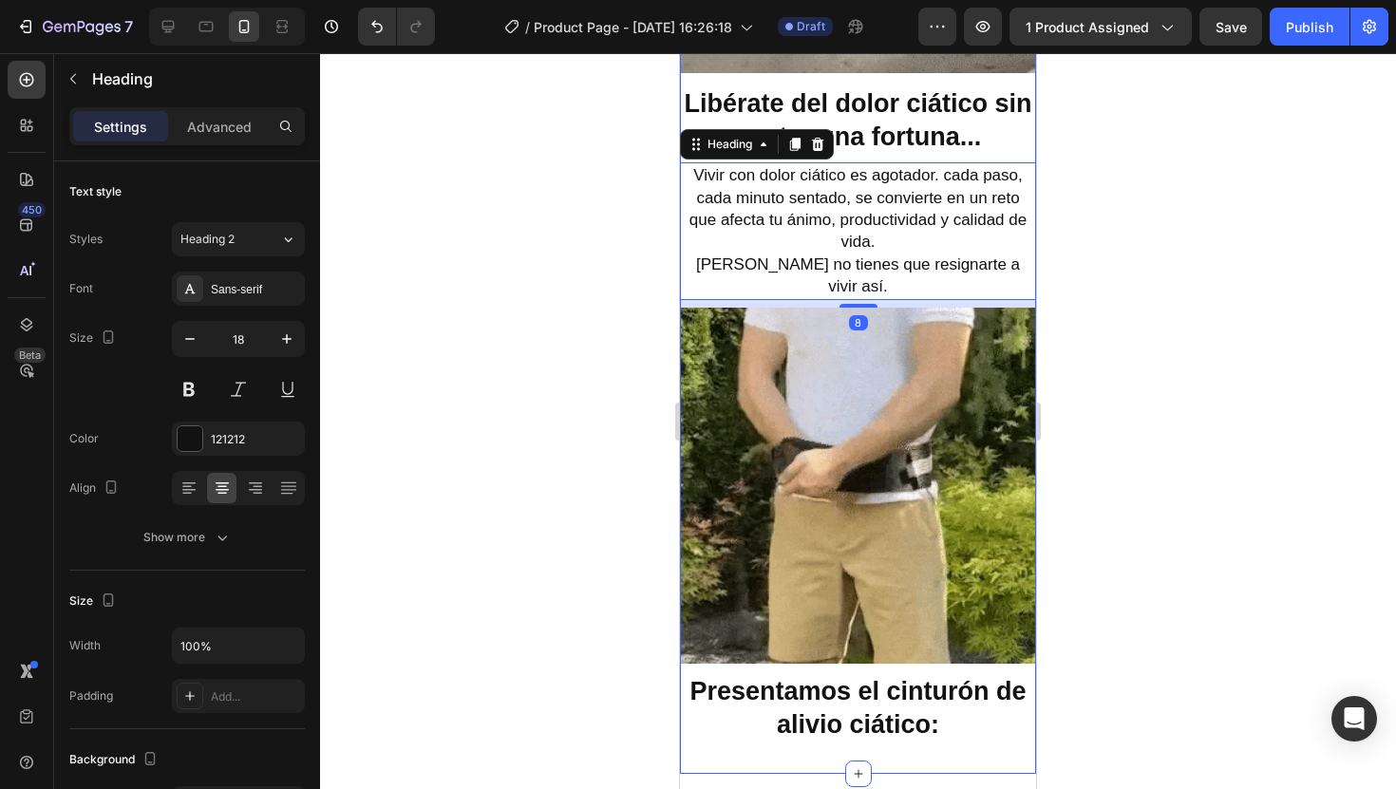
click at [734, 696] on p "⁠⁠⁠⁠⁠⁠⁠ Presentamos el cinturón de alivio ciático:" at bounding box center [858, 708] width 352 height 66
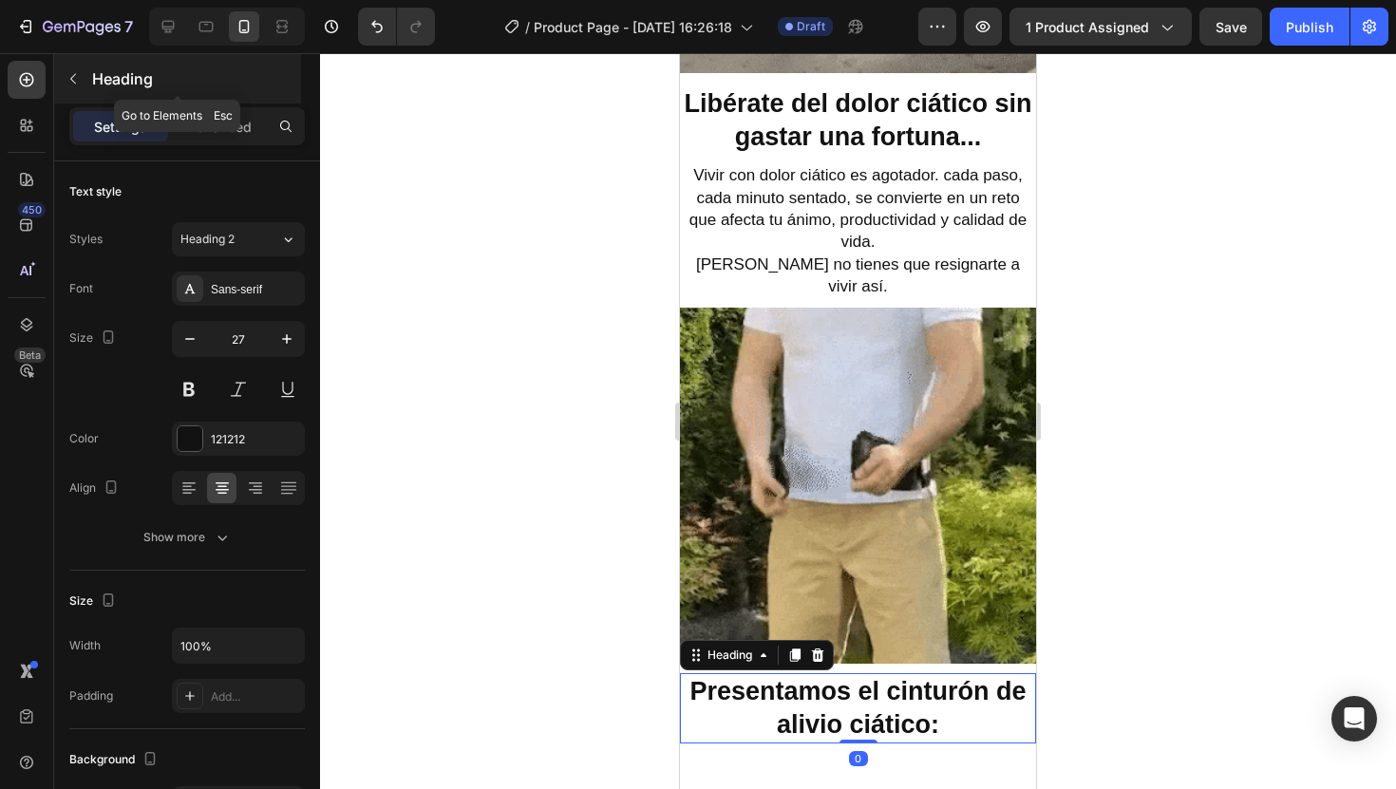
click at [80, 85] on icon "button" at bounding box center [73, 78] width 15 height 15
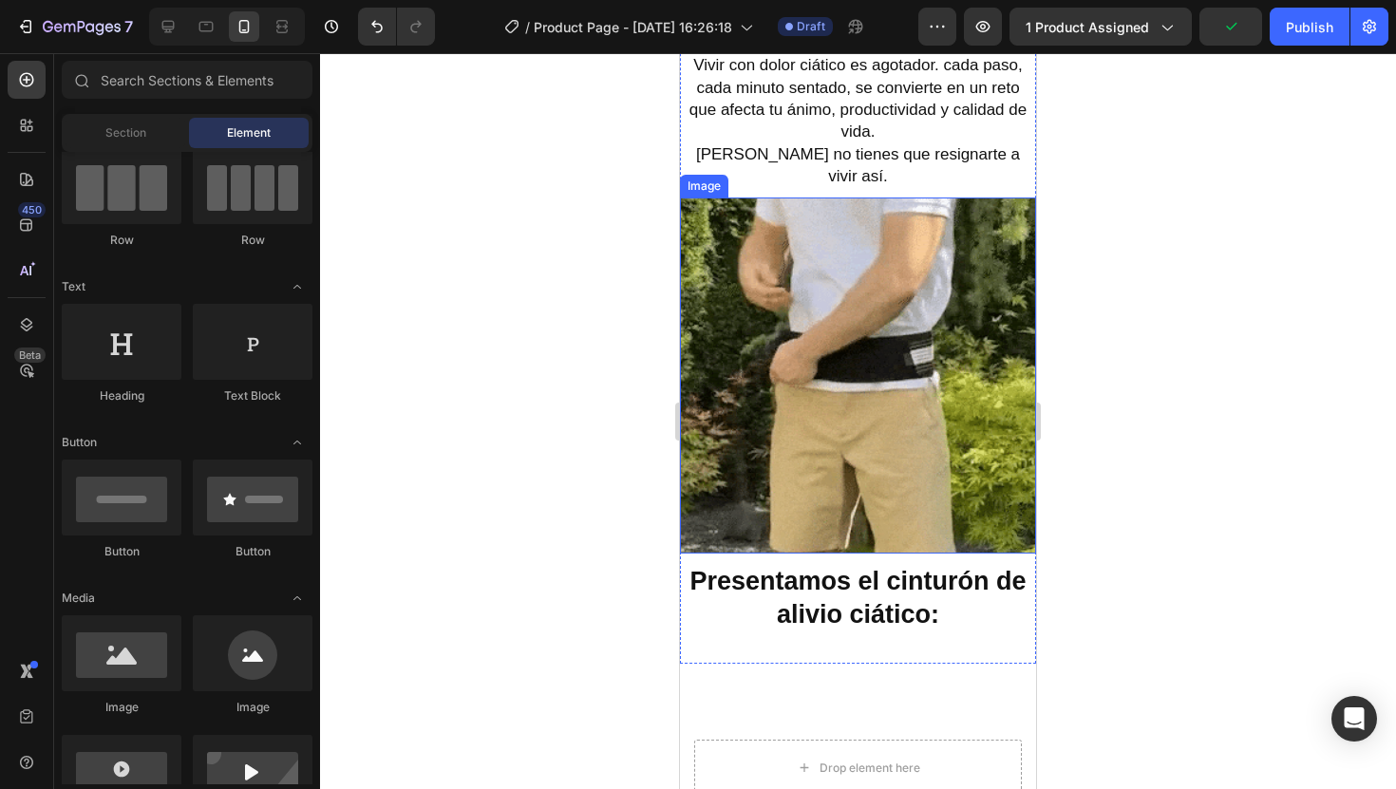
scroll to position [1832, 0]
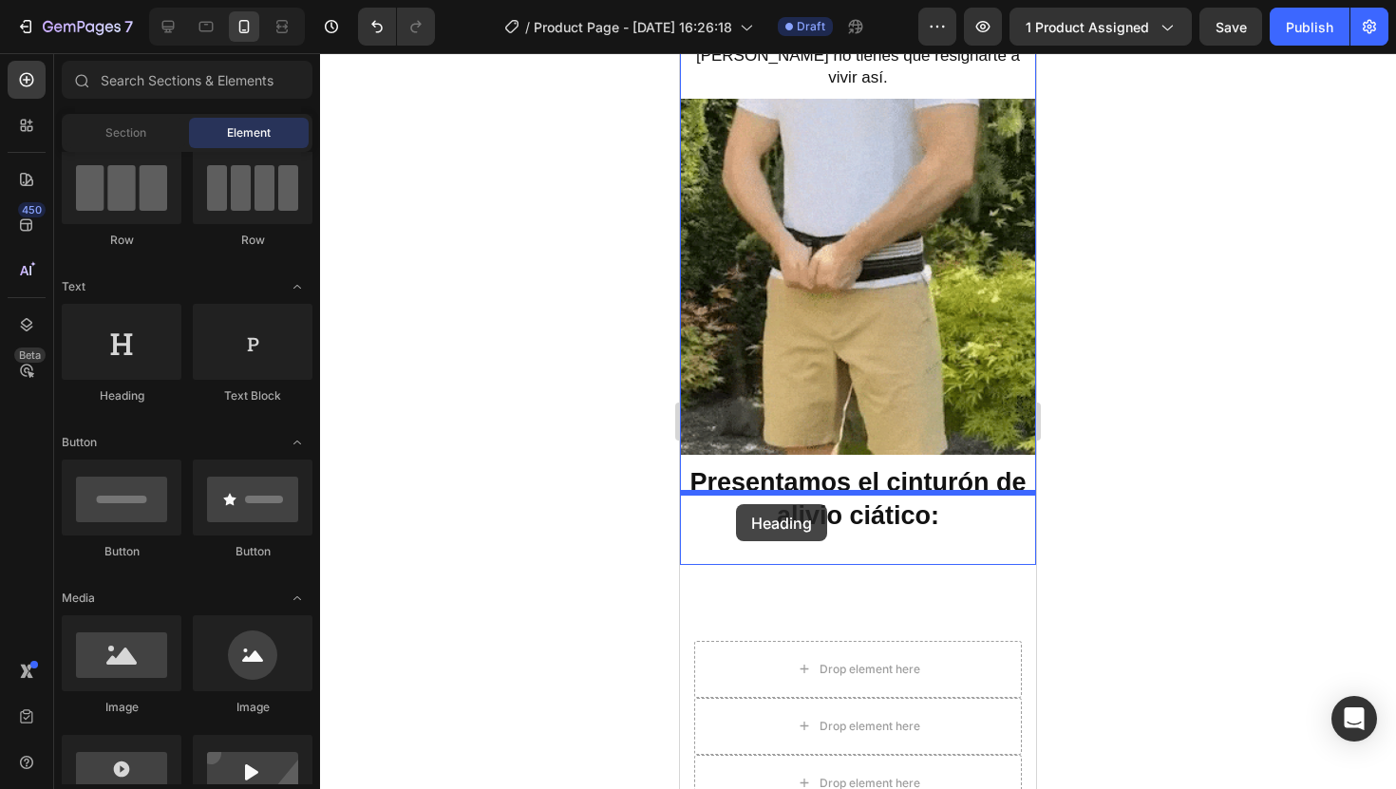
drag, startPoint x: 802, startPoint y: 400, endPoint x: 736, endPoint y: 504, distance: 123.3
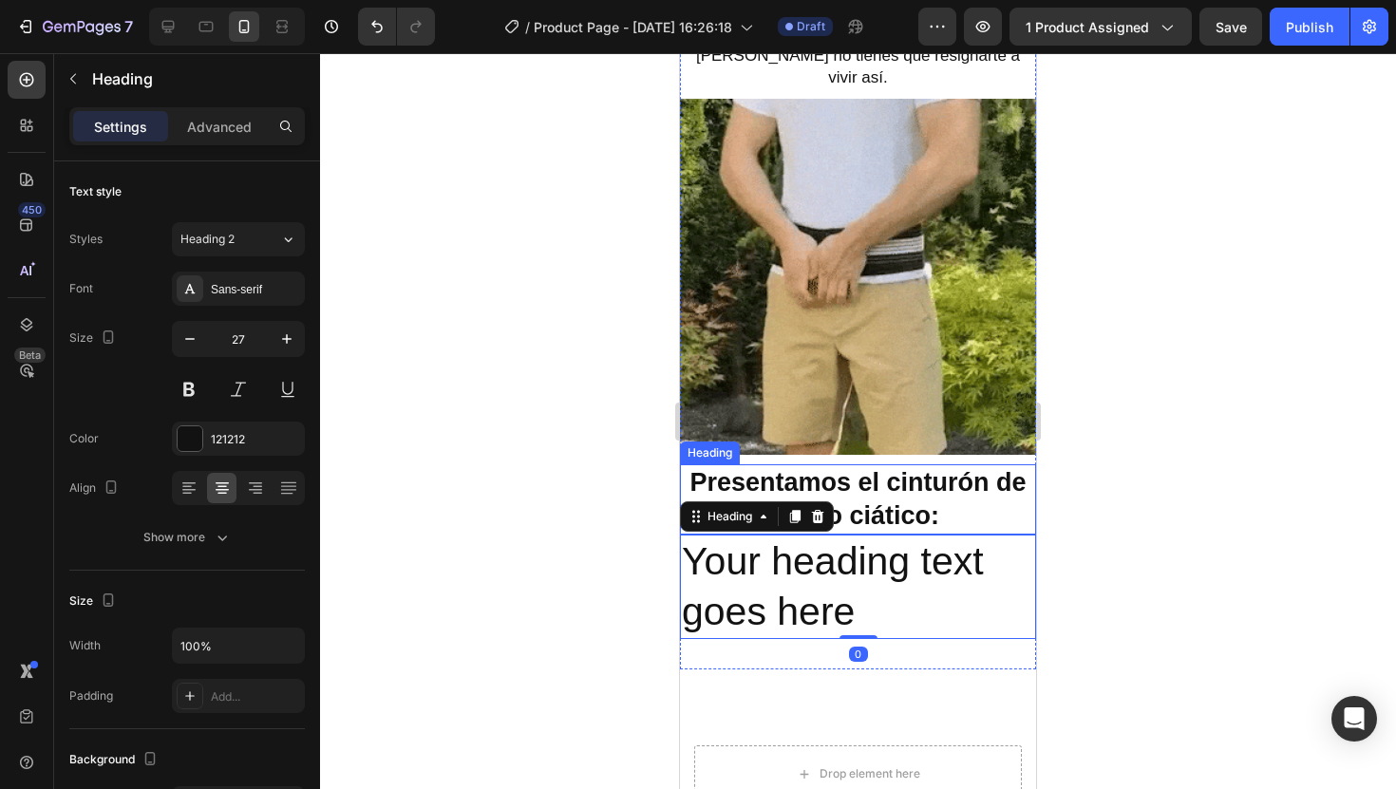
click at [918, 483] on strong "Presentamos el cinturón de alivio ciático:" at bounding box center [858, 499] width 336 height 62
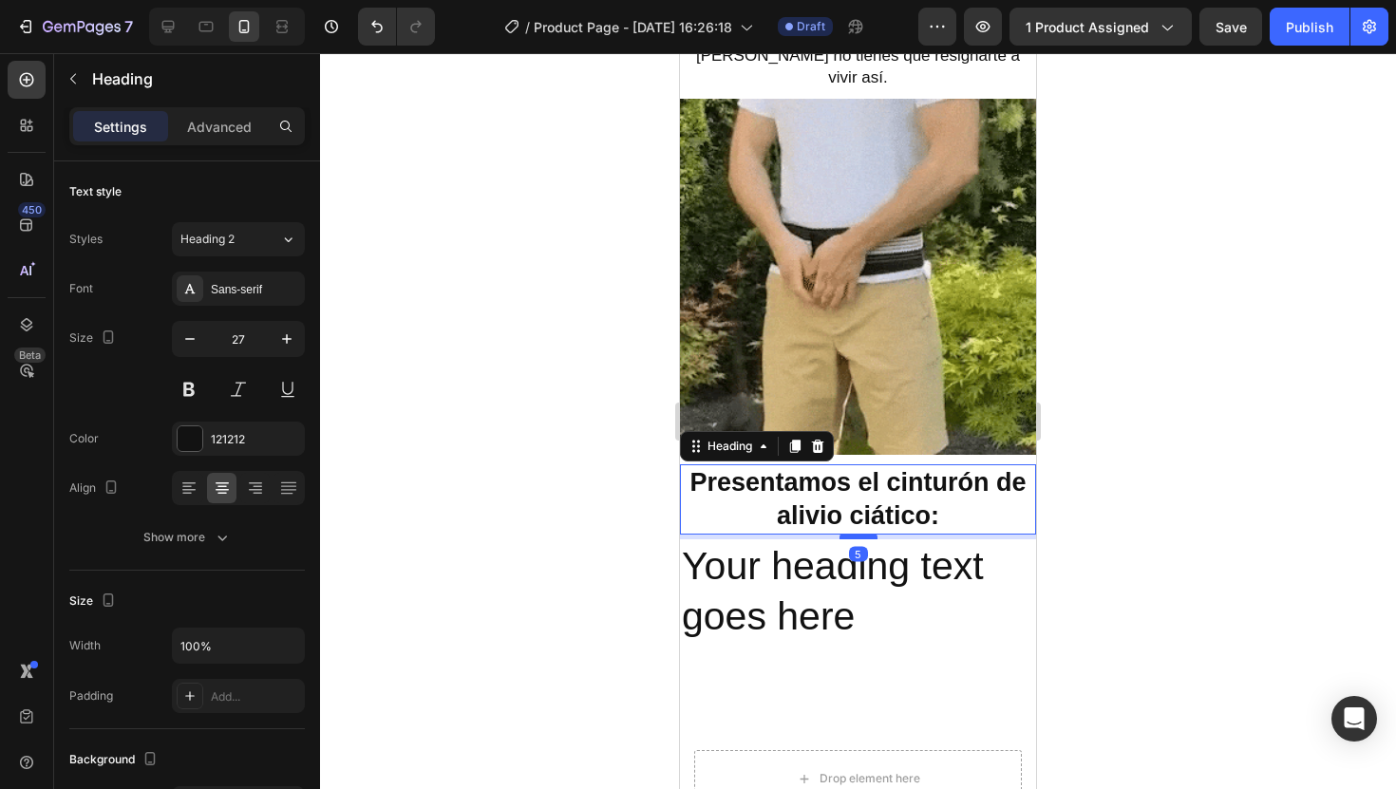
click at [869, 534] on div at bounding box center [859, 537] width 38 height 6
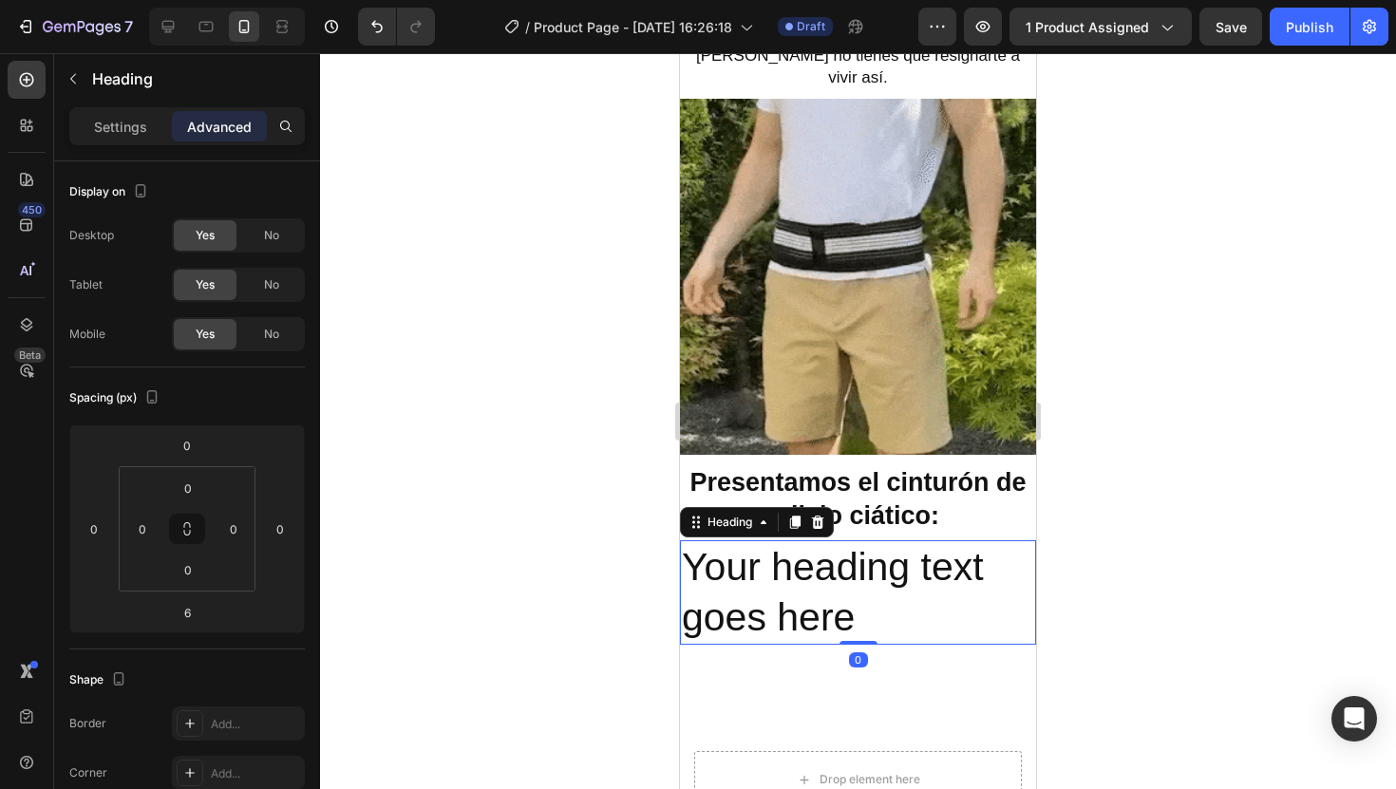
click at [748, 556] on h2 "Your heading text goes here" at bounding box center [858, 592] width 356 height 105
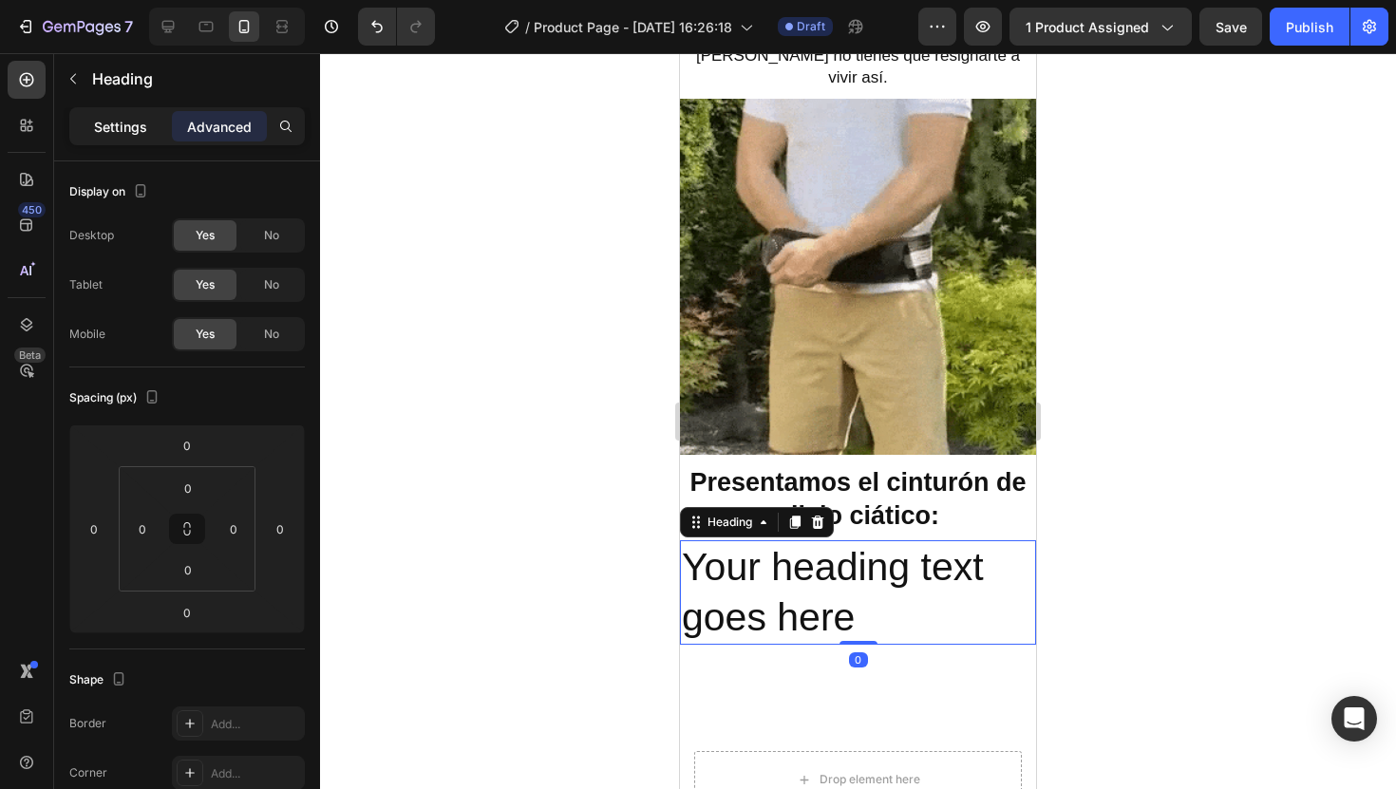
click at [118, 130] on p "Settings" at bounding box center [120, 127] width 53 height 20
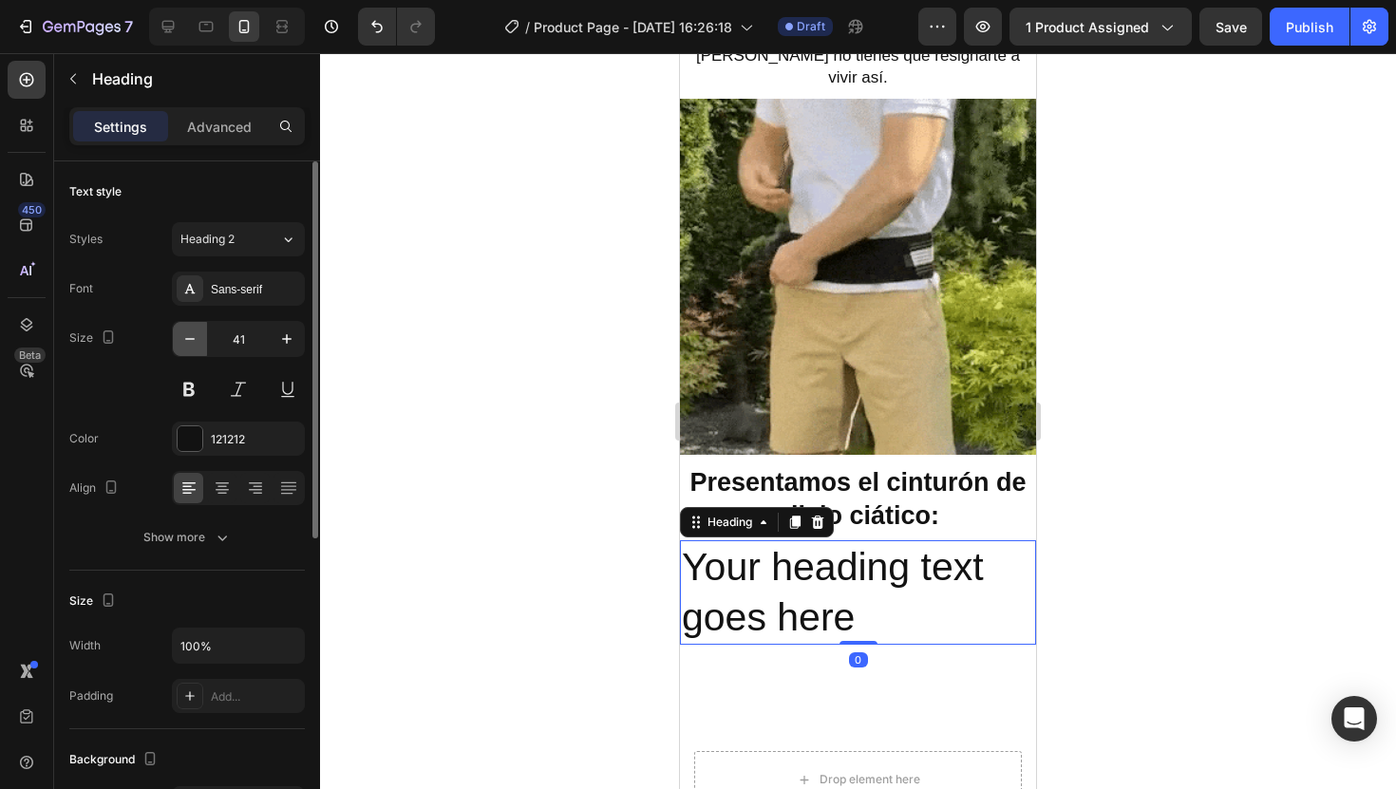
click at [199, 353] on button "button" at bounding box center [190, 339] width 34 height 34
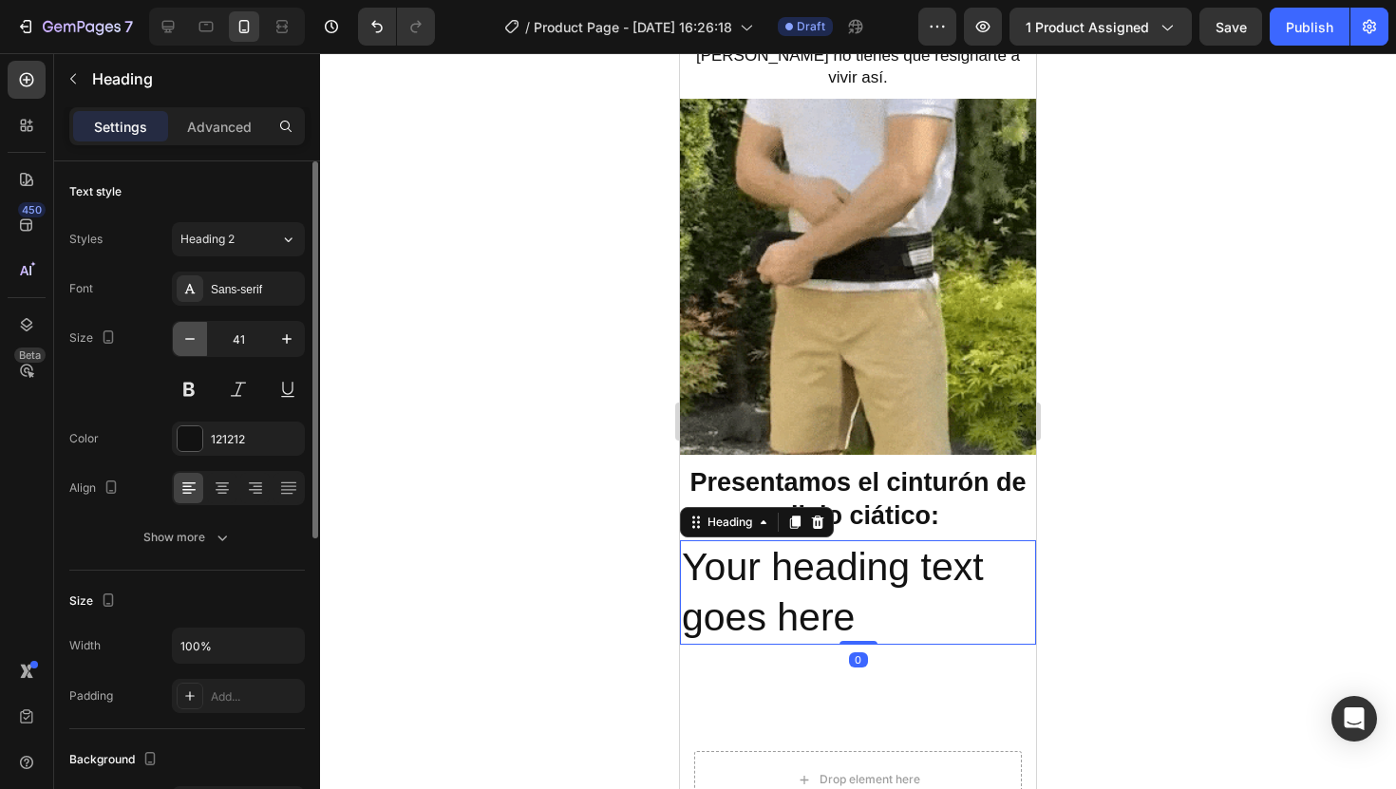
click at [199, 353] on button "button" at bounding box center [190, 339] width 34 height 34
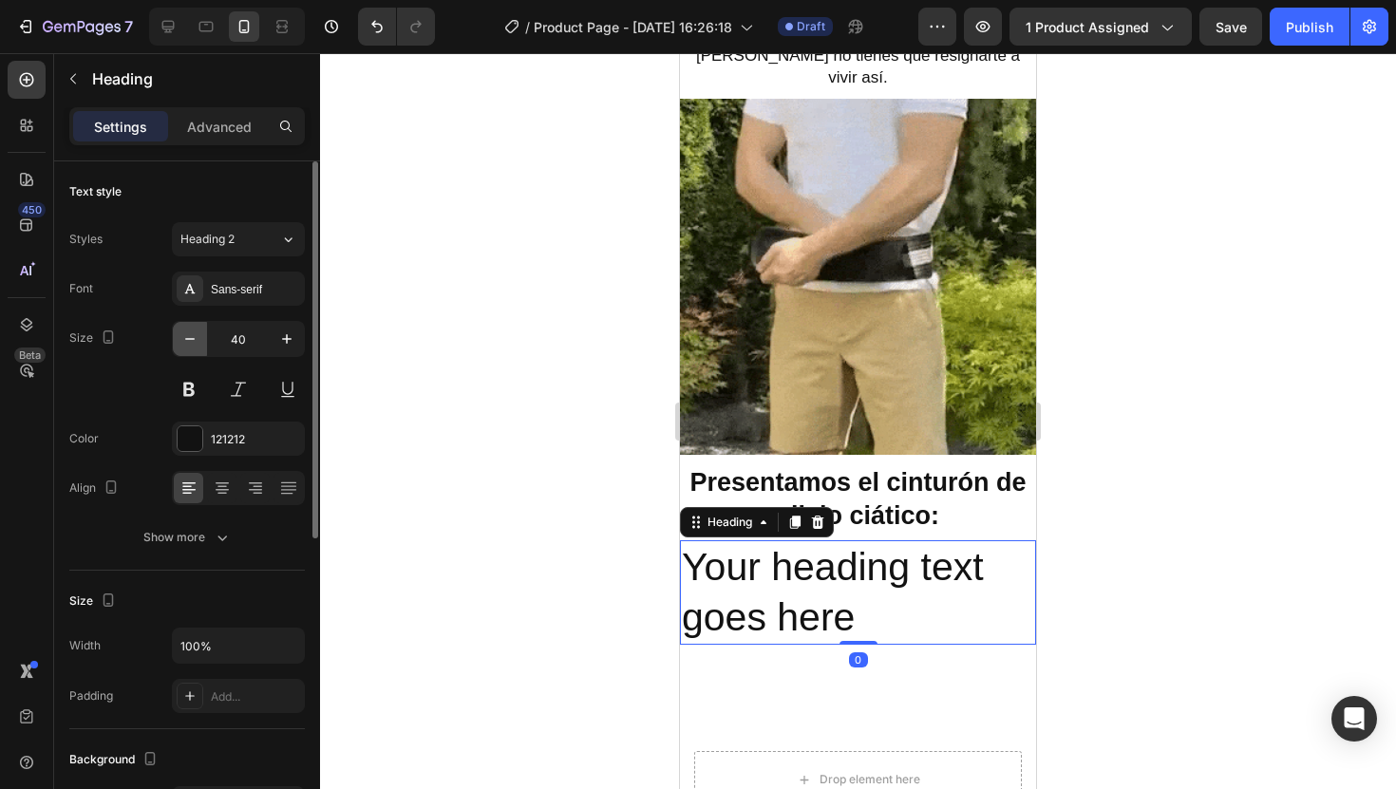
click at [199, 353] on button "button" at bounding box center [190, 339] width 34 height 34
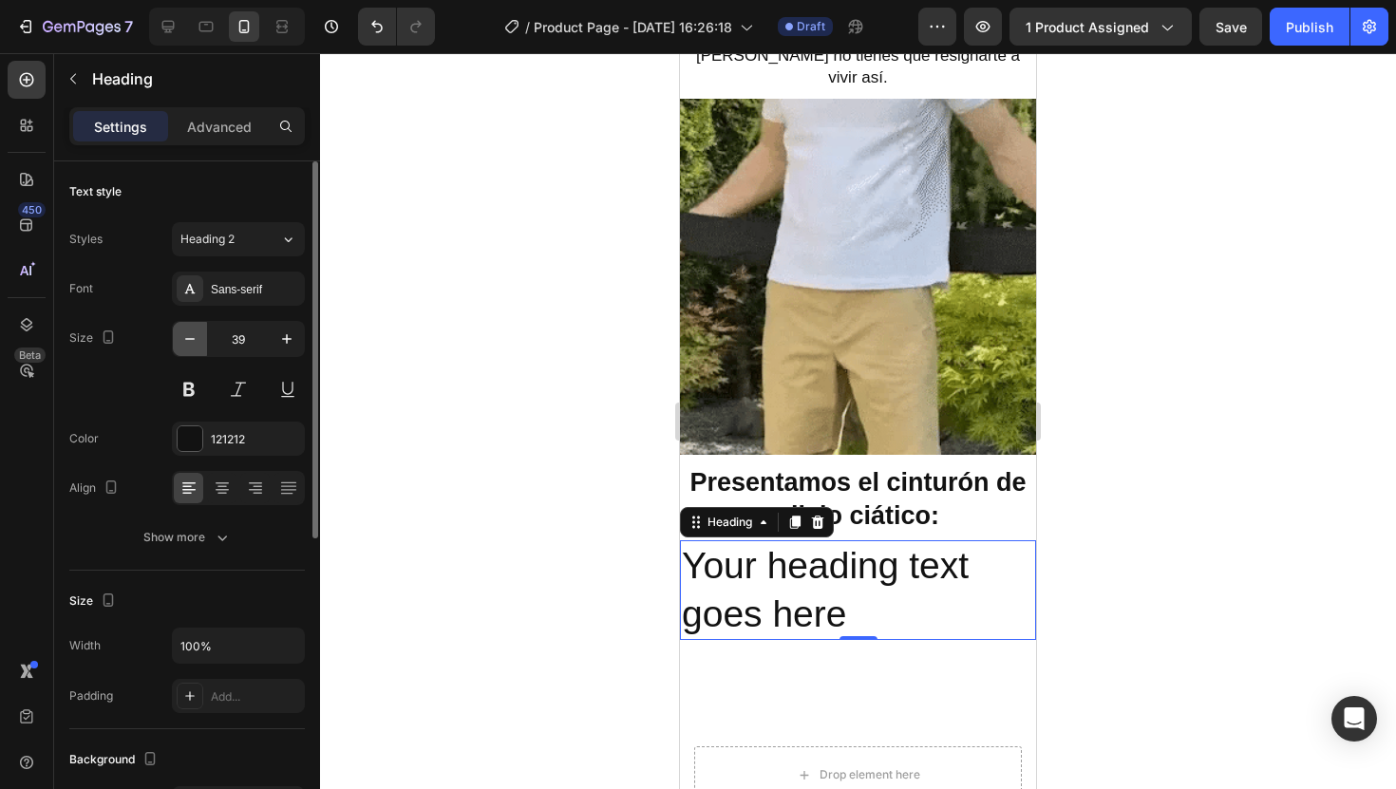
click at [199, 353] on button "button" at bounding box center [190, 339] width 34 height 34
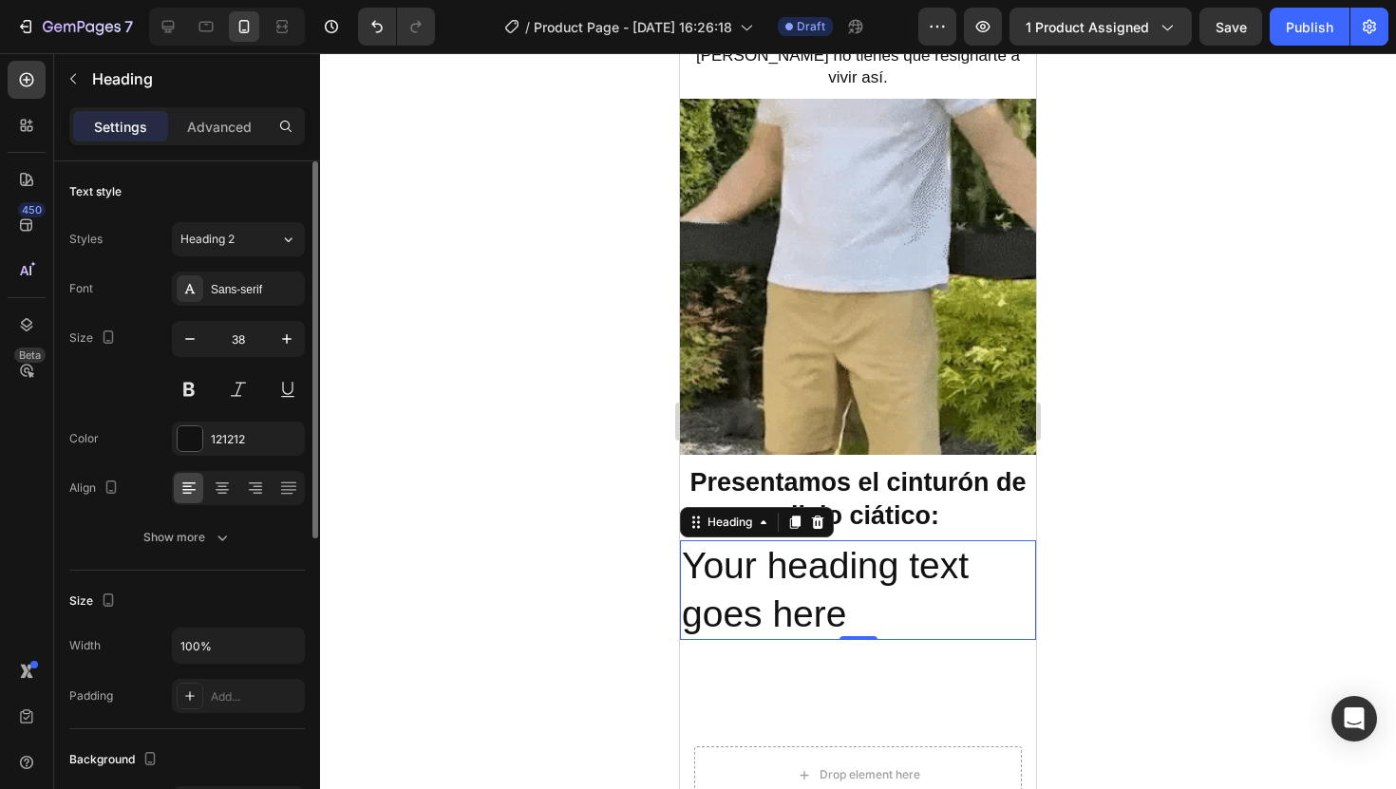
type input "37"
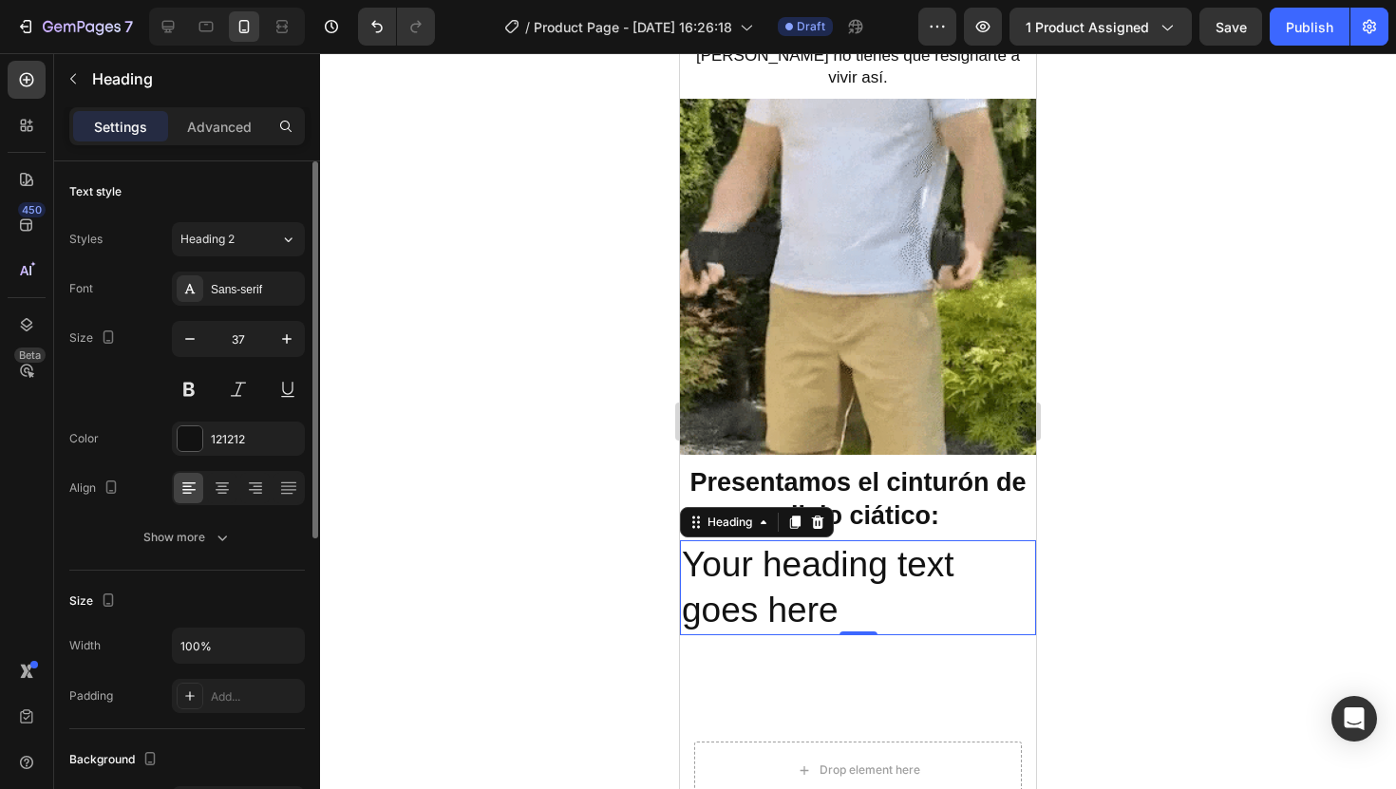
click at [240, 346] on input "37" at bounding box center [238, 339] width 63 height 34
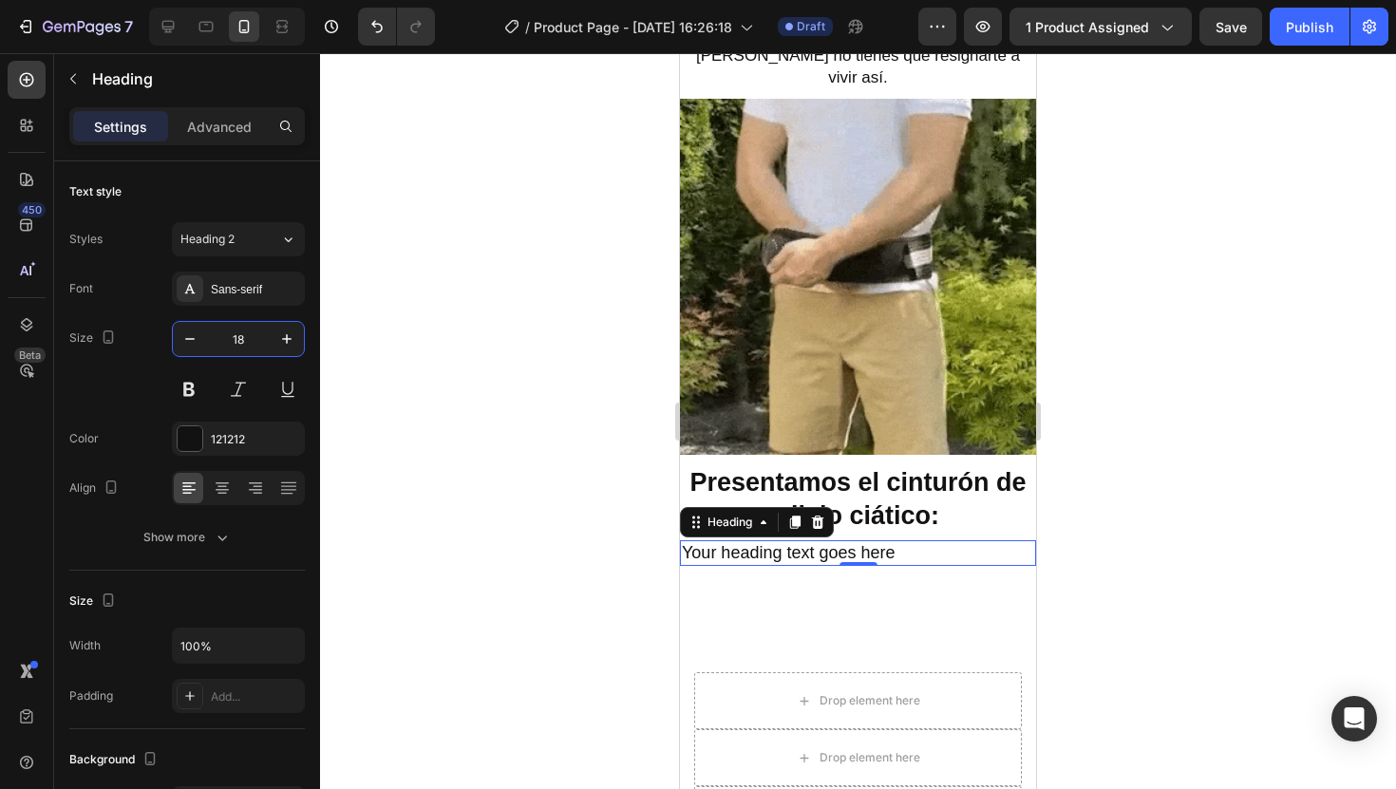
type input "18"
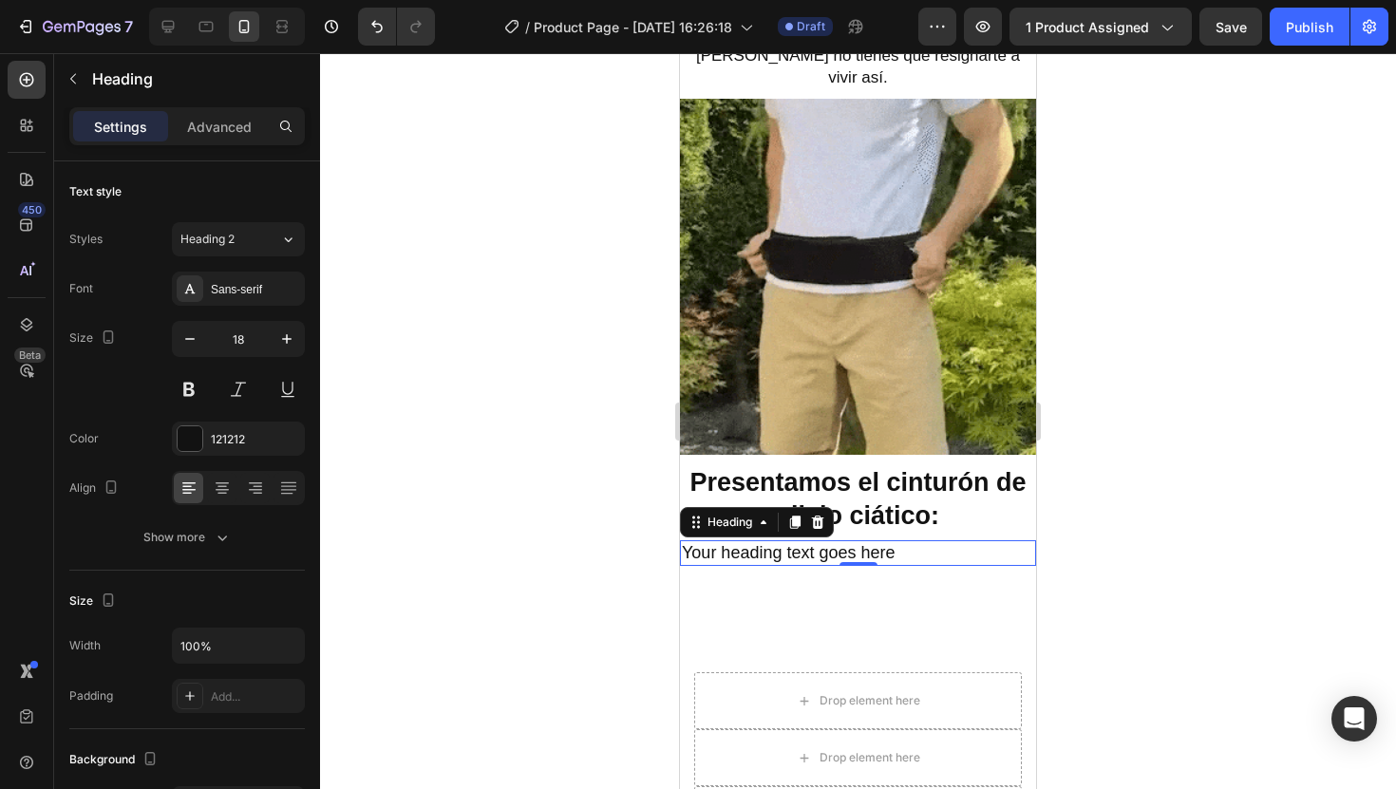
click at [862, 540] on h2 "Your heading text goes here" at bounding box center [858, 553] width 356 height 26
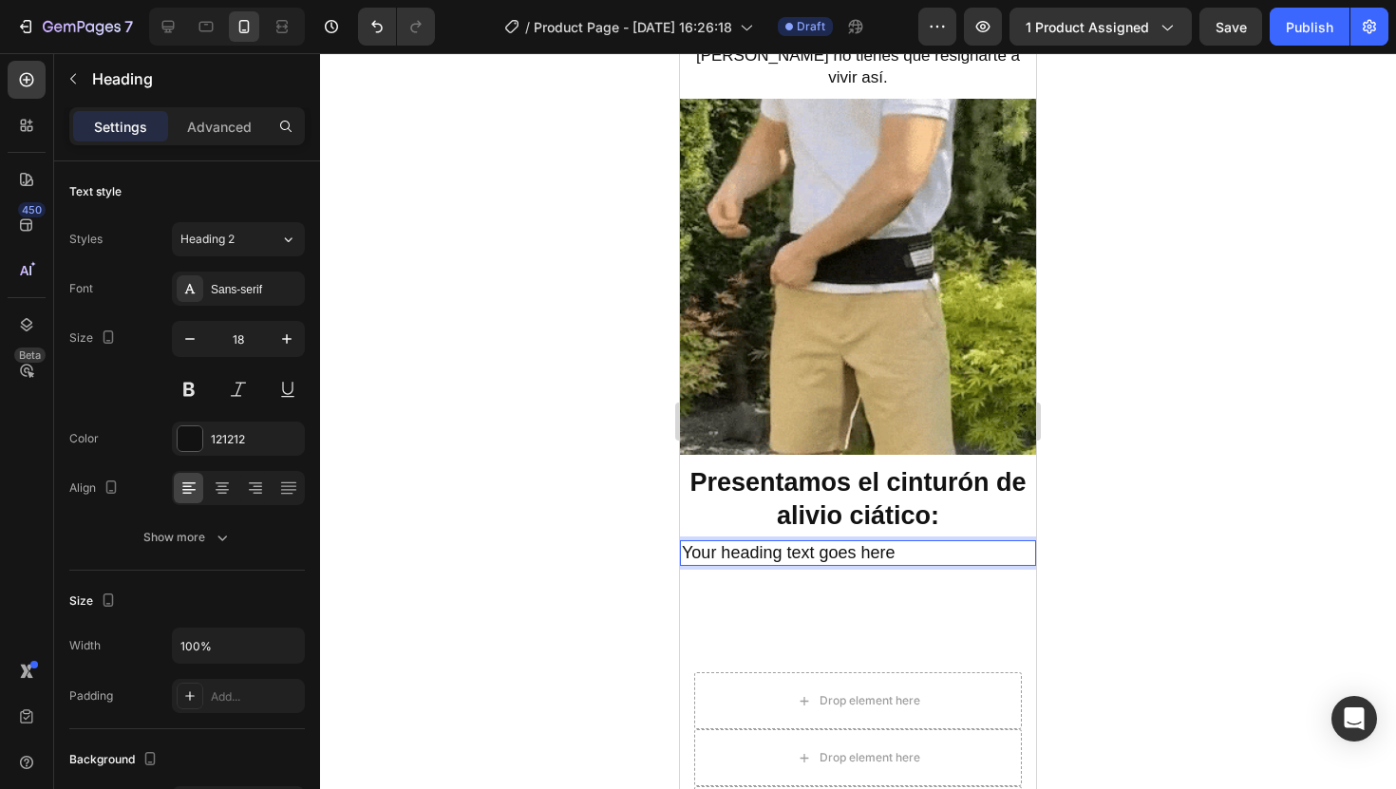
click at [862, 542] on p "Your heading text goes here" at bounding box center [858, 553] width 352 height 22
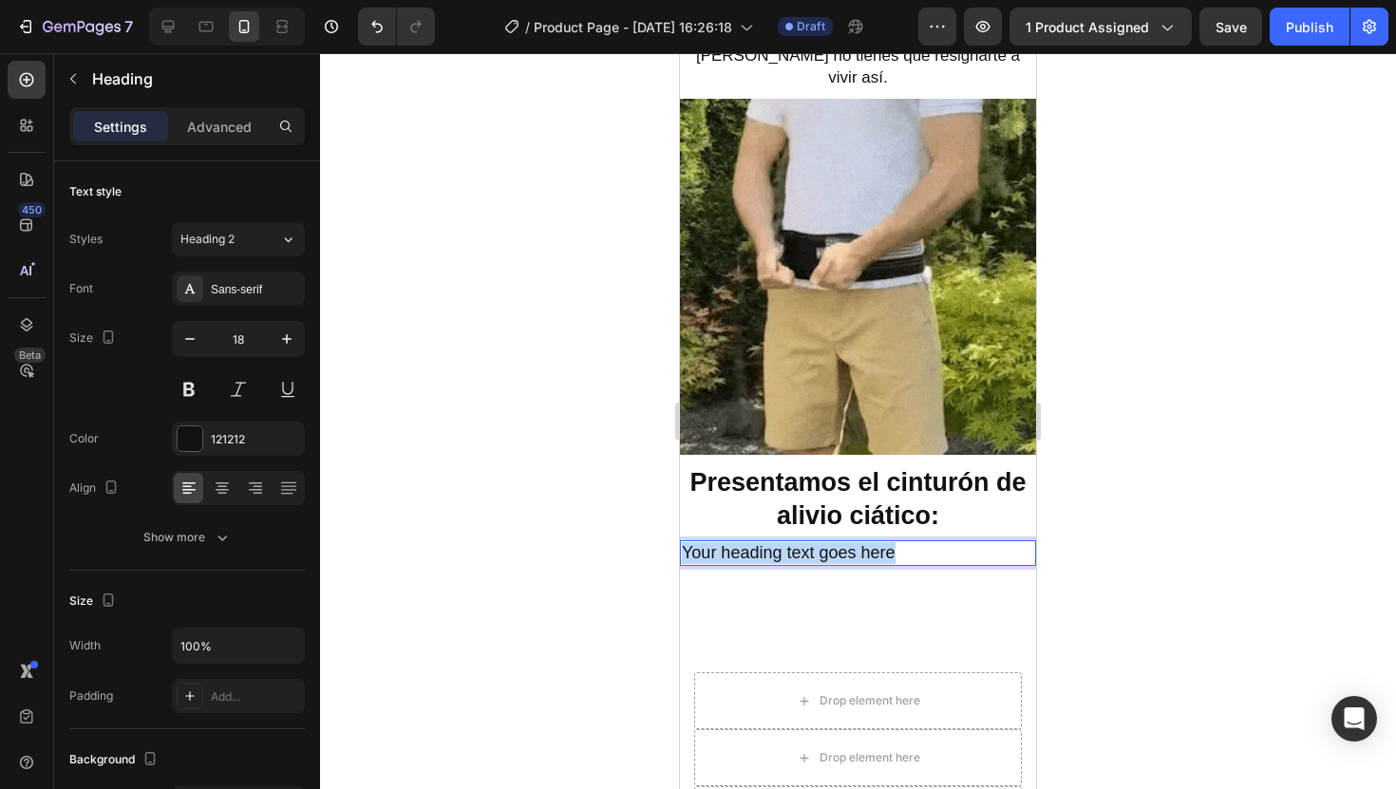
click at [862, 542] on p "Your heading text goes here" at bounding box center [858, 553] width 352 height 22
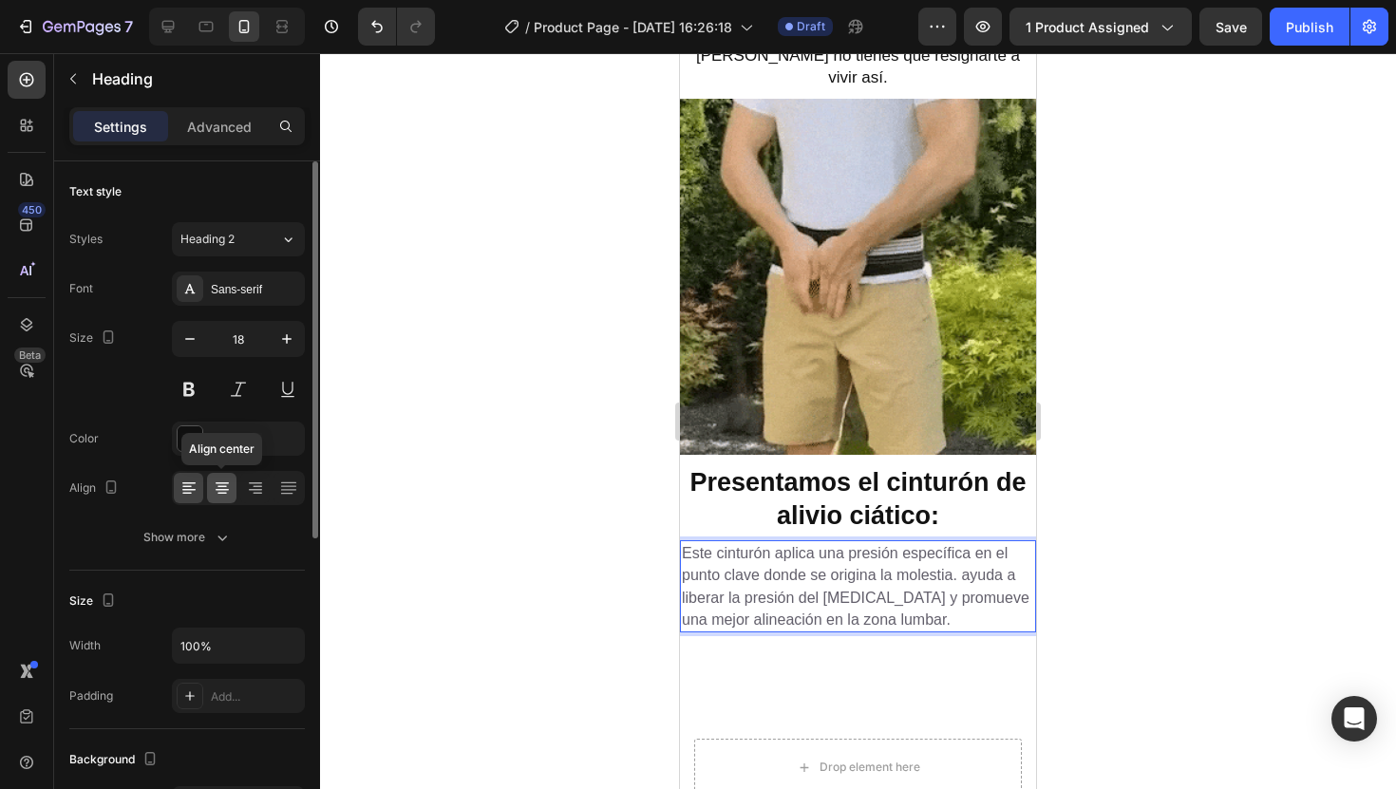
click at [222, 491] on icon at bounding box center [222, 488] width 19 height 19
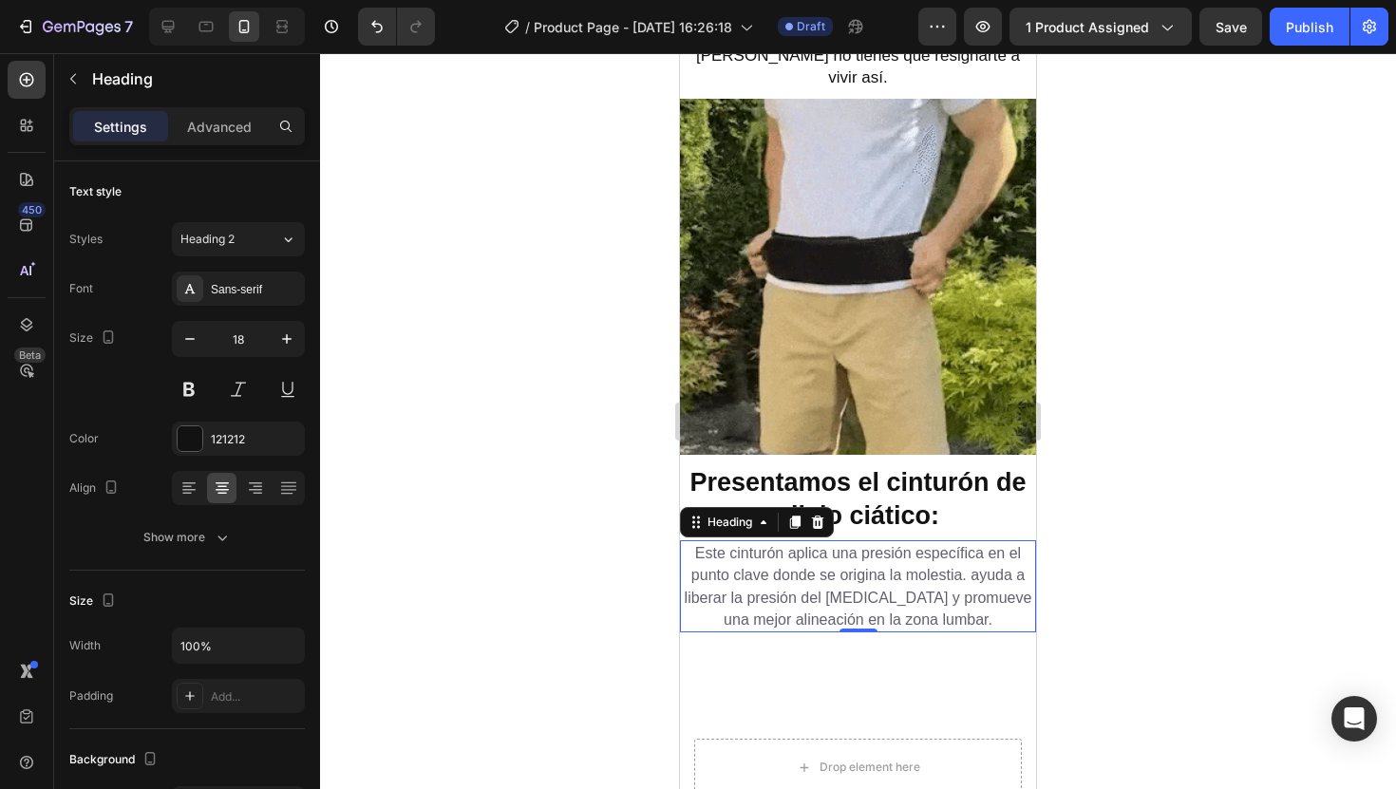
click at [1094, 480] on div at bounding box center [858, 421] width 1076 height 736
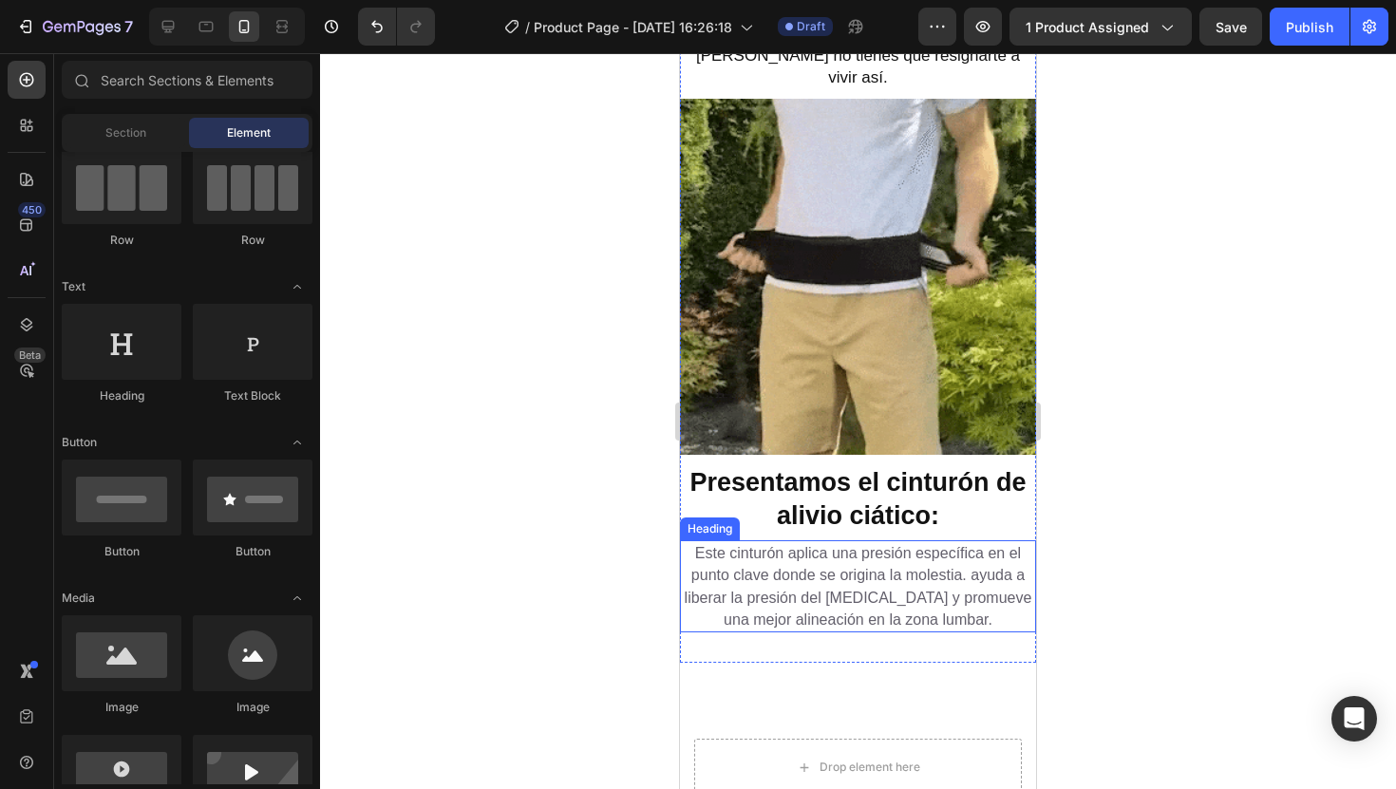
click at [982, 545] on span "Este cinturón aplica una presión específica en el punto clave donde se origina …" at bounding box center [859, 586] width 348 height 83
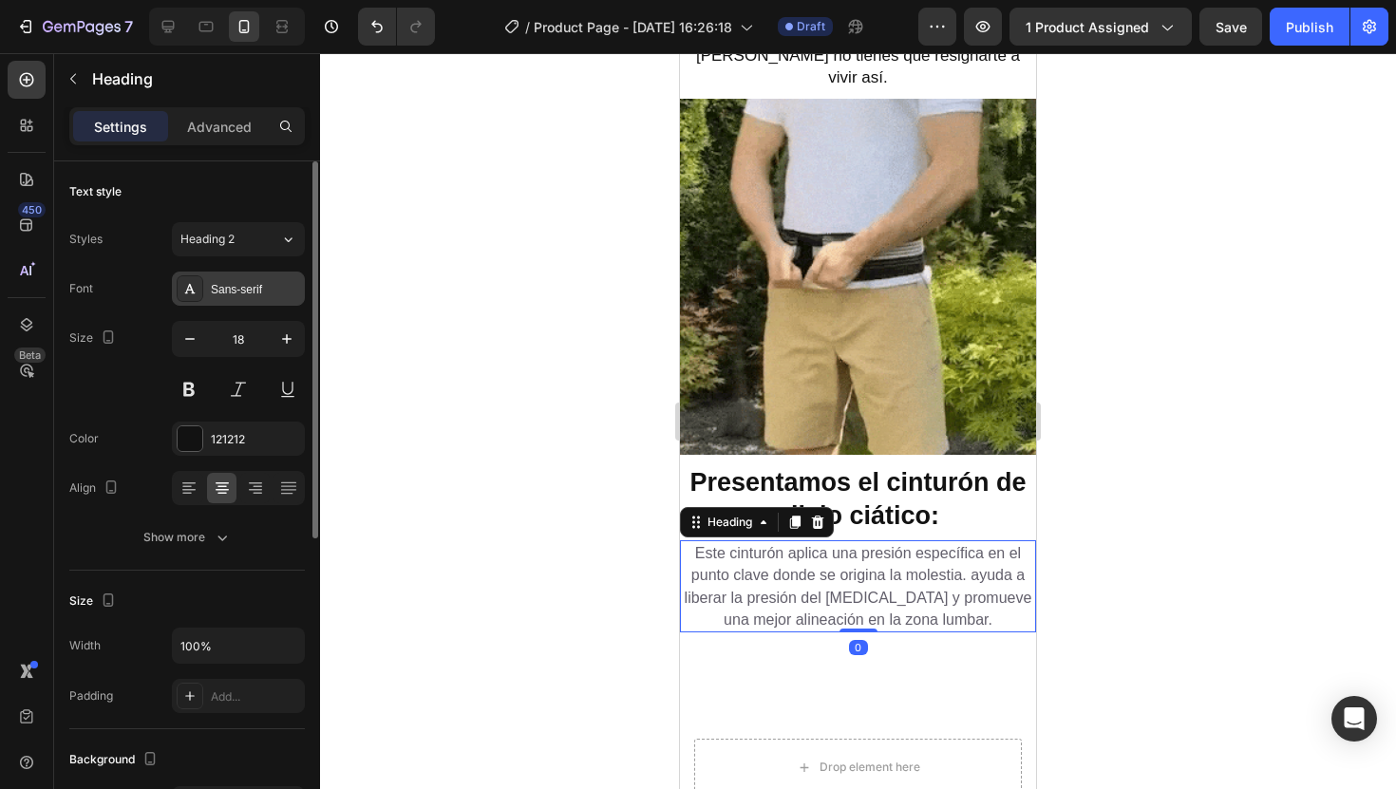
click at [246, 284] on div "Sans-serif" at bounding box center [255, 289] width 89 height 17
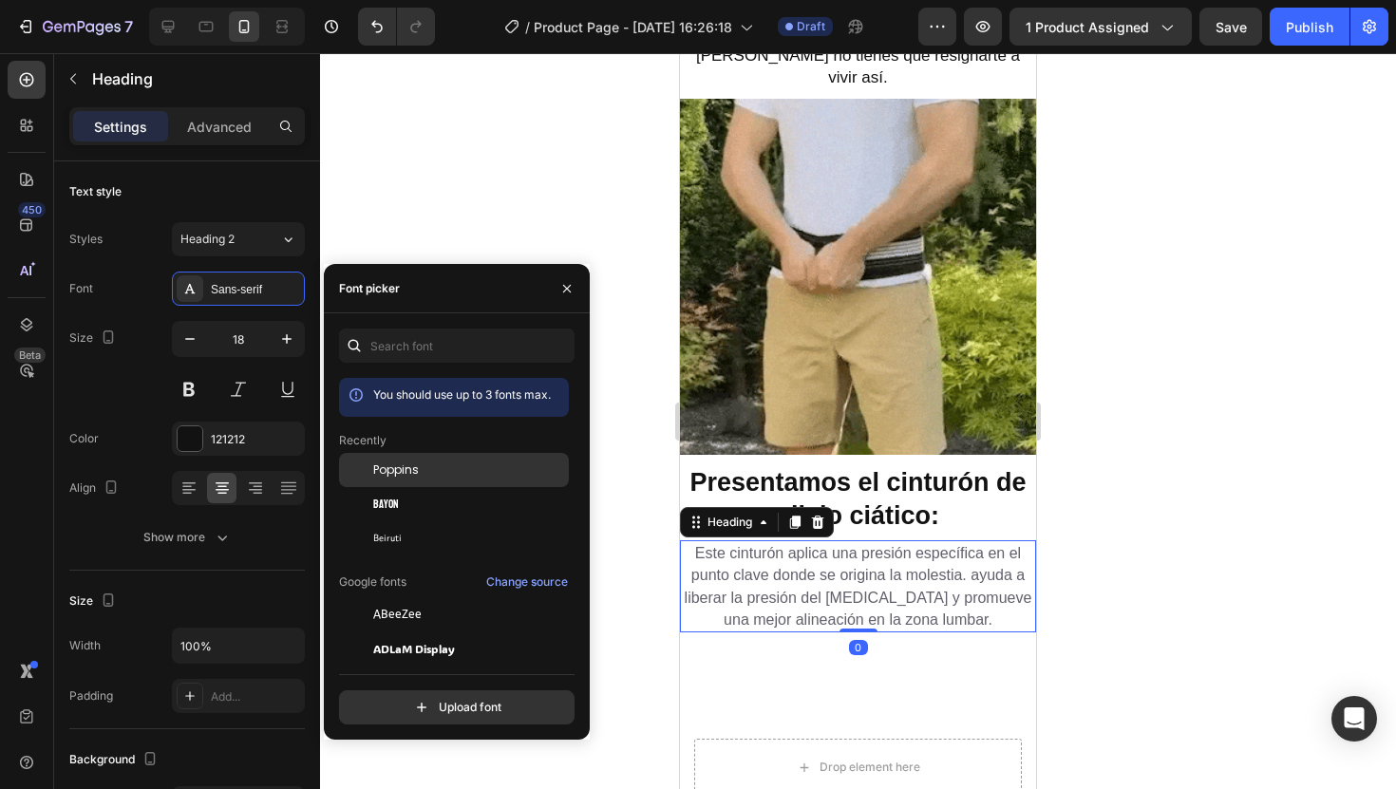
click at [449, 475] on div "Poppins" at bounding box center [469, 470] width 192 height 17
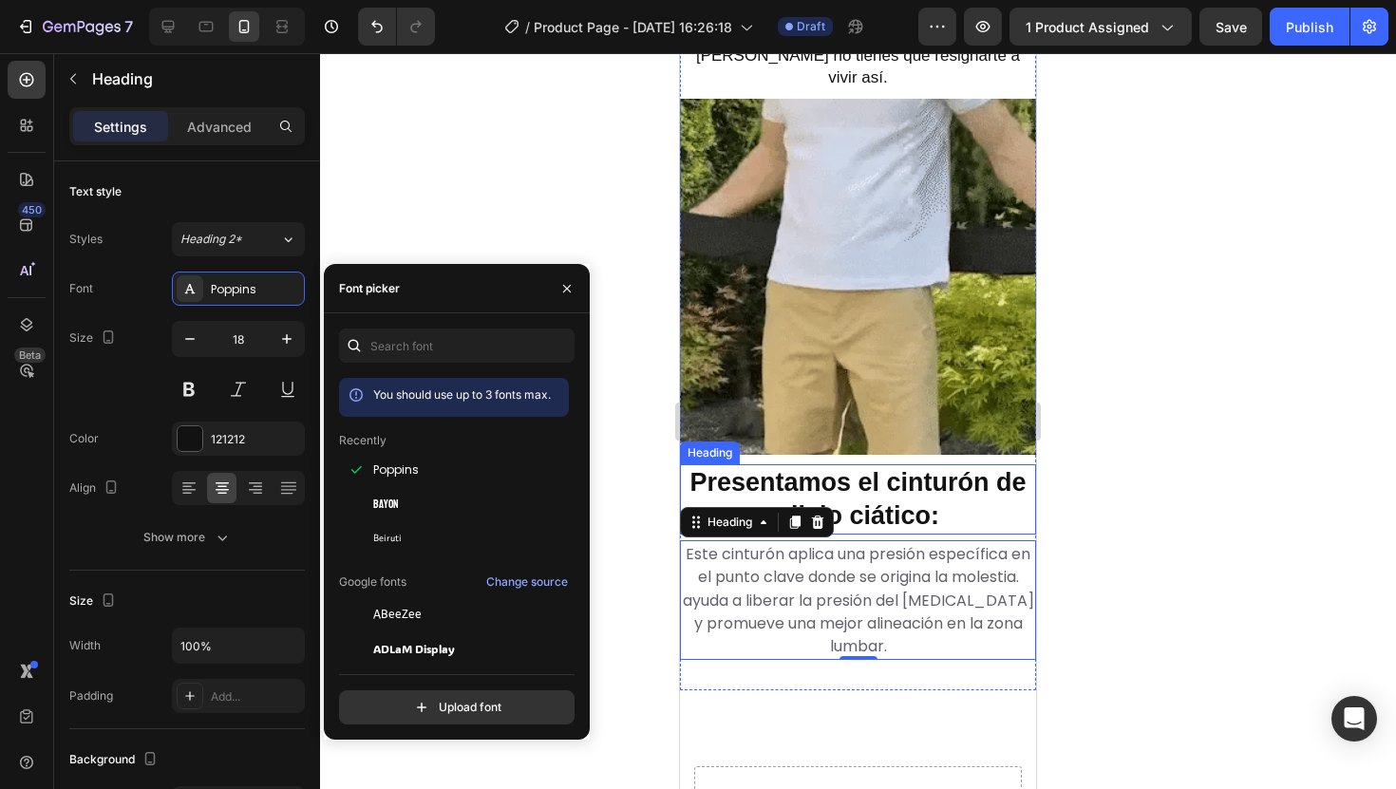
click at [1027, 466] on p "⁠⁠⁠⁠⁠⁠⁠ Presentamos el cinturón de alivio ciático:" at bounding box center [858, 499] width 352 height 66
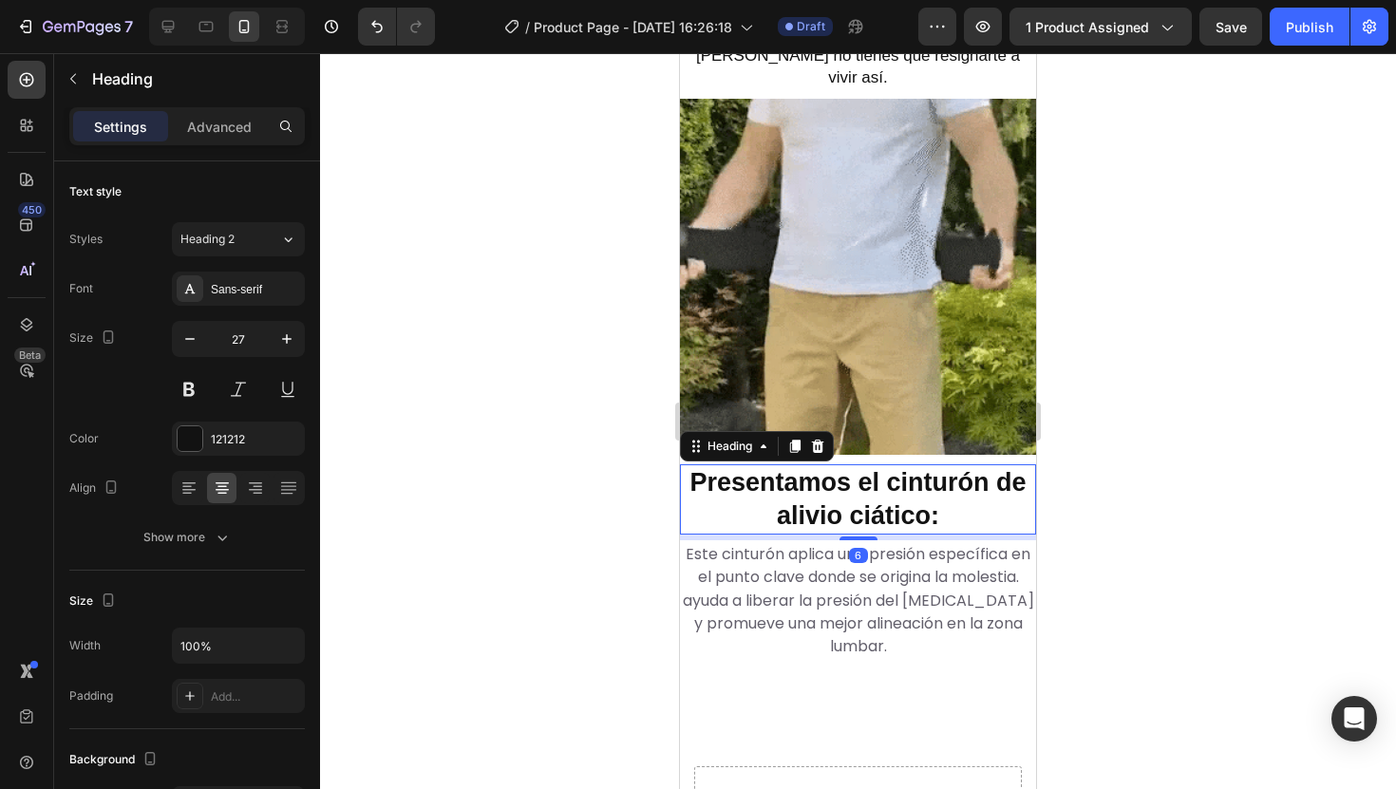
click at [1089, 426] on div at bounding box center [858, 421] width 1076 height 736
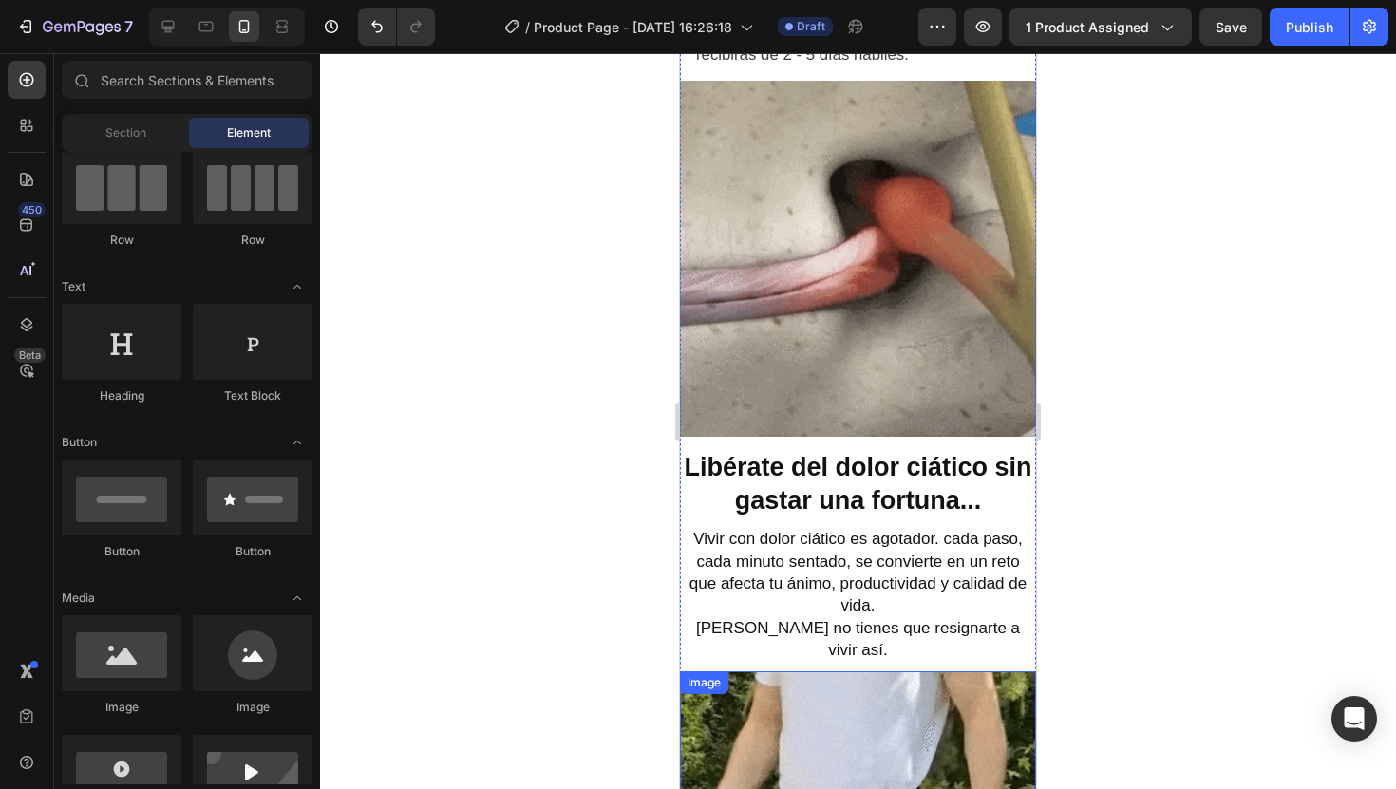
scroll to position [1259, 0]
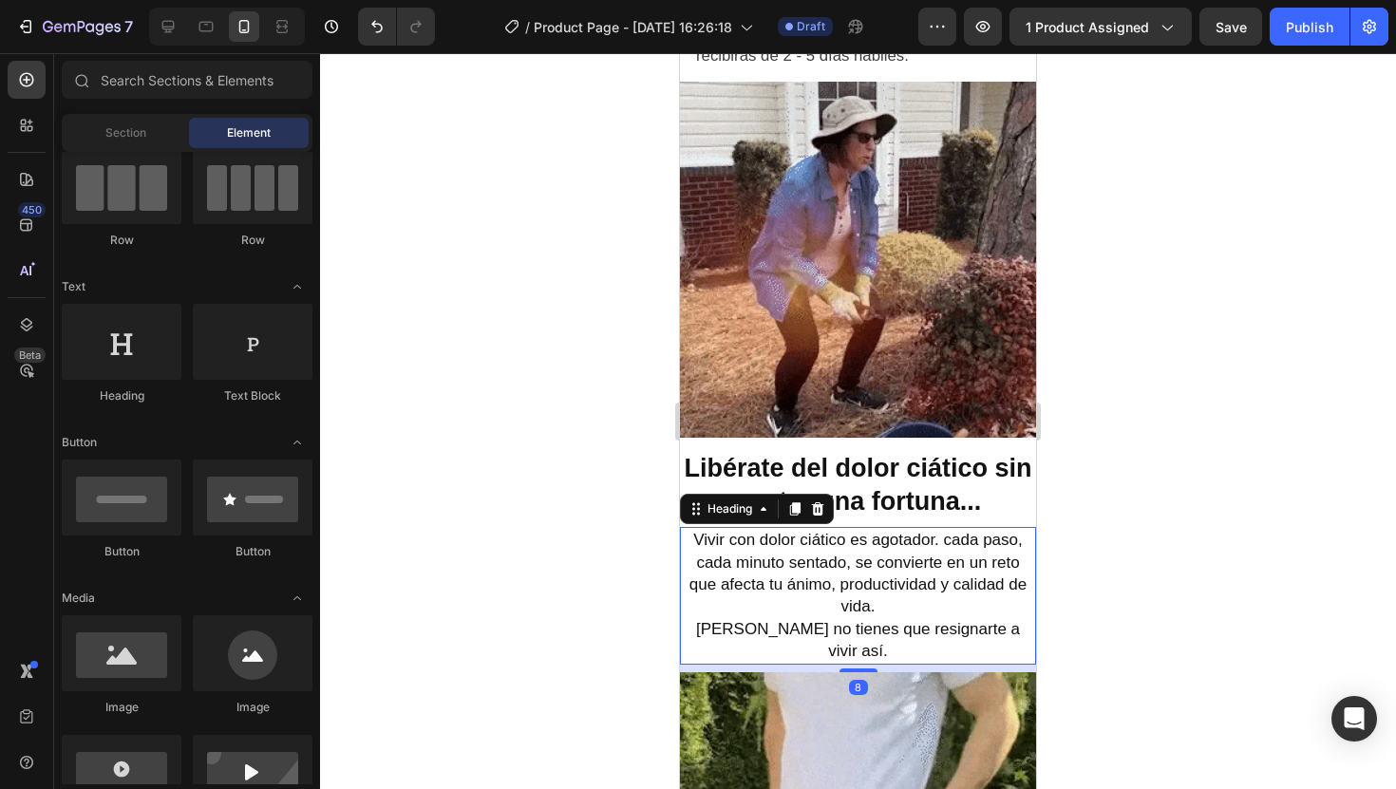
click at [996, 554] on span "Vivir con dolor ciático es agotador. cada paso, cada minuto sentado, se convier…" at bounding box center [858, 573] width 337 height 85
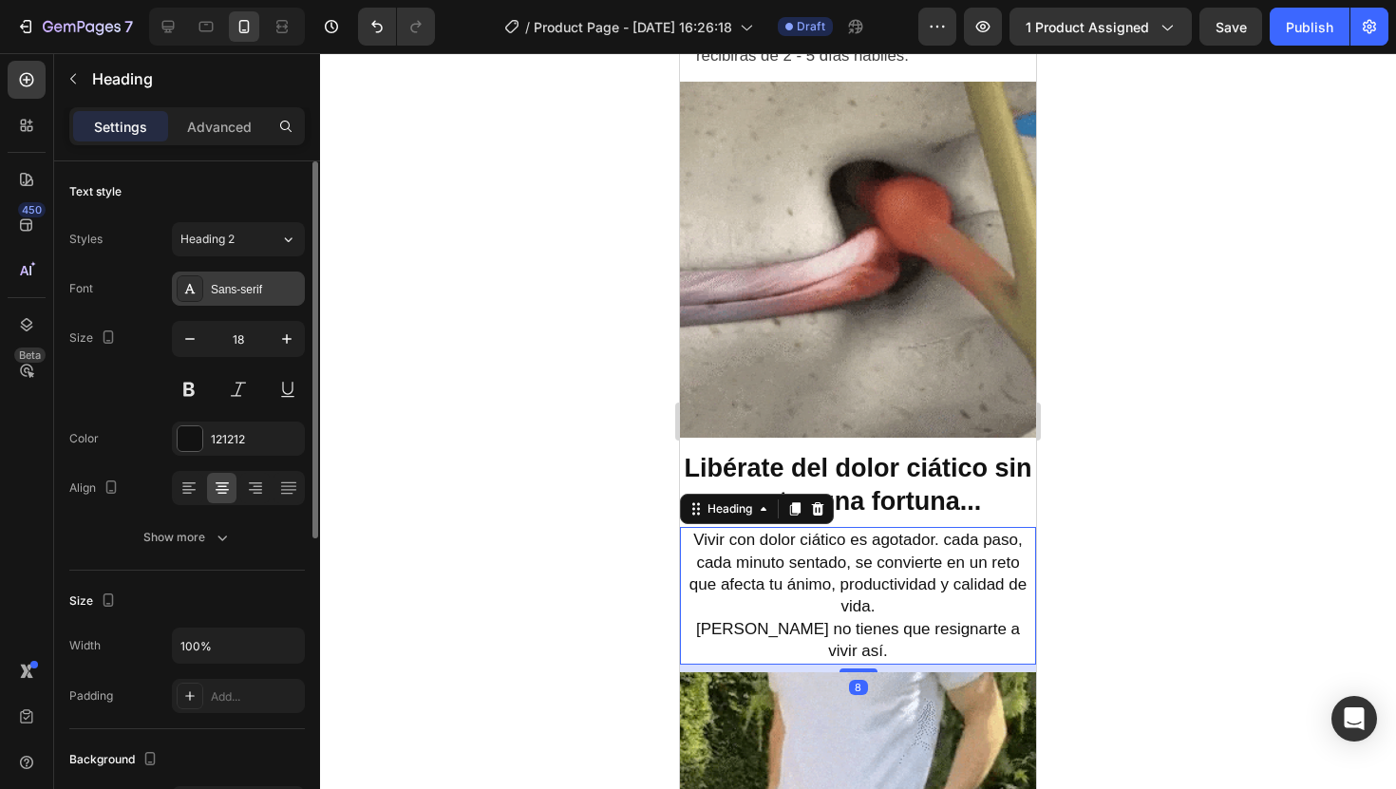
click at [256, 281] on div "Sans-serif" at bounding box center [255, 289] width 89 height 17
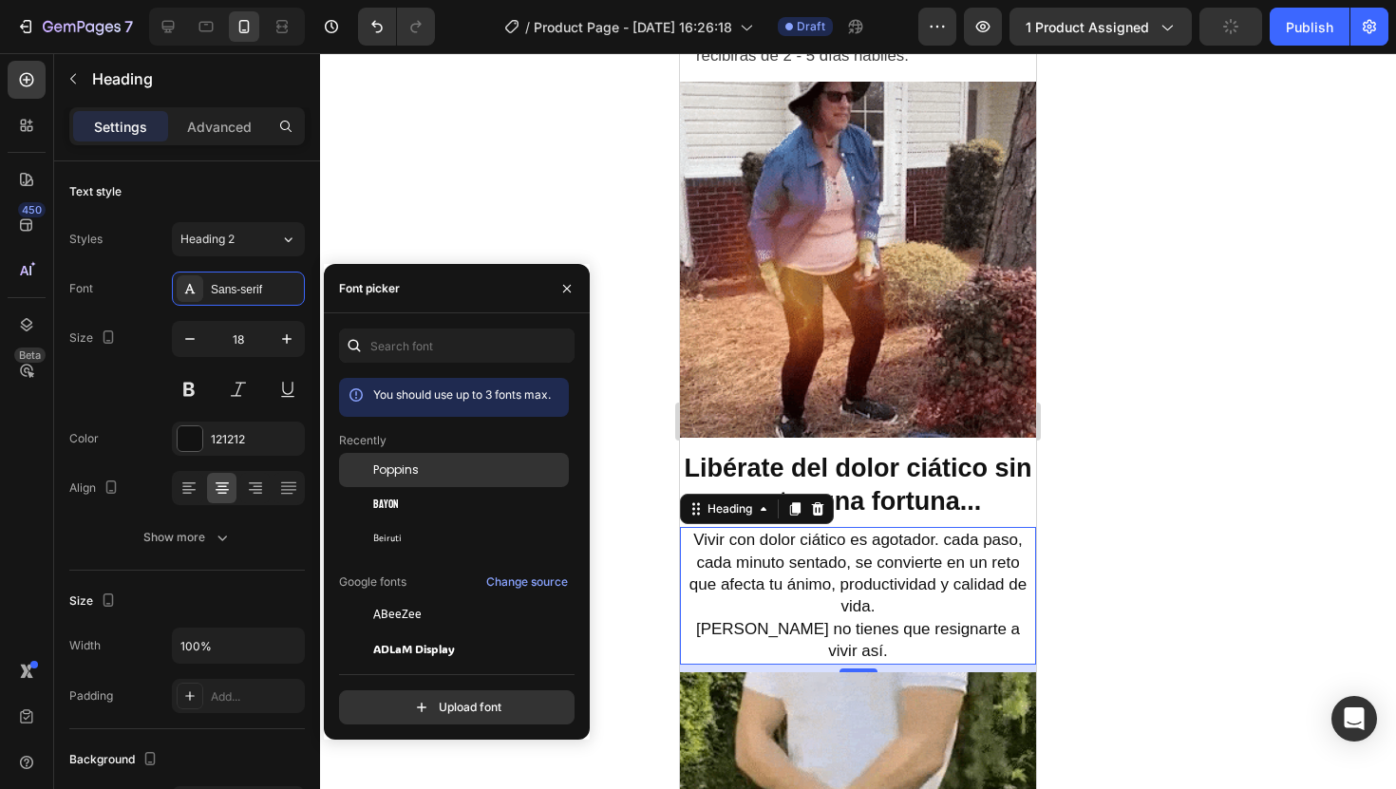
click at [436, 476] on div "Poppins" at bounding box center [469, 470] width 192 height 17
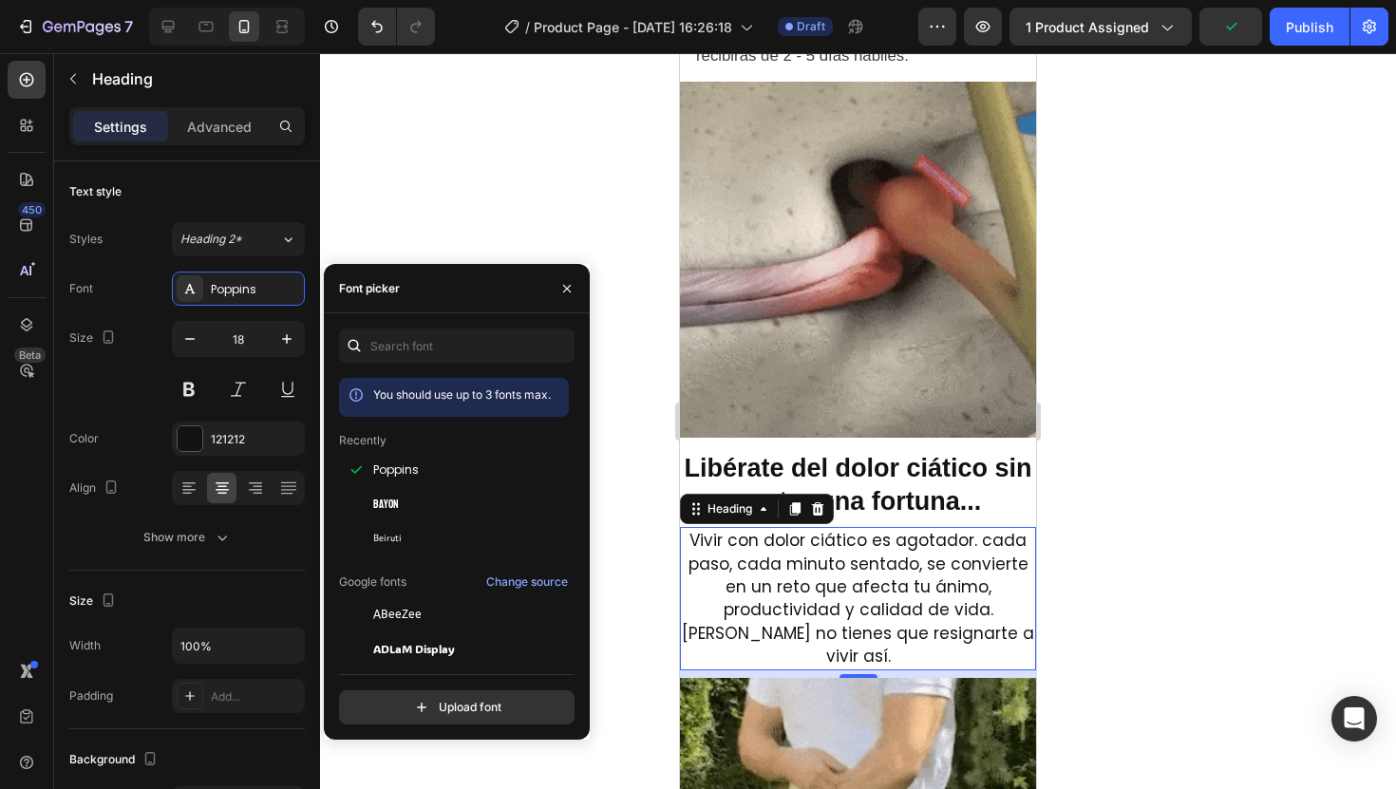
click at [1174, 537] on div at bounding box center [858, 421] width 1076 height 736
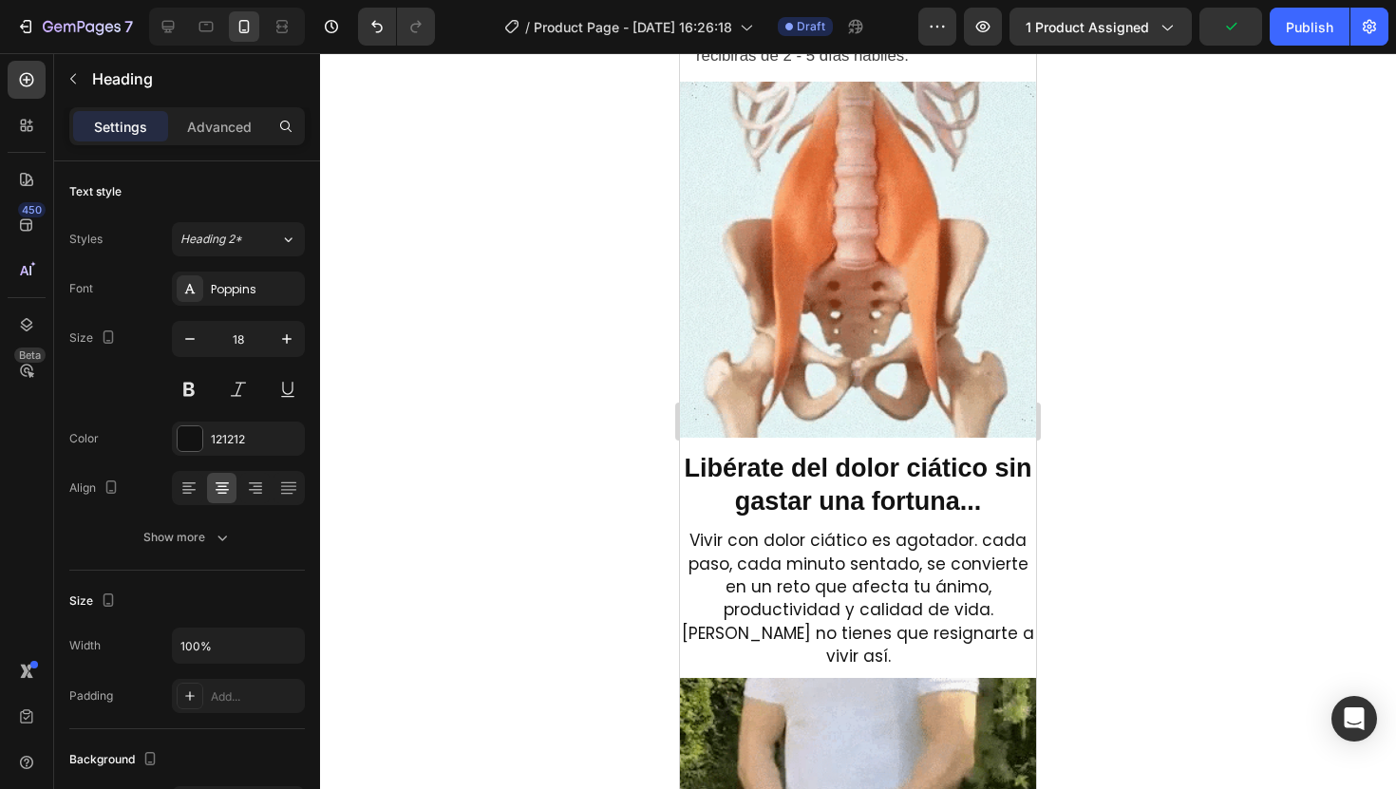
click at [945, 537] on span "Vivir con dolor ciático es agotador. cada paso, cada minuto sentado, se convier…" at bounding box center [859, 575] width 340 height 92
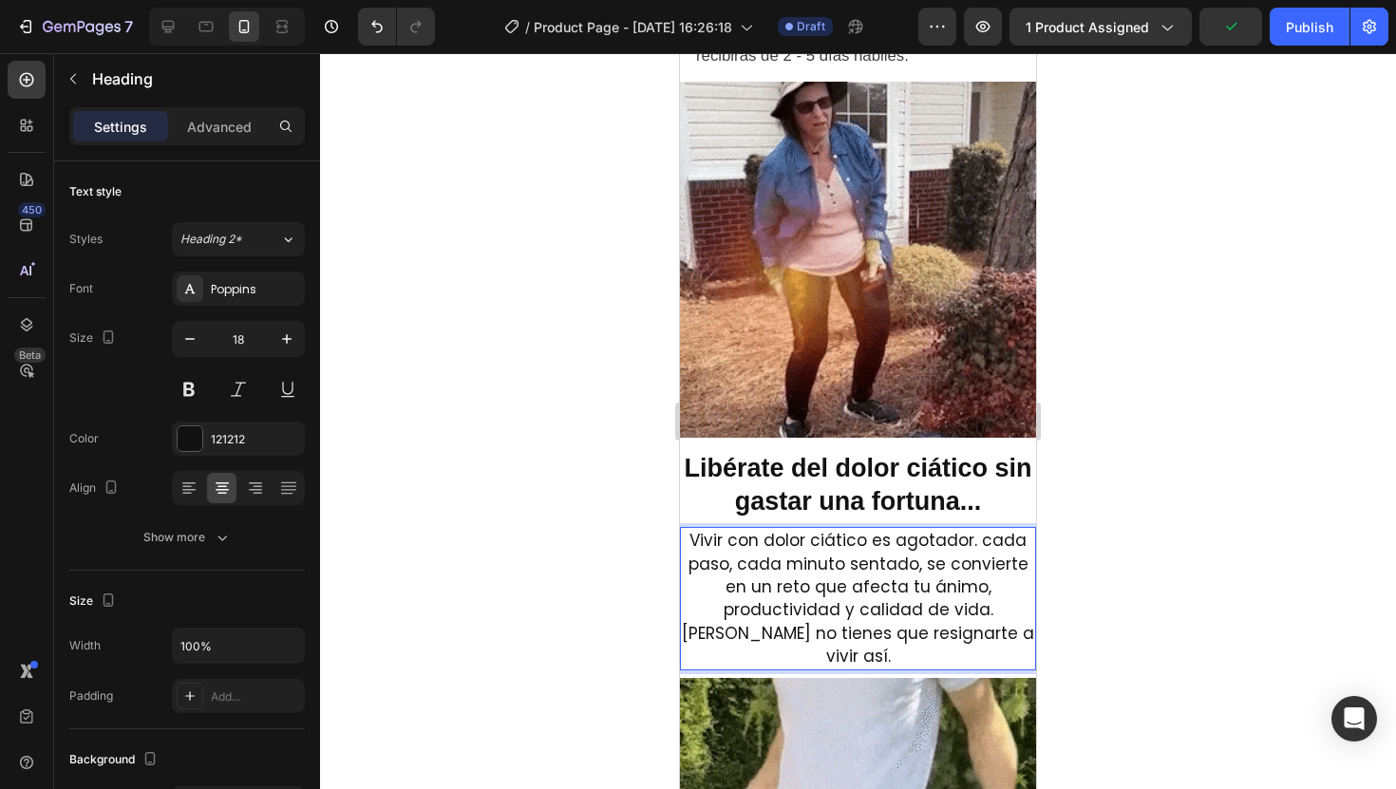
click at [945, 537] on span "Vivir con dolor ciático es agotador. cada paso, cada minuto sentado, se convier…" at bounding box center [859, 575] width 340 height 92
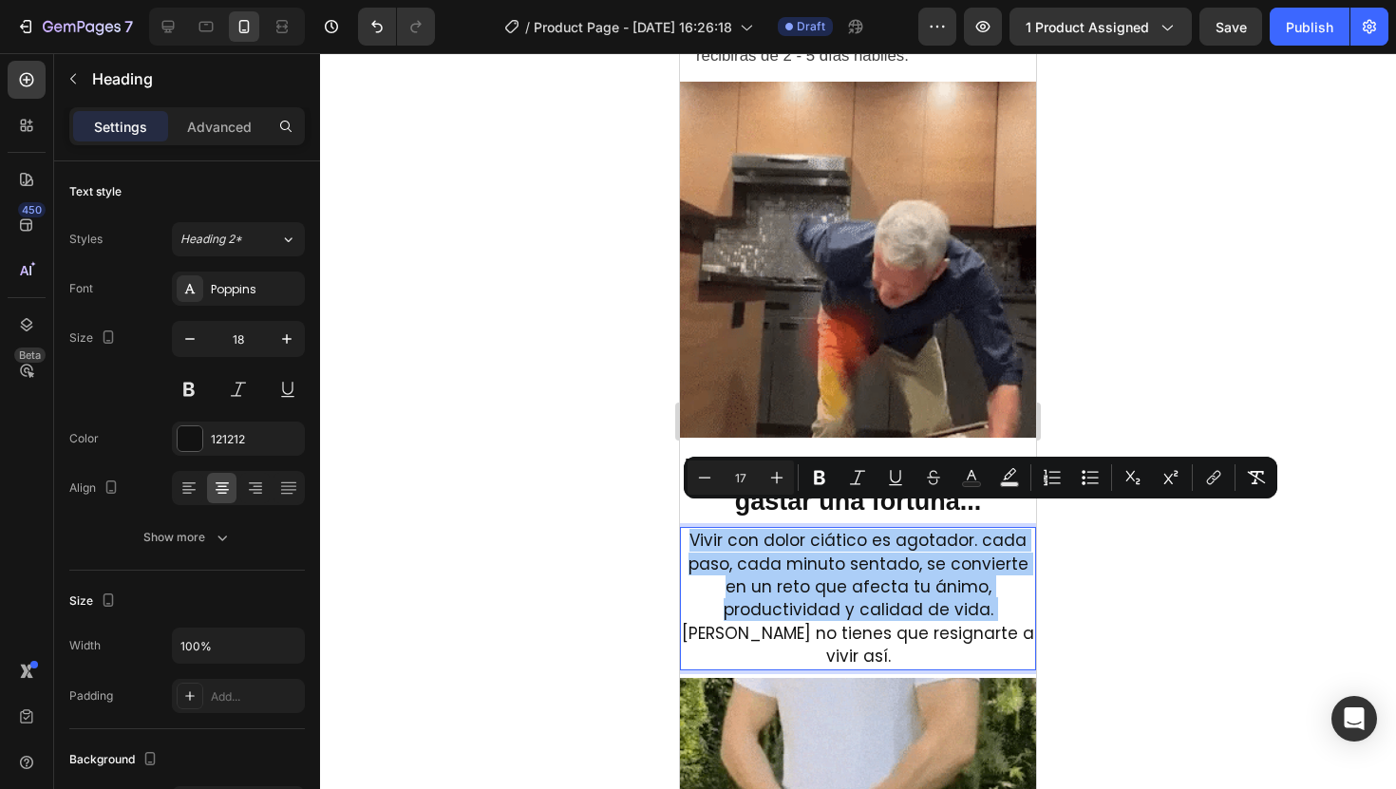
click at [1115, 542] on div at bounding box center [858, 421] width 1076 height 736
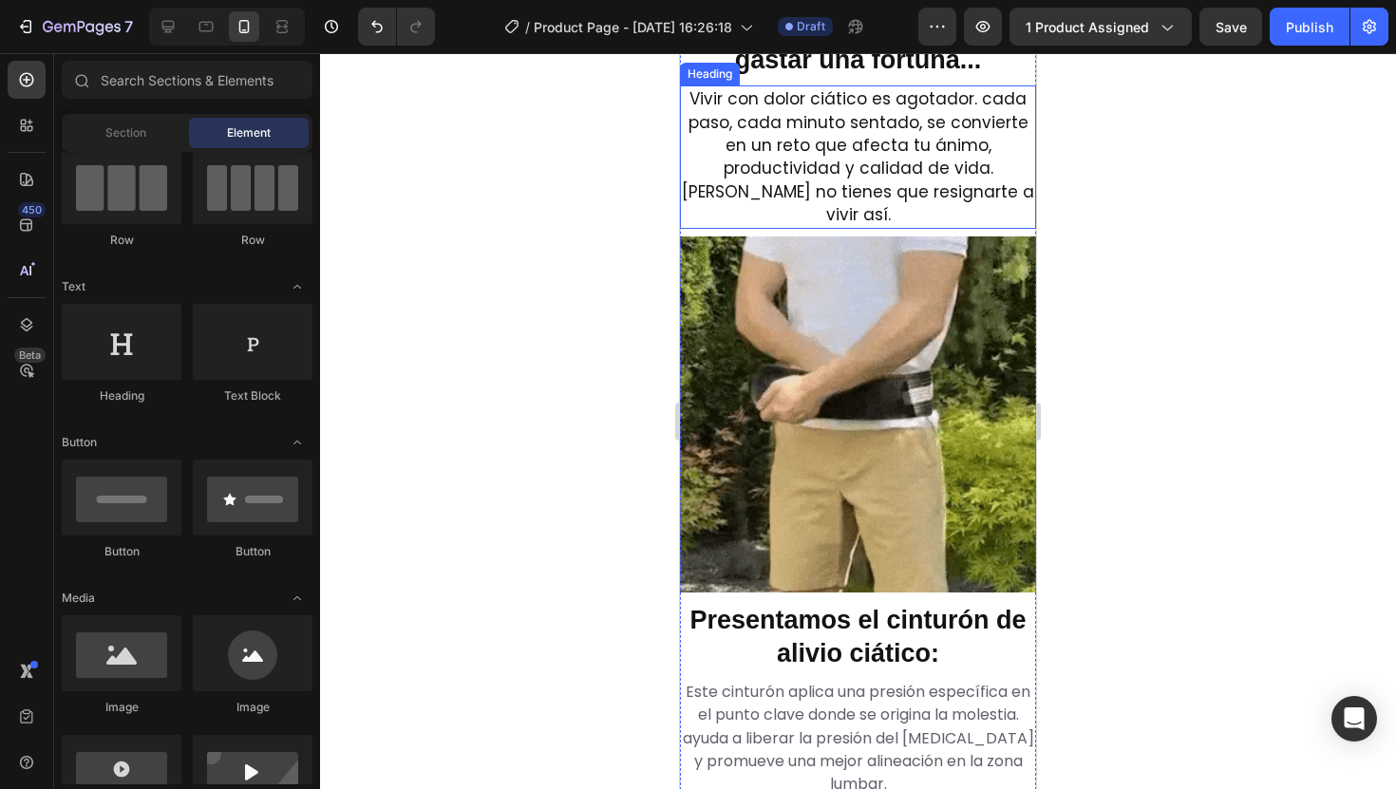
scroll to position [1711, 0]
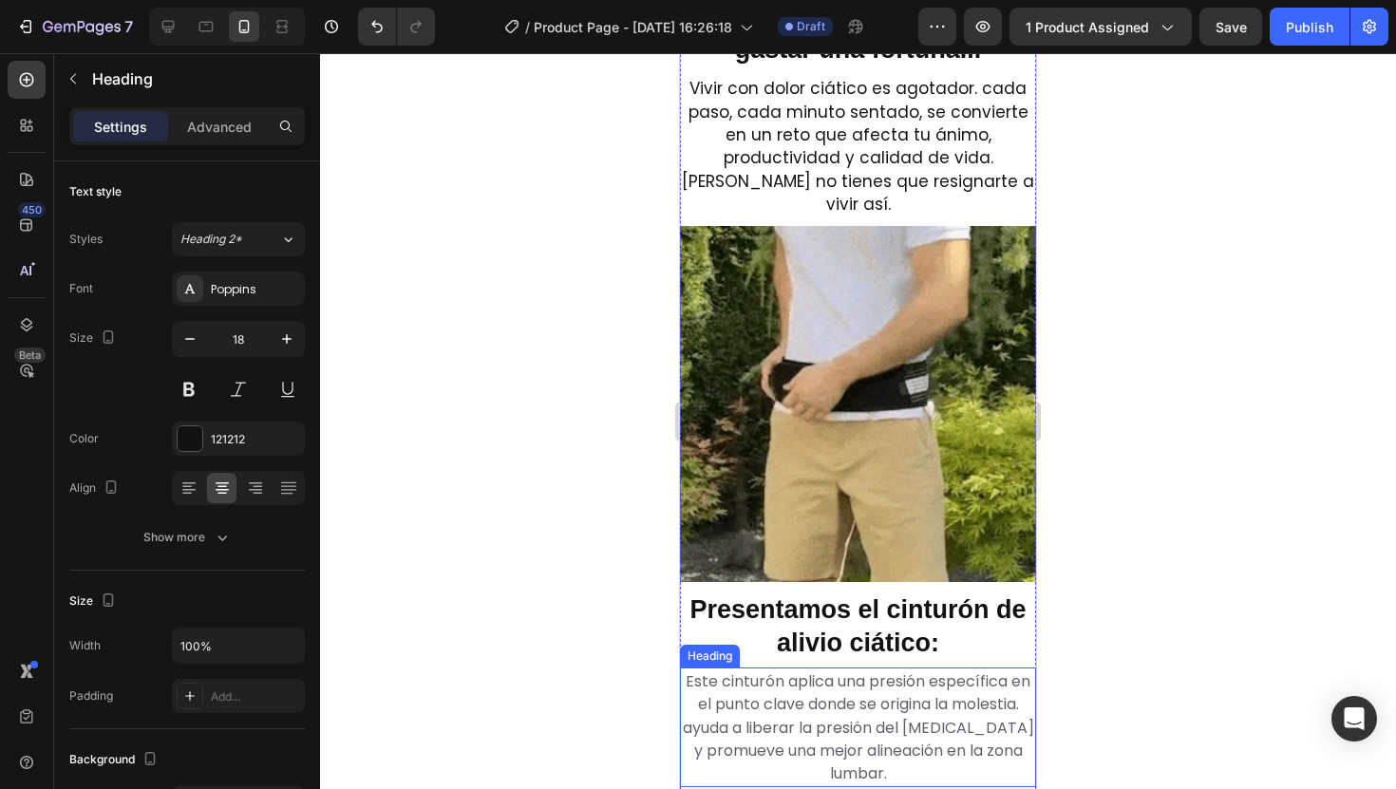
click at [902, 671] on span "Este cinturón aplica una presión específica en el punto clave donde se origina …" at bounding box center [858, 728] width 351 height 115
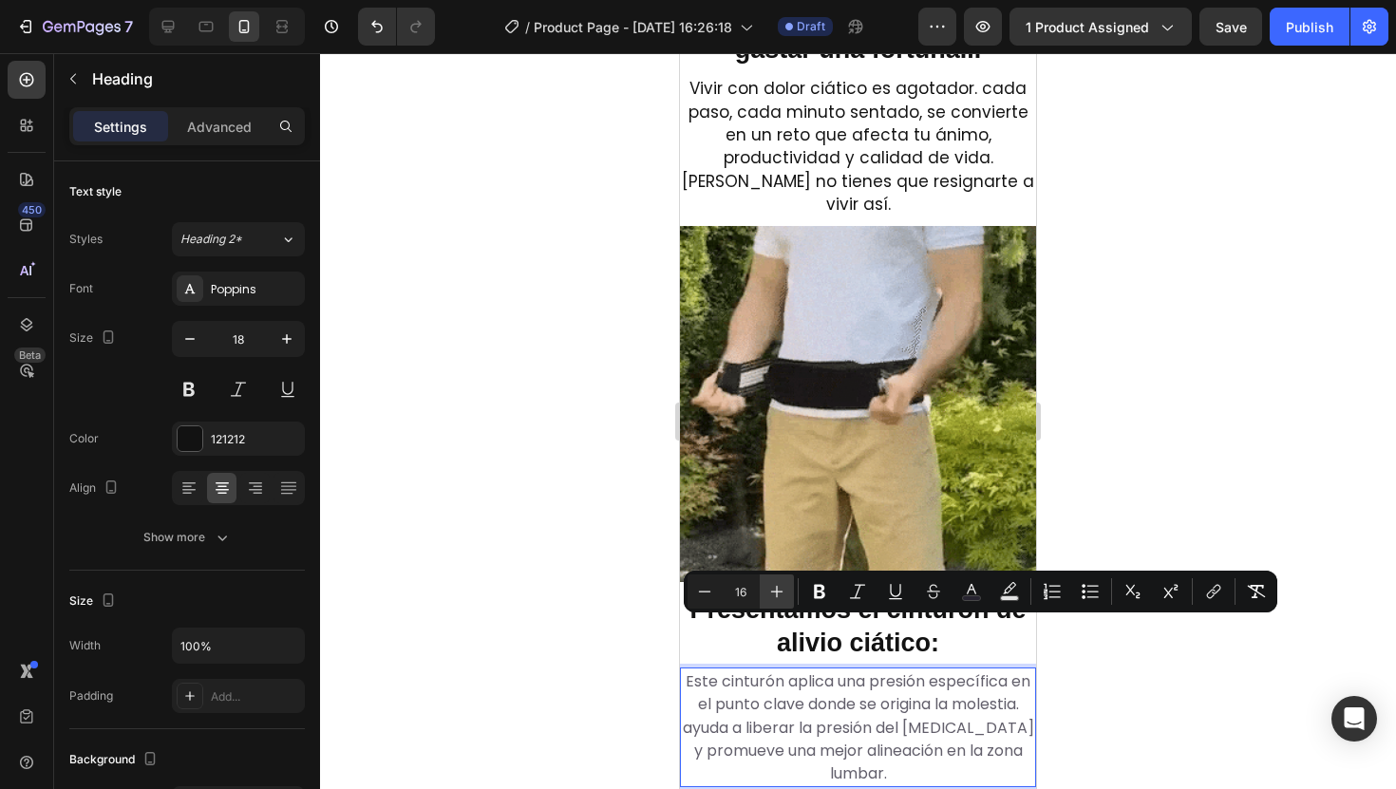
click at [775, 597] on icon "Editor contextual toolbar" at bounding box center [776, 591] width 19 height 19
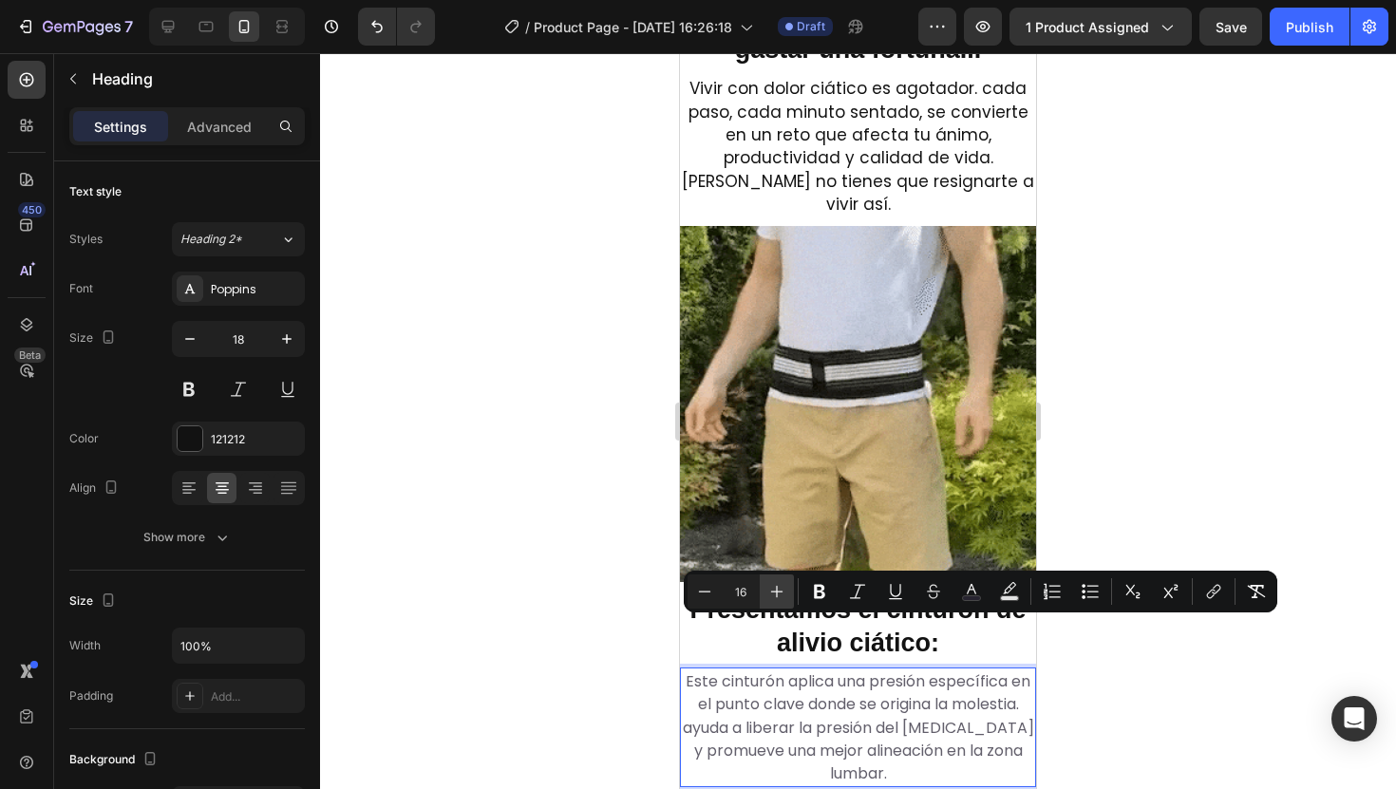
type input "17"
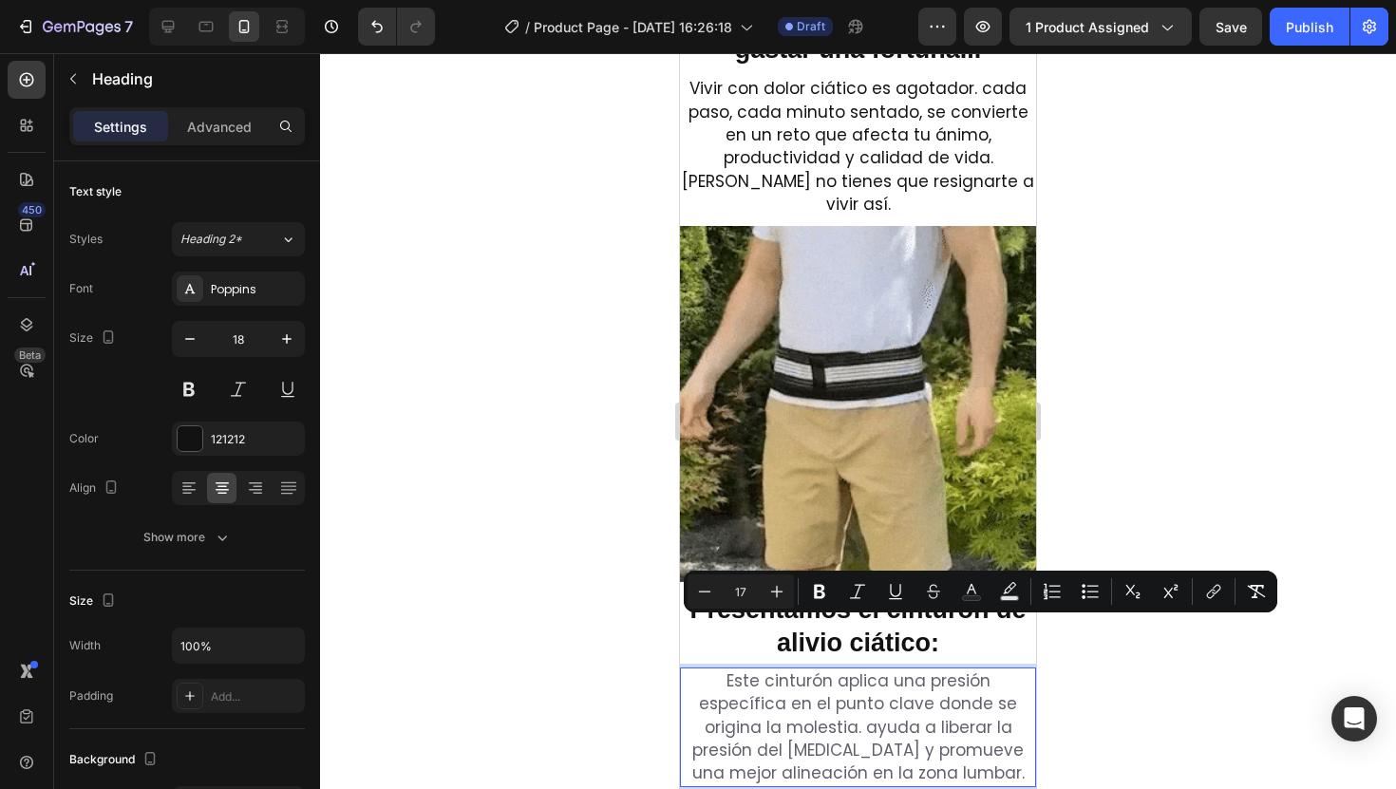
click at [1129, 677] on div at bounding box center [858, 421] width 1076 height 736
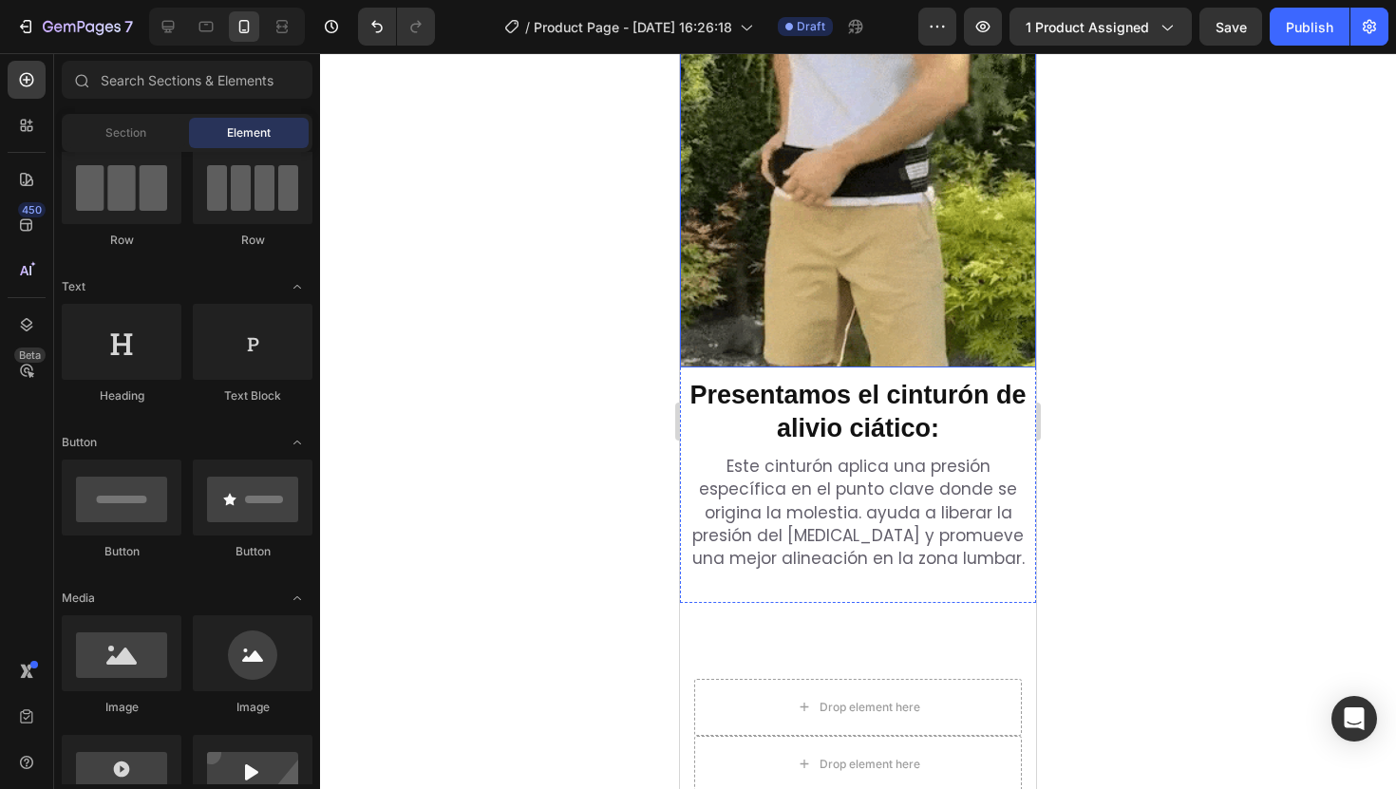
scroll to position [1932, 0]
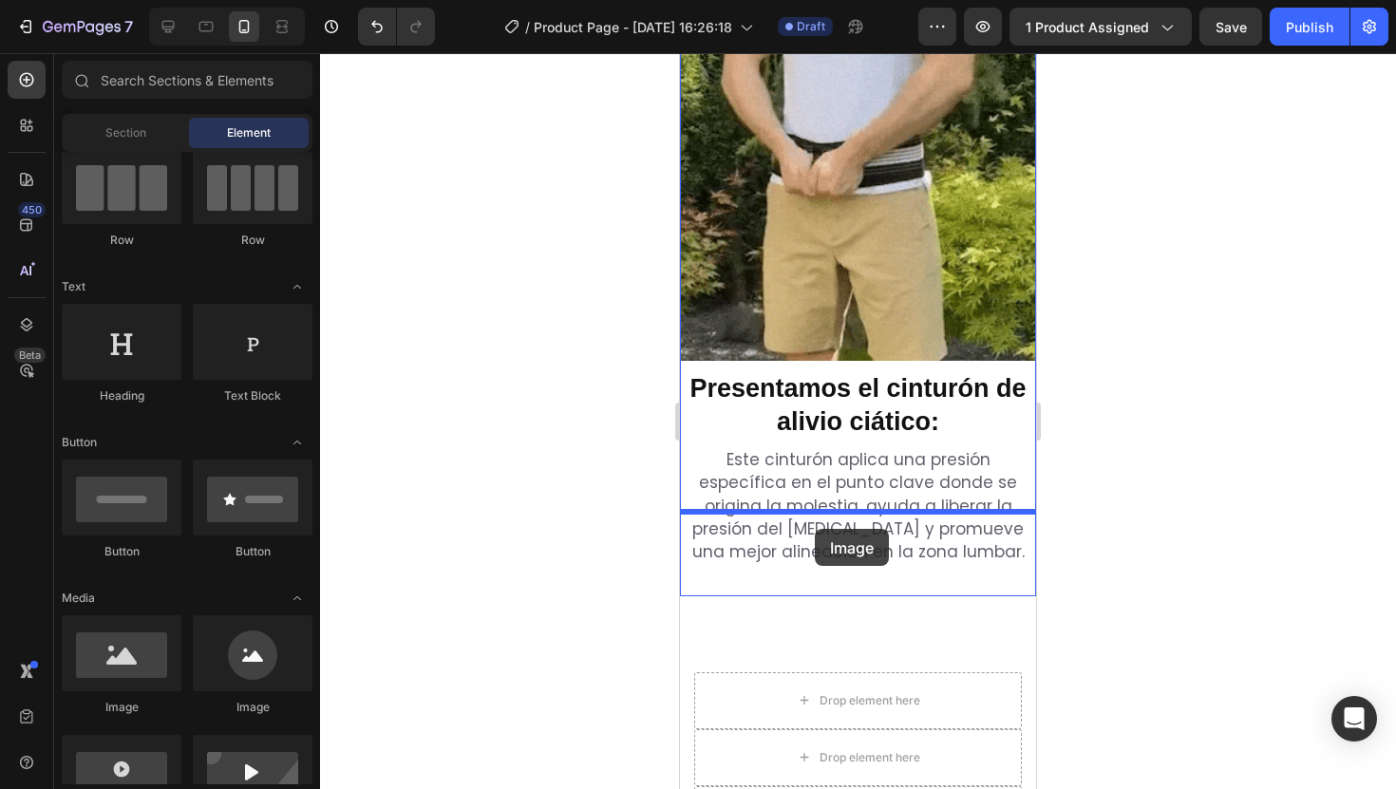
drag, startPoint x: 801, startPoint y: 701, endPoint x: 815, endPoint y: 529, distance: 172.5
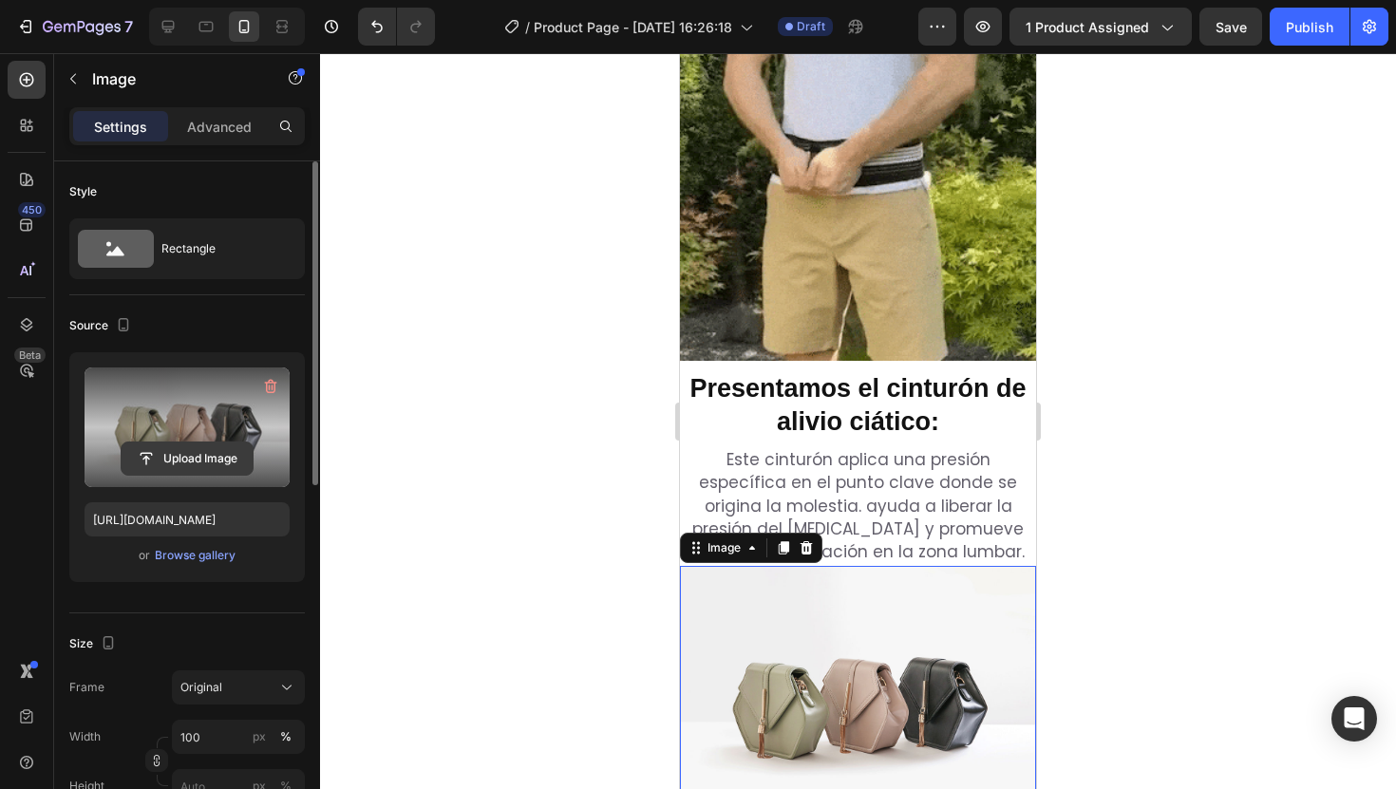
click at [197, 455] on input "file" at bounding box center [187, 459] width 131 height 32
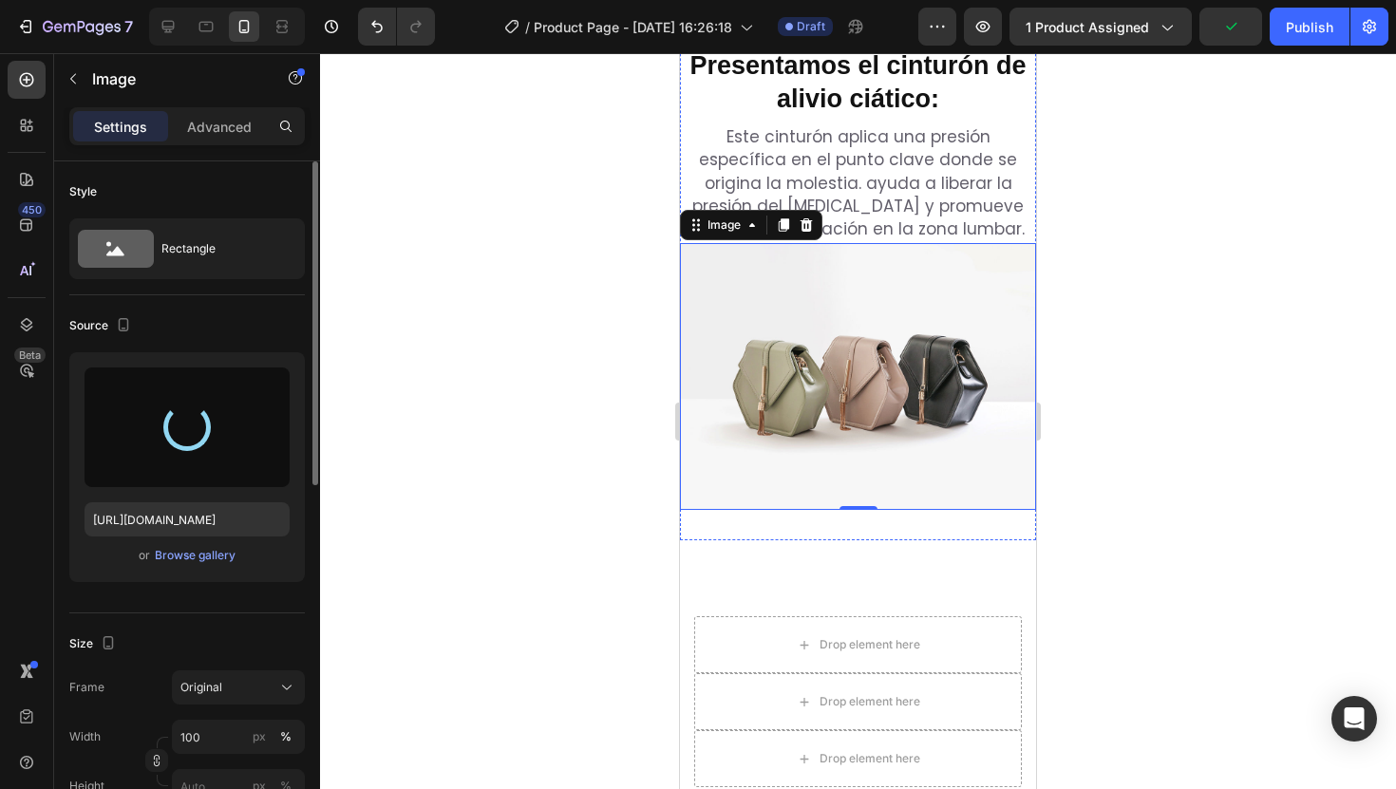
type input "https://cdn.shopify.com/s/files/1/0904/2254/2678/files/gempages_569451424715375…"
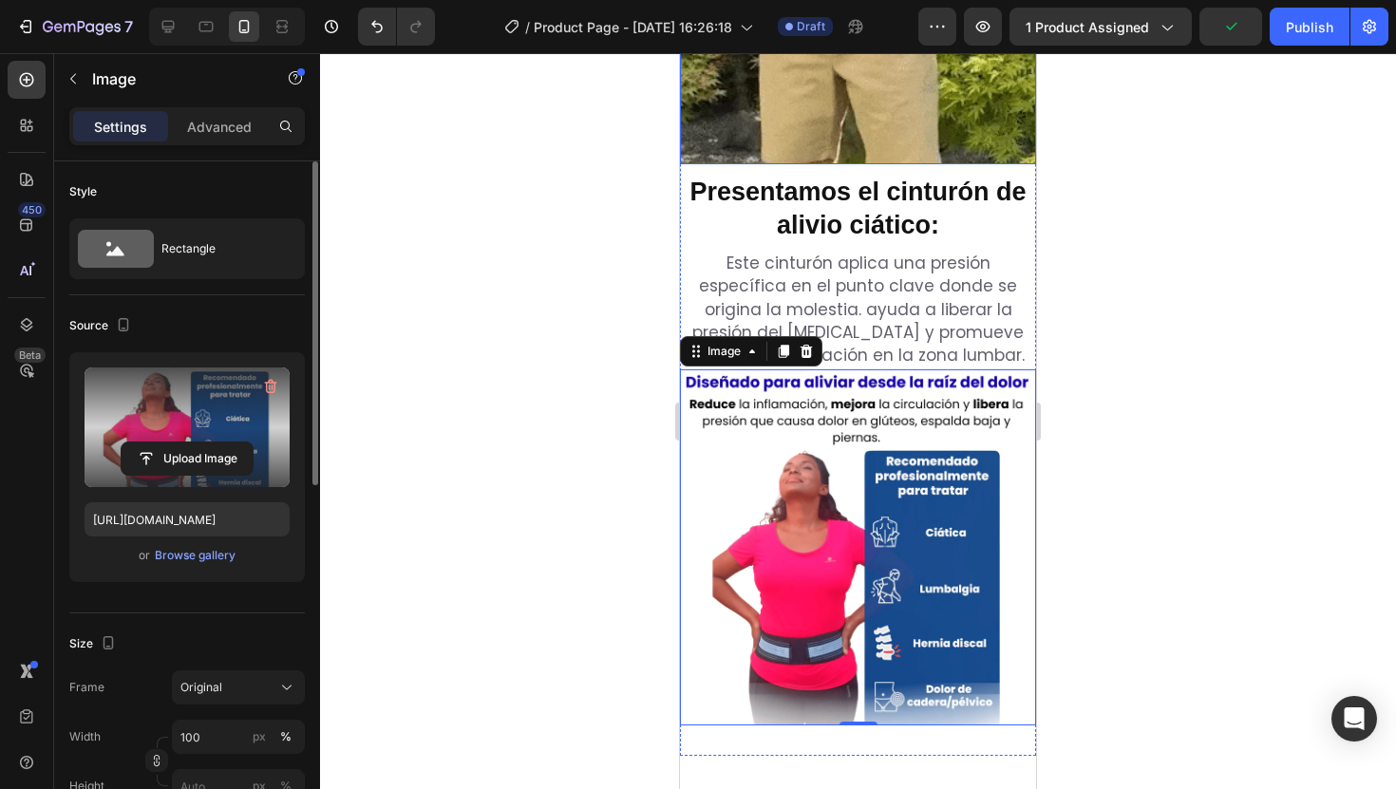
scroll to position [2127, 0]
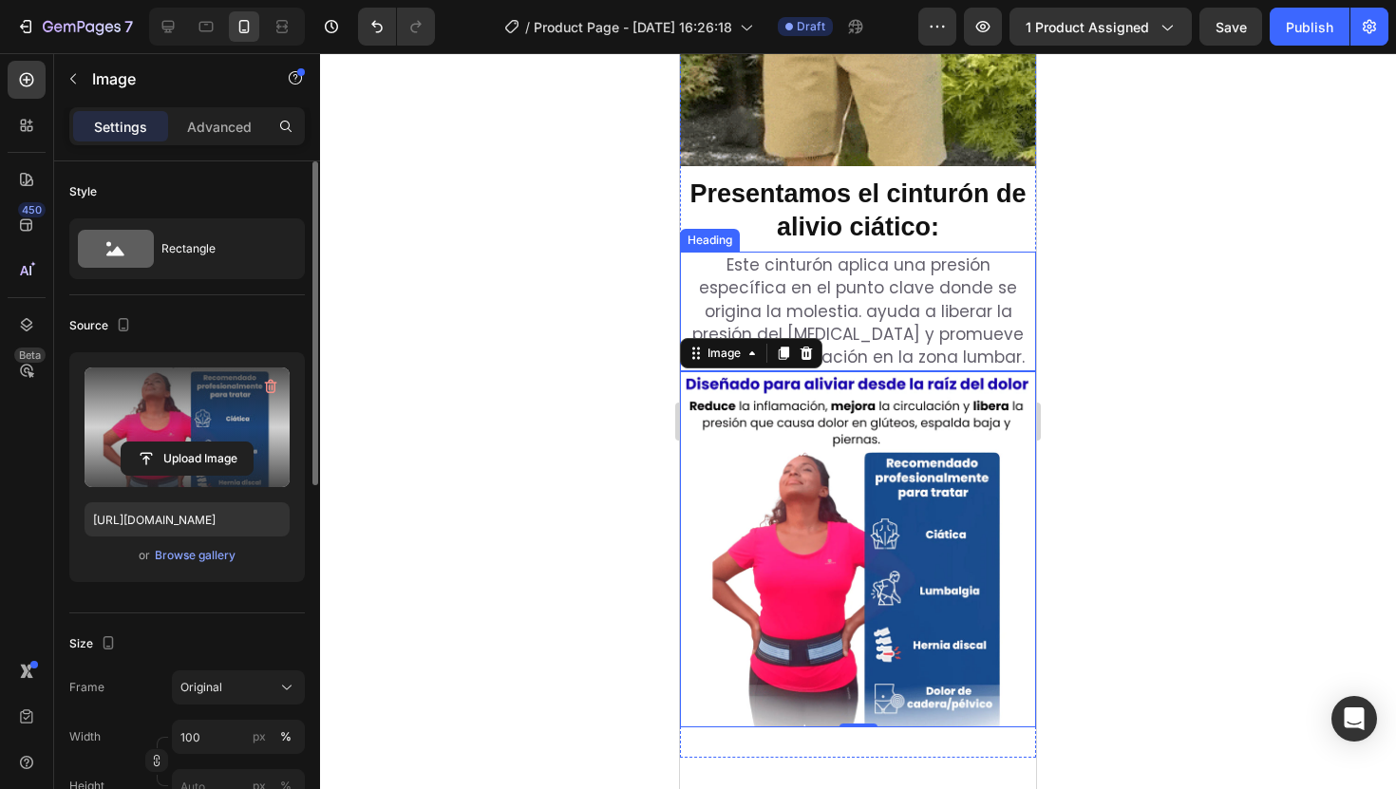
click at [1026, 371] on img at bounding box center [858, 549] width 356 height 356
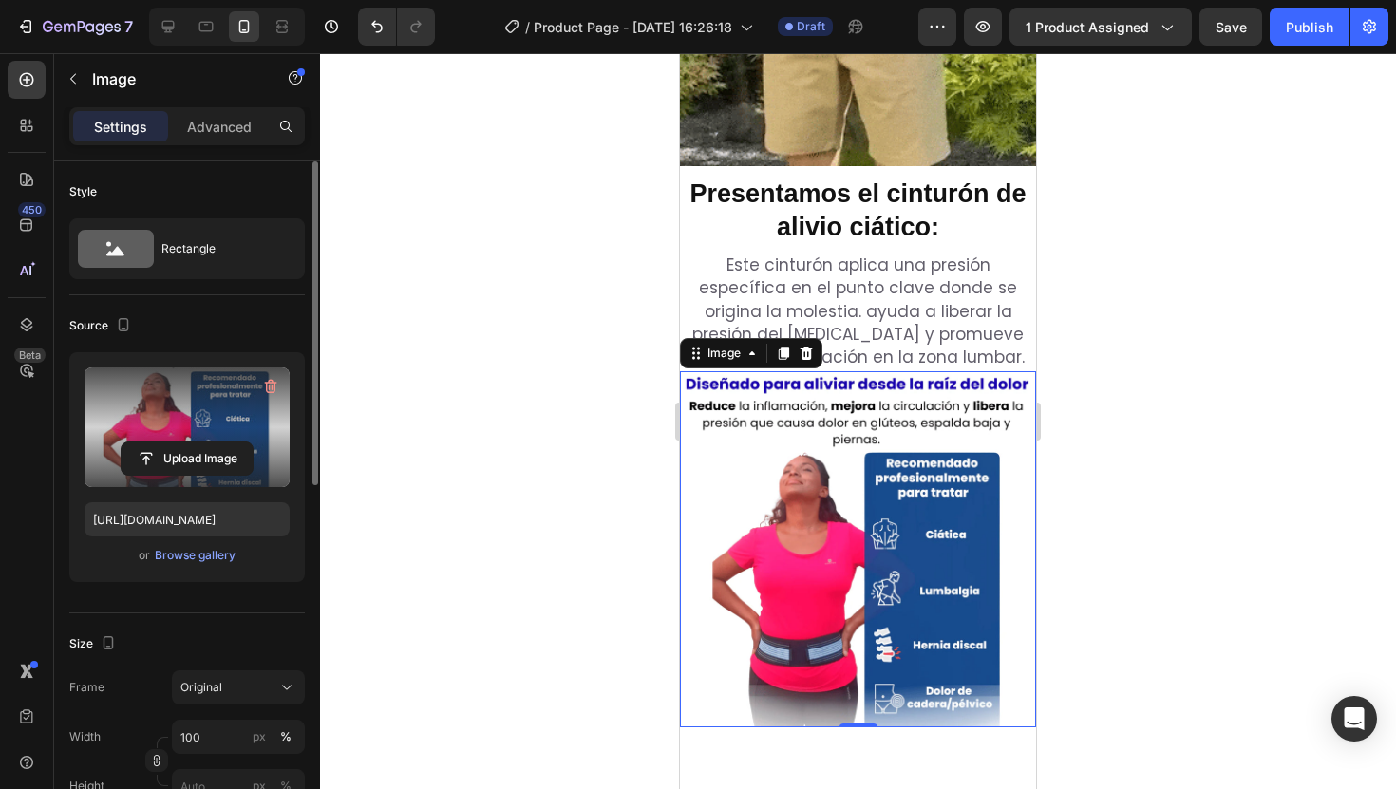
click at [1083, 328] on div at bounding box center [858, 421] width 1076 height 736
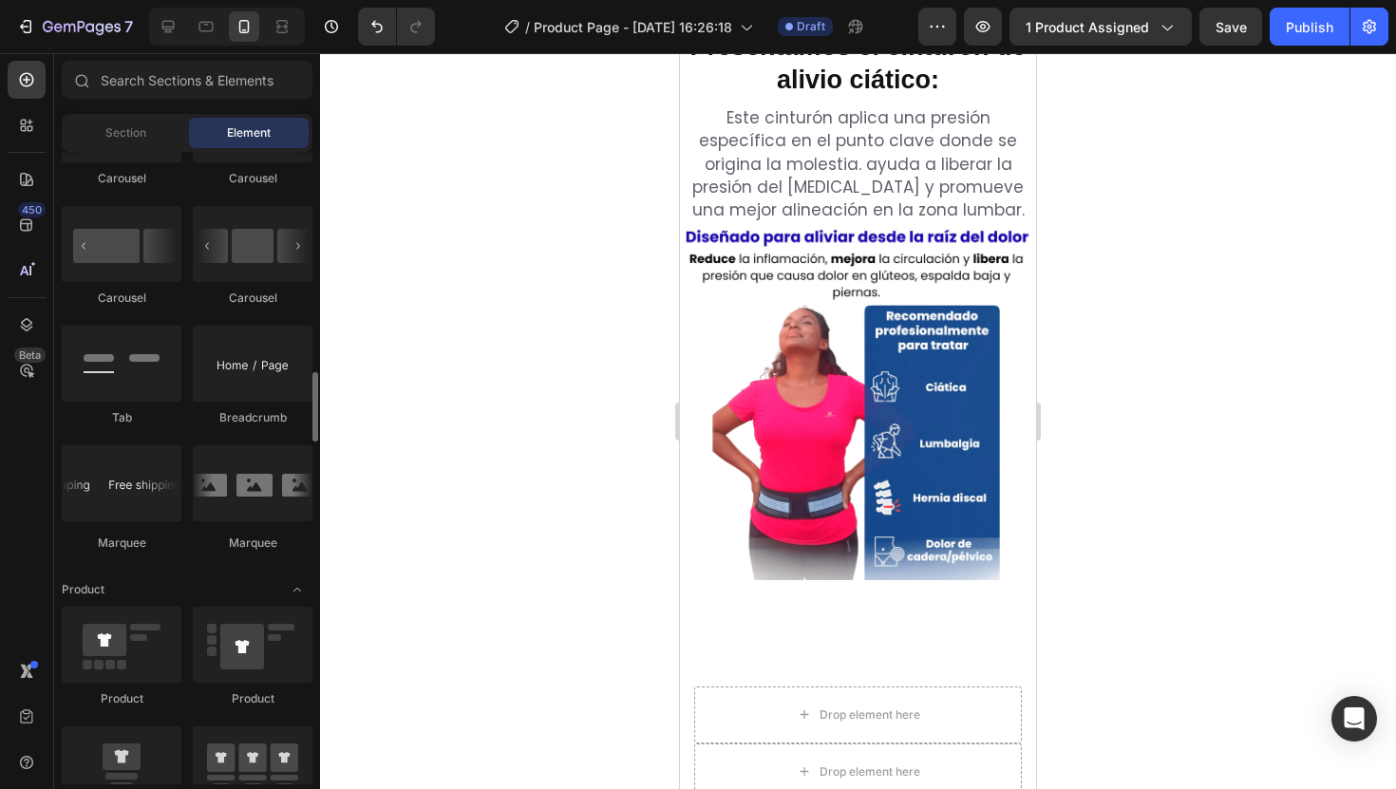
scroll to position [2001, 0]
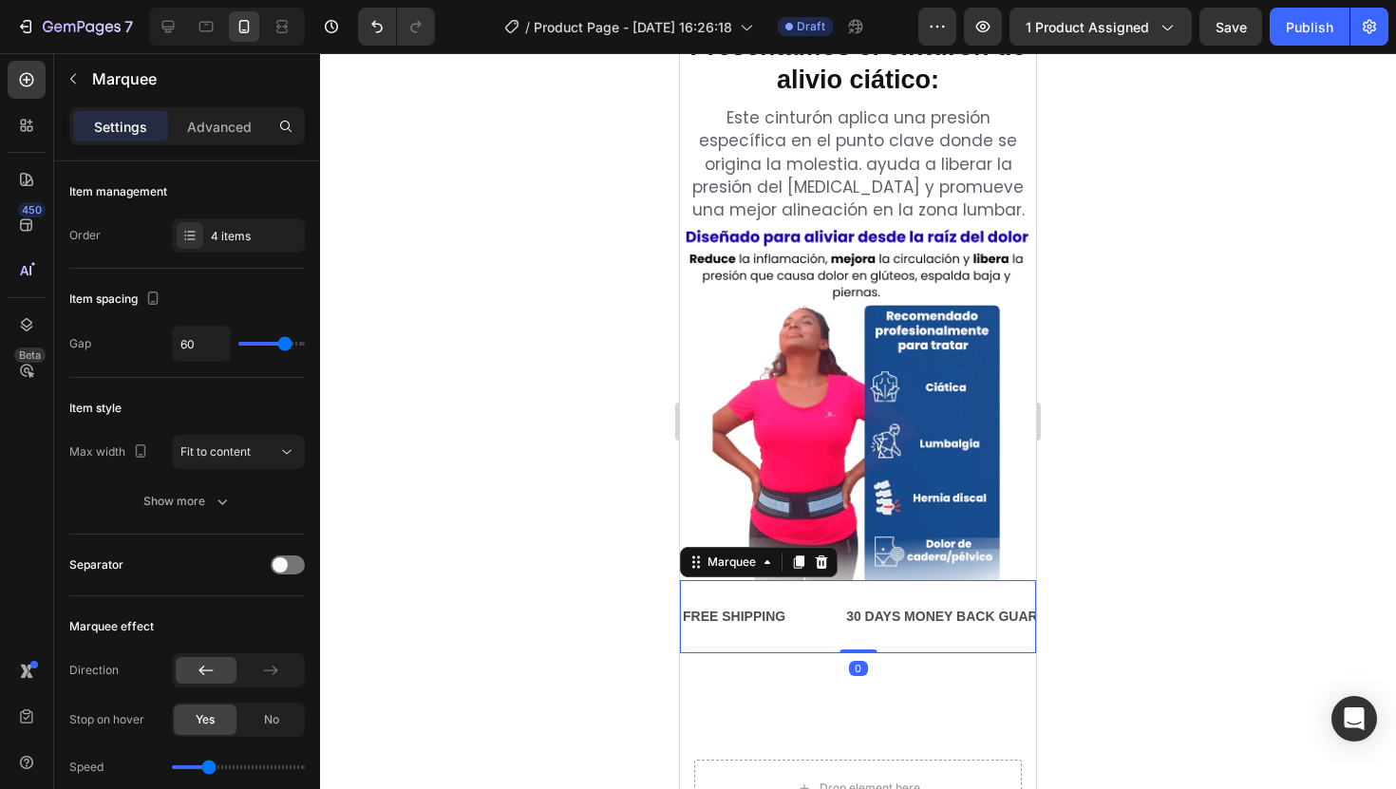
click at [903, 482] on img at bounding box center [858, 402] width 356 height 356
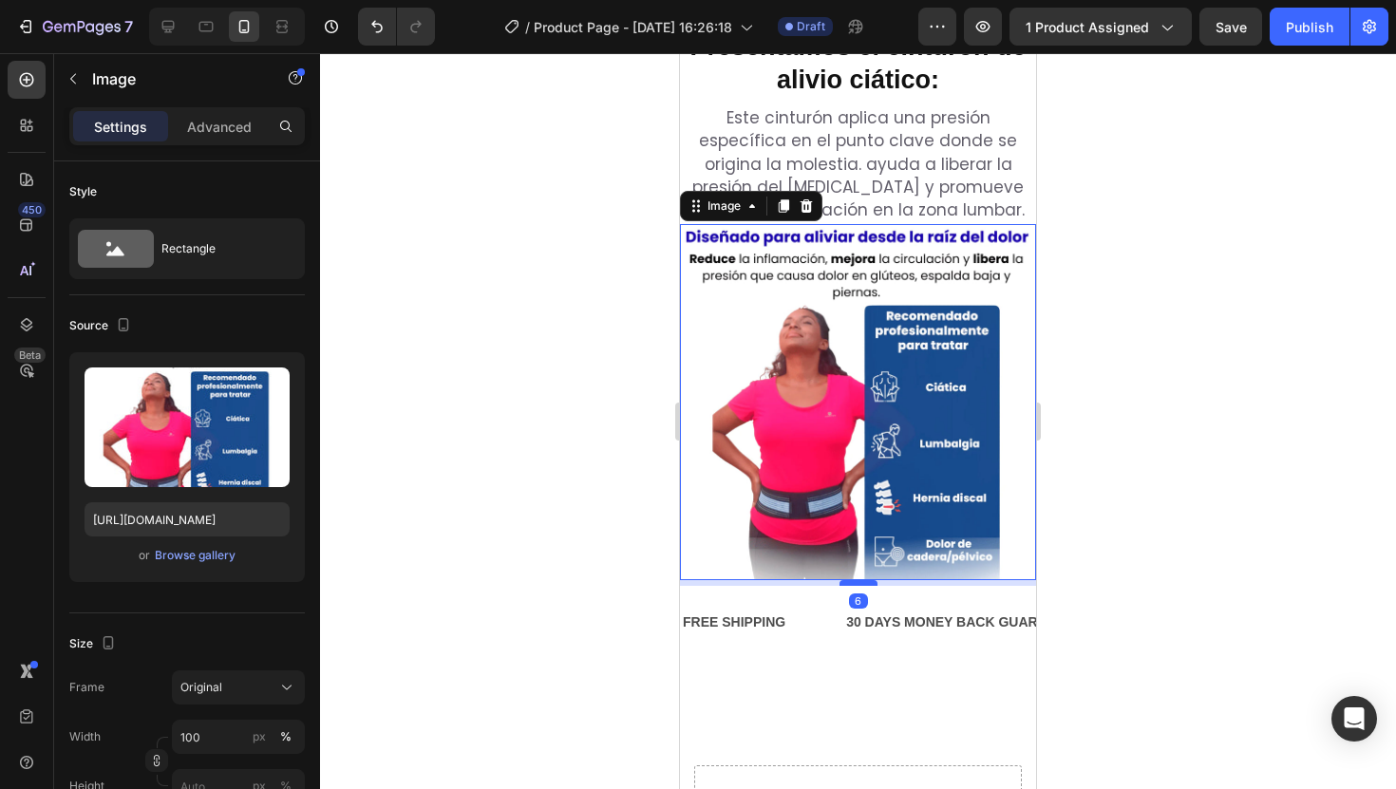
click at [869, 580] on div at bounding box center [859, 583] width 38 height 6
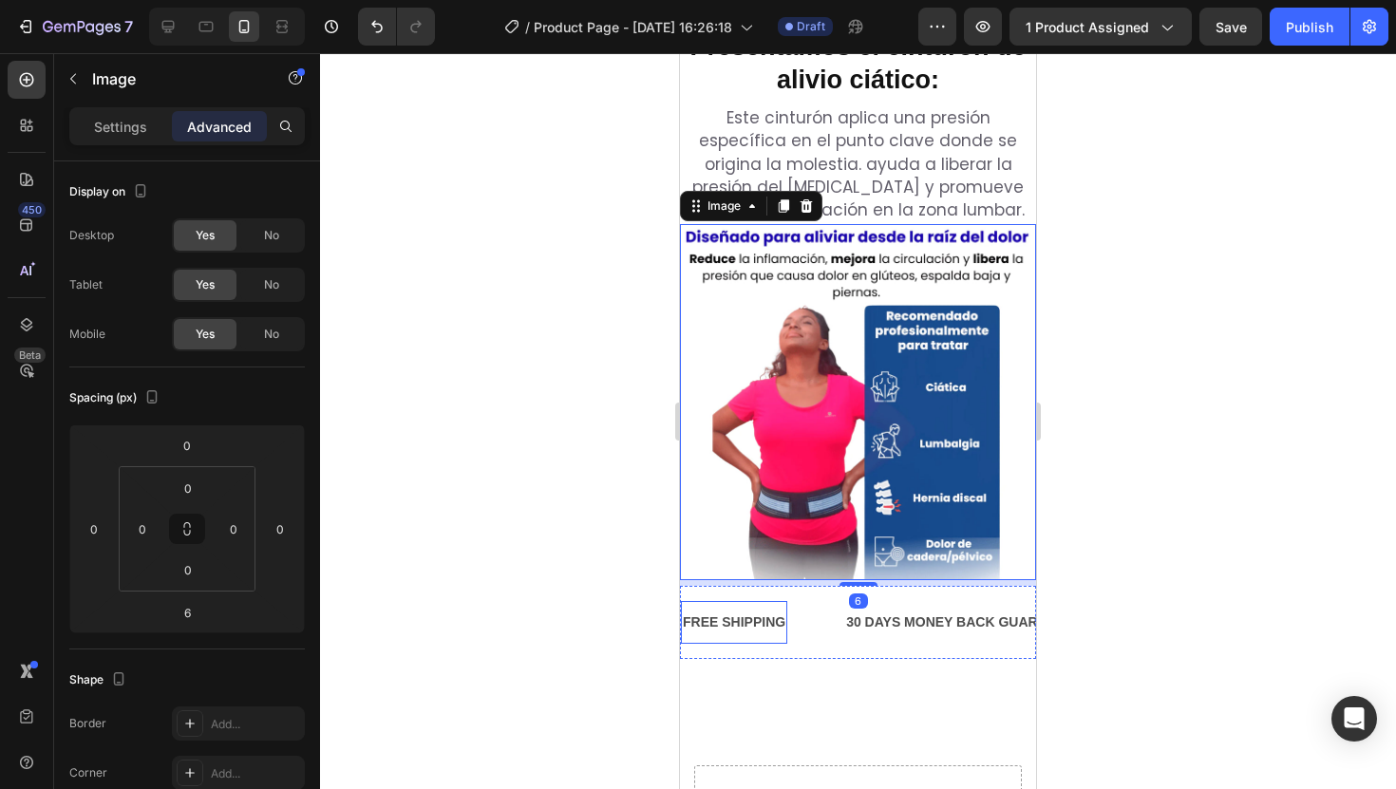
click at [766, 609] on div "FREE SHIPPING" at bounding box center [734, 623] width 106 height 28
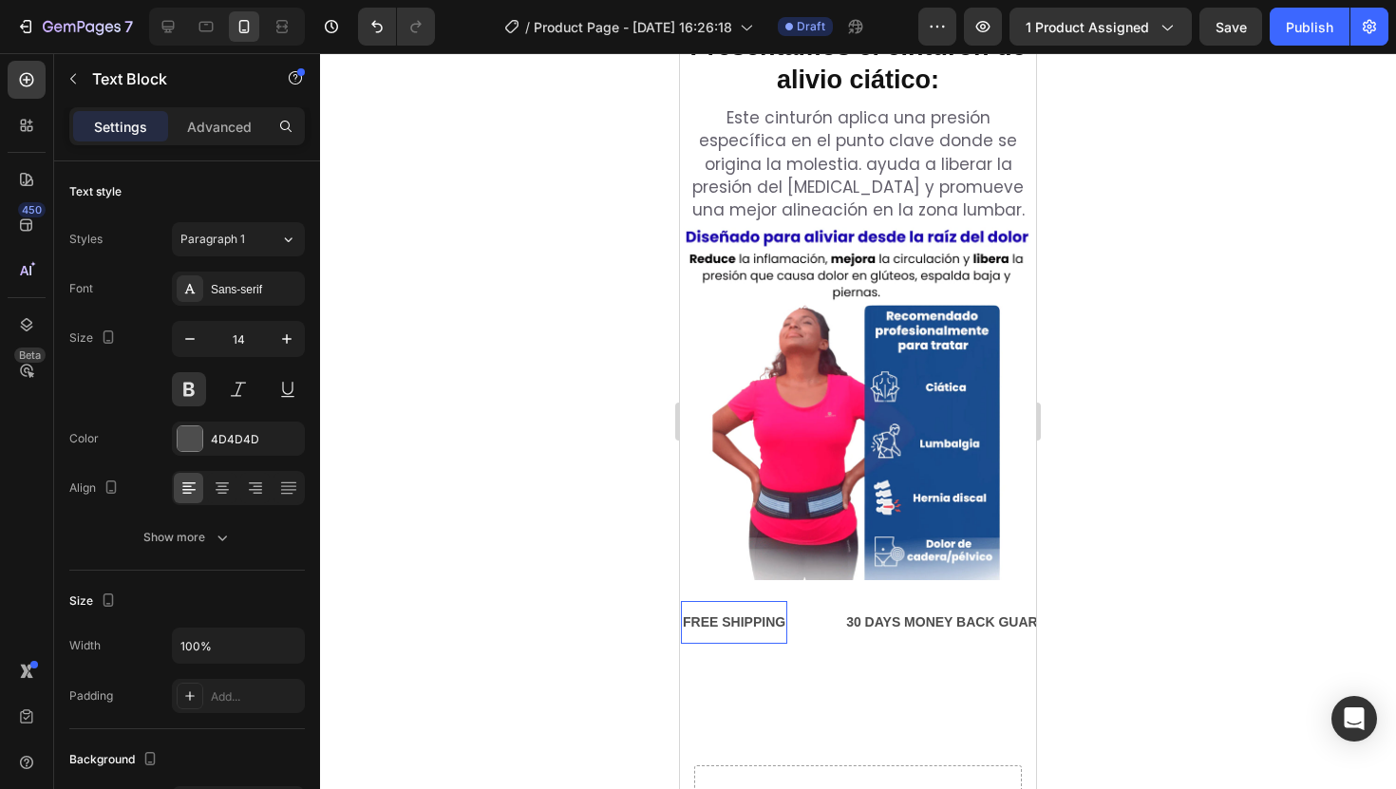
click at [766, 609] on div "FREE SHIPPING" at bounding box center [734, 623] width 106 height 28
click at [766, 611] on p "FREE SHIPPING" at bounding box center [734, 623] width 103 height 24
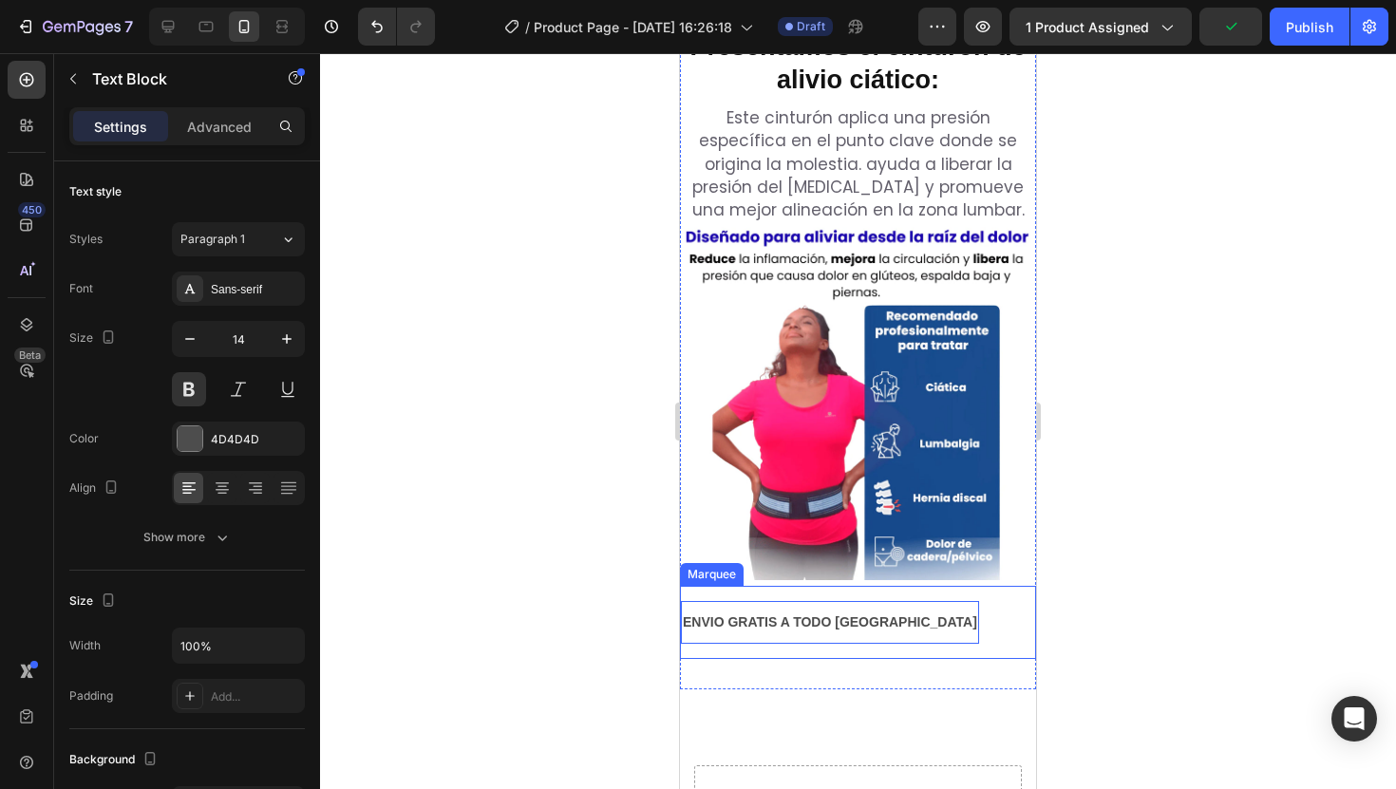
click at [1036, 609] on div "30 DAYS MONEY BACK GUARANTEE" at bounding box center [1156, 623] width 240 height 28
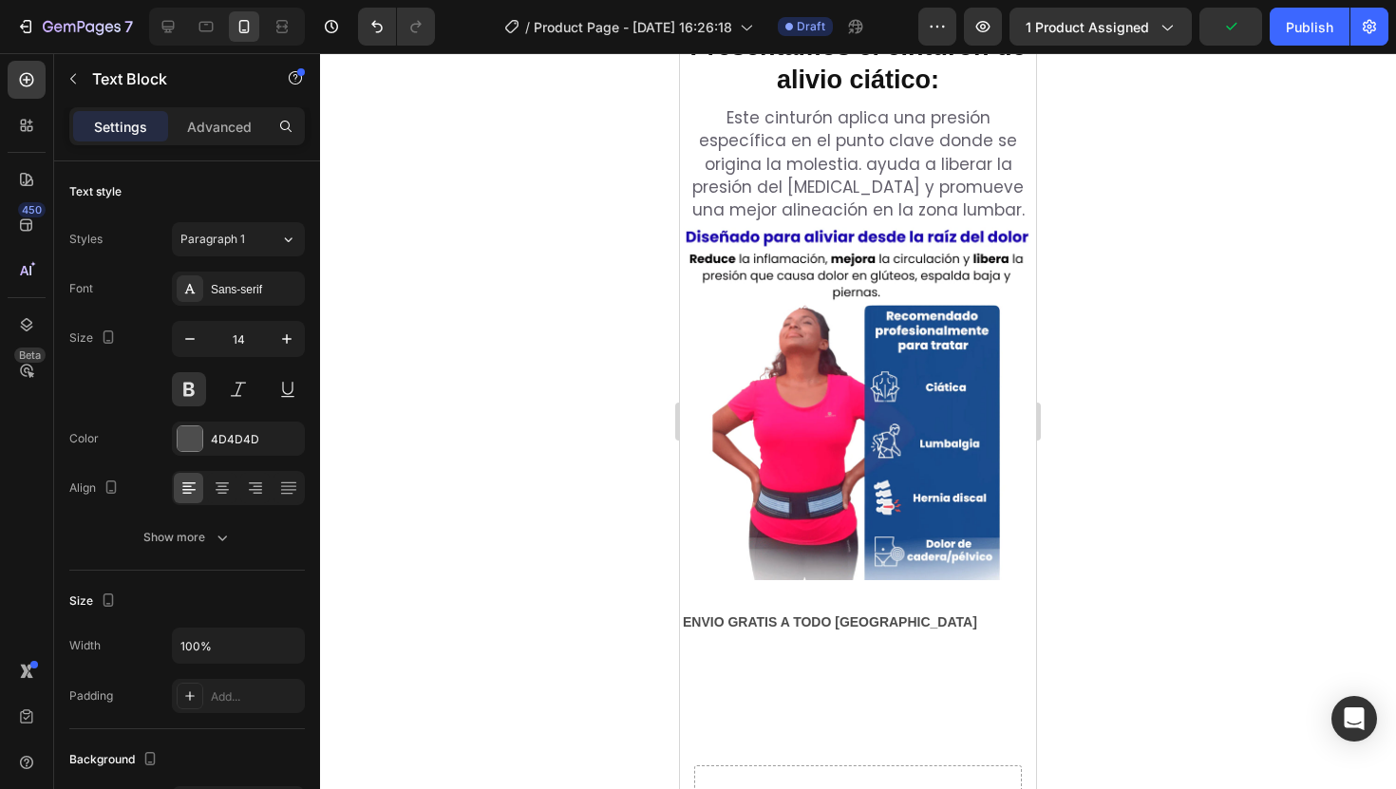
click at [1036, 609] on div "30 DAYS MONEY BACK GUARANTEE" at bounding box center [1156, 623] width 240 height 28
click at [1038, 611] on p "30 DAYS MONEY BACK GUARANTEE" at bounding box center [1156, 623] width 237 height 24
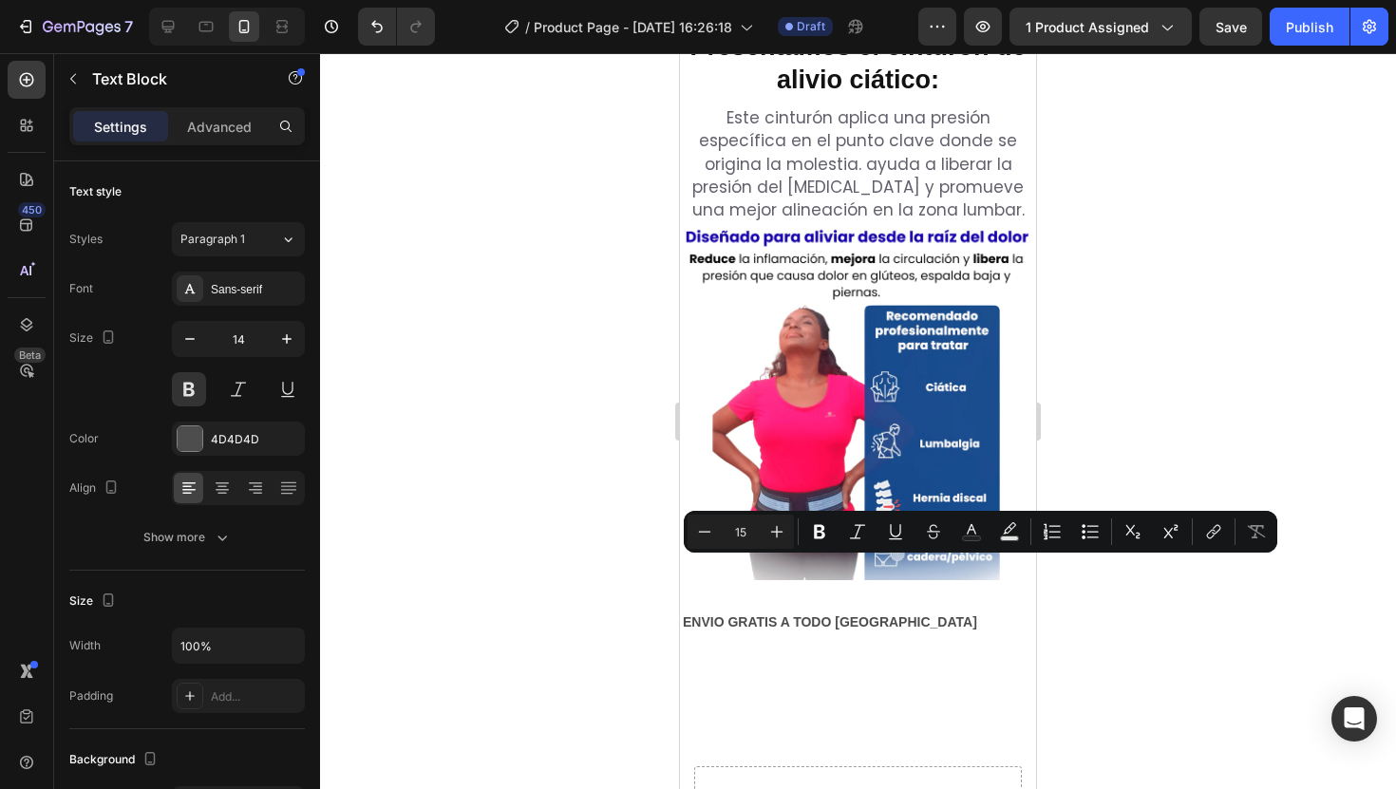
scroll to position [0, 160]
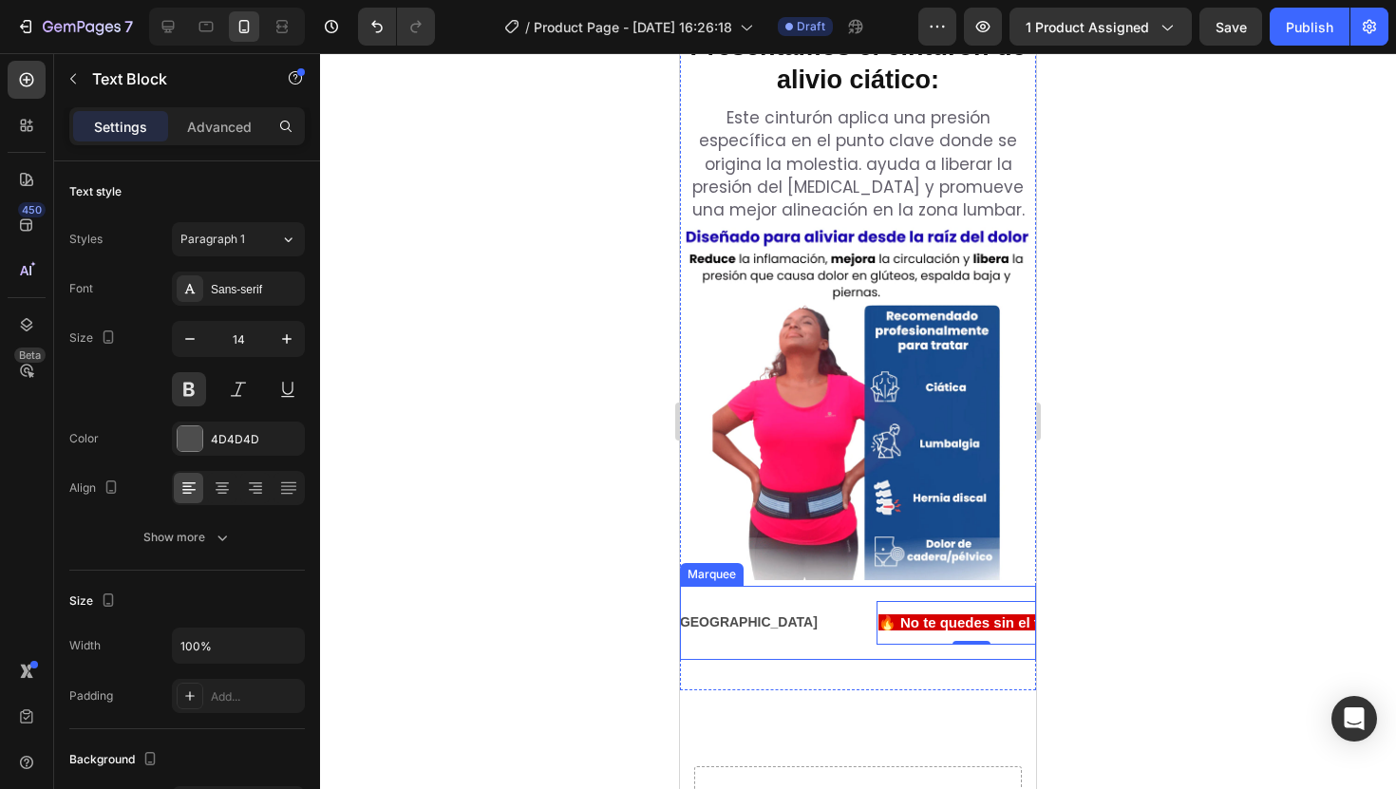
click at [1070, 560] on div at bounding box center [858, 421] width 1076 height 736
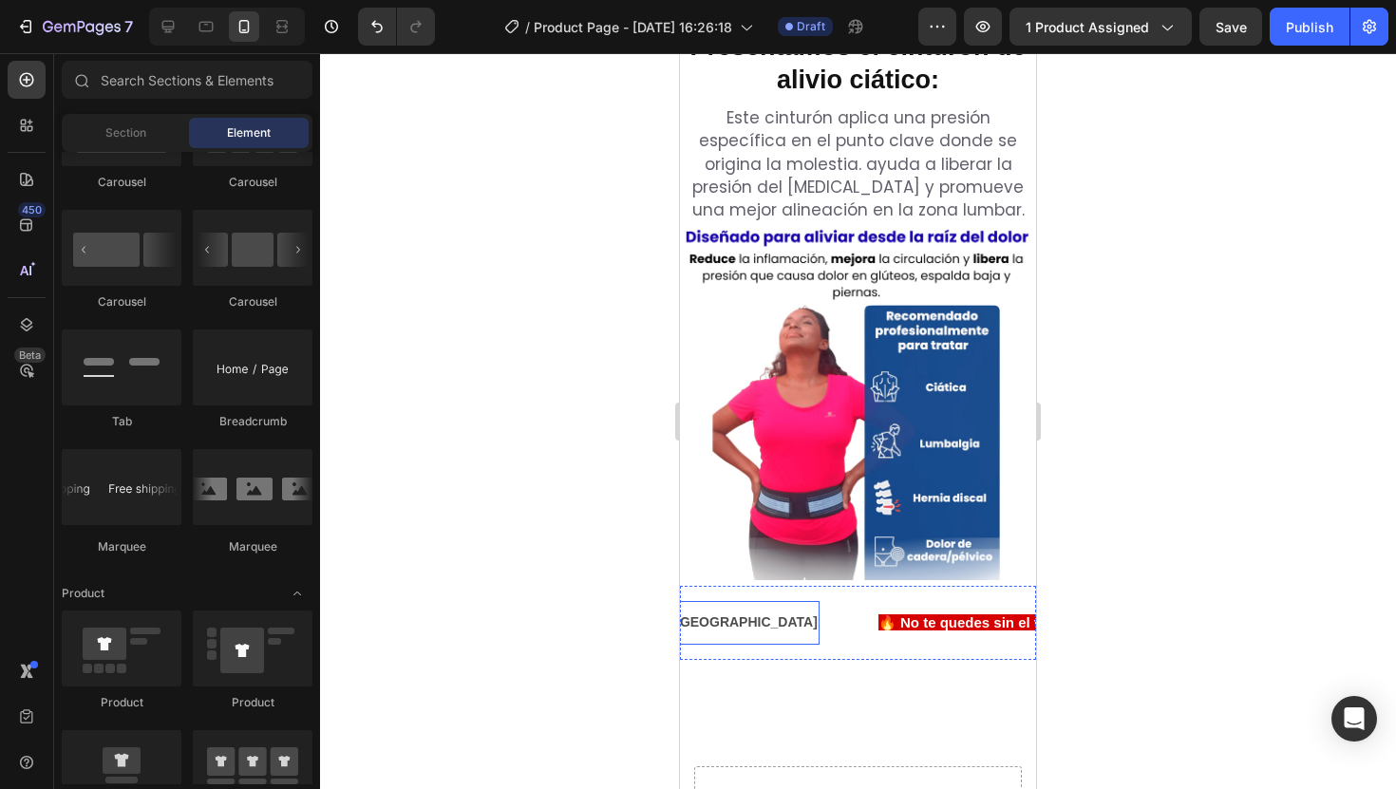
click at [722, 611] on p "ENVIO GRATIS A TODO ECUADOR" at bounding box center [670, 623] width 294 height 24
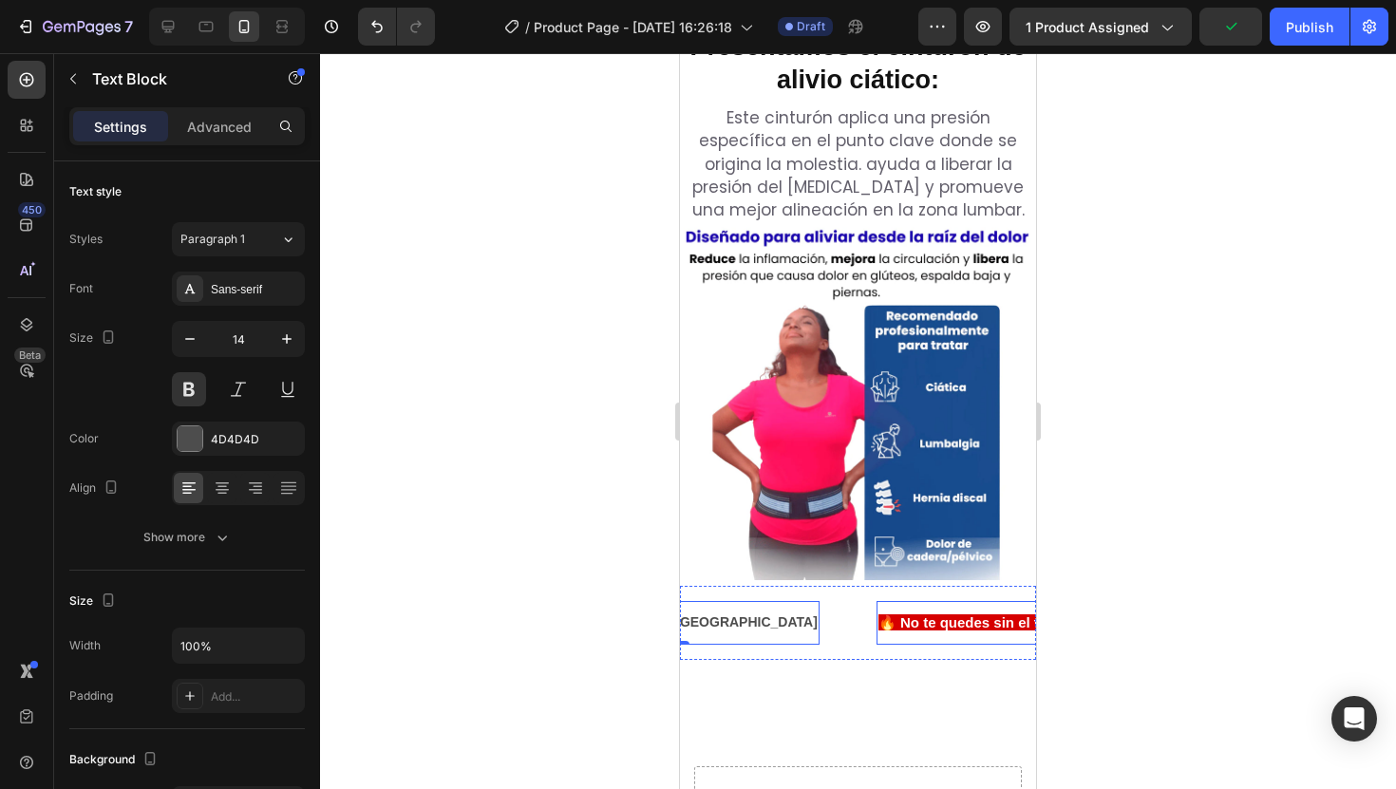
click at [768, 601] on div "ENVIO GRATIS A TODO ECUADOR Text Block 0" at bounding box center [698, 622] width 355 height 43
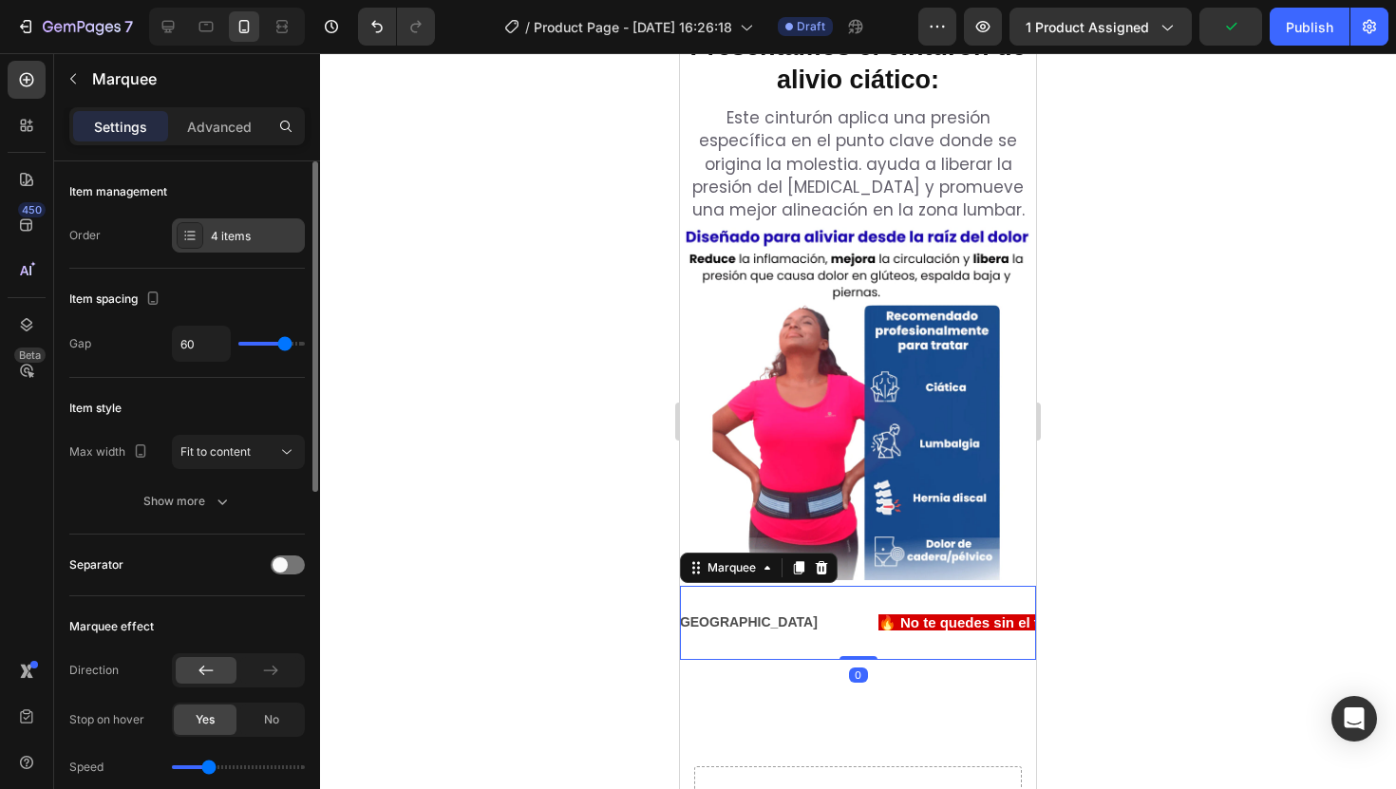
click at [229, 219] on div "4 items" at bounding box center [238, 235] width 133 height 34
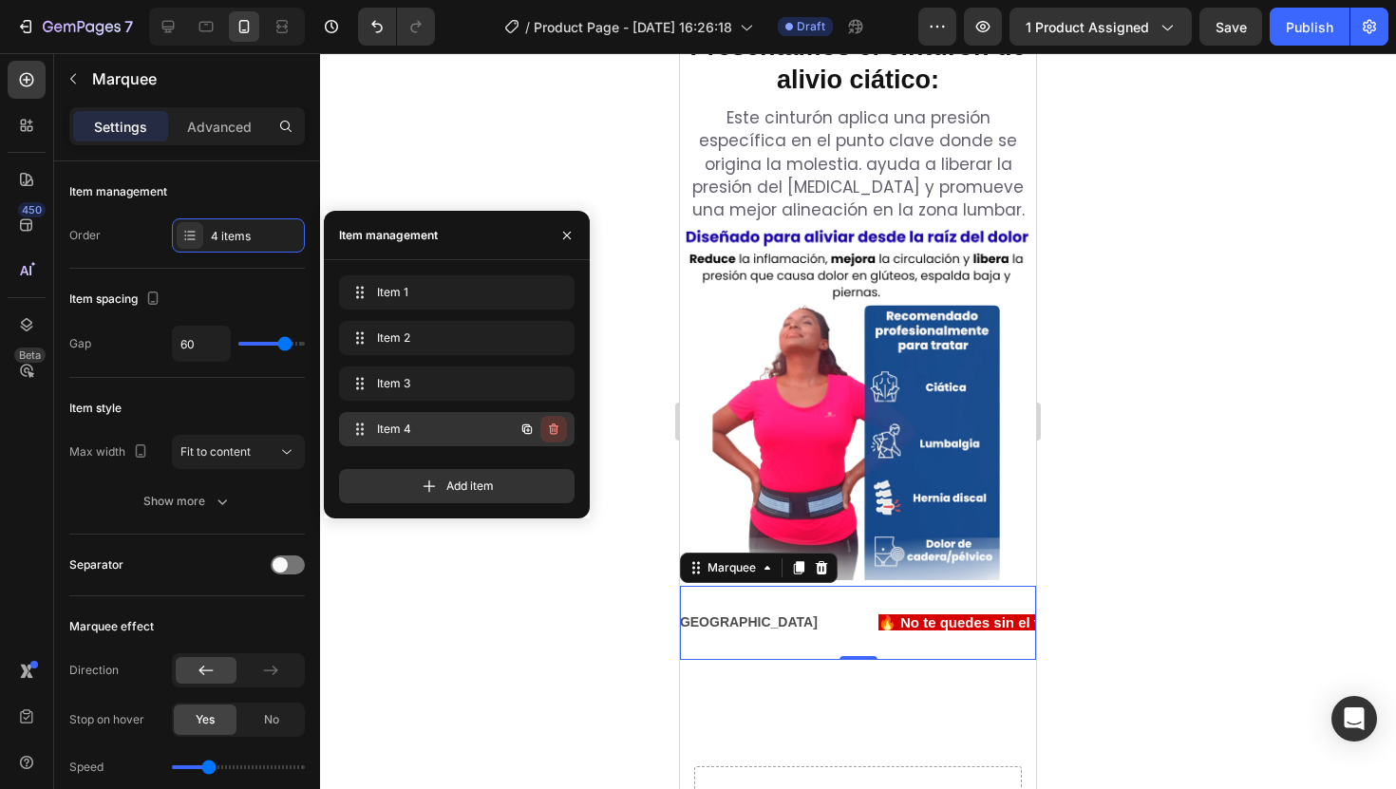
click at [555, 430] on icon "button" at bounding box center [555, 430] width 1 height 5
click at [555, 426] on div "Delete" at bounding box center [540, 429] width 35 height 17
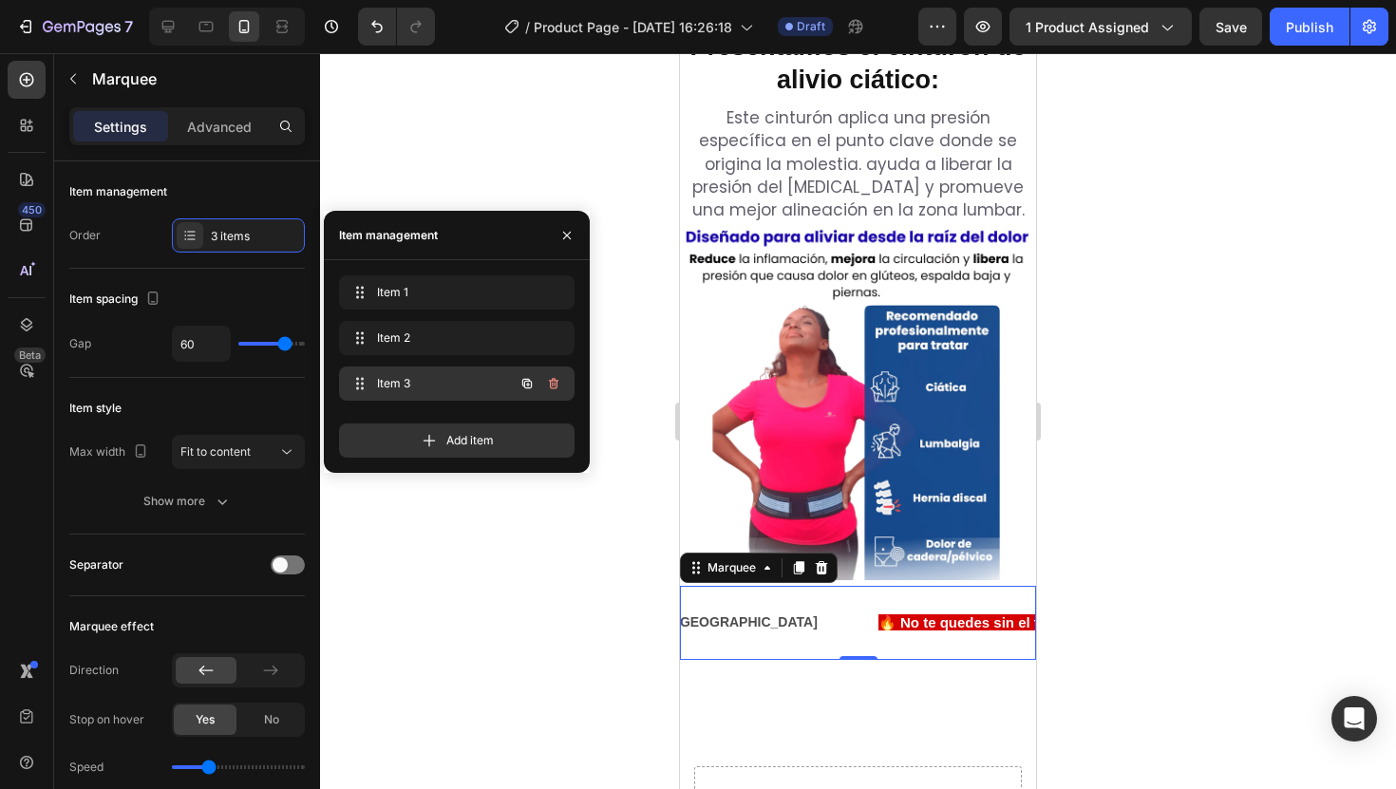
click at [432, 384] on span "Item 3" at bounding box center [430, 383] width 107 height 17
click at [395, 368] on div "Item 3 Item 3" at bounding box center [457, 384] width 236 height 34
click at [358, 379] on icon at bounding box center [357, 383] width 15 height 15
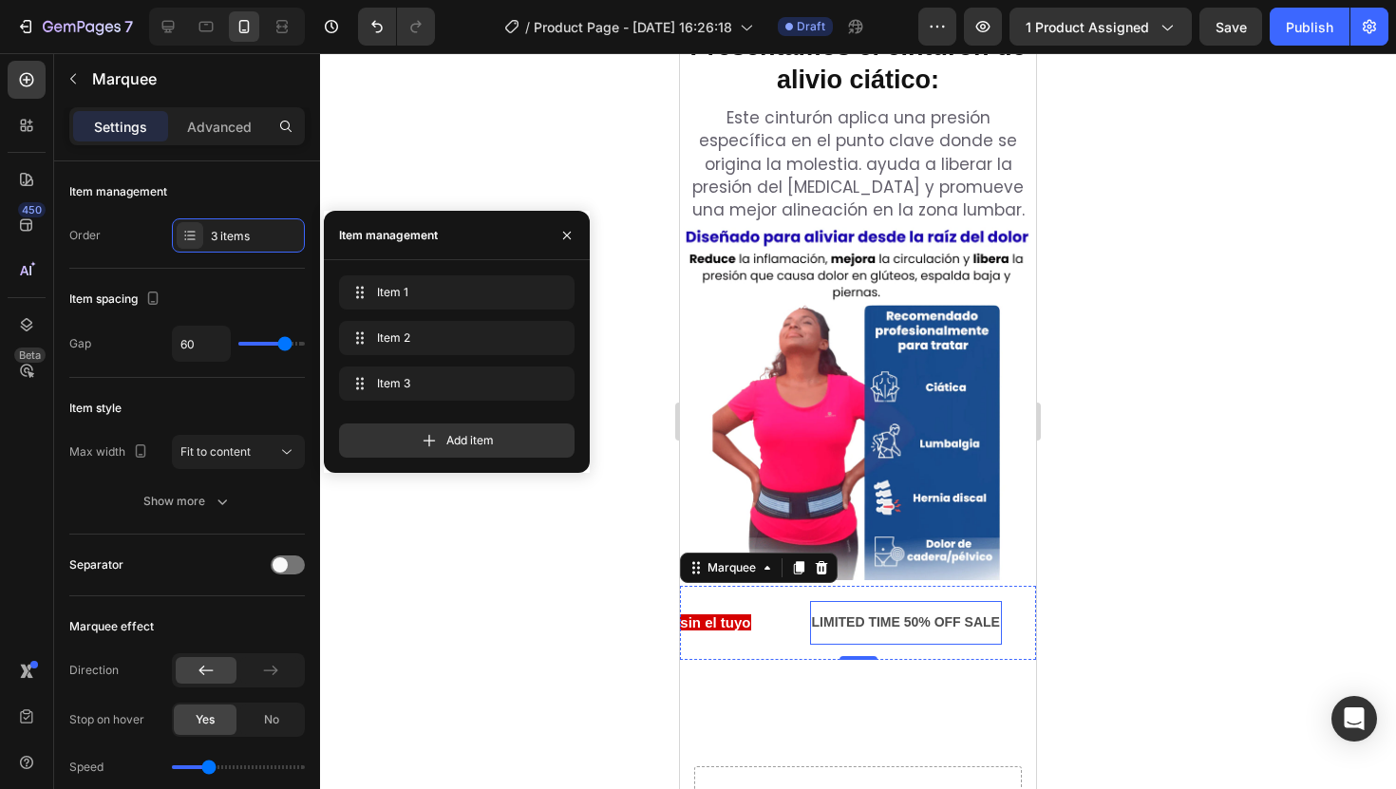
click at [848, 609] on div "LIMITED TIME 50% OFF SALE" at bounding box center [906, 623] width 192 height 28
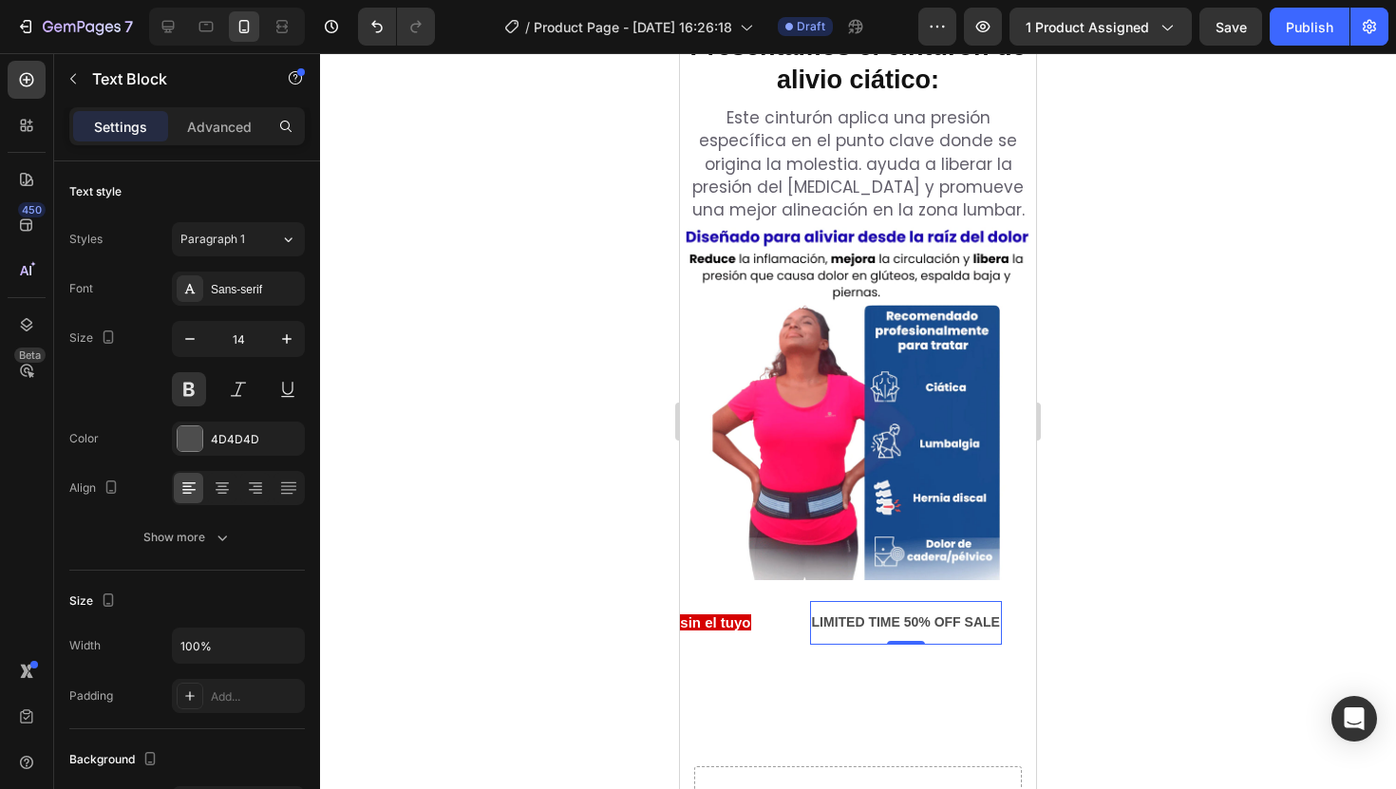
click at [848, 609] on div "LIMITED TIME 50% OFF SALE" at bounding box center [906, 623] width 192 height 28
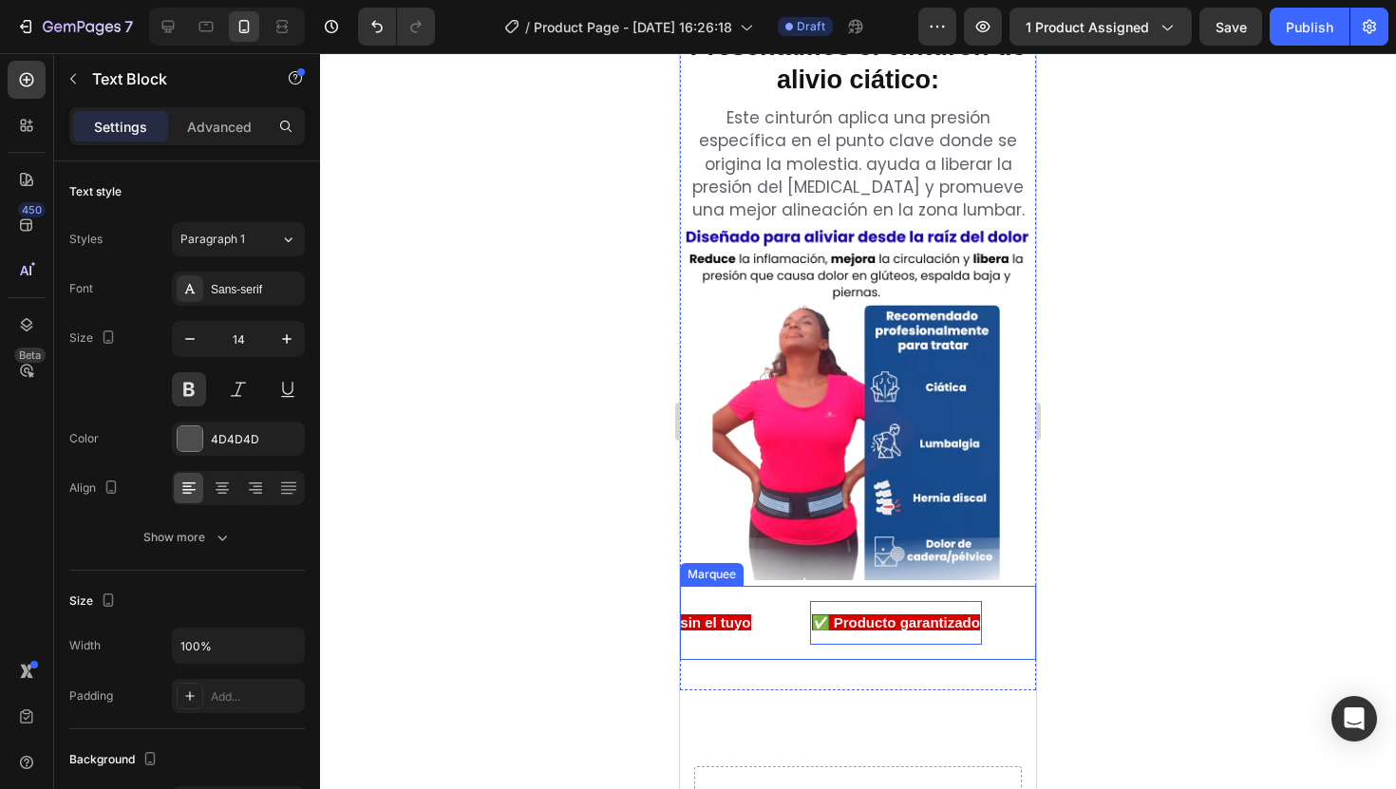
click at [1142, 524] on div at bounding box center [858, 421] width 1076 height 736
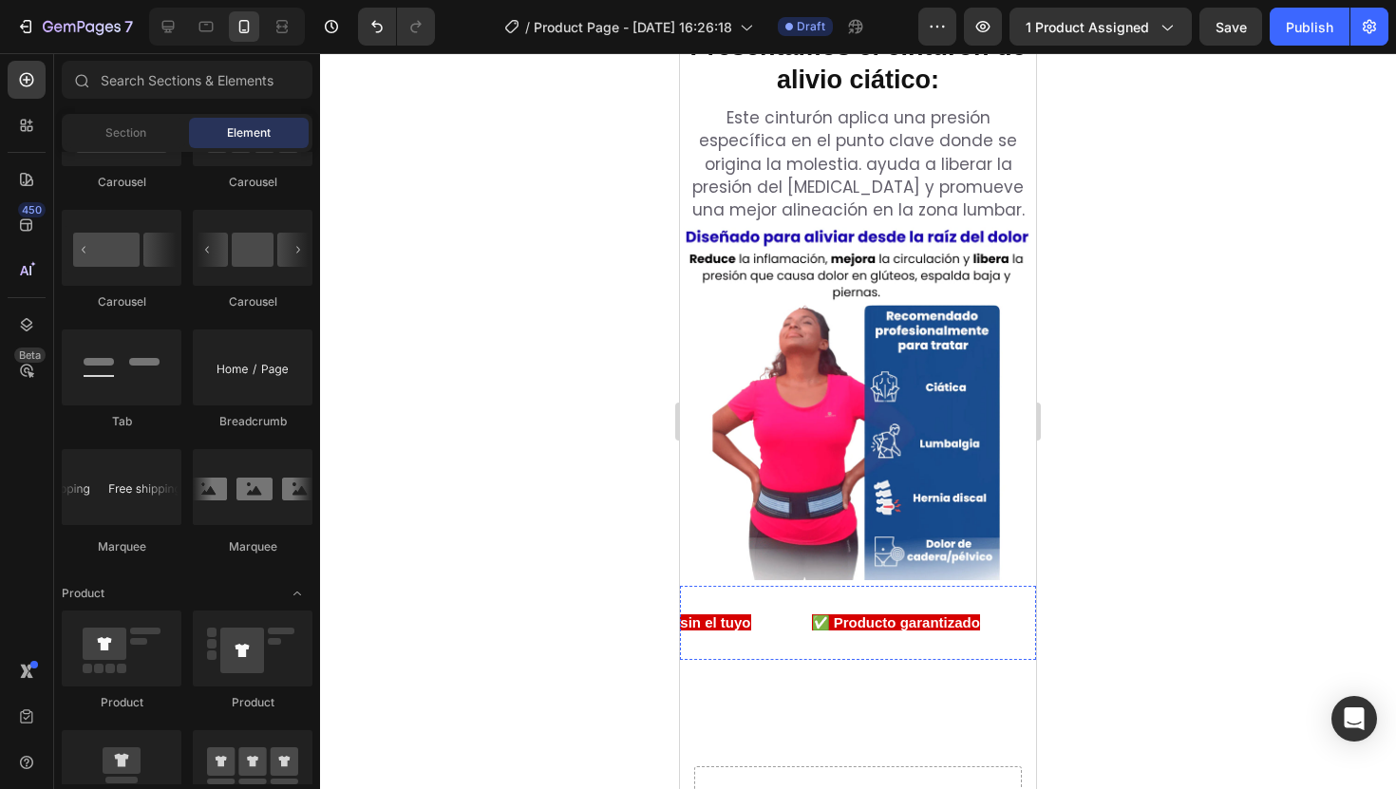
click at [1041, 611] on p "ENVIO GRATIS A TODO ECUADOR" at bounding box center [1188, 623] width 294 height 24
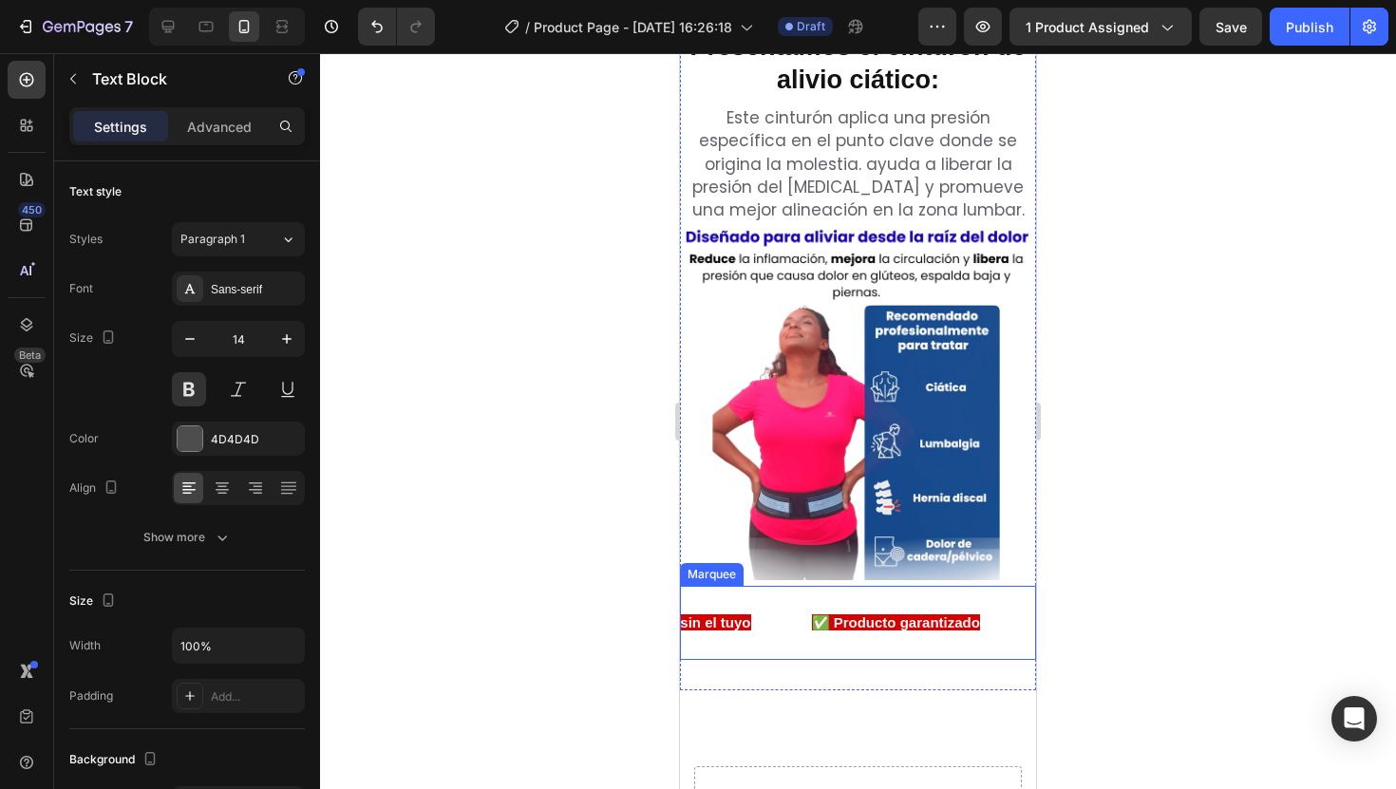
click at [918, 615] on strong "✅ Producto garantizado" at bounding box center [896, 623] width 168 height 16
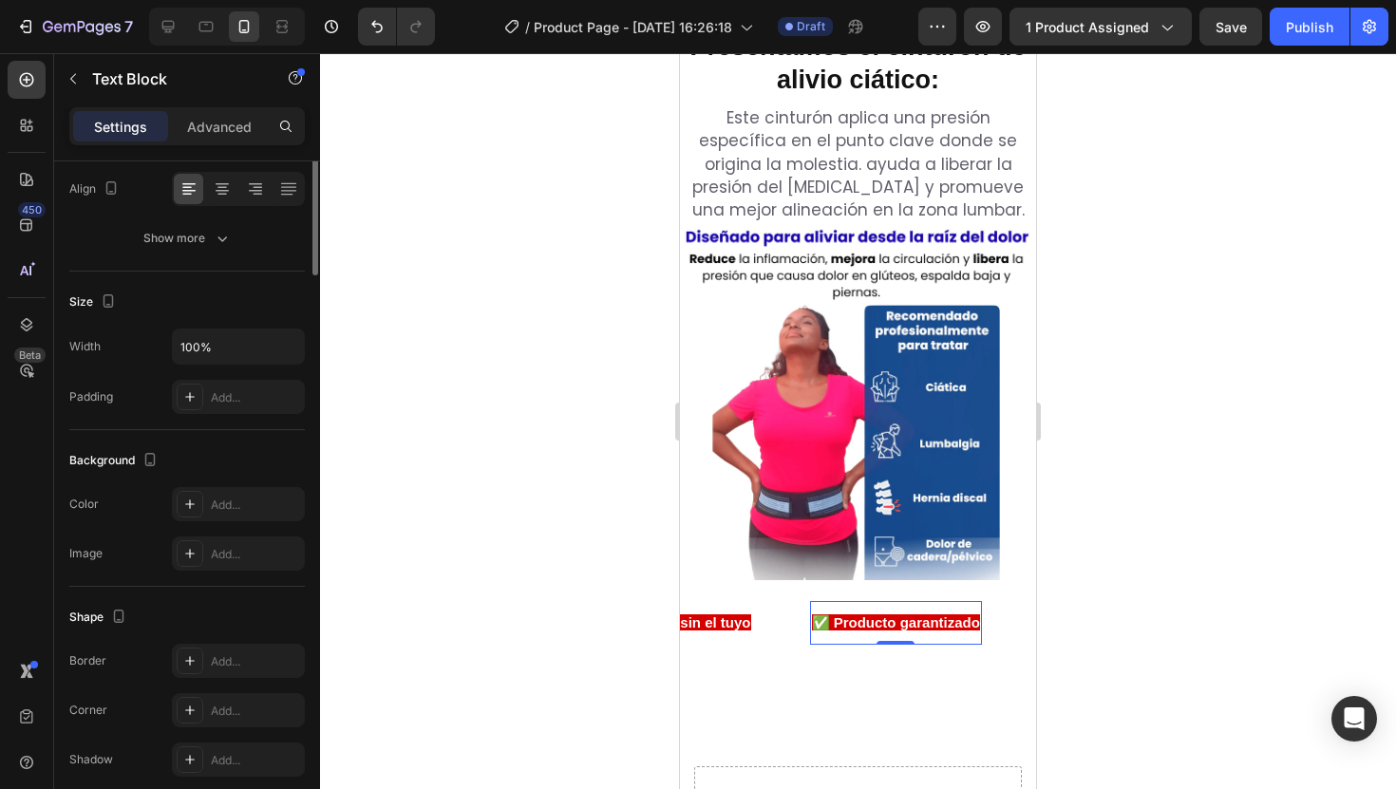
scroll to position [0, 0]
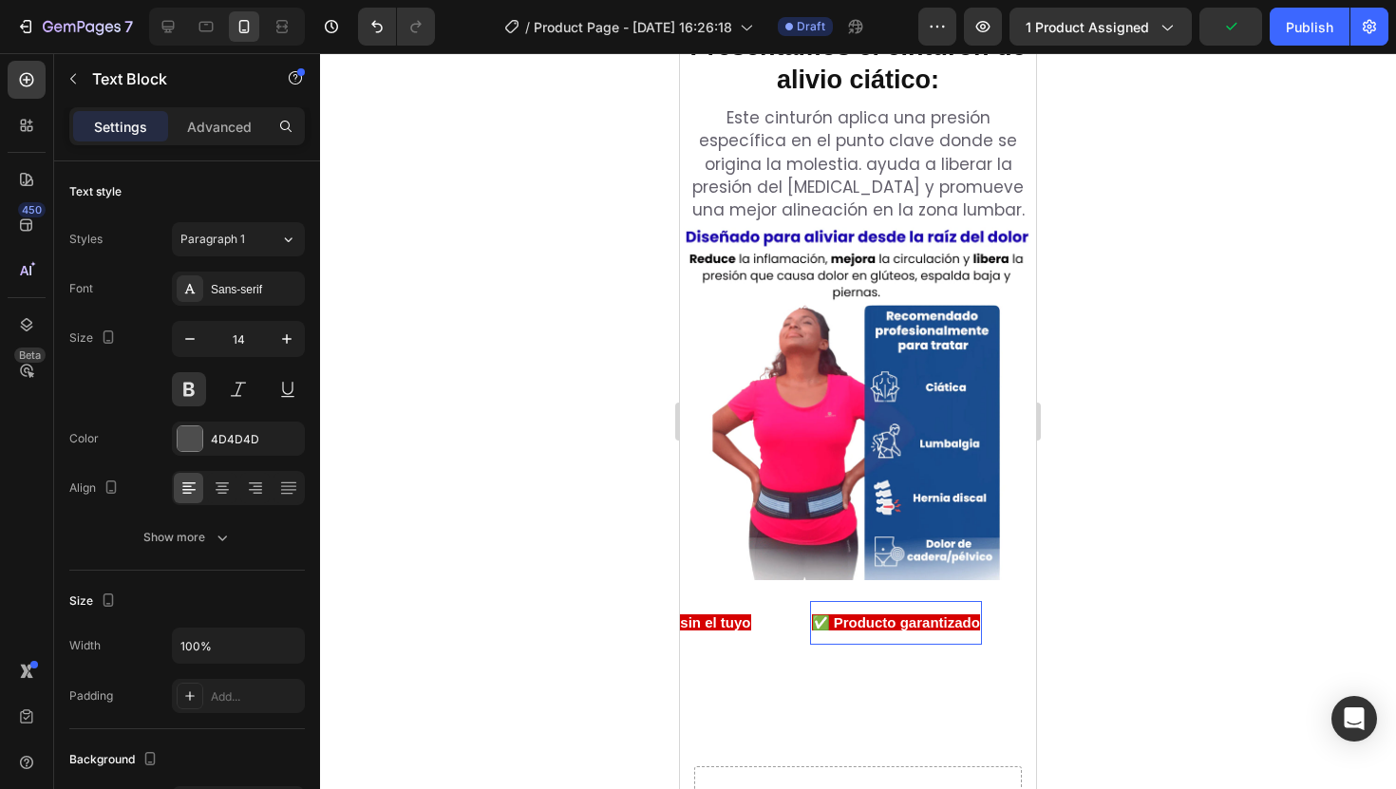
click at [846, 615] on strong "✅ Producto garantizado" at bounding box center [896, 623] width 168 height 16
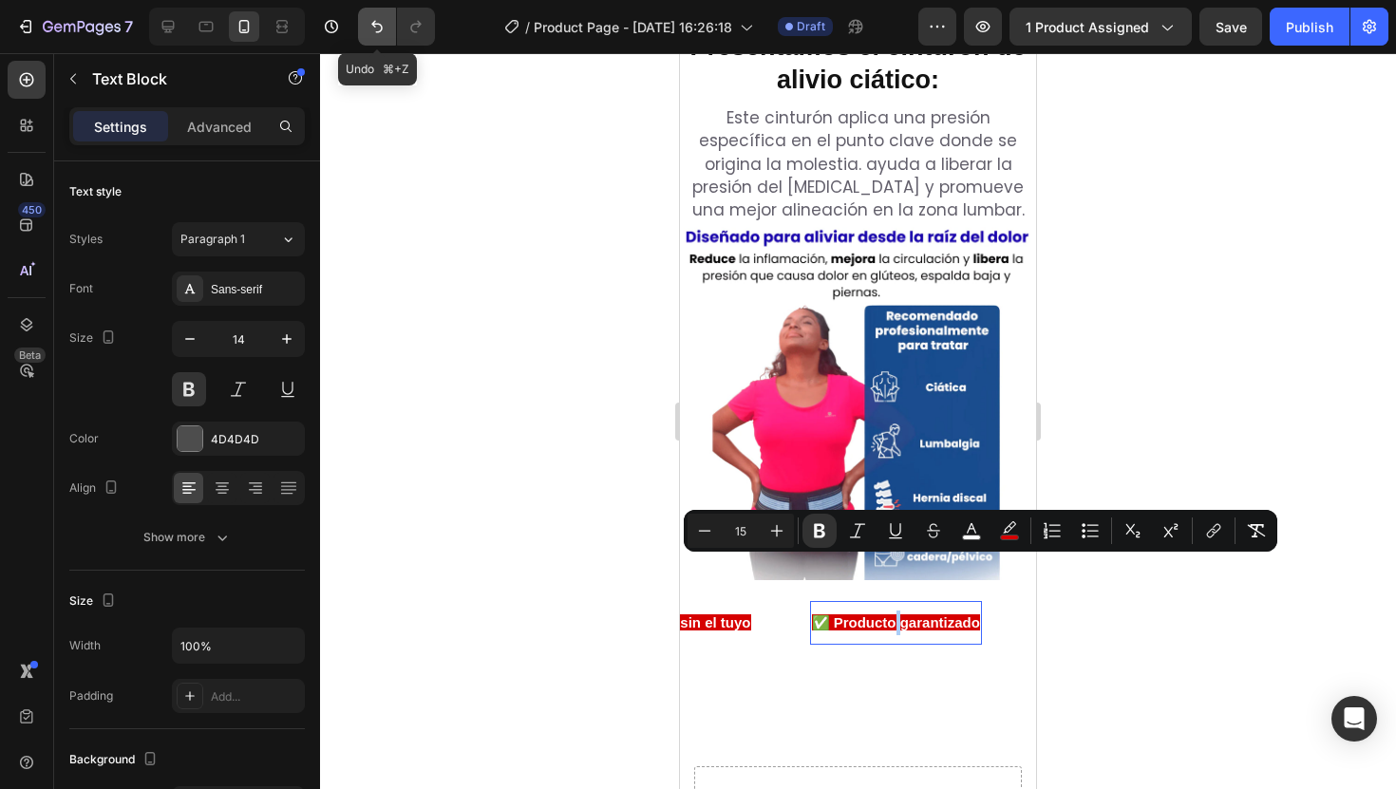
click at [377, 26] on icon "Undo/Redo" at bounding box center [377, 26] width 19 height 19
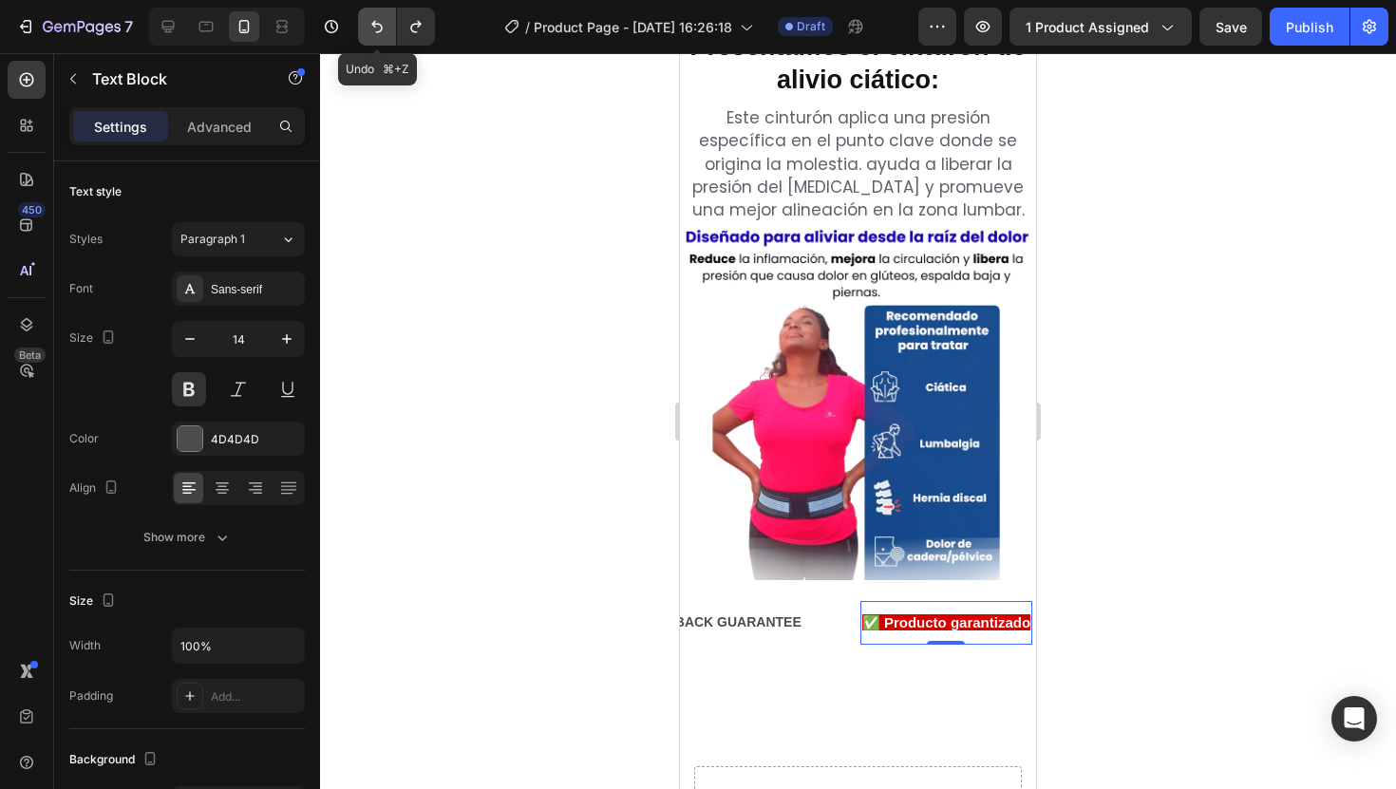
click at [377, 26] on icon "Undo/Redo" at bounding box center [377, 26] width 19 height 19
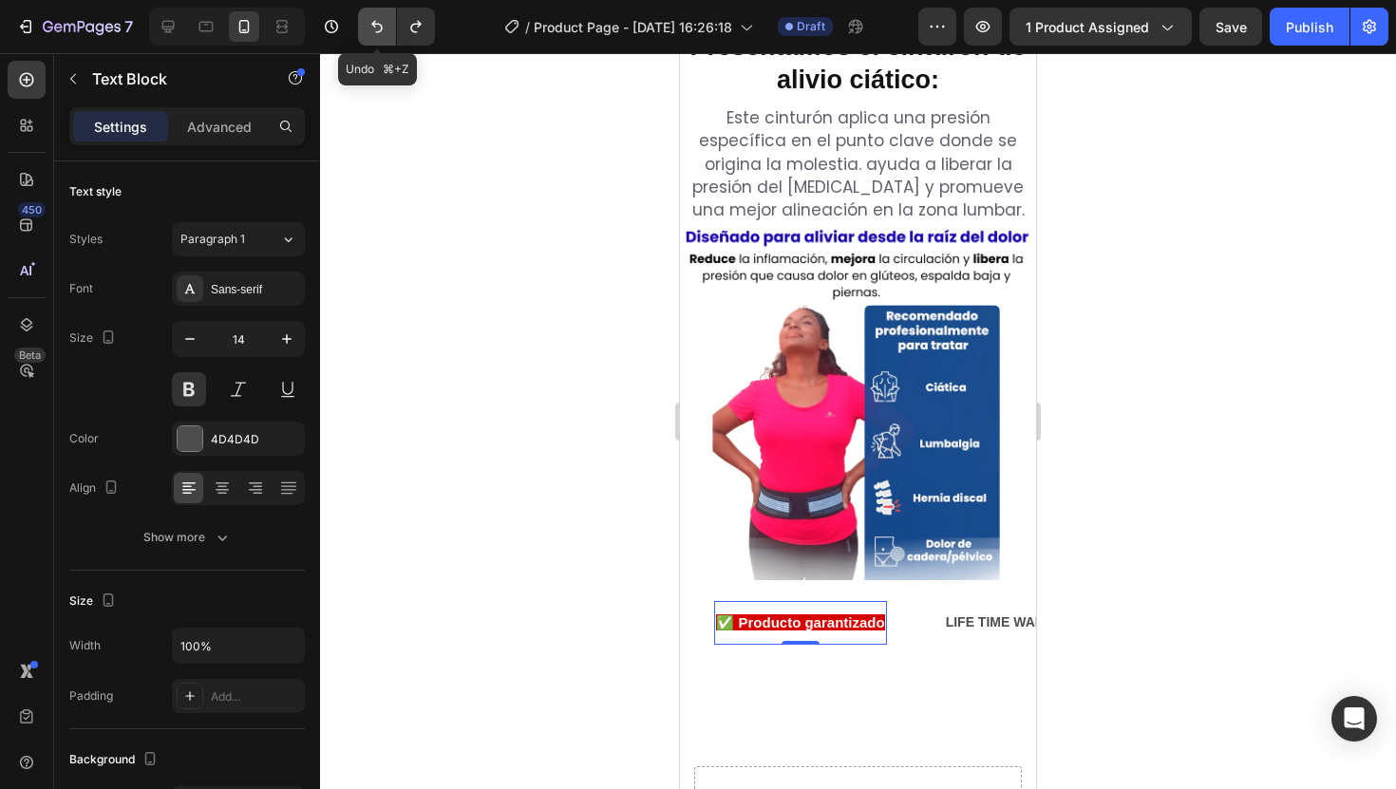
click at [377, 26] on icon "Undo/Redo" at bounding box center [377, 26] width 19 height 19
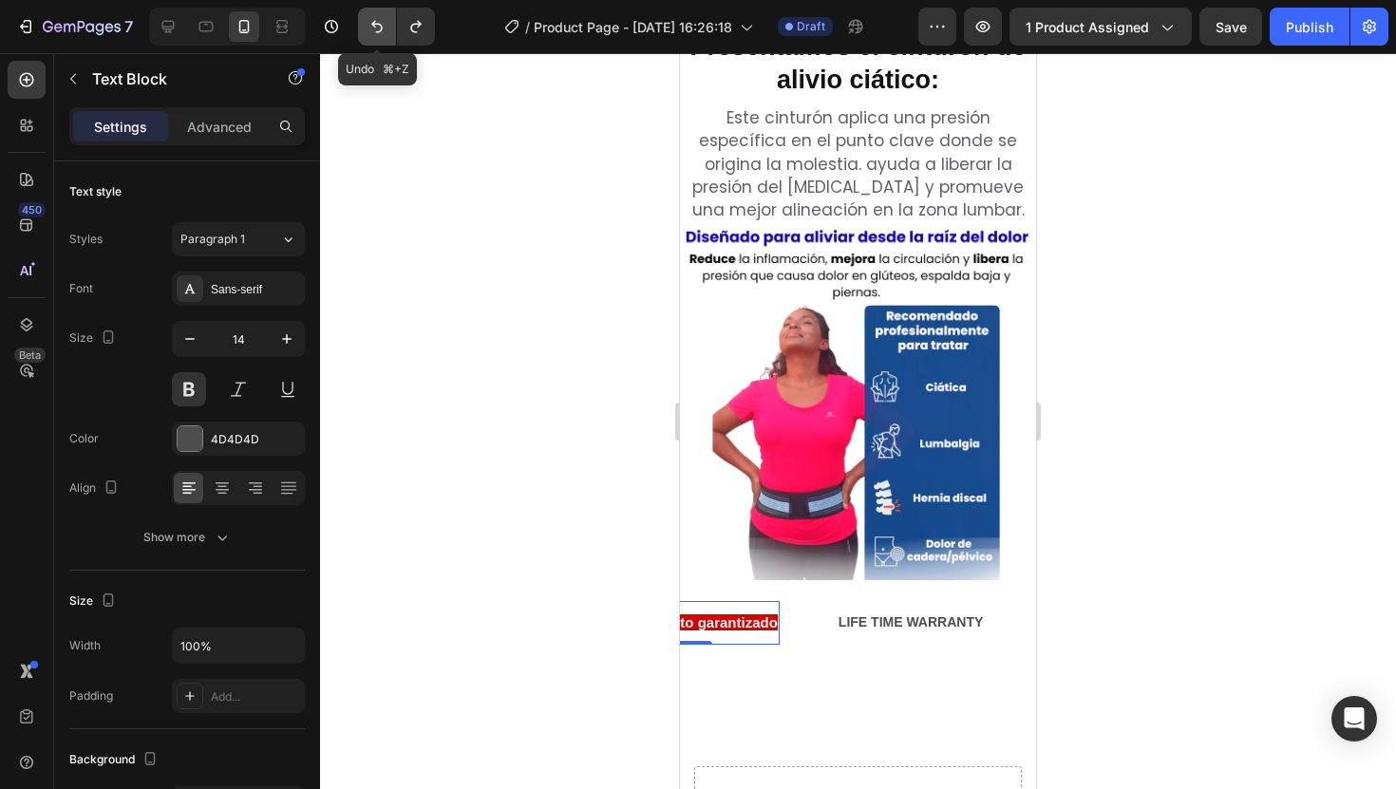
click at [377, 26] on icon "Undo/Redo" at bounding box center [377, 26] width 19 height 19
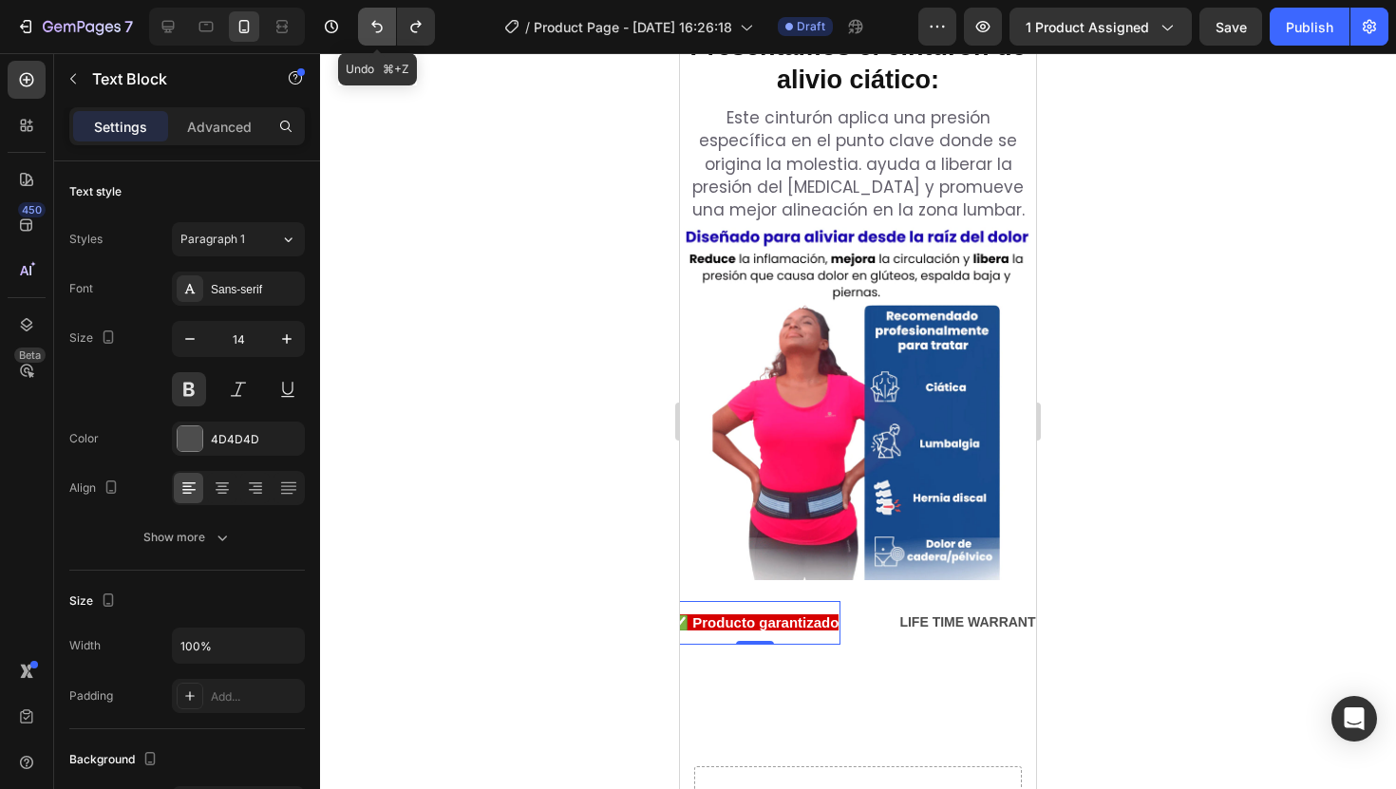
click at [377, 26] on icon "Undo/Redo" at bounding box center [377, 26] width 19 height 19
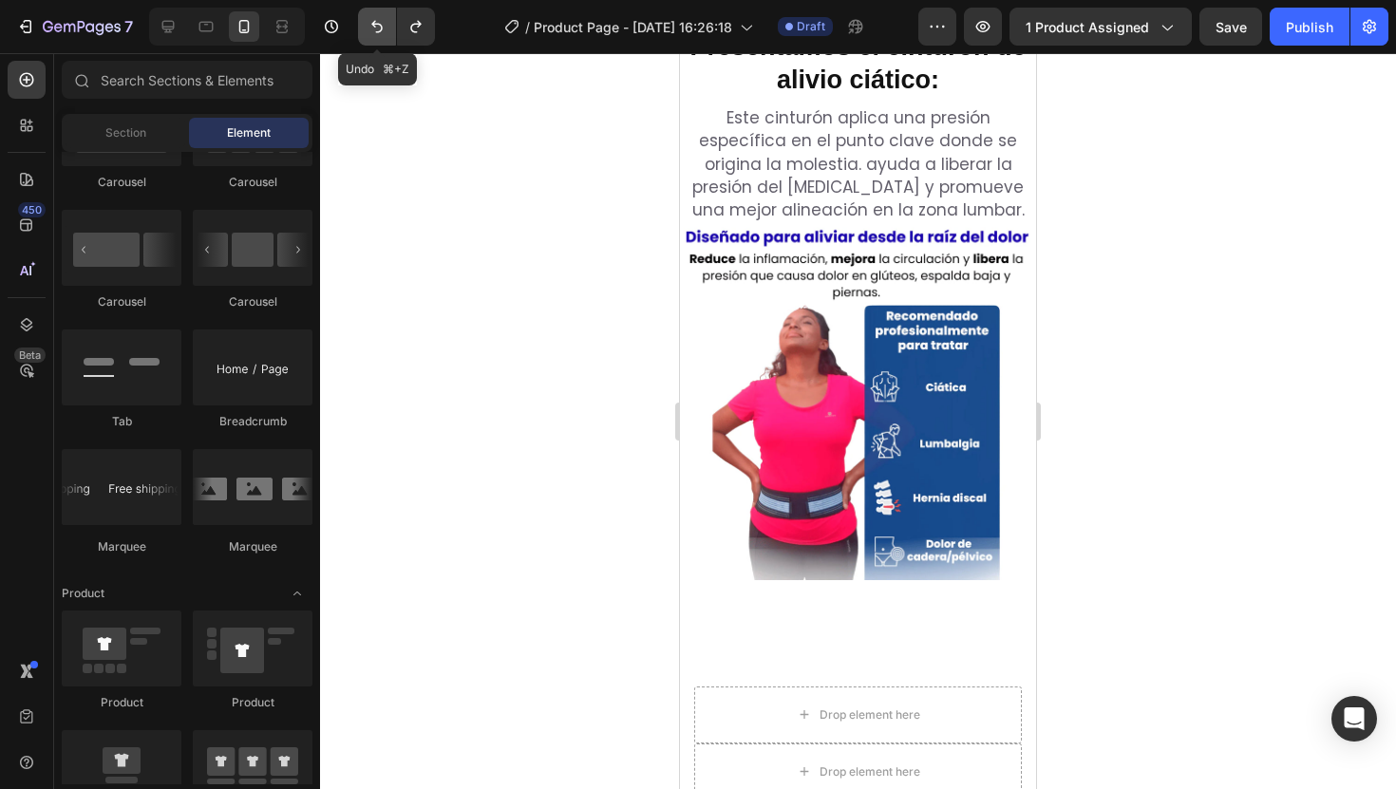
click at [377, 26] on icon "Undo/Redo" at bounding box center [377, 26] width 19 height 19
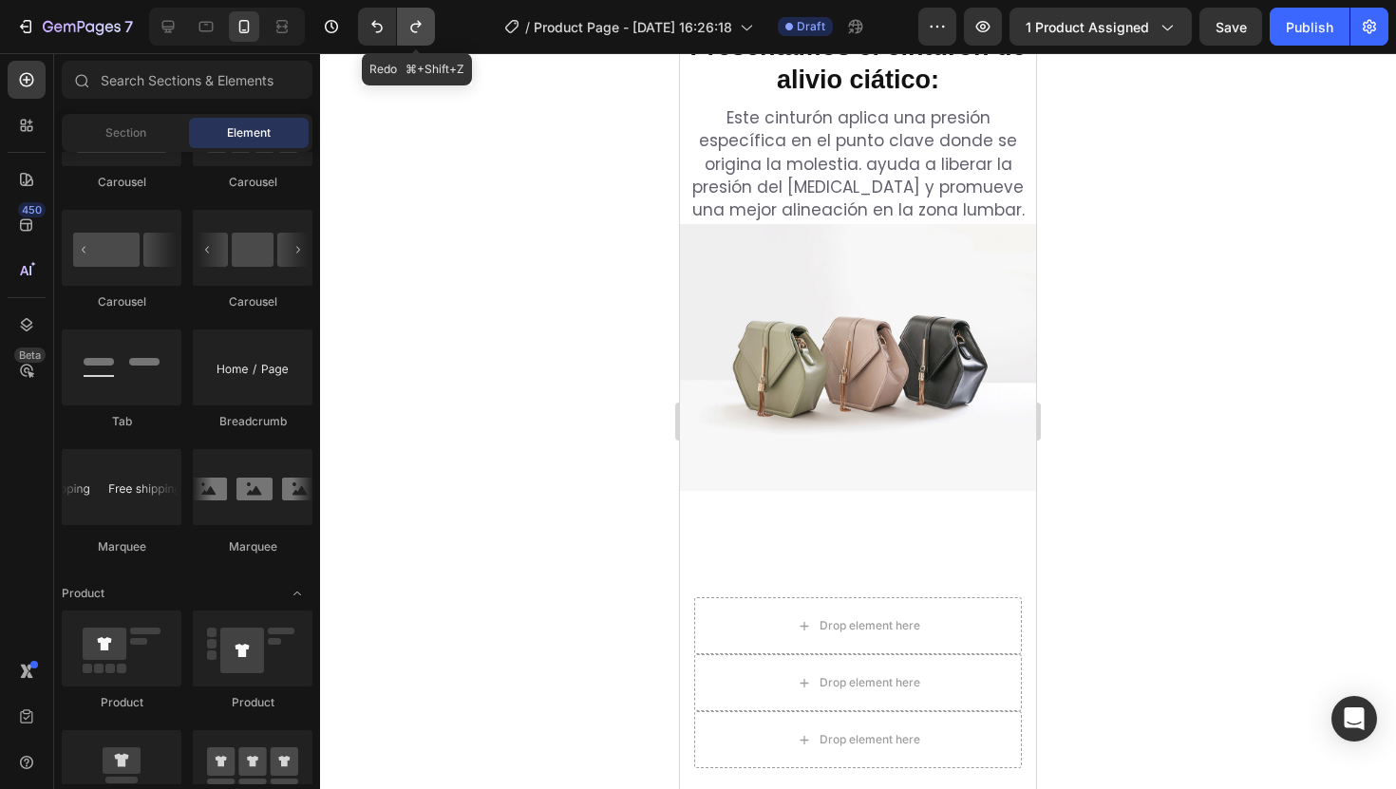
click at [414, 25] on icon "Undo/Redo" at bounding box center [416, 26] width 19 height 19
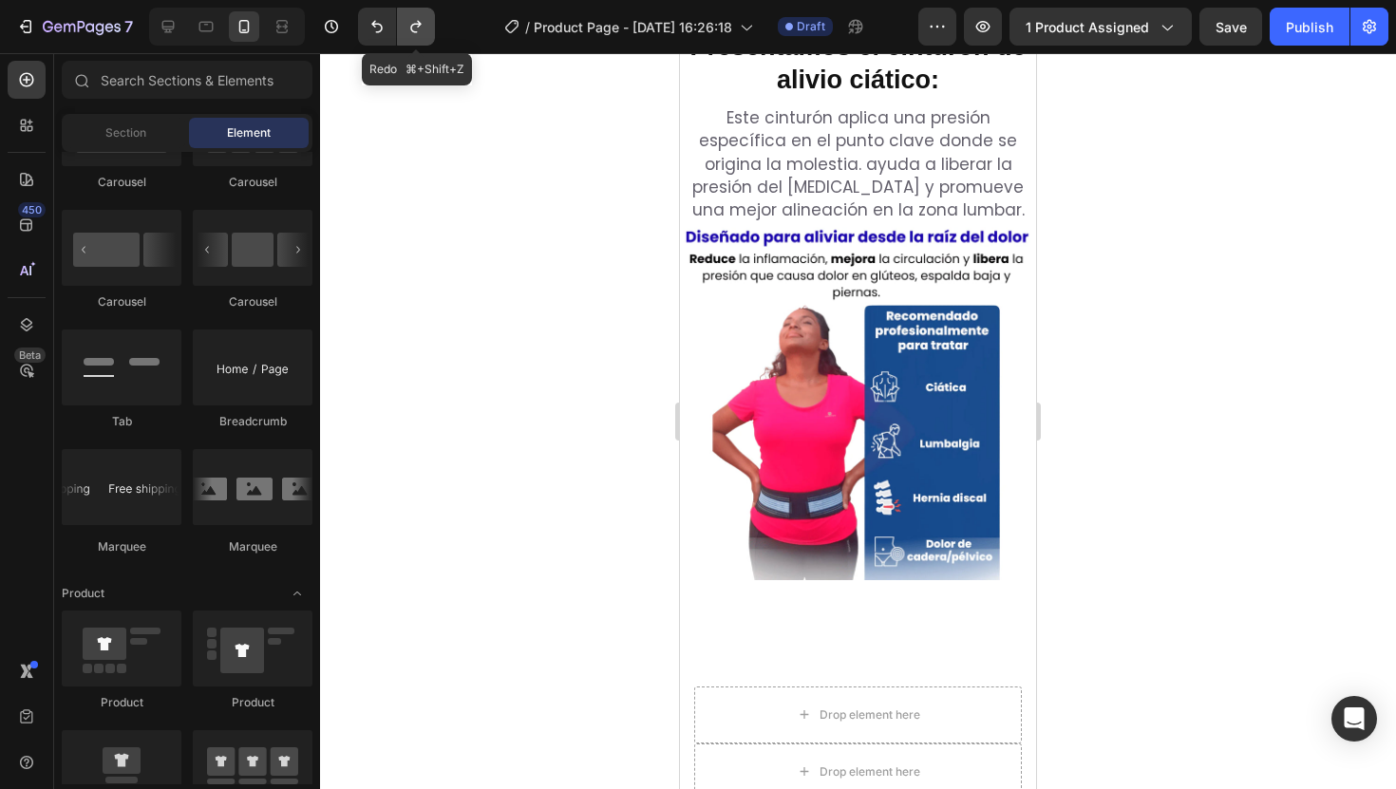
click at [414, 25] on icon "Undo/Redo" at bounding box center [416, 26] width 19 height 19
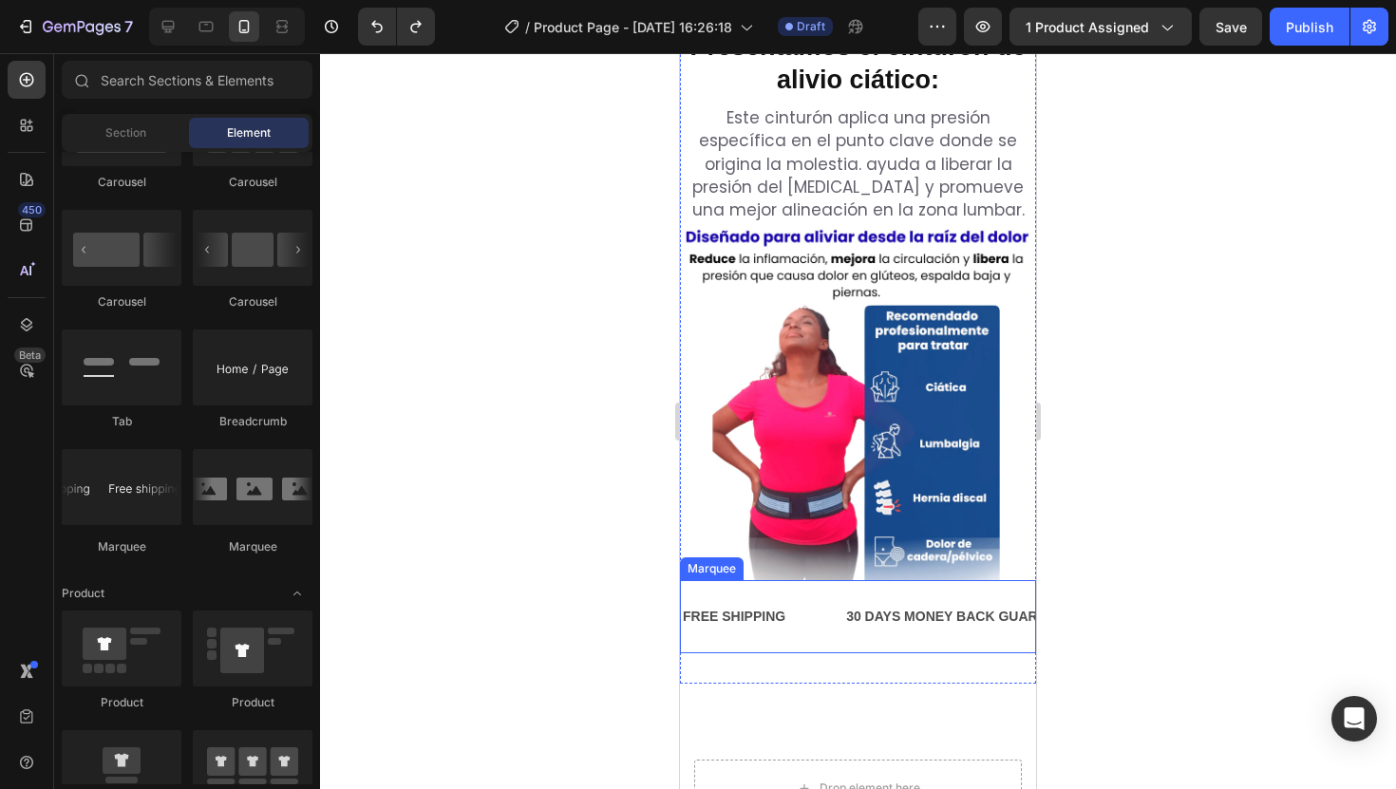
click at [744, 603] on div "FREE SHIPPING" at bounding box center [734, 617] width 106 height 28
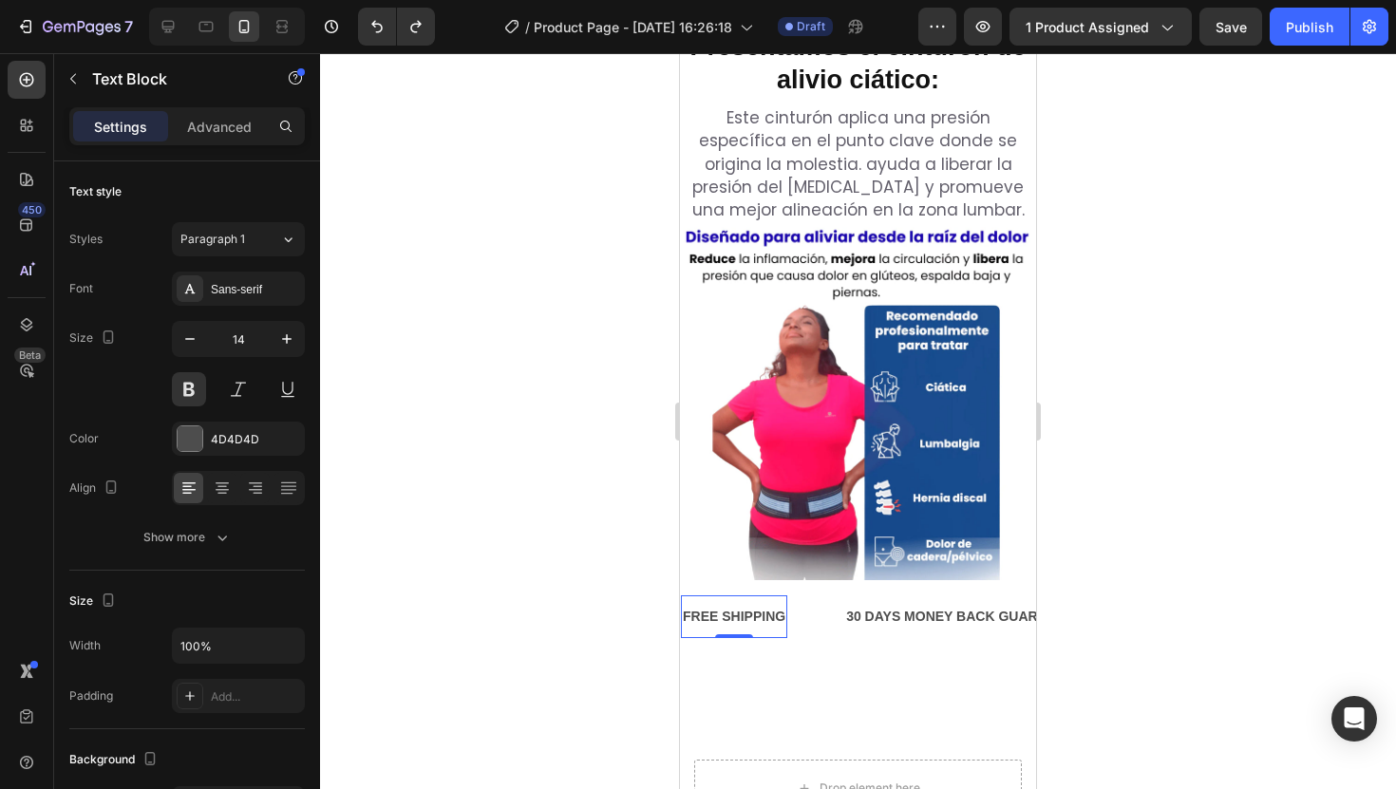
click at [744, 603] on div "FREE SHIPPING" at bounding box center [734, 617] width 106 height 28
click at [744, 605] on p "FREE SHIPPING" at bounding box center [734, 617] width 103 height 24
click at [1037, 603] on div "30 DAYS MONEY BACK GUARANTEE" at bounding box center [1157, 617] width 240 height 28
click at [1039, 605] on p "30 DAYS MONEY BACK GUARANTEE" at bounding box center [1157, 617] width 237 height 24
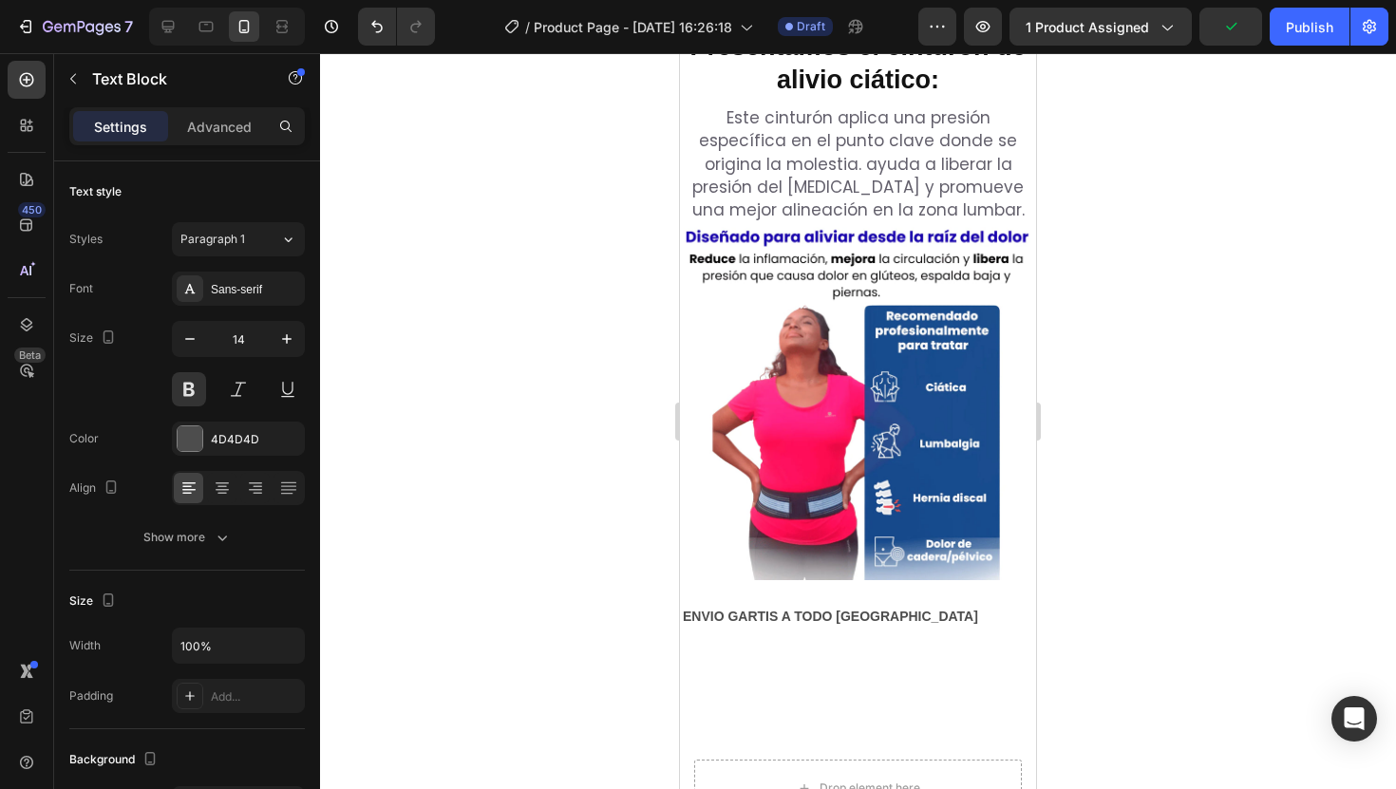
click at [1039, 605] on p "PRODUCTO GARANTIZADA" at bounding box center [1127, 617] width 177 height 24
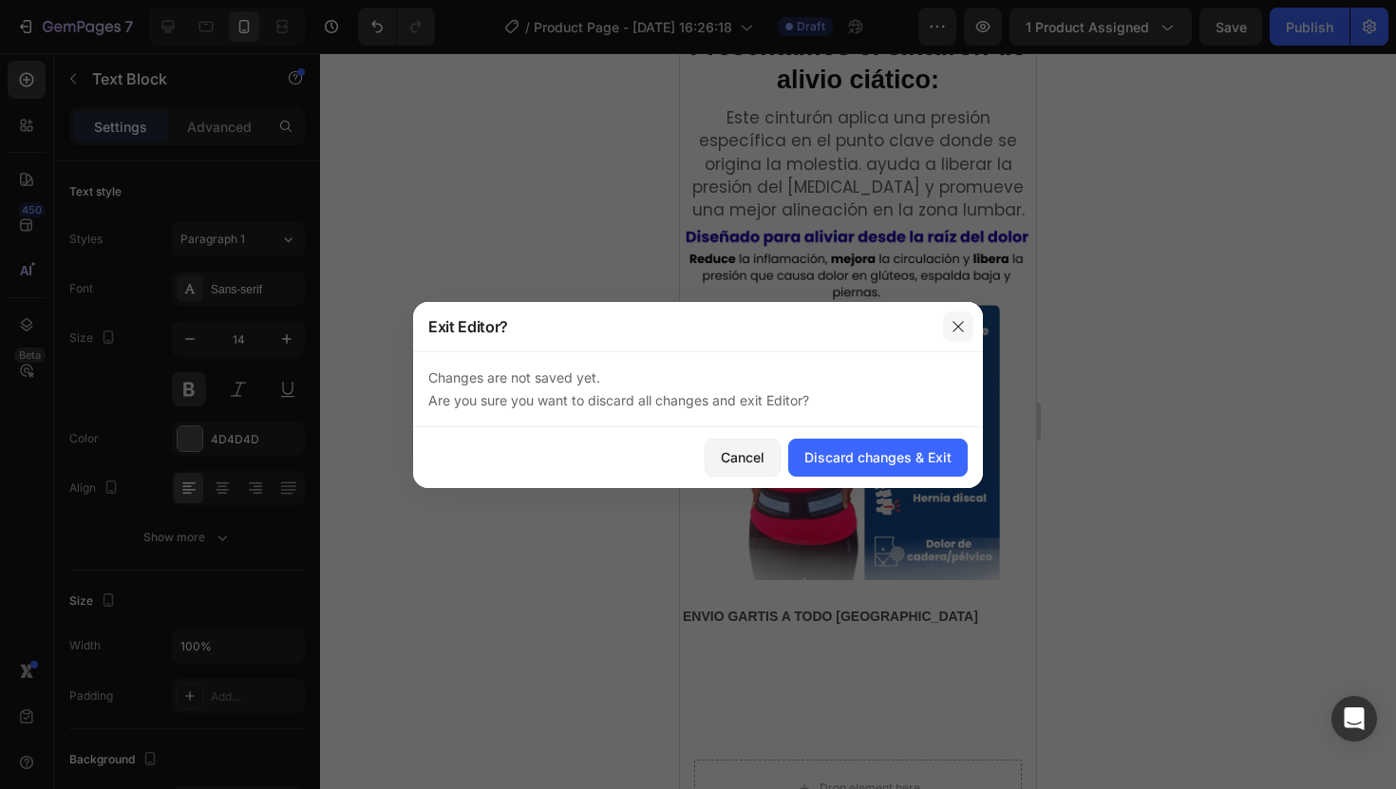
click at [955, 336] on button "button" at bounding box center [958, 327] width 30 height 30
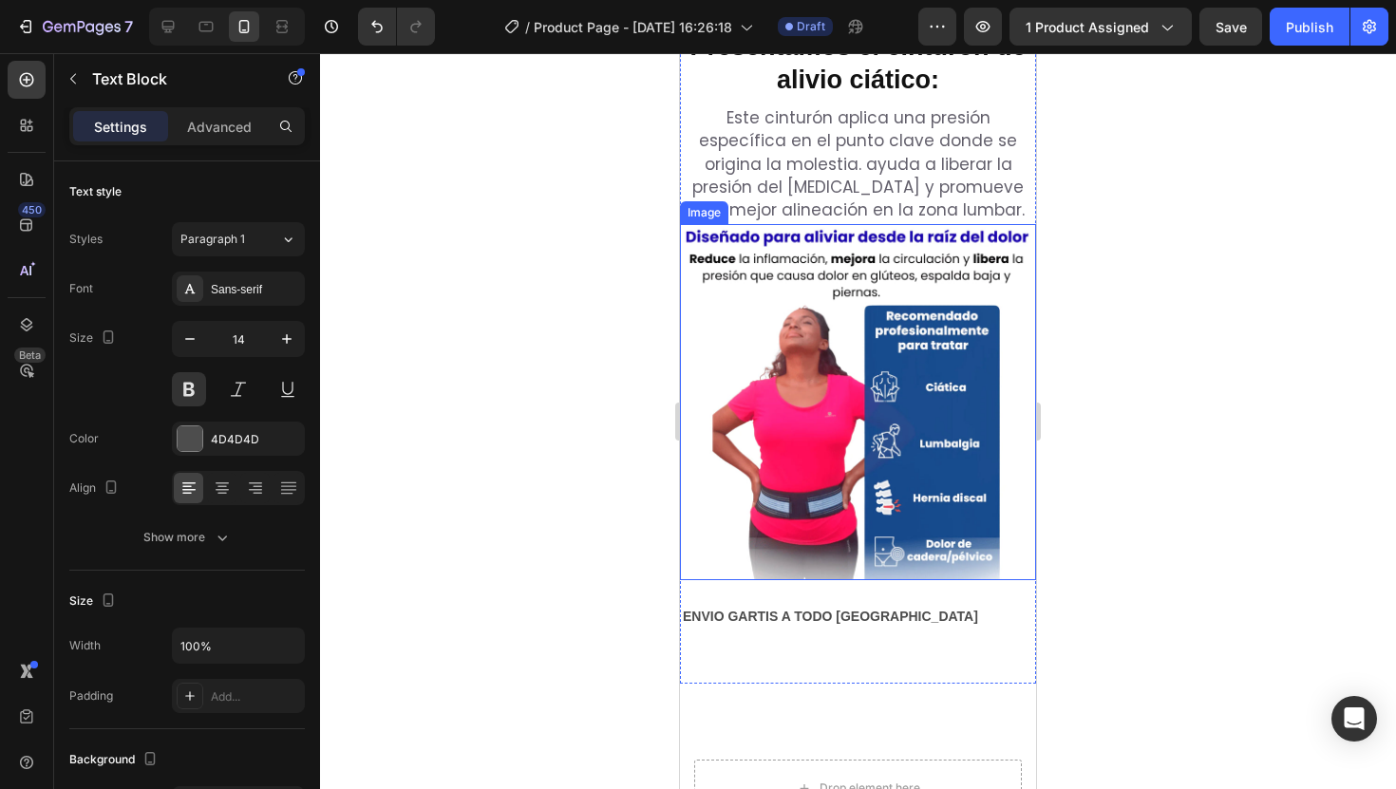
click at [876, 605] on p "ENVIO GARTIS A TODO ECUADOR" at bounding box center [830, 617] width 295 height 24
click at [684, 605] on p "ENVIO GARTIS A TODO ECUADOR" at bounding box center [830, 617] width 295 height 24
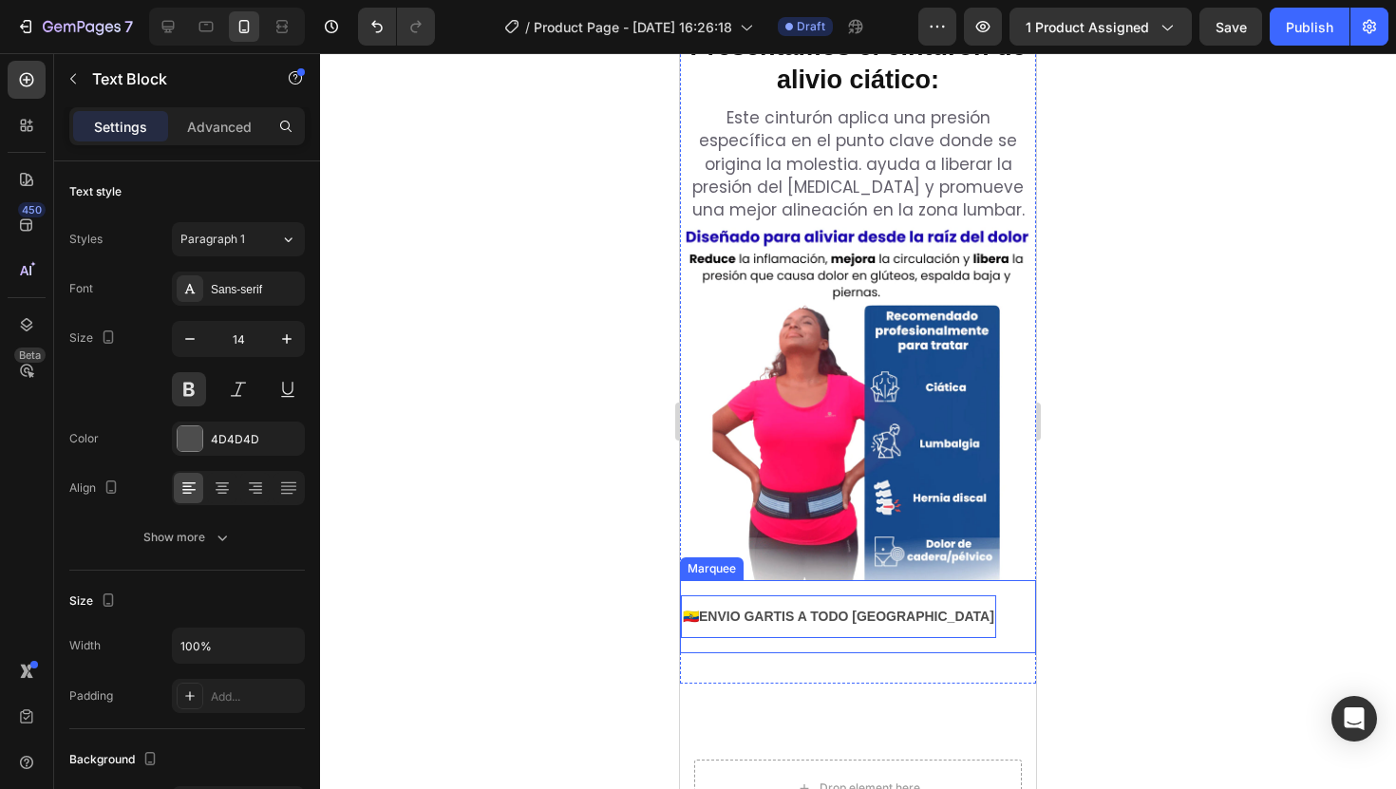
click at [940, 596] on div "🇪🇨ENVIO GARTIS A TODO ECUADOR Text Block 0" at bounding box center [867, 617] width 372 height 43
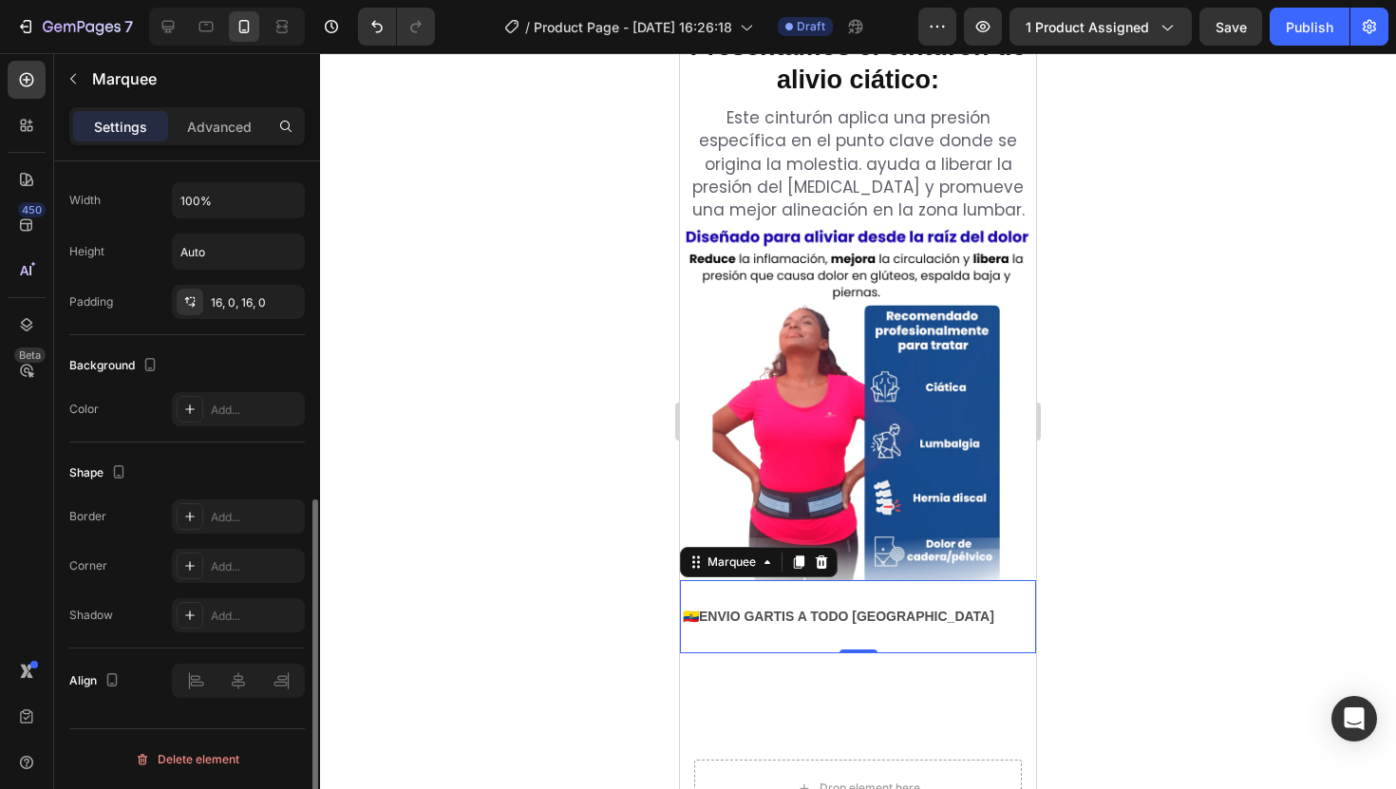
scroll to position [713, 0]
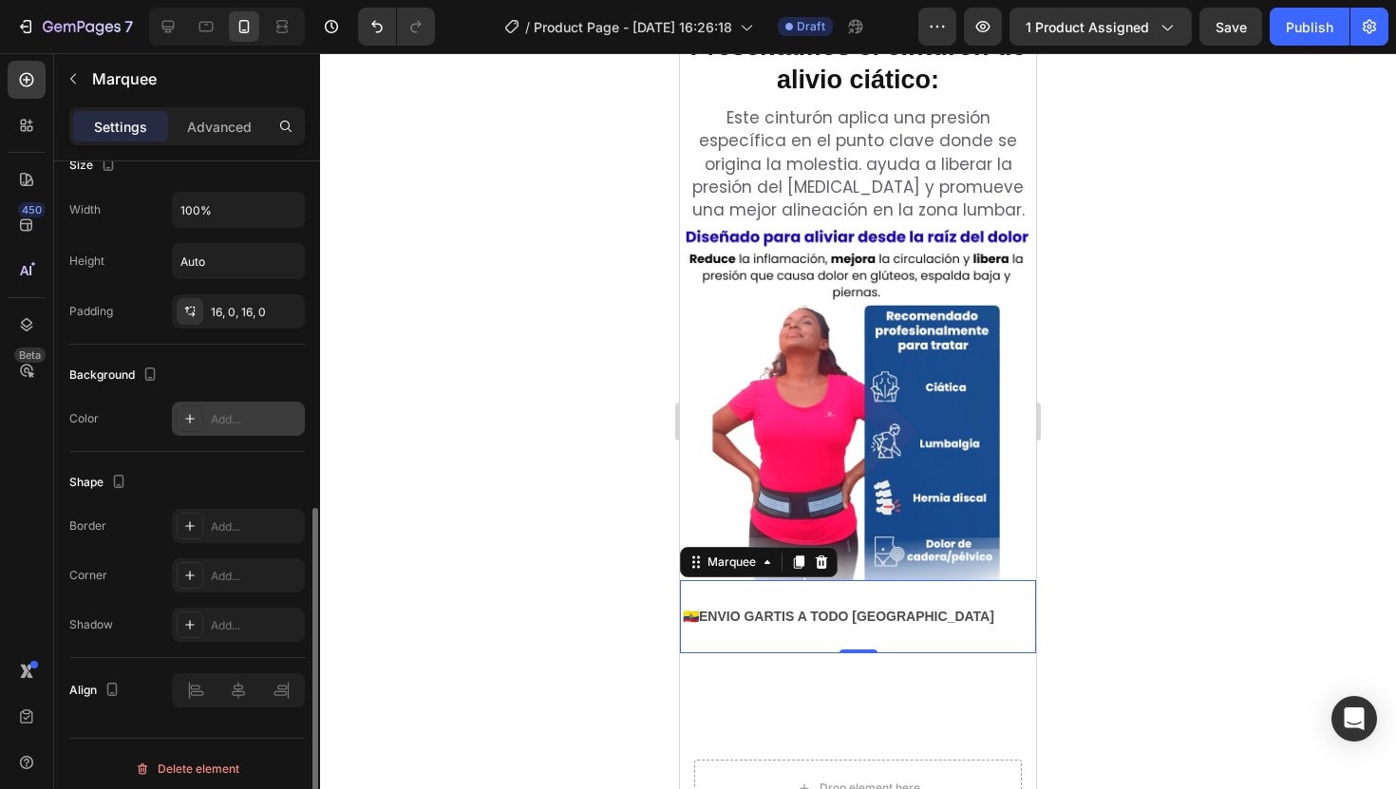
click at [237, 415] on div "Add..." at bounding box center [255, 419] width 89 height 17
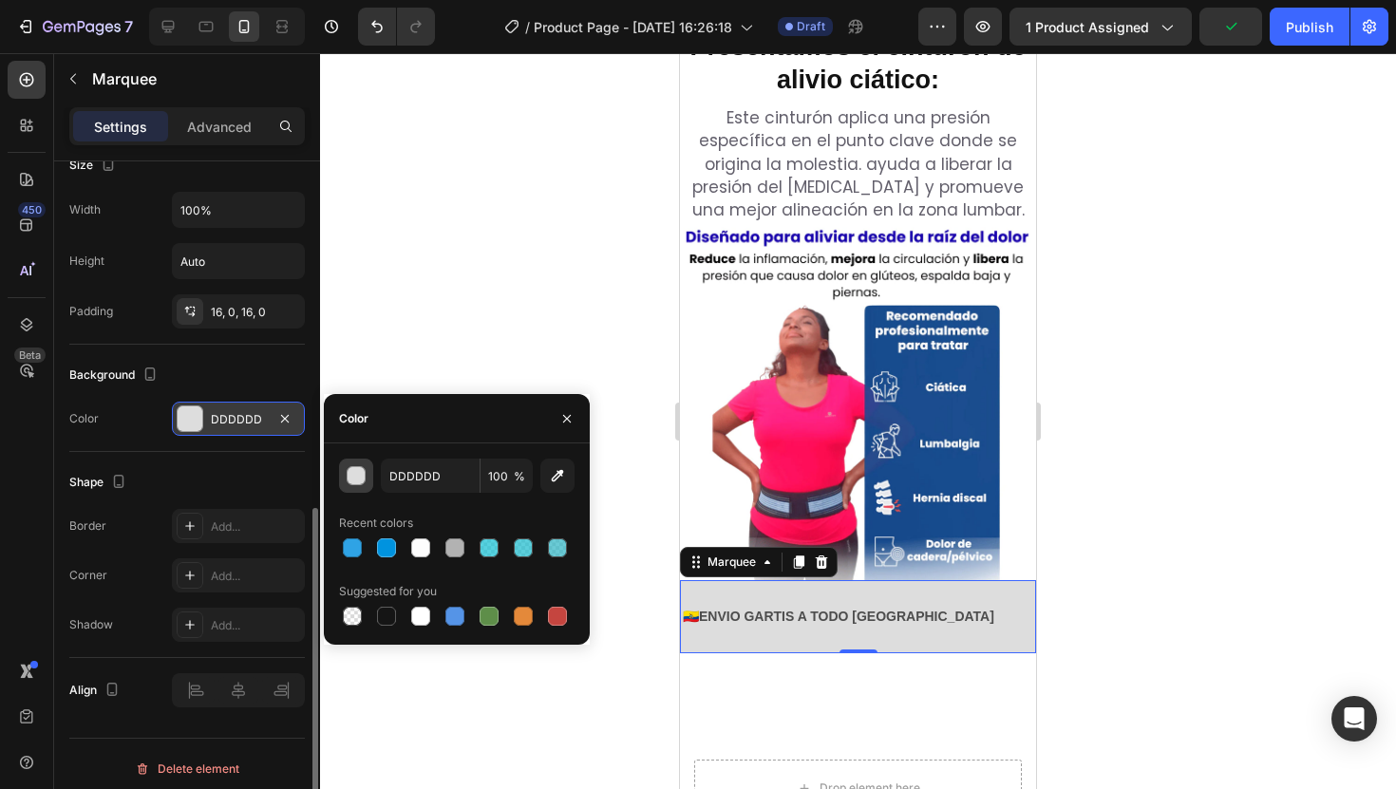
click at [362, 480] on div "button" at bounding box center [357, 476] width 19 height 19
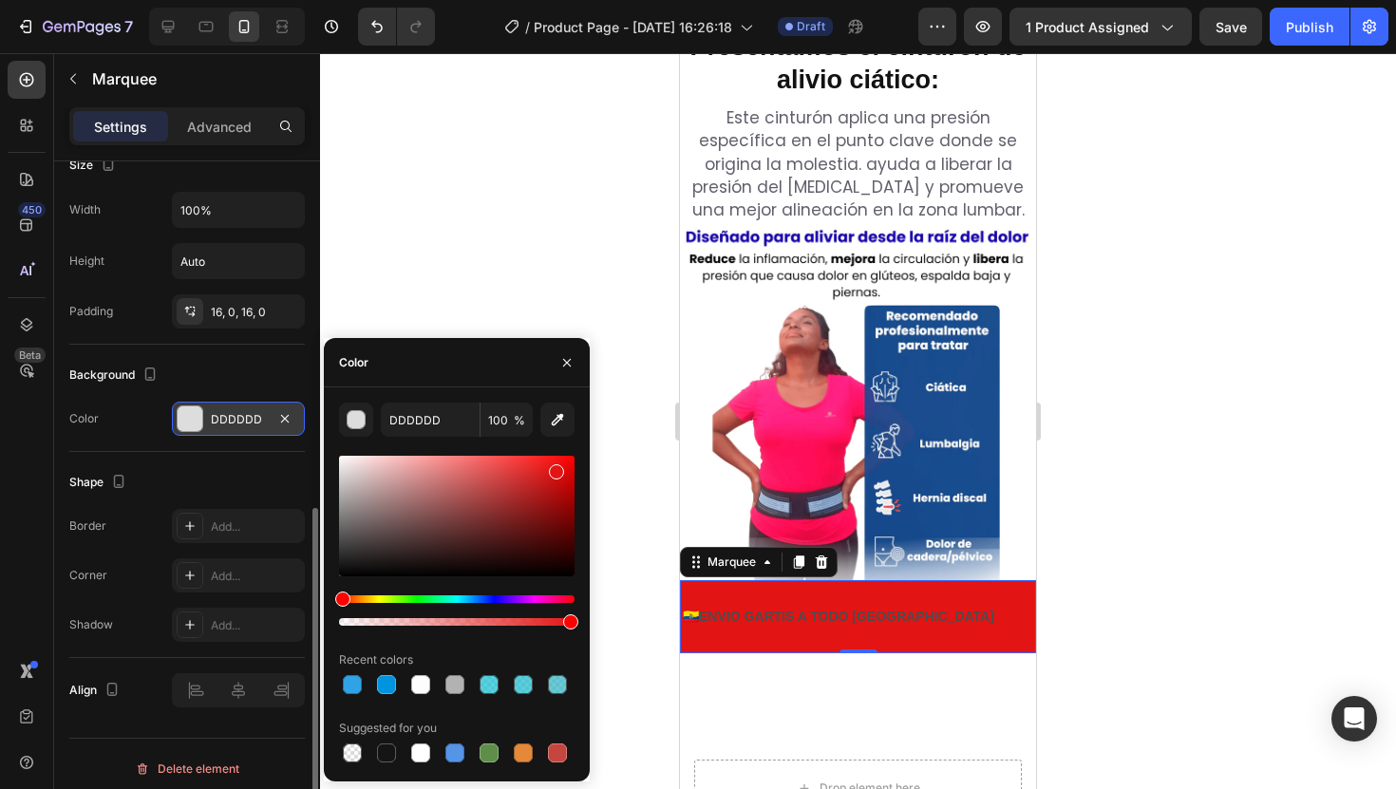
drag, startPoint x: 353, startPoint y: 481, endPoint x: 556, endPoint y: 468, distance: 202.7
click at [556, 468] on div at bounding box center [457, 516] width 236 height 121
drag, startPoint x: 563, startPoint y: 469, endPoint x: 544, endPoint y: 480, distance: 21.7
click at [544, 480] on div at bounding box center [457, 516] width 236 height 121
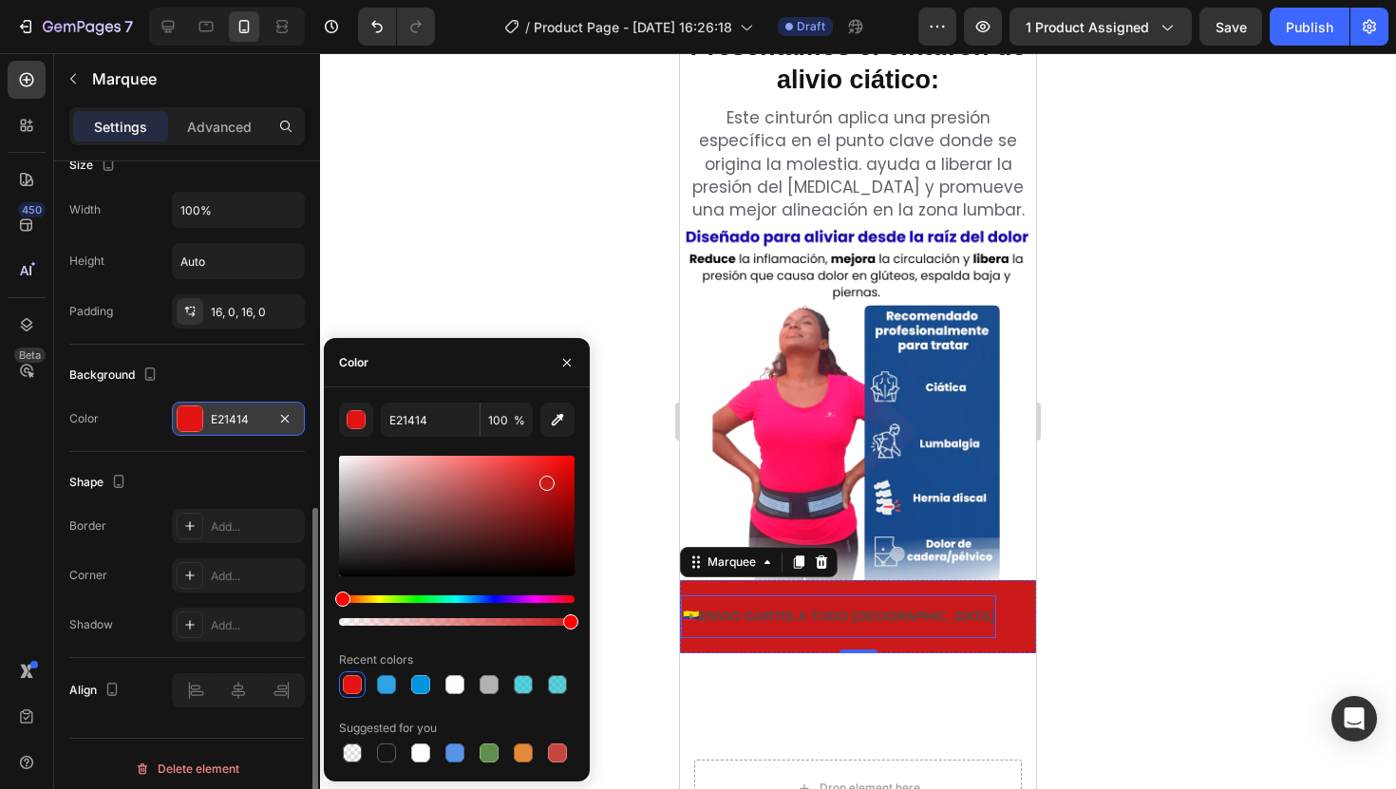
type input "CC1A1A"
click at [770, 605] on p "🇪🇨ENVIO GARTIS A TODO [GEOGRAPHIC_DATA]" at bounding box center [839, 617] width 312 height 24
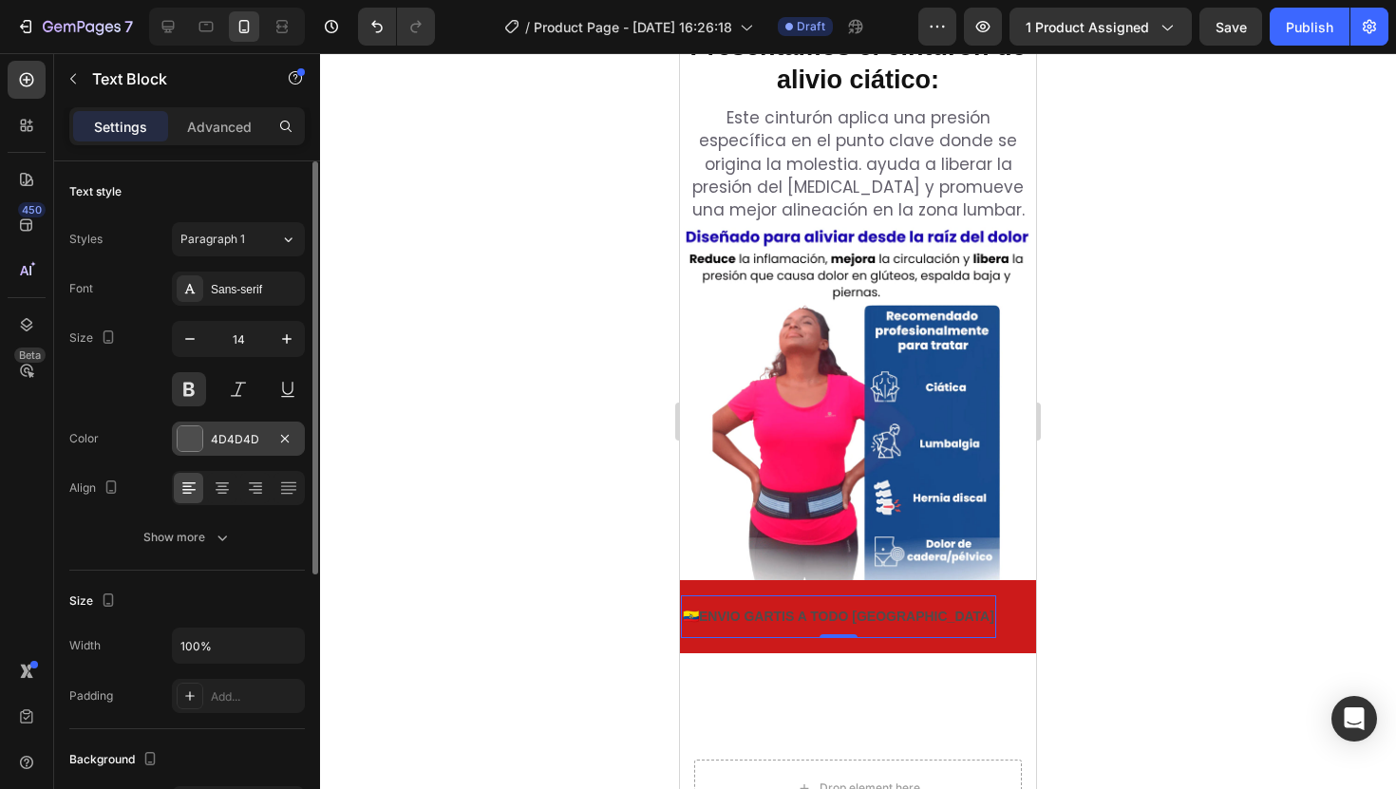
click at [196, 436] on div at bounding box center [190, 438] width 25 height 25
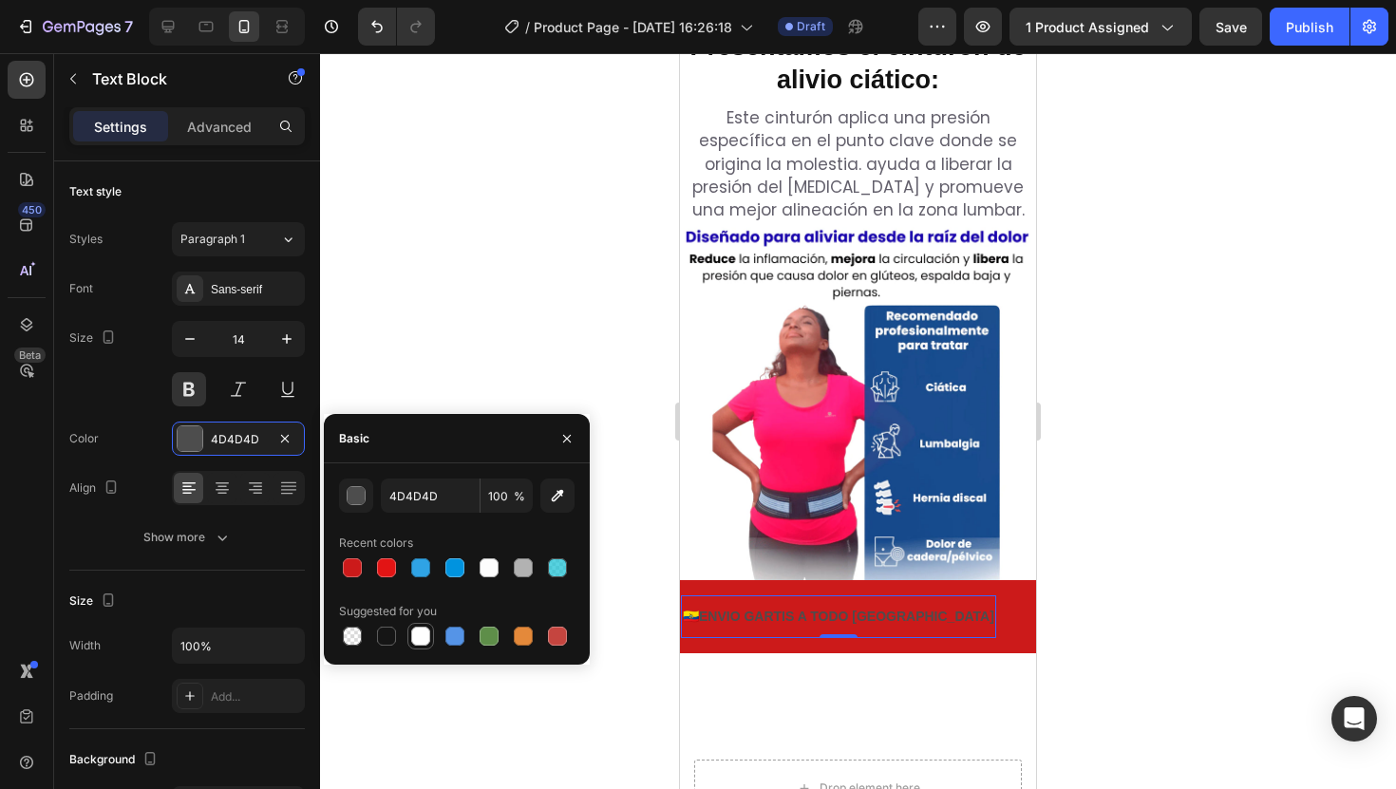
click at [419, 634] on div at bounding box center [420, 636] width 19 height 19
type input "FFFFFF"
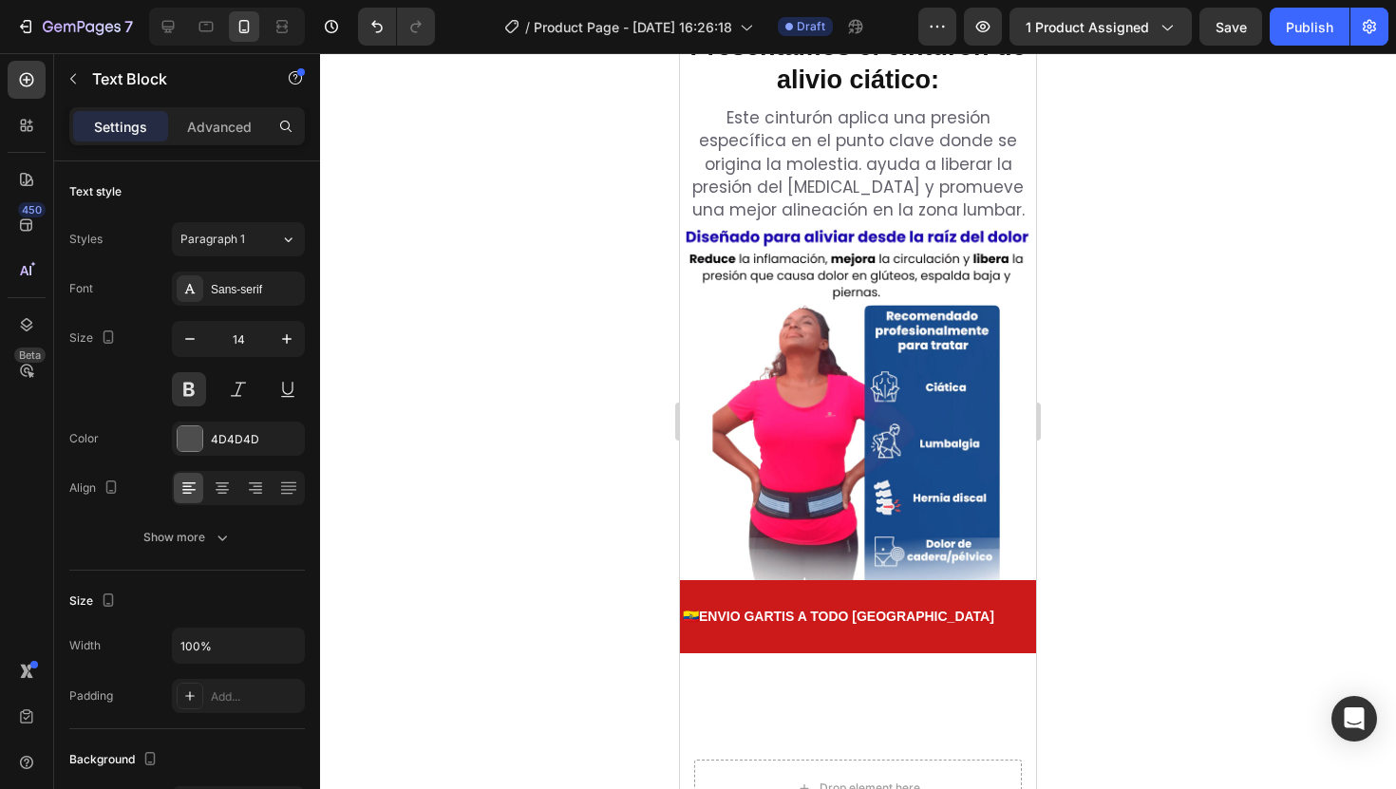
click at [1055, 605] on p "✅PRODUCTO GARANTIZADA" at bounding box center [1151, 617] width 193 height 24
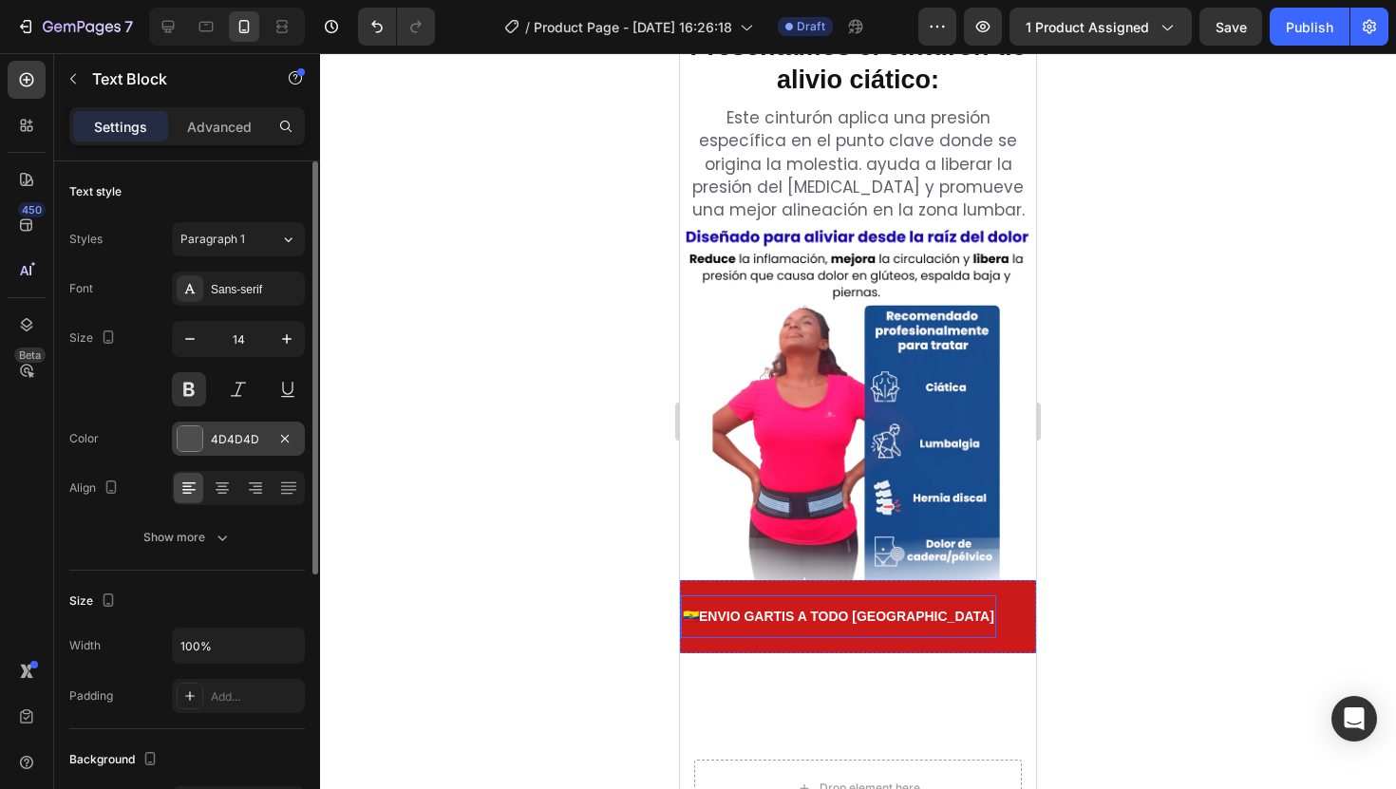
click at [191, 438] on div at bounding box center [190, 438] width 25 height 25
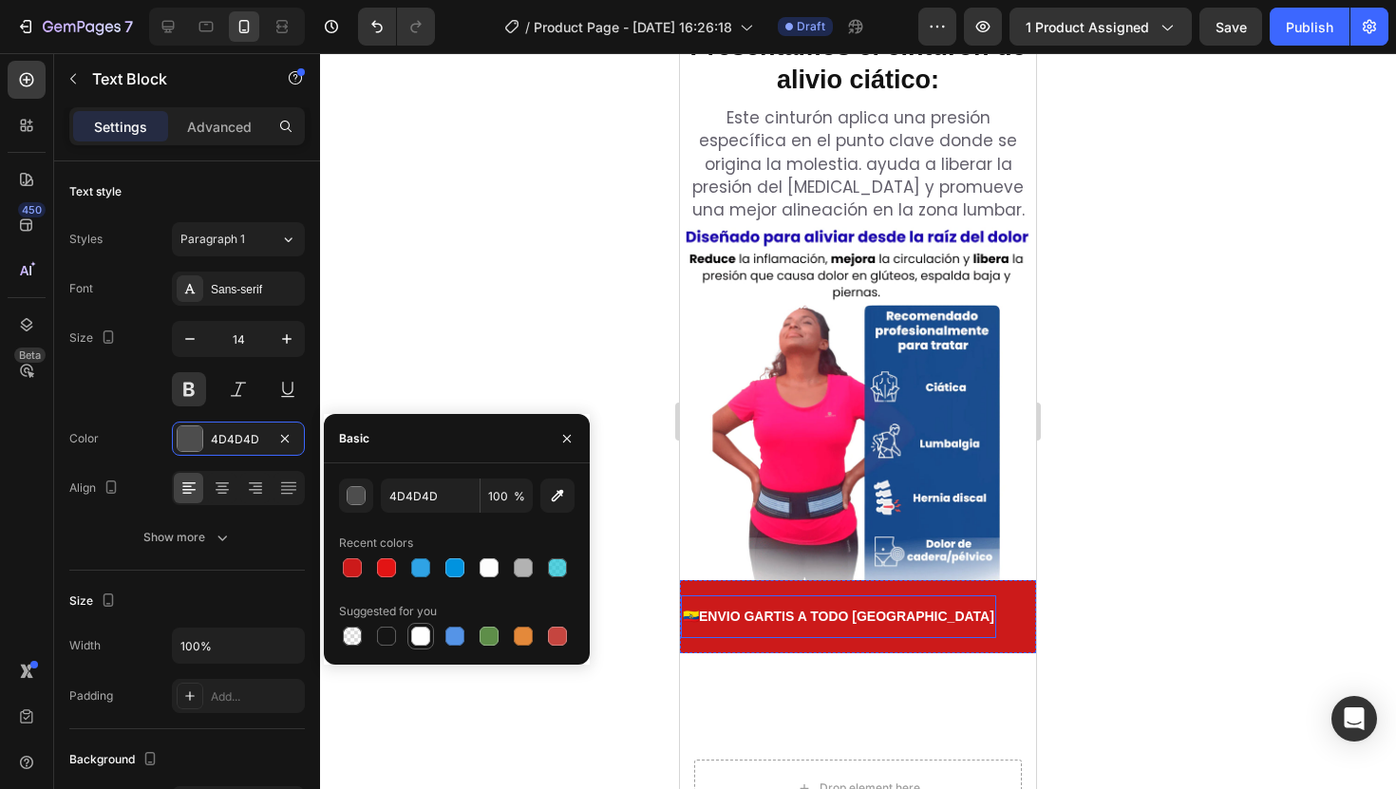
click at [421, 633] on div at bounding box center [420, 636] width 19 height 19
type input "FFFFFF"
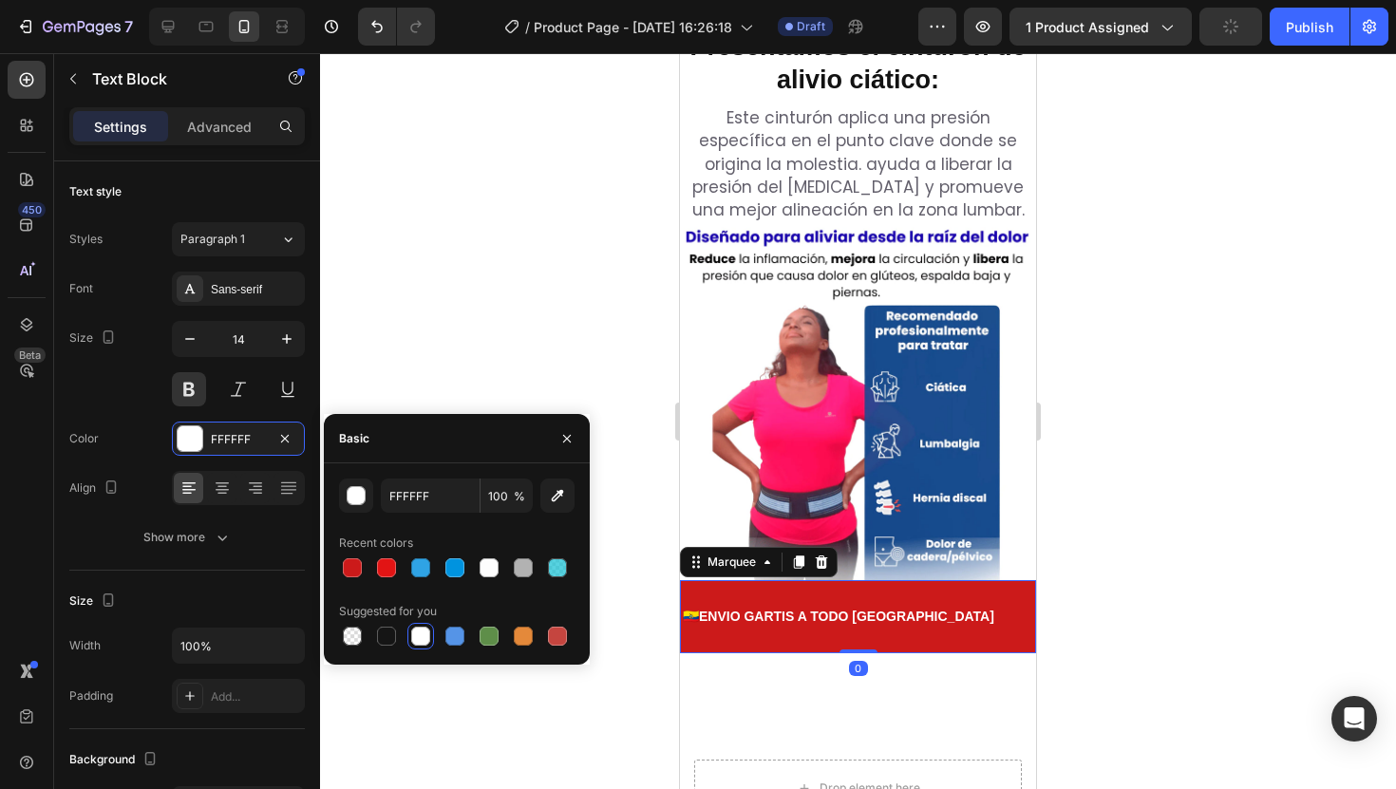
click at [840, 580] on div "🇪🇨ENVIO GARTIS A TODO ECUADOR Text Block ✅PRODUCTO GARANTIZADA Text Block LIMIT…" at bounding box center [858, 616] width 356 height 73
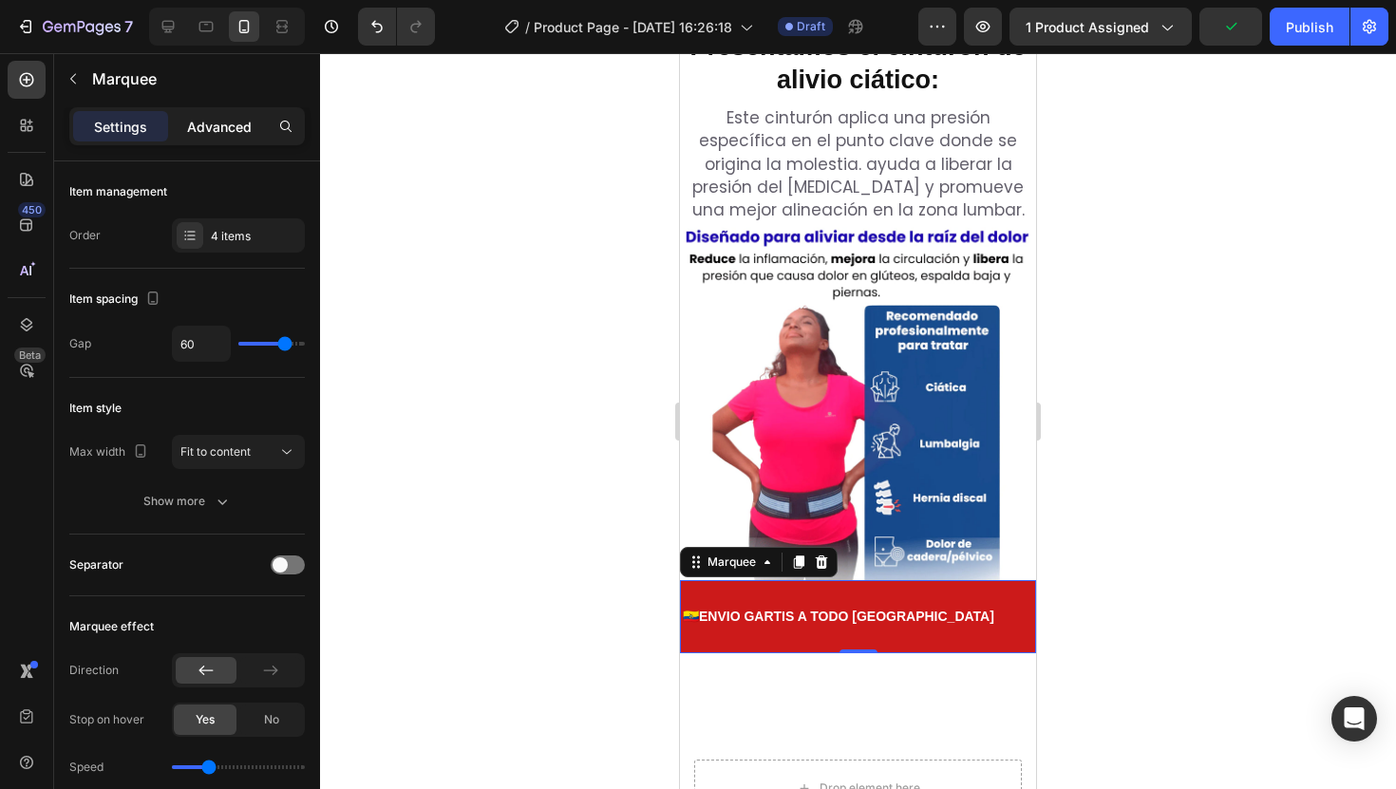
click at [233, 129] on p "Advanced" at bounding box center [219, 127] width 65 height 20
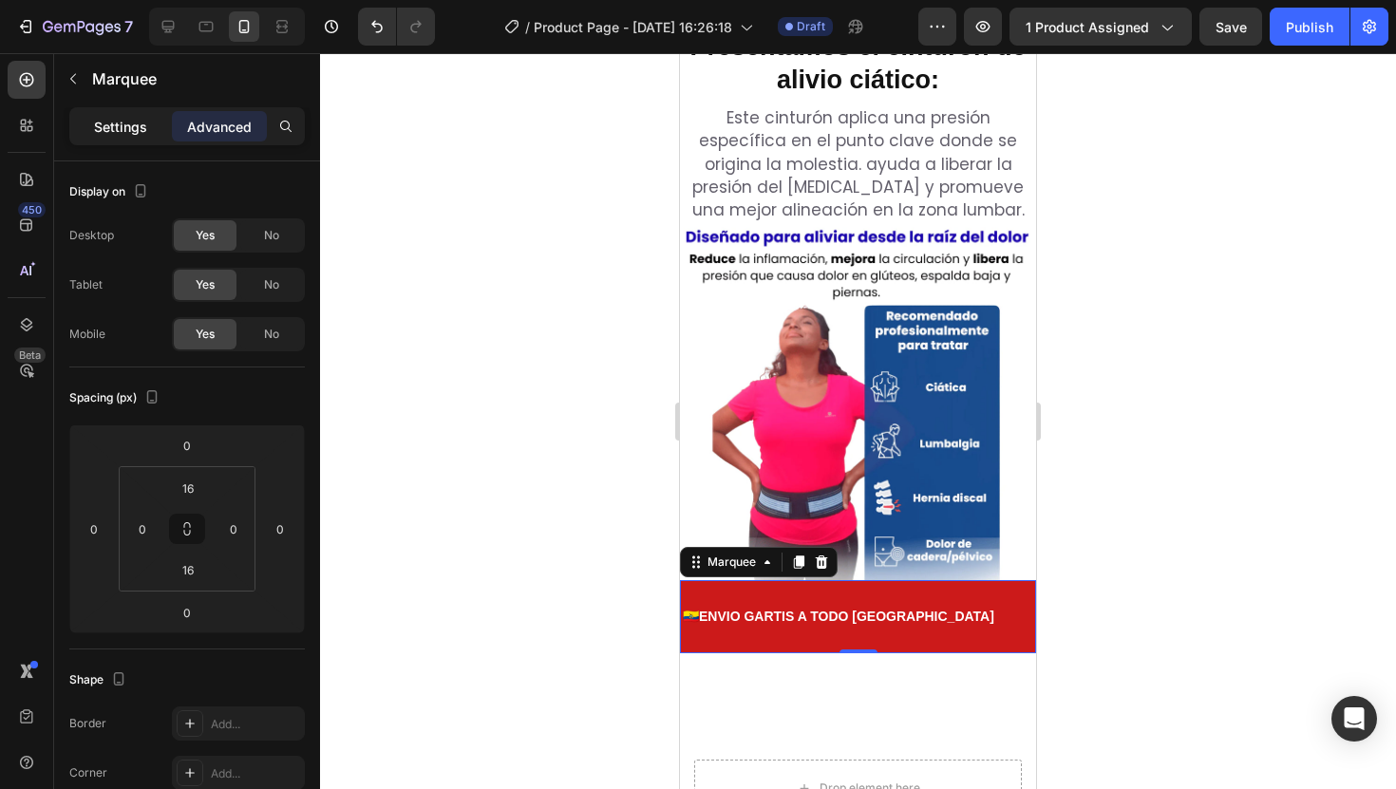
click at [122, 113] on div "Settings" at bounding box center [120, 126] width 95 height 30
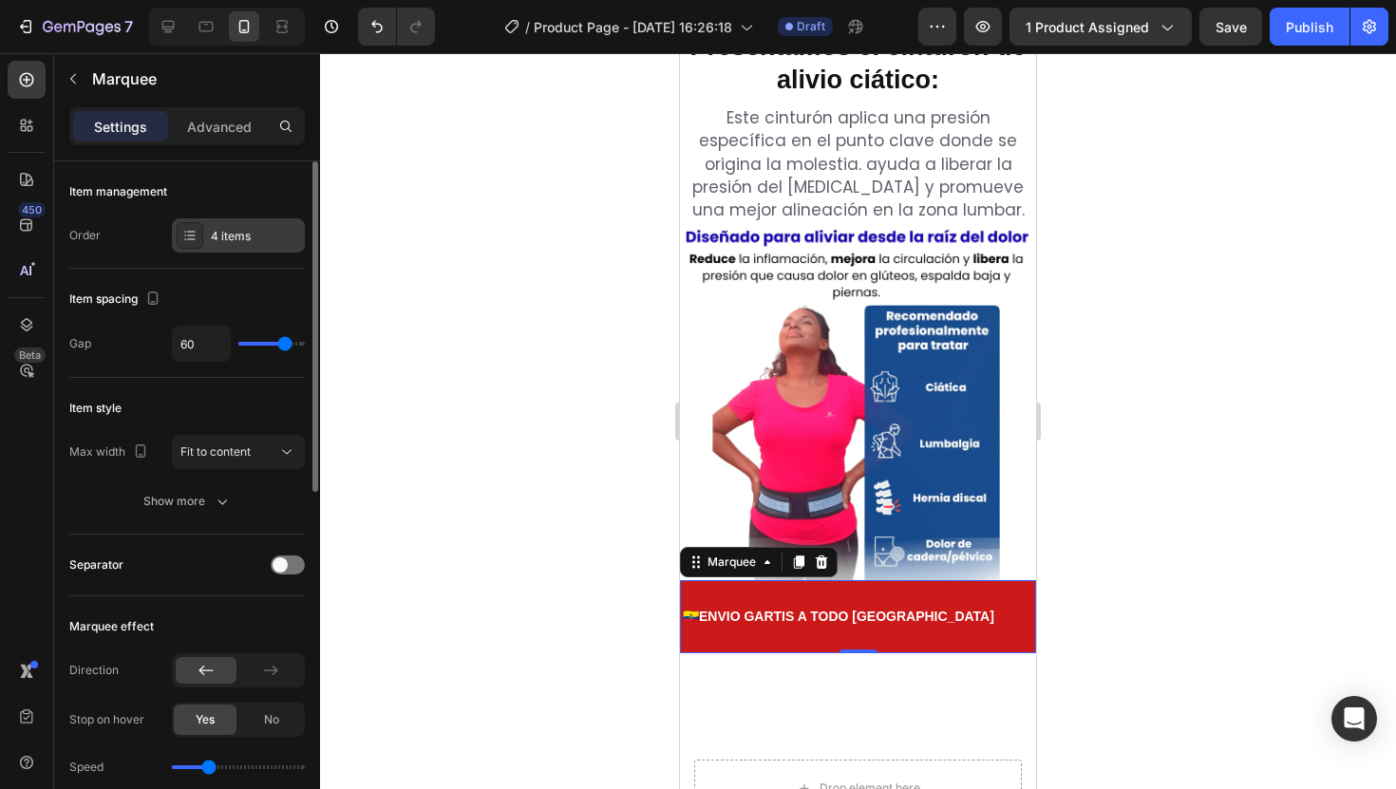
click at [222, 247] on div "4 items" at bounding box center [238, 235] width 133 height 34
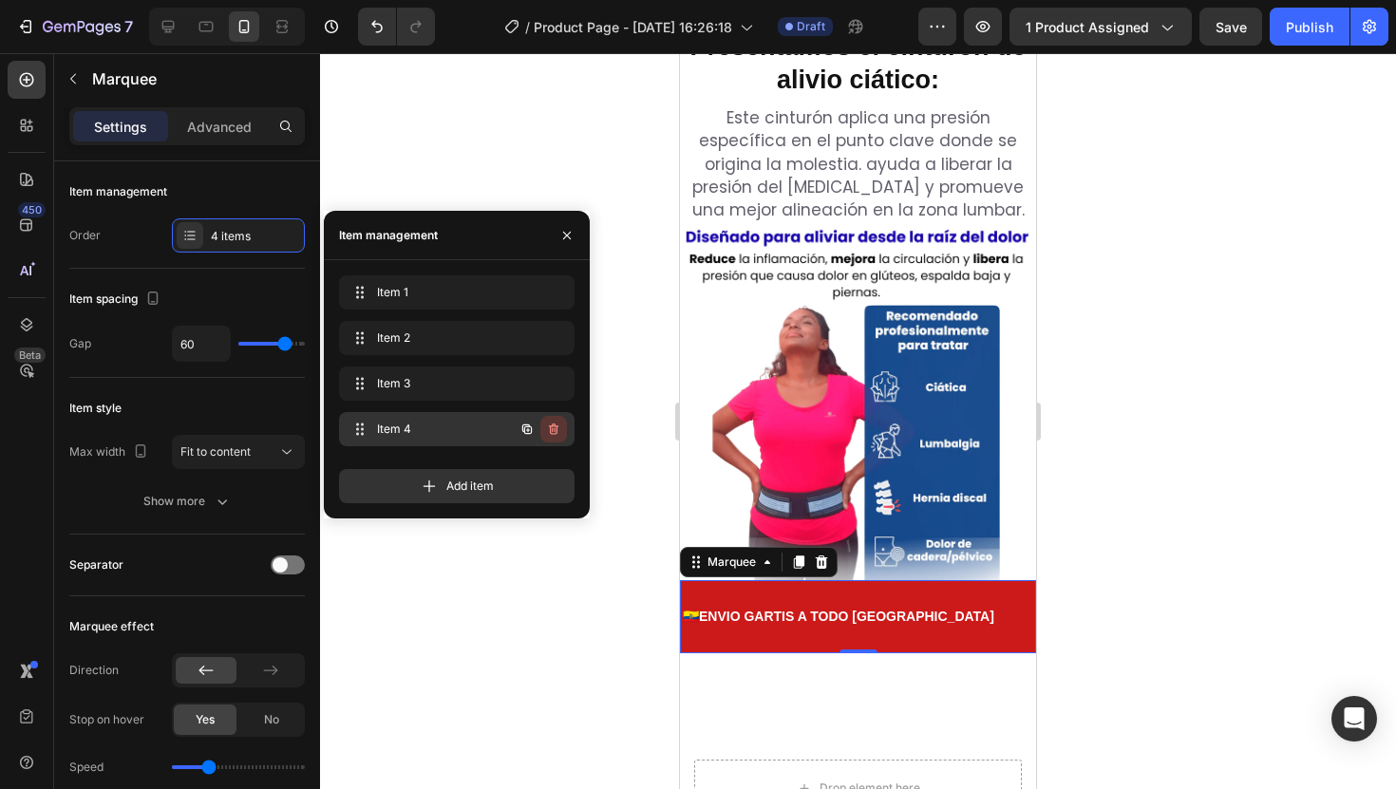
click at [557, 435] on icon "button" at bounding box center [553, 429] width 15 height 15
click at [557, 435] on div "Delete" at bounding box center [540, 429] width 35 height 17
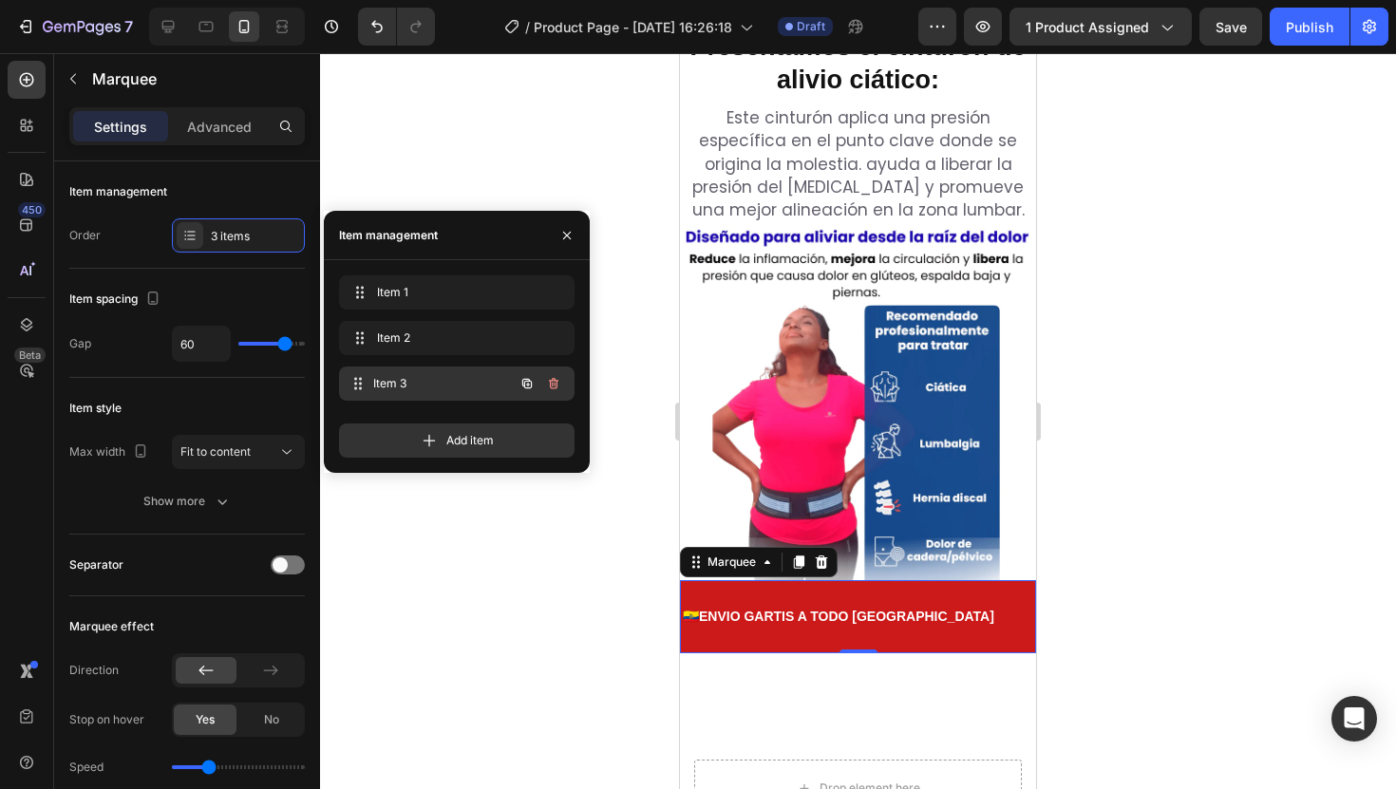
click at [447, 386] on span "Item 3" at bounding box center [443, 383] width 141 height 17
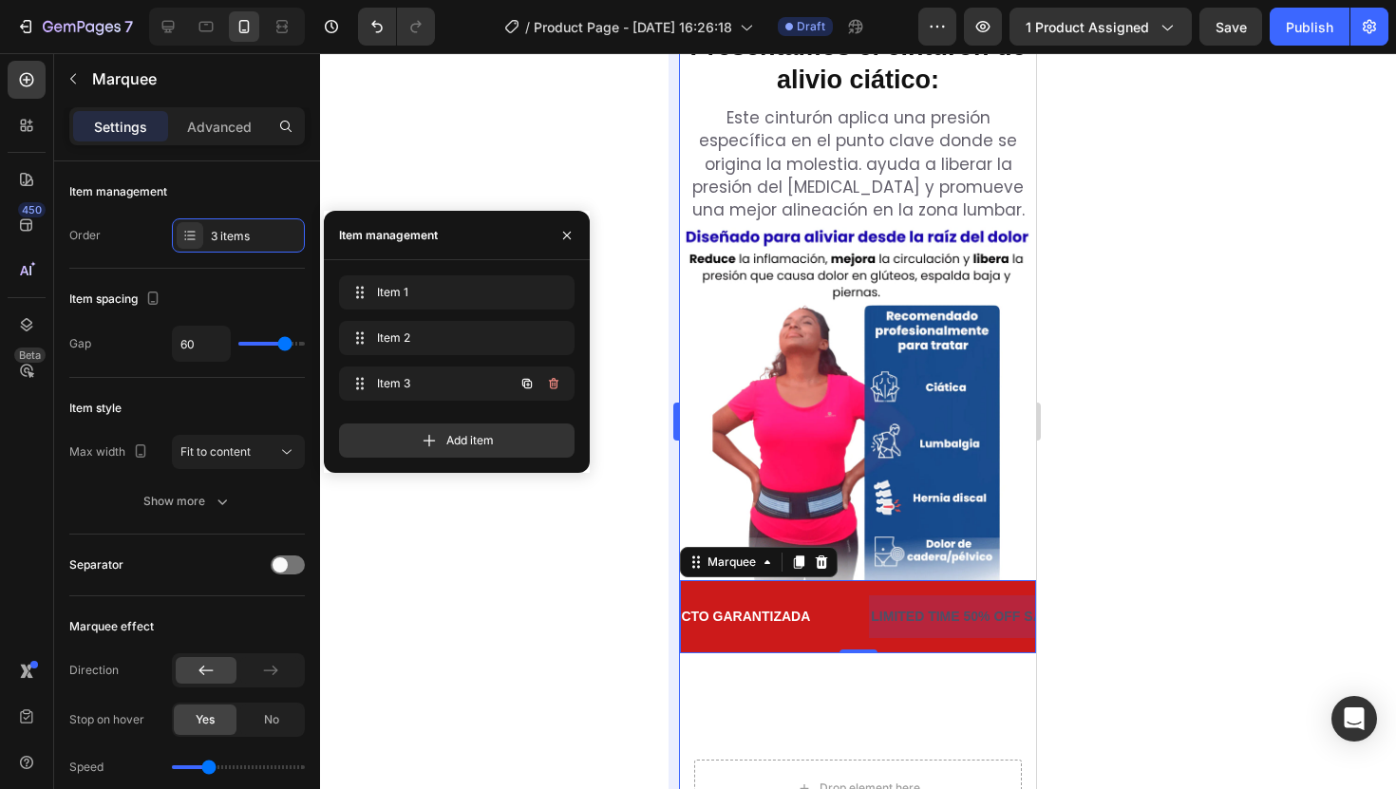
scroll to position [0, 464]
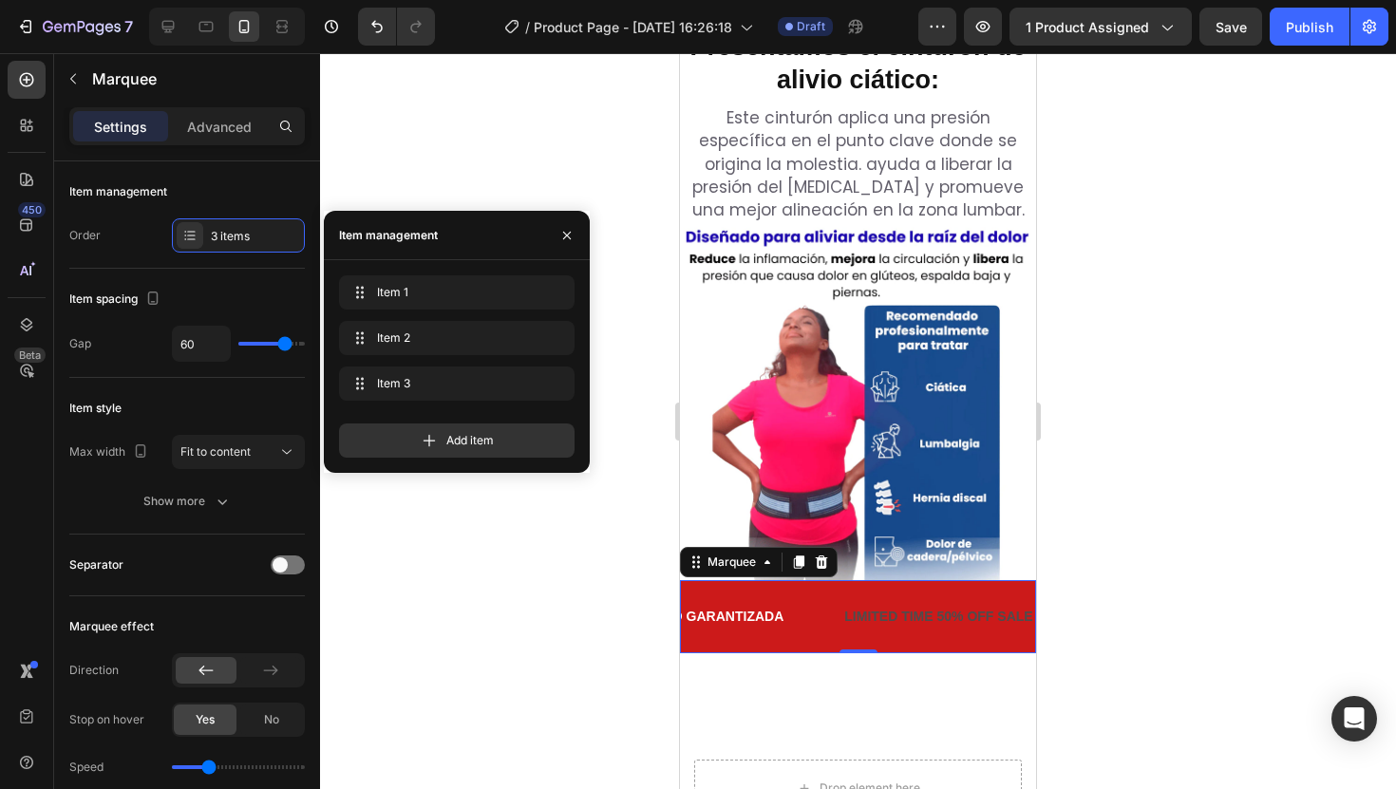
click at [842, 603] on div "LIMITED TIME 50% OFF SALE" at bounding box center [938, 617] width 192 height 28
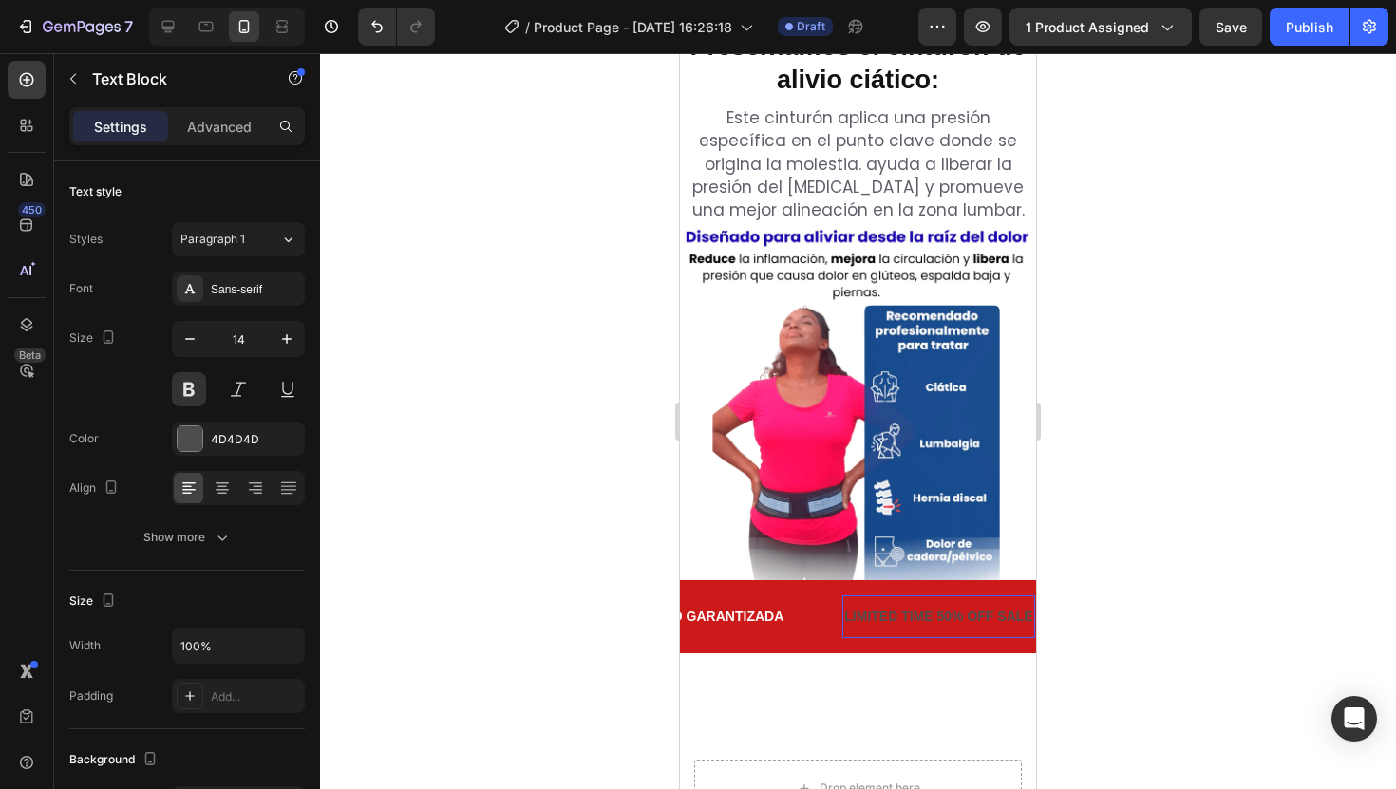
click at [842, 603] on div "LIMITED TIME 50% OFF SALE" at bounding box center [938, 617] width 192 height 28
click at [844, 605] on p "LIMITED TIME 50% OFF SALE" at bounding box center [938, 617] width 188 height 24
click at [844, 605] on p "No te quedes sin el tuyo" at bounding box center [920, 617] width 153 height 24
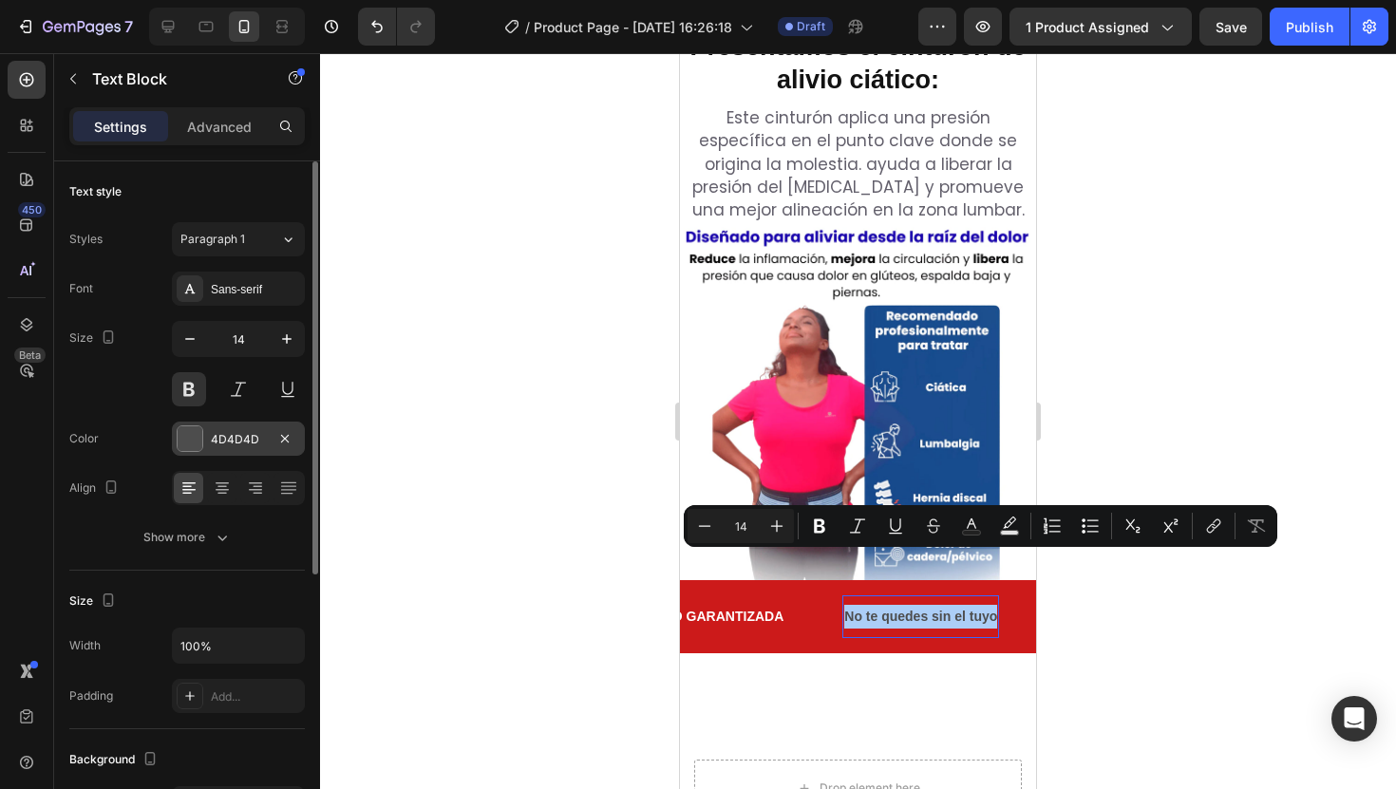
click at [188, 422] on div "4D4D4D" at bounding box center [238, 439] width 133 height 34
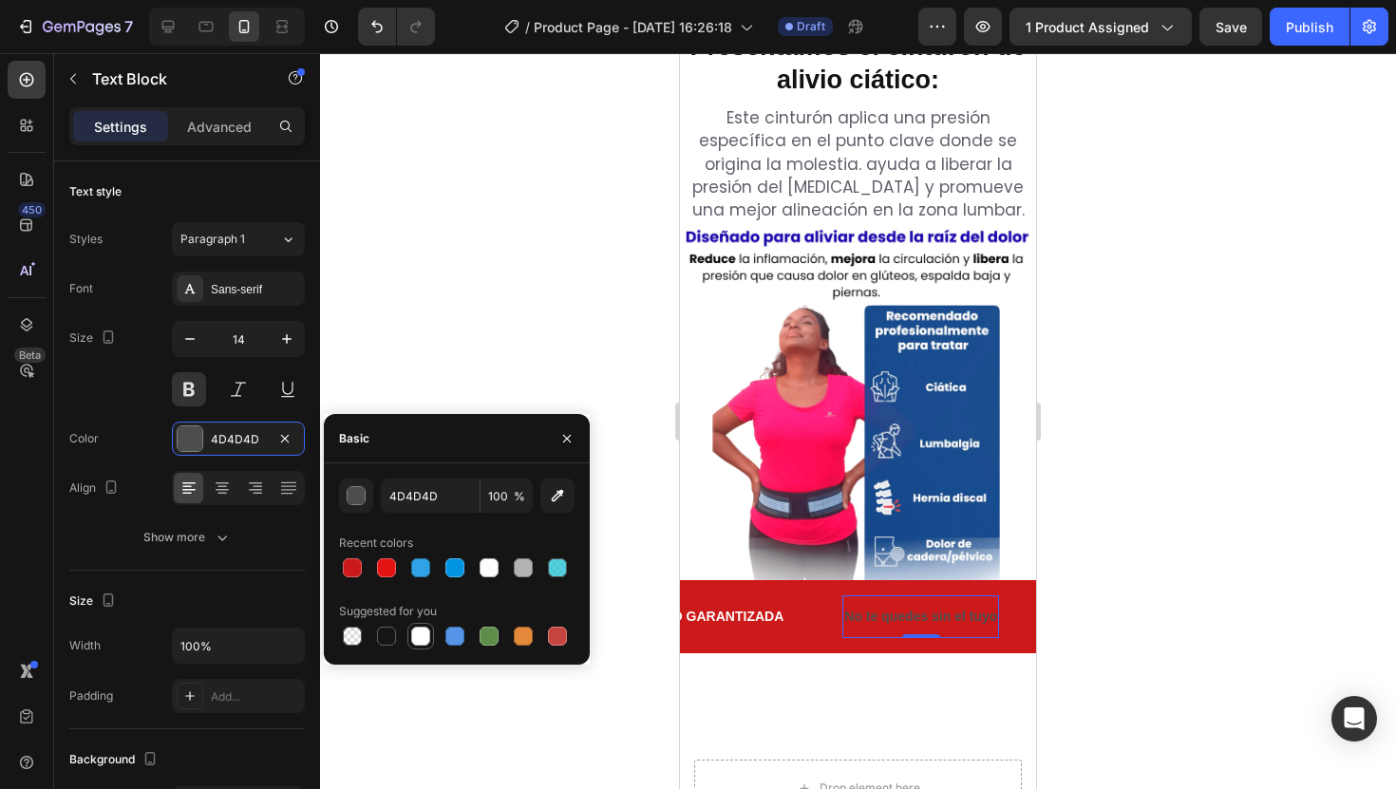
click at [418, 641] on div at bounding box center [420, 636] width 19 height 19
type input "FFFFFF"
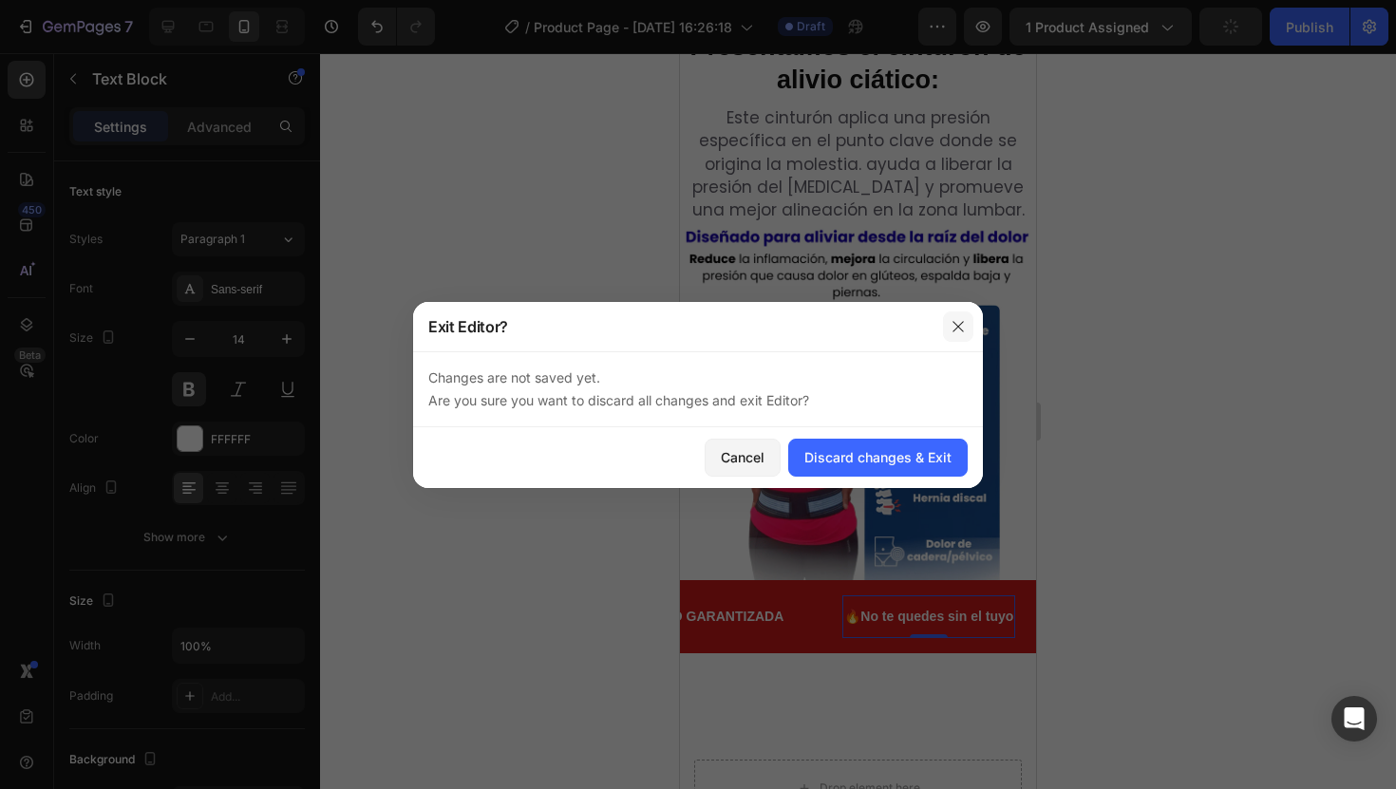
click at [967, 331] on button "button" at bounding box center [958, 327] width 30 height 30
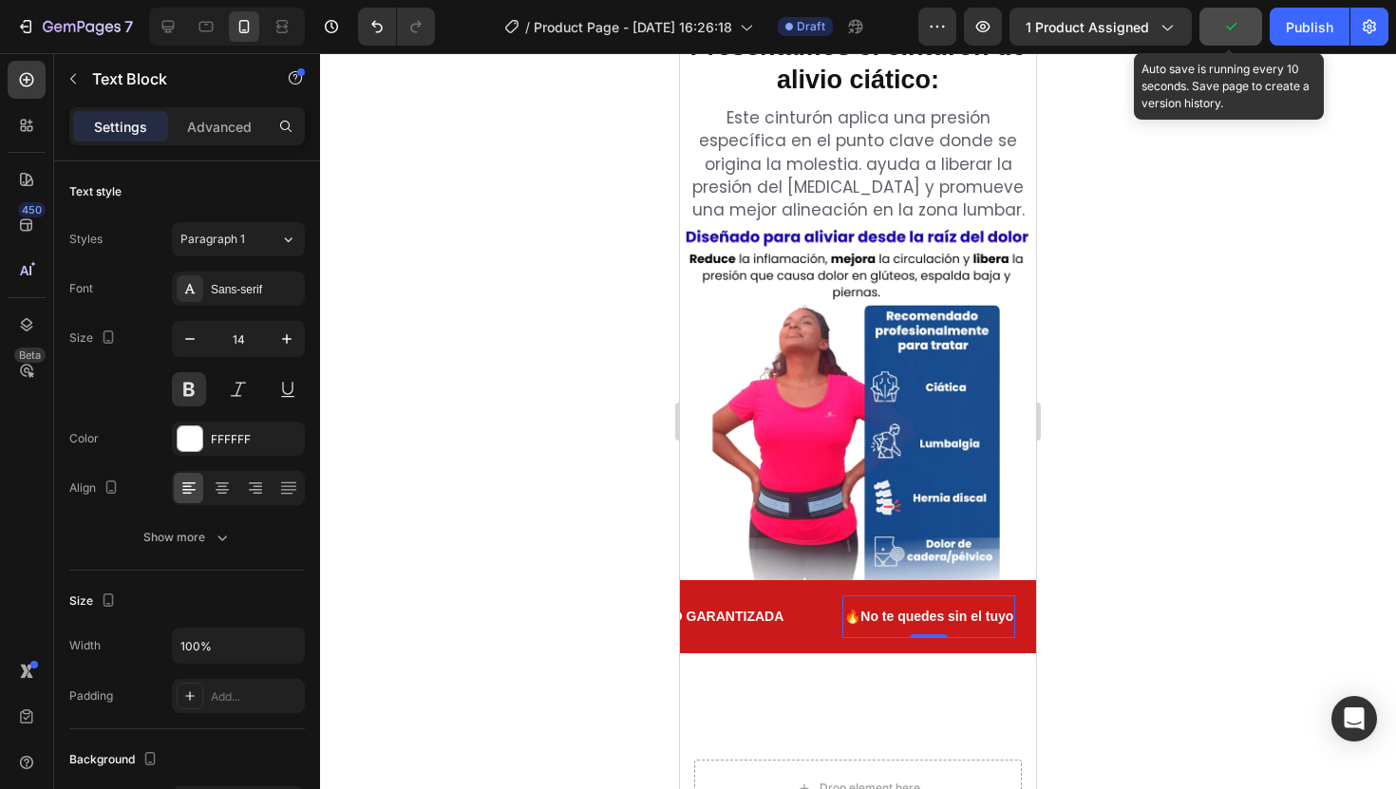
click at [1232, 19] on icon "button" at bounding box center [1230, 26] width 19 height 19
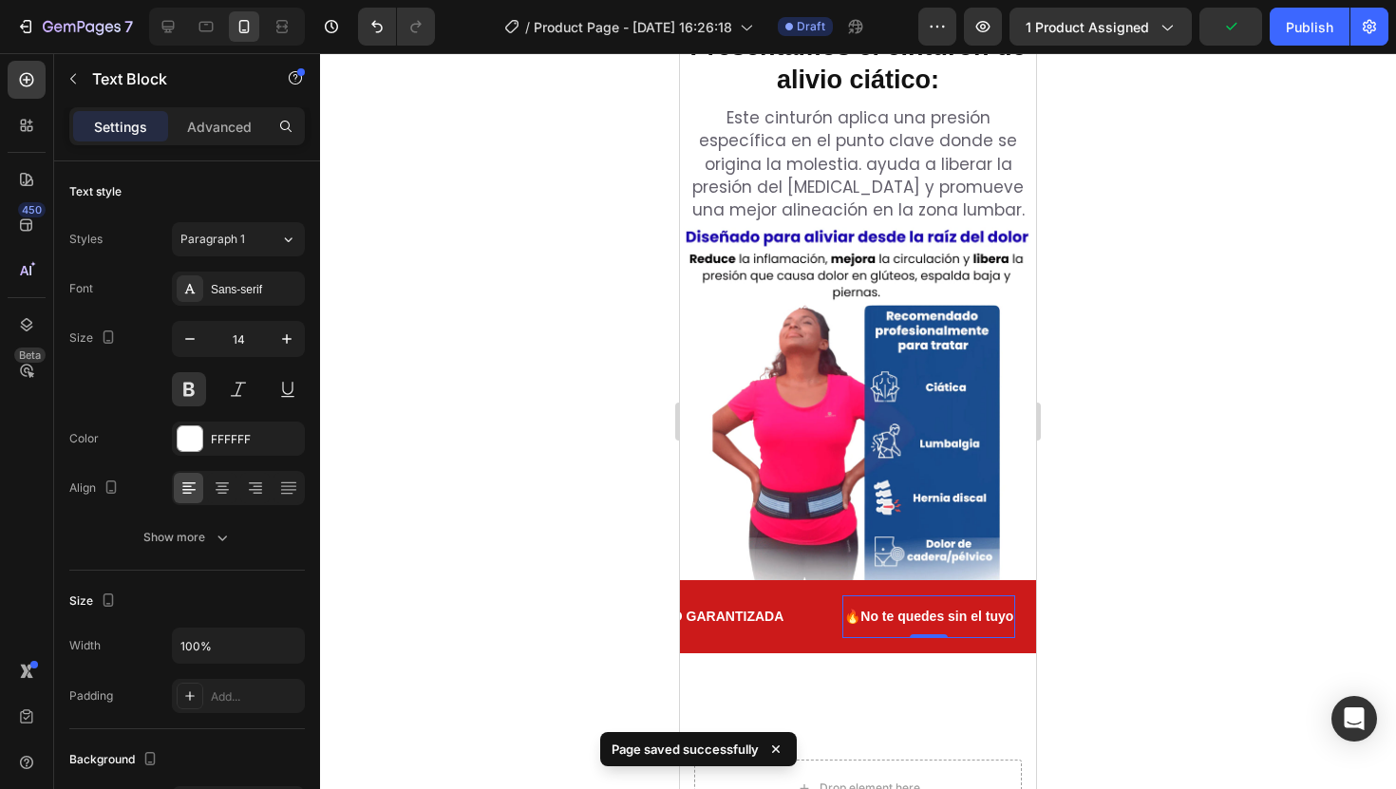
click at [1128, 327] on div at bounding box center [858, 421] width 1076 height 736
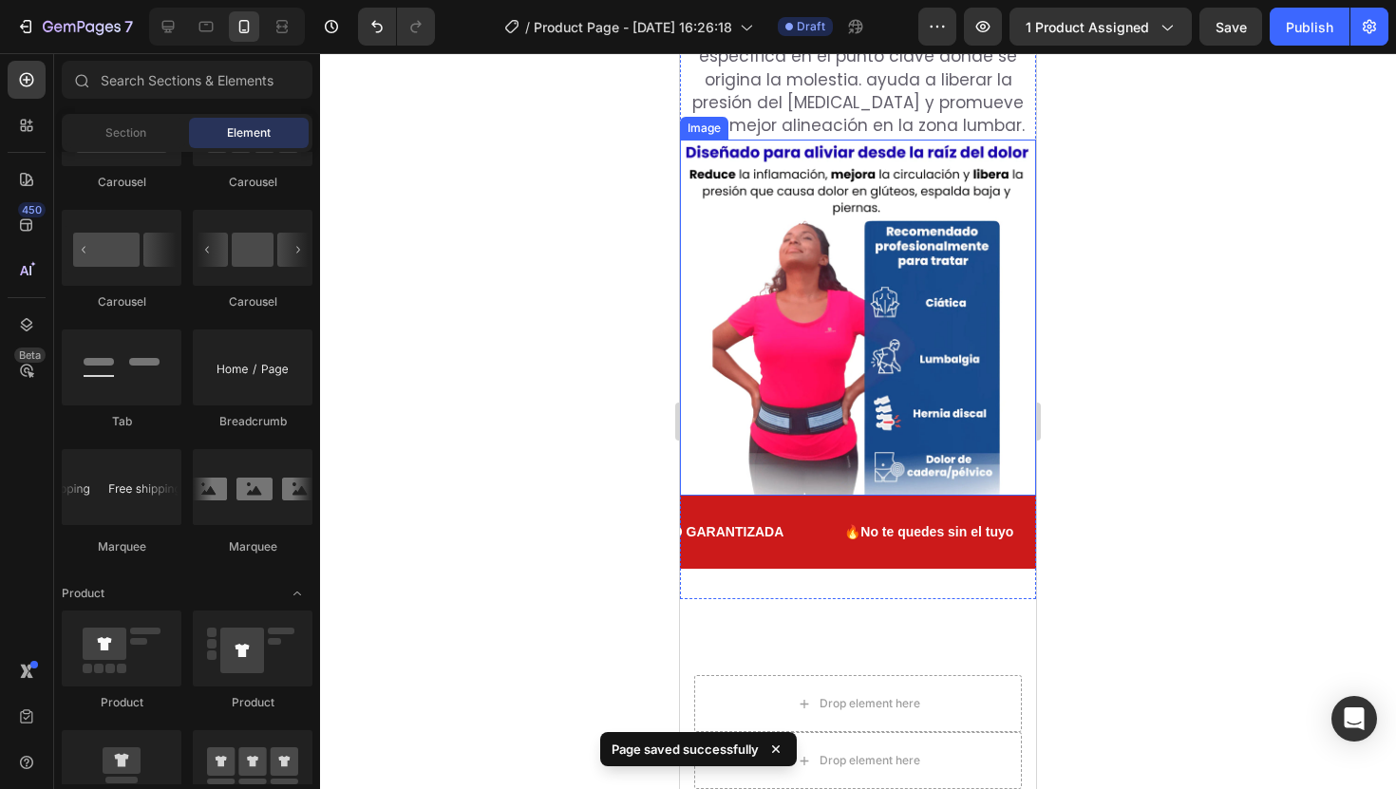
scroll to position [2377, 0]
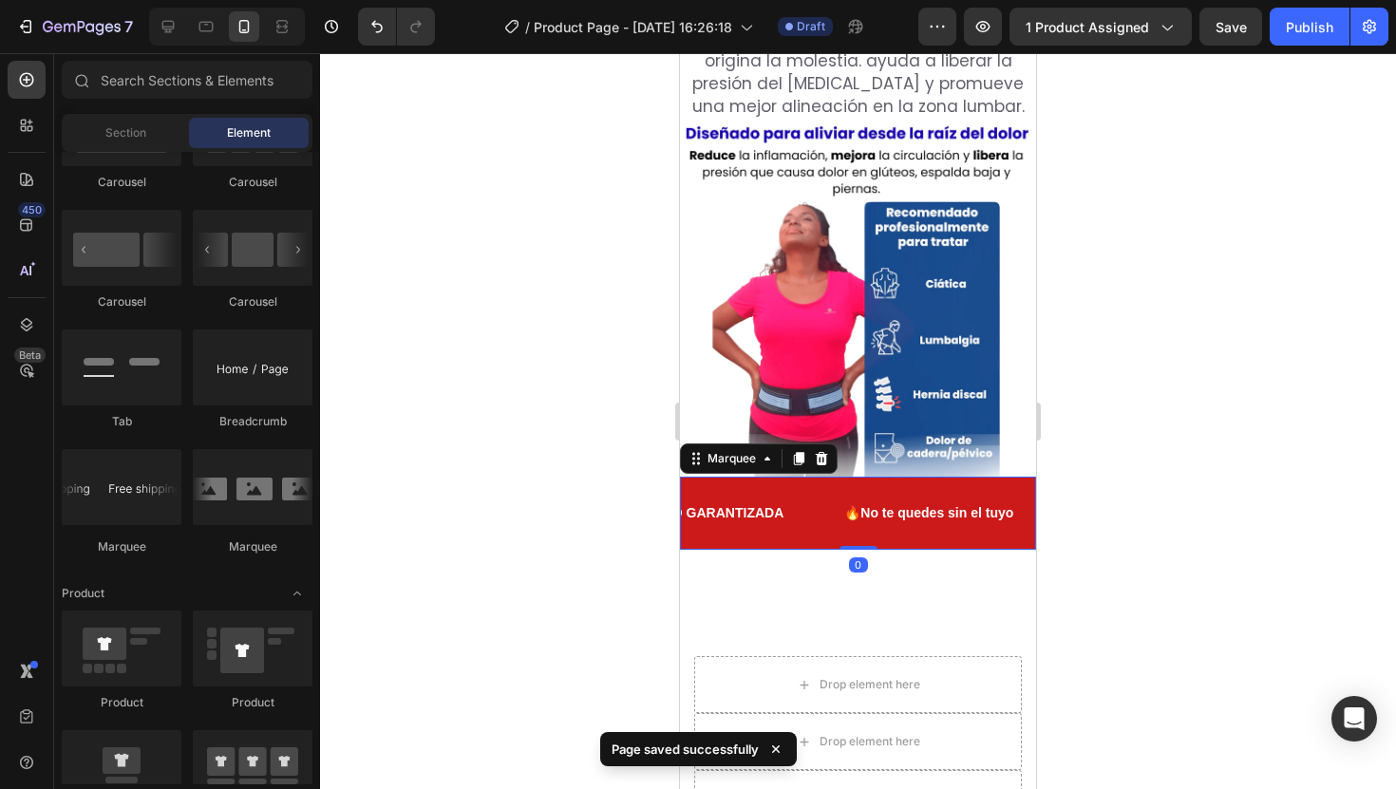
click at [961, 477] on div "🇪🇨ENVIO GARTIS A TODO ECUADOR Text Block ✅PRODUCTO GARANTIZADA Text Block 🔥No t…" at bounding box center [858, 513] width 356 height 73
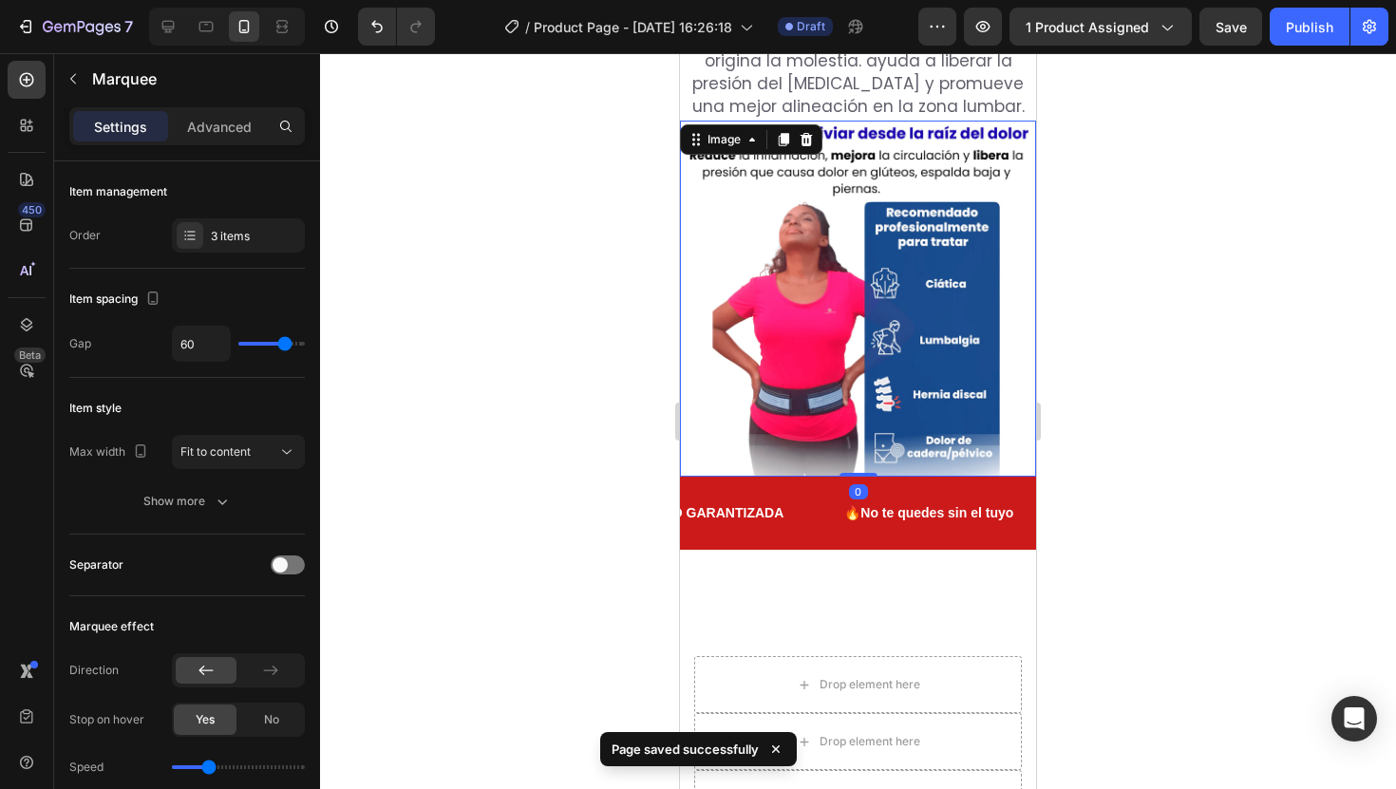
click at [884, 407] on img at bounding box center [858, 299] width 356 height 356
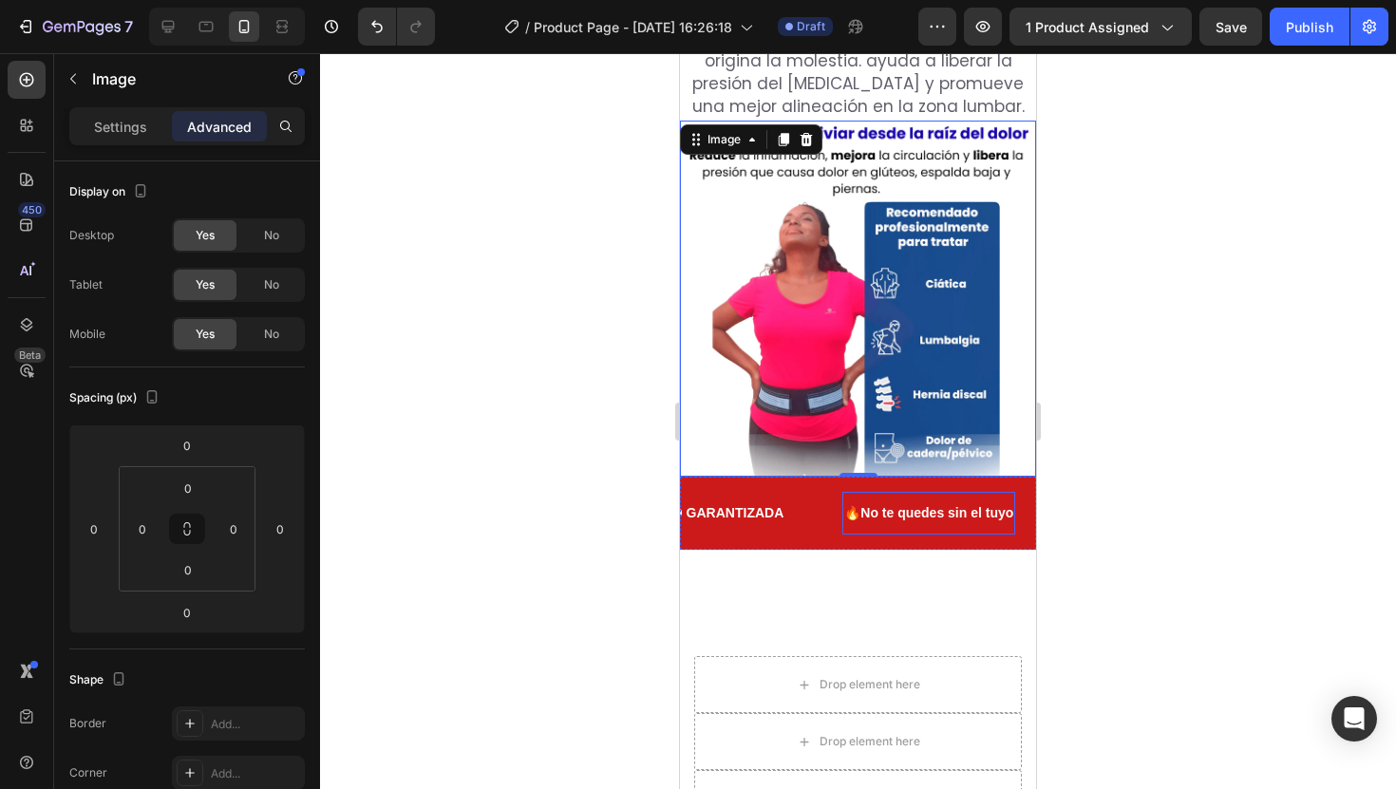
click at [925, 502] on p "🔥No te quedes sin el tuyo" at bounding box center [928, 514] width 169 height 24
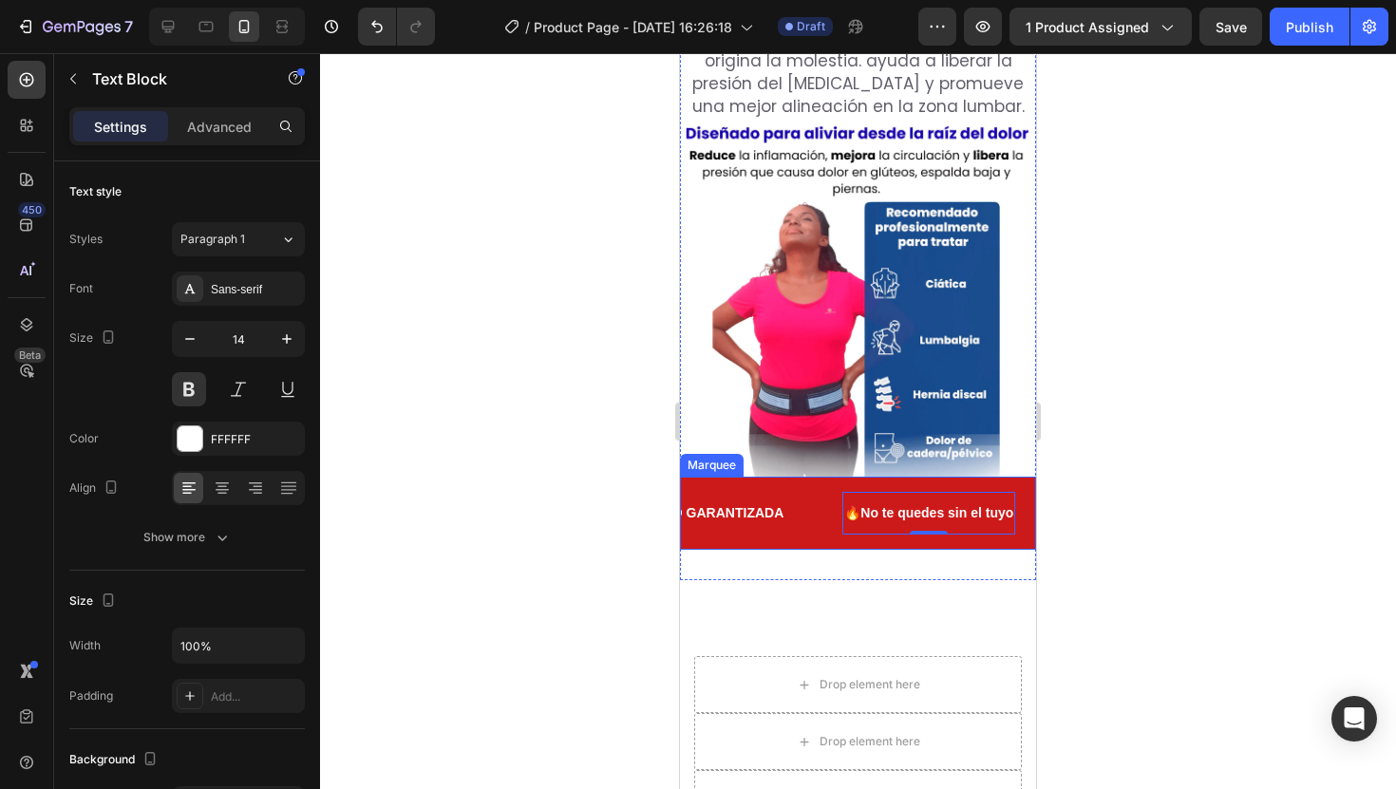
click at [957, 492] on div "🔥No te quedes sin el tuyo Text Block 0" at bounding box center [957, 513] width 230 height 43
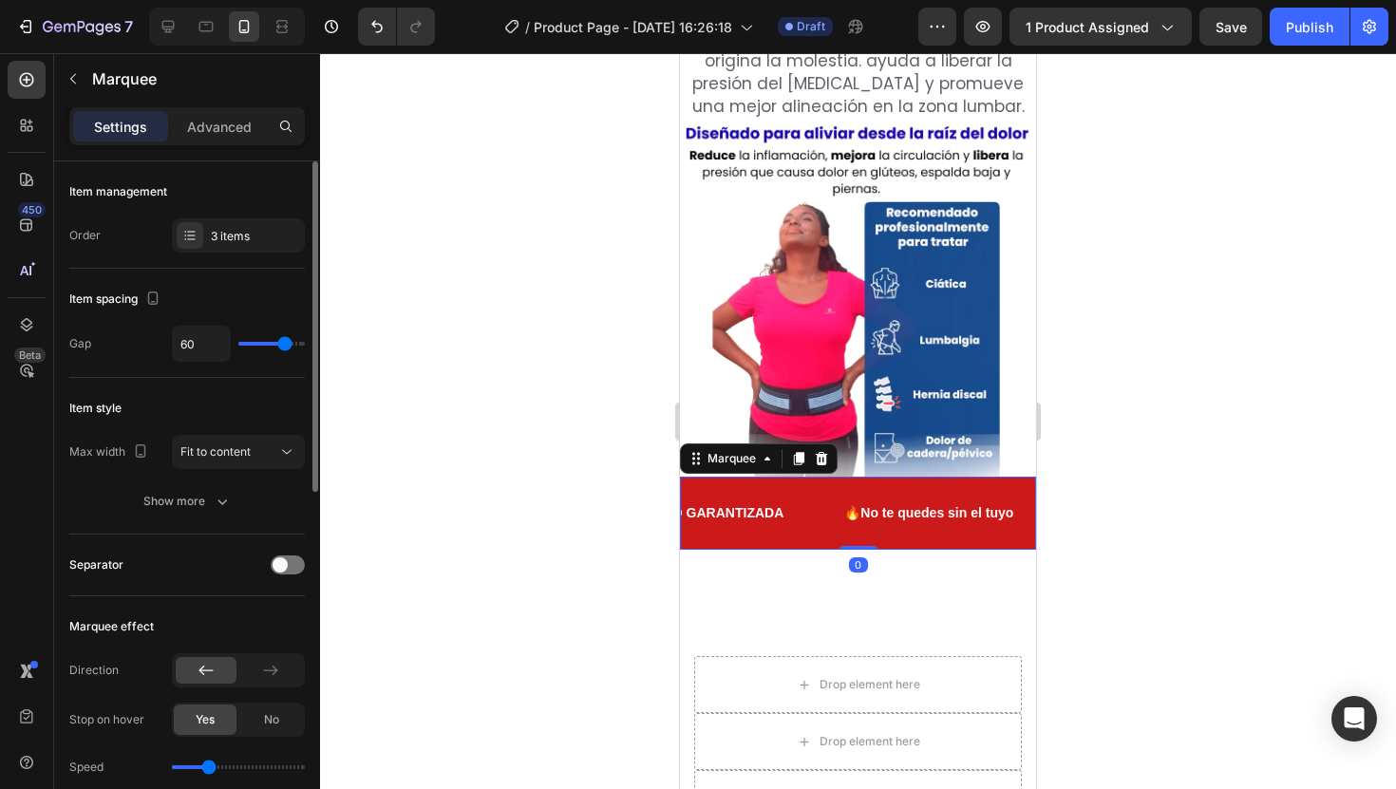
type input "62"
type input "58"
type input "53"
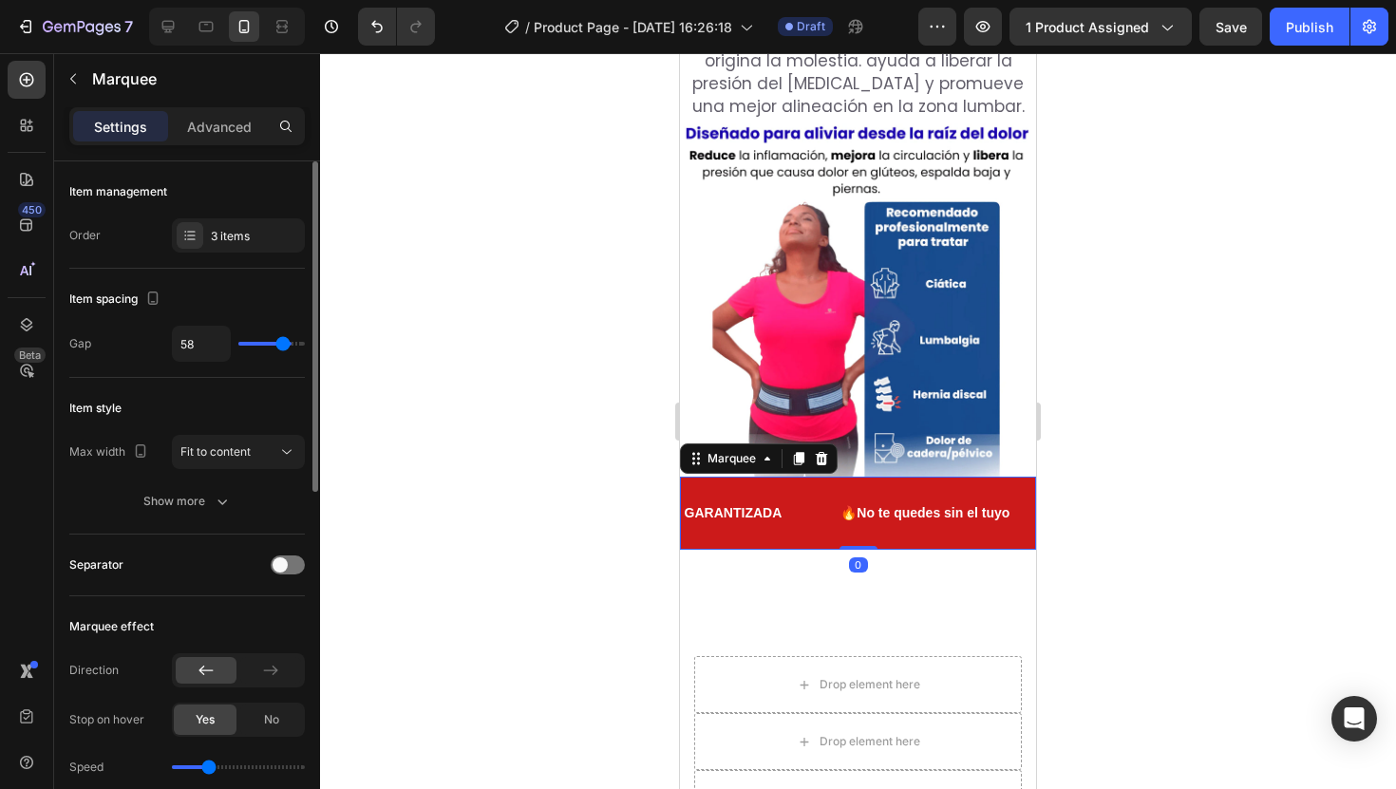
type input "53"
type input "51"
type input "50"
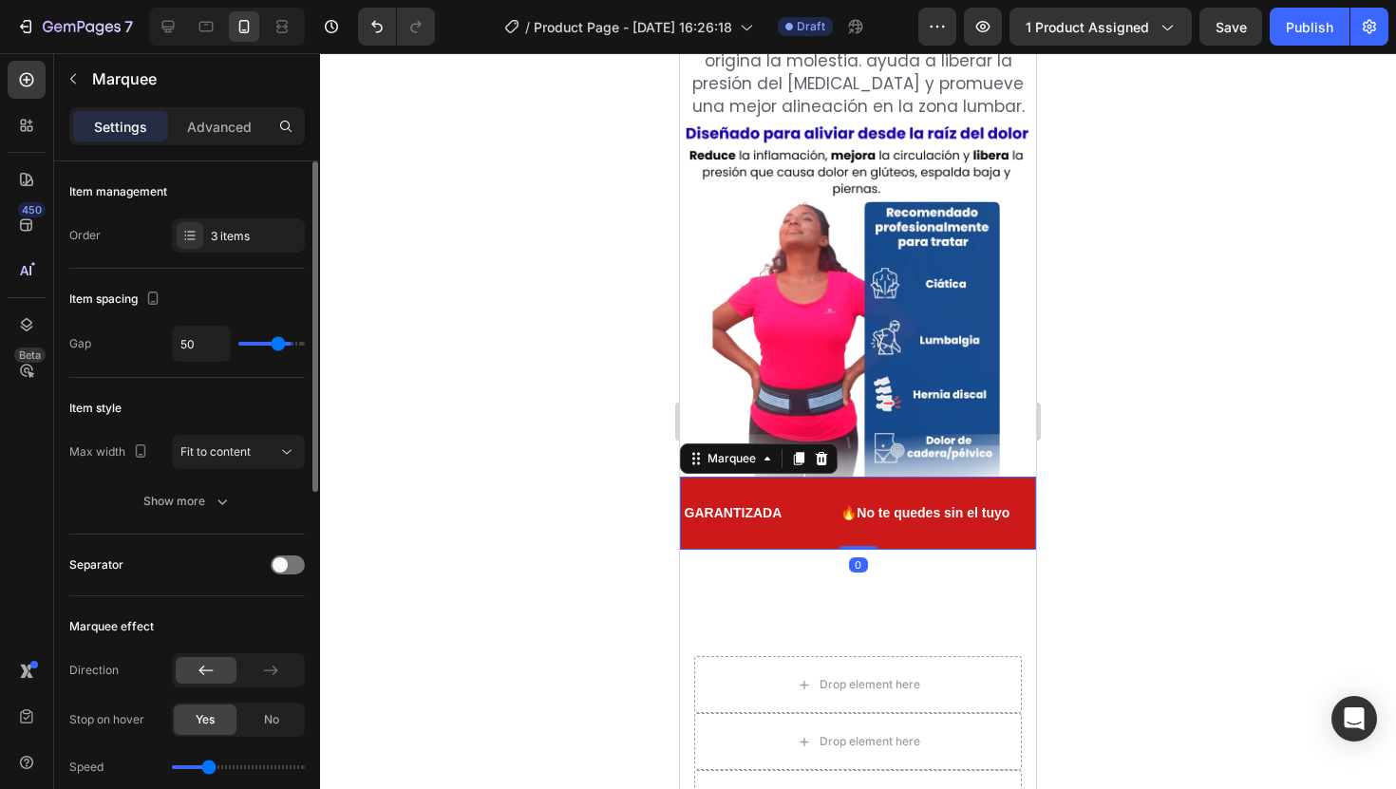
type input "48"
type input "47"
type input "46"
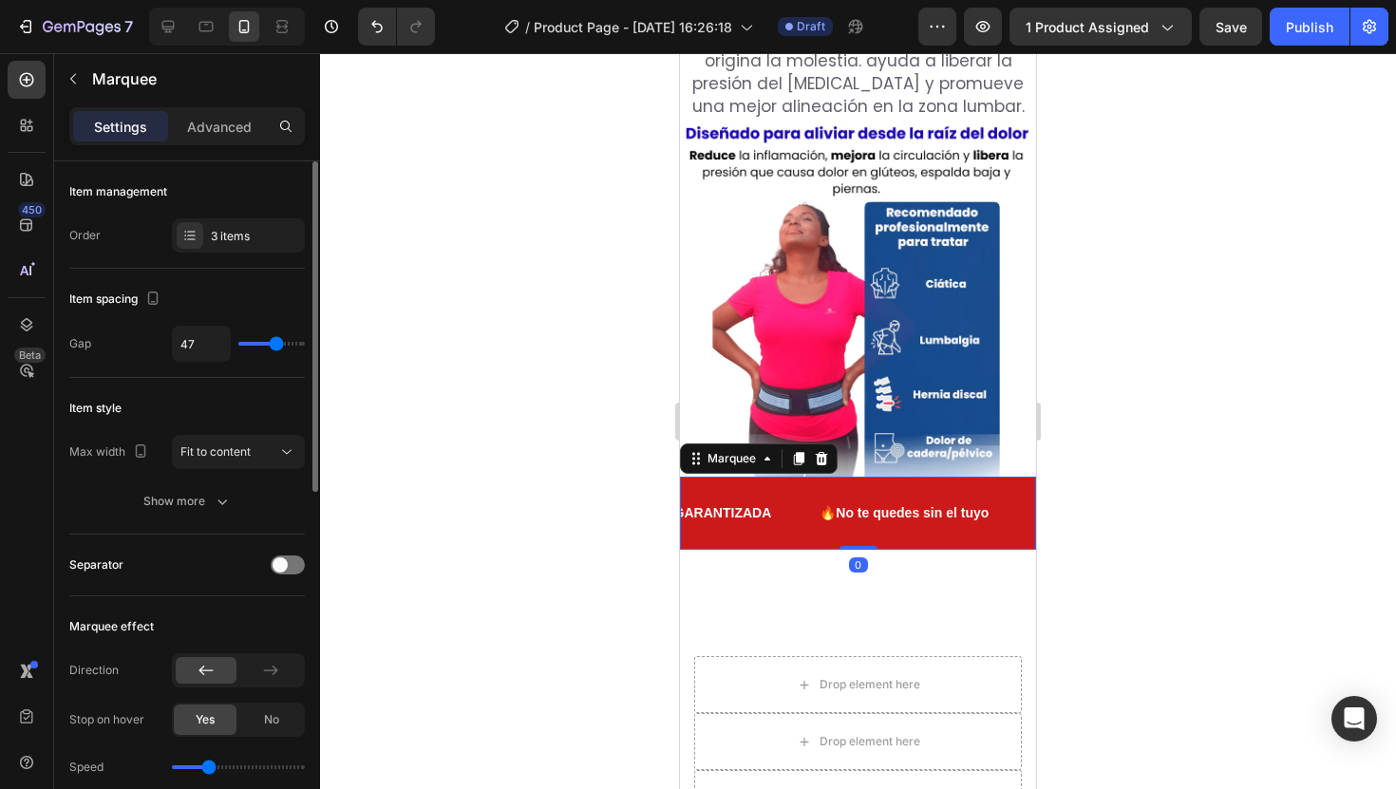
type input "46"
type input "43"
type input "42"
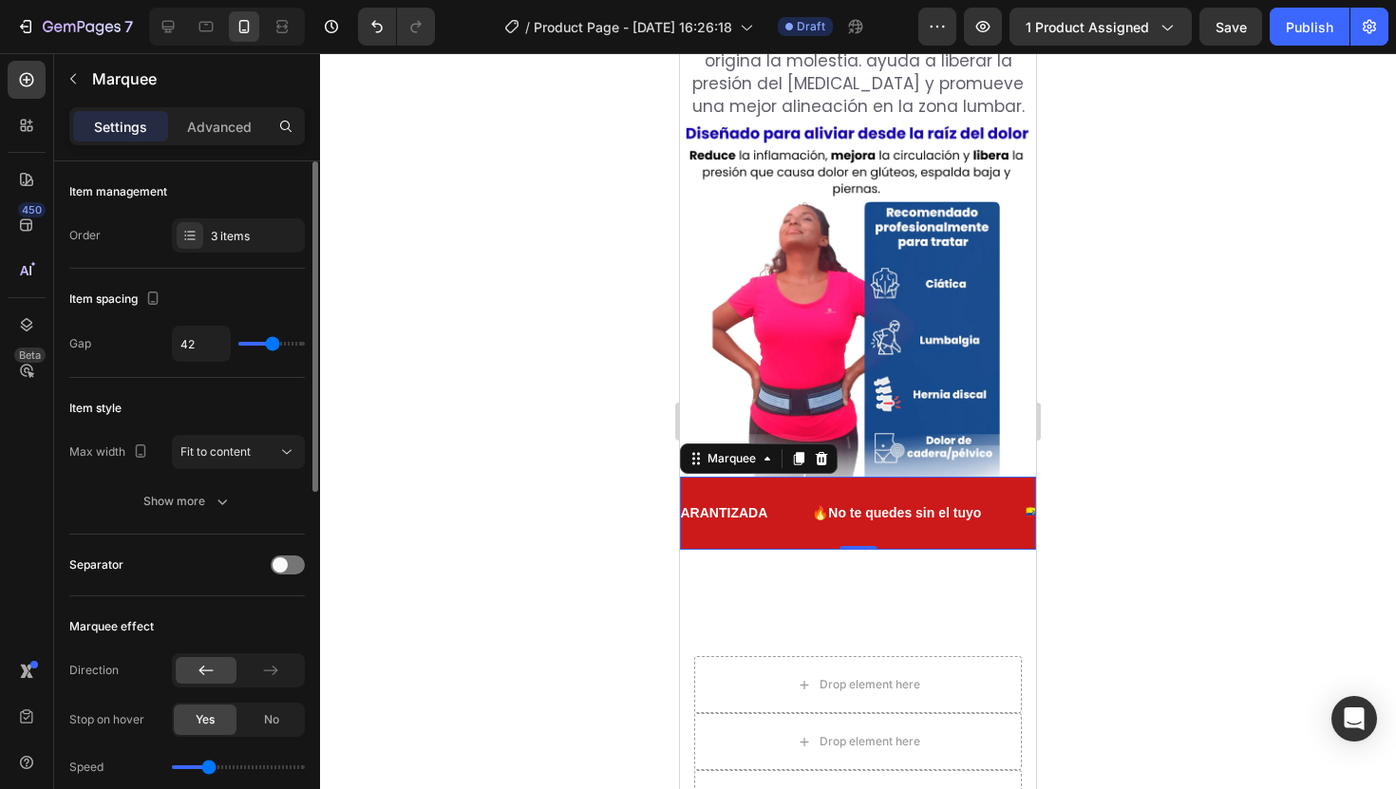
type input "43"
type input "44"
type input "45"
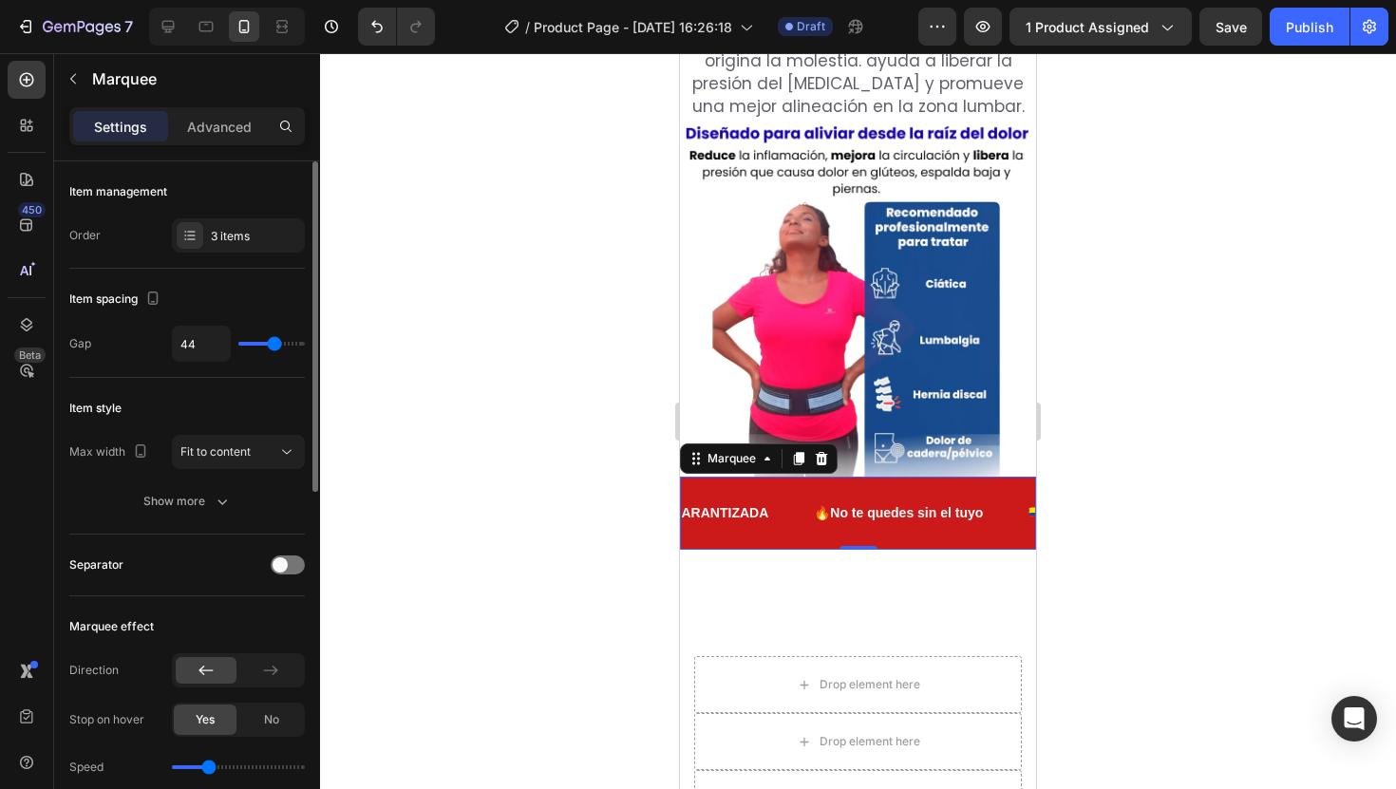
type input "45"
type input "46"
type input "47"
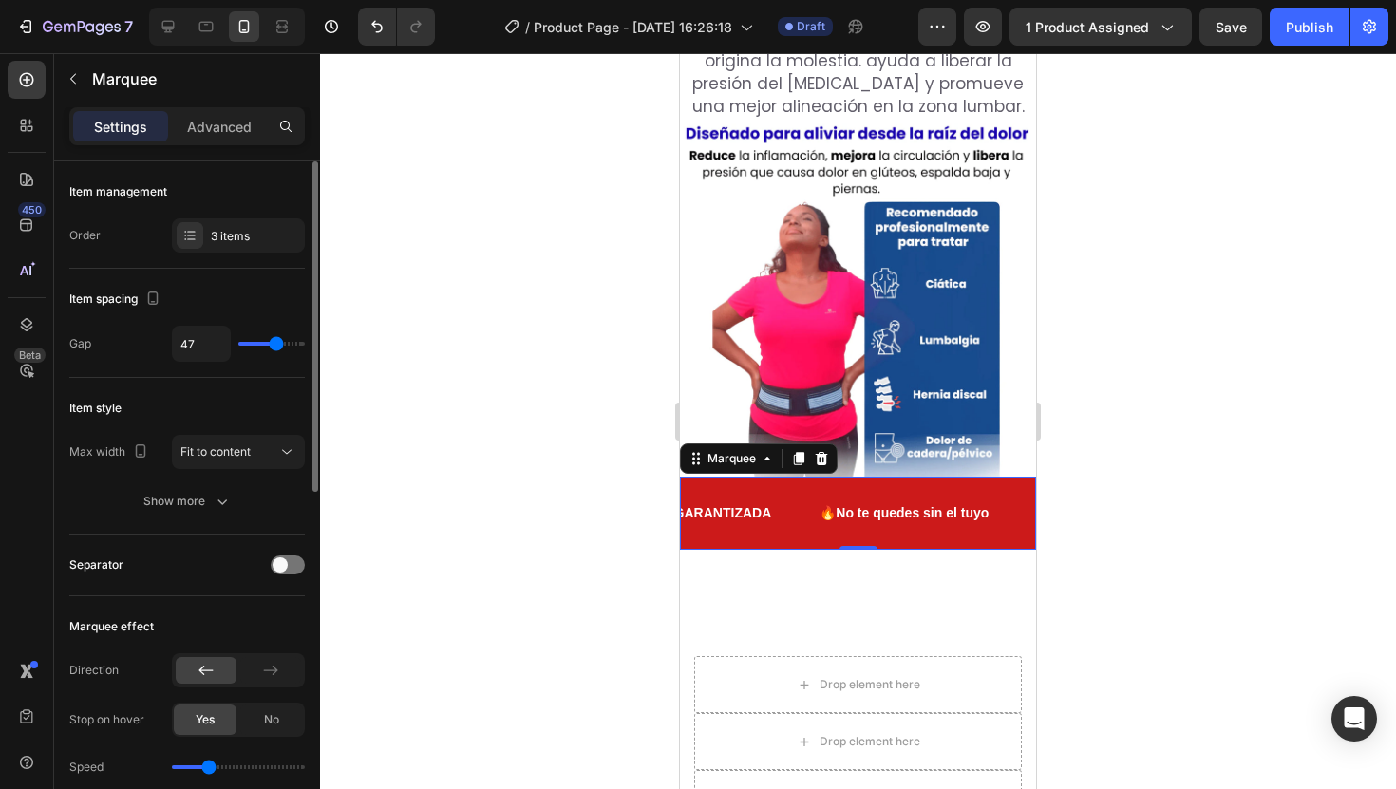
click at [275, 345] on input "range" at bounding box center [271, 344] width 66 height 4
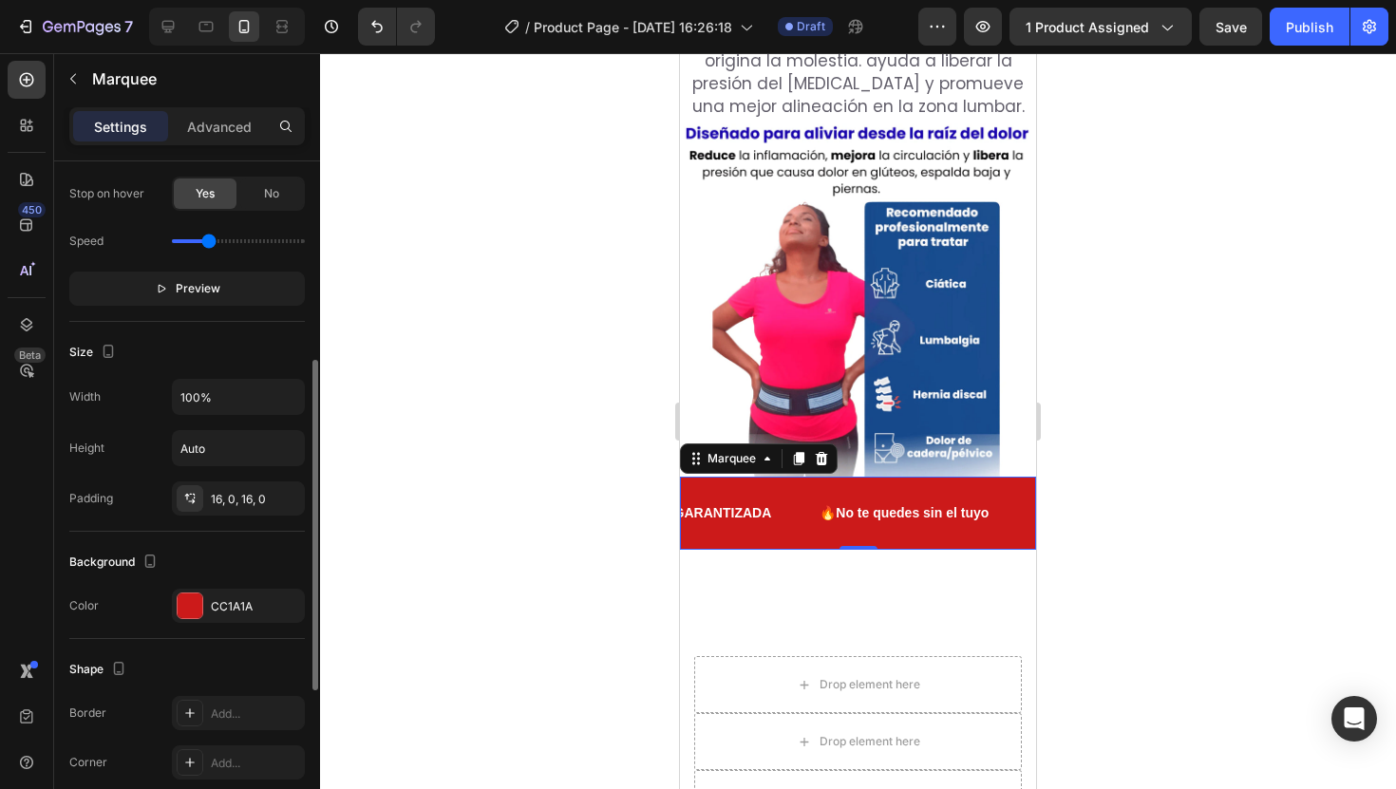
scroll to position [528, 0]
click at [249, 394] on input "100%" at bounding box center [238, 395] width 131 height 34
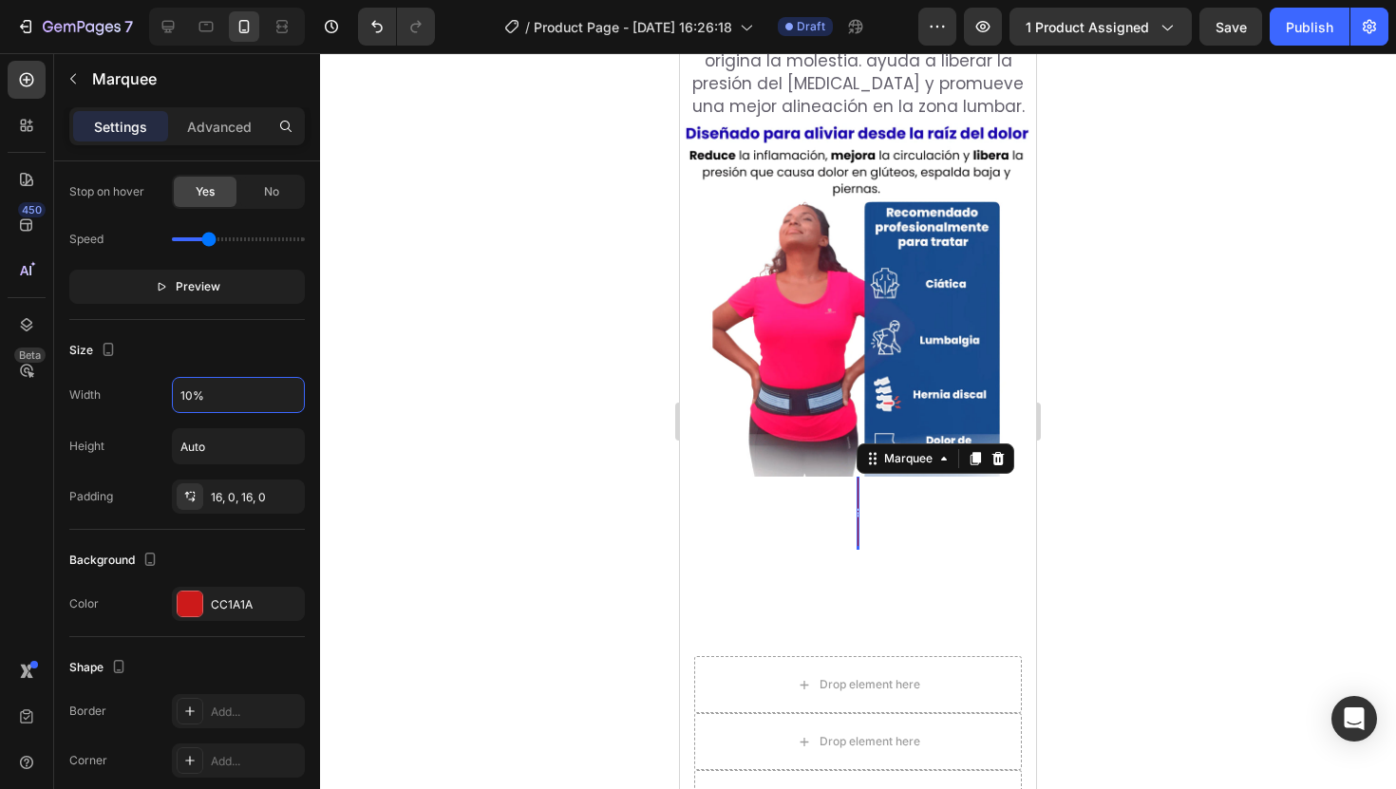
type input "100%"
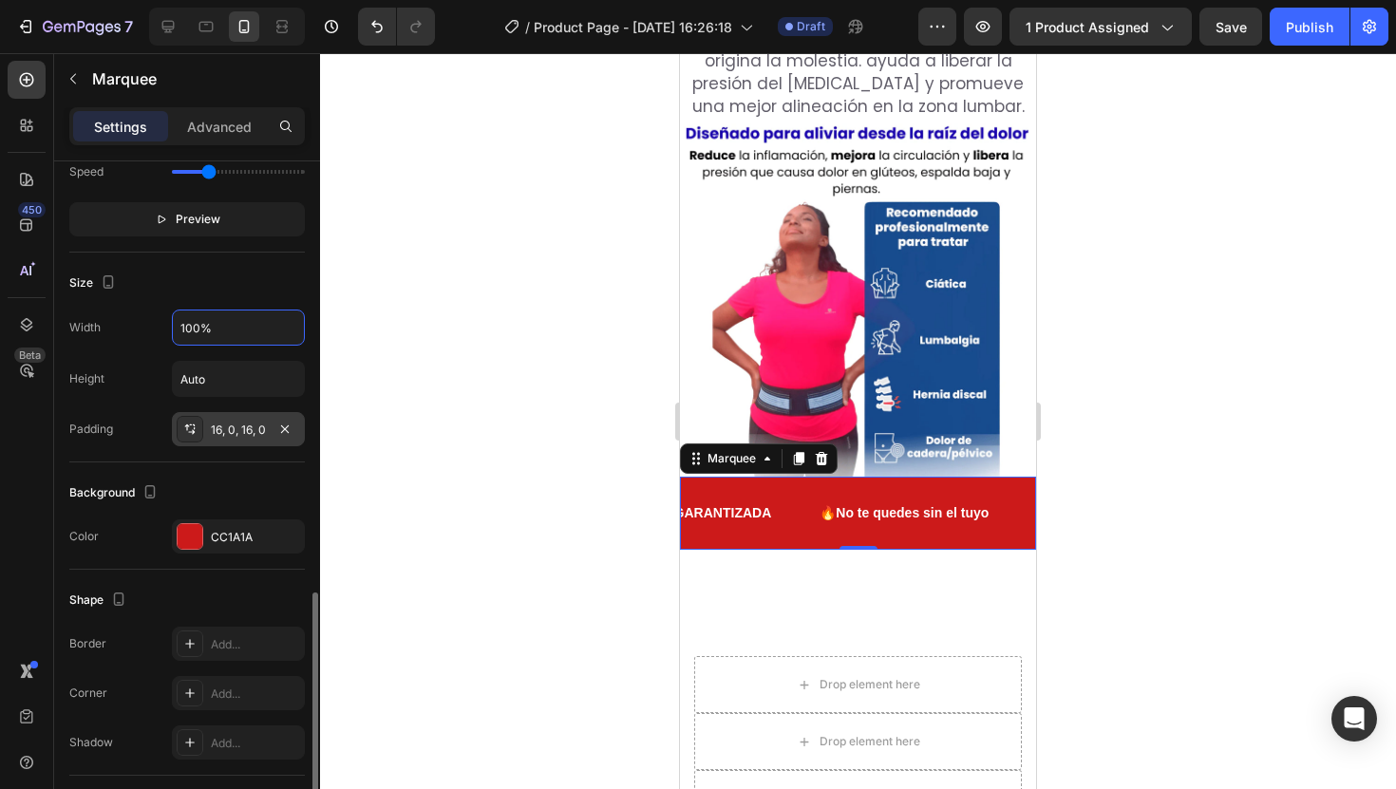
scroll to position [723, 0]
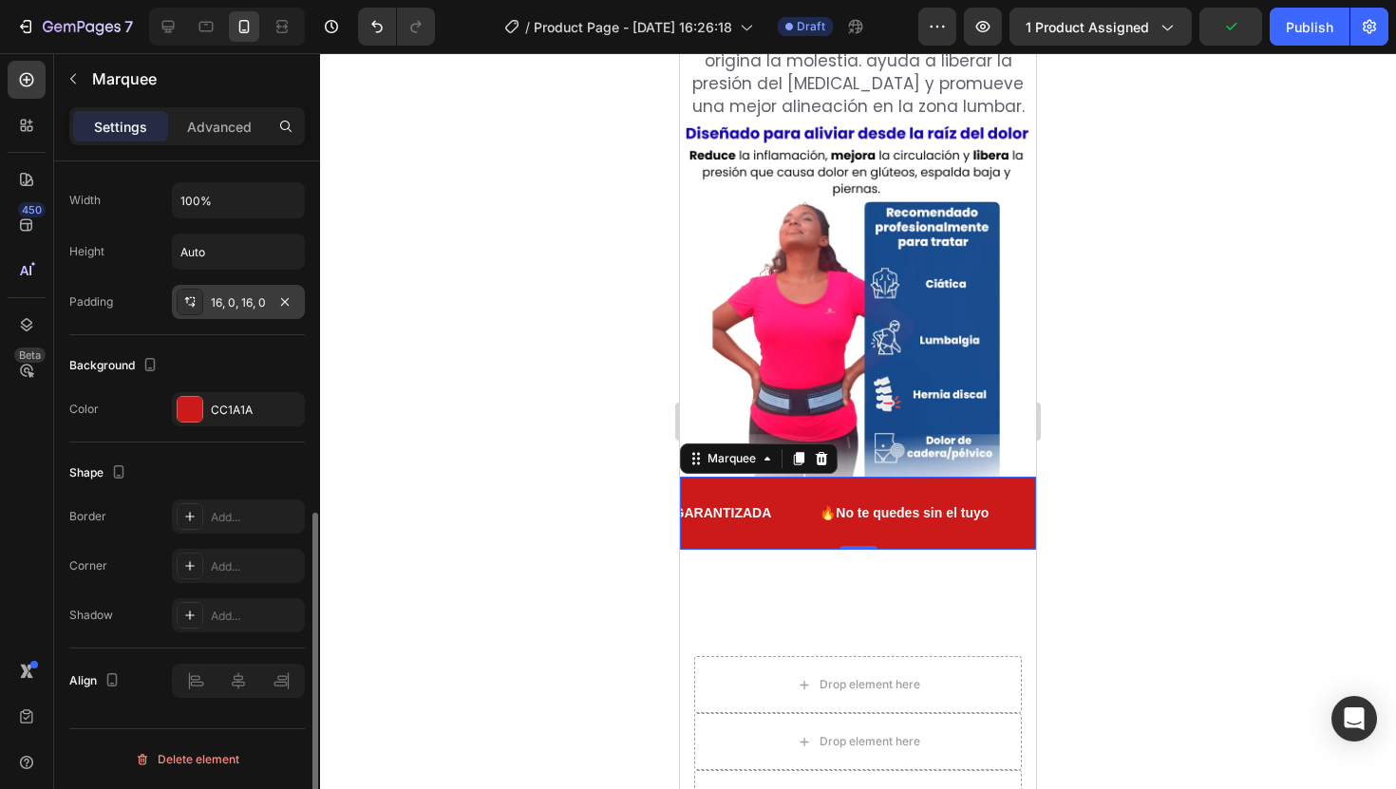
click at [235, 309] on div "16, 0, 16, 0" at bounding box center [238, 302] width 55 height 17
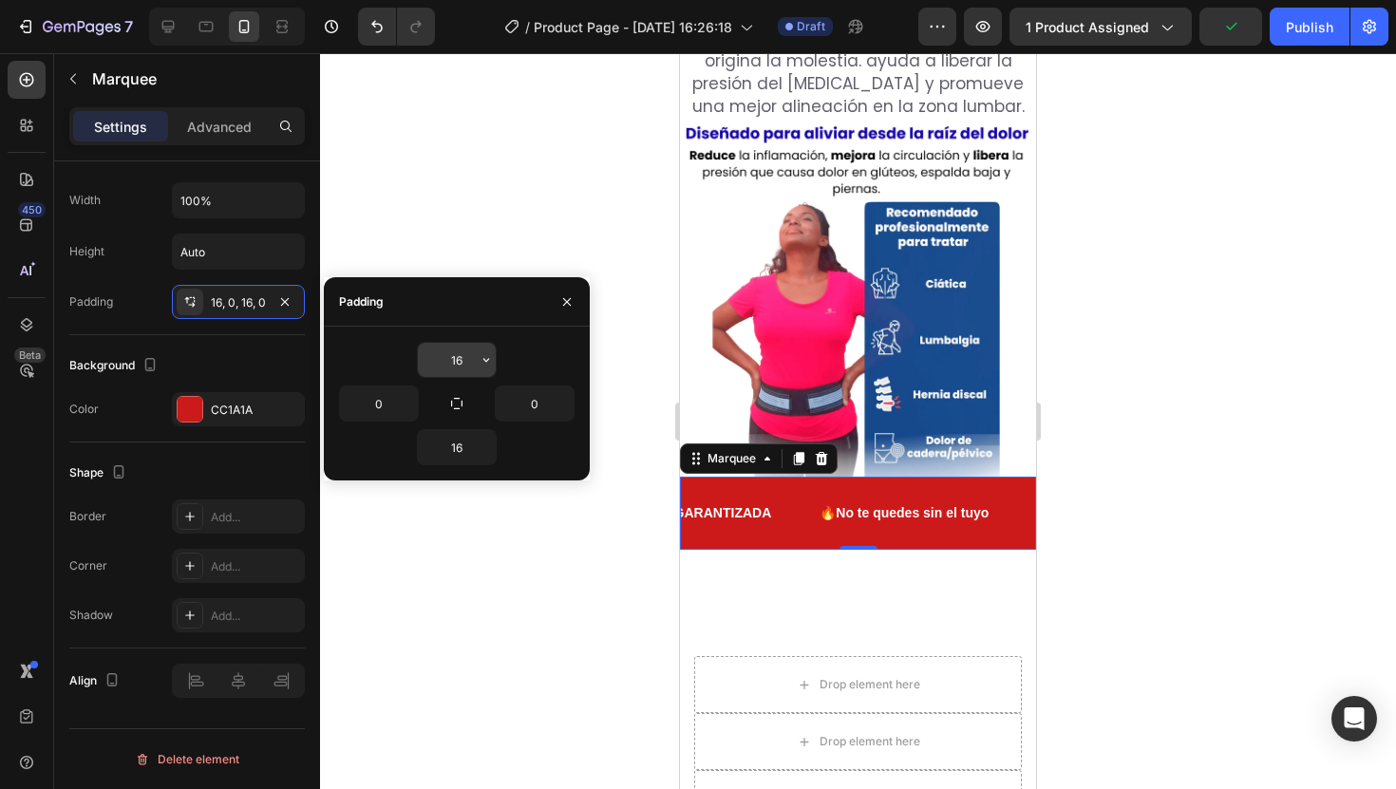
click at [470, 361] on input "16" at bounding box center [457, 360] width 78 height 34
click at [489, 363] on icon "button" at bounding box center [486, 359] width 15 height 15
click at [467, 365] on input "16" at bounding box center [457, 360] width 78 height 34
type input "14"
click at [470, 444] on input "16" at bounding box center [457, 447] width 78 height 34
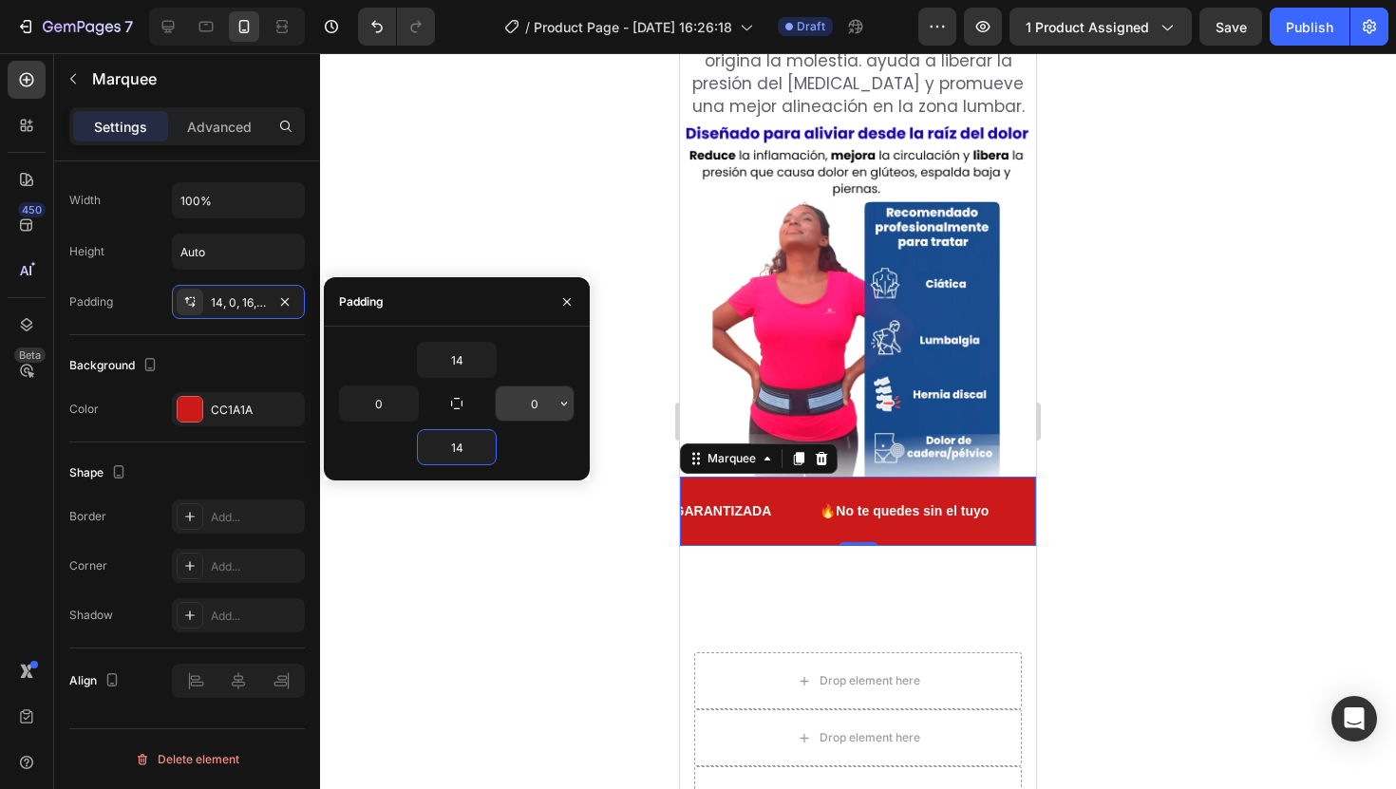
type input "14"
click at [536, 407] on input "0" at bounding box center [535, 404] width 78 height 34
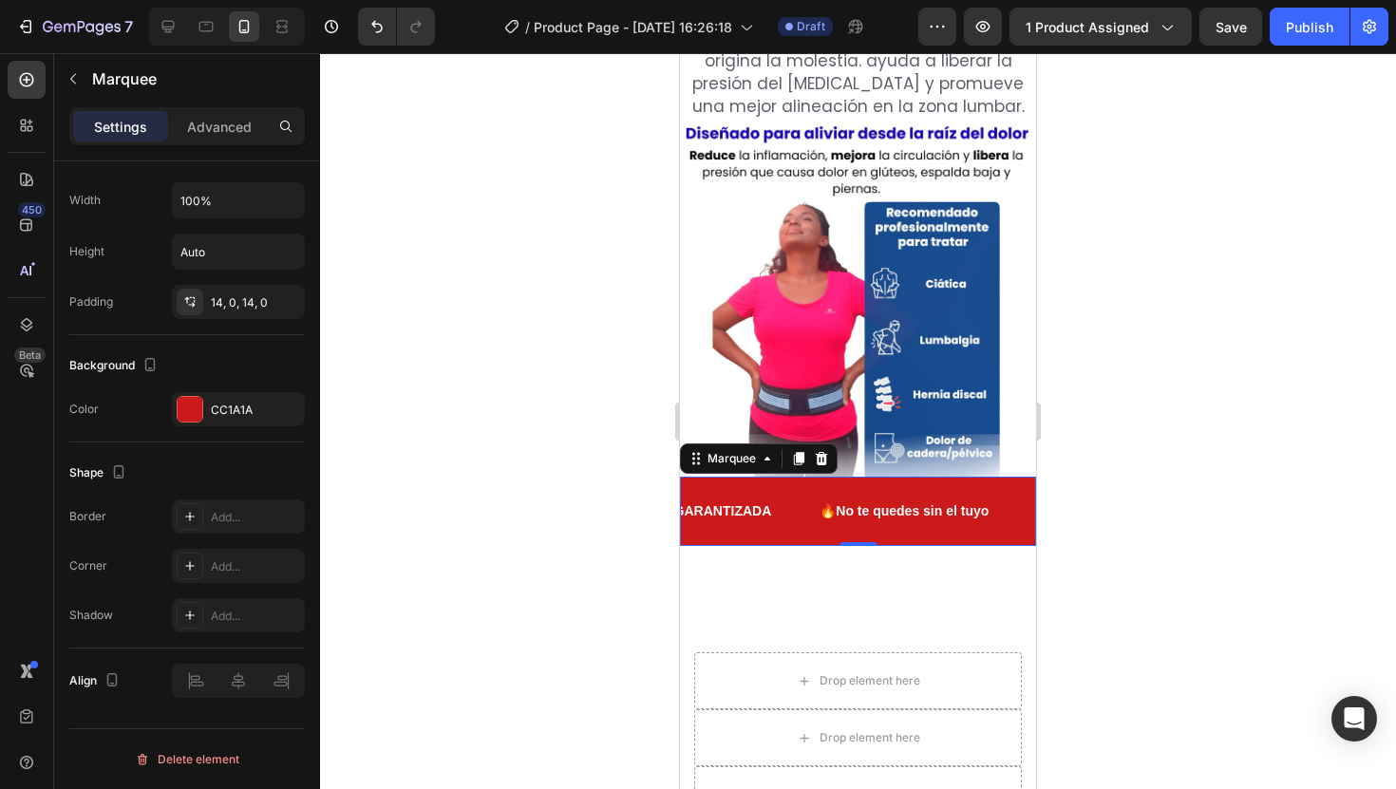
click at [619, 507] on div at bounding box center [858, 421] width 1076 height 736
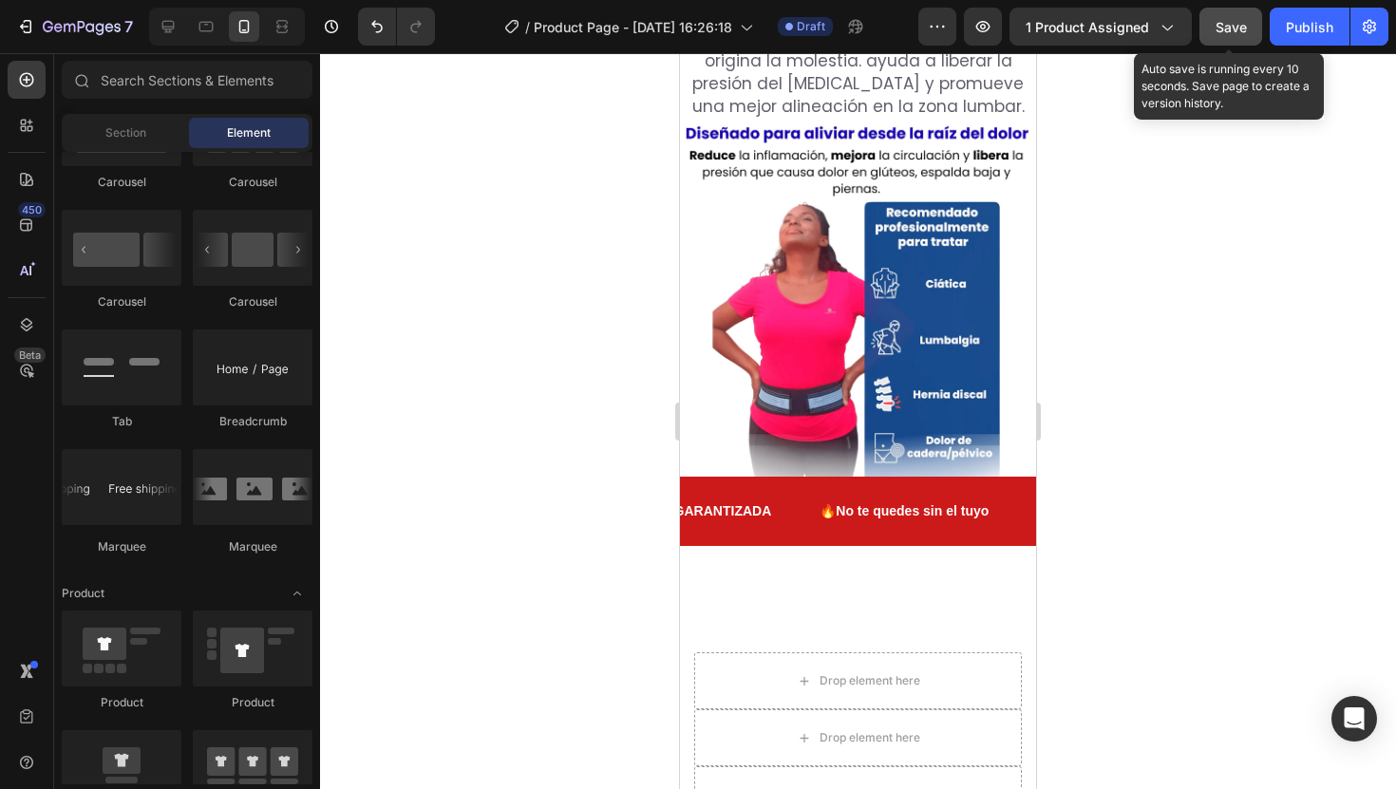
click at [1222, 34] on span "Save" at bounding box center [1231, 27] width 31 height 16
click at [1273, 34] on button "Publish" at bounding box center [1310, 27] width 80 height 38
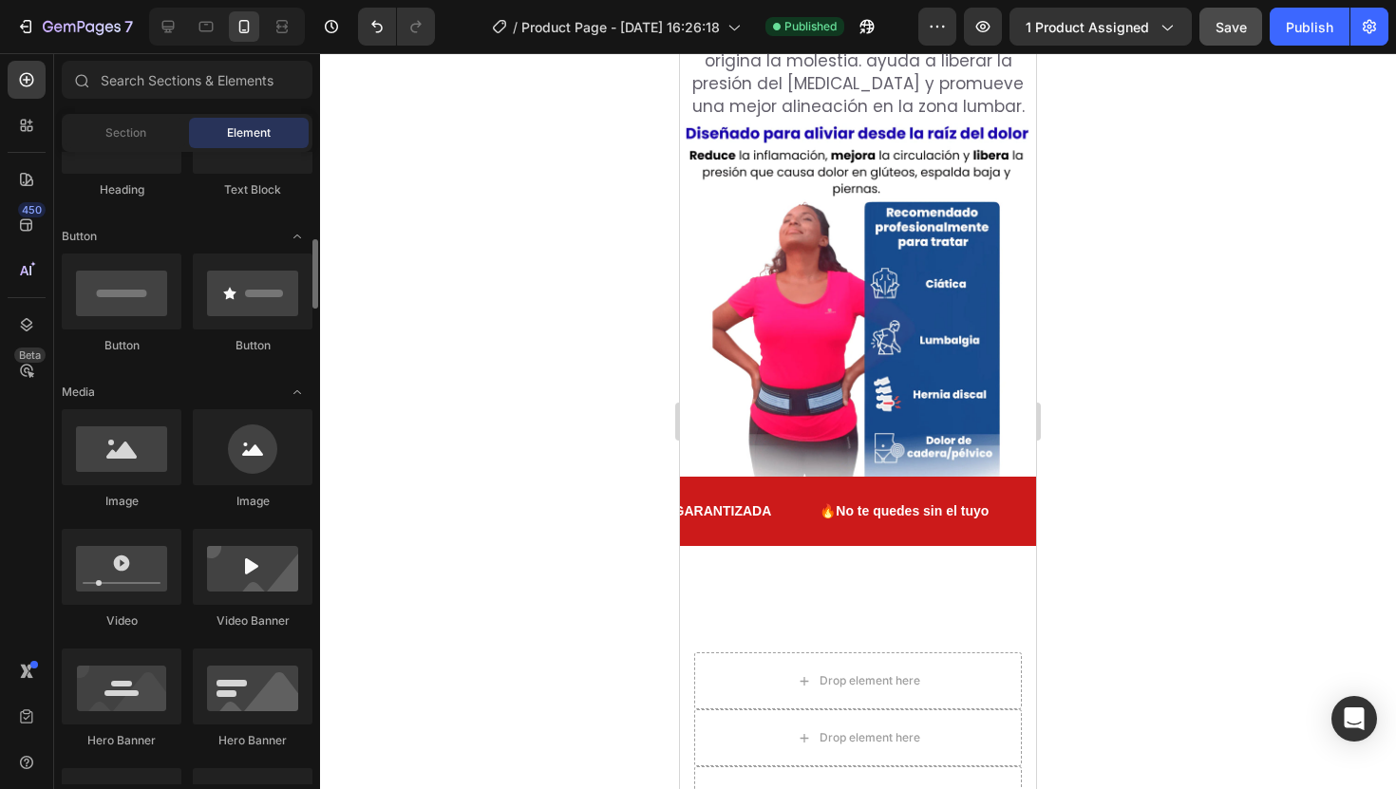
scroll to position [0, 0]
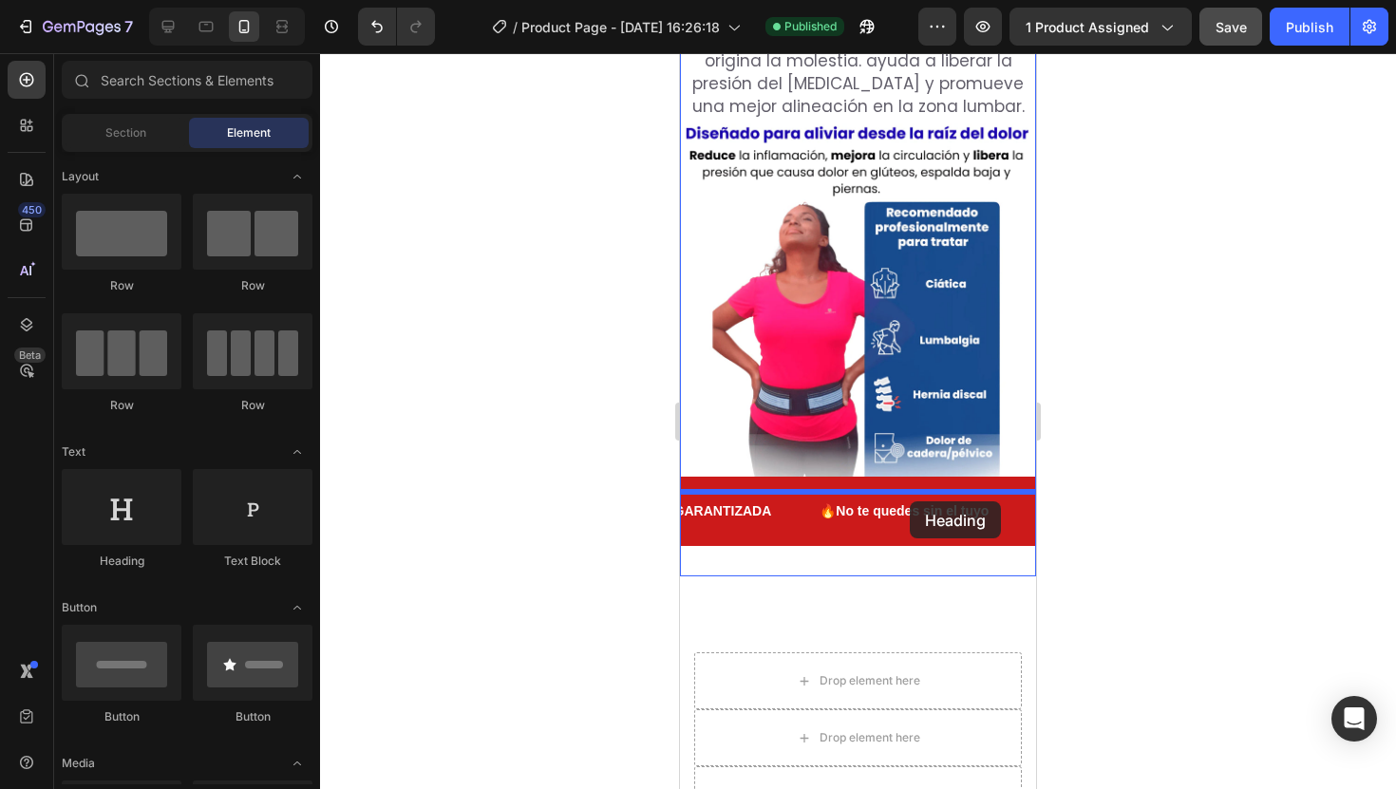
drag, startPoint x: 827, startPoint y: 550, endPoint x: 910, endPoint y: 502, distance: 95.8
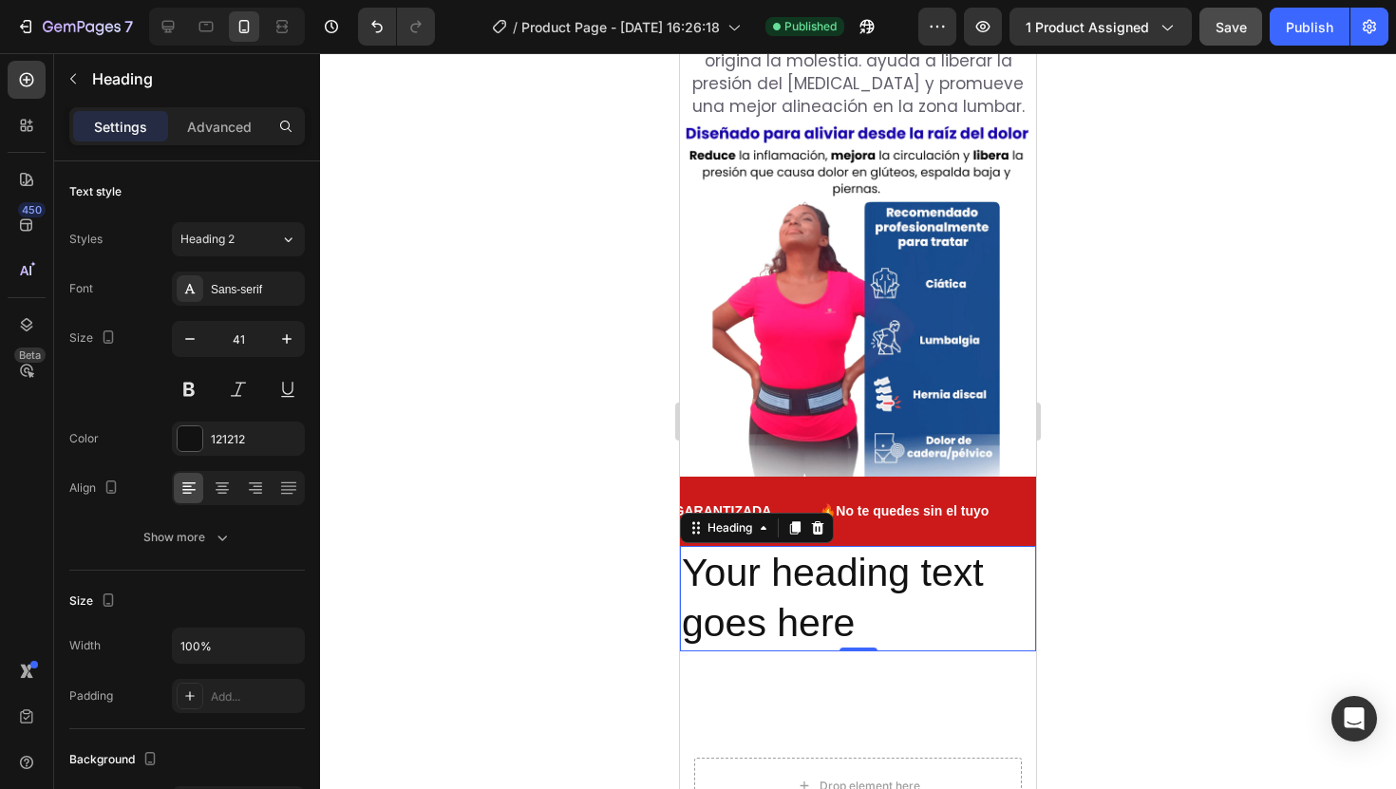
click at [824, 554] on h2 "Your heading text goes here" at bounding box center [858, 598] width 356 height 105
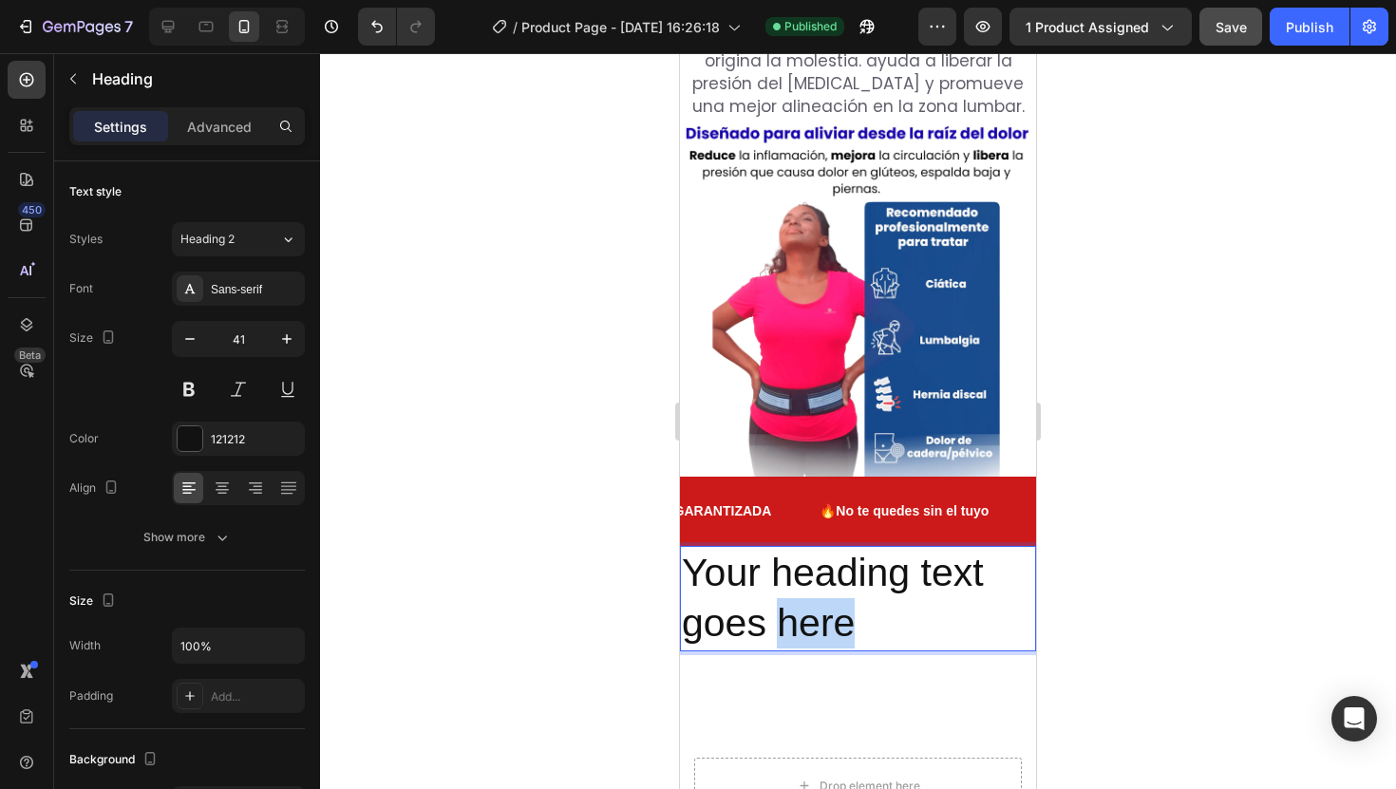
click at [824, 554] on p "Your heading text goes here" at bounding box center [858, 599] width 352 height 102
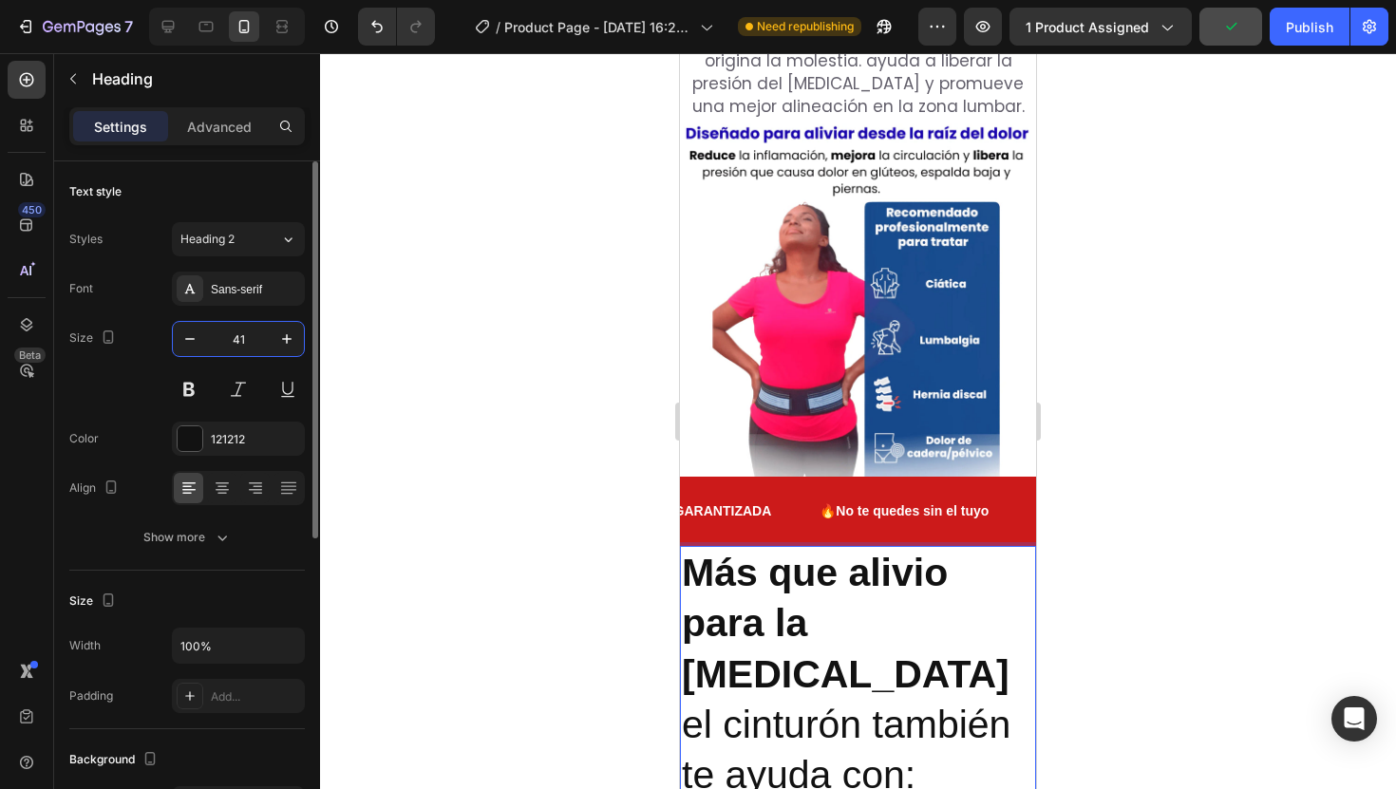
click at [249, 348] on input "41" at bounding box center [238, 339] width 63 height 34
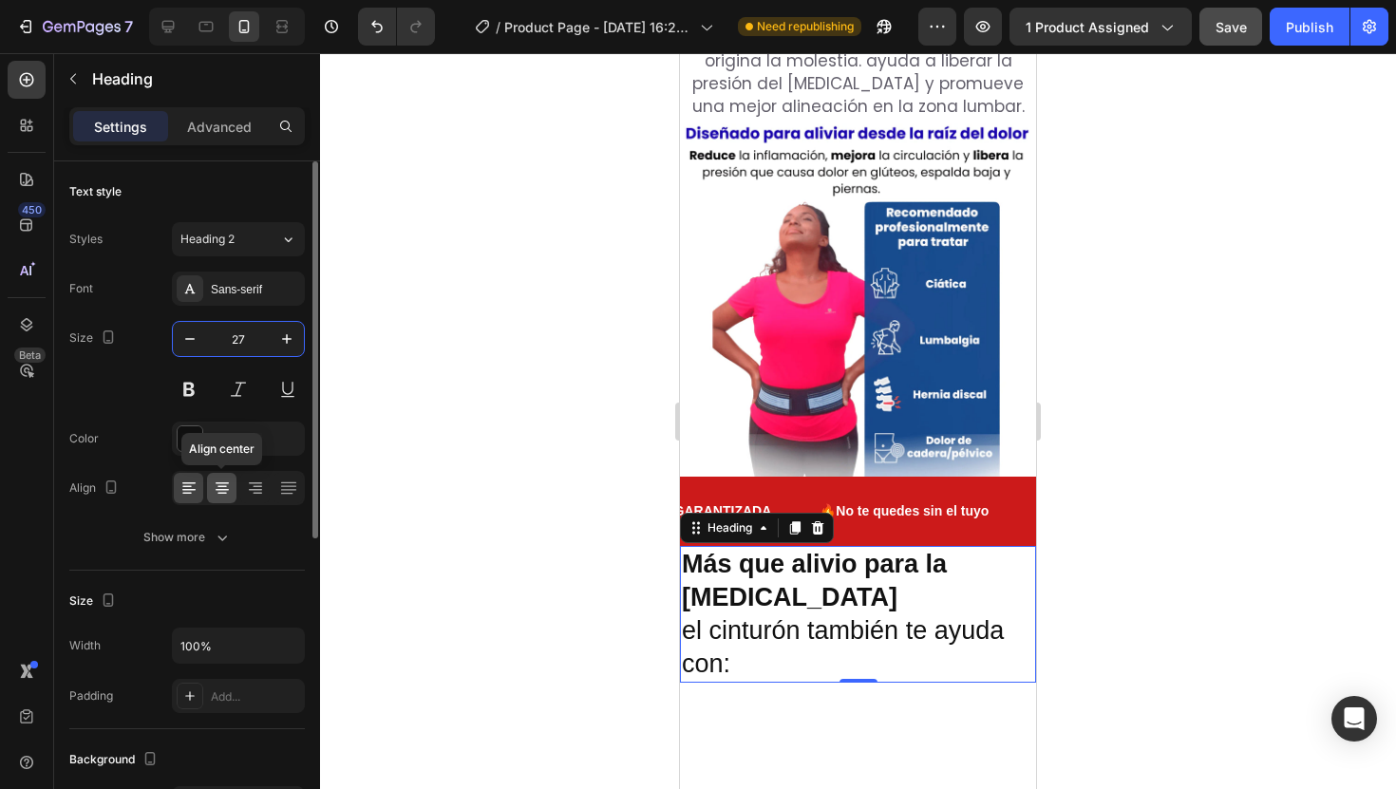
type input "27"
click at [218, 490] on icon at bounding box center [222, 488] width 19 height 19
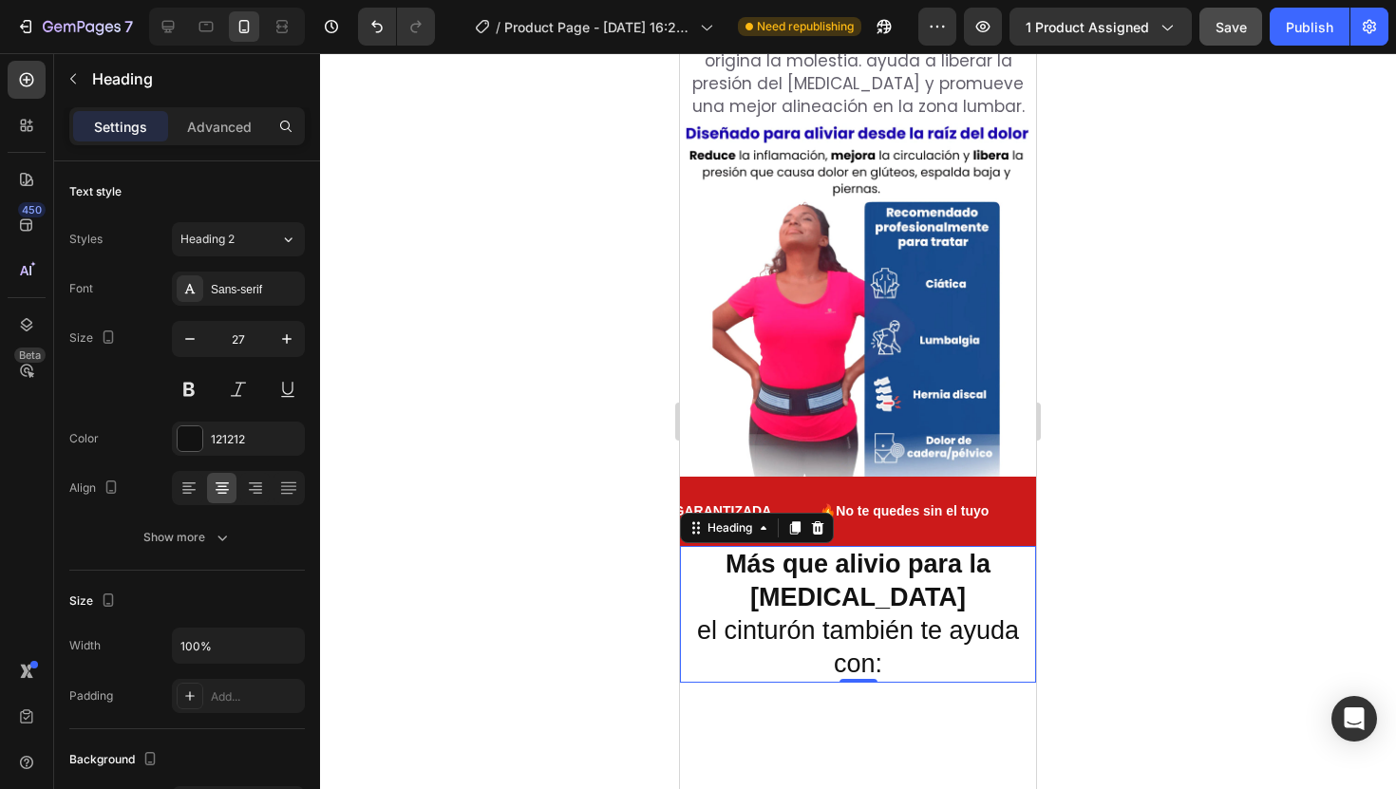
click at [1134, 551] on div at bounding box center [858, 421] width 1076 height 736
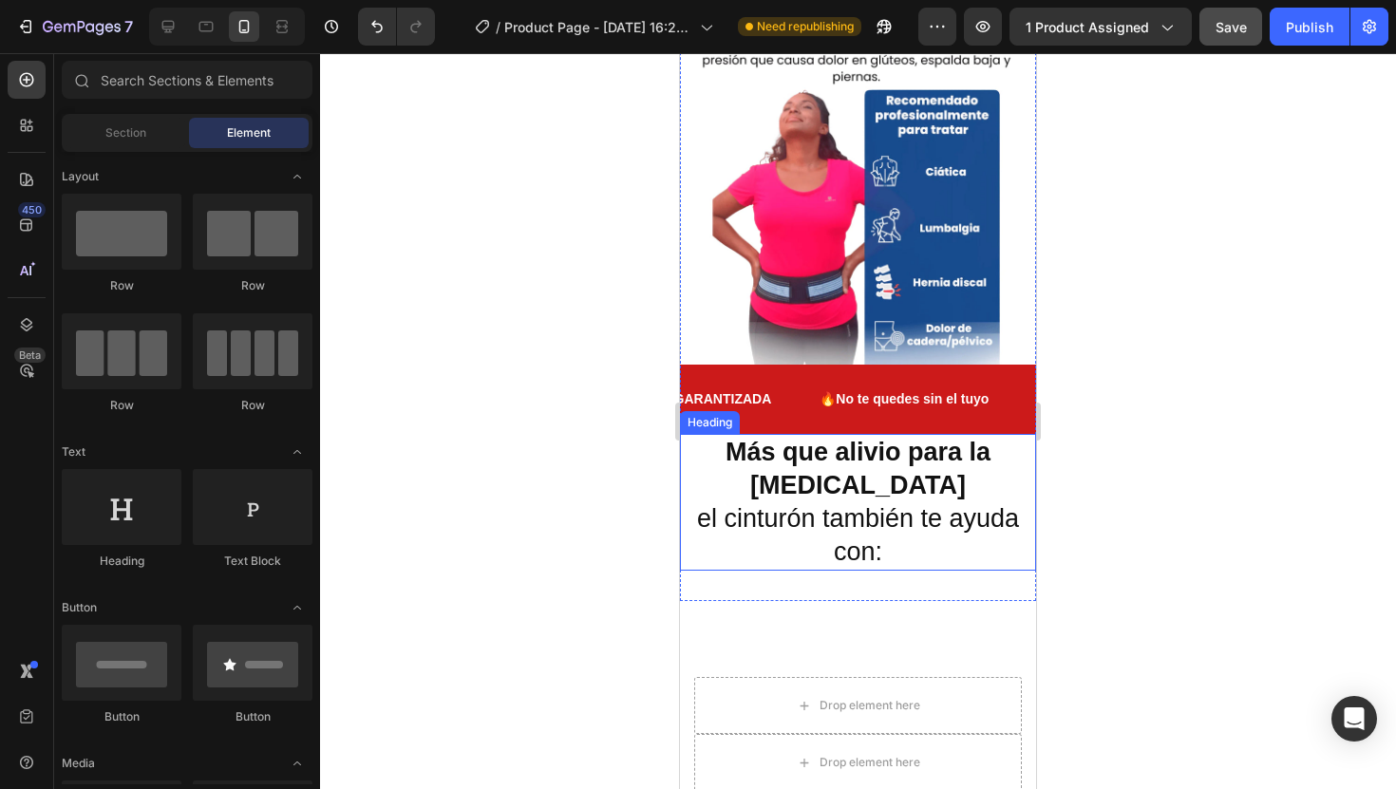
scroll to position [2610, 0]
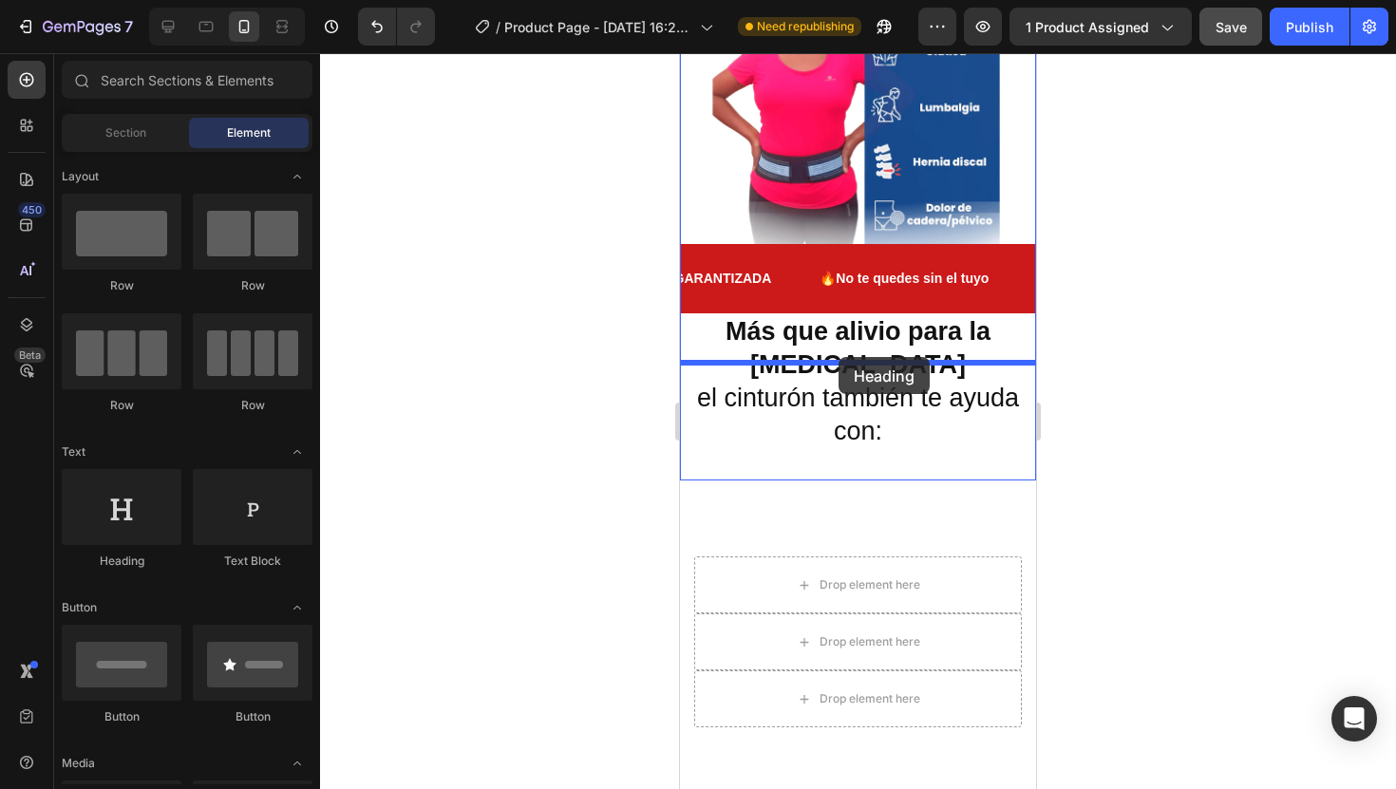
drag, startPoint x: 835, startPoint y: 529, endPoint x: 839, endPoint y: 357, distance: 172.0
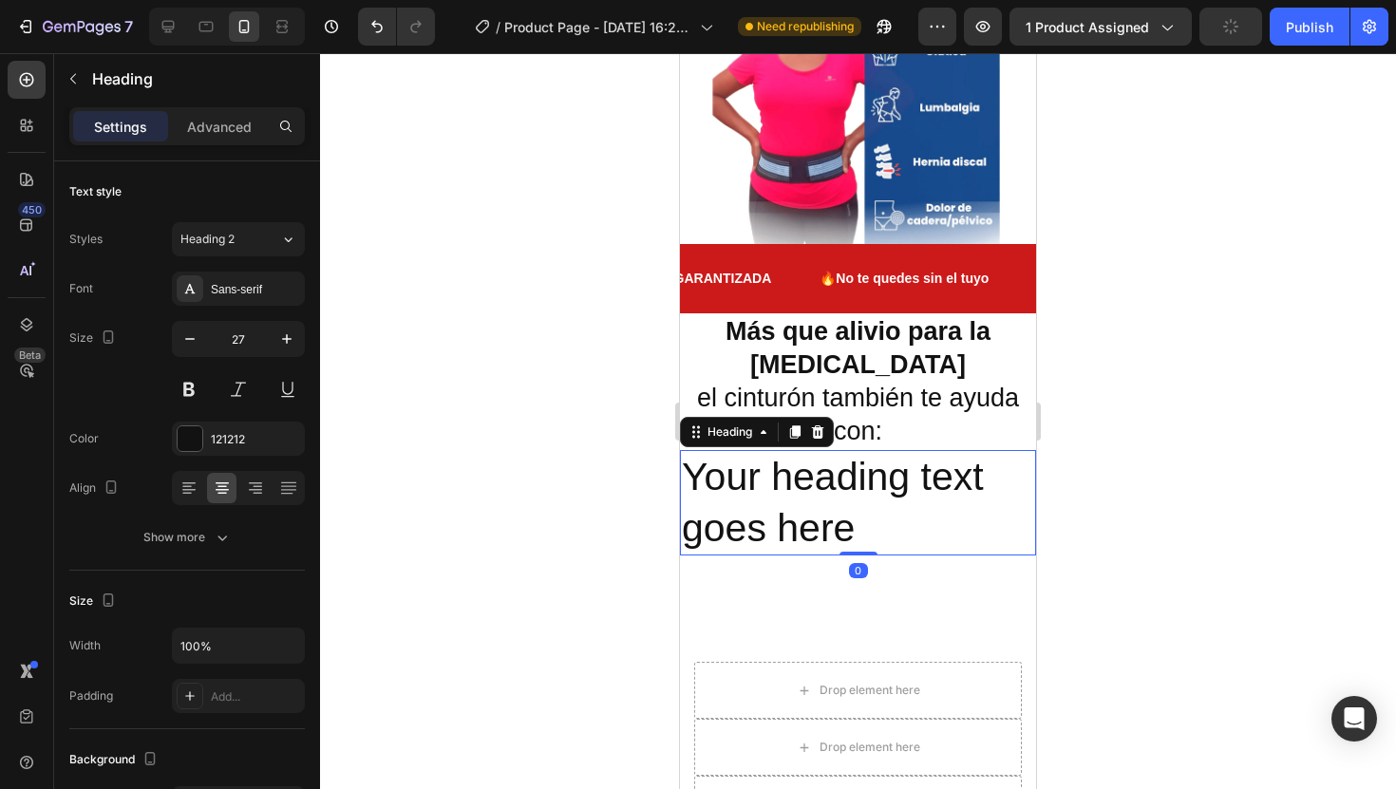
click at [875, 355] on h2 "Más que alivio para la ciática el cinturón también te ayuda con:" at bounding box center [858, 381] width 356 height 137
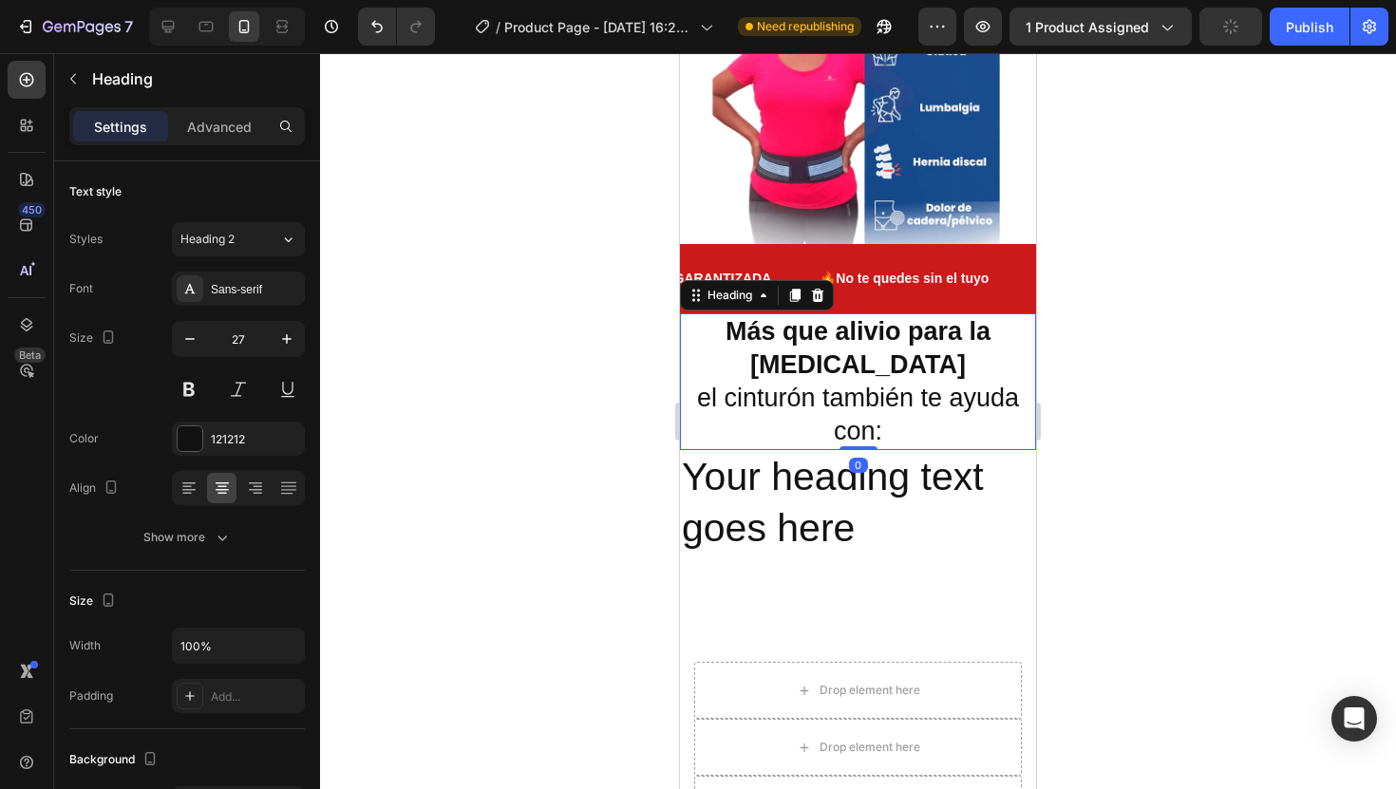
scroll to position [551, 0]
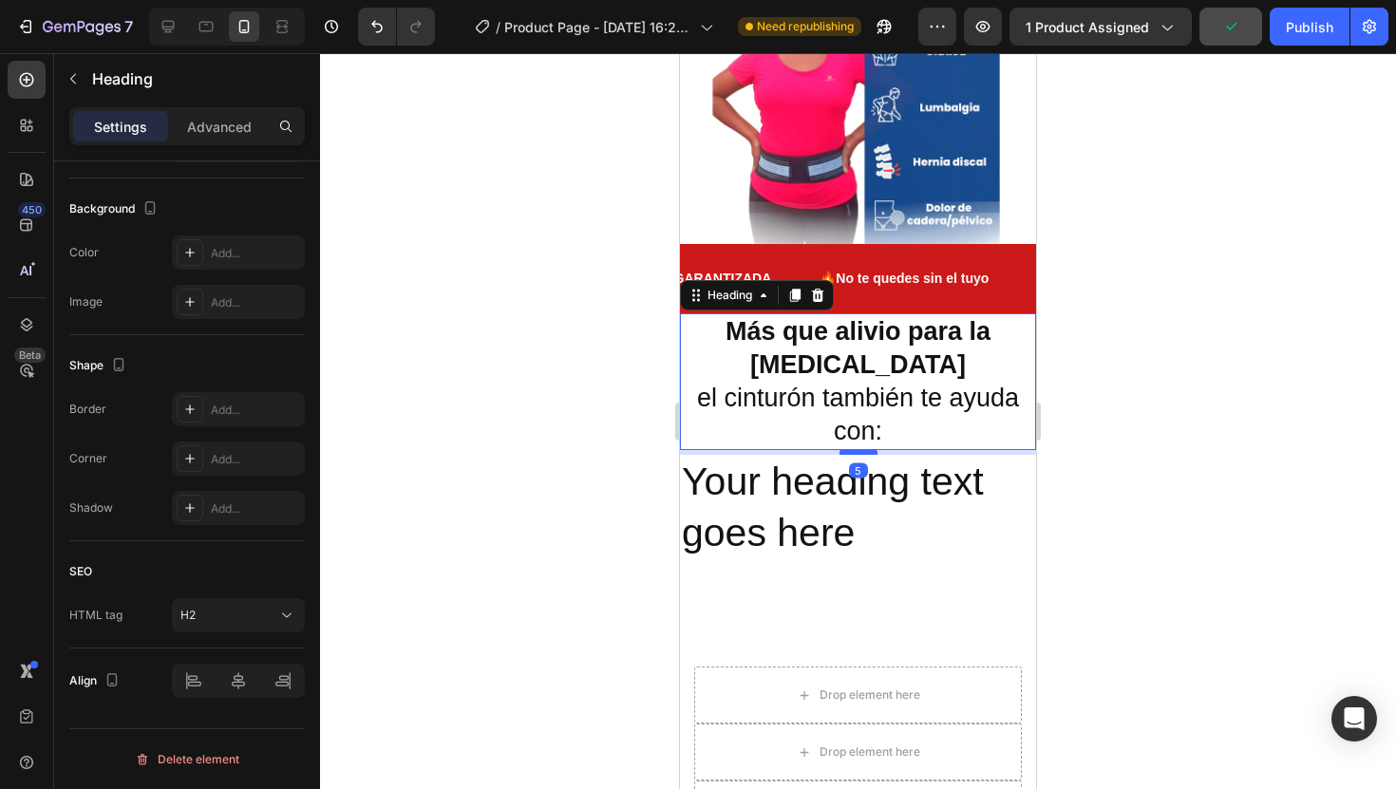
click at [866, 449] on div at bounding box center [859, 452] width 38 height 6
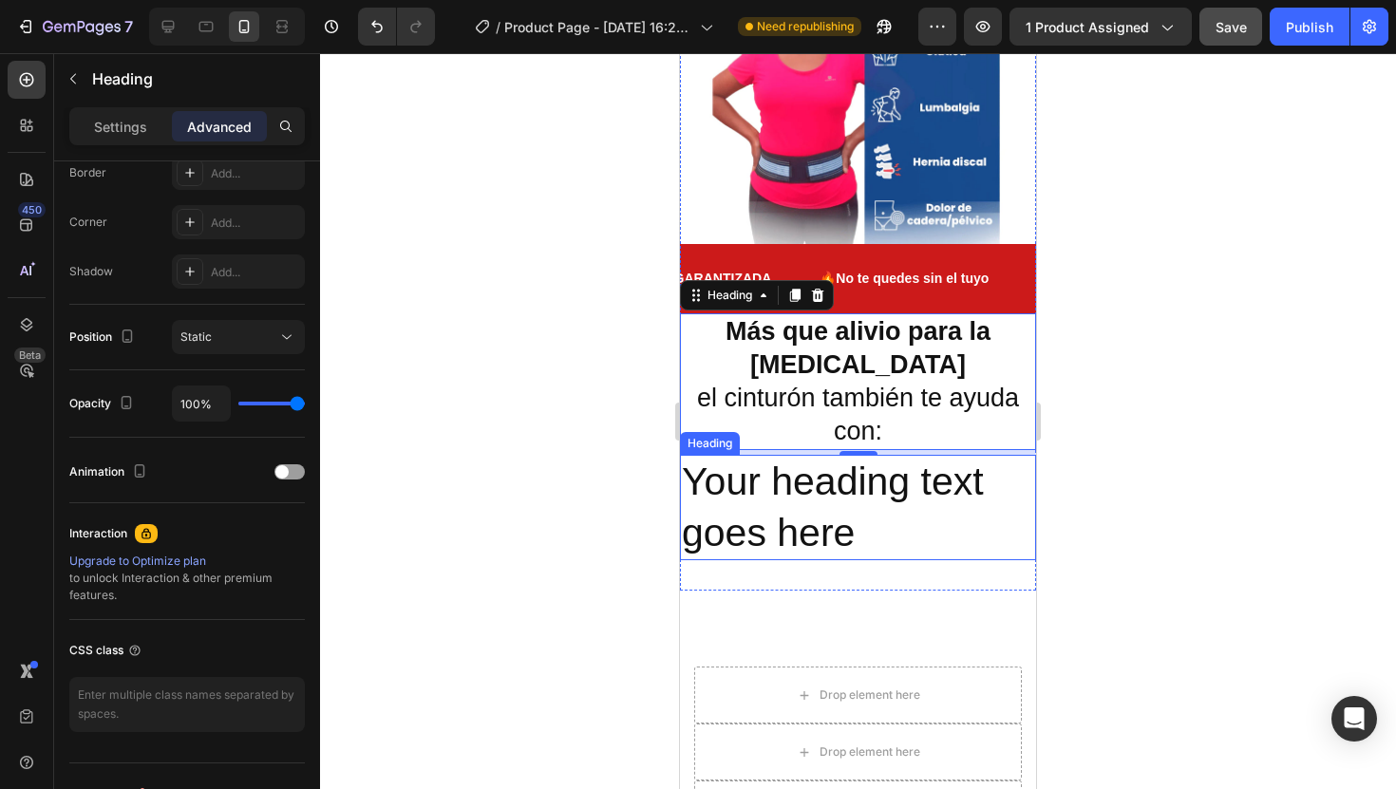
click at [875, 455] on h2 "Your heading text goes here" at bounding box center [858, 507] width 356 height 105
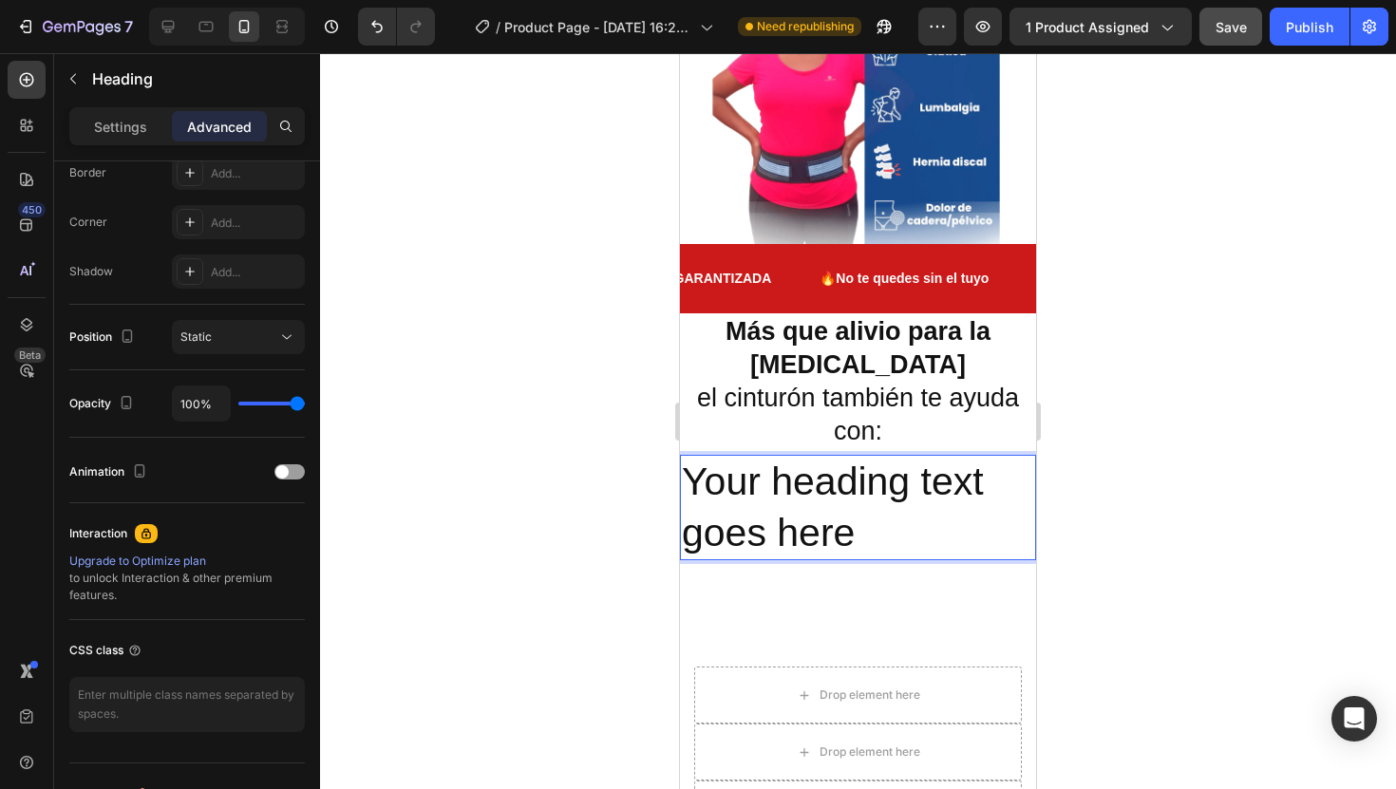
click at [875, 455] on h2 "Your heading text goes here" at bounding box center [858, 507] width 356 height 105
click at [875, 457] on p "Your heading text goes here" at bounding box center [858, 508] width 352 height 102
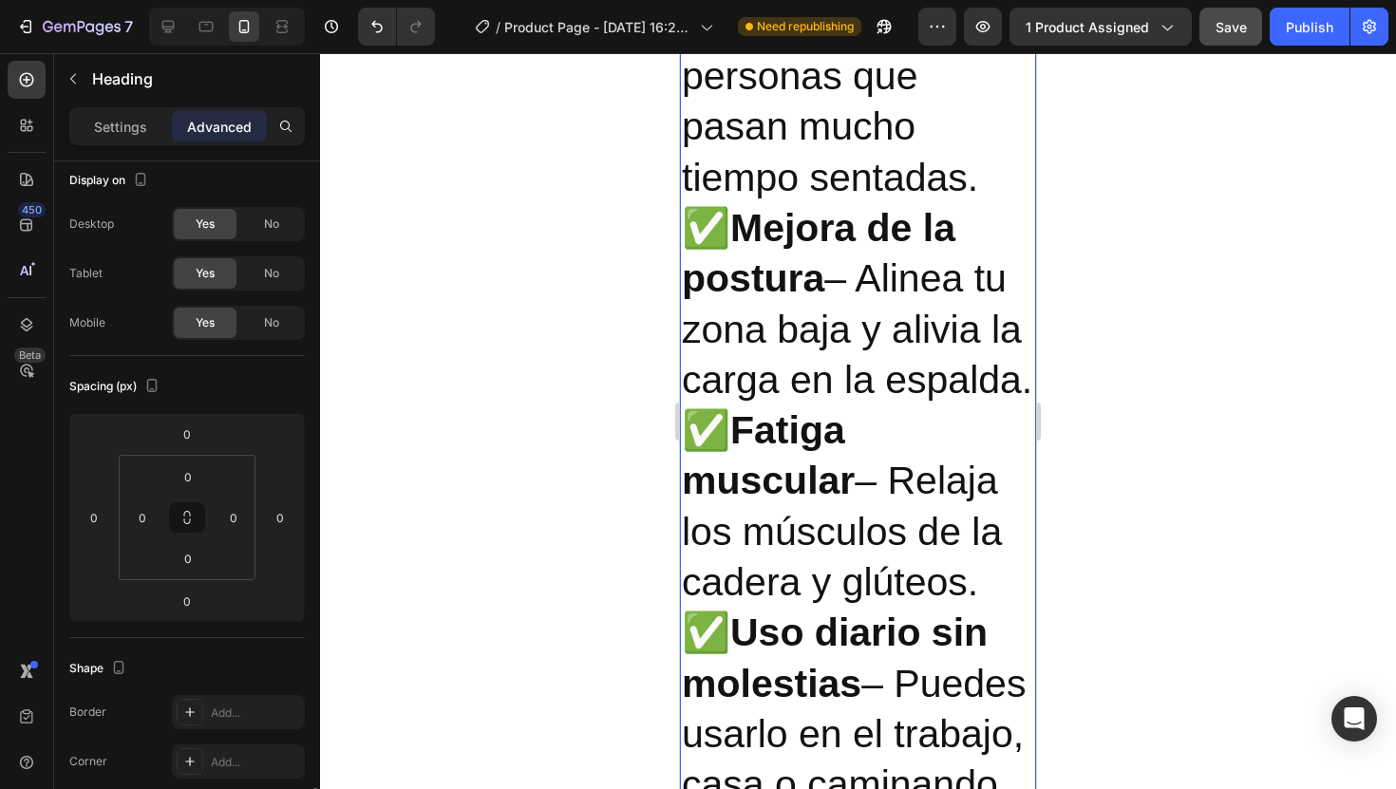
scroll to position [0, 0]
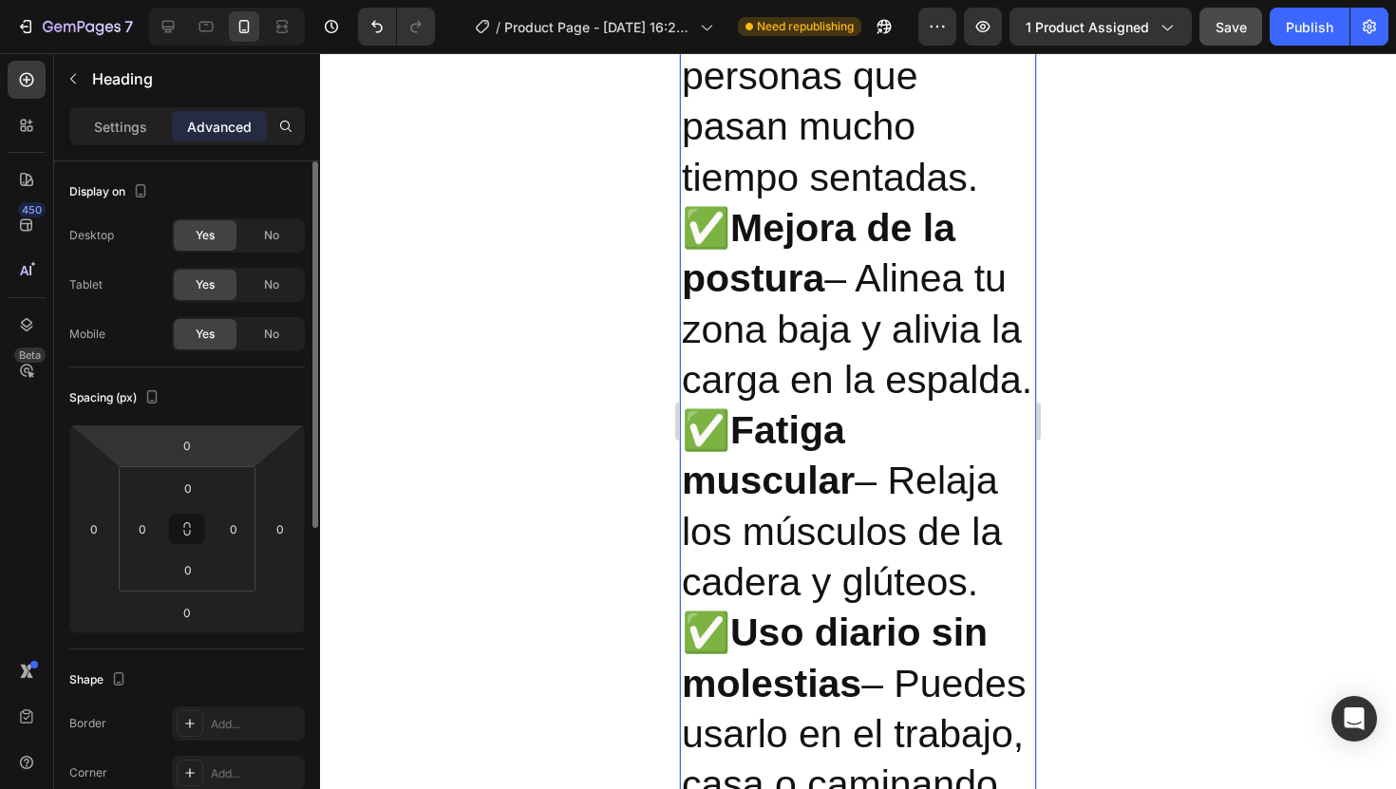
click at [130, 142] on div "Settings Advanced" at bounding box center [187, 126] width 236 height 38
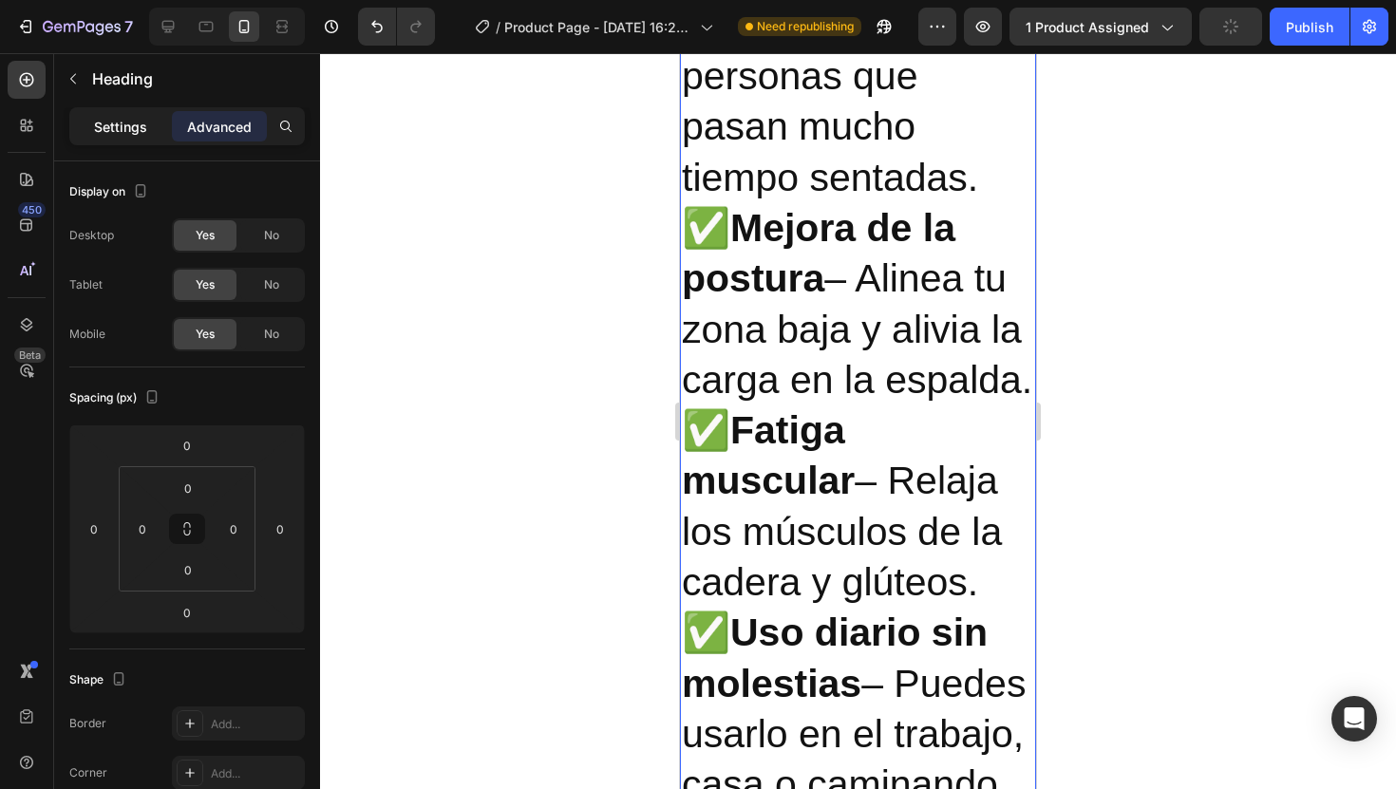
click at [130, 127] on p "Settings" at bounding box center [120, 127] width 53 height 20
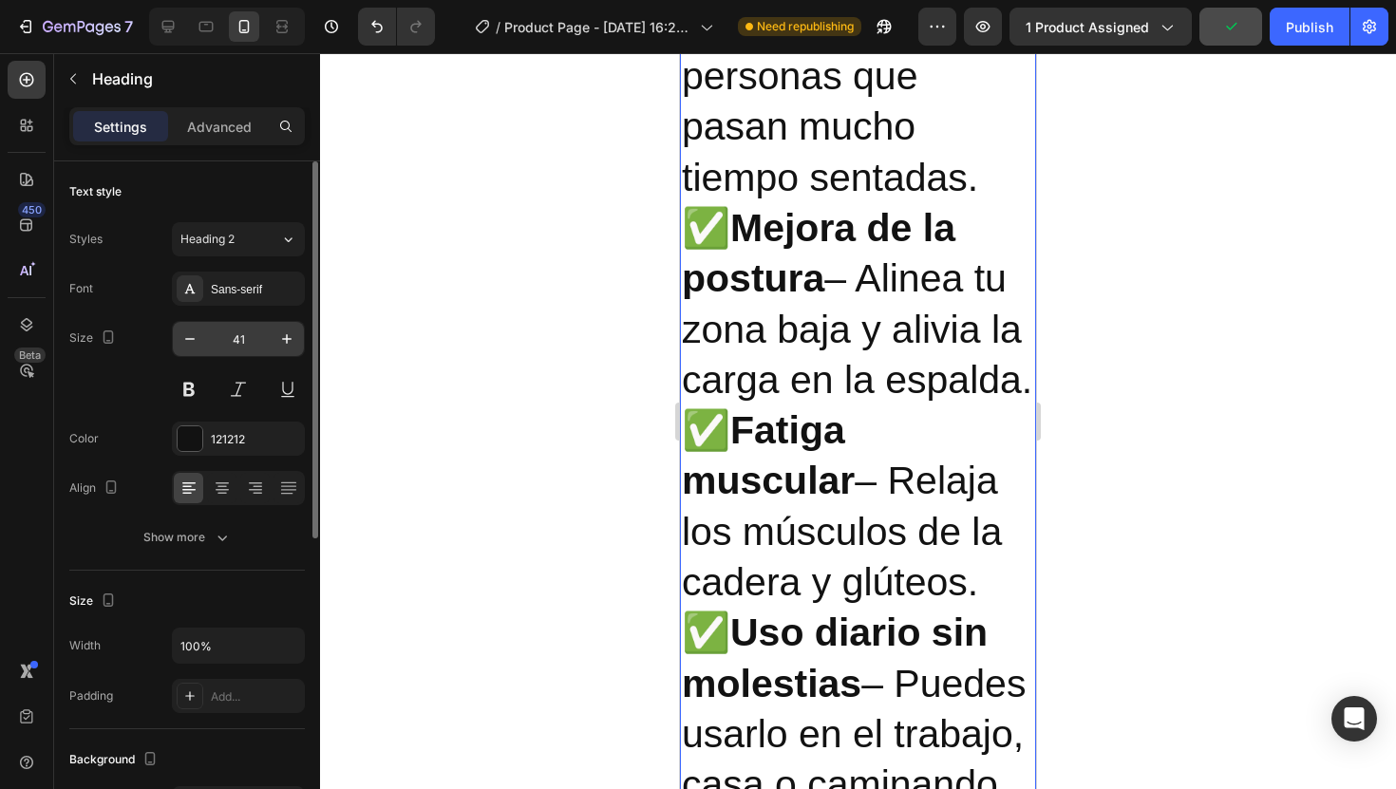
click at [254, 347] on input "41" at bounding box center [238, 339] width 63 height 34
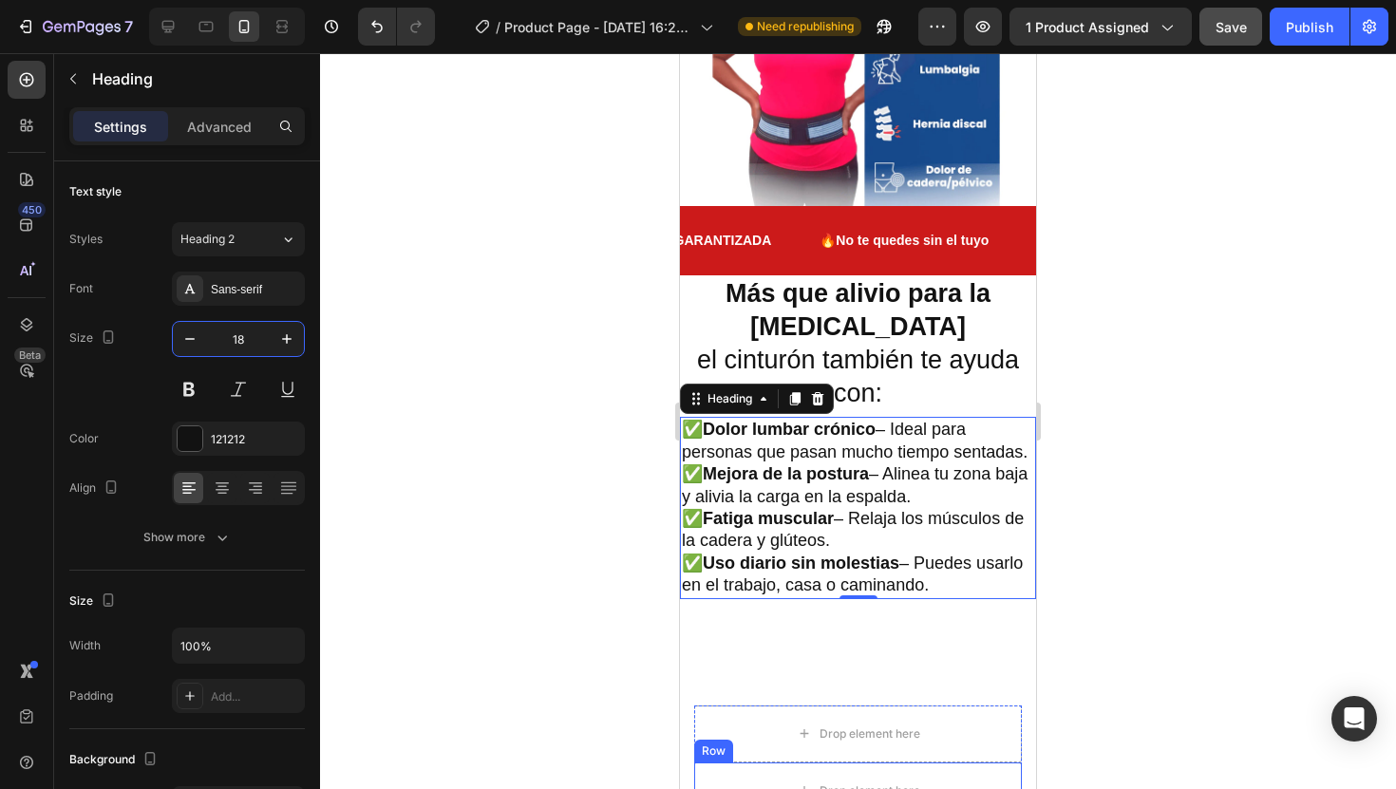
scroll to position [2628, 0]
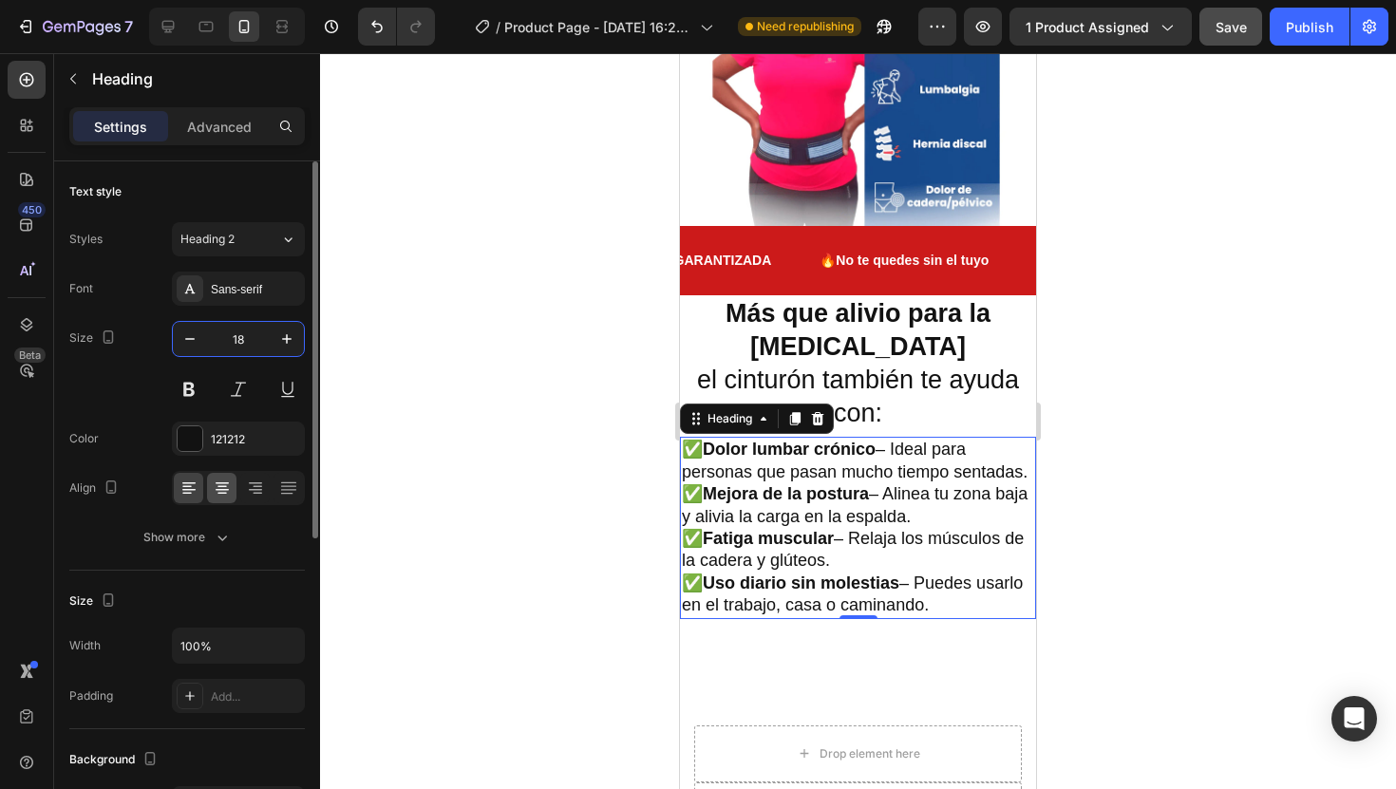
type input "18"
click at [225, 483] on icon at bounding box center [222, 484] width 13 height 2
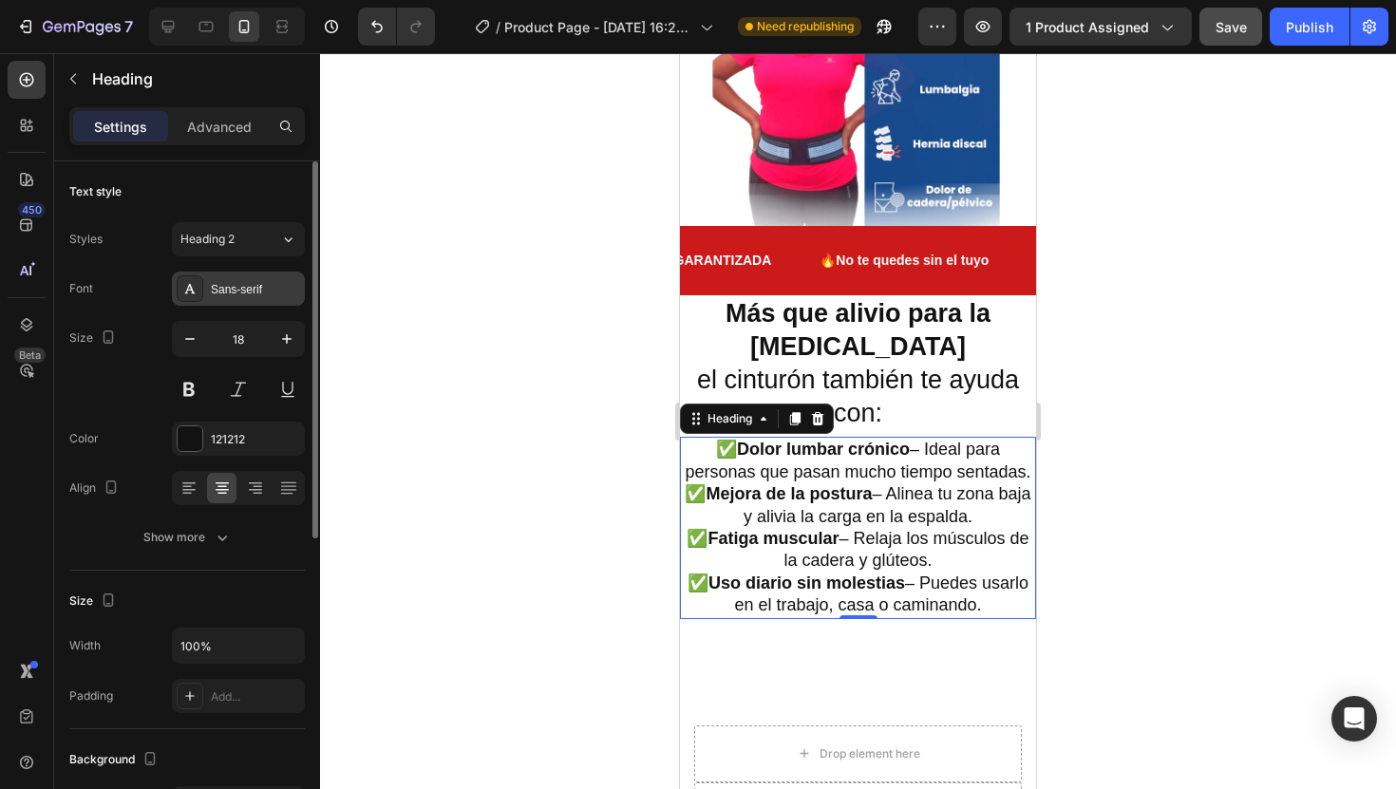
click at [262, 286] on div "Sans-serif" at bounding box center [255, 289] width 89 height 17
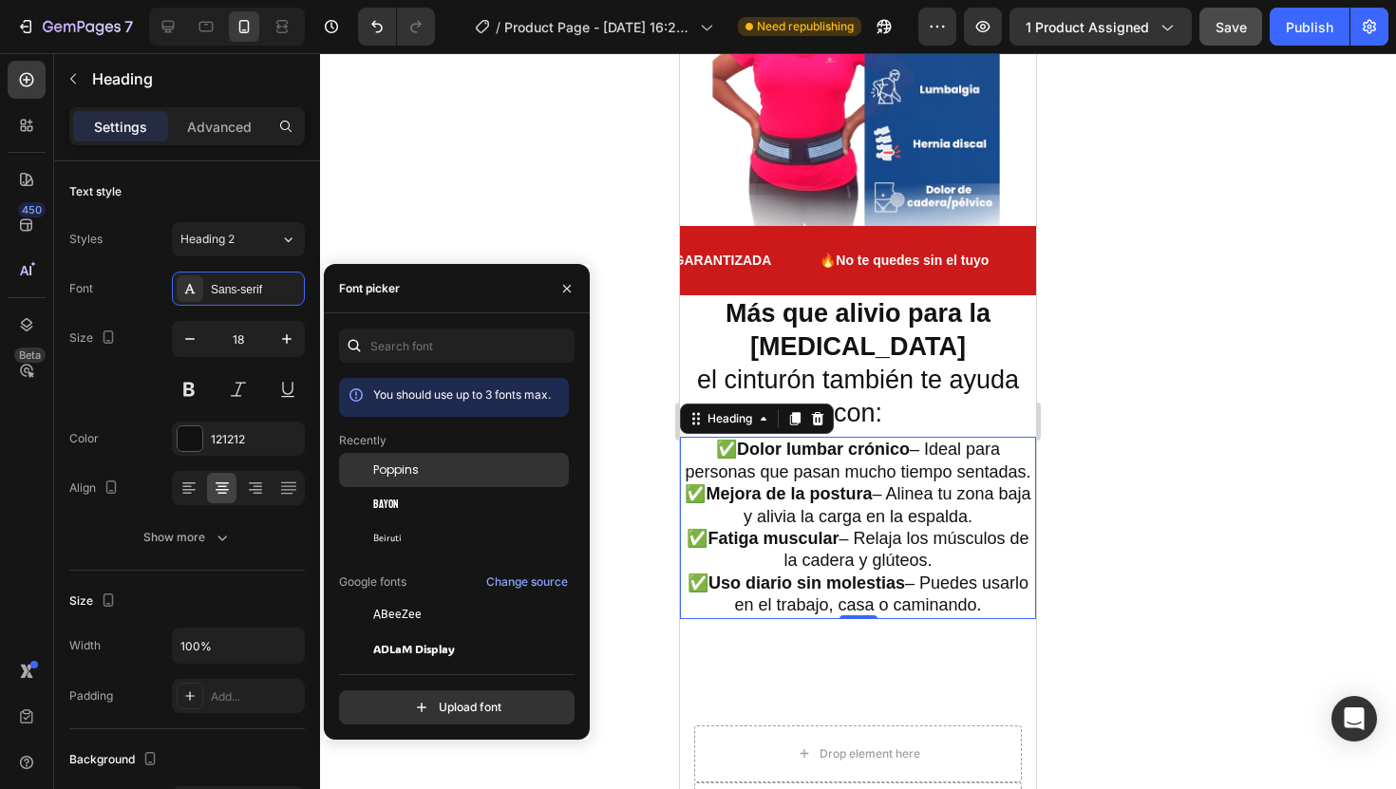
click at [456, 468] on div "Poppins" at bounding box center [469, 470] width 192 height 17
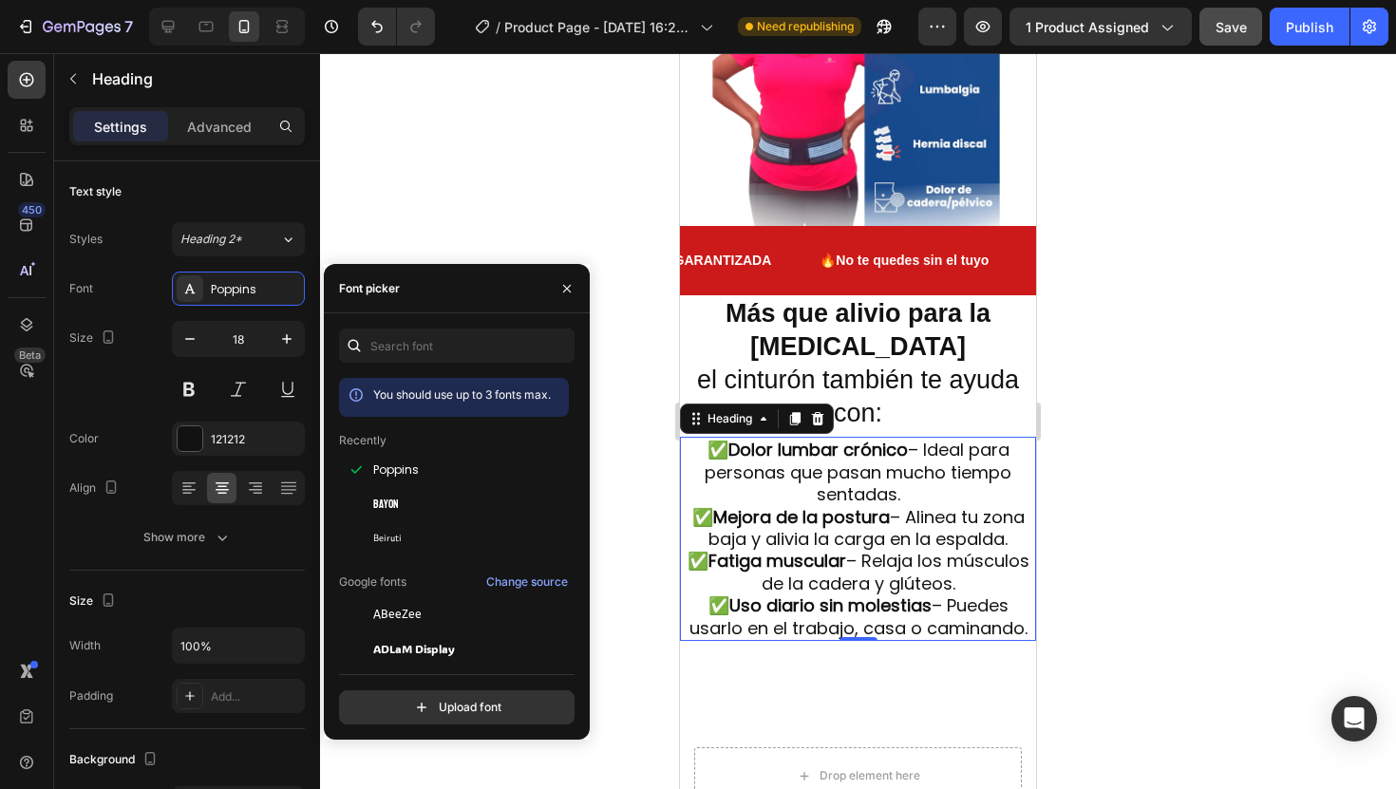
click at [1217, 385] on div at bounding box center [858, 421] width 1076 height 736
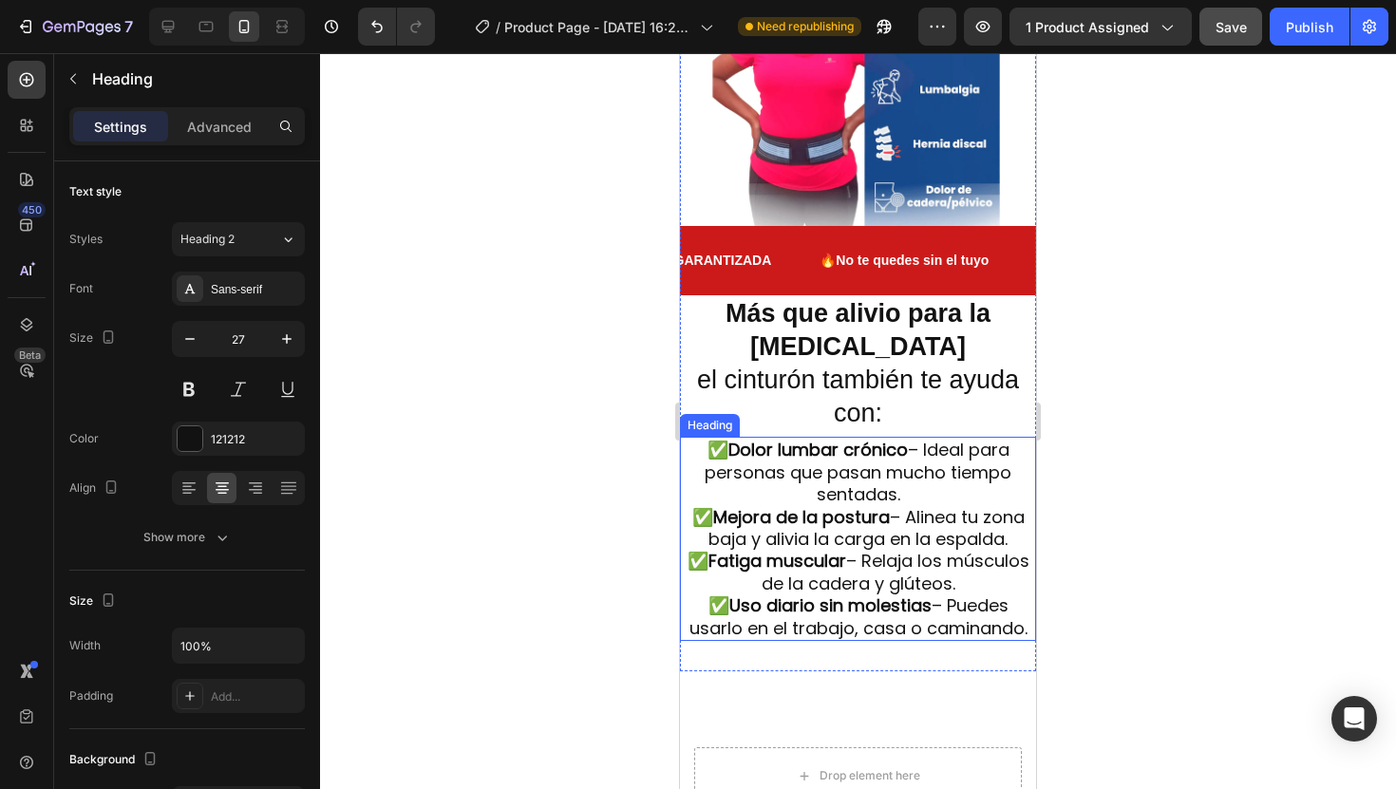
click at [978, 328] on h2 "Más que alivio para la ciática el cinturón también te ayuda con:" at bounding box center [858, 363] width 356 height 137
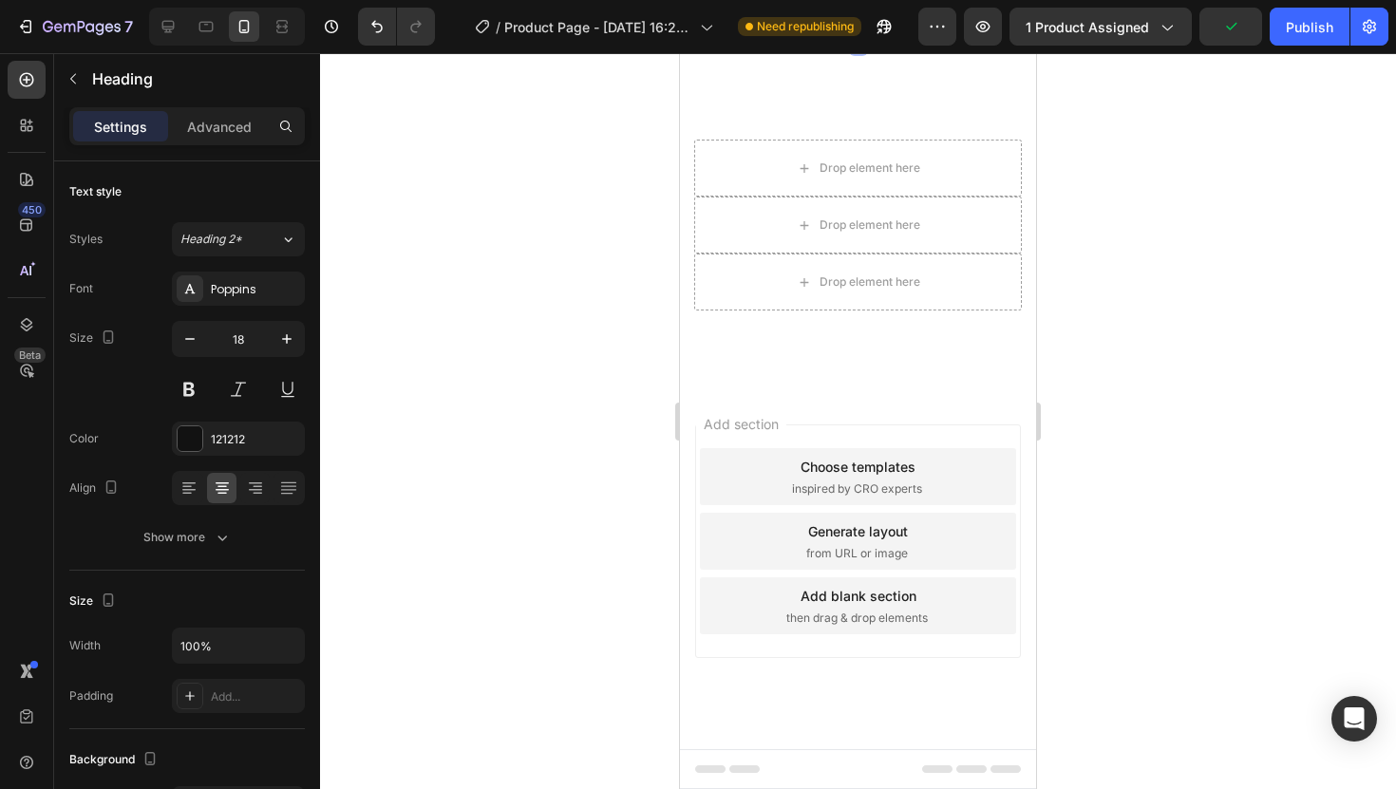
scroll to position [0, 464]
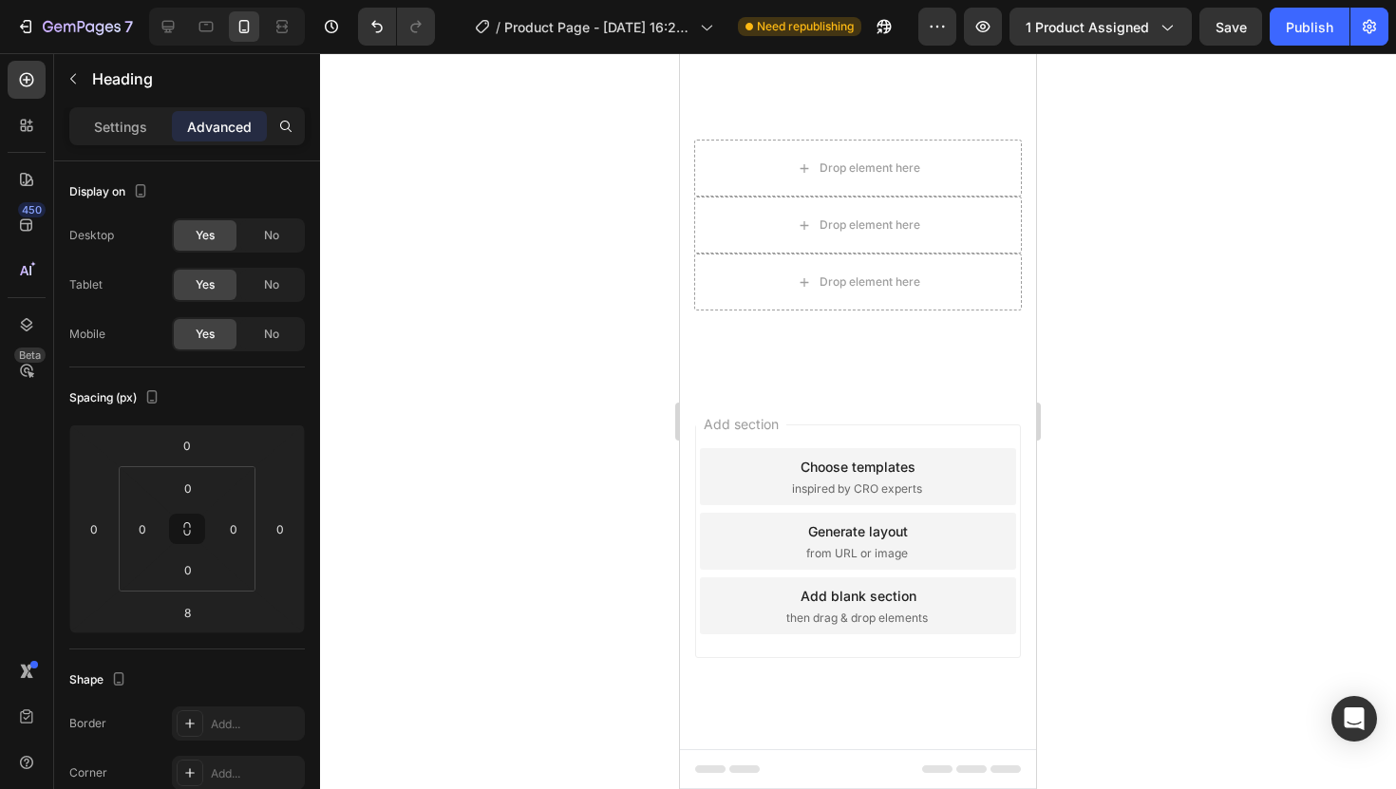
click at [1200, 390] on div at bounding box center [858, 421] width 1076 height 736
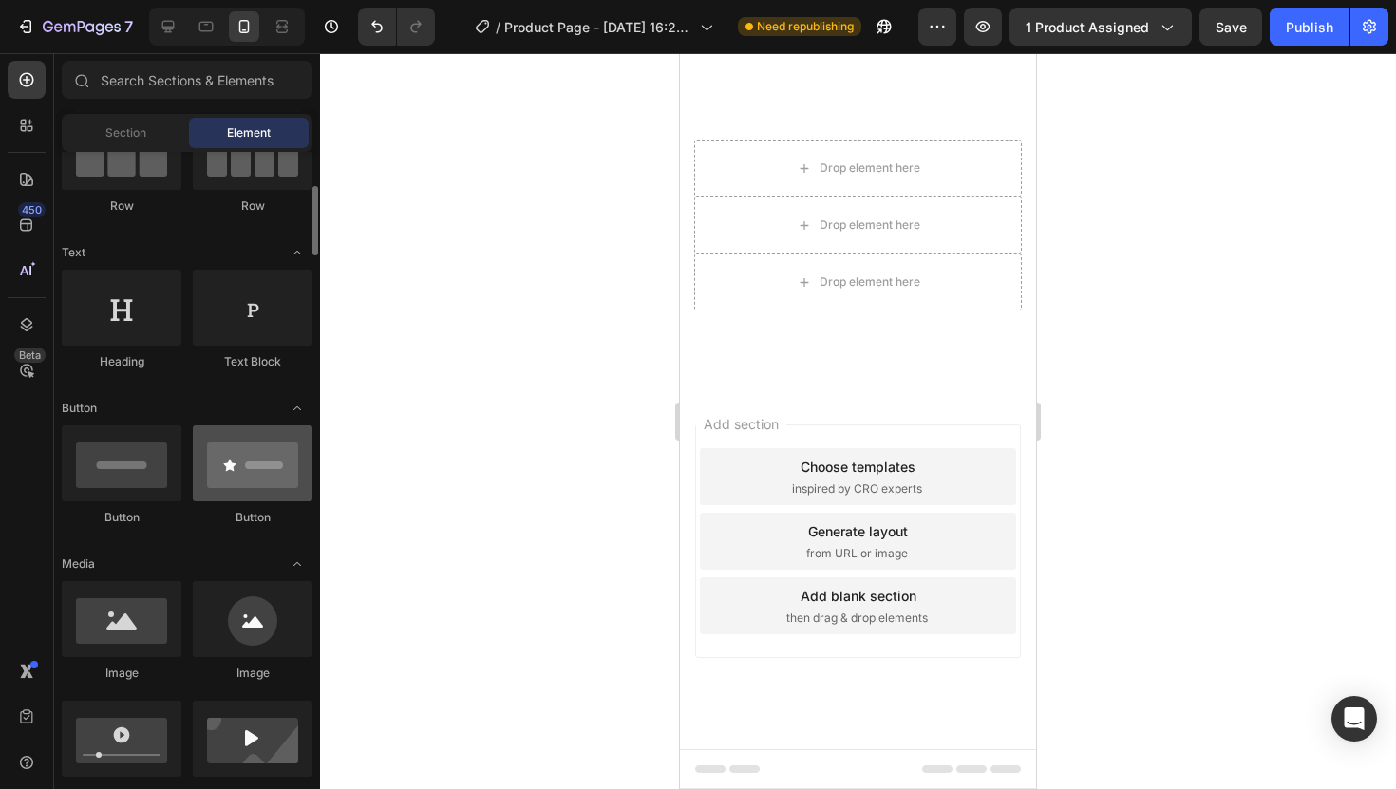
scroll to position [285, 0]
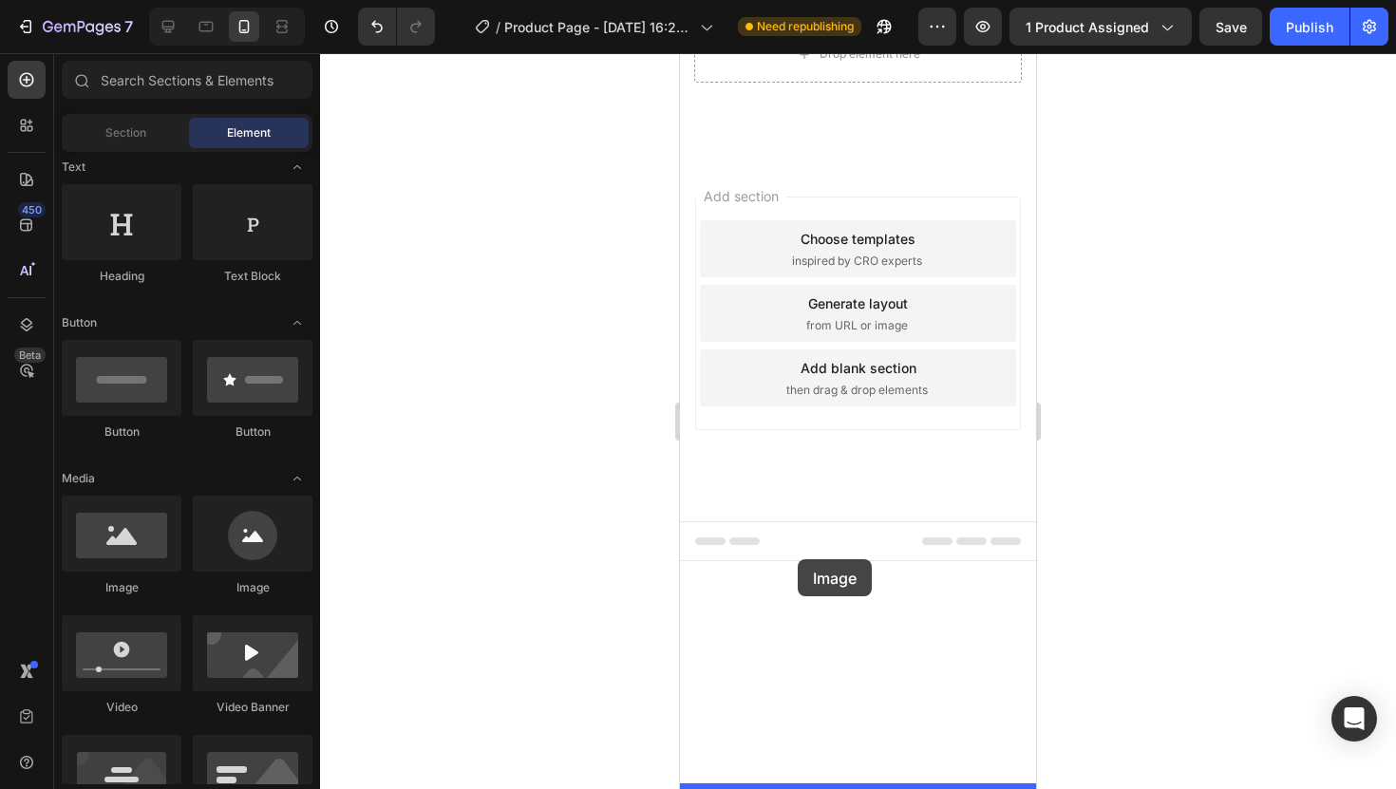
drag, startPoint x: 822, startPoint y: 577, endPoint x: 799, endPoint y: 559, distance: 29.1
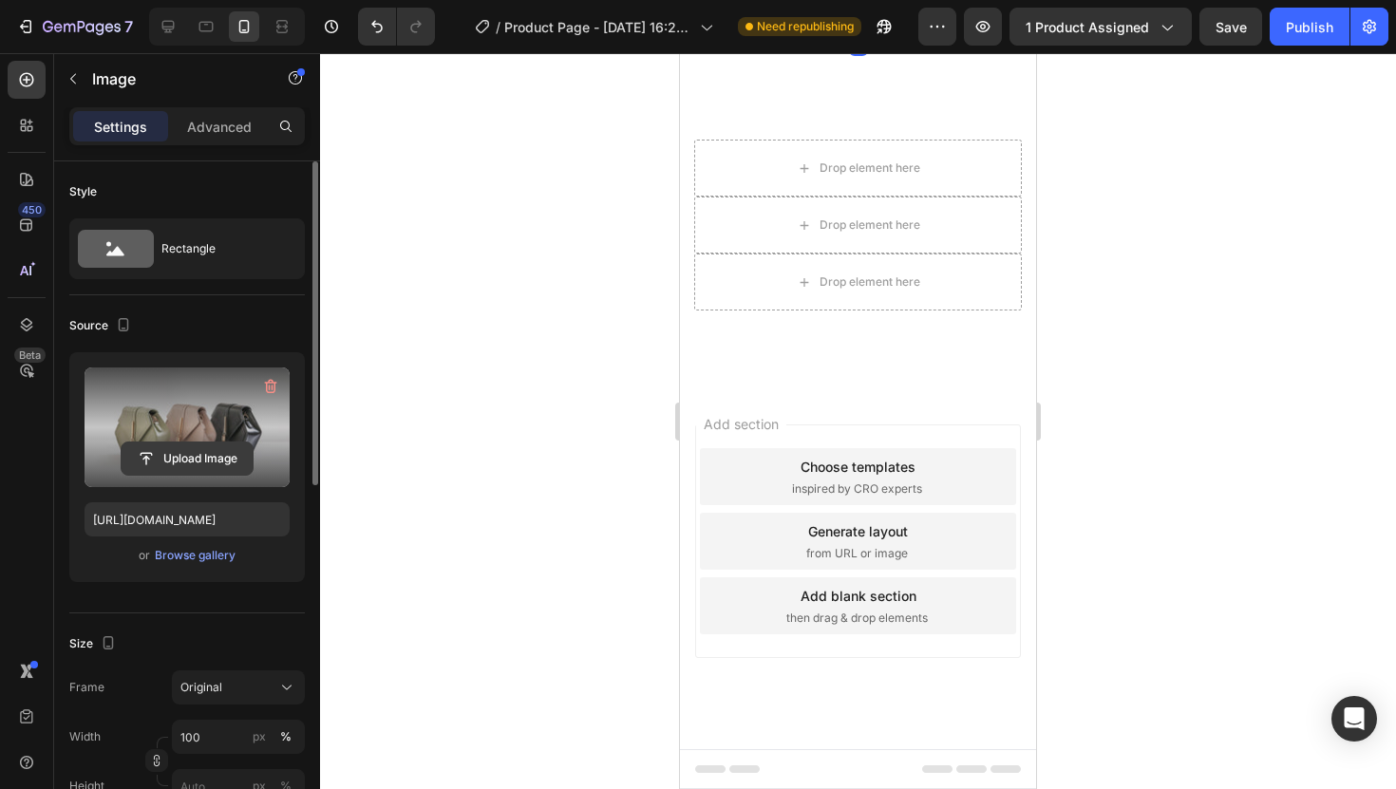
click at [253, 449] on button "Upload Image" at bounding box center [187, 459] width 133 height 34
click at [200, 457] on input "file" at bounding box center [187, 459] width 131 height 32
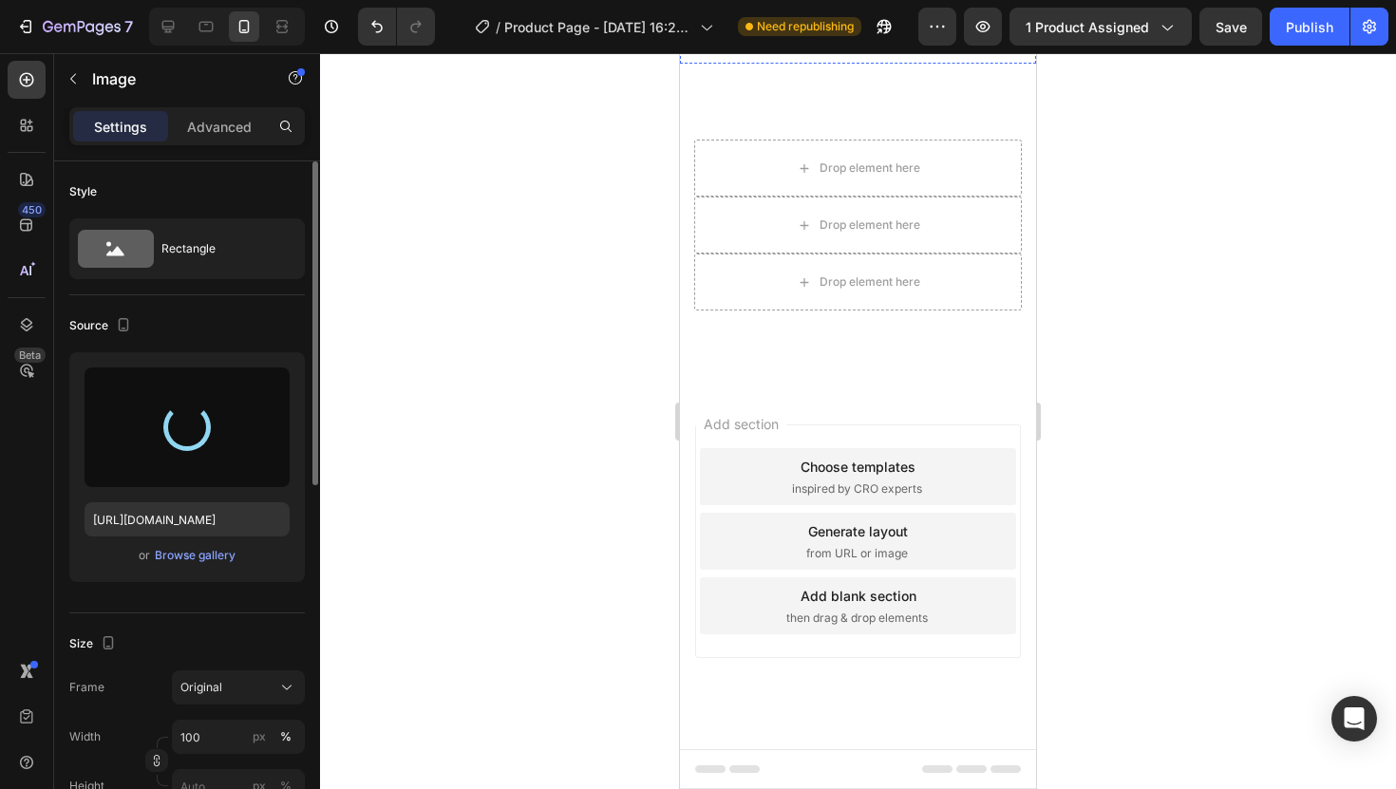
scroll to position [2797, 0]
type input "[URL][DOMAIN_NAME]"
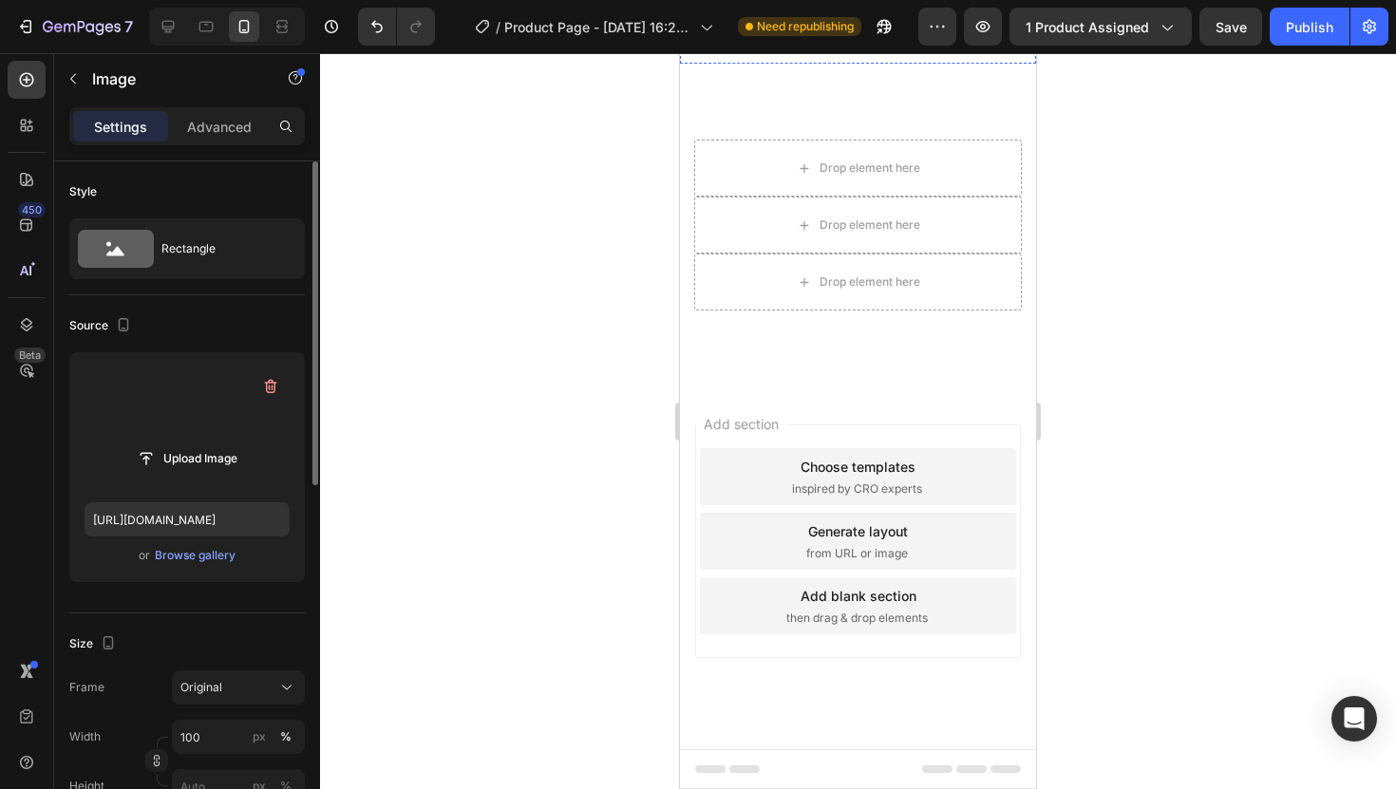
click at [1139, 353] on div at bounding box center [858, 421] width 1076 height 736
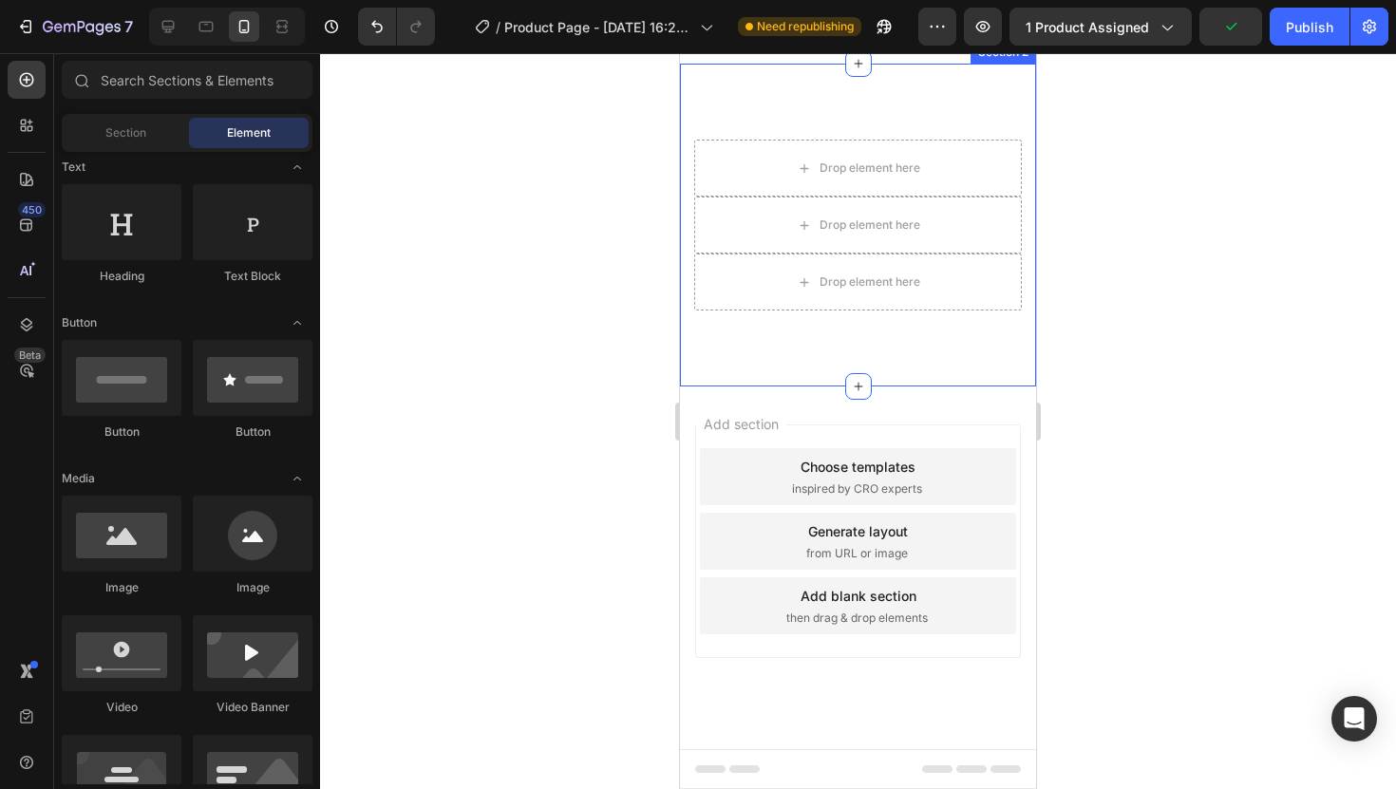
scroll to position [3228, 0]
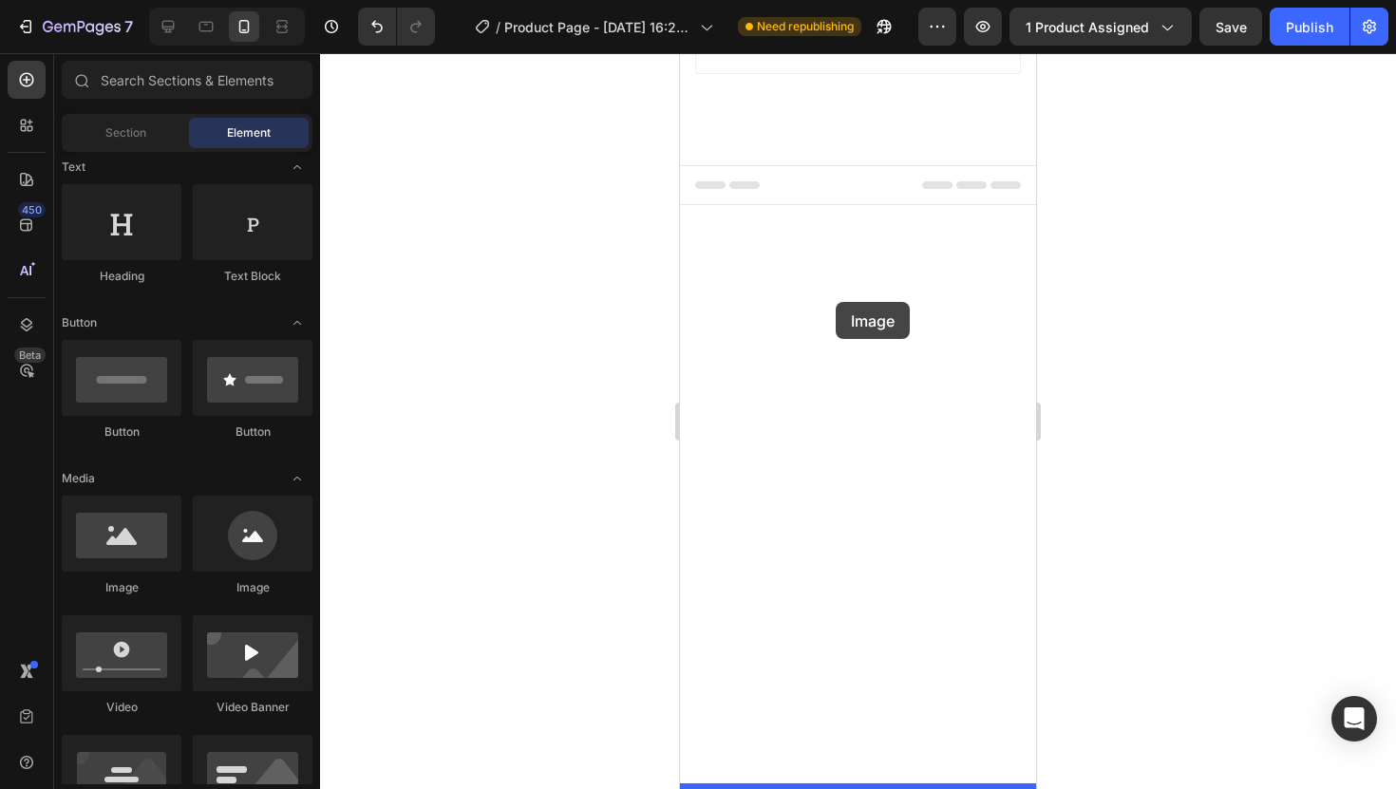
drag, startPoint x: 811, startPoint y: 555, endPoint x: 837, endPoint y: 302, distance: 254.0
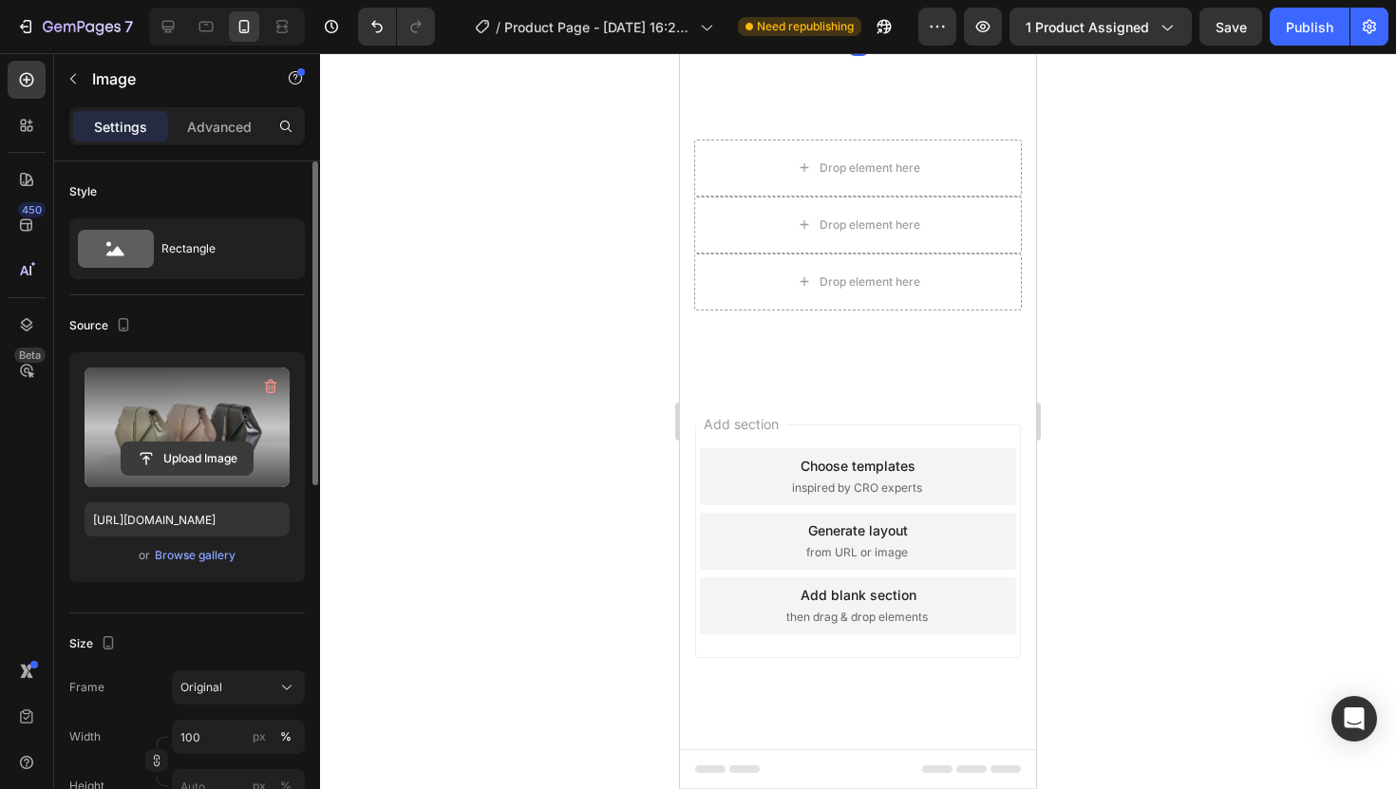
click at [192, 451] on input "file" at bounding box center [187, 459] width 131 height 32
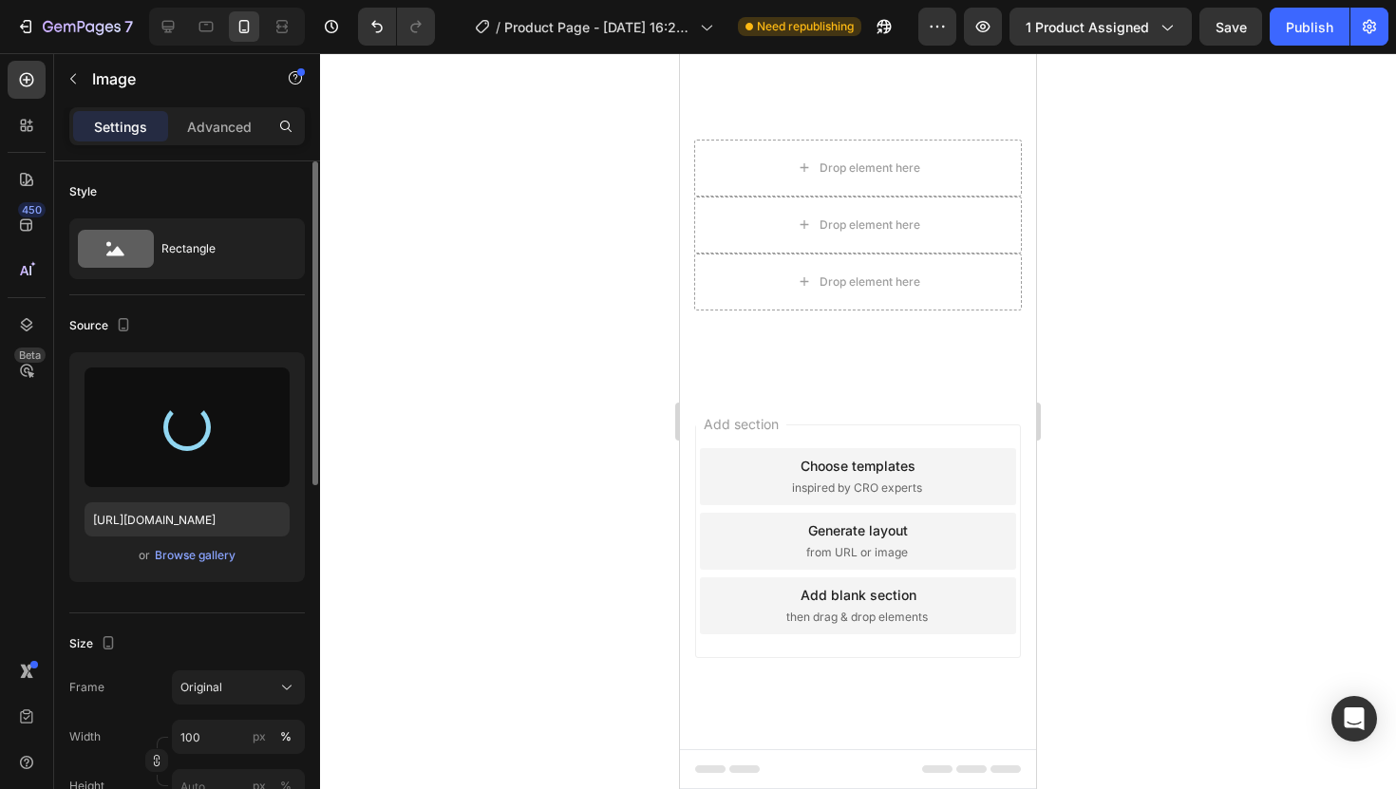
type input "[URL][DOMAIN_NAME]"
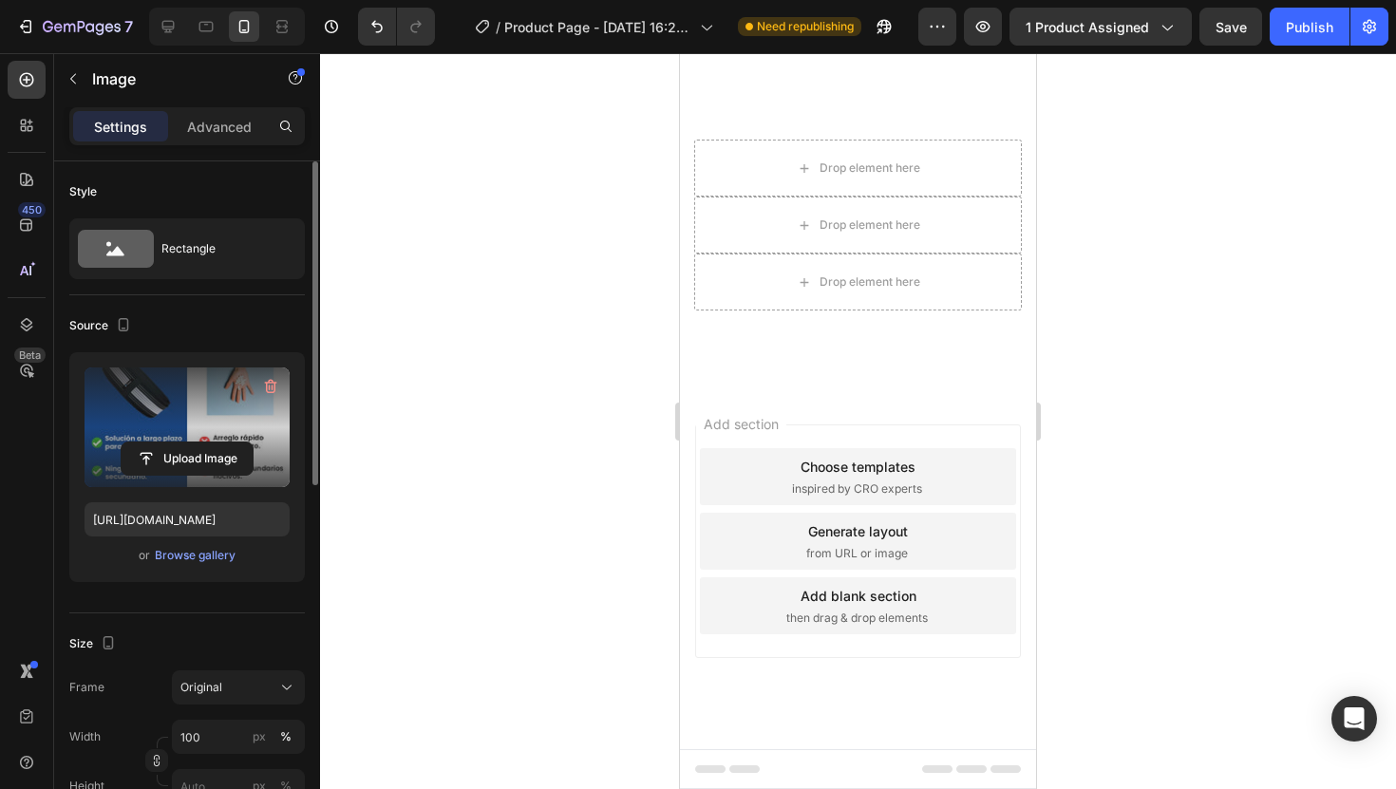
click at [1284, 326] on div at bounding box center [858, 421] width 1076 height 736
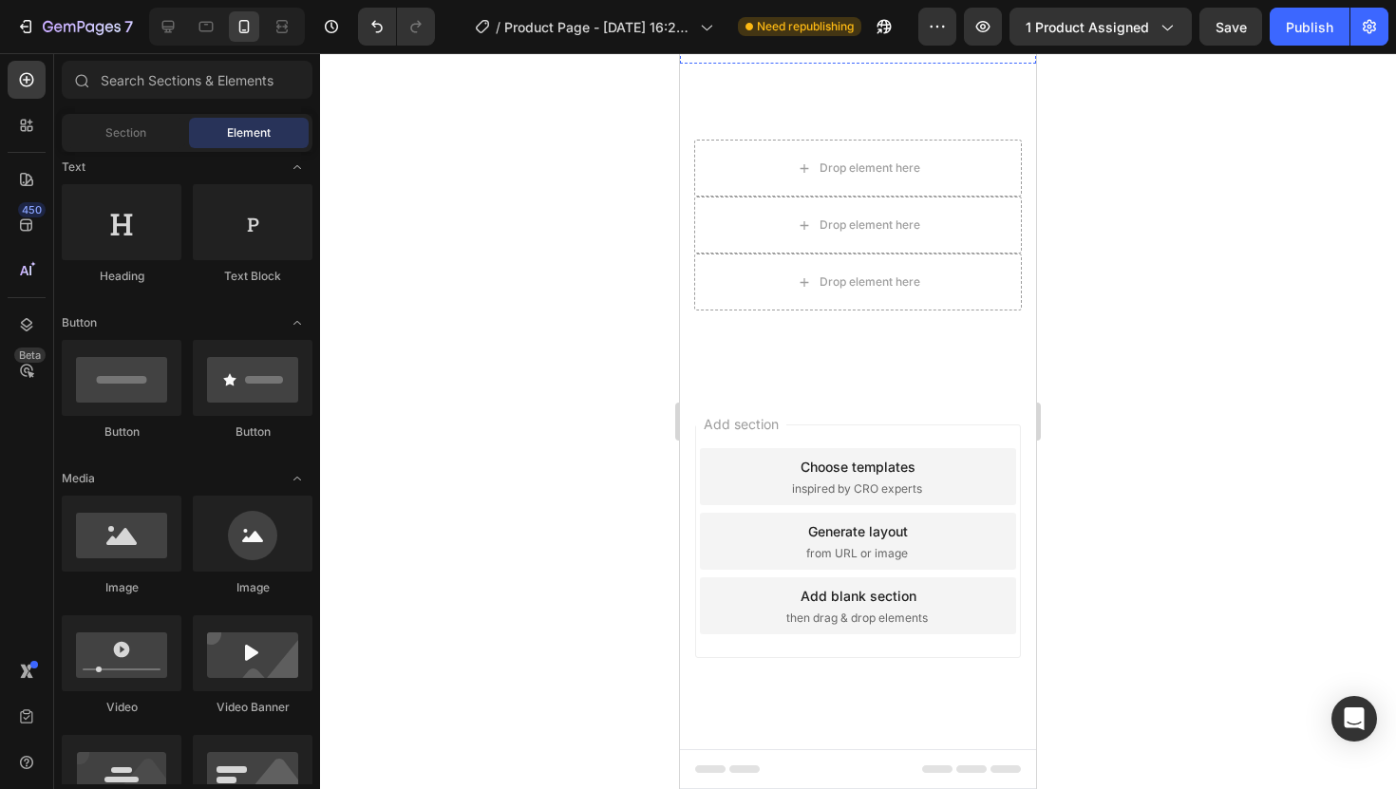
scroll to position [3322, 0]
click at [161, 124] on div "Section" at bounding box center [126, 133] width 120 height 30
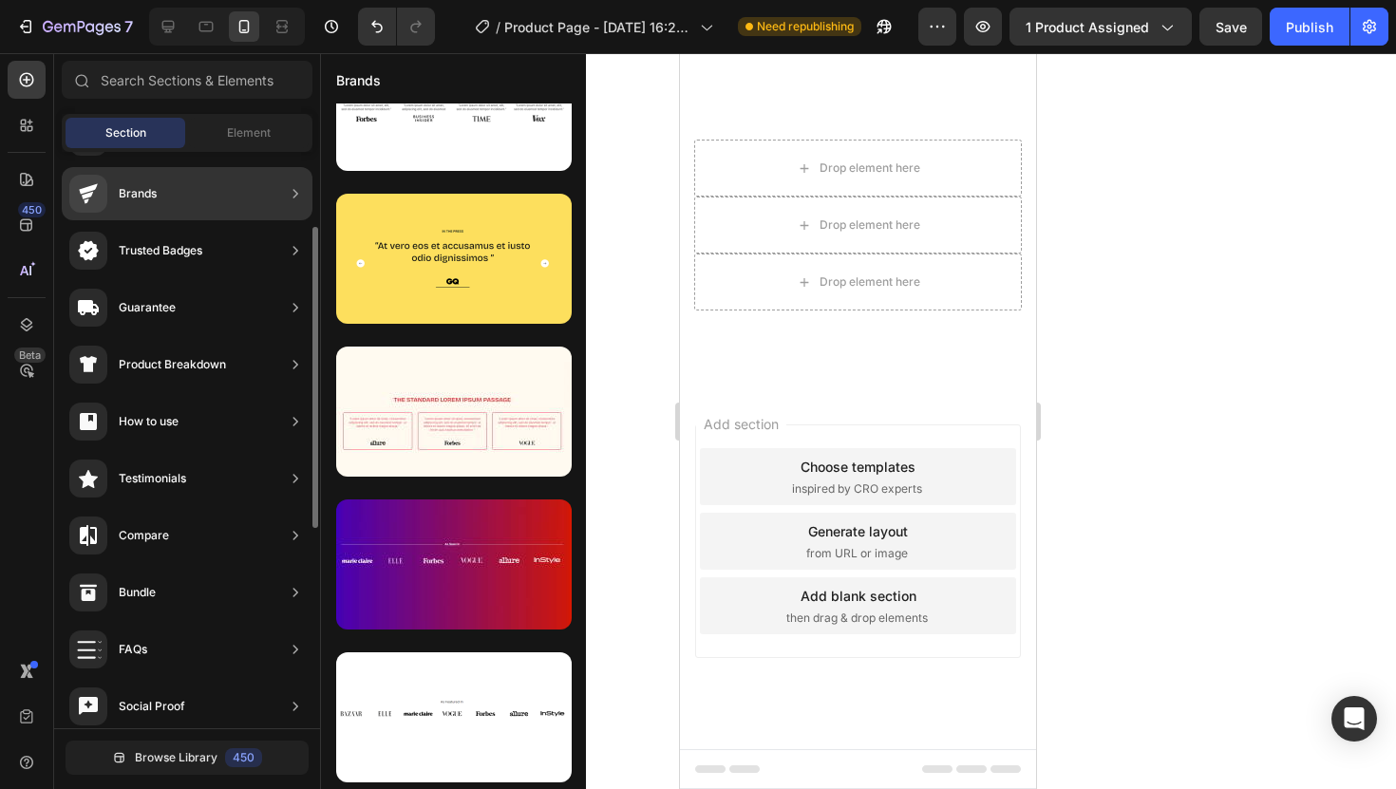
scroll to position [95, 0]
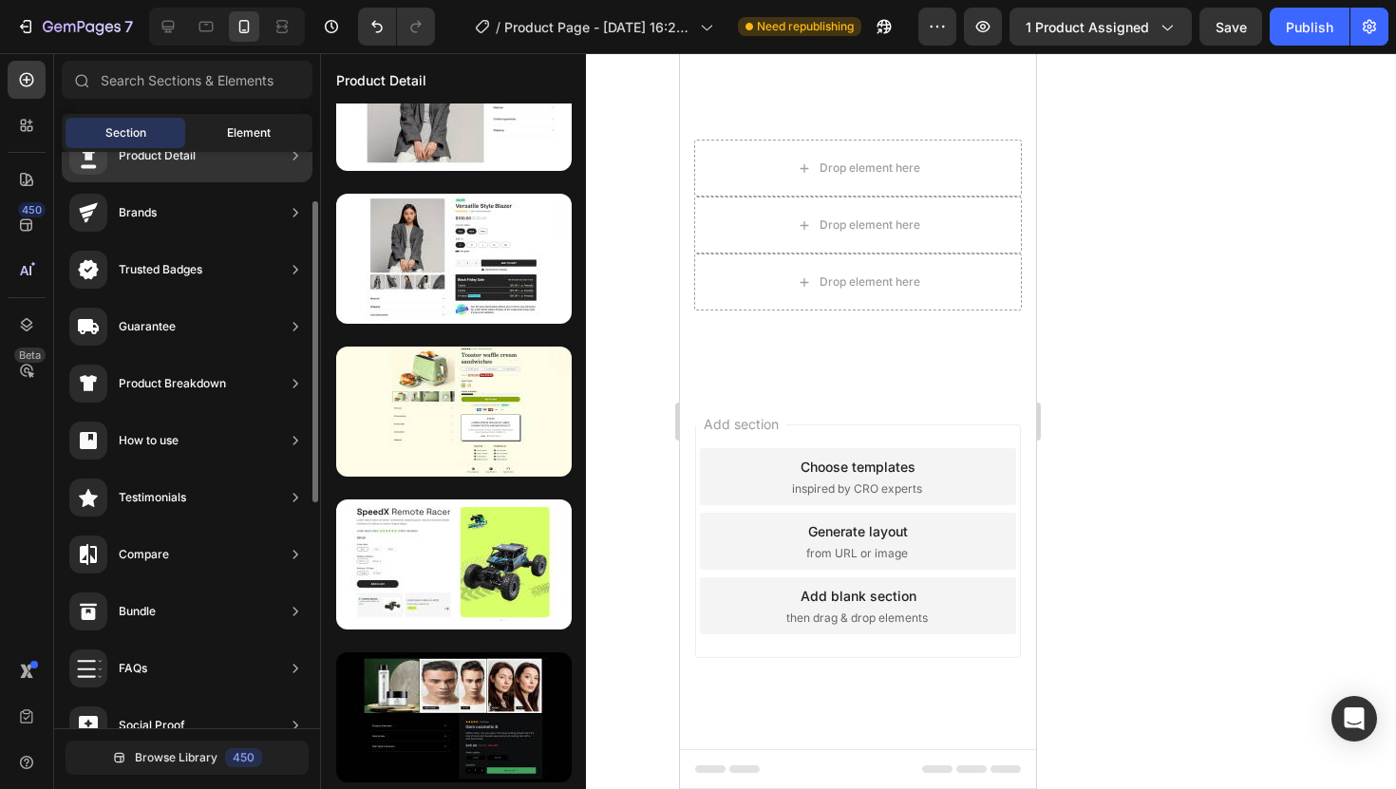
click at [242, 139] on span "Element" at bounding box center [249, 132] width 44 height 17
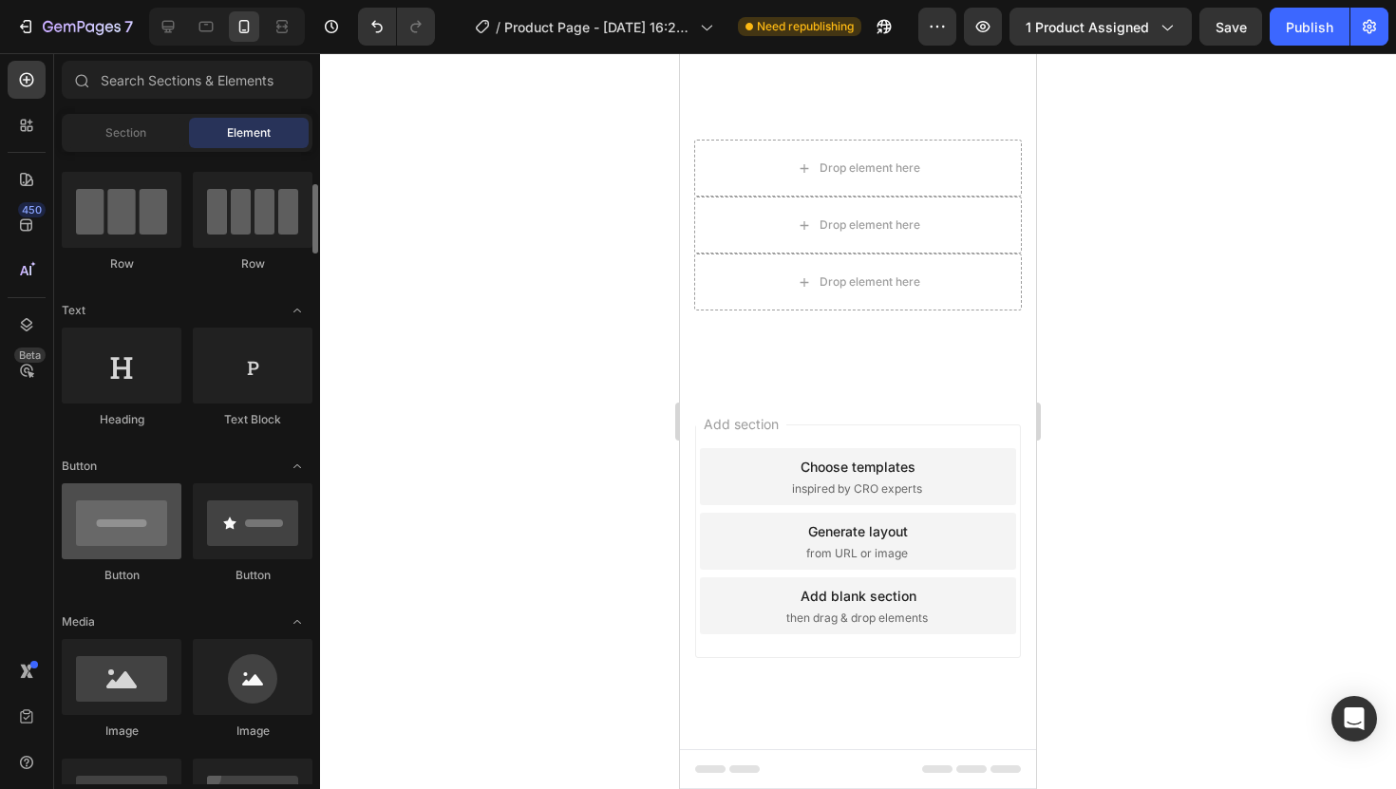
scroll to position [166, 0]
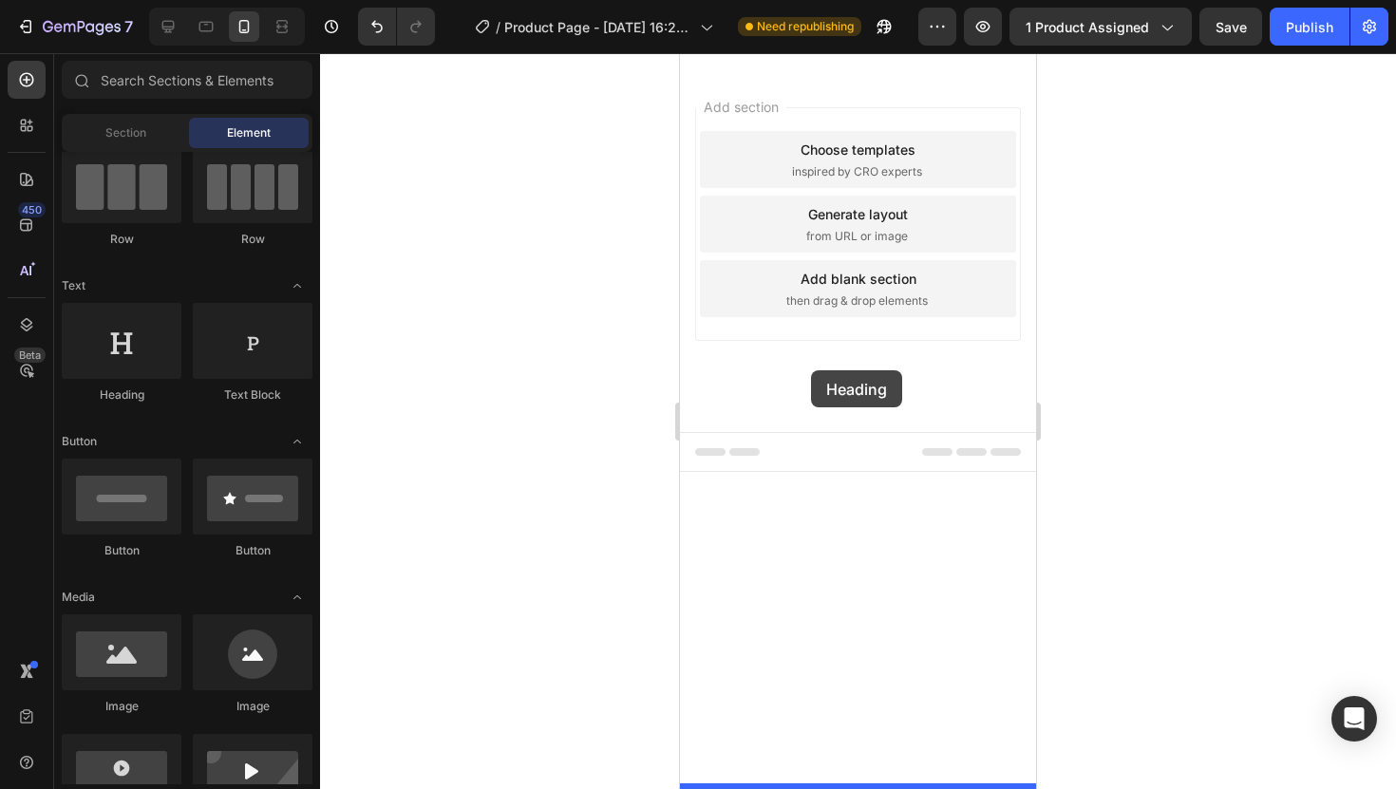
drag, startPoint x: 816, startPoint y: 386, endPoint x: 811, endPoint y: 370, distance: 15.9
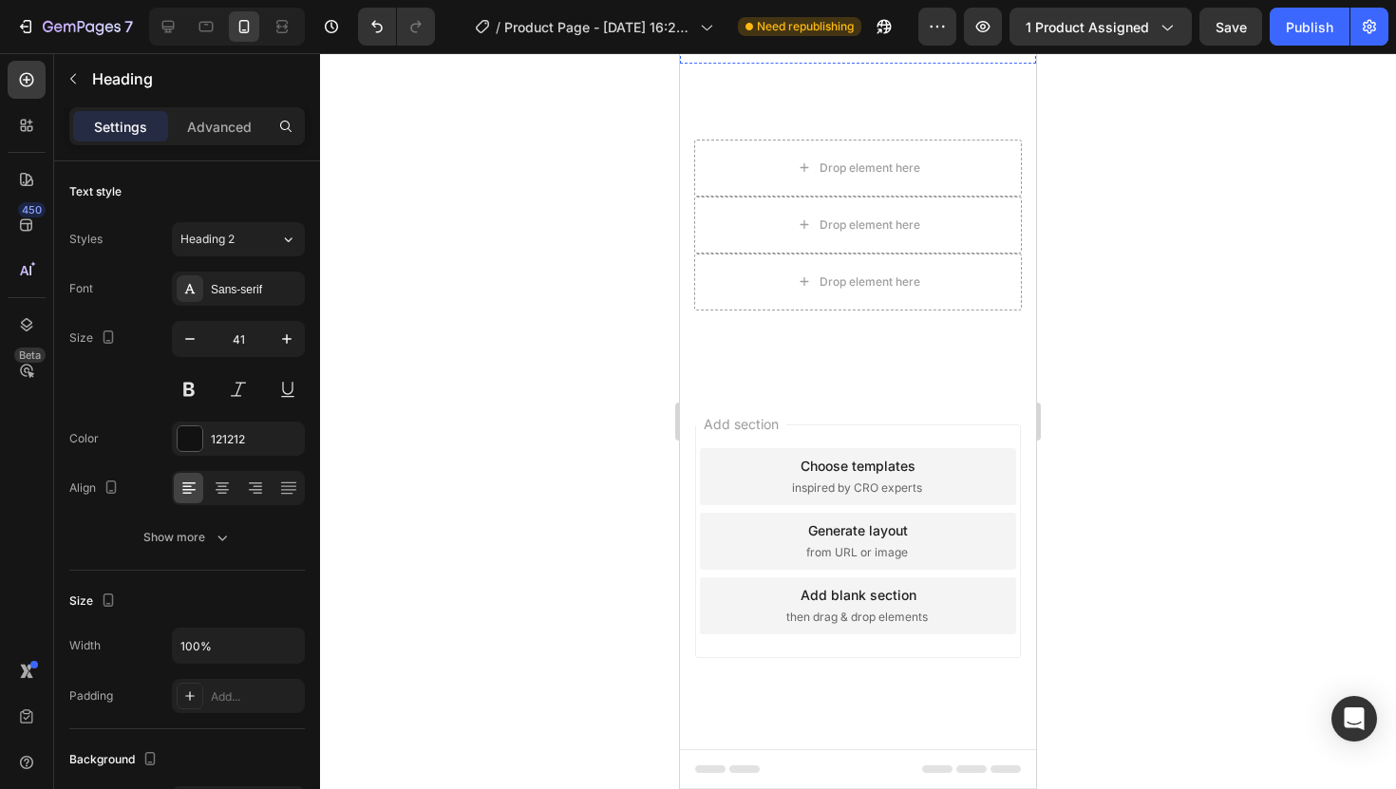
click at [210, 490] on div at bounding box center [221, 488] width 29 height 30
click at [199, 322] on button "button" at bounding box center [190, 339] width 34 height 34
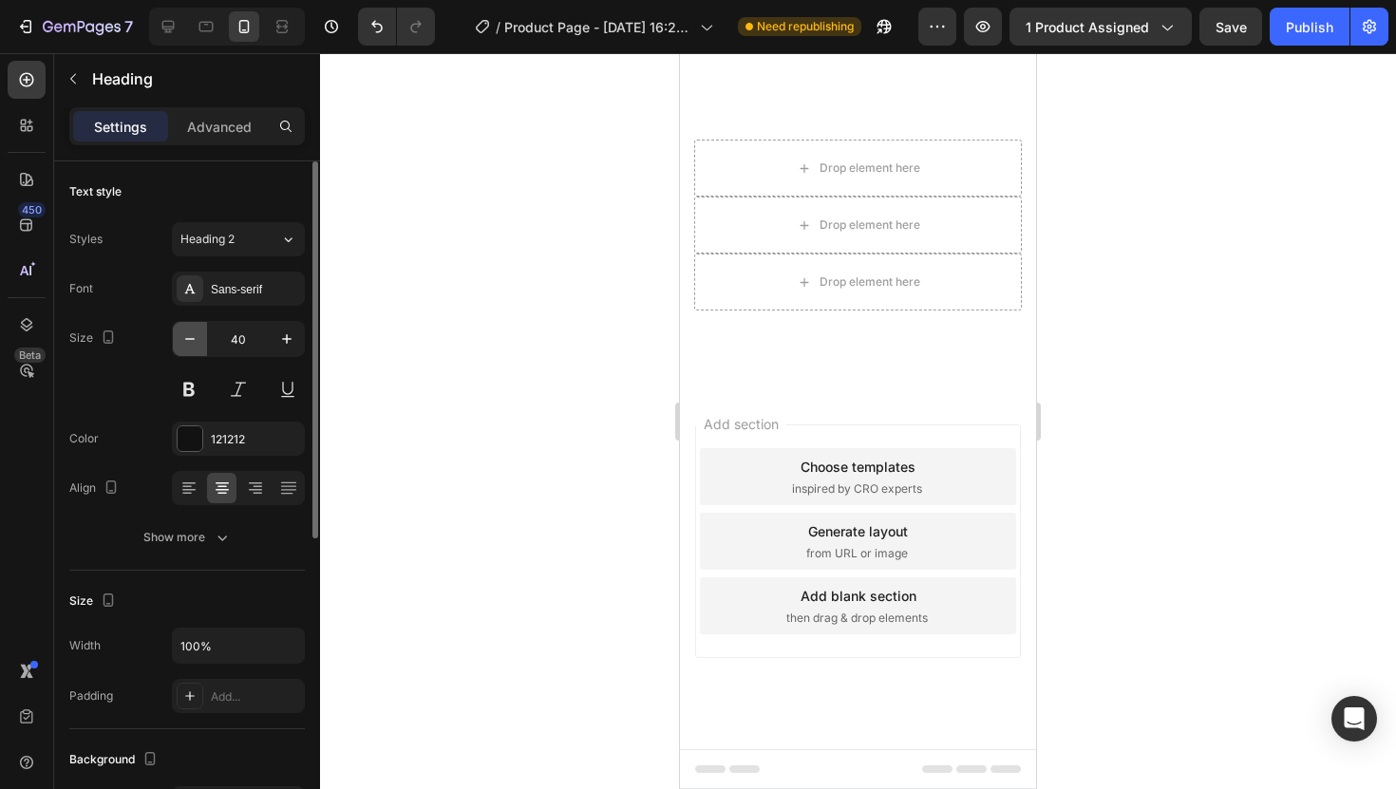
click at [199, 322] on button "button" at bounding box center [190, 339] width 34 height 34
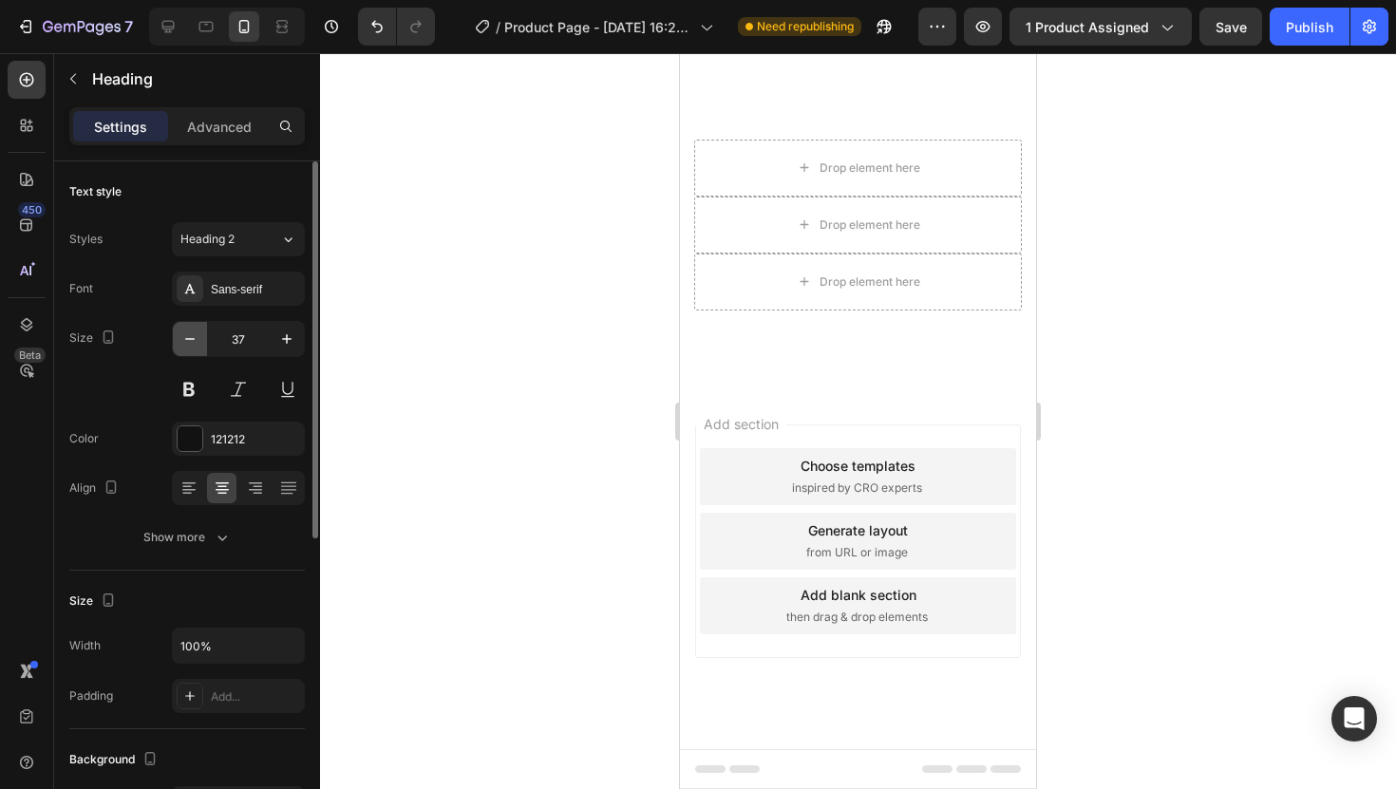
click at [199, 322] on button "button" at bounding box center [190, 339] width 34 height 34
click at [199, 328] on button "button" at bounding box center [190, 339] width 34 height 34
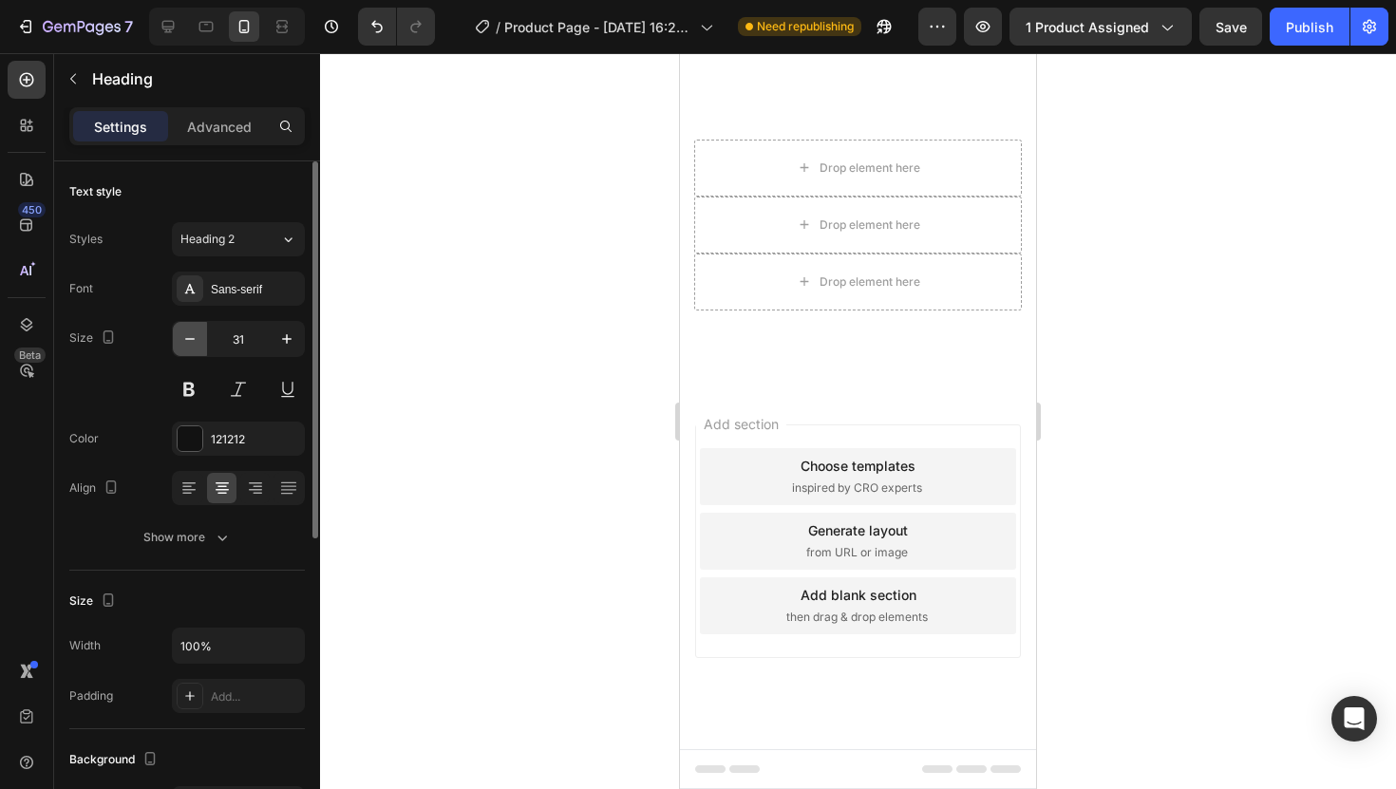
click at [199, 328] on button "button" at bounding box center [190, 339] width 34 height 34
type input "27"
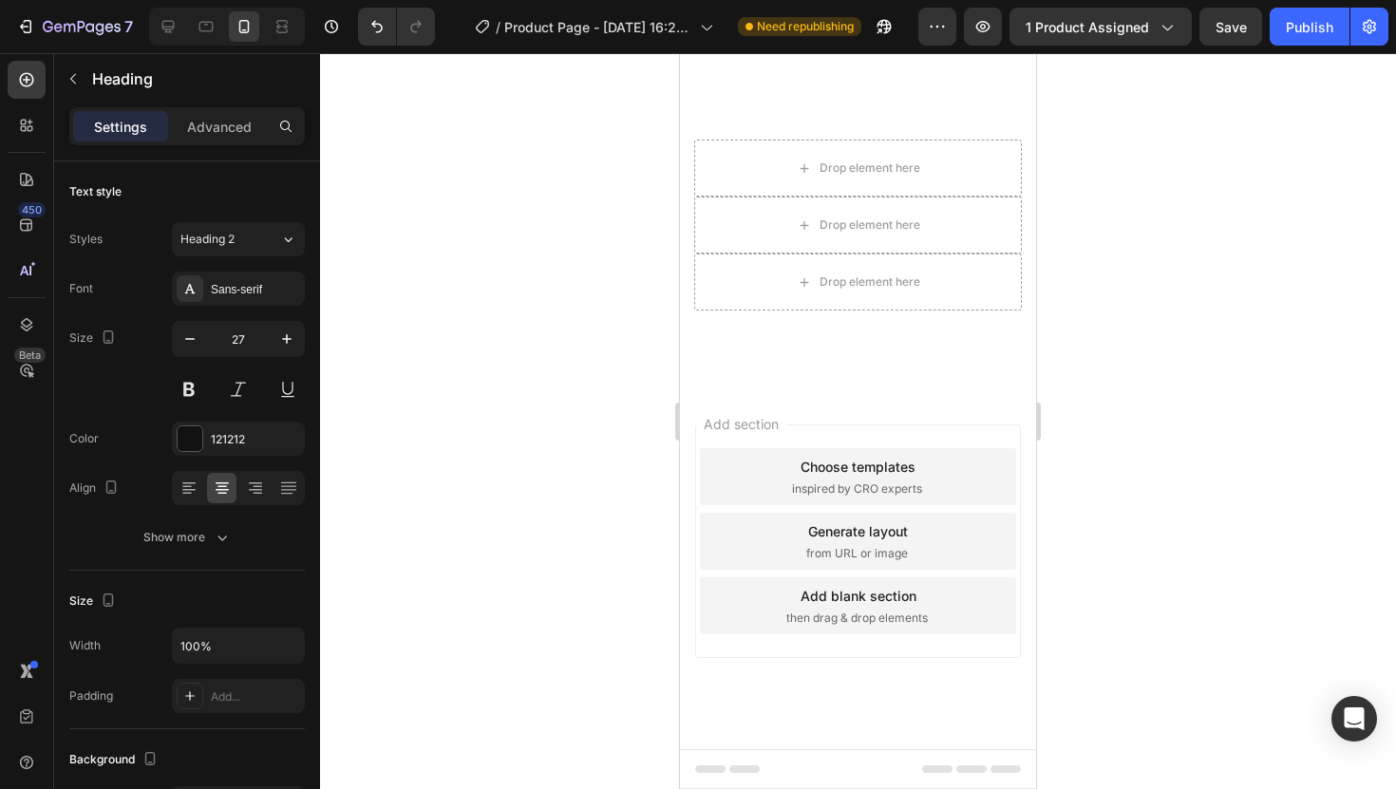
click at [1124, 378] on div at bounding box center [858, 421] width 1076 height 736
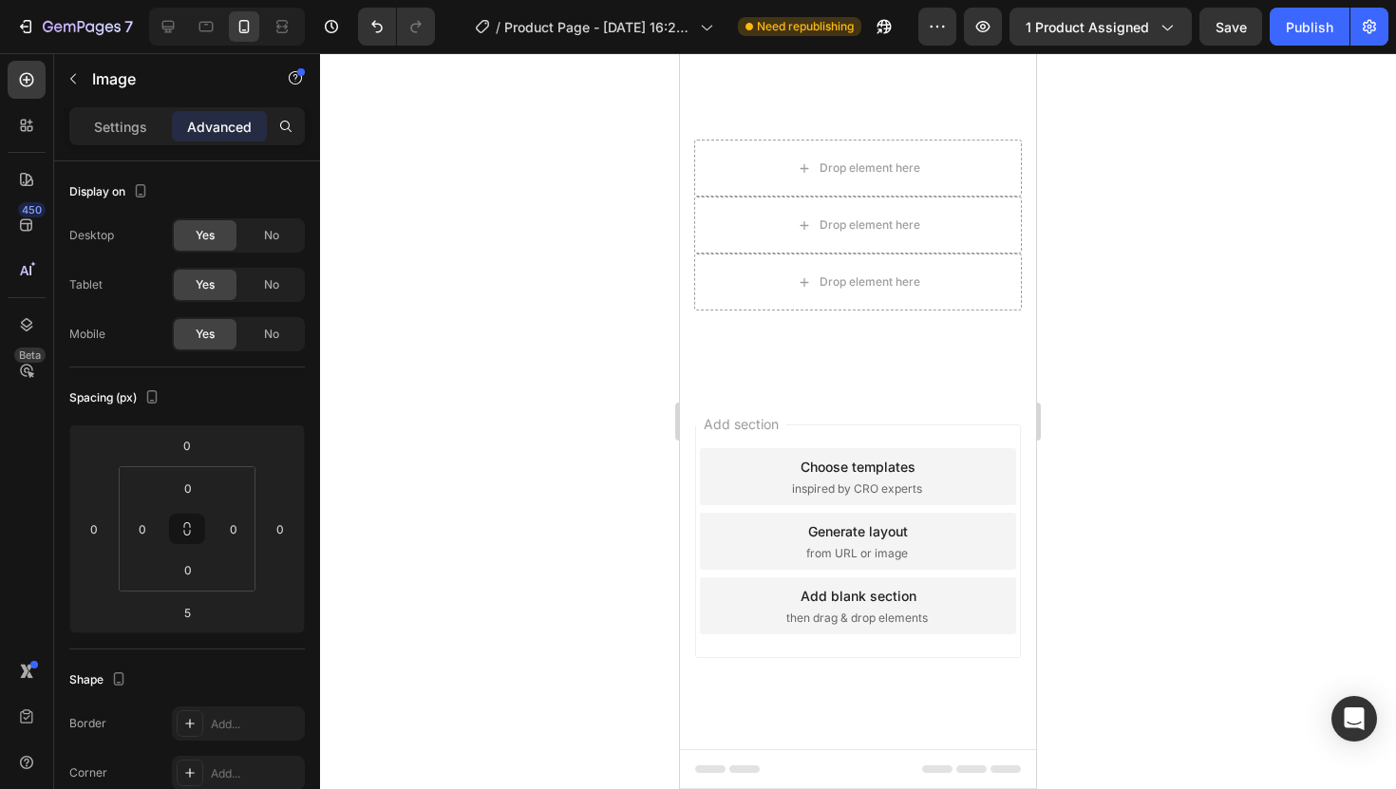
type input "7"
click at [1142, 371] on div at bounding box center [858, 421] width 1076 height 736
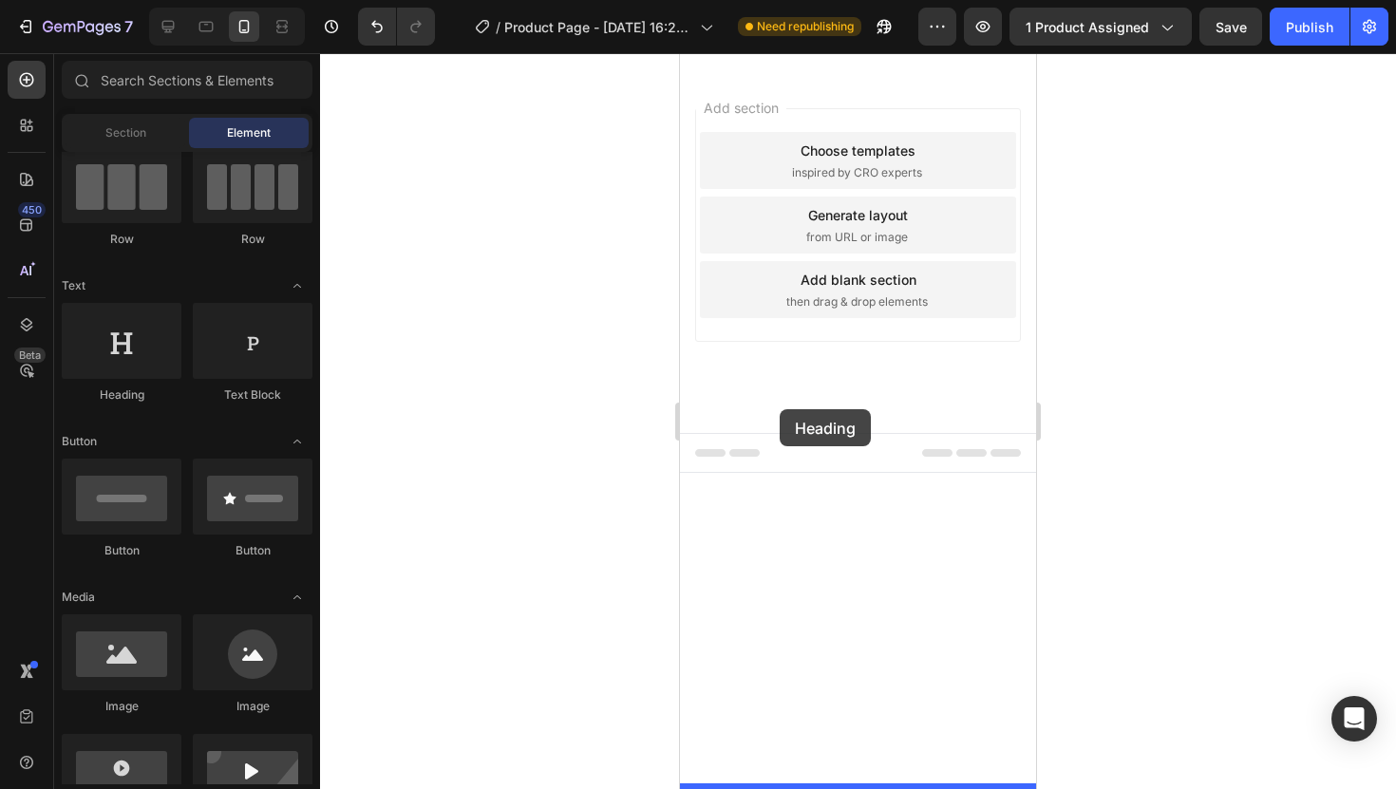
drag, startPoint x: 854, startPoint y: 389, endPoint x: 784, endPoint y: 408, distance: 72.8
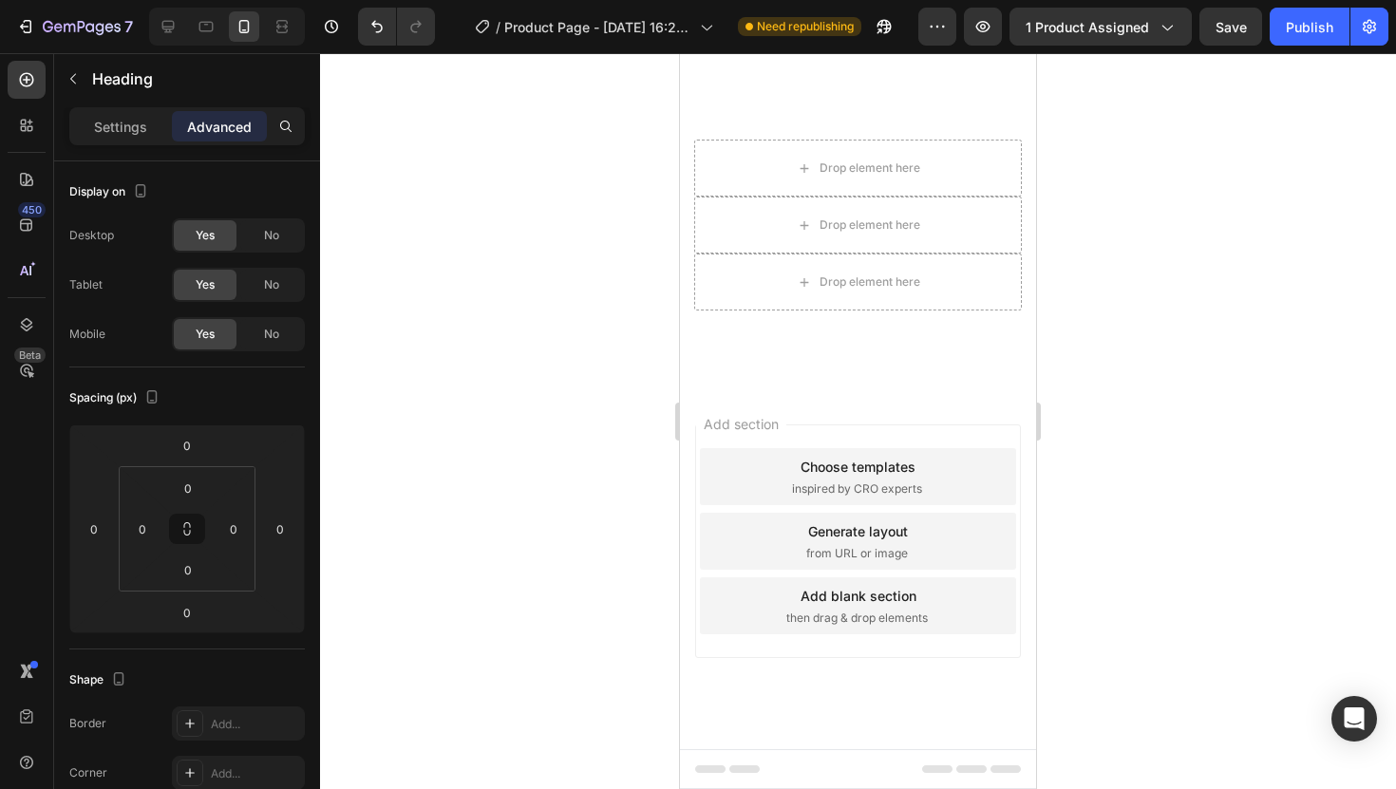
type input "7"
click at [176, 138] on div "Advanced" at bounding box center [219, 126] width 95 height 30
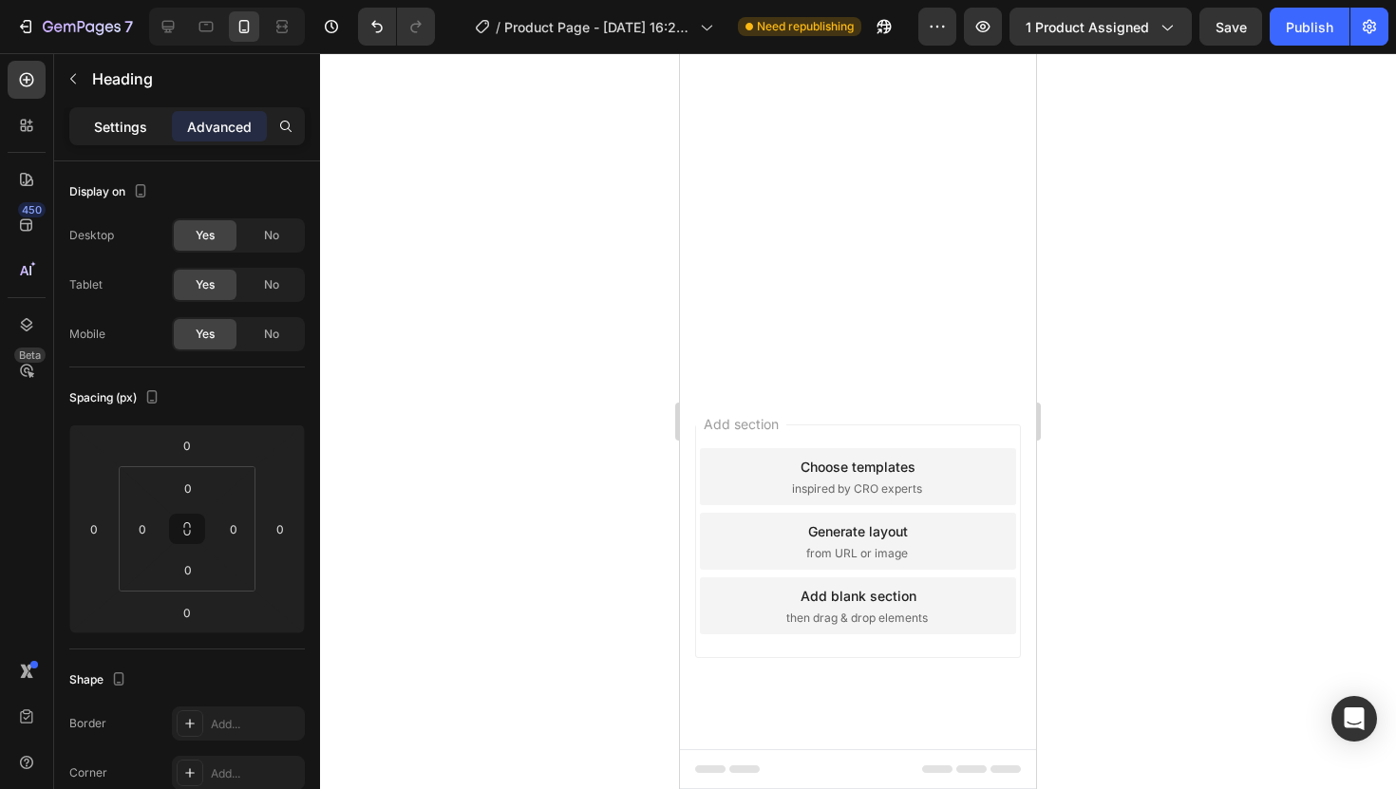
click at [145, 131] on div "Settings" at bounding box center [120, 126] width 95 height 30
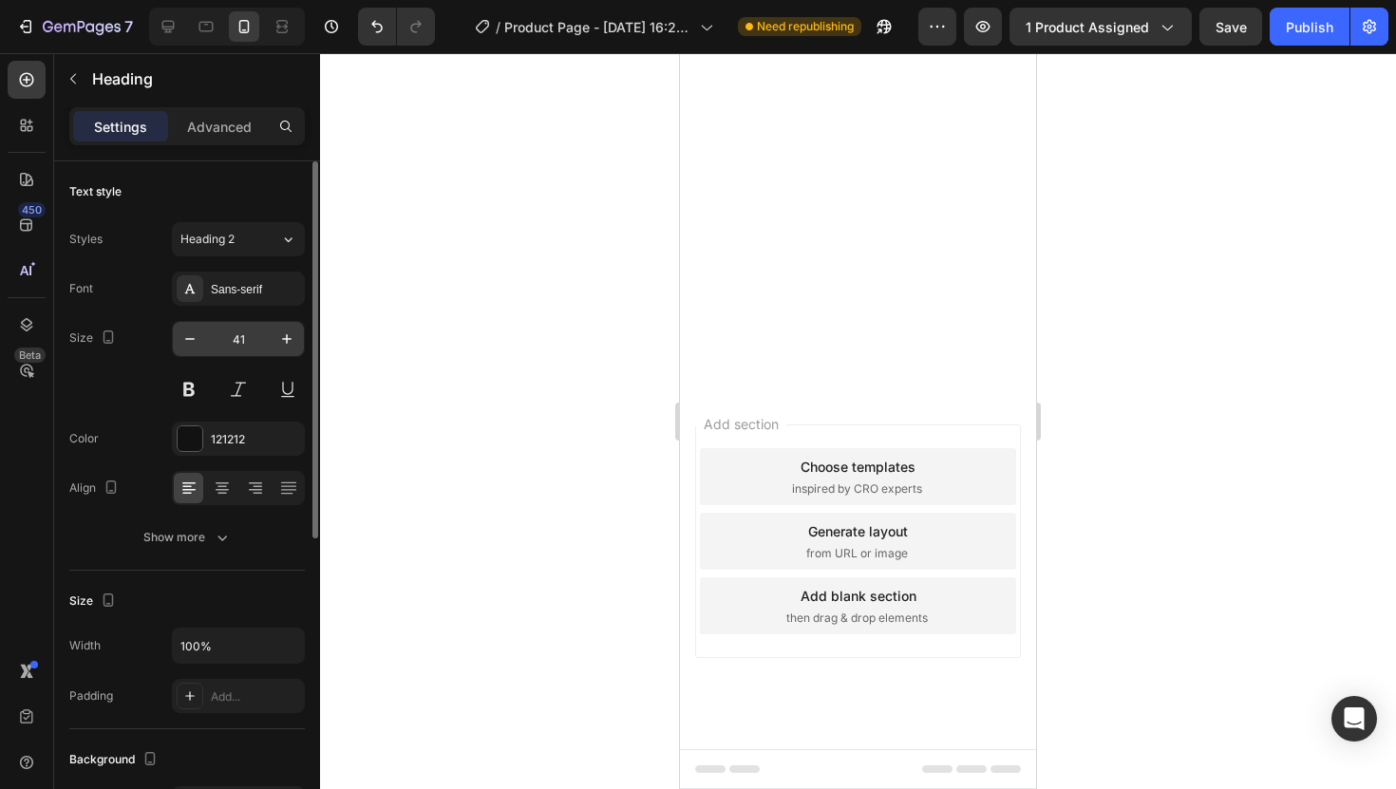
click at [251, 345] on input "41" at bounding box center [238, 339] width 63 height 34
type input "18"
click at [285, 295] on div "Sans-serif" at bounding box center [255, 289] width 89 height 17
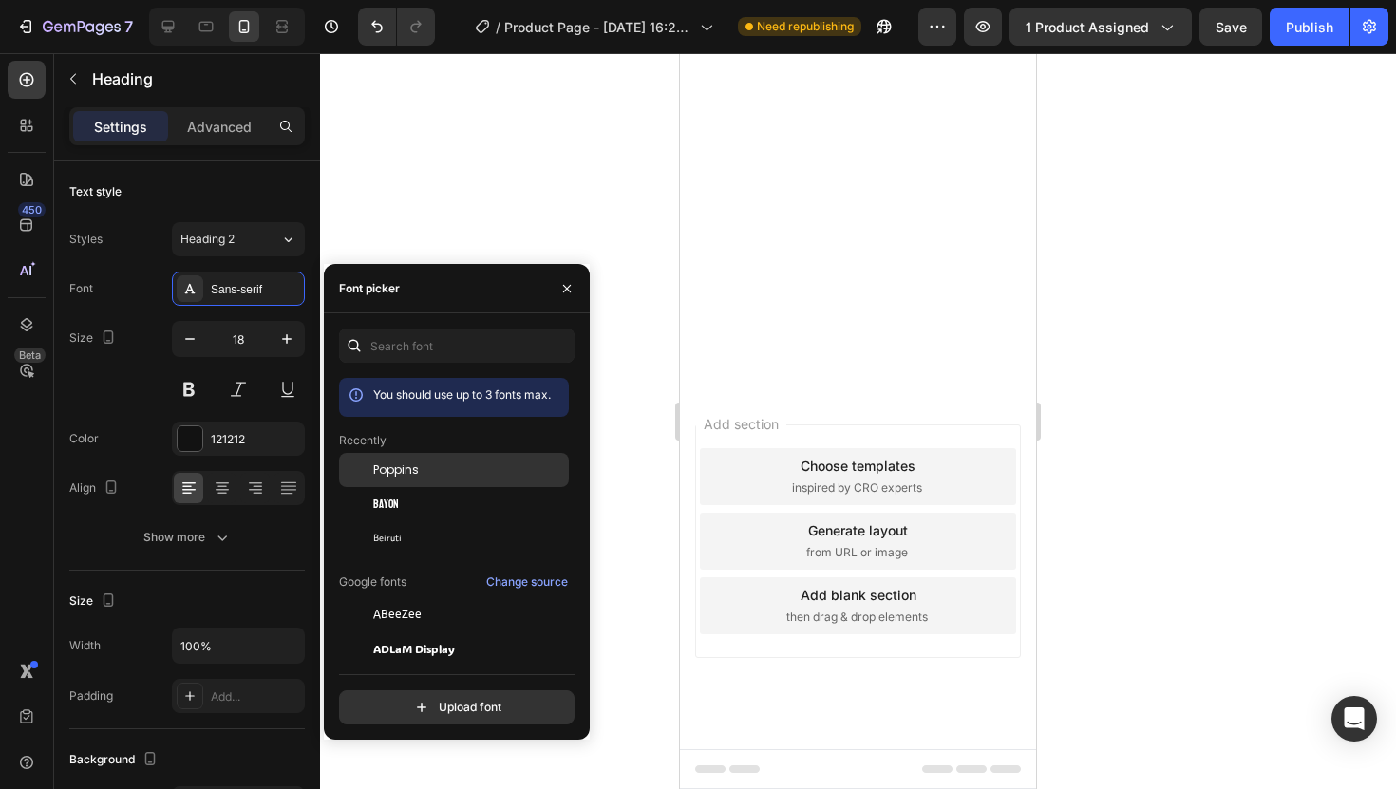
click at [410, 597] on div "Poppins" at bounding box center [454, 614] width 230 height 34
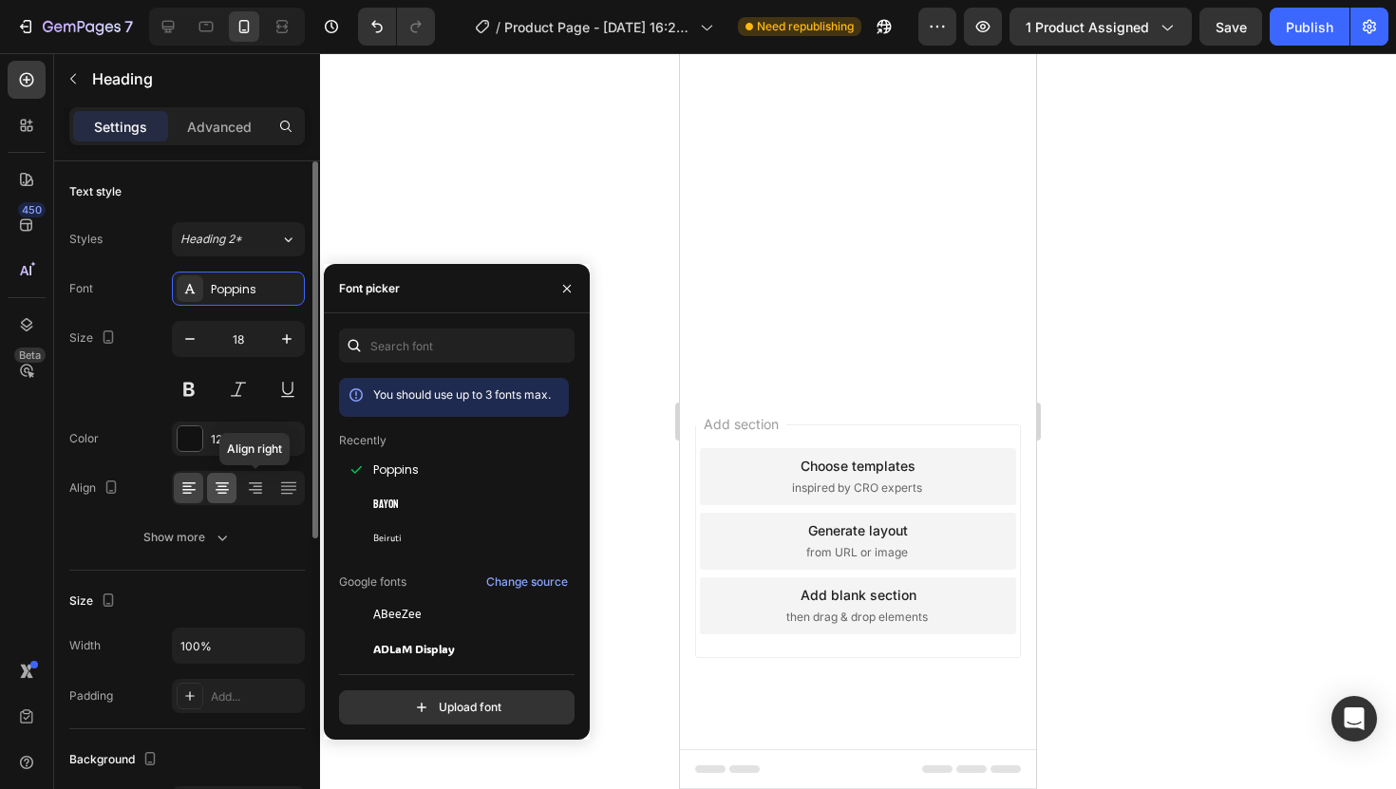
click at [229, 494] on icon at bounding box center [222, 488] width 19 height 19
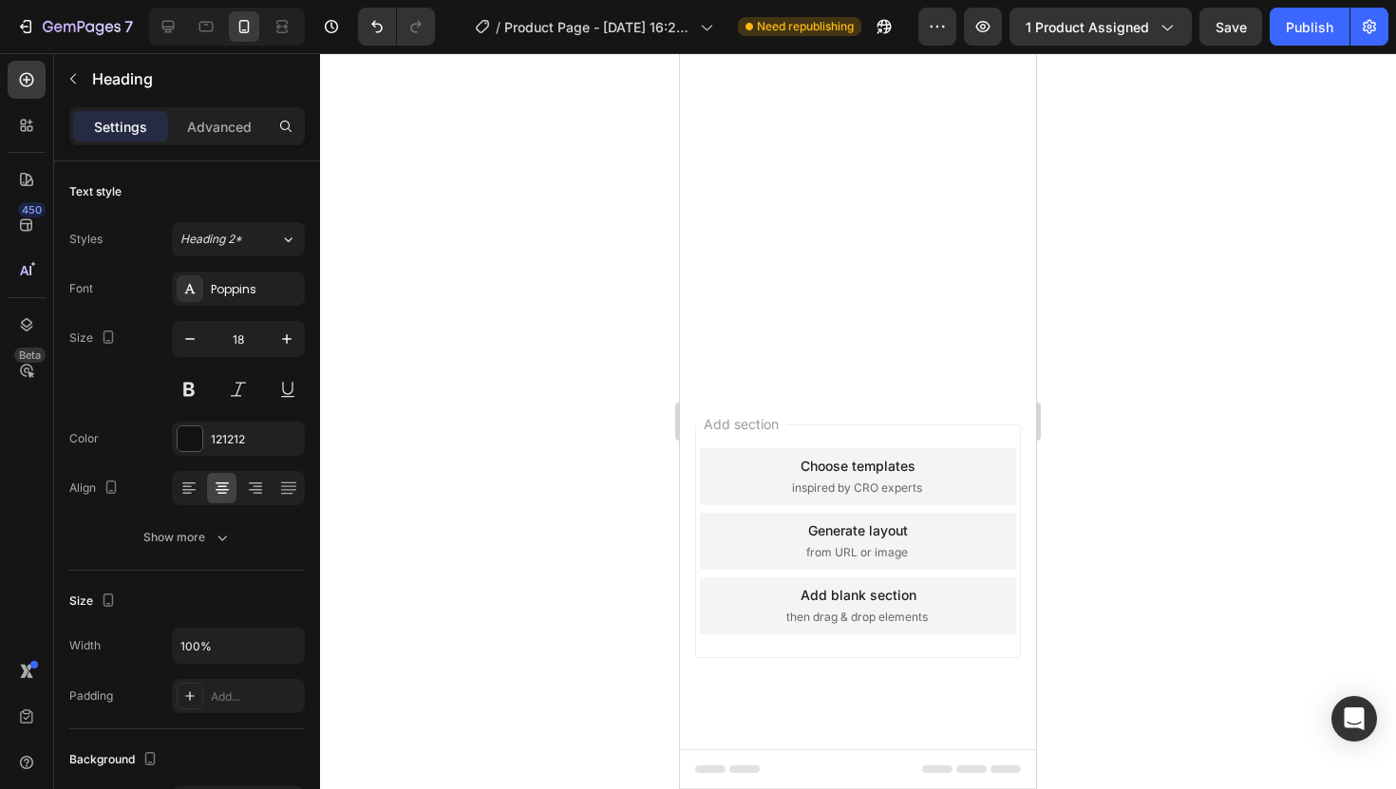
click at [1139, 299] on div at bounding box center [858, 421] width 1076 height 736
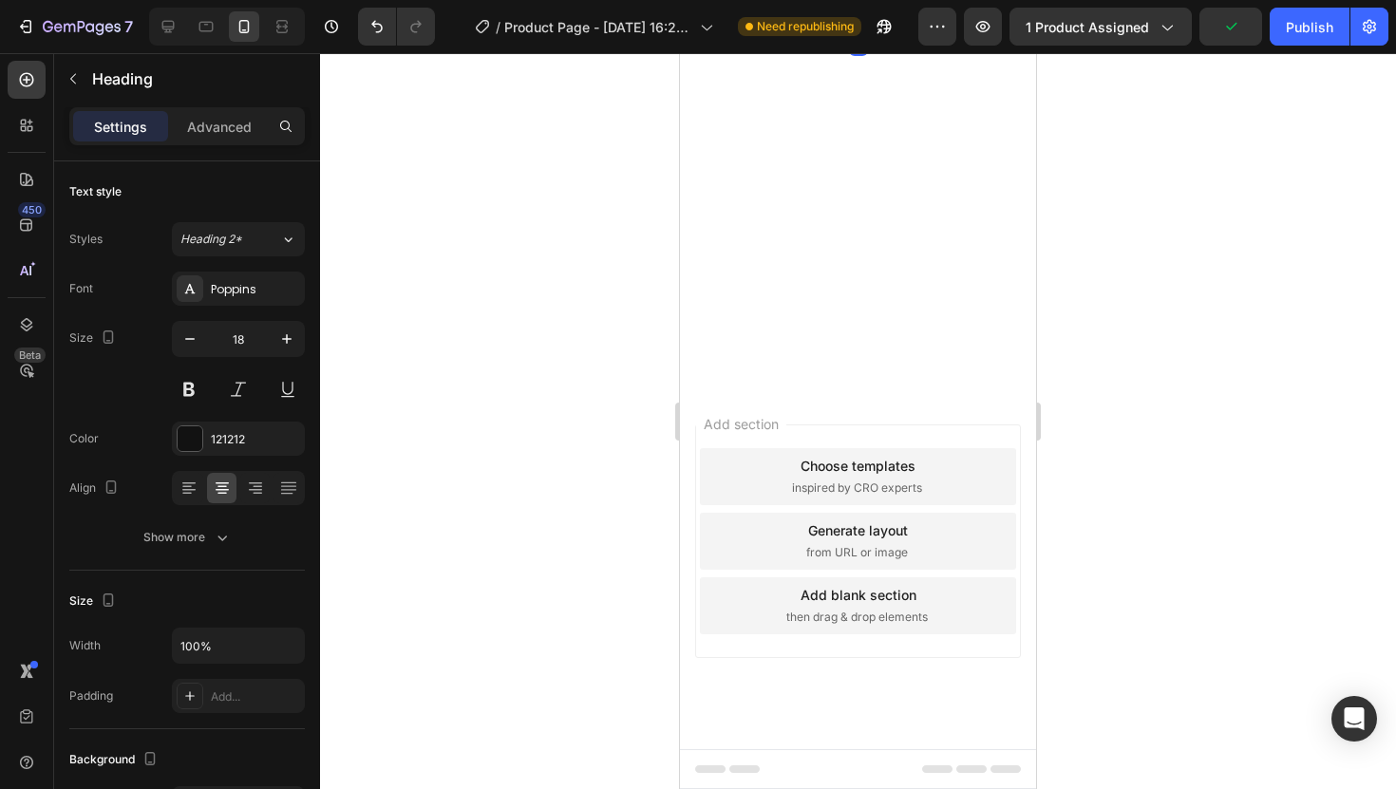
click at [1081, 277] on div at bounding box center [858, 421] width 1076 height 736
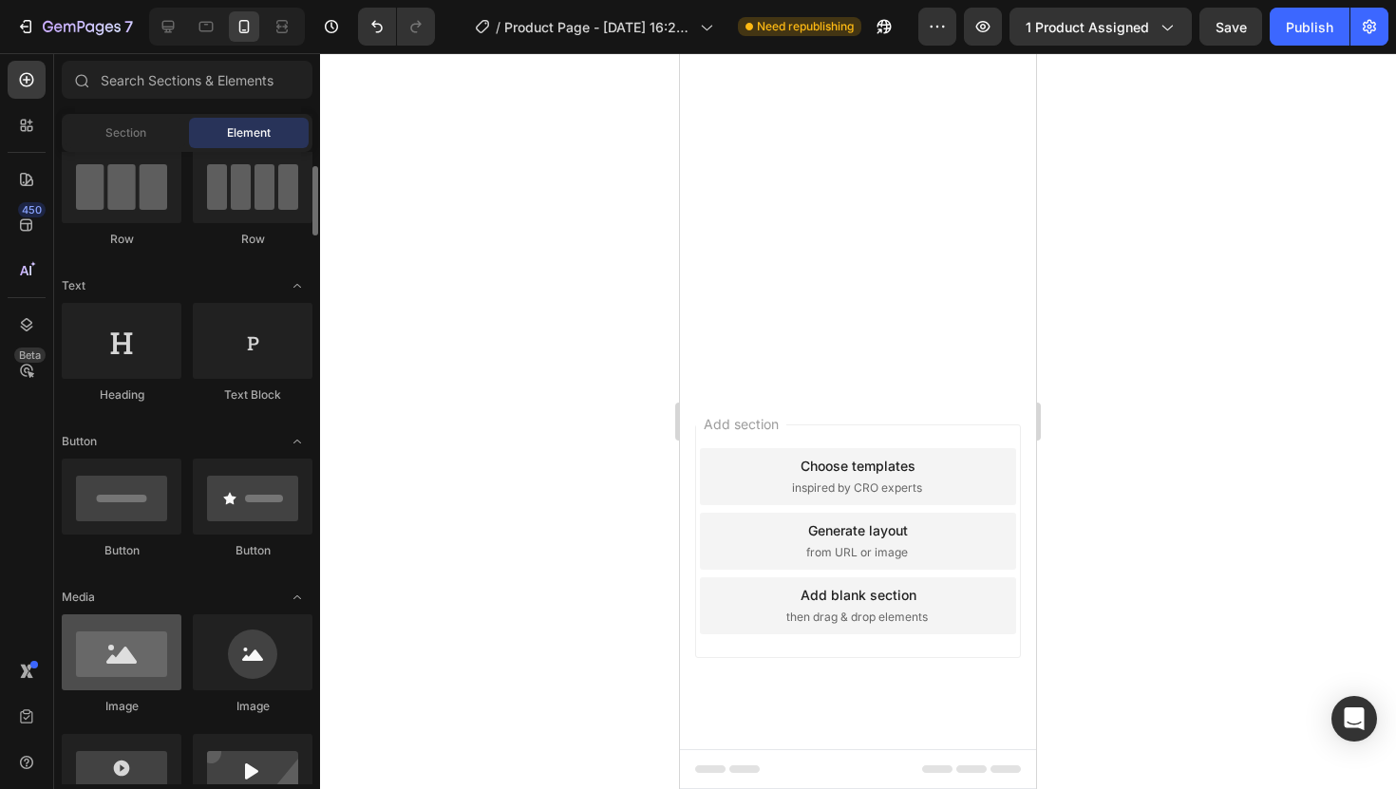
scroll to position [162, 0]
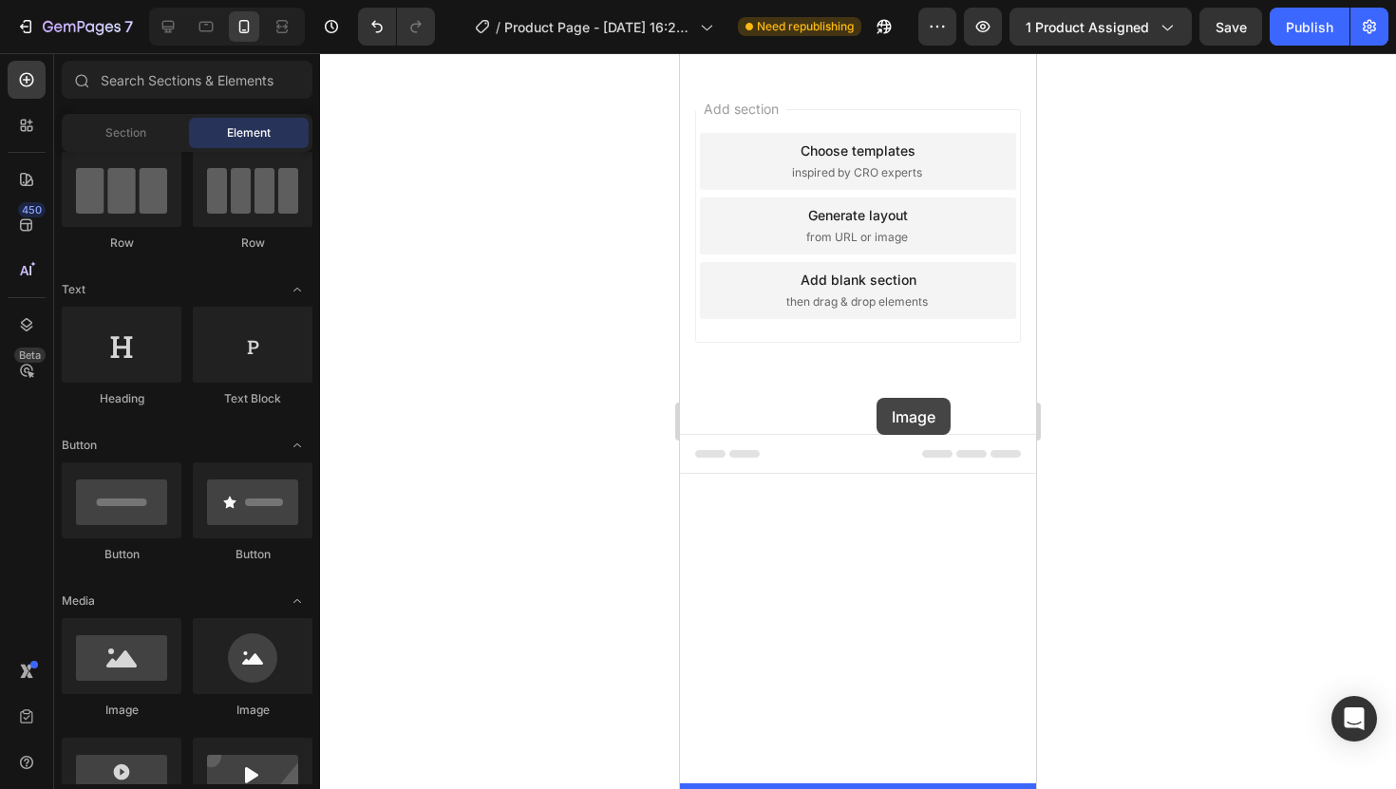
drag, startPoint x: 818, startPoint y: 713, endPoint x: 877, endPoint y: 398, distance: 320.8
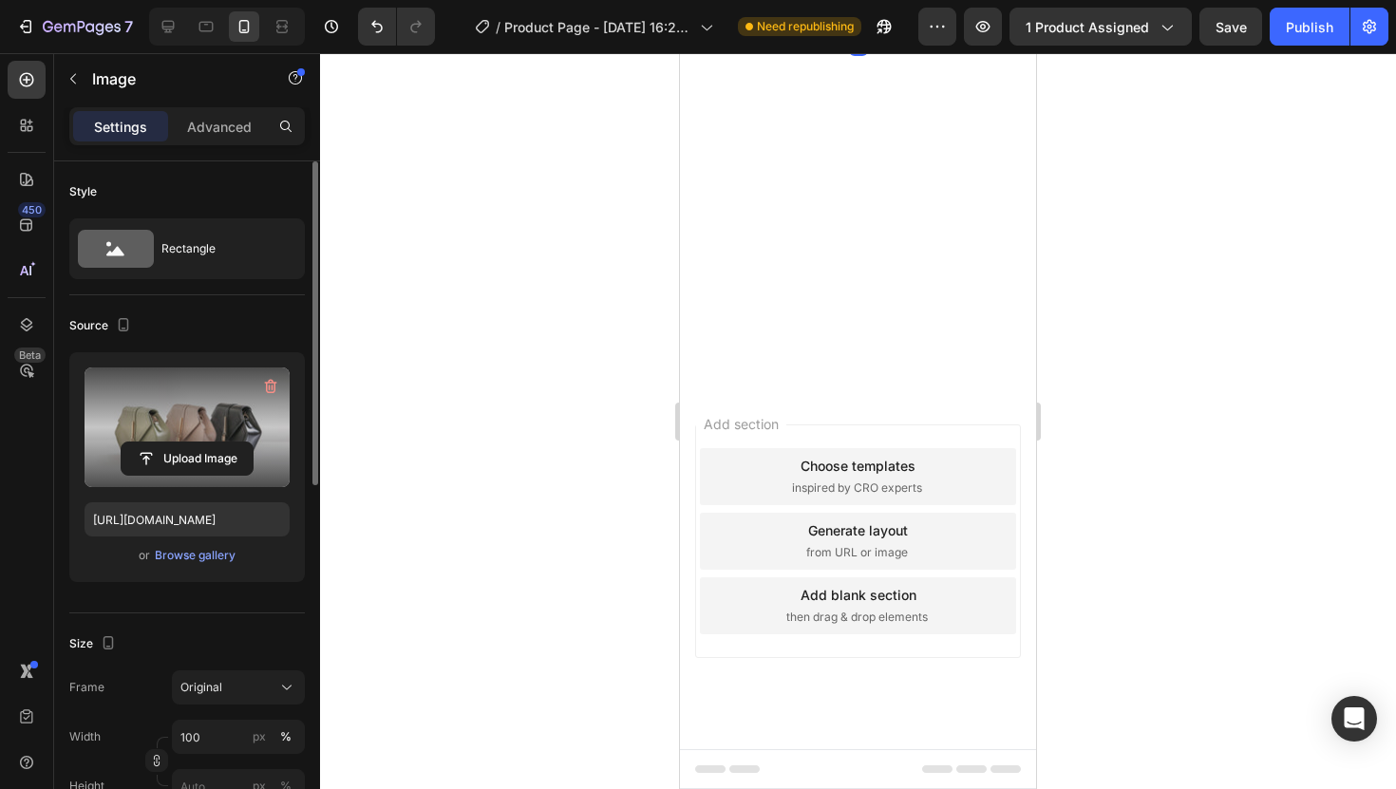
click at [192, 435] on label at bounding box center [187, 428] width 205 height 120
click at [192, 443] on input "file" at bounding box center [187, 459] width 131 height 32
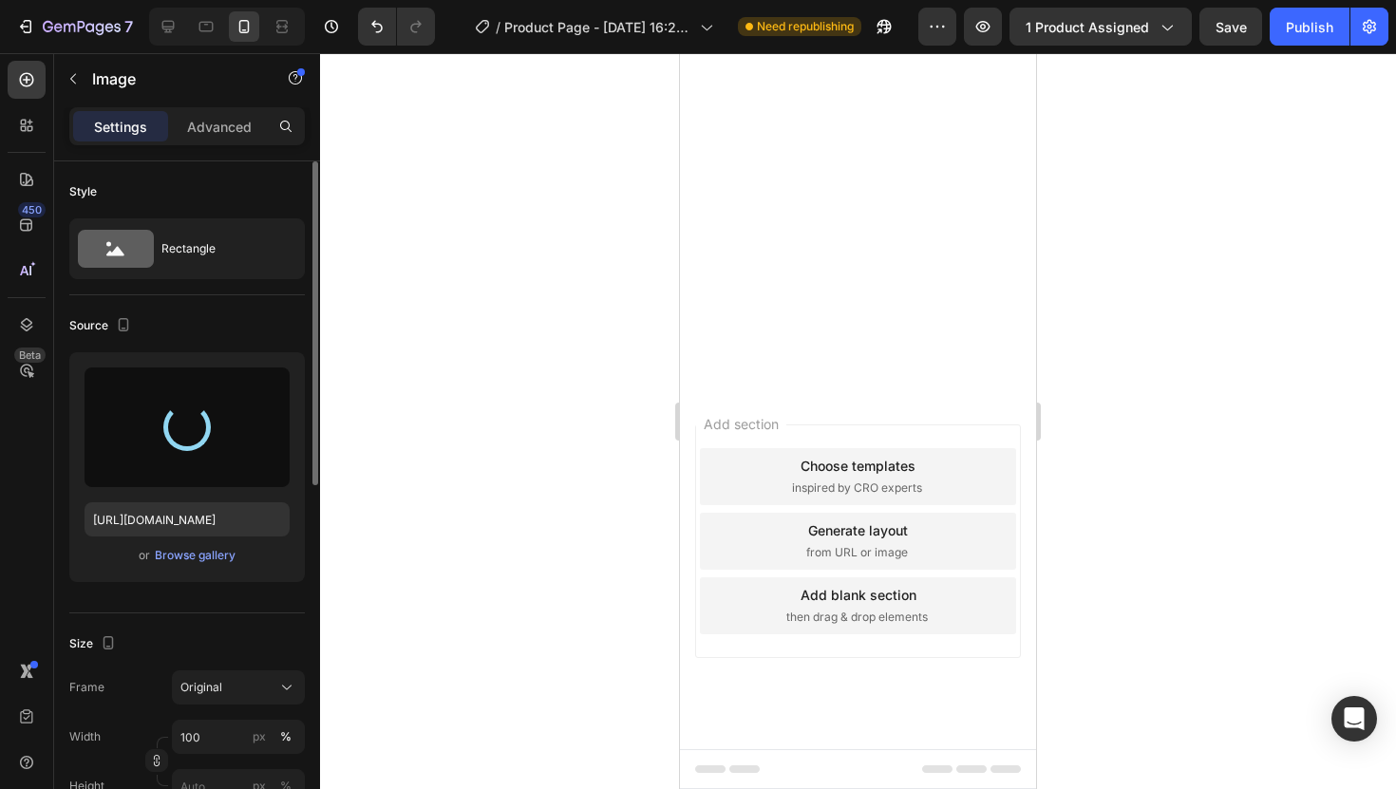
type input "[URL][DOMAIN_NAME]"
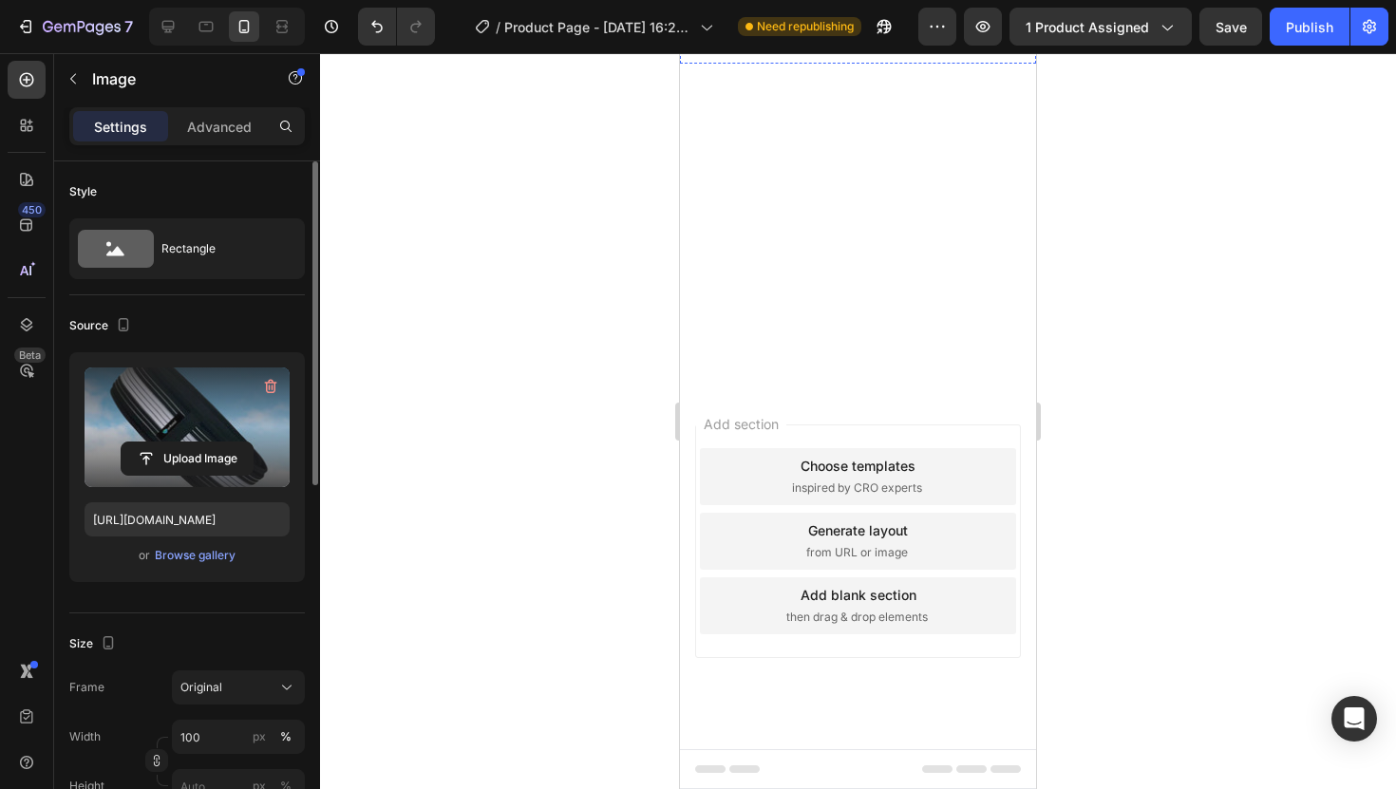
click at [1160, 369] on div at bounding box center [858, 421] width 1076 height 736
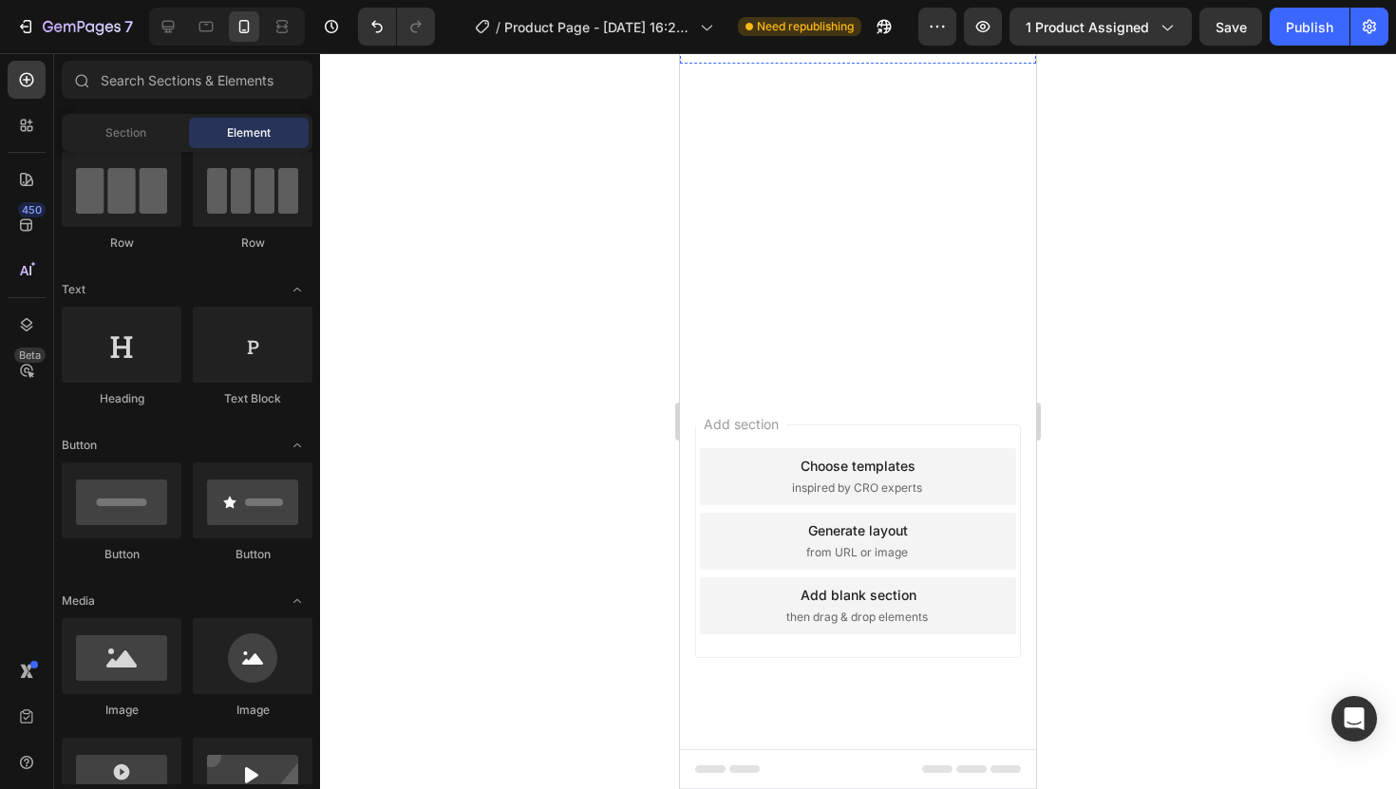
scroll to position [3453, 0]
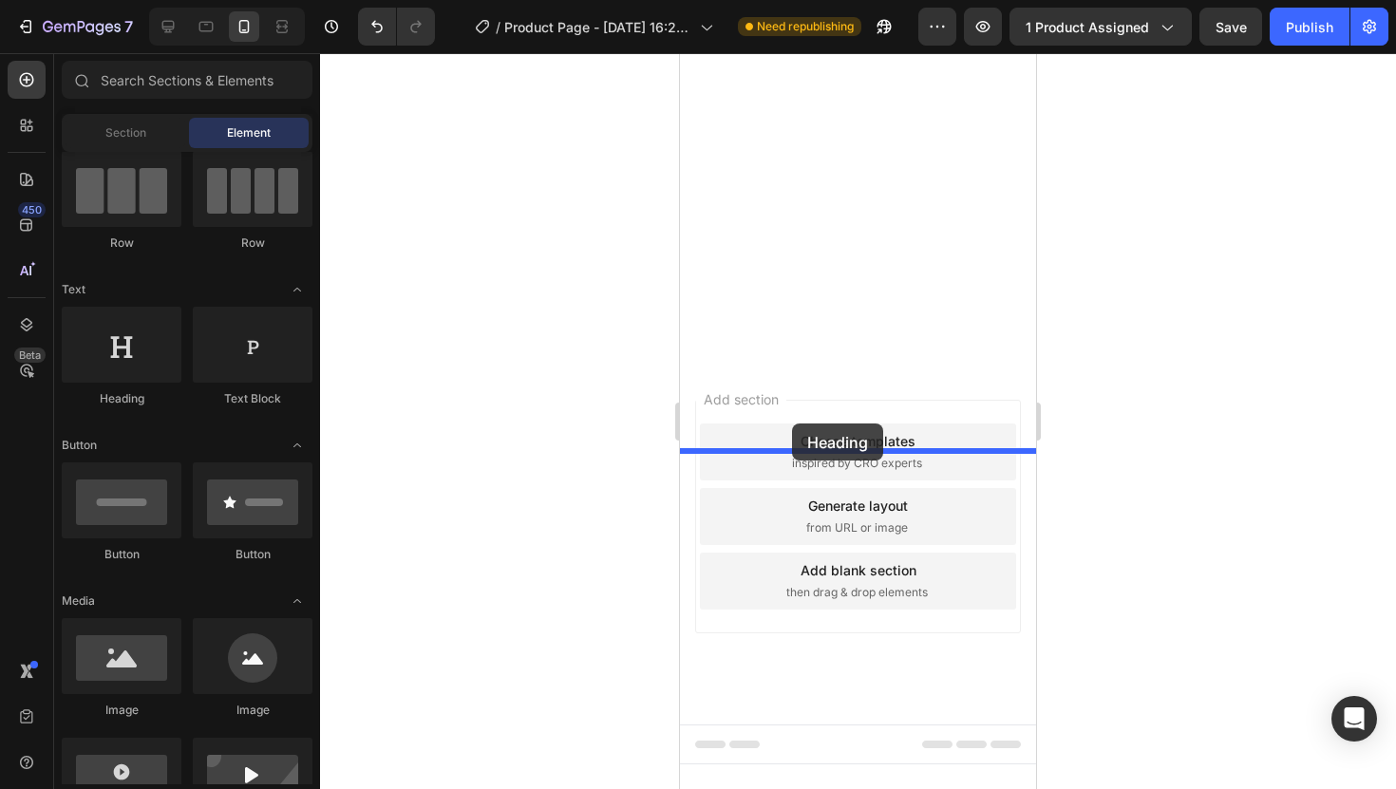
drag, startPoint x: 803, startPoint y: 425, endPoint x: 792, endPoint y: 424, distance: 10.5
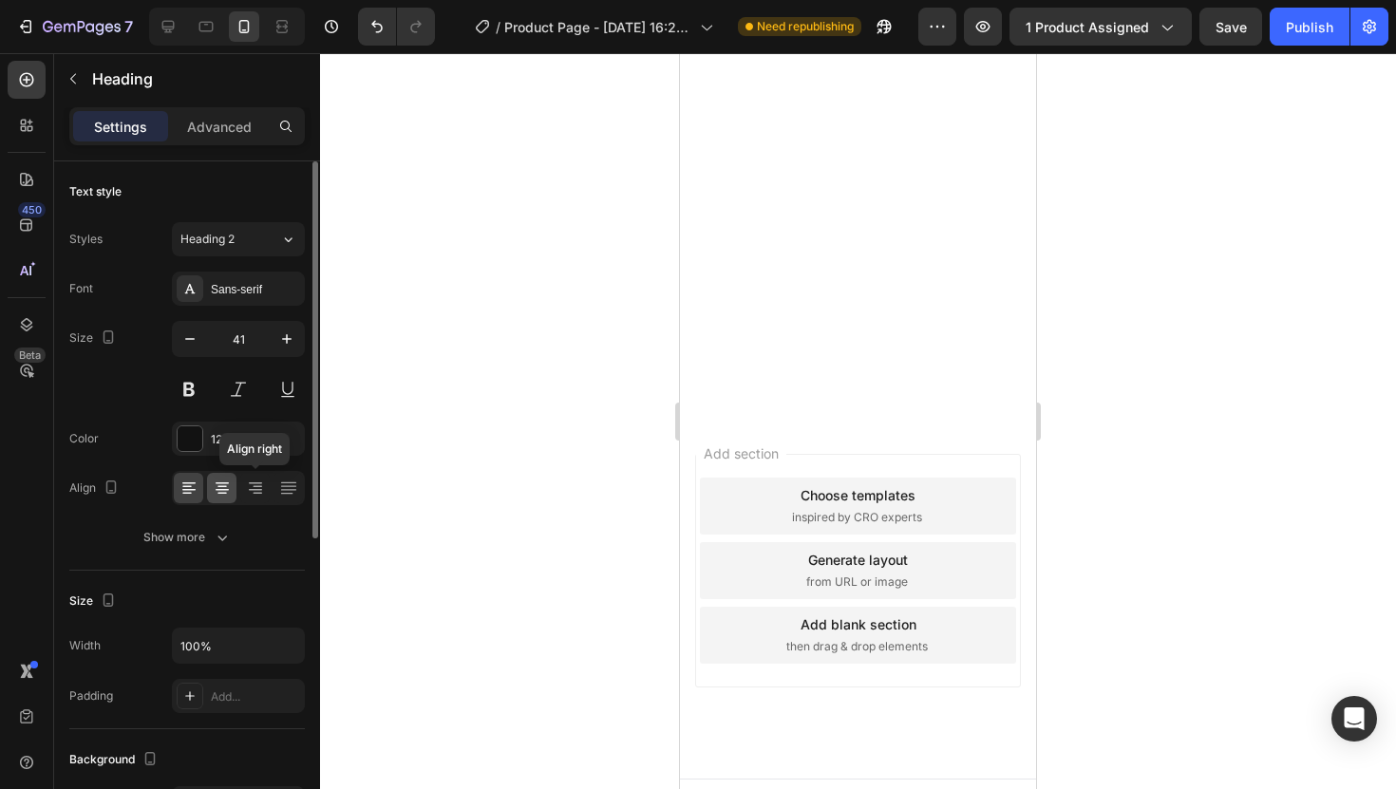
click at [222, 484] on icon at bounding box center [222, 488] width 19 height 19
click at [240, 328] on input "41" at bounding box center [238, 339] width 63 height 34
type input "4"
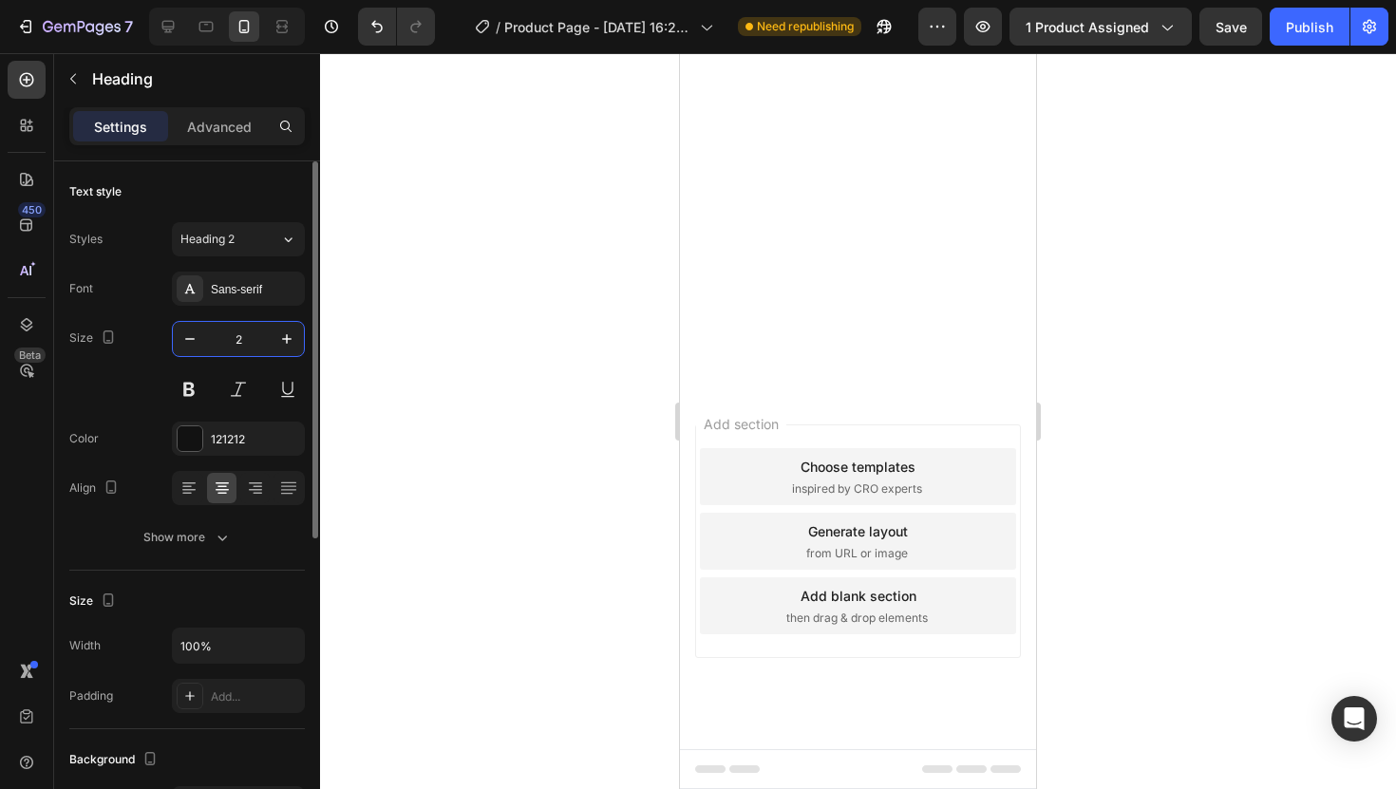
type input "27"
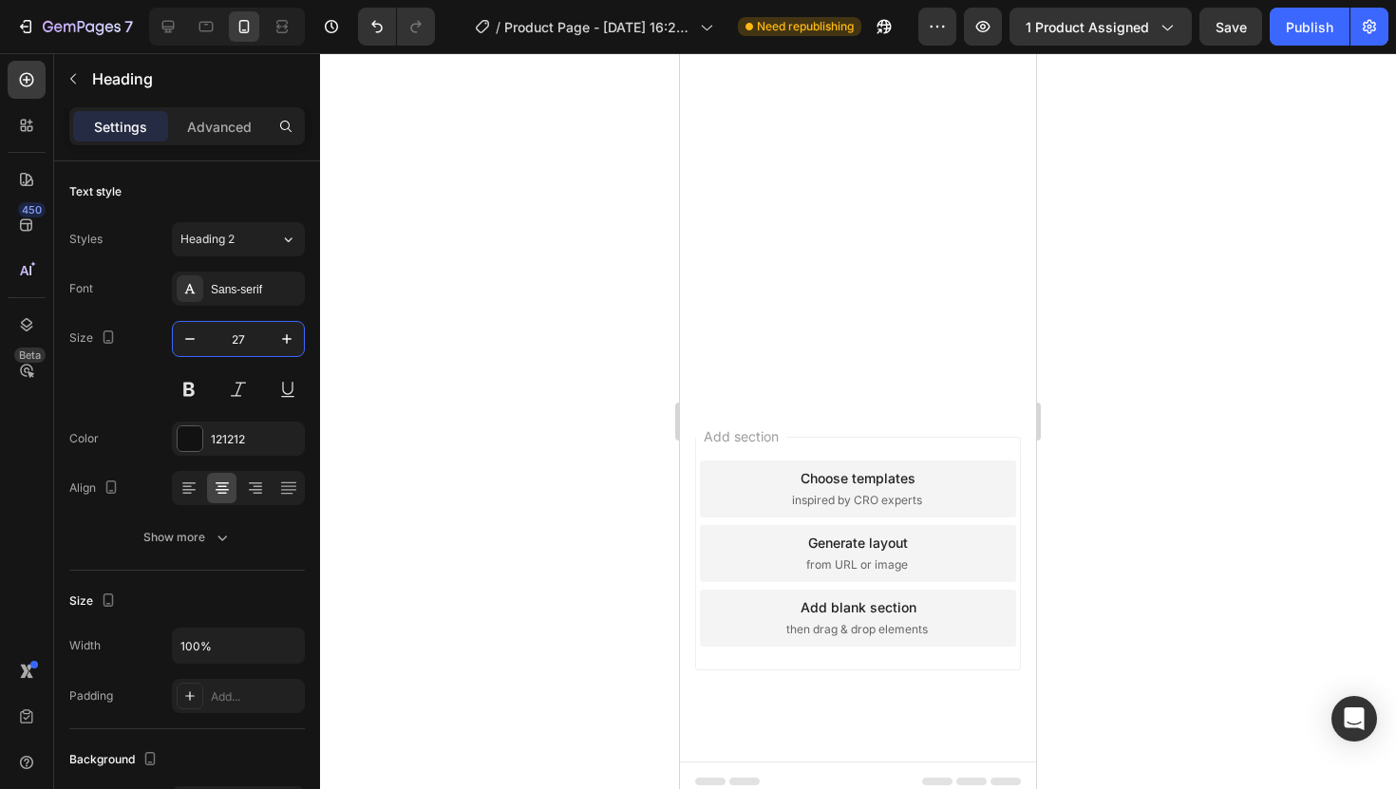
click at [1218, 445] on div at bounding box center [858, 421] width 1076 height 736
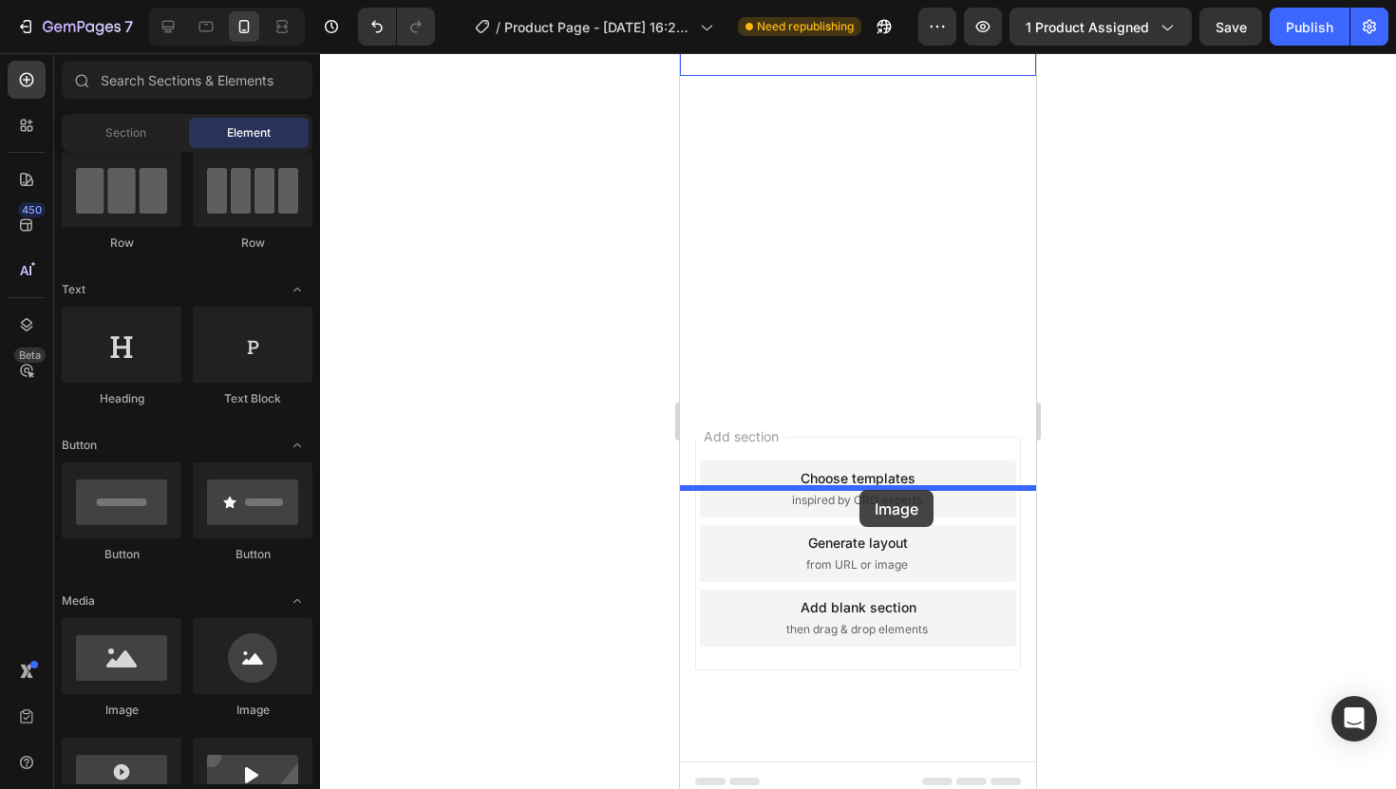
drag, startPoint x: 830, startPoint y: 682, endPoint x: 861, endPoint y: 488, distance: 196.1
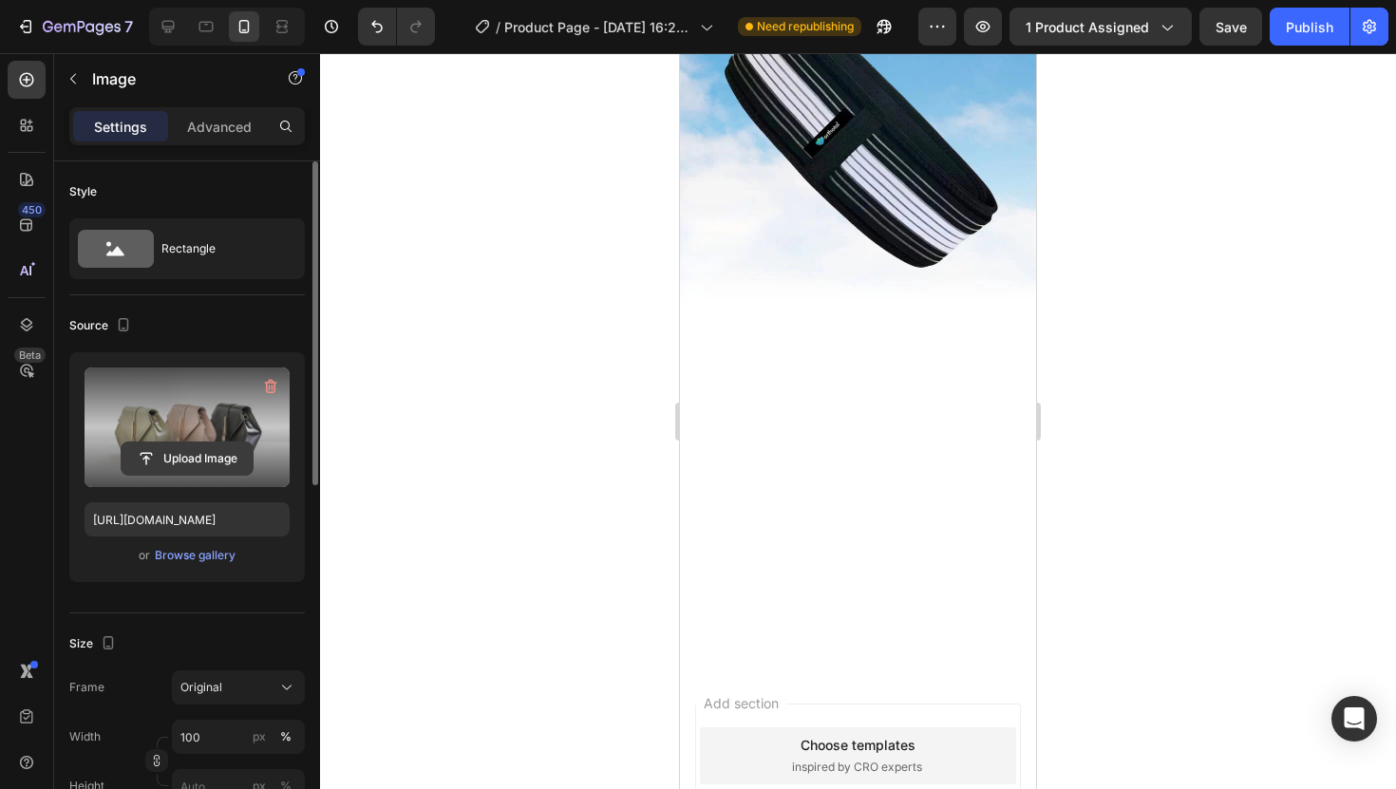
click at [220, 464] on input "file" at bounding box center [187, 459] width 131 height 32
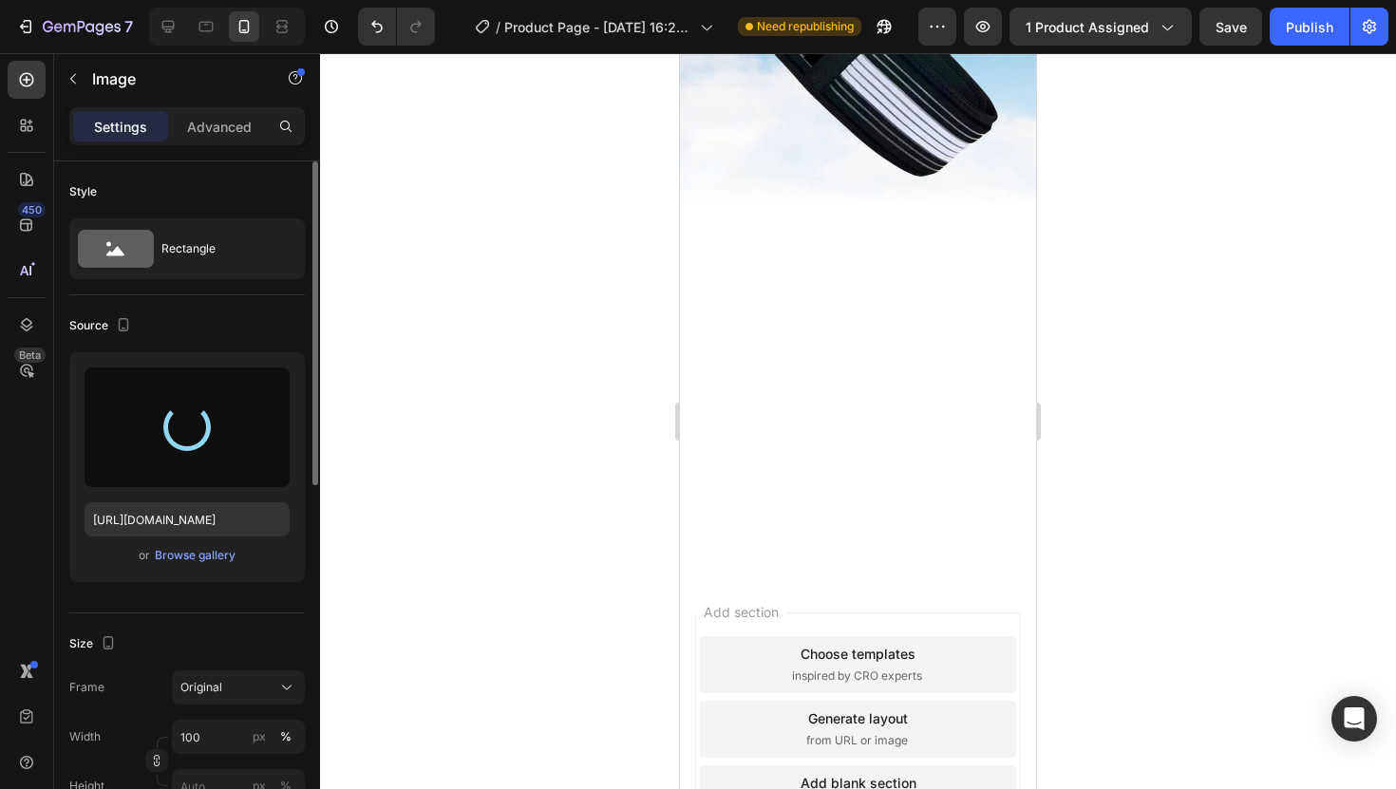
scroll to position [3569, 0]
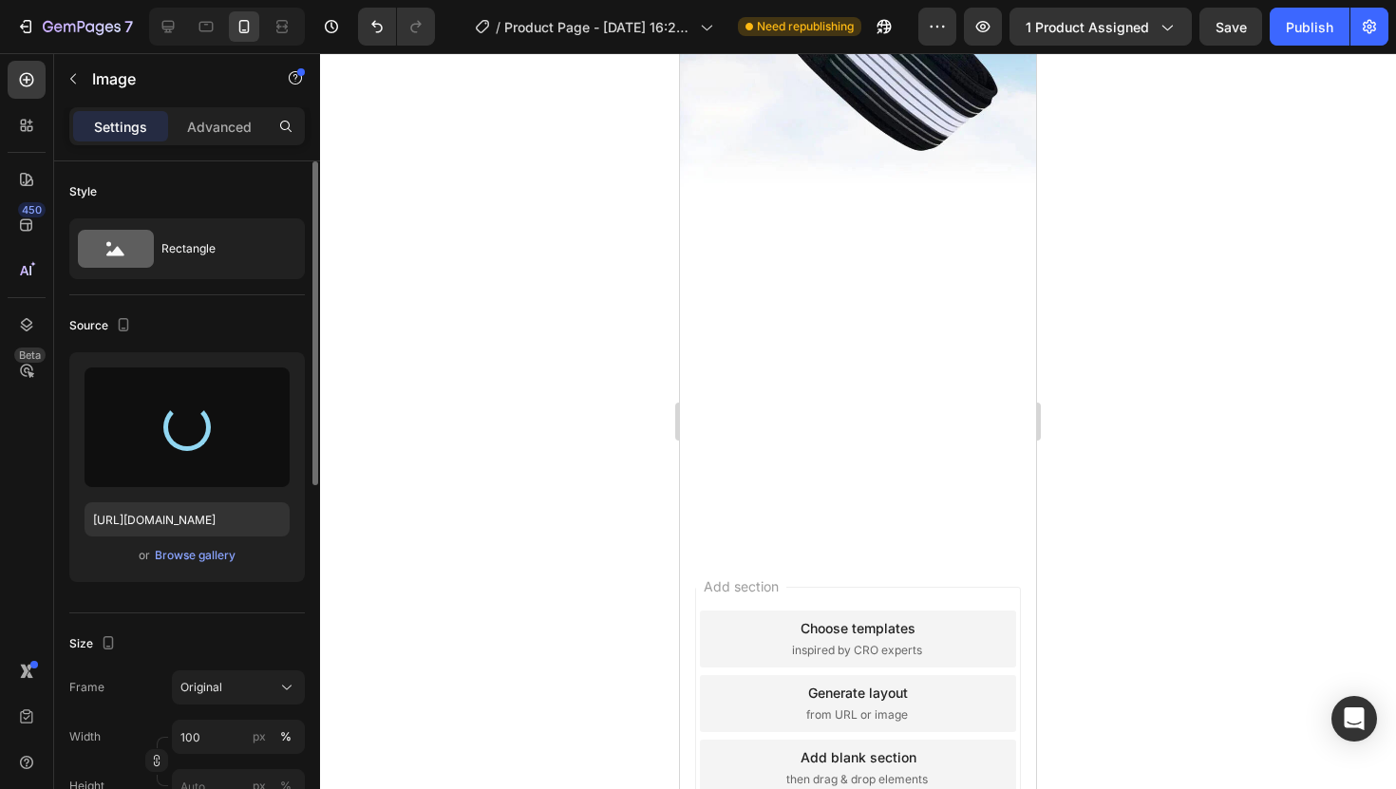
type input "[URL][DOMAIN_NAME]"
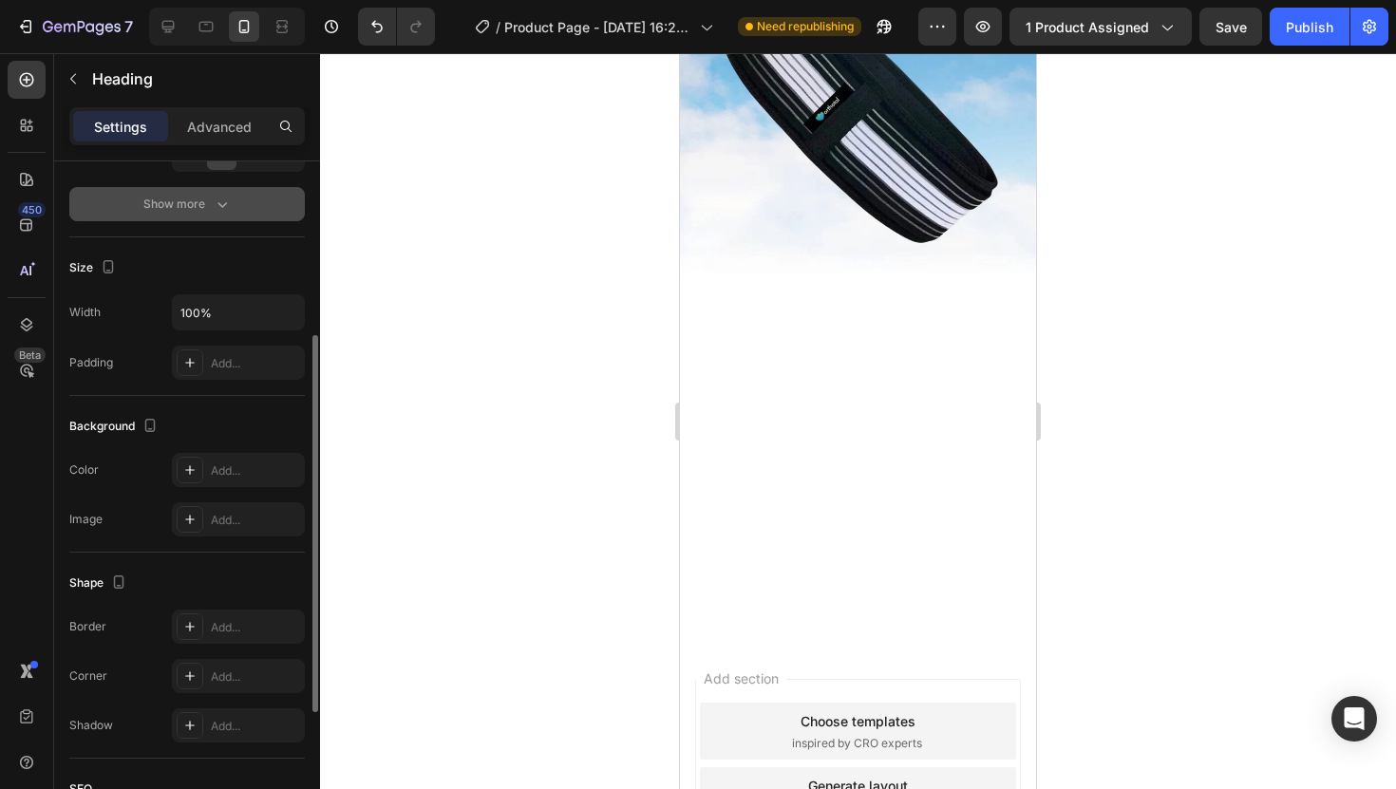
scroll to position [334, 0]
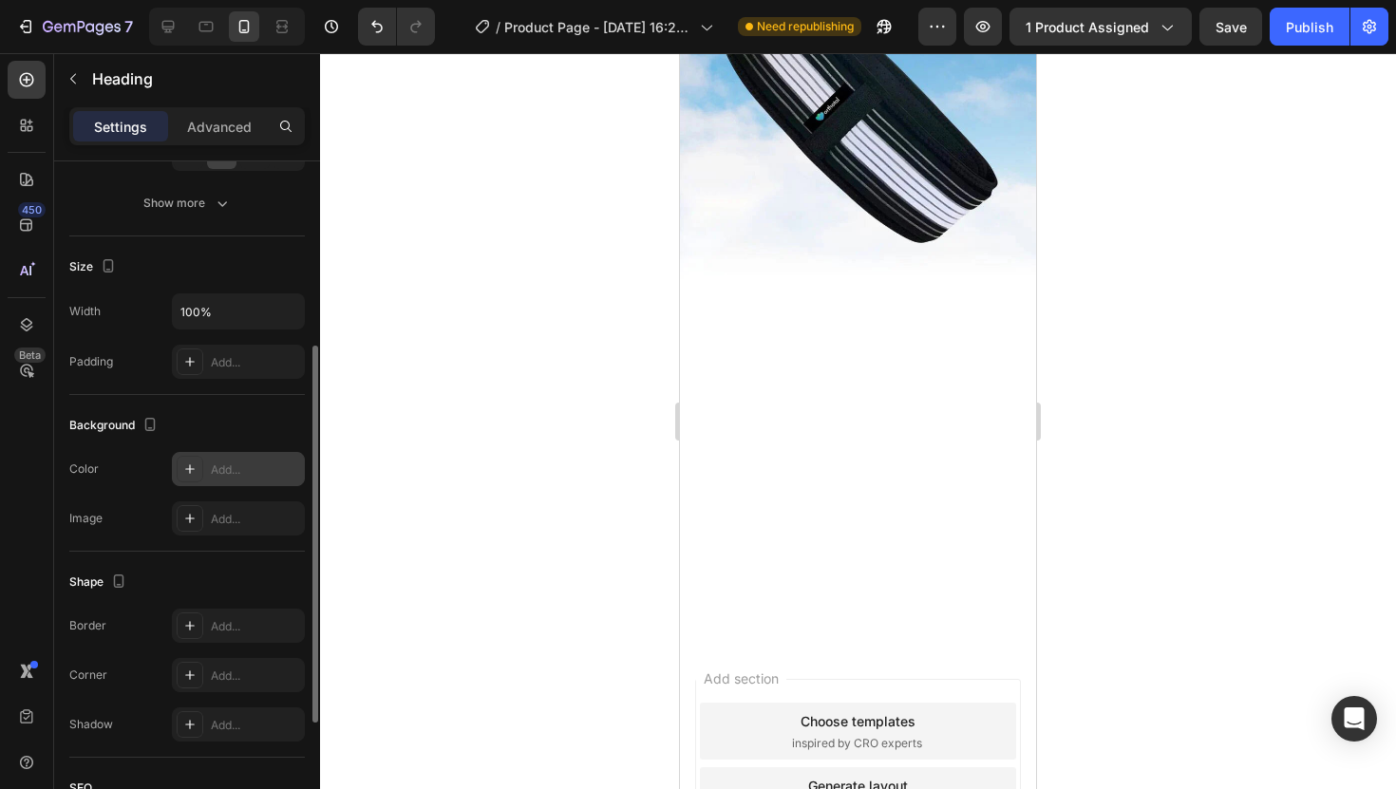
click at [263, 465] on div "Add..." at bounding box center [255, 470] width 89 height 17
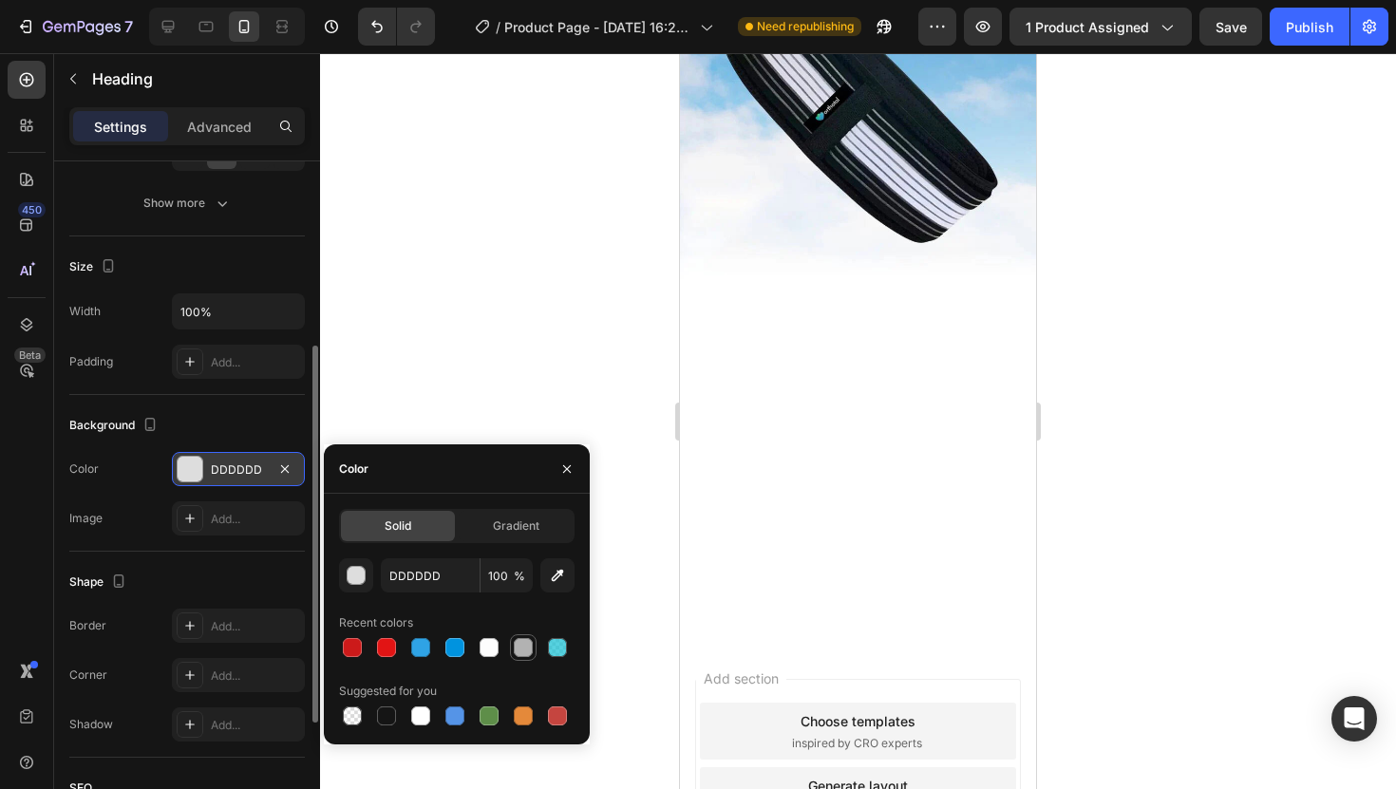
click at [528, 643] on div at bounding box center [523, 647] width 19 height 19
type input "B2B2B2"
click at [1256, 438] on div at bounding box center [858, 421] width 1076 height 736
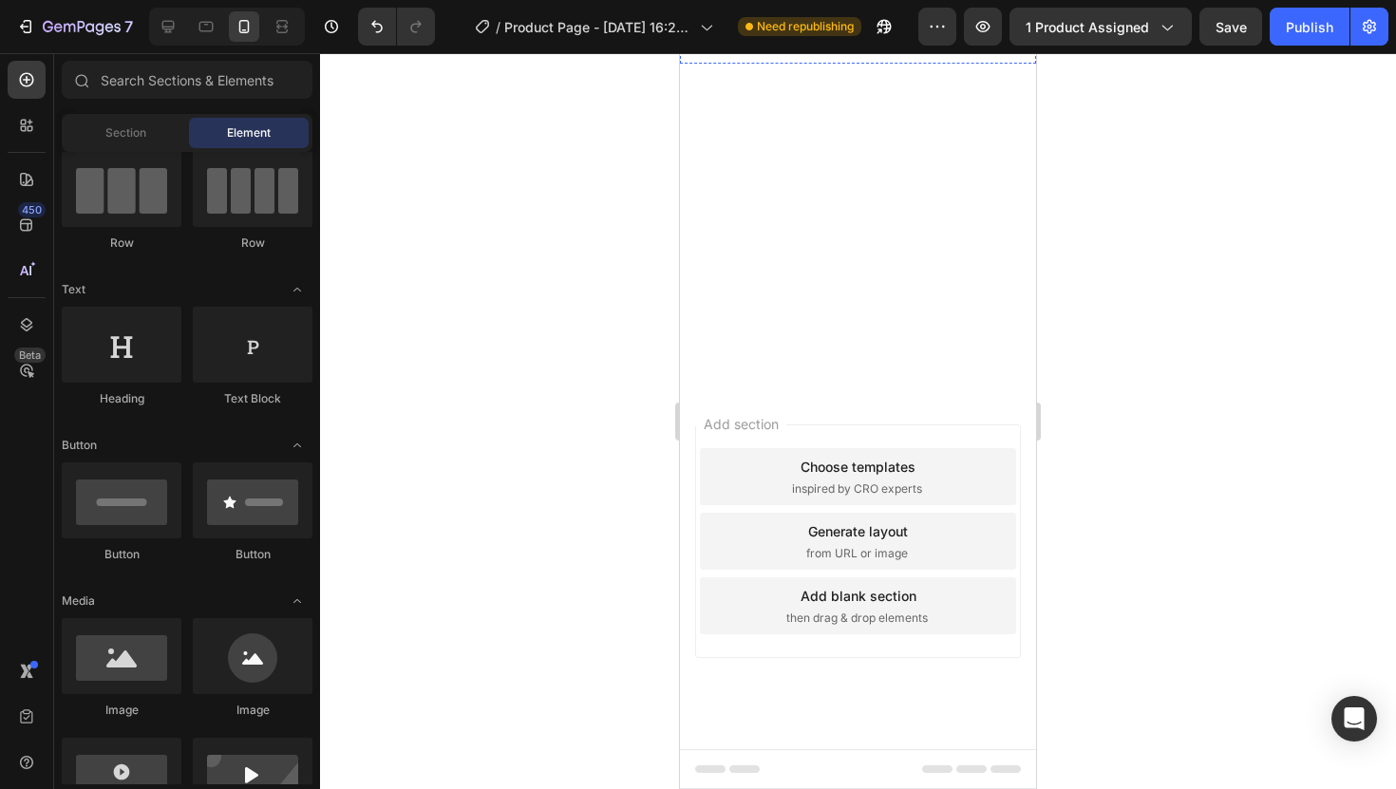
scroll to position [3951, 0]
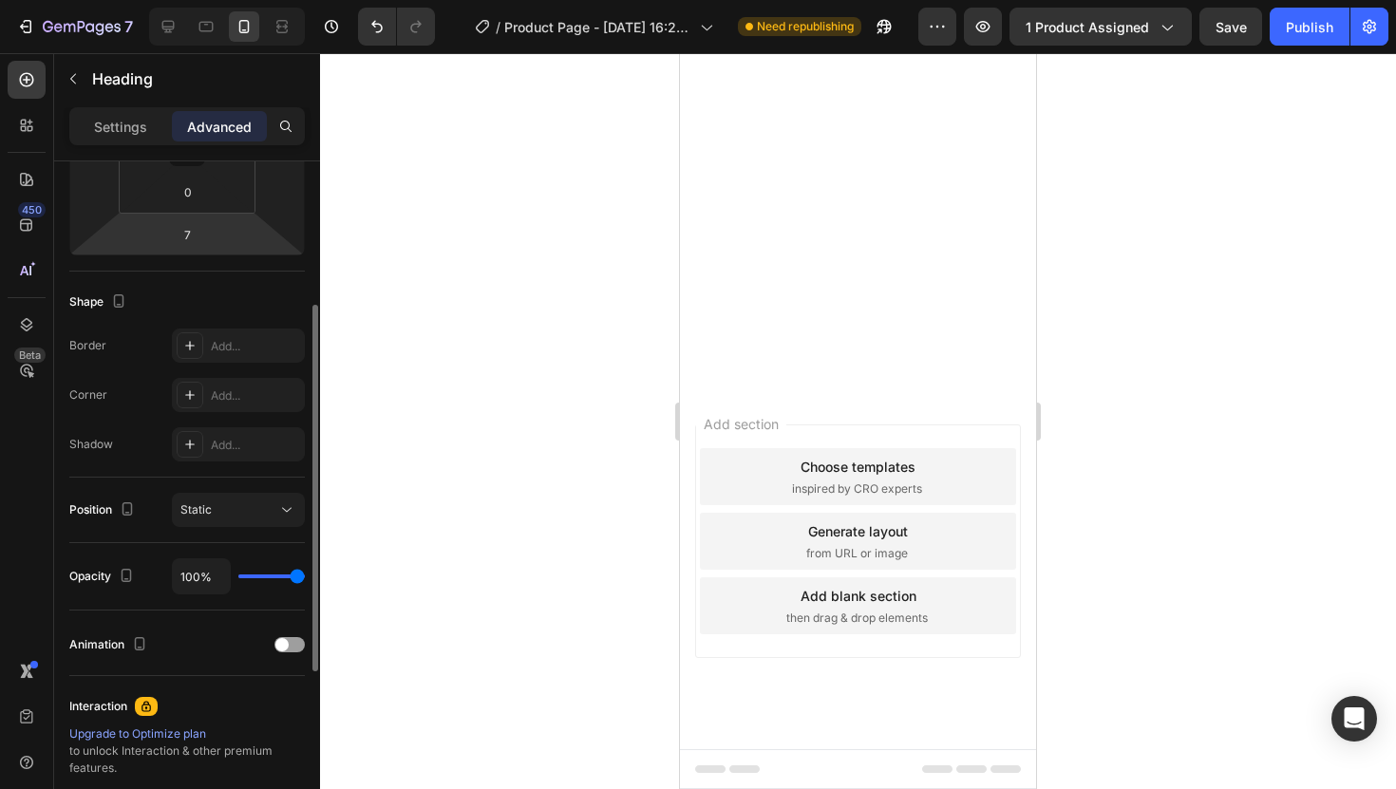
scroll to position [339, 0]
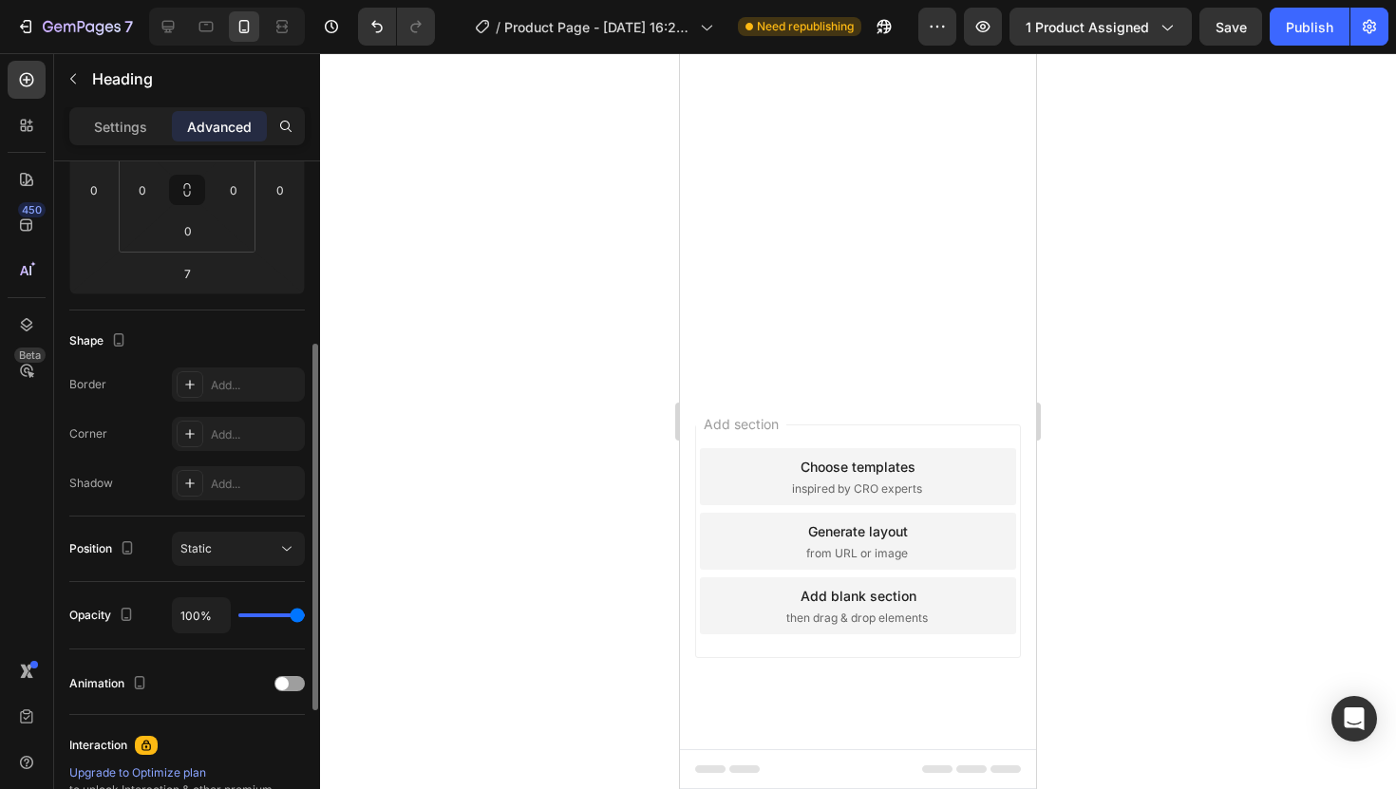
click at [492, 453] on div at bounding box center [858, 421] width 1076 height 736
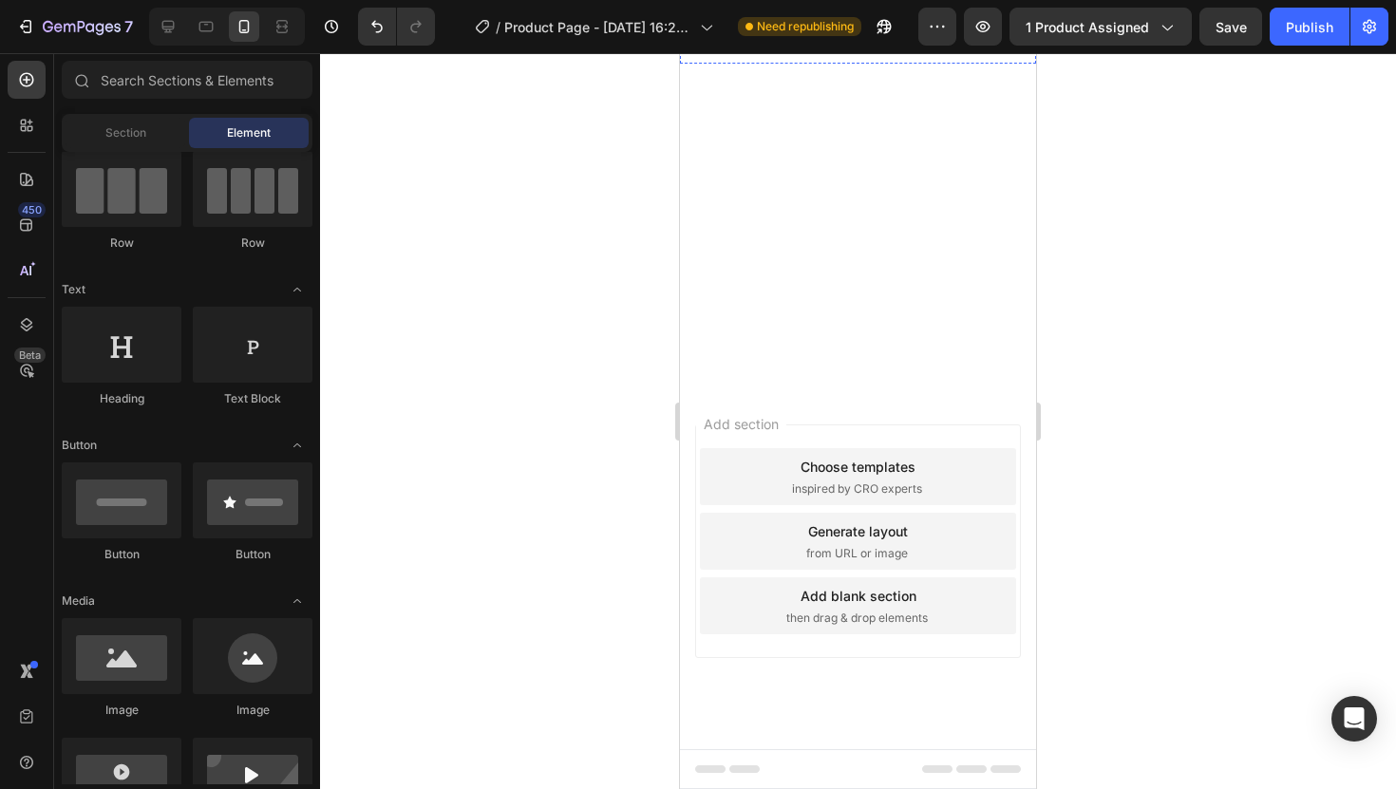
scroll to position [3931, 0]
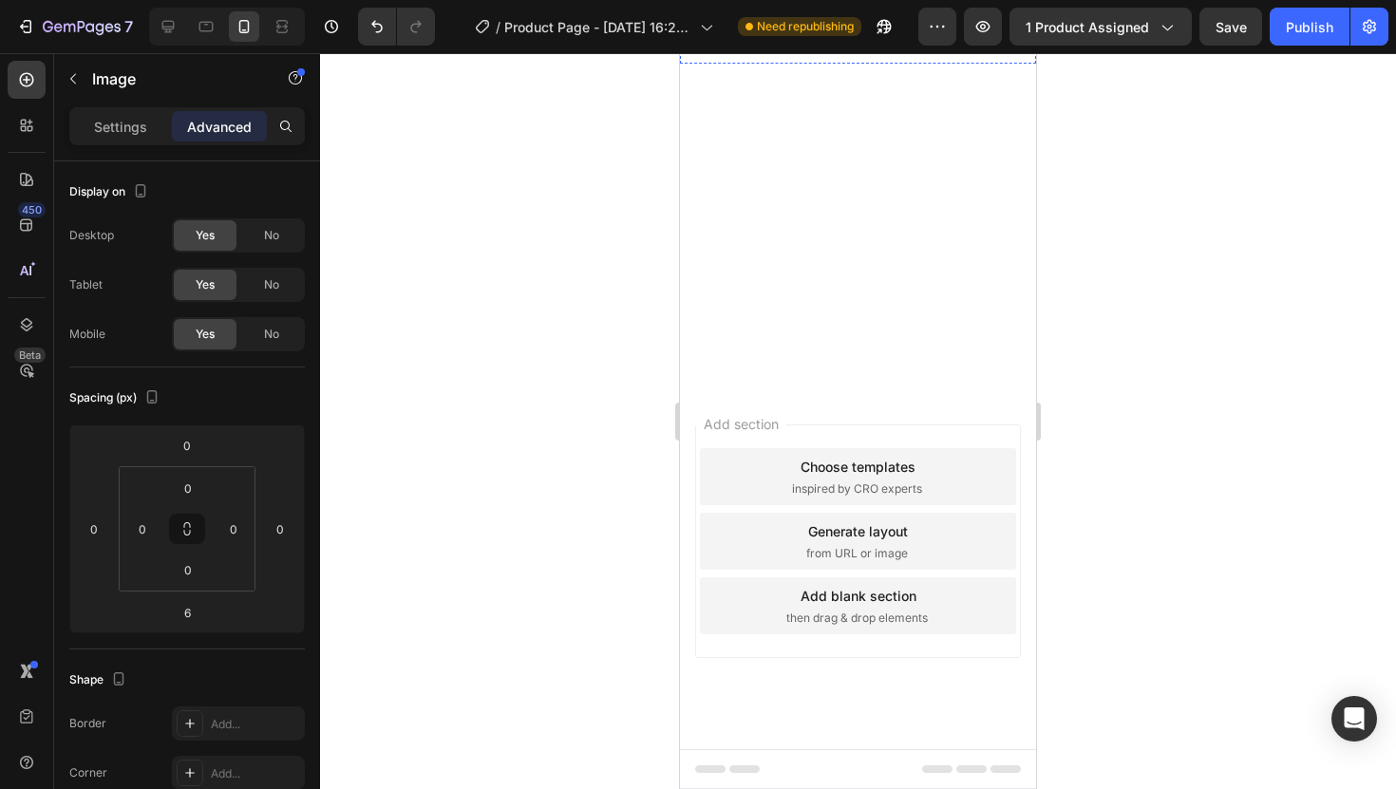
click at [1200, 380] on div at bounding box center [858, 421] width 1076 height 736
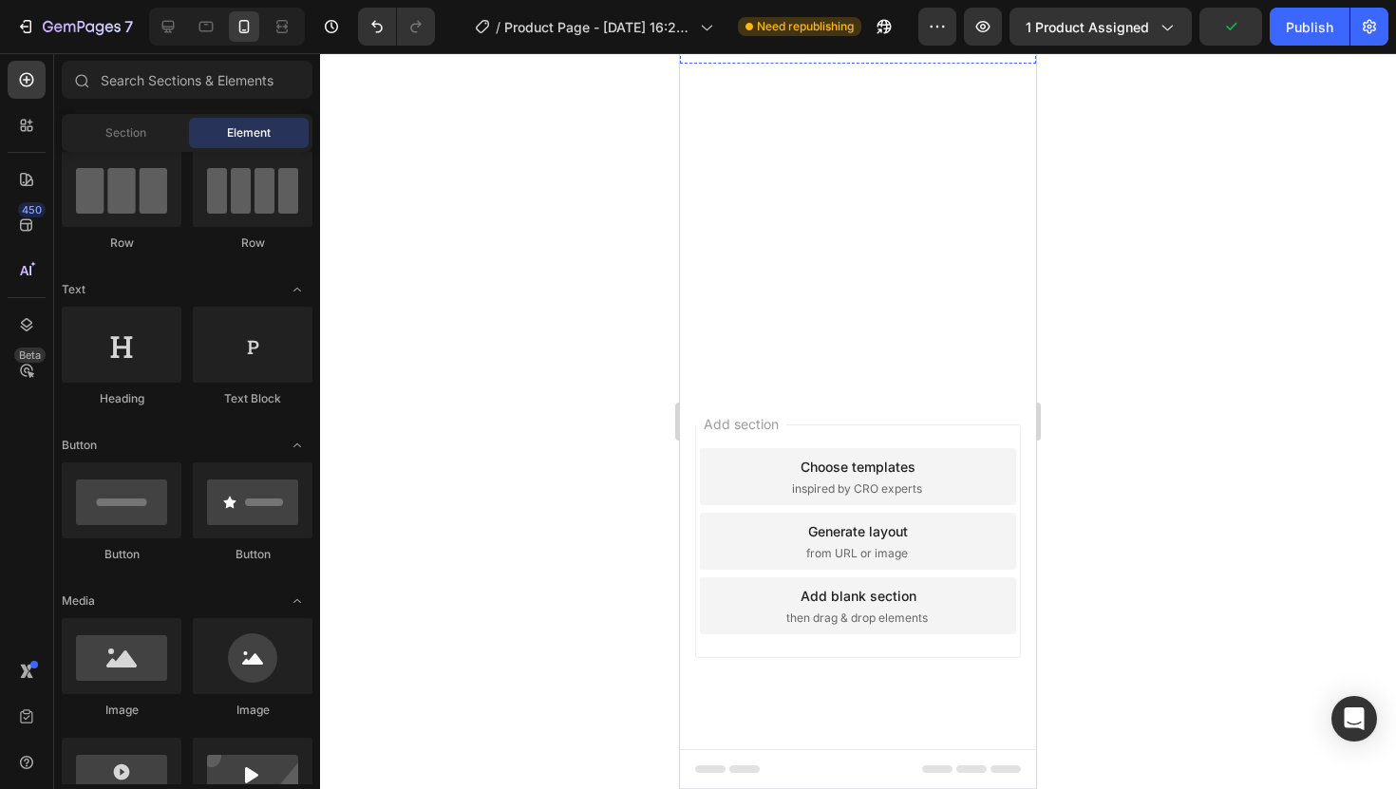
scroll to position [3974, 0]
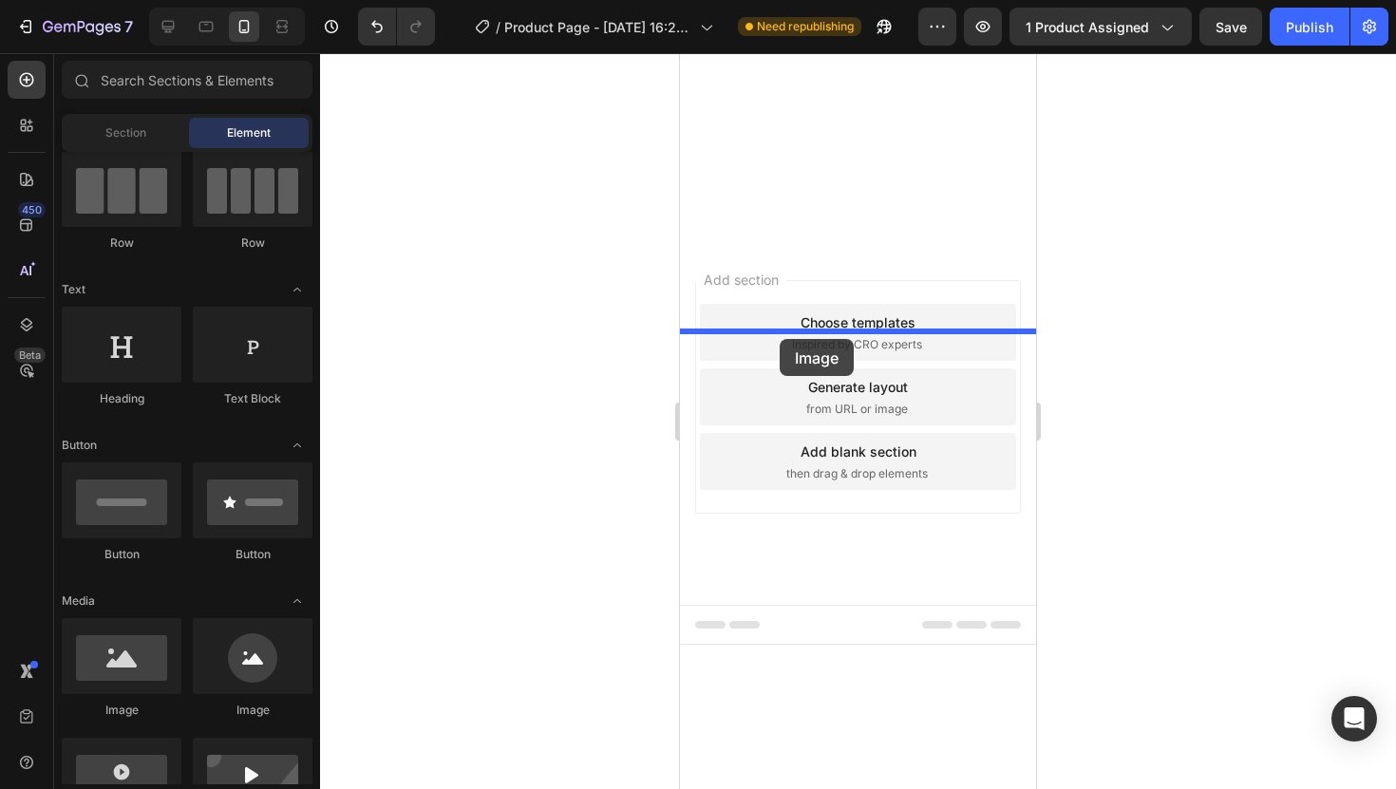
drag, startPoint x: 823, startPoint y: 710, endPoint x: 780, endPoint y: 339, distance: 373.8
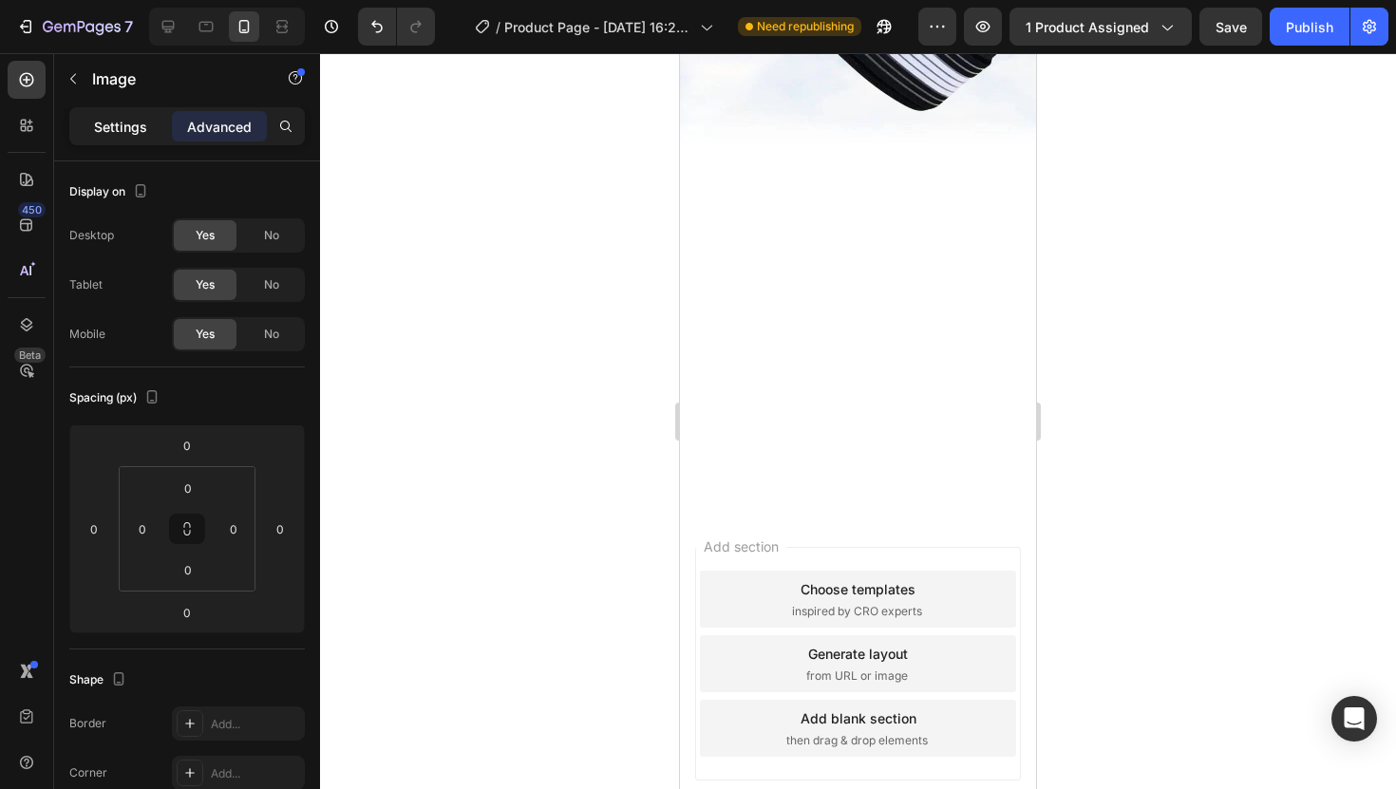
click at [134, 138] on div "Settings" at bounding box center [120, 126] width 95 height 30
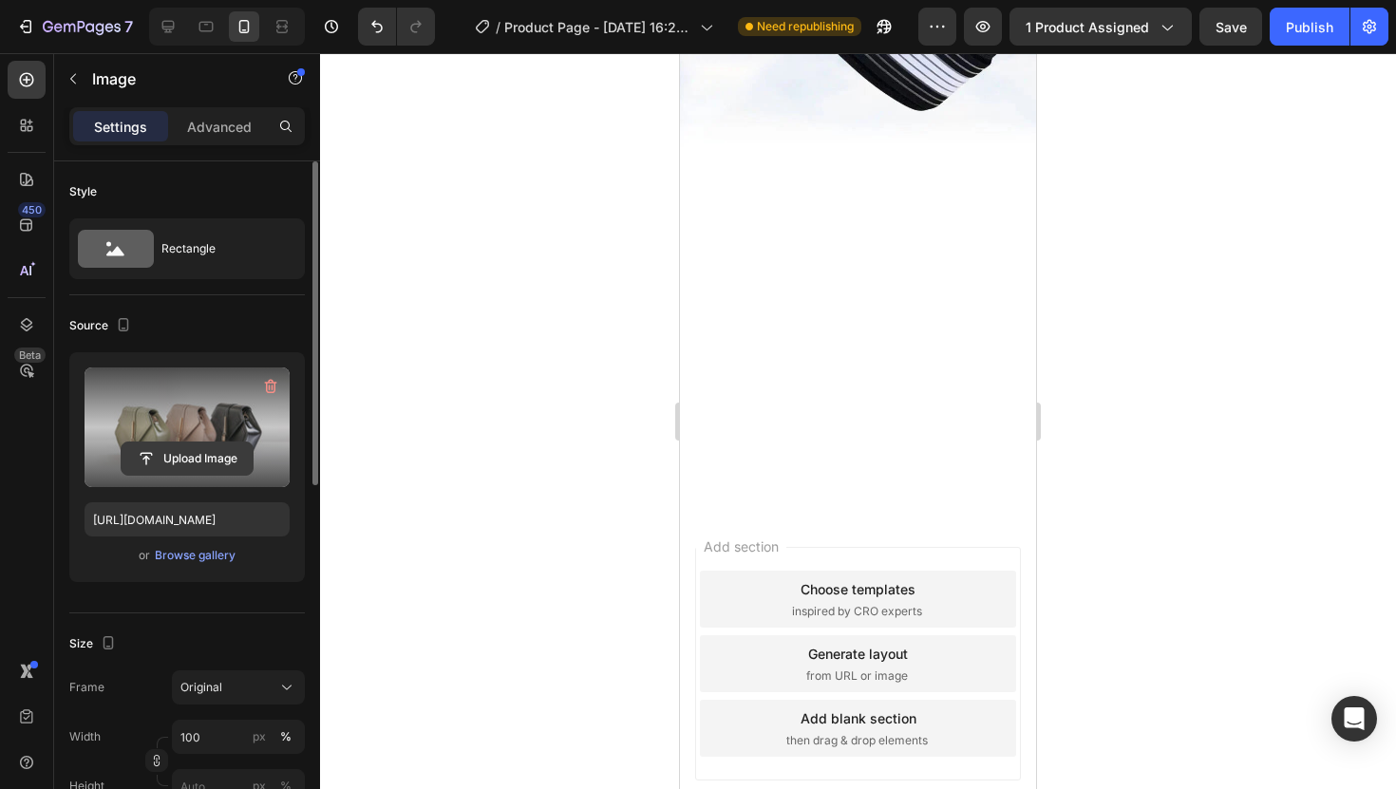
click at [203, 446] on input "file" at bounding box center [187, 459] width 131 height 32
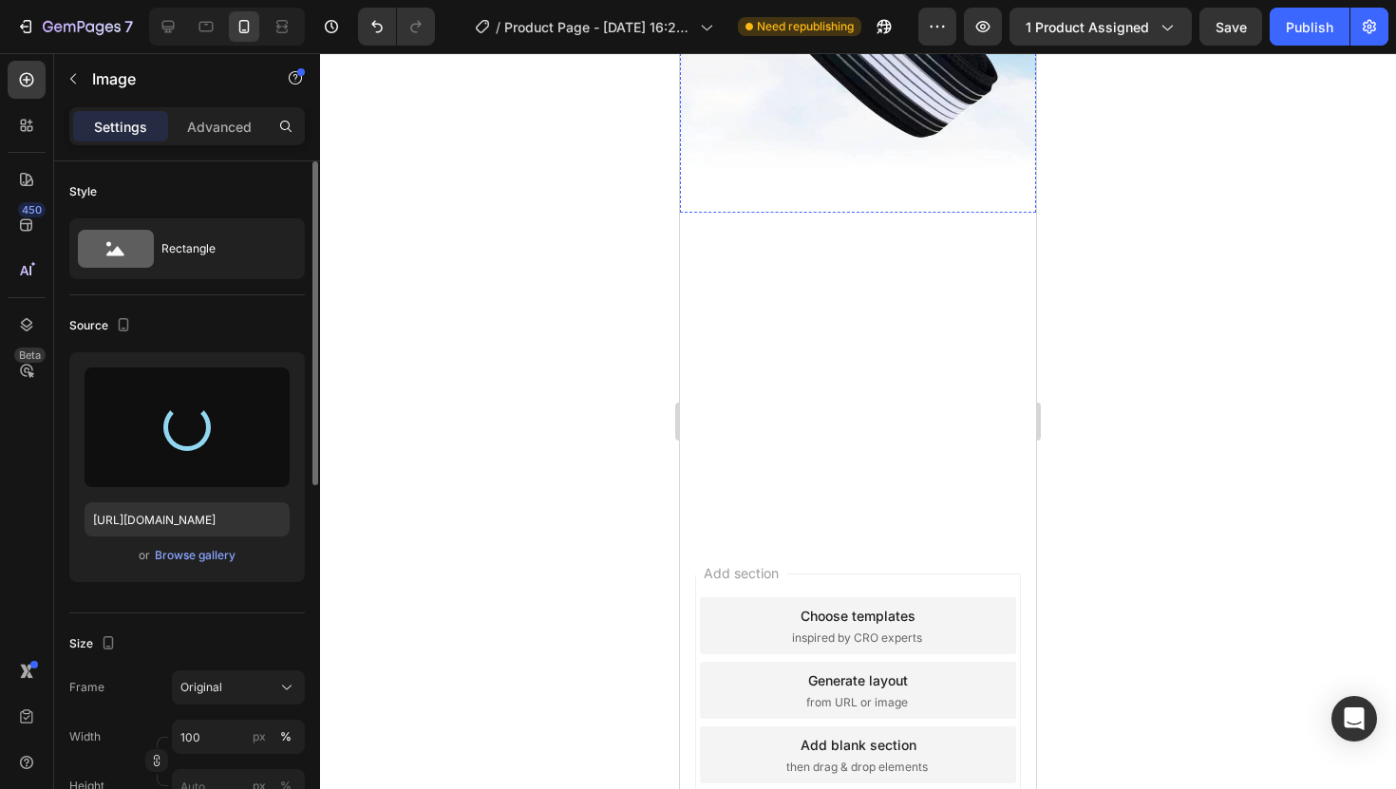
scroll to position [3926, 0]
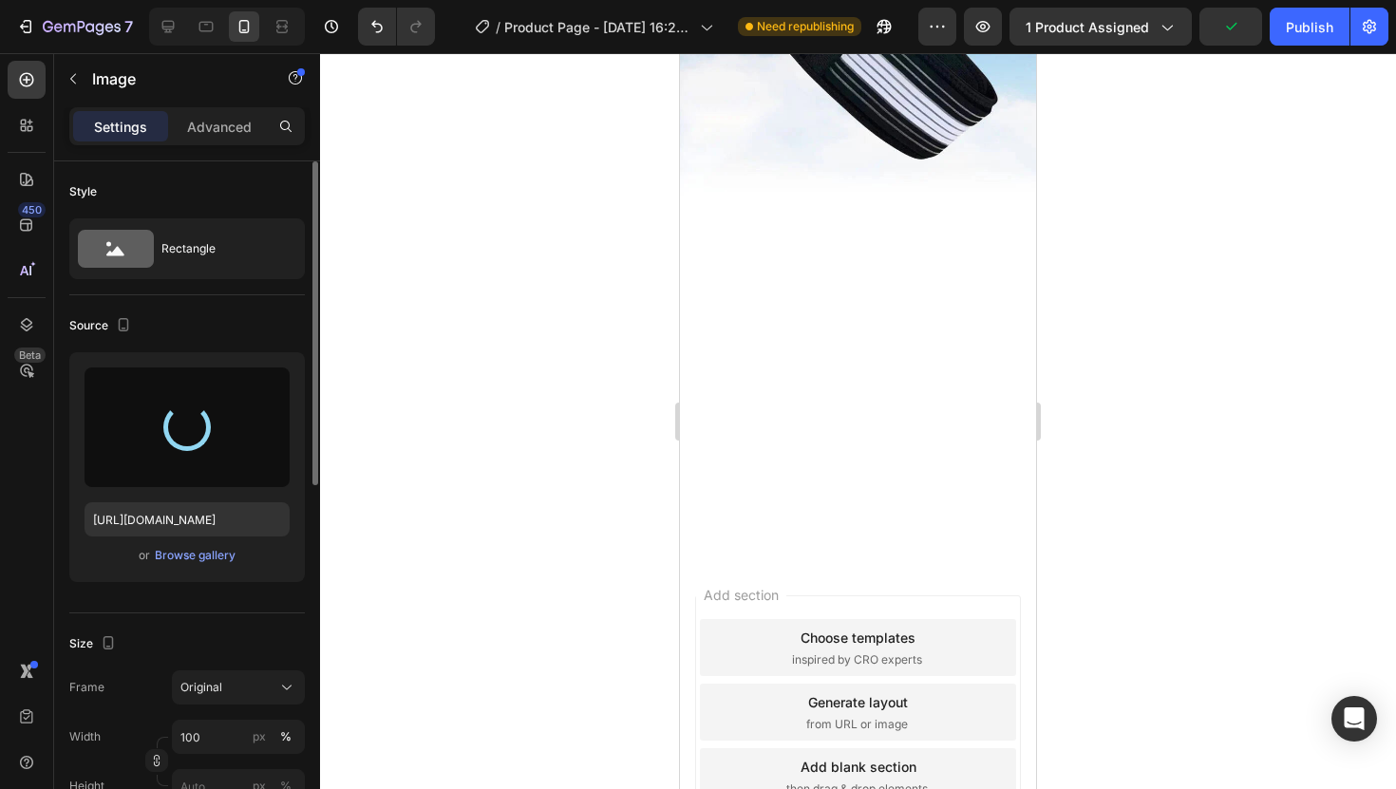
type input "https://cdn.shopify.com/s/files/1/0904/2254/2678/files/gempages_569451424715375…"
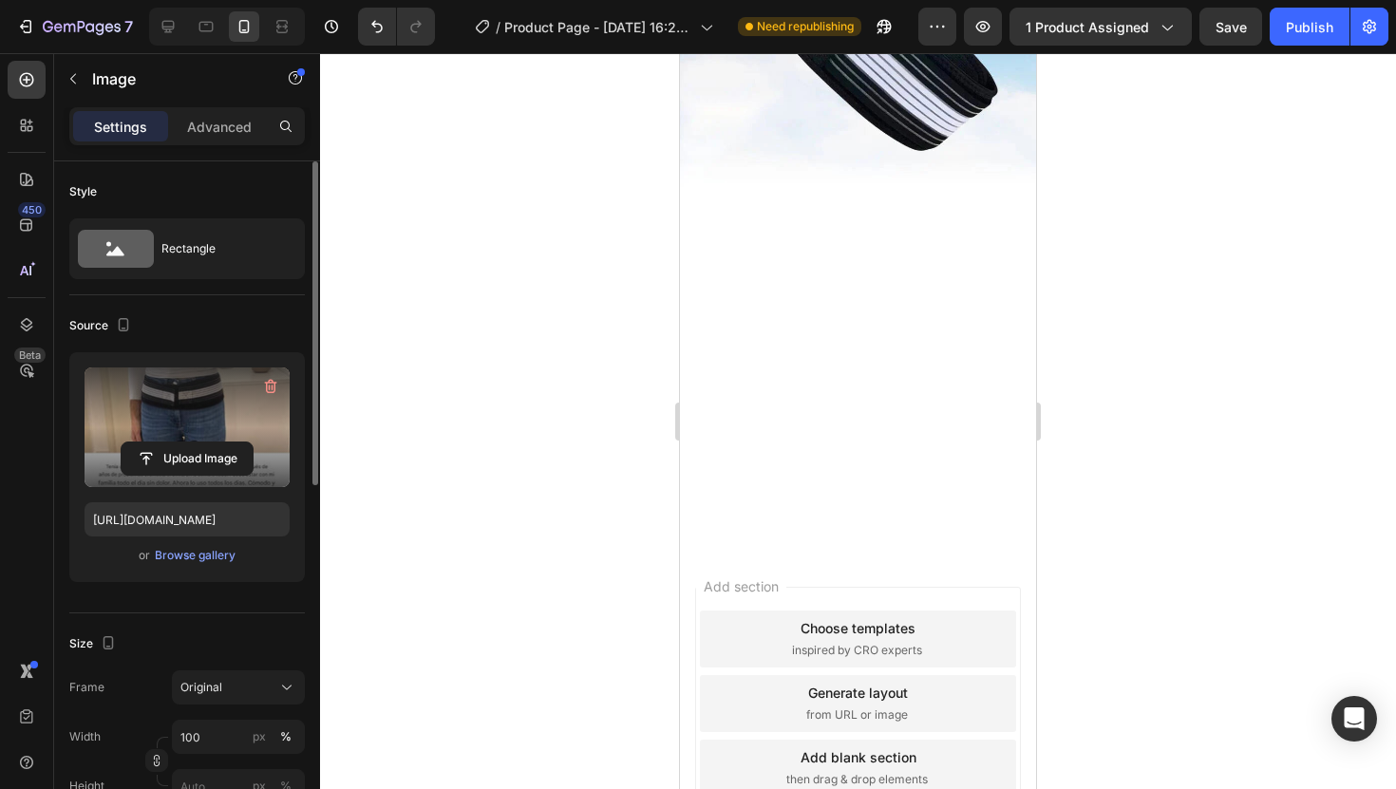
scroll to position [4040, 0]
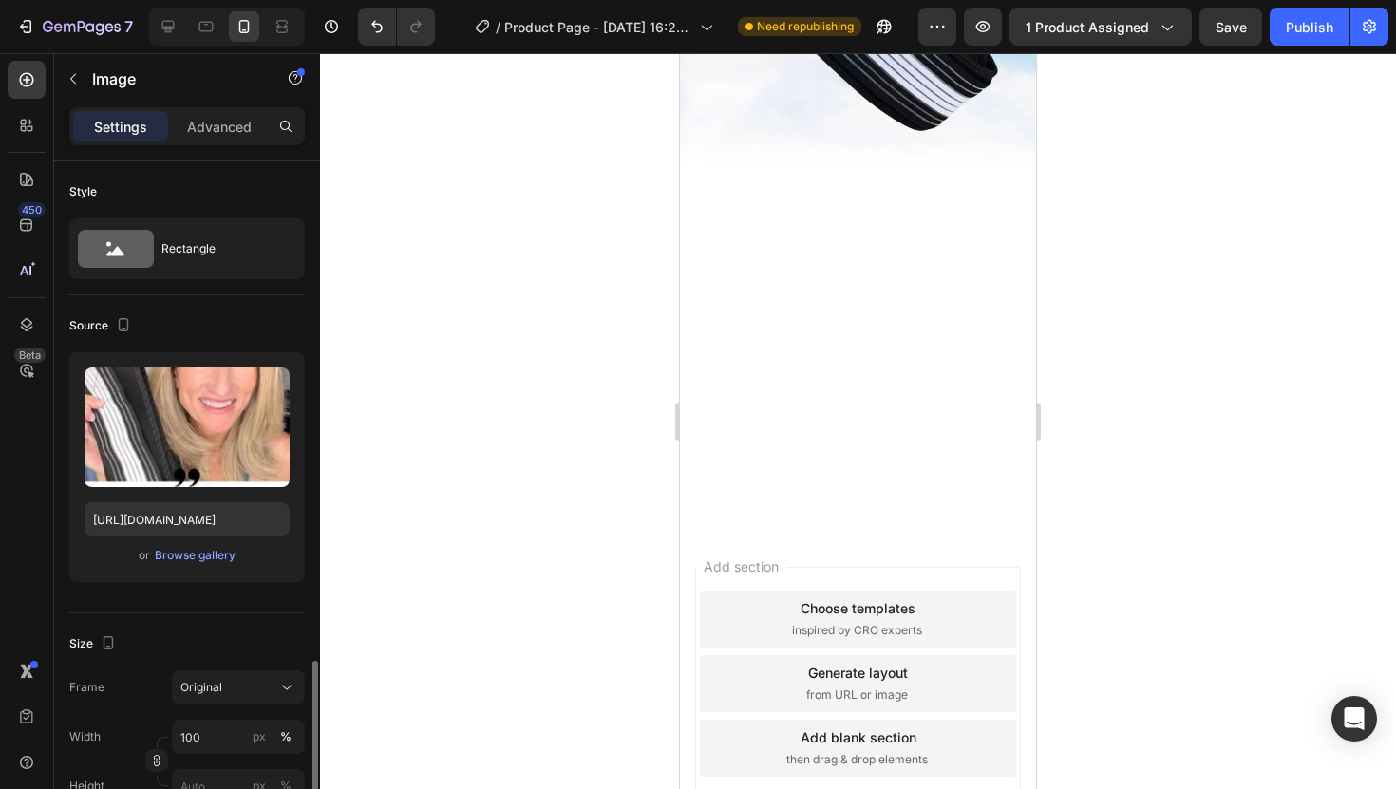
scroll to position [339, 0]
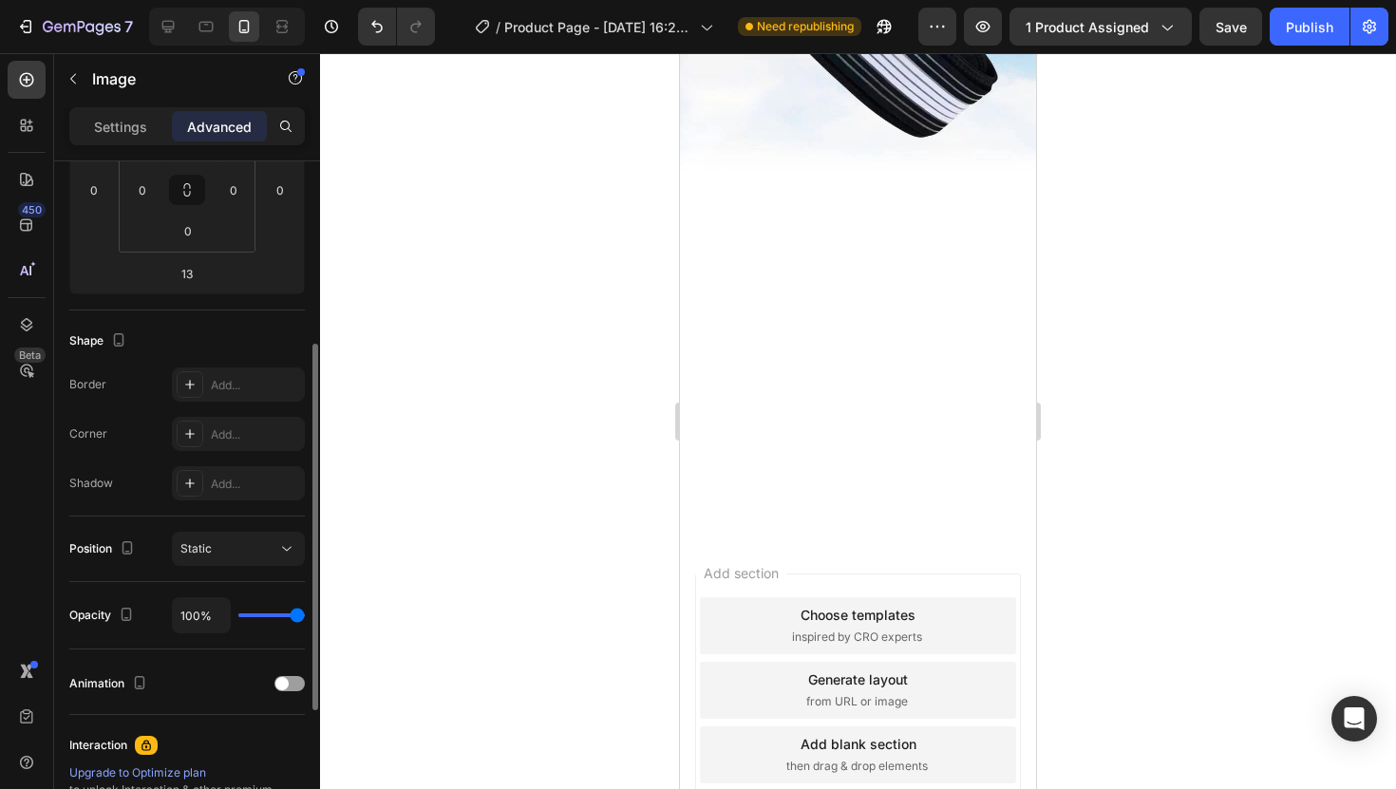
click at [1240, 342] on div at bounding box center [858, 421] width 1076 height 736
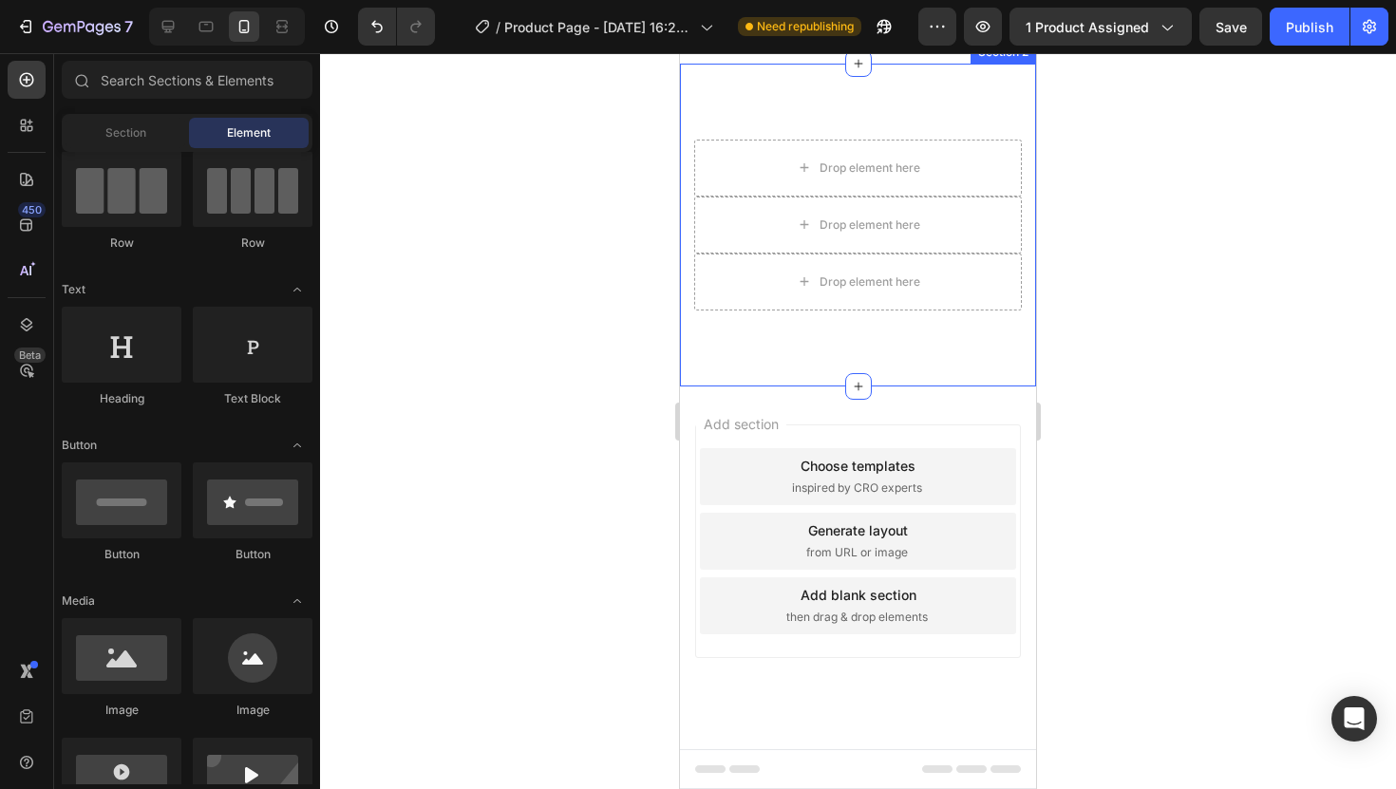
scroll to position [4998, 0]
click at [876, 325] on div "Drop element here Drop element here Drop element here Row Row Section 2" at bounding box center [858, 225] width 356 height 323
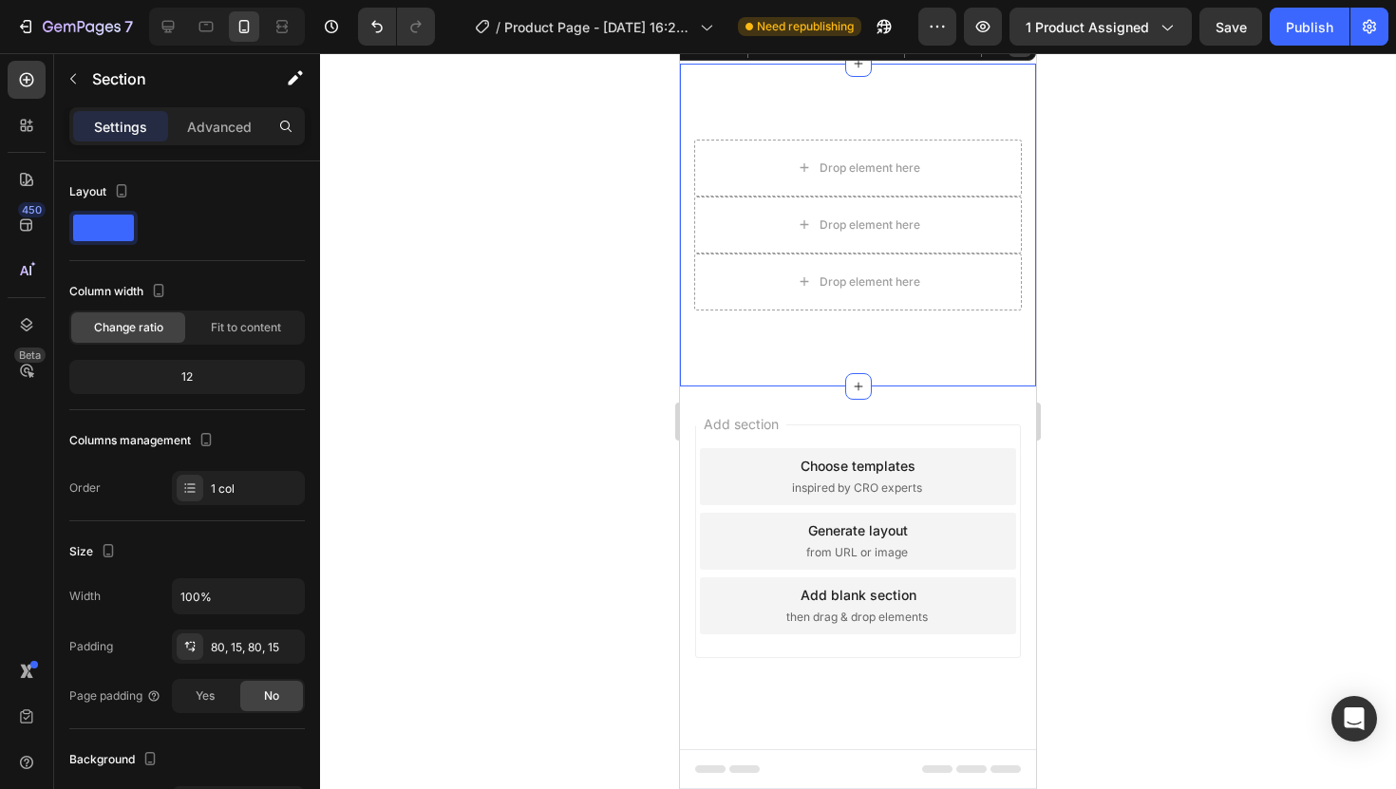
click at [1013, 53] on icon at bounding box center [1020, 45] width 15 height 15
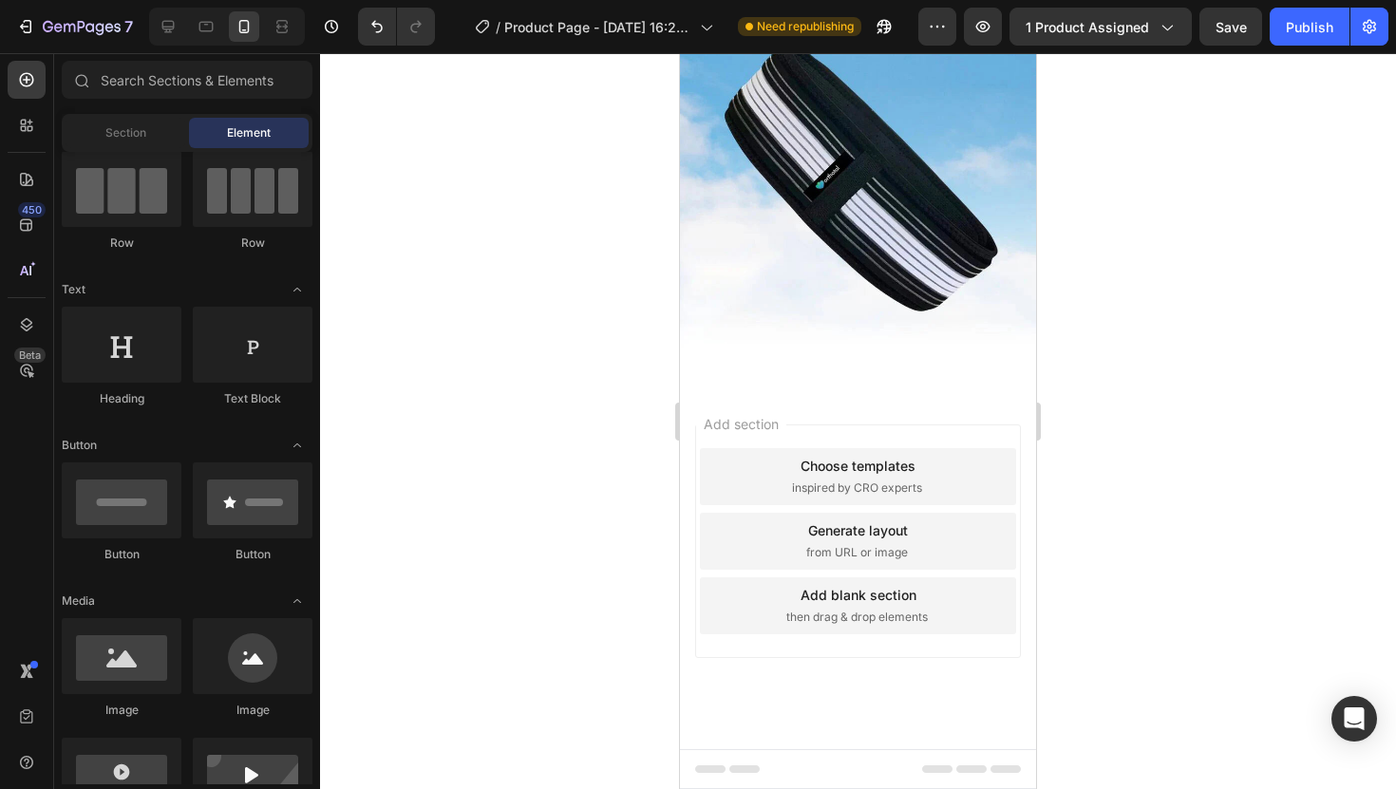
click at [880, 389] on div "Add section Choose templates inspired by CRO experts Generate layout from URL o…" at bounding box center [858, 568] width 356 height 363
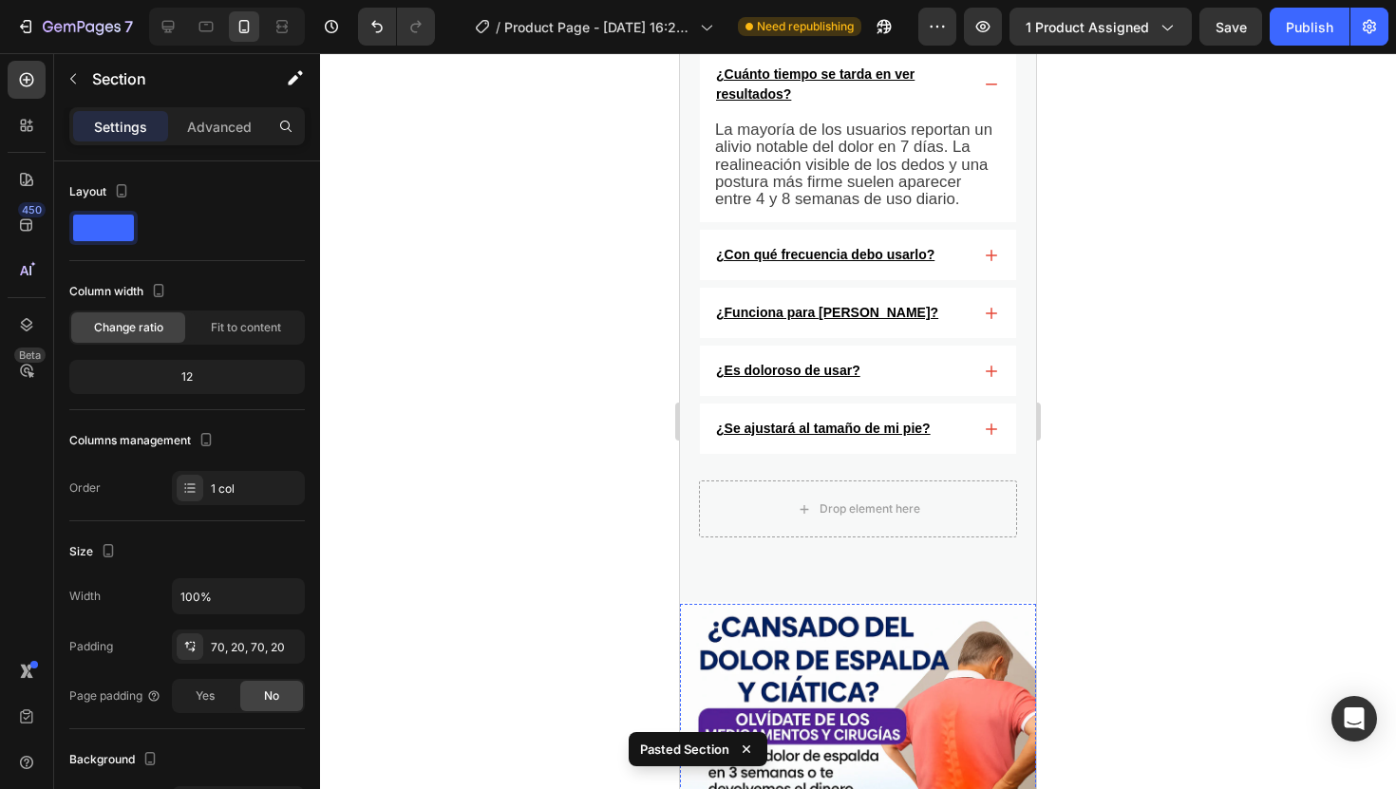
scroll to position [0, 0]
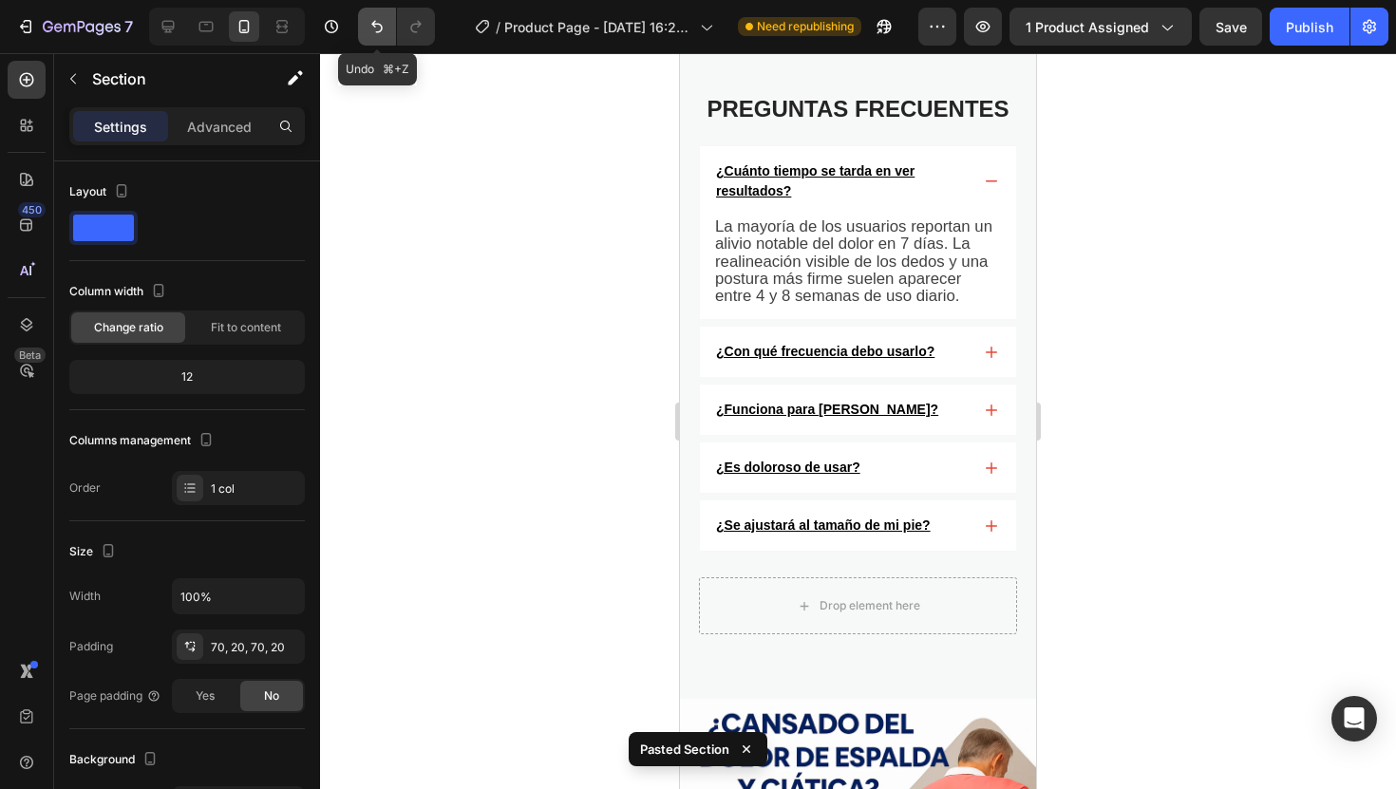
click at [378, 20] on icon "Undo/Redo" at bounding box center [377, 26] width 19 height 19
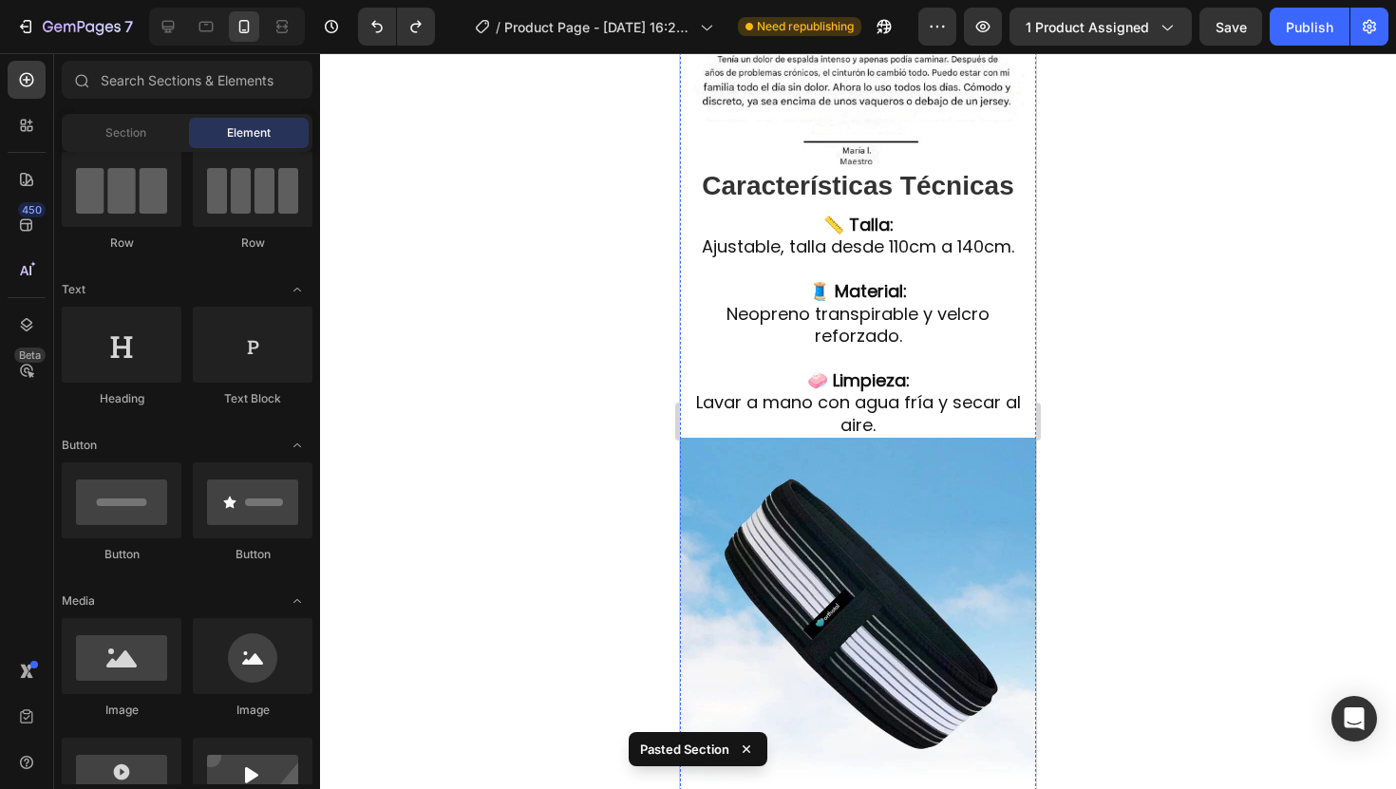
scroll to position [4934, 0]
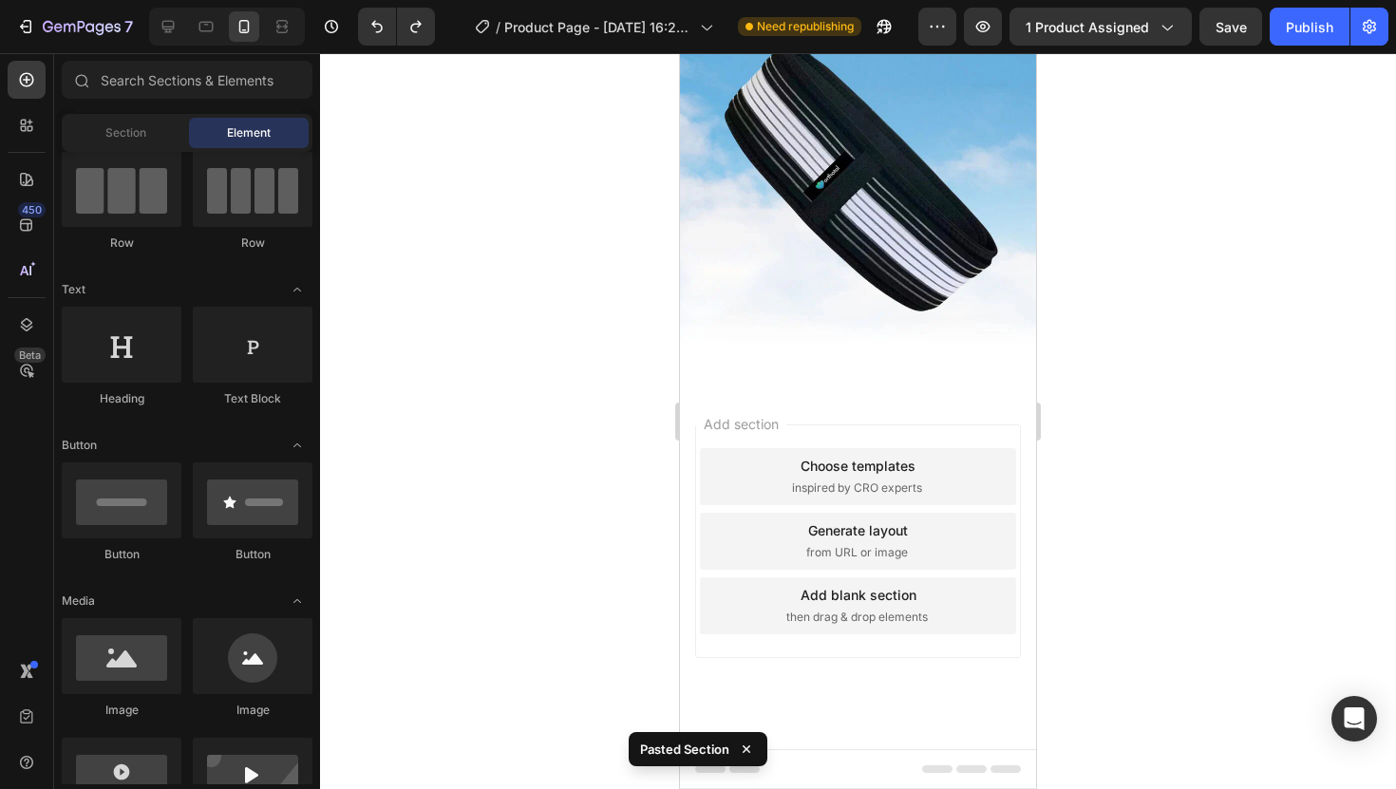
click at [852, 417] on div "Add section Choose templates inspired by CRO experts Generate layout from URL o…" at bounding box center [858, 568] width 356 height 363
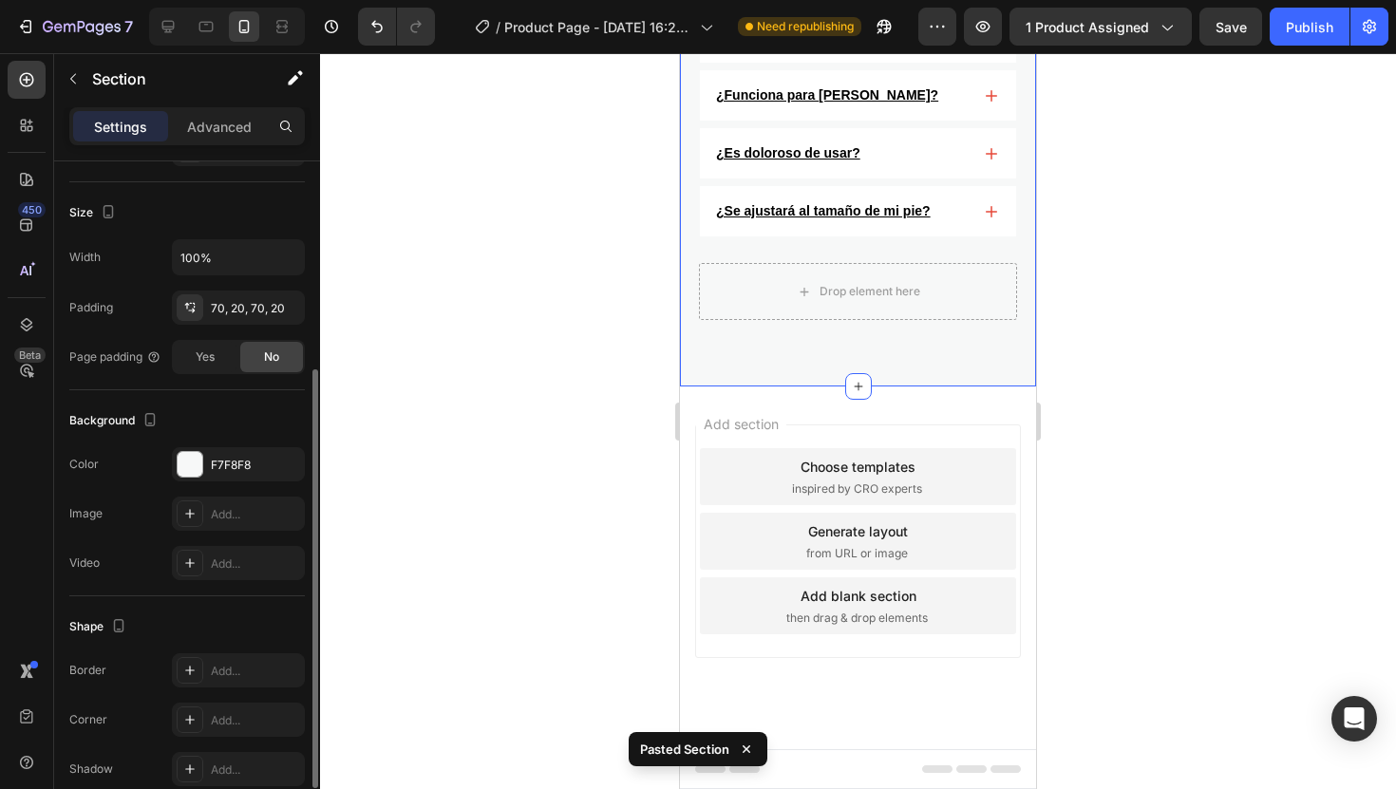
scroll to position [5135, 0]
click at [1078, 206] on div at bounding box center [858, 421] width 1076 height 736
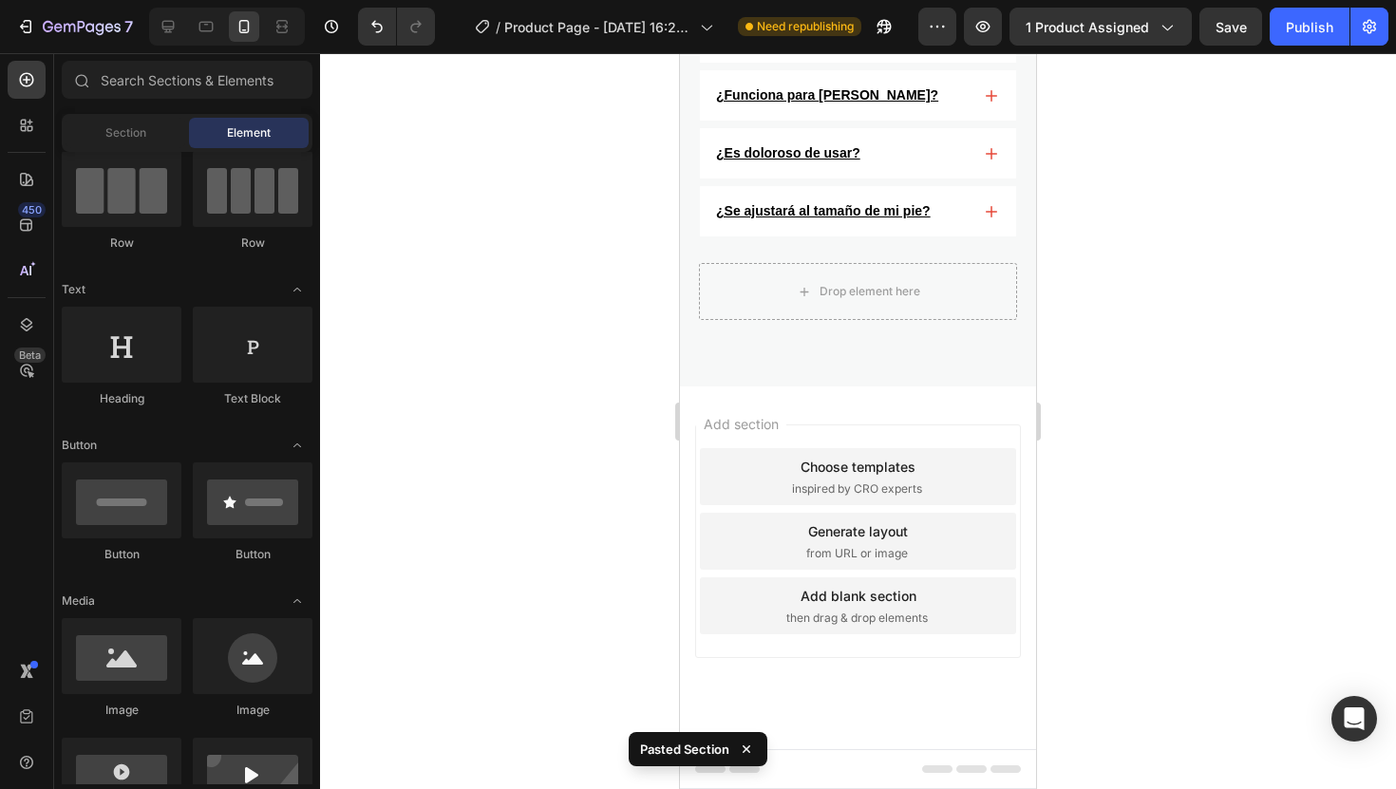
click at [967, 161] on div "Preguntas Frecuentes Heading ¿Cuánto tiempo se tarda en ver resultados? La mayo…" at bounding box center [858, 48] width 356 height 675
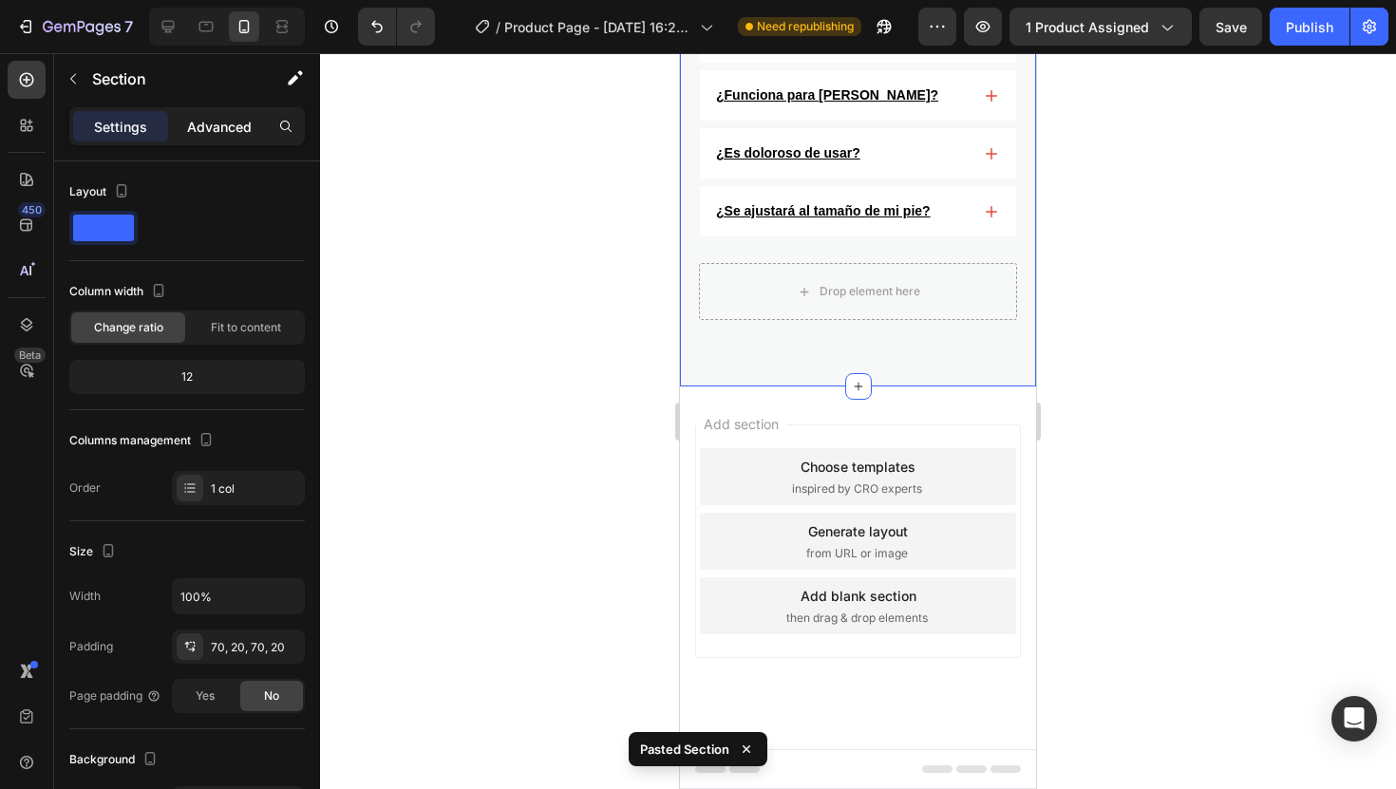
click at [248, 127] on p "Advanced" at bounding box center [219, 127] width 65 height 20
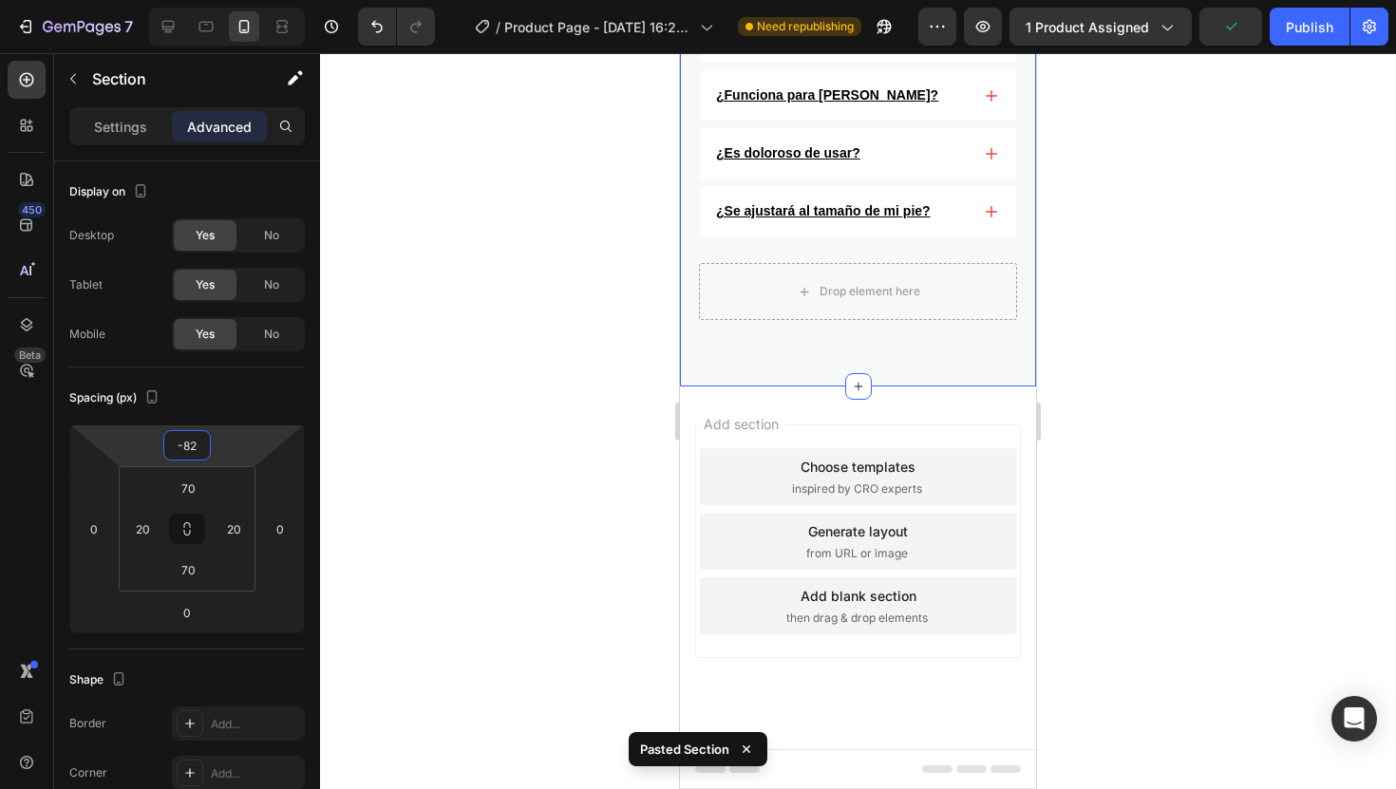
type input "-80"
click at [245, 0] on html "7 Version history / Product Page - Aug 26, 16:26:18 Need republishing Preview 1…" at bounding box center [698, 0] width 1396 height 0
click at [1116, 279] on div at bounding box center [858, 421] width 1076 height 736
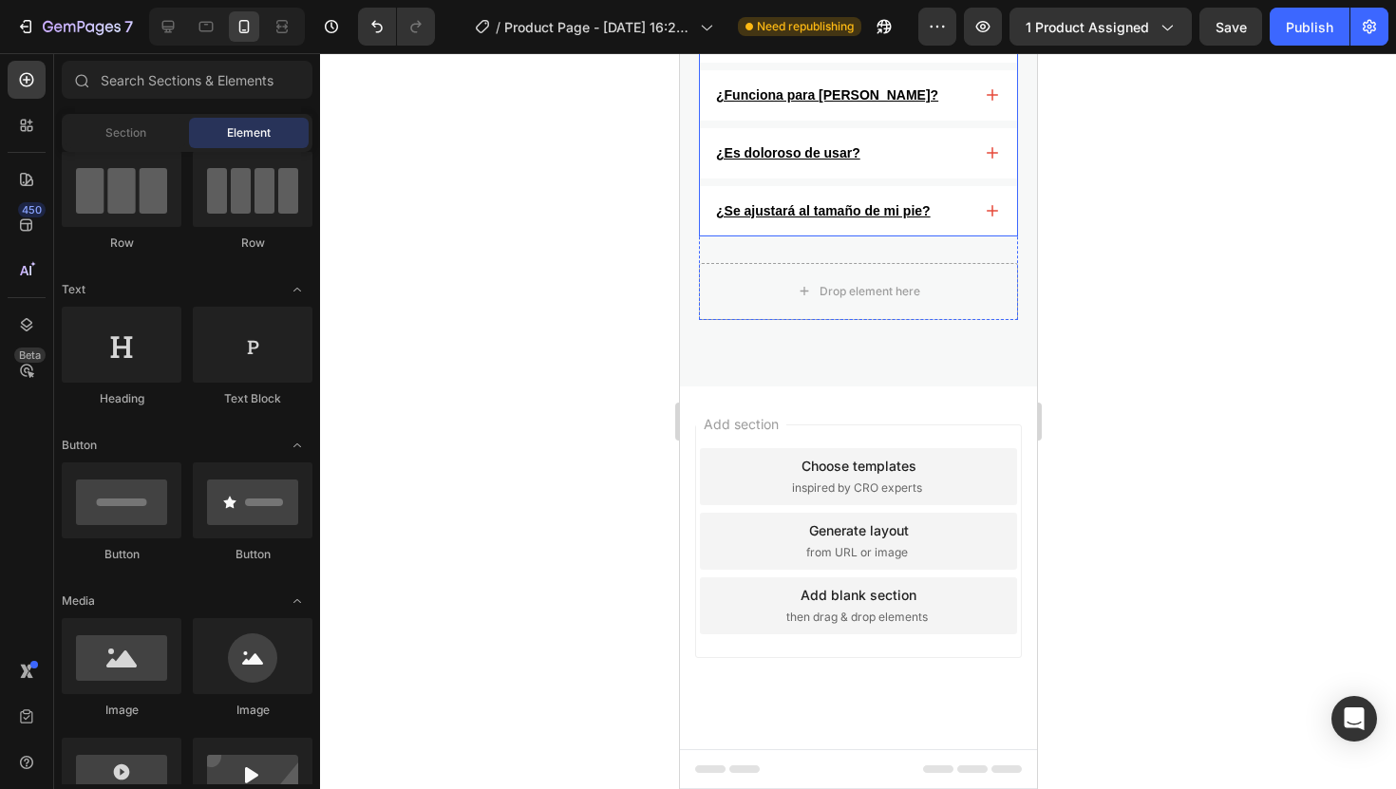
scroll to position [5086, 0]
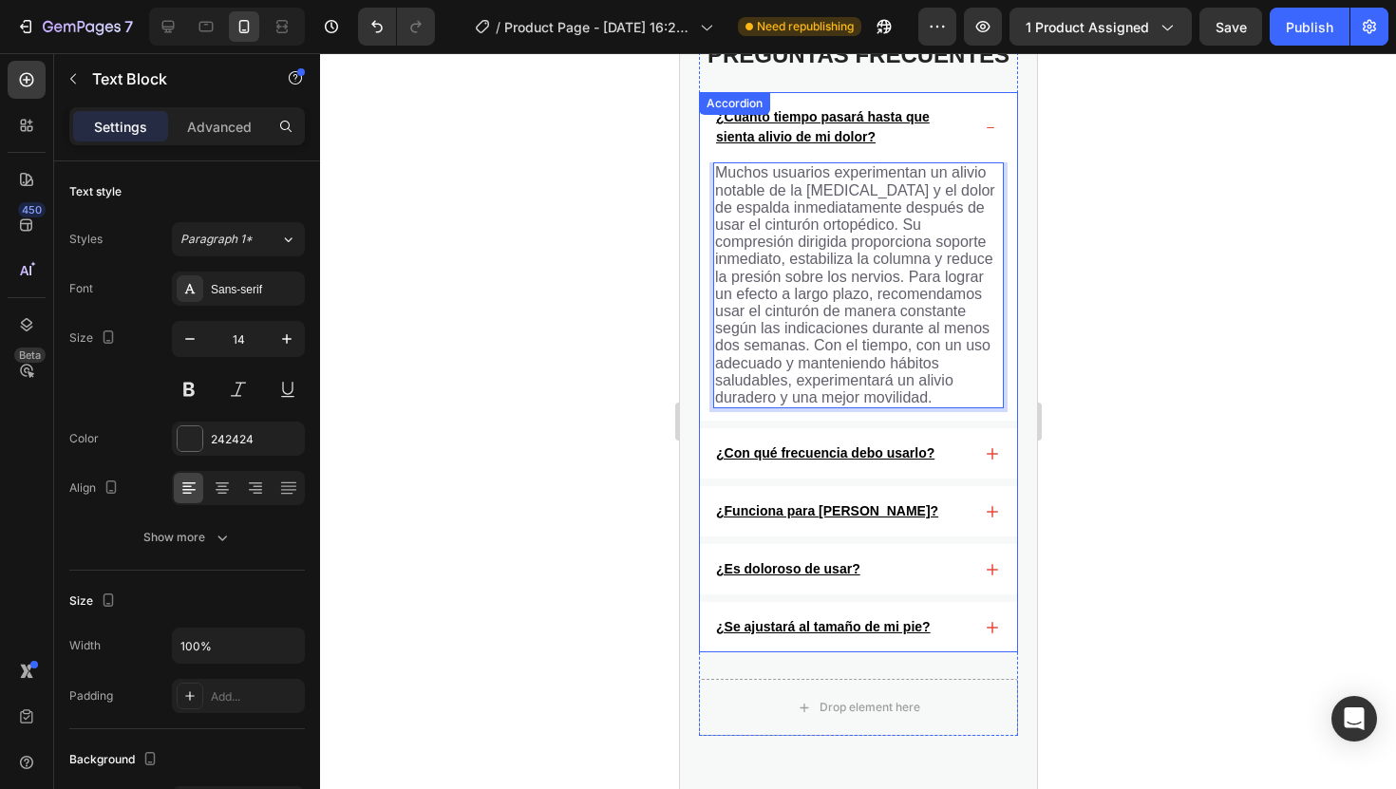
click at [947, 453] on div "¿Con qué frecuencia debo usarlo?" at bounding box center [841, 454] width 258 height 26
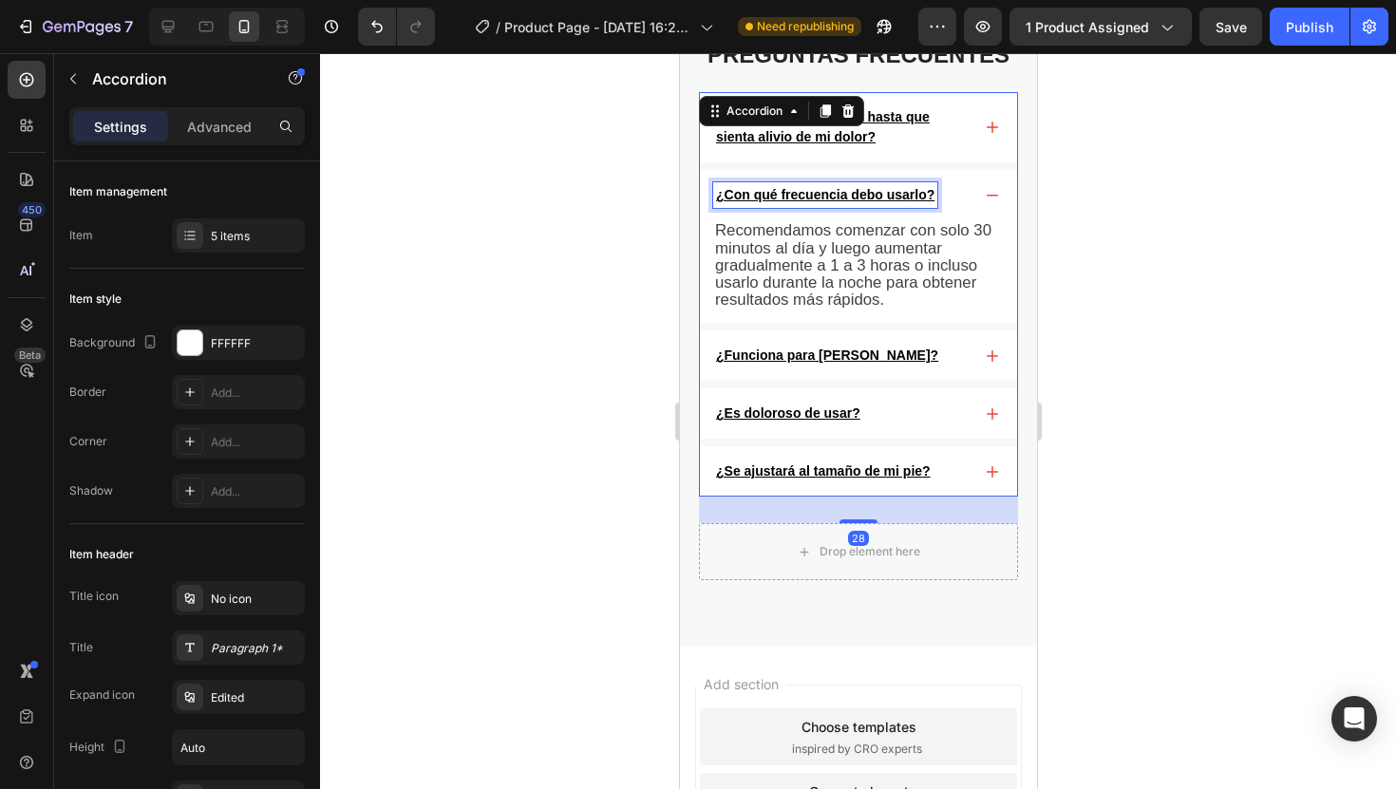
click at [889, 191] on u "¿Con qué frecuencia debo usarlo?" at bounding box center [824, 194] width 218 height 15
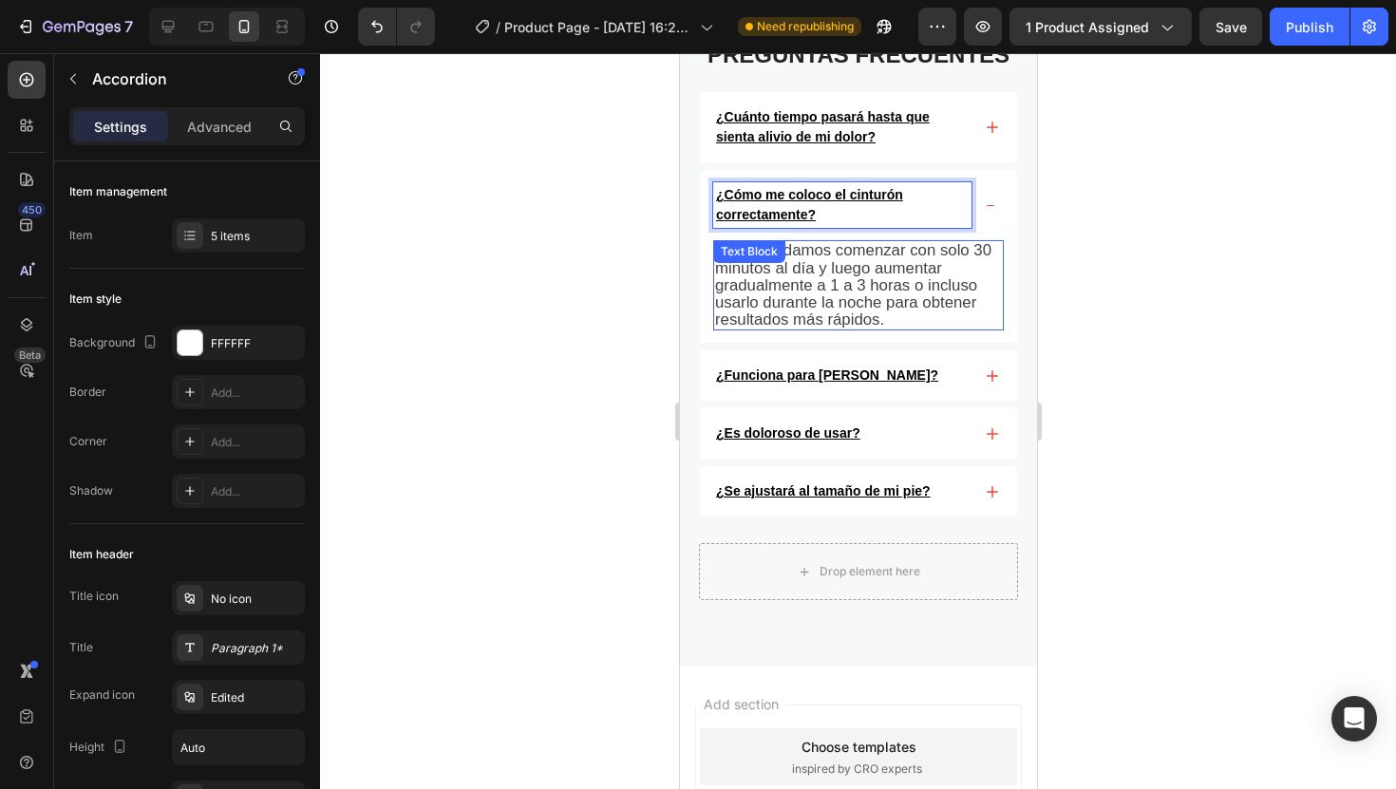
click at [798, 275] on span "Recomendamos comenzar con solo 30 minutos al día y luego aumentar gradualmente …" at bounding box center [852, 284] width 276 height 87
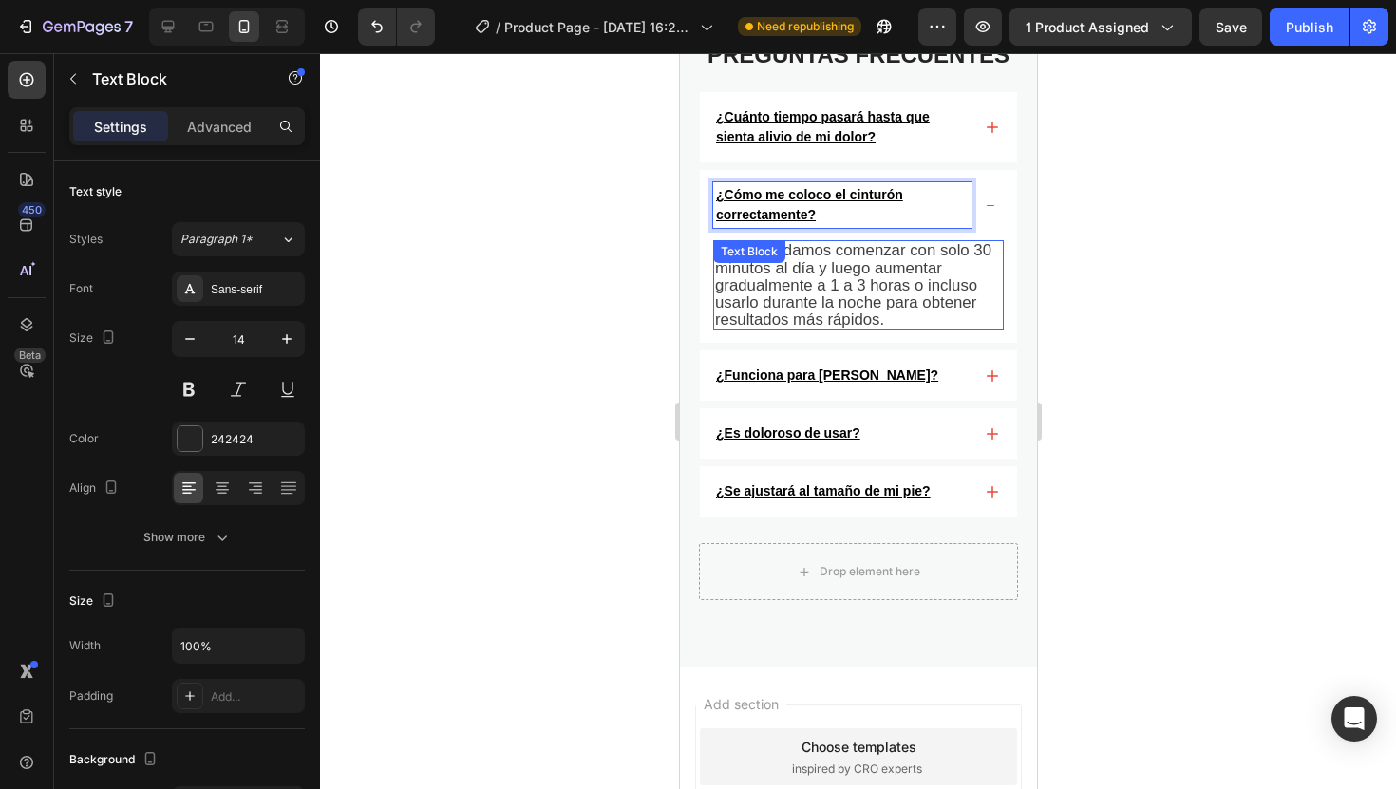
click at [798, 275] on span "Recomendamos comenzar con solo 30 minutos al día y luego aumentar gradualmente …" at bounding box center [852, 284] width 276 height 87
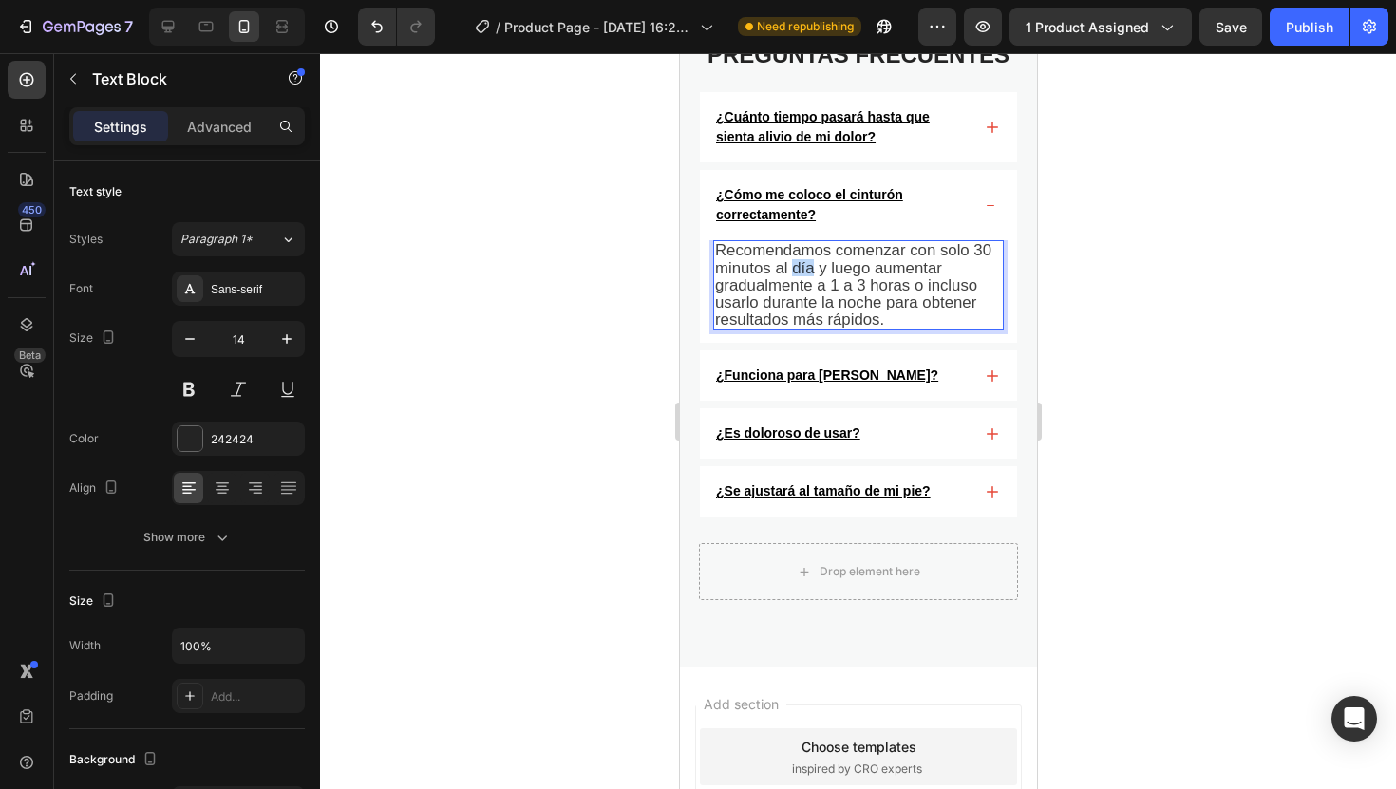
click at [798, 275] on span "Recomendamos comenzar con solo 30 minutos al día y luego aumentar gradualmente …" at bounding box center [852, 284] width 276 height 87
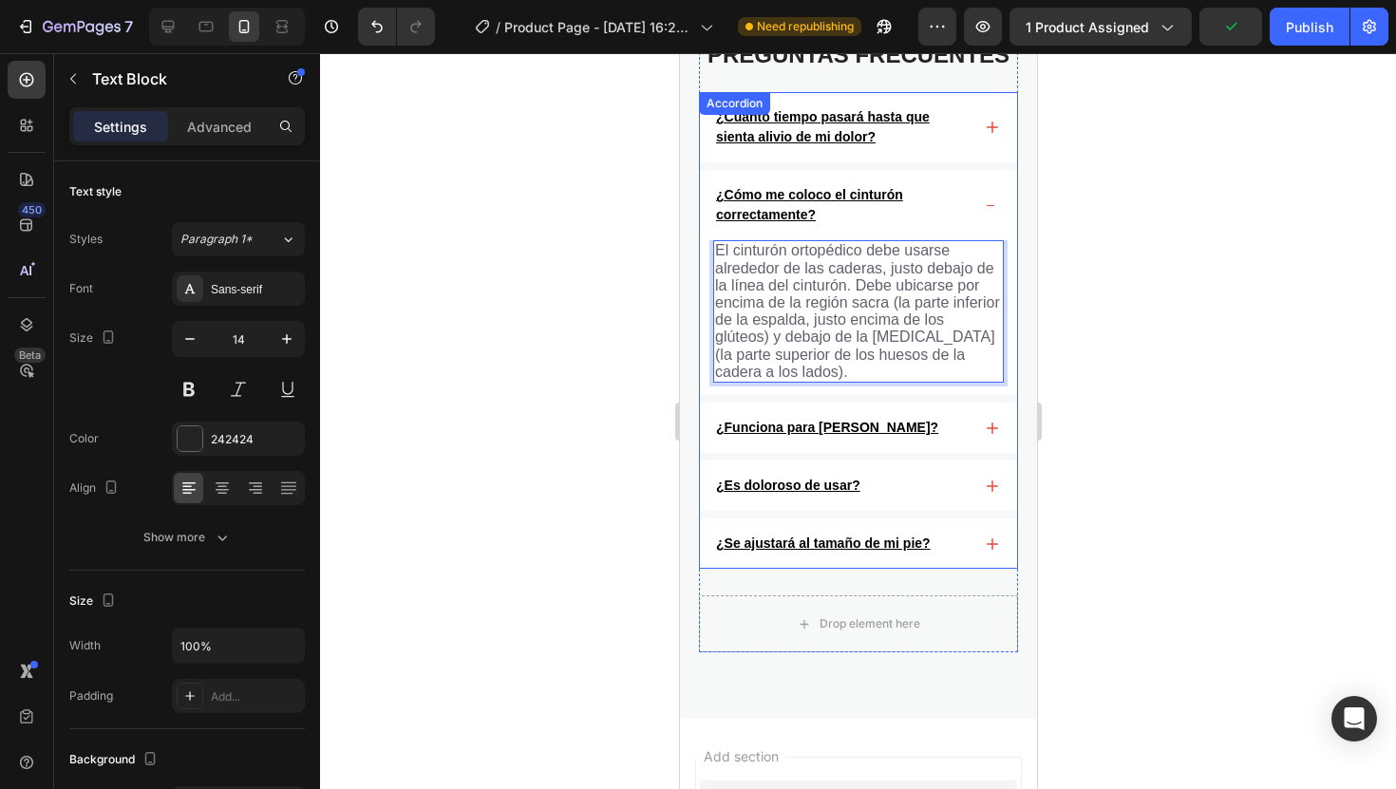
click at [903, 429] on u "¿Funciona para juanetes severos?" at bounding box center [826, 427] width 222 height 15
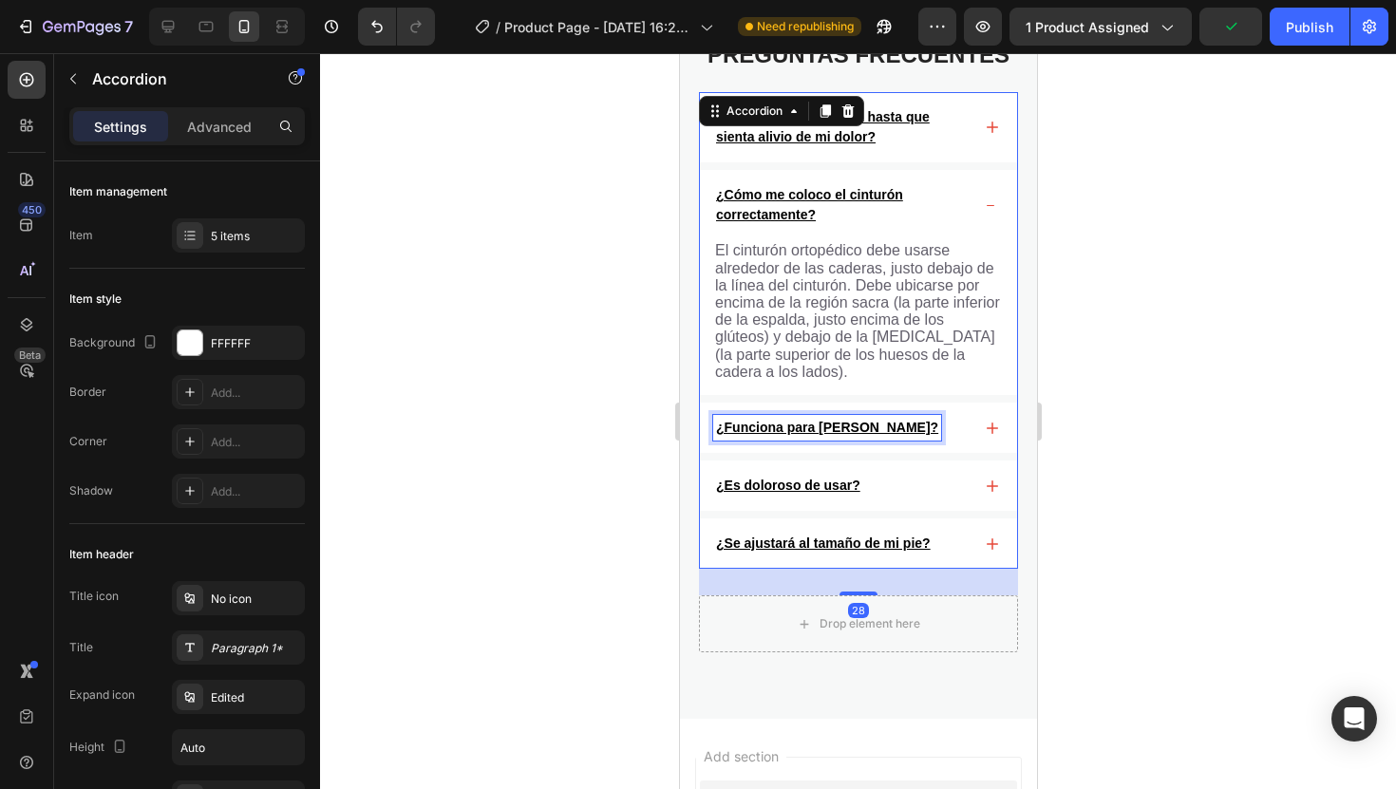
click at [903, 429] on u "¿Funciona para juanetes severos?" at bounding box center [826, 427] width 222 height 15
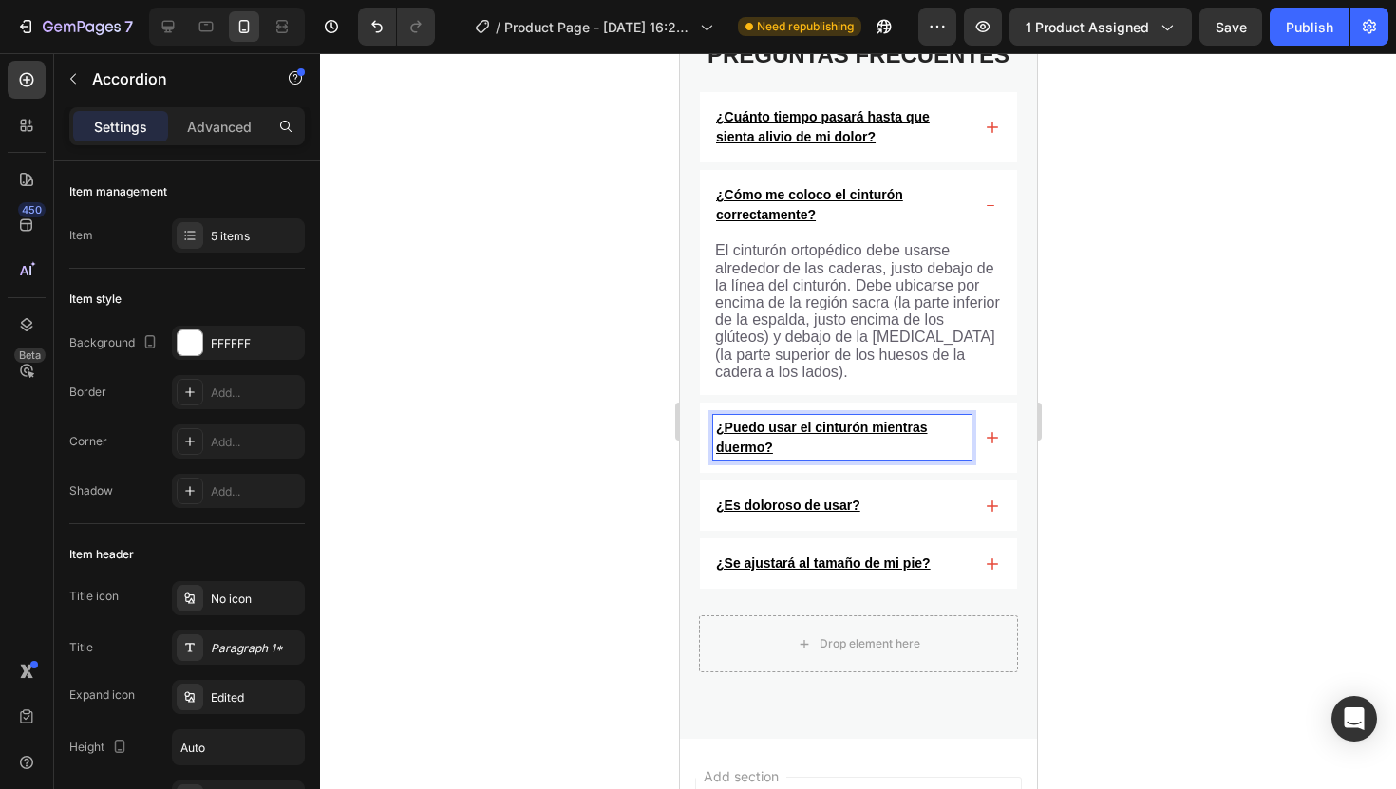
click at [996, 461] on div "¿Puedo usar el cinturón mientras duermo?" at bounding box center [857, 438] width 317 height 70
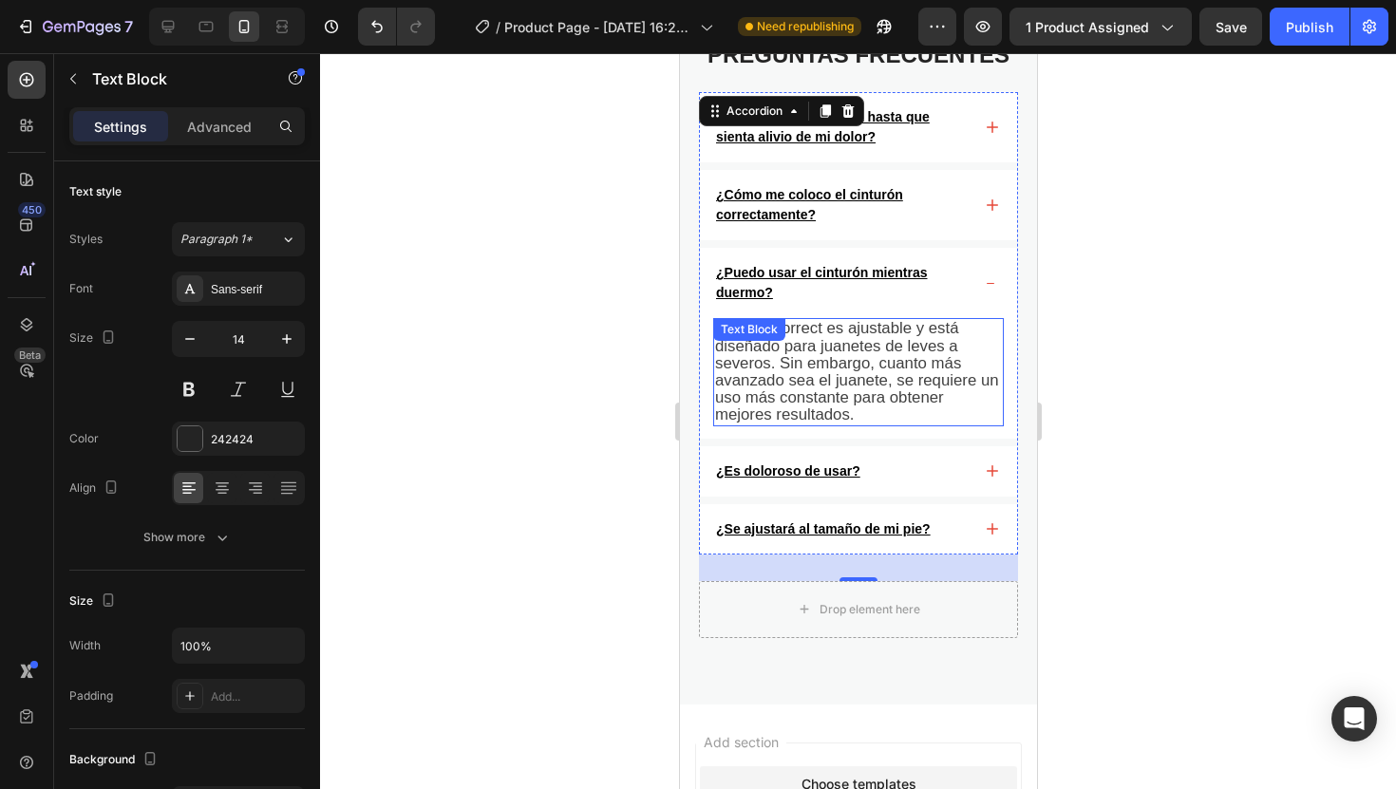
click at [869, 370] on span "Sí. MedCorrect es ajustable y está diseñado para juanetes de leves a severos. S…" at bounding box center [856, 371] width 284 height 104
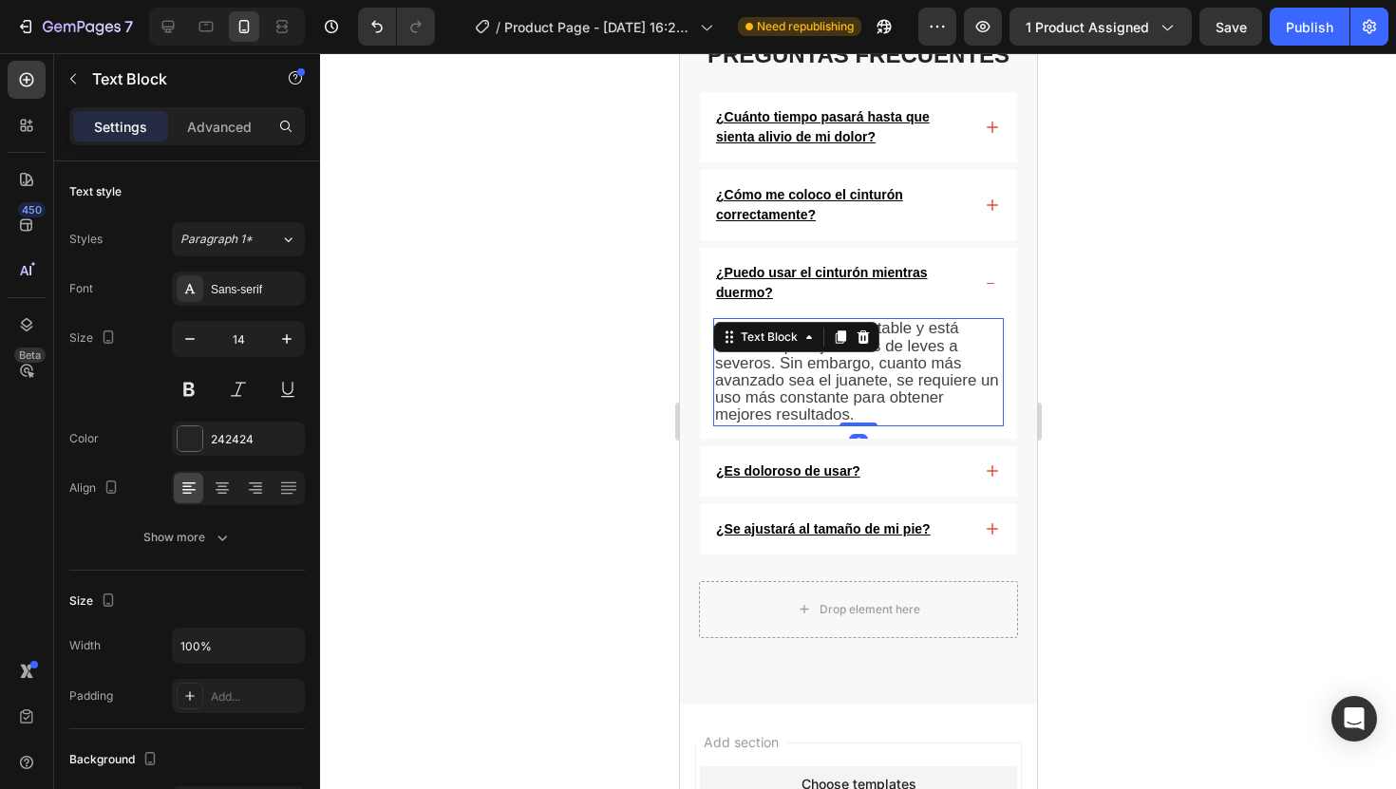
click at [869, 370] on span "Sí. MedCorrect es ajustable y está diseñado para juanetes de leves a severos. S…" at bounding box center [856, 371] width 284 height 104
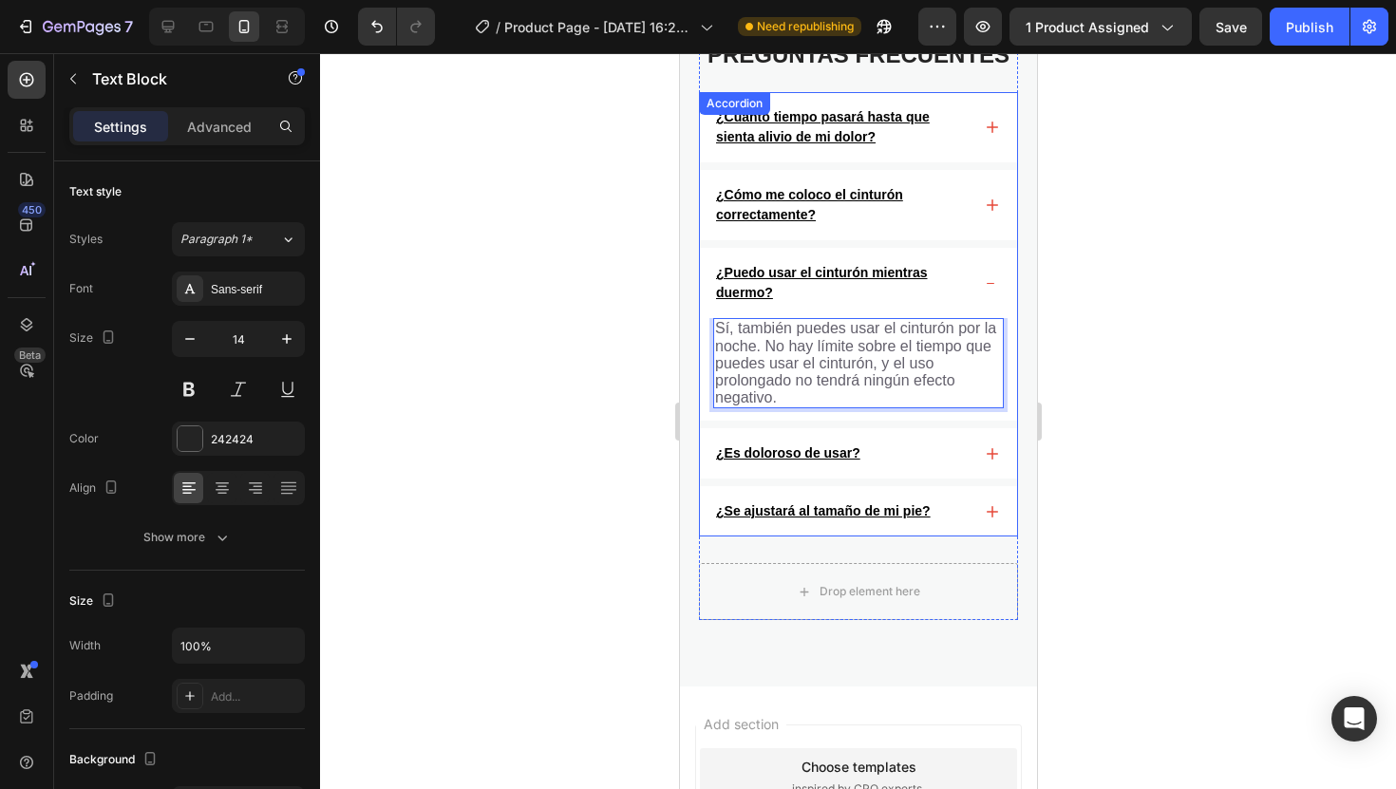
click at [830, 456] on u "¿Es doloroso de usar?" at bounding box center [787, 452] width 144 height 15
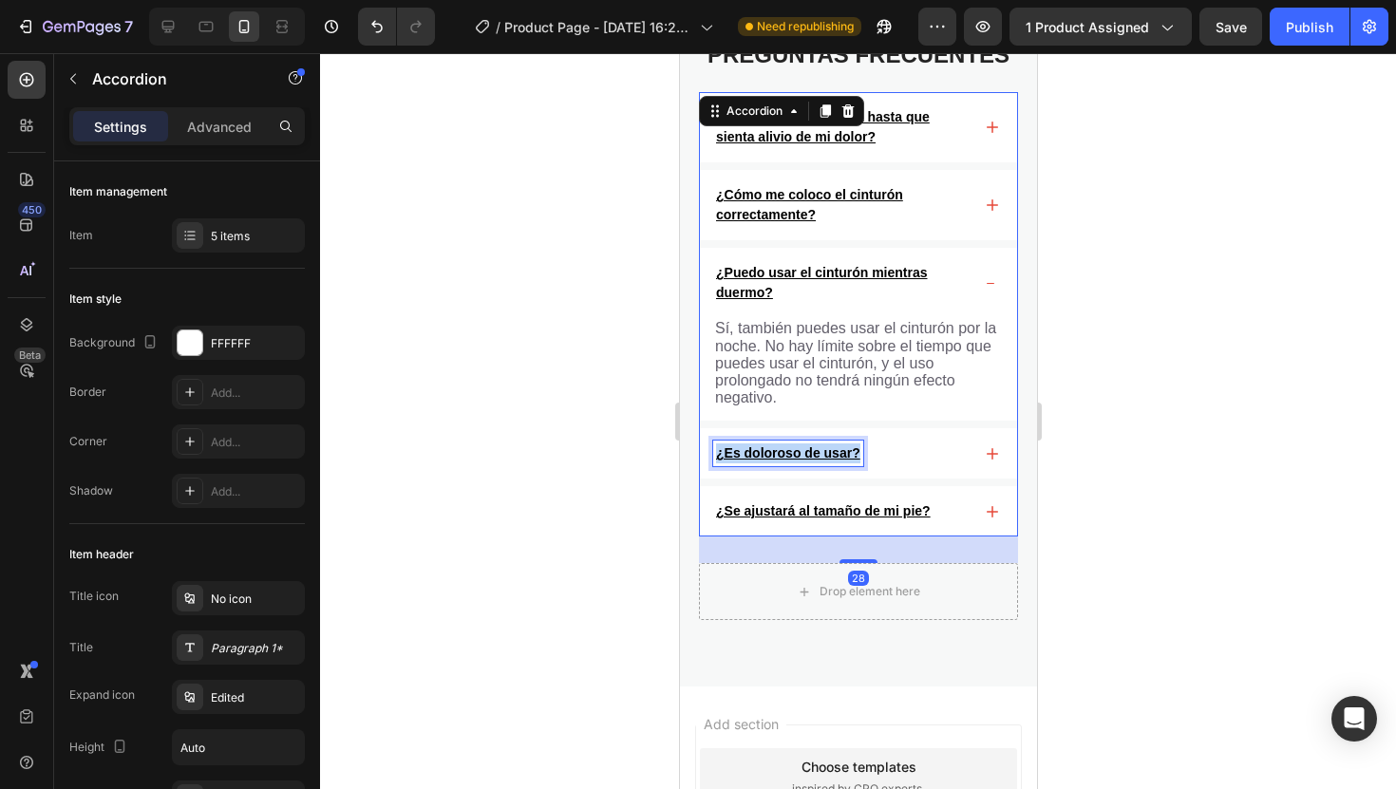
click at [830, 456] on u "¿Es doloroso de usar?" at bounding box center [787, 452] width 144 height 15
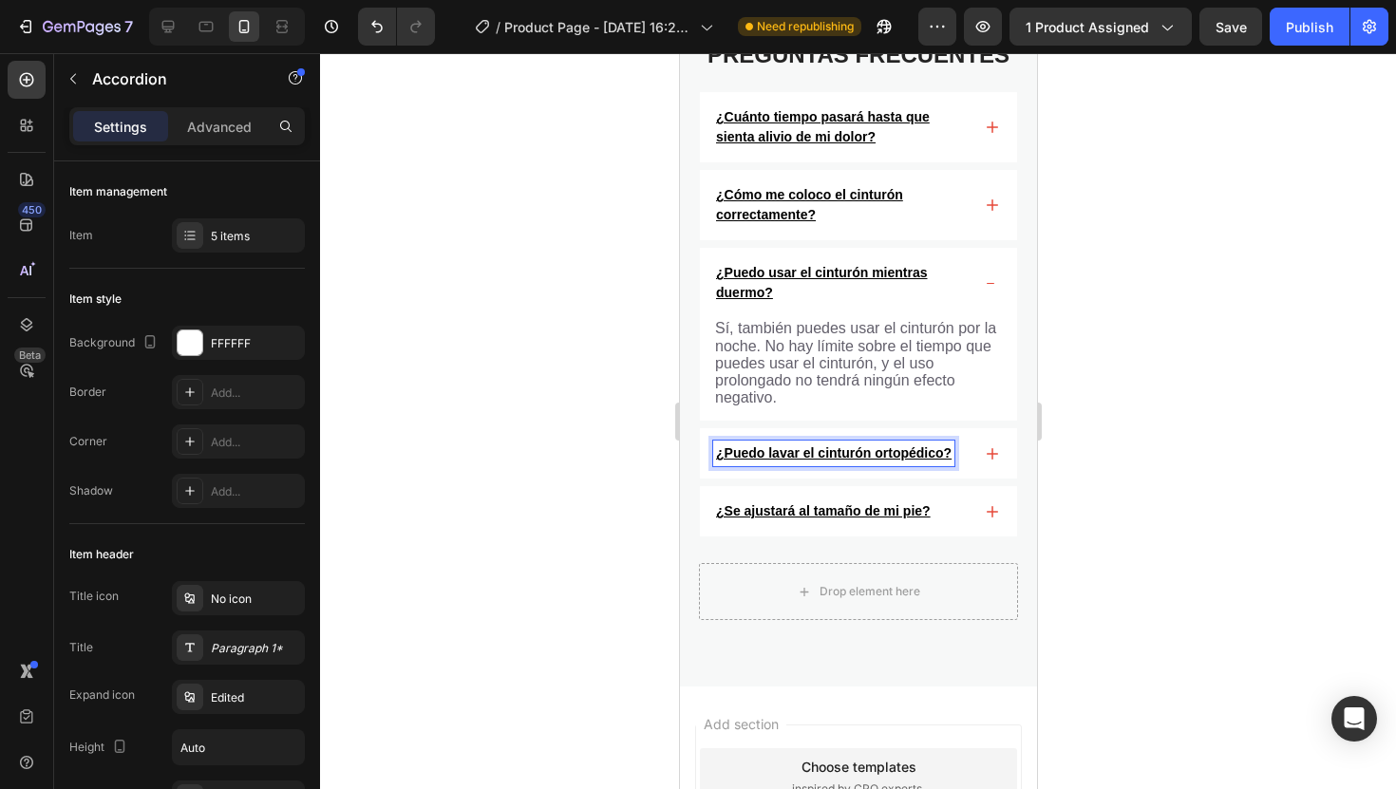
click at [998, 460] on div "¿Puedo lavar el cinturón ortopédico?" at bounding box center [857, 453] width 317 height 50
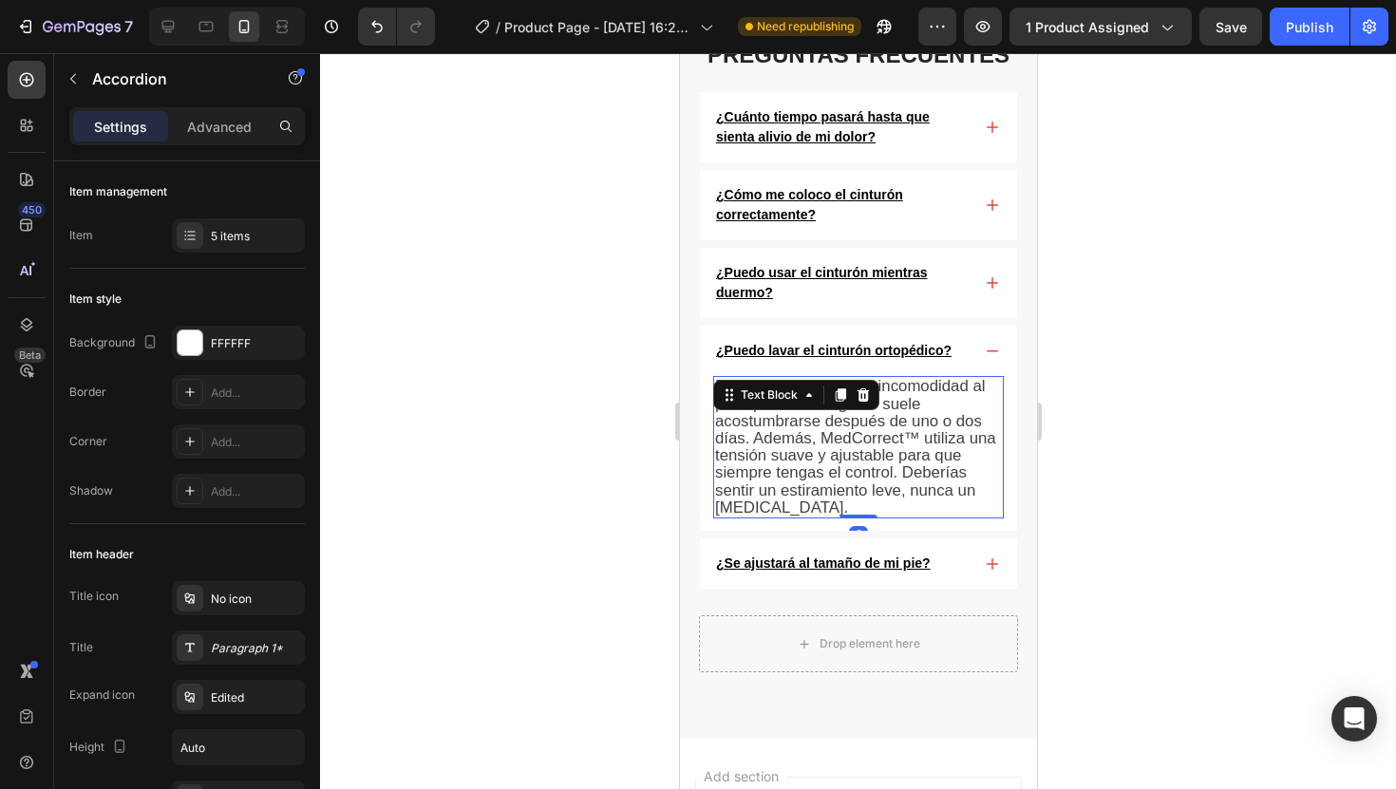
click at [850, 439] on span "Es normal sentir cierta incomodidad al principio. Pero la gente suele acostumbr…" at bounding box center [854, 446] width 281 height 139
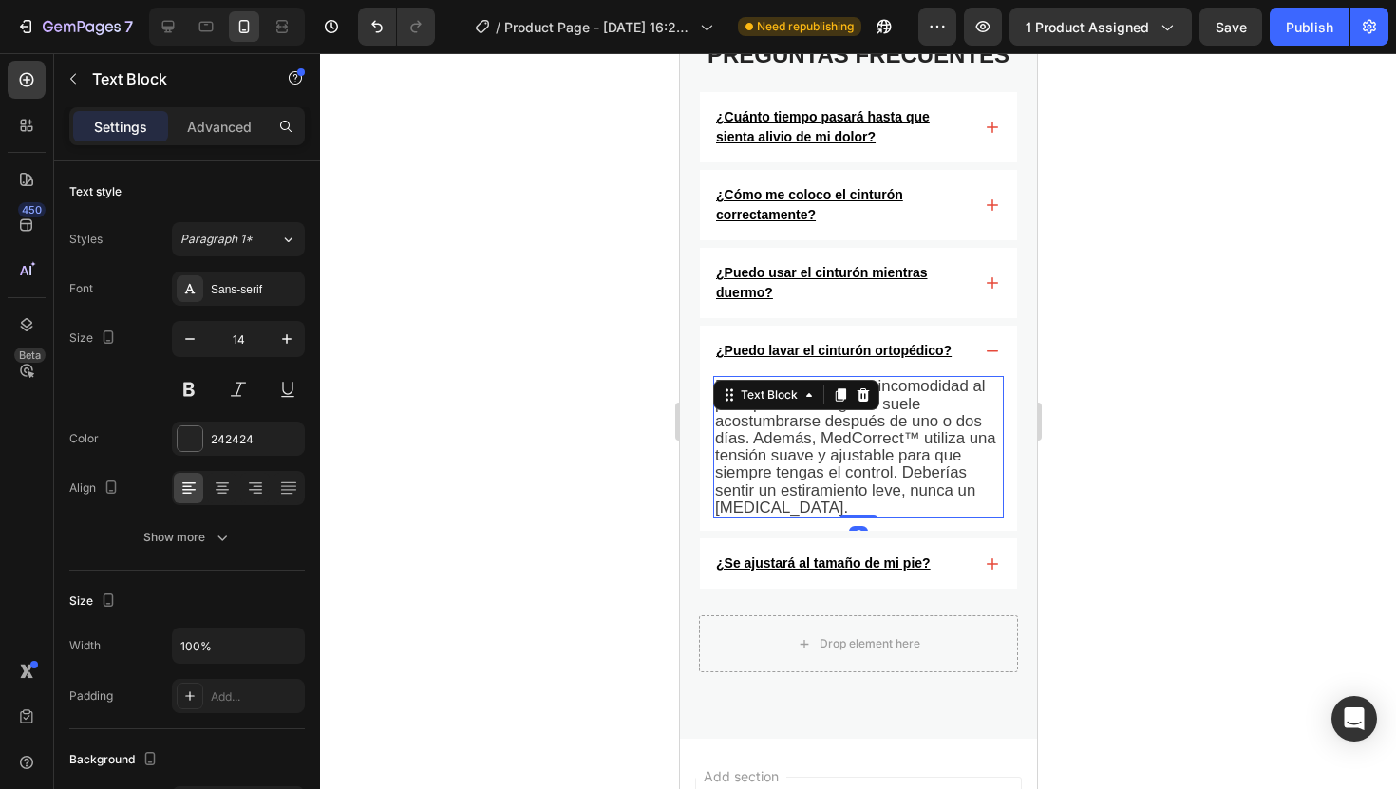
click at [850, 439] on span "Es normal sentir cierta incomodidad al principio. Pero la gente suele acostumbr…" at bounding box center [854, 446] width 281 height 139
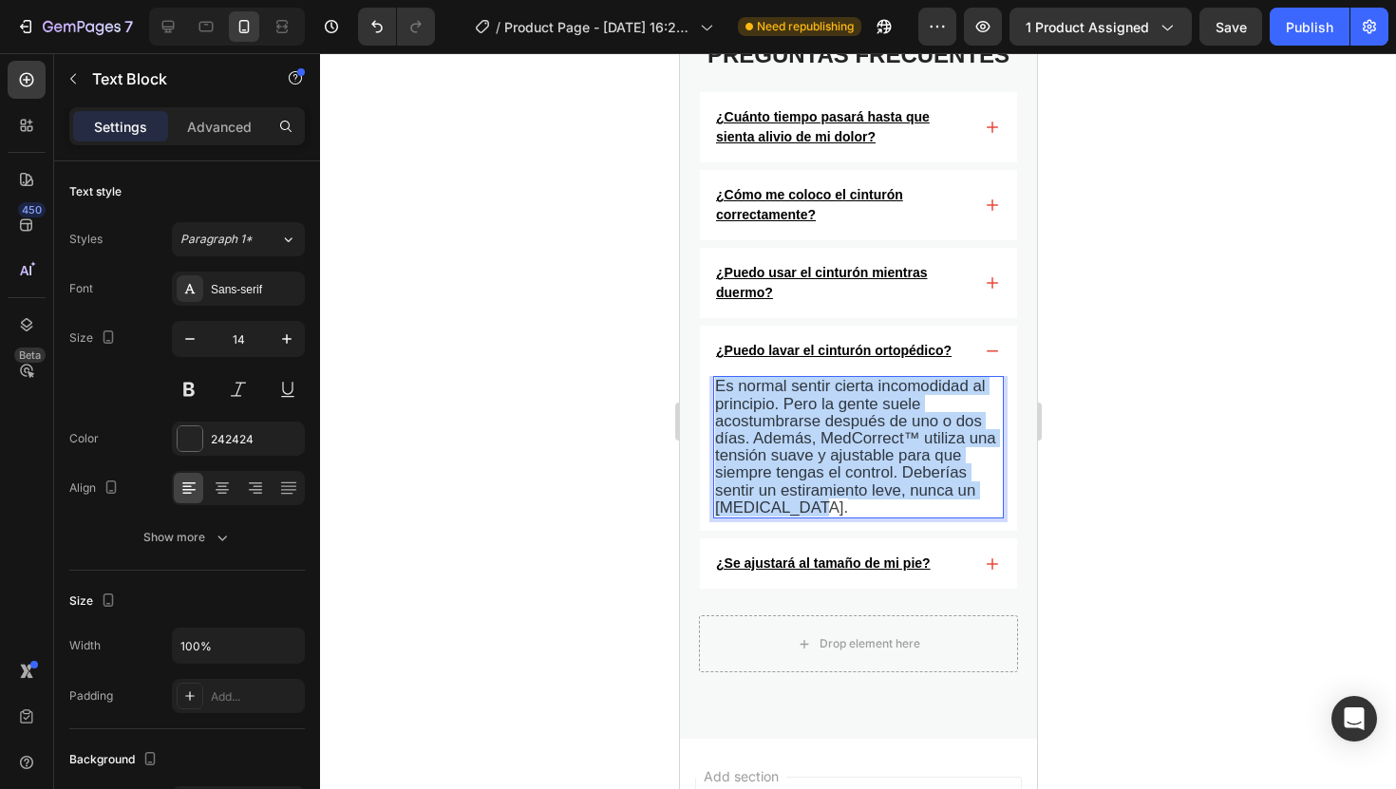
click at [850, 439] on span "Es normal sentir cierta incomodidad al principio. Pero la gente suele acostumbr…" at bounding box center [854, 446] width 281 height 139
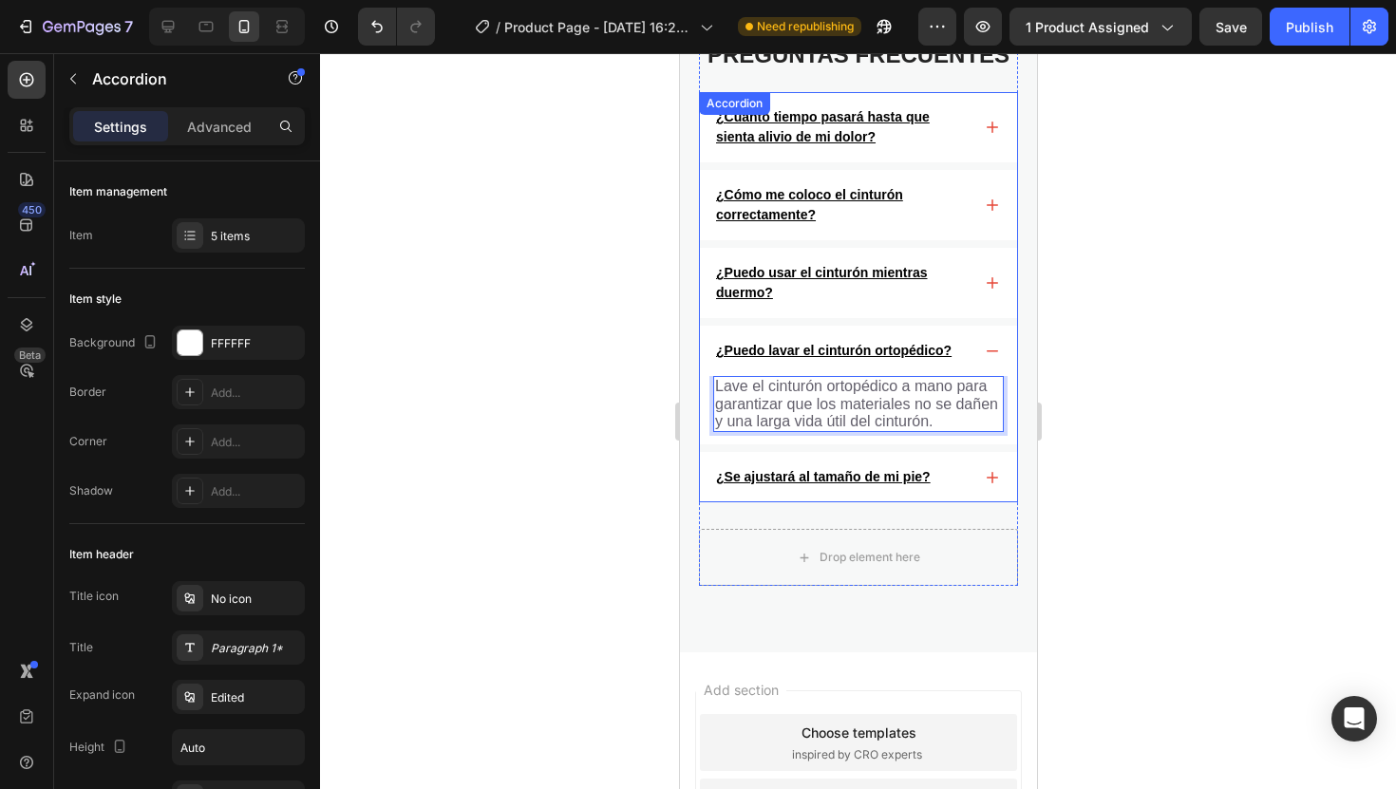
click at [878, 475] on u "¿Se ajustará al tamaño de mi pie?" at bounding box center [822, 476] width 215 height 15
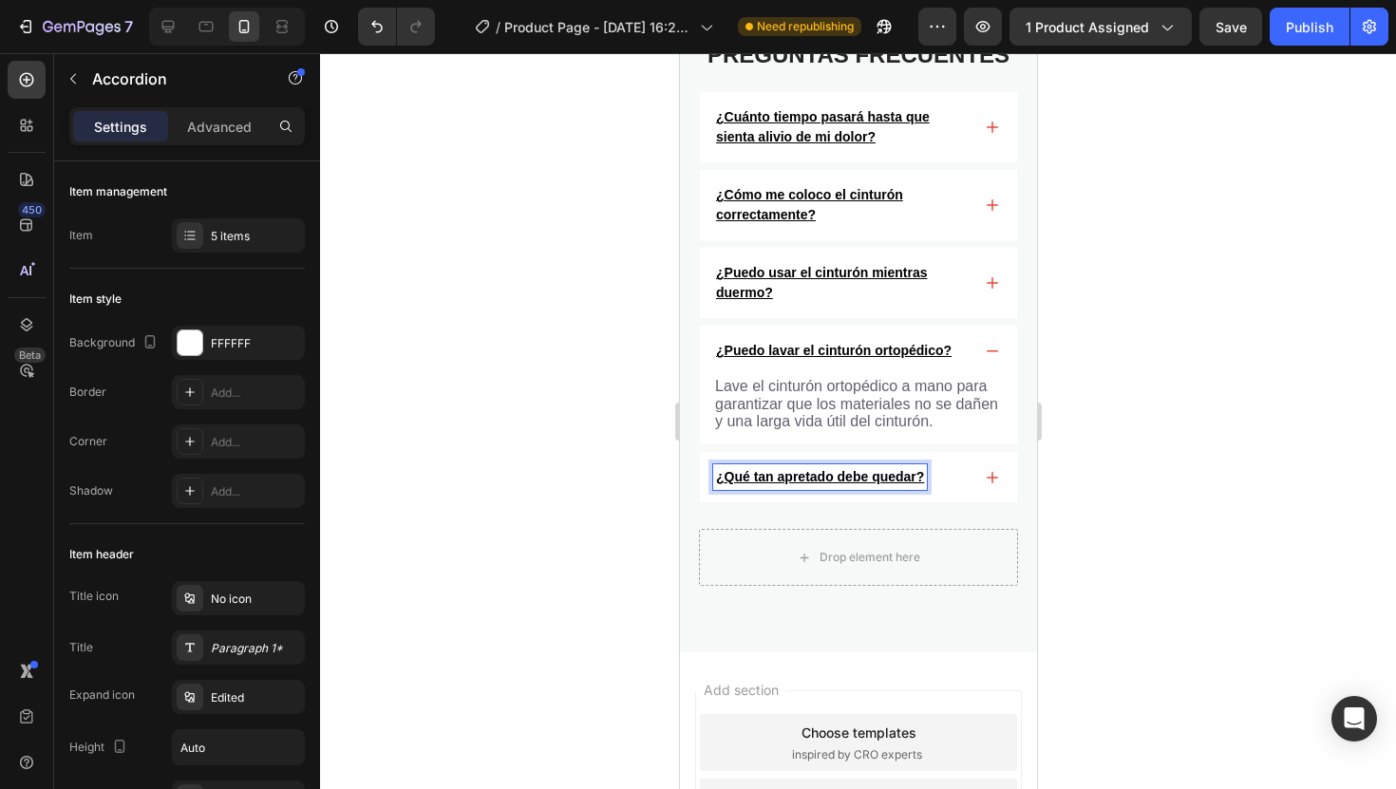
click at [967, 473] on div "¿Qué tan apretado debe quedar?" at bounding box center [841, 477] width 258 height 26
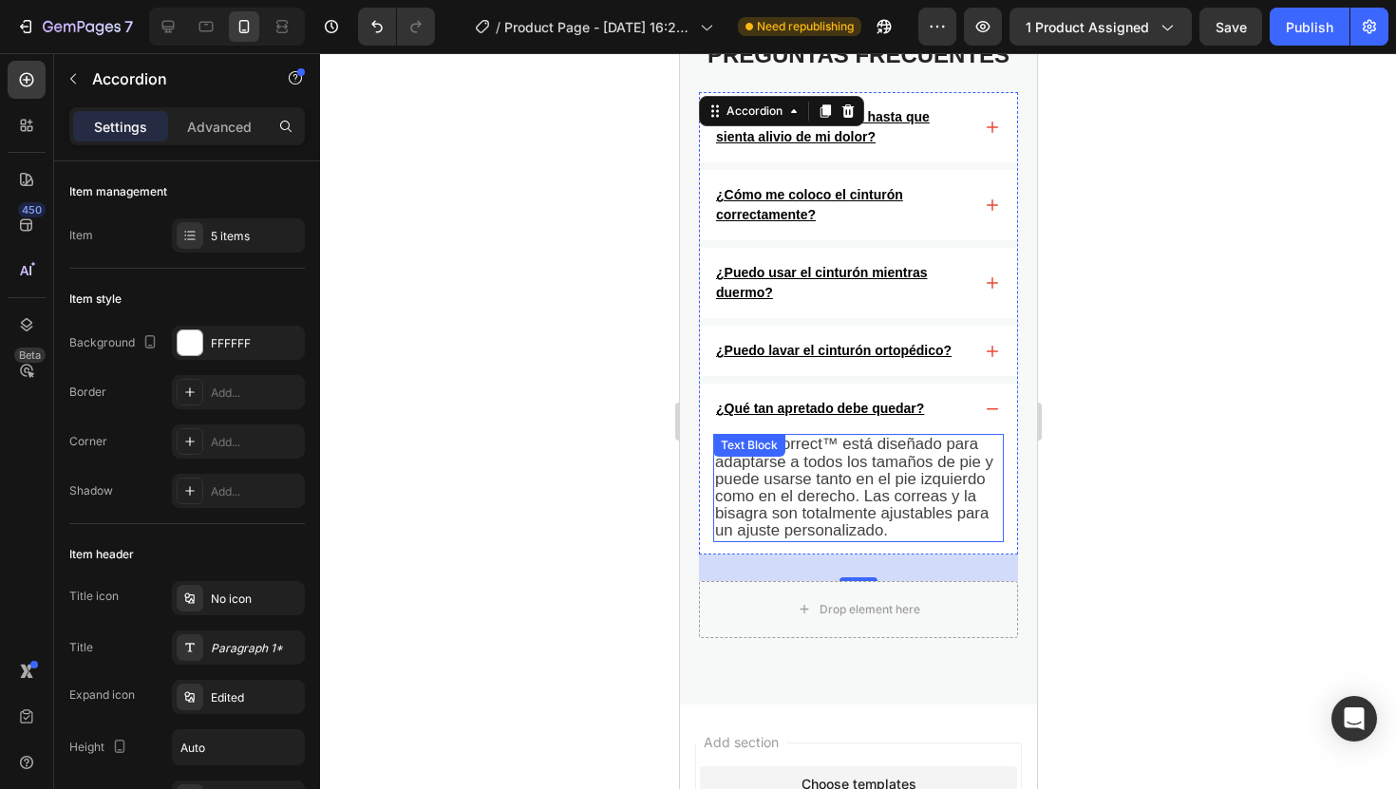
click at [866, 473] on span "Sí. MedCorrect™ está diseñado para adaptarse a todos los tamaños de pie y puede…" at bounding box center [853, 487] width 278 height 104
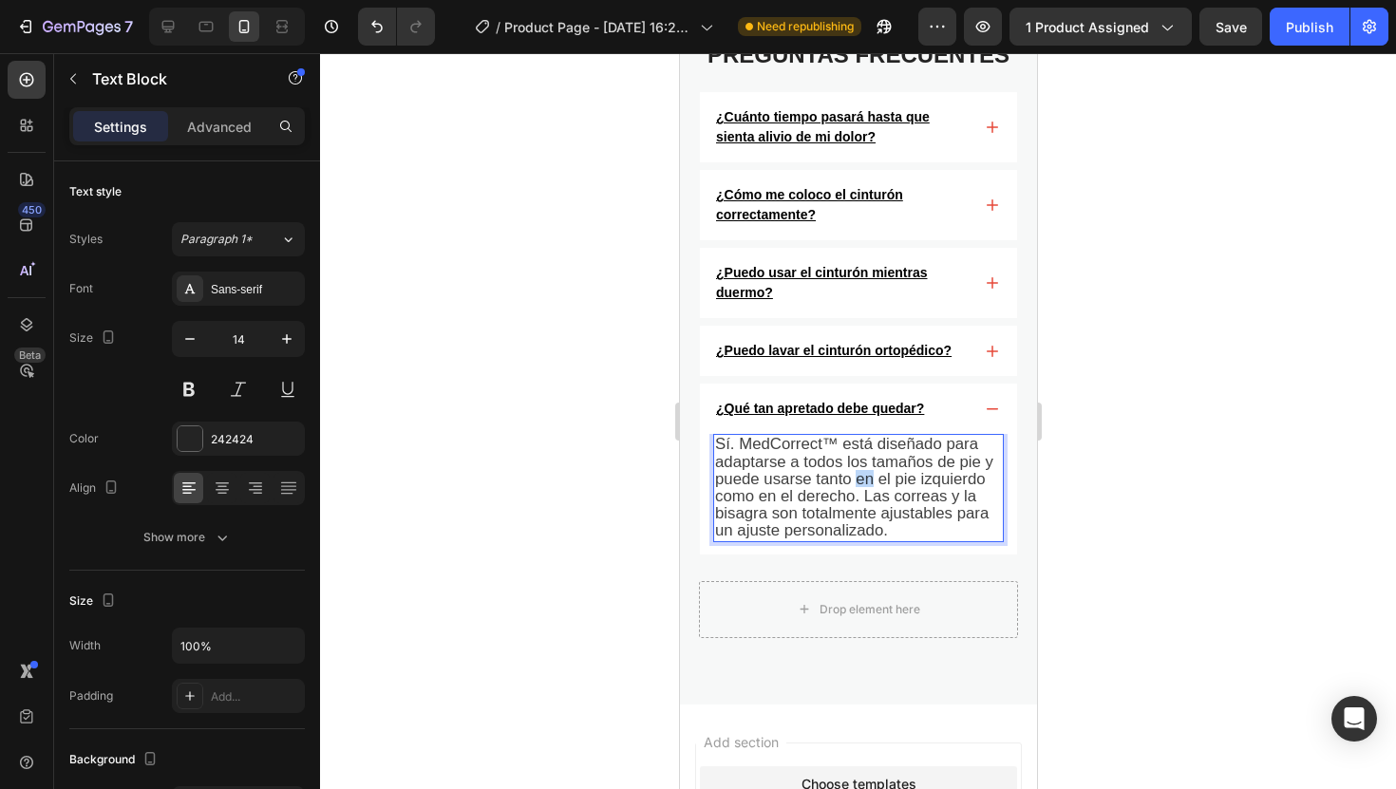
click at [866, 473] on span "Sí. MedCorrect™ está diseñado para adaptarse a todos los tamaños de pie y puede…" at bounding box center [853, 487] width 278 height 104
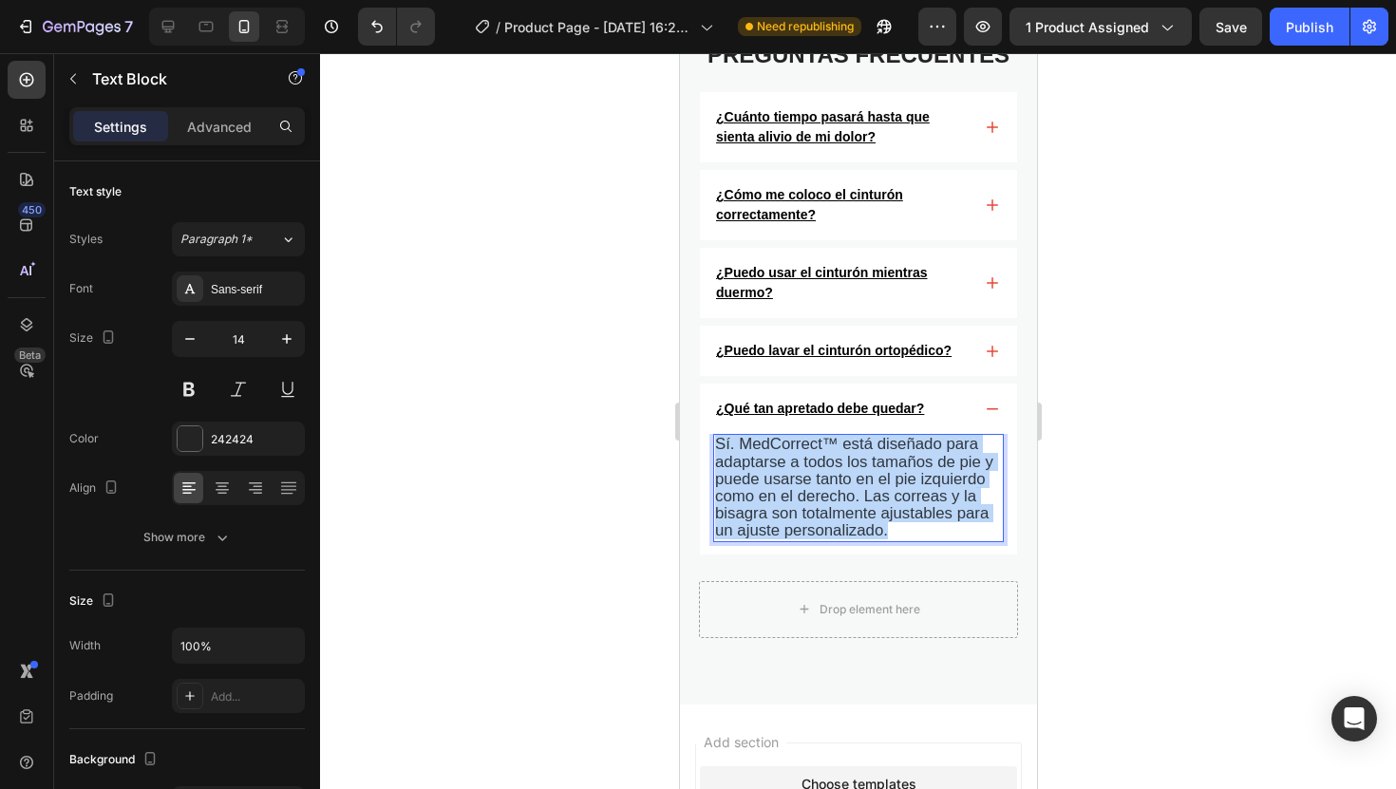
click at [866, 473] on span "Sí. MedCorrect™ está diseñado para adaptarse a todos los tamaños de pie y puede…" at bounding box center [853, 487] width 278 height 104
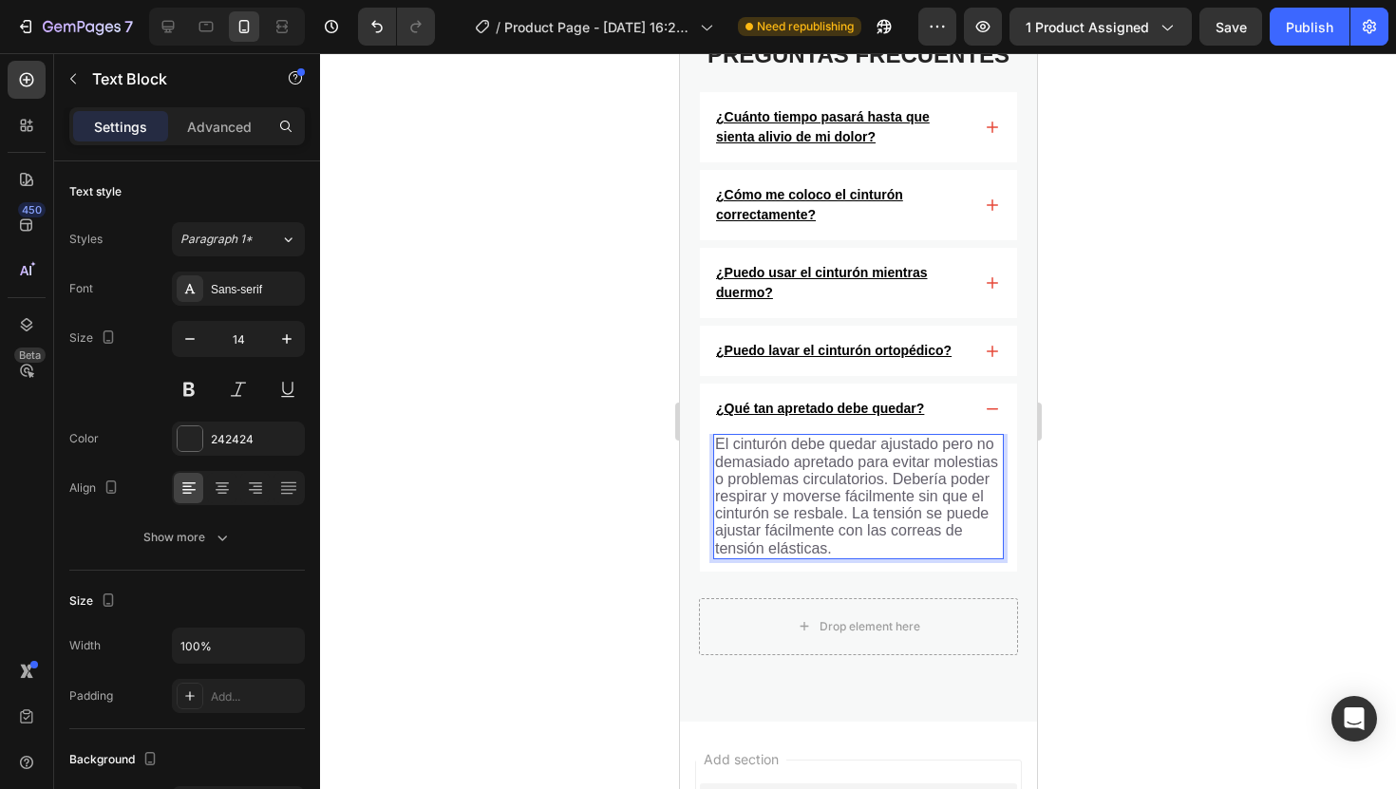
click at [1200, 362] on div at bounding box center [858, 421] width 1076 height 736
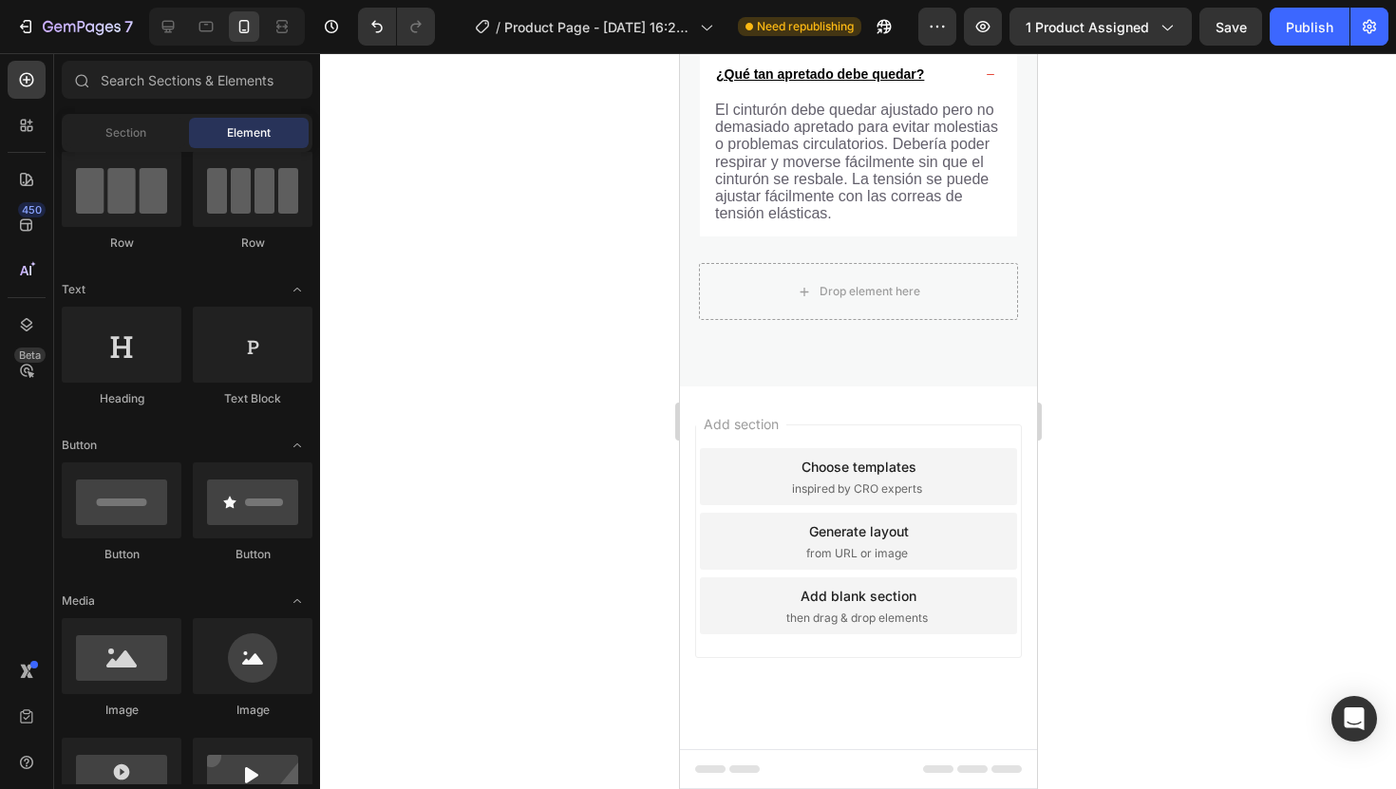
scroll to position [4559, 0]
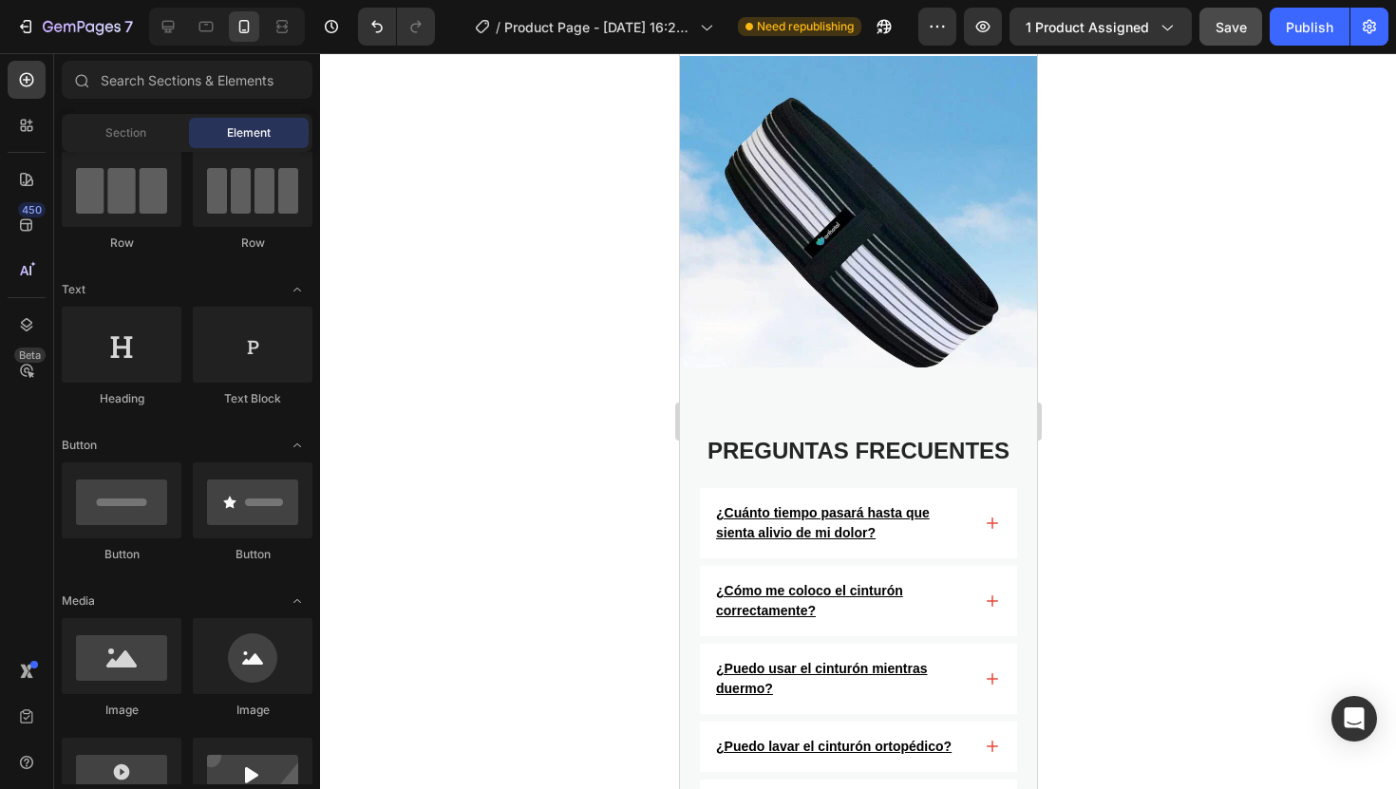
click at [1236, 26] on span "Save" at bounding box center [1231, 27] width 31 height 16
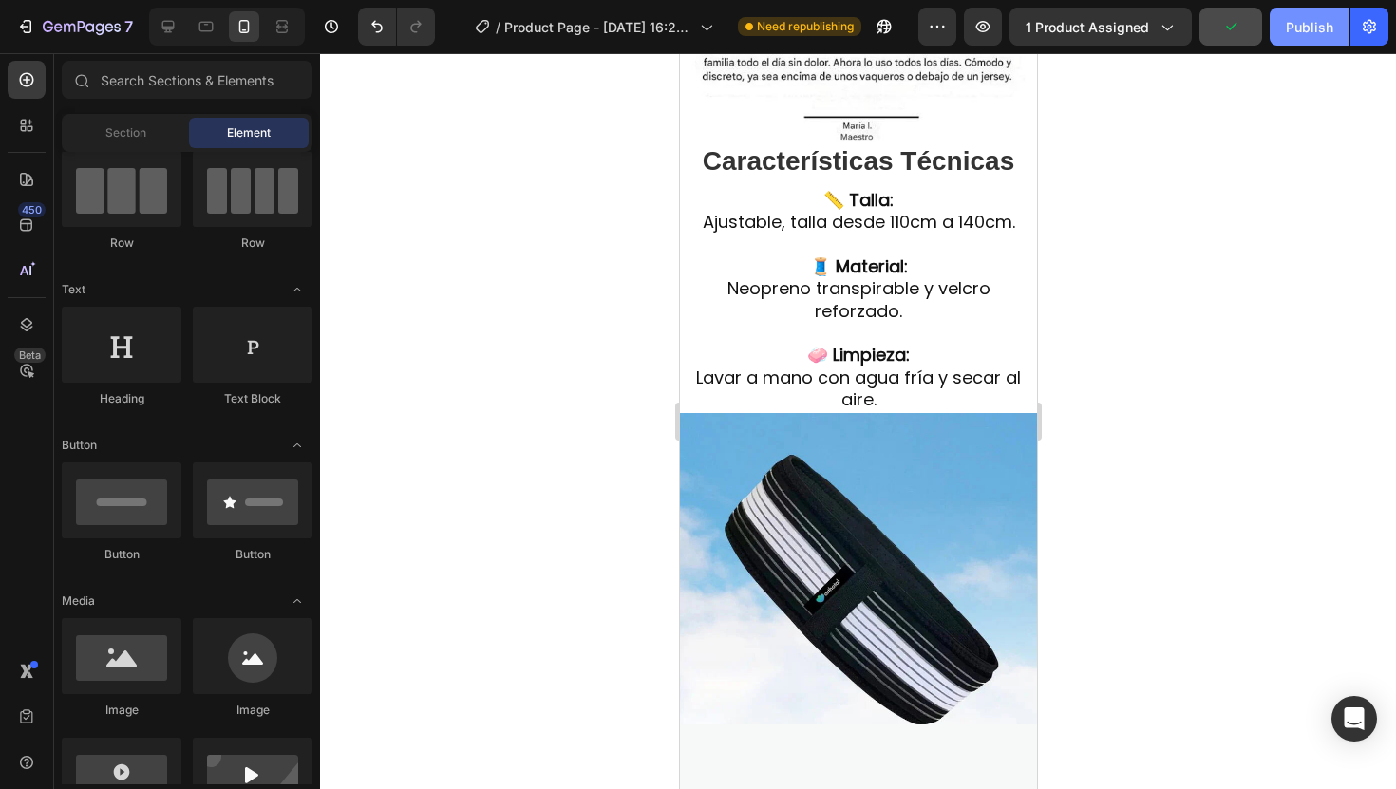
click at [1305, 29] on div "Publish" at bounding box center [1309, 27] width 47 height 20
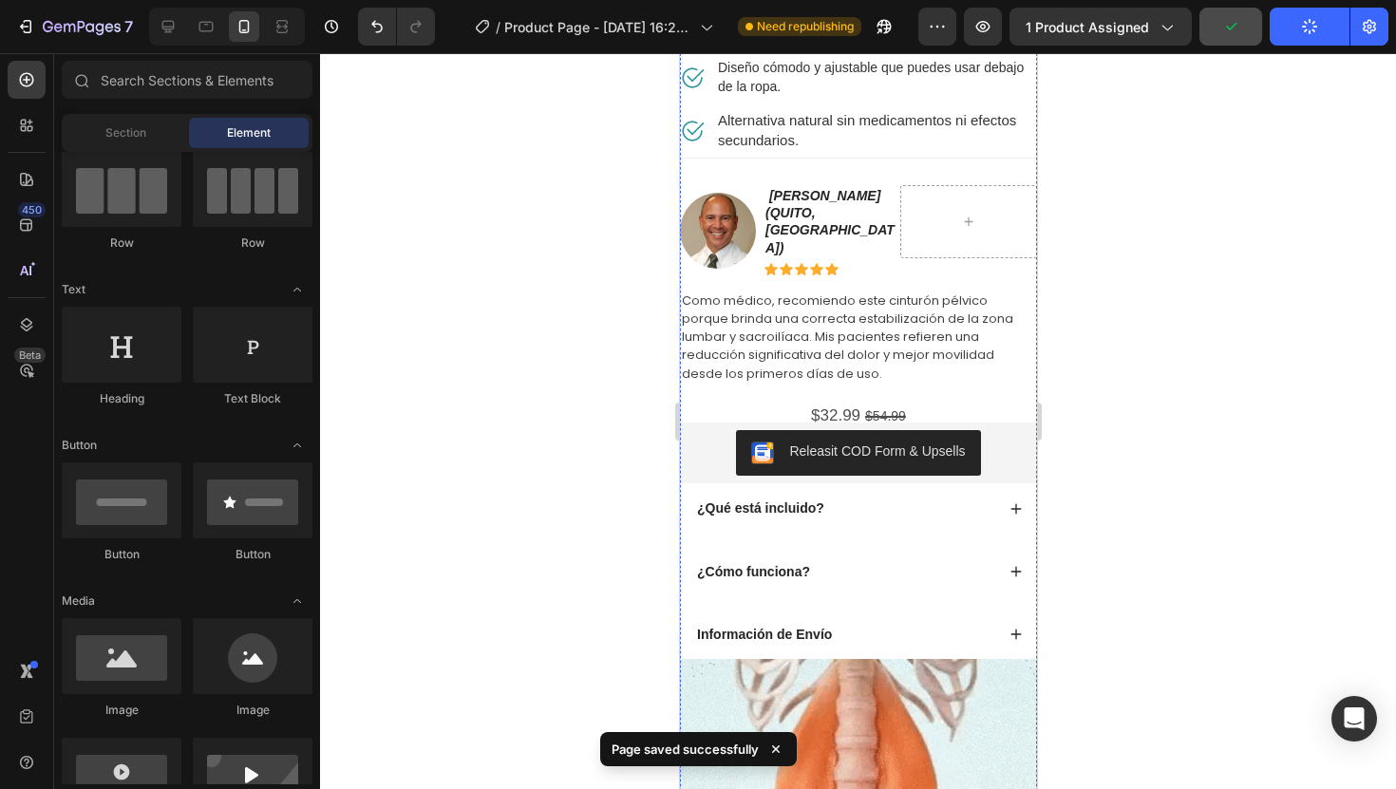
scroll to position [0, 0]
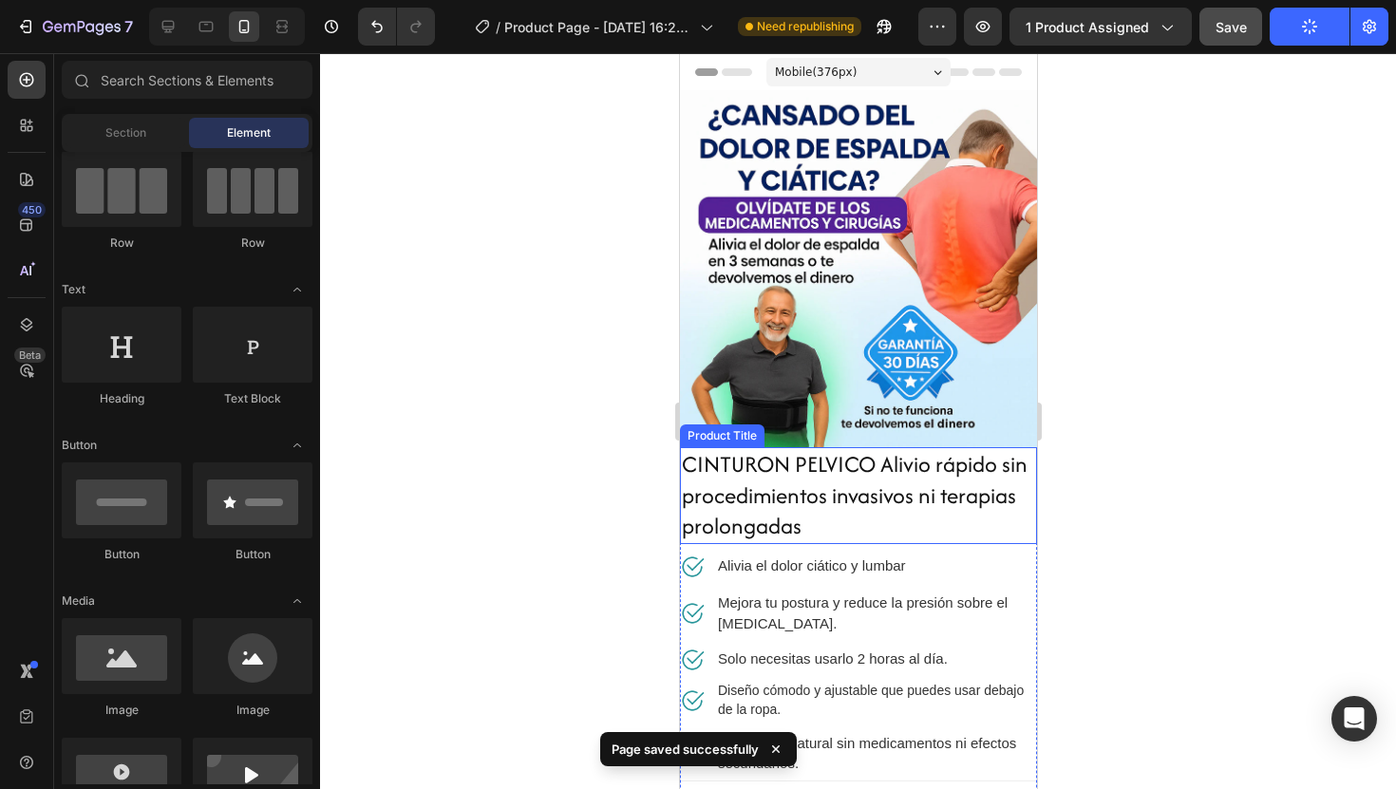
click at [928, 520] on h2 "CINTURON PELVICO Alivio rápido sin procedimientos invasivos ni terapias prolong…" at bounding box center [857, 495] width 357 height 97
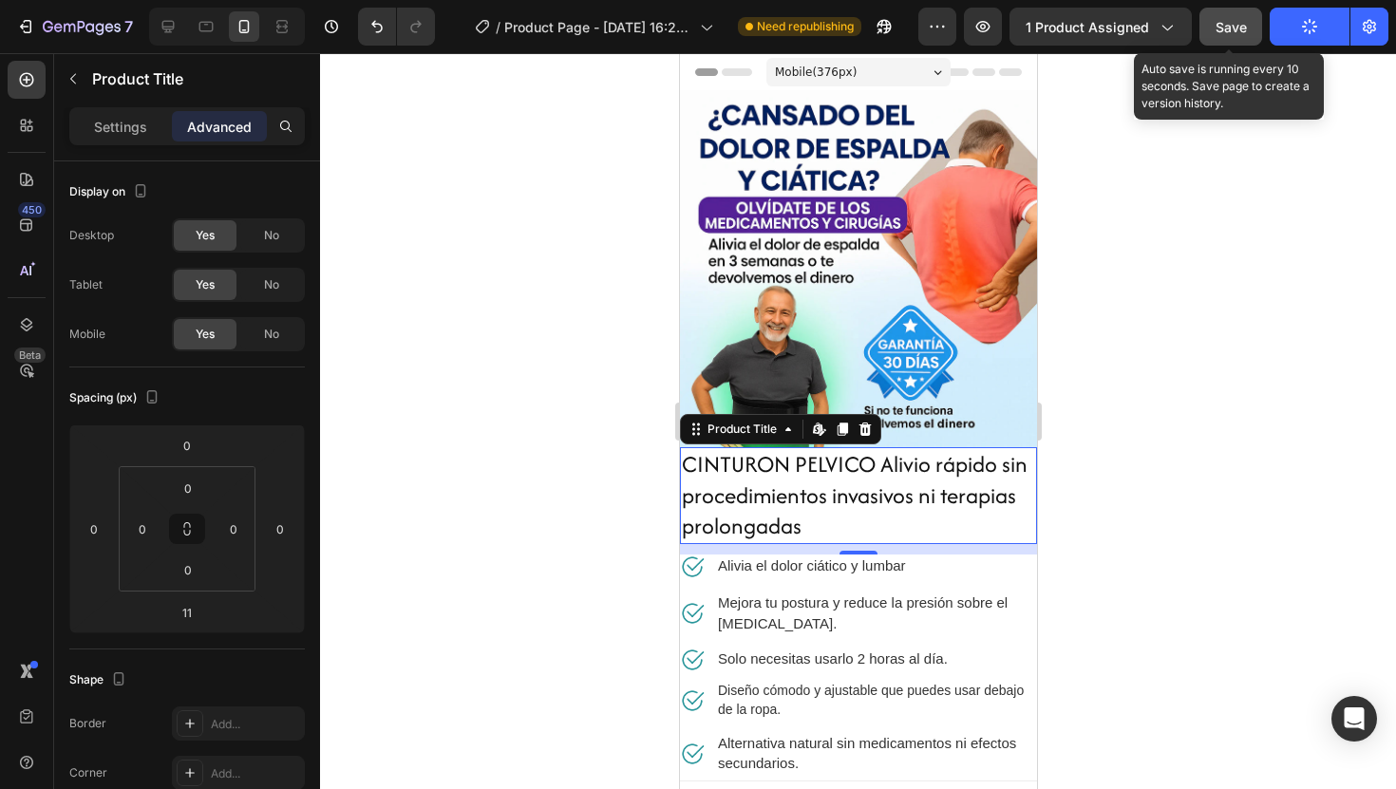
click at [1215, 35] on button "Save" at bounding box center [1231, 27] width 63 height 38
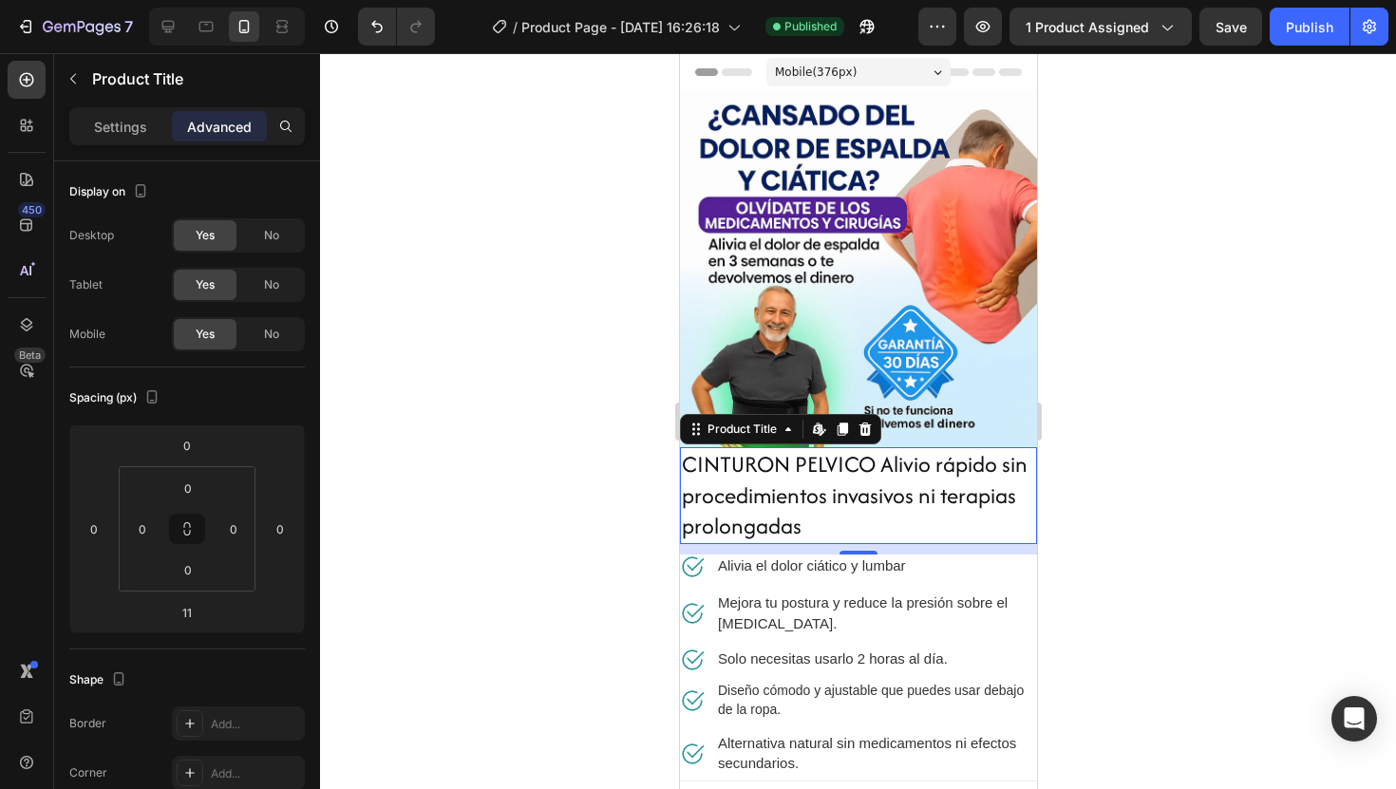
click at [591, 395] on div at bounding box center [858, 421] width 1076 height 736
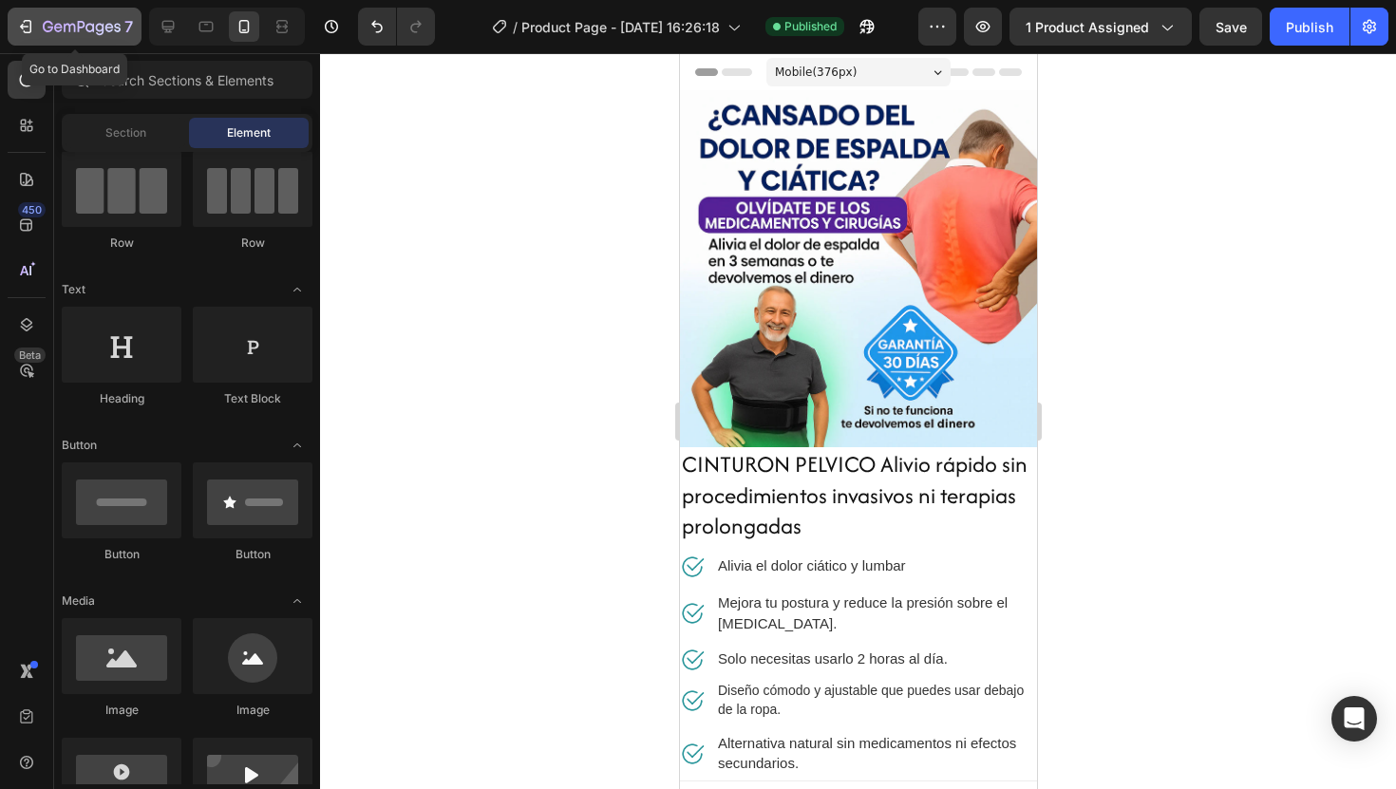
click at [71, 38] on button "7" at bounding box center [75, 27] width 134 height 38
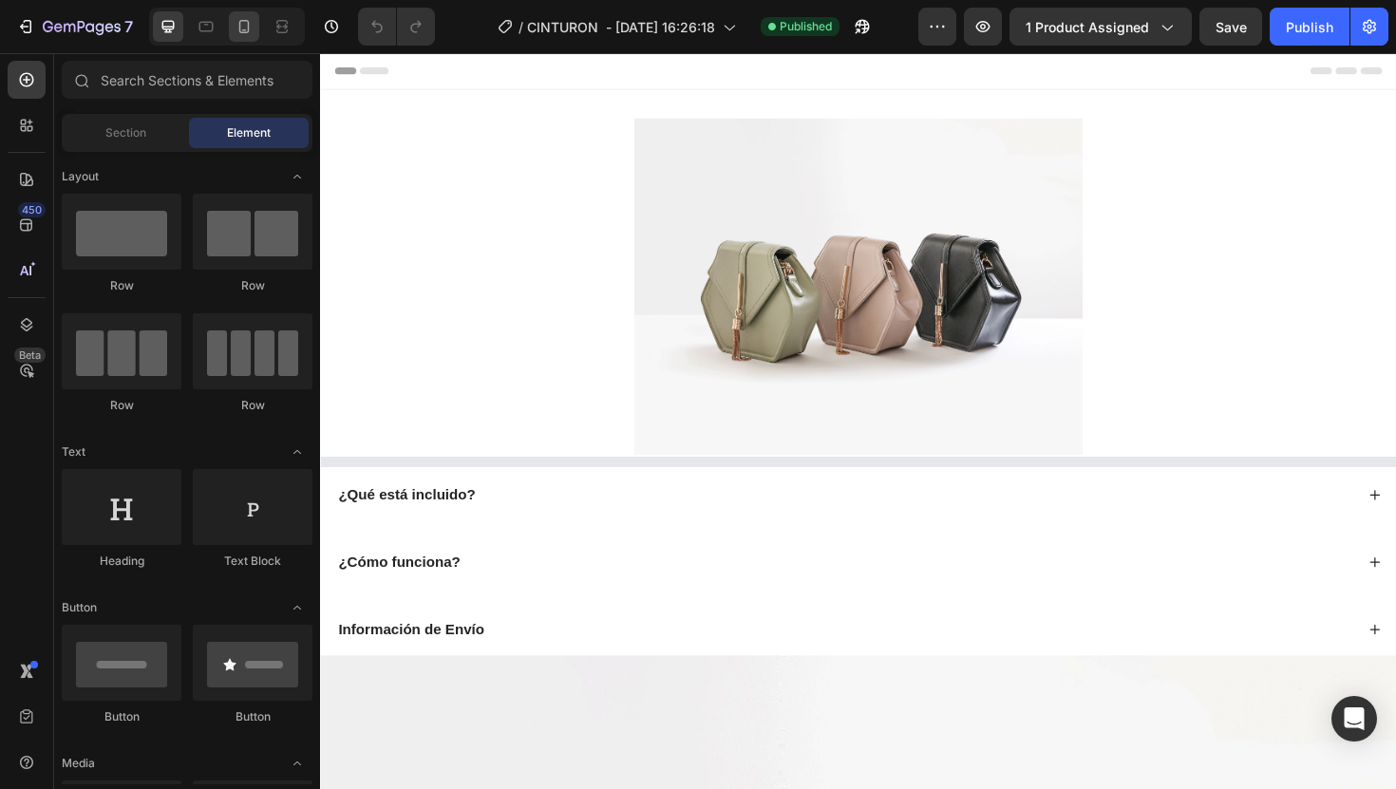
click at [245, 33] on icon at bounding box center [244, 26] width 19 height 19
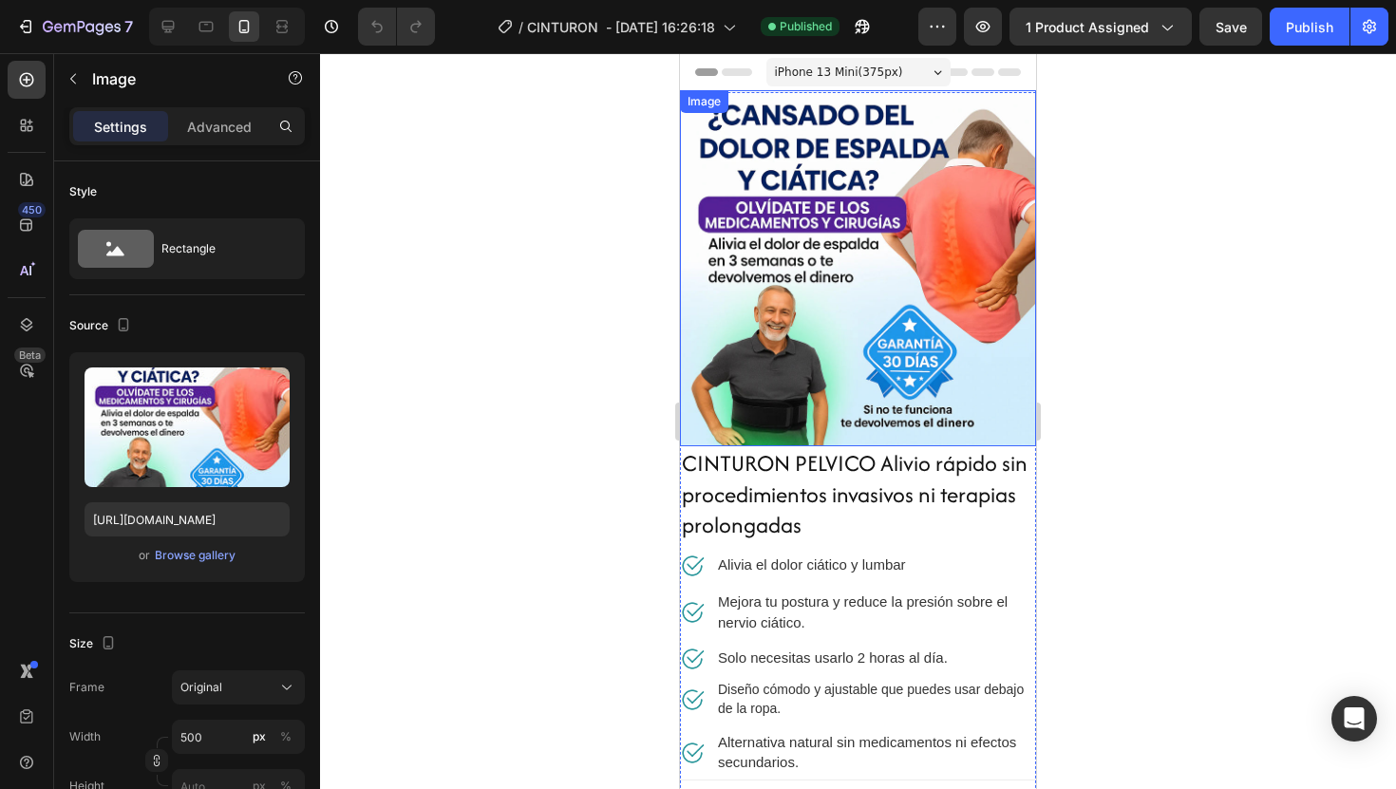
click at [905, 305] on img at bounding box center [858, 268] width 356 height 356
click at [812, 110] on icon at bounding box center [806, 109] width 15 height 15
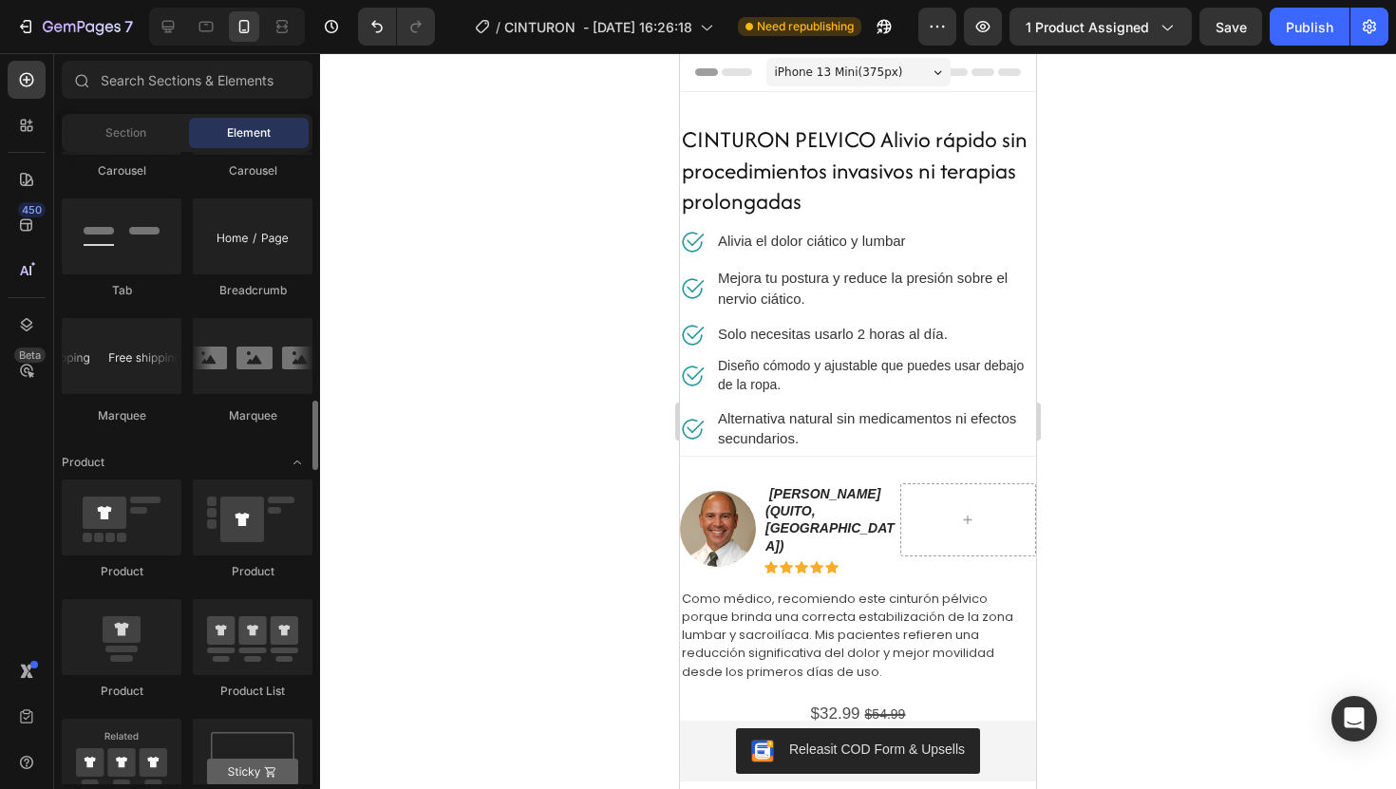
scroll to position [2146, 0]
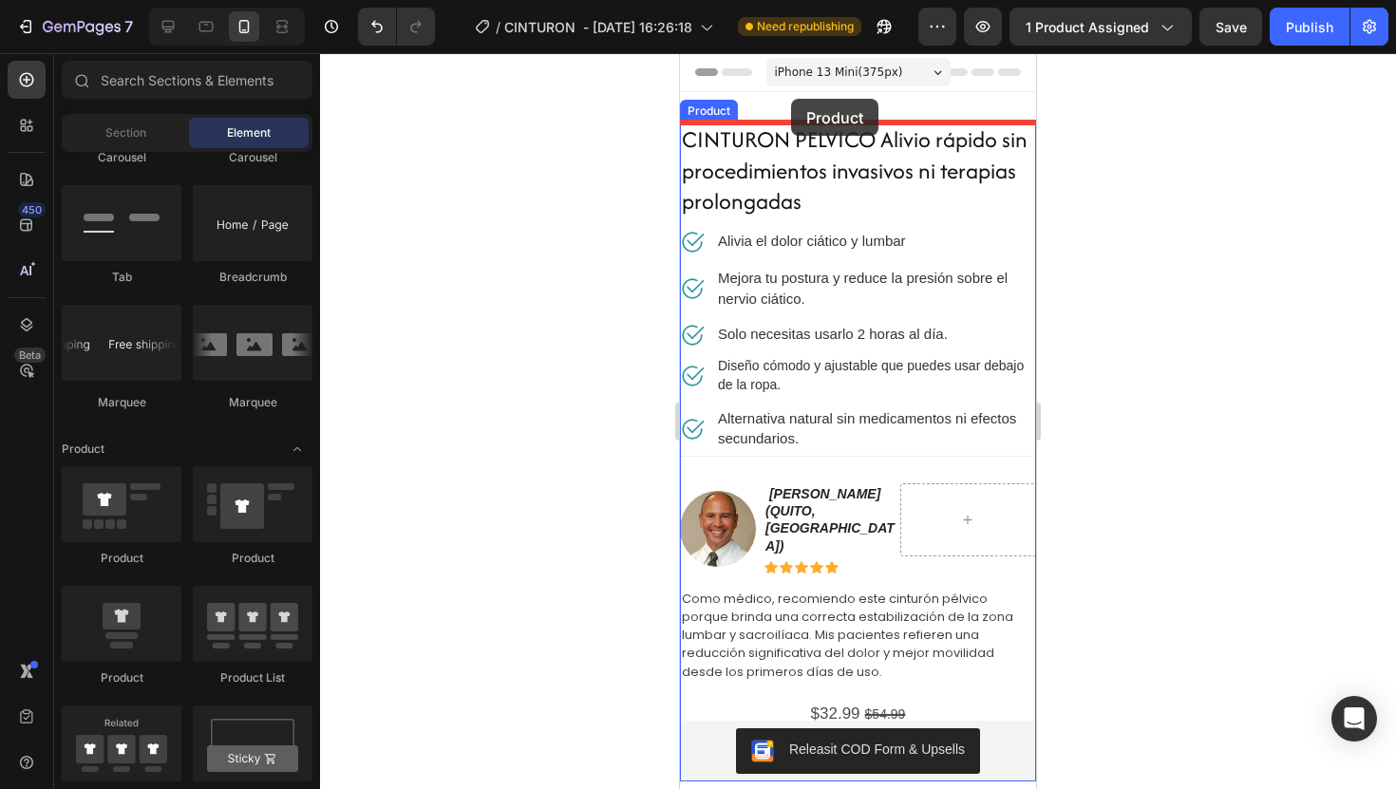
drag, startPoint x: 814, startPoint y: 547, endPoint x: 791, endPoint y: 99, distance: 448.9
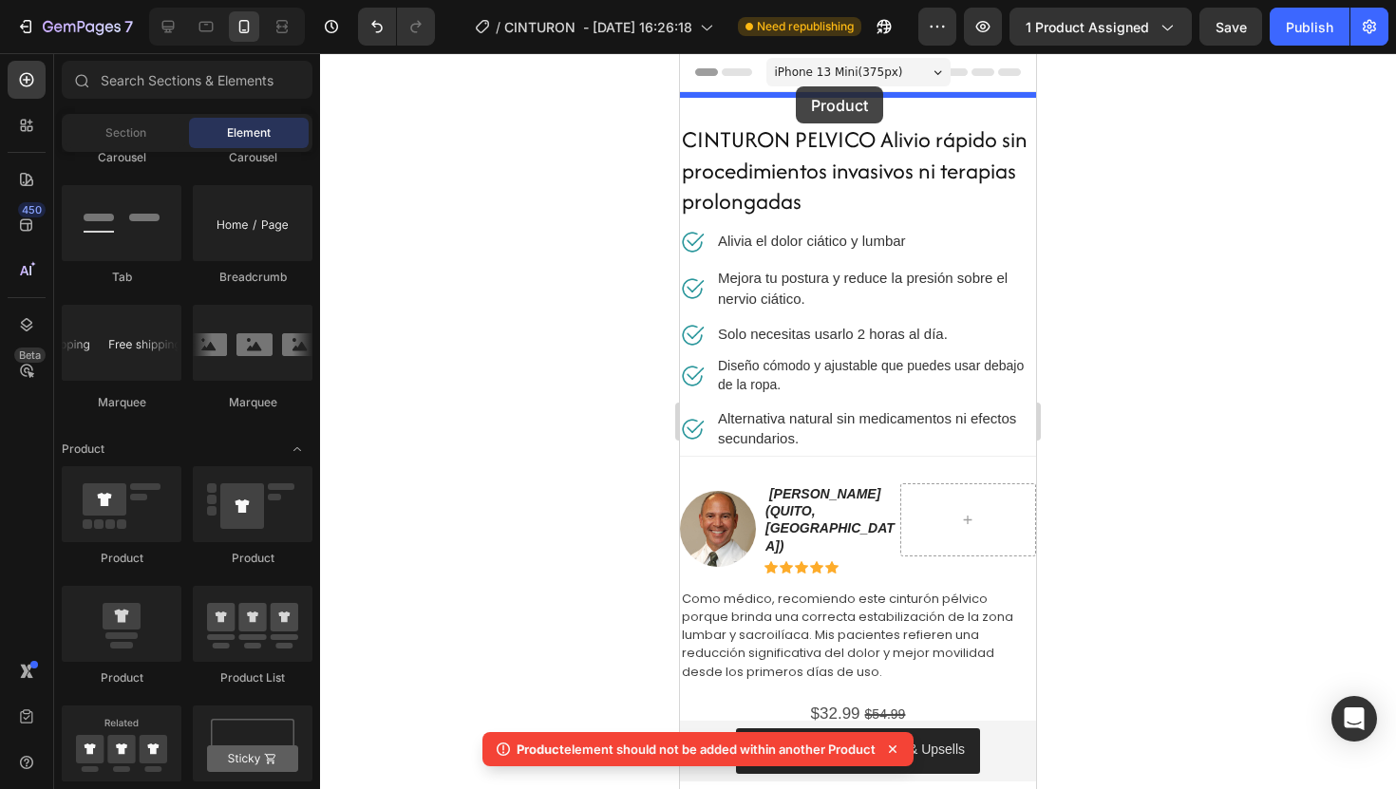
drag, startPoint x: 814, startPoint y: 659, endPoint x: 796, endPoint y: 86, distance: 573.0
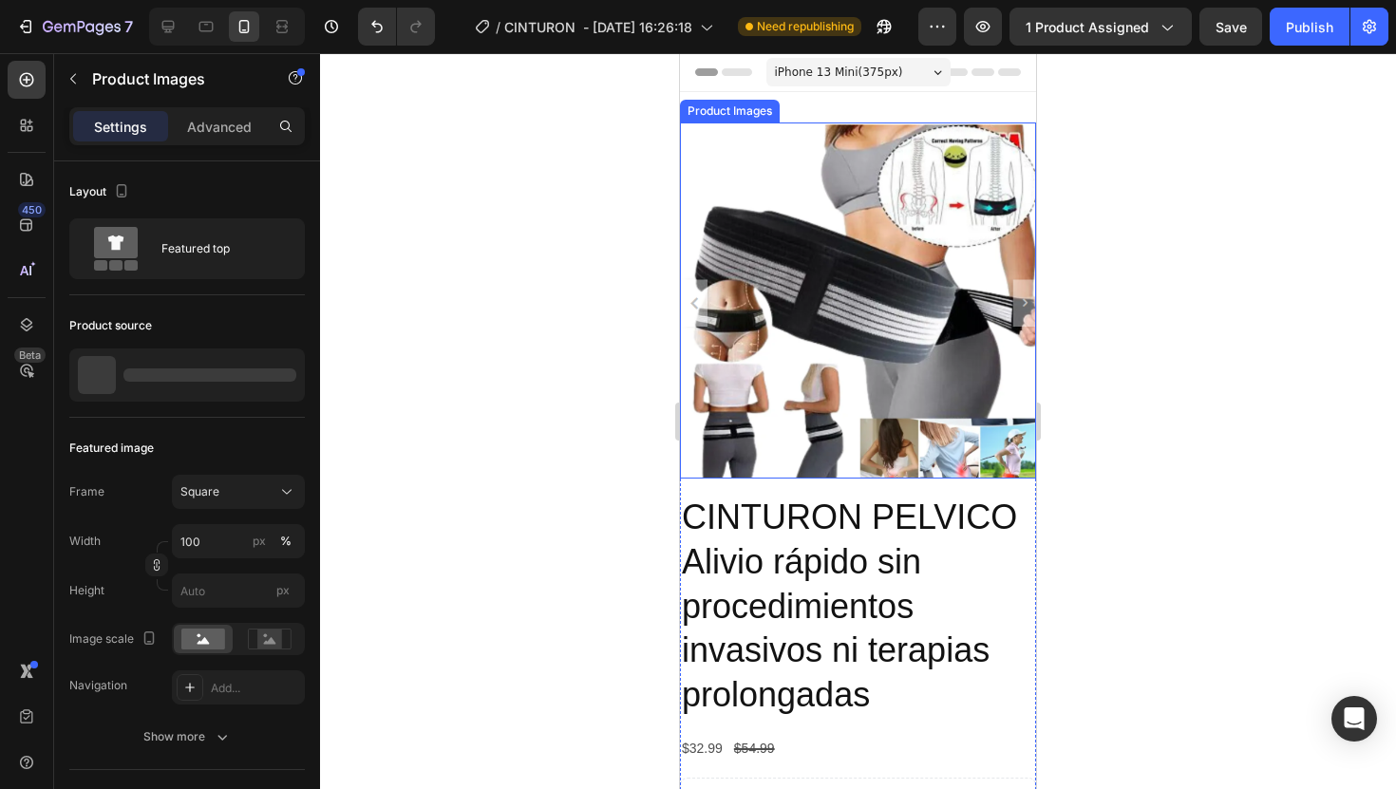
click at [911, 258] on img at bounding box center [858, 301] width 356 height 356
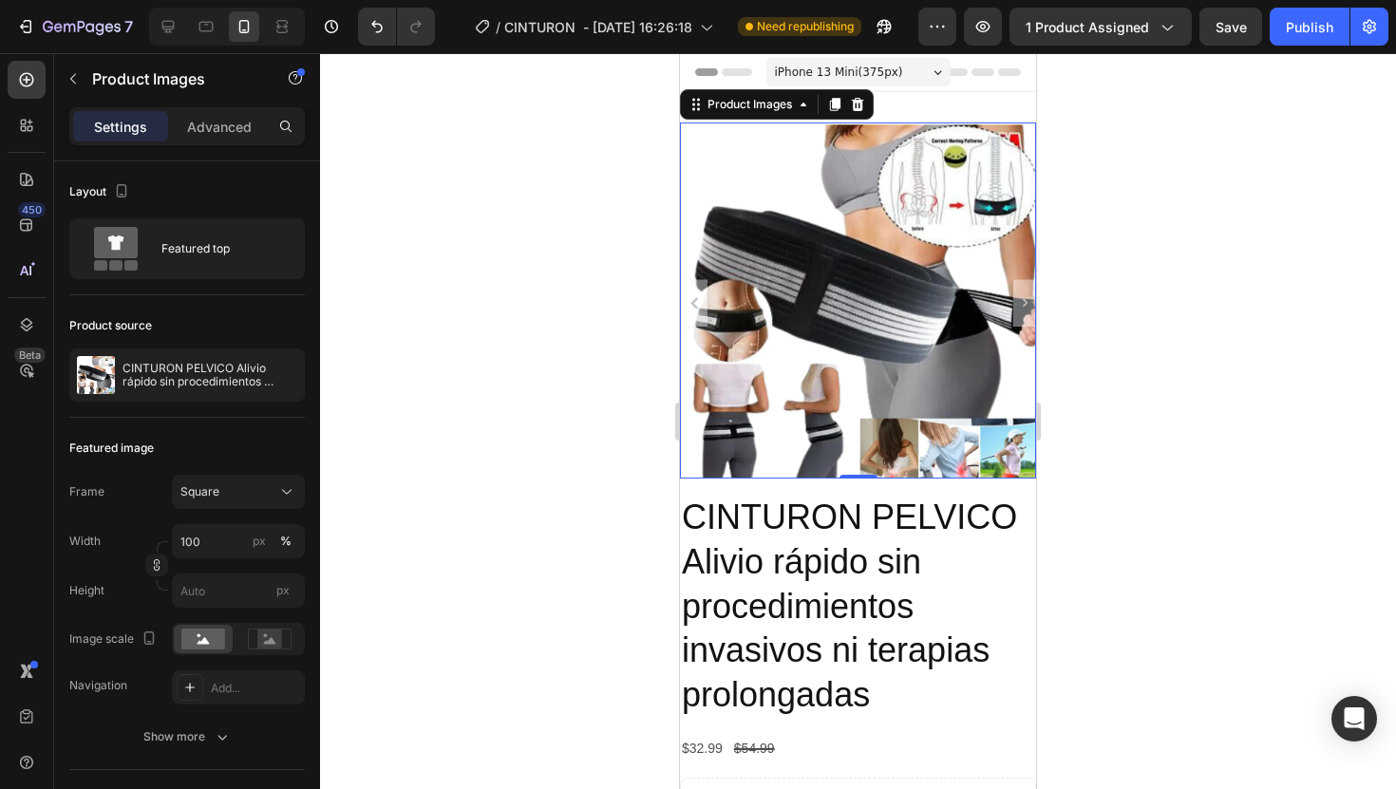
drag, startPoint x: 862, startPoint y: 103, endPoint x: 942, endPoint y: 219, distance: 141.5
click at [942, 215] on div "Product Images 0" at bounding box center [858, 301] width 356 height 356
click at [956, 542] on h2 "CINTURON PELVICO Alivio rápido sin procedimientos invasivos ni terapias prolong…" at bounding box center [858, 607] width 356 height 226
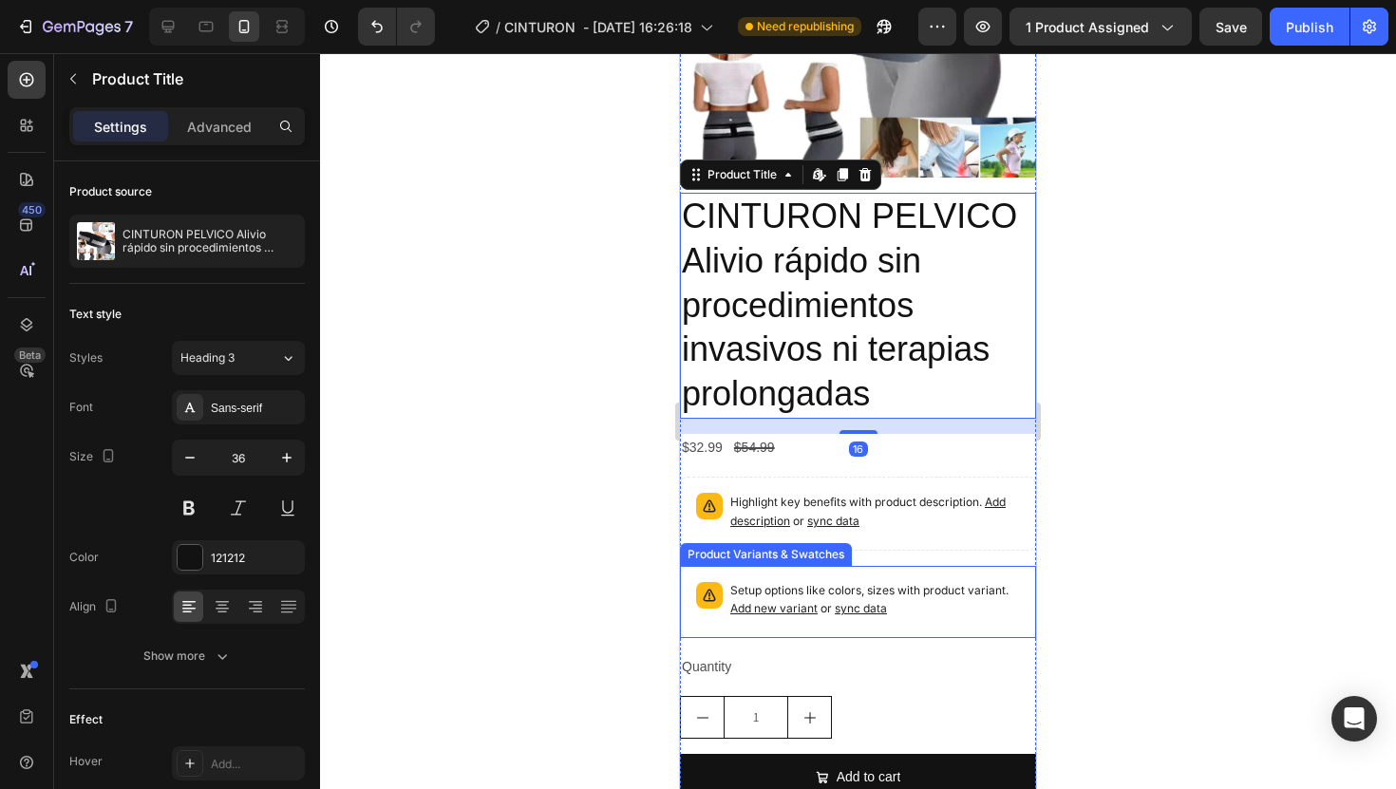
scroll to position [215, 0]
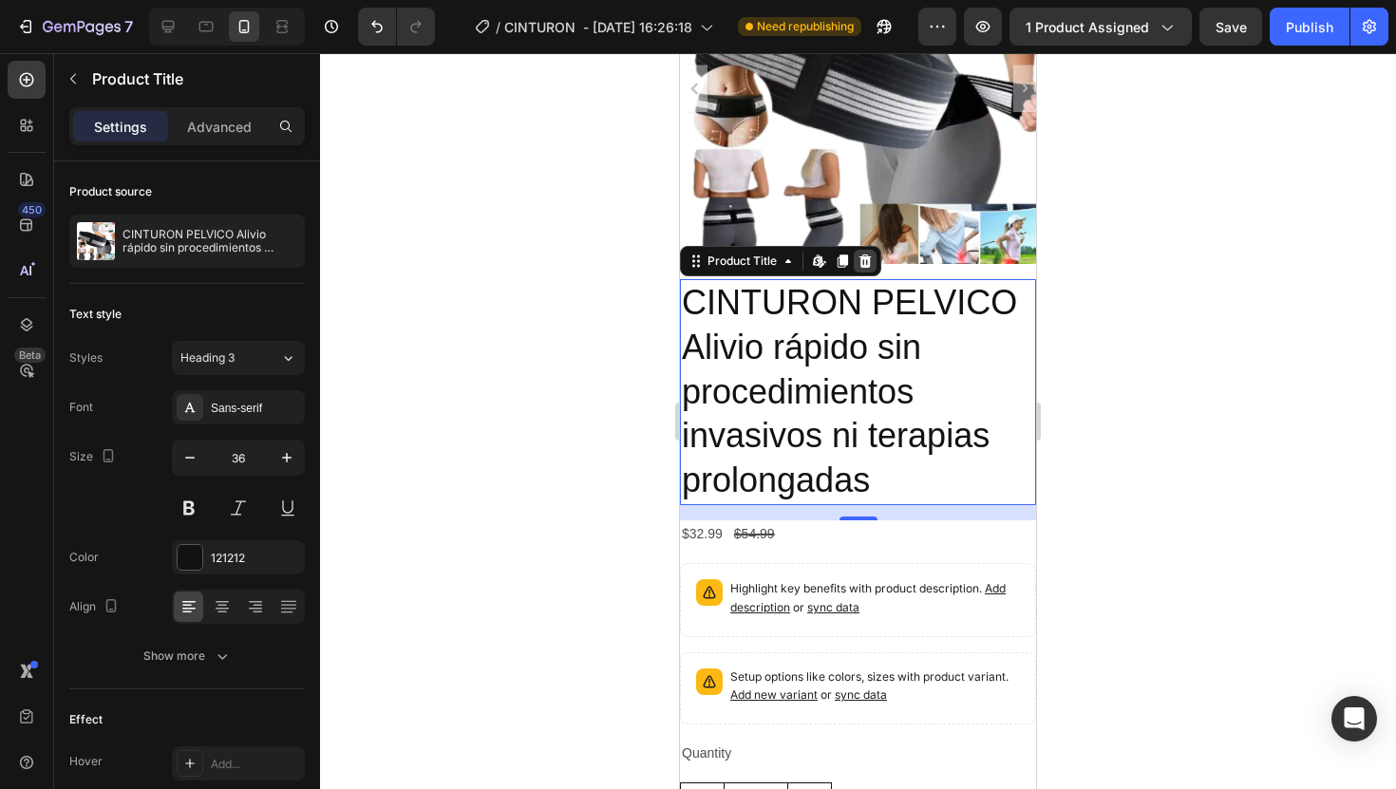
click at [868, 261] on icon at bounding box center [866, 261] width 12 height 13
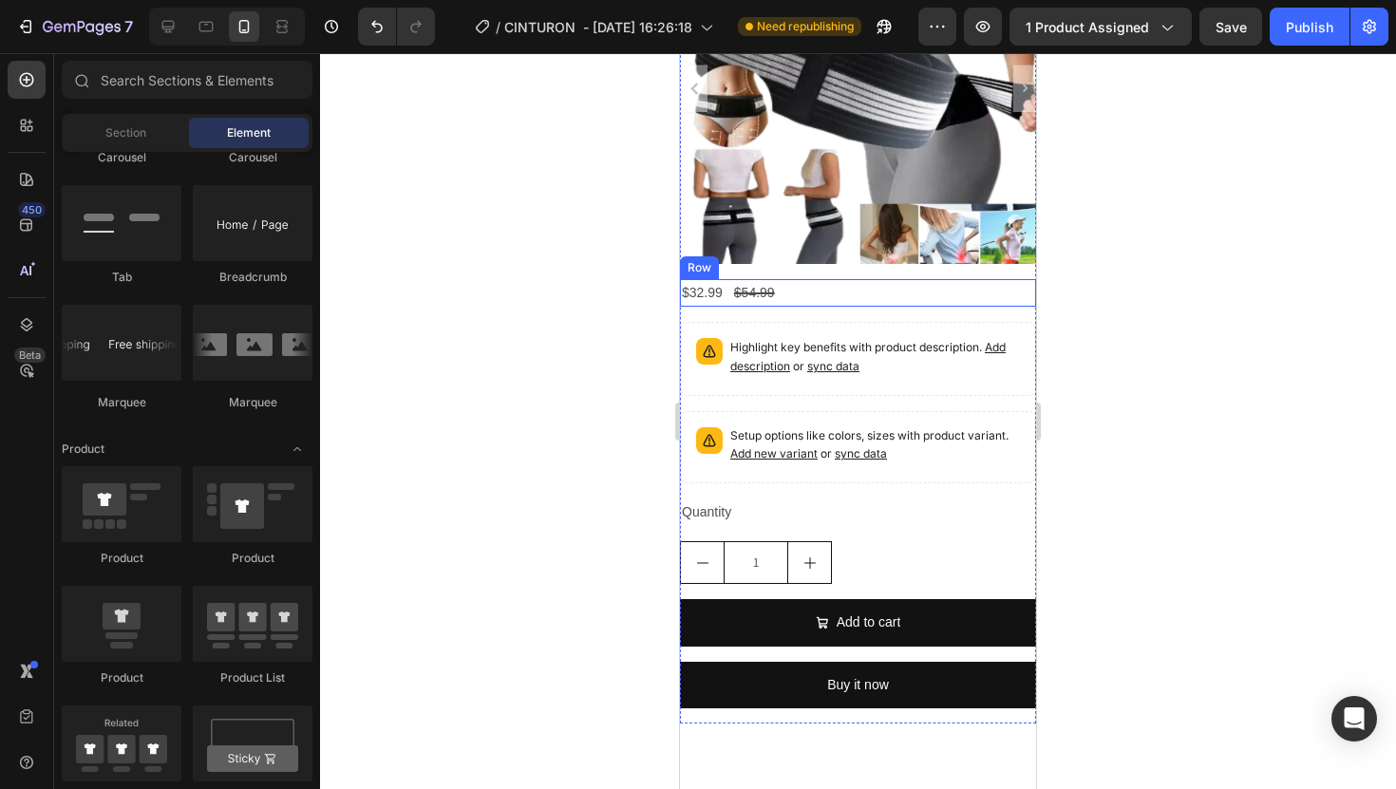
click at [899, 301] on div "$32.99 Product Price Product Price $54.99 Product Price Product Price Row" at bounding box center [858, 293] width 356 height 28
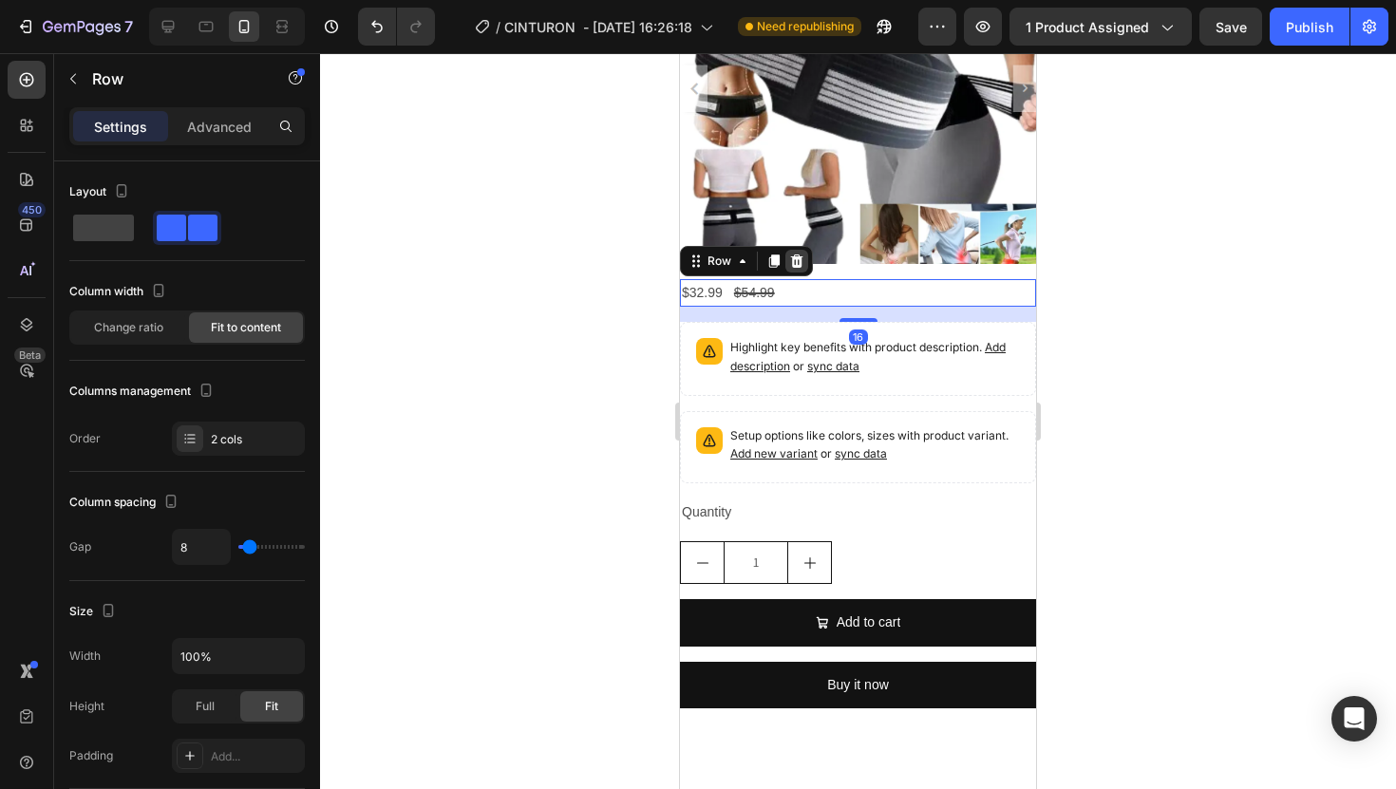
click at [800, 258] on icon at bounding box center [797, 261] width 12 height 13
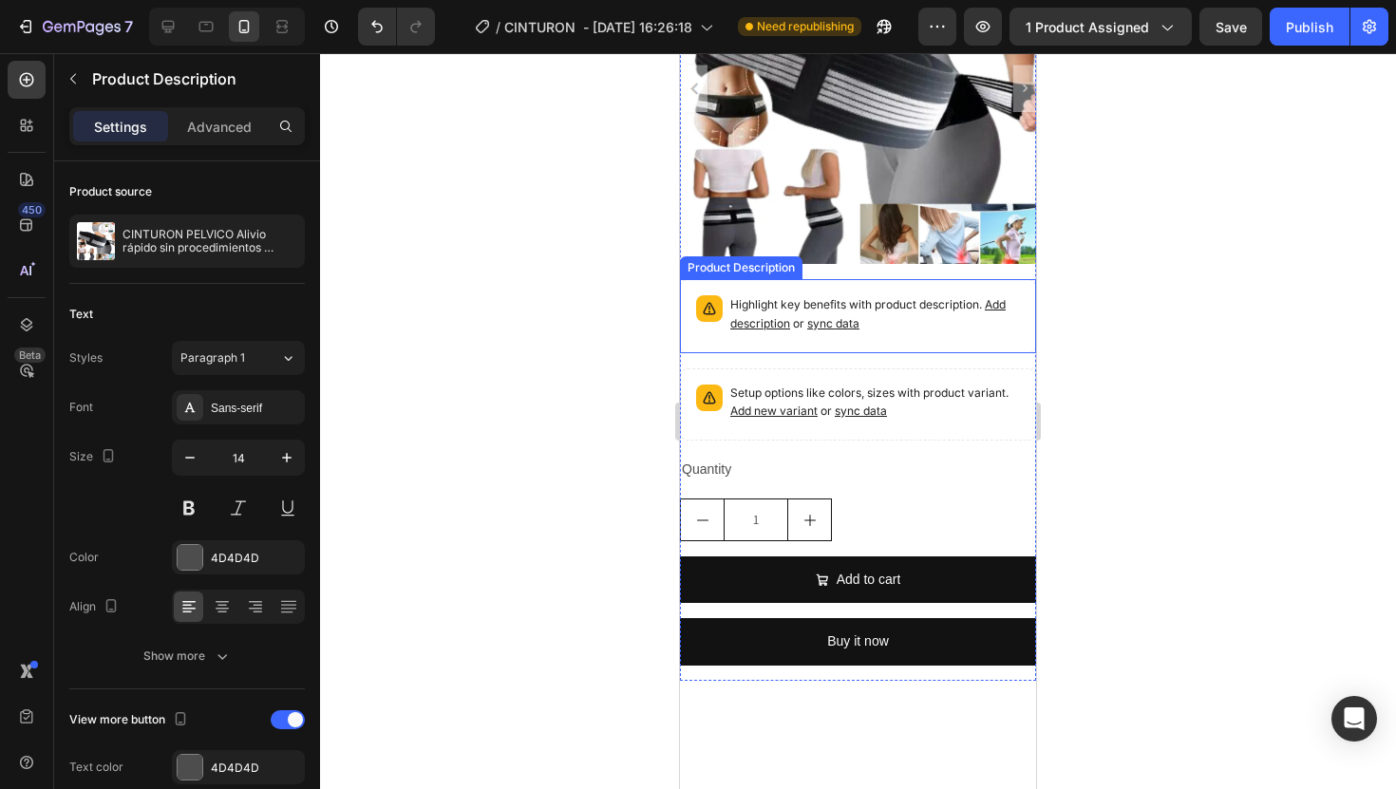
click at [937, 317] on p "Highlight key benefits with product description. Add description or sync data" at bounding box center [875, 314] width 290 height 38
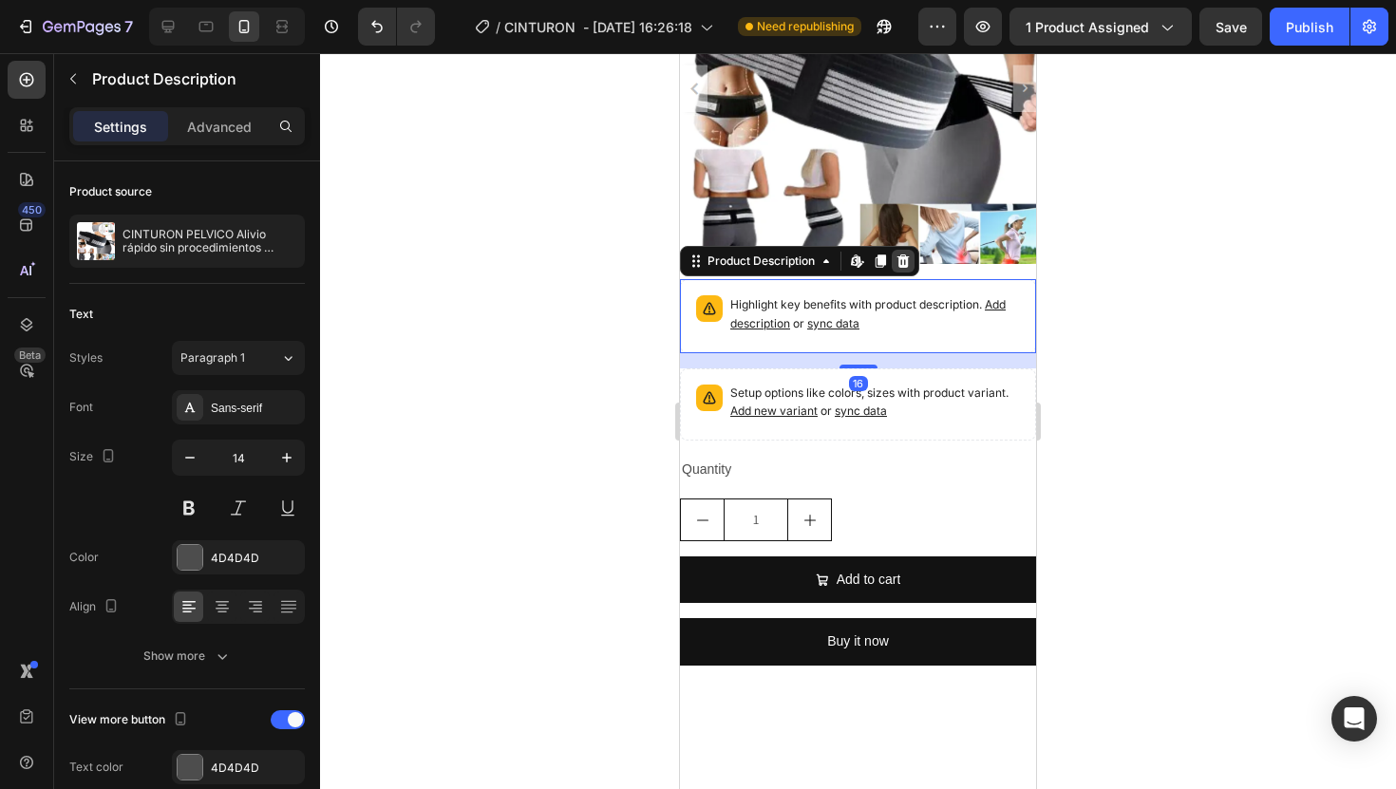
click at [905, 256] on icon at bounding box center [903, 261] width 15 height 15
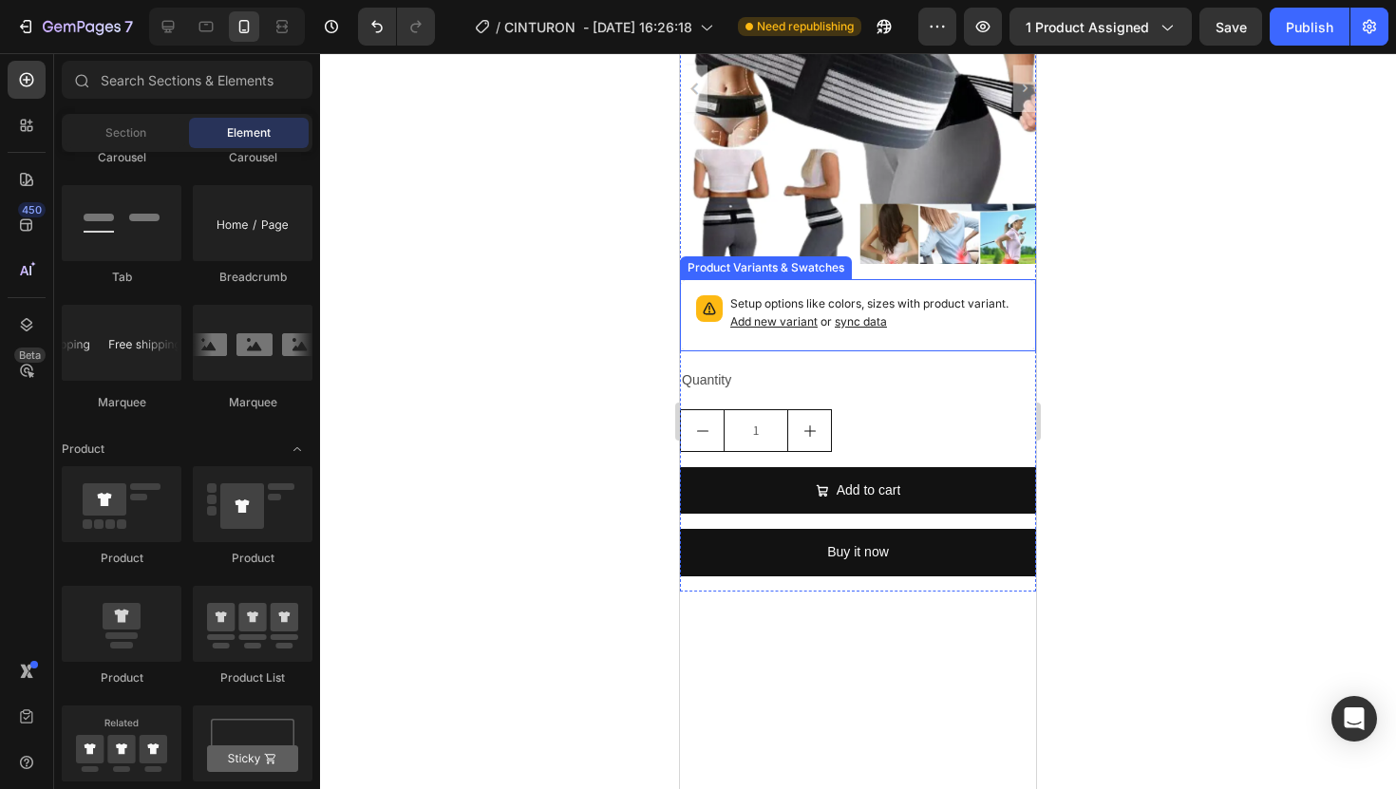
click at [950, 323] on p "Setup options like colors, sizes with product variant. Add new variant or sync …" at bounding box center [875, 313] width 290 height 36
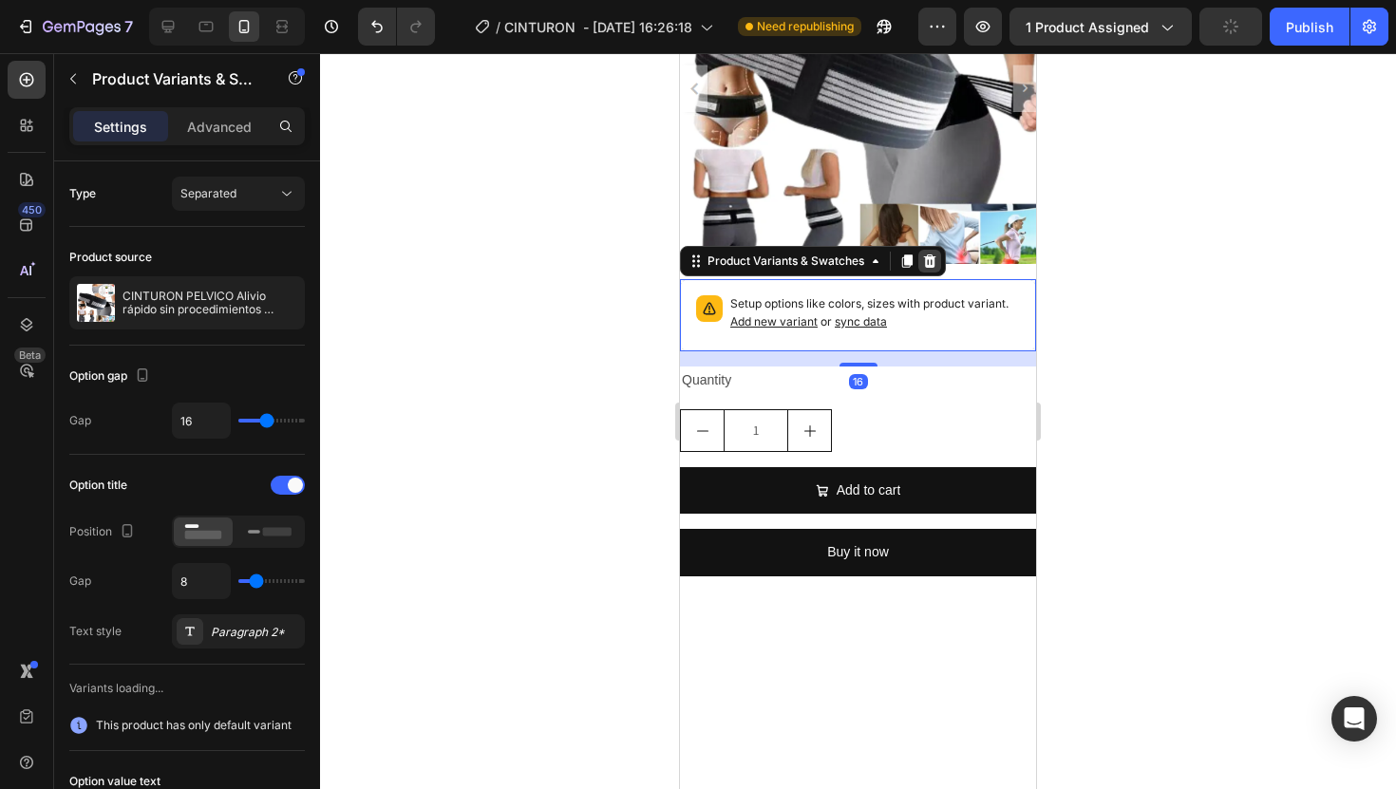
click at [921, 263] on div at bounding box center [929, 261] width 23 height 23
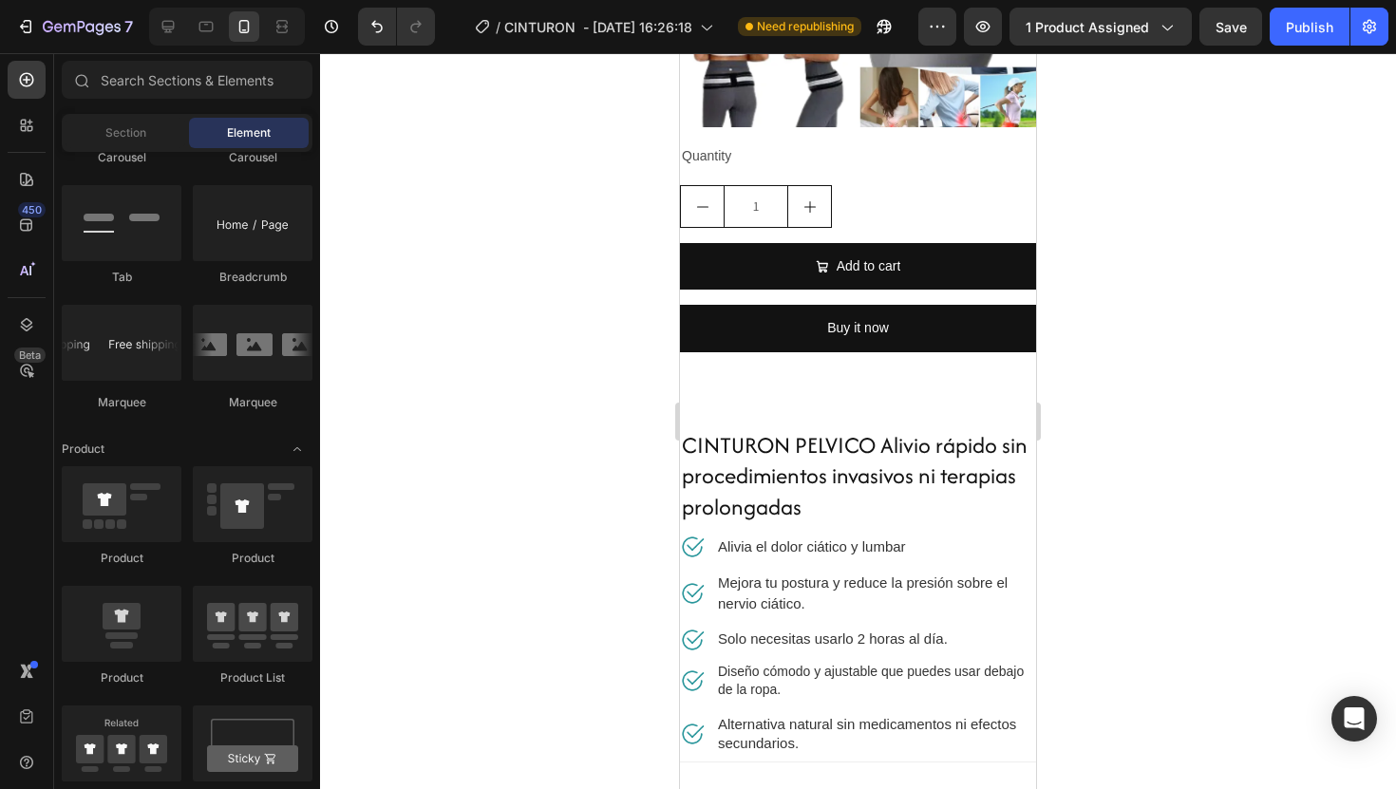
scroll to position [331, 0]
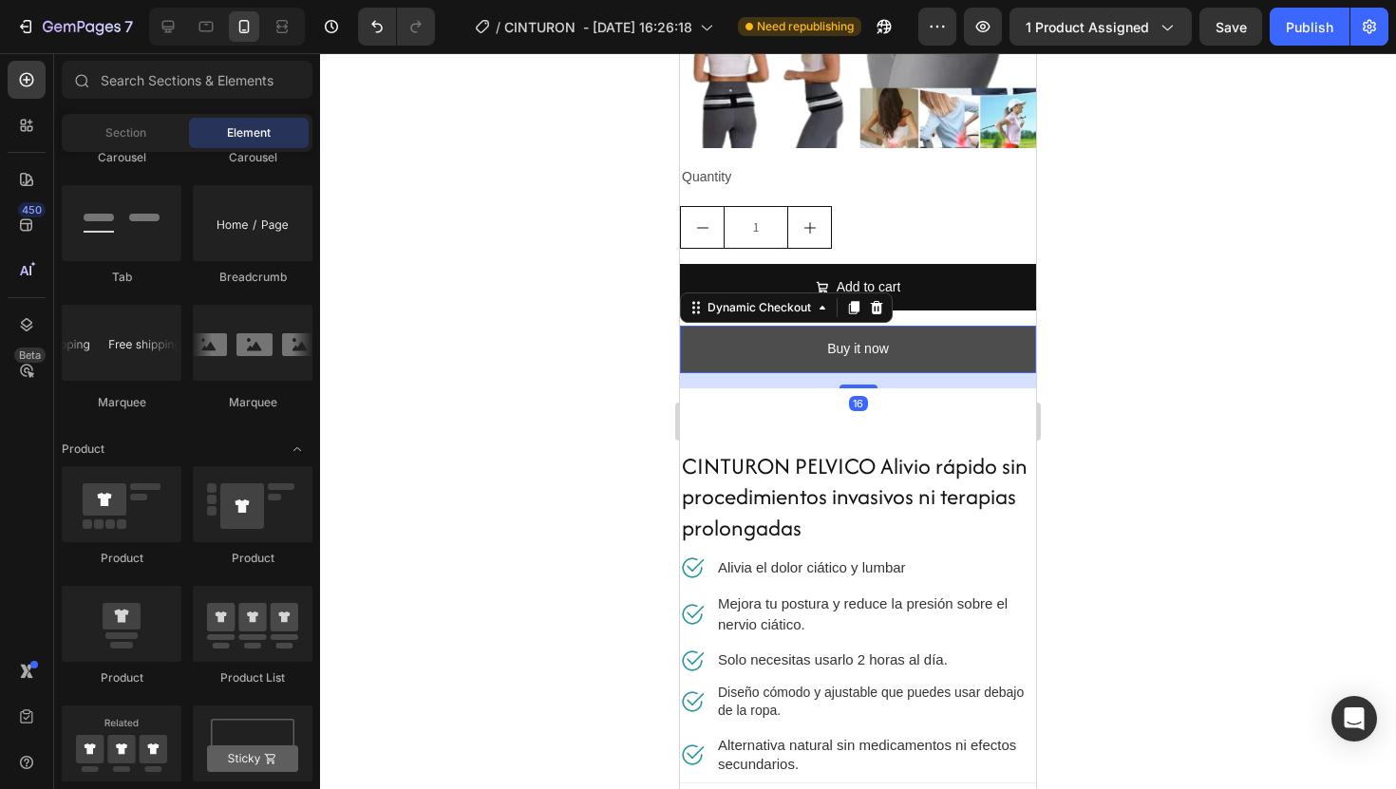
click at [978, 359] on button "Buy it now" at bounding box center [858, 349] width 356 height 47
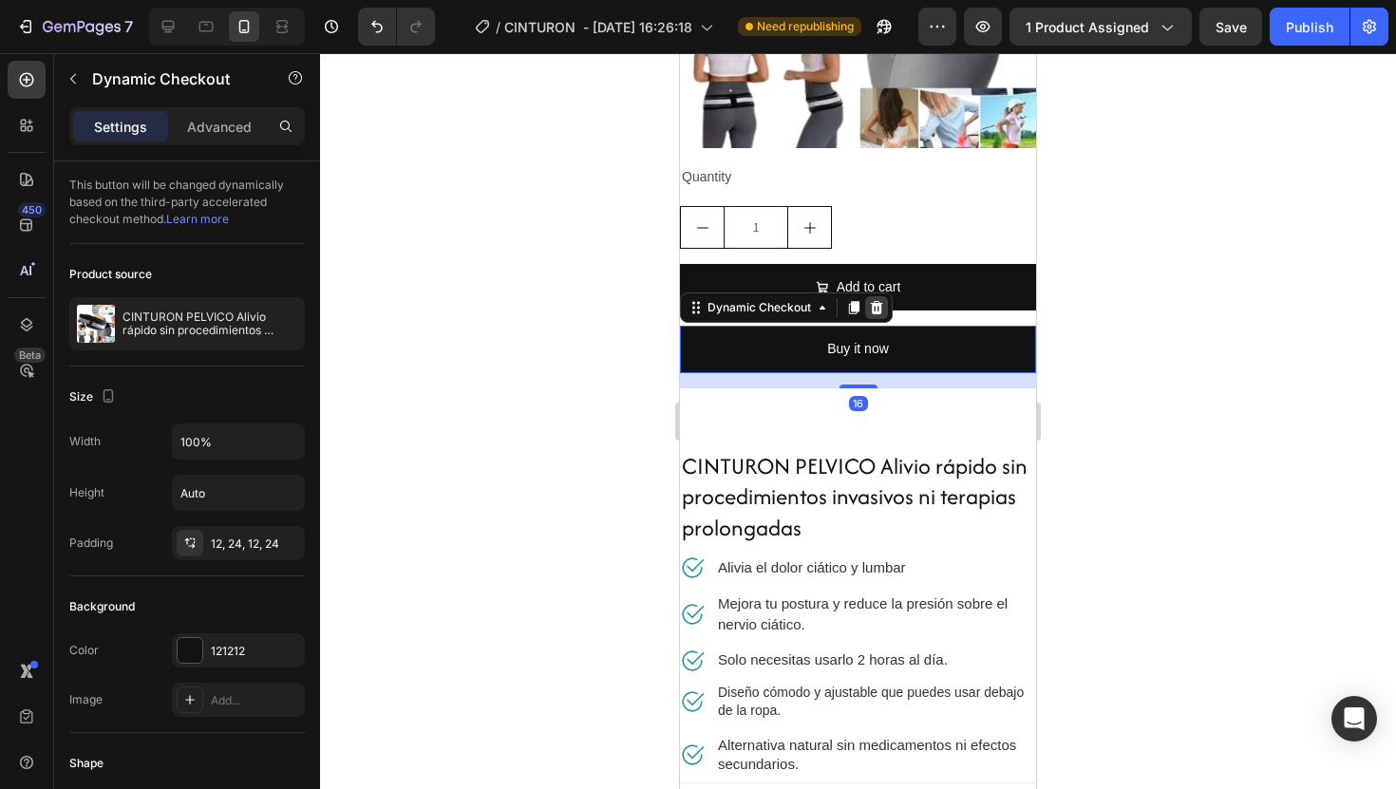
click at [879, 312] on icon at bounding box center [877, 307] width 12 height 13
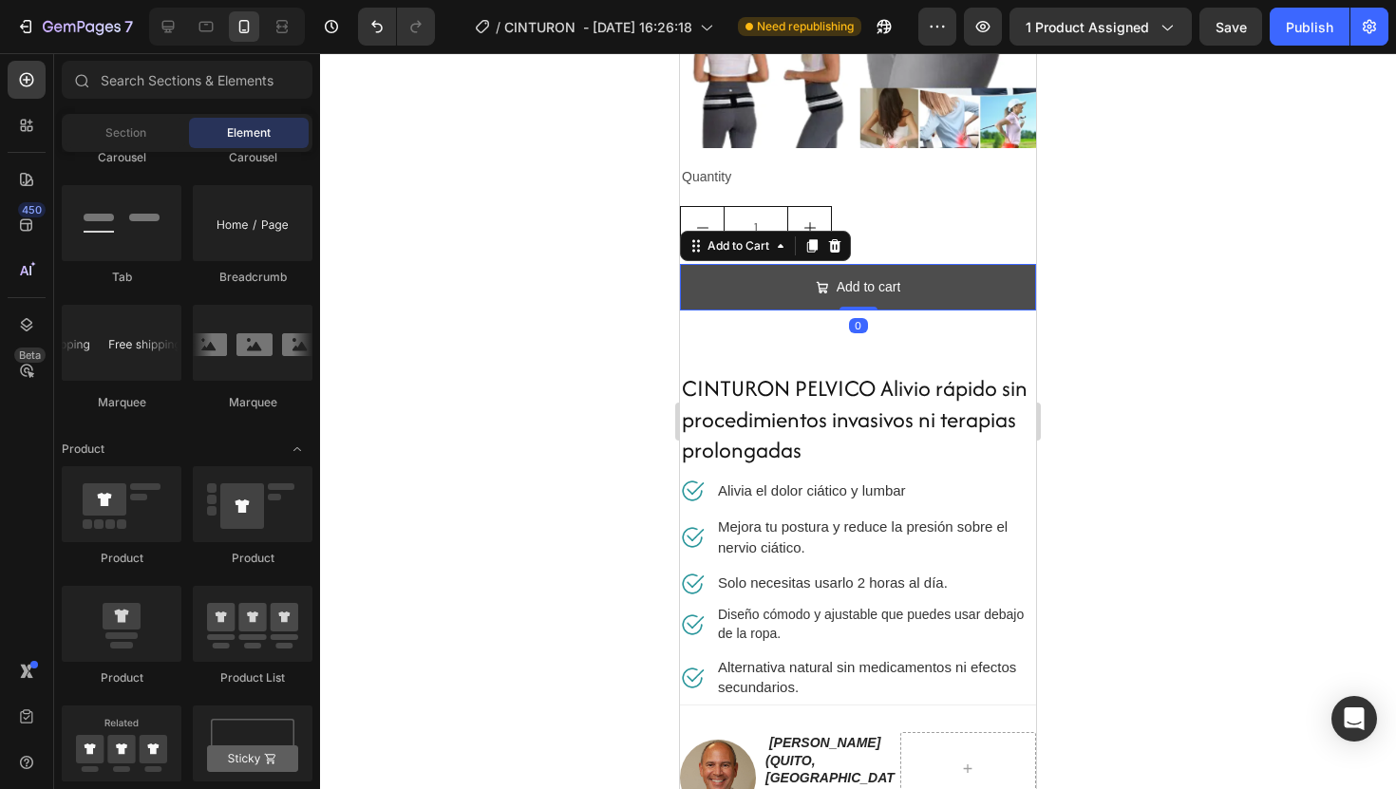
click at [938, 301] on button "Add to cart" at bounding box center [858, 287] width 356 height 47
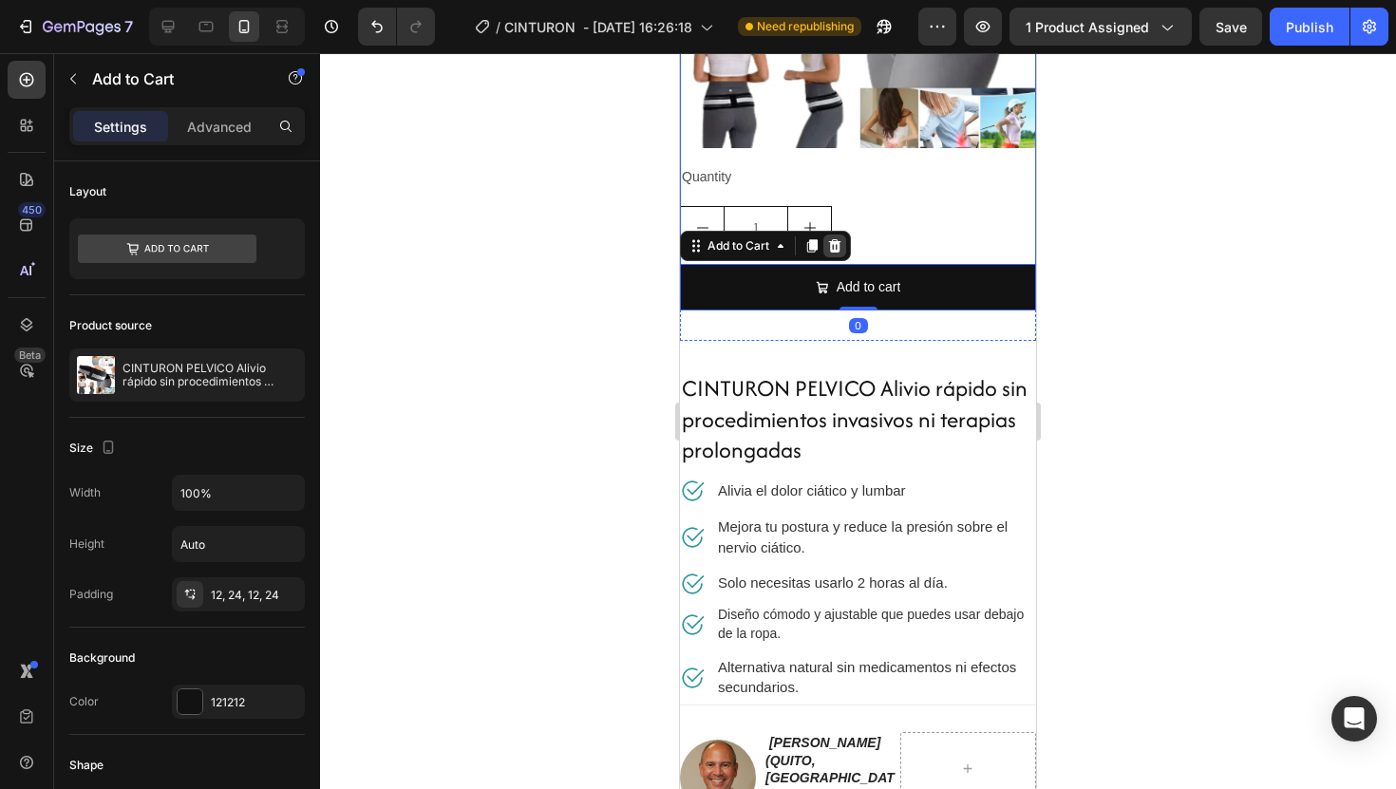
click at [831, 243] on icon at bounding box center [835, 245] width 12 height 13
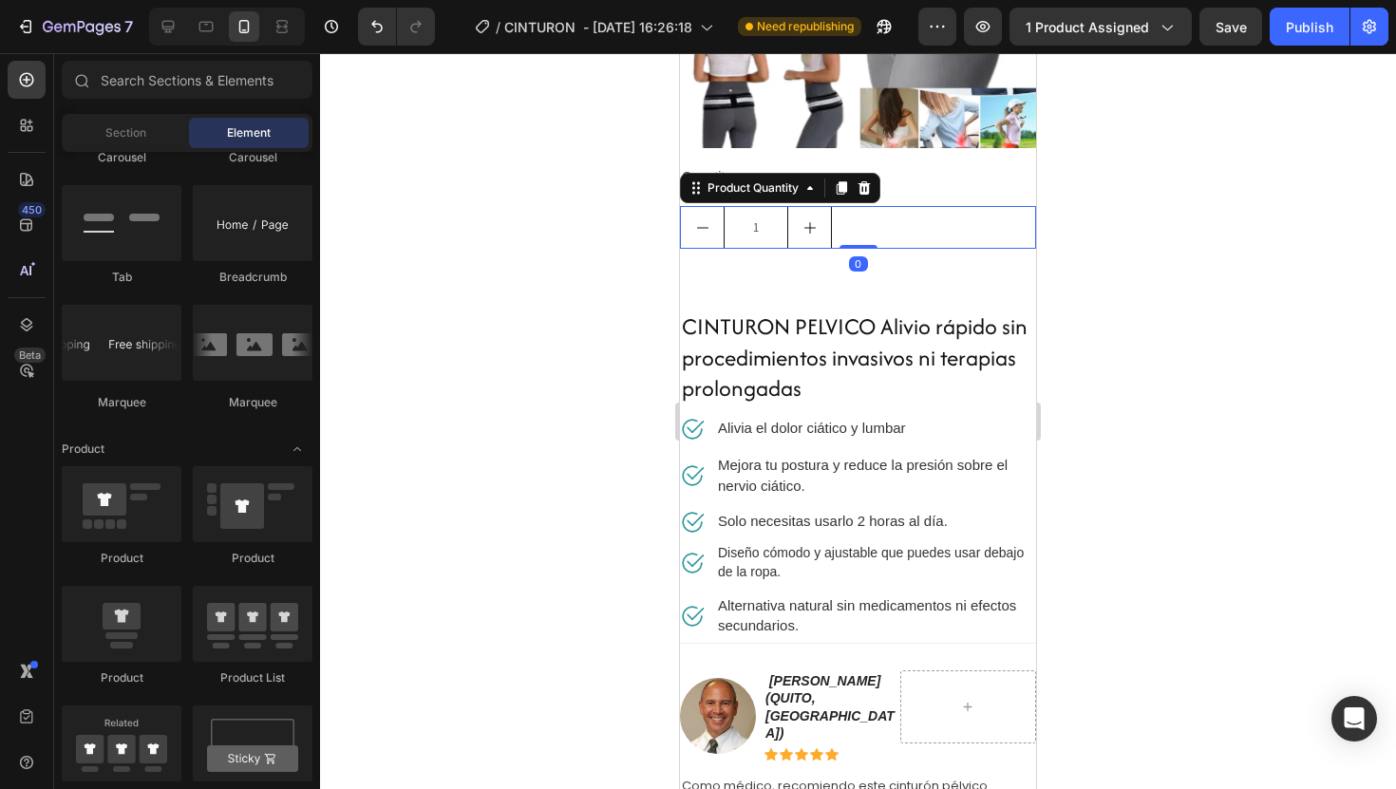
click at [886, 231] on div "1" at bounding box center [858, 227] width 356 height 43
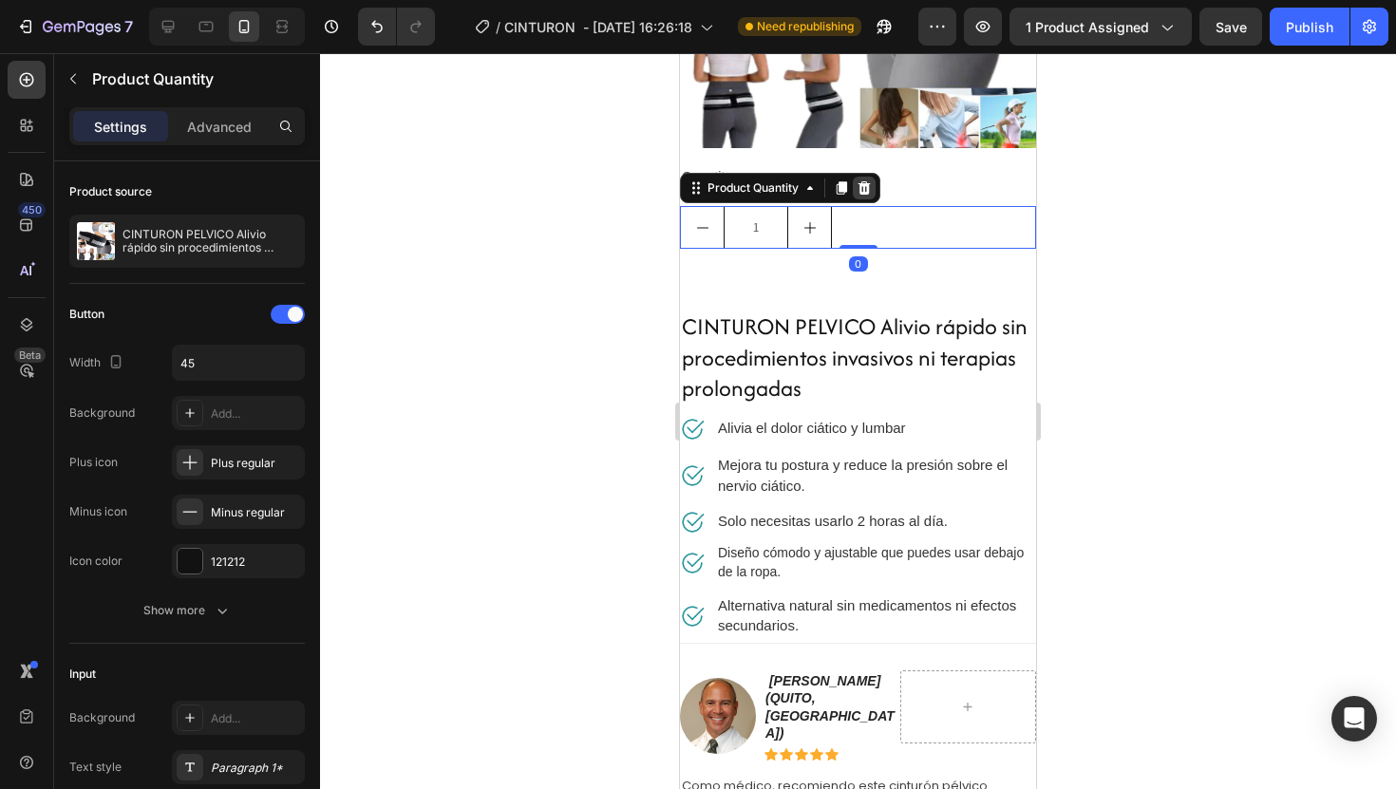
click at [865, 195] on icon at bounding box center [864, 187] width 15 height 15
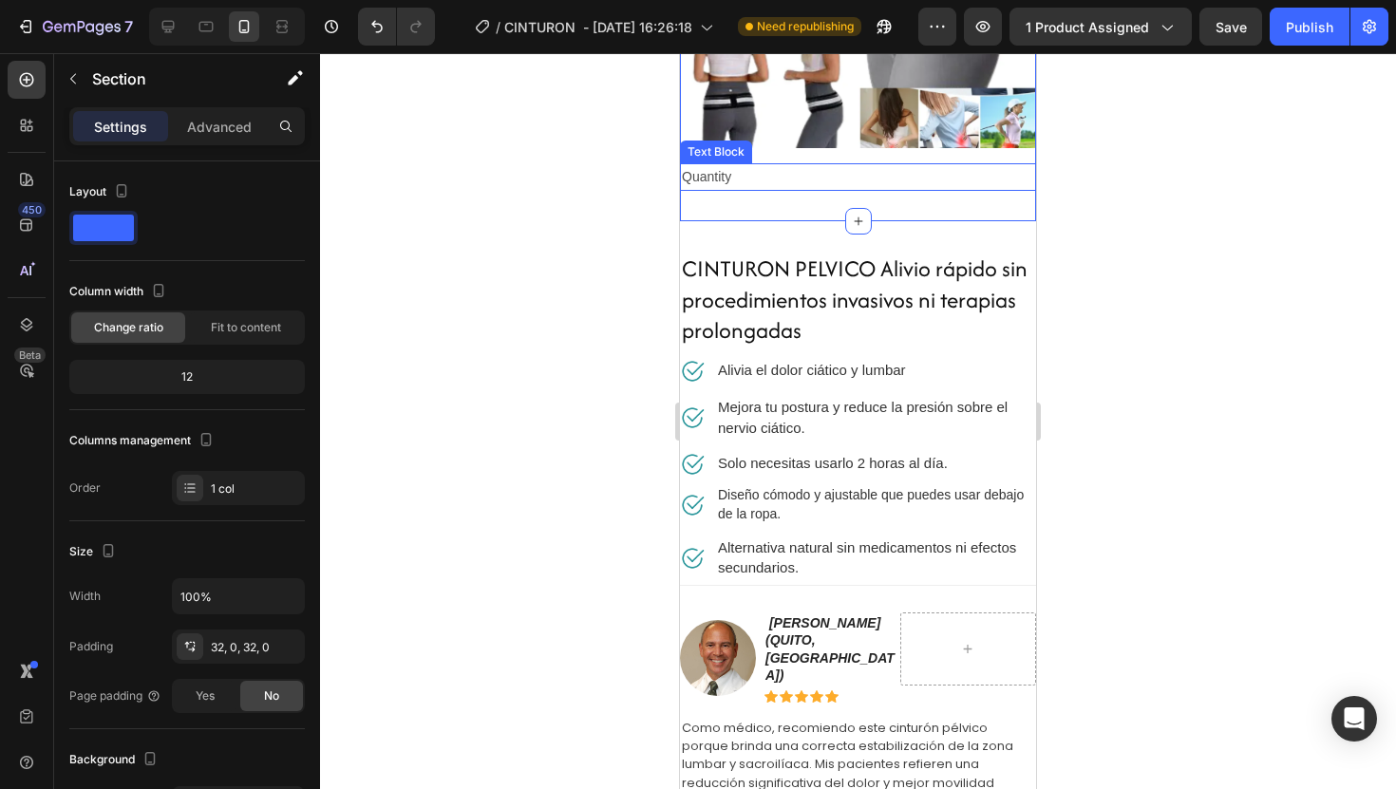
click at [874, 186] on div "Quantity" at bounding box center [858, 177] width 356 height 28
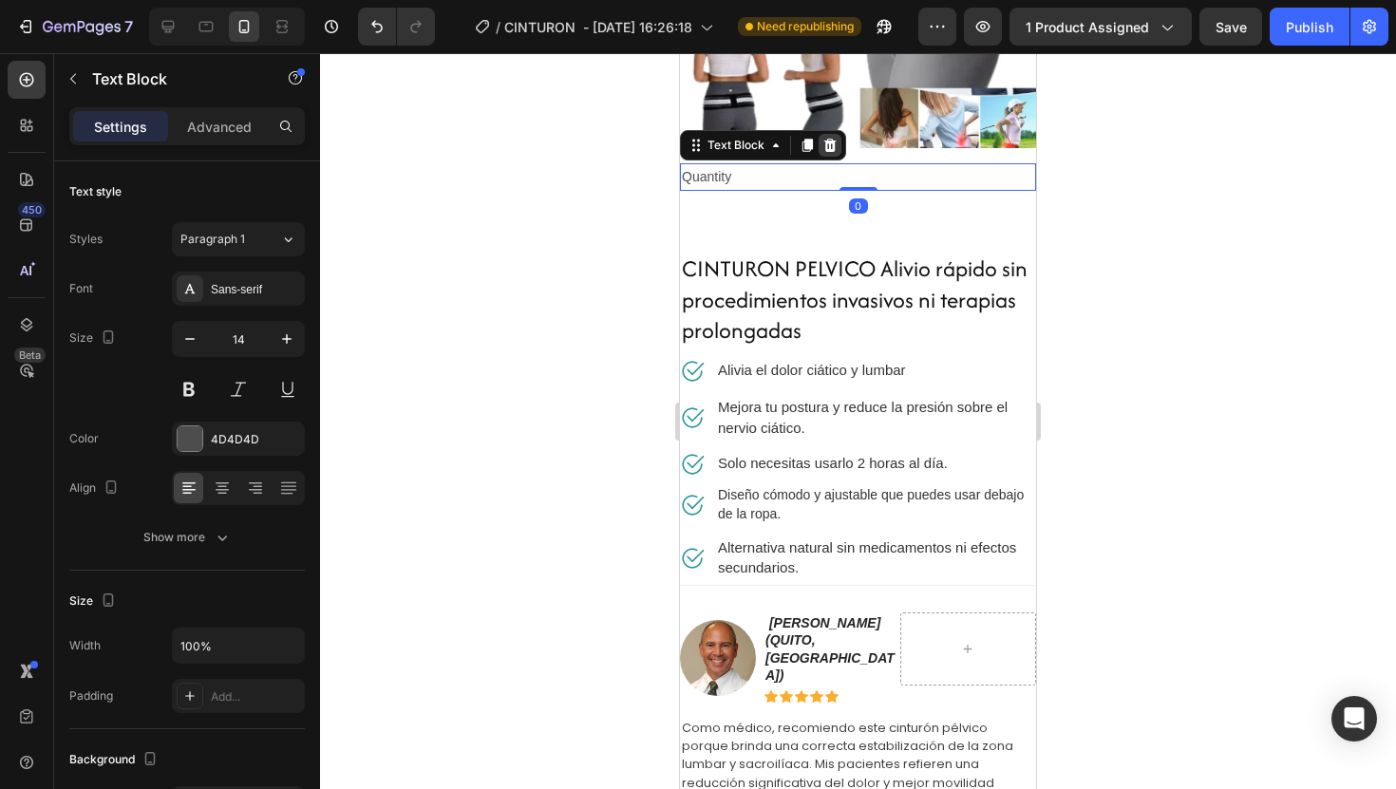
click at [828, 150] on icon at bounding box center [830, 145] width 12 height 13
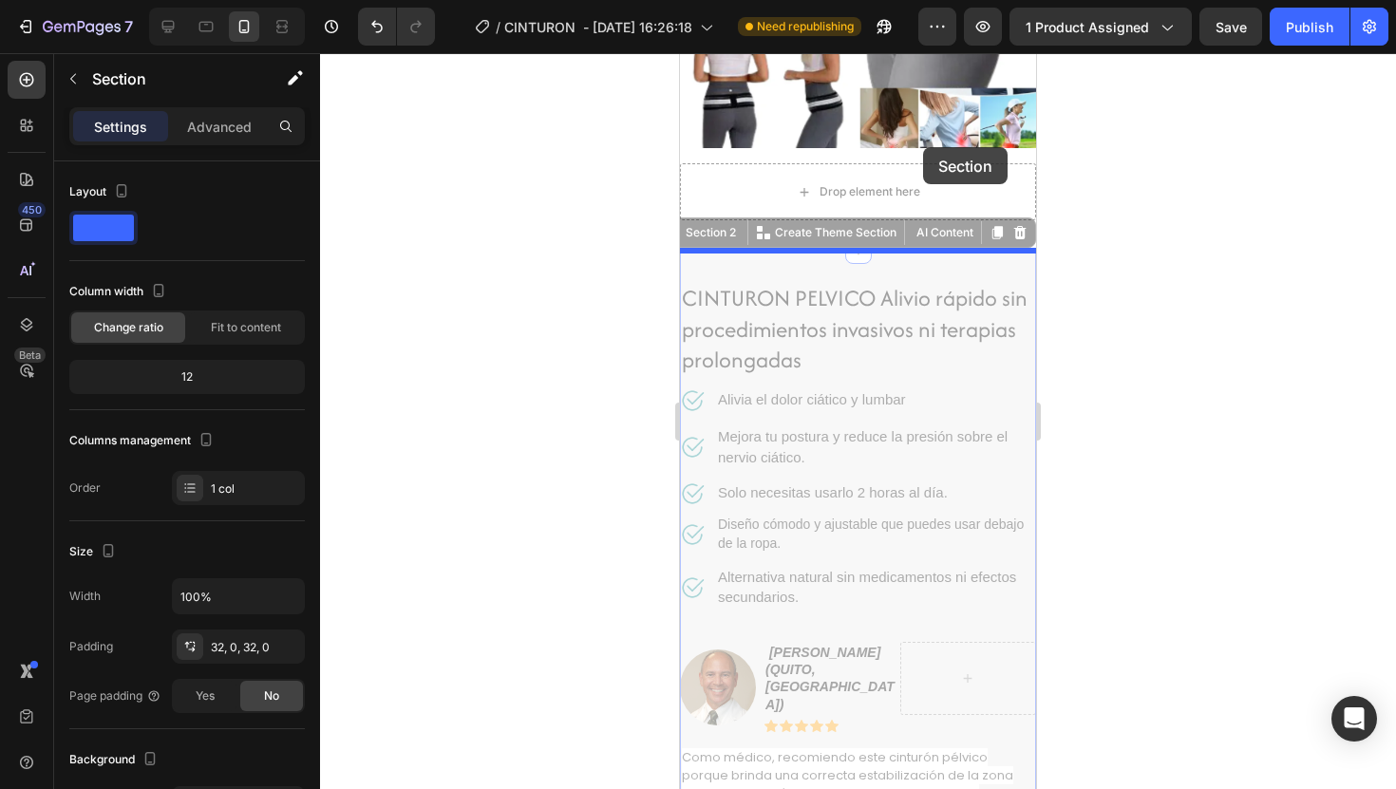
drag, startPoint x: 933, startPoint y: 271, endPoint x: 922, endPoint y: 146, distance: 124.9
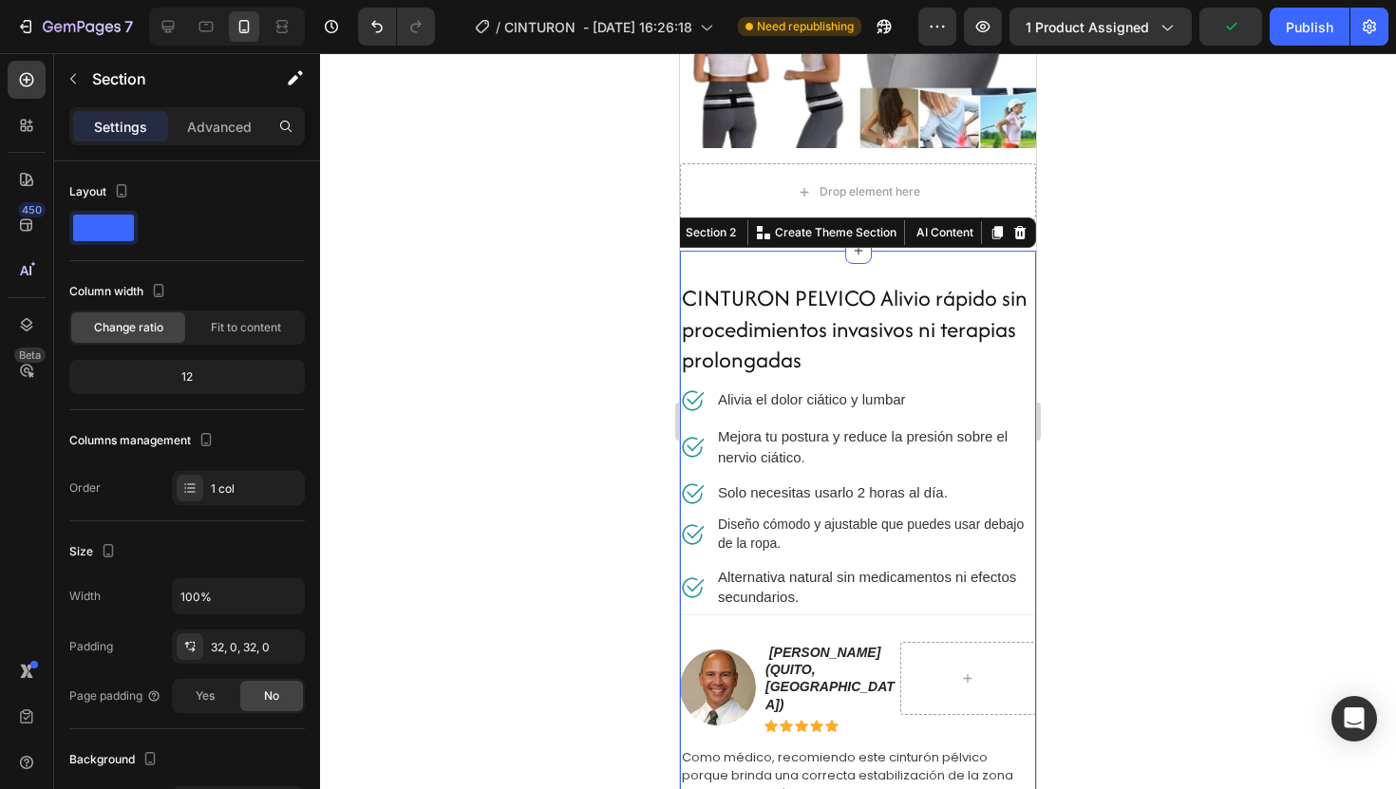
click at [1101, 243] on div at bounding box center [858, 421] width 1076 height 736
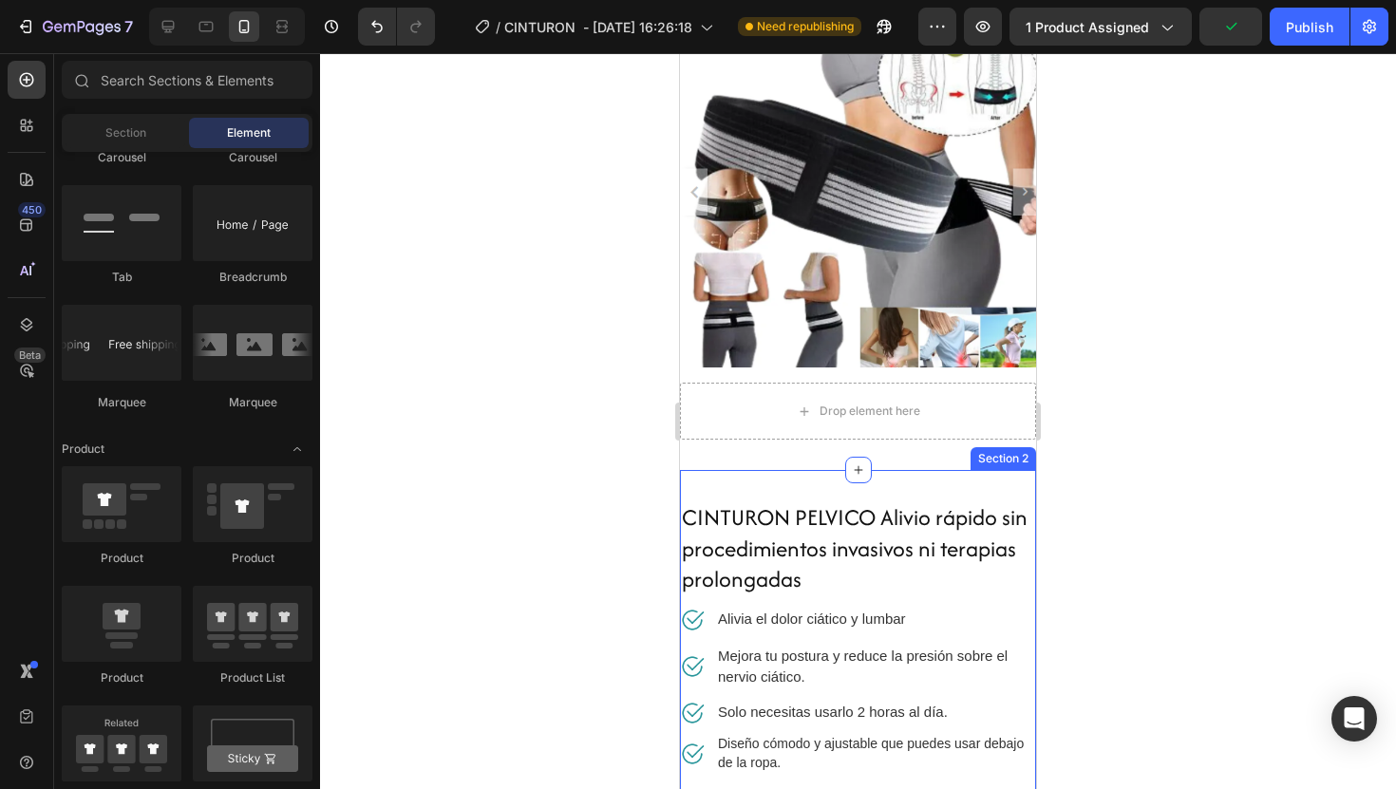
scroll to position [0, 0]
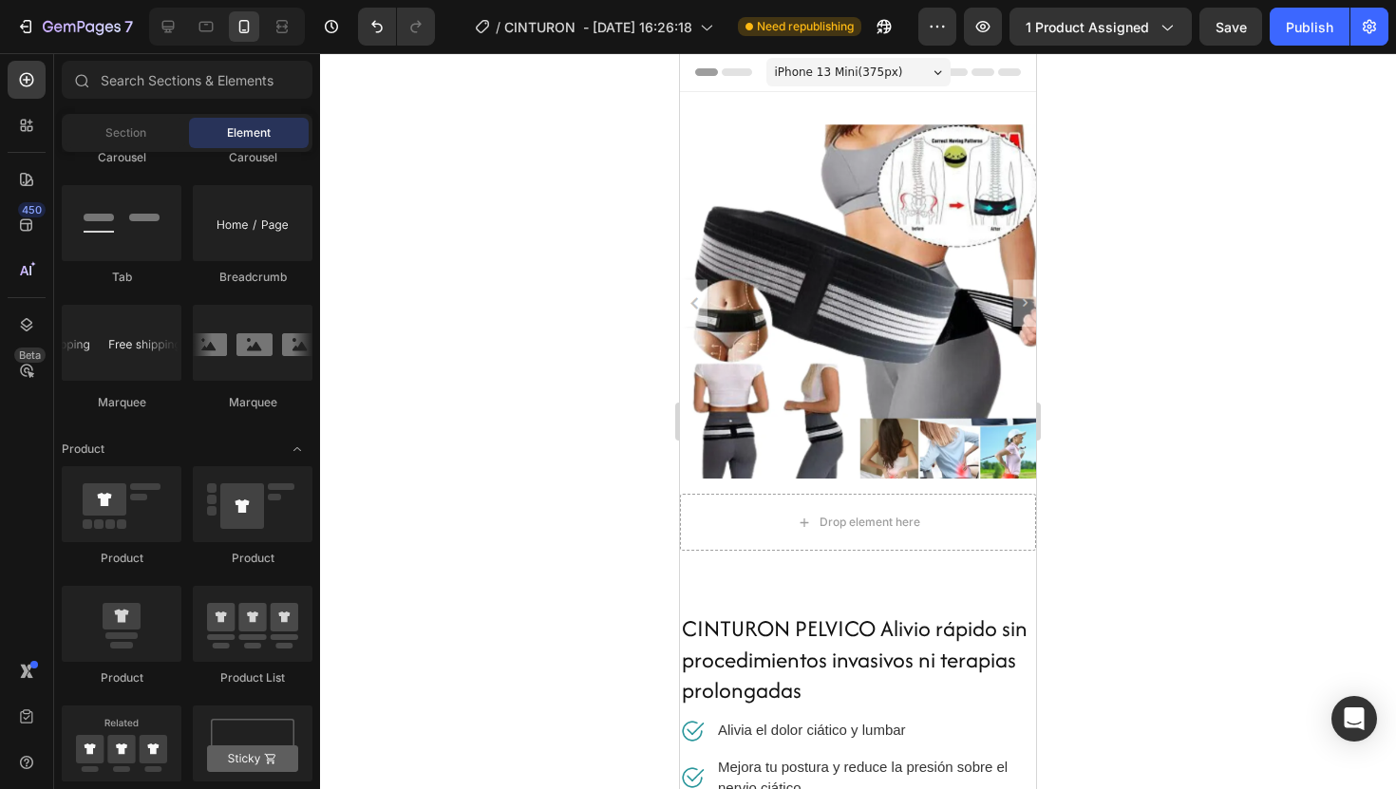
click at [910, 156] on img at bounding box center [858, 301] width 356 height 356
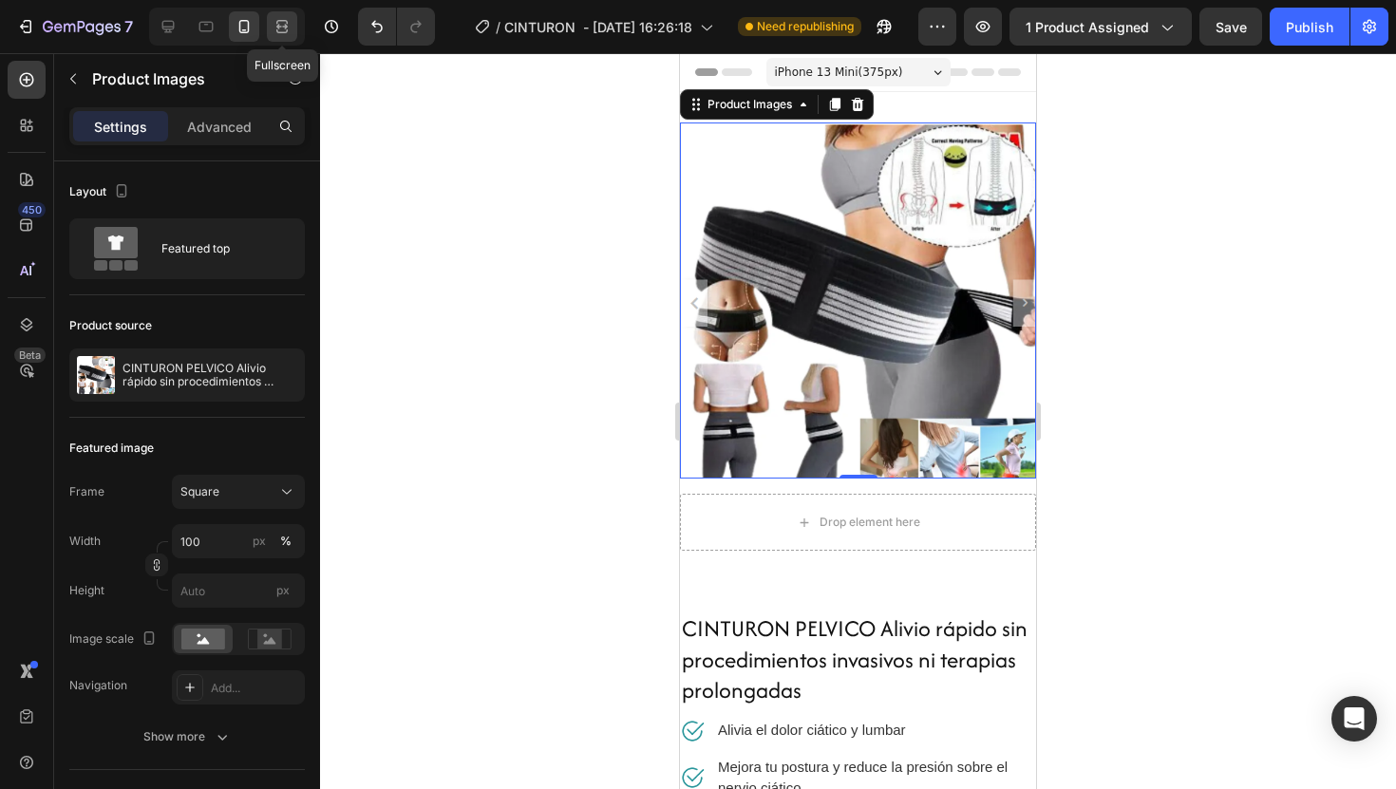
click at [284, 33] on icon at bounding box center [282, 26] width 19 height 19
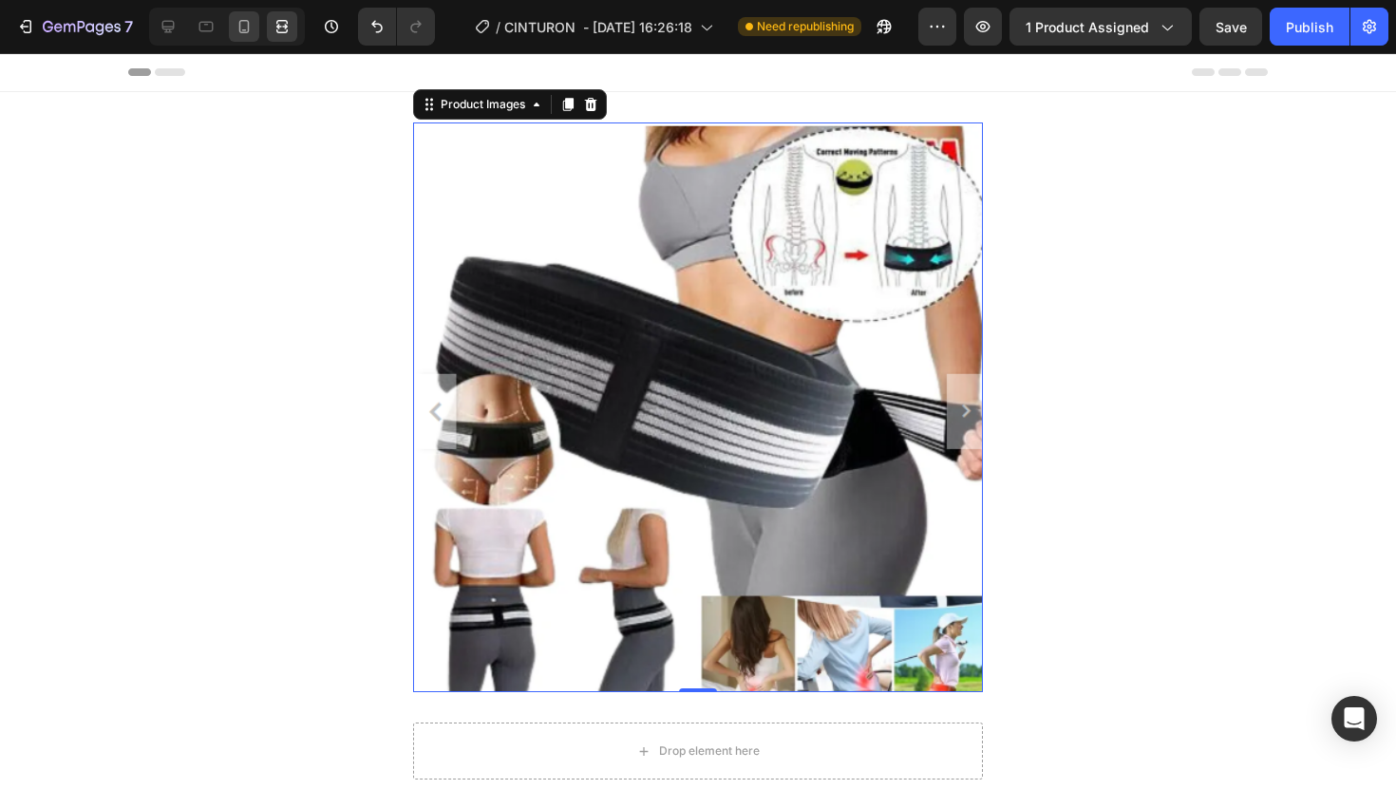
scroll to position [3, 0]
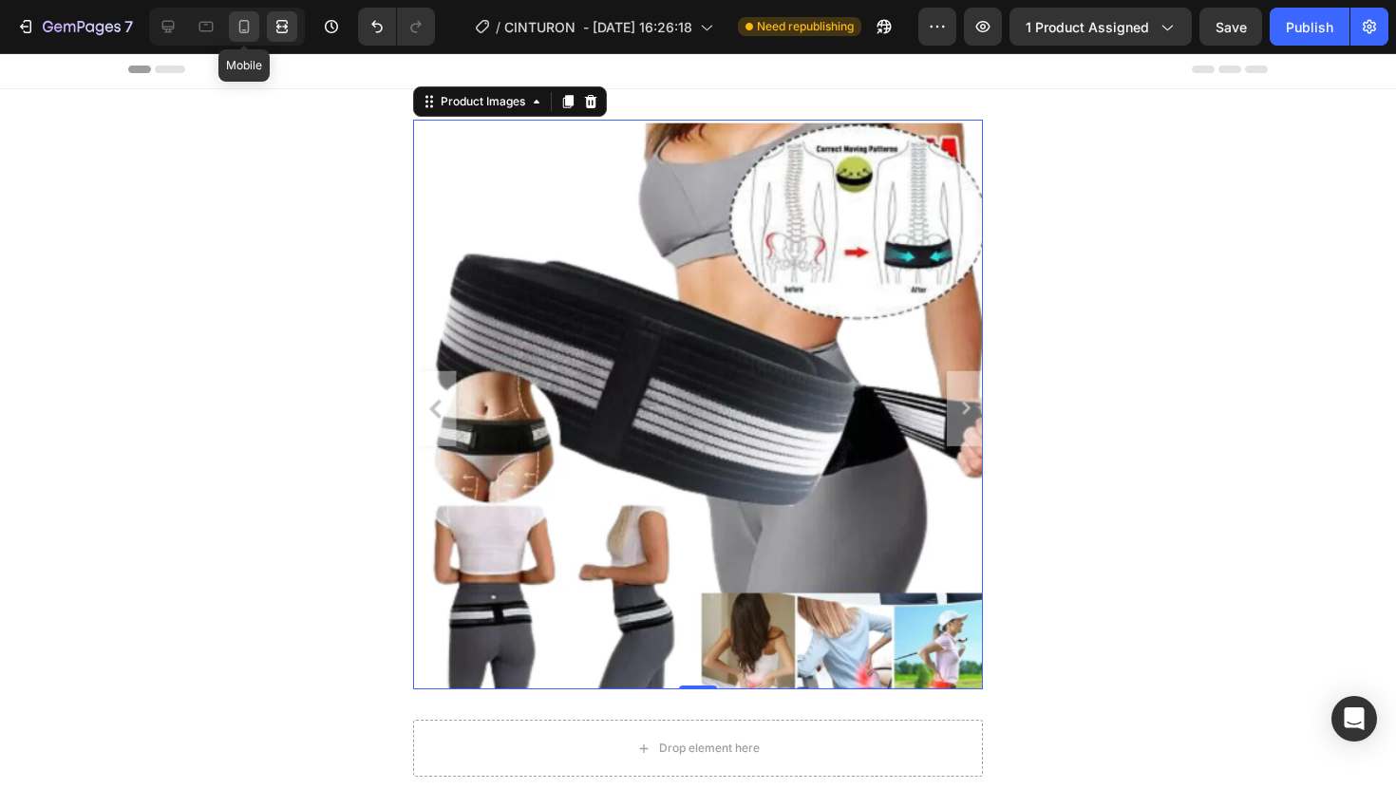
click at [253, 33] on icon at bounding box center [244, 26] width 19 height 19
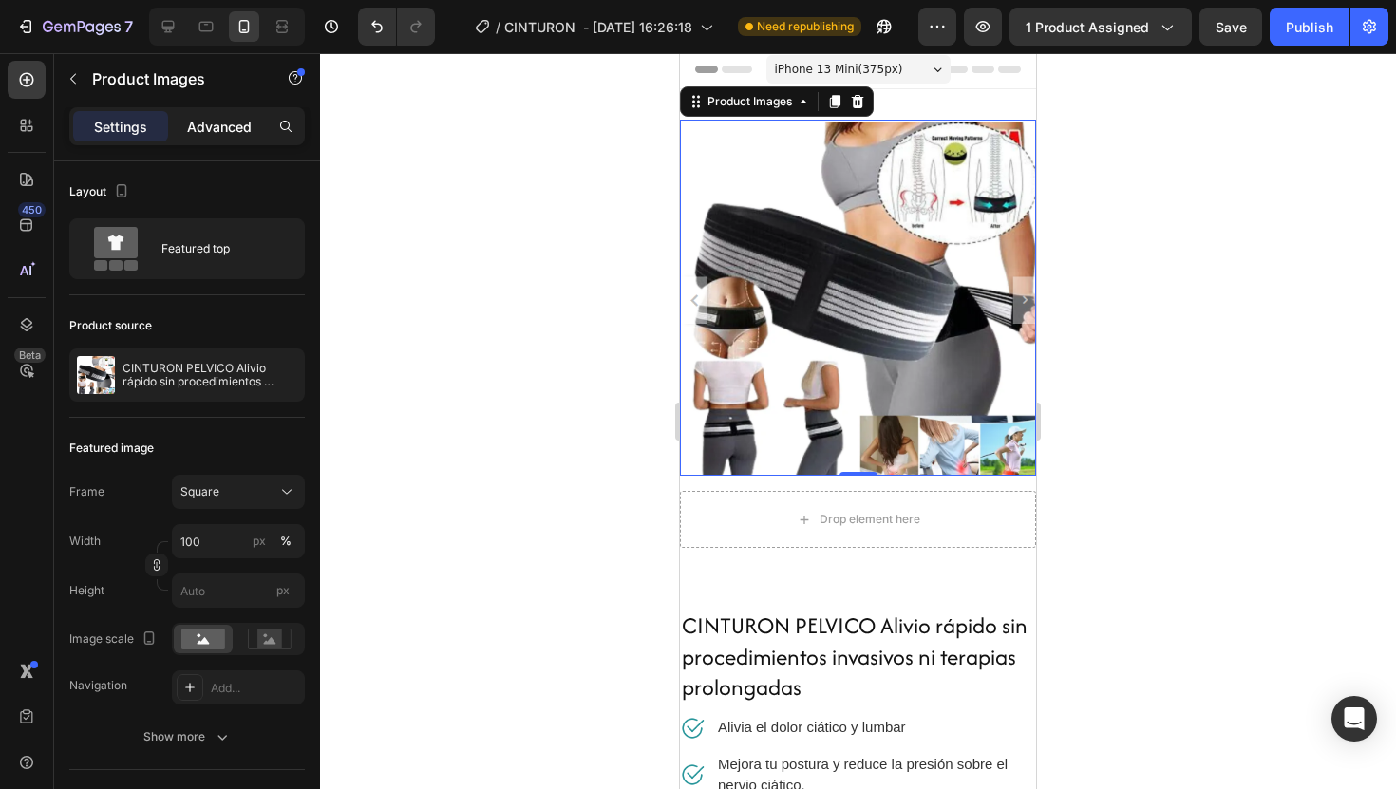
click at [237, 129] on p "Advanced" at bounding box center [219, 127] width 65 height 20
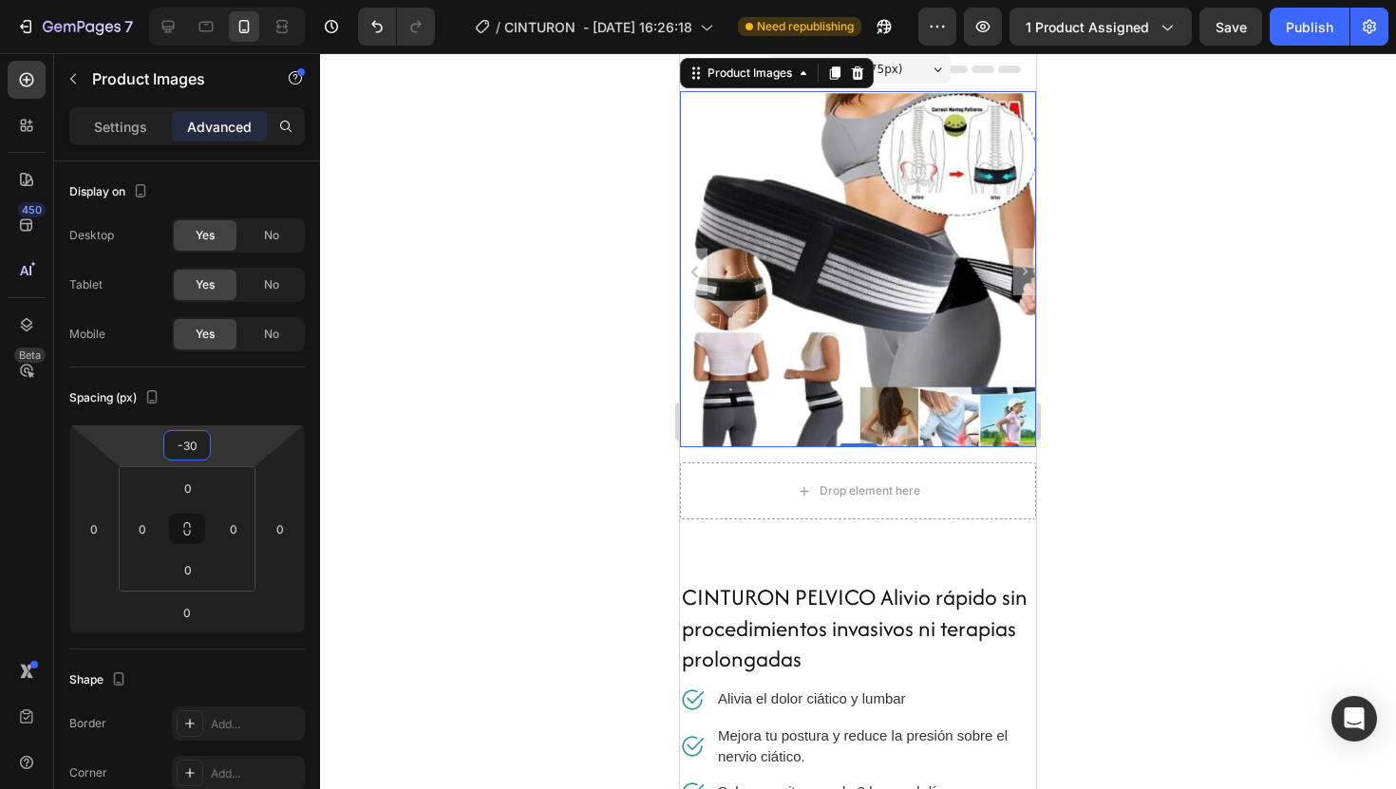
type input "-32"
drag, startPoint x: 222, startPoint y: 445, endPoint x: 224, endPoint y: 461, distance: 15.3
click at [224, 0] on html "7 Version history / CINTURON - [DATE] 16:26:18 Need republishing Preview 1 prod…" at bounding box center [698, 0] width 1396 height 0
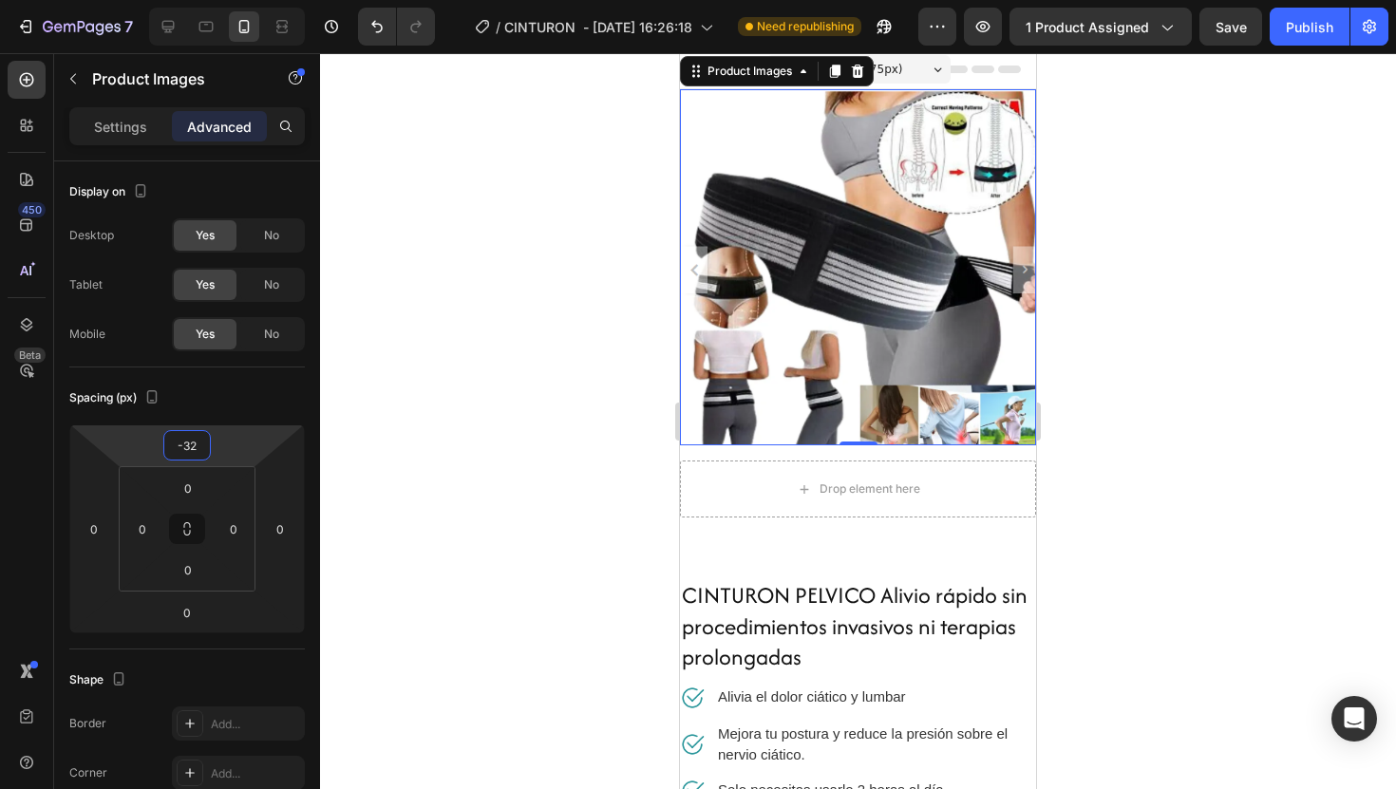
click at [764, 541] on div "Product Images 0 Drop element here Product Section 1" at bounding box center [858, 318] width 356 height 459
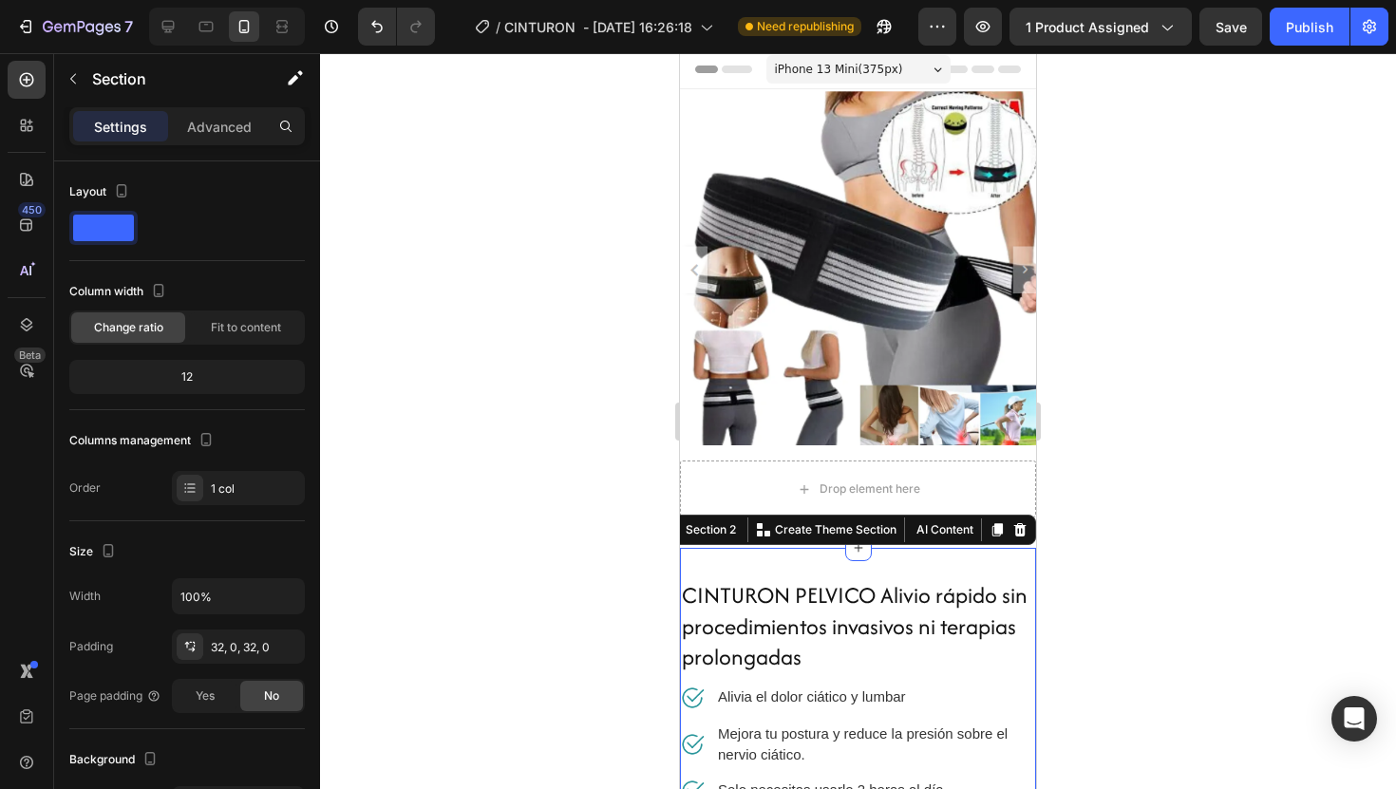
click at [253, 145] on div "Settings Advanced" at bounding box center [187, 134] width 266 height 54
click at [241, 140] on div "Advanced" at bounding box center [219, 126] width 95 height 30
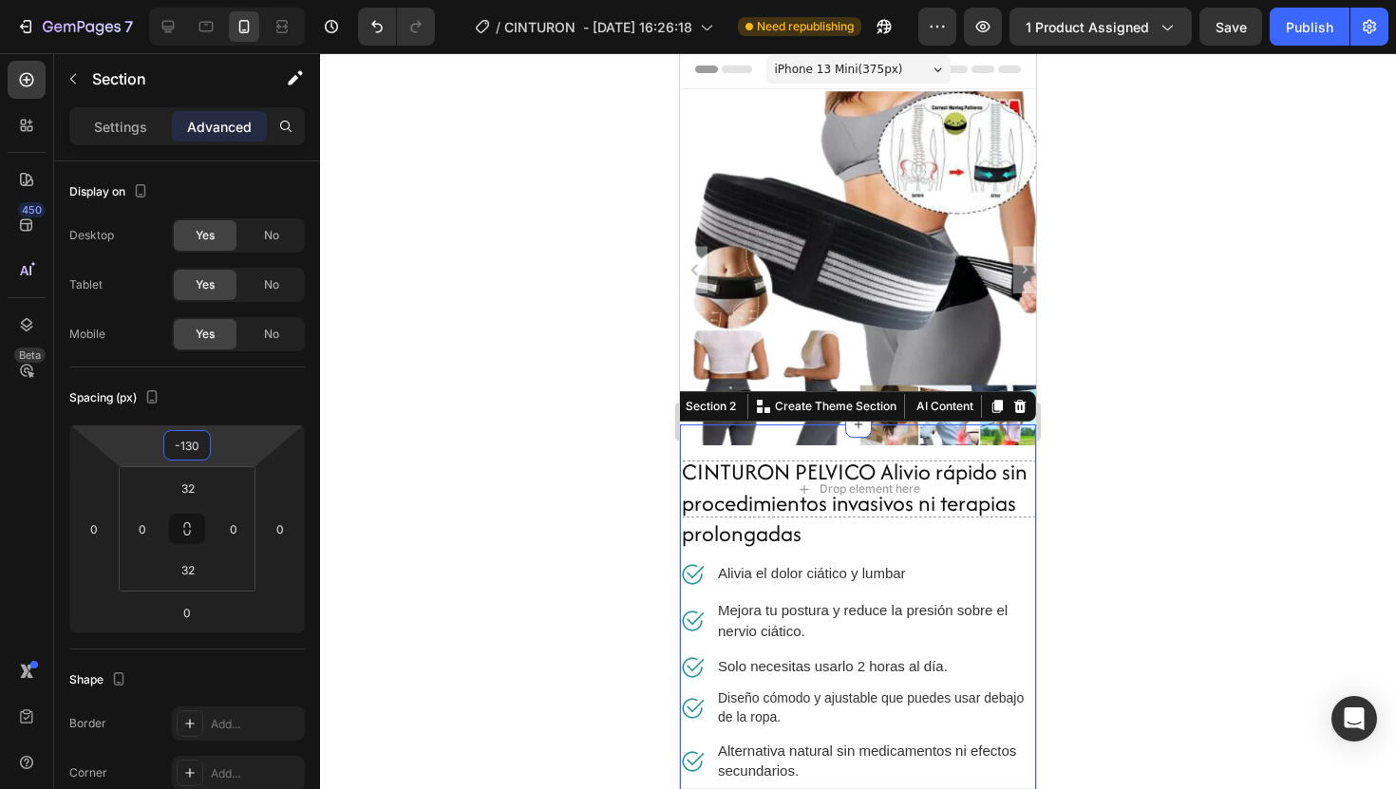
type input "-132"
drag, startPoint x: 234, startPoint y: 444, endPoint x: 253, endPoint y: 506, distance: 65.5
click at [253, 0] on html "7 Version history / CINTURON - [DATE] 16:26:18 Need republishing Preview 1 prod…" at bounding box center [698, 0] width 1396 height 0
click at [1145, 390] on div at bounding box center [858, 421] width 1076 height 736
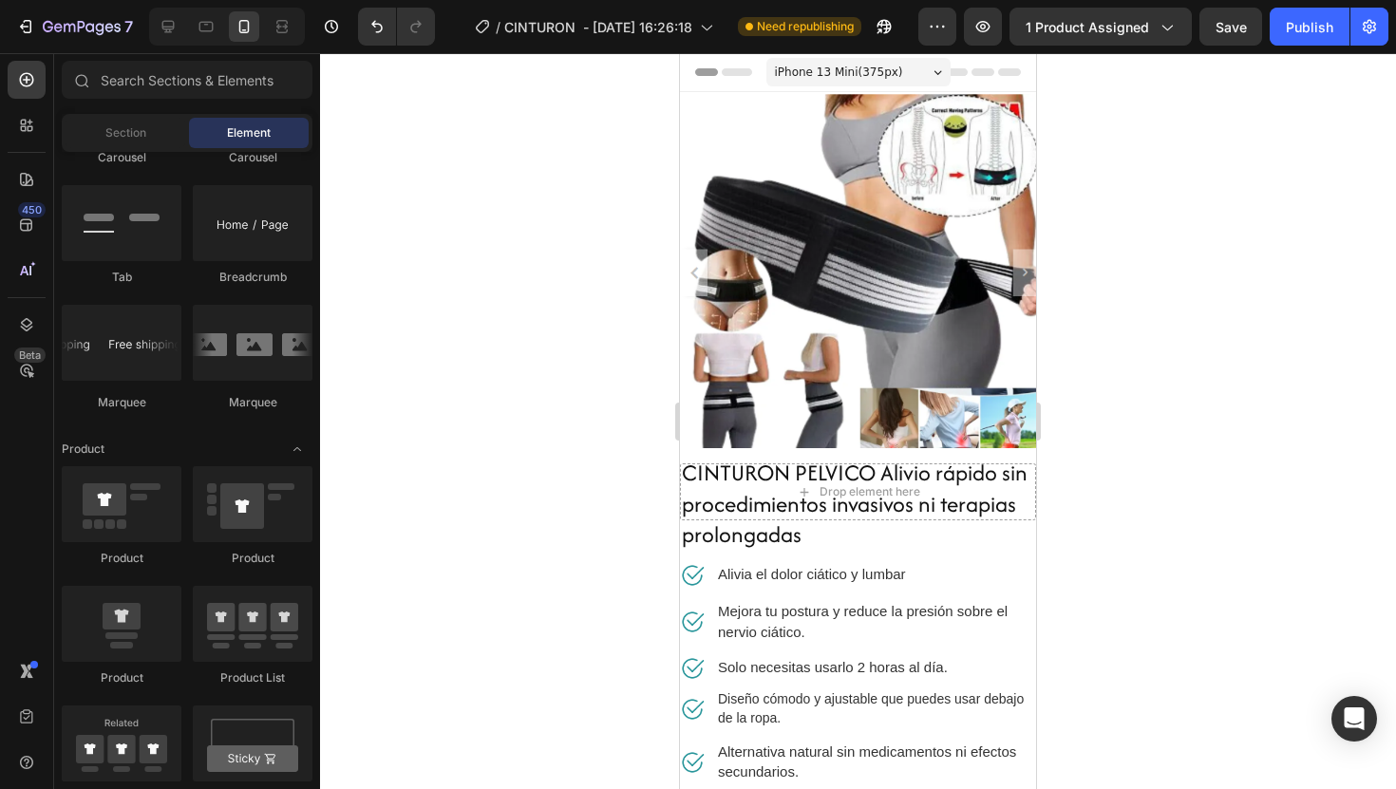
click at [1126, 312] on div at bounding box center [858, 421] width 1076 height 736
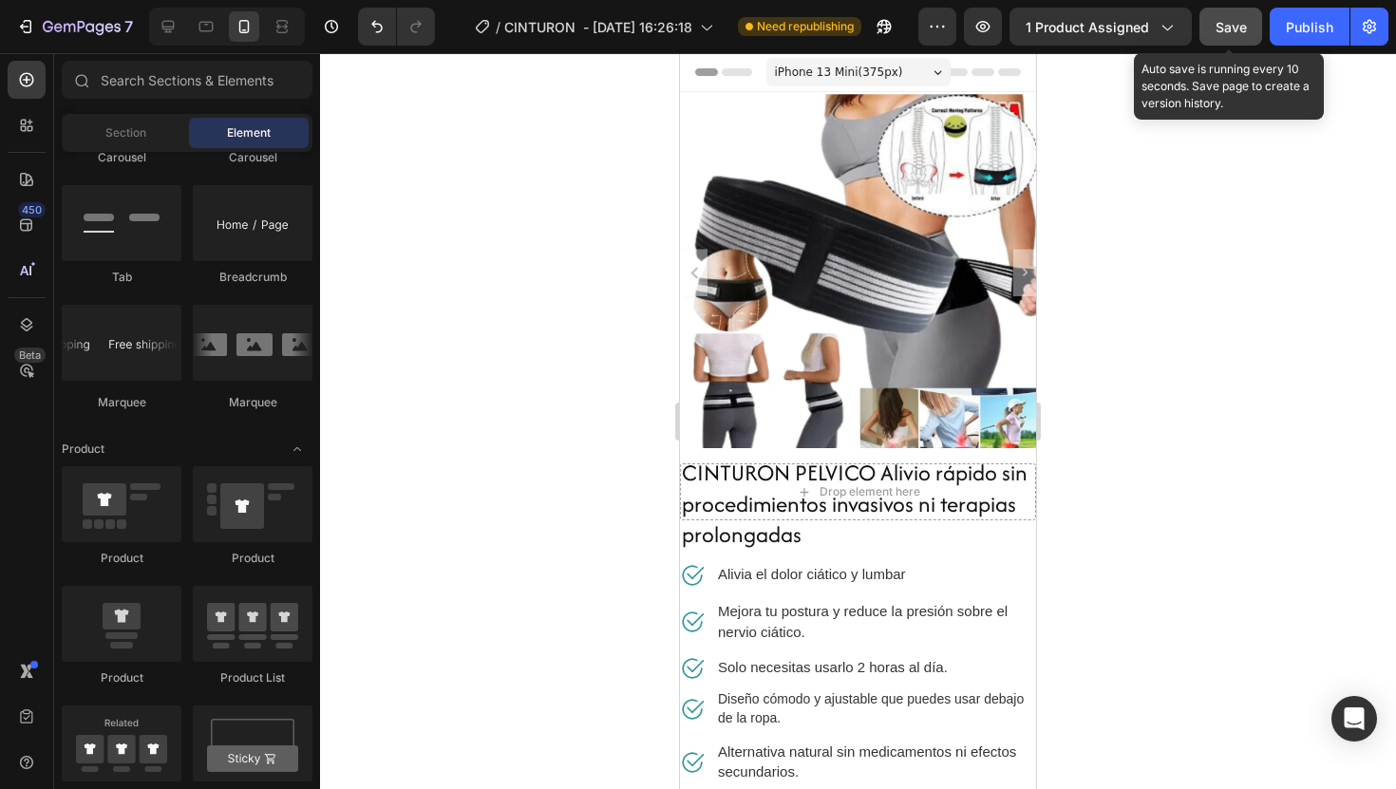
click at [1225, 36] on div "Save" at bounding box center [1231, 27] width 31 height 20
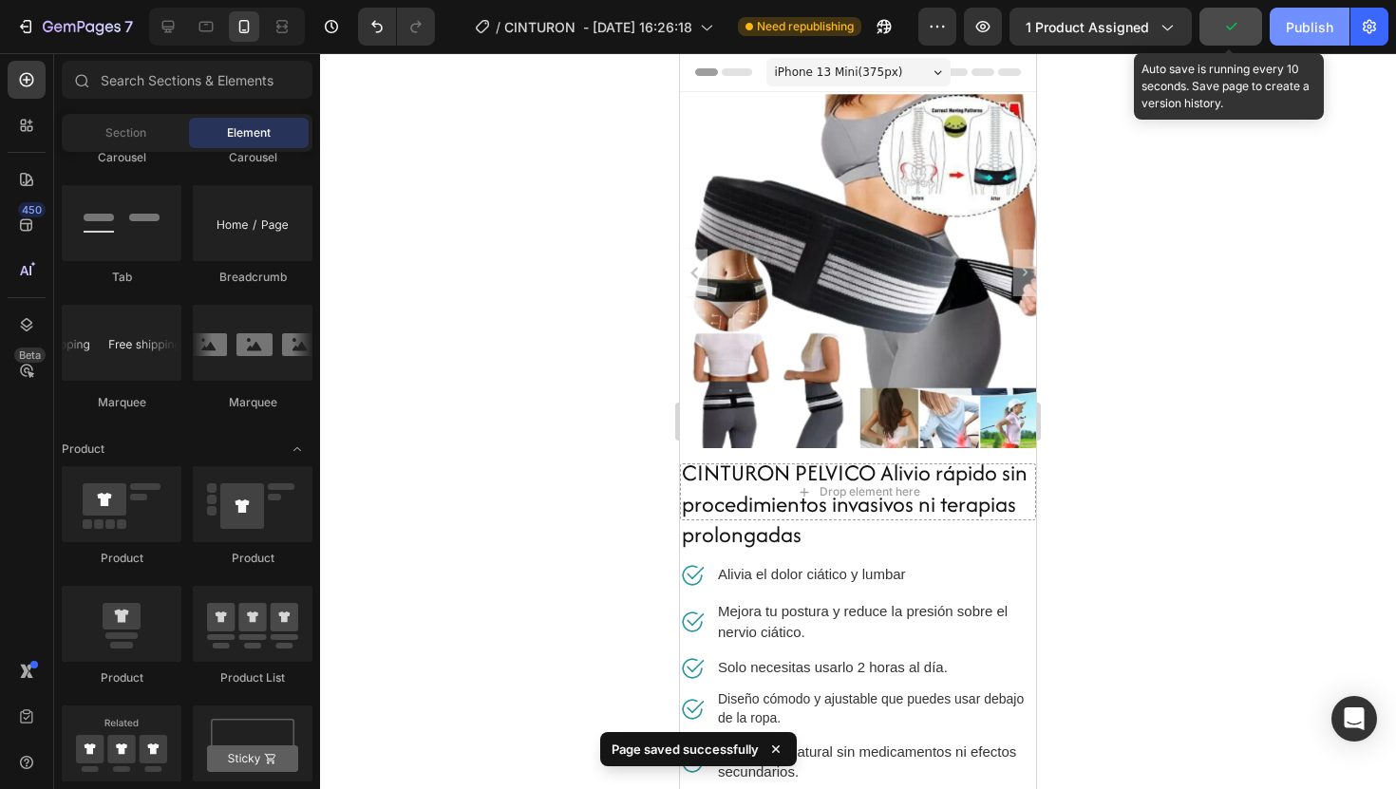
click at [1290, 18] on div "Publish" at bounding box center [1309, 27] width 47 height 20
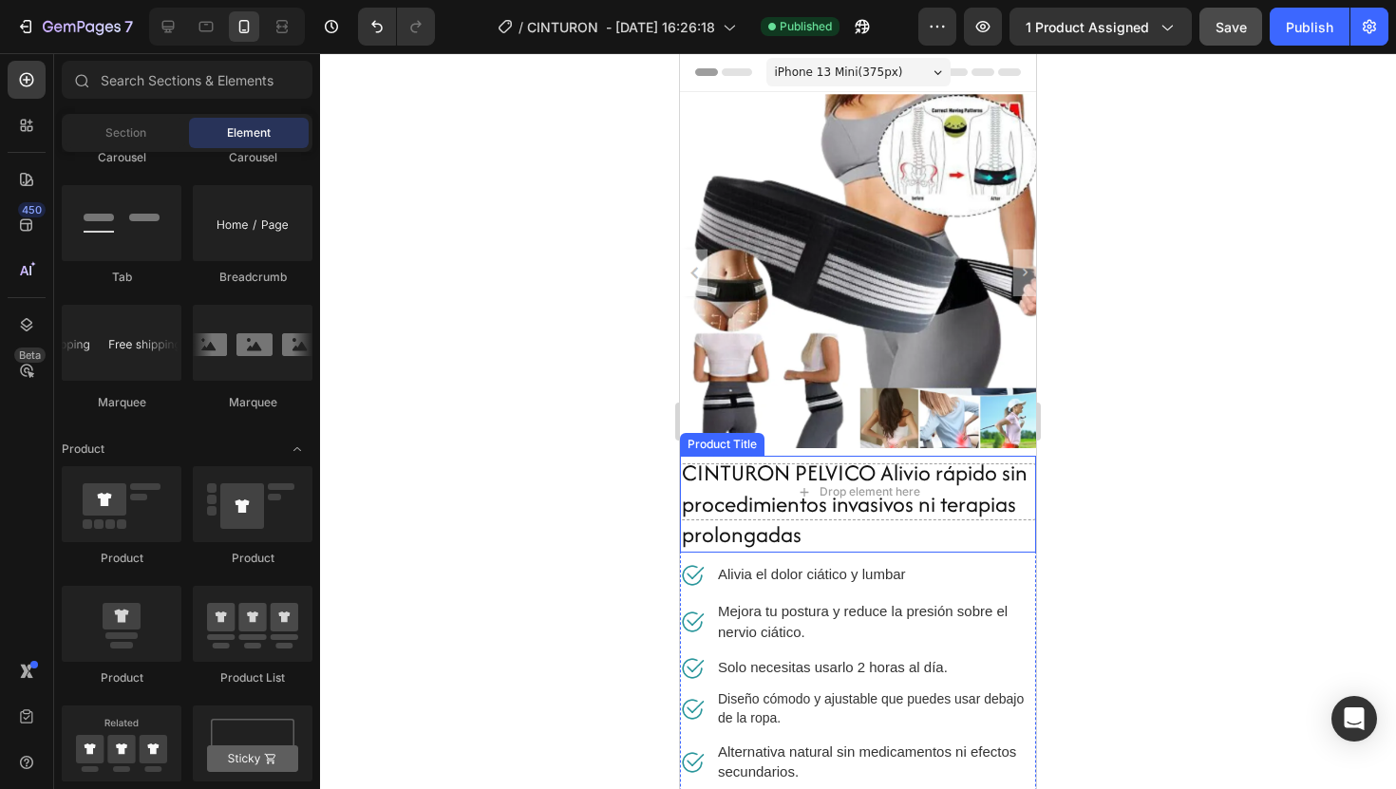
click at [1146, 592] on div at bounding box center [858, 421] width 1076 height 736
click at [373, 24] on icon "Undo/Redo" at bounding box center [376, 27] width 11 height 12
click at [880, 299] on img at bounding box center [858, 270] width 356 height 356
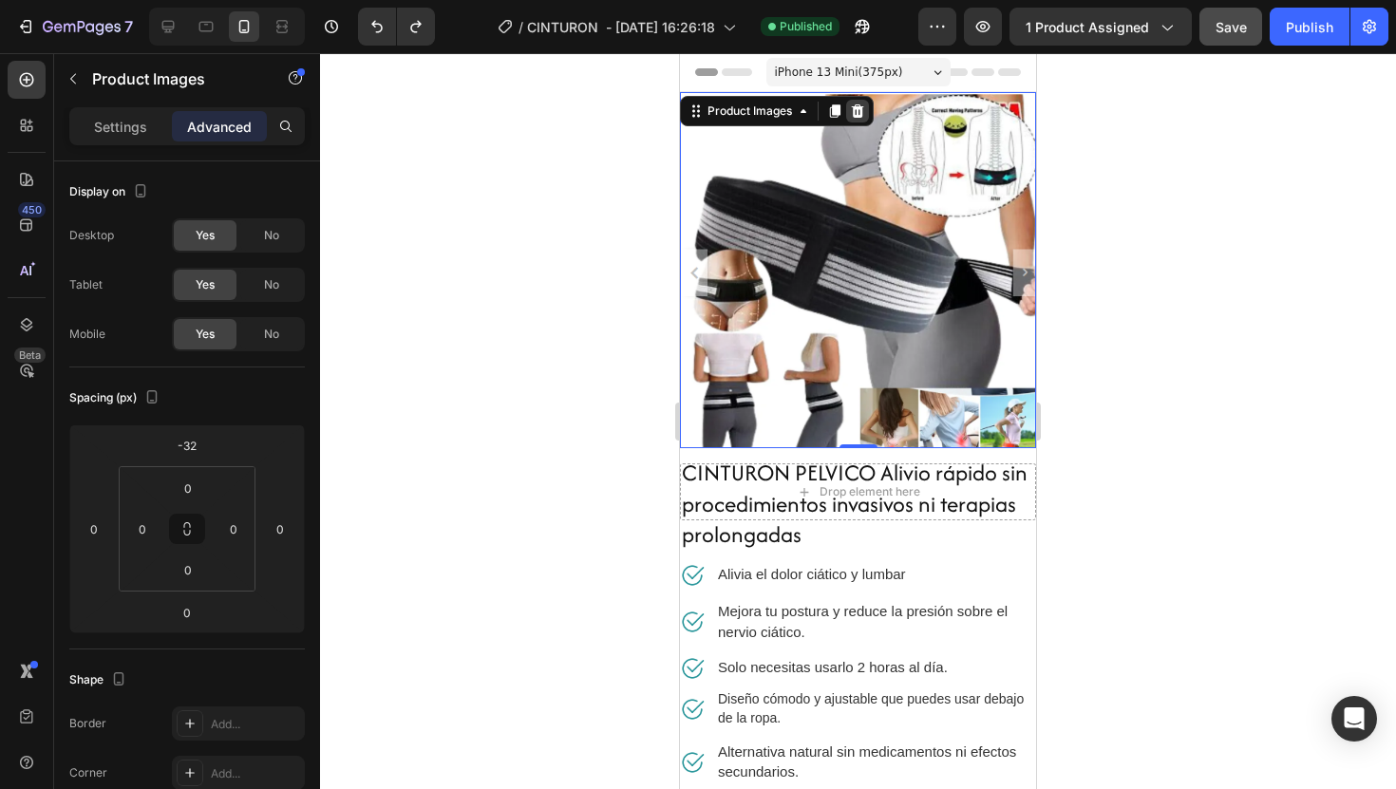
click at [859, 116] on icon at bounding box center [858, 110] width 12 height 13
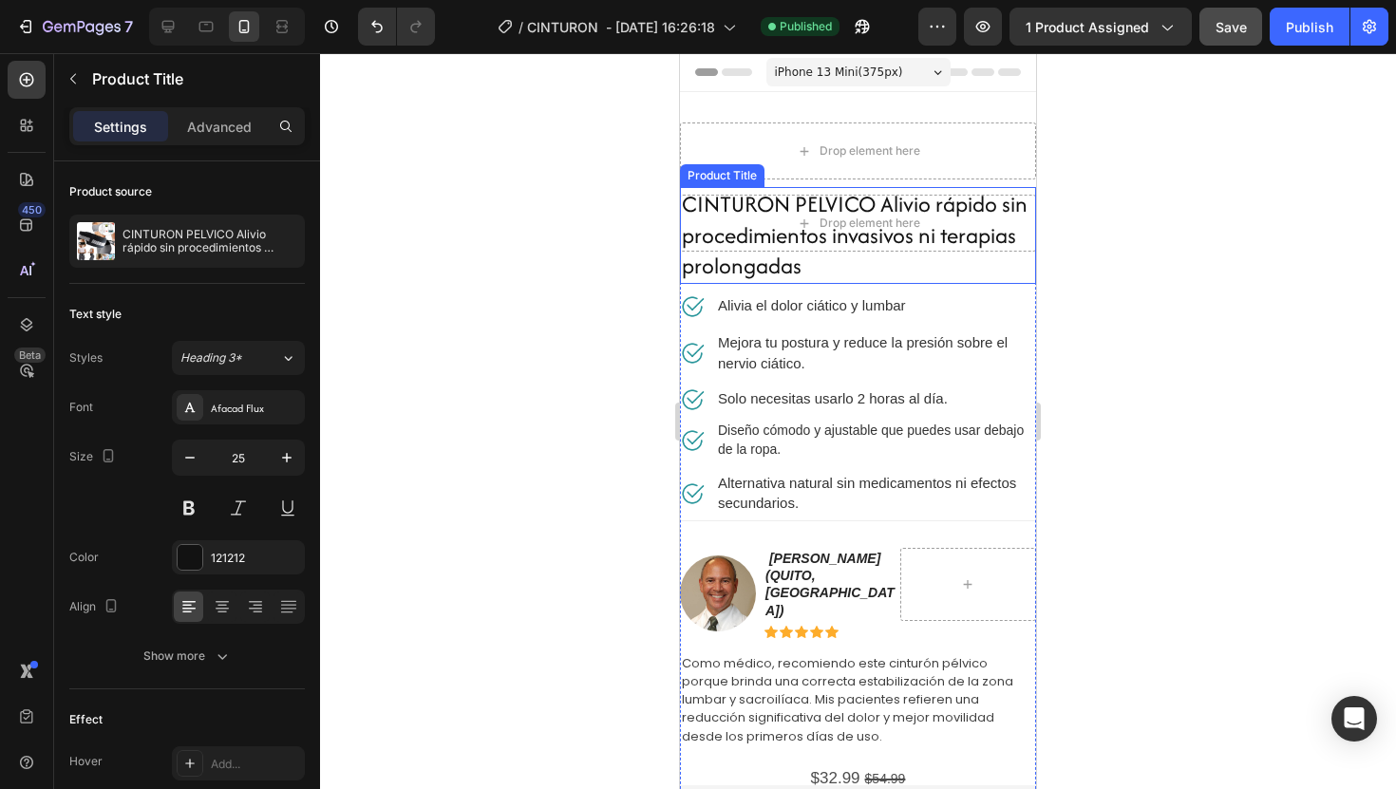
click at [994, 243] on h2 "CINTURON PELVICO Alivio rápido sin procedimientos invasivos ni terapias prolong…" at bounding box center [858, 235] width 356 height 97
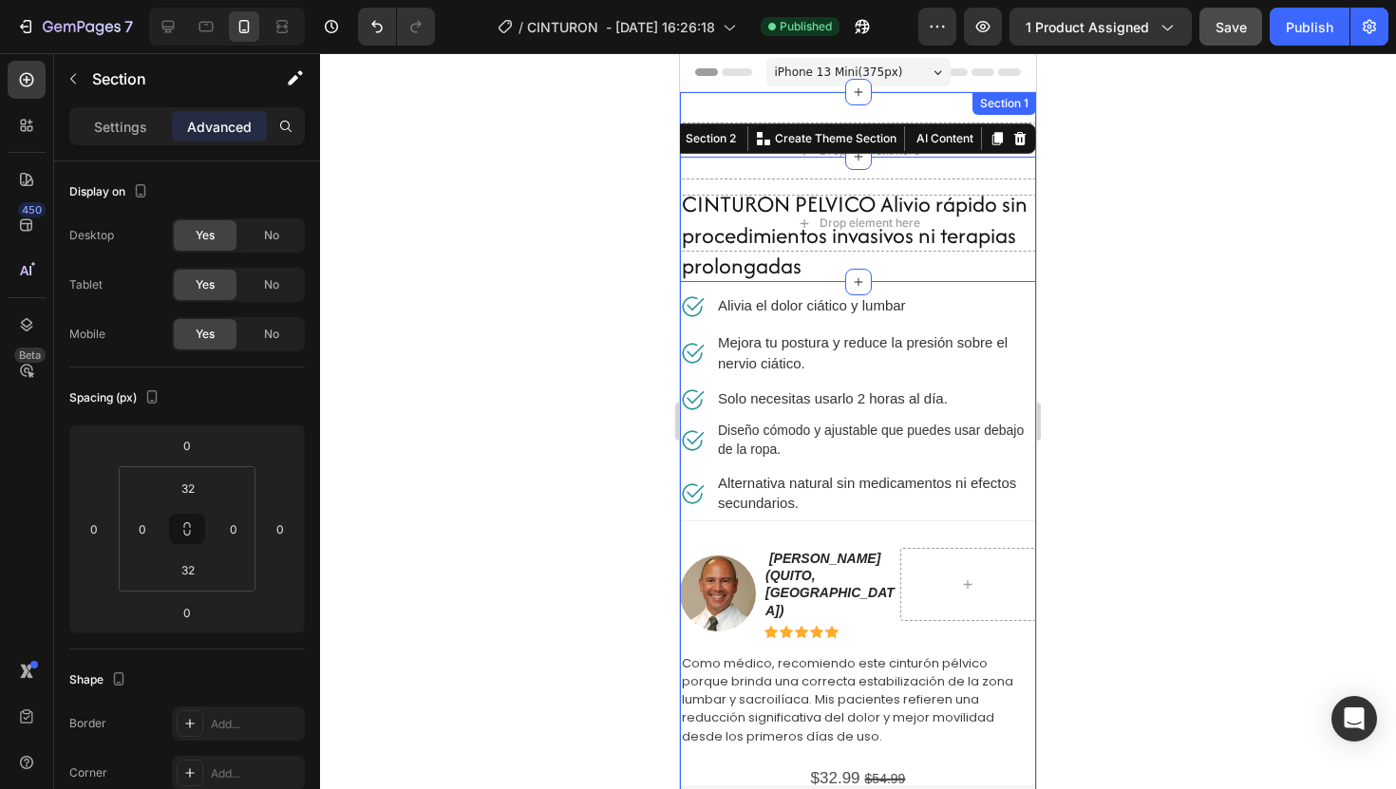
click at [993, 109] on div "Section 1" at bounding box center [1005, 103] width 64 height 23
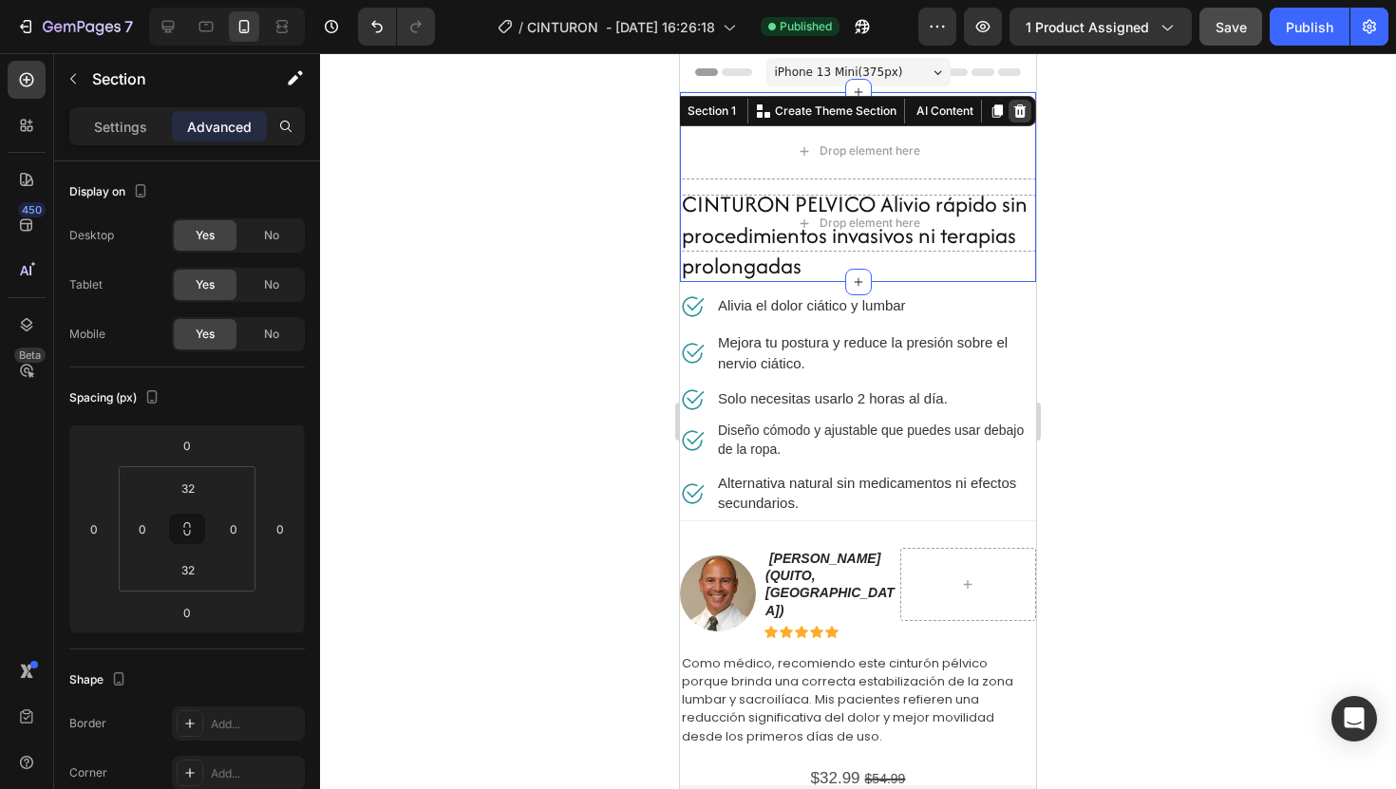
click at [1029, 112] on div at bounding box center [1020, 111] width 23 height 23
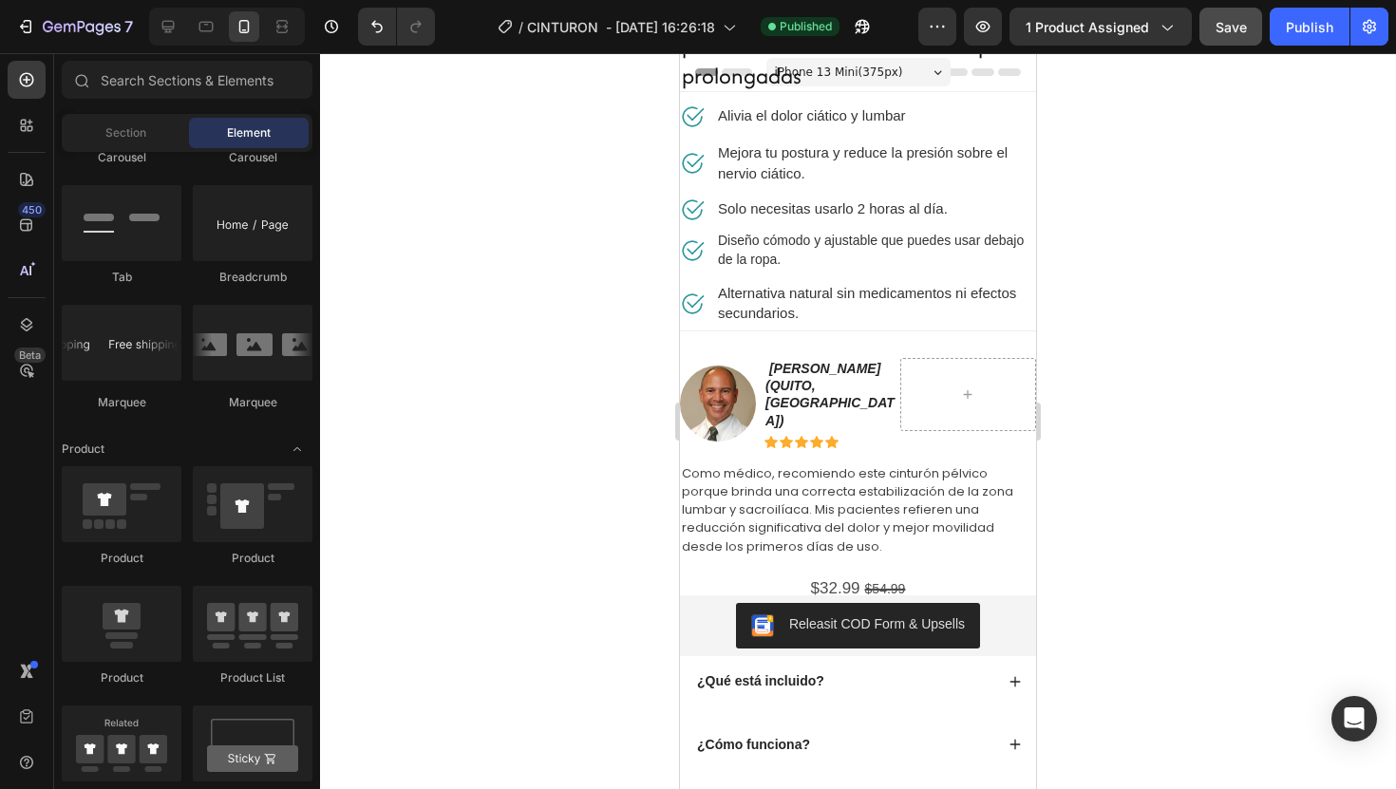
click at [1082, 192] on div at bounding box center [858, 421] width 1076 height 736
click at [786, 77] on h2 "CINTURON PELVICO Alivio rápido sin procedimientos invasivos ni terapias prolong…" at bounding box center [858, 45] width 356 height 97
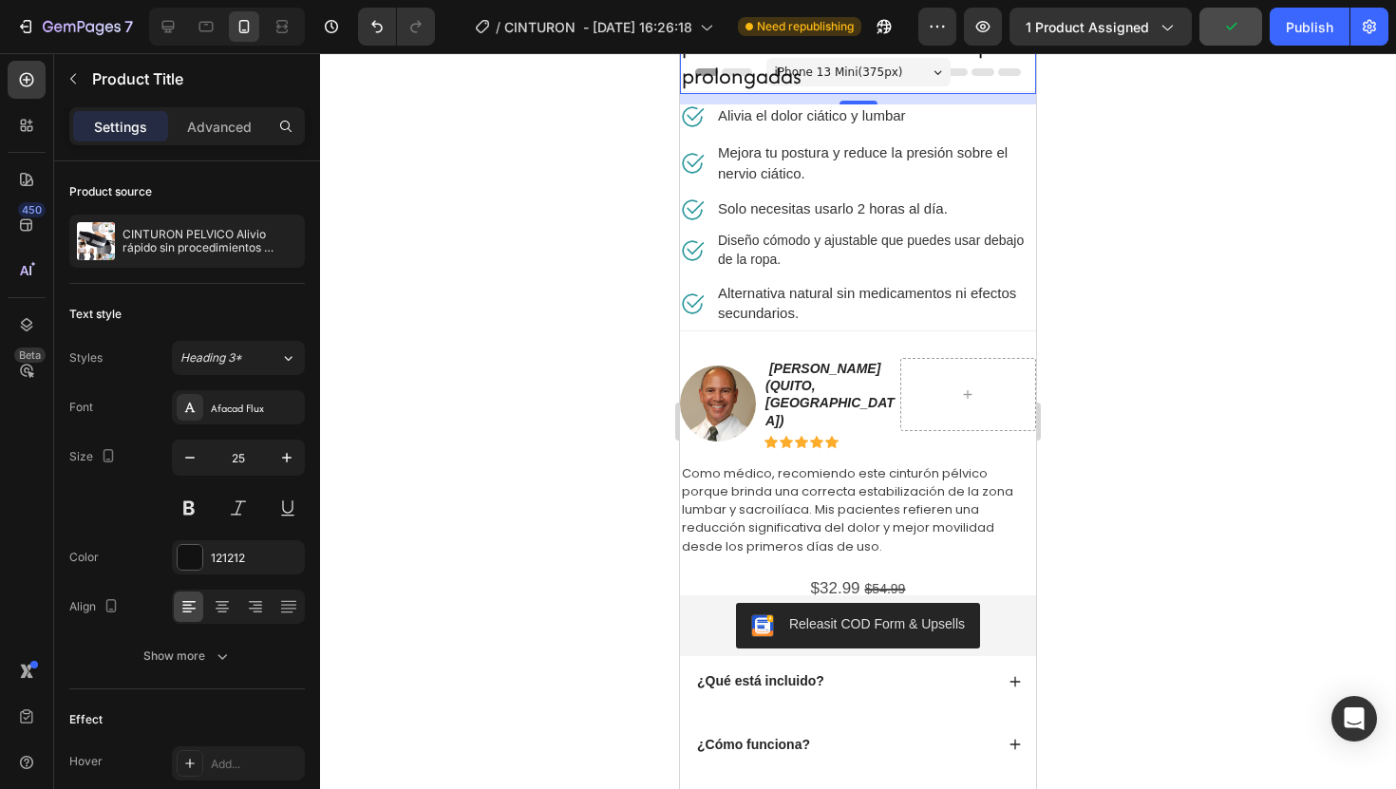
drag, startPoint x: 863, startPoint y: 100, endPoint x: 887, endPoint y: 38, distance: 66.1
click at [375, 32] on icon "Undo/Redo" at bounding box center [377, 26] width 19 height 19
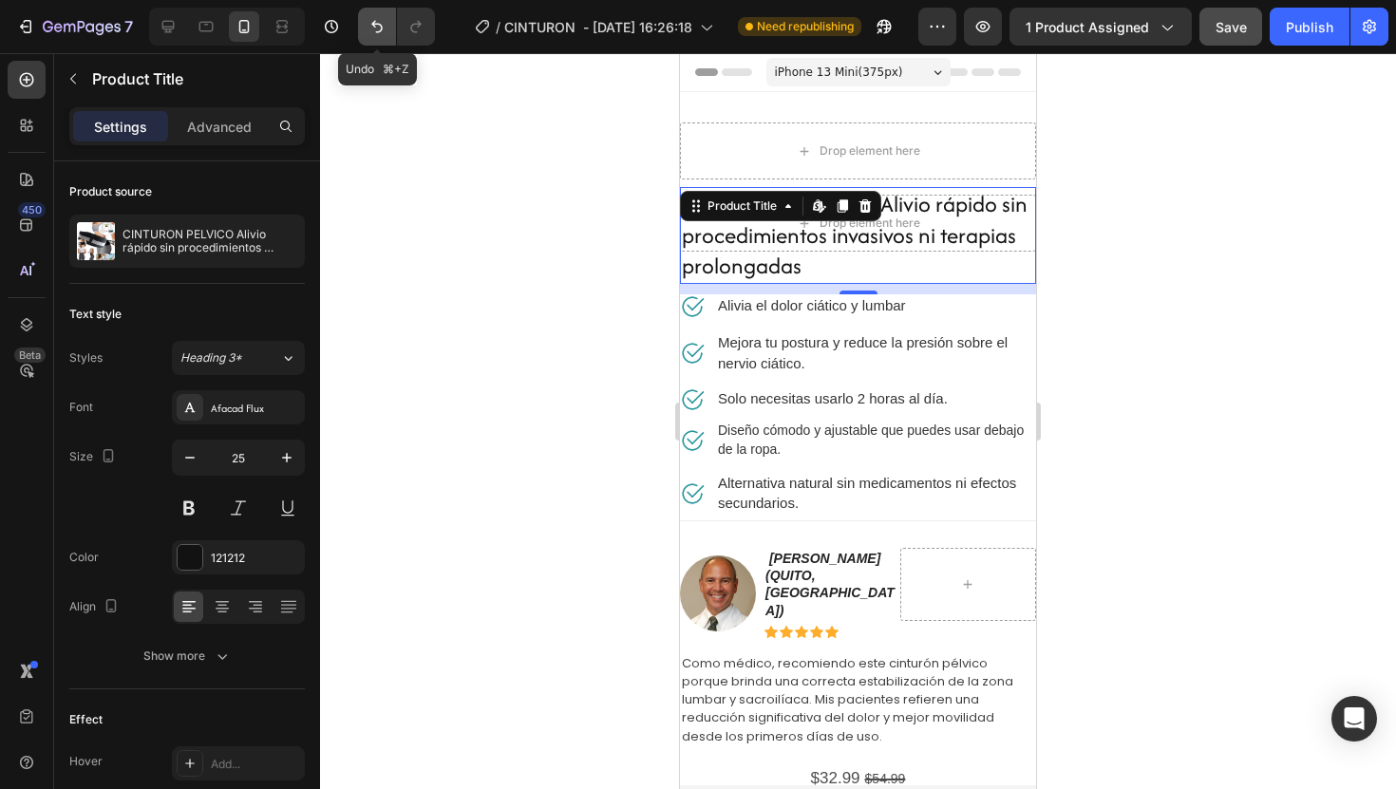
click at [375, 32] on icon "Undo/Redo" at bounding box center [377, 26] width 19 height 19
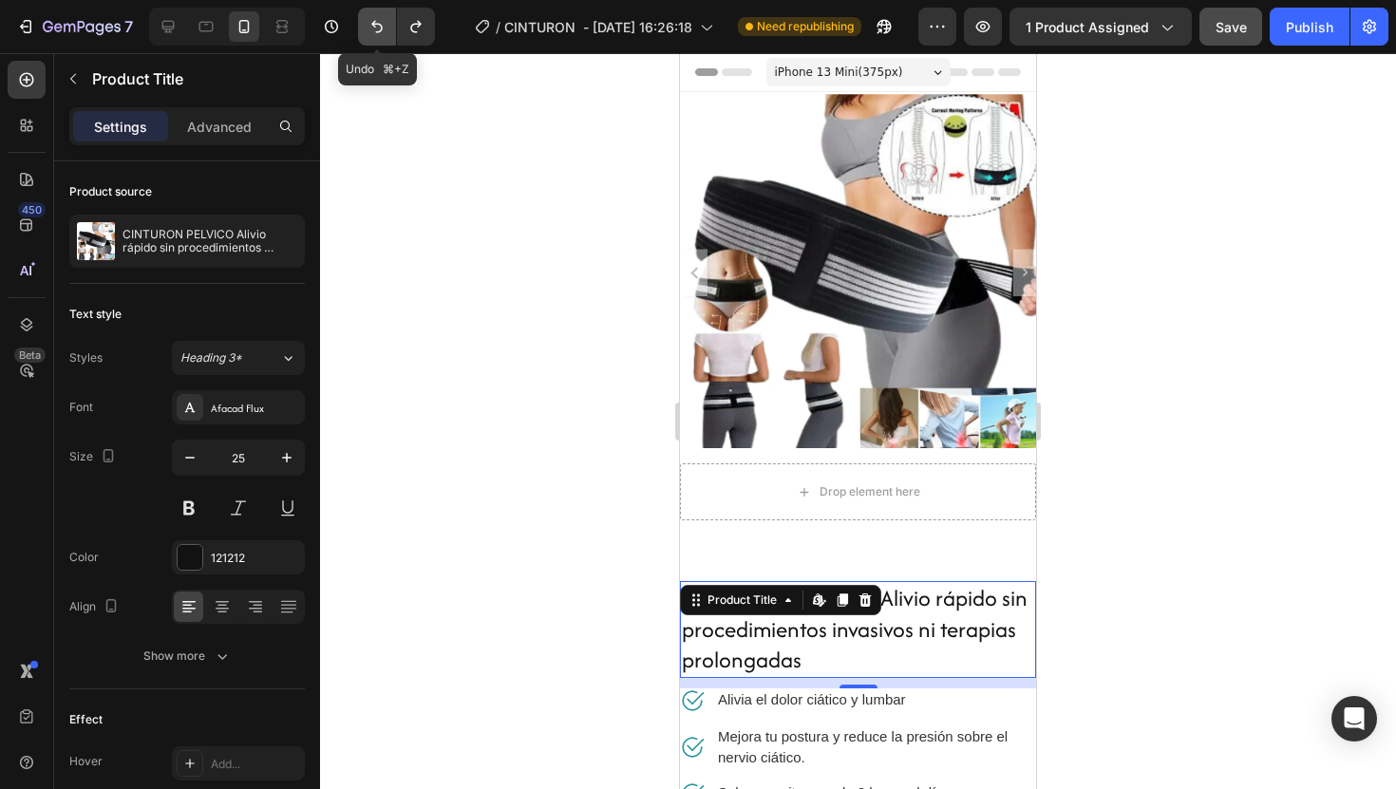
click at [375, 32] on icon "Undo/Redo" at bounding box center [377, 26] width 19 height 19
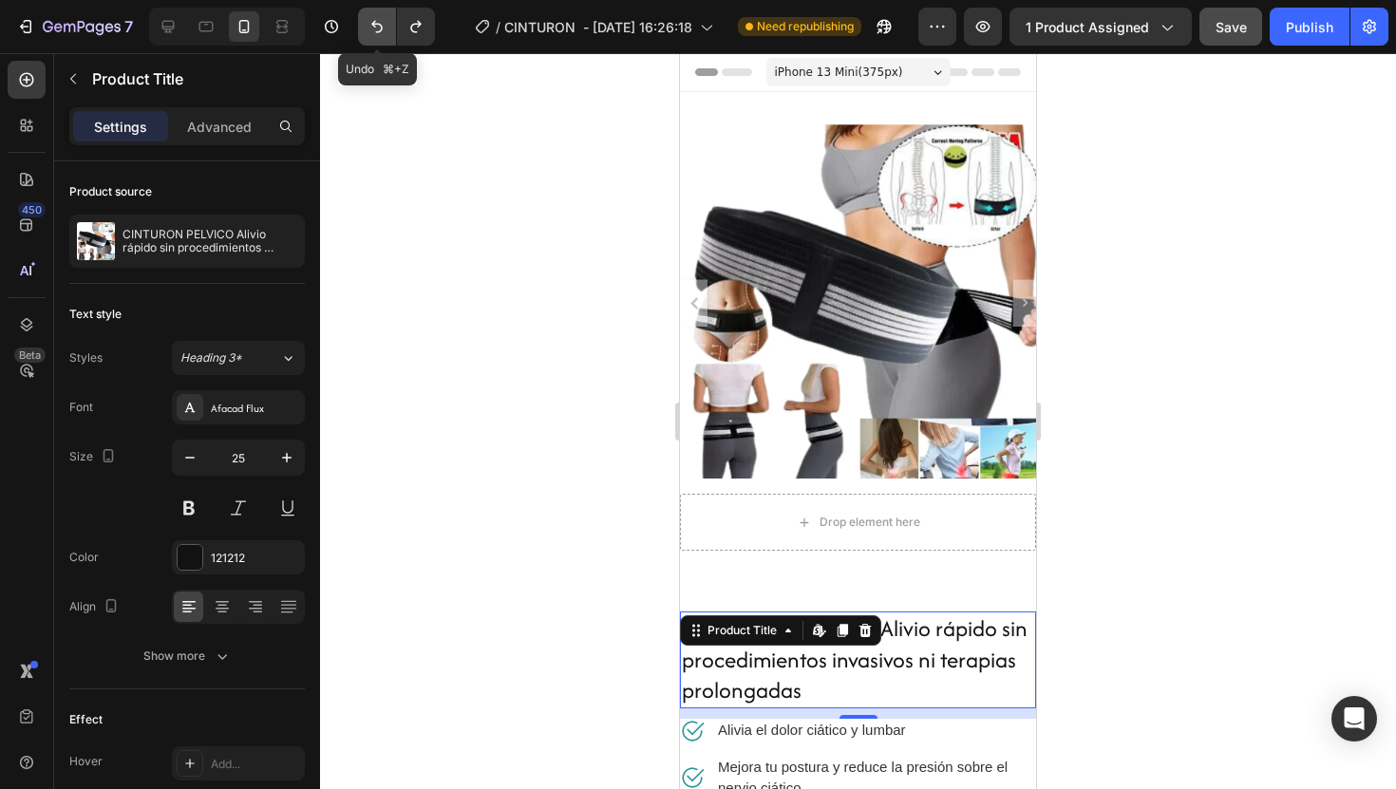
click at [376, 32] on icon "Undo/Redo" at bounding box center [376, 27] width 11 height 12
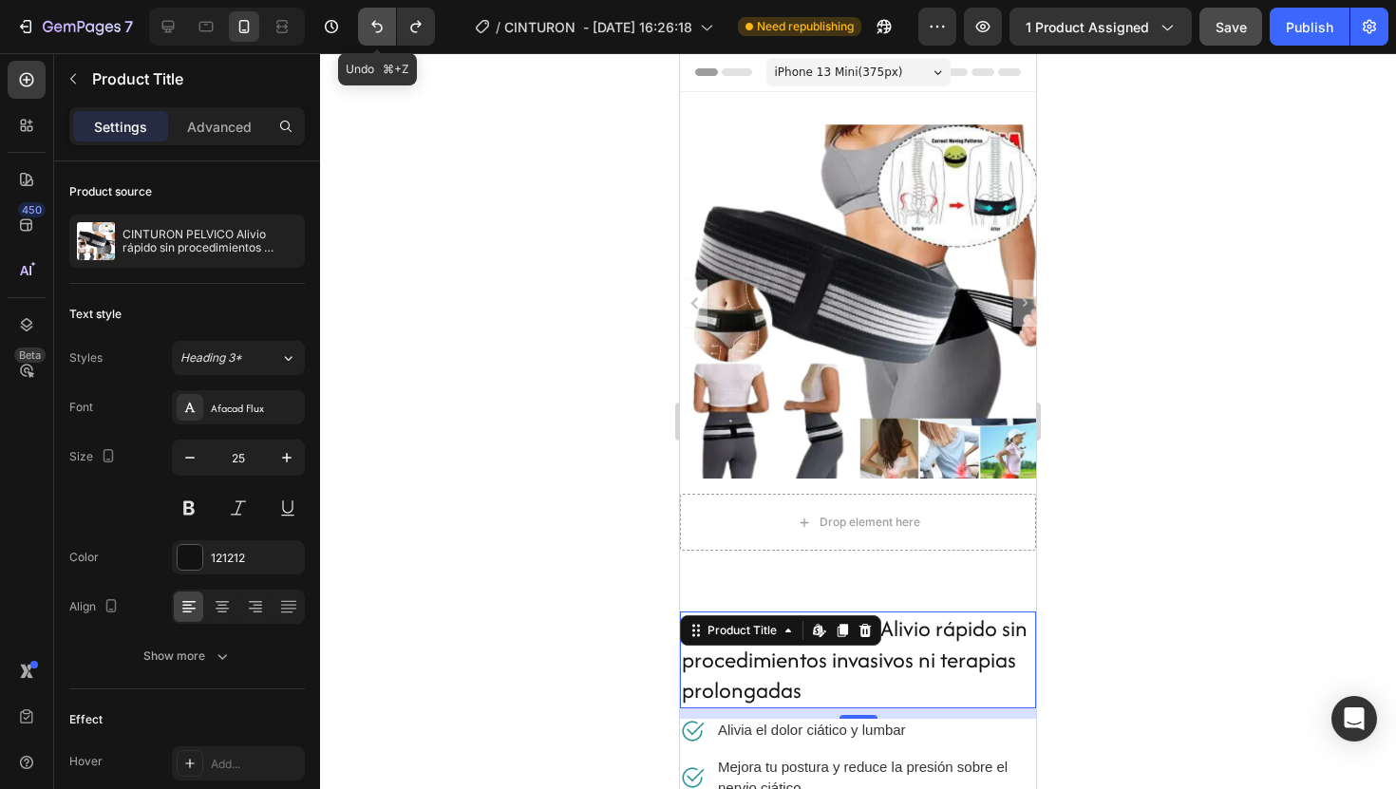
click at [376, 32] on icon "Undo/Redo" at bounding box center [376, 27] width 11 height 12
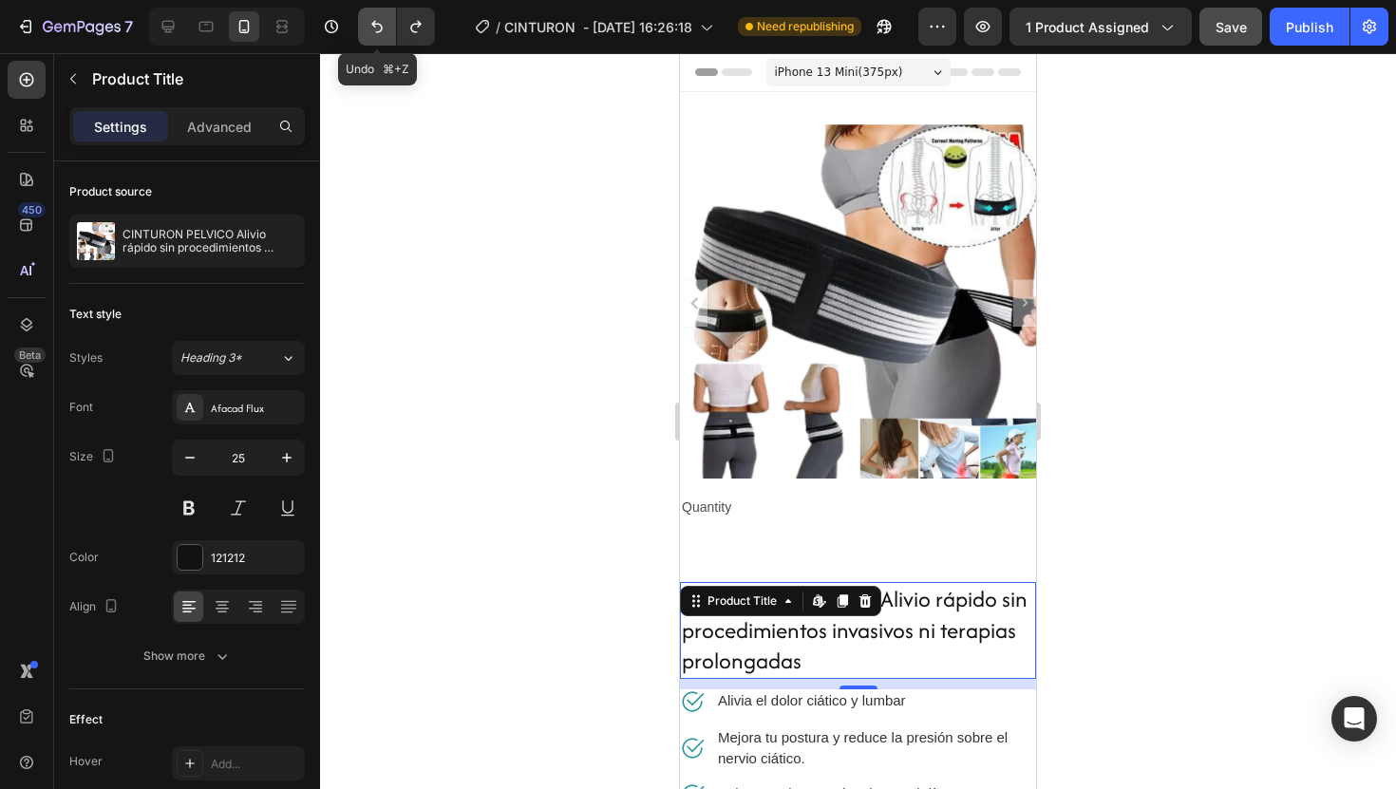
click at [376, 32] on icon "Undo/Redo" at bounding box center [376, 27] width 11 height 12
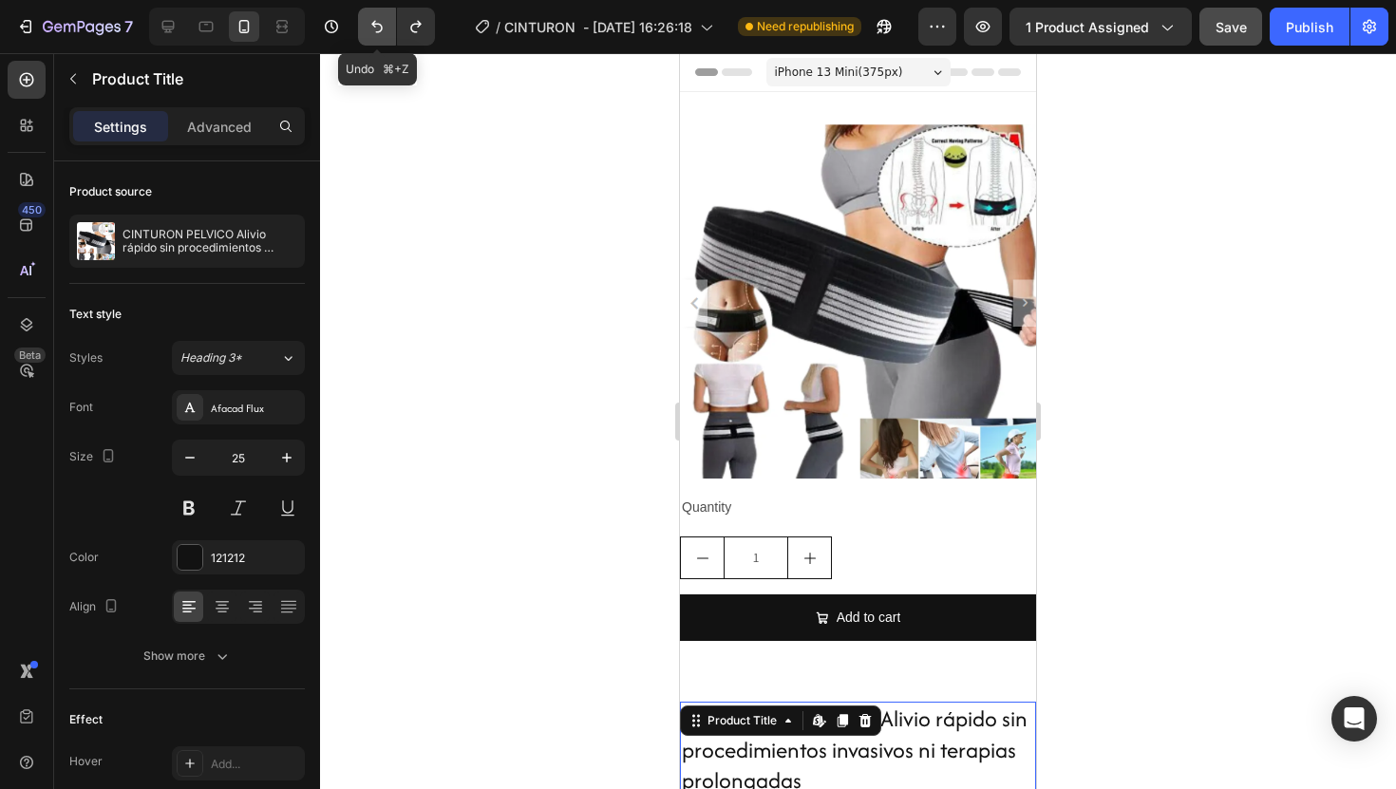
click at [376, 32] on icon "Undo/Redo" at bounding box center [376, 27] width 11 height 12
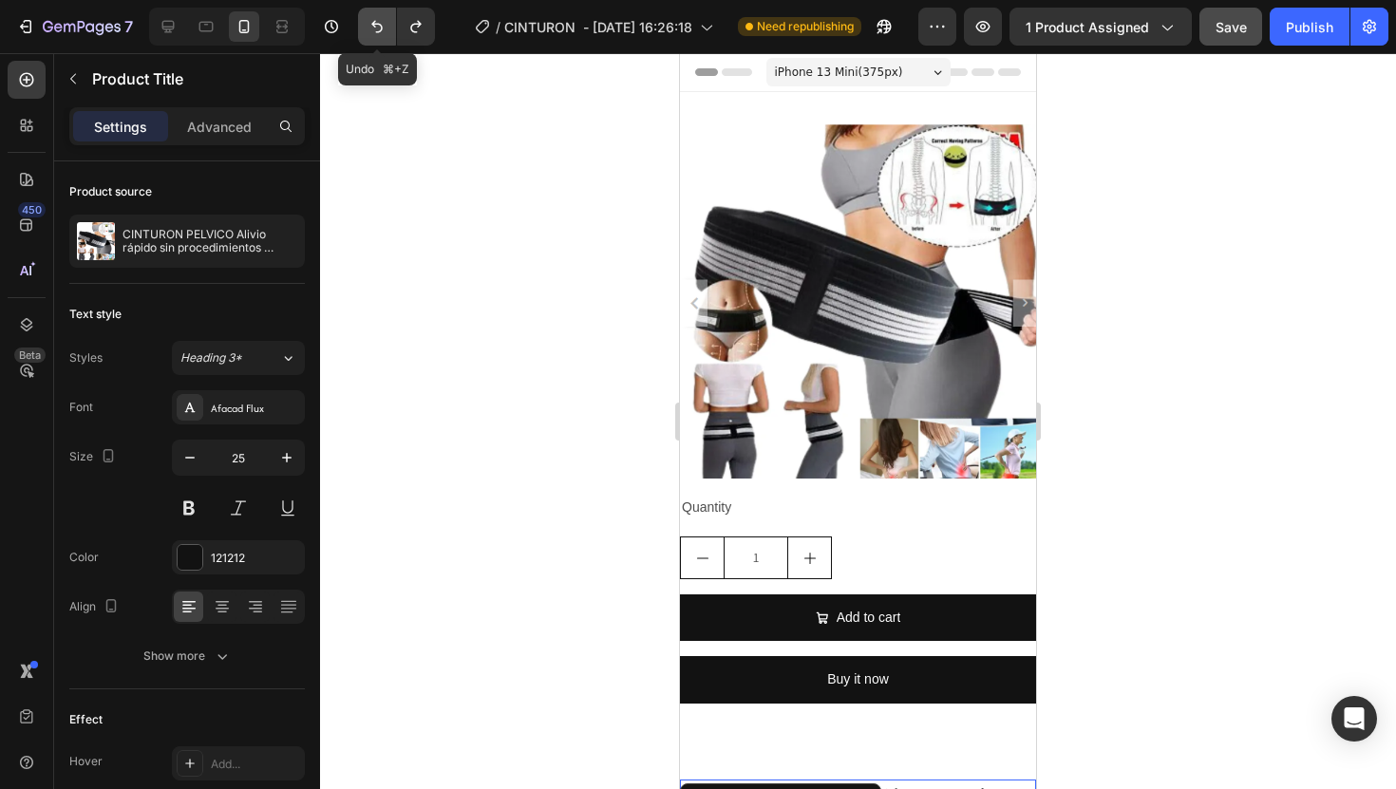
click at [376, 32] on icon "Undo/Redo" at bounding box center [376, 27] width 11 height 12
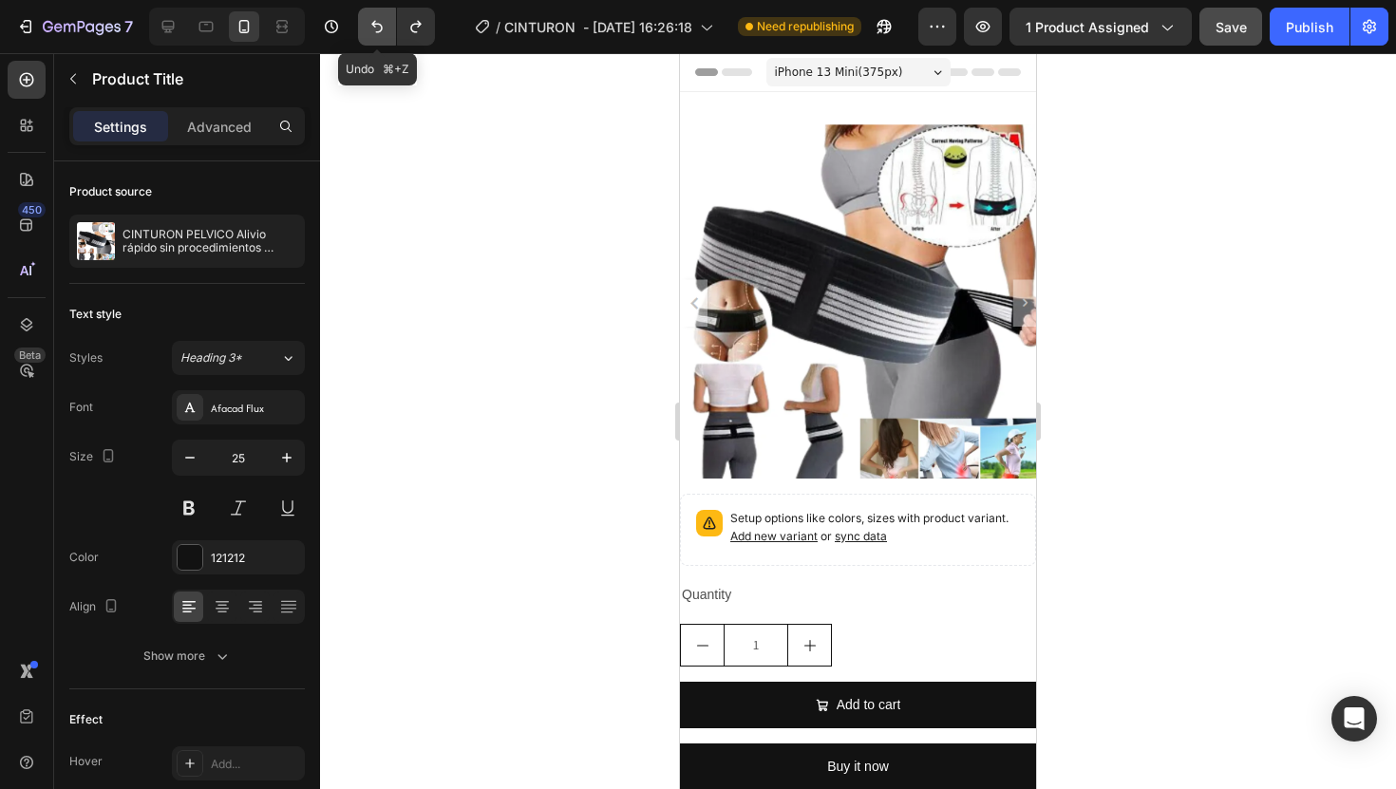
click at [376, 32] on icon "Undo/Redo" at bounding box center [376, 27] width 11 height 12
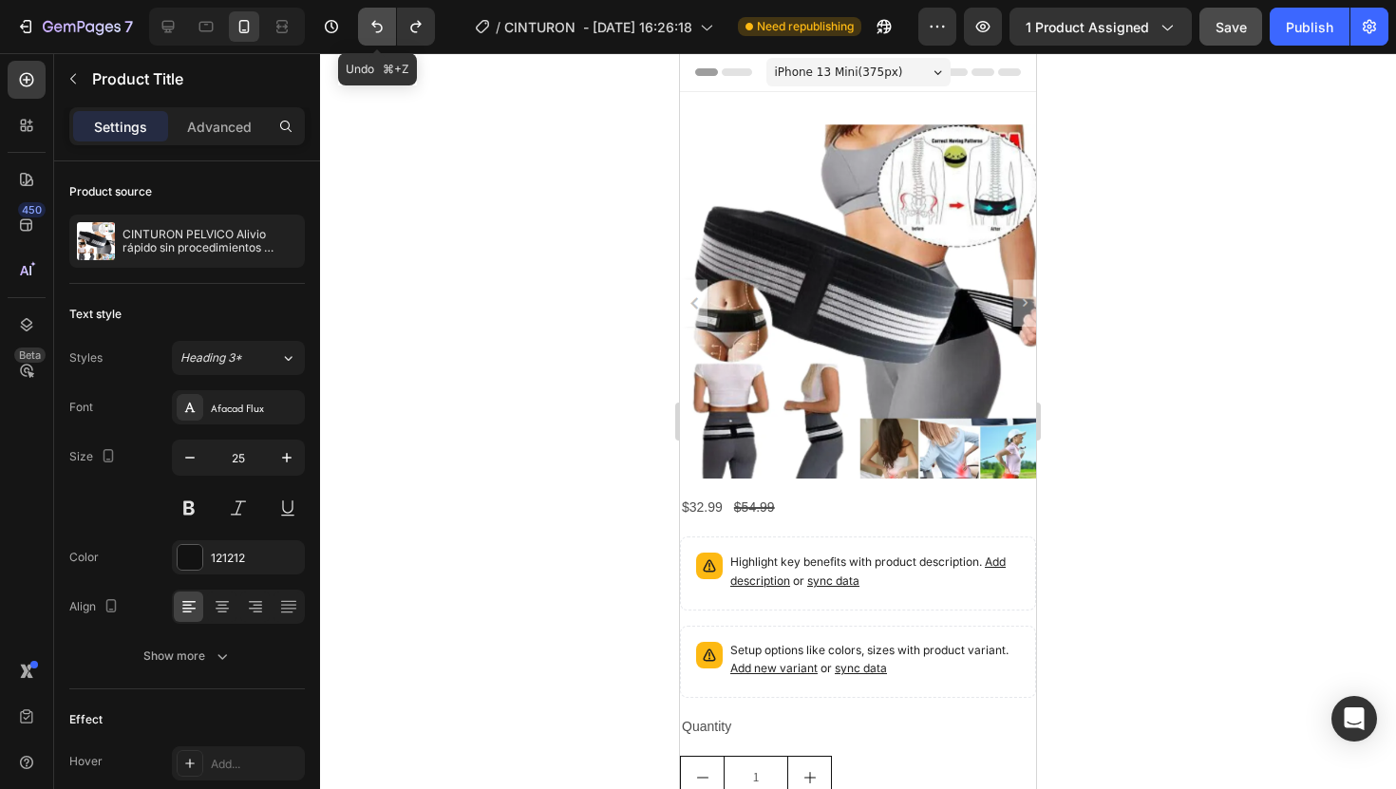
click at [376, 32] on icon "Undo/Redo" at bounding box center [376, 27] width 11 height 12
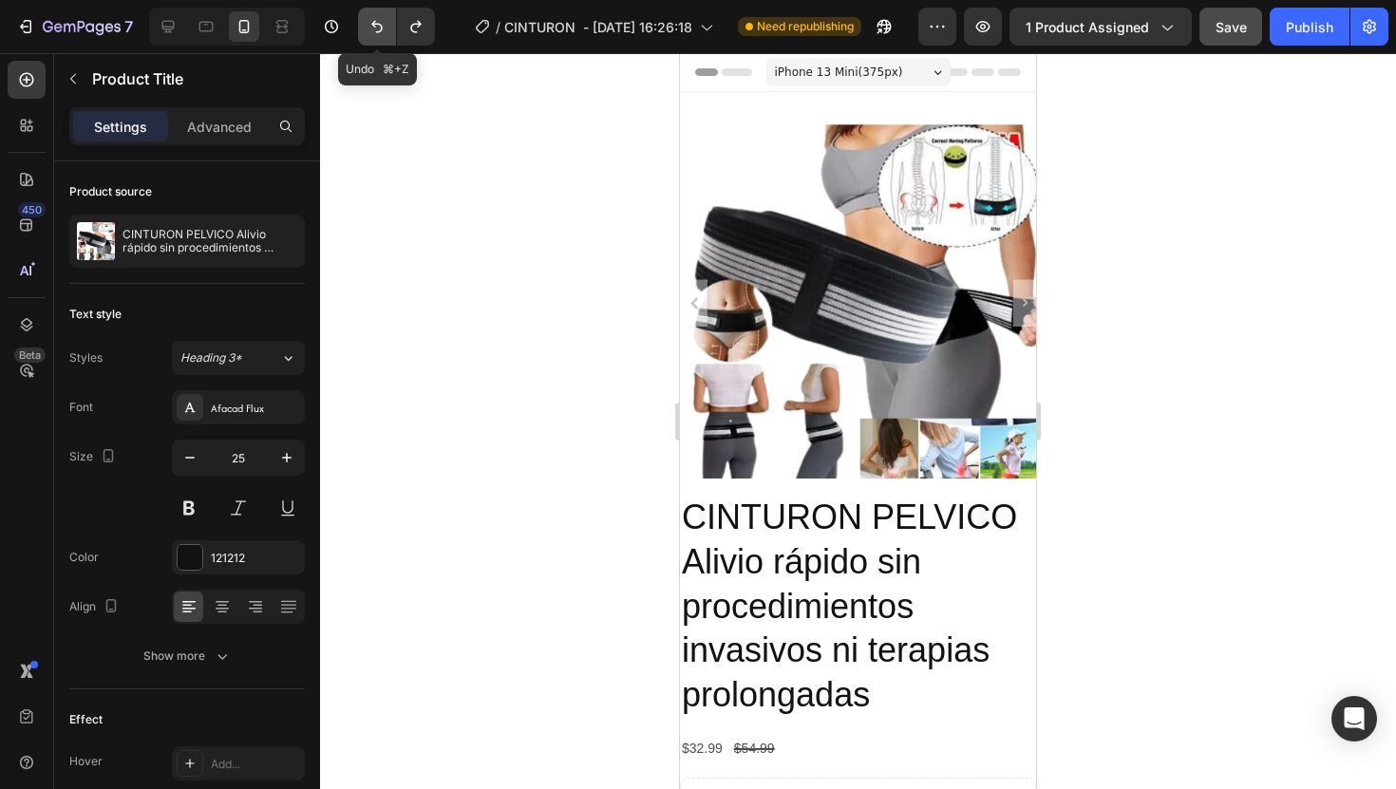
click at [376, 32] on icon "Undo/Redo" at bounding box center [376, 27] width 11 height 12
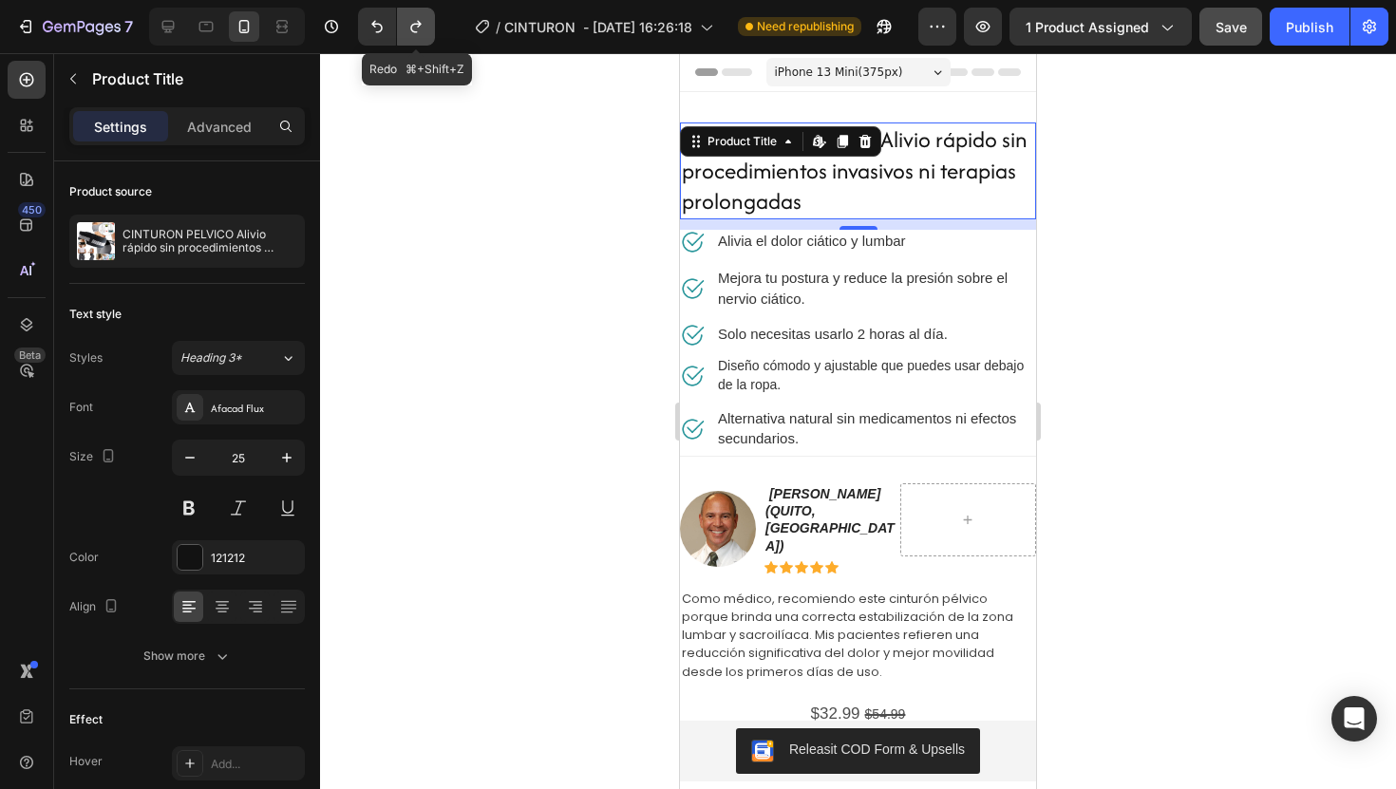
click at [408, 35] on icon "Undo/Redo" at bounding box center [416, 26] width 19 height 19
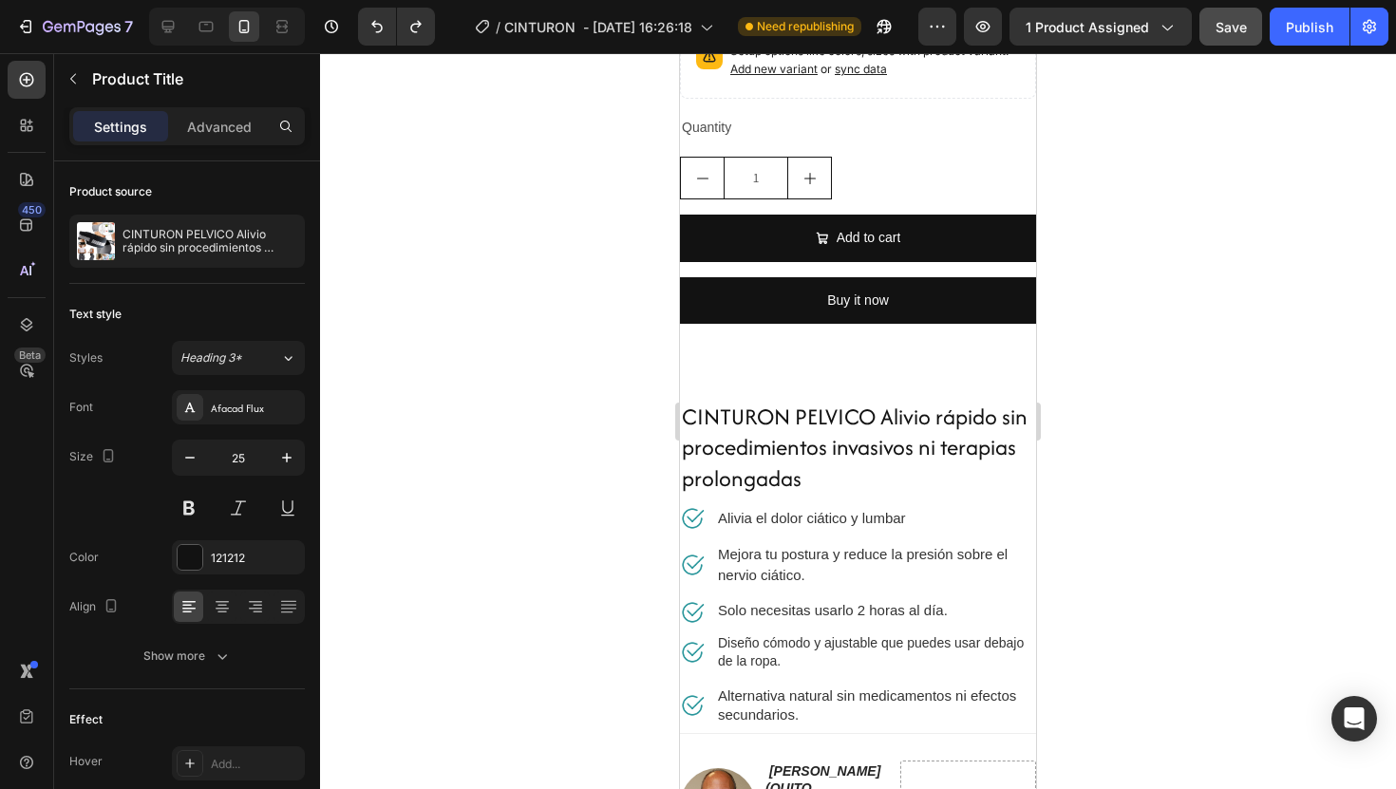
scroll to position [888, 0]
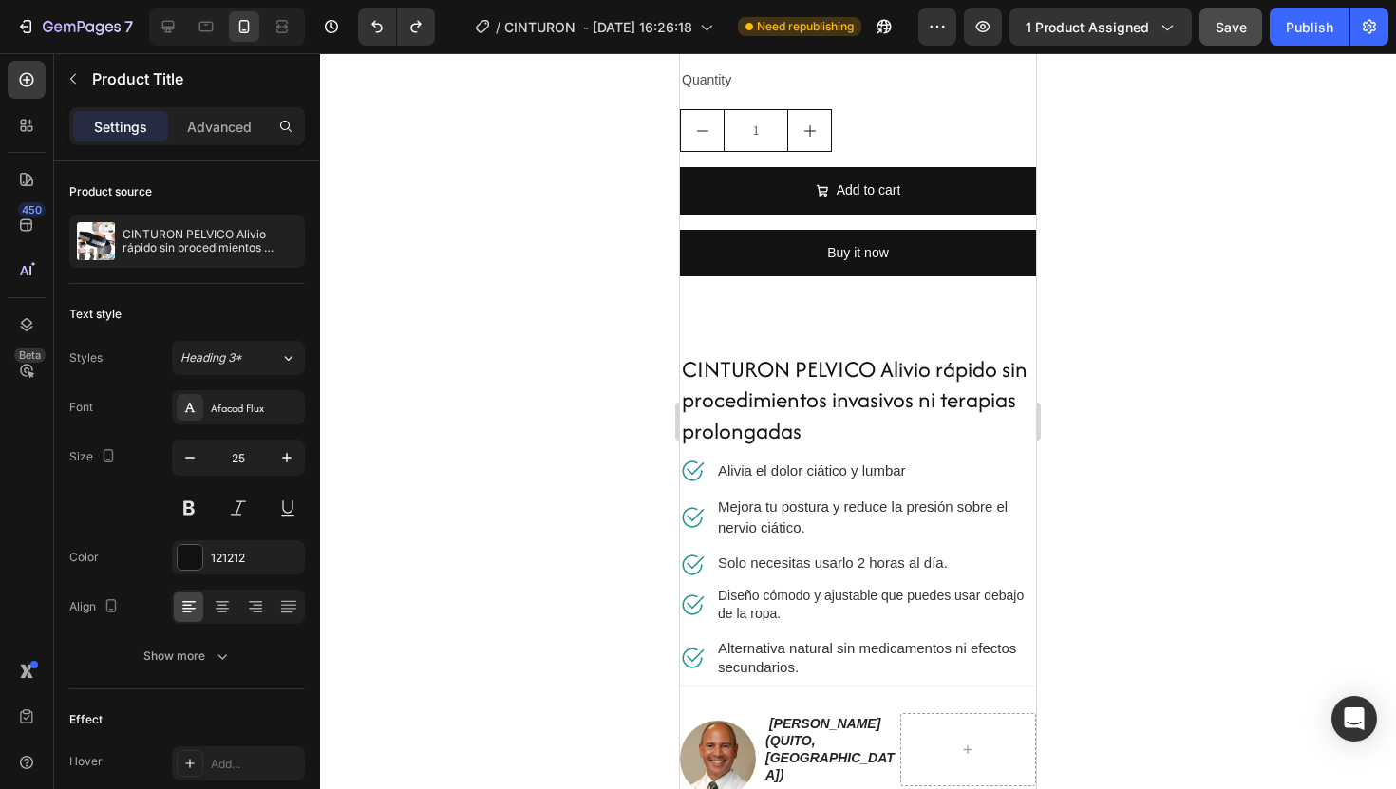
click at [983, 426] on h2 "CINTURON PELVICO Alivio rápido sin procedimientos invasivos ni terapias prolong…" at bounding box center [858, 400] width 356 height 97
click at [946, 418] on h2 "CINTURON PELVICO Alivio rápido sin procedimientos invasivos ni terapias prolong…" at bounding box center [858, 400] width 356 height 97
click at [899, 398] on h2 "CINTURON PELVICO Alivio rápido sin procedimientos invasivos ni terapias prolong…" at bounding box center [858, 400] width 356 height 97
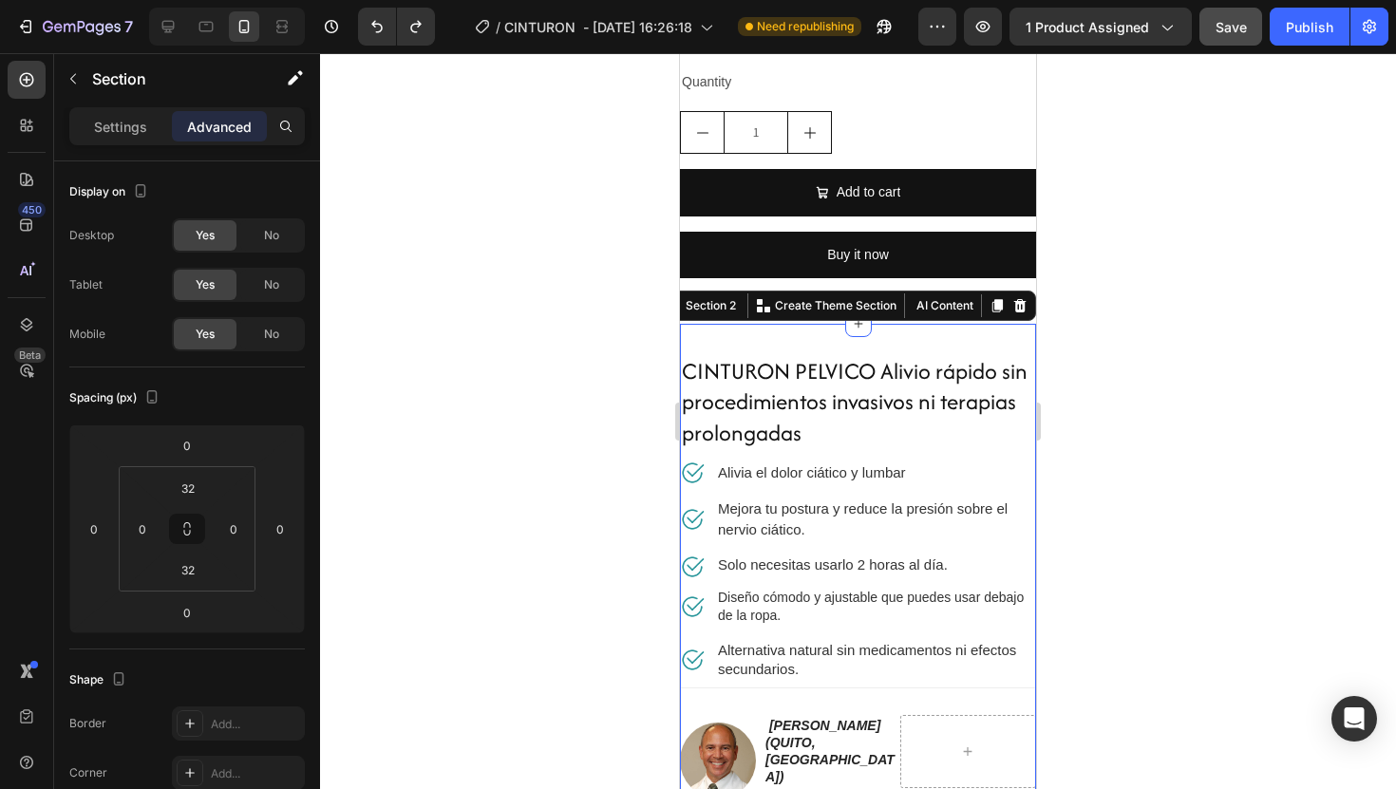
scroll to position [924, 0]
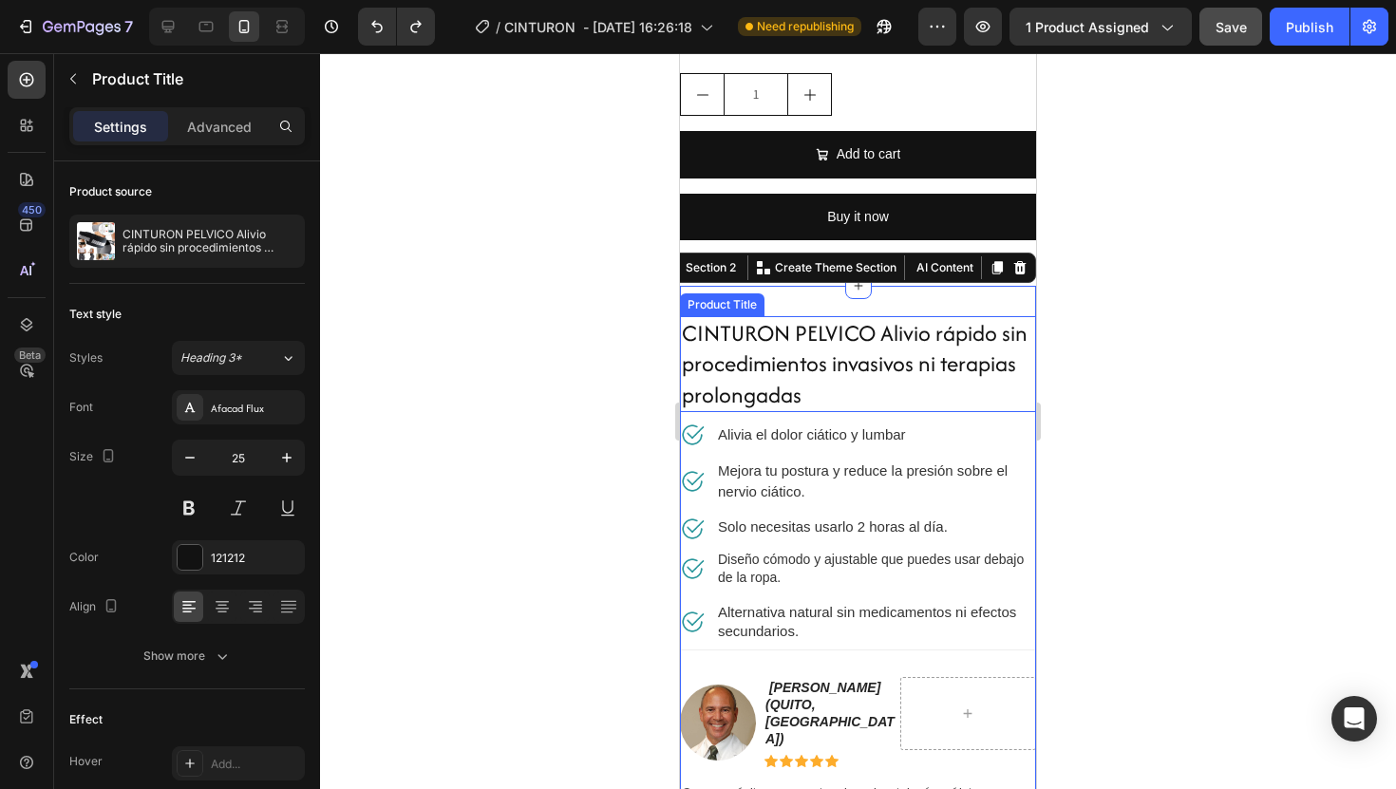
click at [889, 368] on h2 "CINTURON PELVICO Alivio rápido sin procedimientos invasivos ni terapias prolong…" at bounding box center [858, 364] width 356 height 97
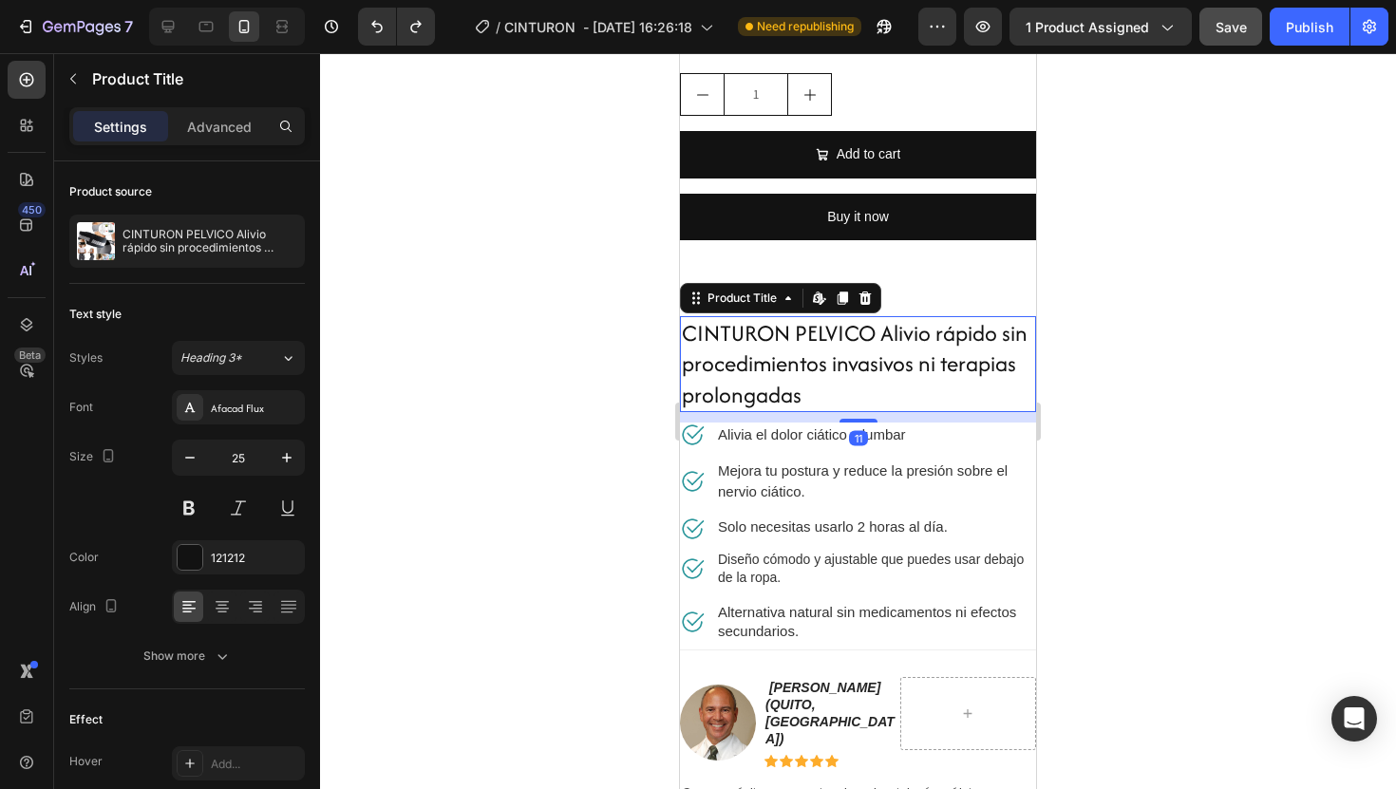
click at [889, 368] on h2 "CINTURON PELVICO Alivio rápido sin procedimientos invasivos ni terapias prolong…" at bounding box center [858, 364] width 356 height 97
click at [870, 305] on icon at bounding box center [865, 298] width 15 height 15
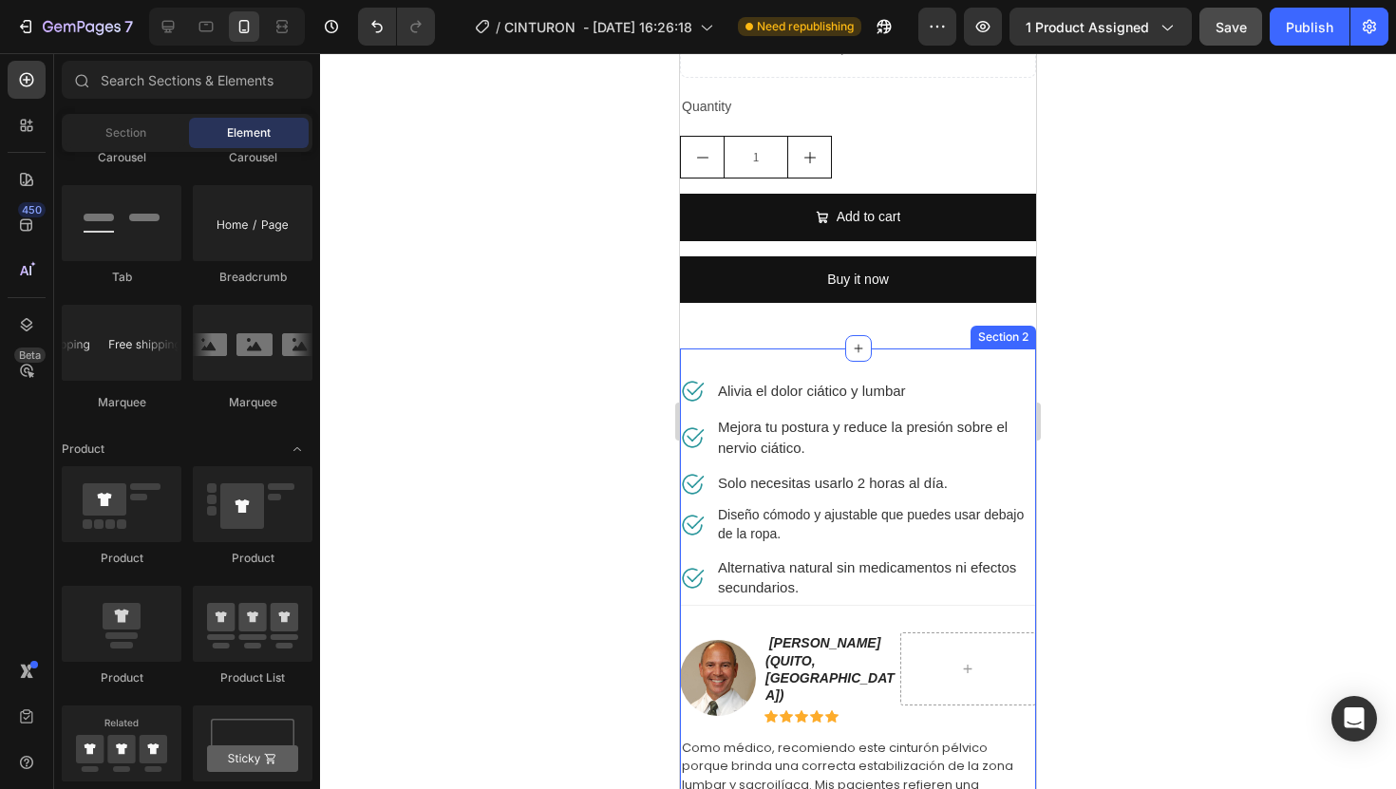
scroll to position [695, 0]
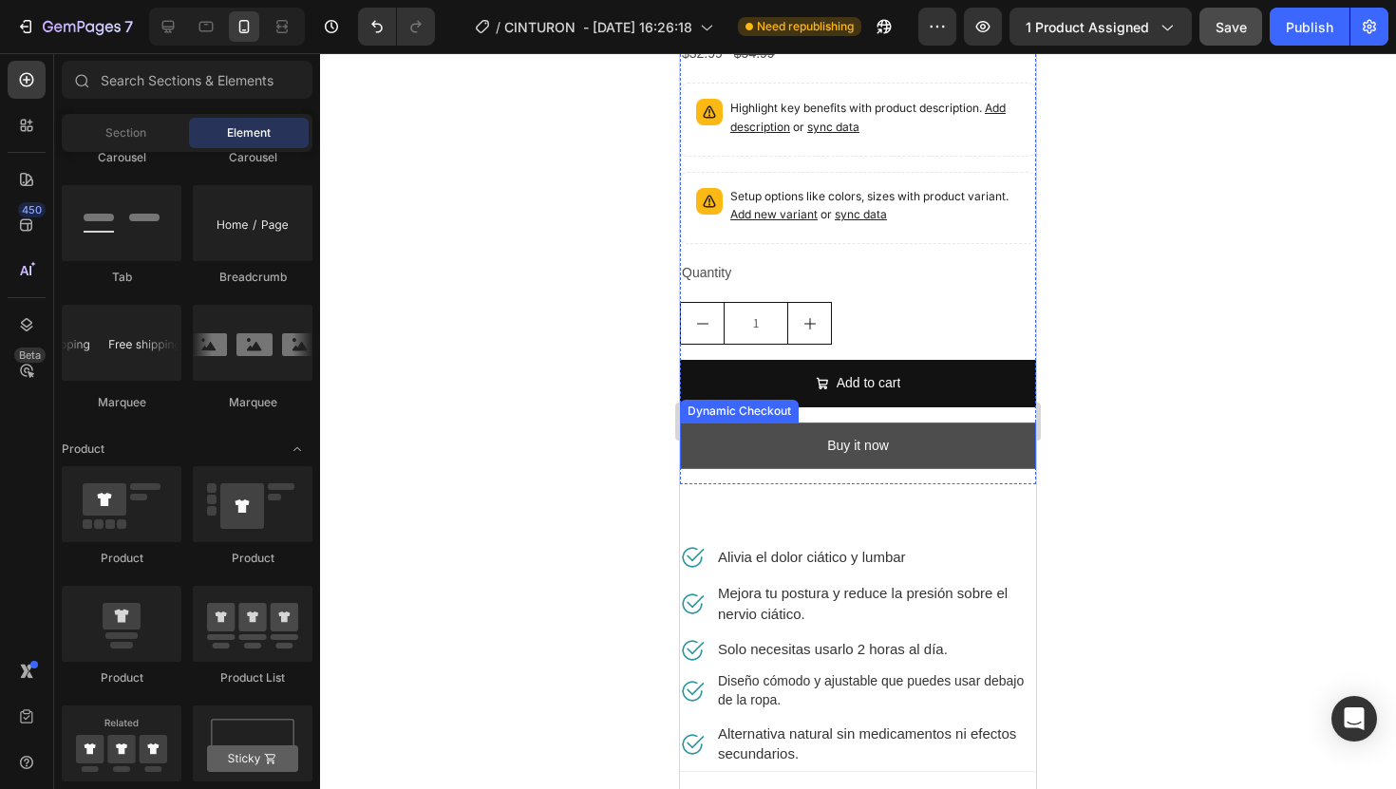
click at [989, 446] on button "Buy it now" at bounding box center [858, 446] width 356 height 47
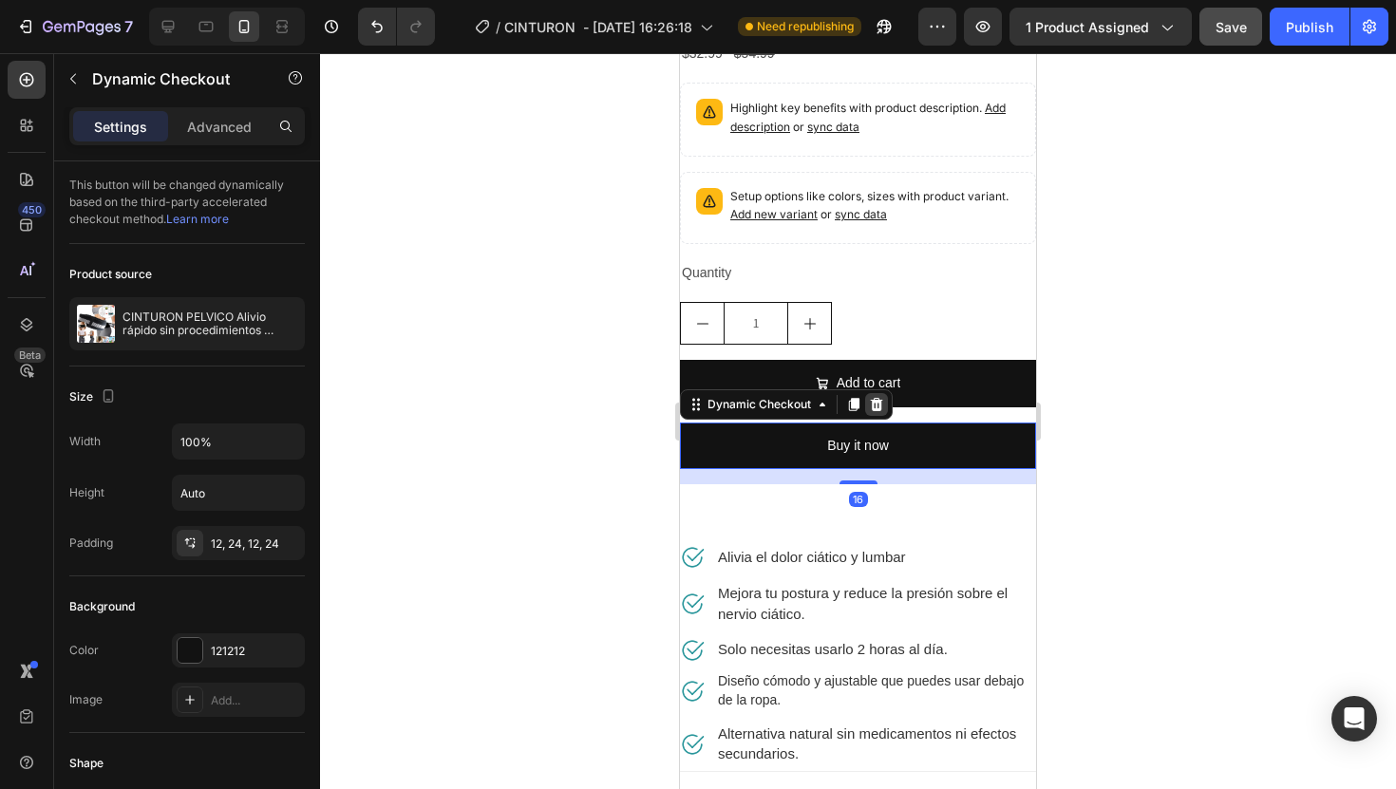
click at [867, 403] on div at bounding box center [876, 404] width 23 height 23
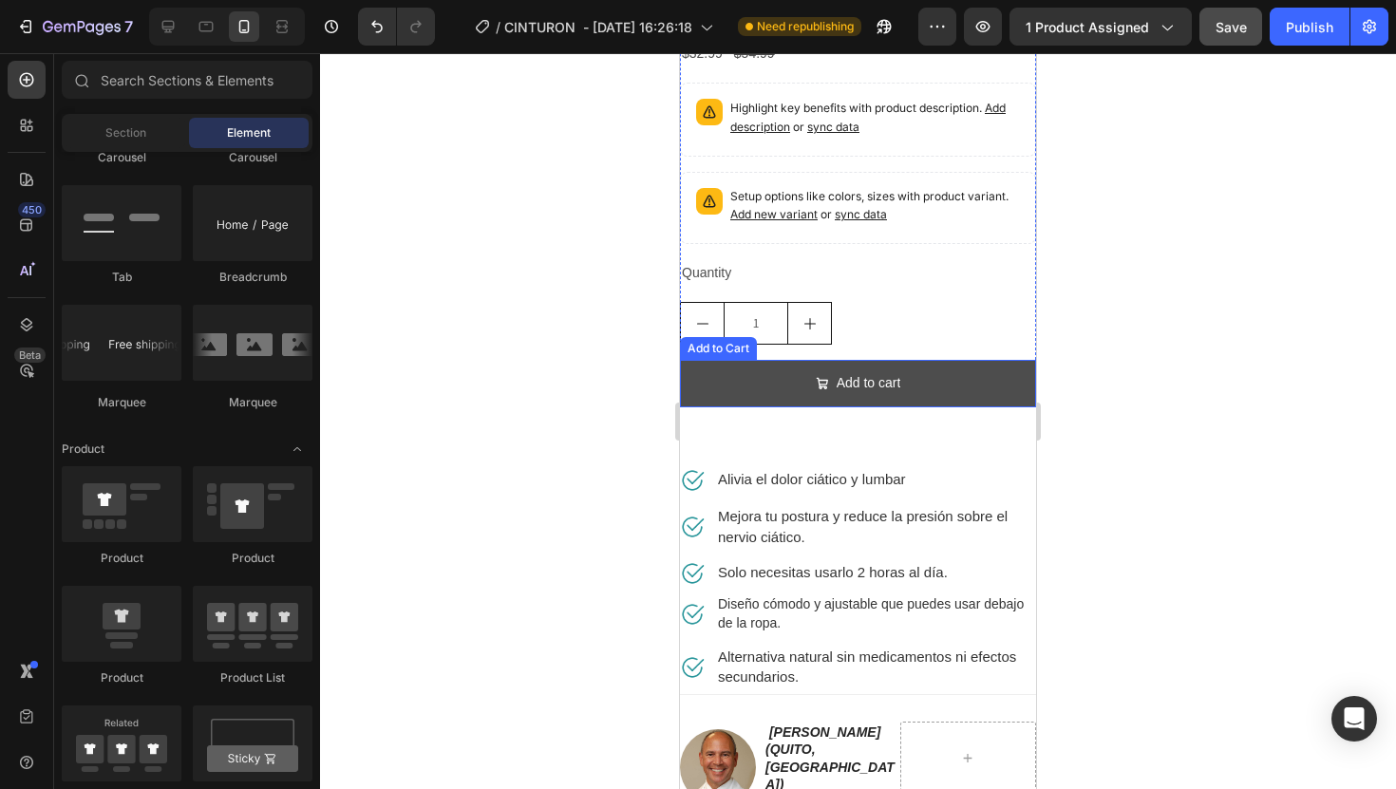
click at [933, 391] on button "Add to cart" at bounding box center [858, 383] width 356 height 47
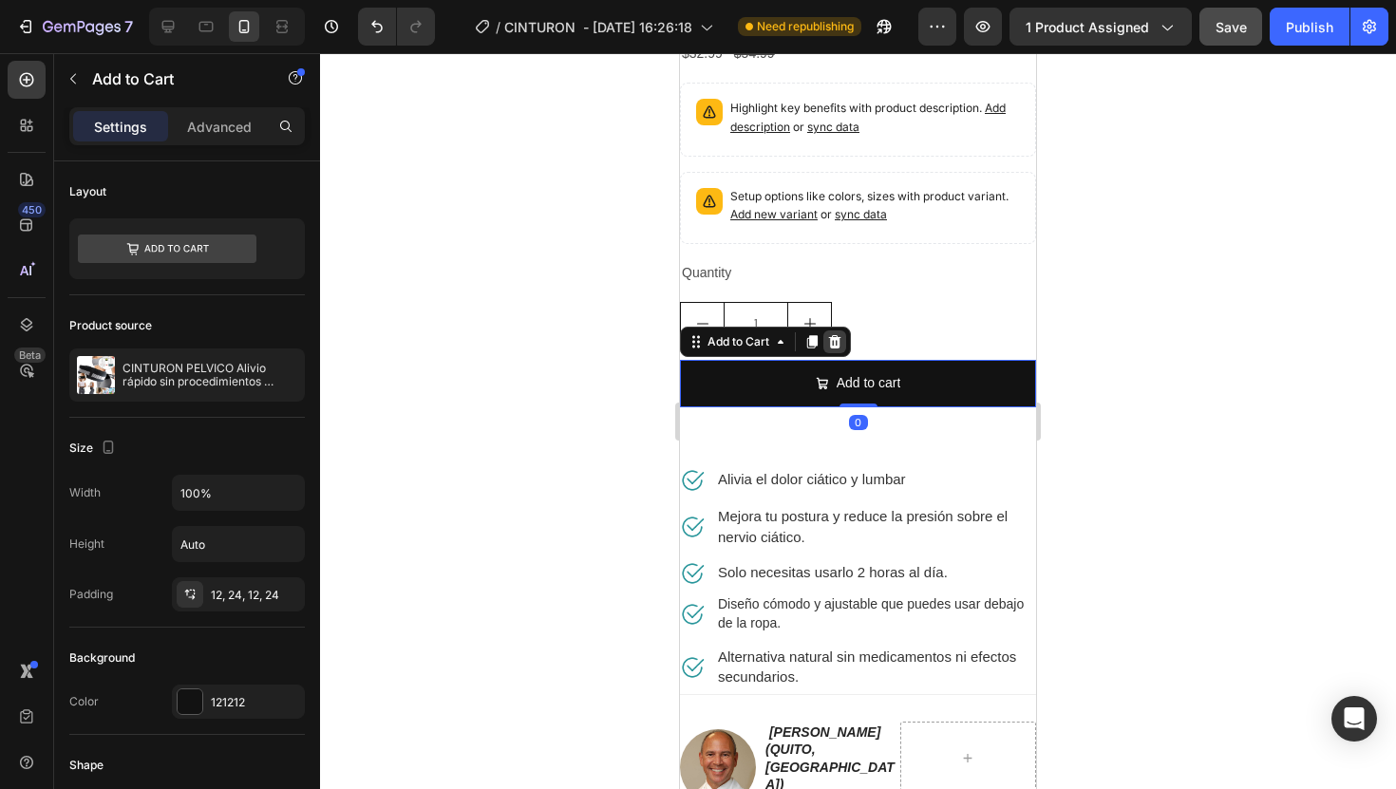
click at [841, 350] on div at bounding box center [834, 342] width 23 height 23
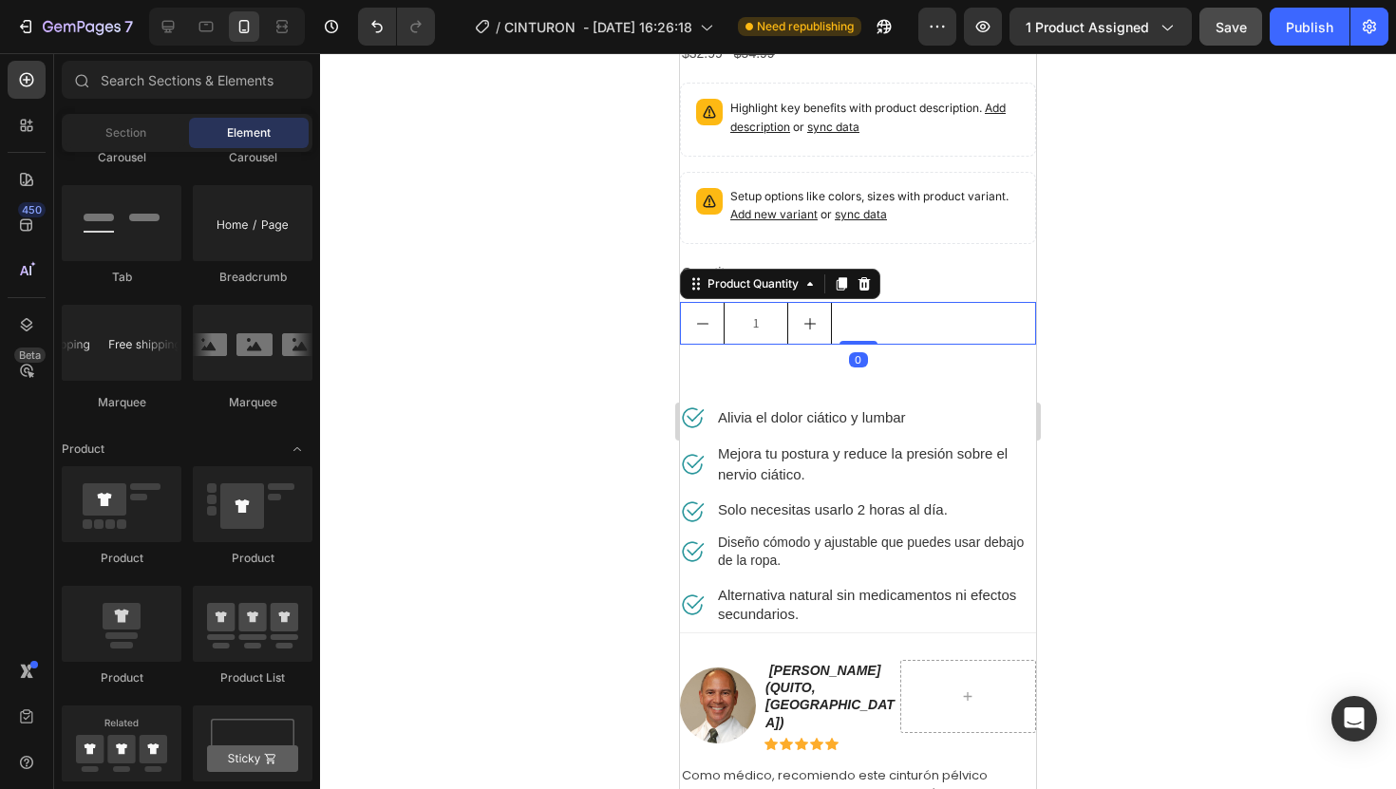
click at [888, 312] on div "1" at bounding box center [858, 323] width 356 height 43
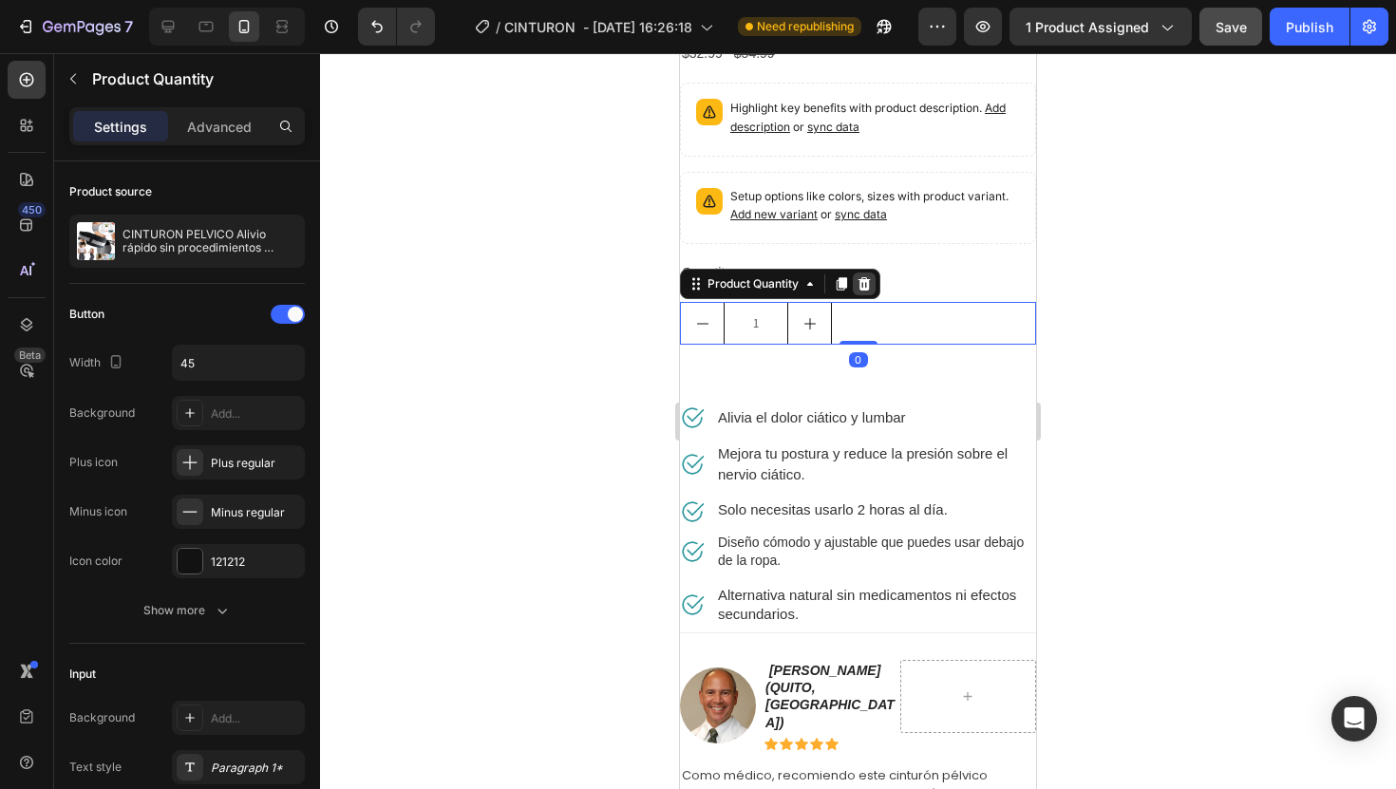
click at [871, 276] on icon at bounding box center [864, 283] width 15 height 15
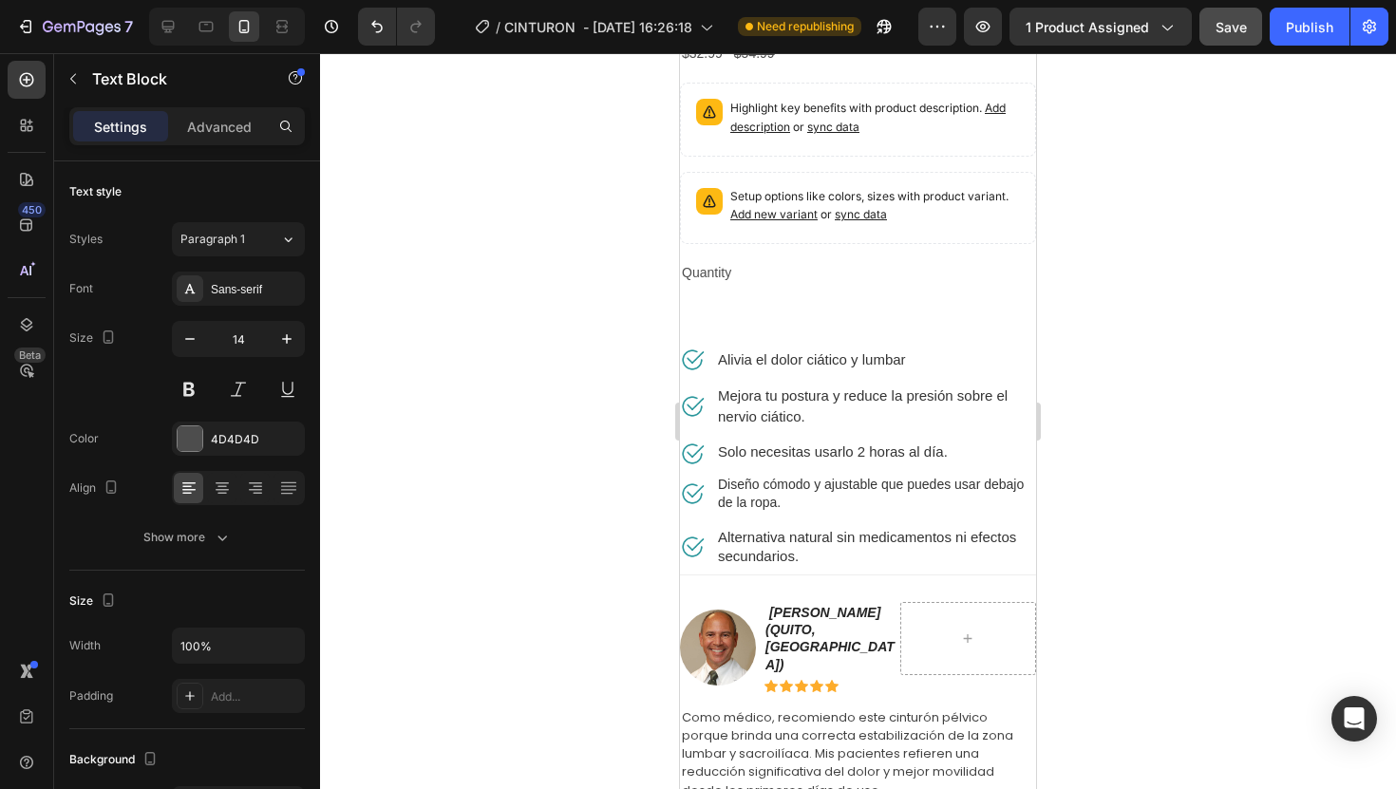
click at [876, 274] on div "Quantity" at bounding box center [858, 273] width 356 height 28
click at [829, 247] on icon at bounding box center [830, 241] width 12 height 13
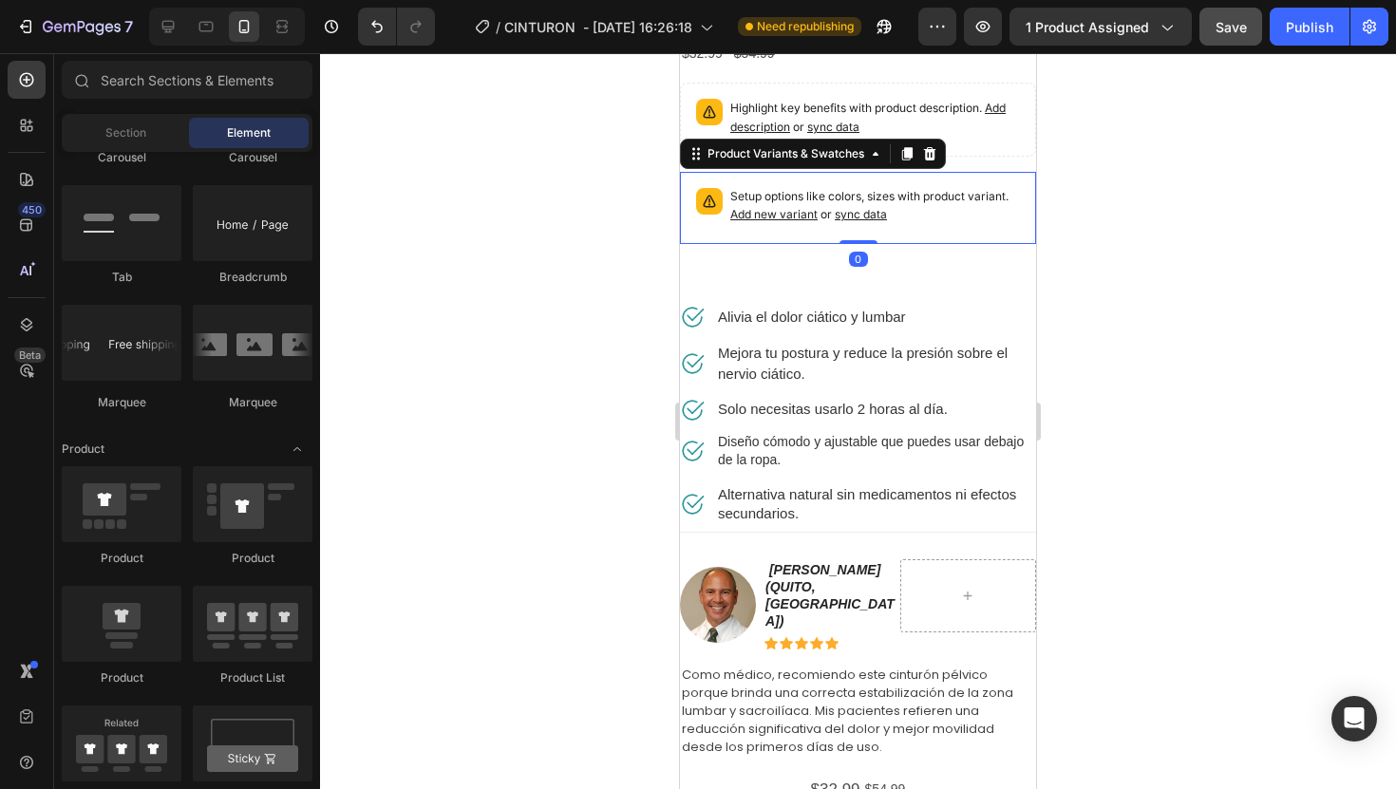
click at [898, 220] on p "Setup options like colors, sizes with product variant. Add new variant or sync …" at bounding box center [875, 206] width 290 height 36
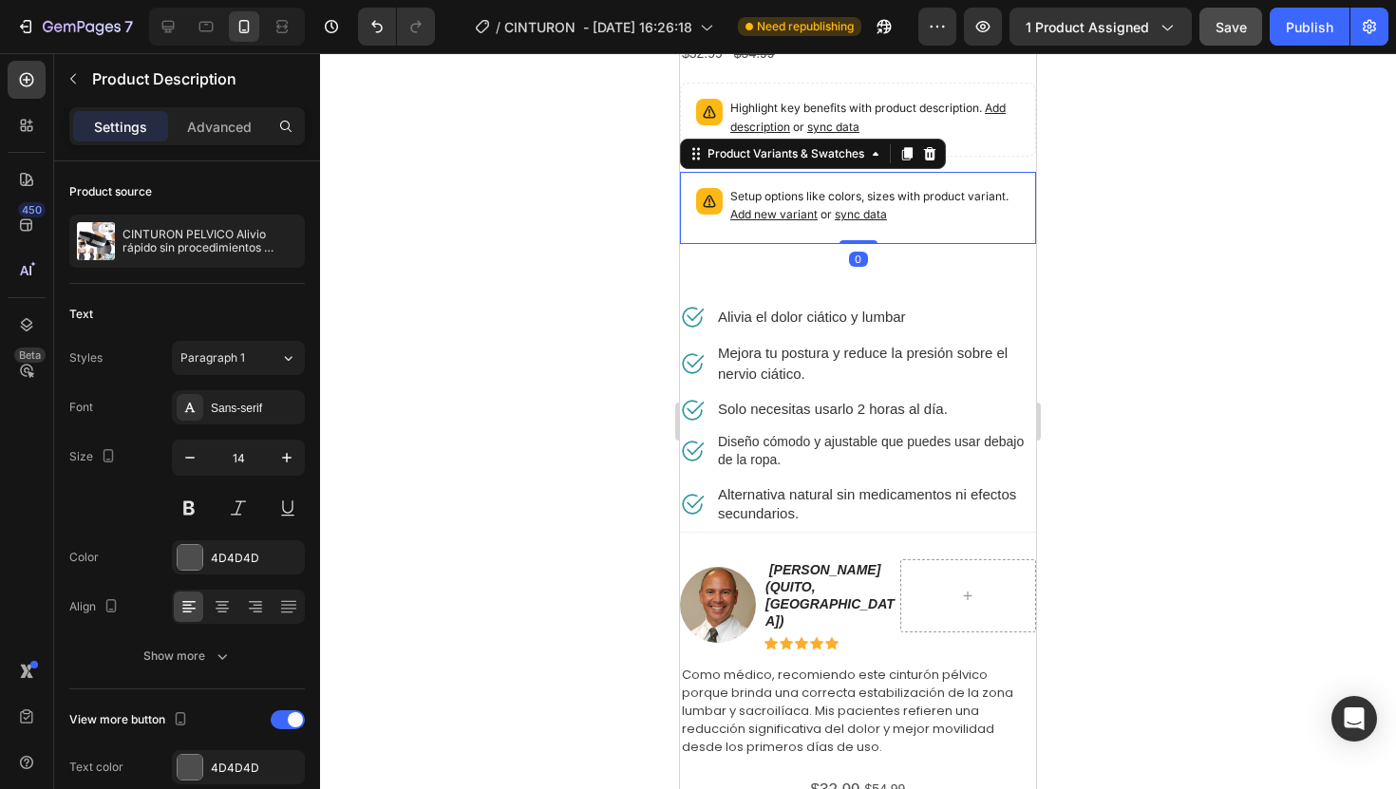
click at [938, 138] on div "Highlight key benefits with product description. Add description or sync data" at bounding box center [875, 120] width 290 height 42
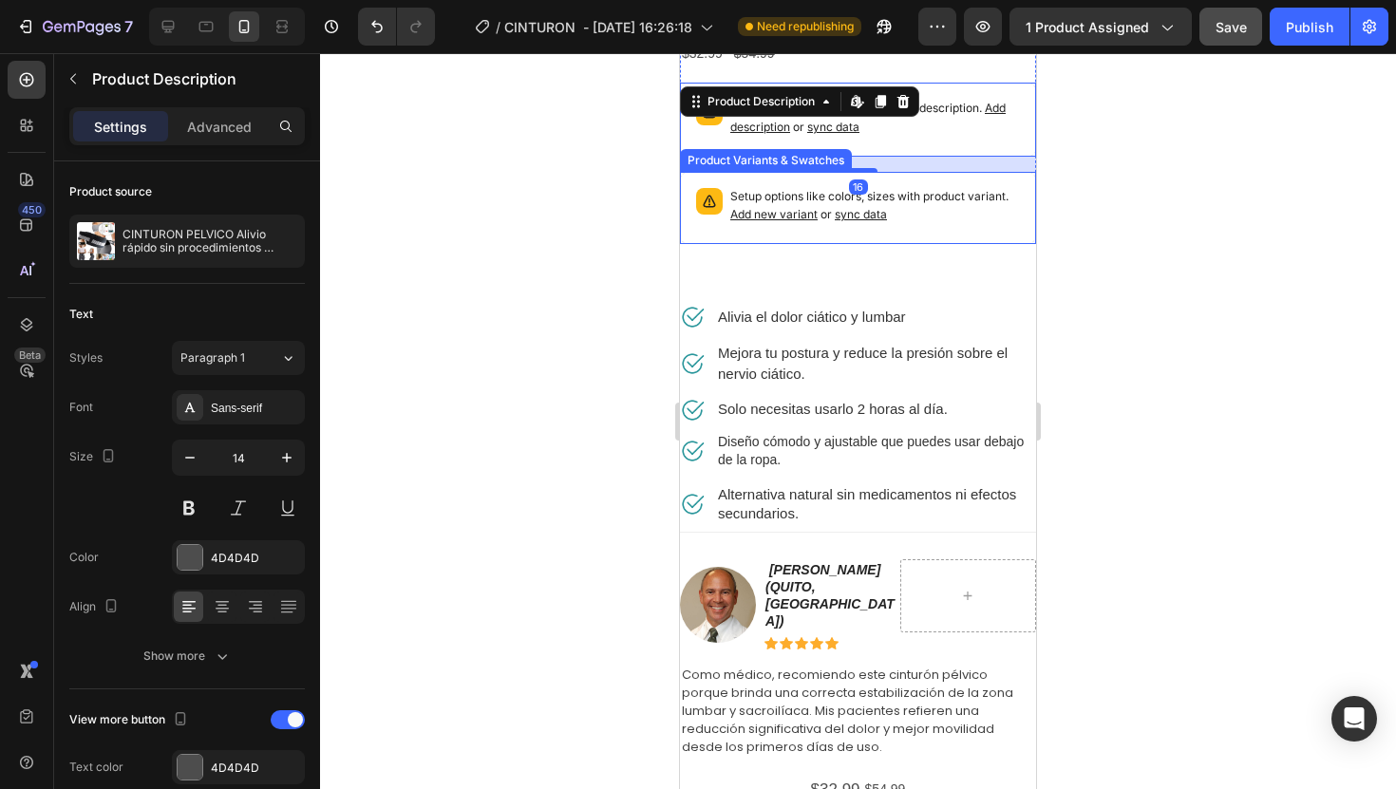
click at [931, 187] on div "Setup options like colors, sizes with product variant. Add new variant or sync …" at bounding box center [858, 207] width 339 height 55
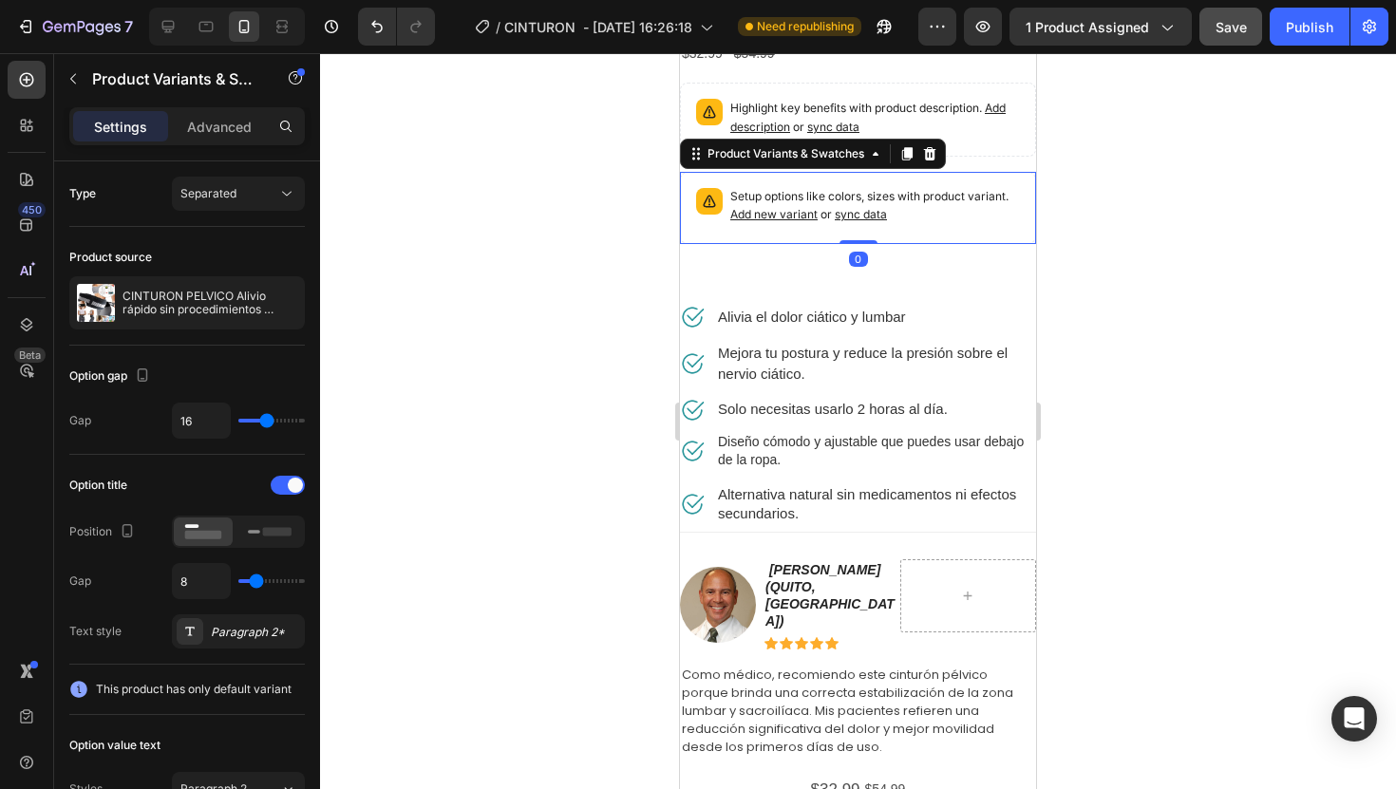
click at [932, 165] on div "Product Variants & Swatches" at bounding box center [813, 154] width 266 height 30
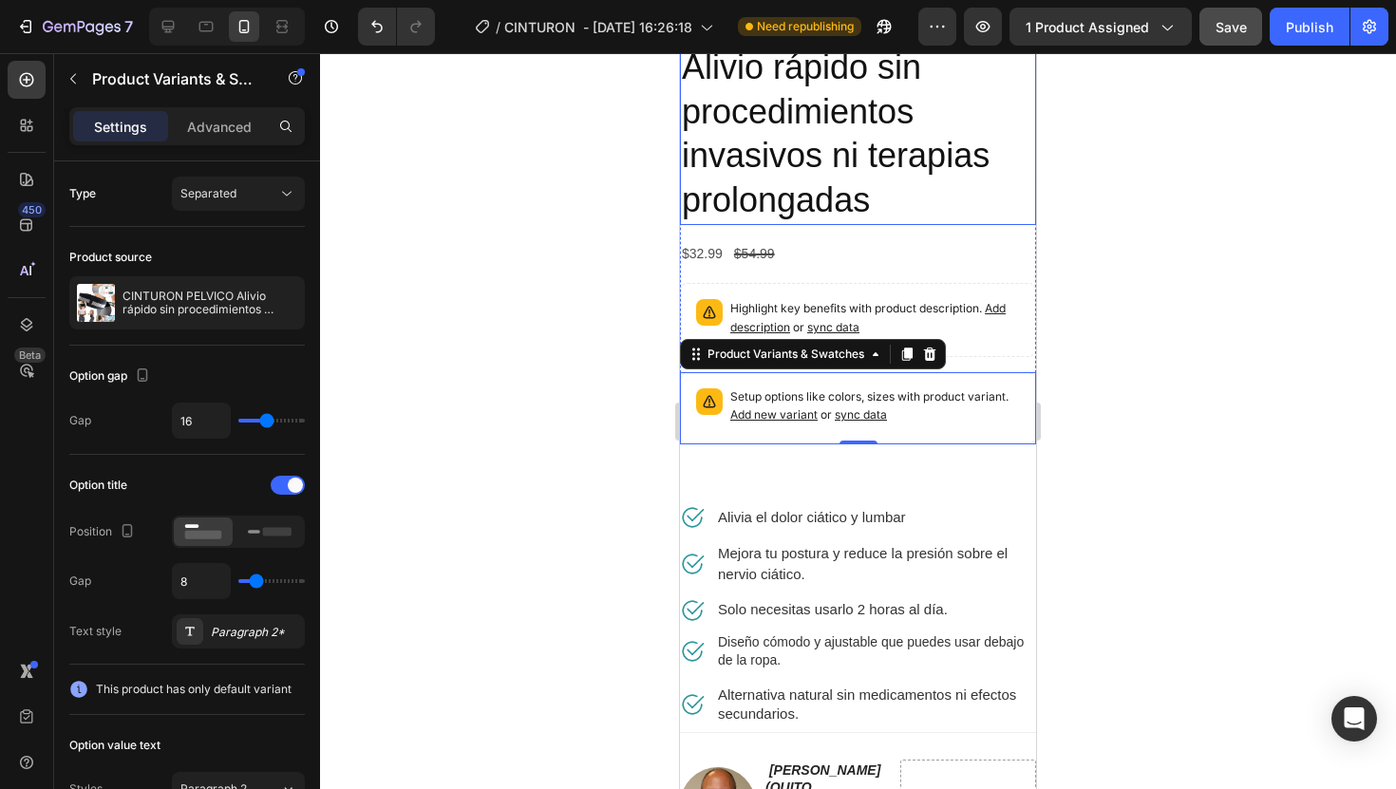
scroll to position [472, 0]
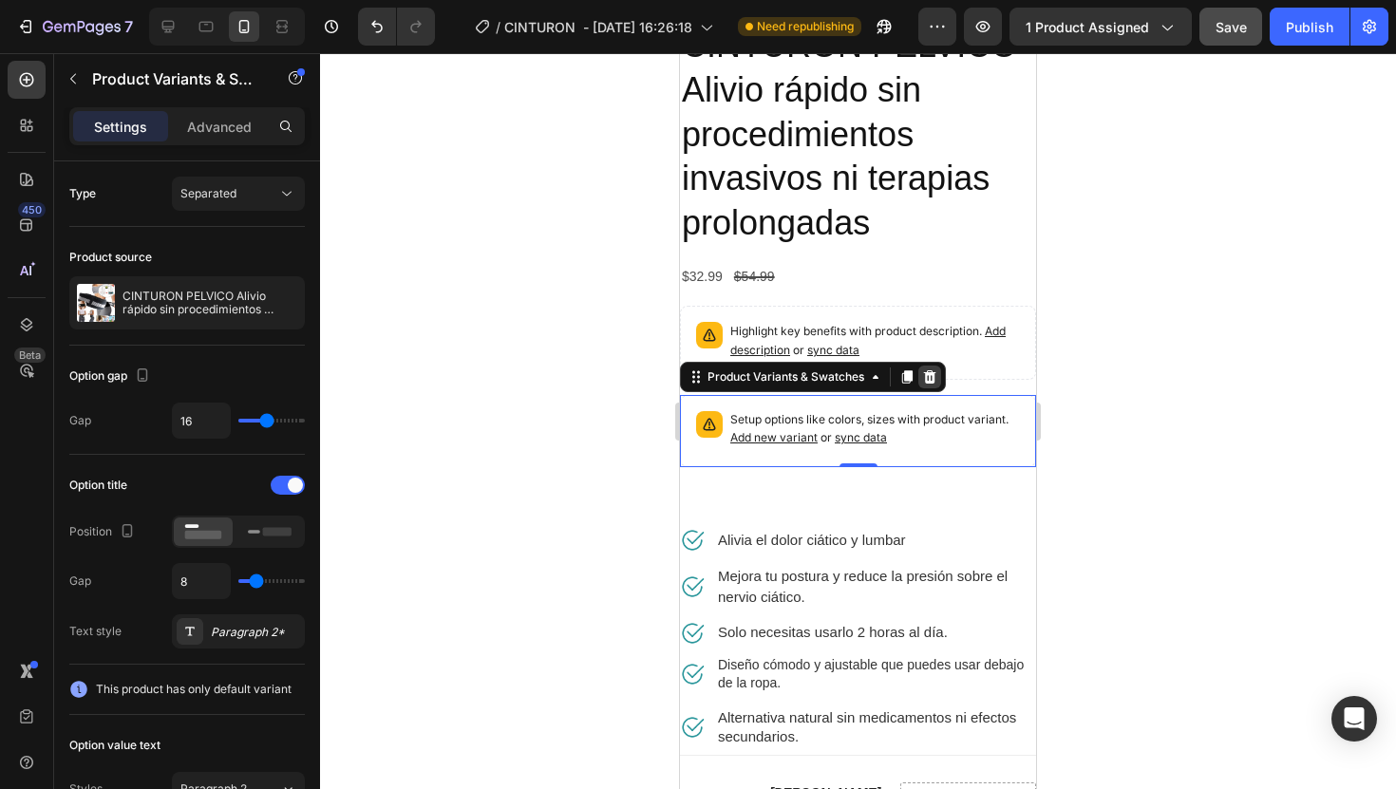
click at [932, 379] on icon at bounding box center [930, 376] width 12 height 13
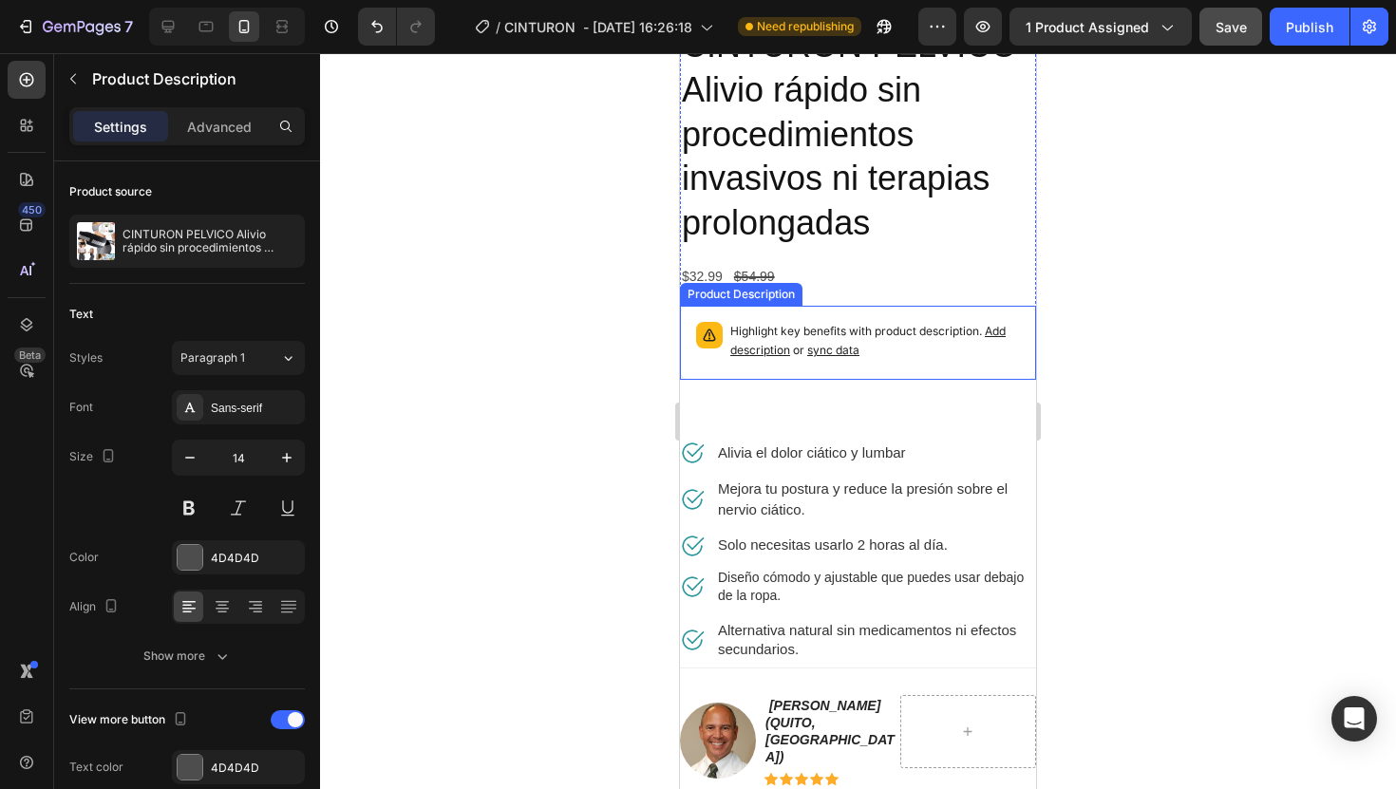
click at [949, 361] on div "Highlight key benefits with product description. Add description or sync data" at bounding box center [875, 343] width 290 height 42
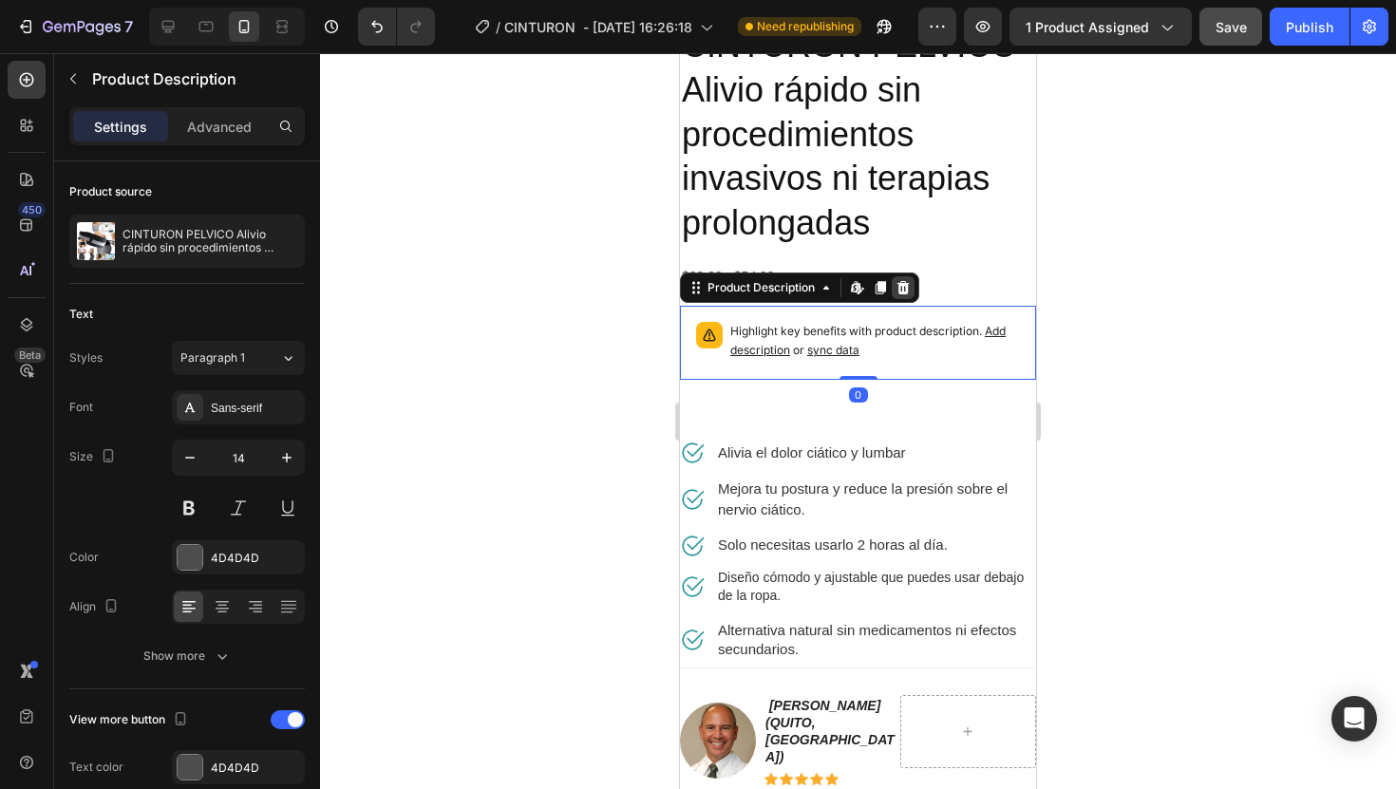
click at [910, 284] on icon at bounding box center [903, 287] width 15 height 15
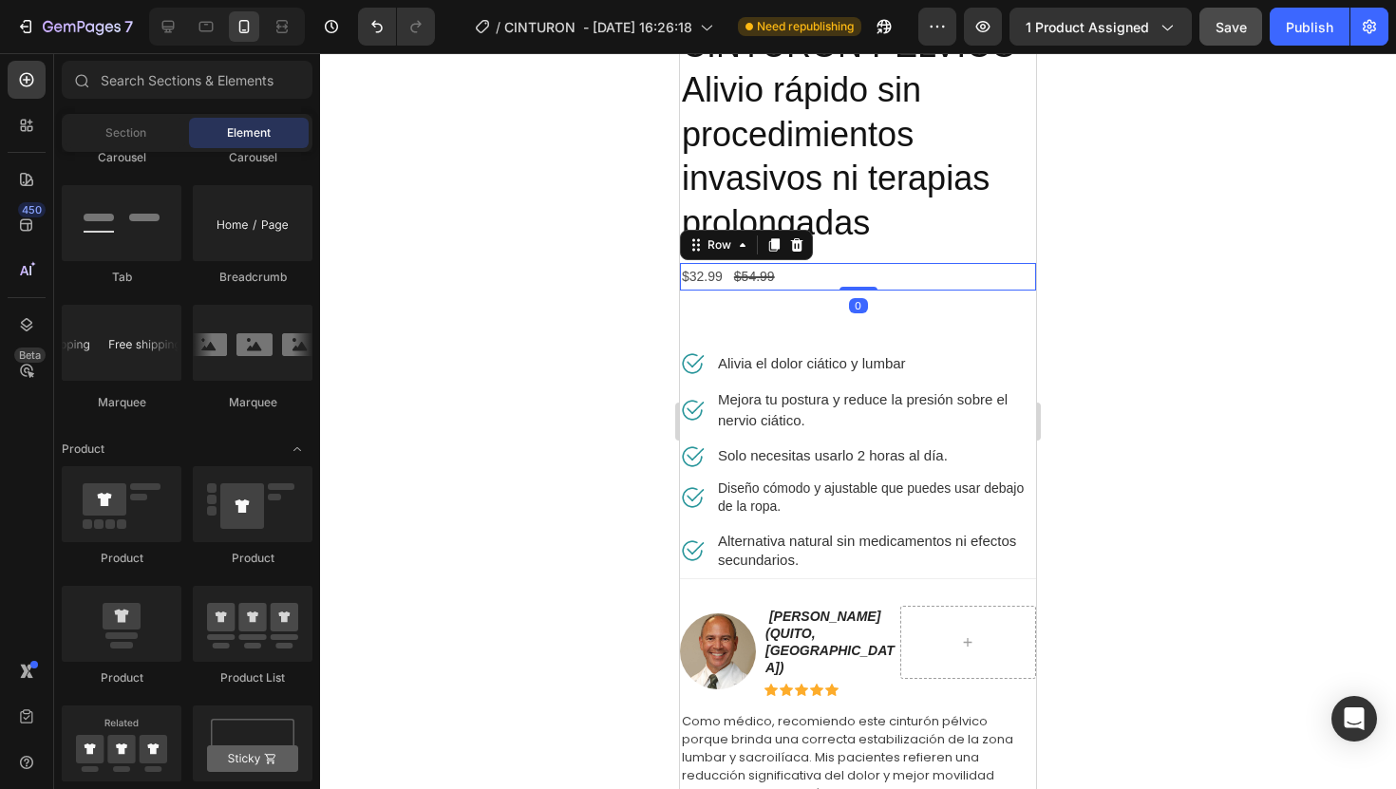
click at [909, 283] on div "$32.99 Product Price Product Price $54.99 Product Price Product Price Row 0" at bounding box center [858, 277] width 356 height 28
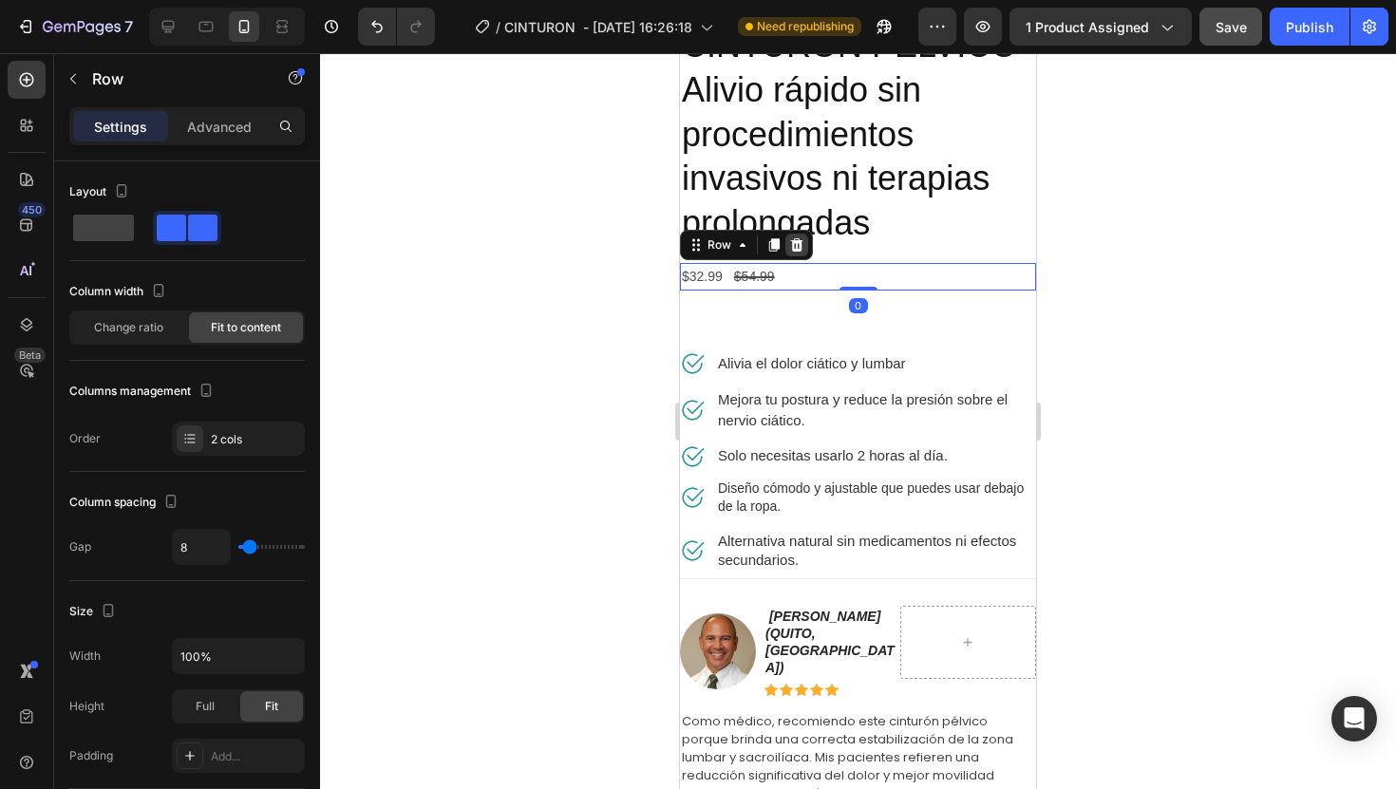
click at [797, 248] on icon at bounding box center [797, 244] width 12 height 13
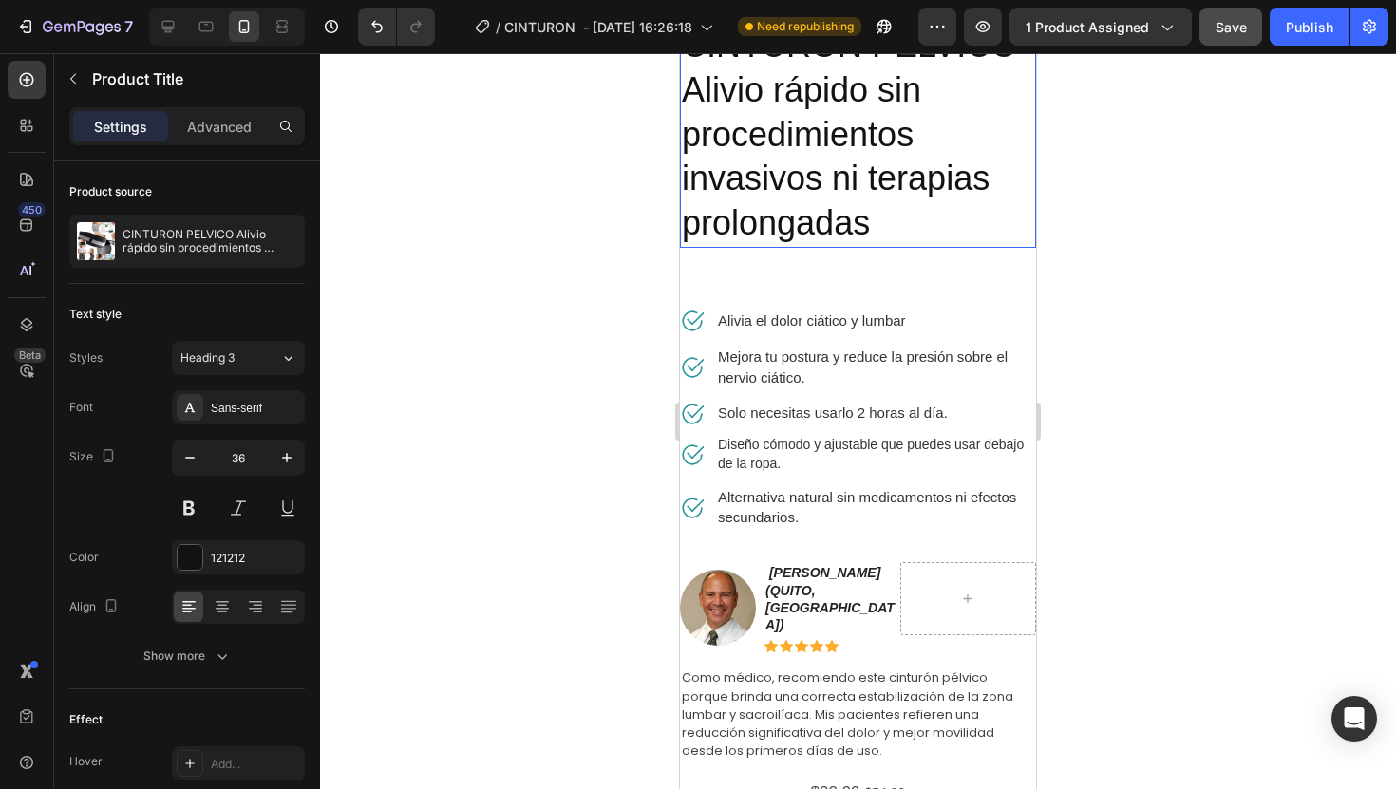
click at [918, 201] on h2 "CINTURON PELVICO Alivio rápido sin procedimientos invasivos ni terapias prolong…" at bounding box center [858, 135] width 356 height 226
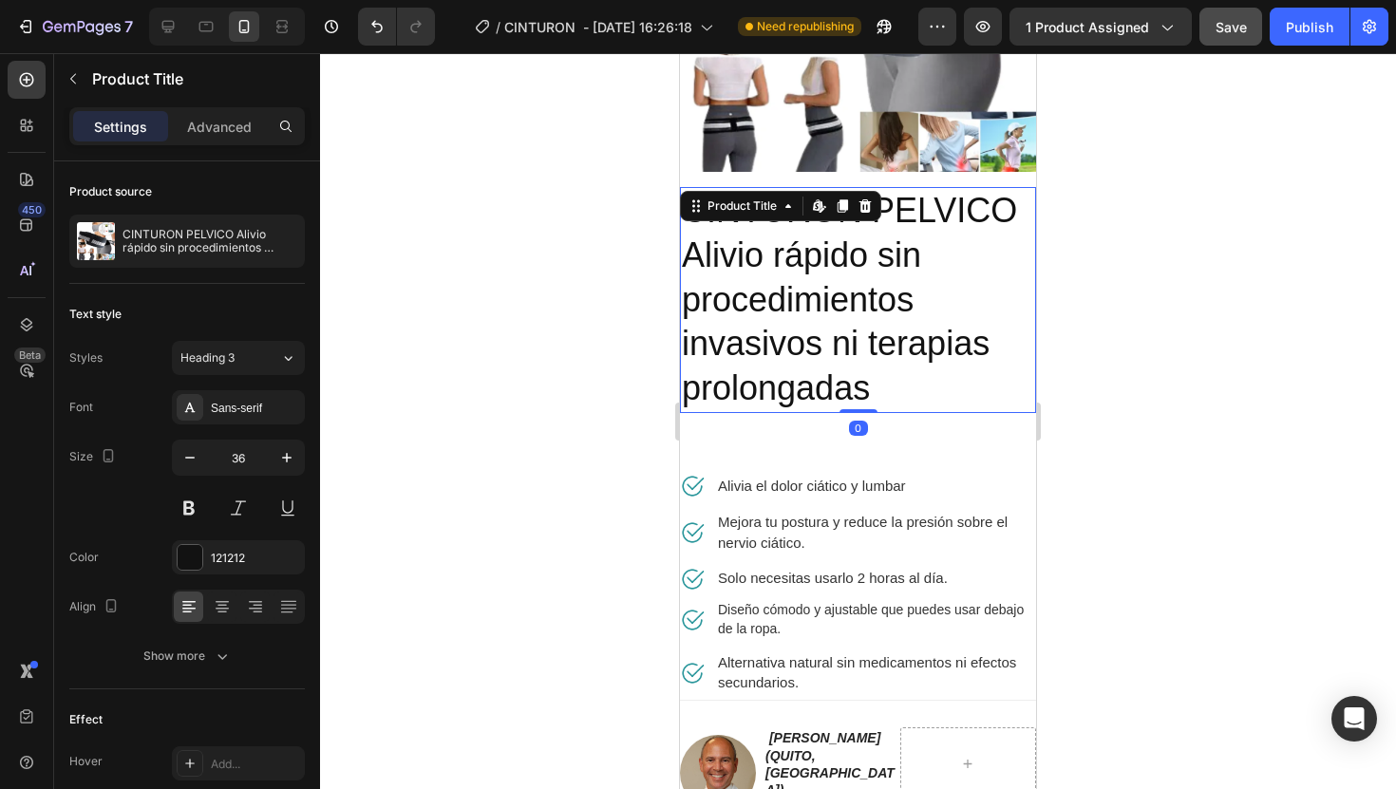
scroll to position [238, 0]
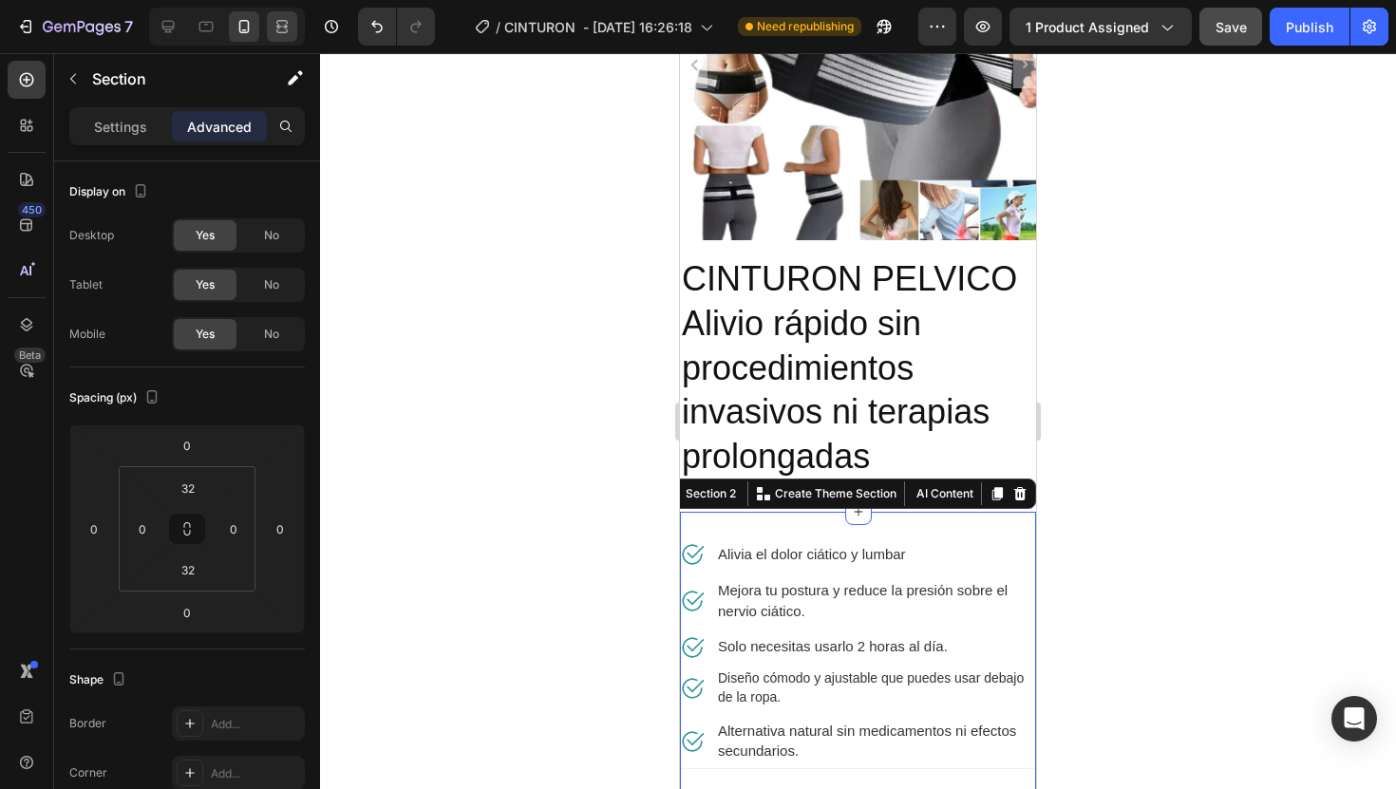
click at [293, 40] on div at bounding box center [282, 26] width 30 height 30
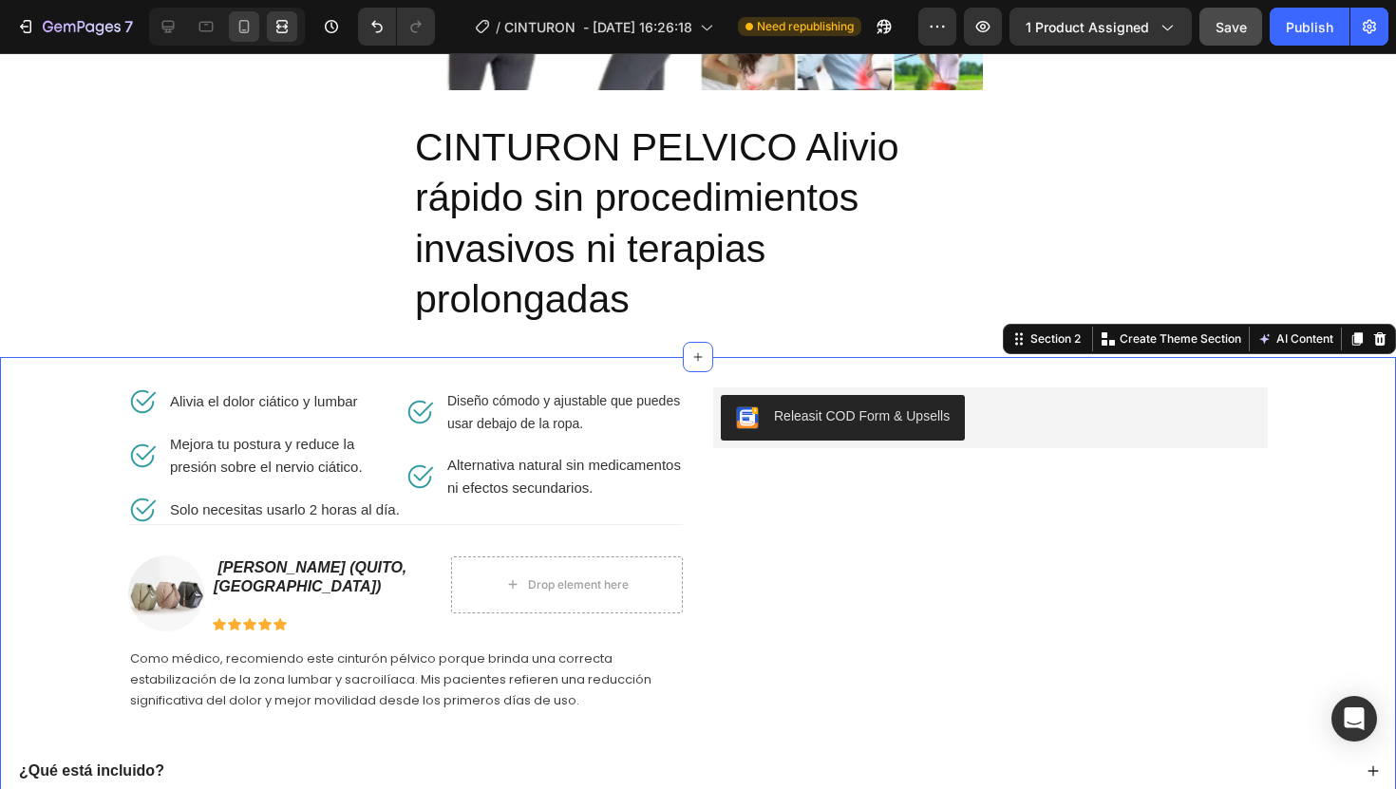
click at [247, 27] on icon at bounding box center [244, 26] width 19 height 19
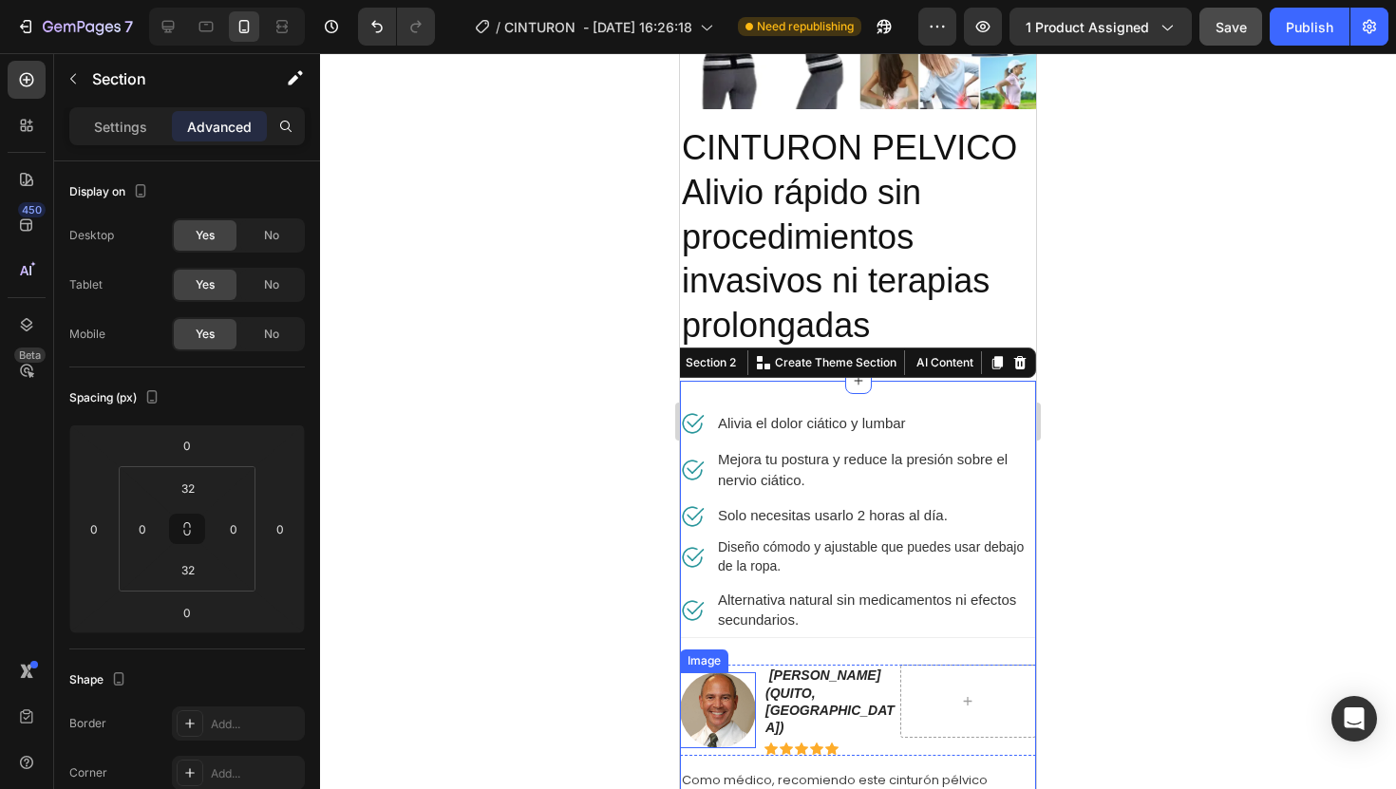
scroll to position [360, 0]
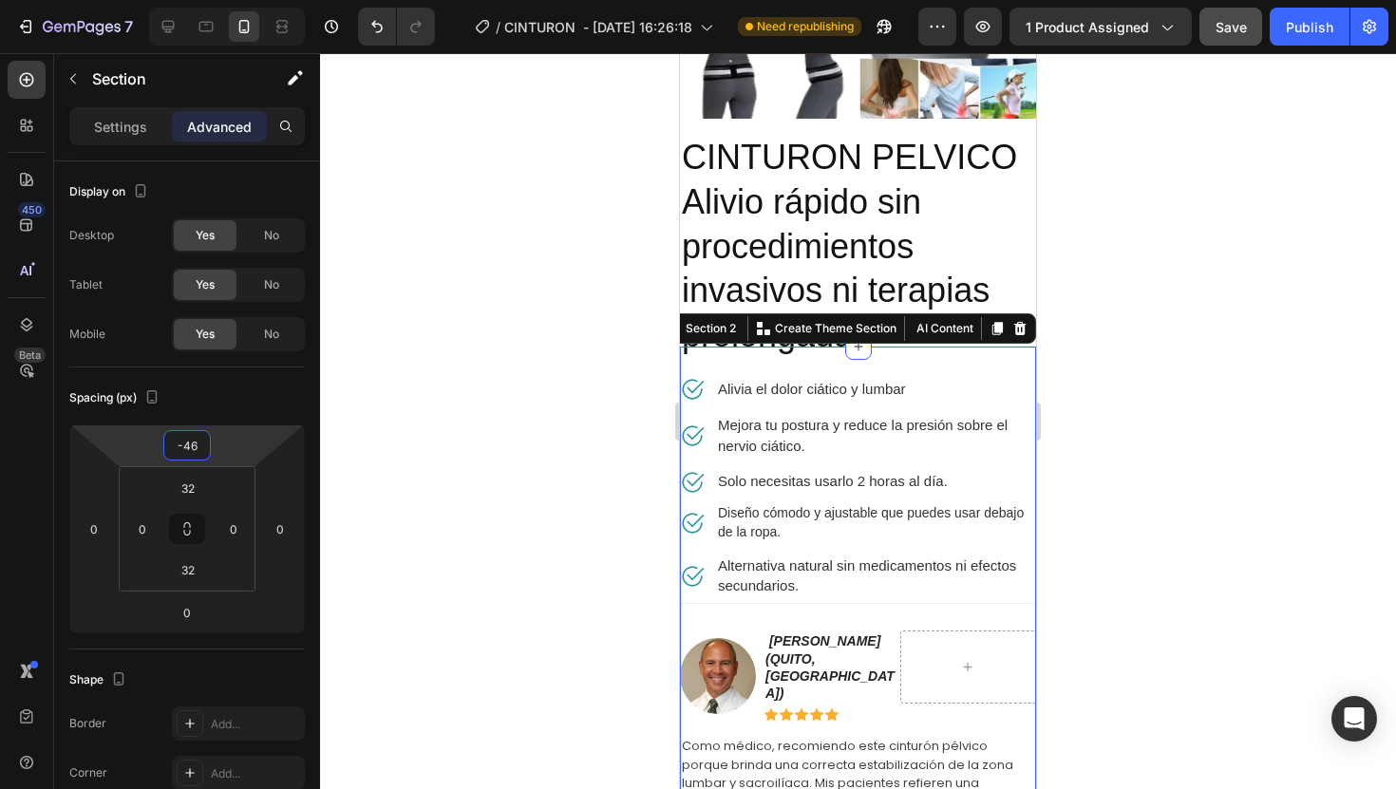
type input "-44"
drag, startPoint x: 247, startPoint y: 446, endPoint x: 261, endPoint y: 467, distance: 25.3
click at [261, 0] on html "7 Version history / CINTURON - [DATE] 16:26:18 Need republishing Preview 1 prod…" at bounding box center [698, 0] width 1396 height 0
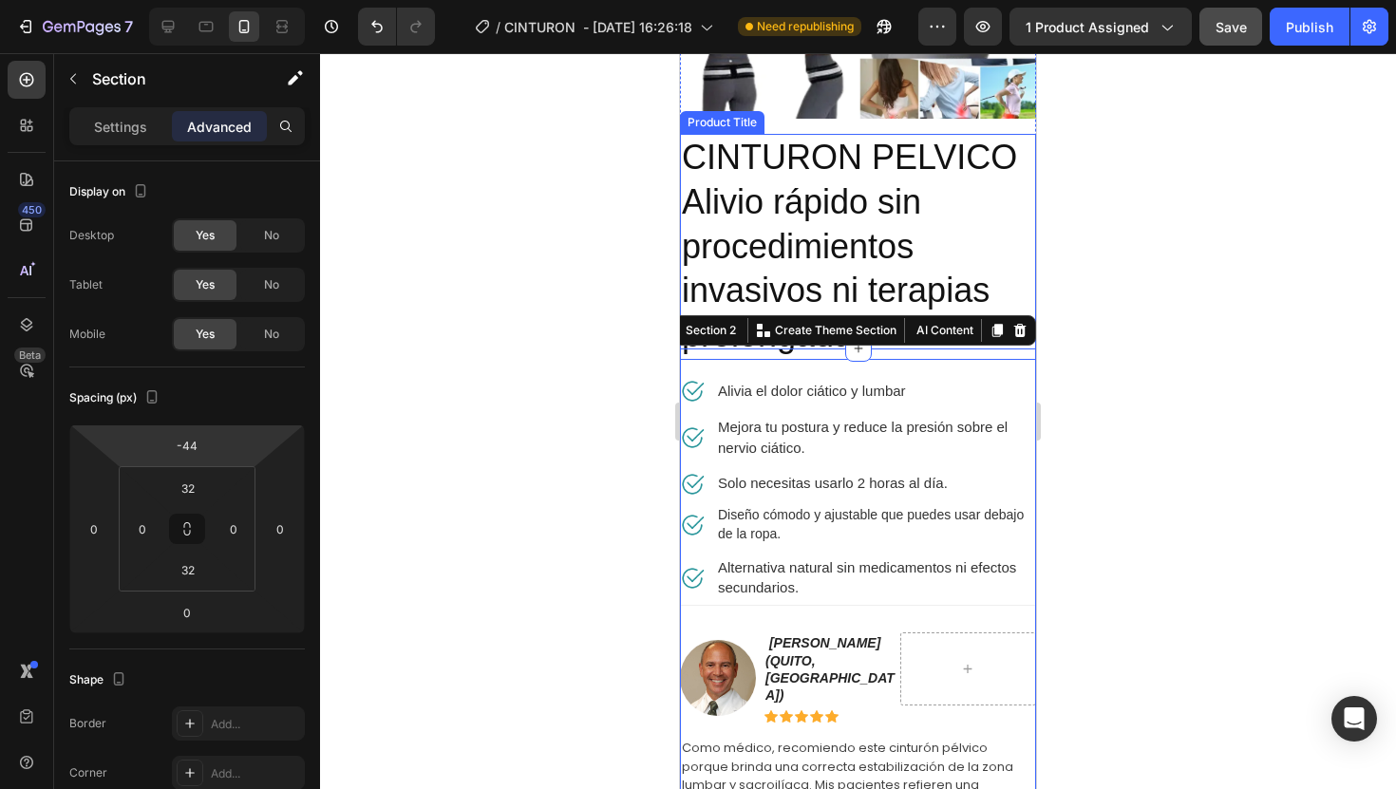
click at [1057, 309] on div at bounding box center [858, 421] width 1076 height 736
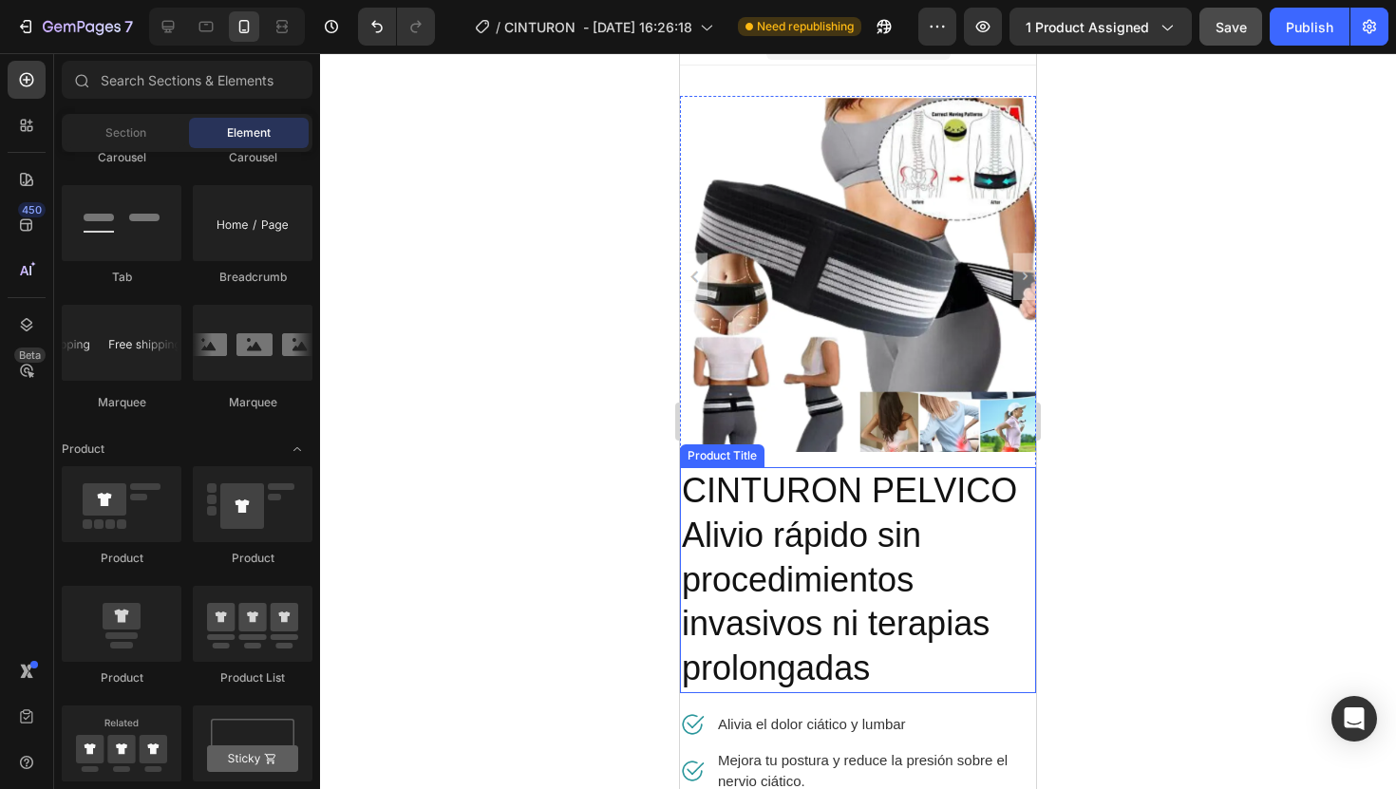
scroll to position [0, 0]
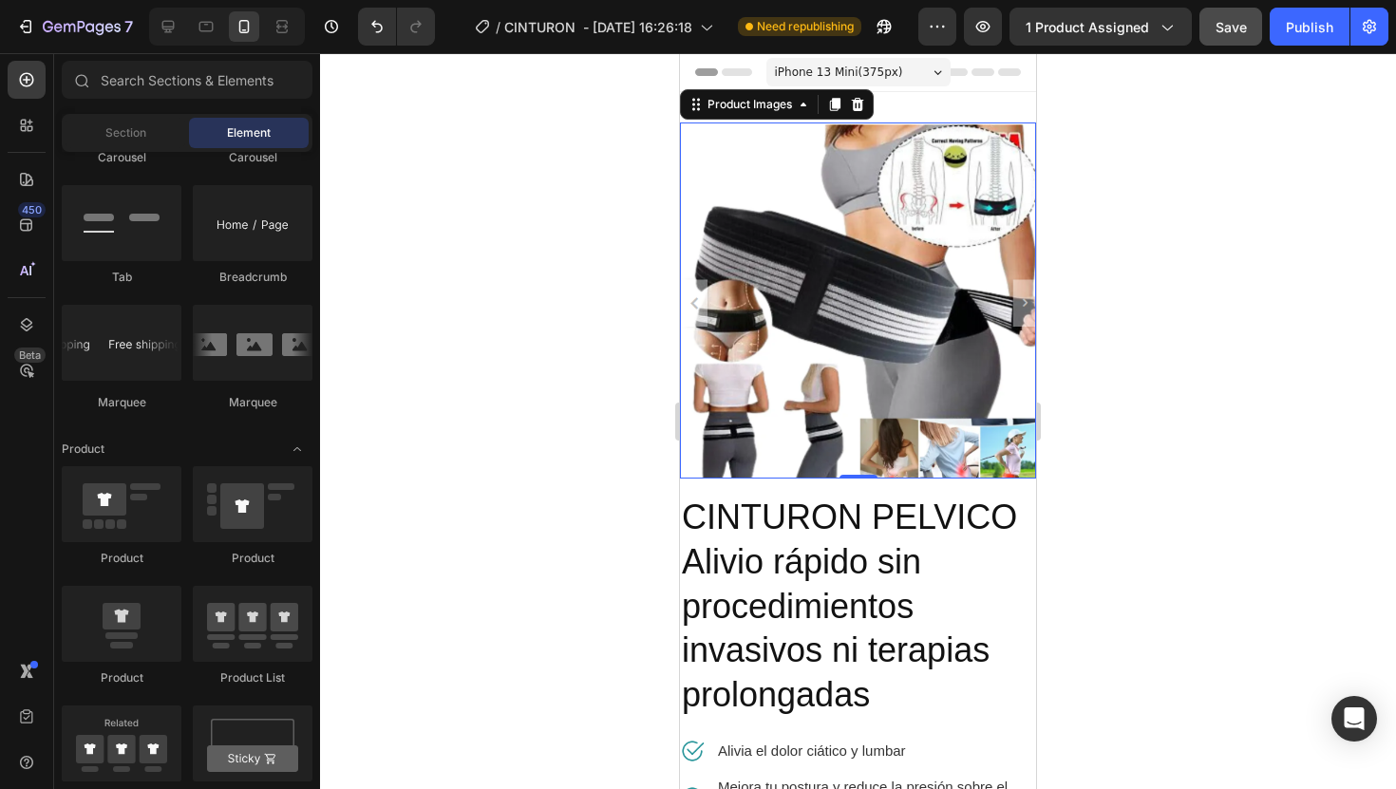
click at [900, 201] on img at bounding box center [858, 301] width 356 height 356
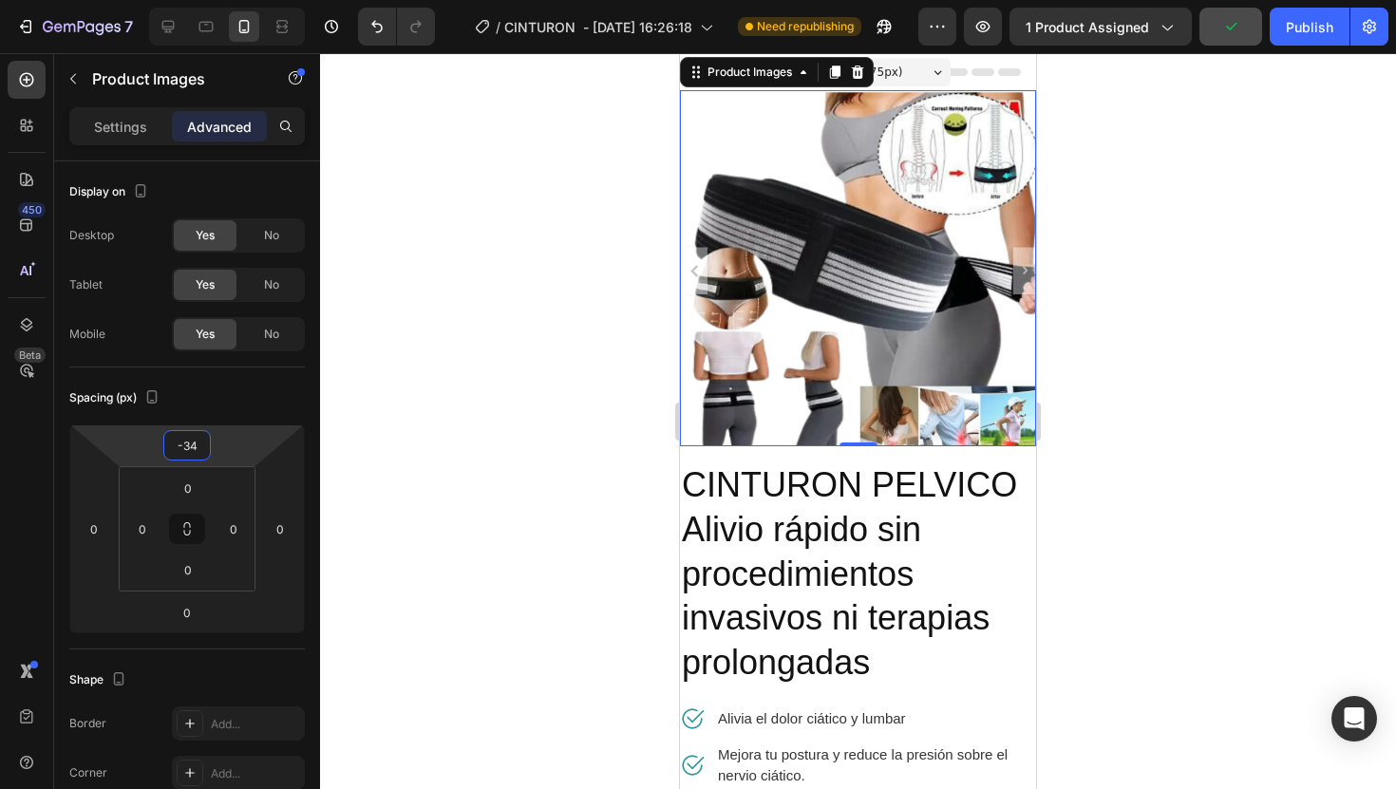
type input "-36"
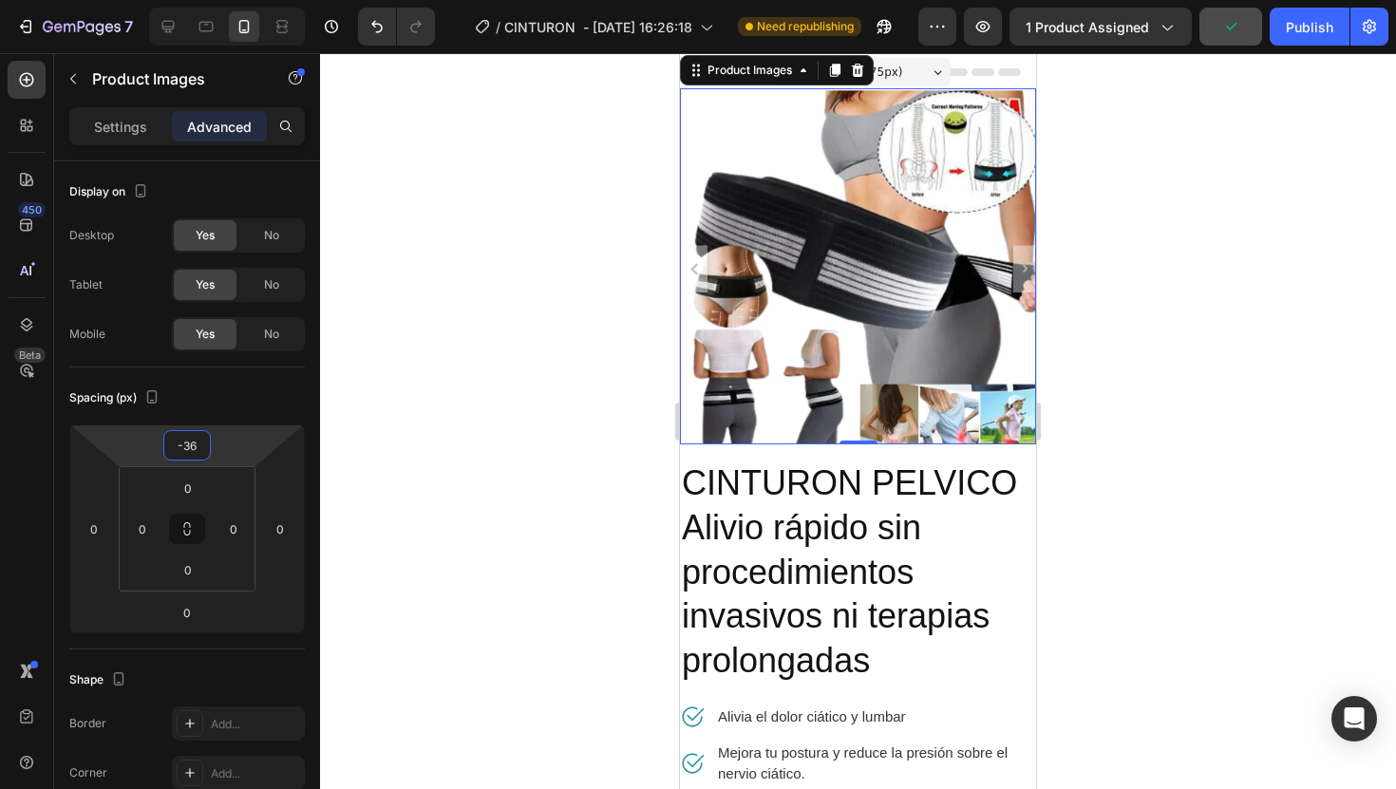
drag, startPoint x: 233, startPoint y: 427, endPoint x: 237, endPoint y: 445, distance: 17.7
click at [237, 0] on html "7 Version history / CINTURON - [DATE] 16:26:18 Need republishing Preview 1 prod…" at bounding box center [698, 0] width 1396 height 0
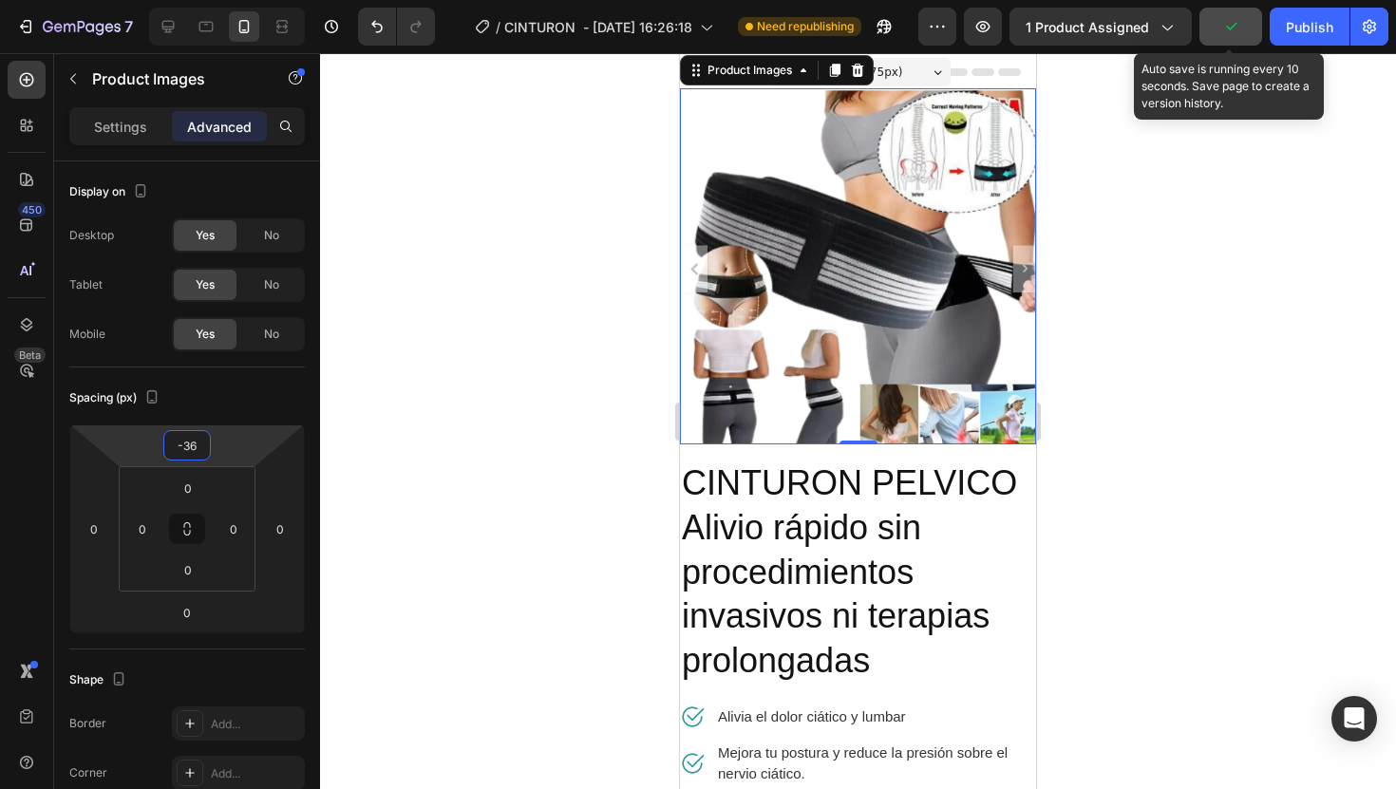
click at [1241, 25] on button "button" at bounding box center [1231, 27] width 63 height 38
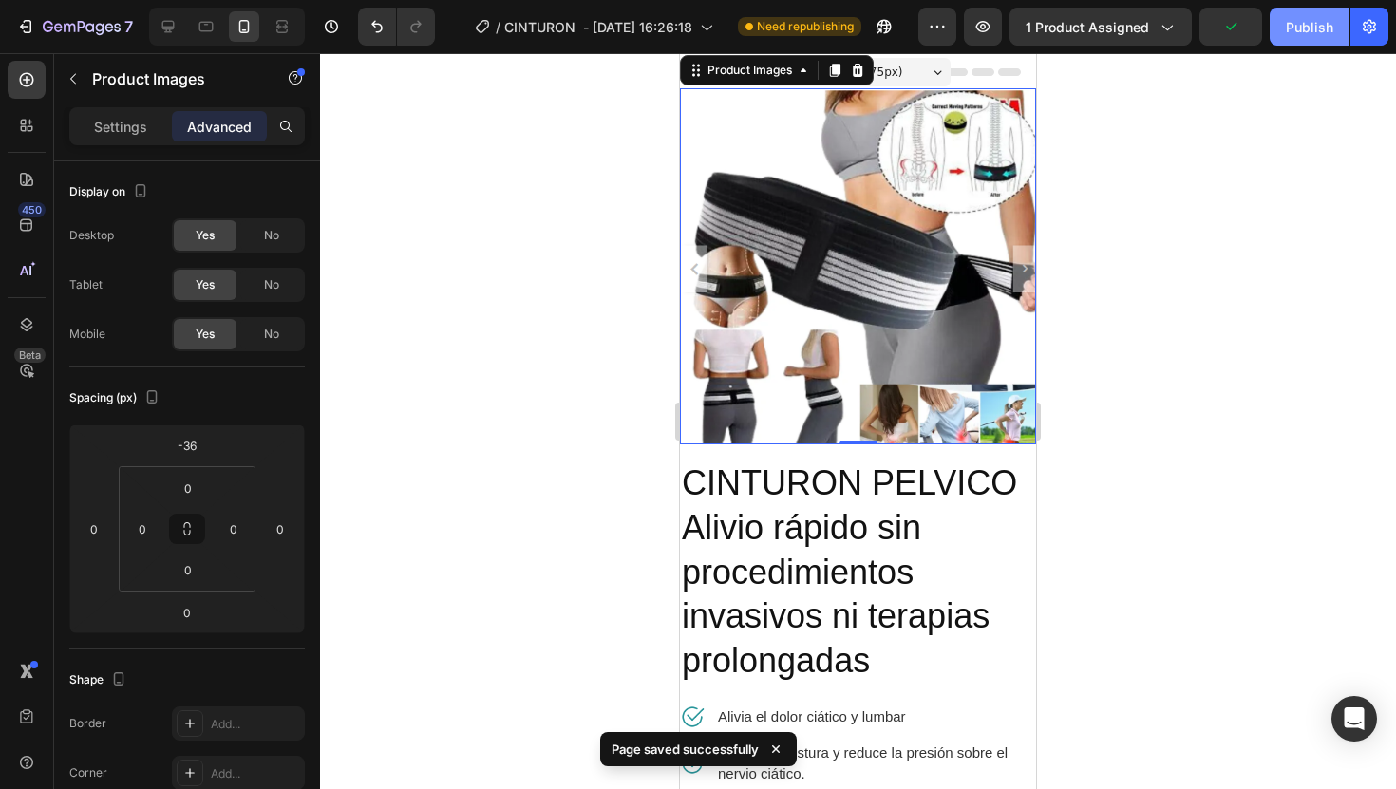
click at [1294, 21] on div "Publish" at bounding box center [1309, 27] width 47 height 20
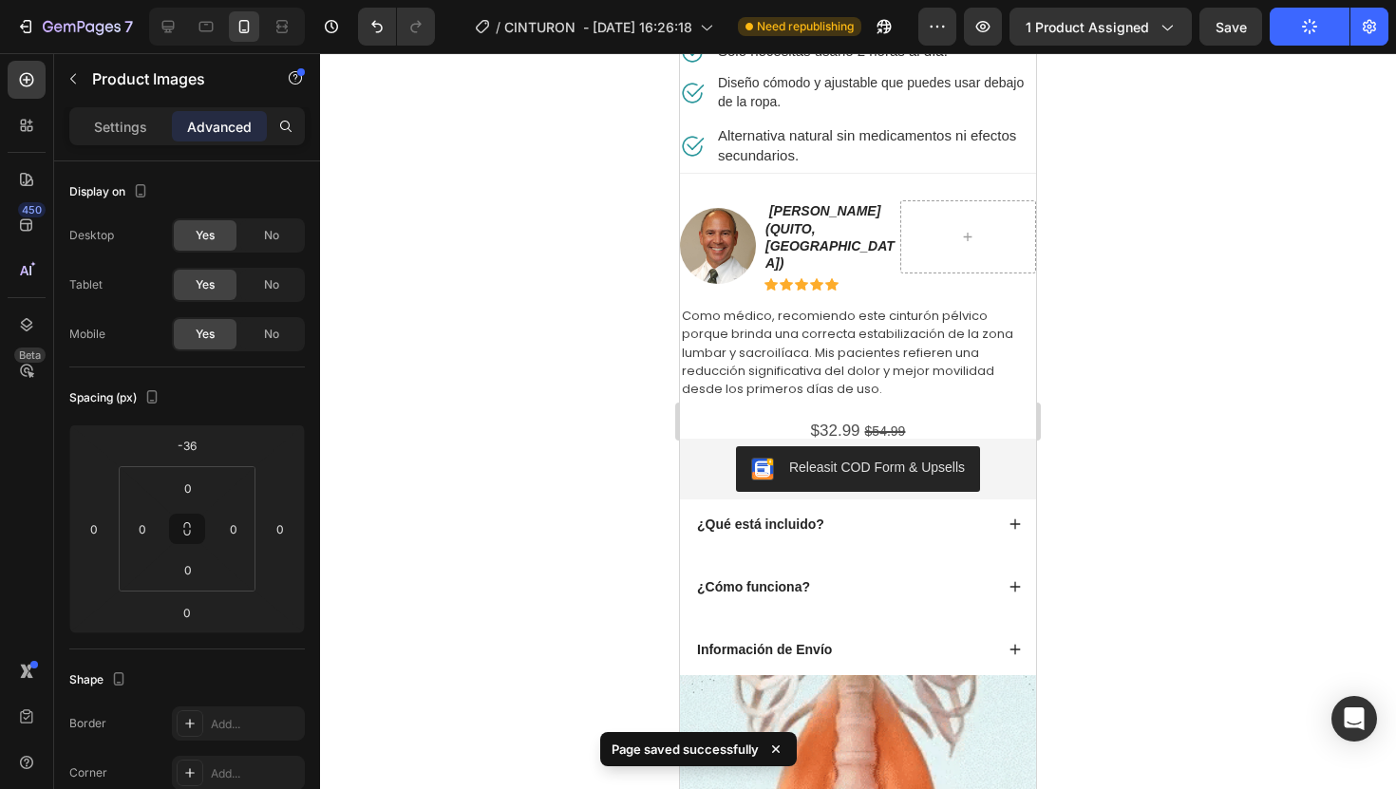
scroll to position [764, 0]
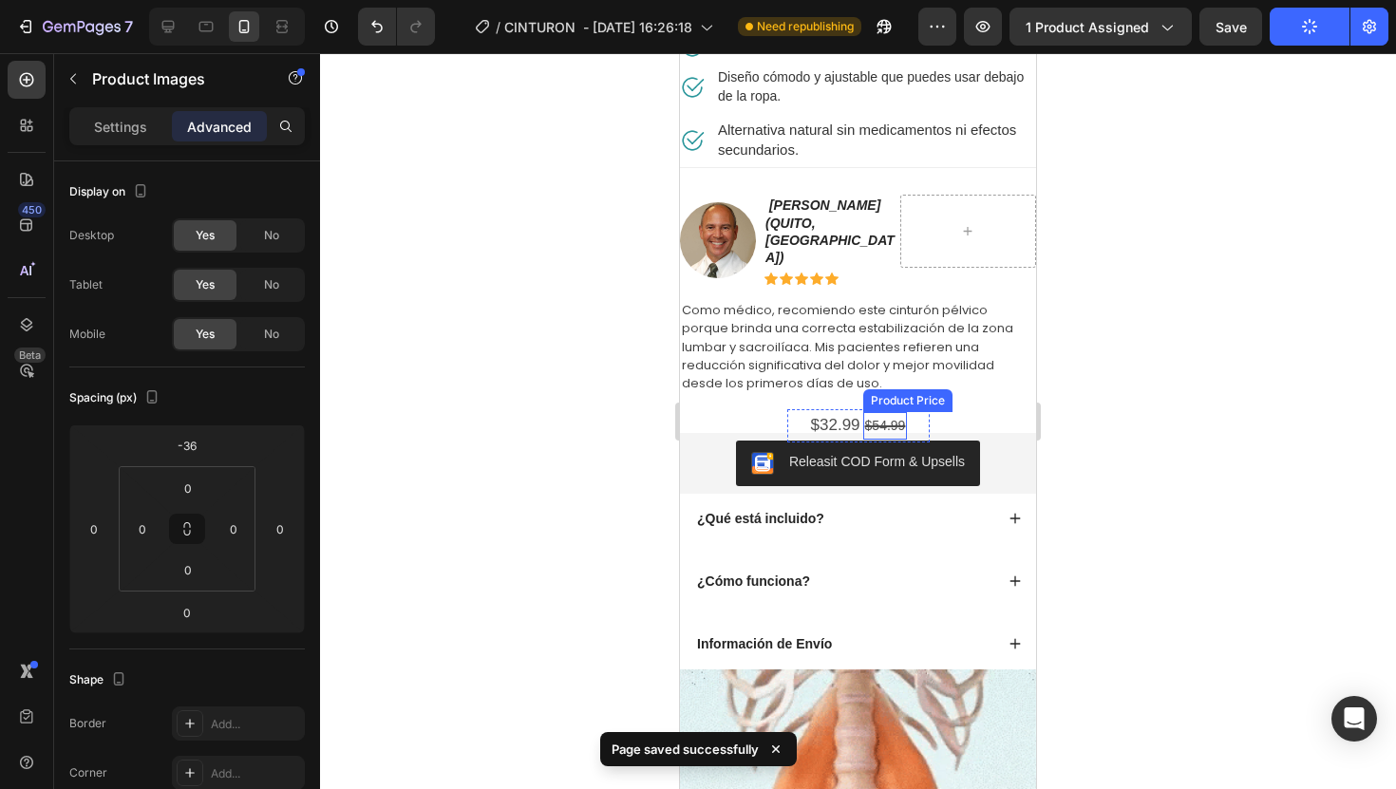
click at [901, 412] on div "$54.99" at bounding box center [885, 426] width 45 height 28
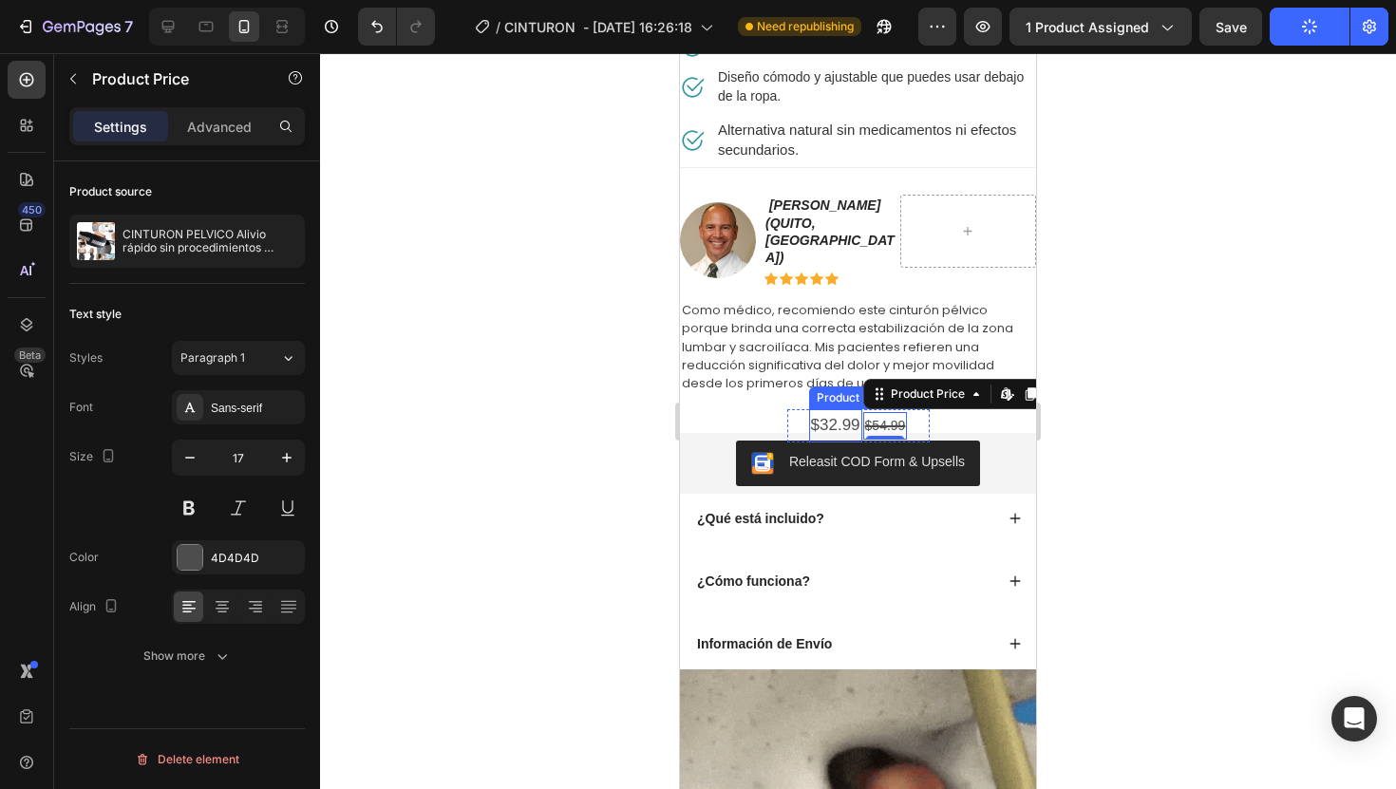
click at [856, 409] on div "$32.99" at bounding box center [835, 425] width 53 height 33
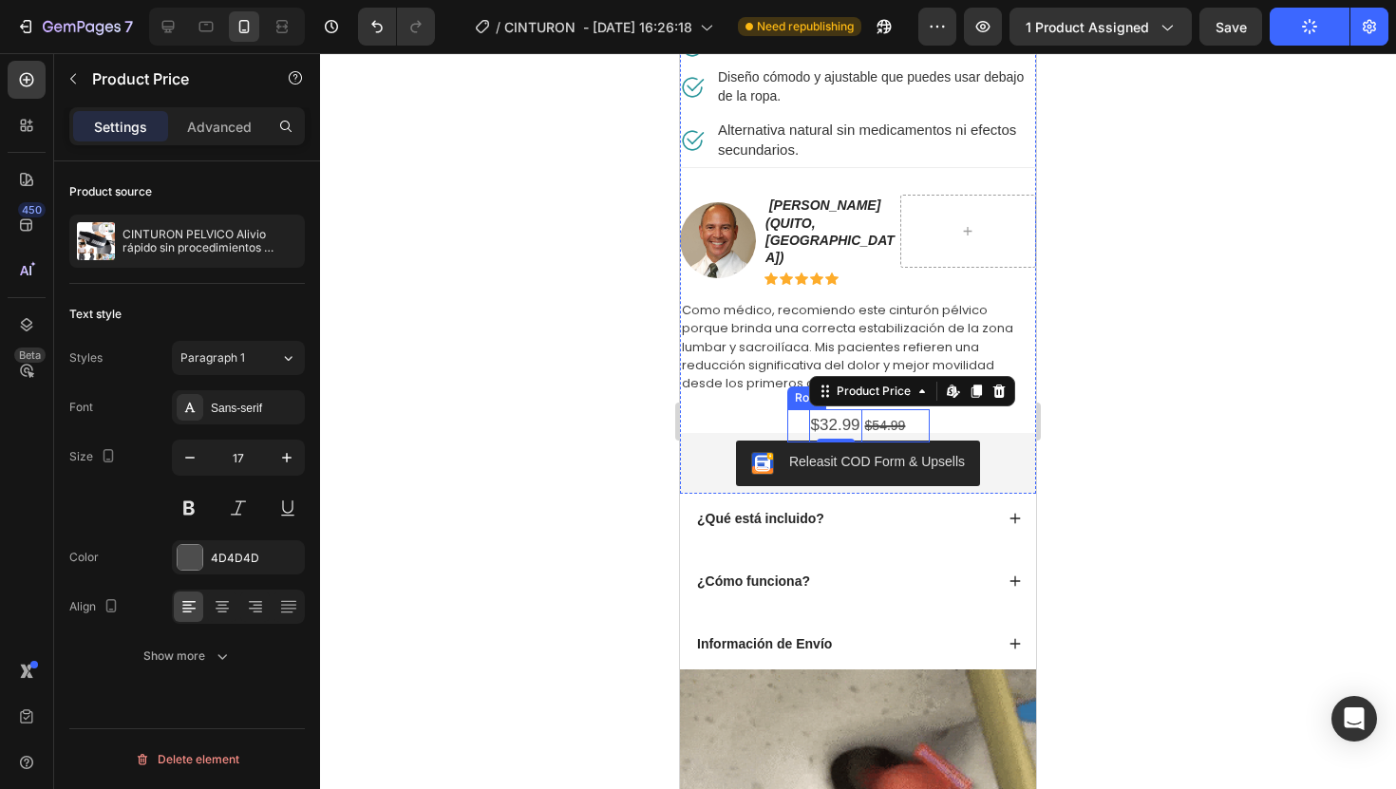
click at [919, 409] on div "$32.99 Product Price Edit content in Shopify 0 Product Price Edit content in Sh…" at bounding box center [858, 425] width 142 height 33
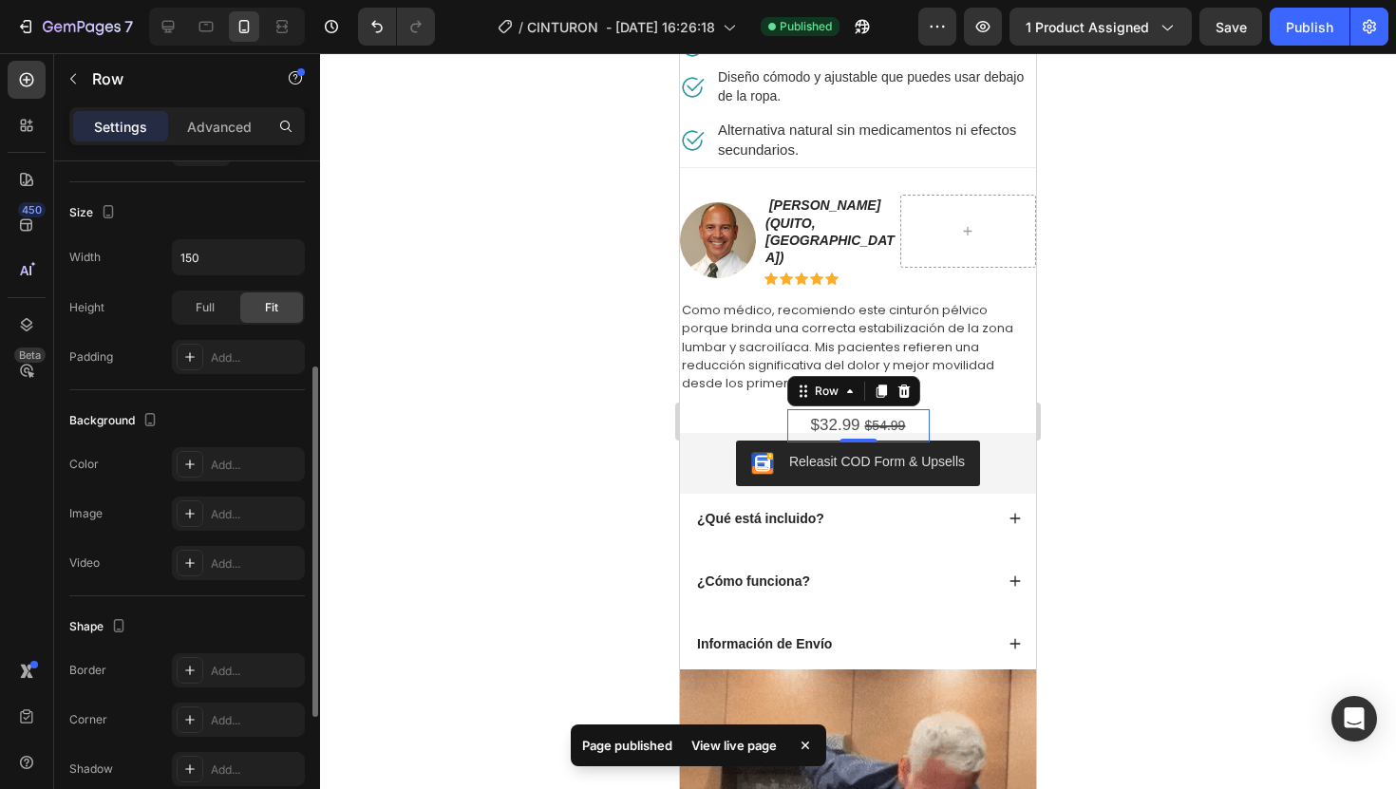
scroll to position [497, 0]
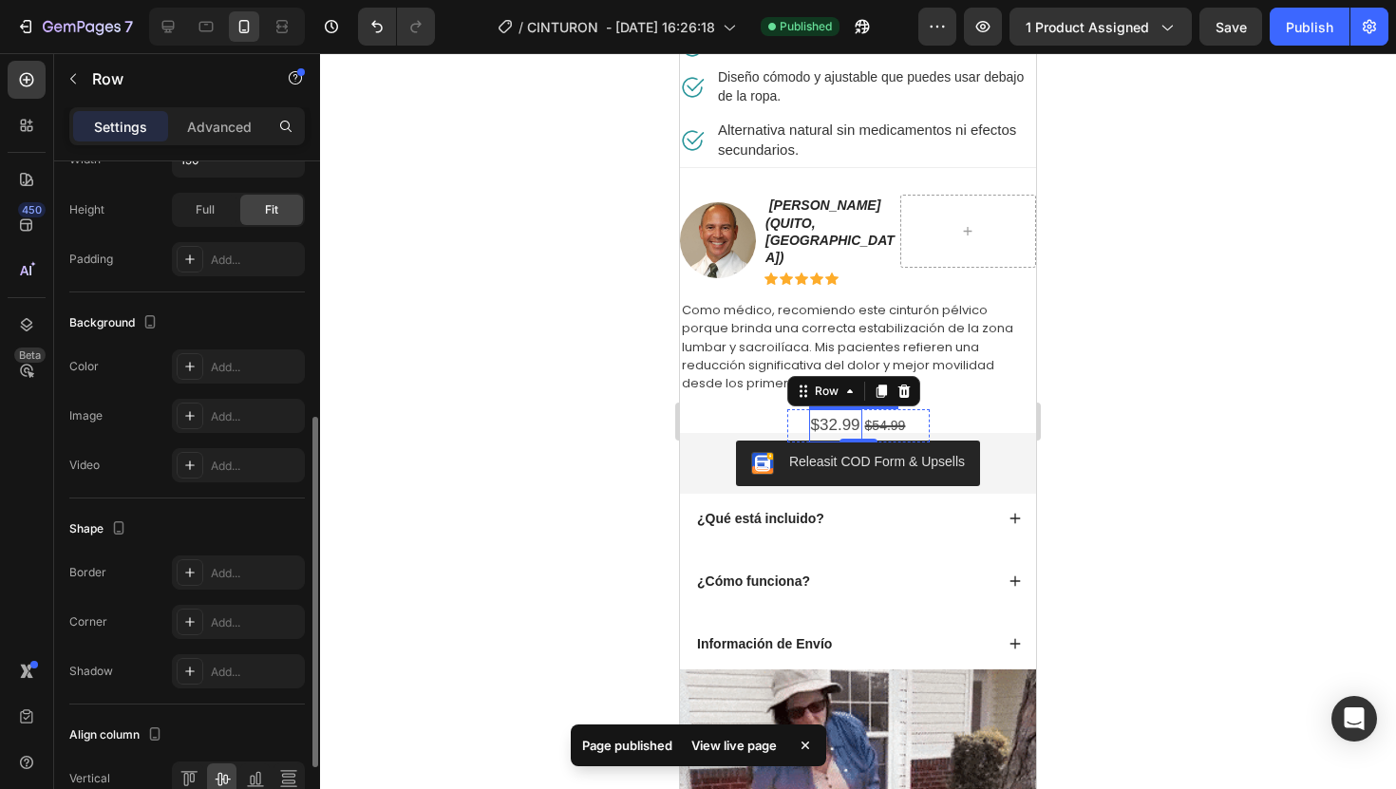
click at [827, 409] on div "$32.99" at bounding box center [835, 425] width 53 height 33
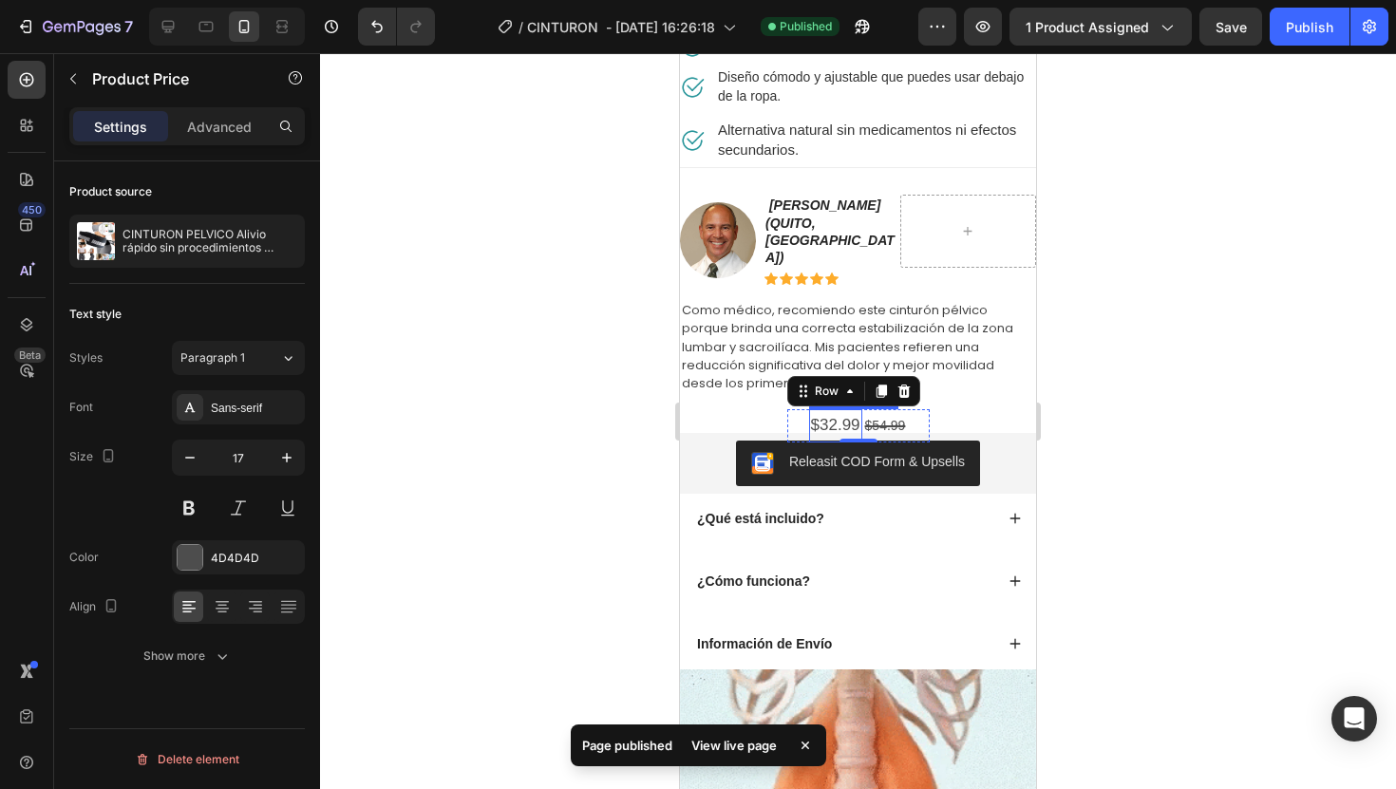
scroll to position [0, 0]
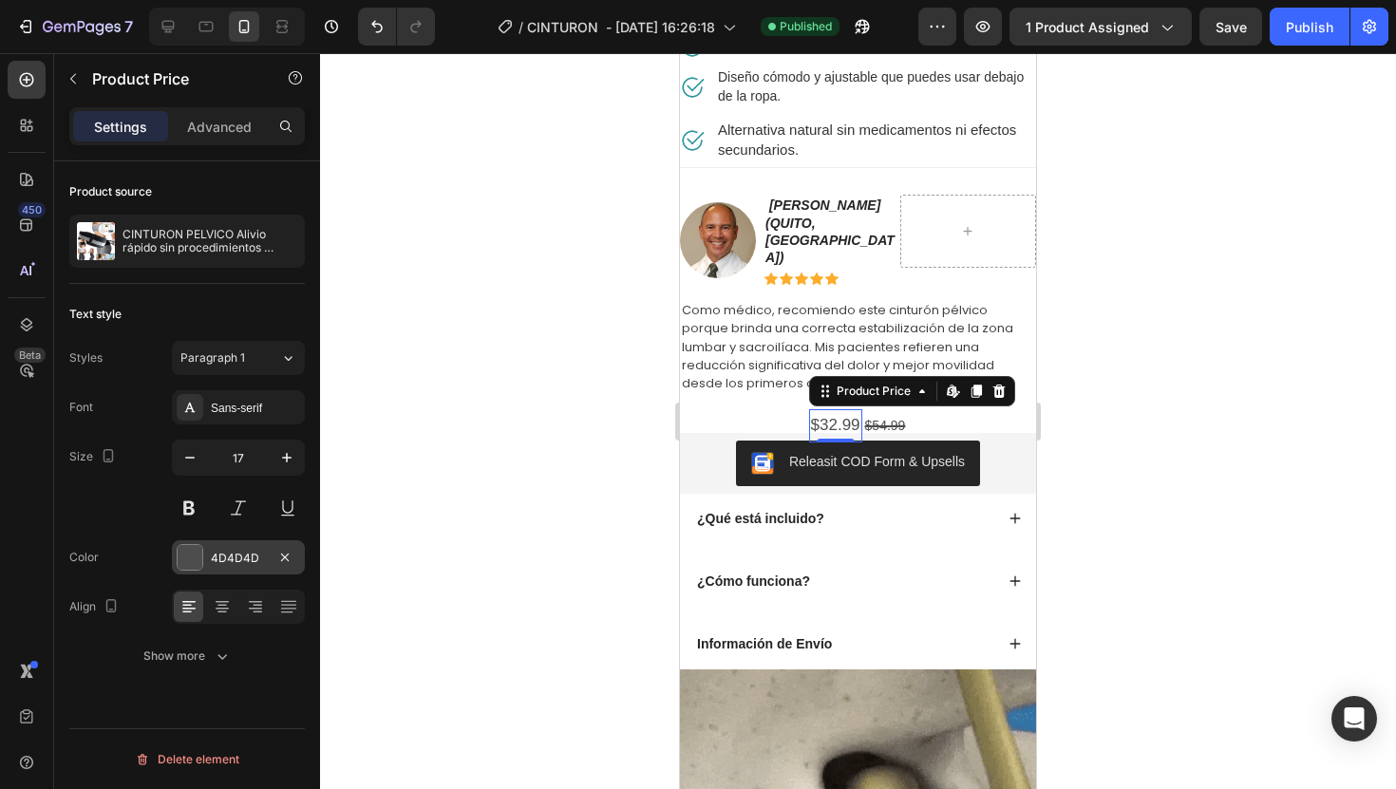
click at [197, 562] on div at bounding box center [190, 557] width 25 height 25
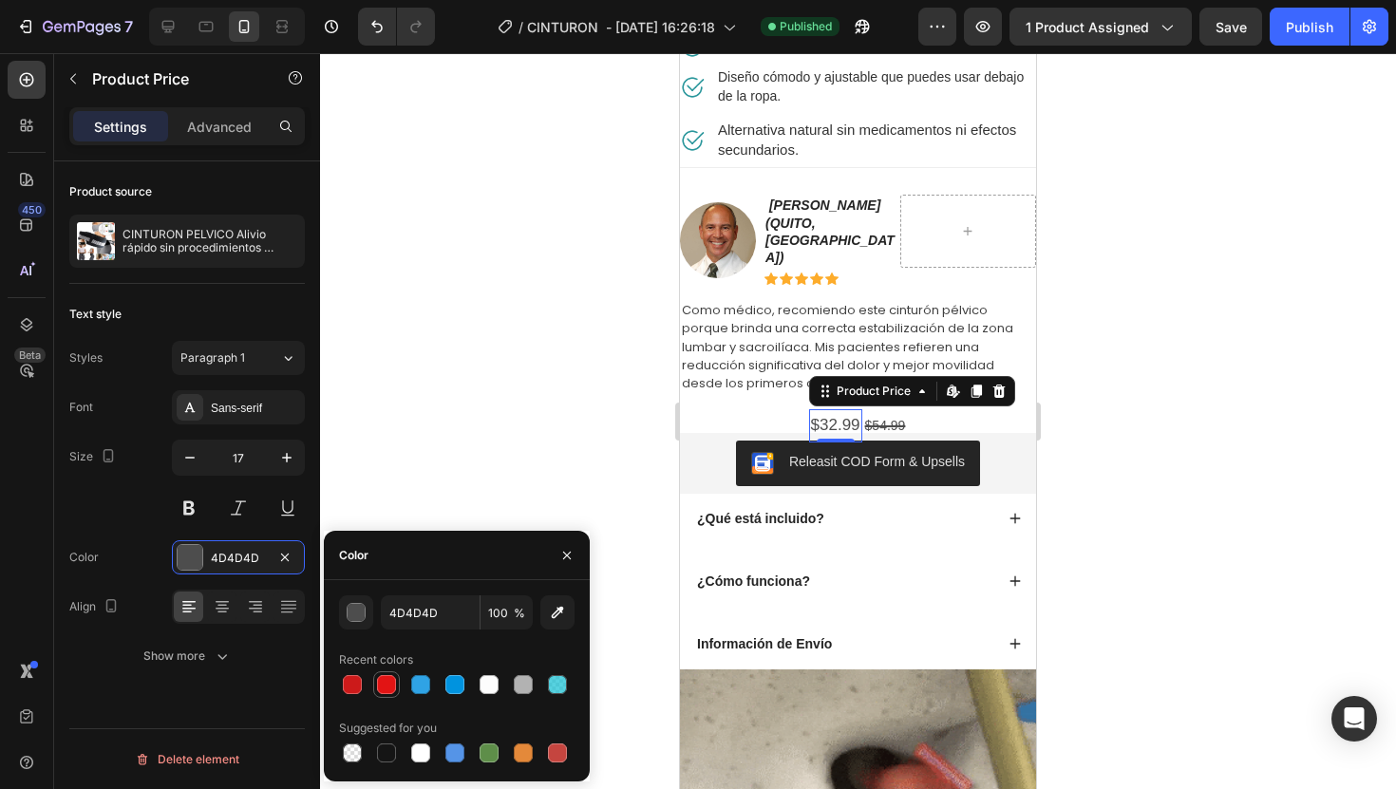
click at [386, 683] on div at bounding box center [386, 684] width 19 height 19
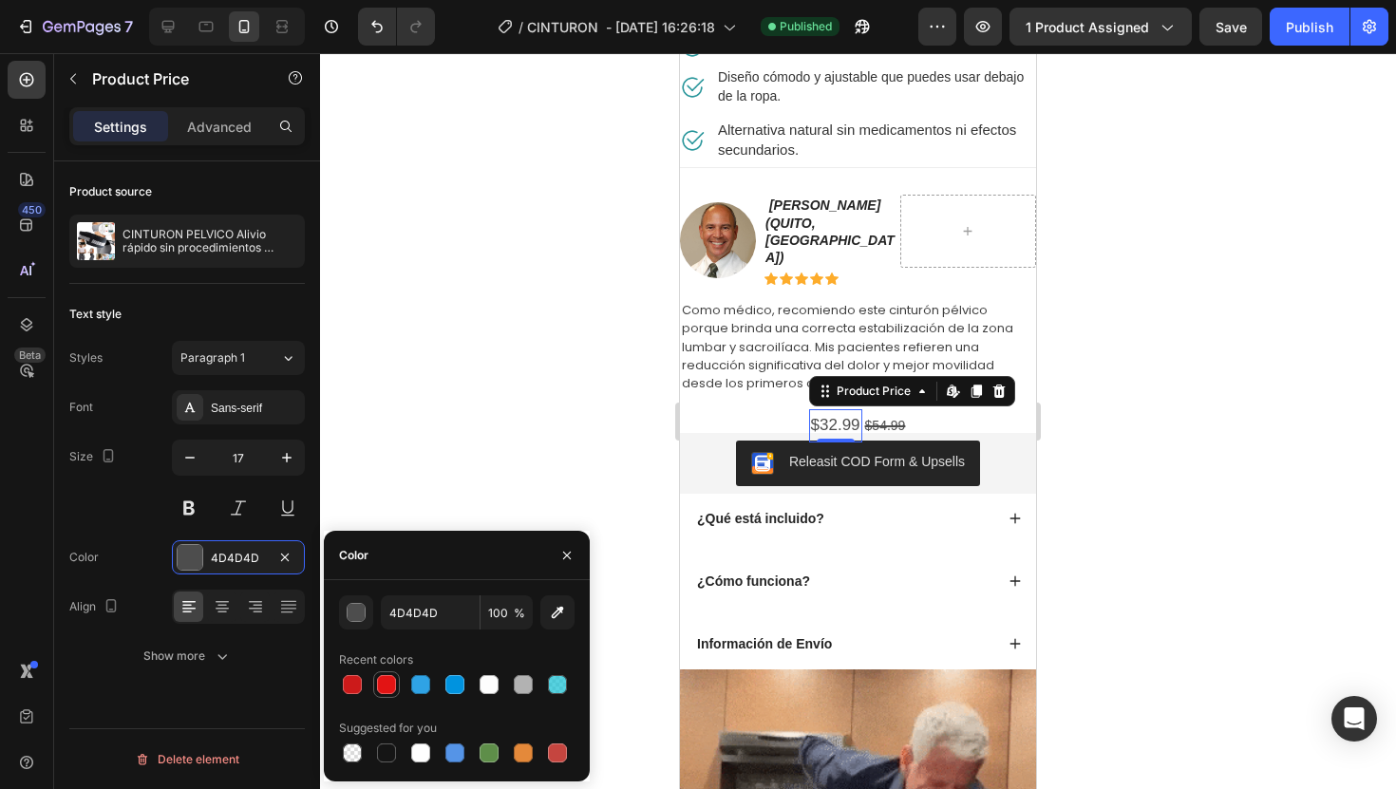
type input "E21414"
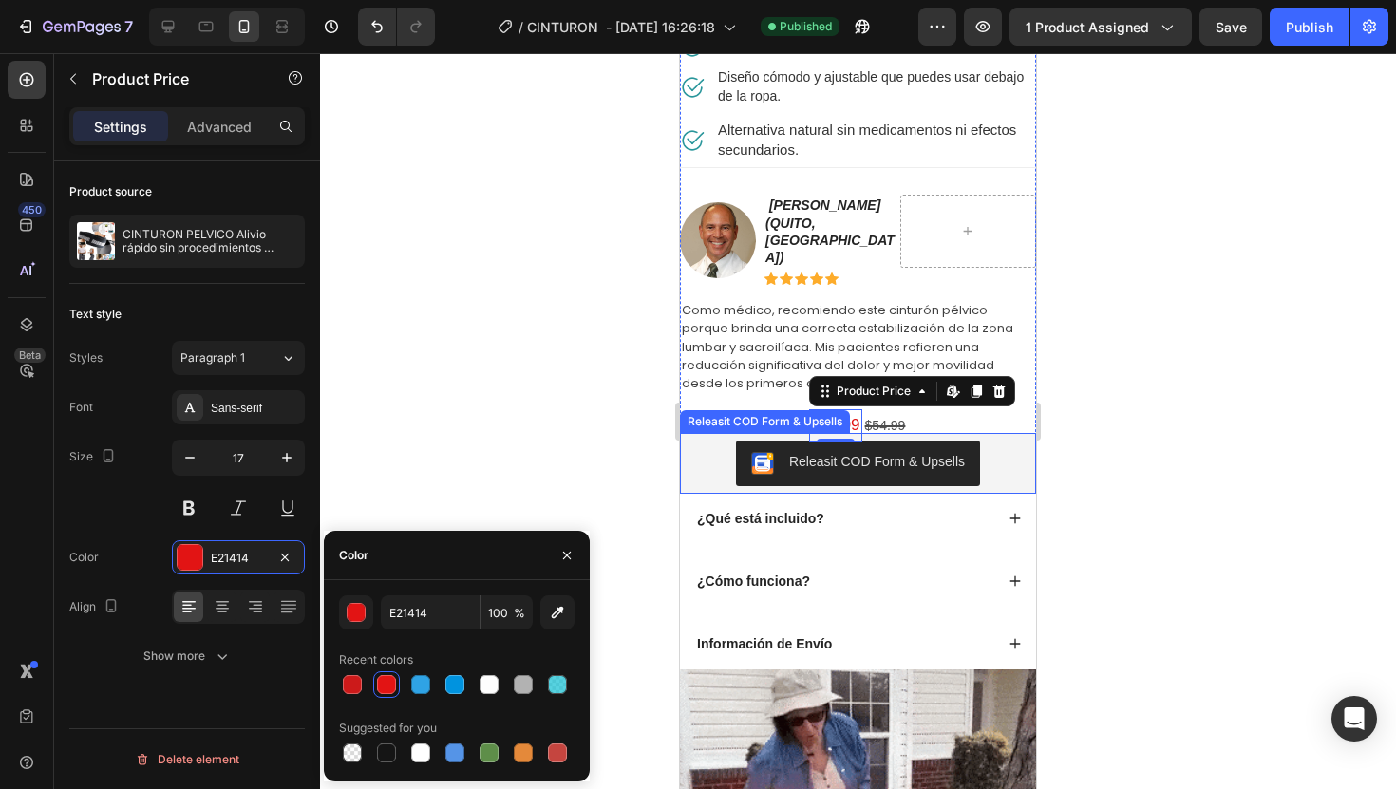
click at [890, 412] on div "$54.99" at bounding box center [885, 426] width 45 height 28
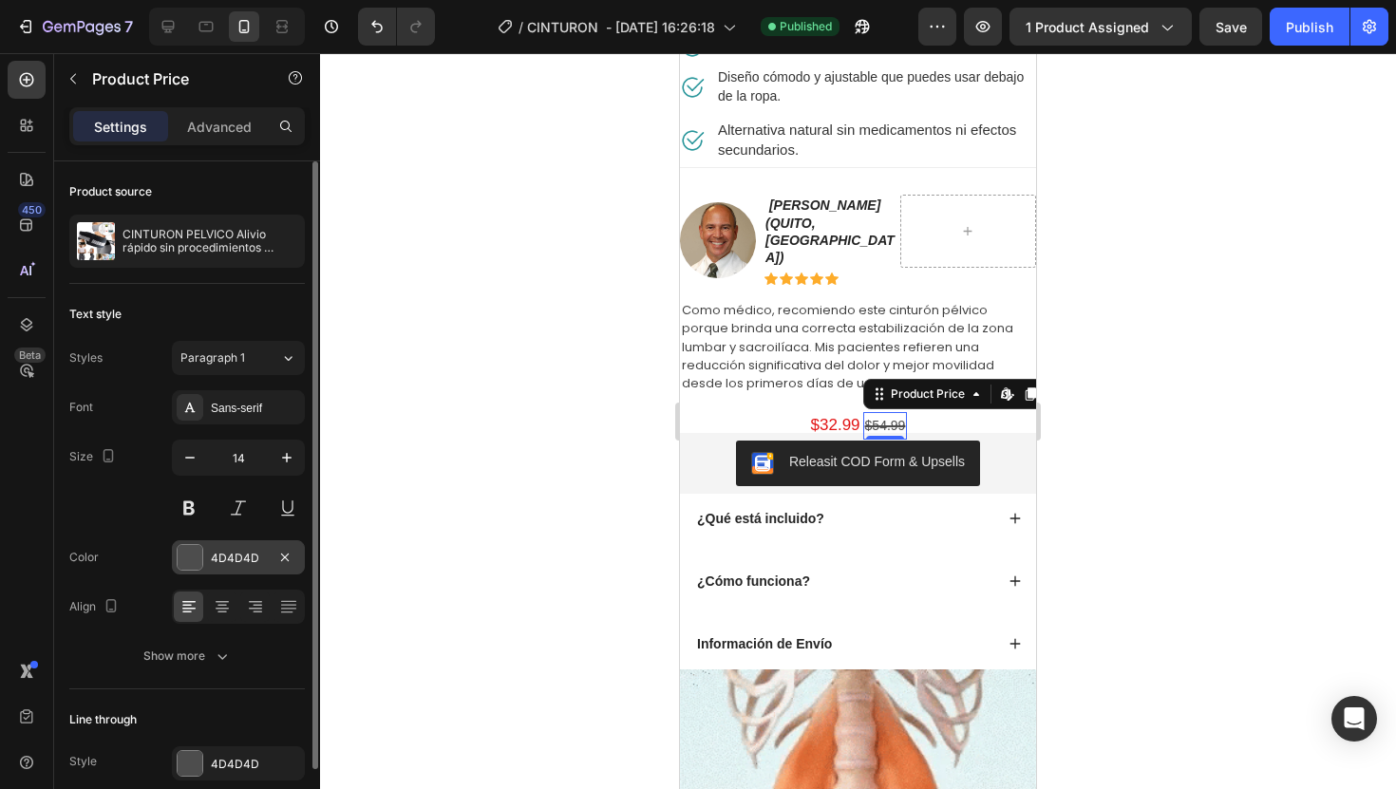
click at [199, 556] on div at bounding box center [190, 557] width 25 height 25
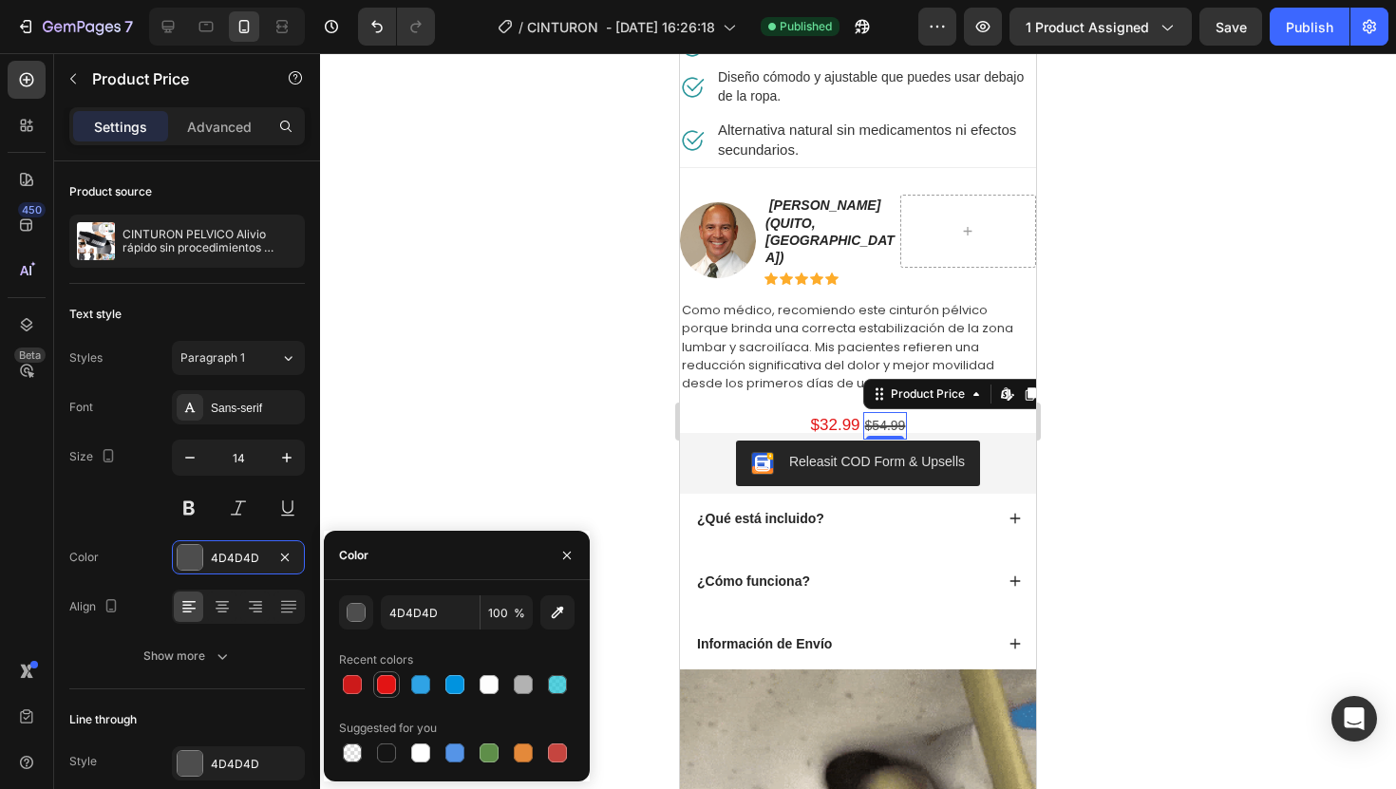
click at [389, 685] on div at bounding box center [386, 684] width 19 height 19
type input "E21414"
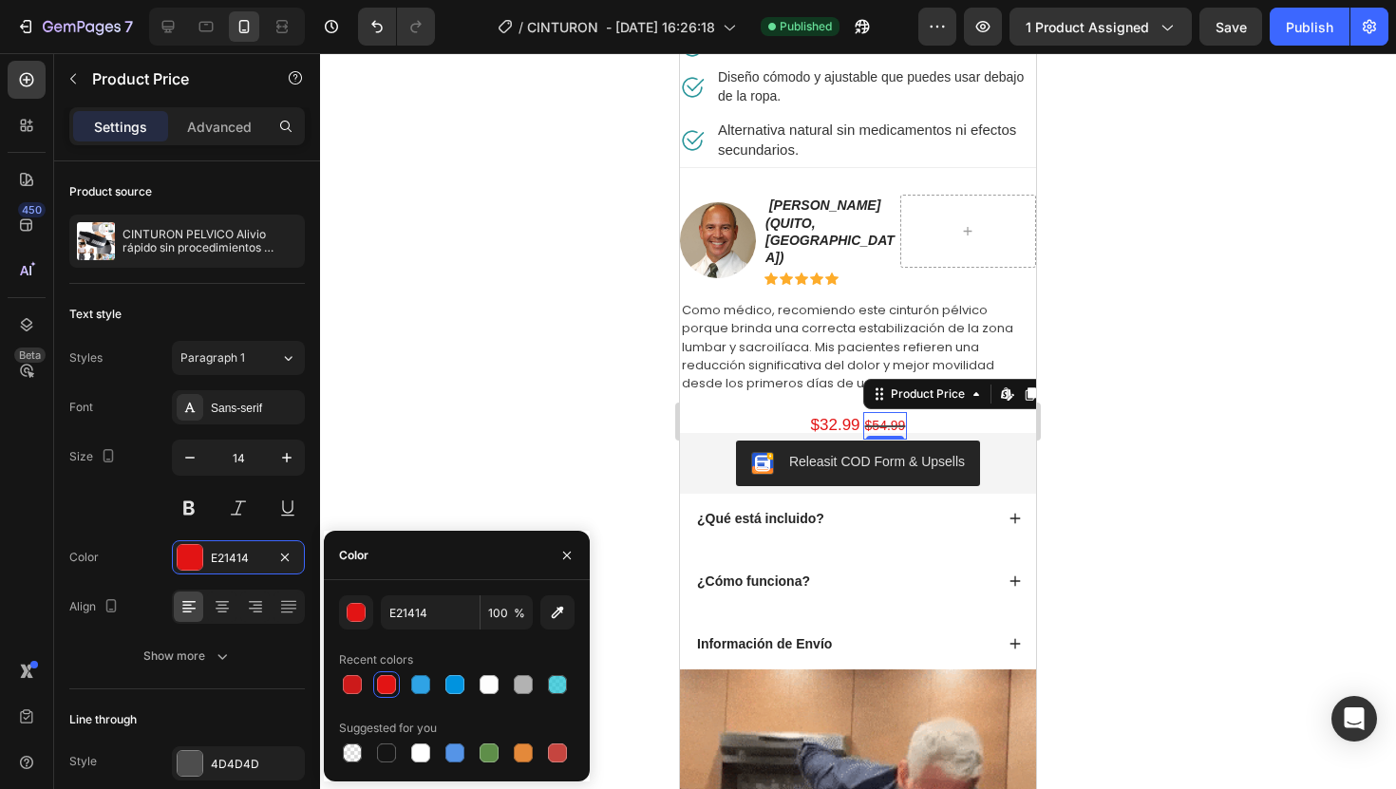
click at [1092, 451] on div at bounding box center [858, 421] width 1076 height 736
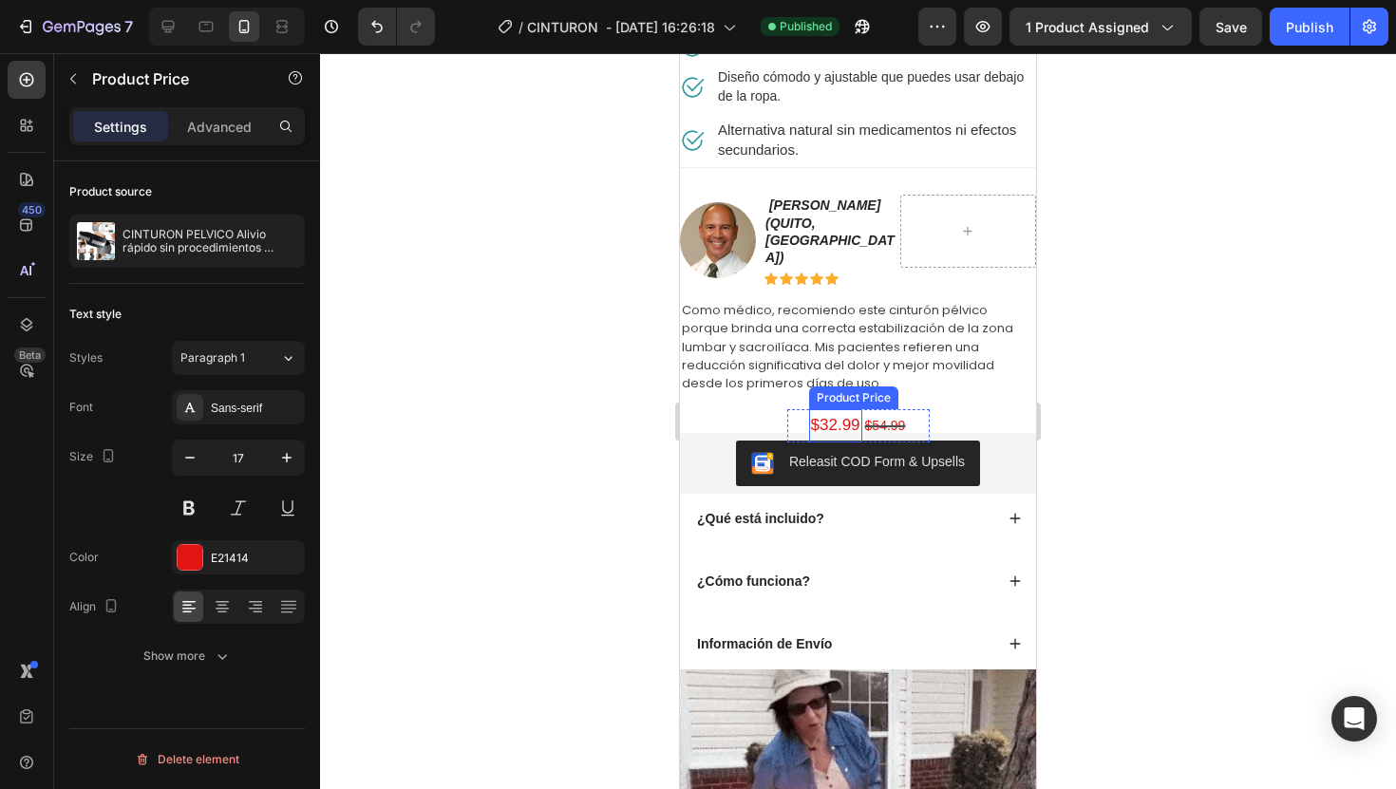
click at [851, 409] on div "$32.99" at bounding box center [835, 425] width 53 height 33
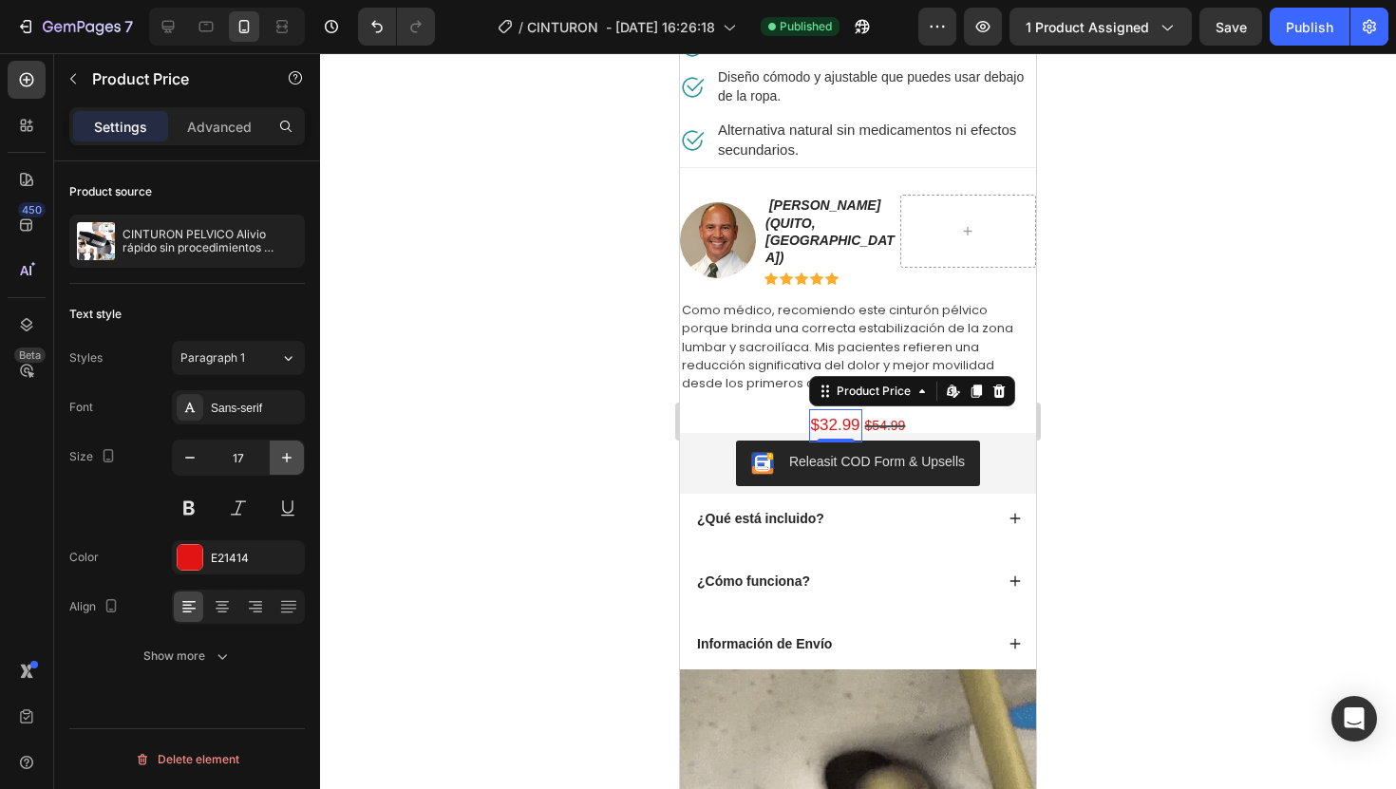
click at [283, 459] on icon "button" at bounding box center [286, 457] width 19 height 19
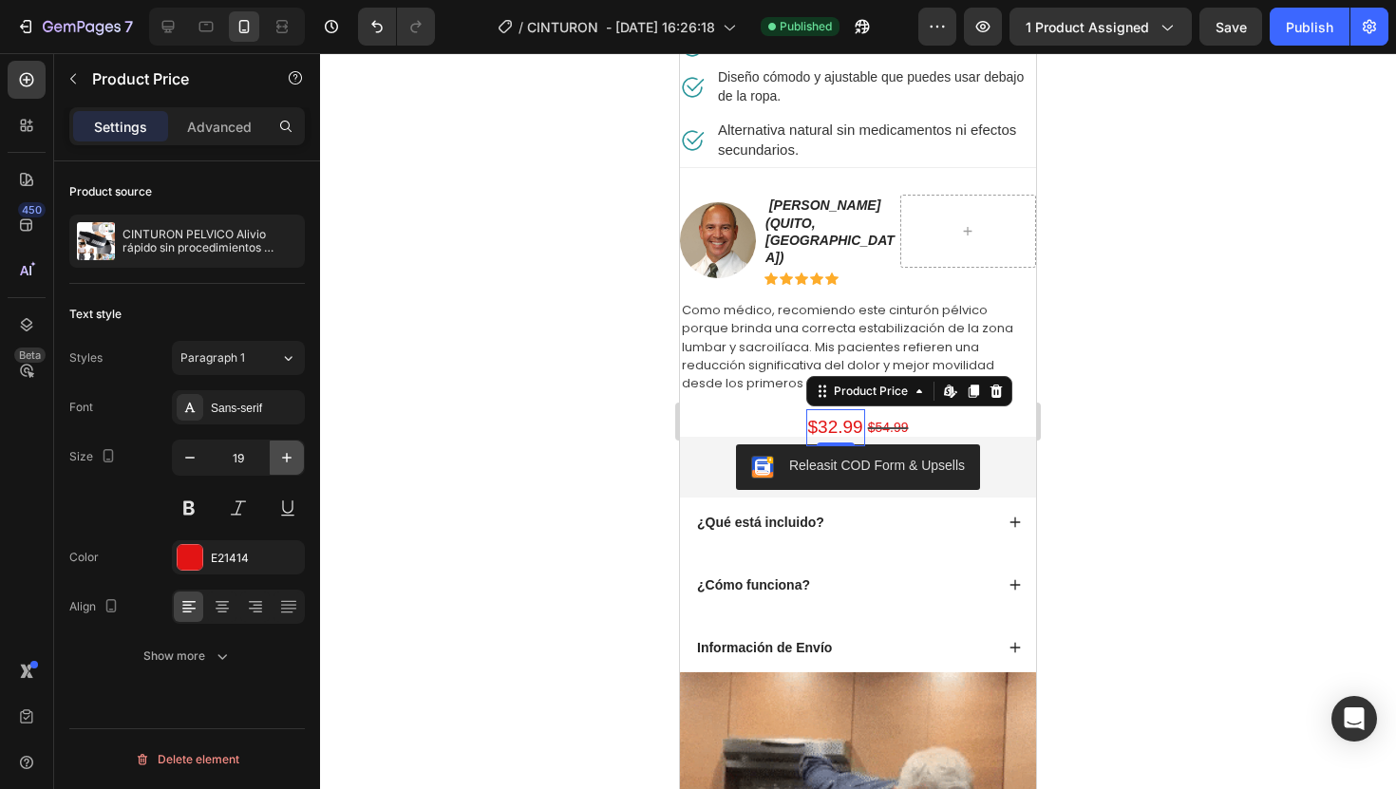
click at [283, 459] on icon "button" at bounding box center [286, 457] width 19 height 19
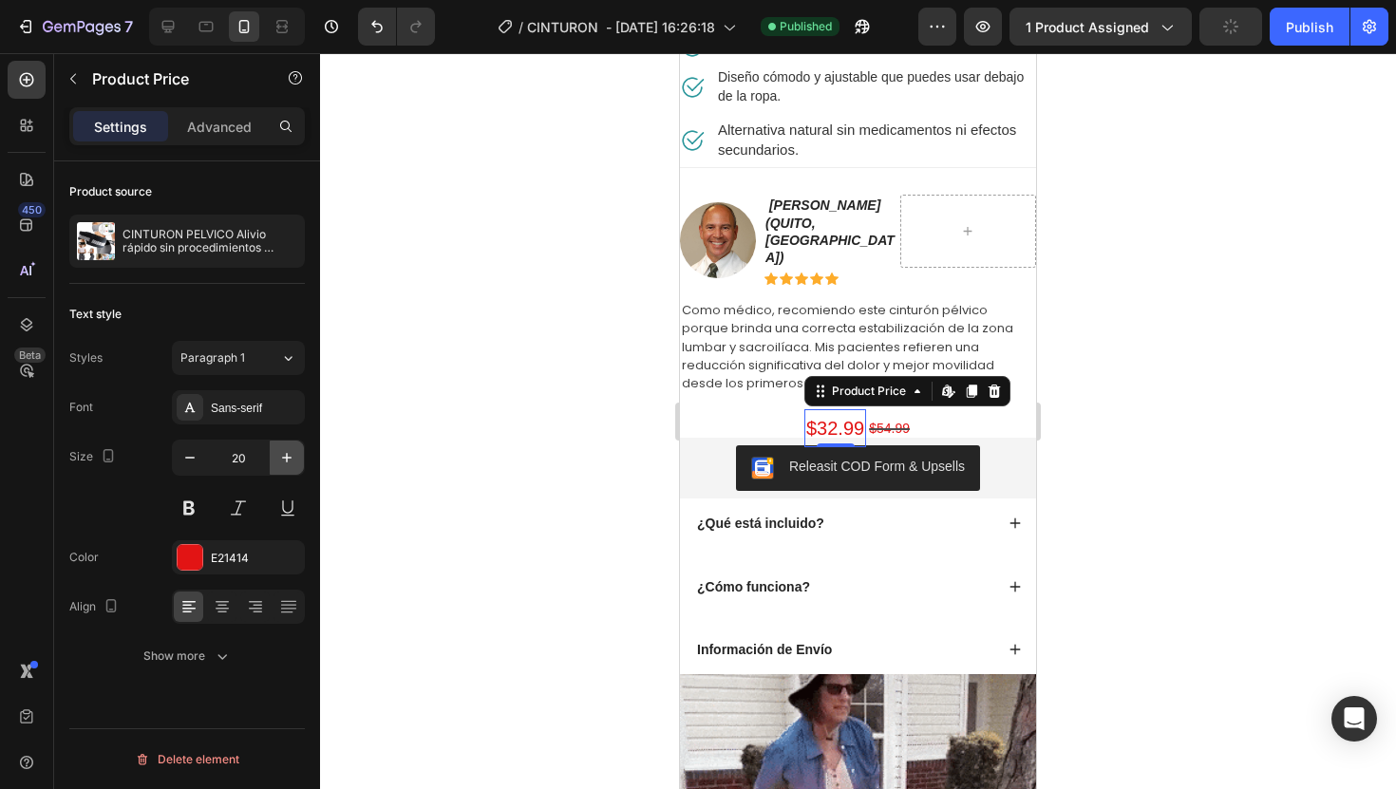
click at [283, 459] on icon "button" at bounding box center [286, 457] width 19 height 19
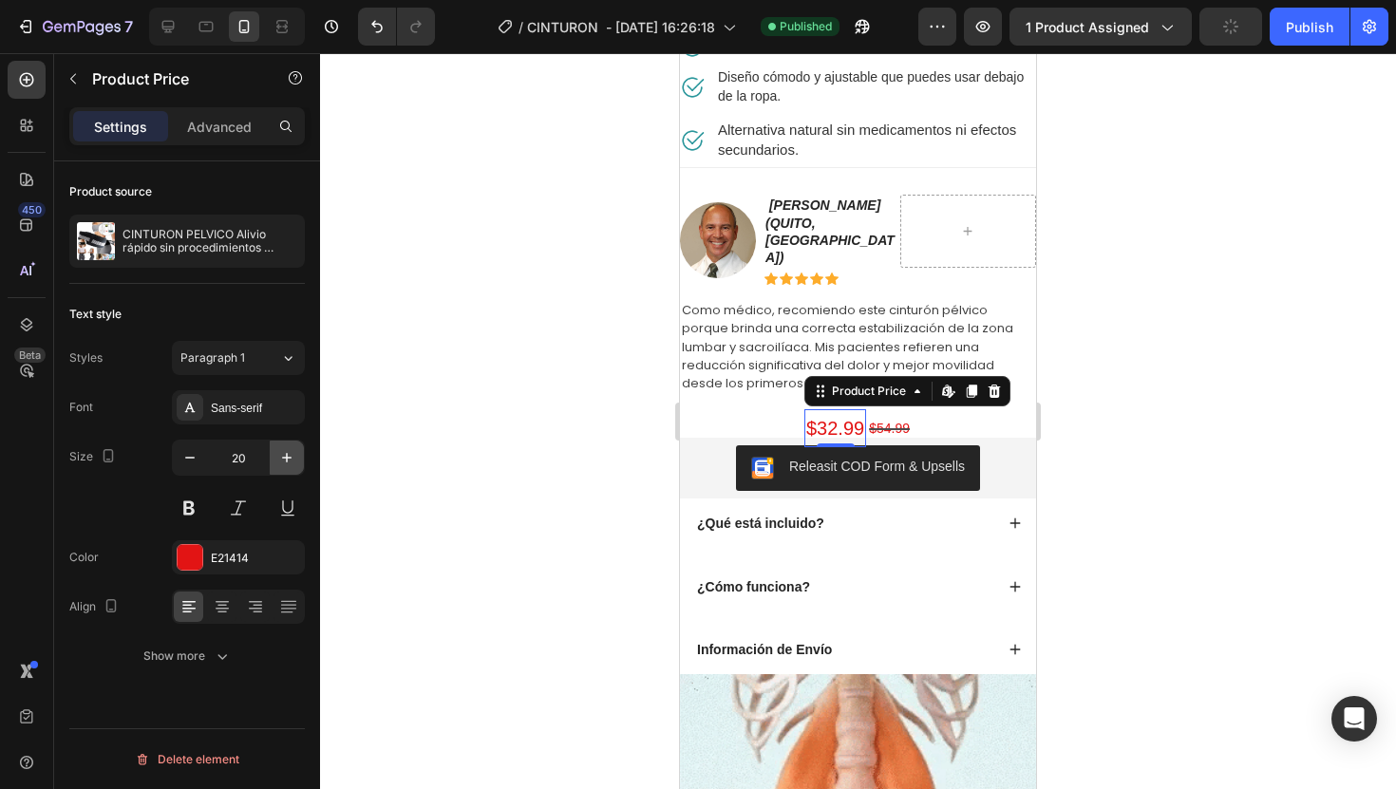
type input "21"
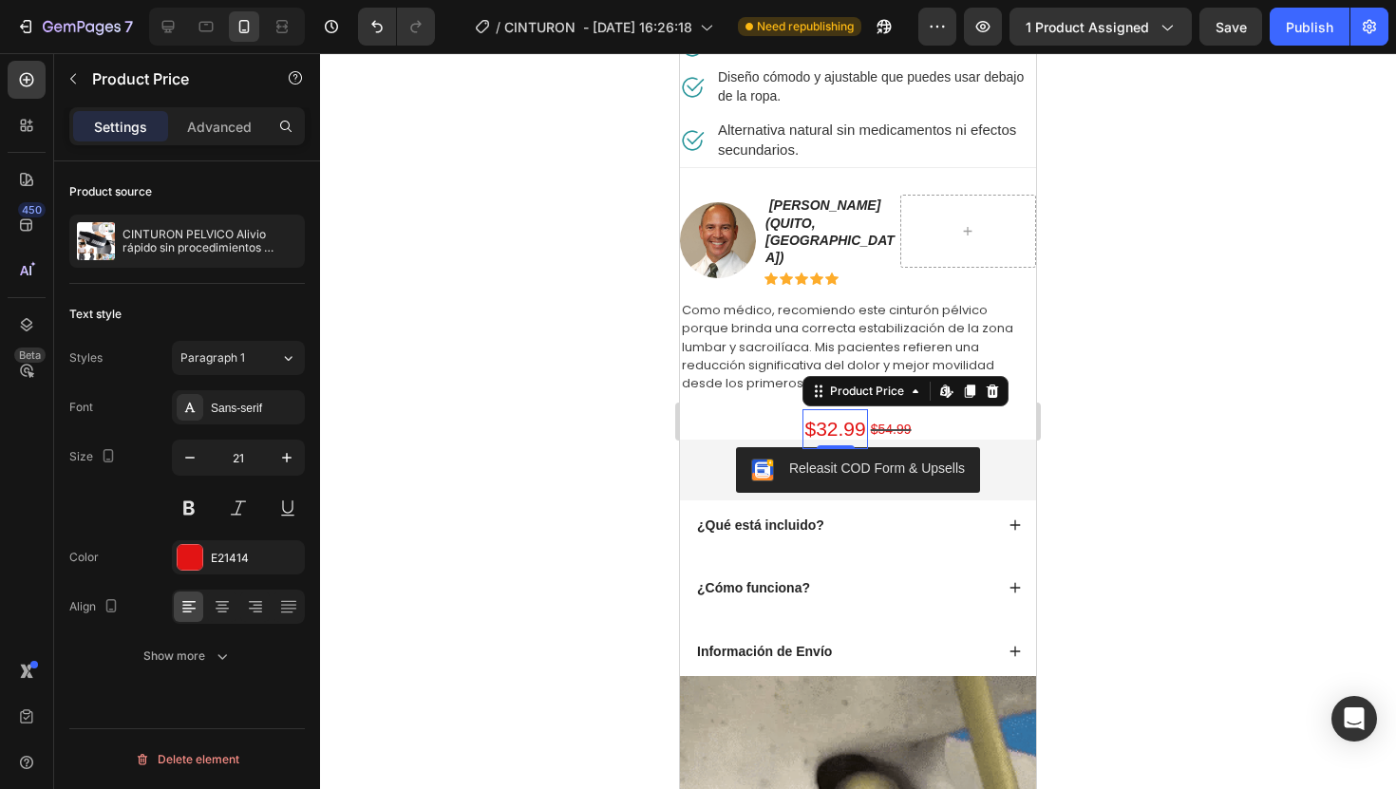
click at [1145, 400] on div at bounding box center [858, 421] width 1076 height 736
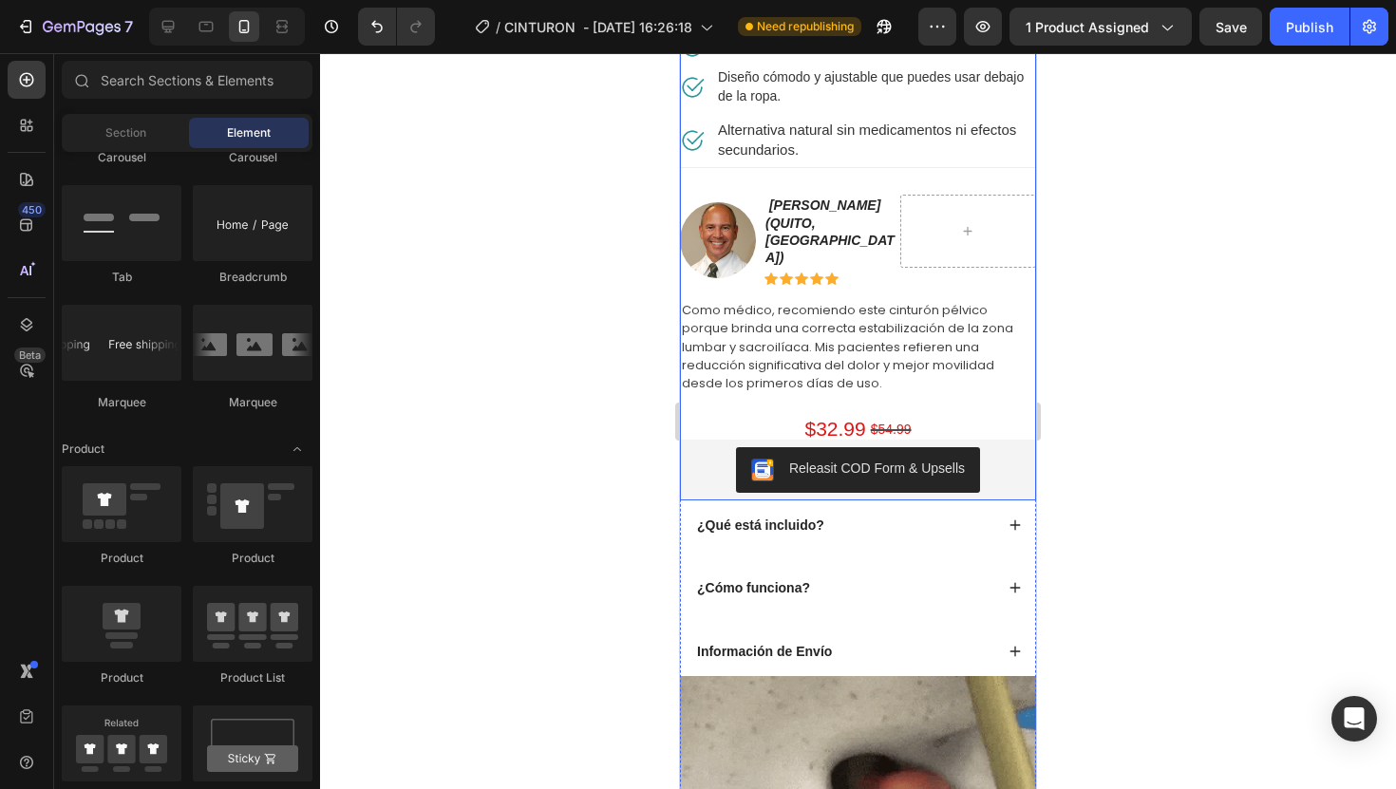
click at [923, 409] on div "$32.99 Product Price Product Price $54.99 Product Price Product Price Row" at bounding box center [858, 429] width 142 height 40
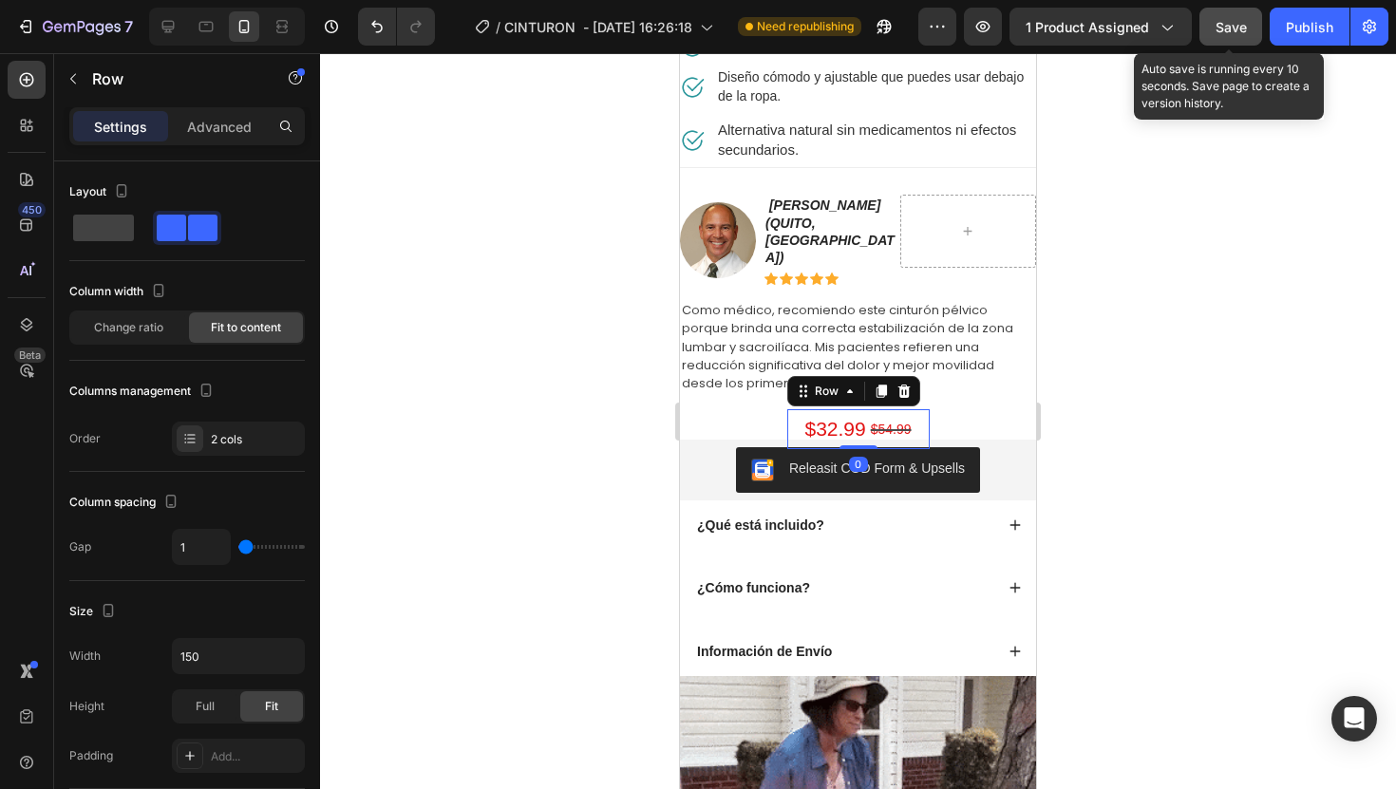
click at [1257, 23] on button "Save" at bounding box center [1231, 27] width 63 height 38
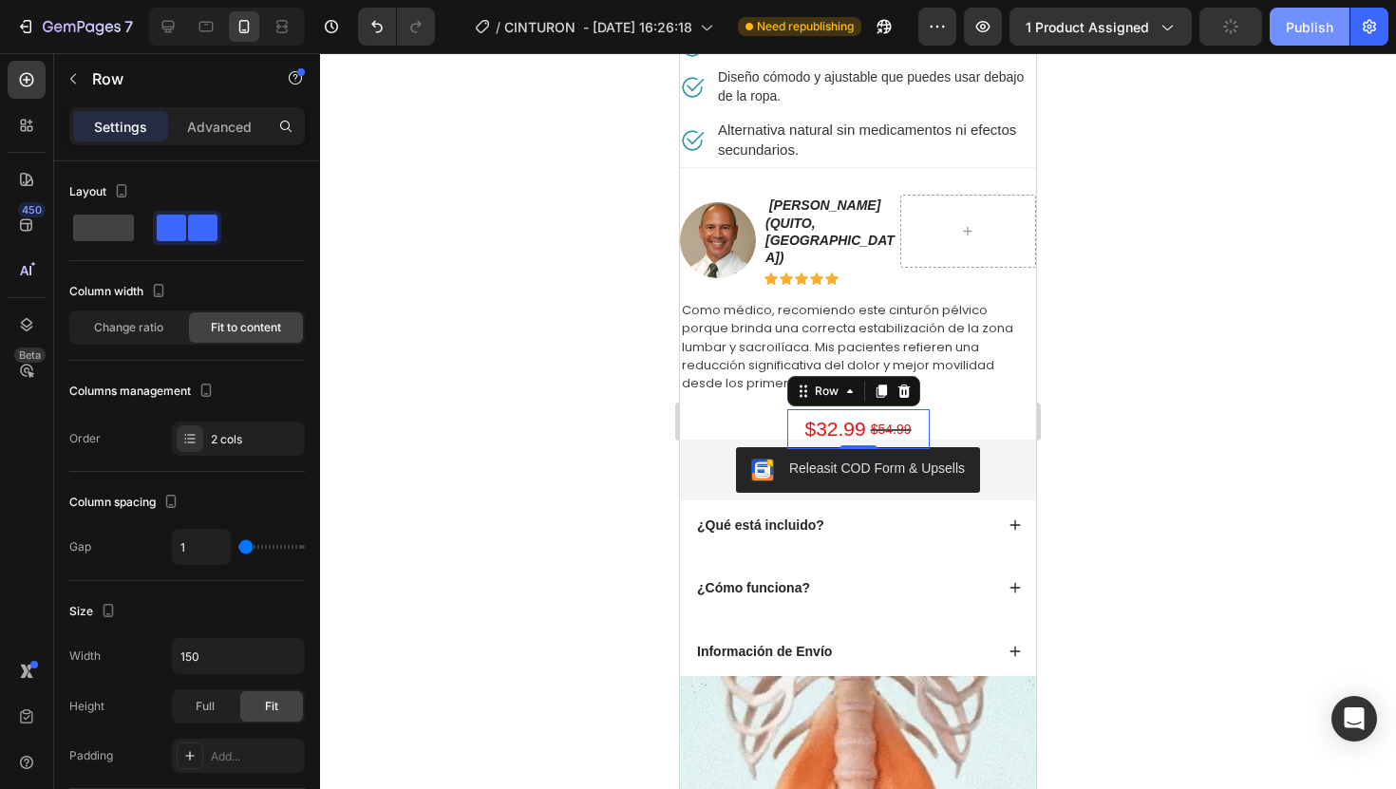
click at [1288, 23] on div "Publish" at bounding box center [1309, 27] width 47 height 20
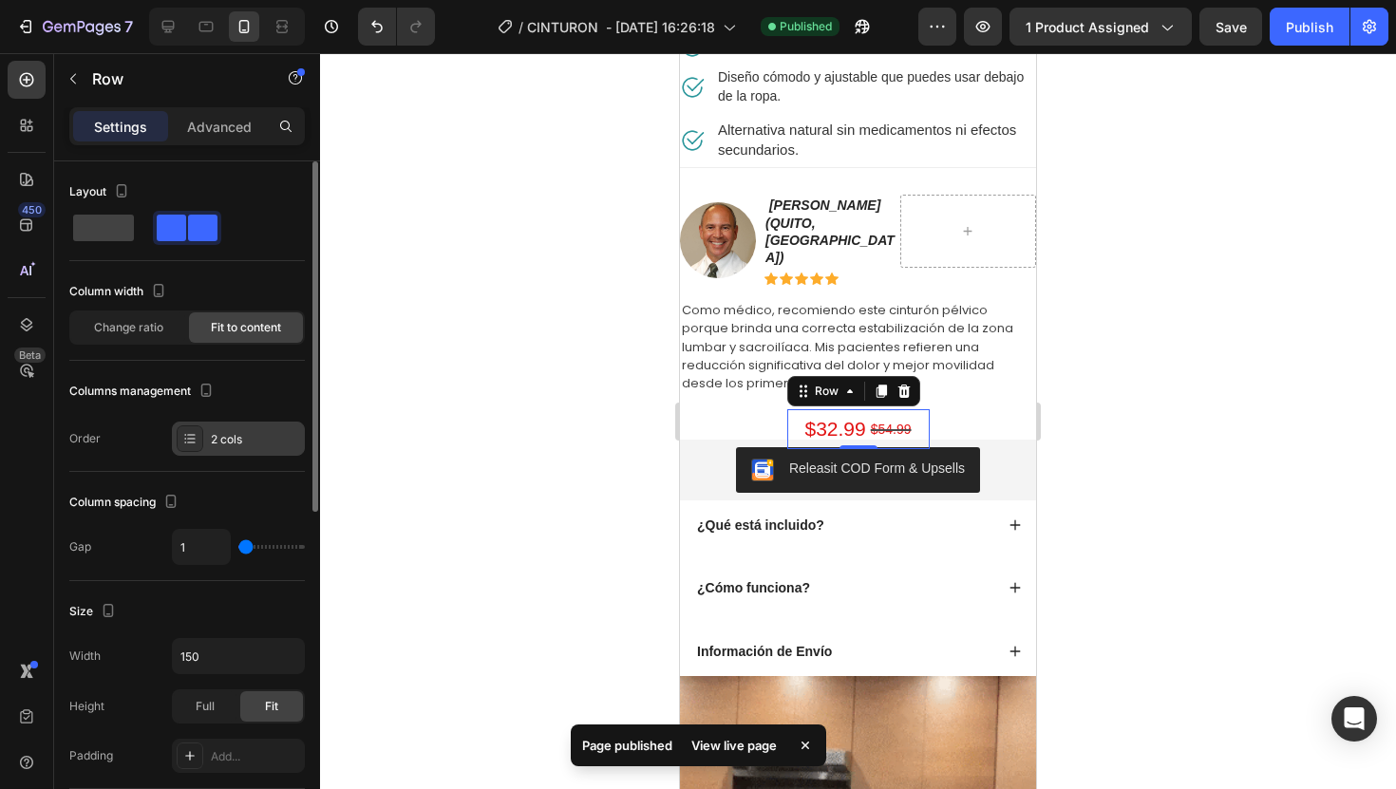
click at [194, 443] on icon at bounding box center [191, 442] width 8 height 1
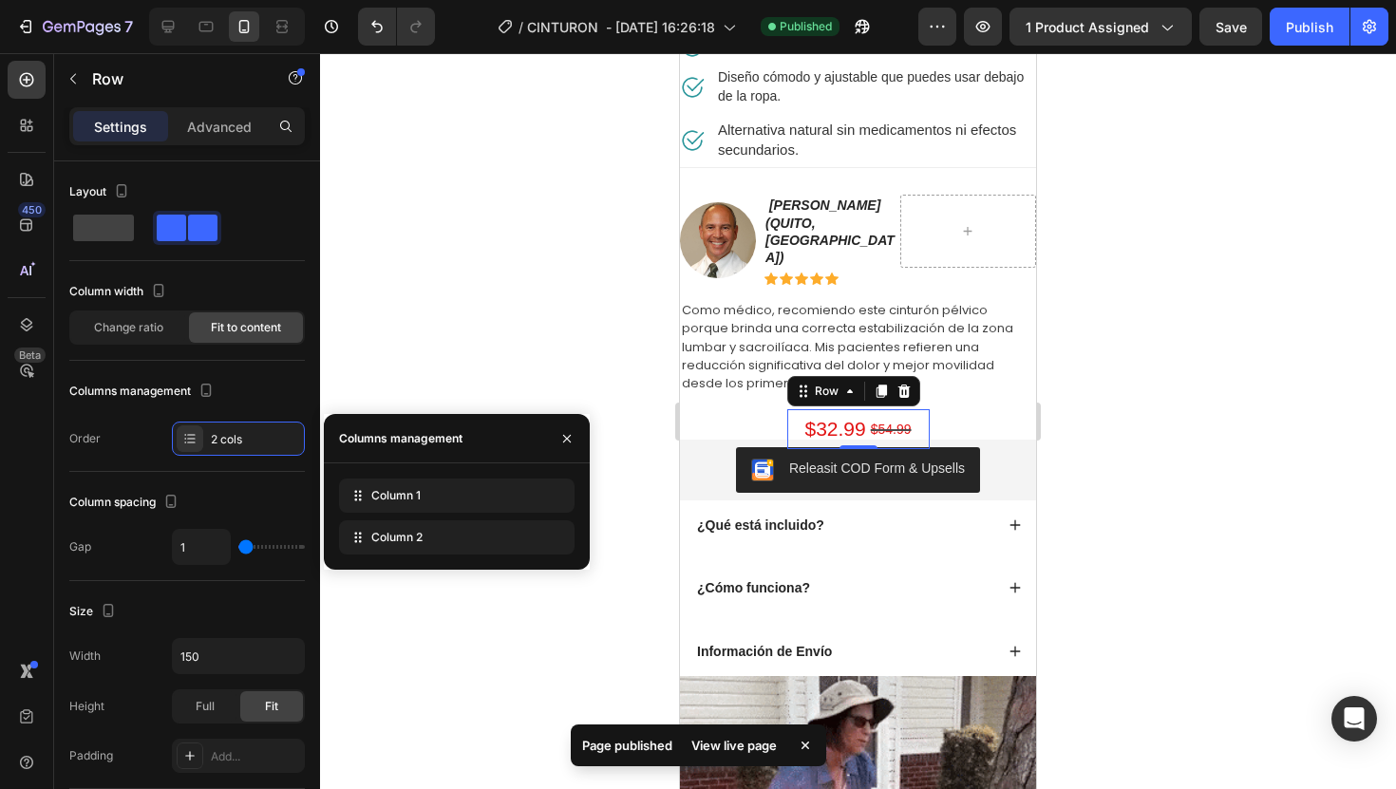
click at [580, 352] on div at bounding box center [858, 421] width 1076 height 736
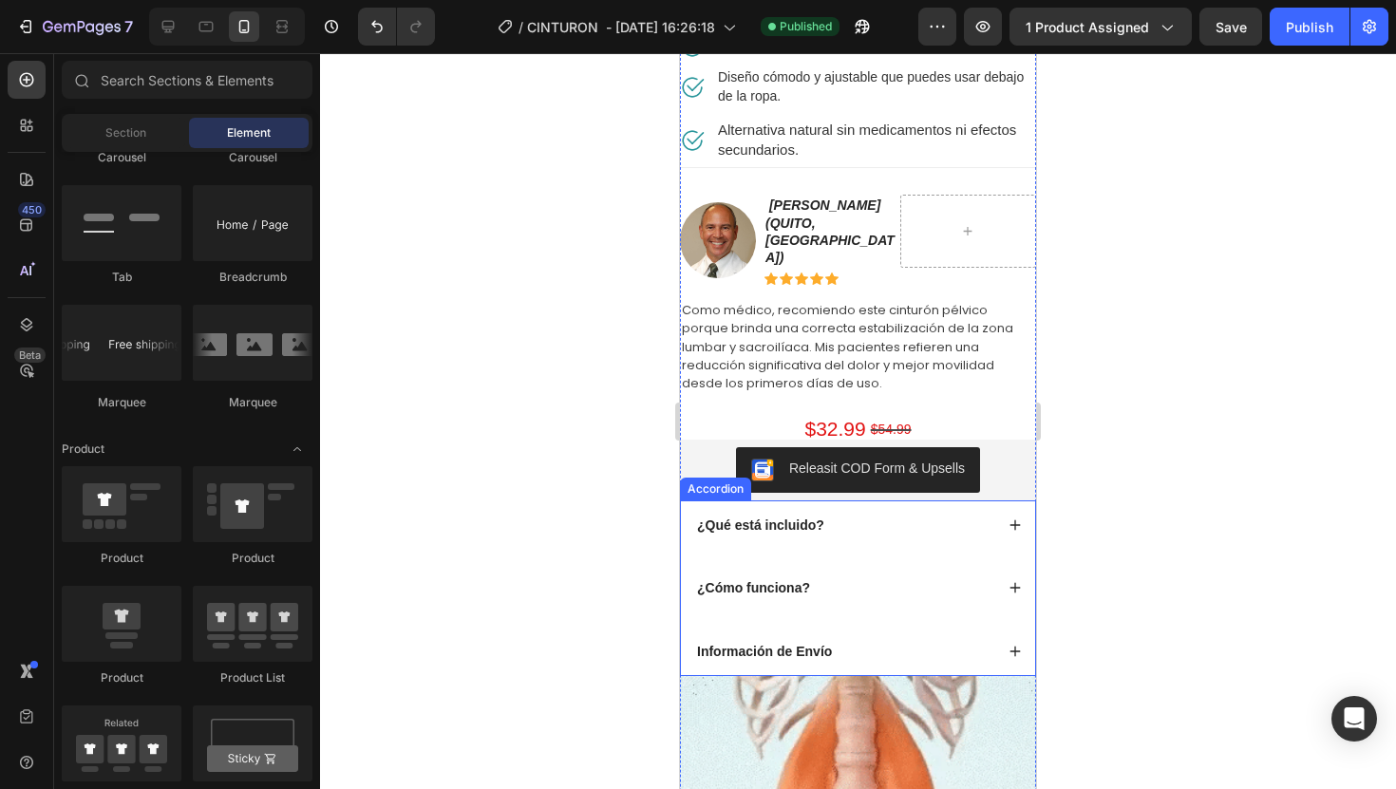
click at [875, 474] on div "Releasit COD Form & Upsells" at bounding box center [858, 470] width 356 height 61
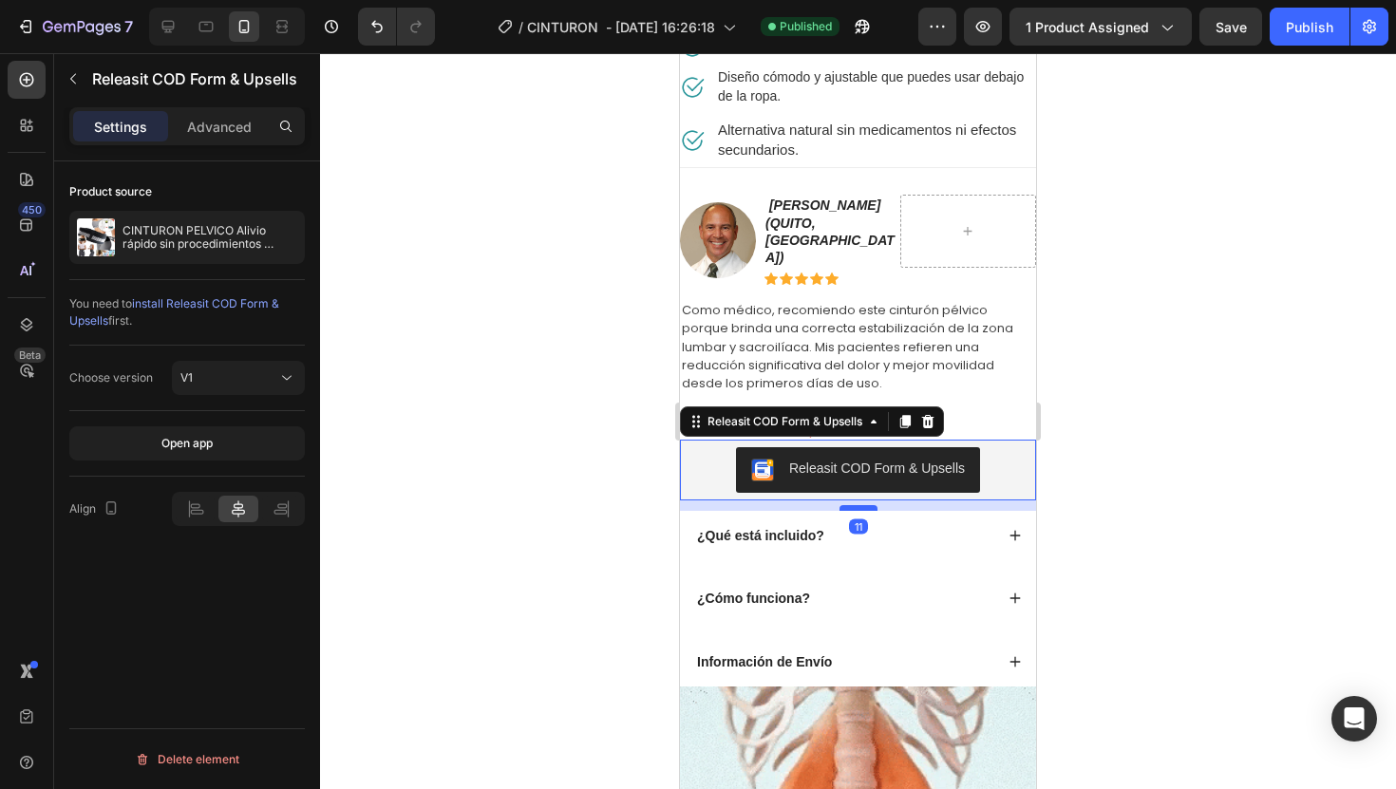
drag, startPoint x: 870, startPoint y: 478, endPoint x: 872, endPoint y: 489, distance: 11.6
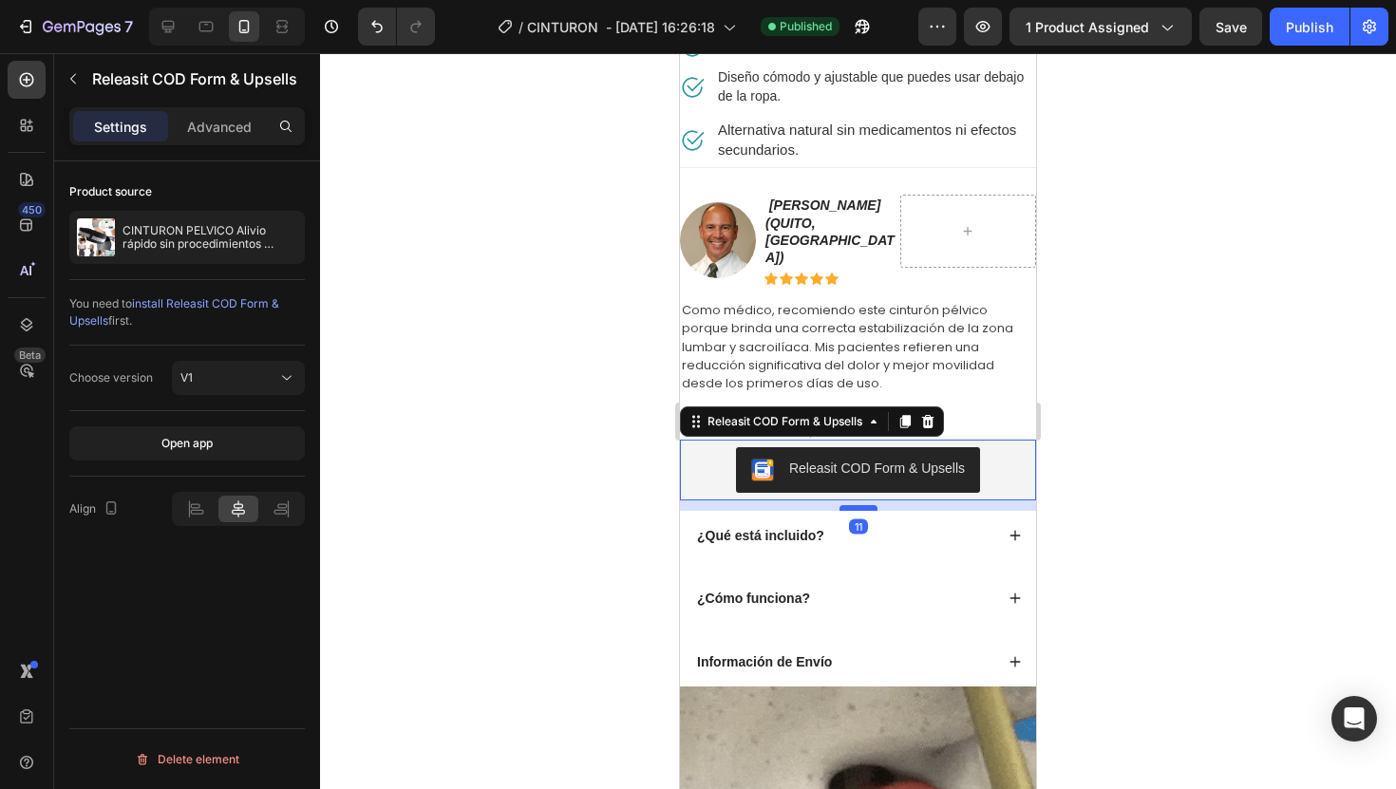
click at [872, 505] on div at bounding box center [859, 508] width 38 height 6
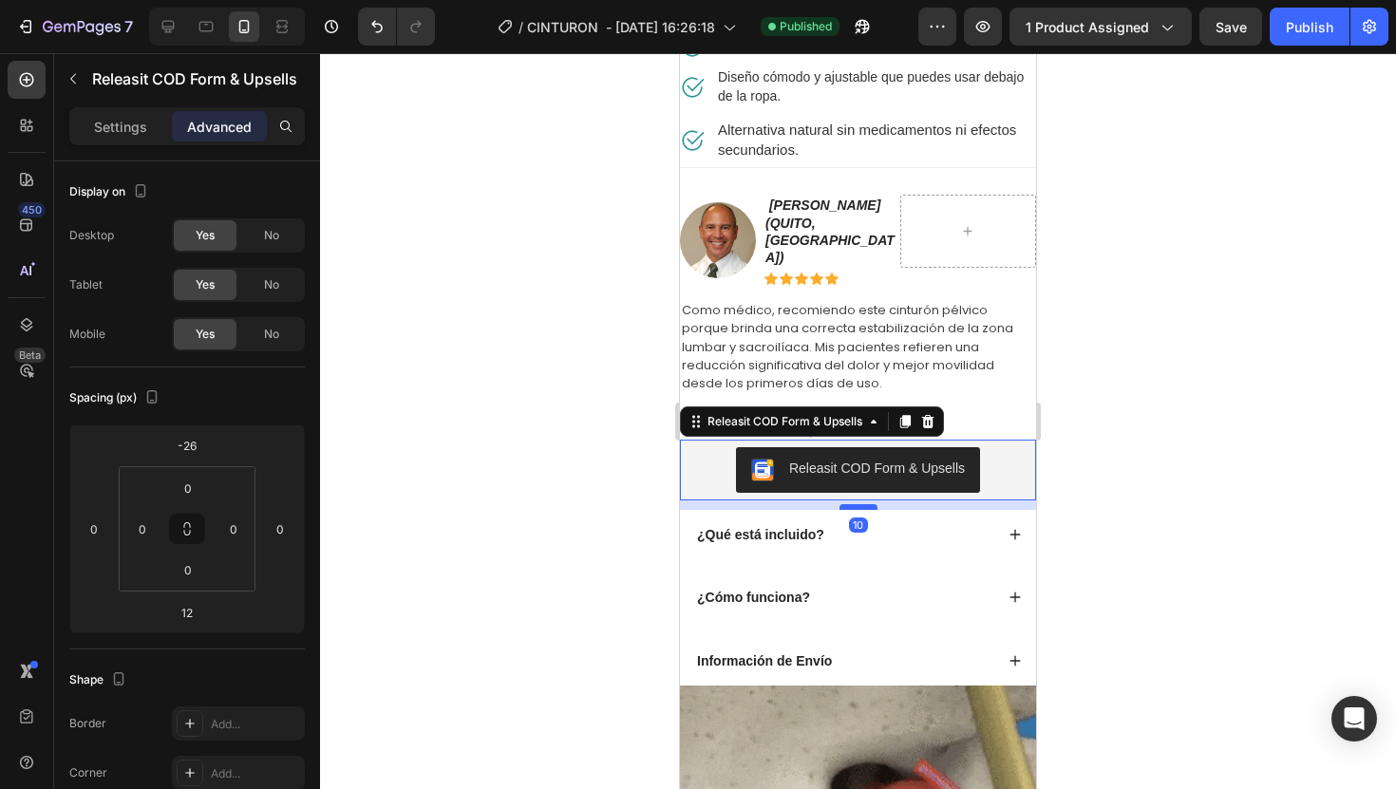
click at [866, 504] on div at bounding box center [859, 507] width 38 height 6
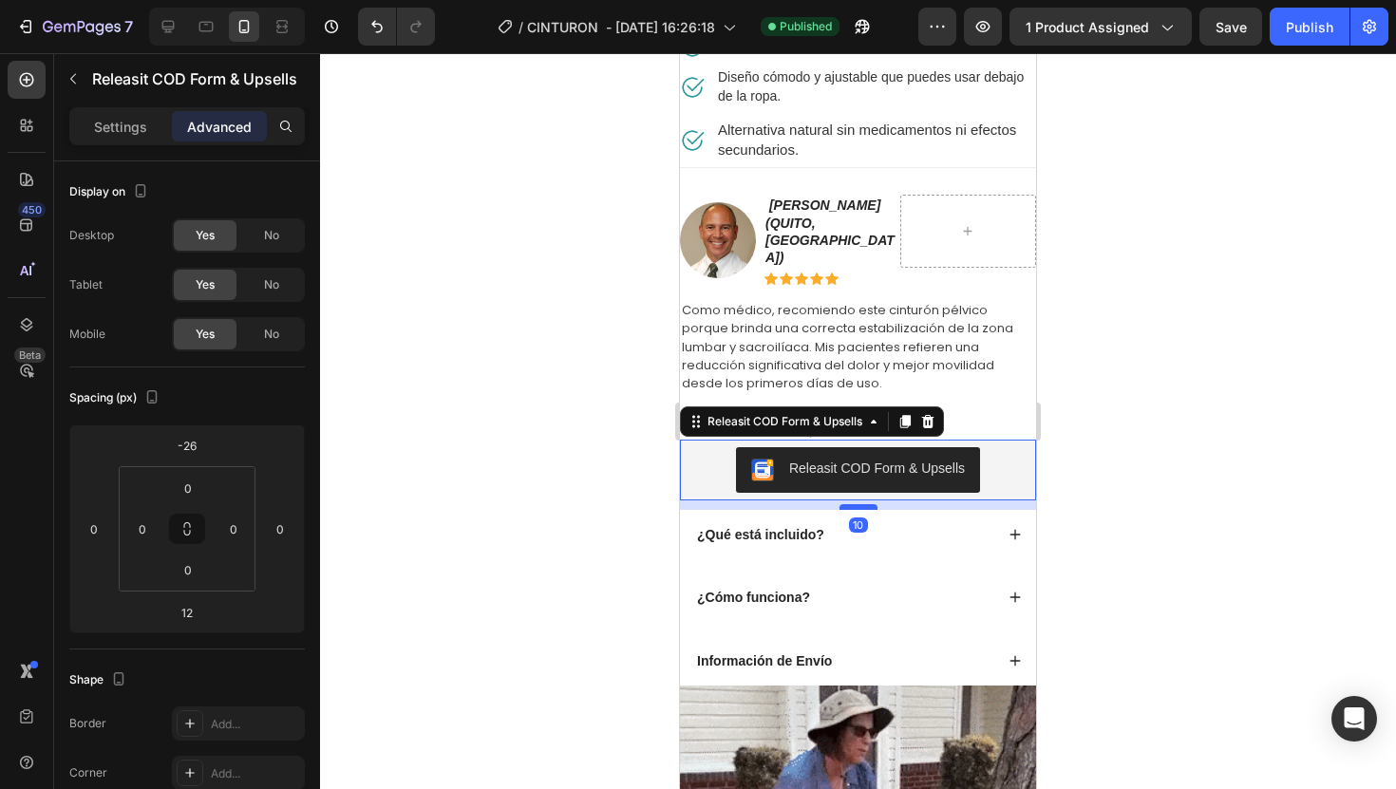
type input "10"
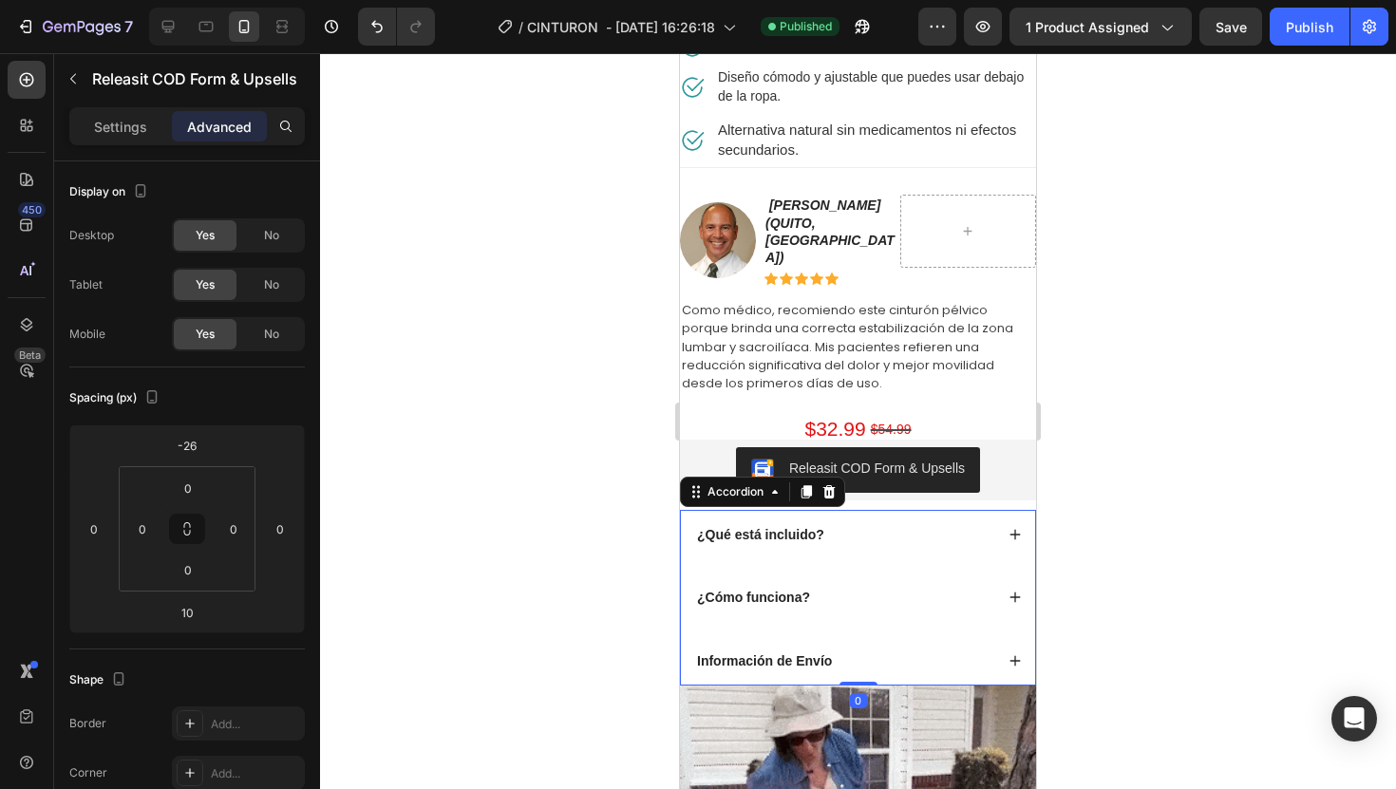
click at [878, 657] on div "Información de Envío" at bounding box center [858, 660] width 354 height 49
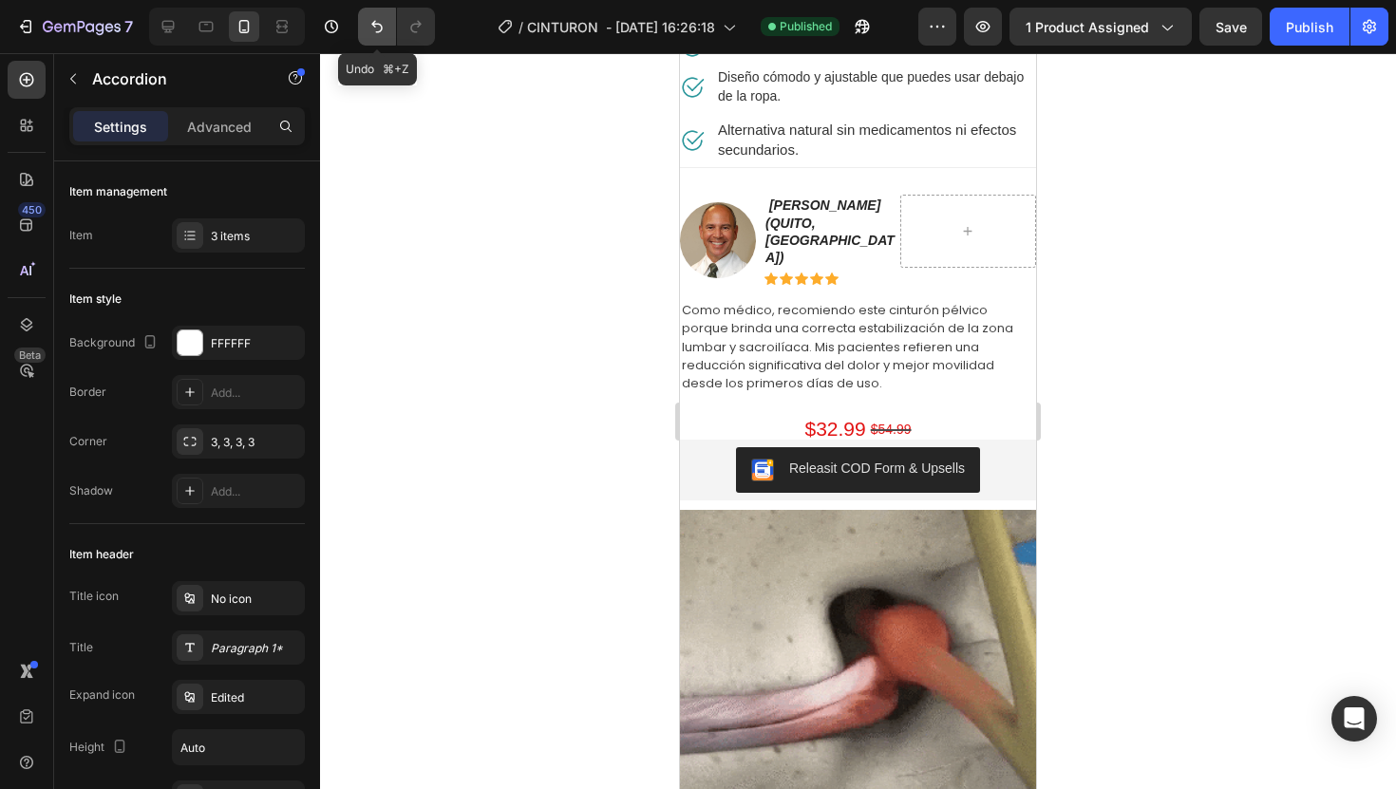
click at [373, 23] on icon "Undo/Redo" at bounding box center [376, 27] width 11 height 12
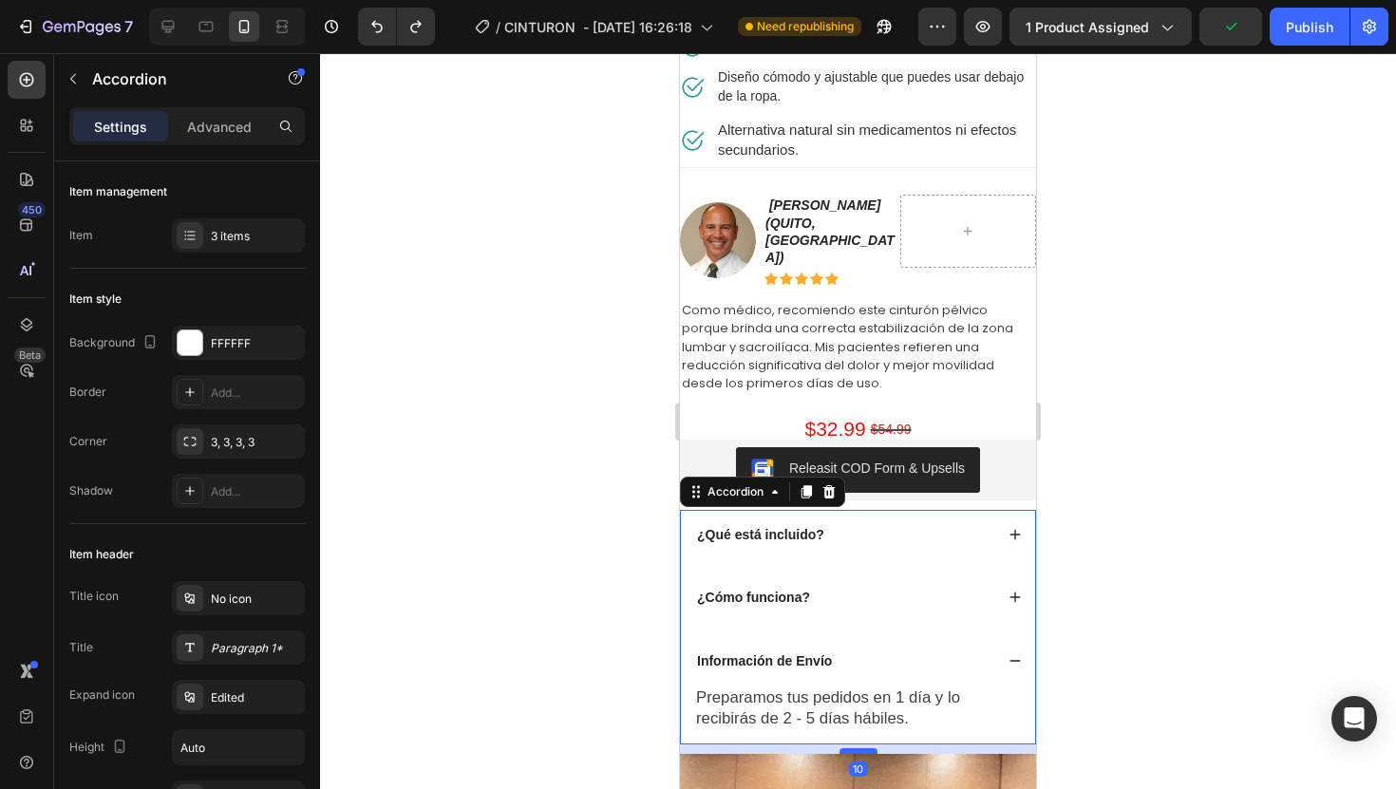
drag, startPoint x: 867, startPoint y: 717, endPoint x: 869, endPoint y: 727, distance: 9.7
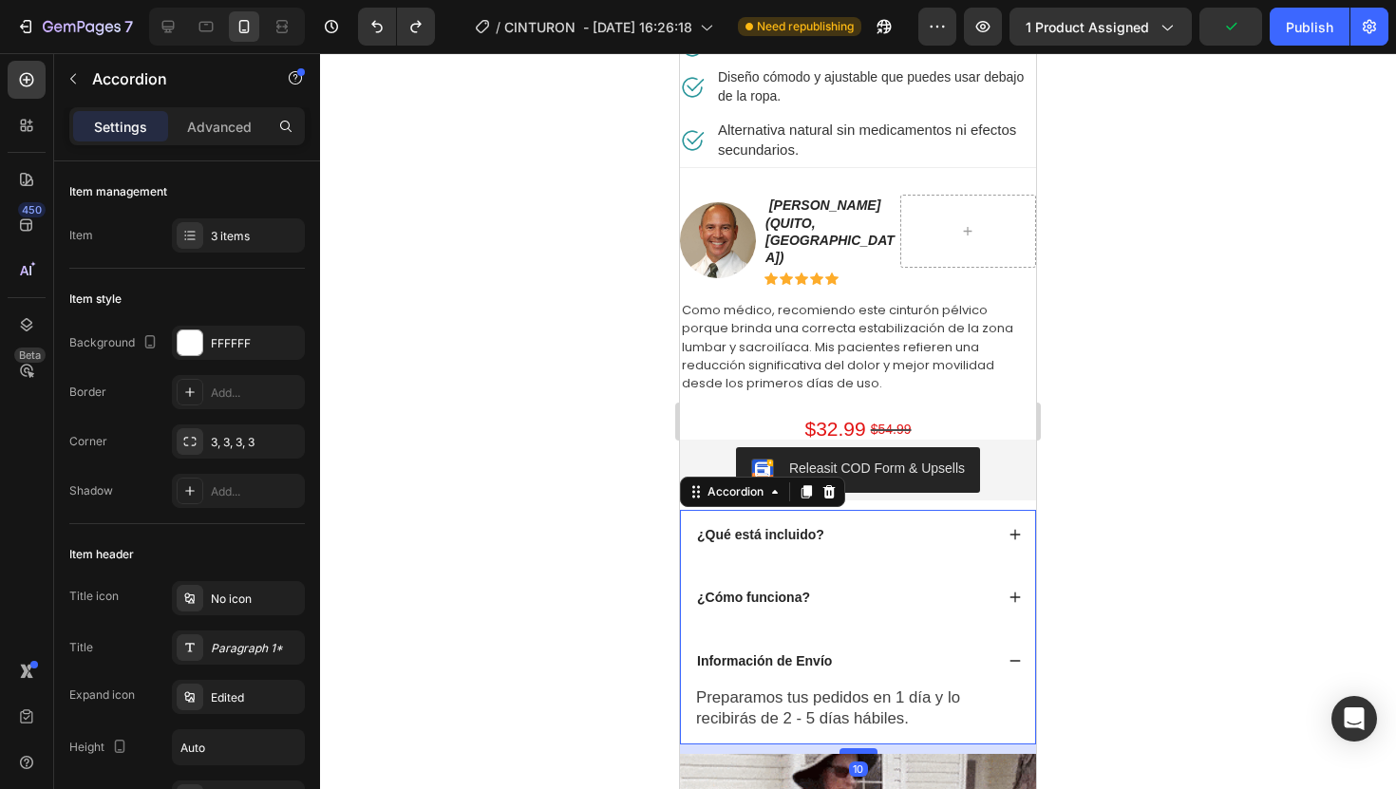
click at [869, 748] on div at bounding box center [859, 751] width 38 height 6
type input "100%"
type input "100"
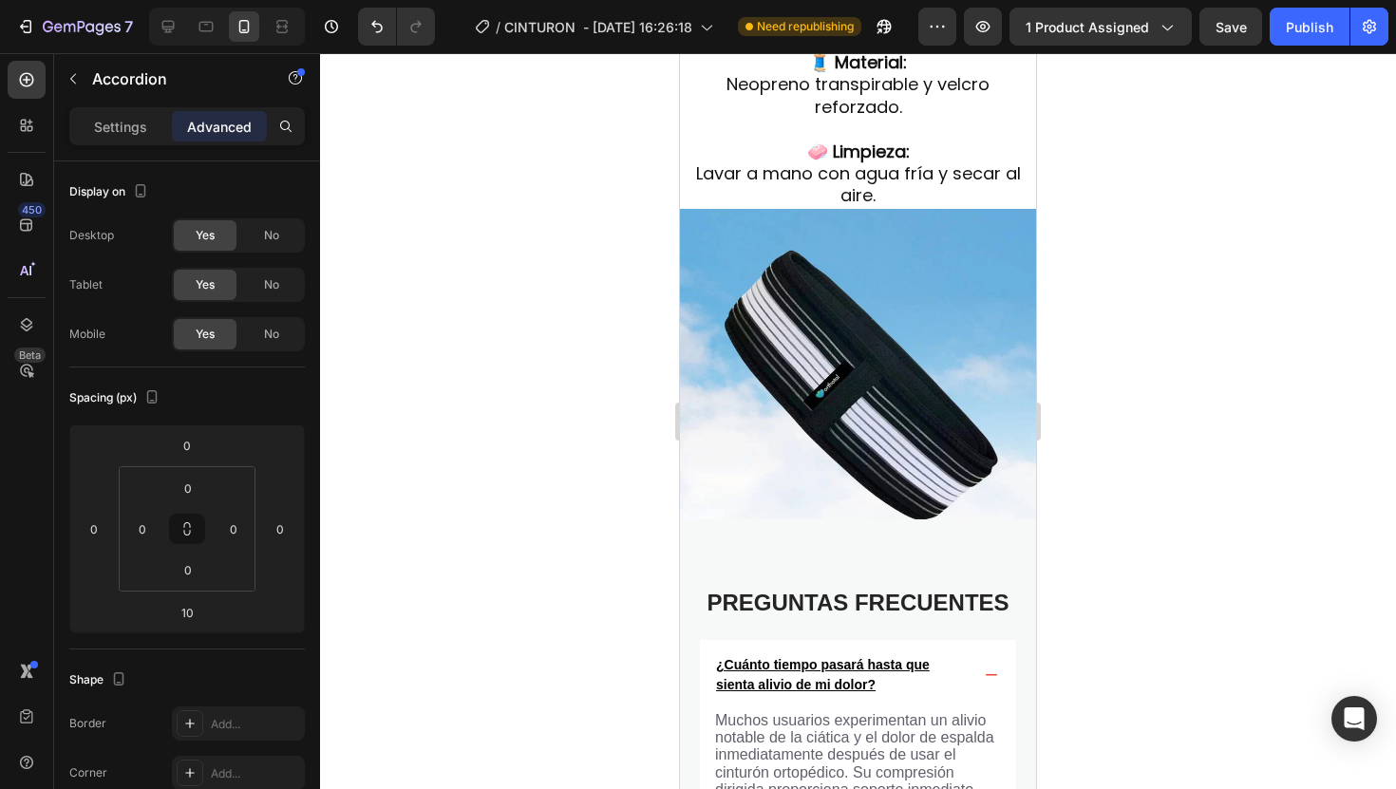
scroll to position [4874, 0]
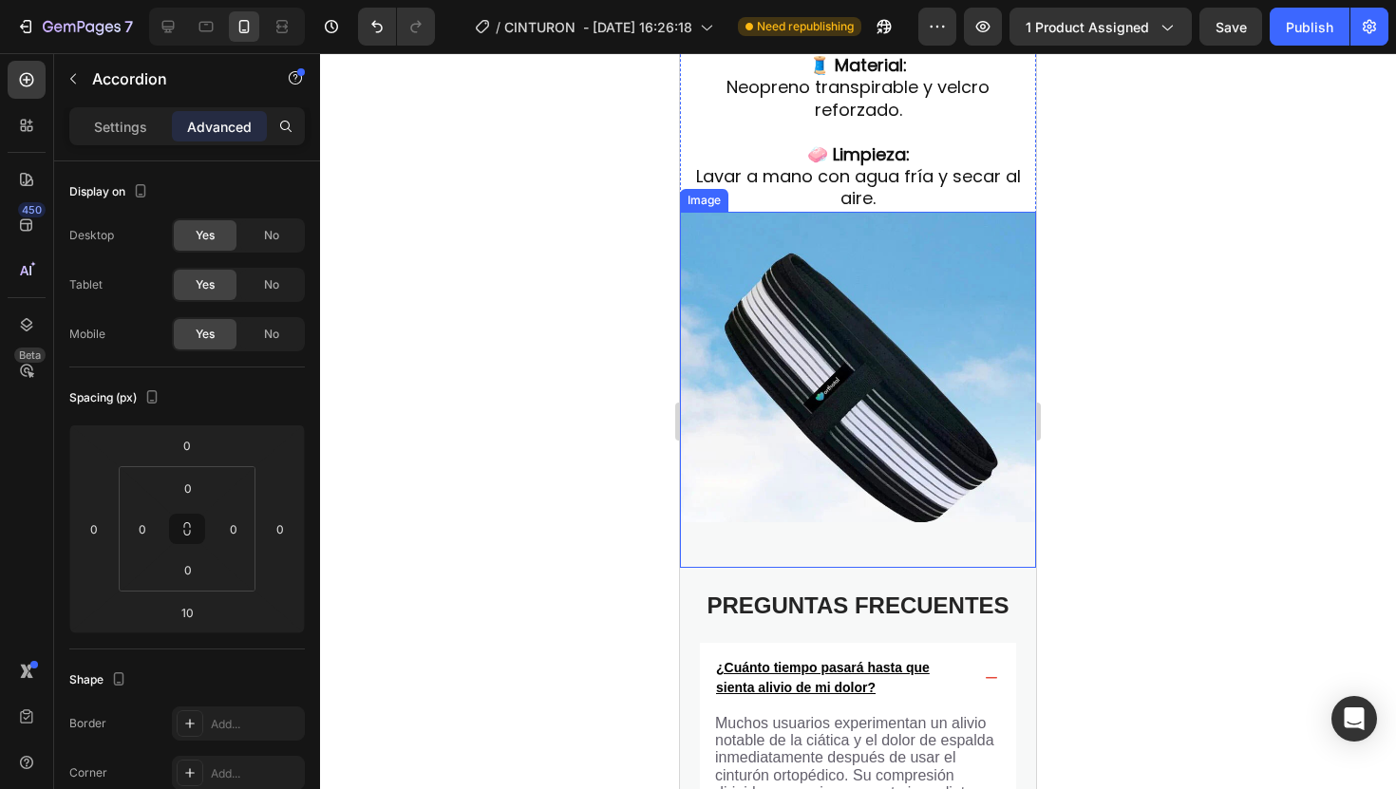
click at [910, 271] on img at bounding box center [858, 390] width 356 height 356
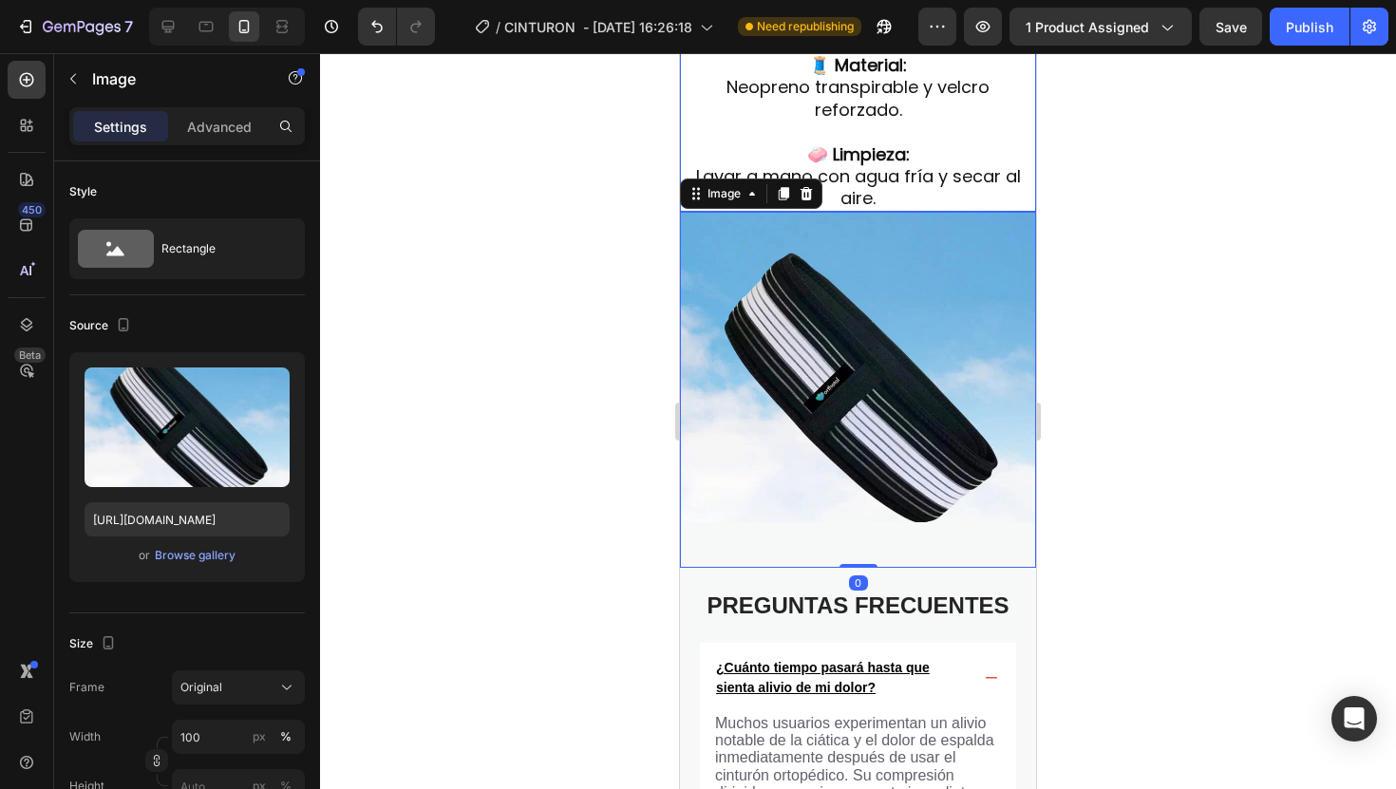
click at [915, 119] on h2 "📏 Talla: Ajustable, talla desde 110cm a 140cm. 🧵 Material: Neopreno transpirabl…" at bounding box center [858, 99] width 356 height 226
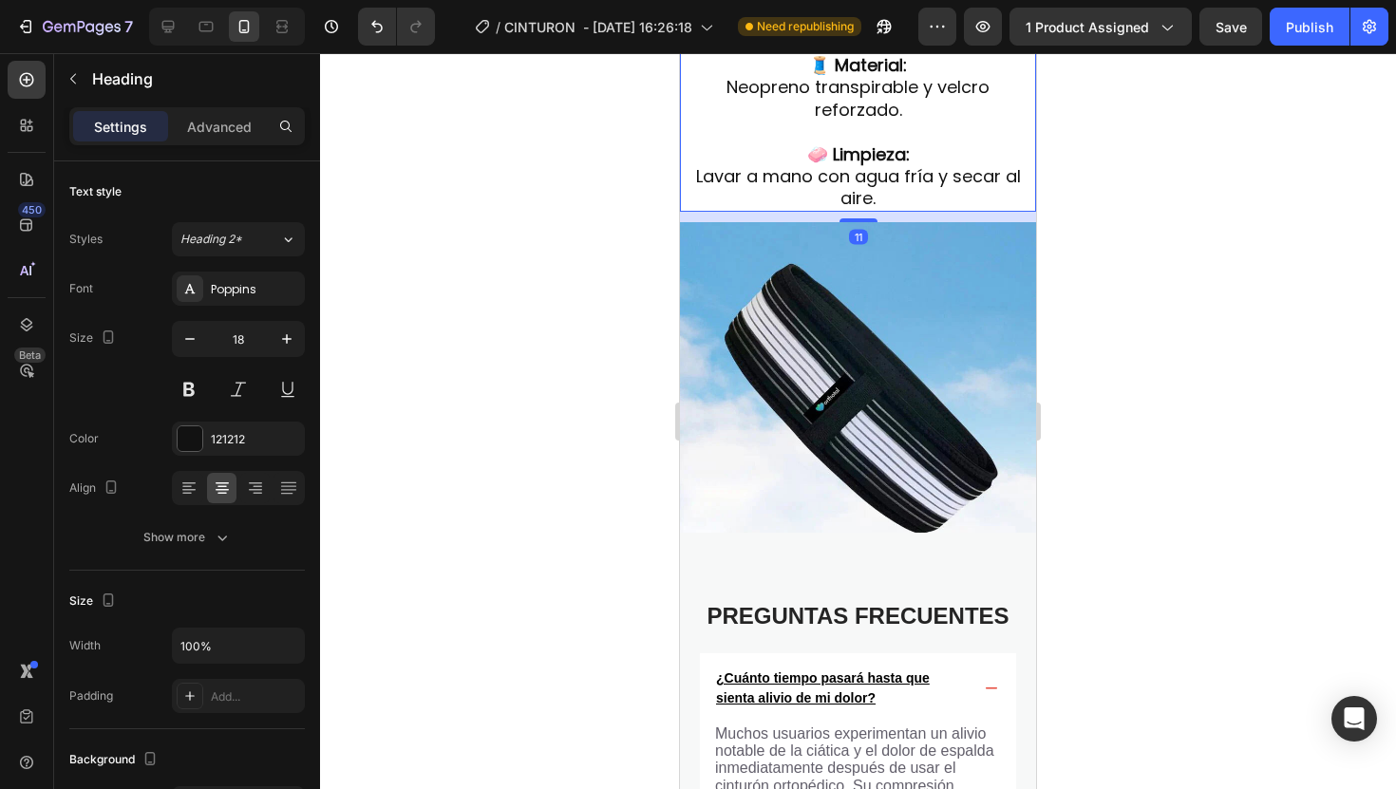
drag, startPoint x: 869, startPoint y: 180, endPoint x: 869, endPoint y: 190, distance: 10.4
click at [869, 218] on div at bounding box center [859, 220] width 38 height 4
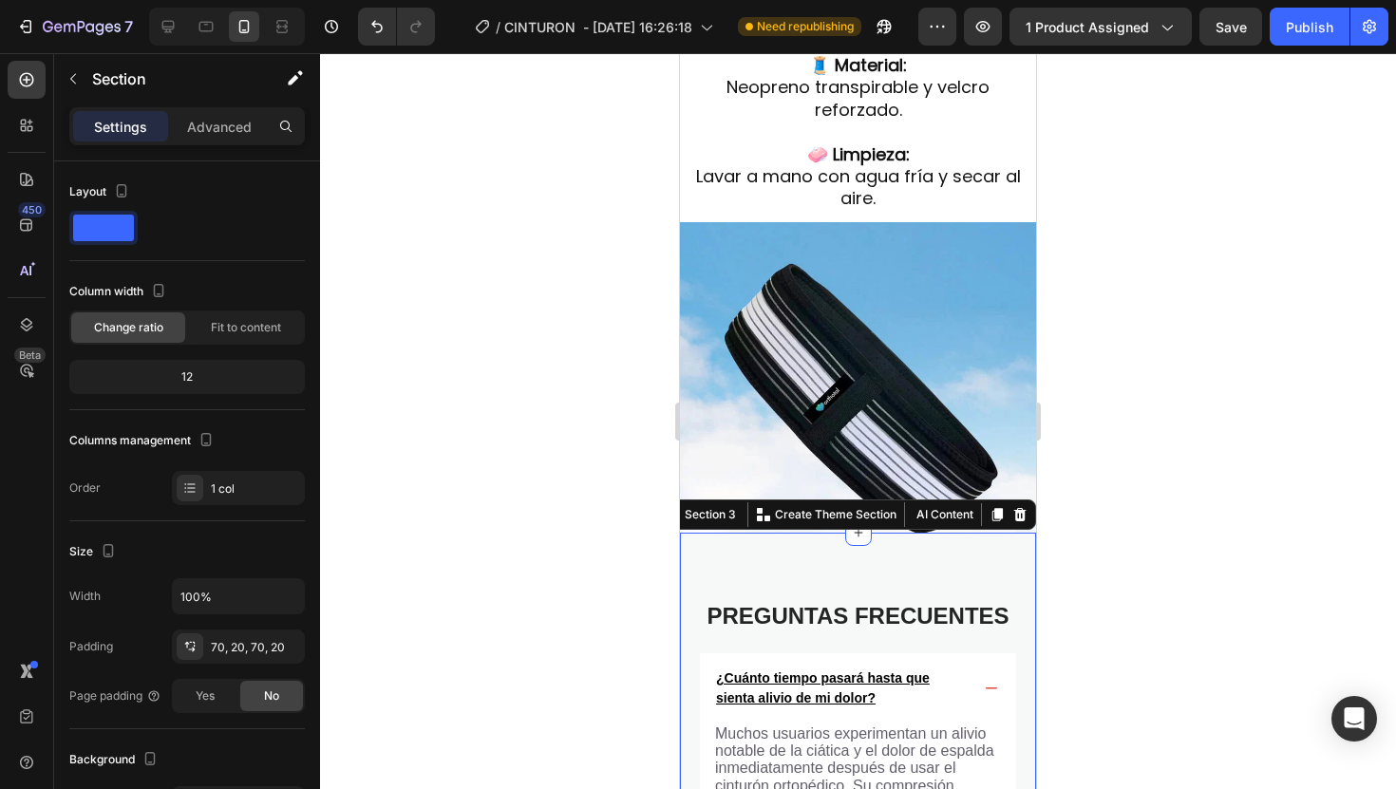
click at [1242, 33] on span "Save" at bounding box center [1231, 27] width 31 height 16
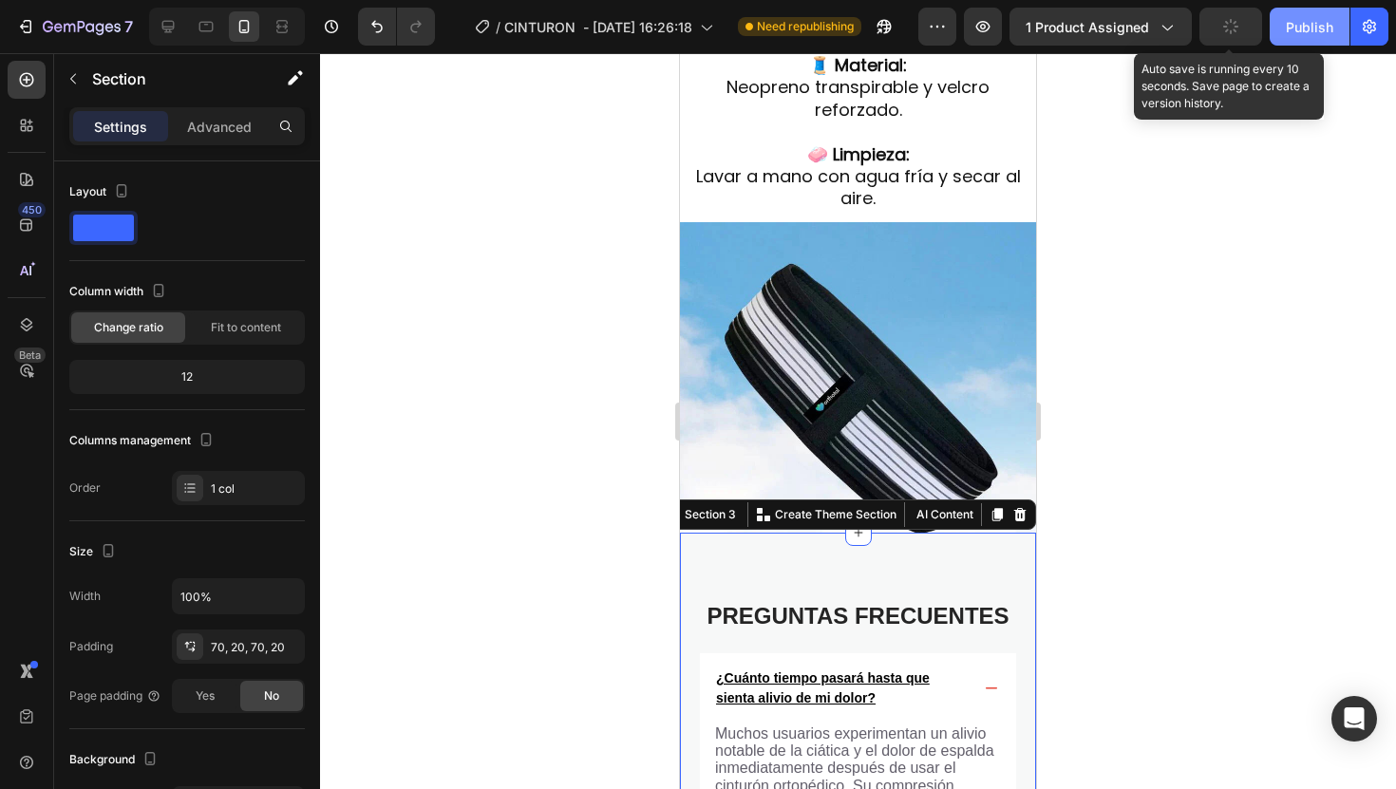
click at [1296, 33] on div "Publish" at bounding box center [1309, 27] width 47 height 20
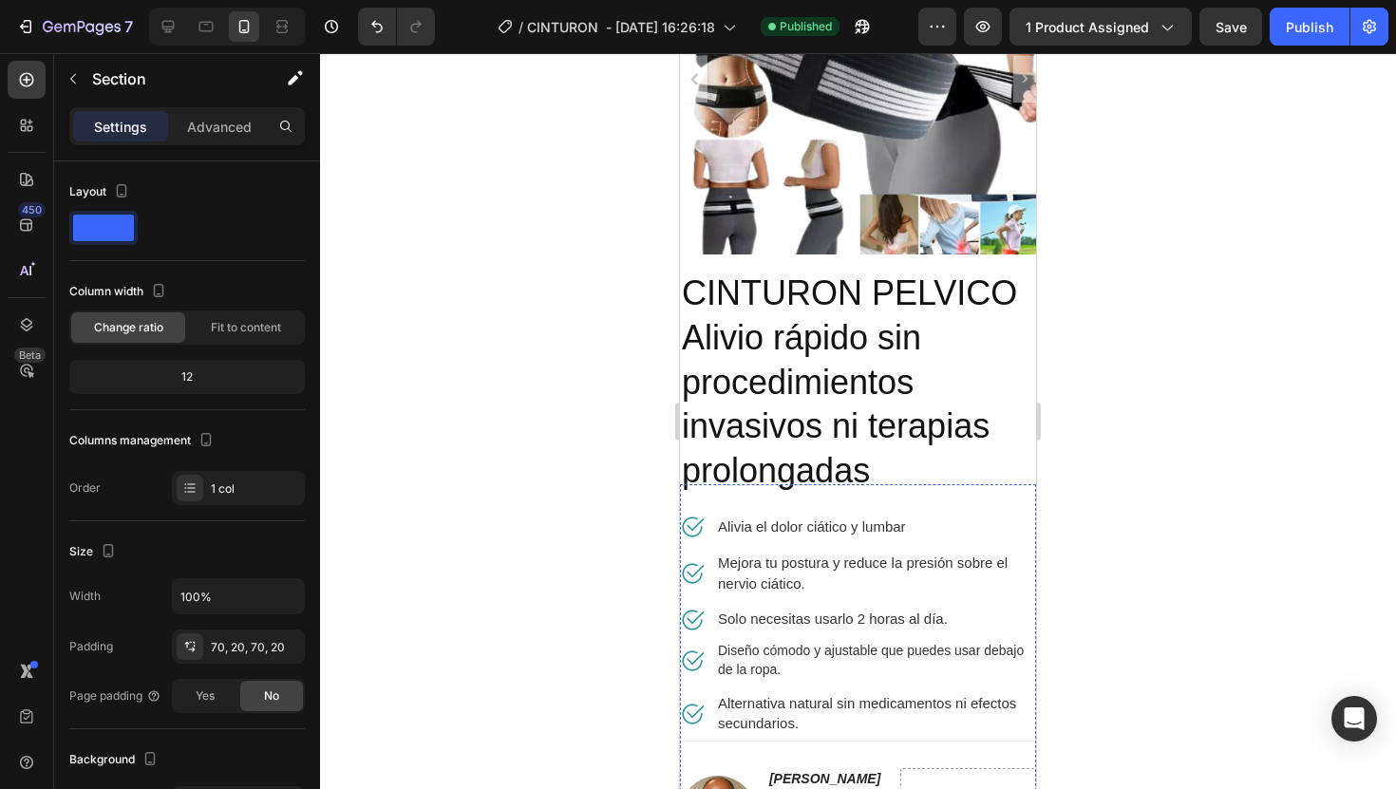
scroll to position [0, 0]
